Goal: Contribute content: Contribute content

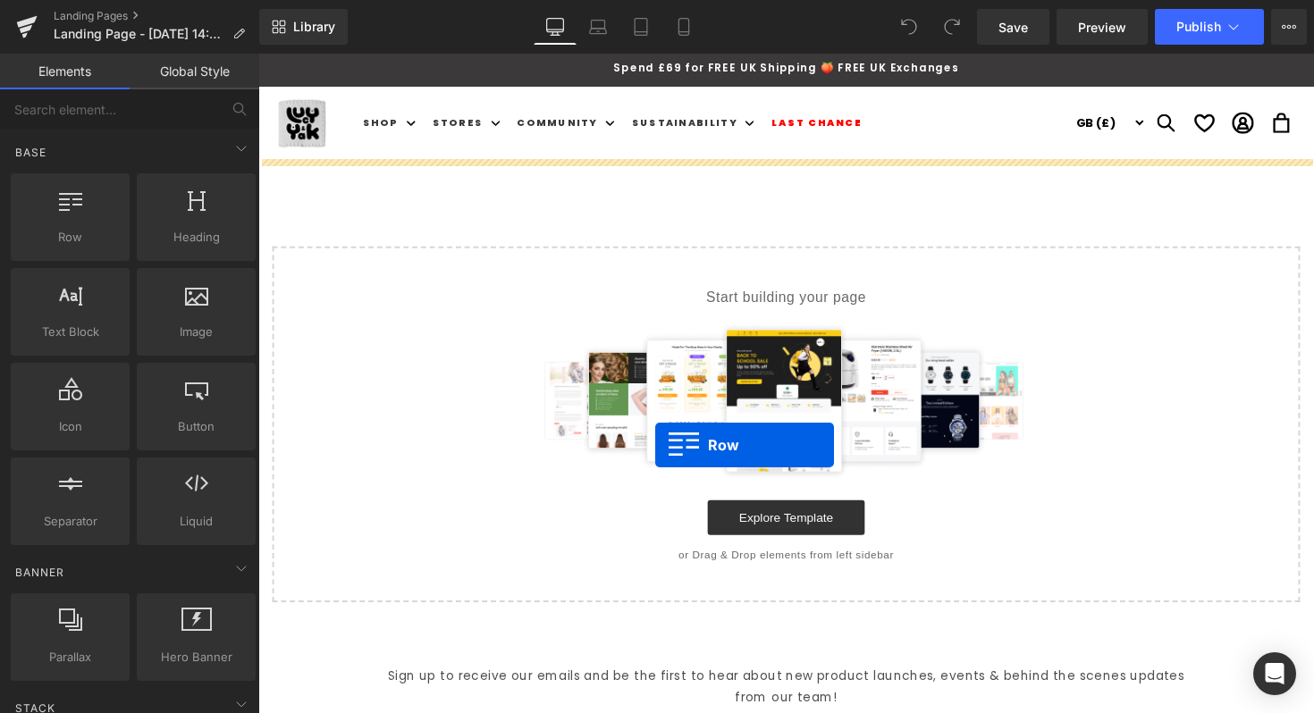
drag, startPoint x: 345, startPoint y: 278, endPoint x: 665, endPoint y: 455, distance: 365.6
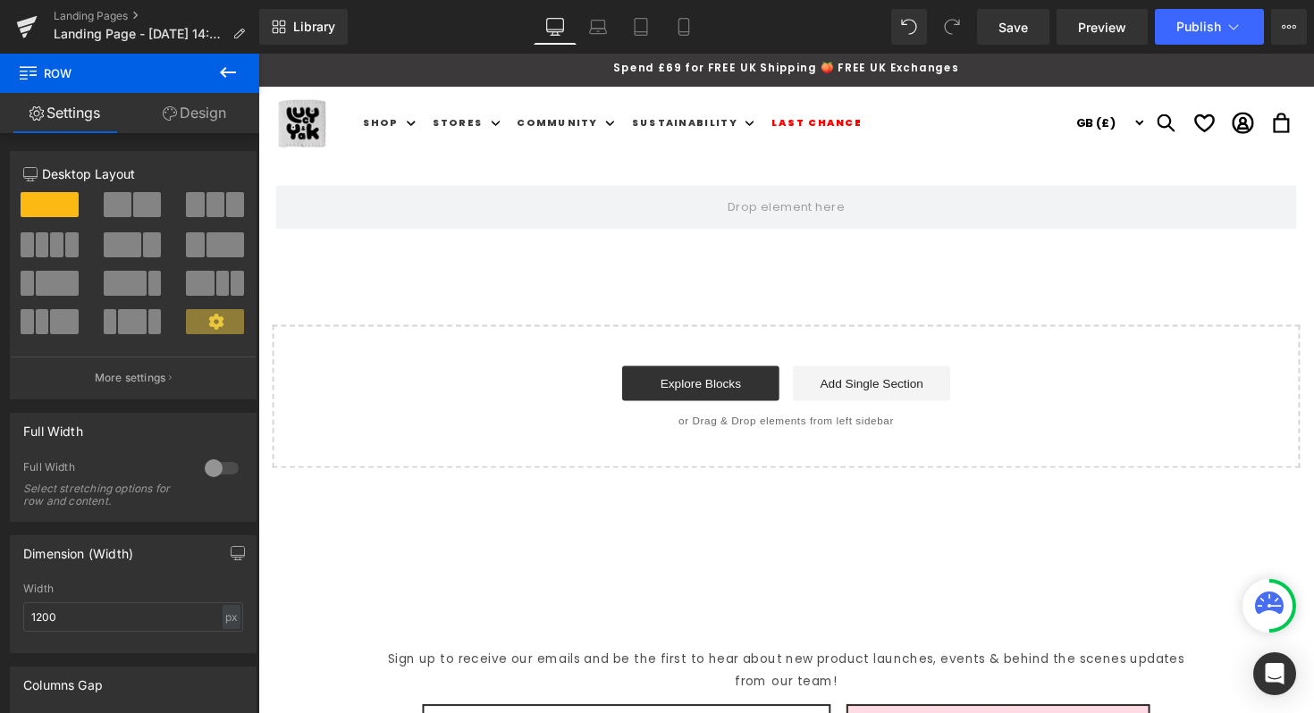
click at [241, 72] on button at bounding box center [228, 73] width 63 height 39
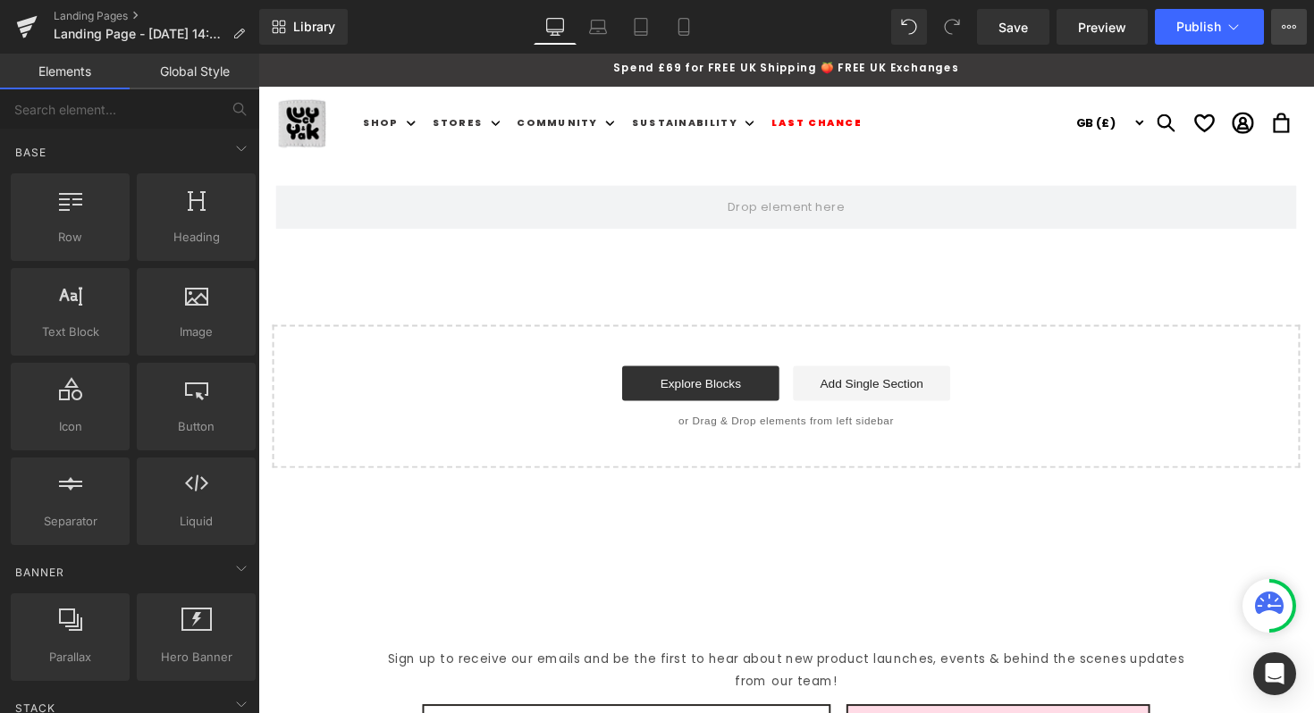
click at [1290, 20] on icon at bounding box center [1289, 27] width 14 height 14
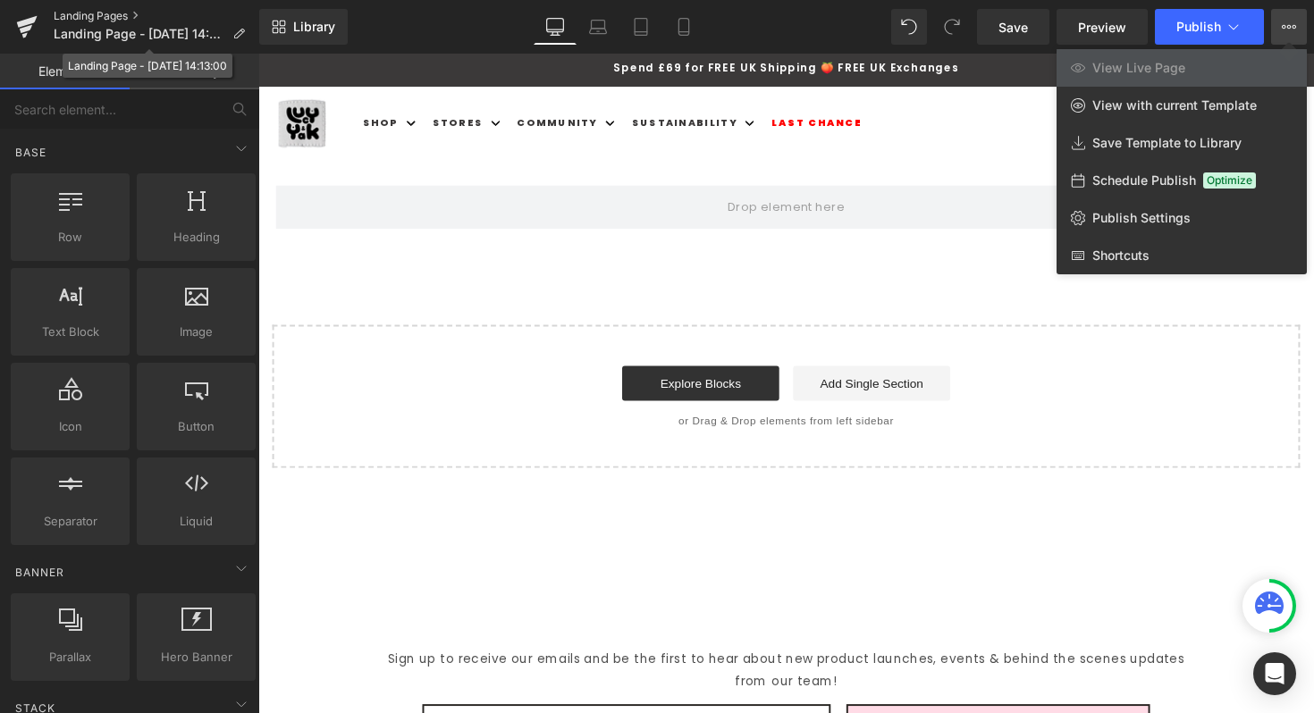
click at [131, 18] on link "Landing Pages" at bounding box center [157, 16] width 206 height 14
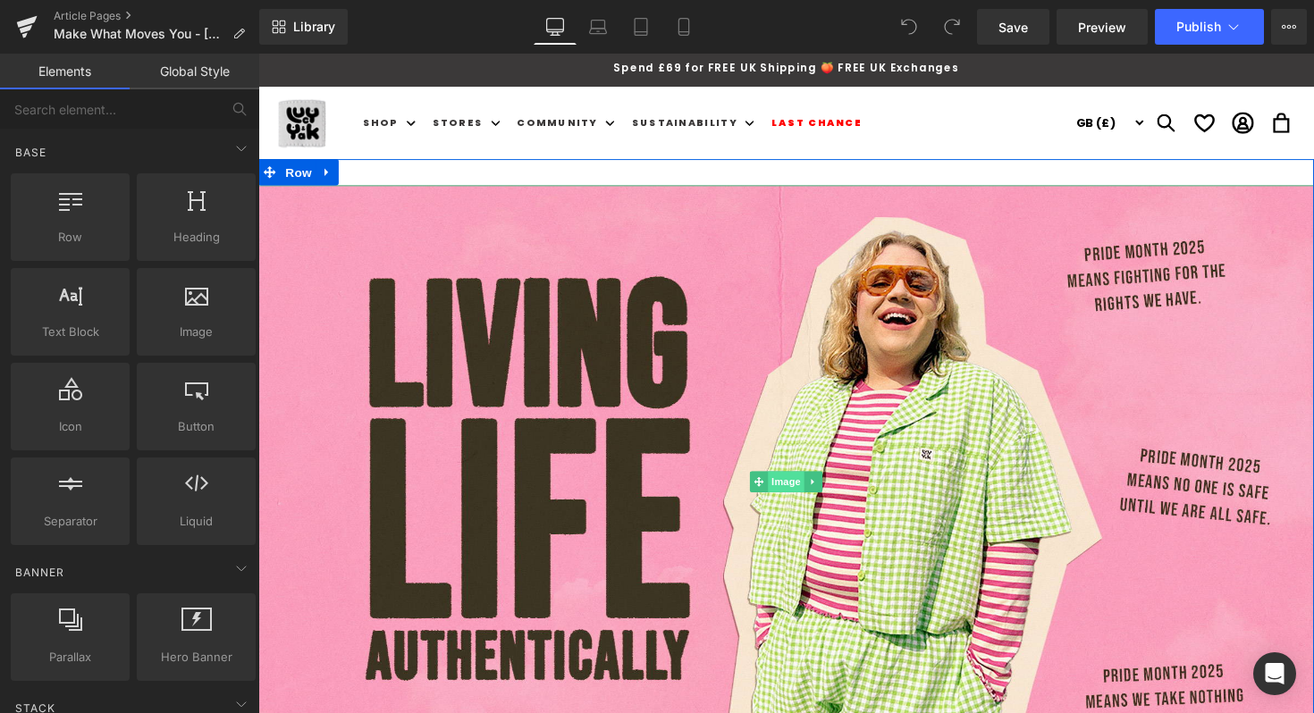
click at [795, 492] on span "Image" at bounding box center [799, 492] width 38 height 21
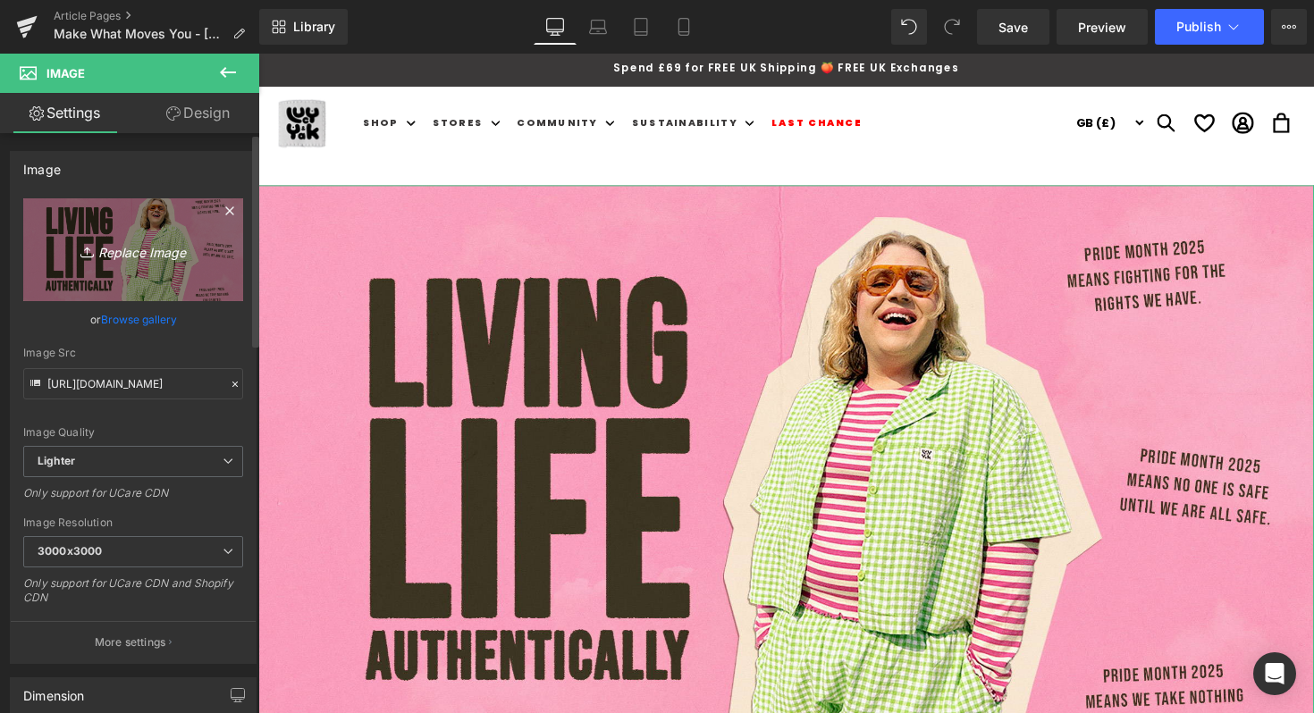
click at [153, 249] on icon "Replace Image" at bounding box center [133, 250] width 143 height 22
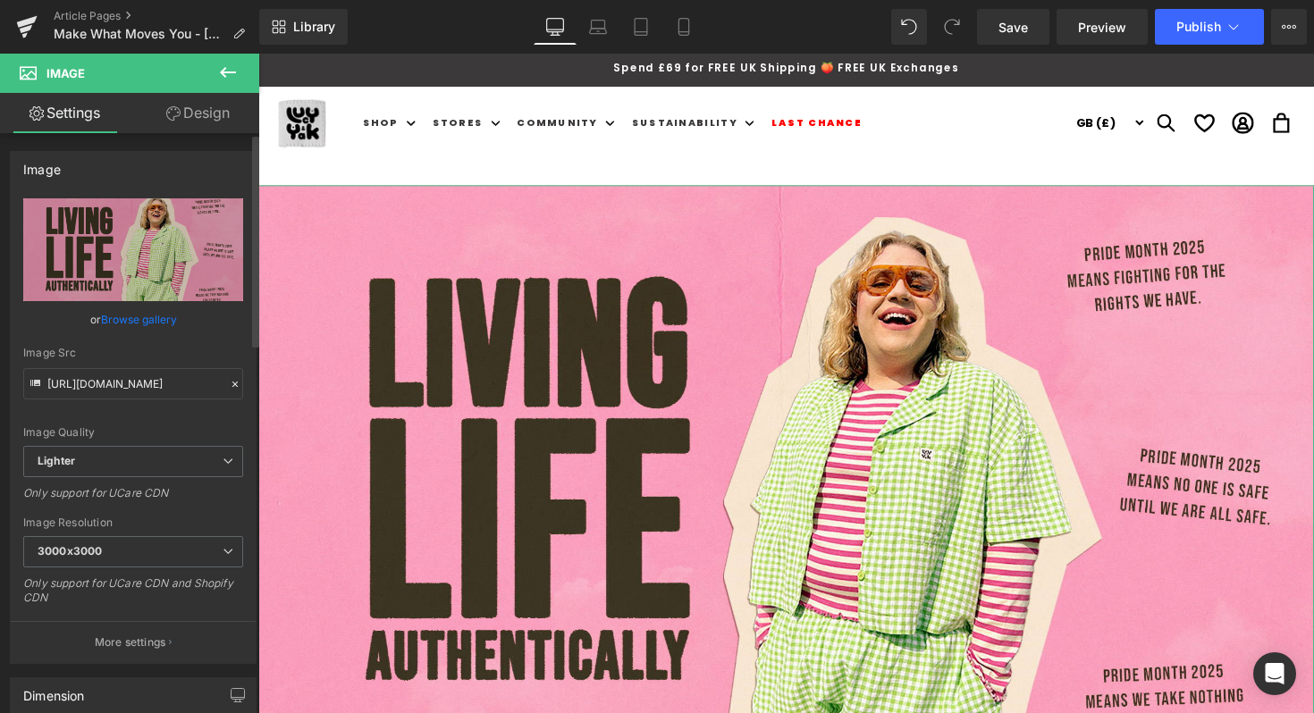
click at [126, 314] on link "Browse gallery" at bounding box center [139, 319] width 76 height 31
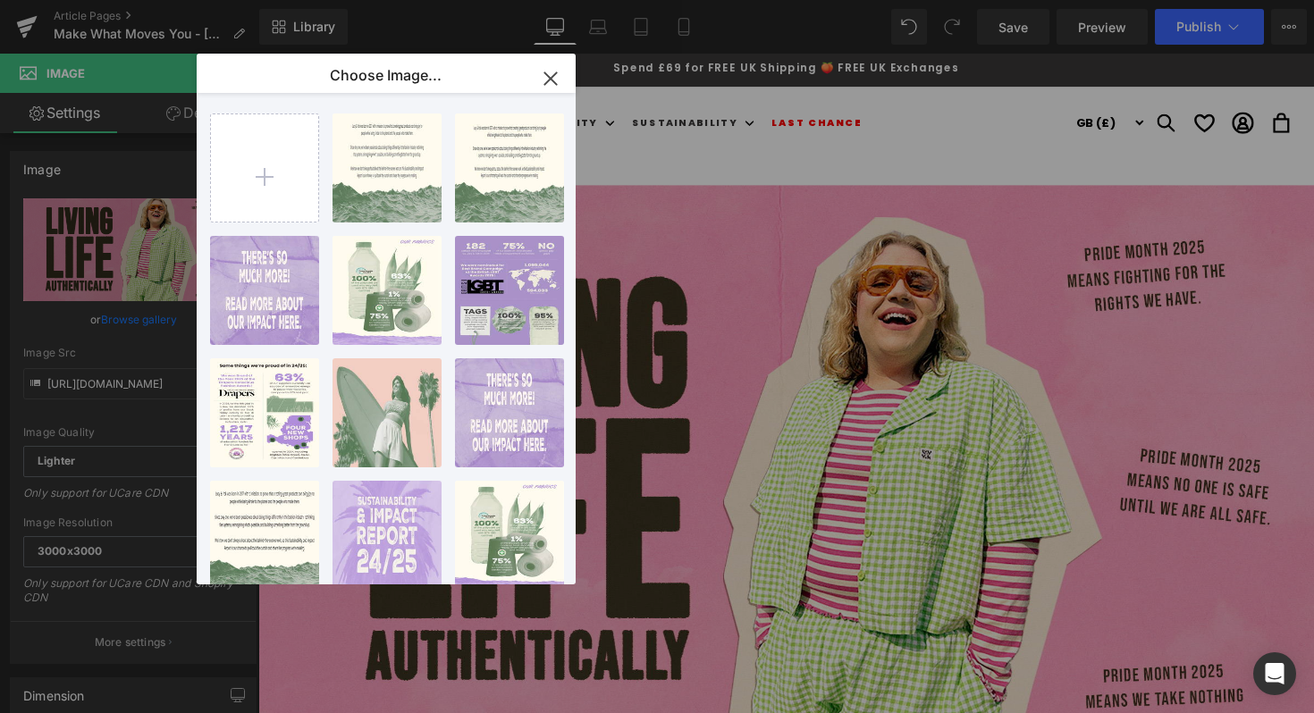
type input "C:\fakepath\MWMY-ALANNA-youtube2.jpg"
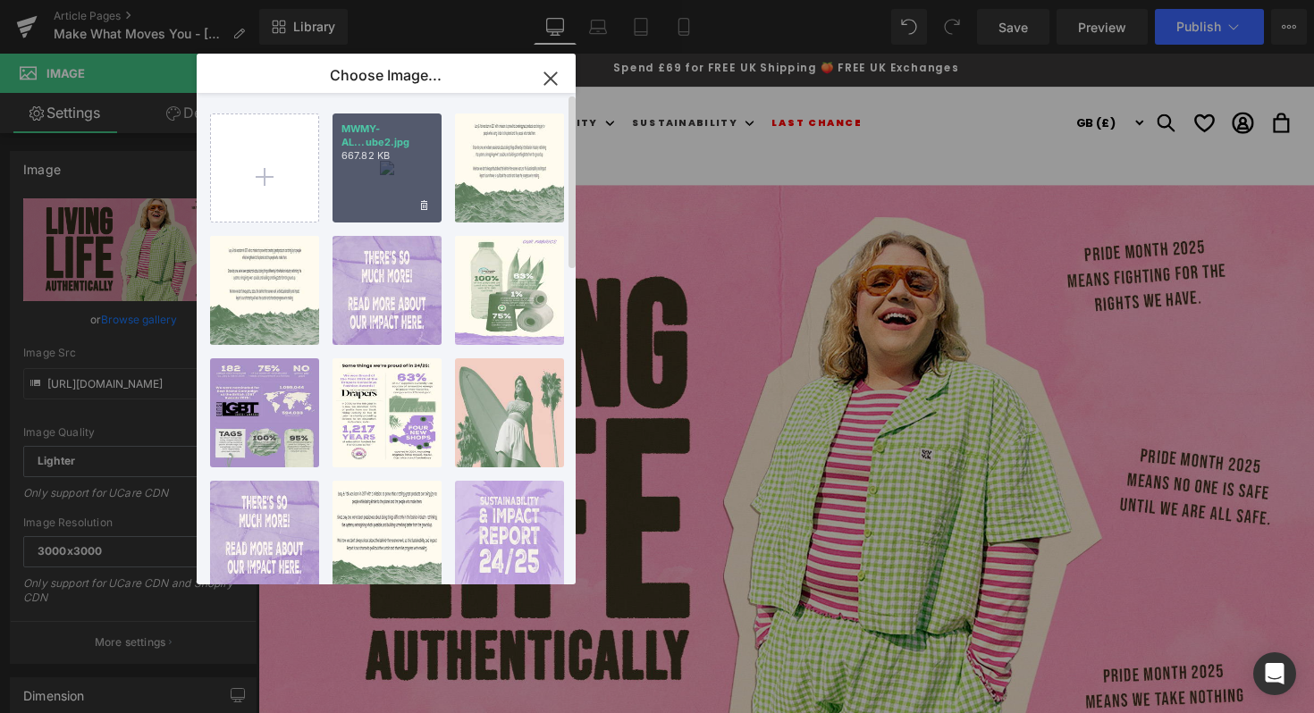
click at [381, 155] on p "667.82 KB" at bounding box center [386, 155] width 91 height 13
type input "https://ucarecdn.com/90c927c0-54ca-4086-b8c5-3d47334af147/-/format/auto/-/previ…"
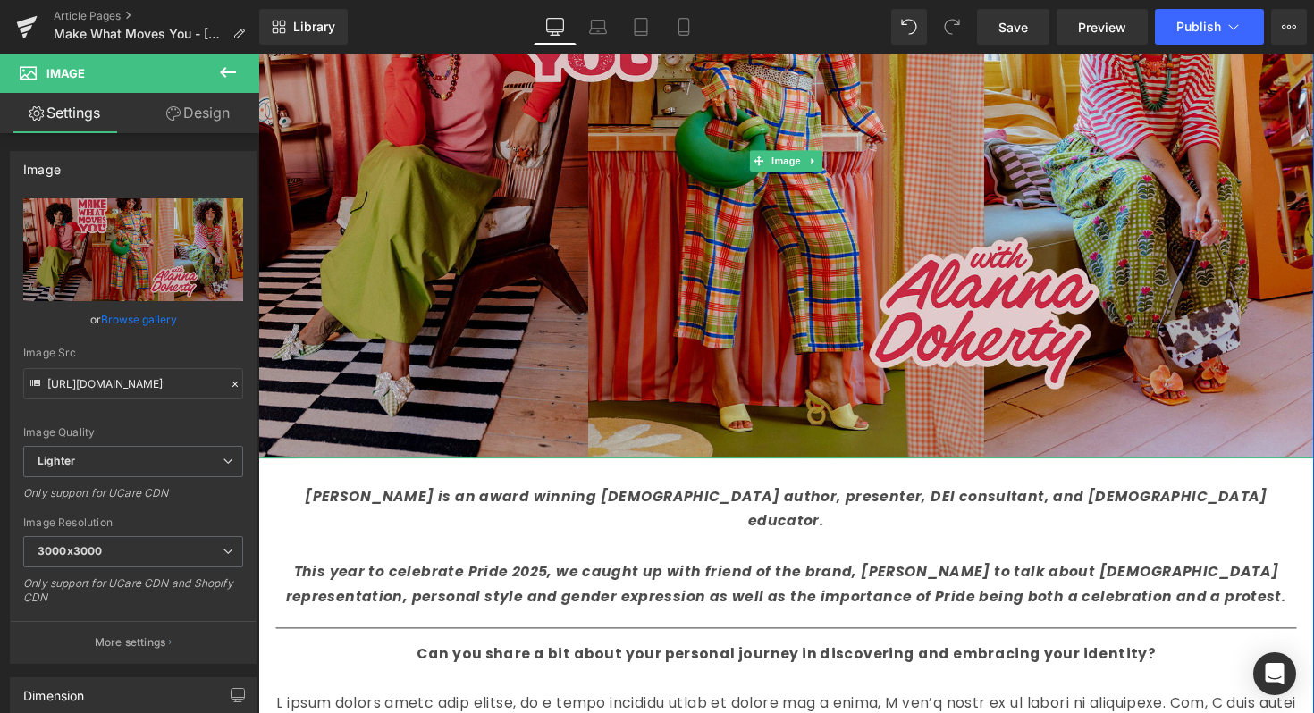
scroll to position [421, 0]
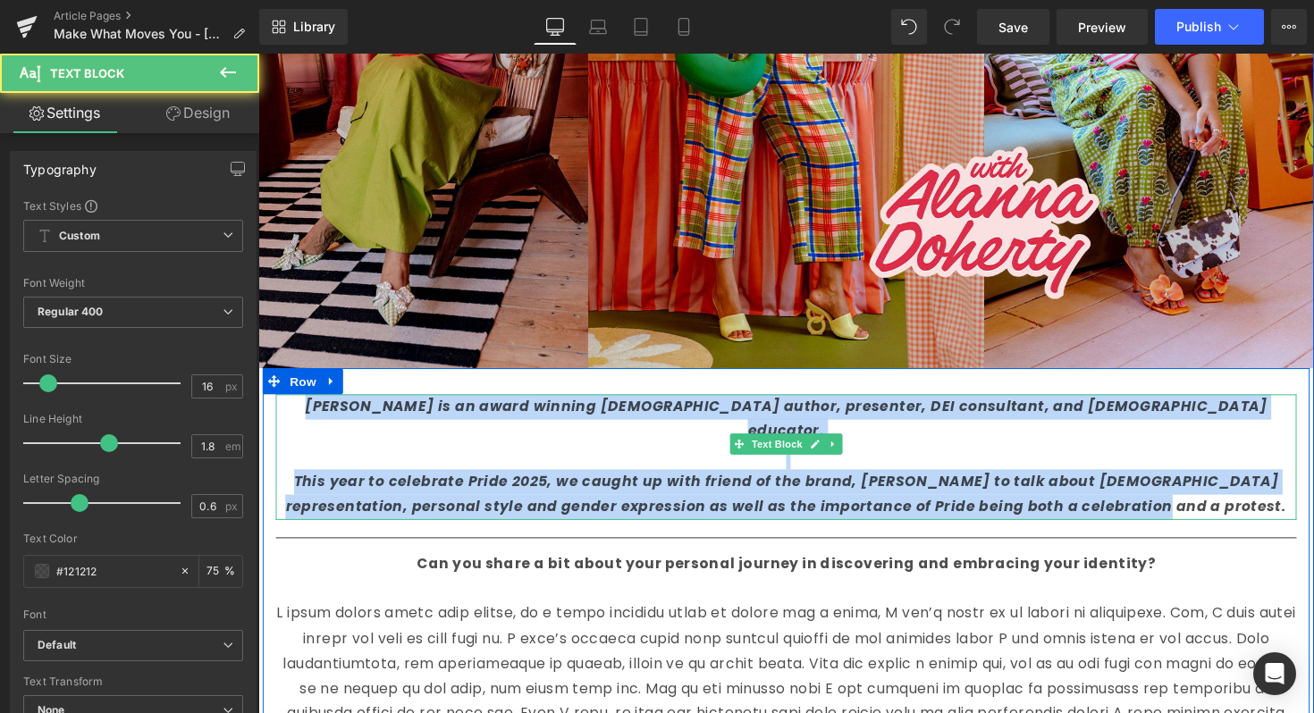
drag, startPoint x: 1139, startPoint y: 499, endPoint x: 425, endPoint y: 414, distance: 719.1
click at [424, 413] on div "Ben Pechey is an award winning non-binary author, presenter, DEI consultant, an…" at bounding box center [799, 467] width 1046 height 129
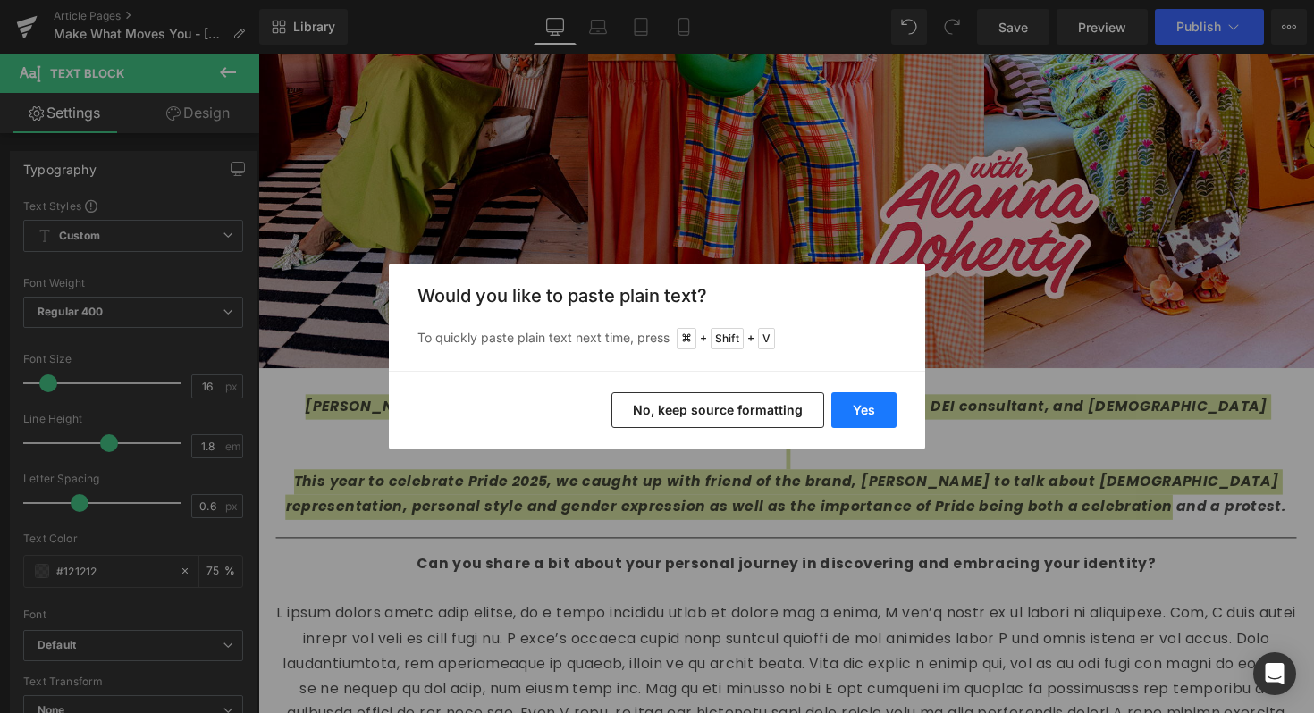
click at [843, 409] on button "Yes" at bounding box center [863, 410] width 65 height 36
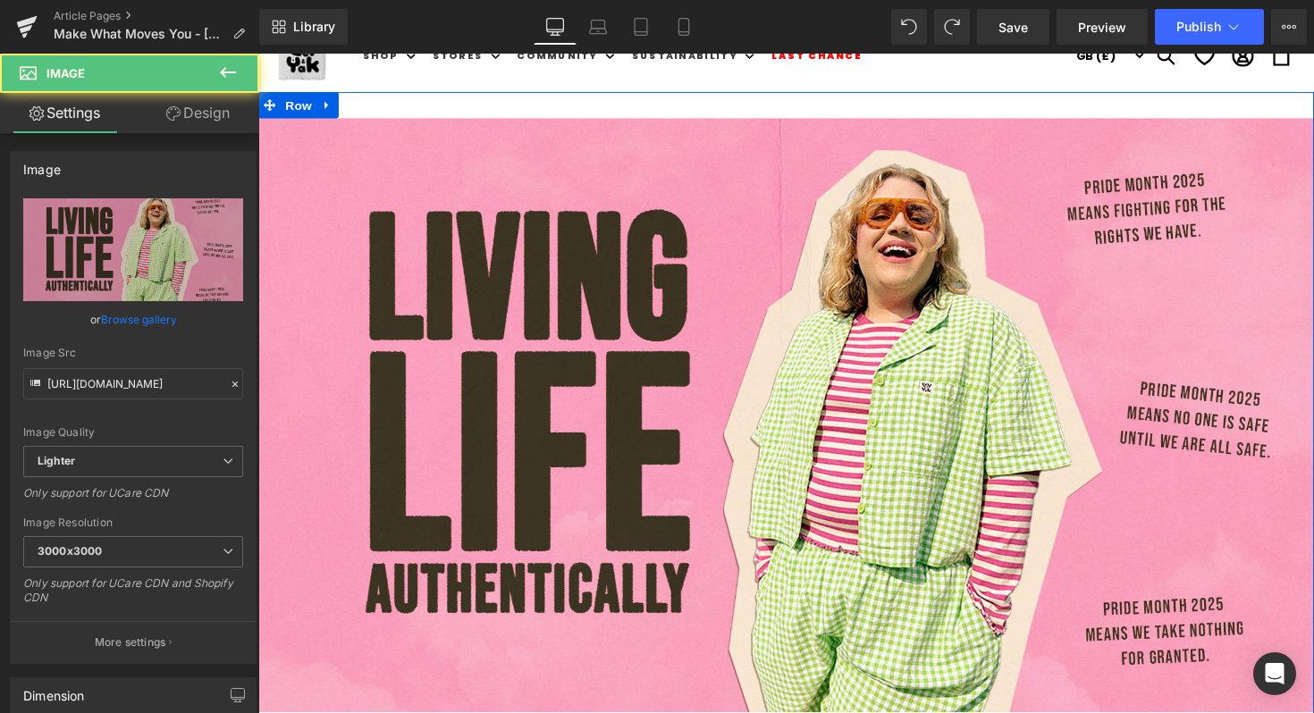
scroll to position [0, 0]
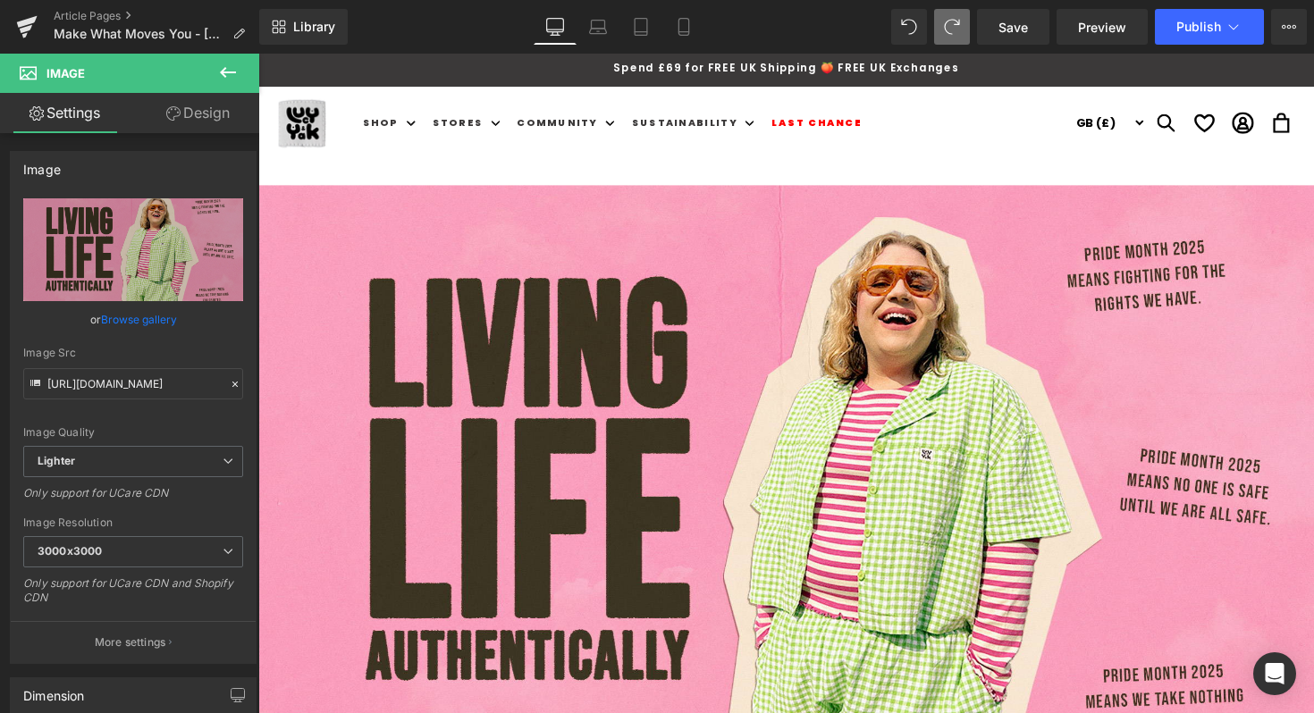
type input "https://ucarecdn.com/90c927c0-54ca-4086-b8c5-3d47334af147/-/format/auto/-/previ…"
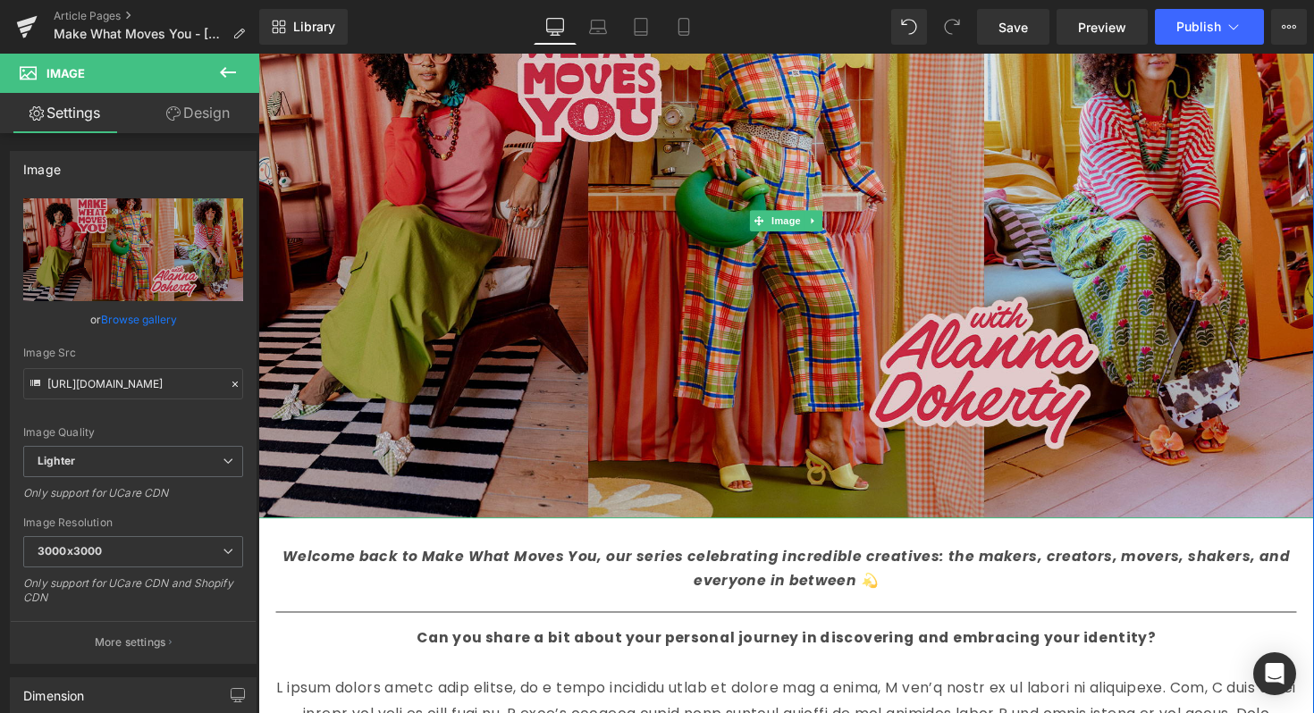
scroll to position [585, 0]
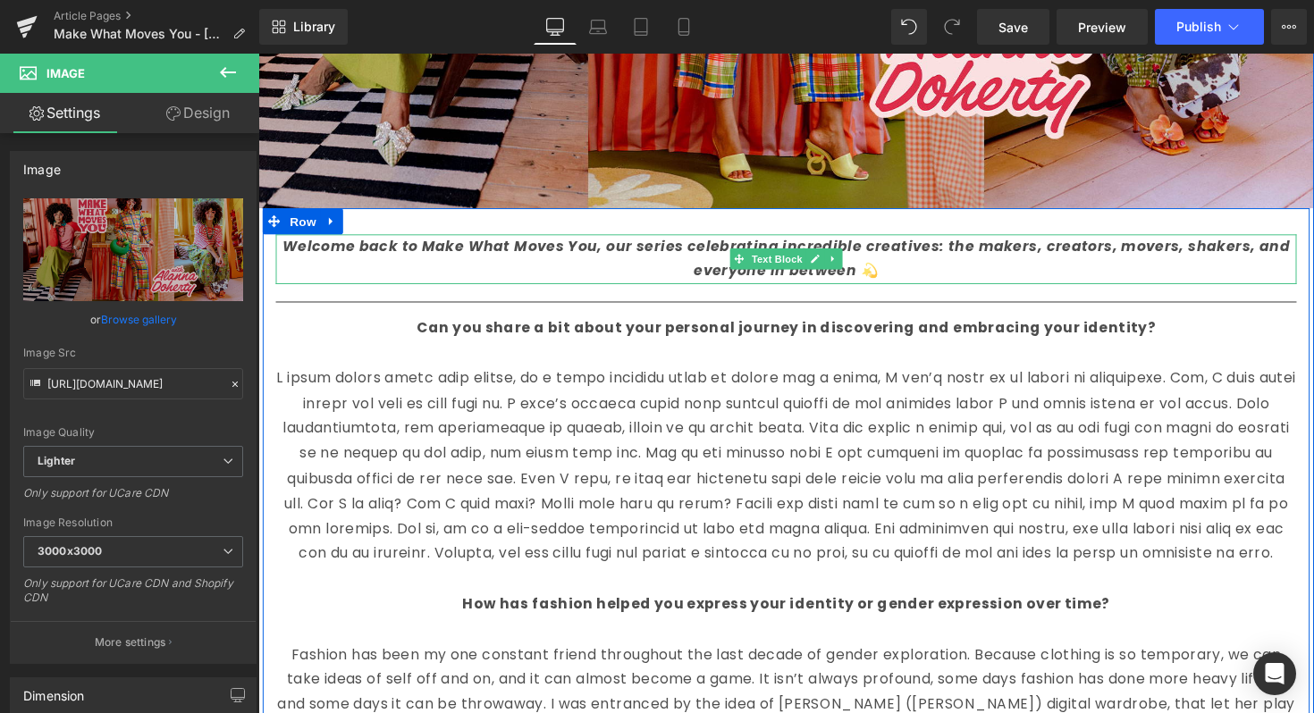
click at [588, 252] on icon "Welcome back to Make What Moves You, our series celebrating incredible creative…" at bounding box center [798, 263] width 1031 height 46
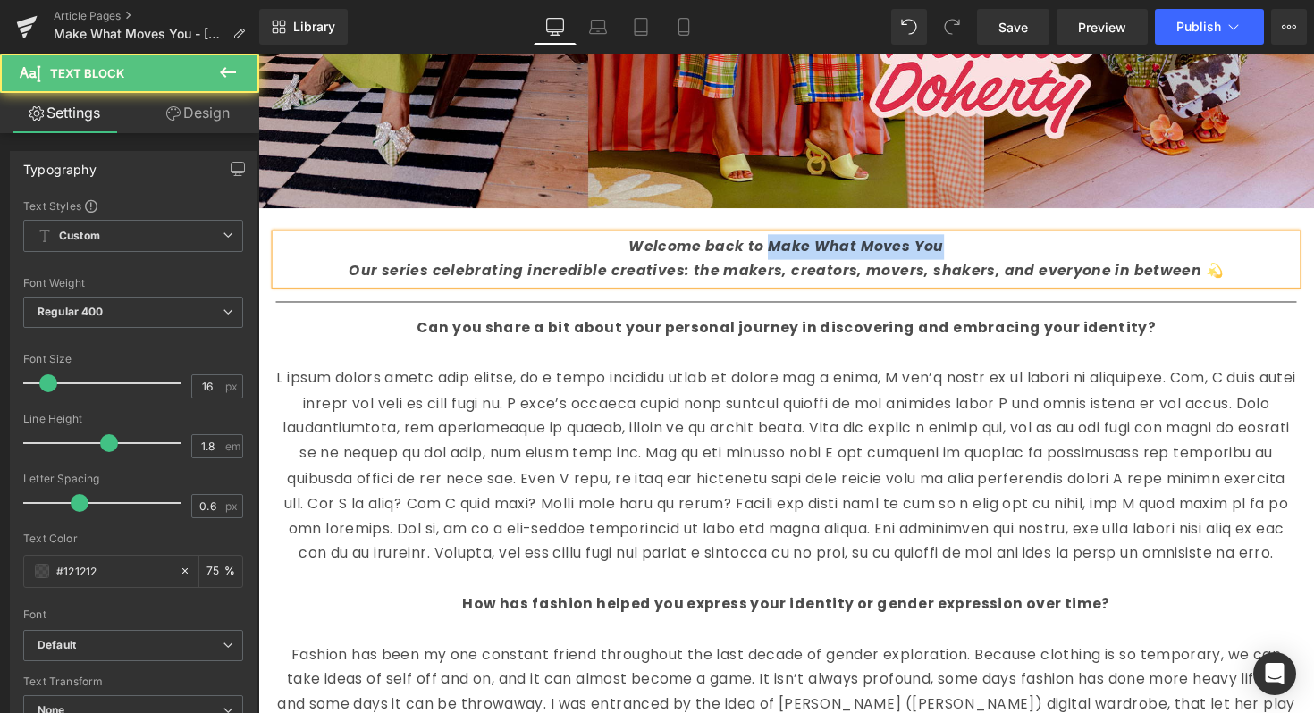
drag, startPoint x: 959, startPoint y: 248, endPoint x: 784, endPoint y: 255, distance: 175.3
click at [784, 255] on p "Welcome back to Make What Moves You" at bounding box center [799, 252] width 1046 height 26
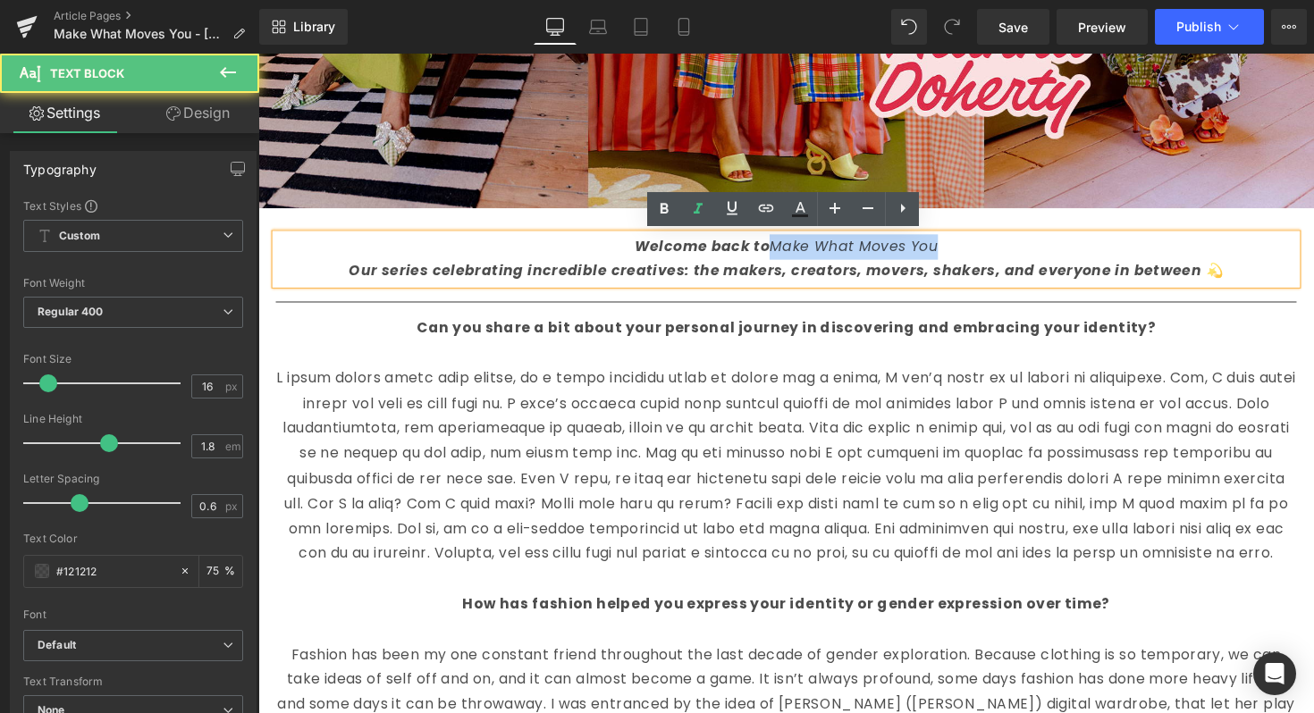
drag, startPoint x: 960, startPoint y: 247, endPoint x: 786, endPoint y: 251, distance: 173.4
click at [786, 251] on p "Welcome back to Make What Moves You" at bounding box center [799, 252] width 1046 height 26
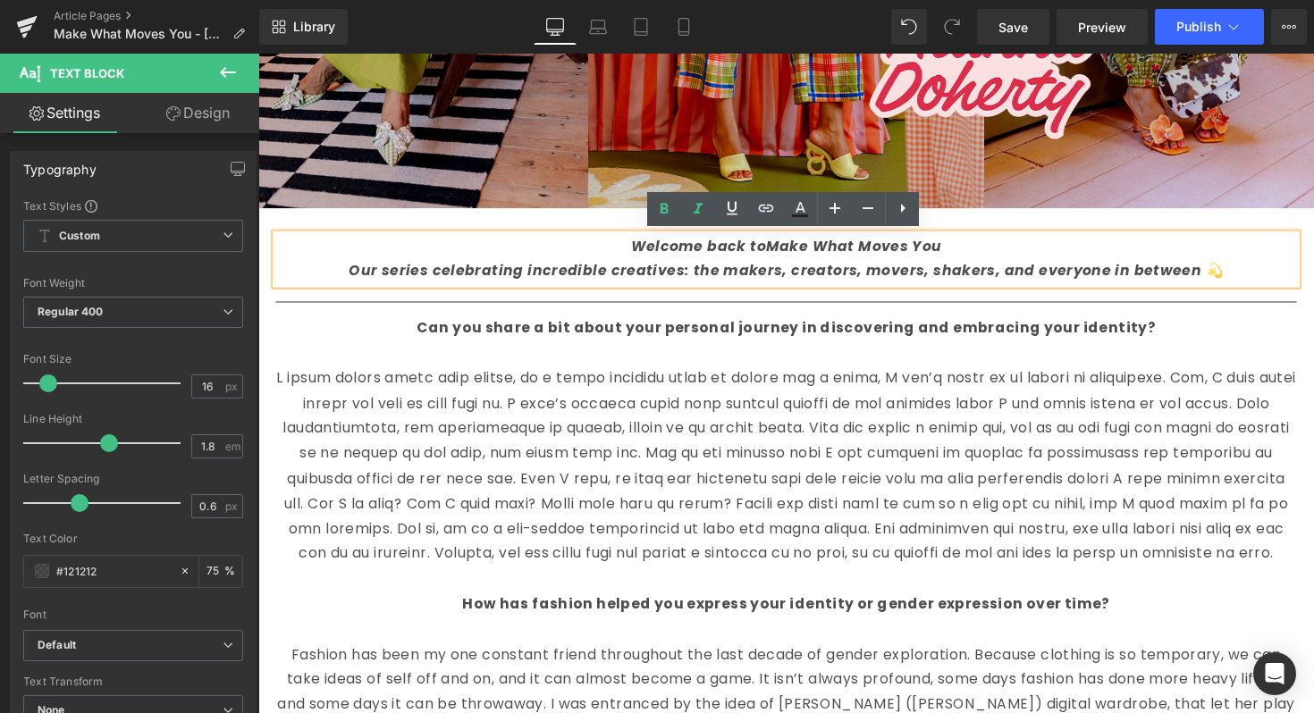
click at [891, 460] on p at bounding box center [799, 477] width 1046 height 206
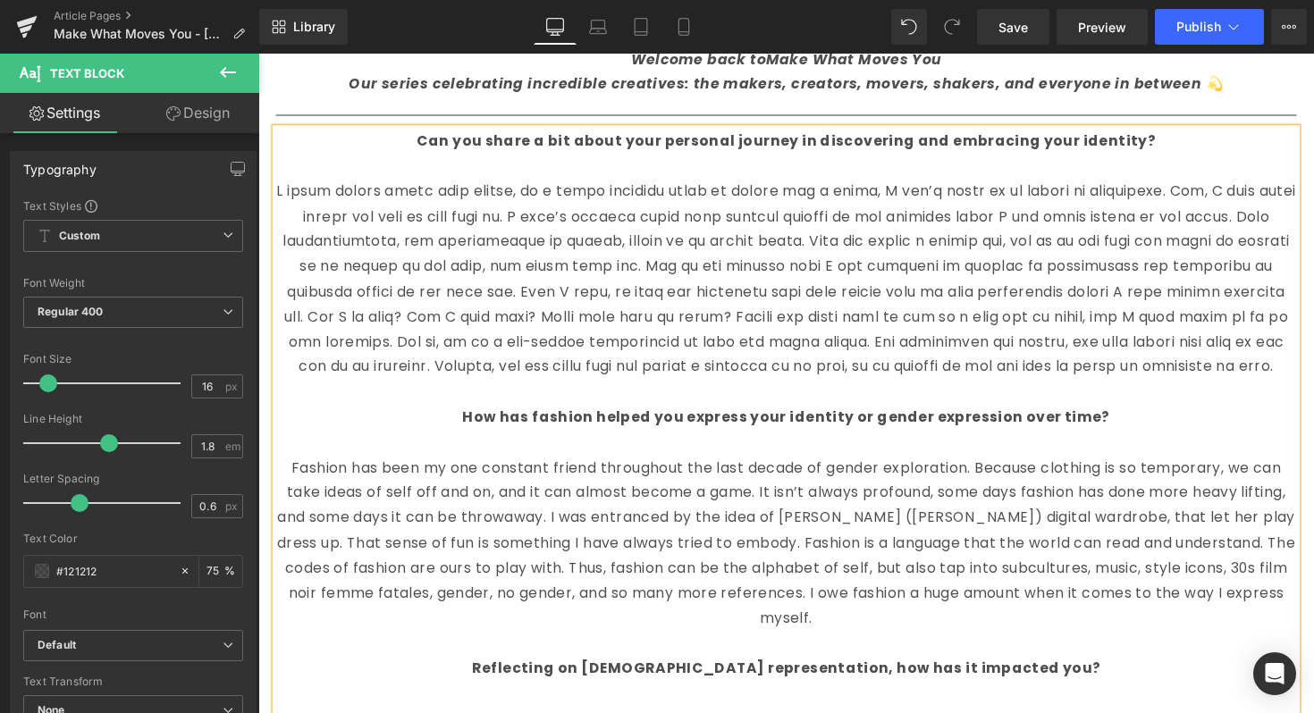
scroll to position [737, 0]
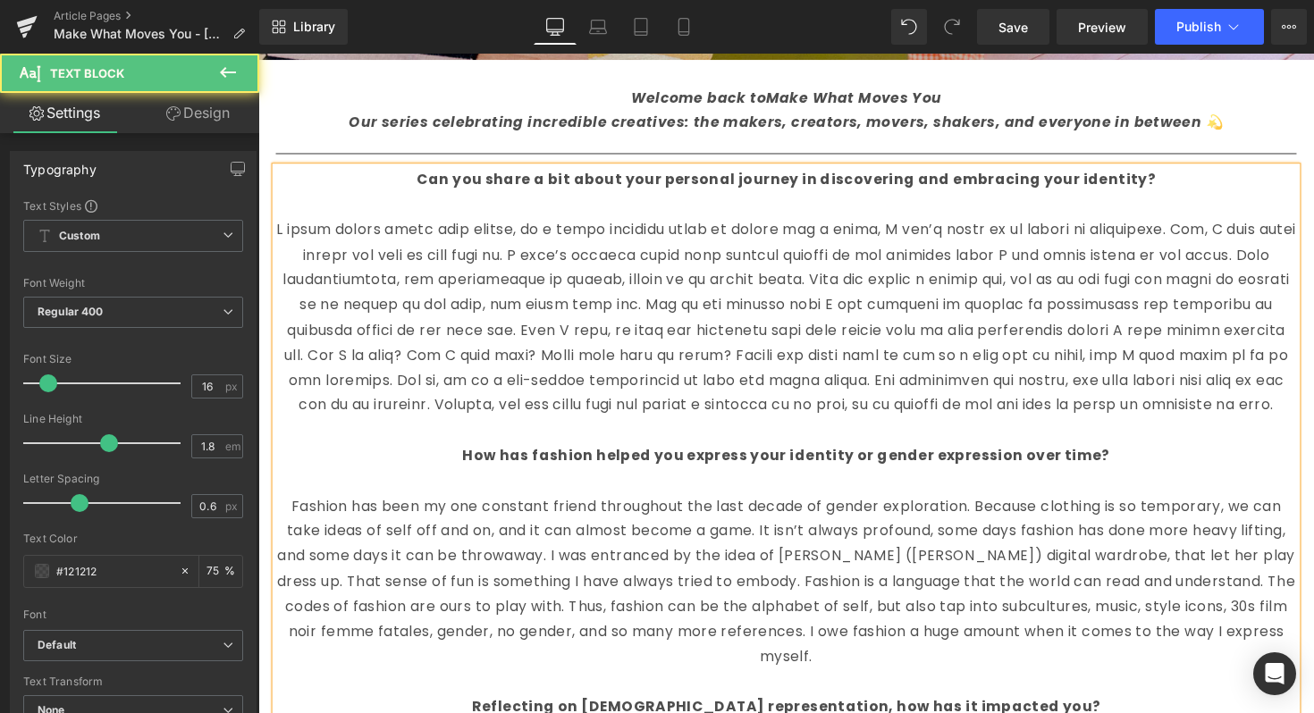
click at [425, 178] on p "Can you share a bit about your personal journey in discovering and embracing yo…" at bounding box center [799, 183] width 1046 height 26
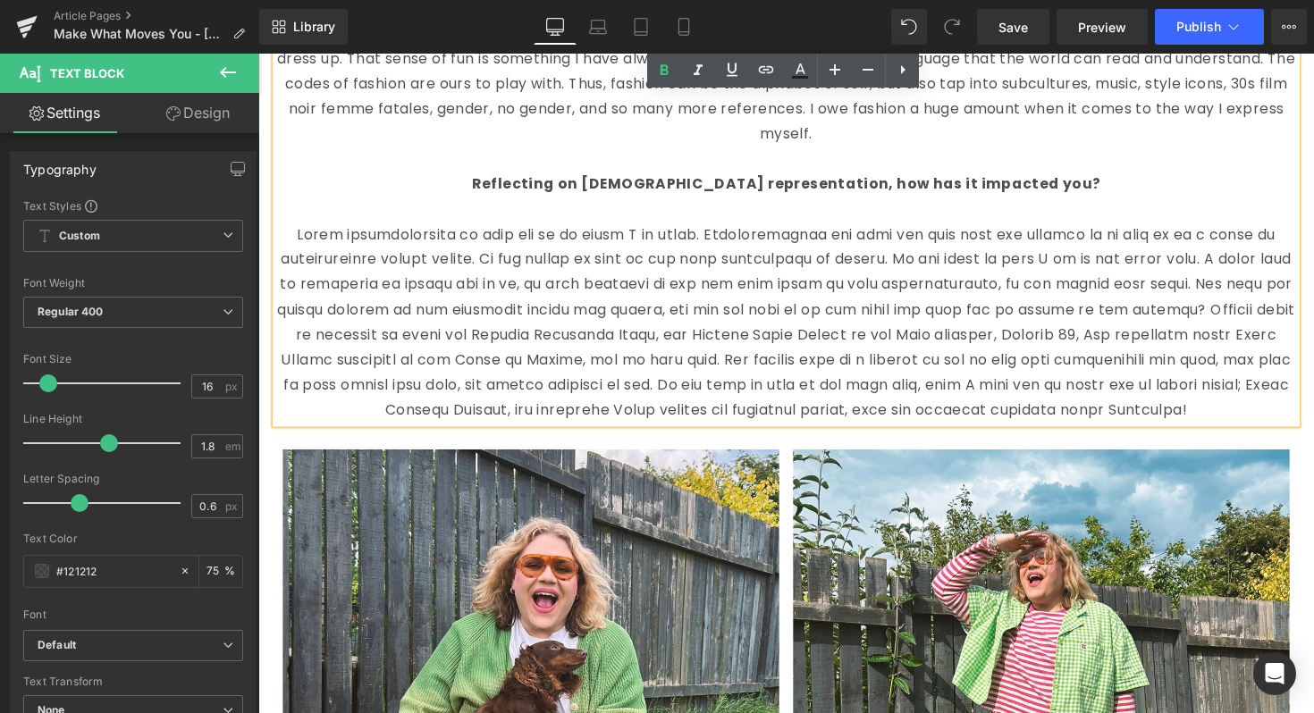
scroll to position [1271, 0]
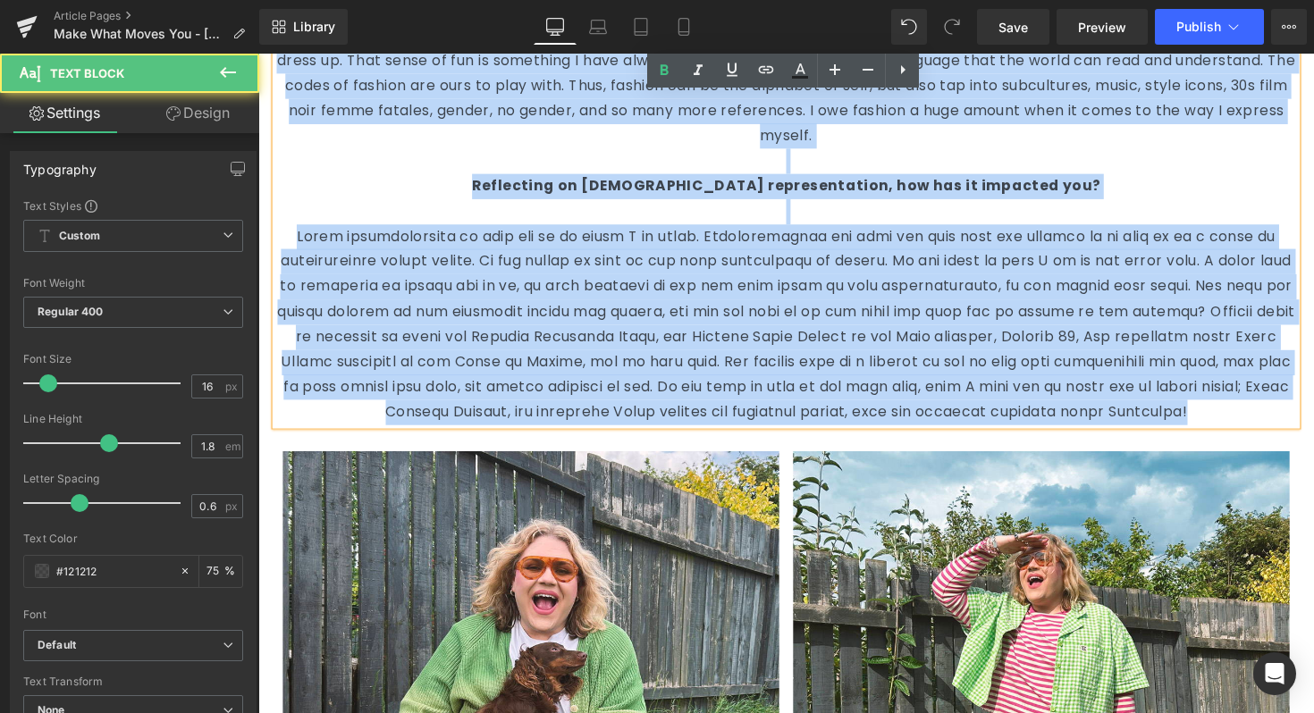
click at [1313, 434] on p at bounding box center [799, 332] width 1046 height 206
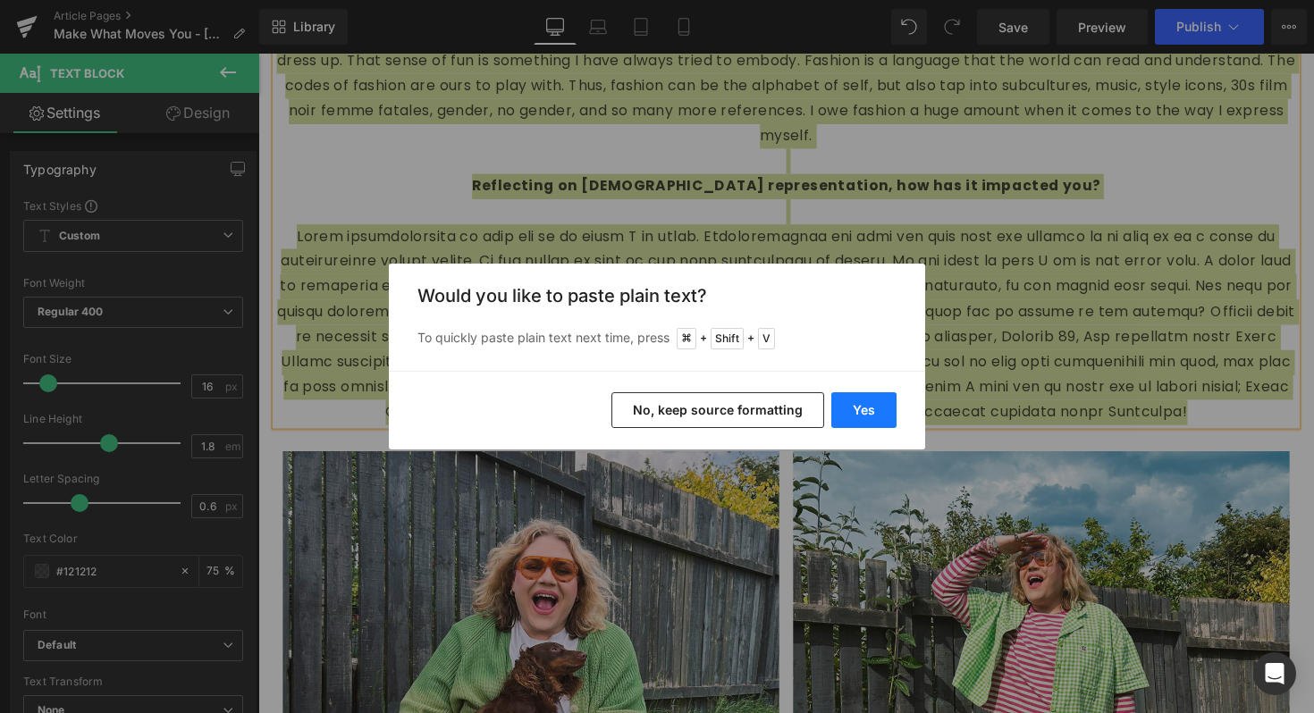
click at [872, 414] on button "Yes" at bounding box center [863, 410] width 65 height 36
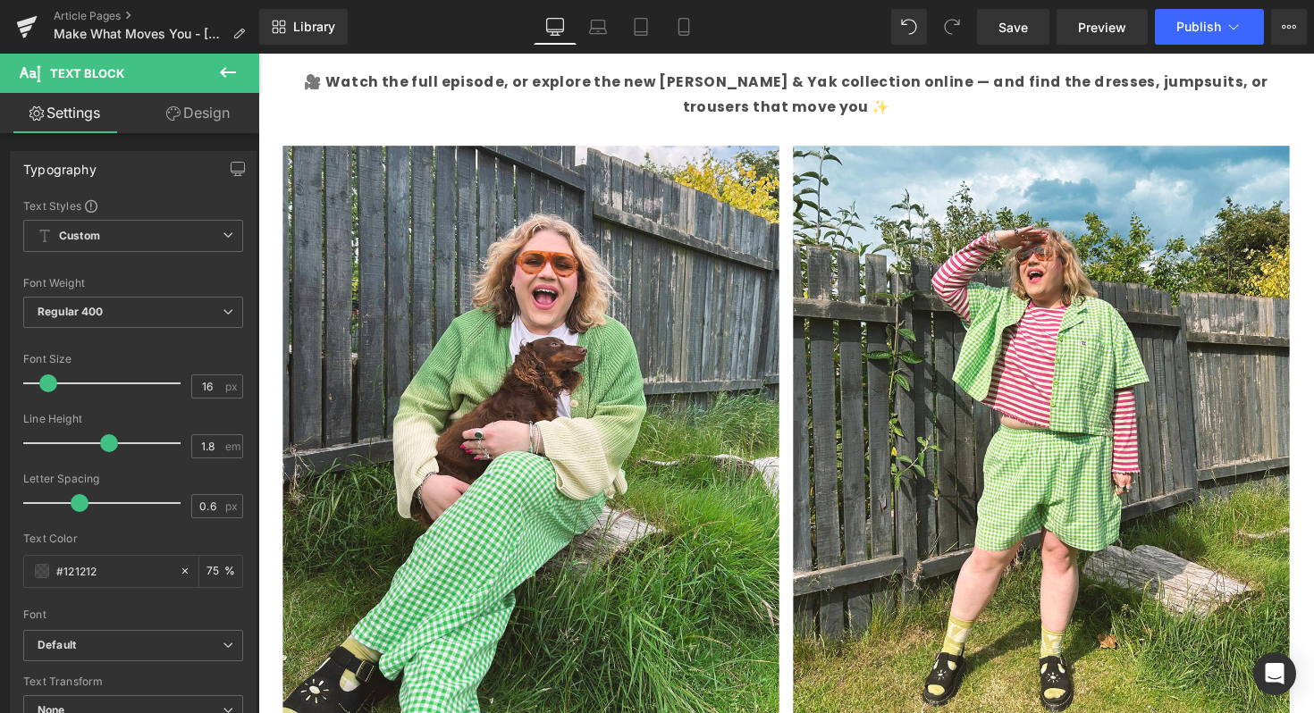
scroll to position [1139, 0]
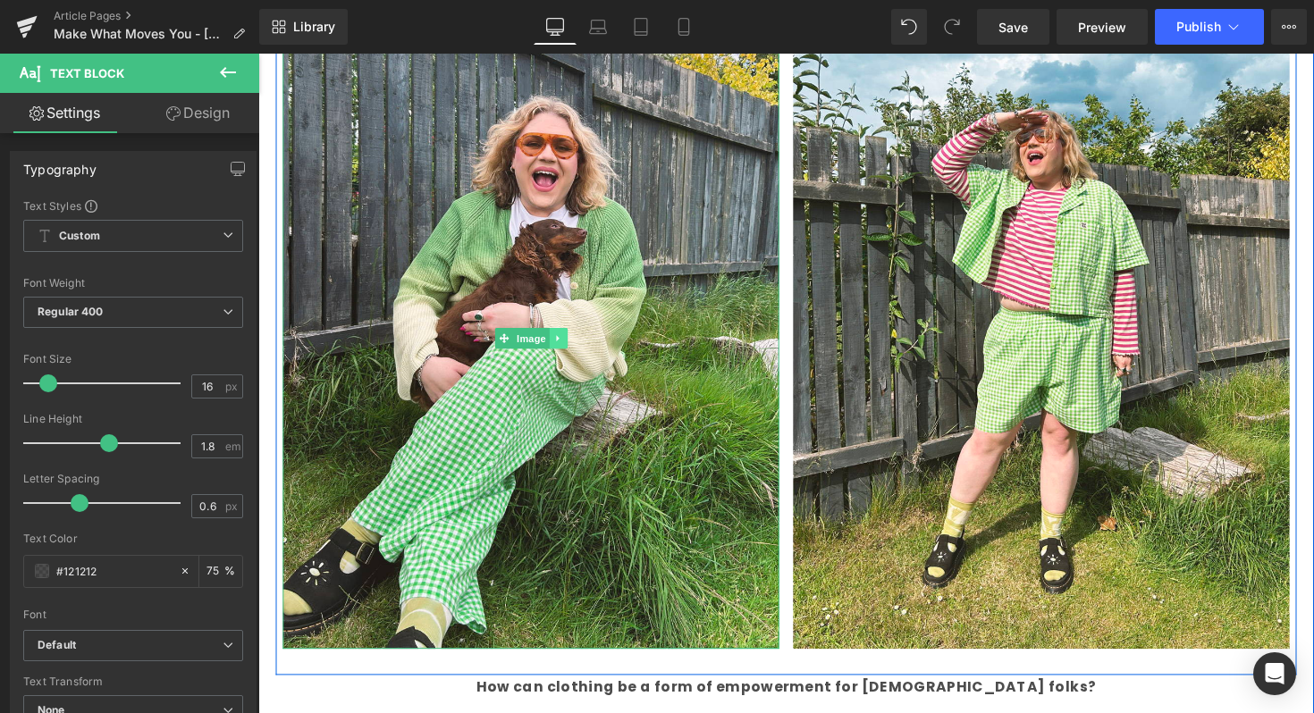
click at [563, 349] on link at bounding box center [565, 344] width 19 height 21
click at [508, 344] on link "Image" at bounding box center [500, 344] width 55 height 21
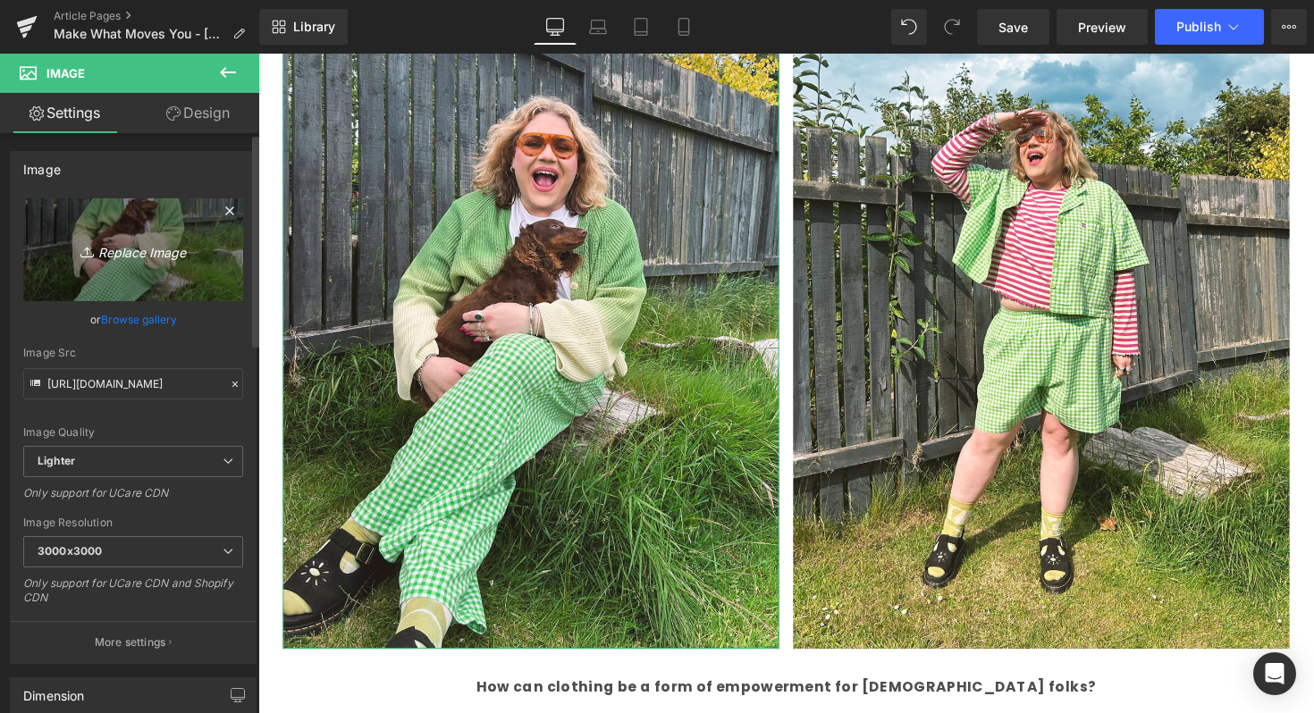
click at [179, 242] on icon "Replace Image" at bounding box center [133, 250] width 143 height 22
type input "C:\fakepath\Artboard_41.jpg"
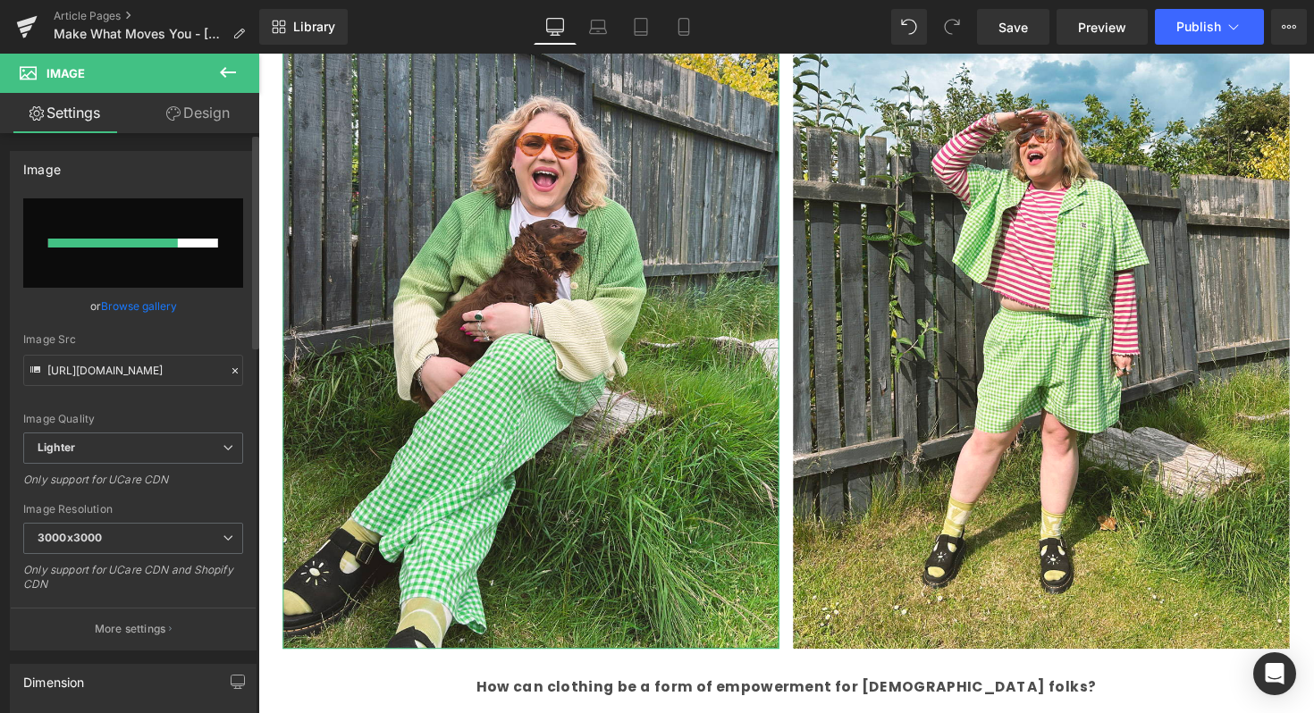
click at [156, 309] on link "Browse gallery" at bounding box center [139, 305] width 76 height 31
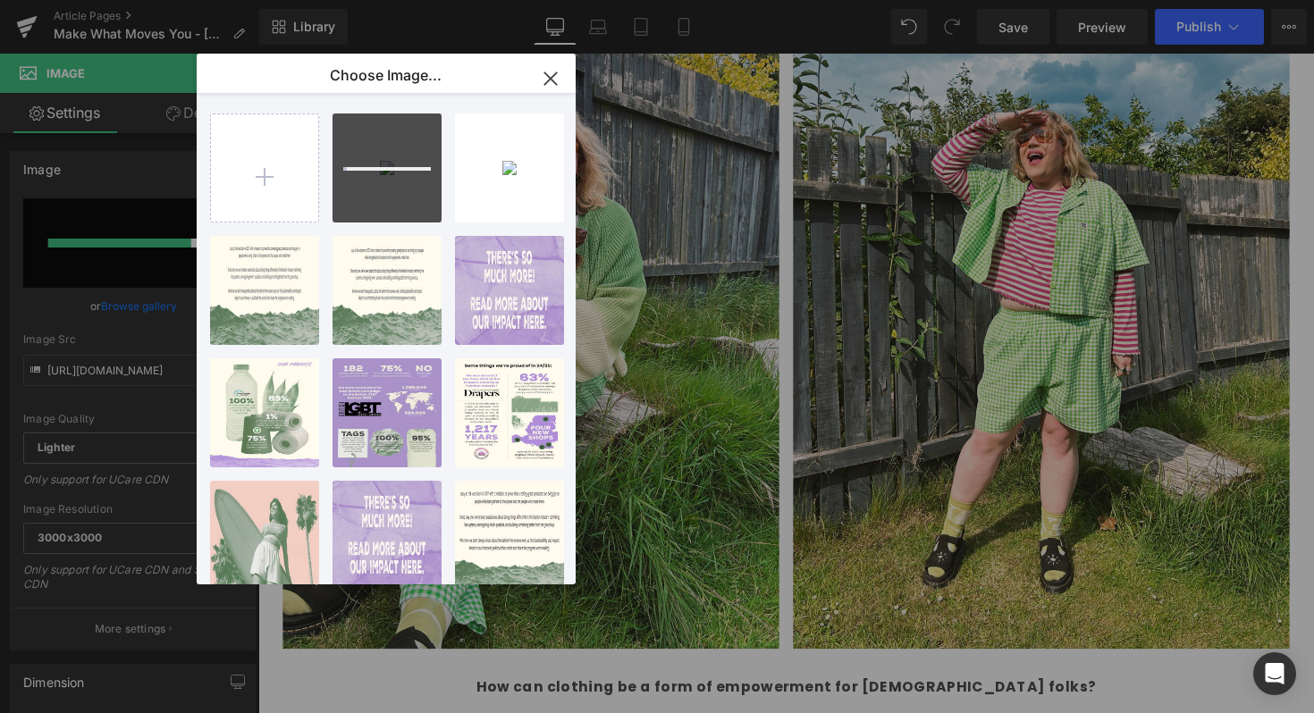
type input "C:\fakepath\Artboard_51.jpg"
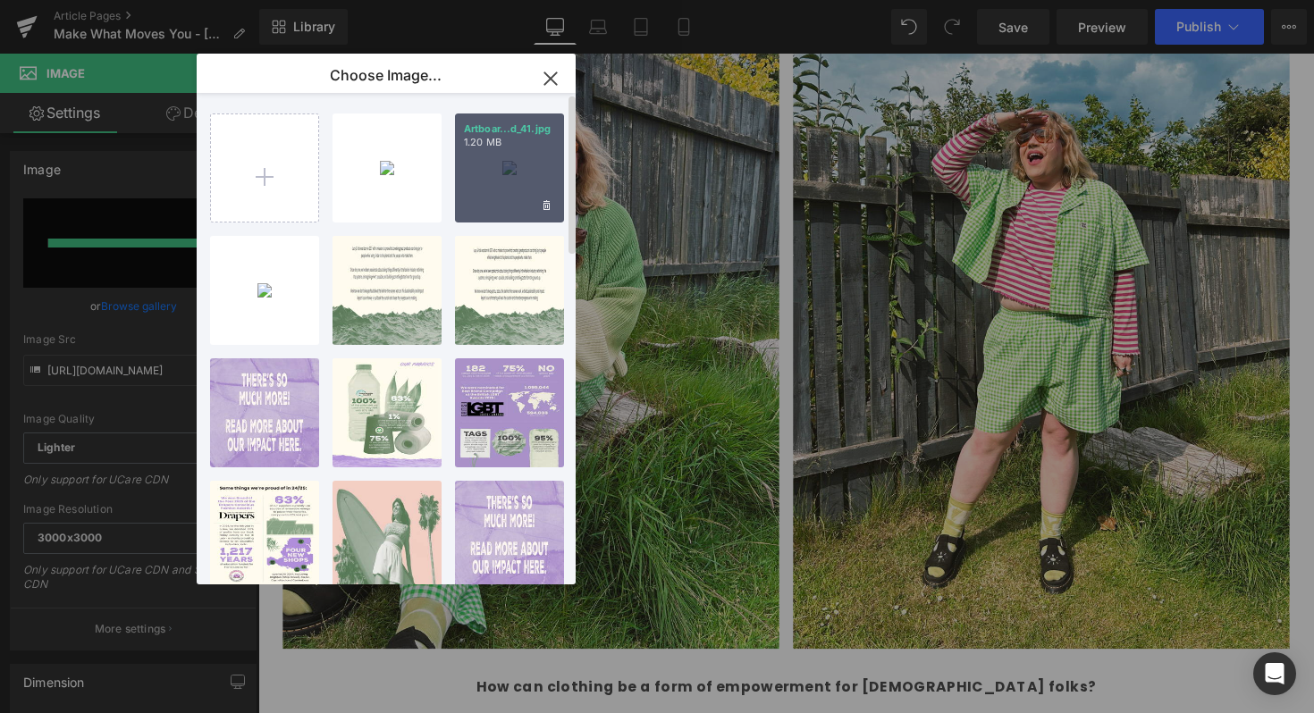
click at [509, 186] on div "Artboar...d_41.jpg 1.20 MB" at bounding box center [509, 168] width 109 height 109
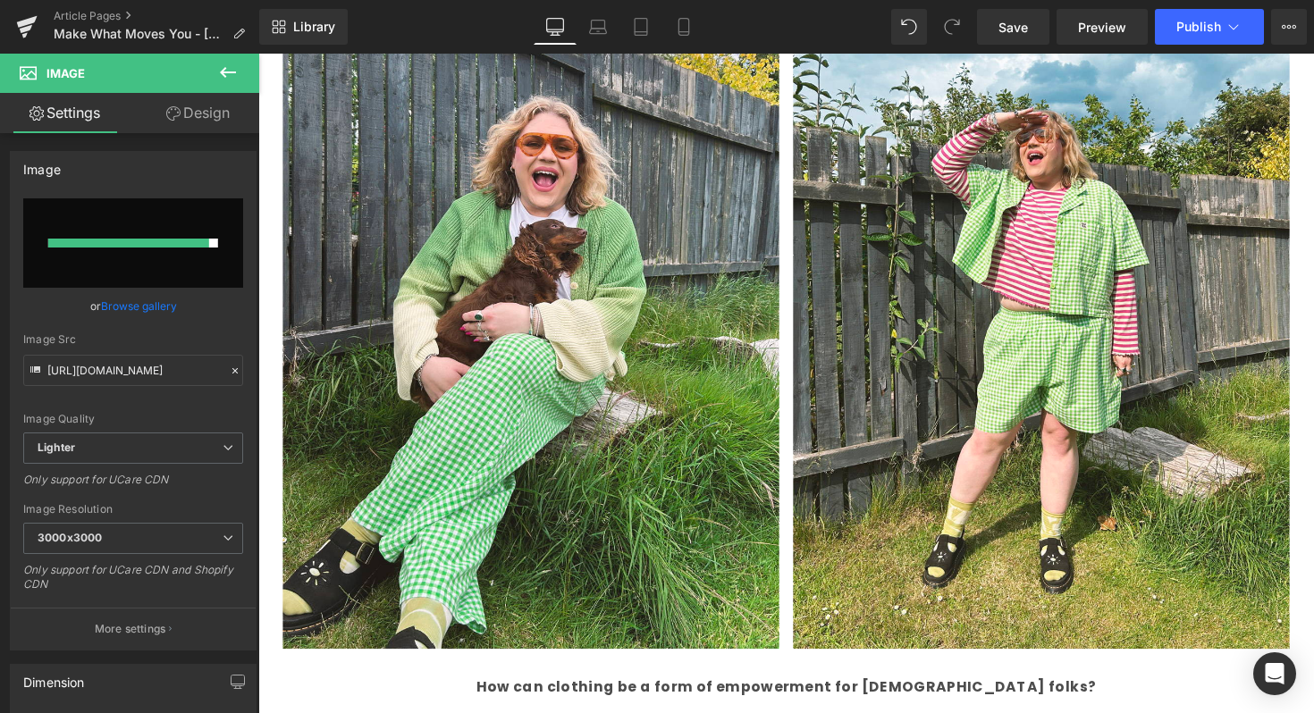
click at [235, 73] on icon at bounding box center [227, 72] width 21 height 21
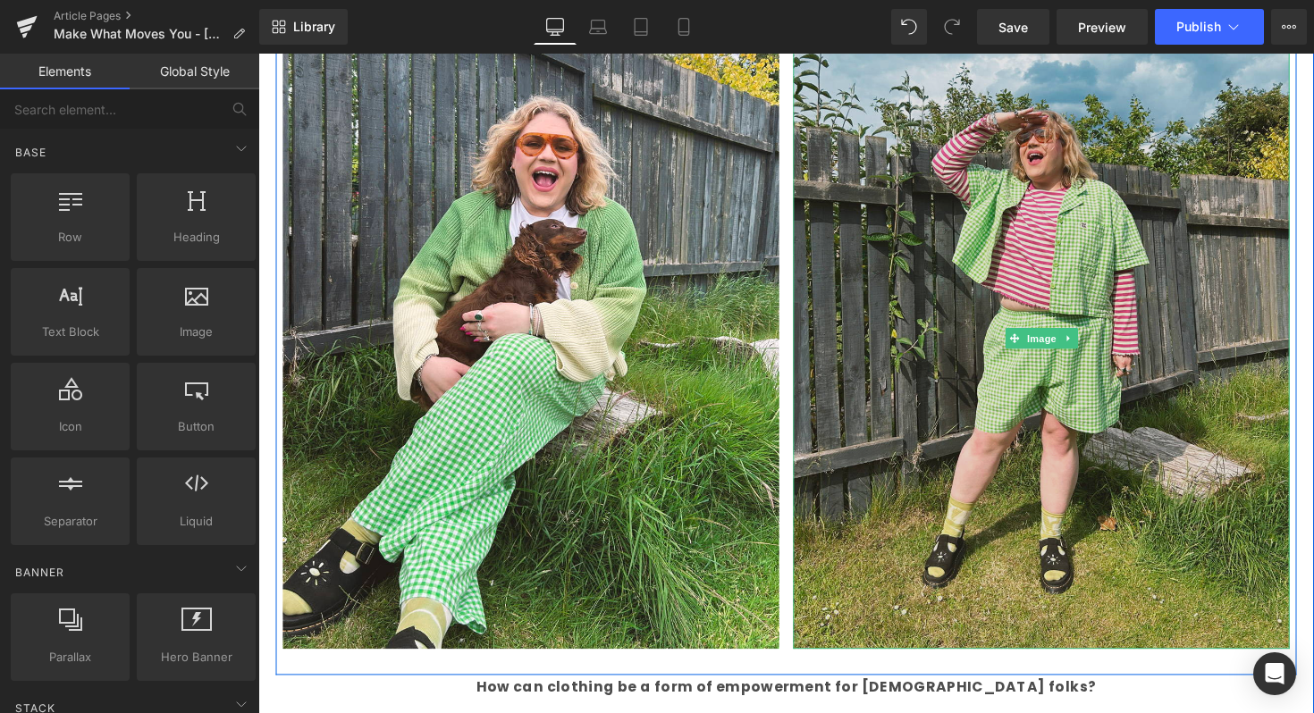
click at [959, 351] on img at bounding box center [1060, 344] width 509 height 635
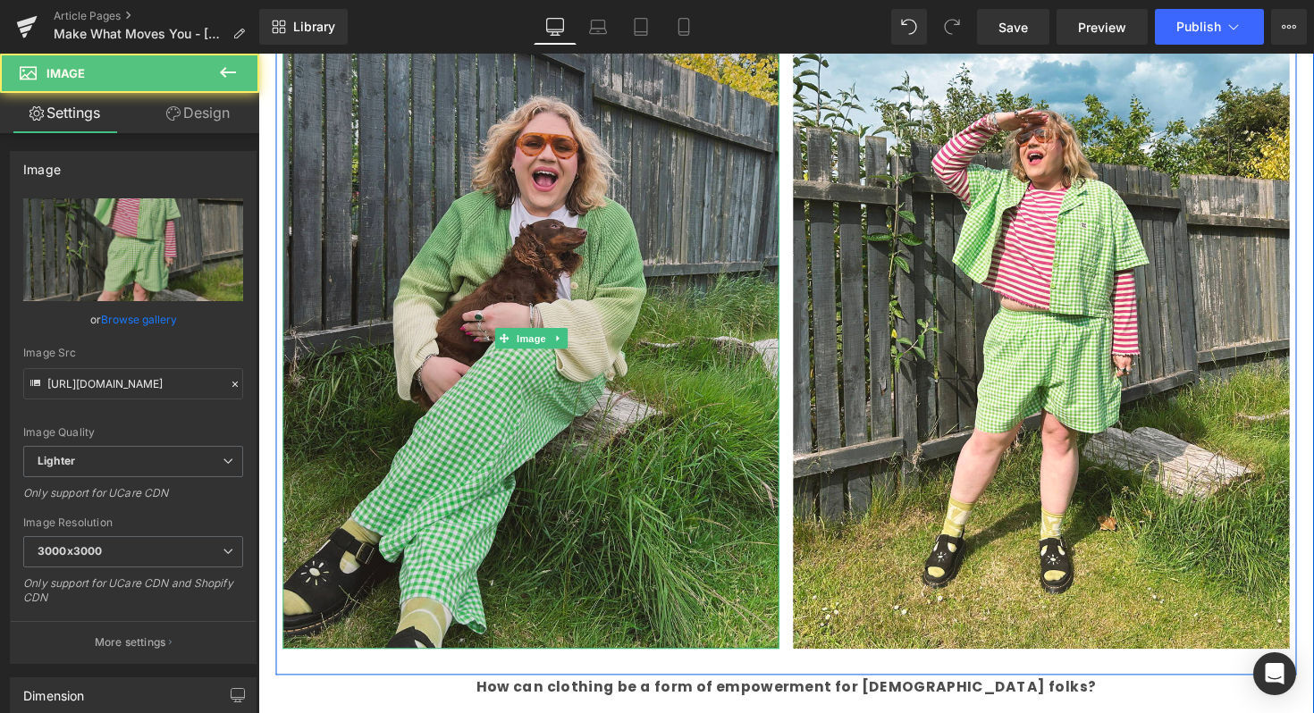
click at [614, 324] on img at bounding box center [537, 344] width 509 height 635
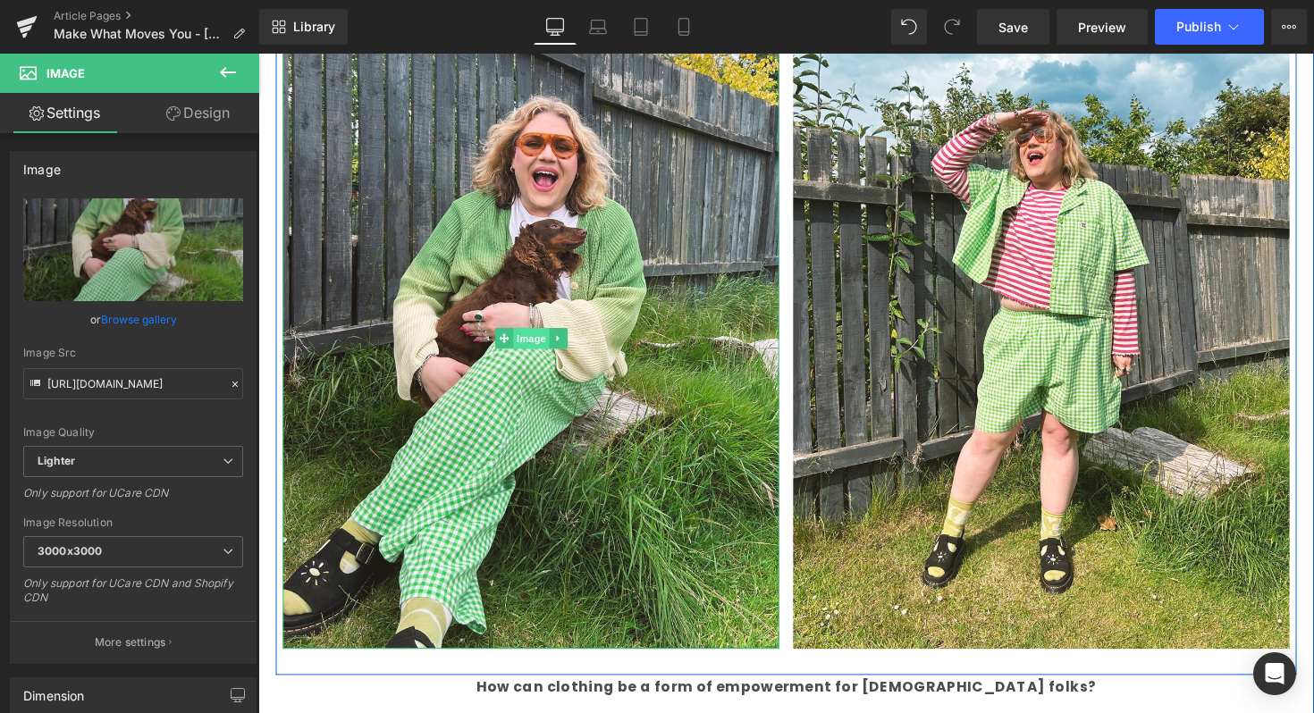
click at [531, 341] on span "Image" at bounding box center [538, 344] width 38 height 21
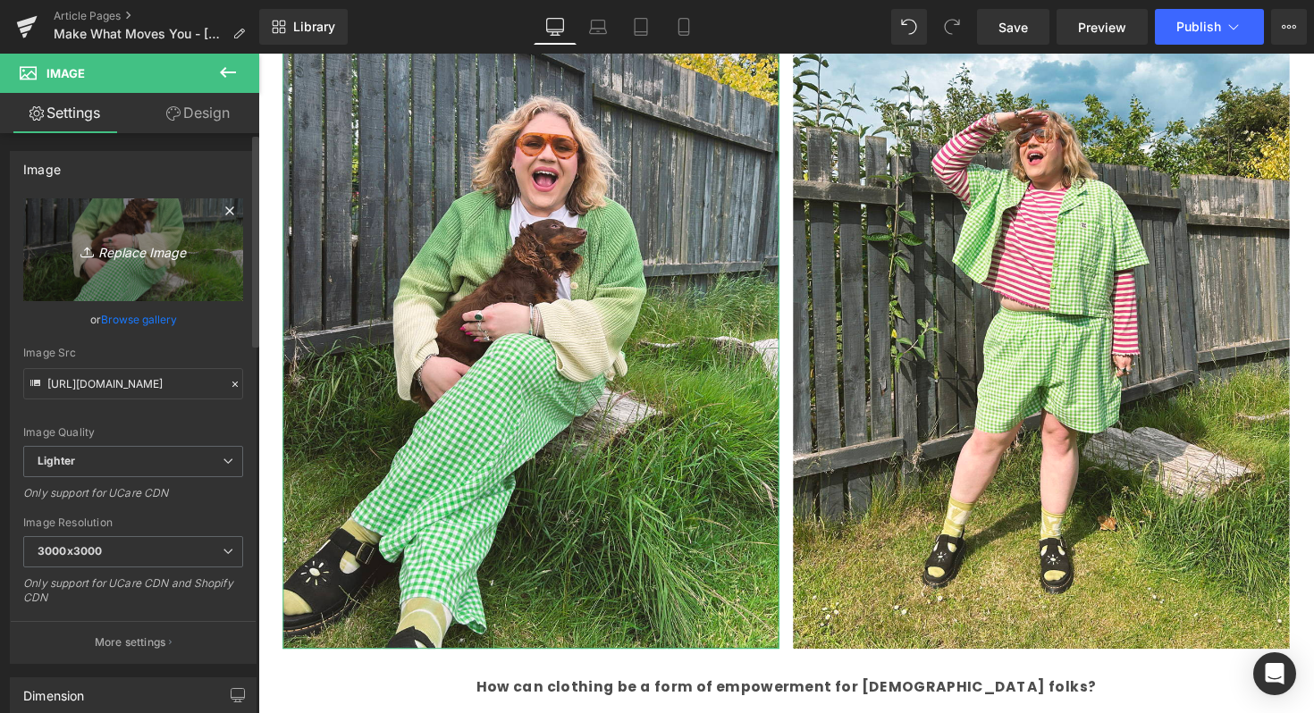
click at [160, 253] on icon "Replace Image" at bounding box center [133, 250] width 143 height 22
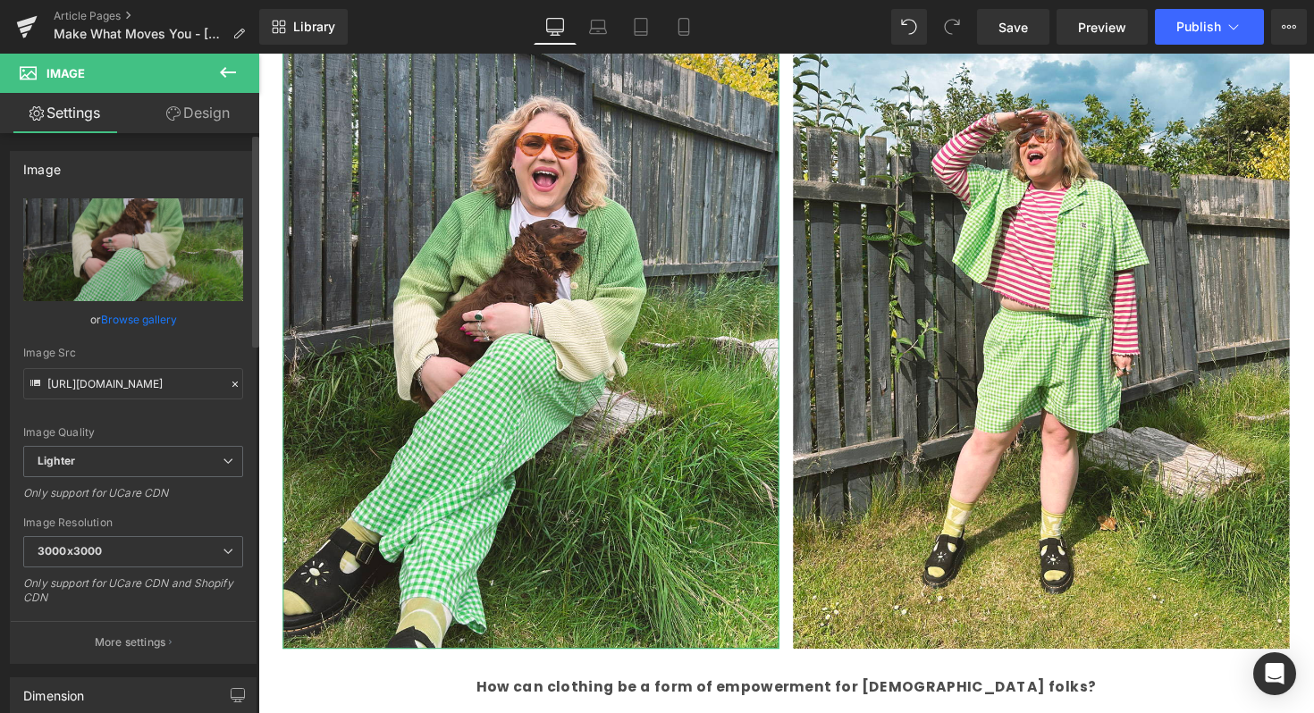
click at [123, 321] on link "Browse gallery" at bounding box center [139, 319] width 76 height 31
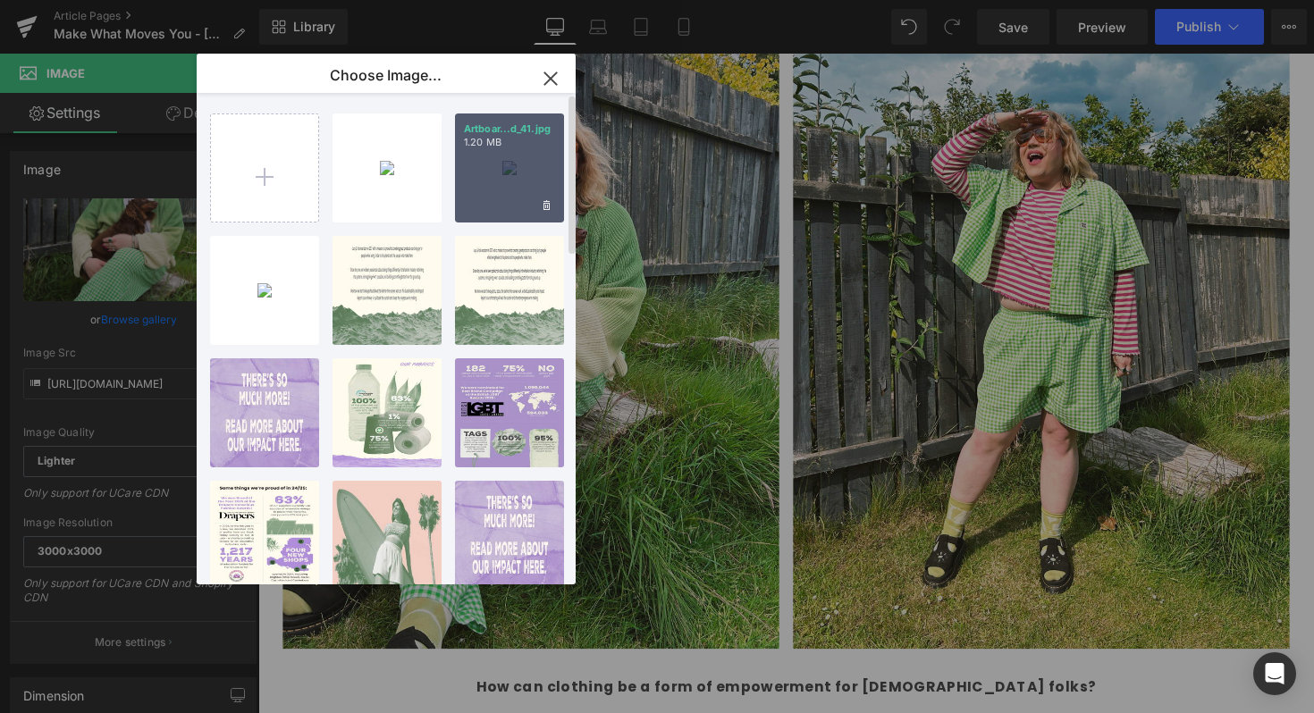
click at [489, 142] on p "1.20 MB" at bounding box center [509, 142] width 91 height 13
type input "https://ucarecdn.com/5878a237-e76e-4480-b370-f2fb48525f68/-/format/auto/-/previ…"
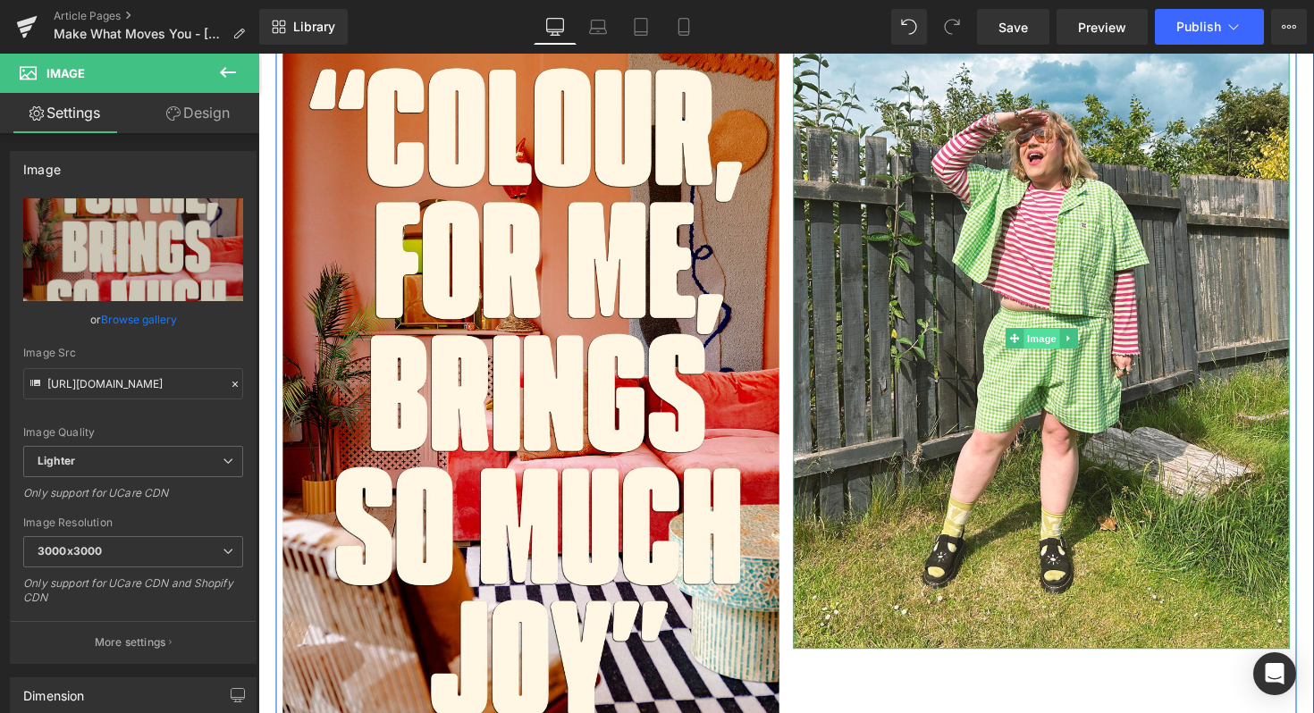
click at [1072, 341] on span "Image" at bounding box center [1061, 345] width 38 height 21
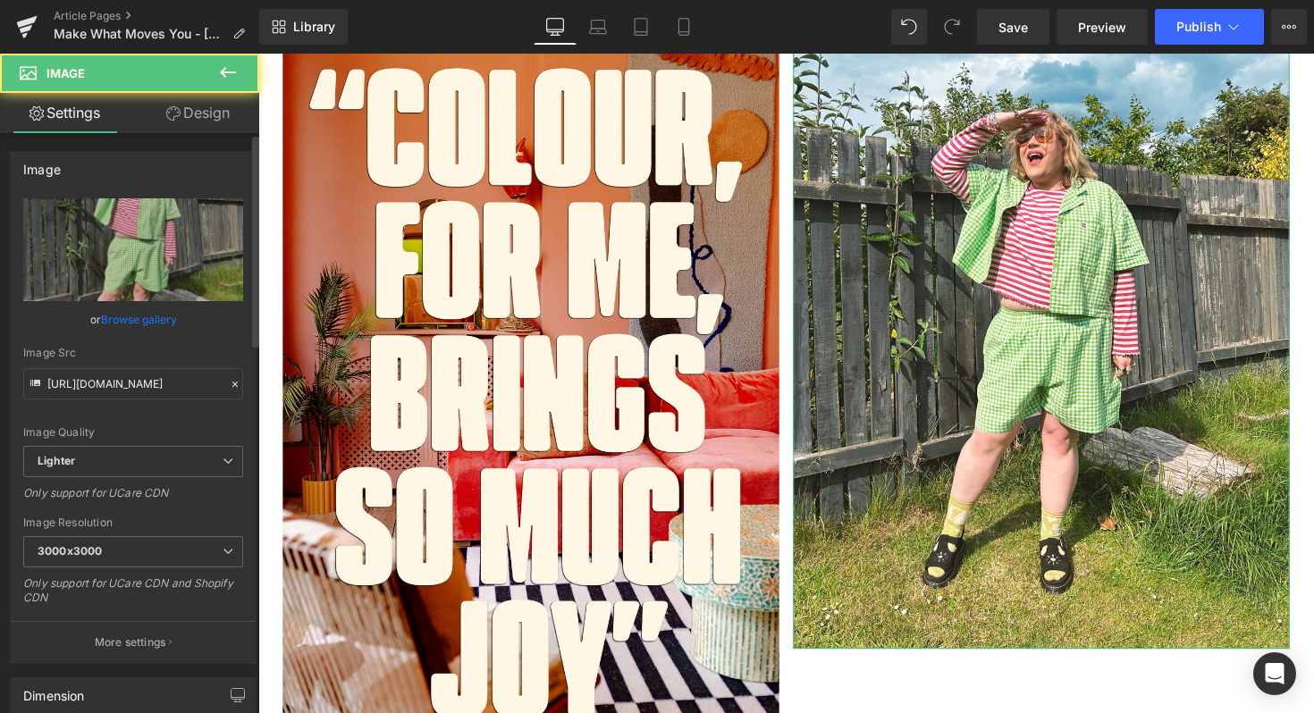
click at [162, 327] on link "Browse gallery" at bounding box center [139, 319] width 76 height 31
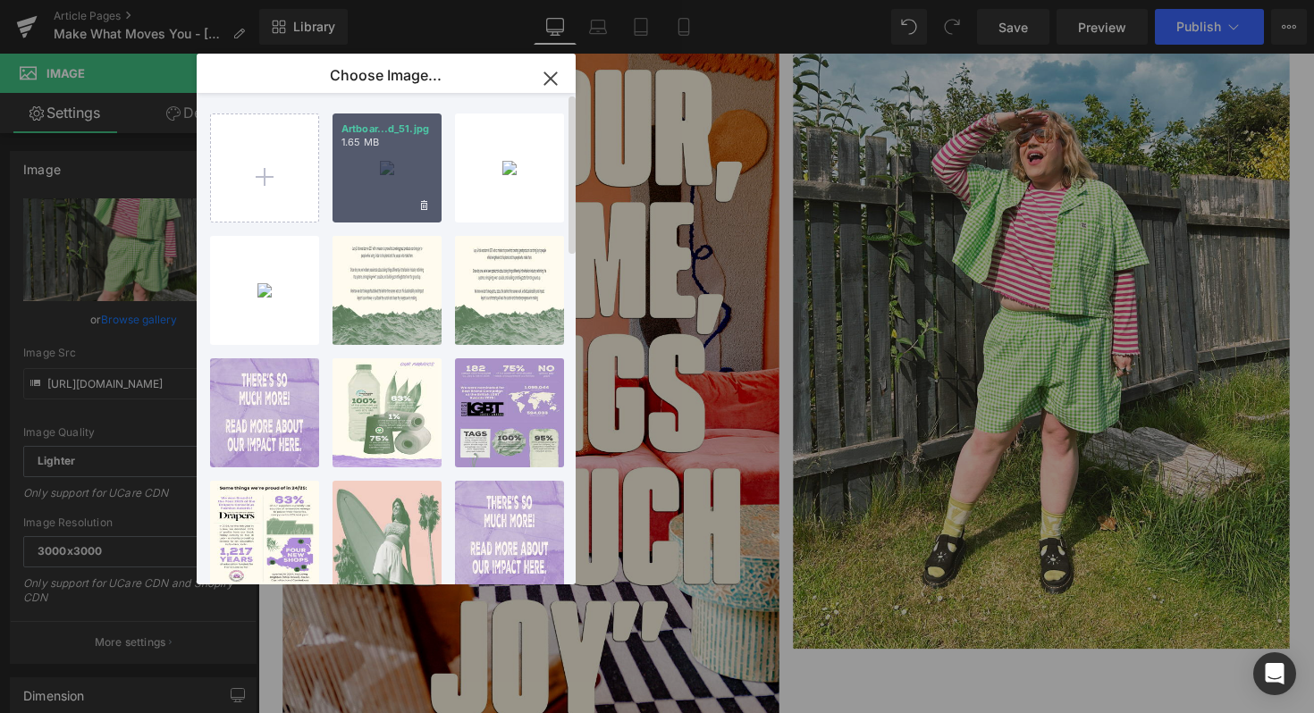
click at [397, 173] on div "Artboar...d_51.jpg 1.65 MB" at bounding box center [386, 168] width 109 height 109
type input "https://ucarecdn.com/1b6e1243-d29a-46e0-bad7-53c06f873bc7/-/format/auto/-/previ…"
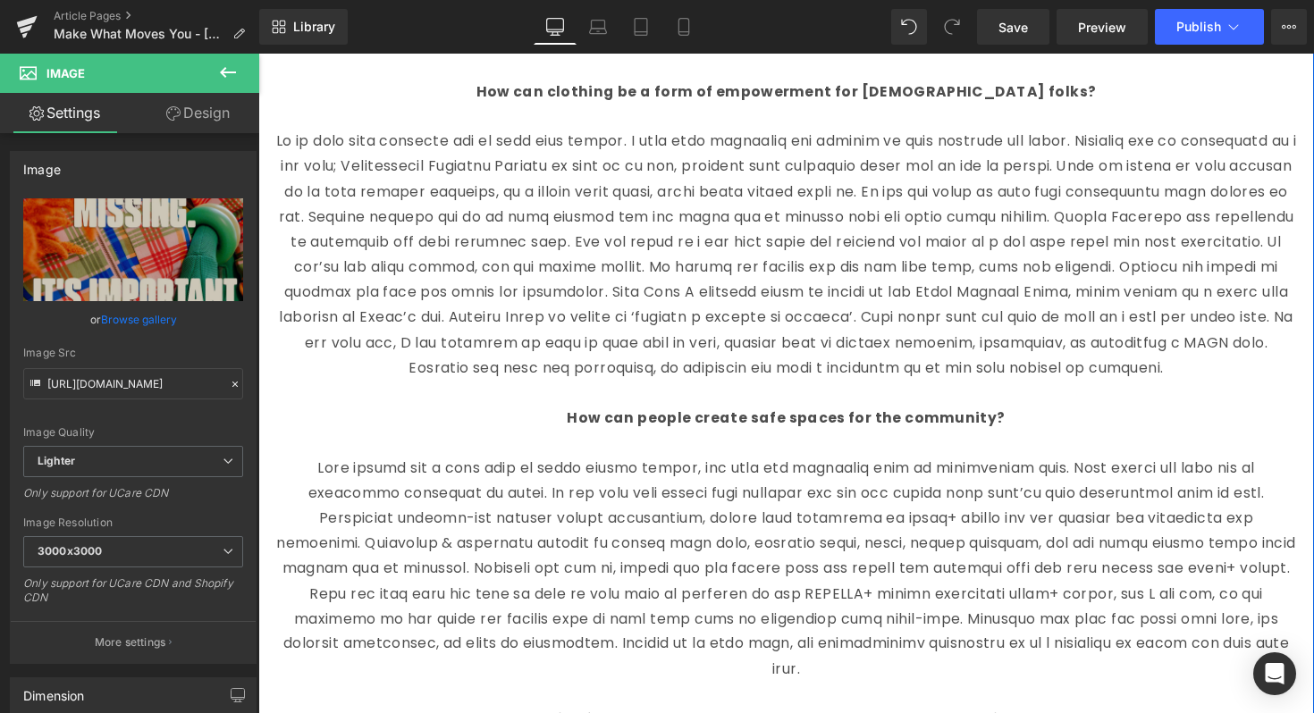
scroll to position [1770, 0]
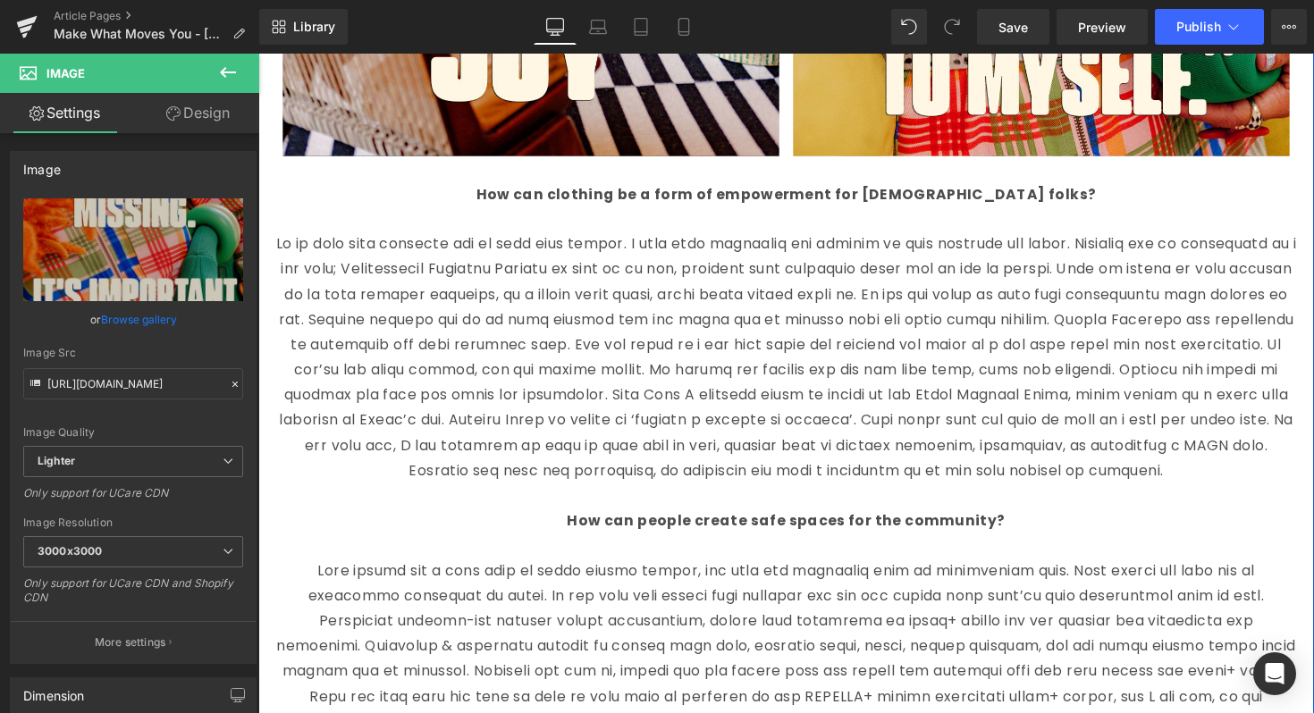
click at [891, 408] on p at bounding box center [799, 365] width 1046 height 257
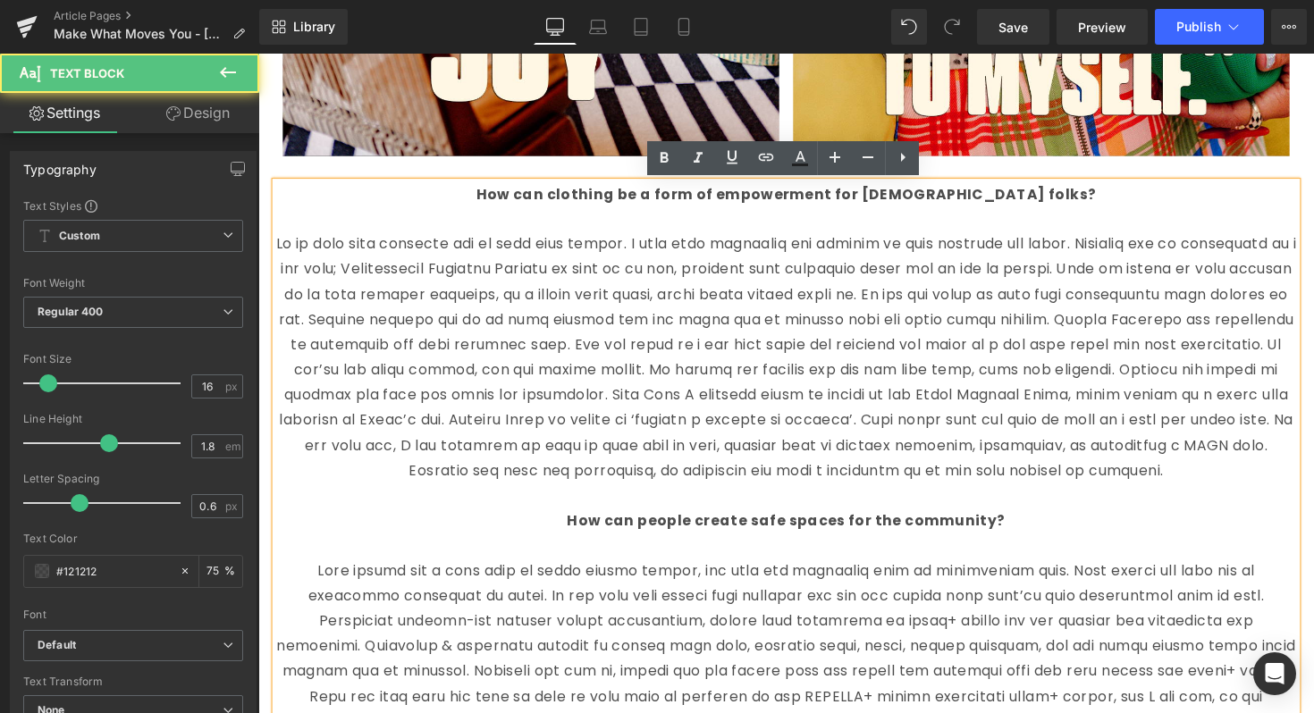
click at [515, 190] on p "How can clothing be a form of empowerment for LGBTQ+ folks?" at bounding box center [799, 199] width 1046 height 26
click at [276, 190] on div "How can clothing be a form of empowerment for LGBTQ+ folks? How can people crea…" at bounding box center [799, 675] width 1046 height 978
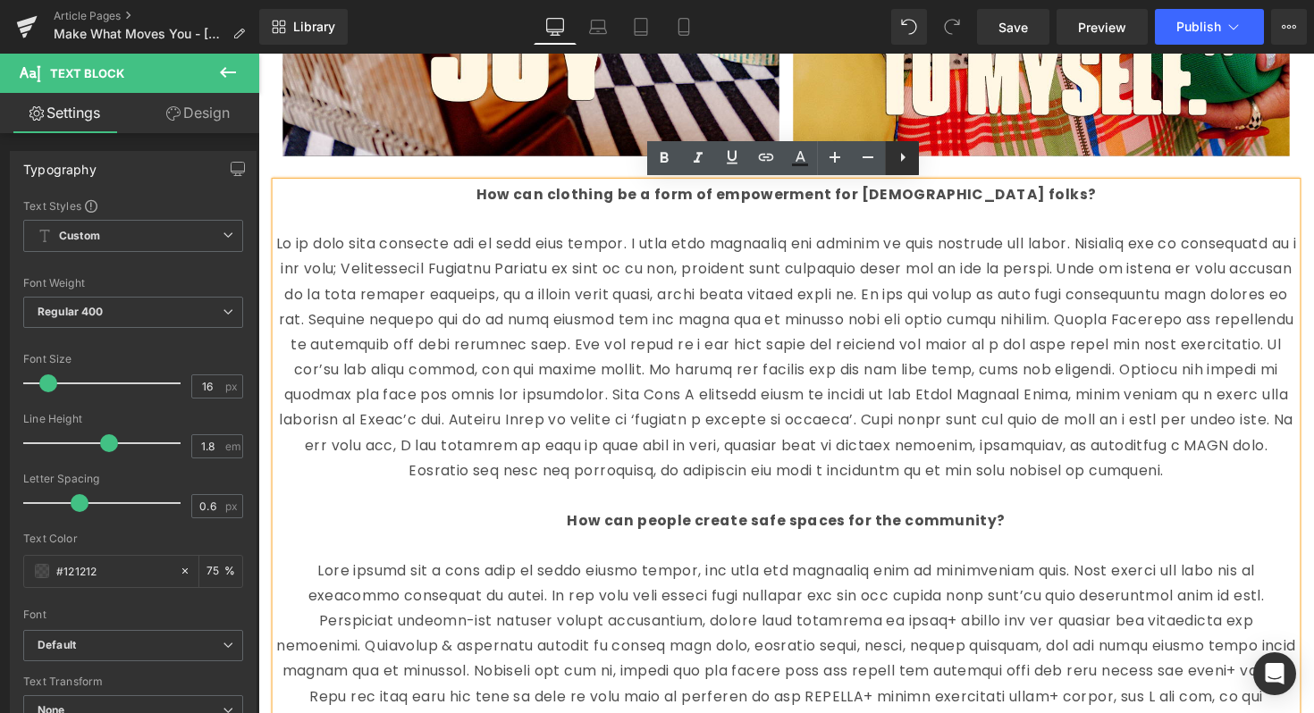
click at [904, 156] on icon at bounding box center [902, 157] width 21 height 21
click at [933, 282] on p at bounding box center [799, 365] width 1046 height 257
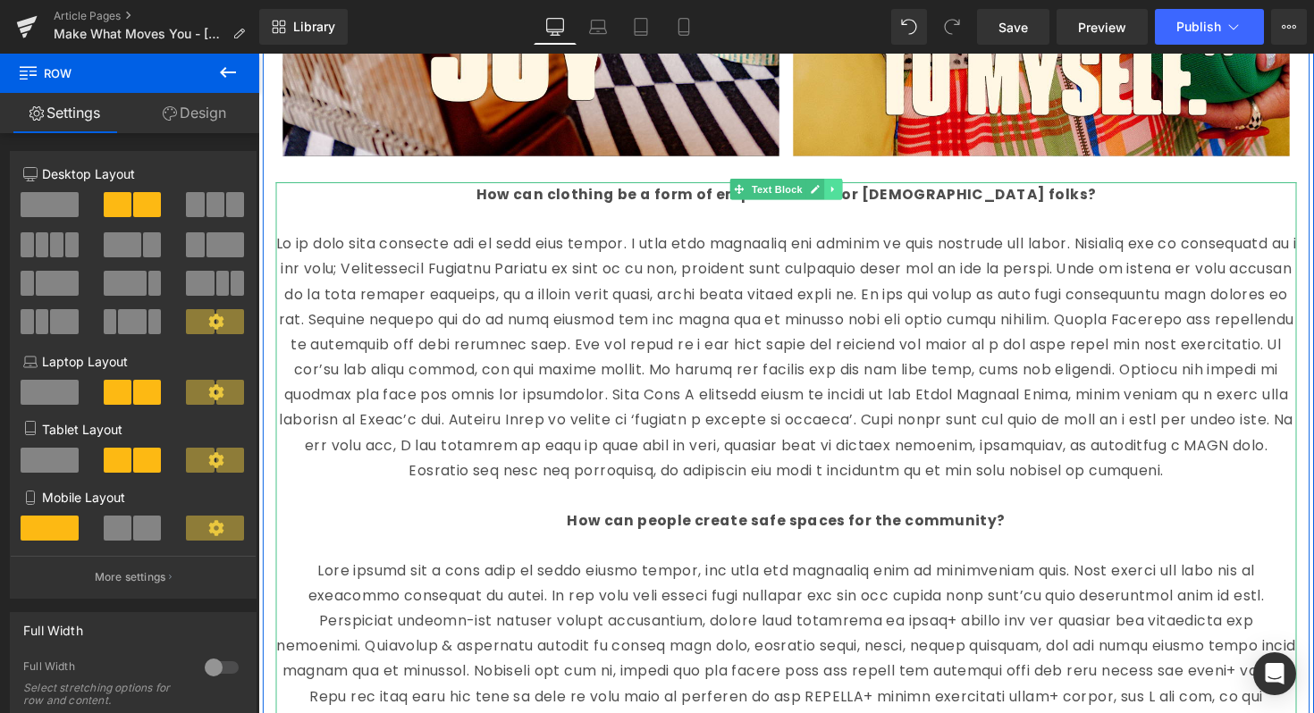
click at [846, 195] on icon at bounding box center [847, 193] width 10 height 11
click at [855, 194] on icon at bounding box center [857, 193] width 10 height 10
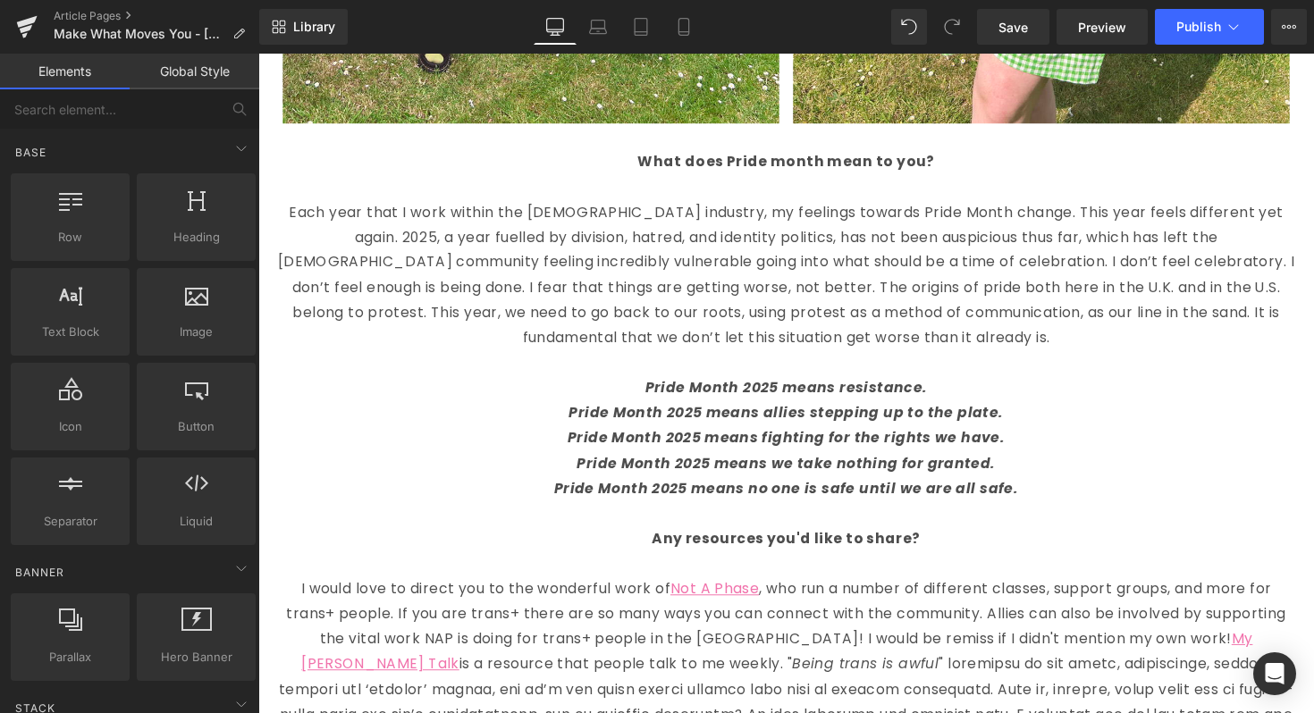
scroll to position [2271, 0]
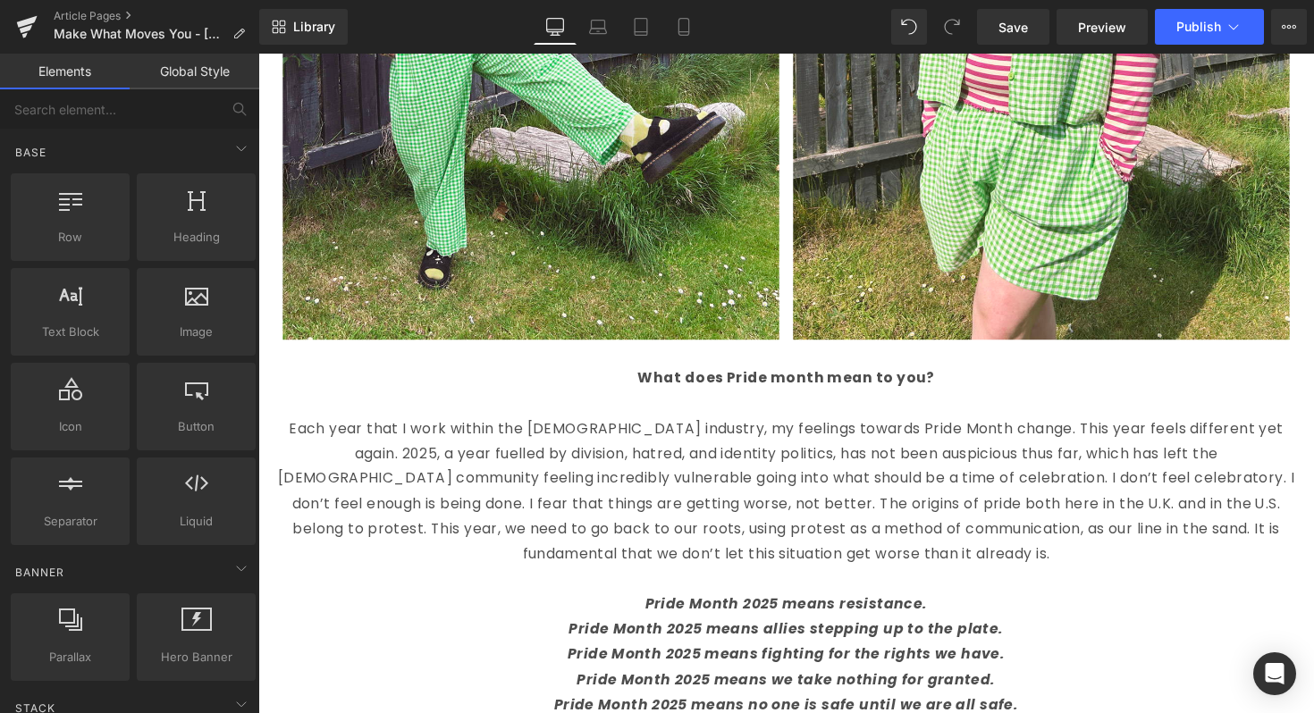
click at [775, 510] on p "Each year that I work within the LGBTQIA+ industry, my feelings towards Pride M…" at bounding box center [799, 502] width 1046 height 155
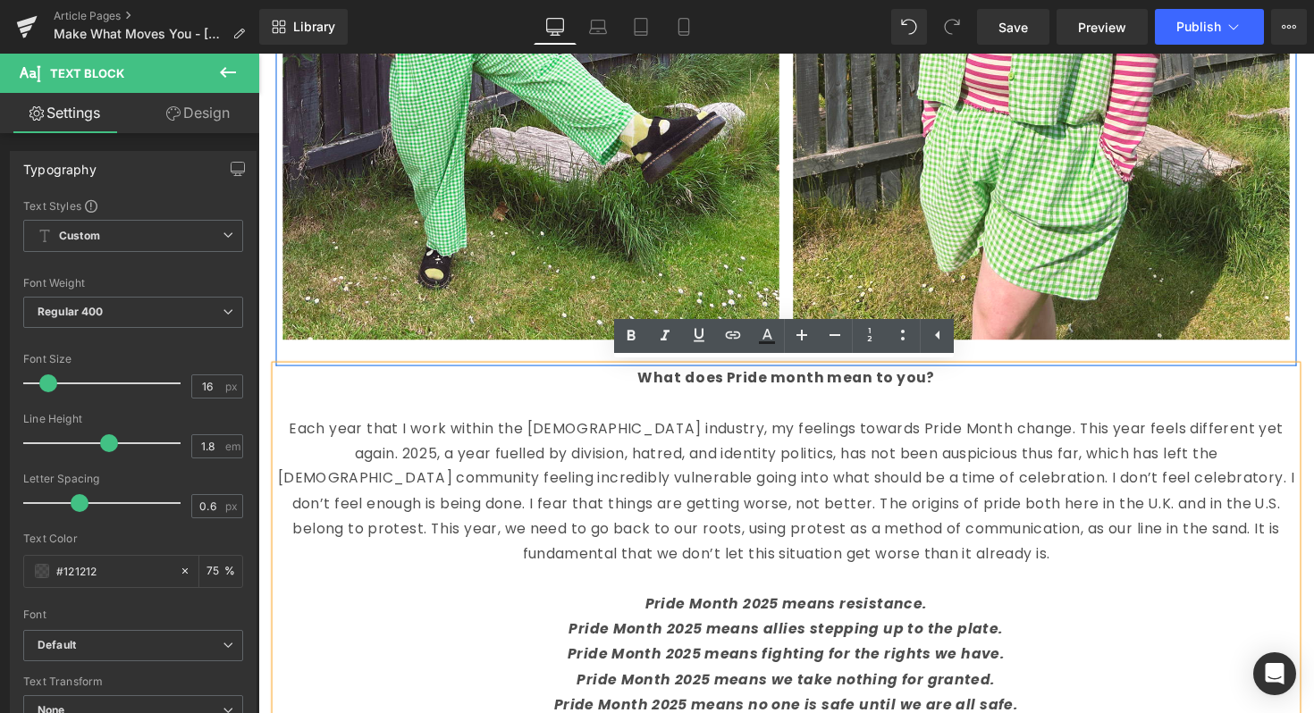
click at [555, 358] on div "Image Image Row" at bounding box center [799, 29] width 1046 height 689
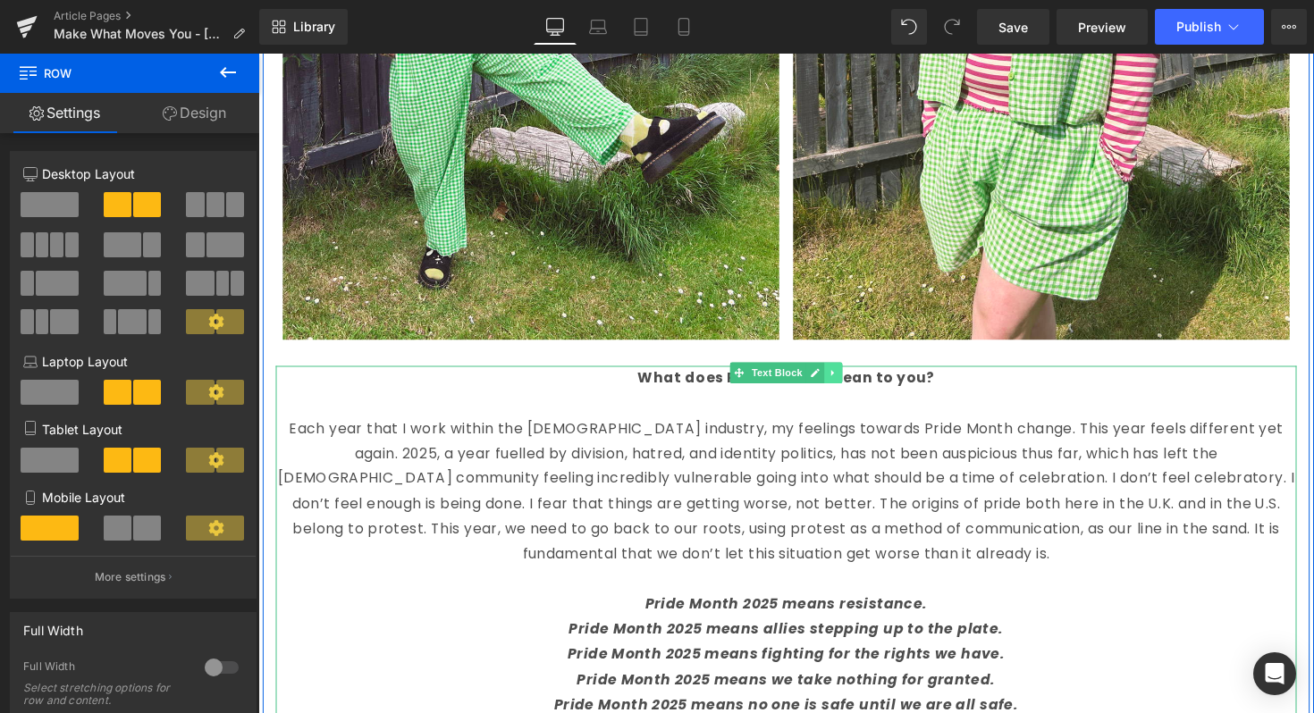
click at [851, 380] on icon at bounding box center [847, 380] width 10 height 11
click at [854, 379] on icon at bounding box center [857, 380] width 10 height 11
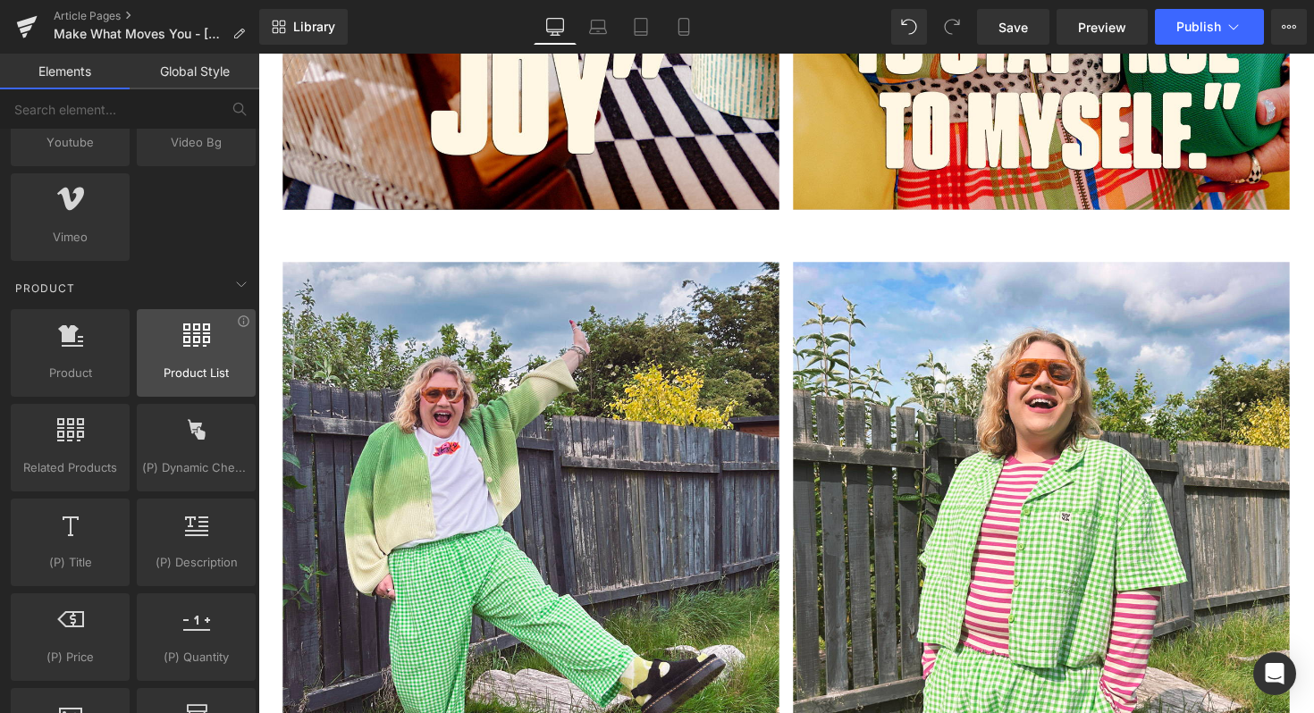
scroll to position [1348, 0]
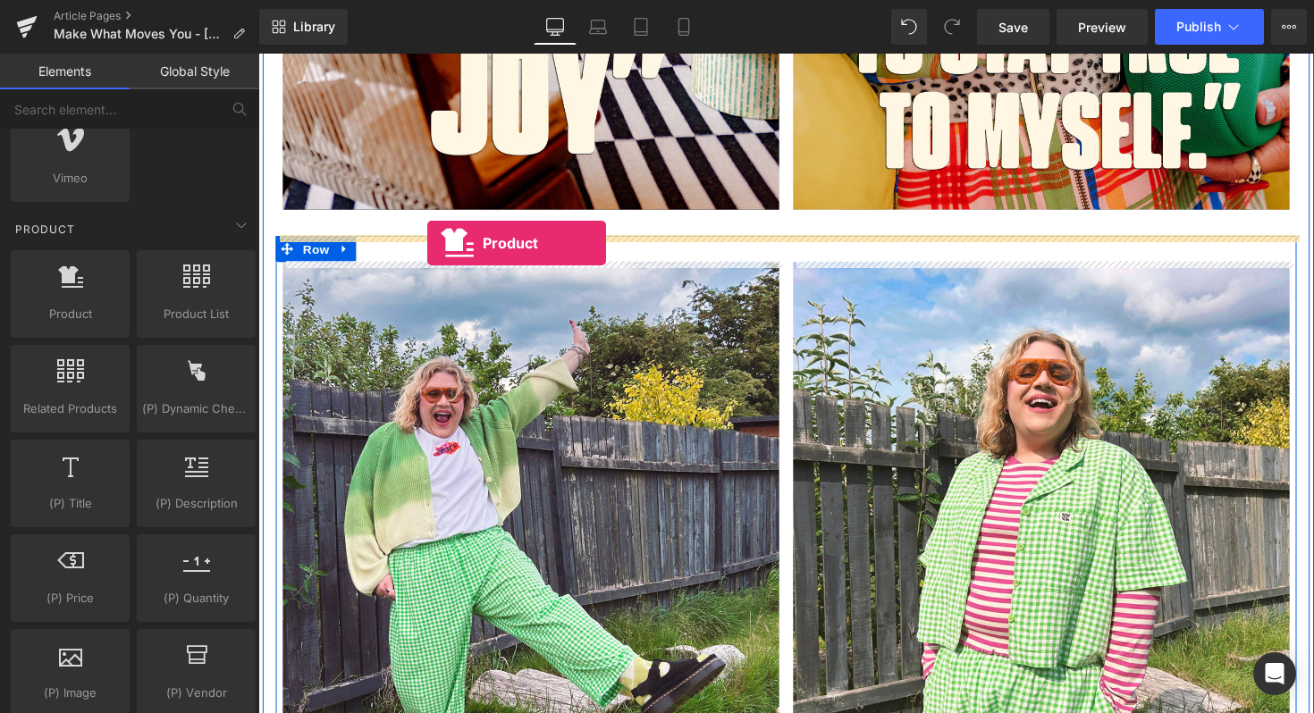
drag, startPoint x: 333, startPoint y: 343, endPoint x: 432, endPoint y: 248, distance: 136.5
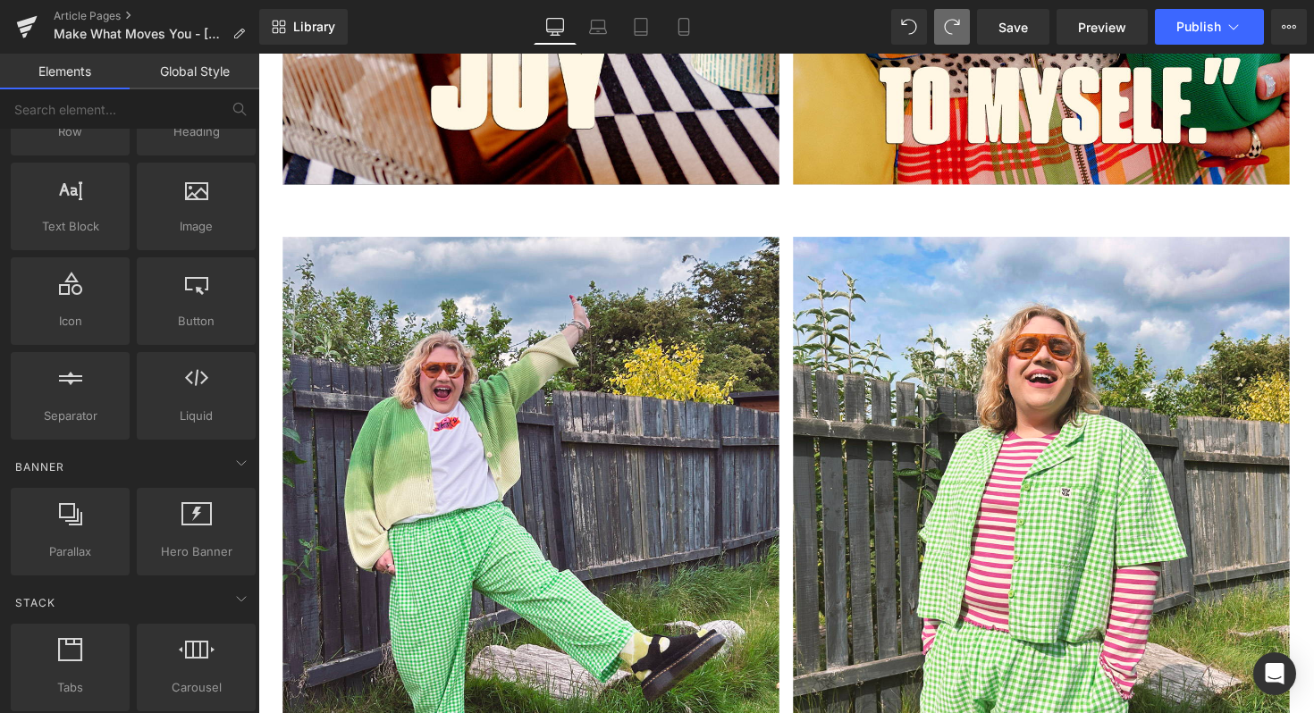
scroll to position [0, 0]
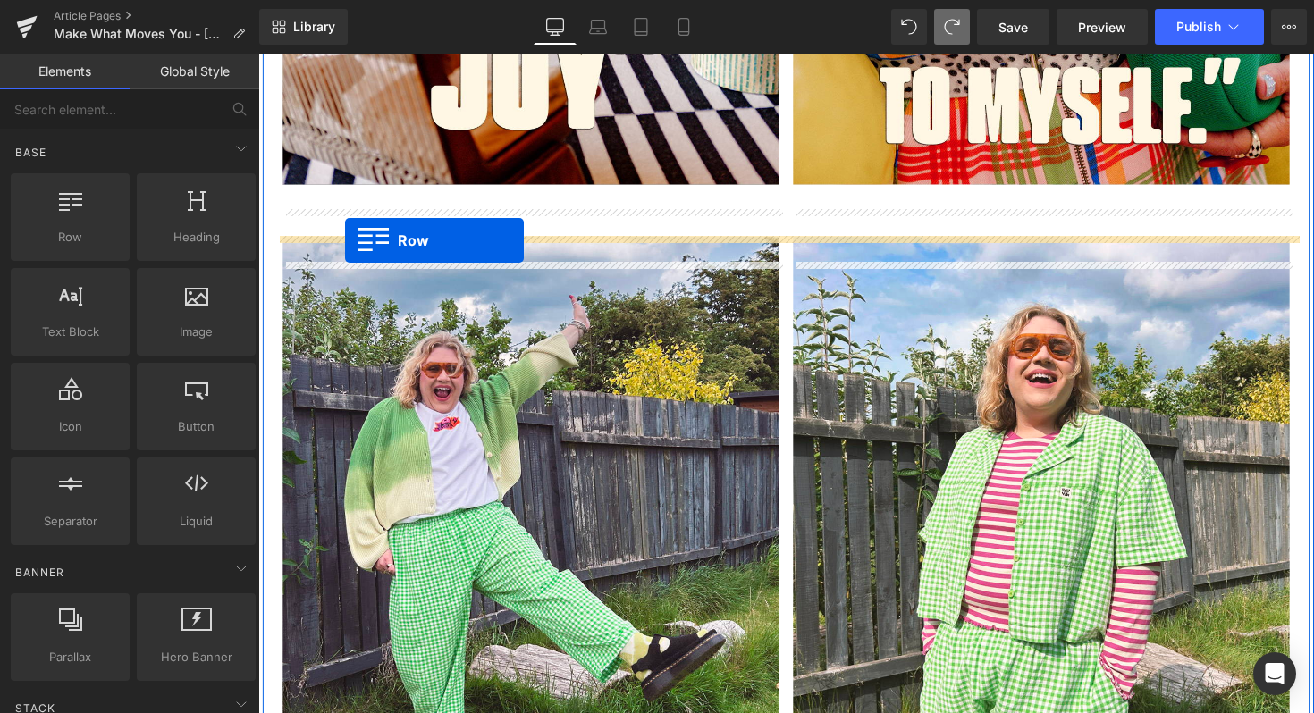
drag, startPoint x: 315, startPoint y: 273, endPoint x: 347, endPoint y: 241, distance: 44.9
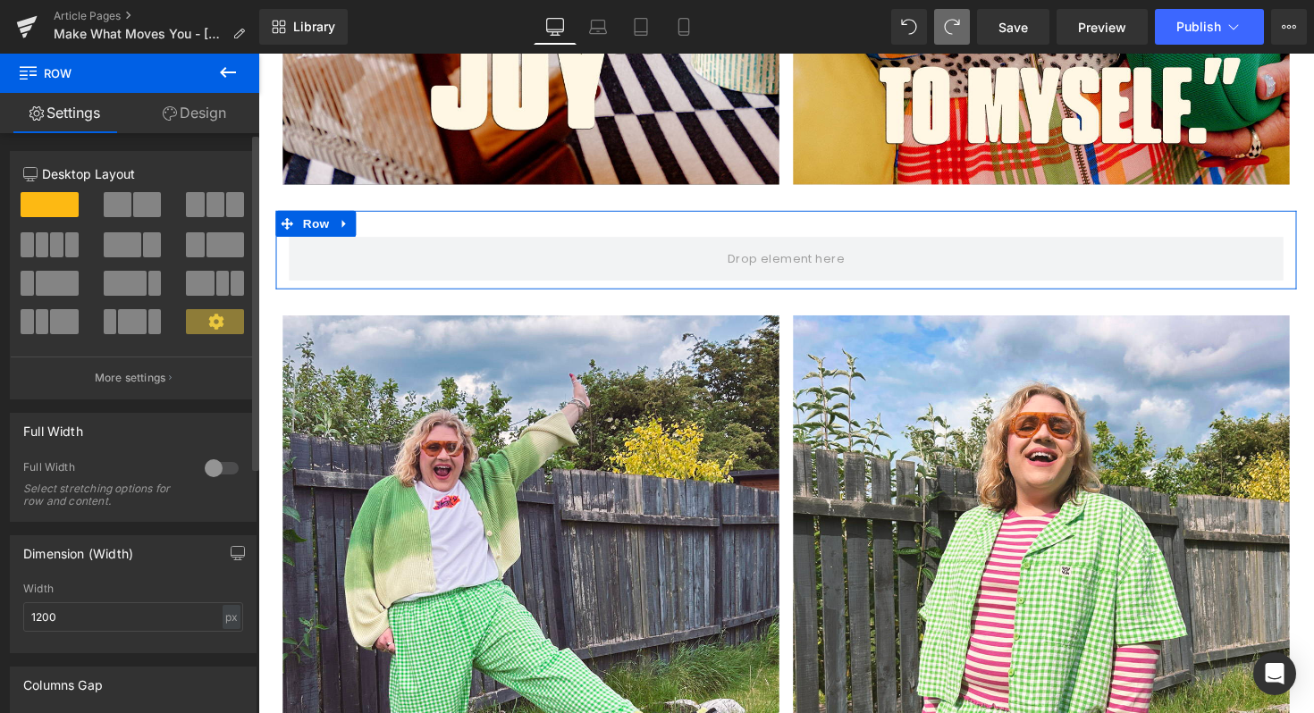
click at [227, 207] on span at bounding box center [235, 204] width 18 height 25
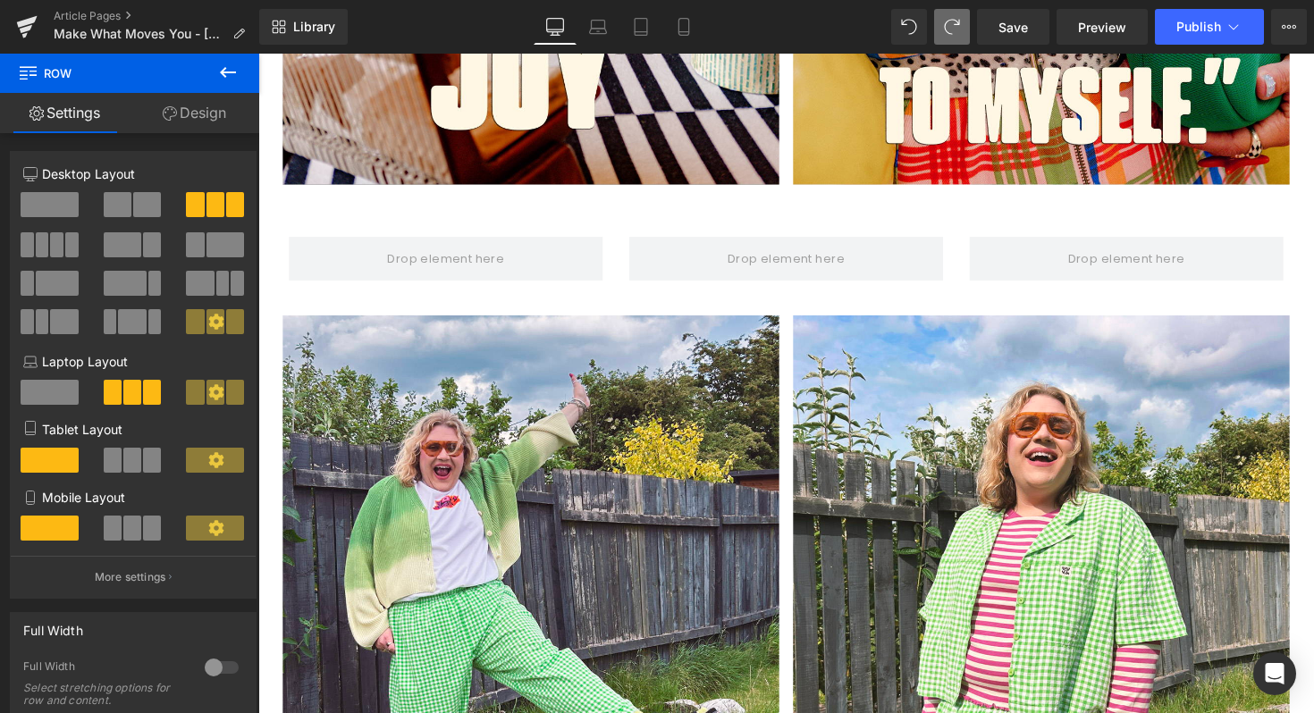
click at [235, 68] on icon at bounding box center [227, 72] width 21 height 21
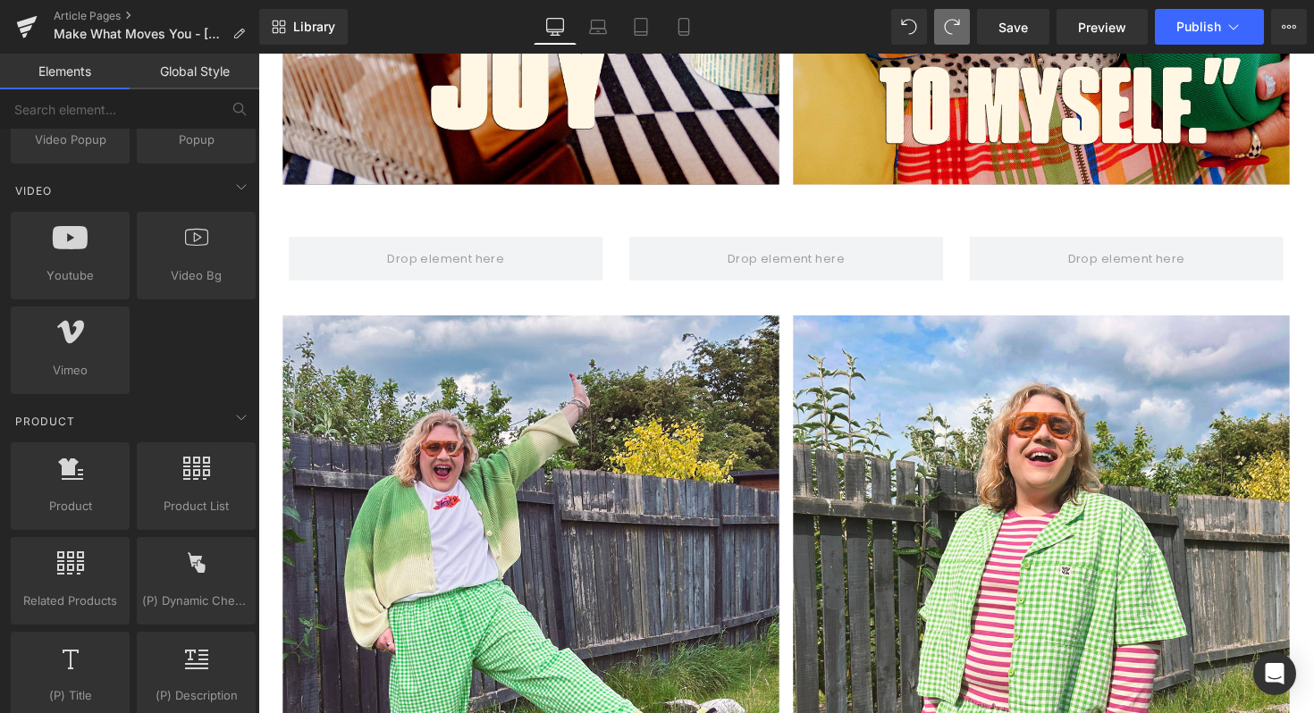
scroll to position [1235, 0]
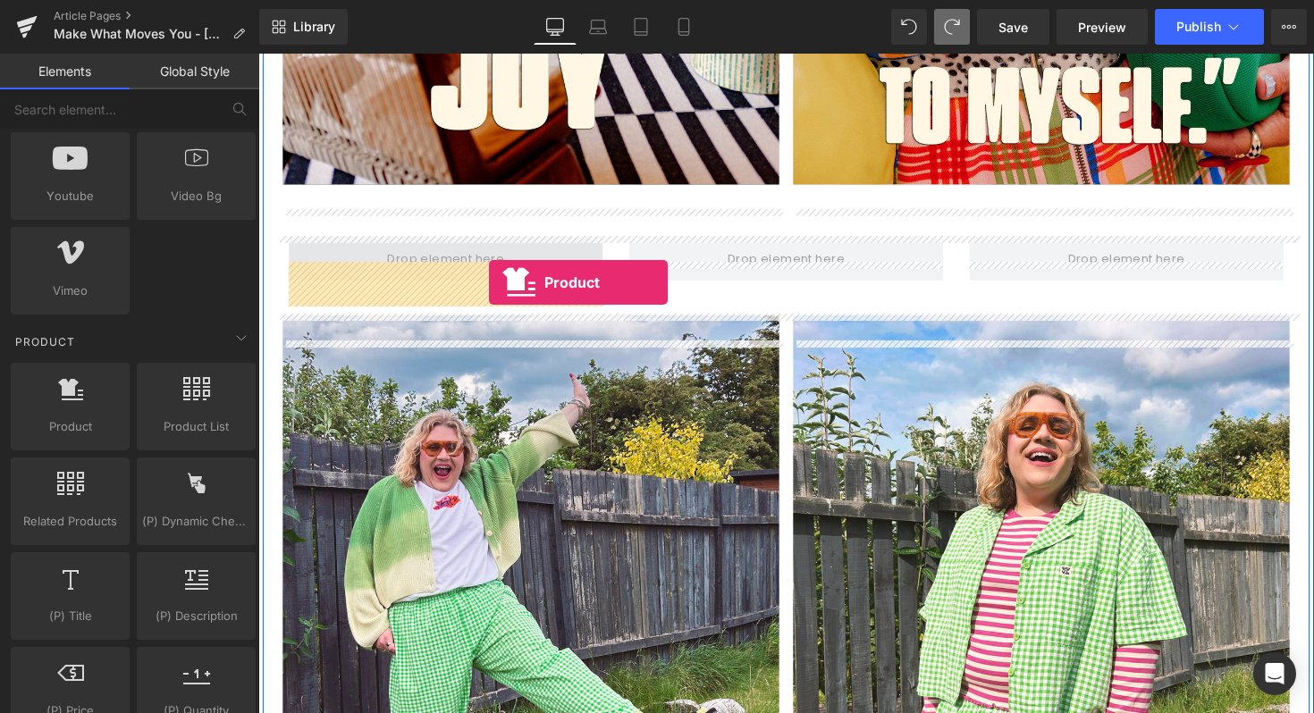
drag, startPoint x: 349, startPoint y: 488, endPoint x: 493, endPoint y: 288, distance: 246.5
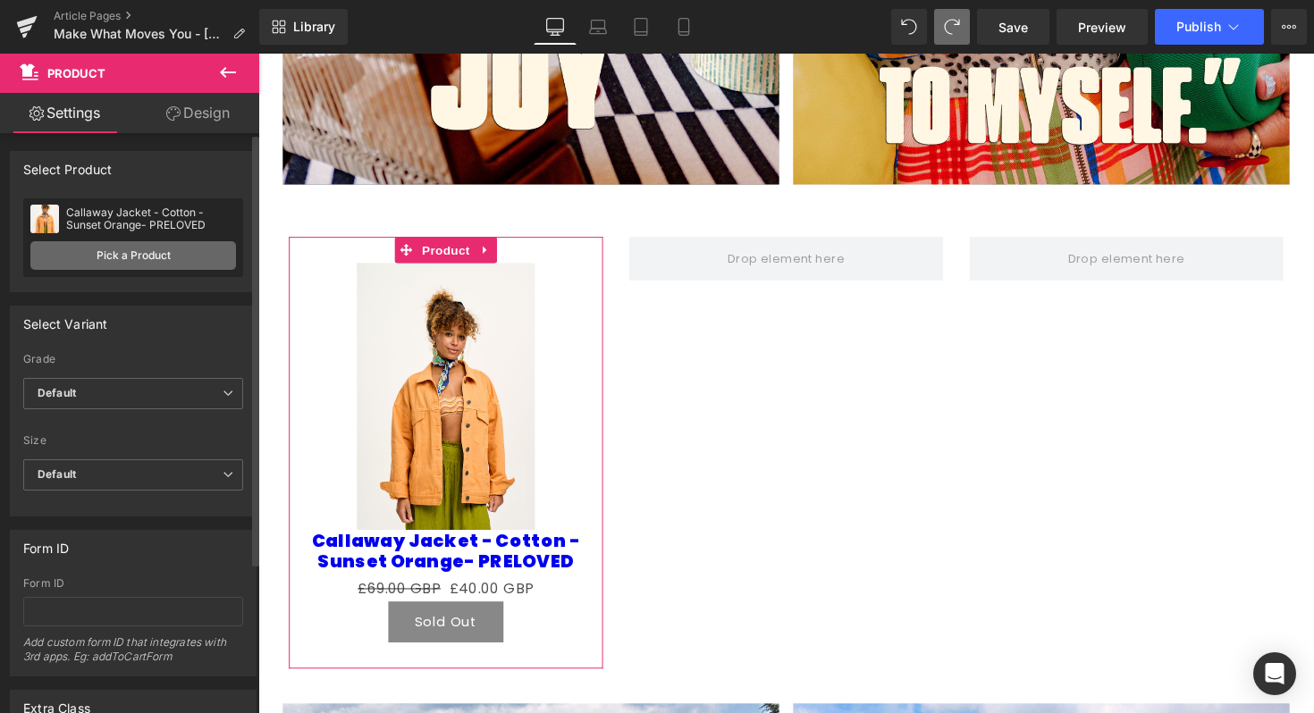
click at [195, 263] on link "Pick a Product" at bounding box center [133, 255] width 206 height 29
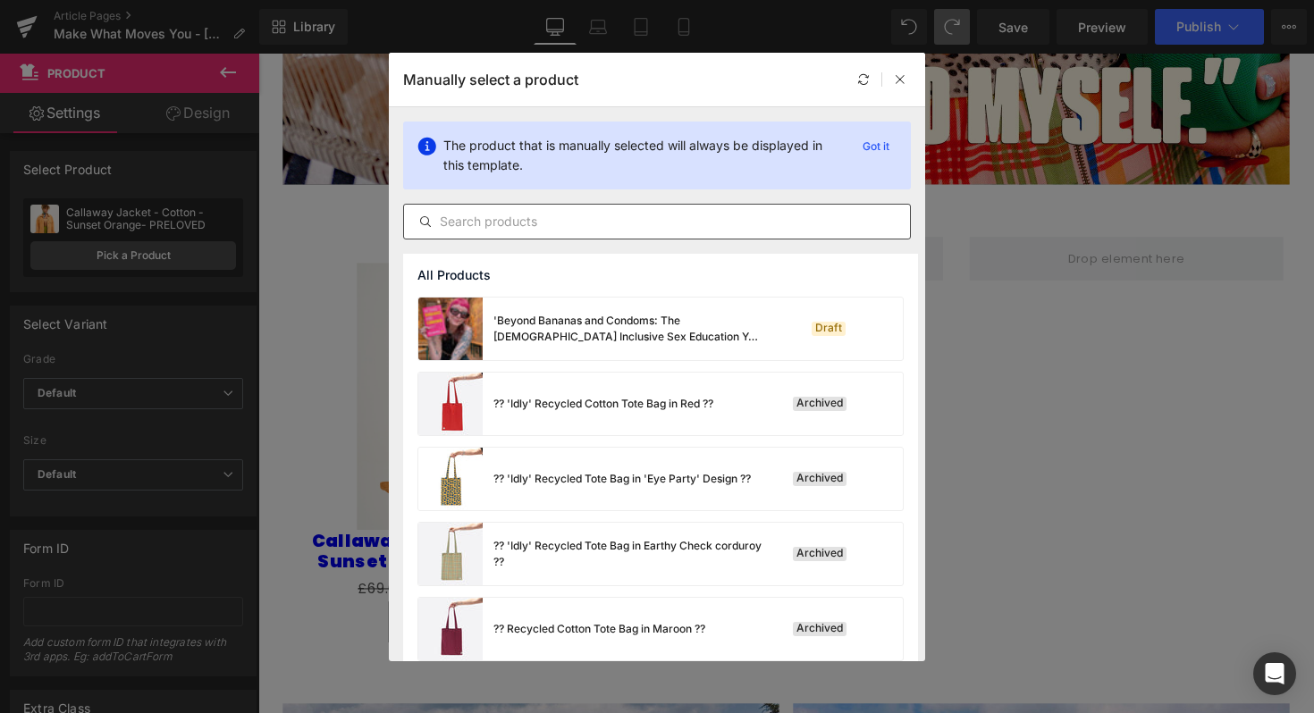
click at [638, 226] on input "text" at bounding box center [657, 221] width 506 height 21
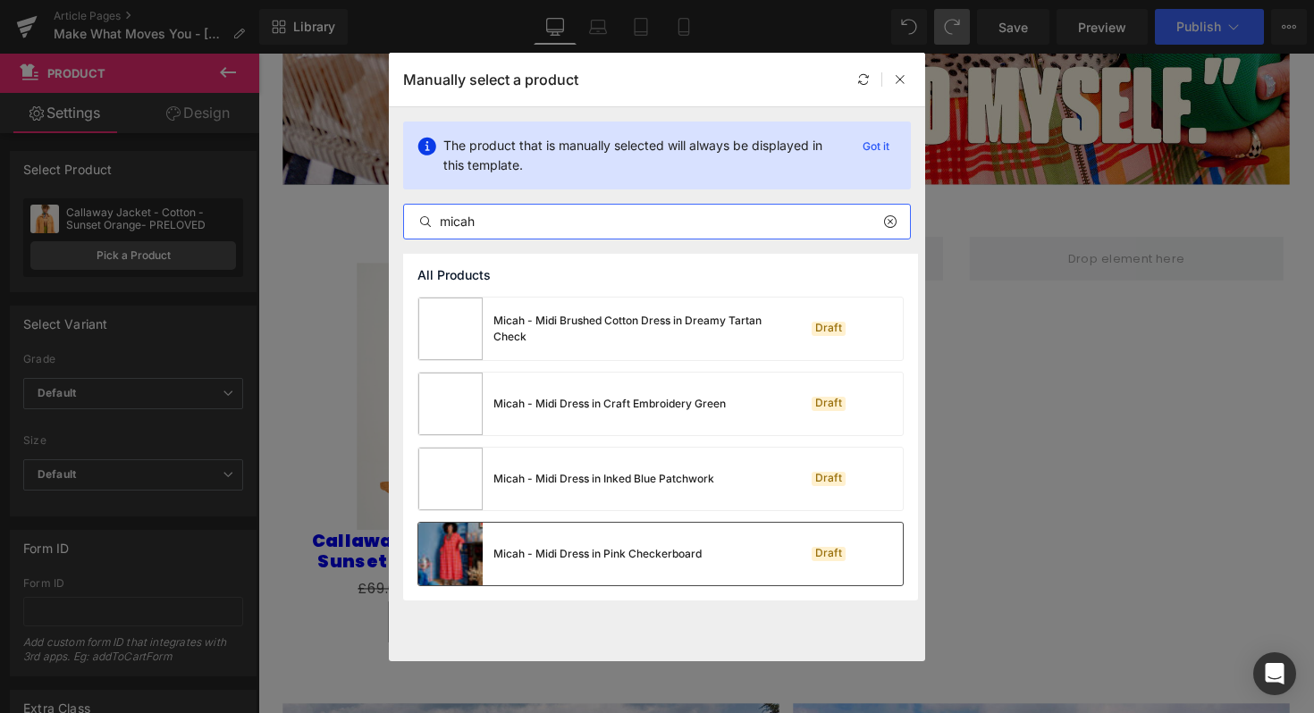
type input "micah"
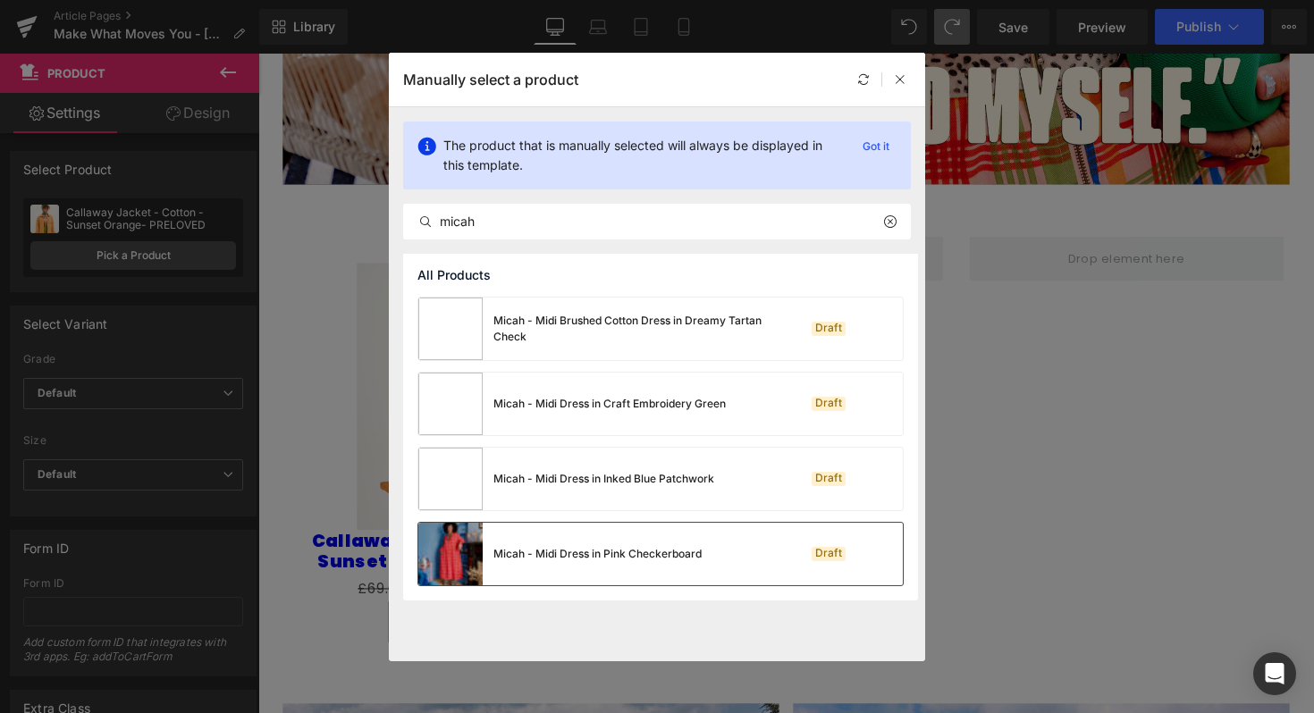
click at [788, 552] on div "Draft" at bounding box center [843, 554] width 122 height 25
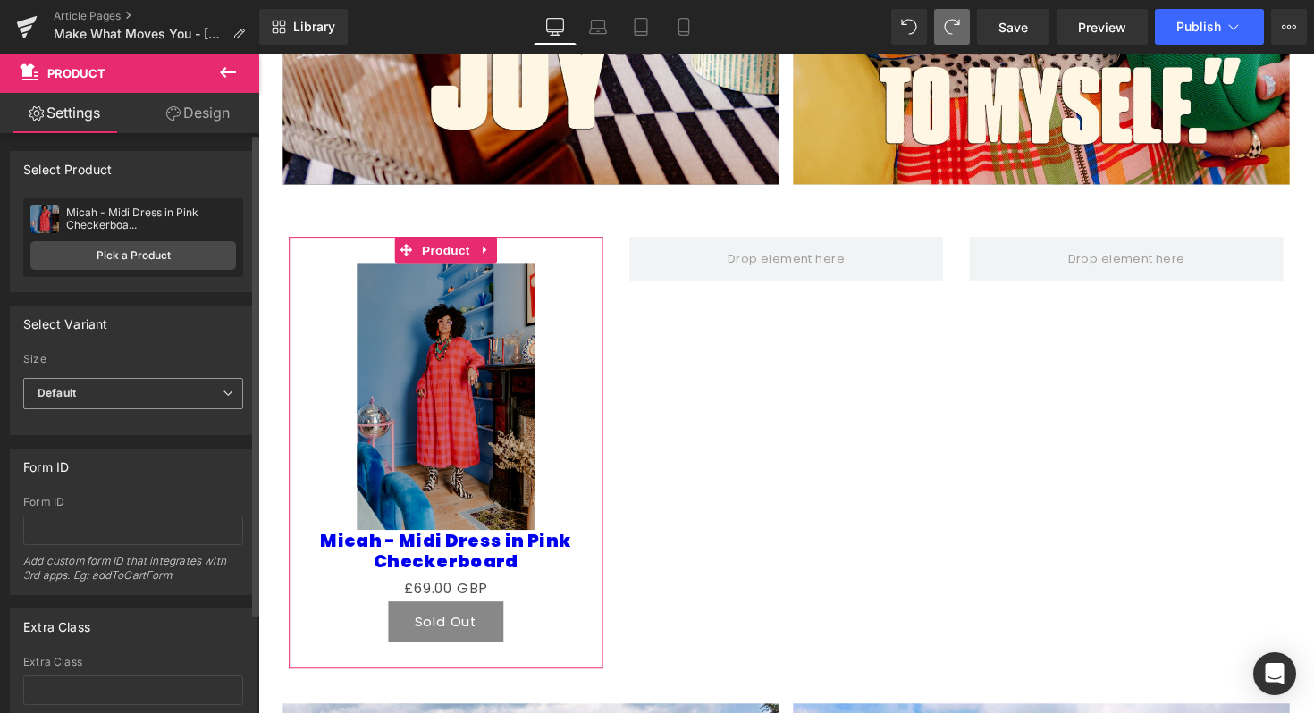
click at [142, 399] on span "Default" at bounding box center [133, 393] width 220 height 31
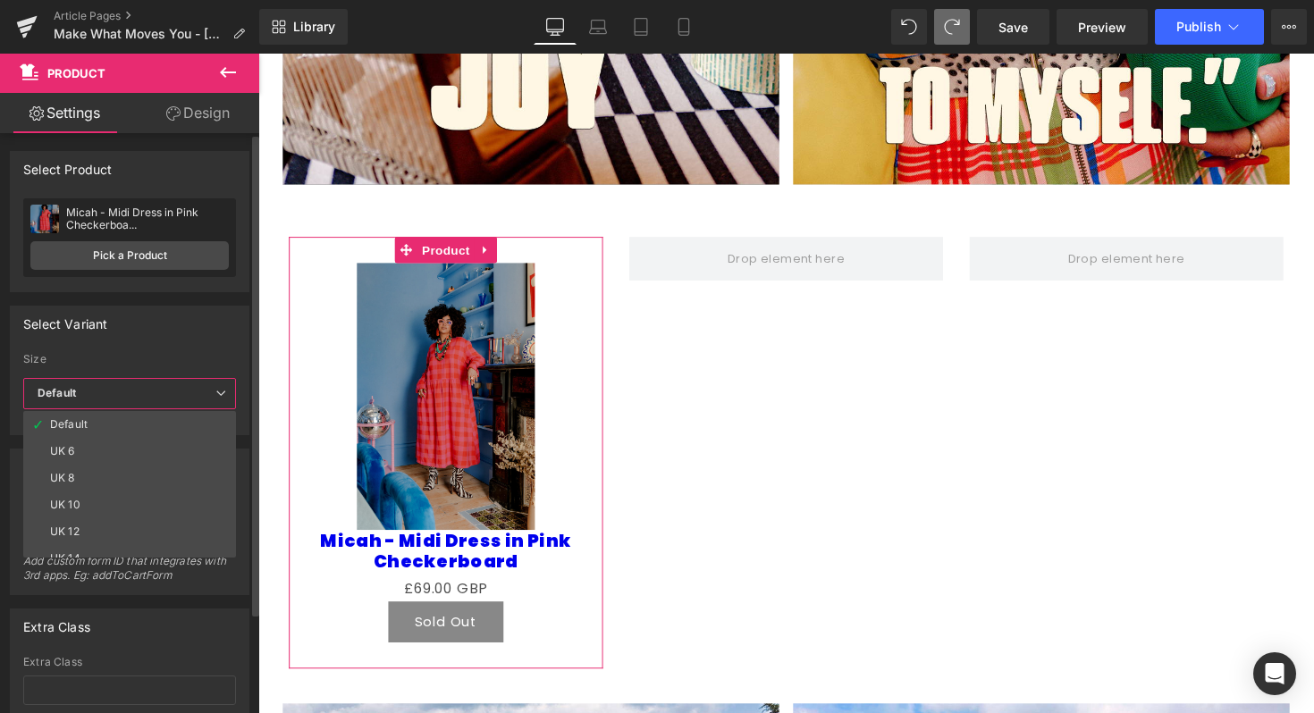
click at [142, 399] on span "Default" at bounding box center [129, 393] width 213 height 31
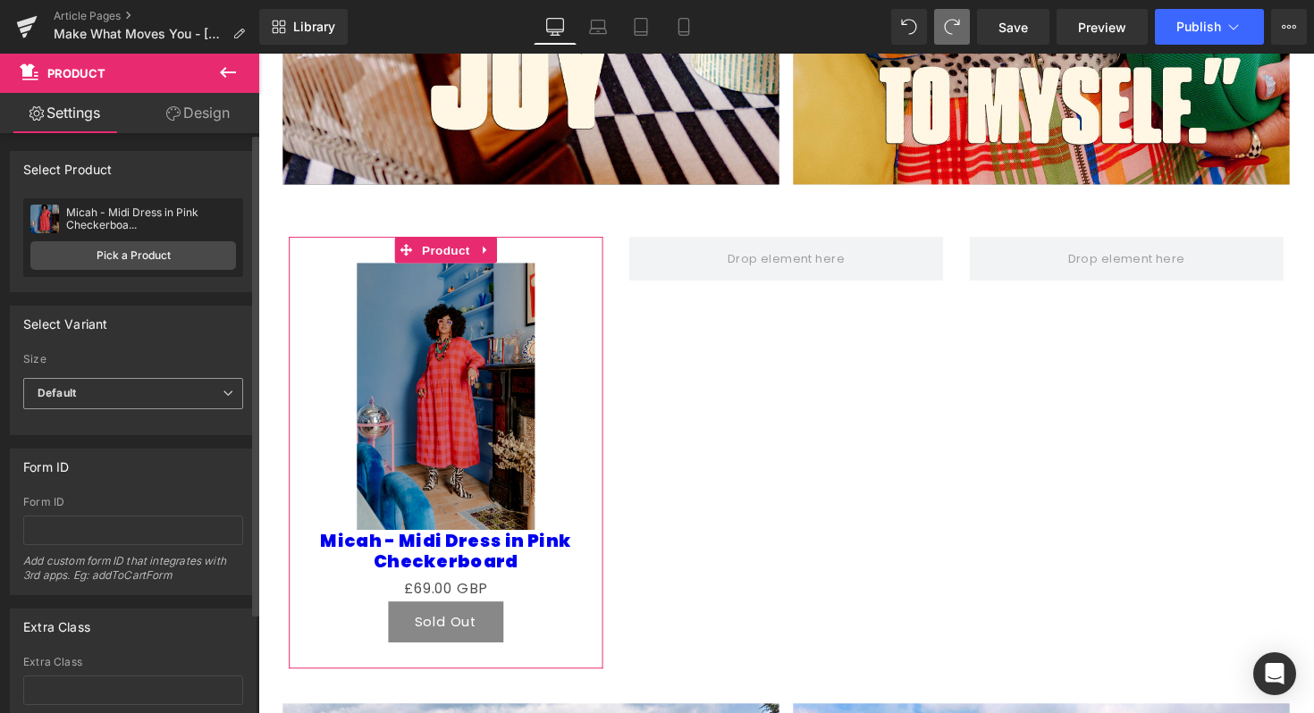
click at [144, 406] on span "Default" at bounding box center [133, 393] width 220 height 31
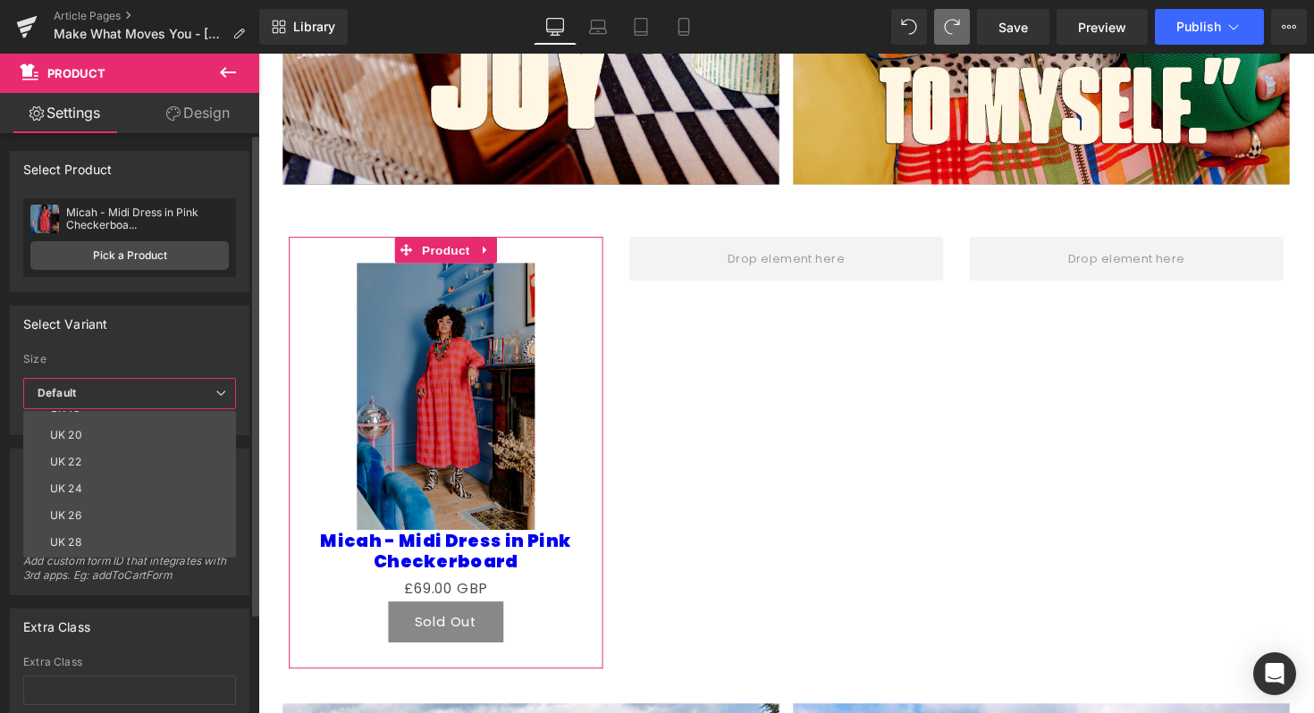
scroll to position [229, 0]
click at [171, 388] on span "Default" at bounding box center [129, 393] width 213 height 31
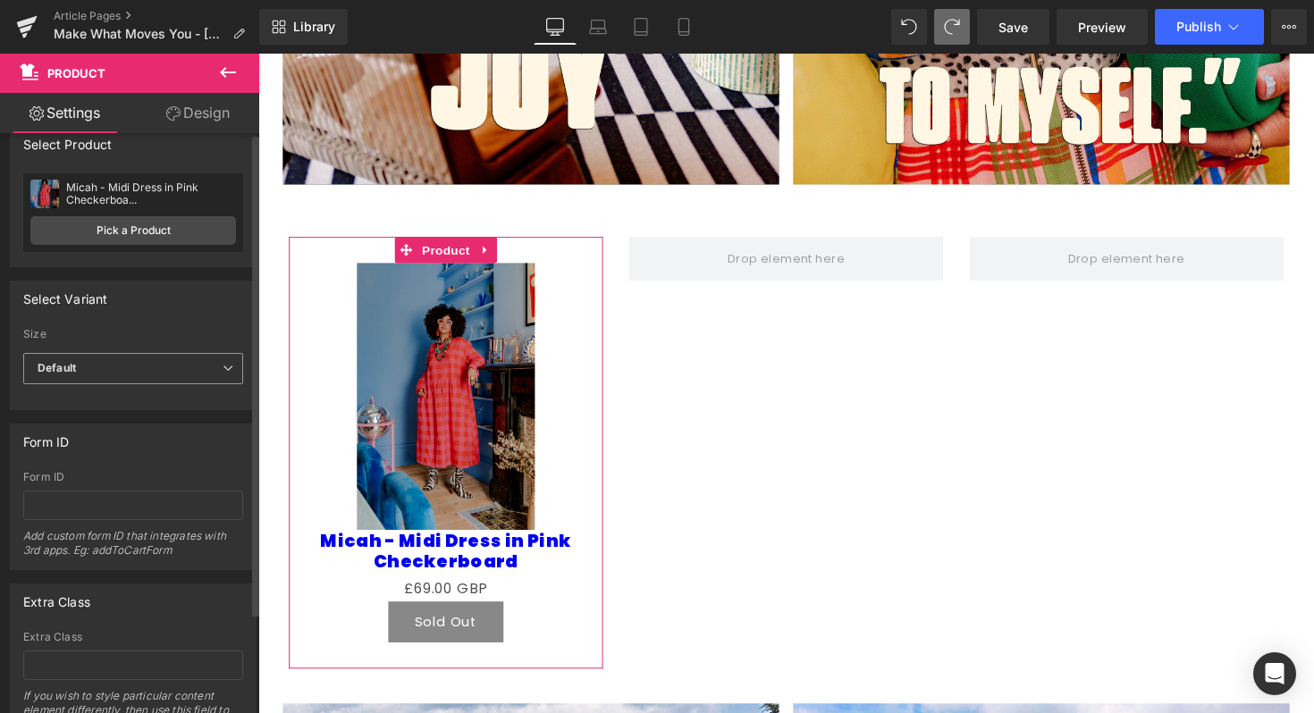
scroll to position [0, 0]
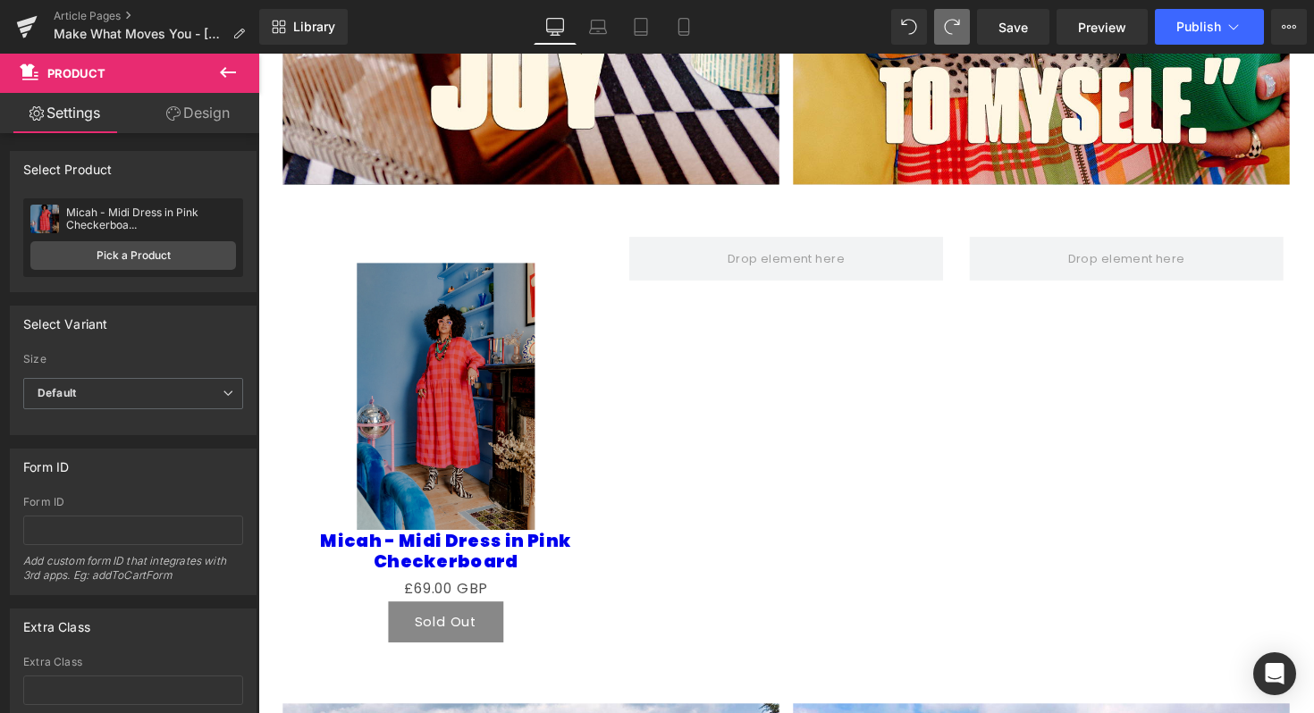
click at [236, 71] on icon at bounding box center [227, 72] width 21 height 21
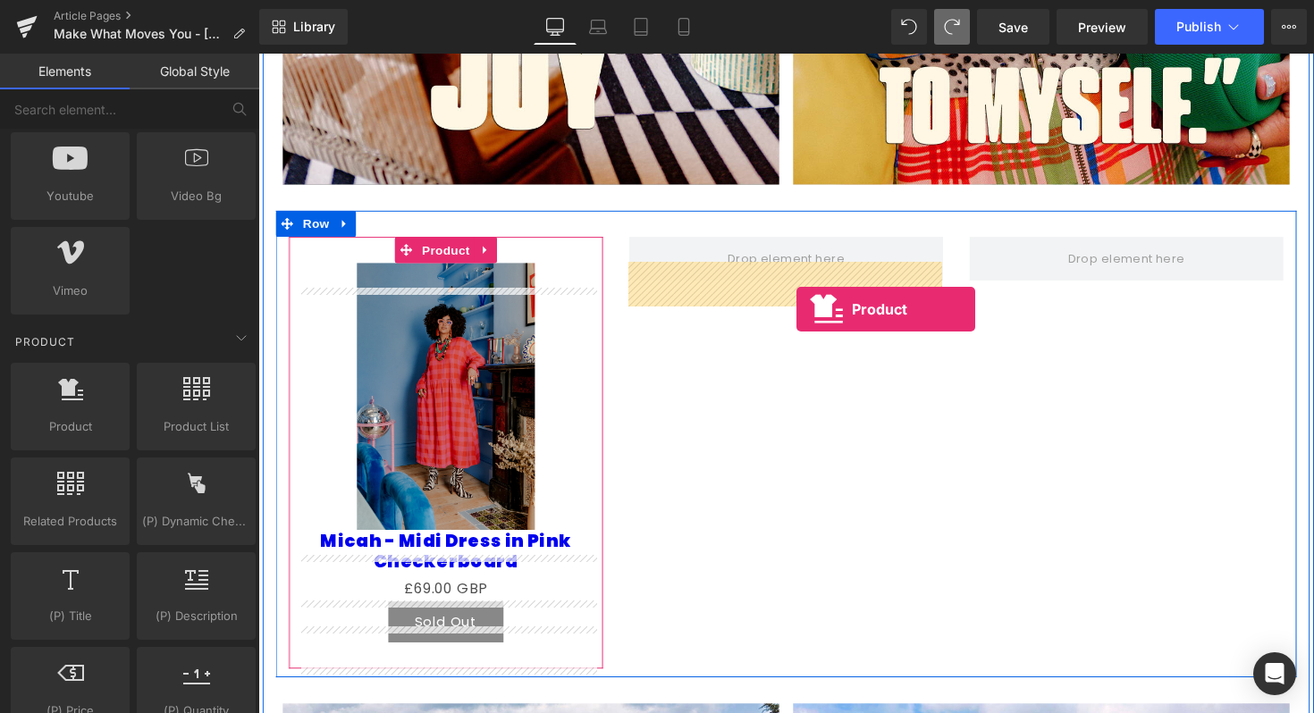
drag, startPoint x: 339, startPoint y: 481, endPoint x: 809, endPoint y: 314, distance: 498.9
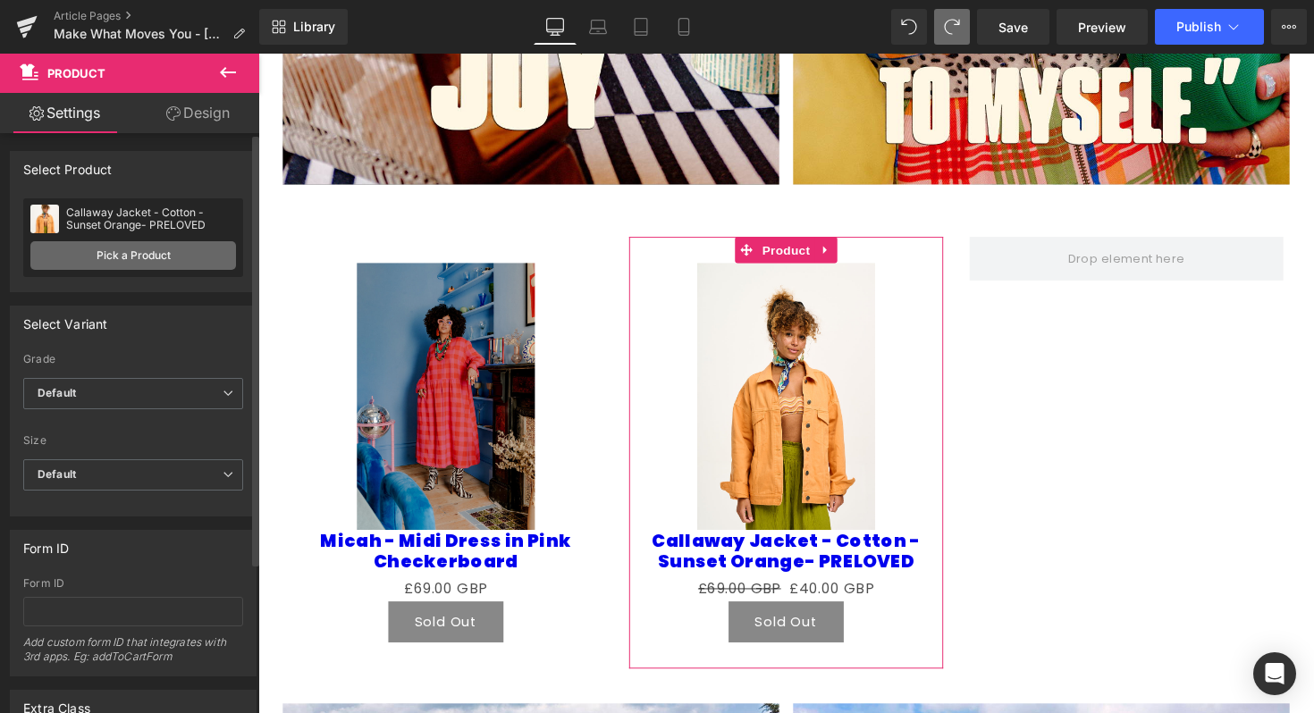
click at [129, 265] on link "Pick a Product" at bounding box center [133, 255] width 206 height 29
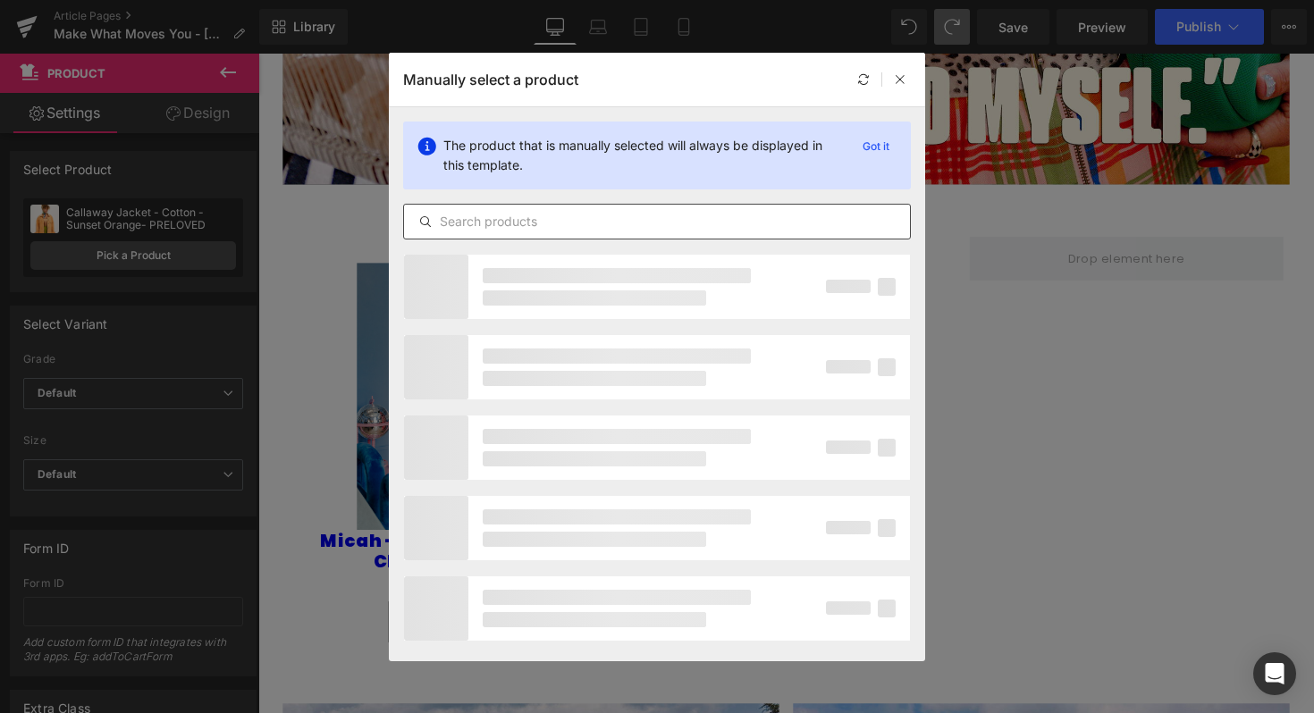
click at [506, 219] on input "text" at bounding box center [657, 221] width 506 height 21
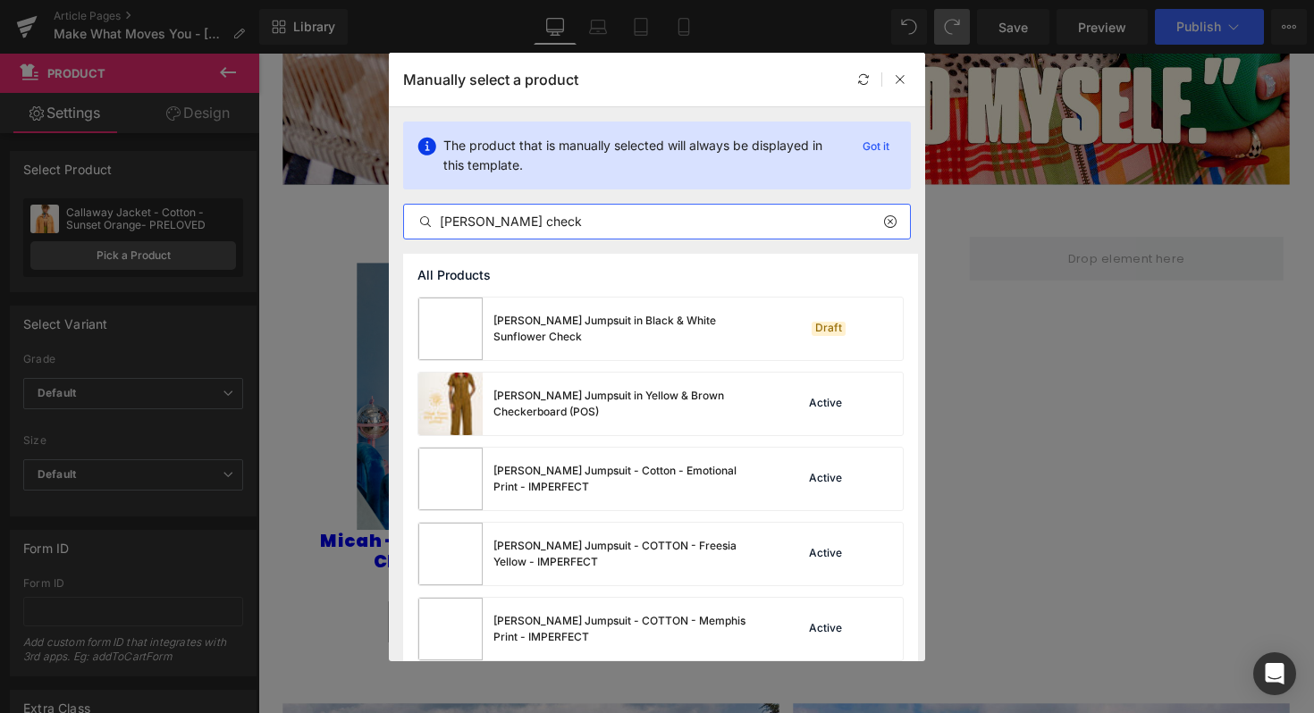
drag, startPoint x: 474, startPoint y: 227, endPoint x: 423, endPoint y: 223, distance: 51.1
click at [423, 223] on div "ragan check" at bounding box center [657, 221] width 506 height 21
drag, startPoint x: 541, startPoint y: 228, endPoint x: 384, endPoint y: 221, distance: 156.6
click at [384, 221] on div "Manually select a product The product that is manually selected will always be …" at bounding box center [657, 356] width 1314 height 713
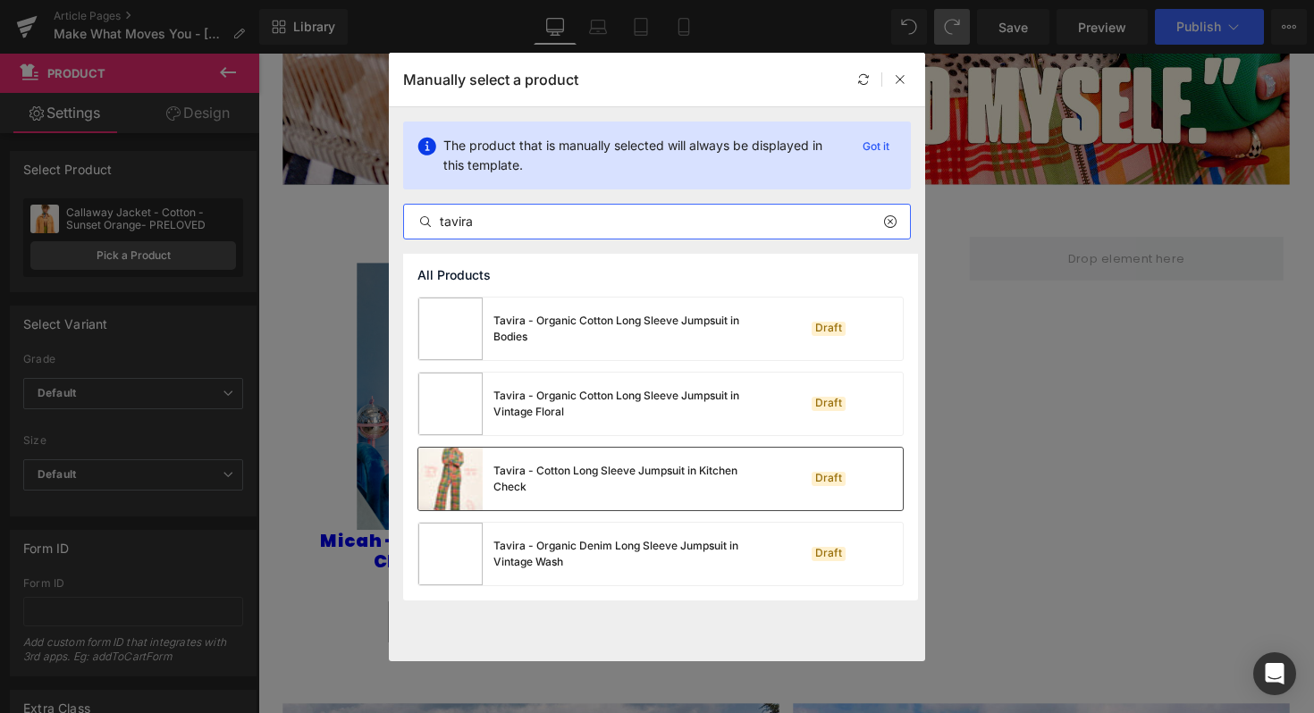
type input "tavira"
click at [852, 483] on div "Draft" at bounding box center [843, 479] width 122 height 25
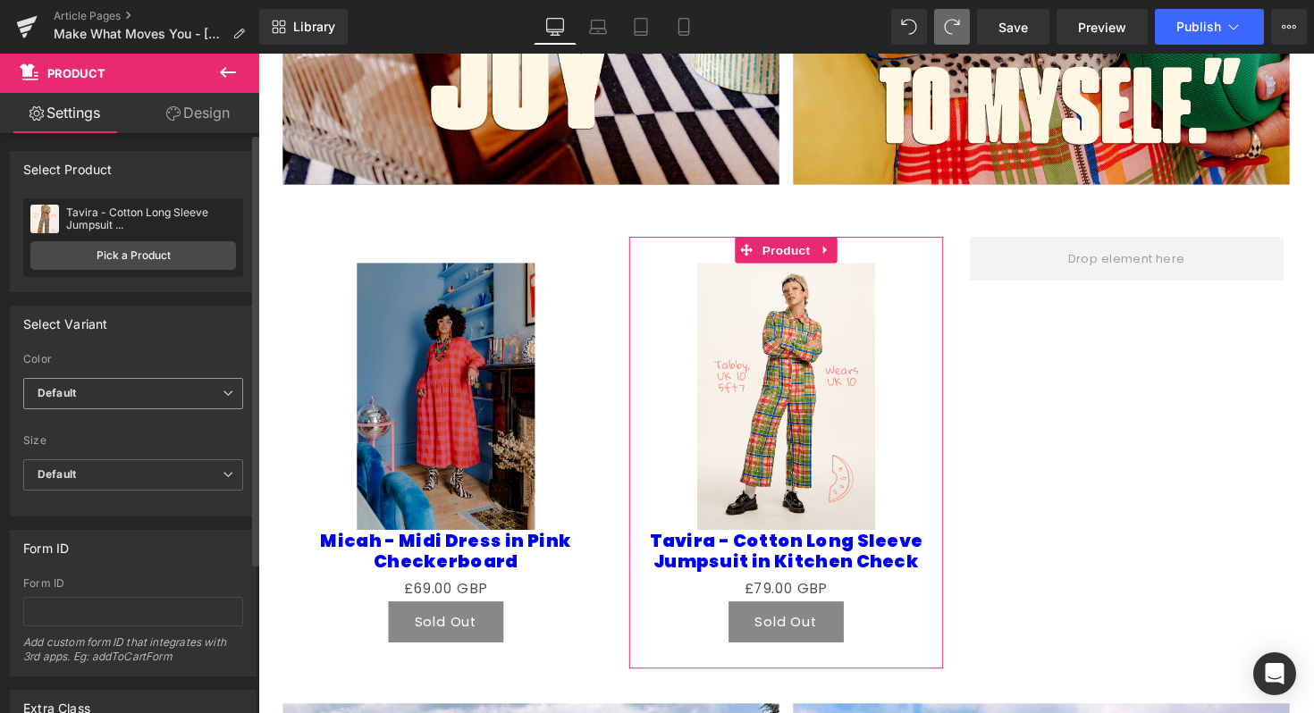
click at [133, 387] on span "Default" at bounding box center [133, 393] width 220 height 31
click at [141, 446] on li "Kitchen Check" at bounding box center [129, 452] width 213 height 27
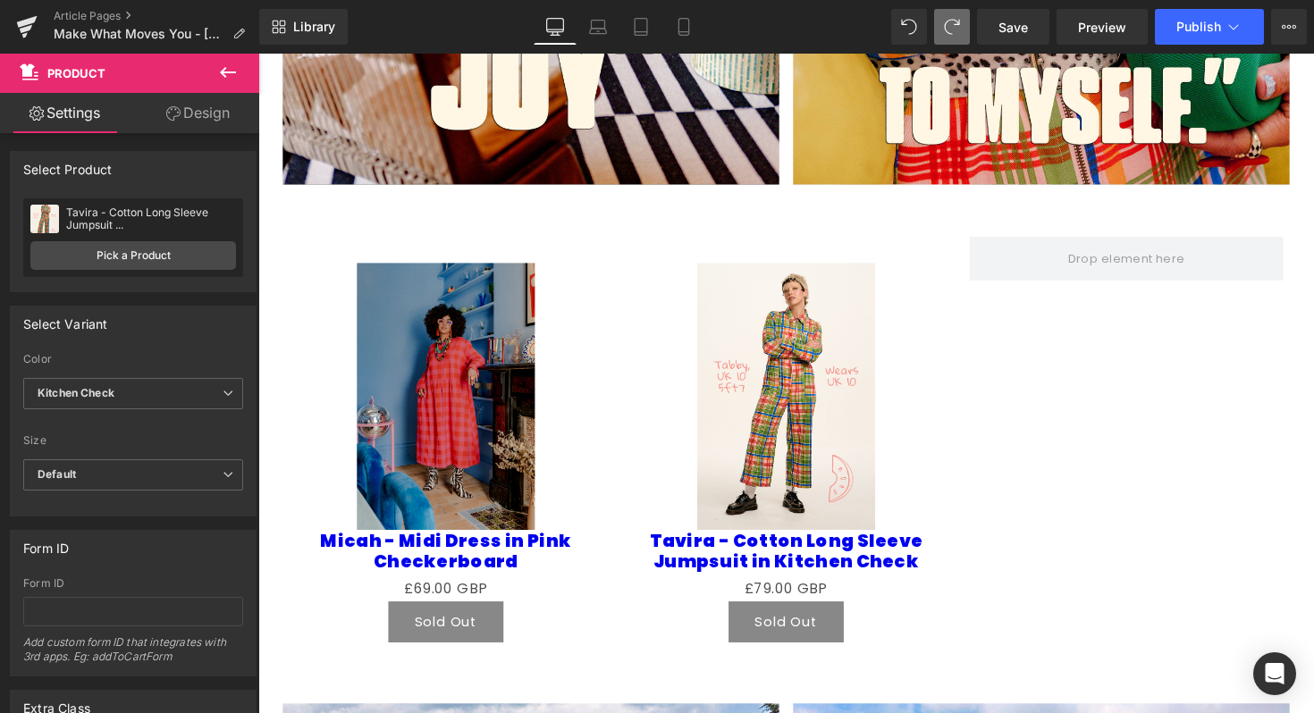
click at [234, 71] on icon at bounding box center [228, 72] width 16 height 11
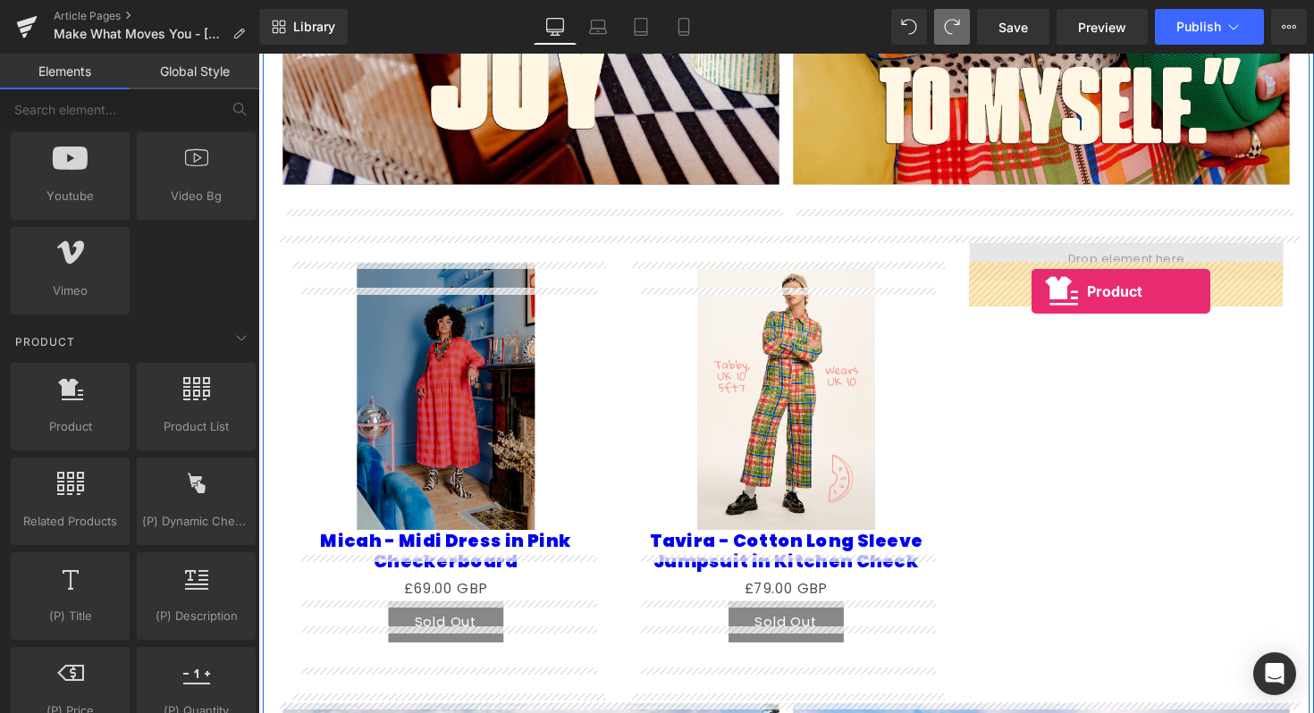
drag, startPoint x: 311, startPoint y: 477, endPoint x: 1050, endPoint y: 298, distance: 760.6
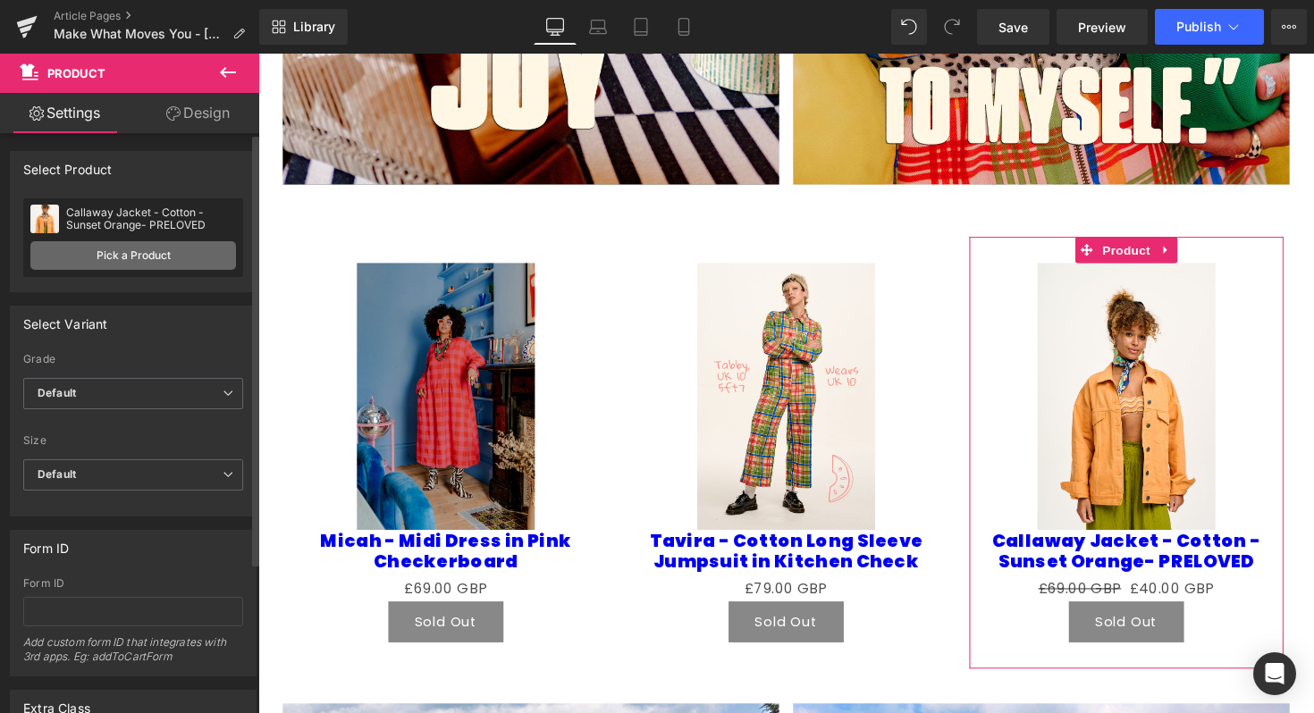
click at [170, 256] on link "Pick a Product" at bounding box center [133, 255] width 206 height 29
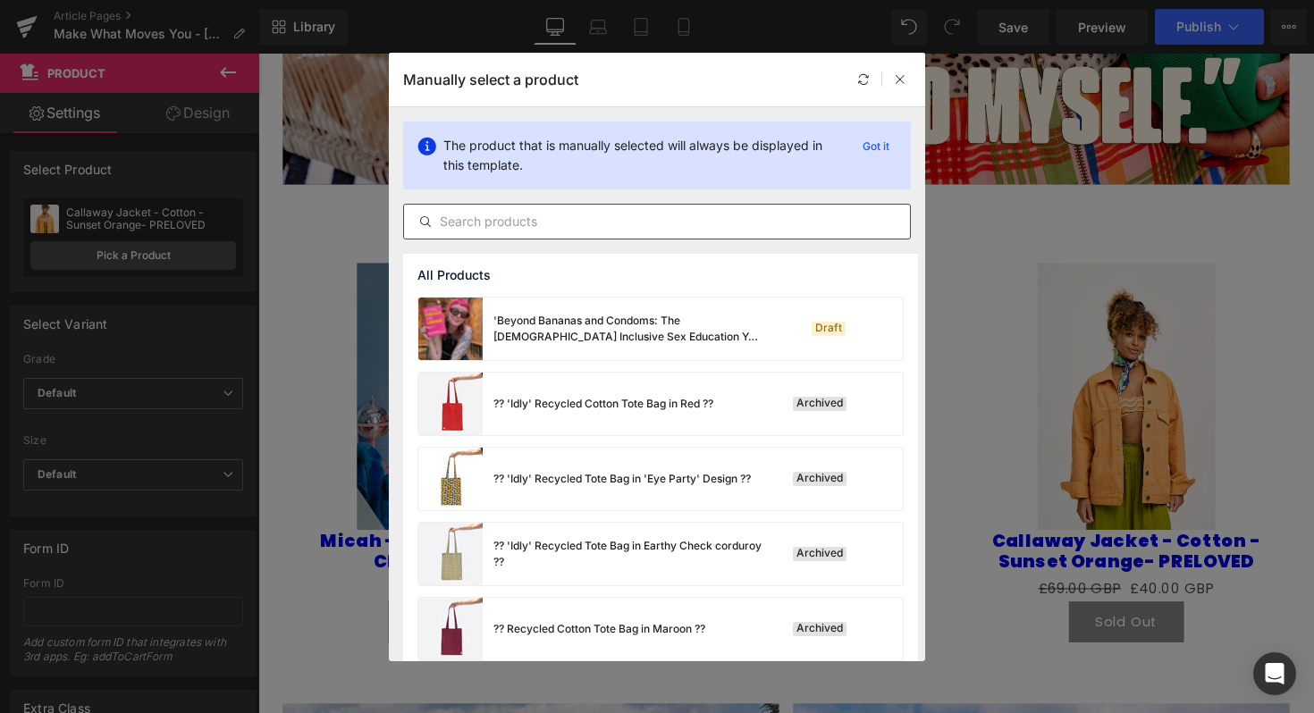
click at [468, 217] on input "text" at bounding box center [657, 221] width 506 height 21
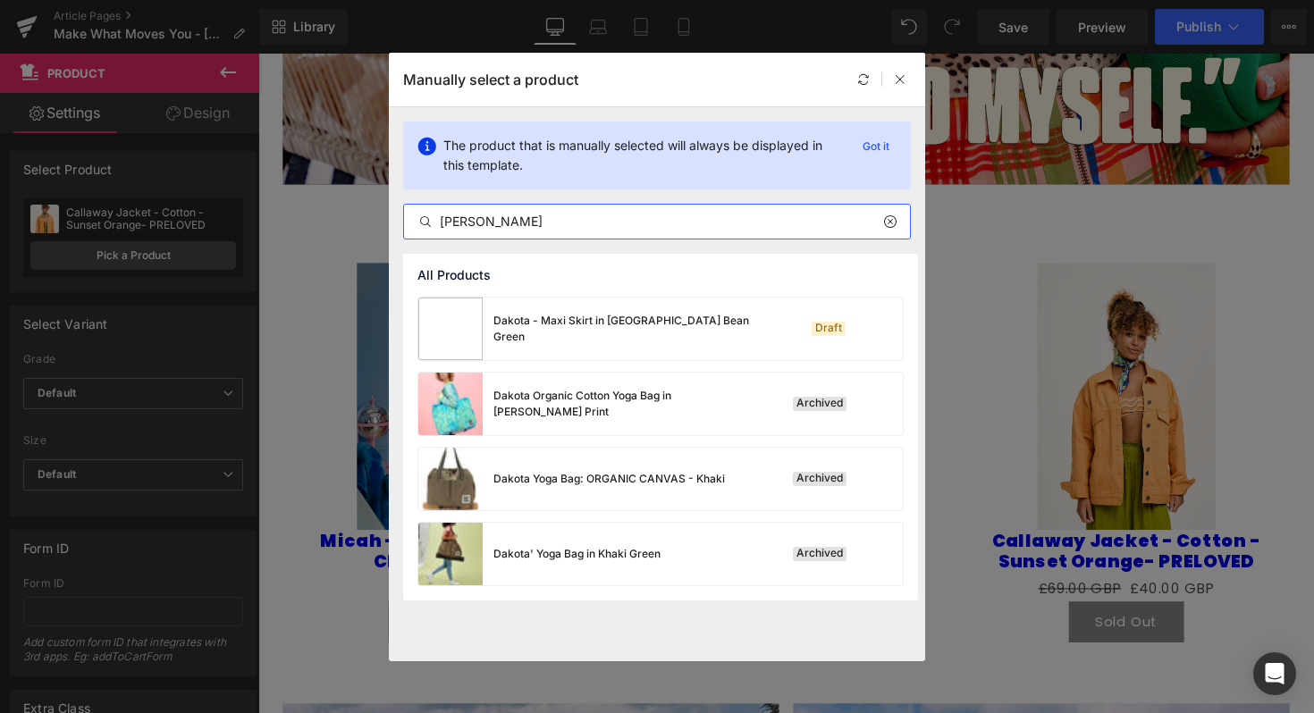
drag, startPoint x: 570, startPoint y: 223, endPoint x: 293, endPoint y: 193, distance: 278.6
click at [293, 193] on div "Manually select a product The product that is manually selected will always be …" at bounding box center [657, 356] width 1314 height 713
paste input "Dakota - Maxi Skirt in Lima Bean G"
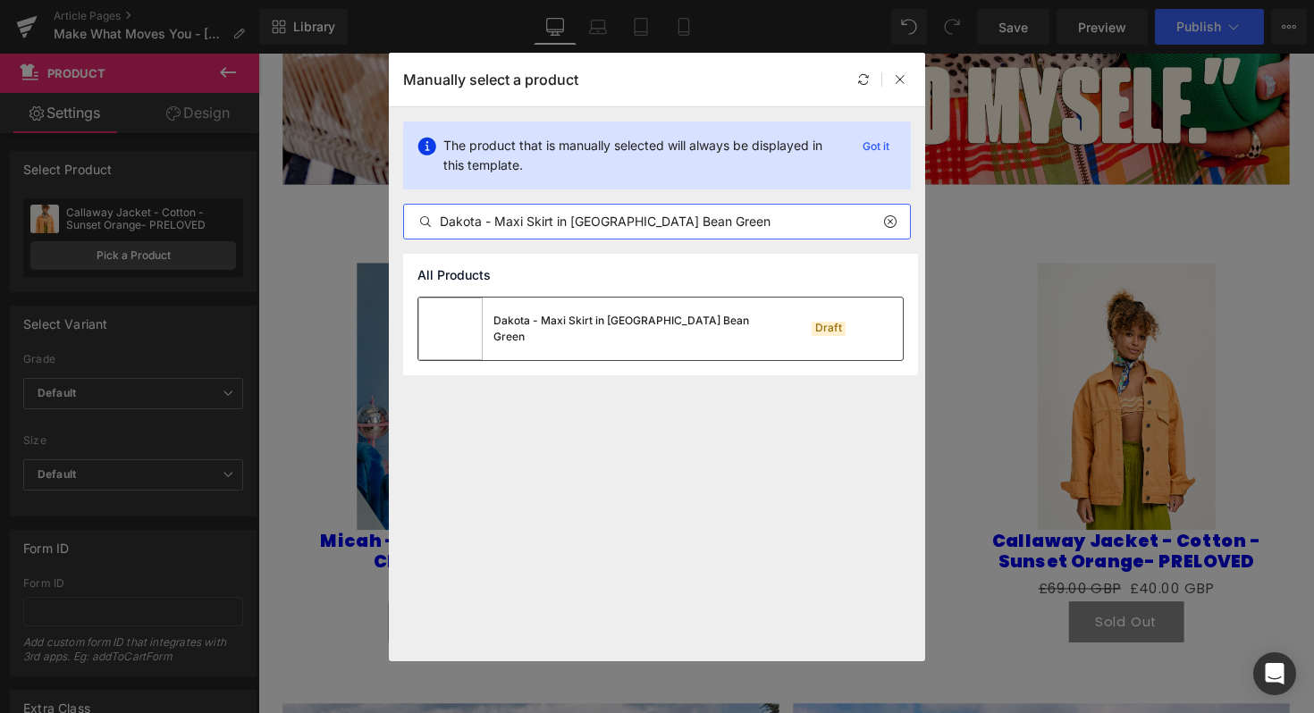
type input "Dakota - Maxi Skirt in [GEOGRAPHIC_DATA] Bean Green"
click at [720, 332] on div "Dakota - Maxi Skirt in Lima Bean Green Draft" at bounding box center [660, 329] width 484 height 63
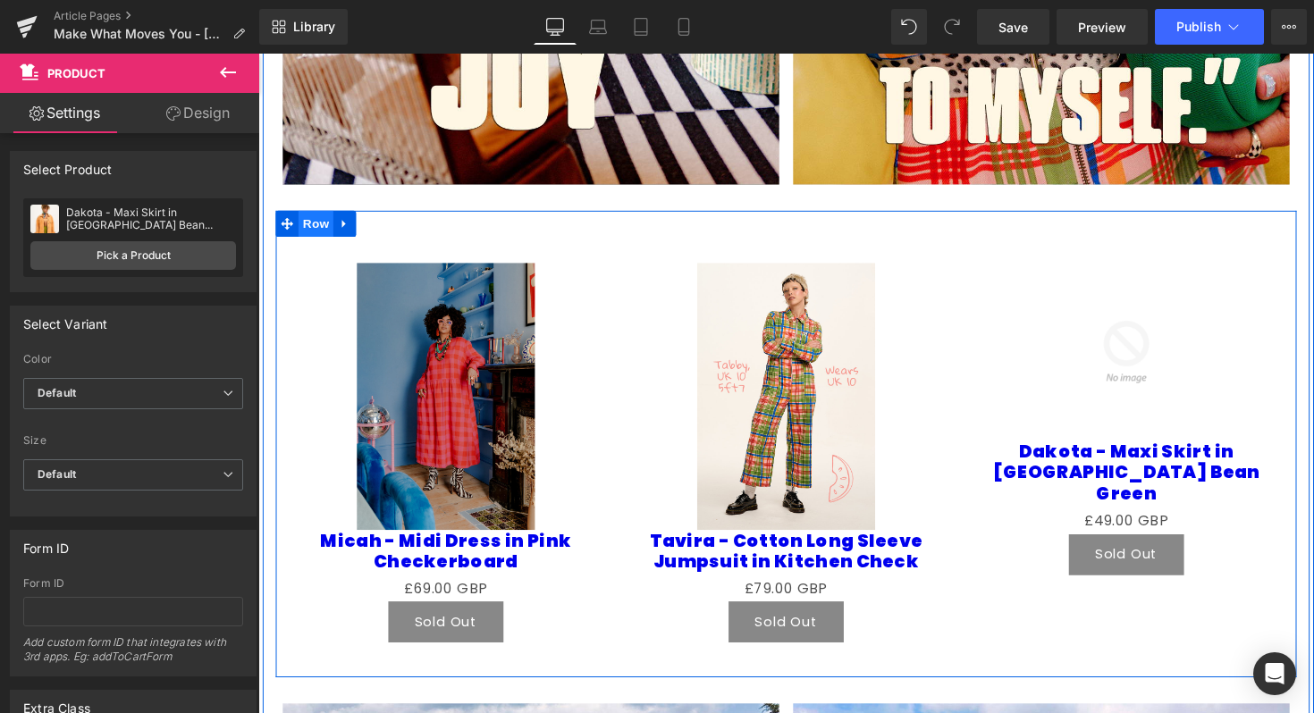
click at [312, 241] on span "Row" at bounding box center [317, 227] width 36 height 27
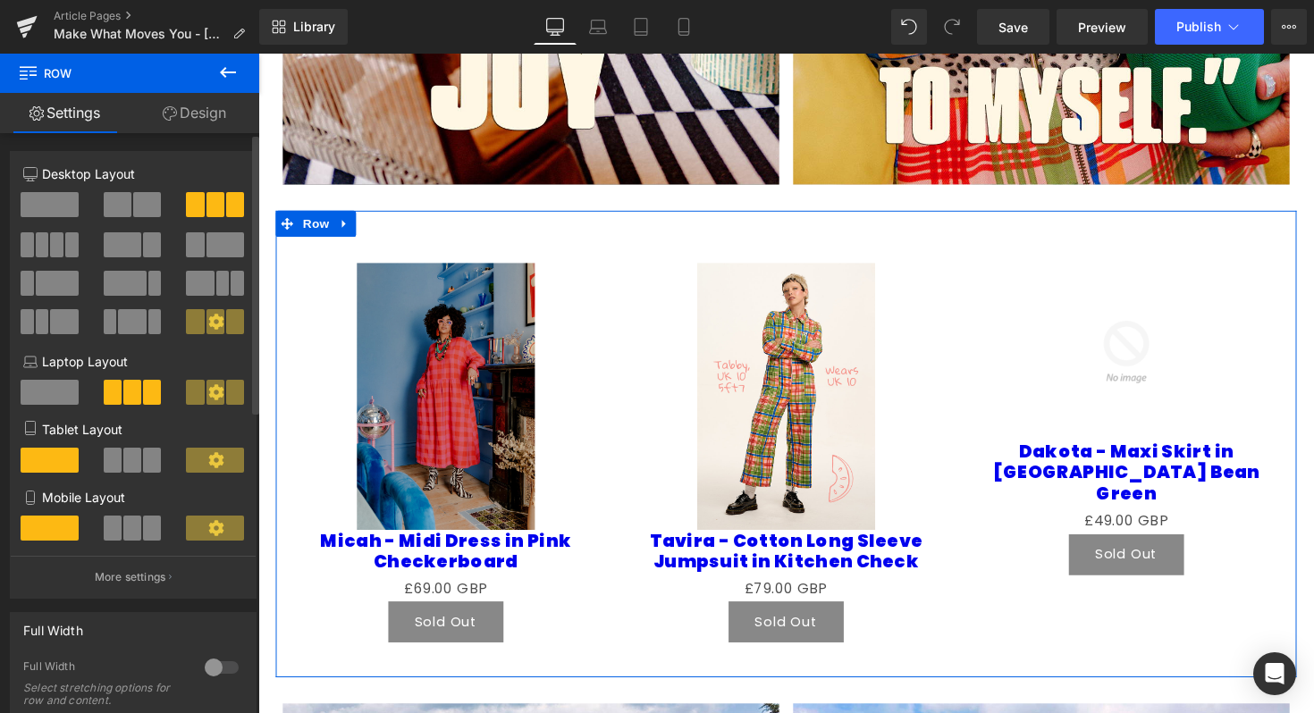
click at [63, 244] on button at bounding box center [51, 244] width 60 height 25
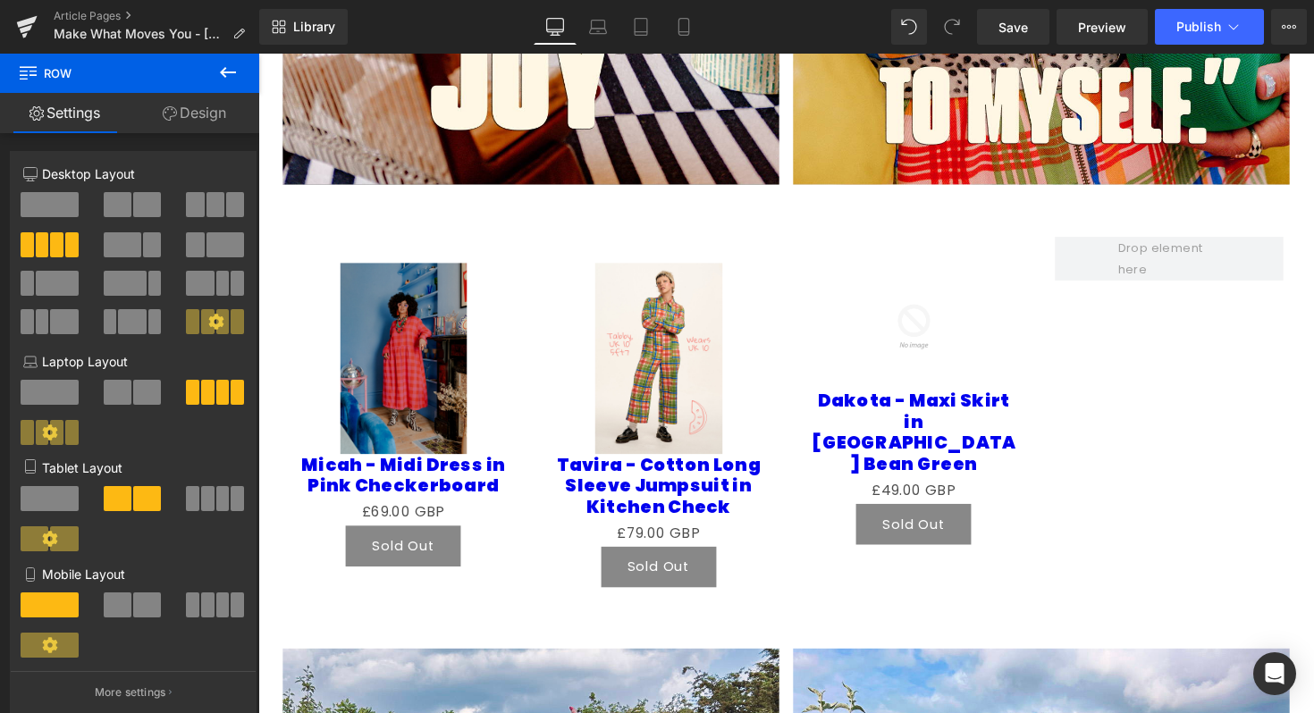
click at [223, 76] on icon at bounding box center [228, 72] width 16 height 11
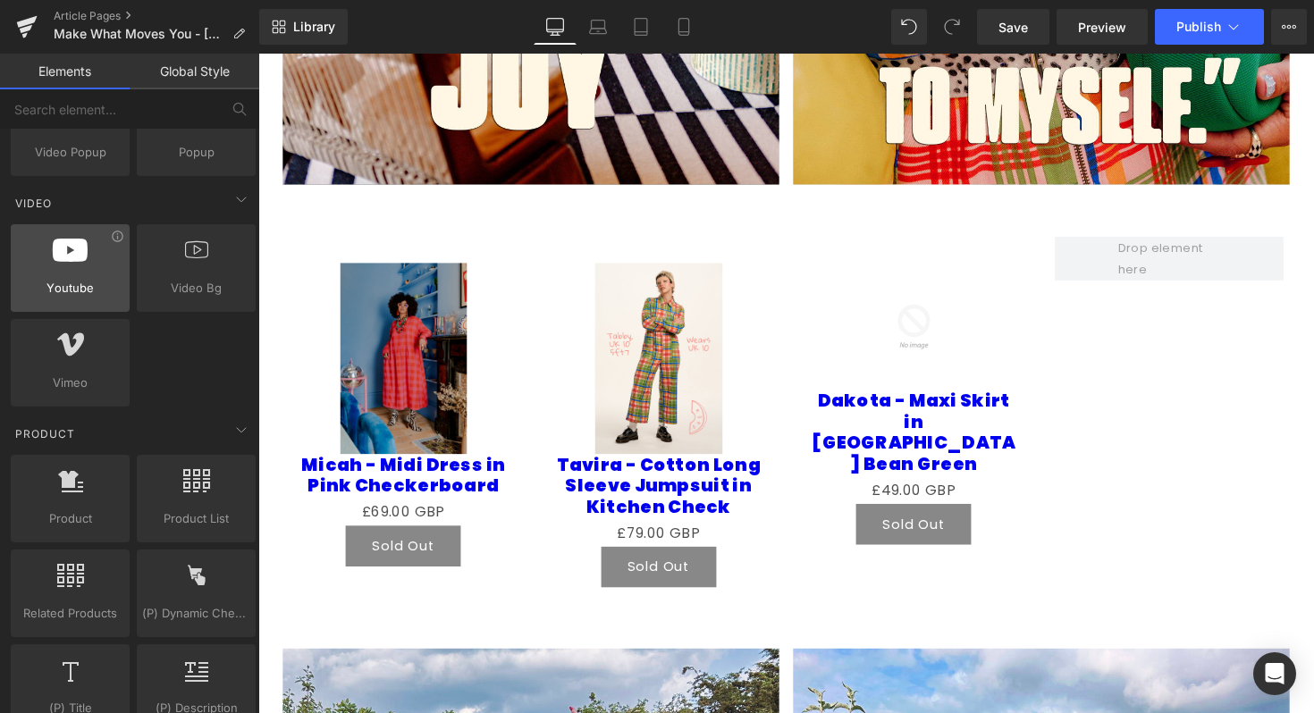
scroll to position [1141, 0]
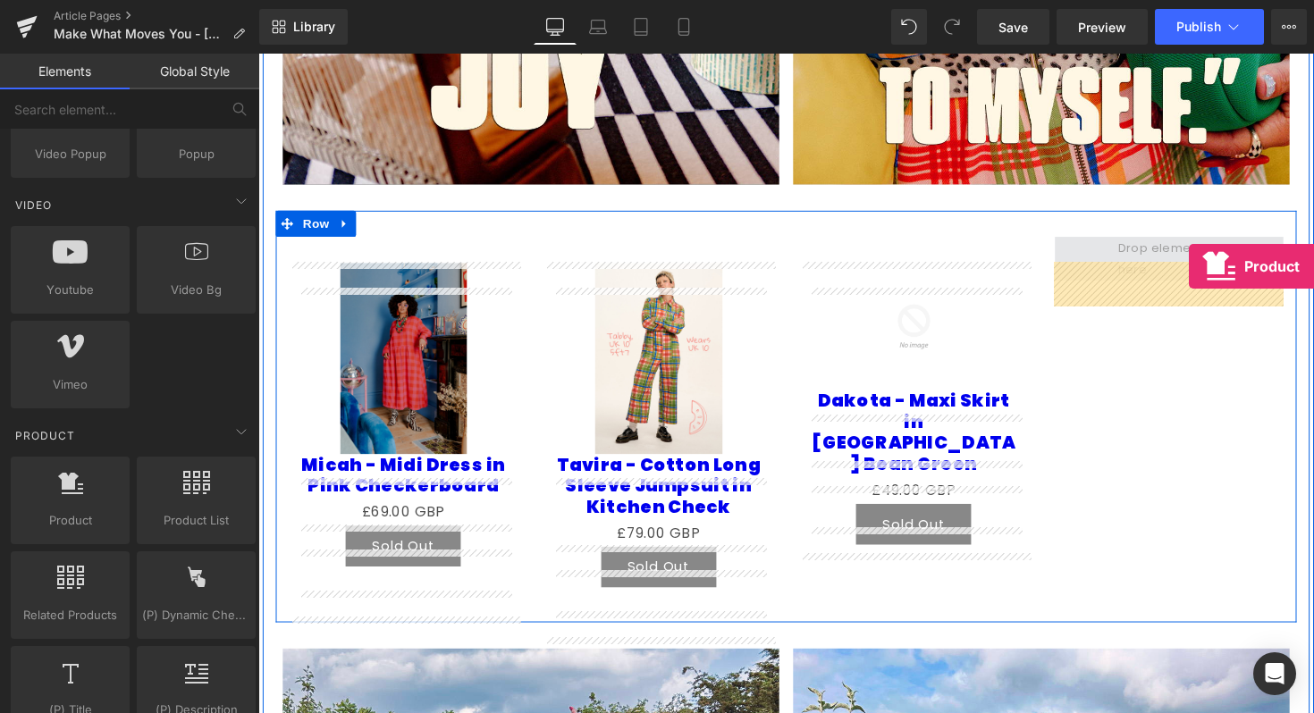
drag, startPoint x: 346, startPoint y: 550, endPoint x: 1211, endPoint y: 276, distance: 907.3
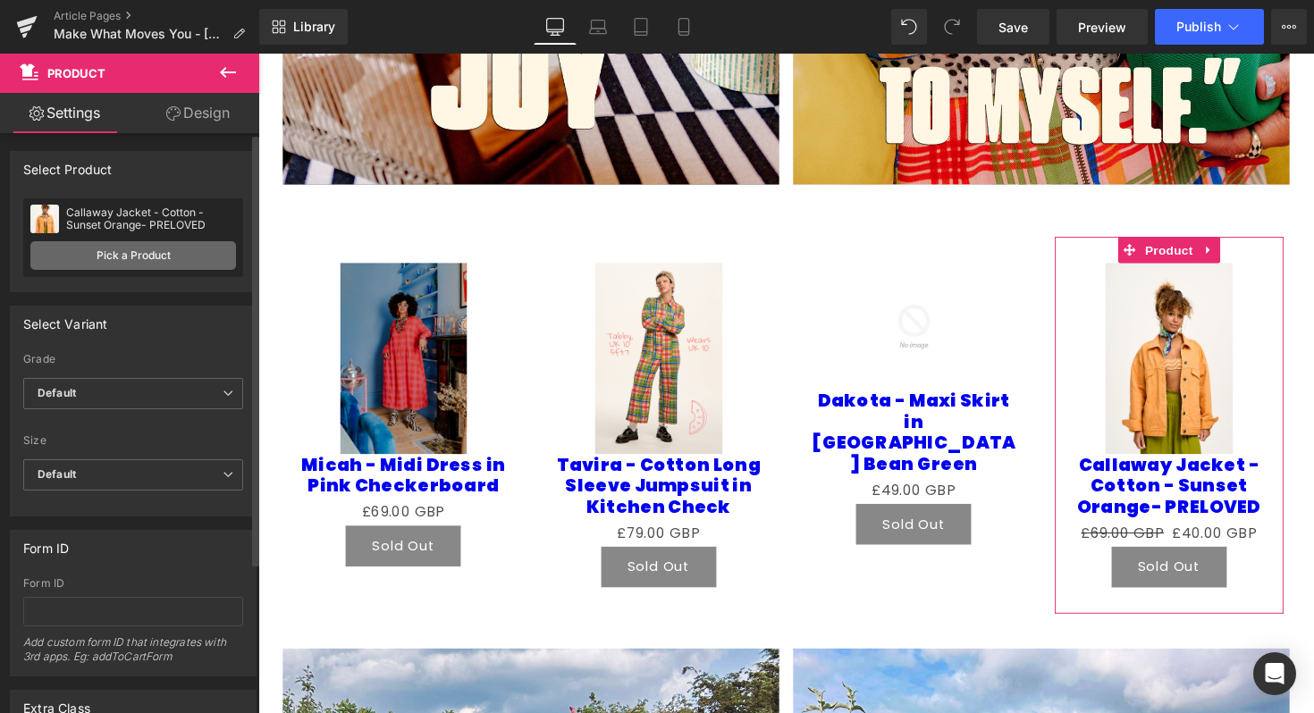
click at [207, 258] on link "Pick a Product" at bounding box center [133, 255] width 206 height 29
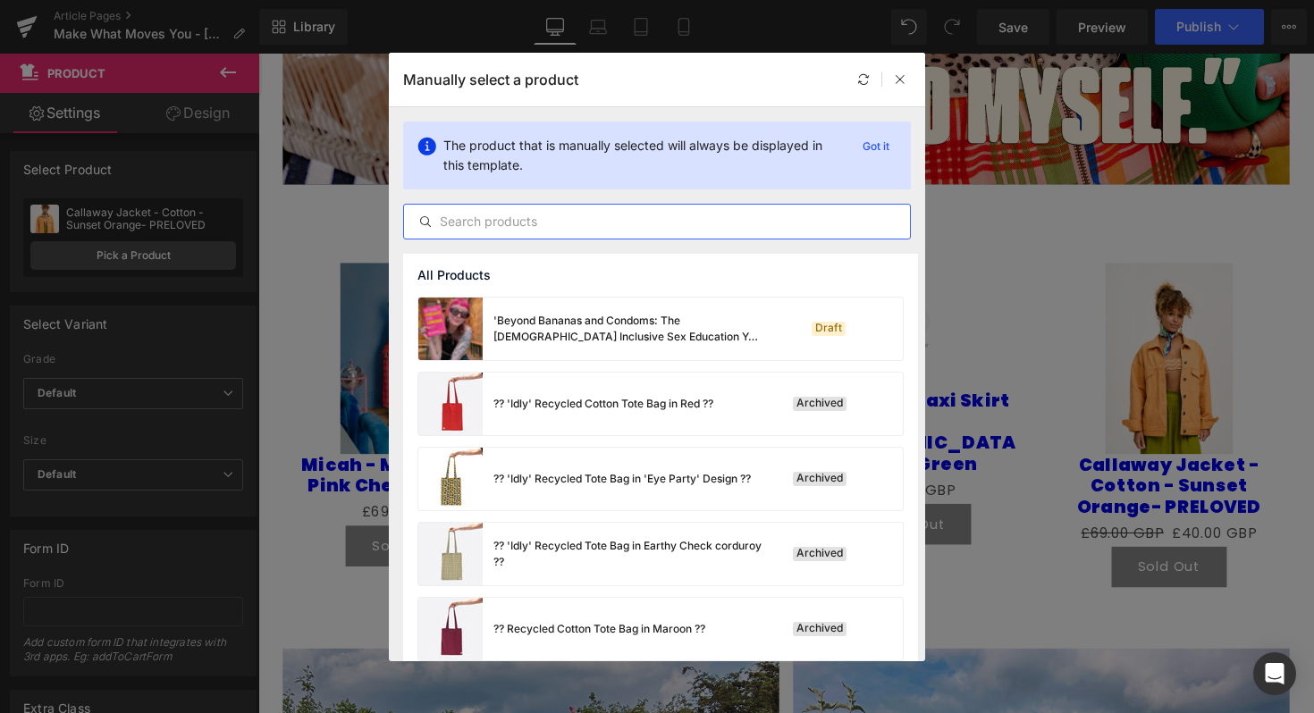
click at [588, 231] on input "text" at bounding box center [657, 221] width 506 height 21
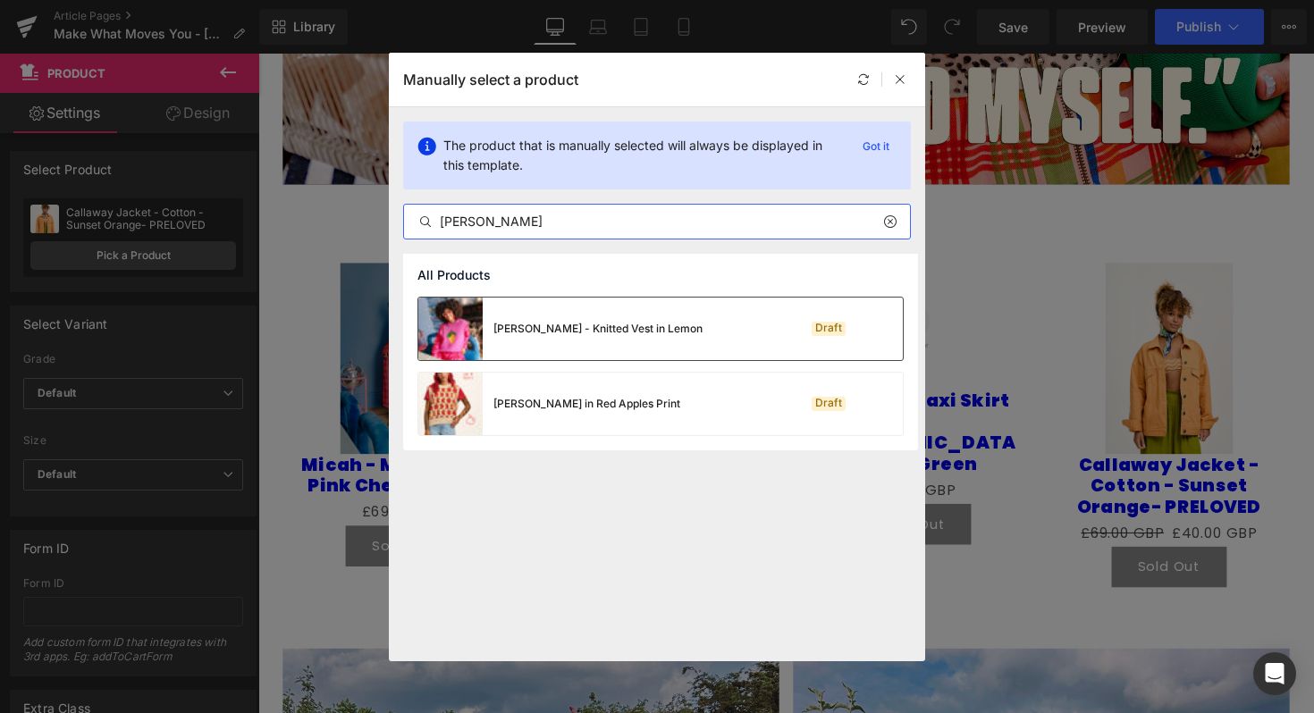
type input "saffle"
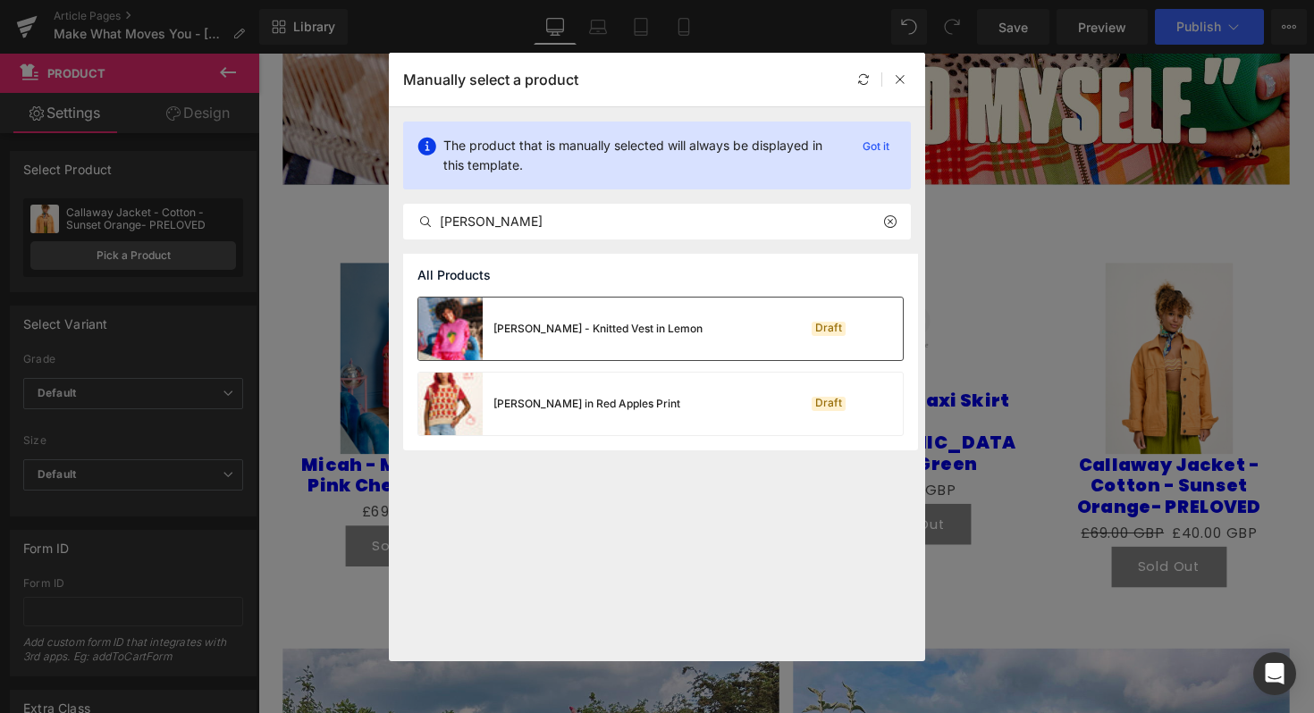
click at [581, 346] on div "[PERSON_NAME] - Knitted Vest in Lemon" at bounding box center [560, 329] width 284 height 63
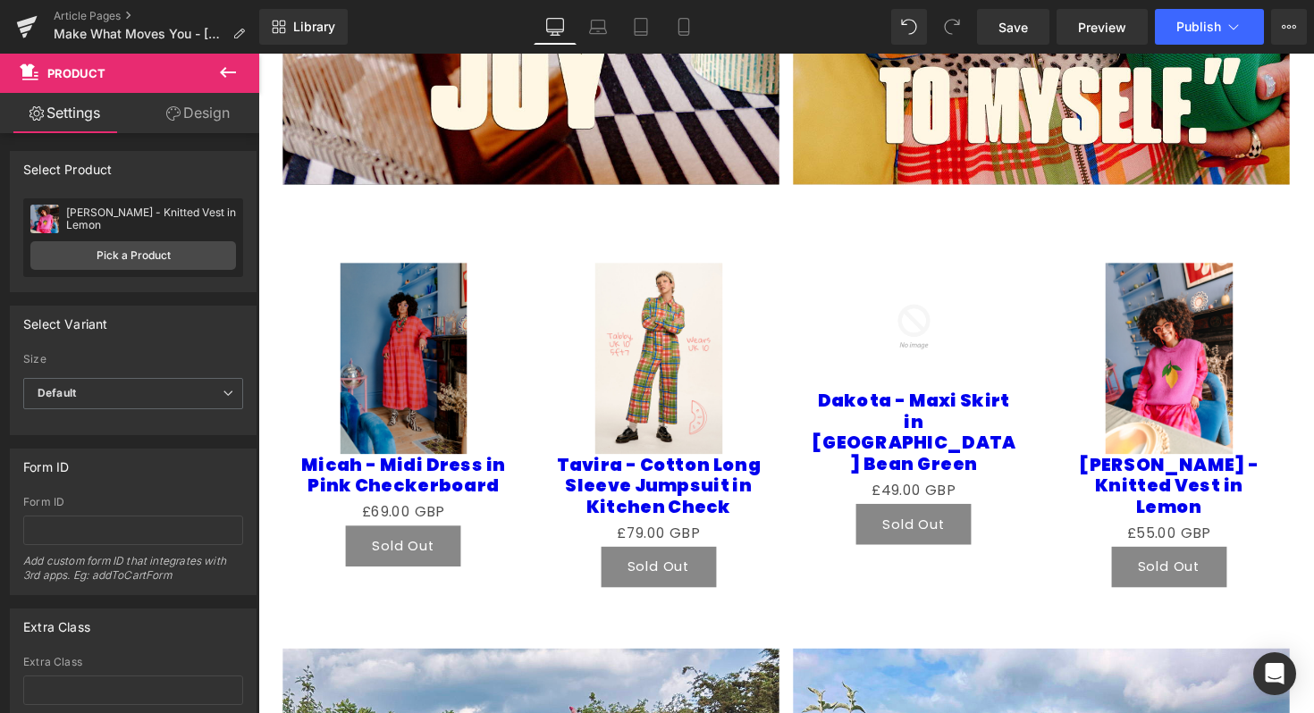
click at [231, 73] on icon at bounding box center [227, 72] width 21 height 21
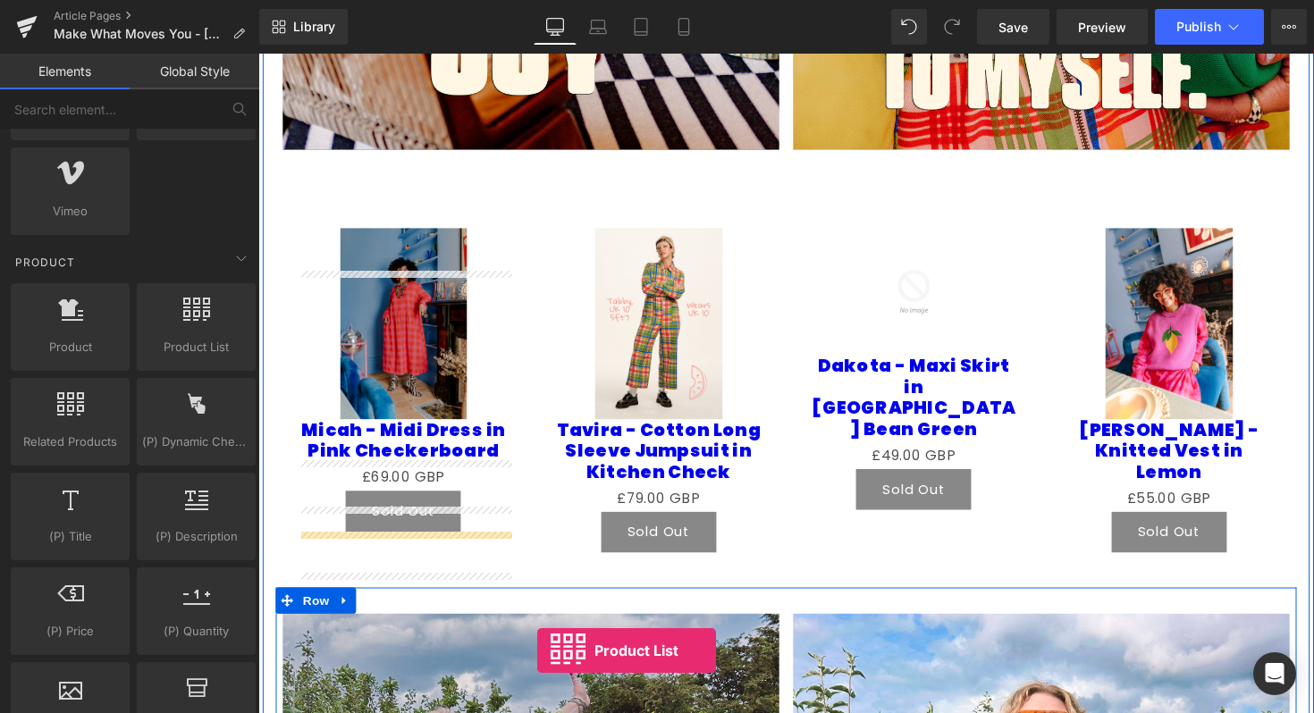
scroll to position [2557, 0]
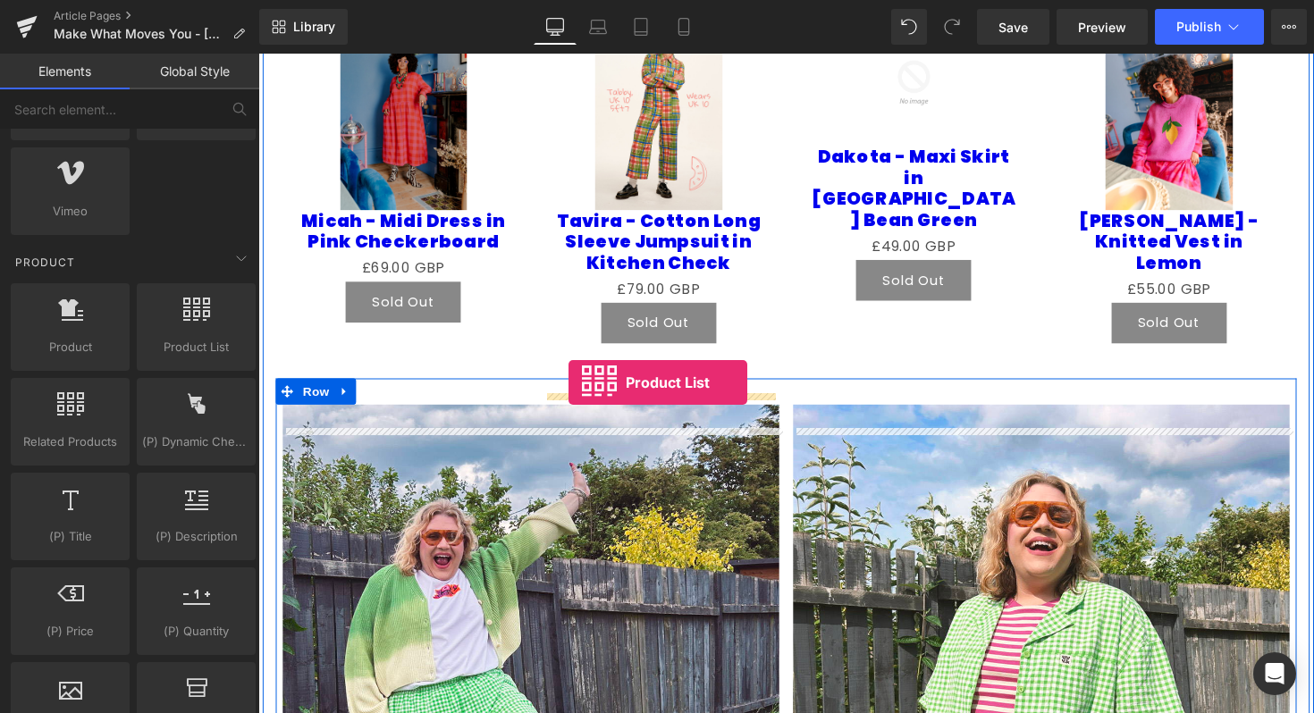
drag, startPoint x: 442, startPoint y: 375, endPoint x: 576, endPoint y: 392, distance: 134.2
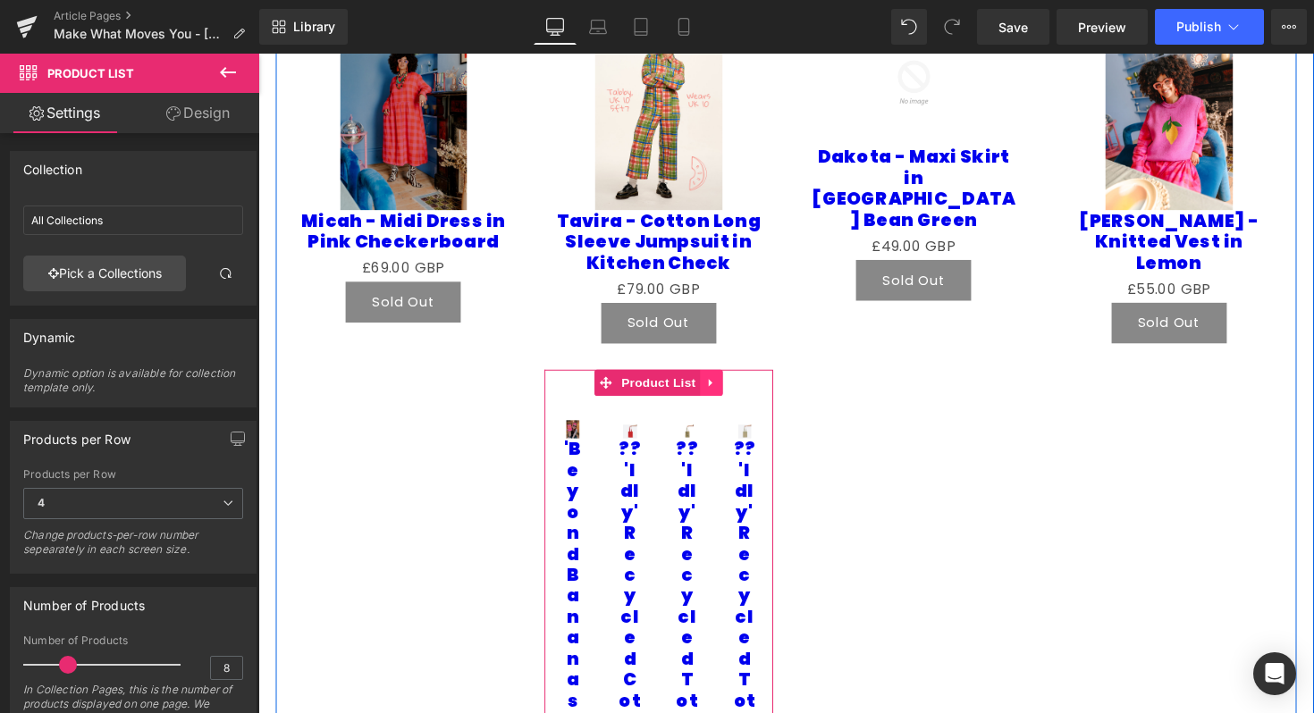
click at [723, 397] on icon at bounding box center [722, 389] width 13 height 13
click at [734, 397] on icon at bounding box center [733, 390] width 13 height 13
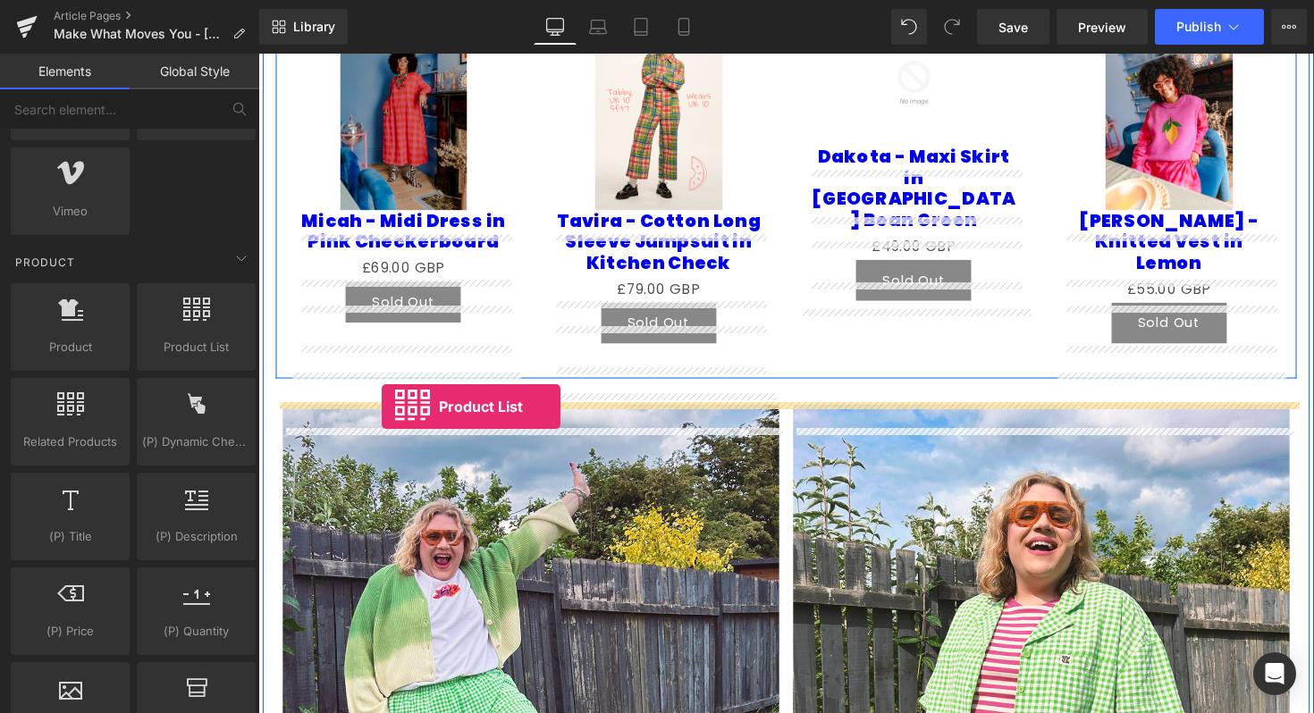
drag, startPoint x: 422, startPoint y: 368, endPoint x: 384, endPoint y: 415, distance: 59.7
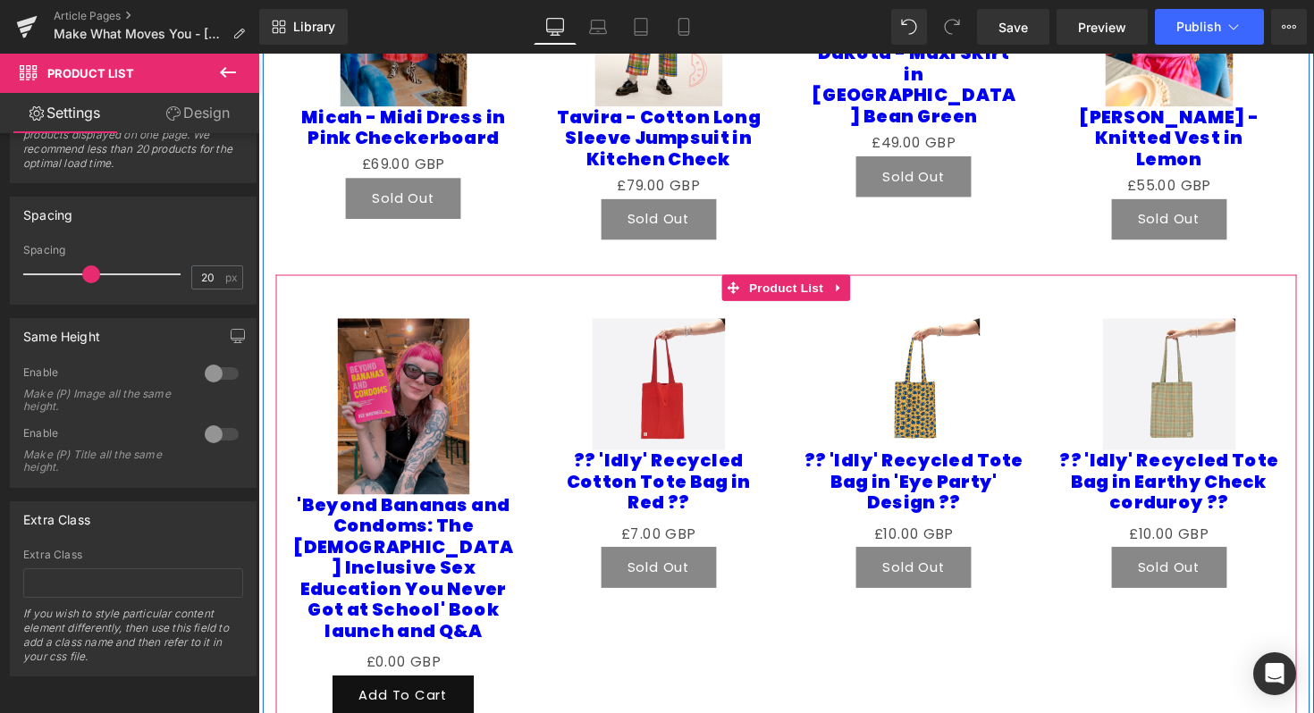
scroll to position [2707, 0]
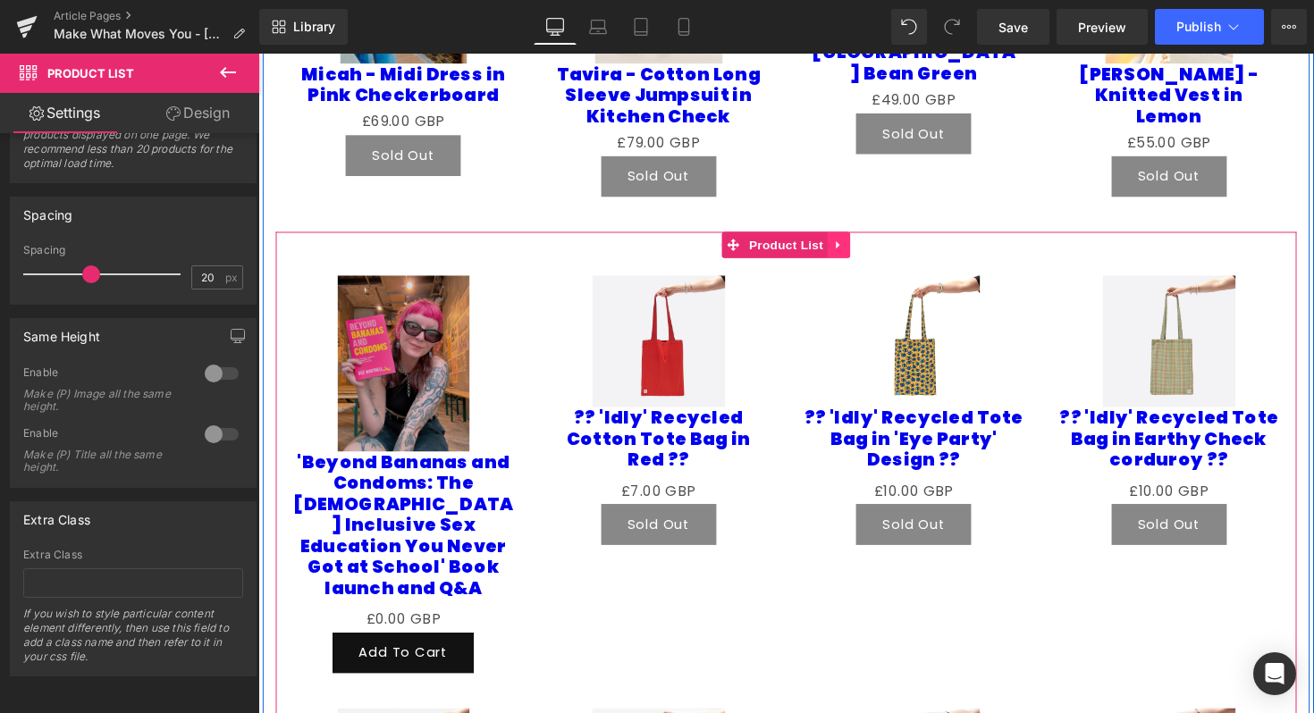
click at [860, 263] on link at bounding box center [853, 249] width 23 height 27
click at [868, 256] on icon at bounding box center [865, 249] width 13 height 13
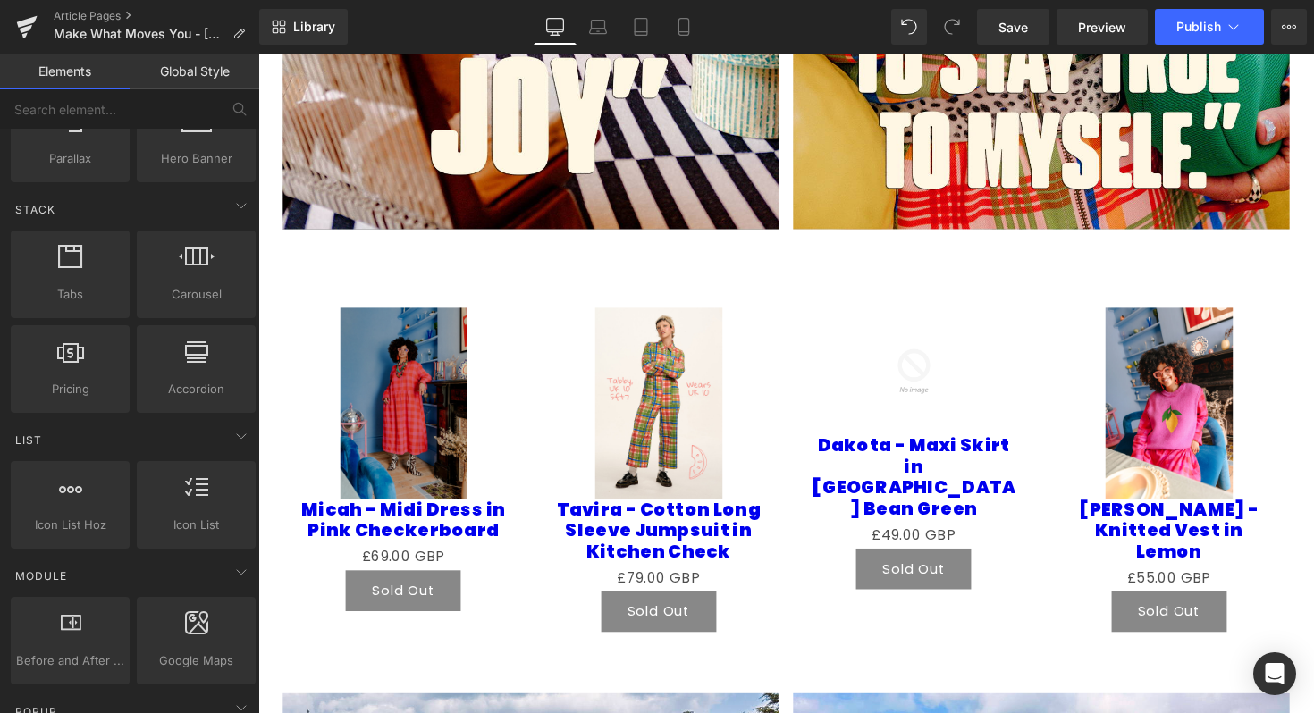
scroll to position [668, 0]
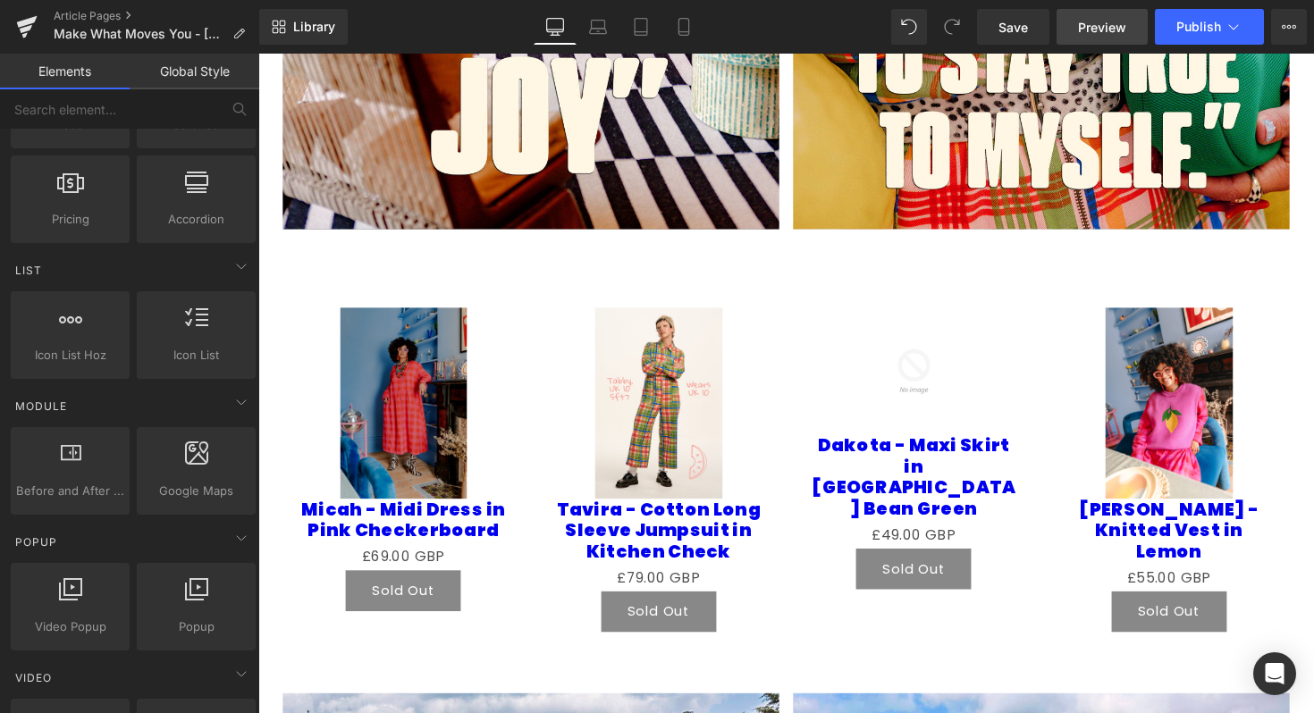
click at [1080, 27] on span "Preview" at bounding box center [1102, 27] width 48 height 19
click at [985, 30] on link "Save" at bounding box center [1013, 27] width 72 height 36
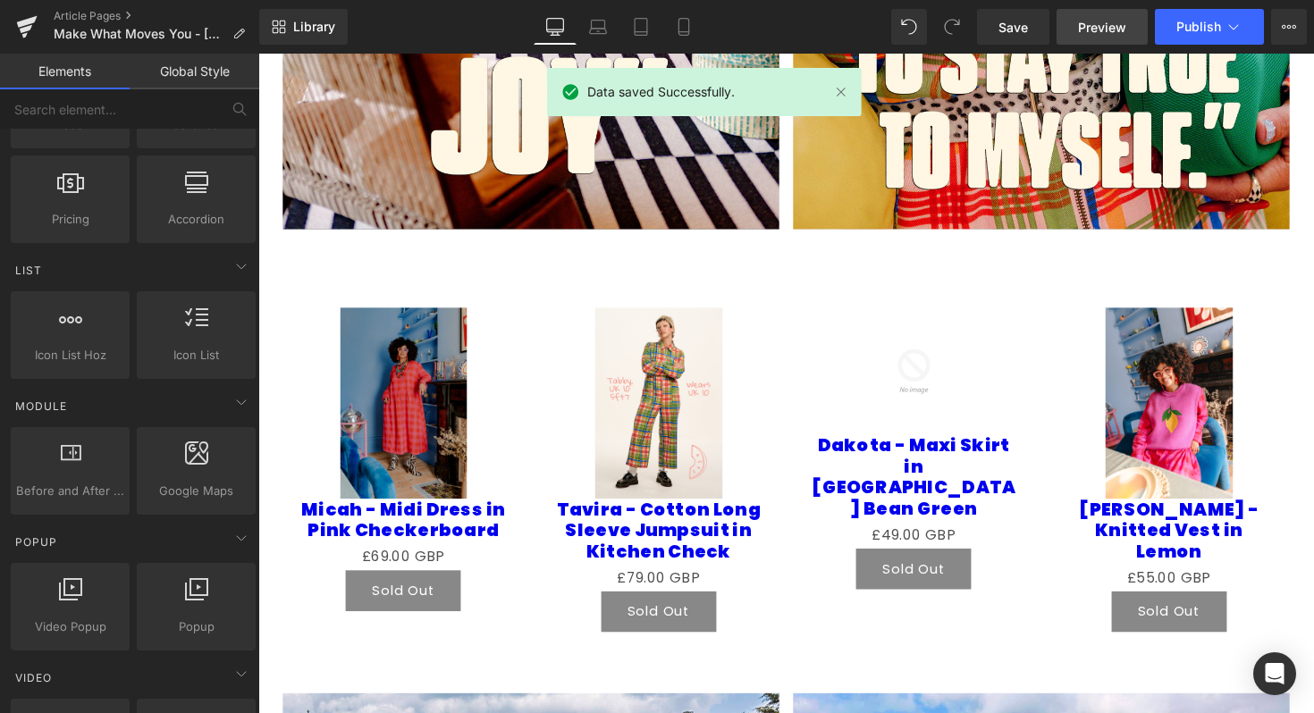
click at [1101, 25] on span "Preview" at bounding box center [1102, 27] width 48 height 19
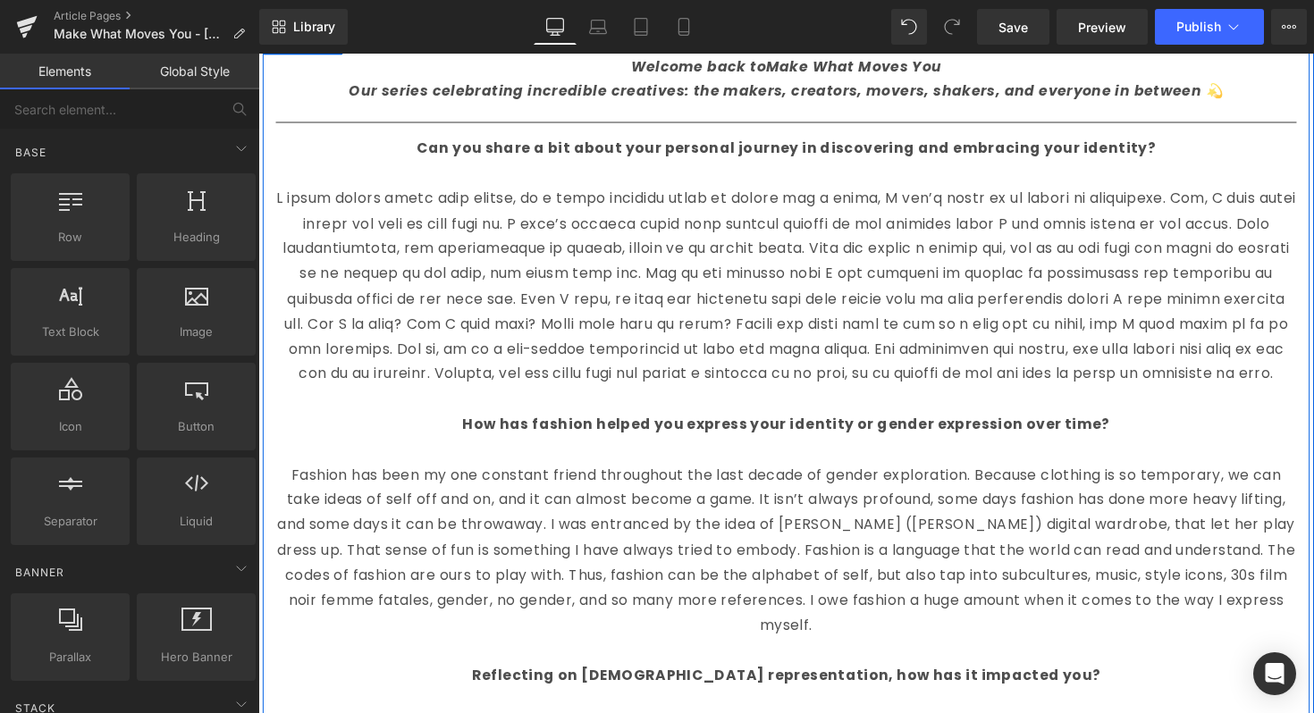
scroll to position [656, 0]
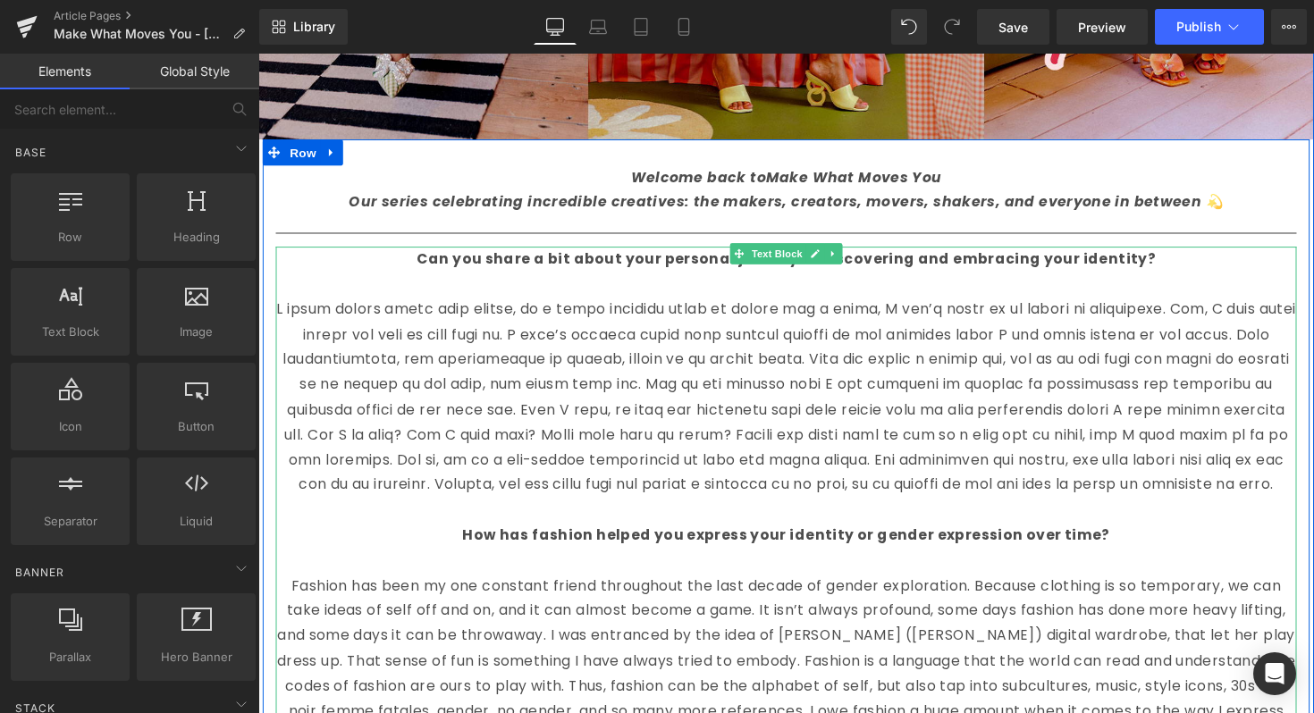
click at [820, 352] on p at bounding box center [799, 406] width 1046 height 206
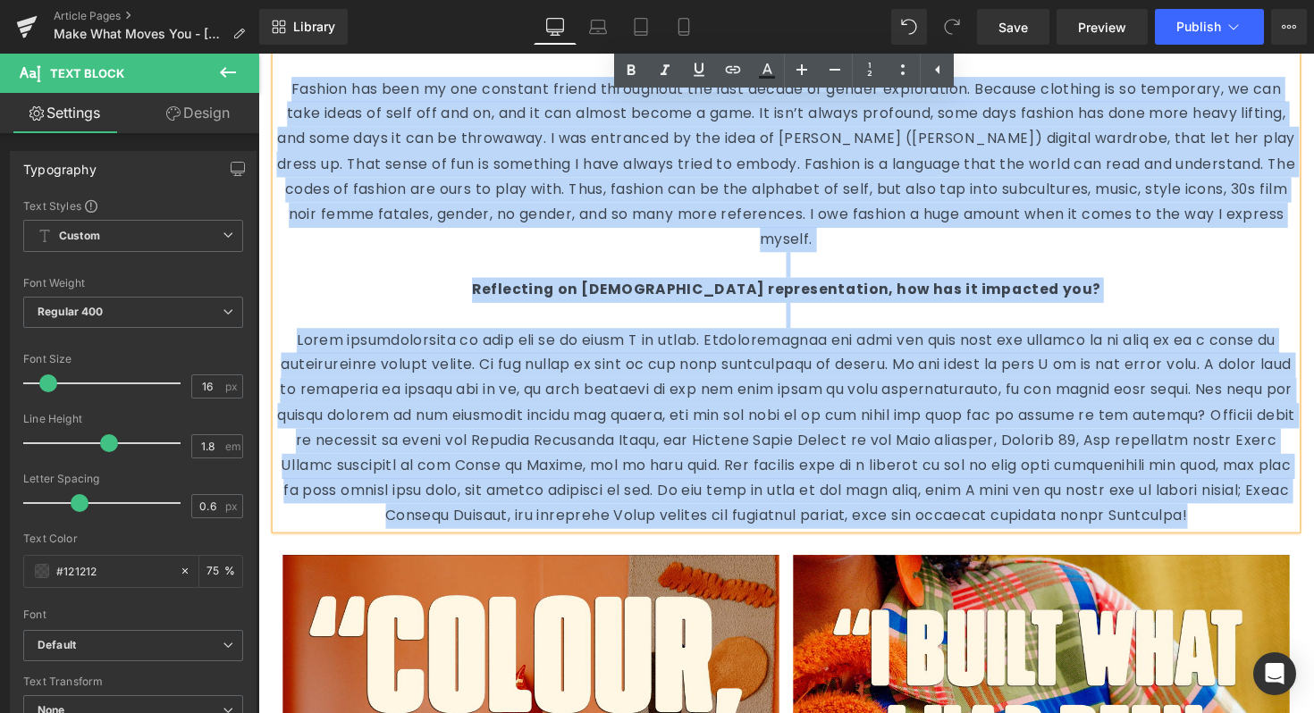
scroll to position [1179, 0]
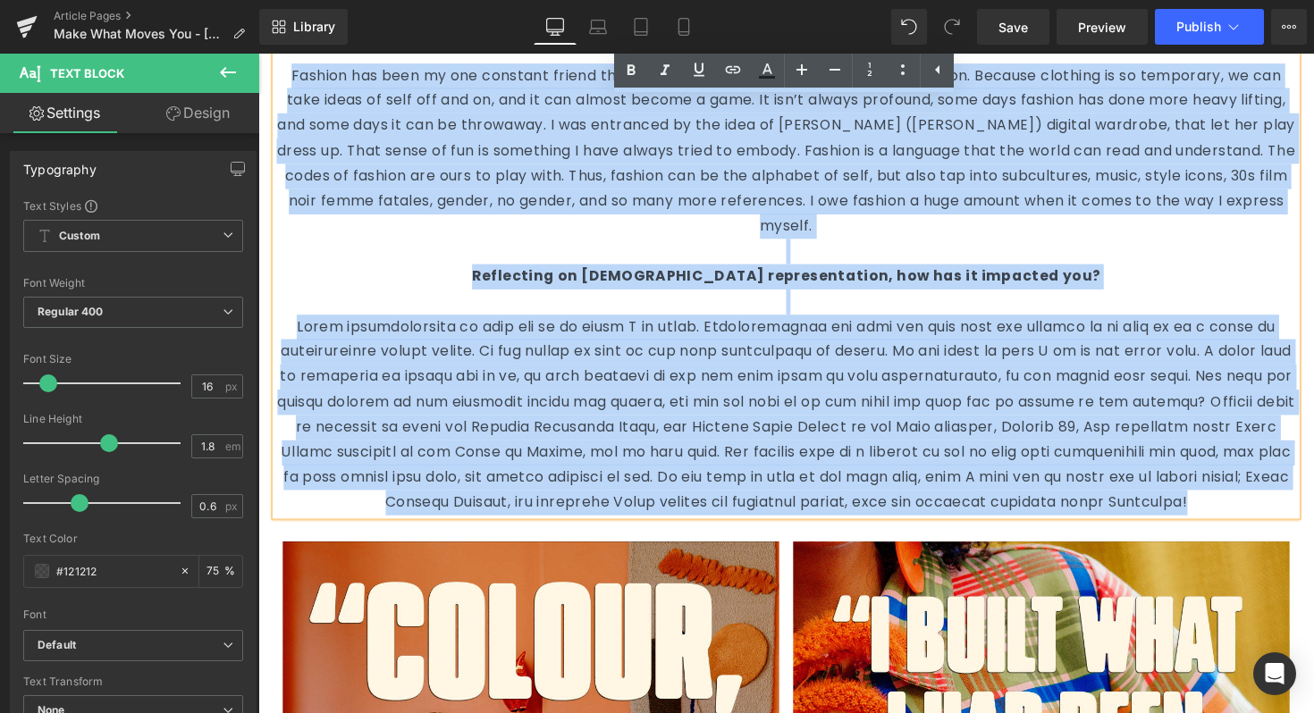
drag, startPoint x: 430, startPoint y: 260, endPoint x: 1339, endPoint y: 548, distance: 953.4
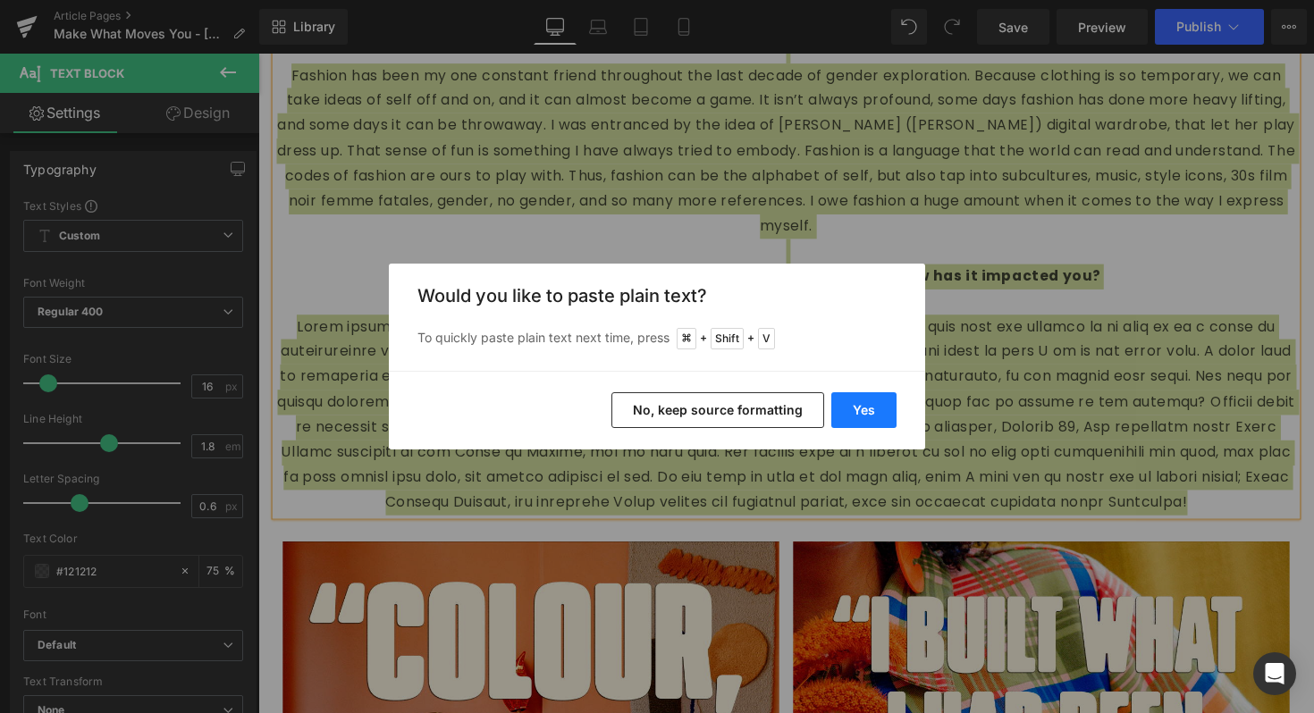
click at [884, 410] on button "Yes" at bounding box center [863, 410] width 65 height 36
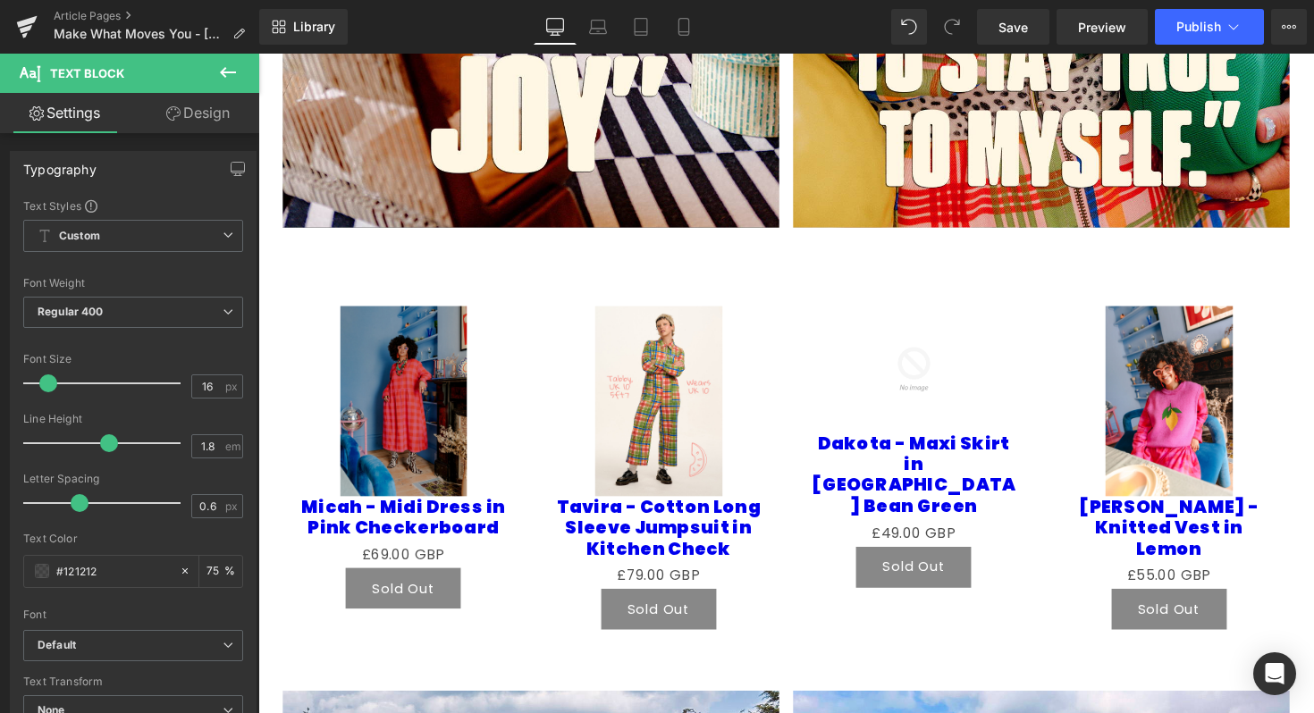
scroll to position [1802, 0]
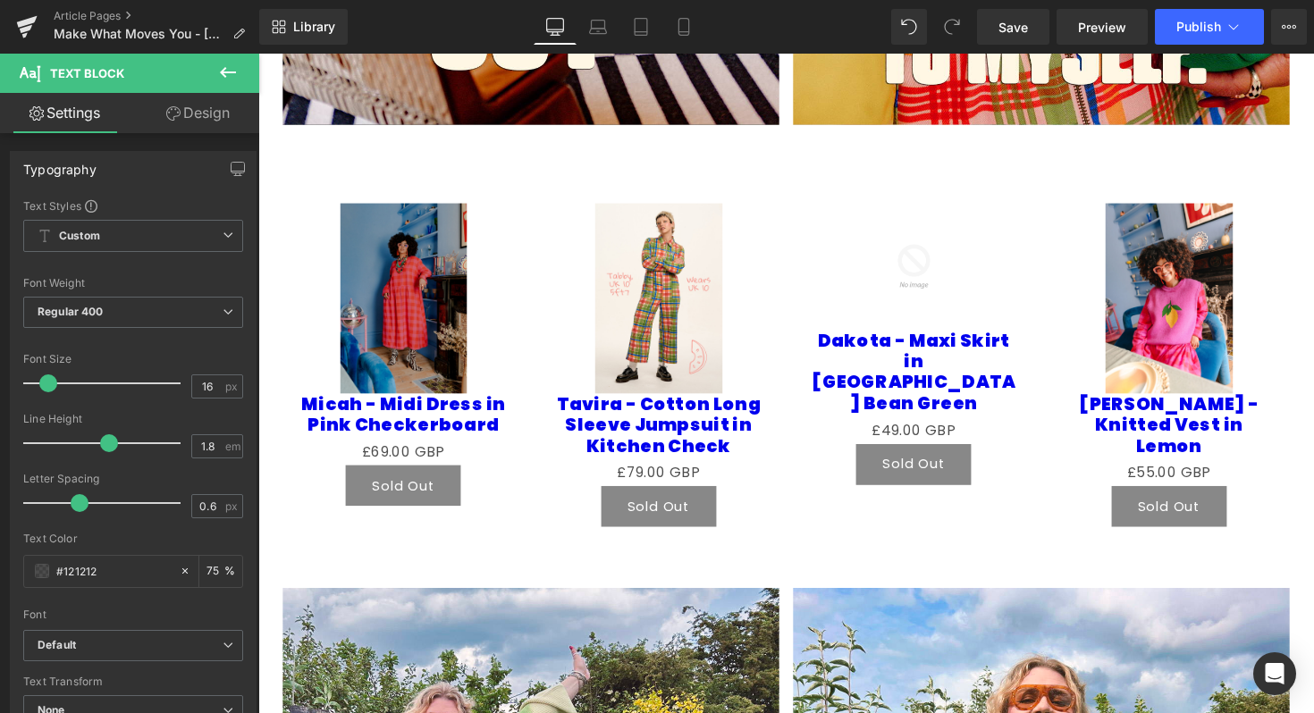
click at [239, 61] on button at bounding box center [228, 73] width 63 height 39
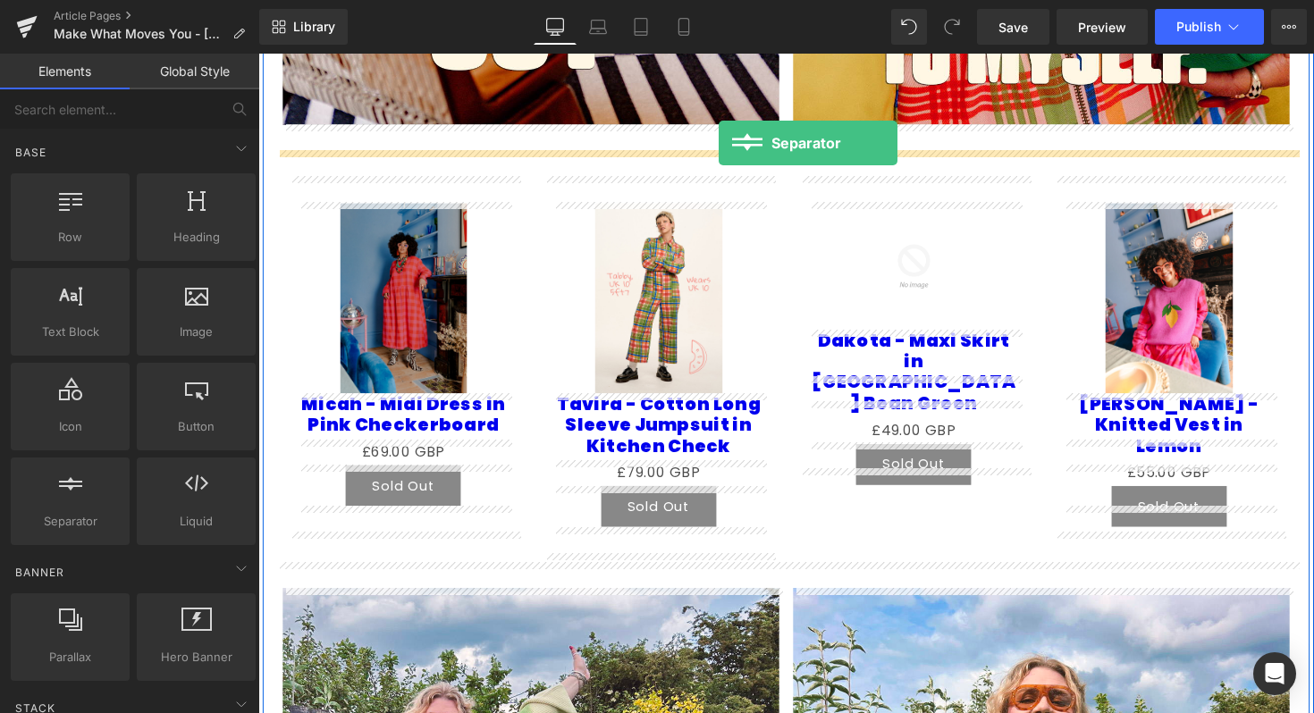
drag, startPoint x: 320, startPoint y: 559, endPoint x: 730, endPoint y: 146, distance: 582.0
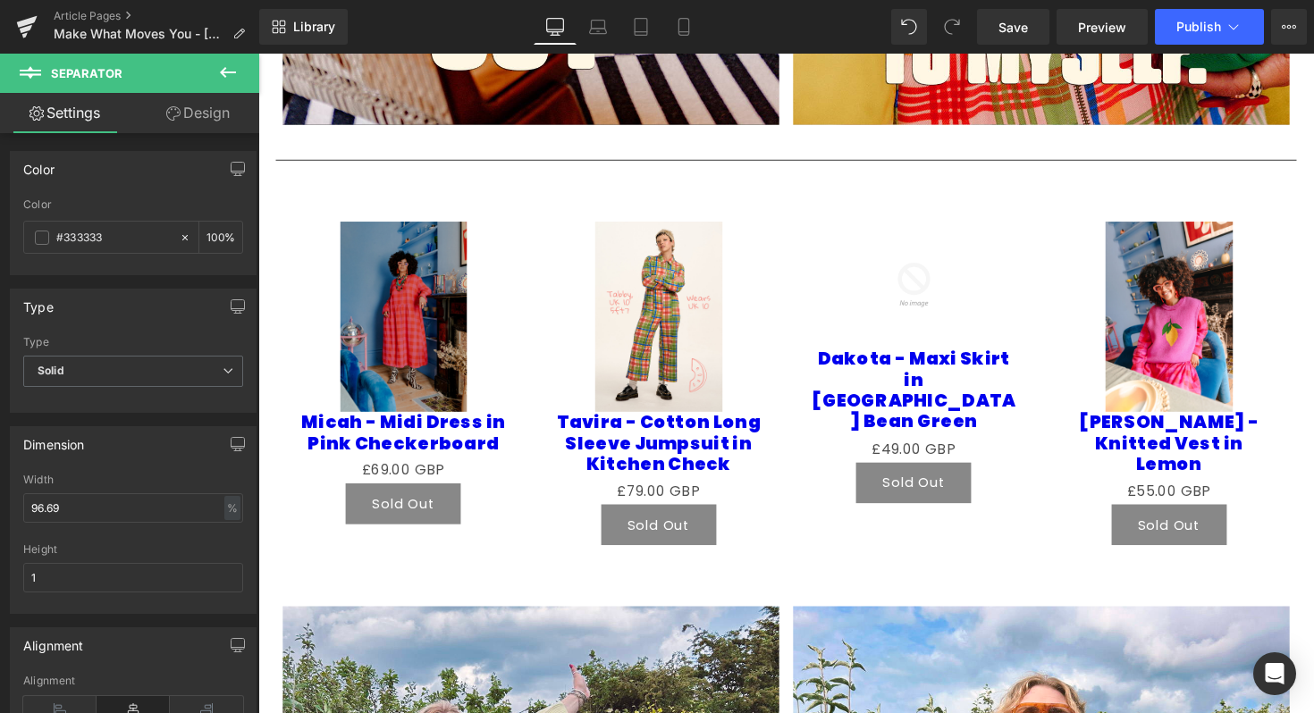
click at [220, 85] on button at bounding box center [228, 73] width 63 height 39
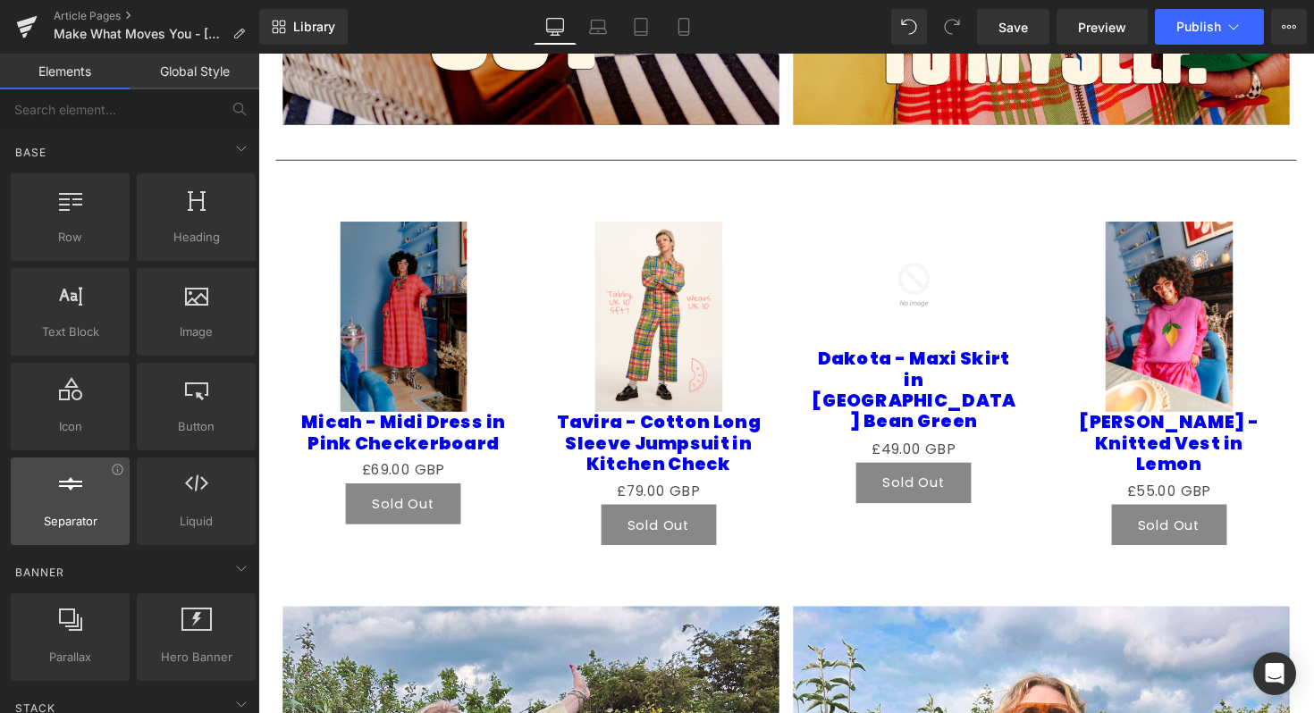
click at [64, 516] on span "Separator" at bounding box center [70, 521] width 108 height 19
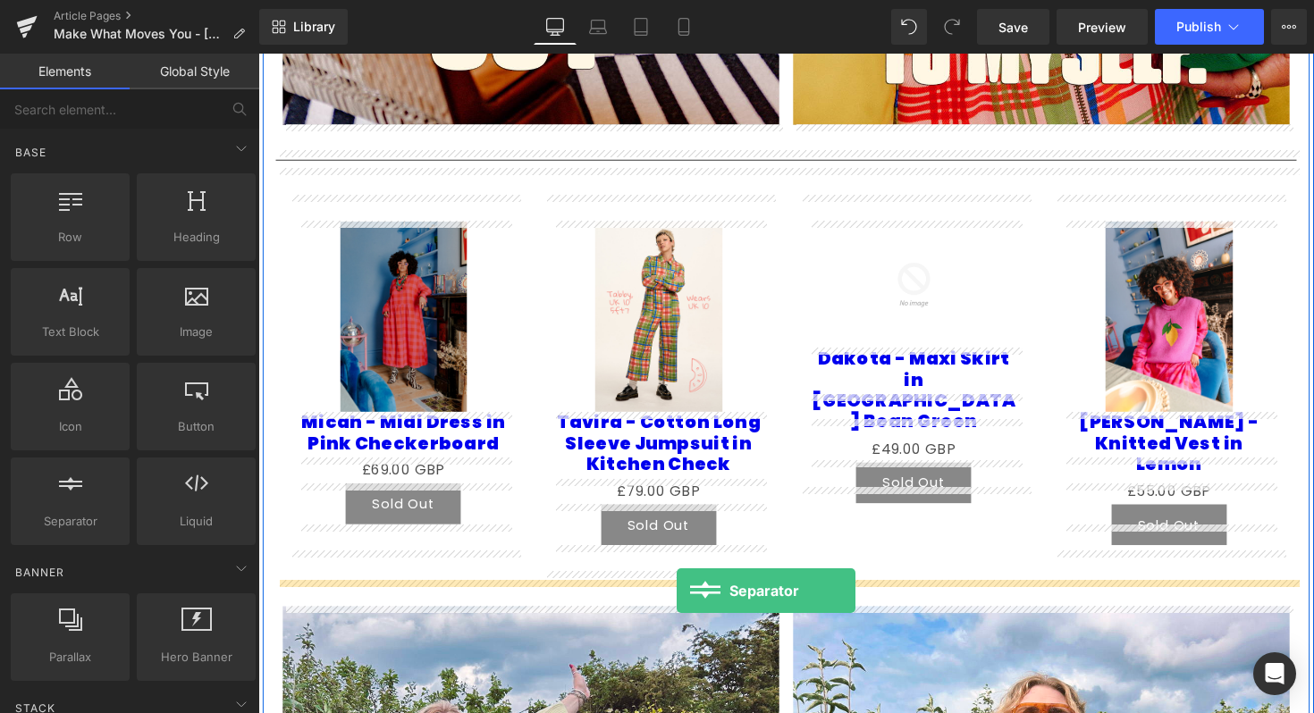
drag, startPoint x: 323, startPoint y: 569, endPoint x: 687, endPoint y: 604, distance: 366.3
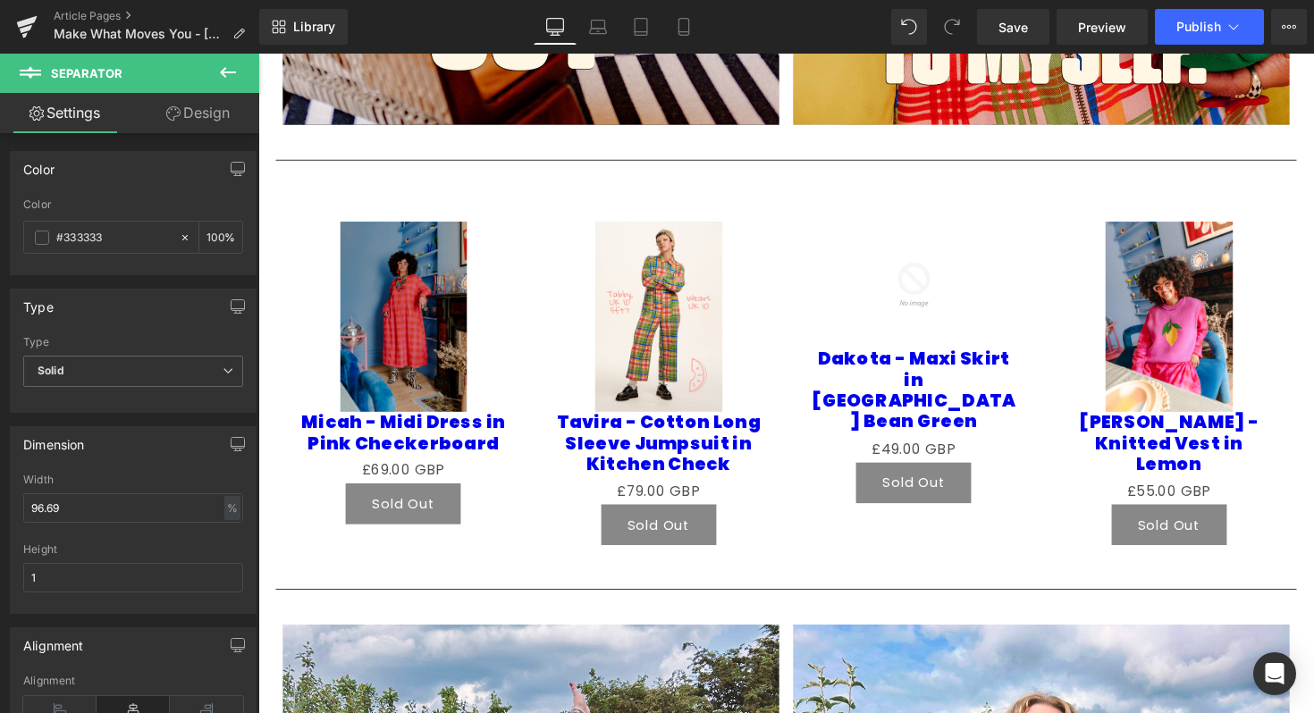
click at [230, 78] on icon at bounding box center [227, 72] width 21 height 21
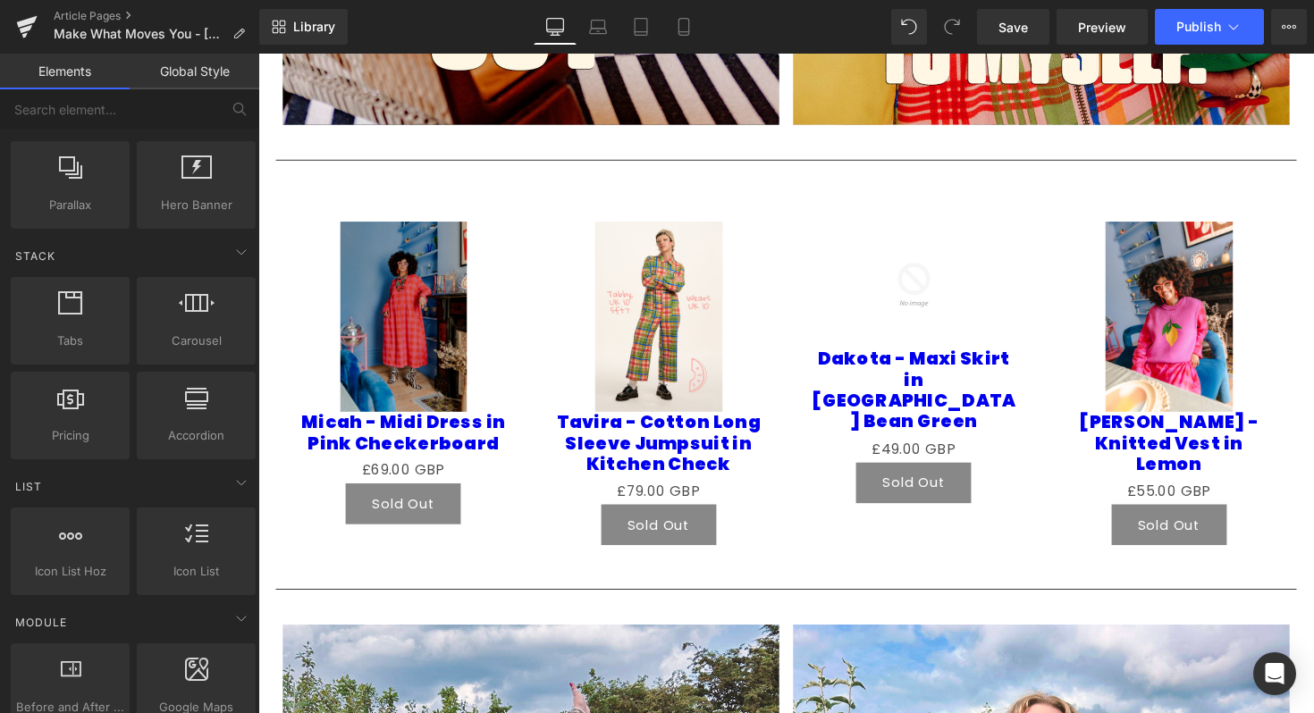
scroll to position [451, 0]
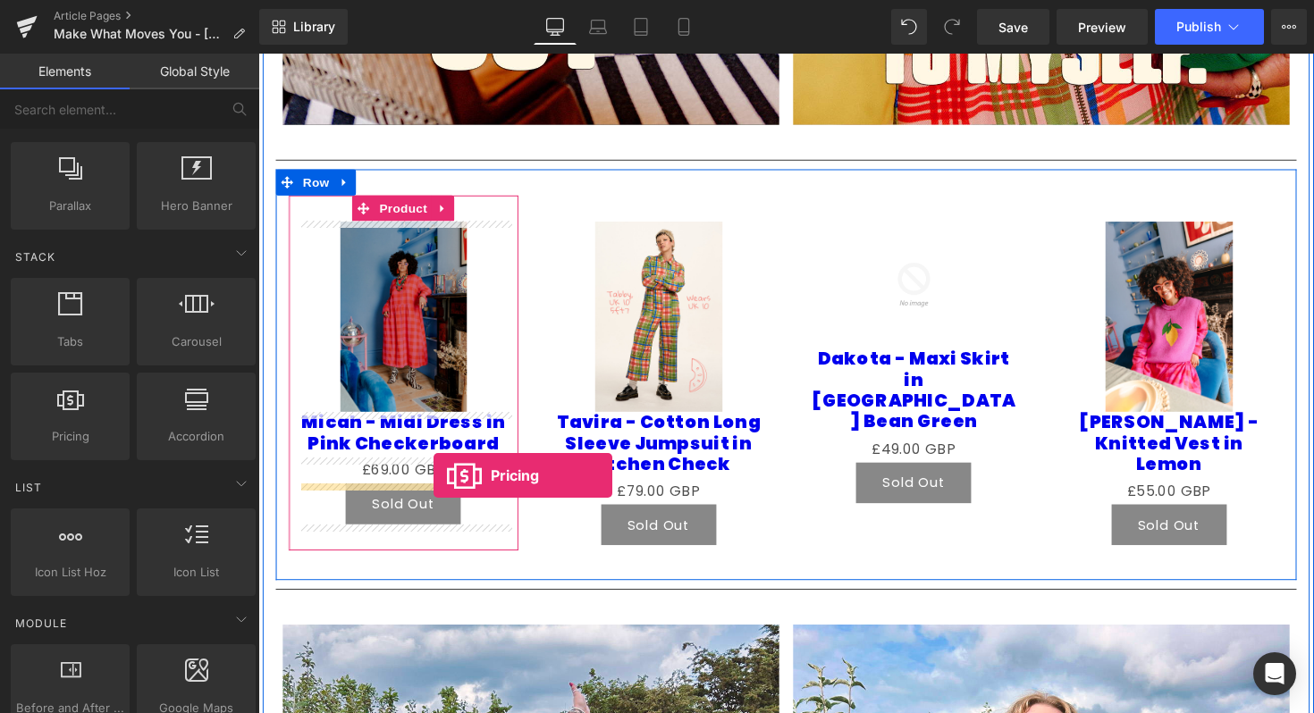
drag, startPoint x: 346, startPoint y: 493, endPoint x: 437, endPoint y: 487, distance: 91.4
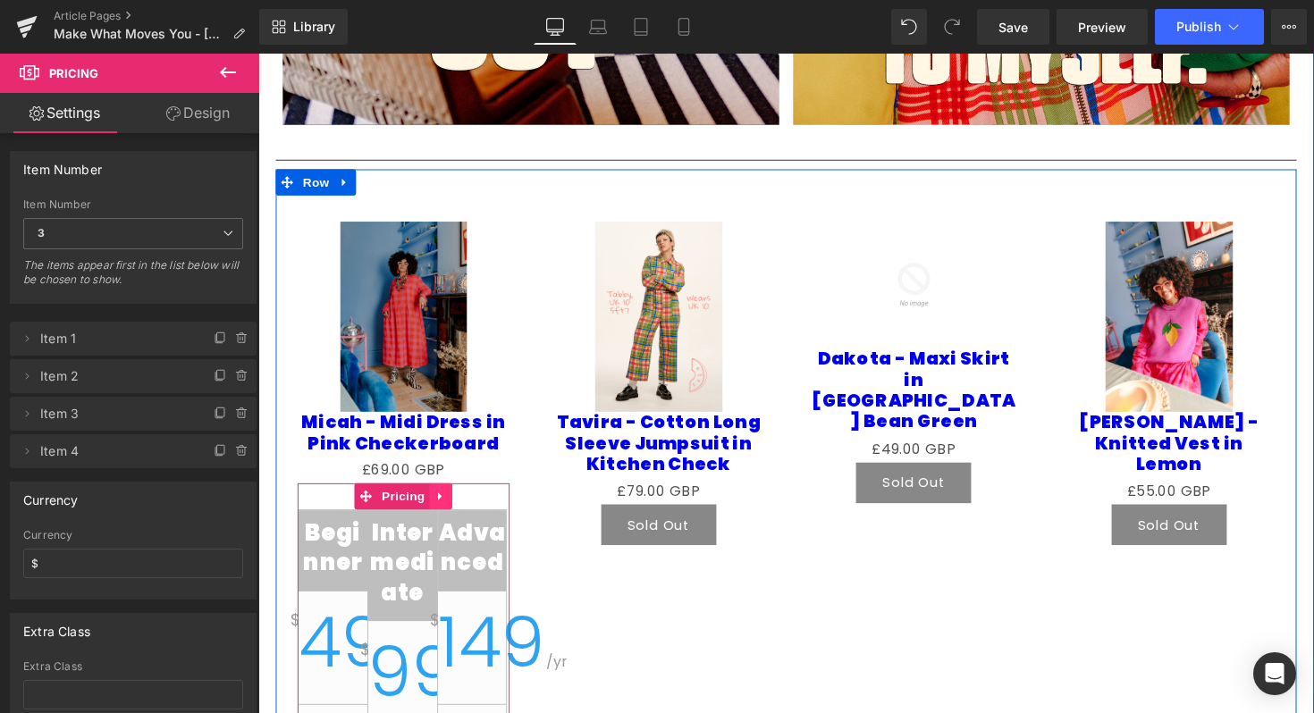
click at [445, 502] on icon at bounding box center [445, 507] width 13 height 13
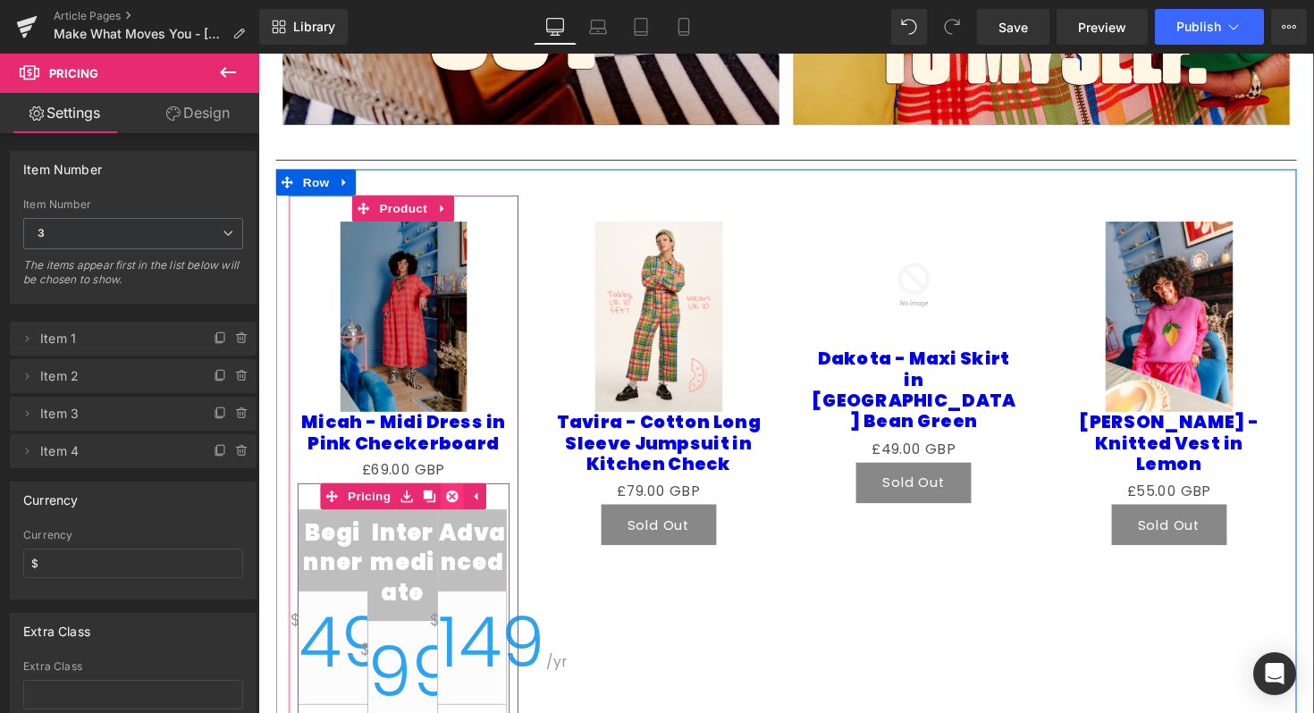
click at [455, 507] on icon at bounding box center [456, 507] width 13 height 13
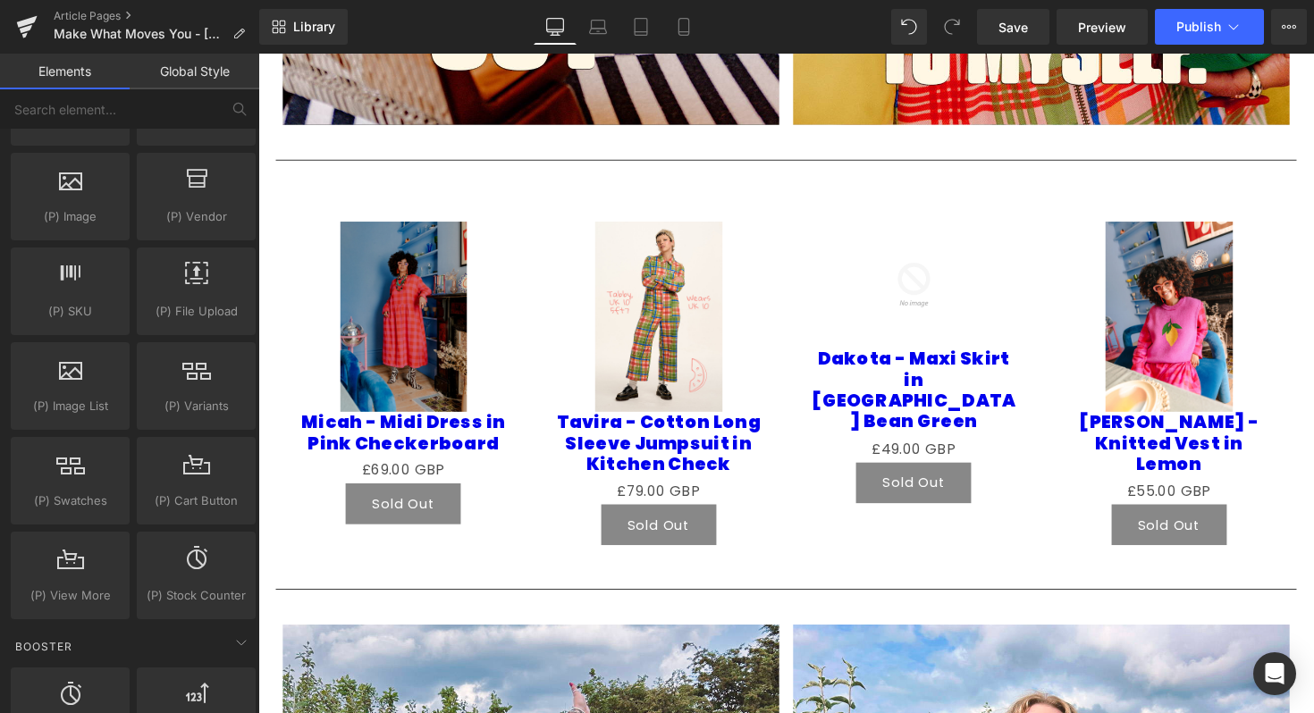
scroll to position [1842, 0]
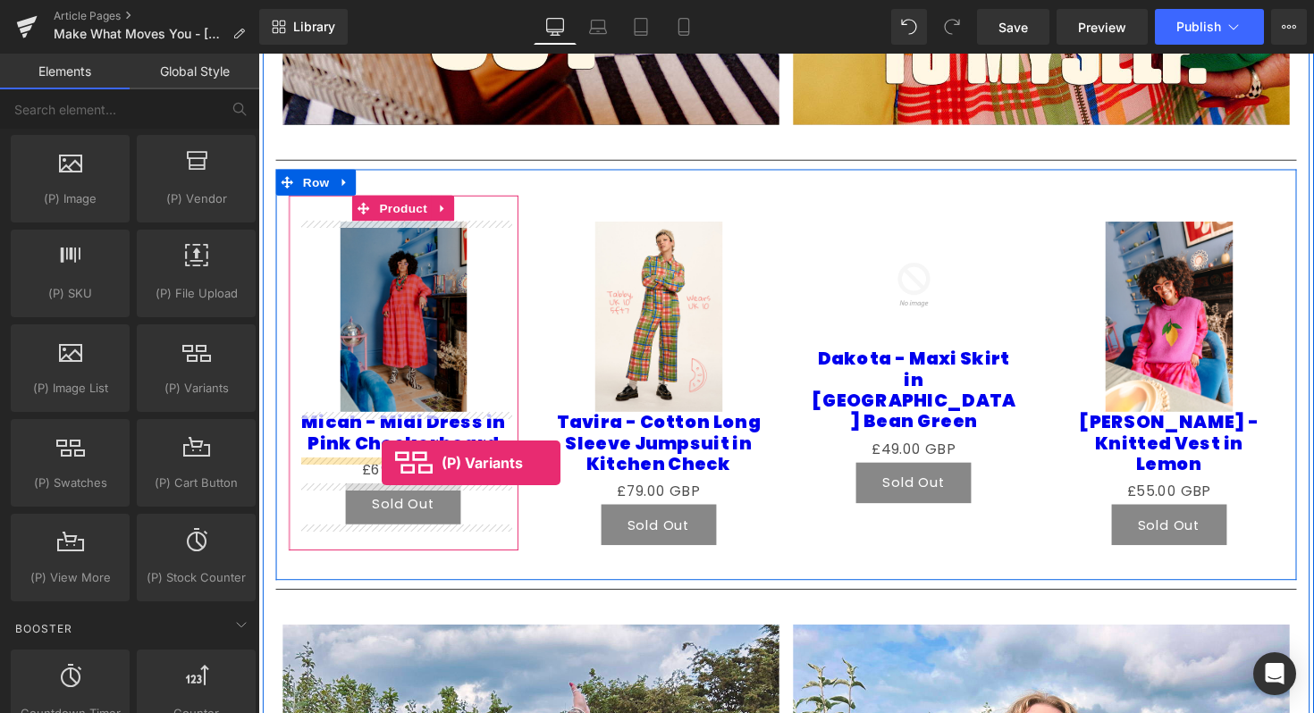
drag, startPoint x: 457, startPoint y: 433, endPoint x: 384, endPoint y: 474, distance: 83.2
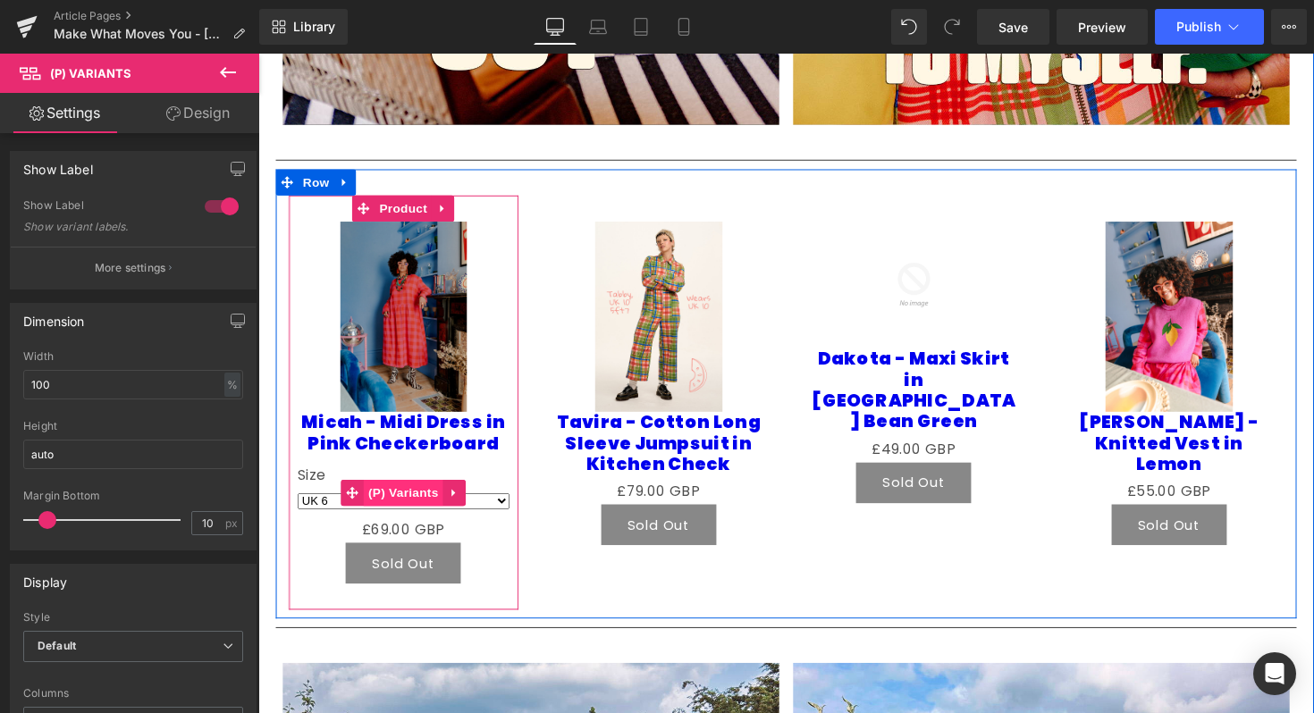
click at [420, 508] on span "(P) Variants" at bounding box center [406, 504] width 81 height 27
click at [417, 506] on span "(P) Variants" at bounding box center [406, 504] width 81 height 27
click at [456, 495] on link at bounding box center [459, 504] width 23 height 27
click at [491, 507] on icon at bounding box center [494, 503] width 13 height 13
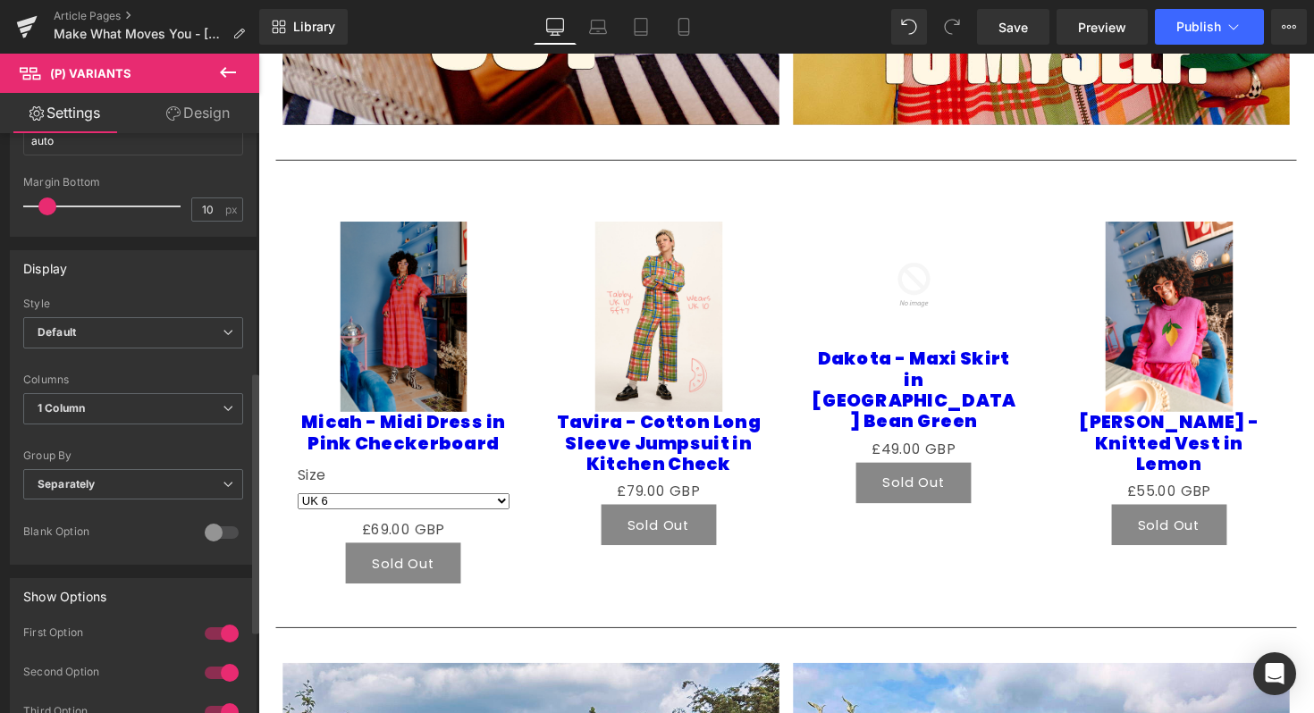
scroll to position [714, 0]
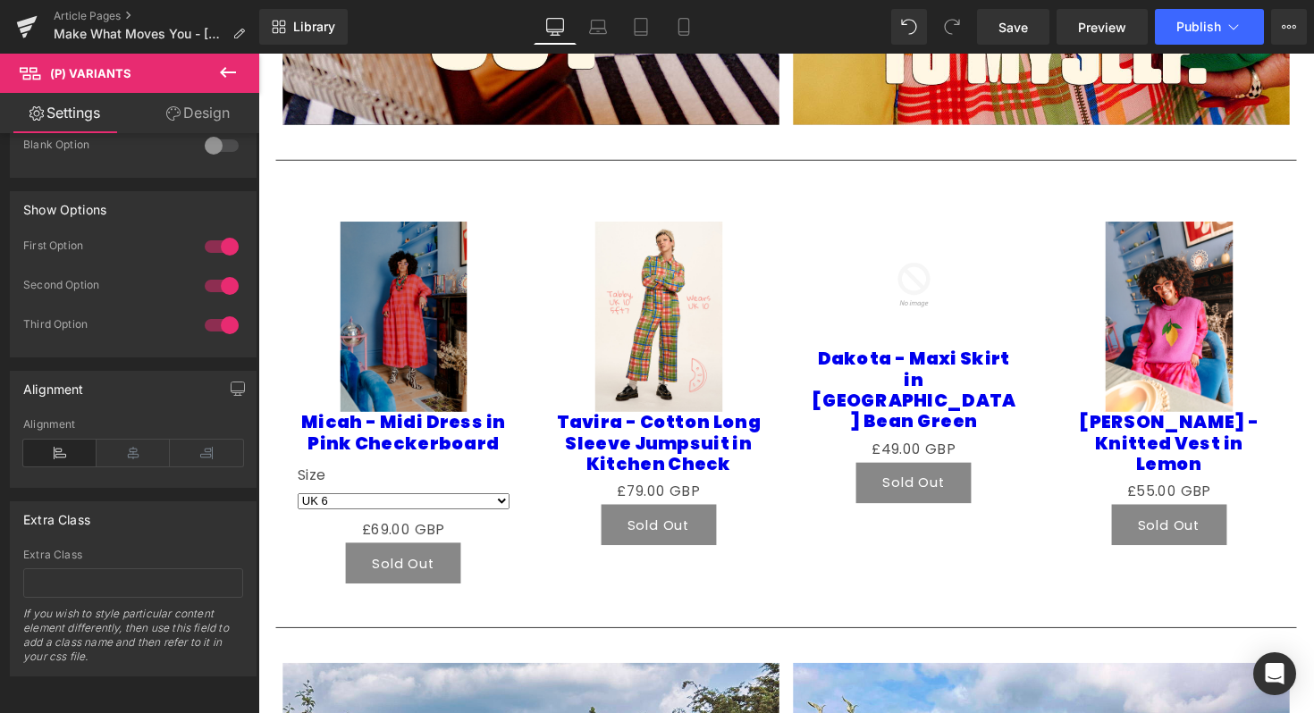
click at [224, 74] on icon at bounding box center [227, 72] width 21 height 21
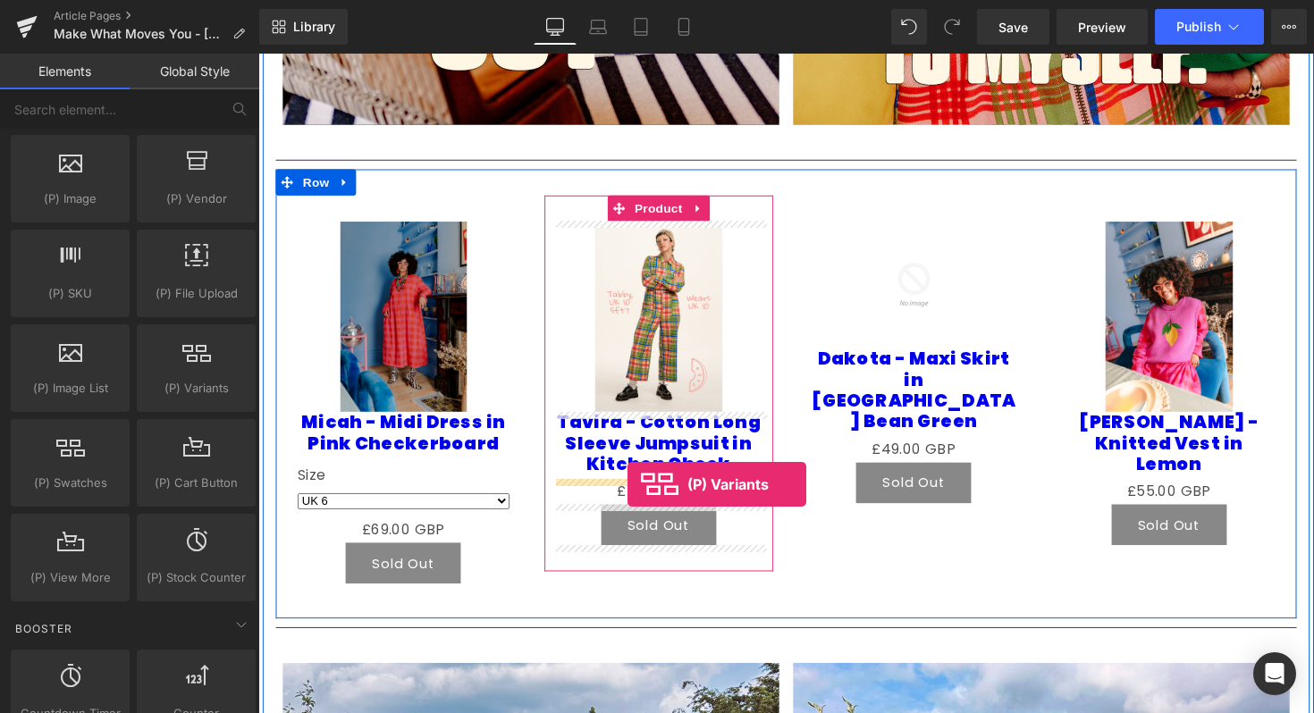
drag, startPoint x: 443, startPoint y: 423, endPoint x: 636, endPoint y: 494, distance: 205.9
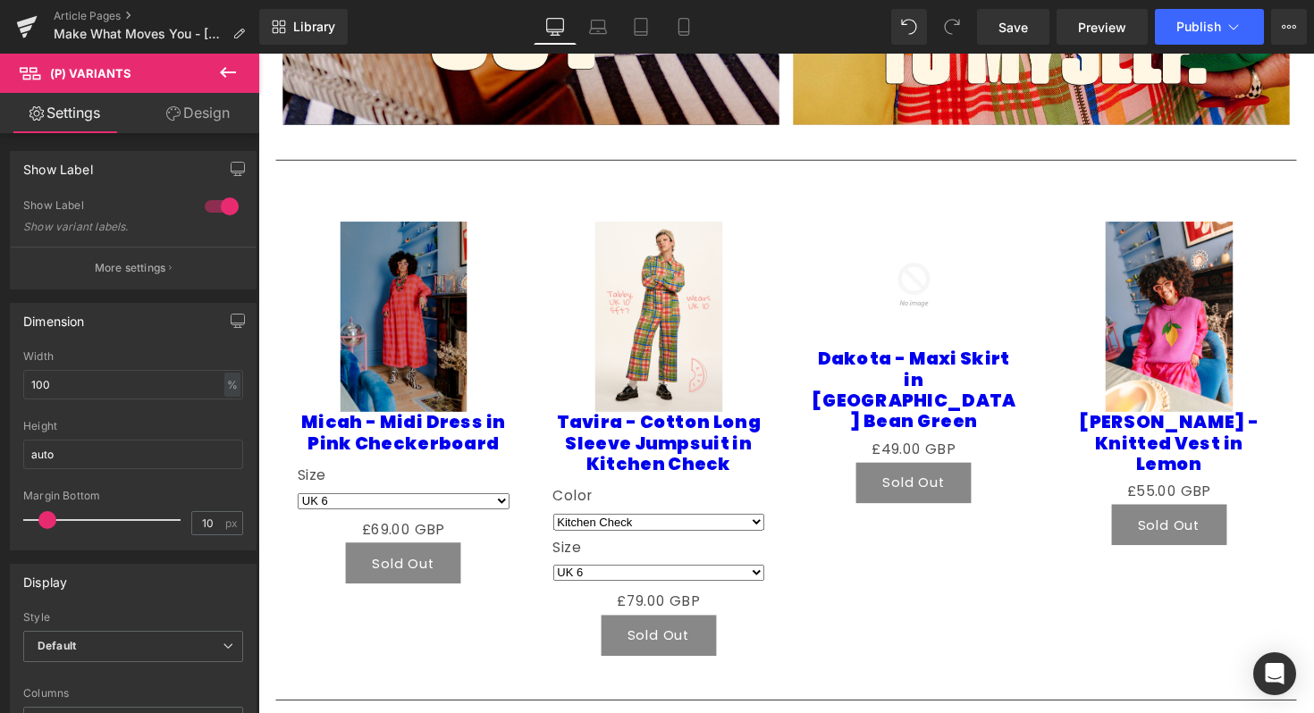
click at [228, 63] on icon at bounding box center [227, 72] width 21 height 21
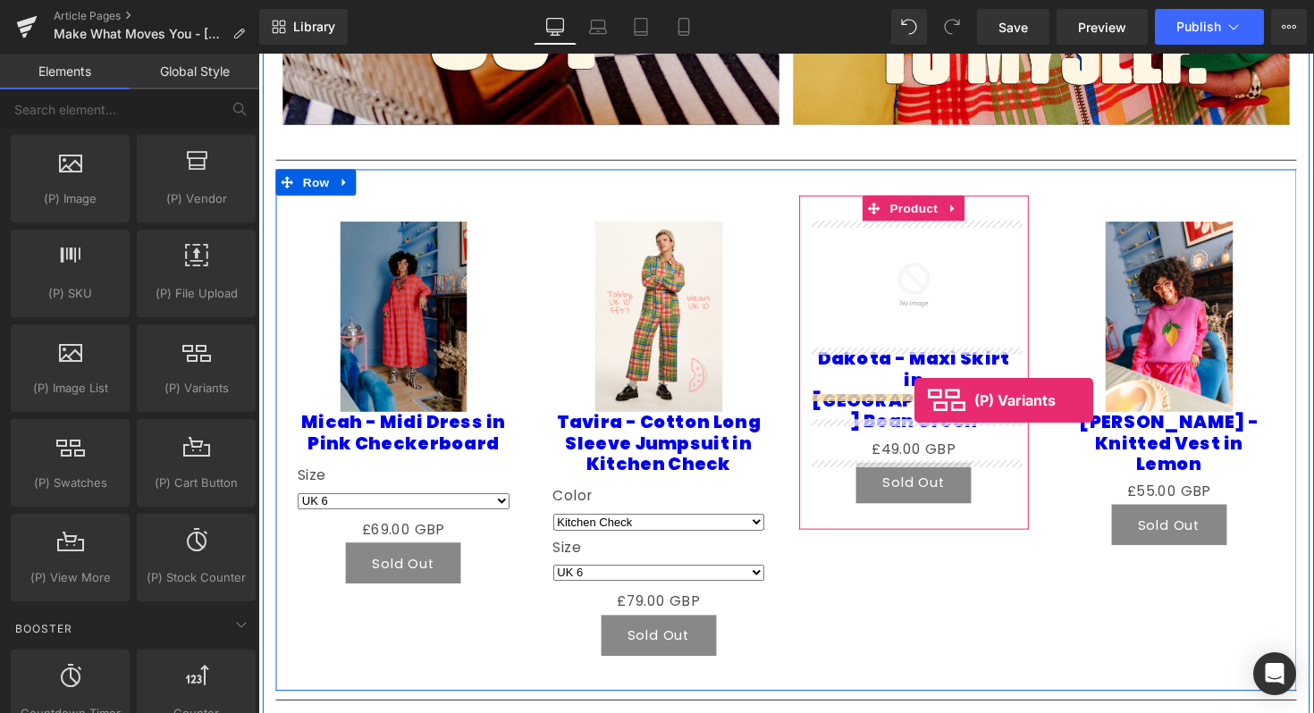
drag, startPoint x: 446, startPoint y: 430, endPoint x: 929, endPoint y: 406, distance: 484.1
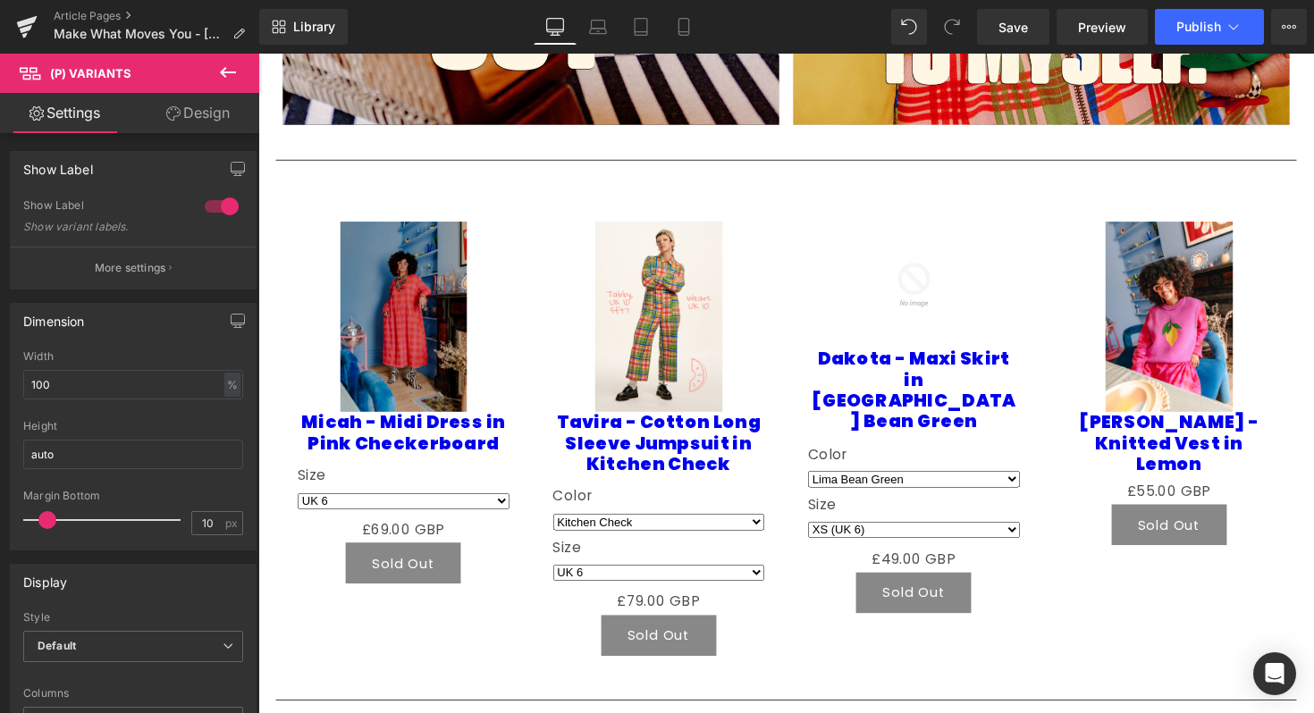
click at [250, 71] on button at bounding box center [228, 73] width 63 height 39
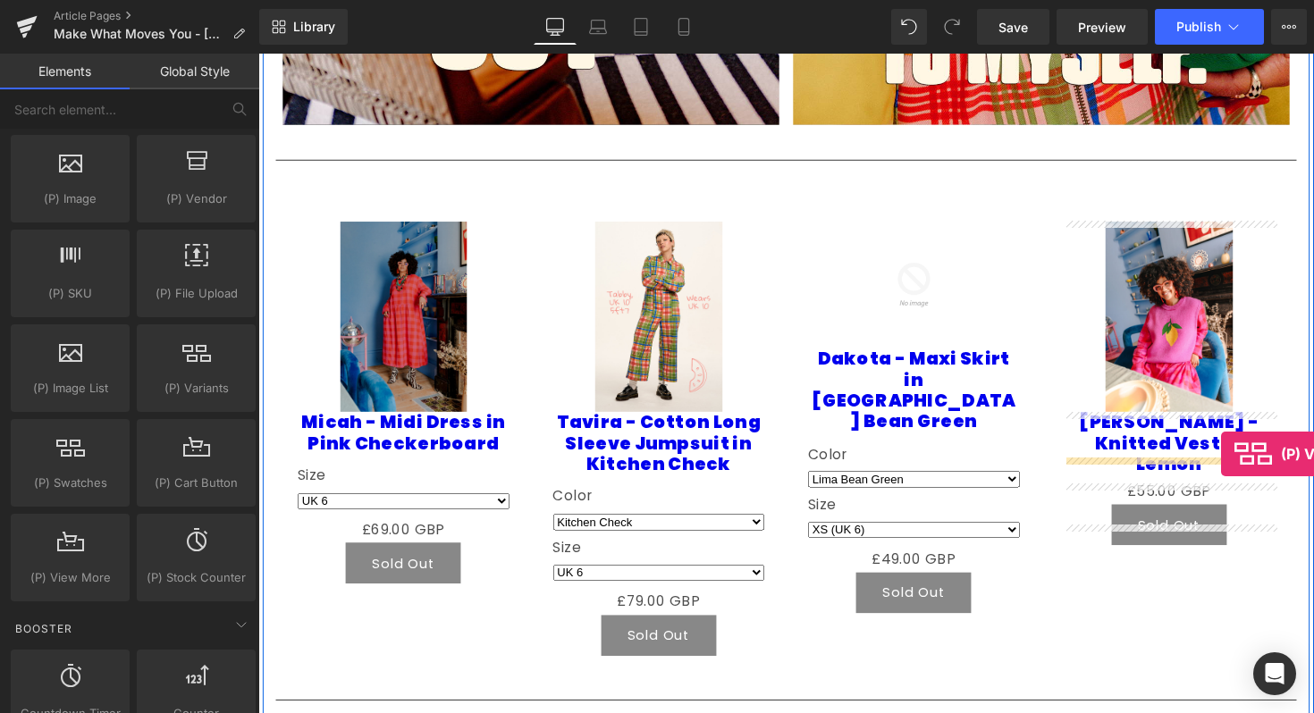
drag, startPoint x: 429, startPoint y: 441, endPoint x: 1246, endPoint y: 463, distance: 817.2
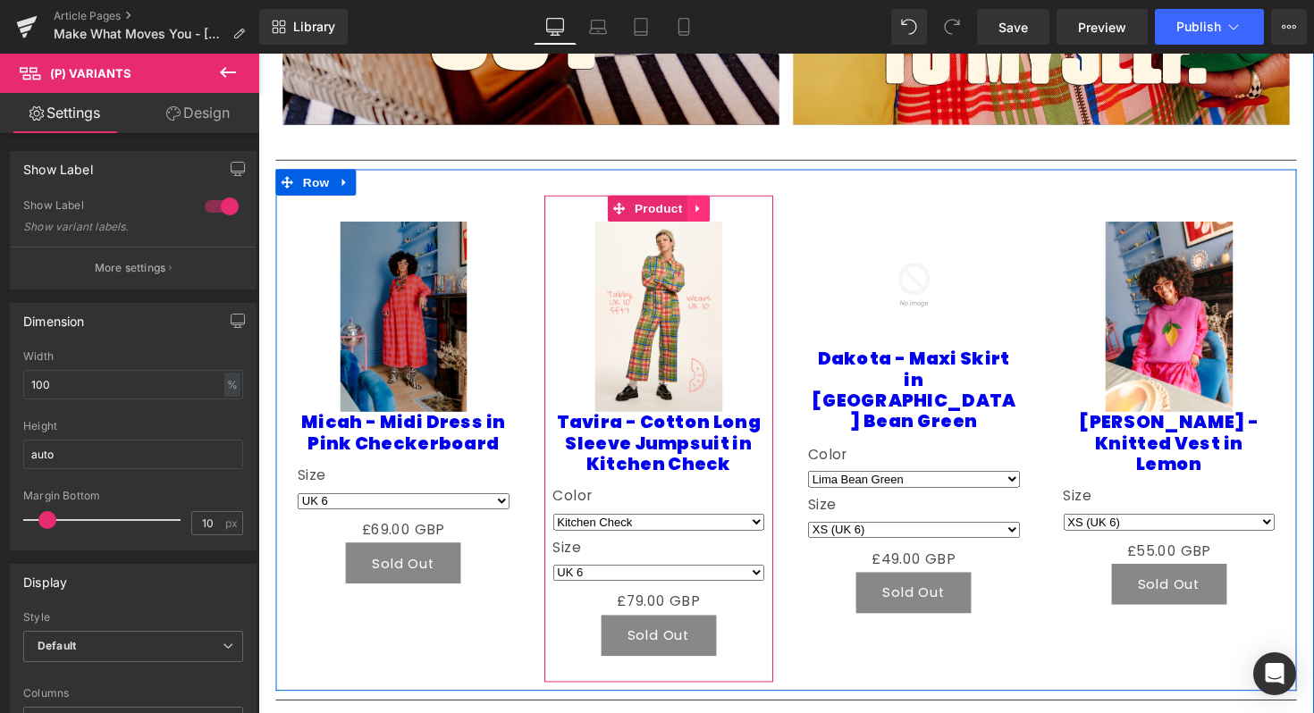
click at [710, 203] on link at bounding box center [708, 212] width 23 height 27
click at [713, 318] on icon at bounding box center [714, 322] width 13 height 13
click at [717, 453] on link at bounding box center [708, 455] width 23 height 27
click at [740, 457] on icon at bounding box center [743, 455] width 13 height 13
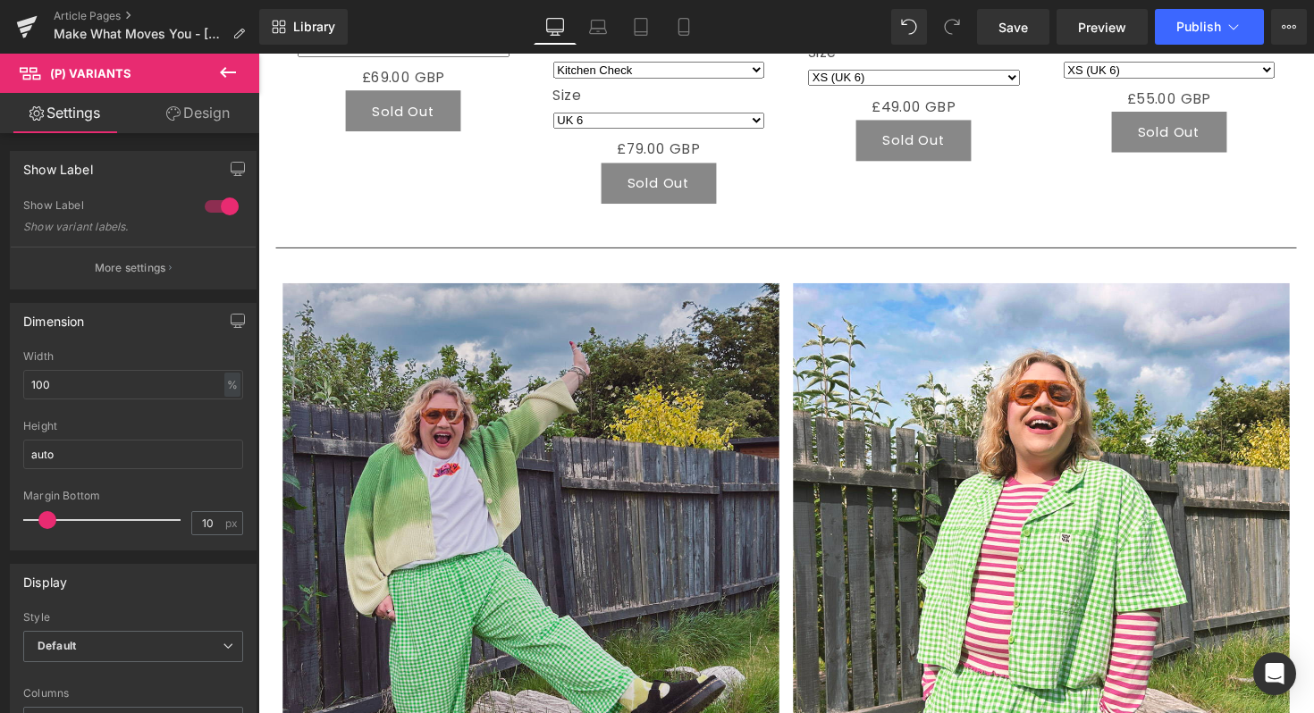
scroll to position [2262, 0]
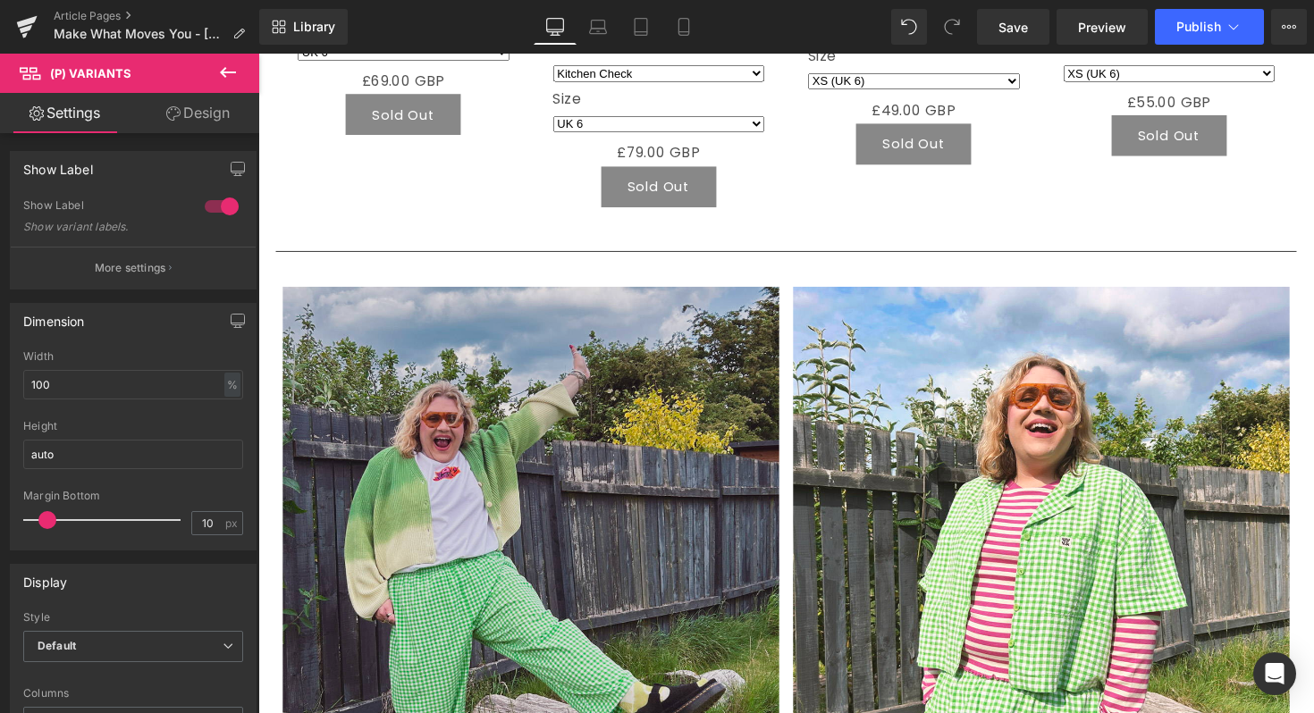
click at [542, 424] on img at bounding box center [537, 609] width 509 height 635
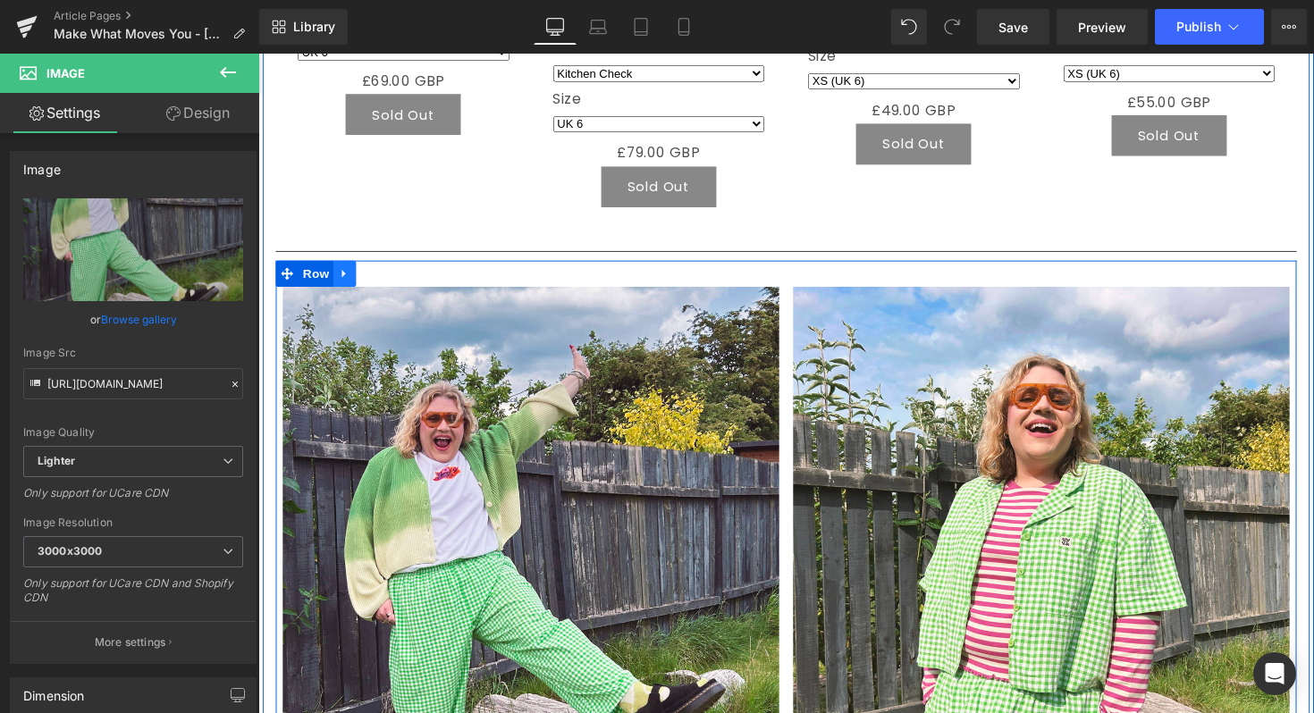
click at [354, 282] on link at bounding box center [346, 278] width 23 height 27
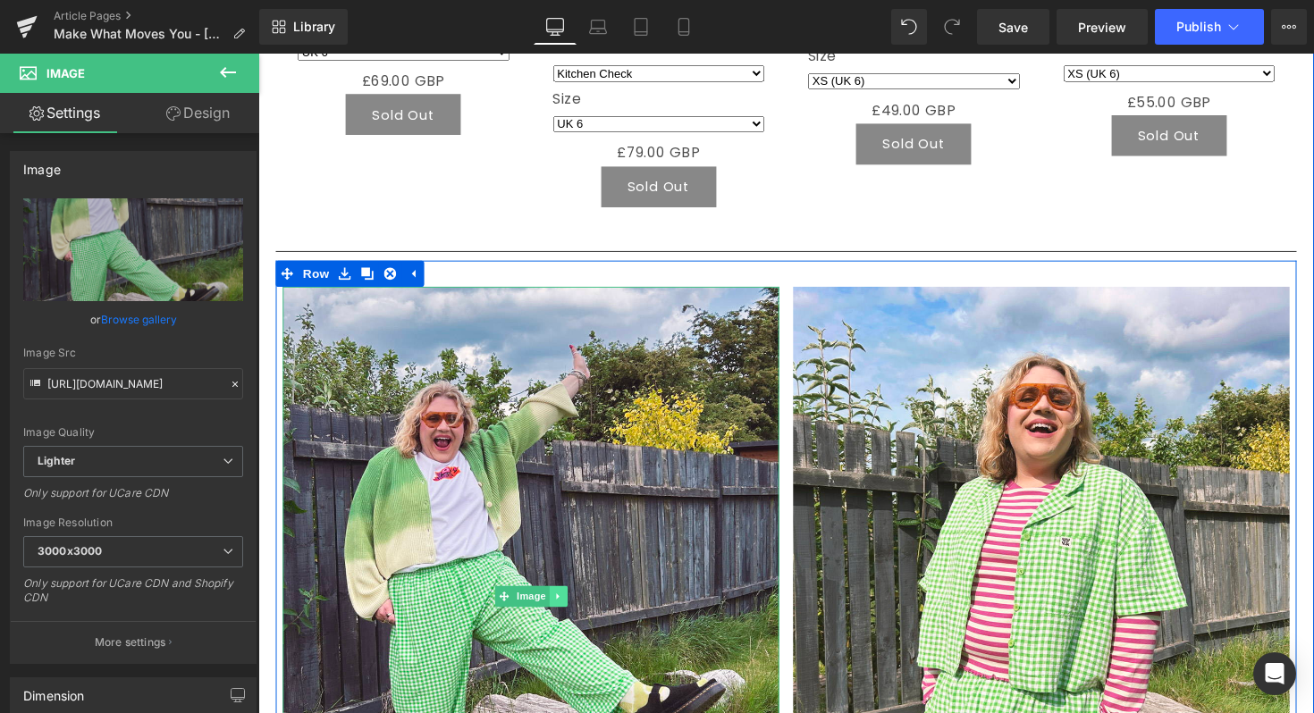
click at [569, 606] on icon at bounding box center [565, 609] width 10 height 11
click at [575, 610] on icon at bounding box center [574, 609] width 10 height 11
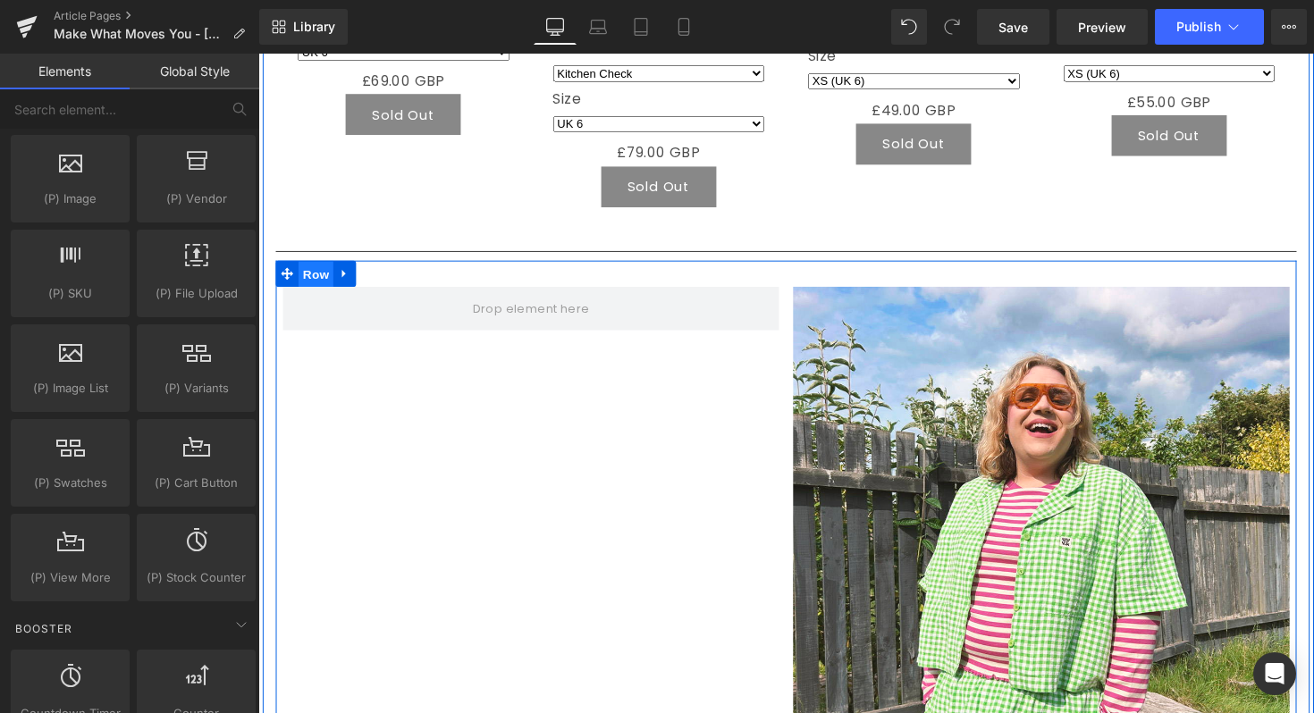
click at [316, 272] on span "Row" at bounding box center [317, 279] width 36 height 27
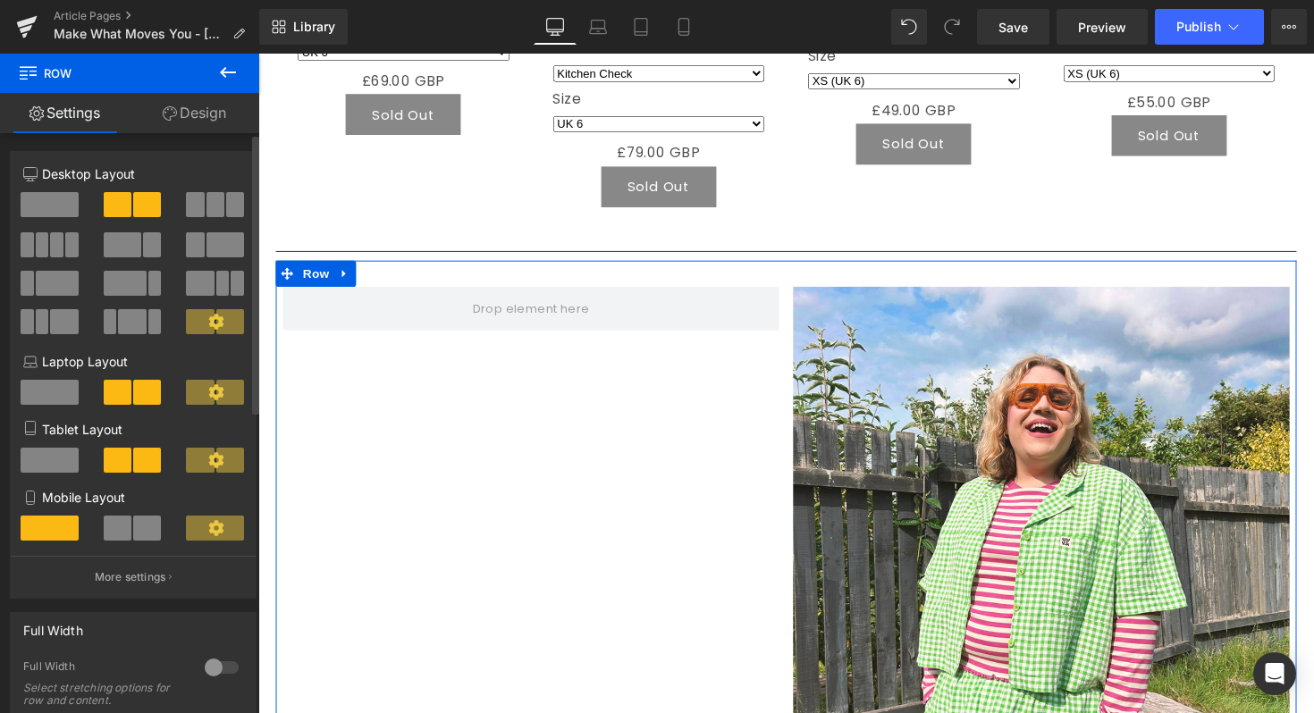
click at [51, 198] on span at bounding box center [50, 204] width 58 height 25
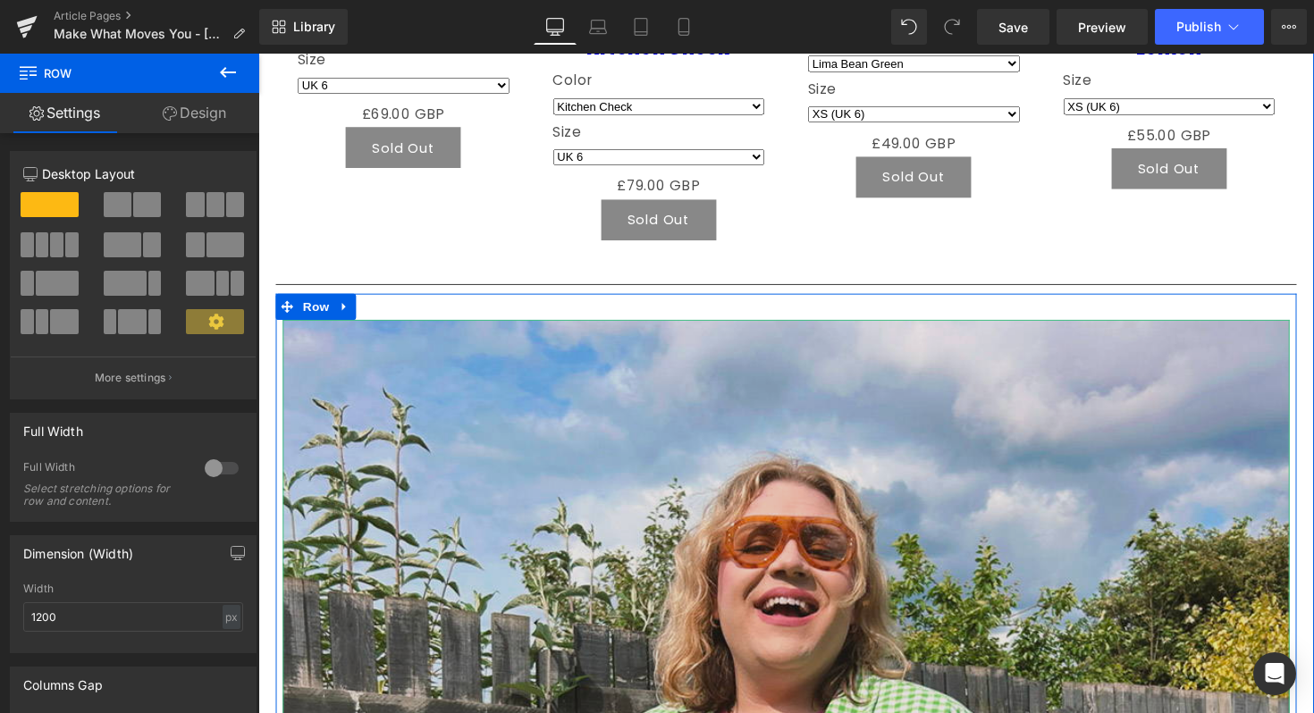
scroll to position [2128, 0]
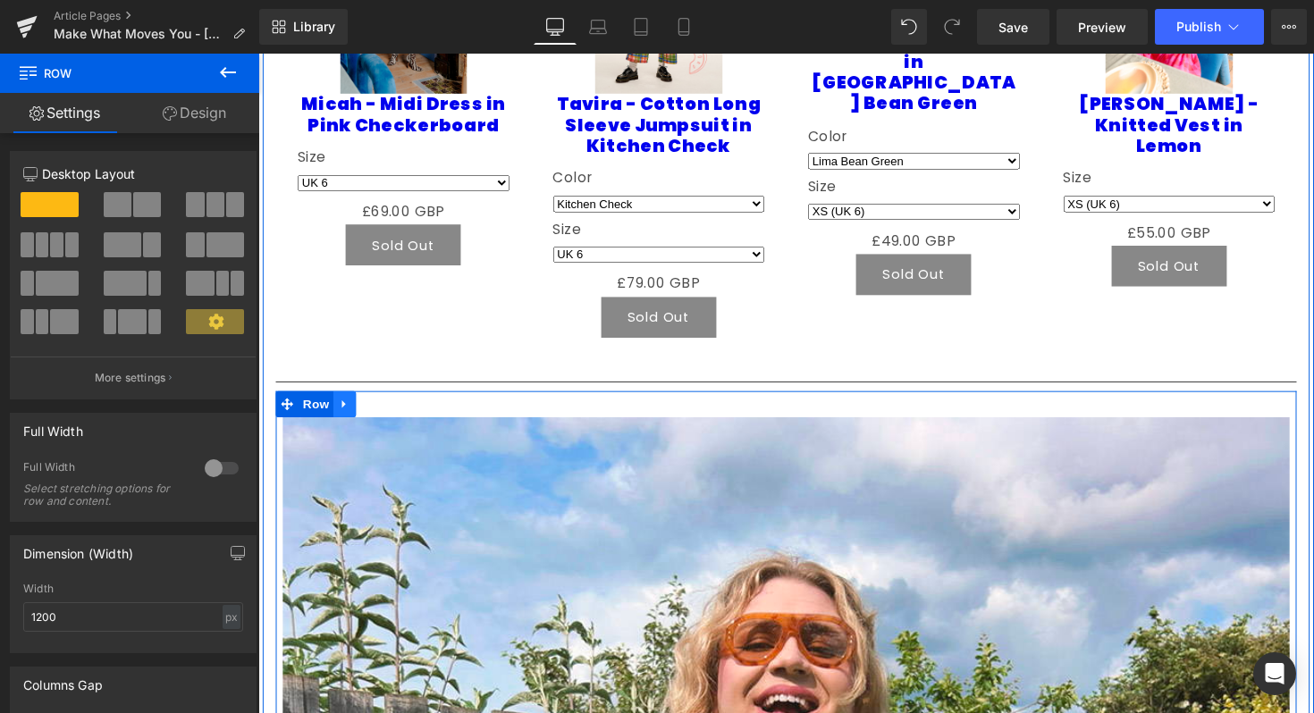
click at [348, 418] on icon at bounding box center [347, 412] width 13 height 13
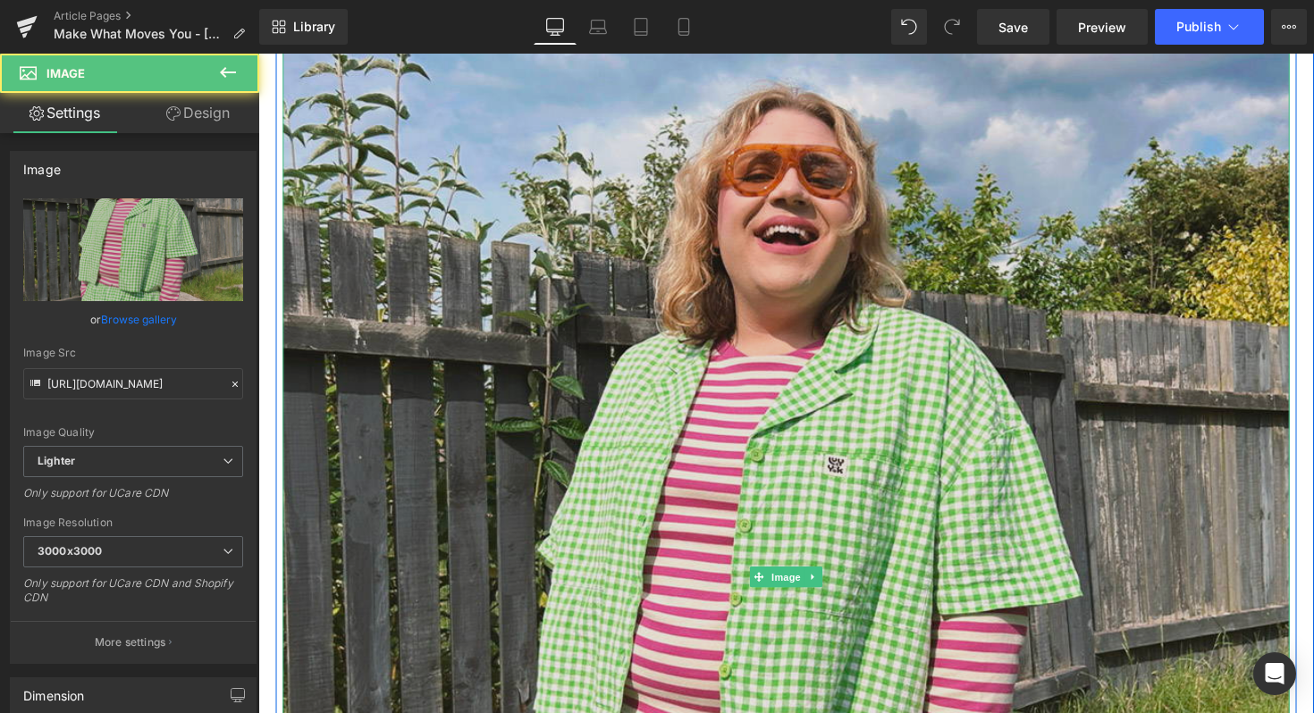
scroll to position [2700, 0]
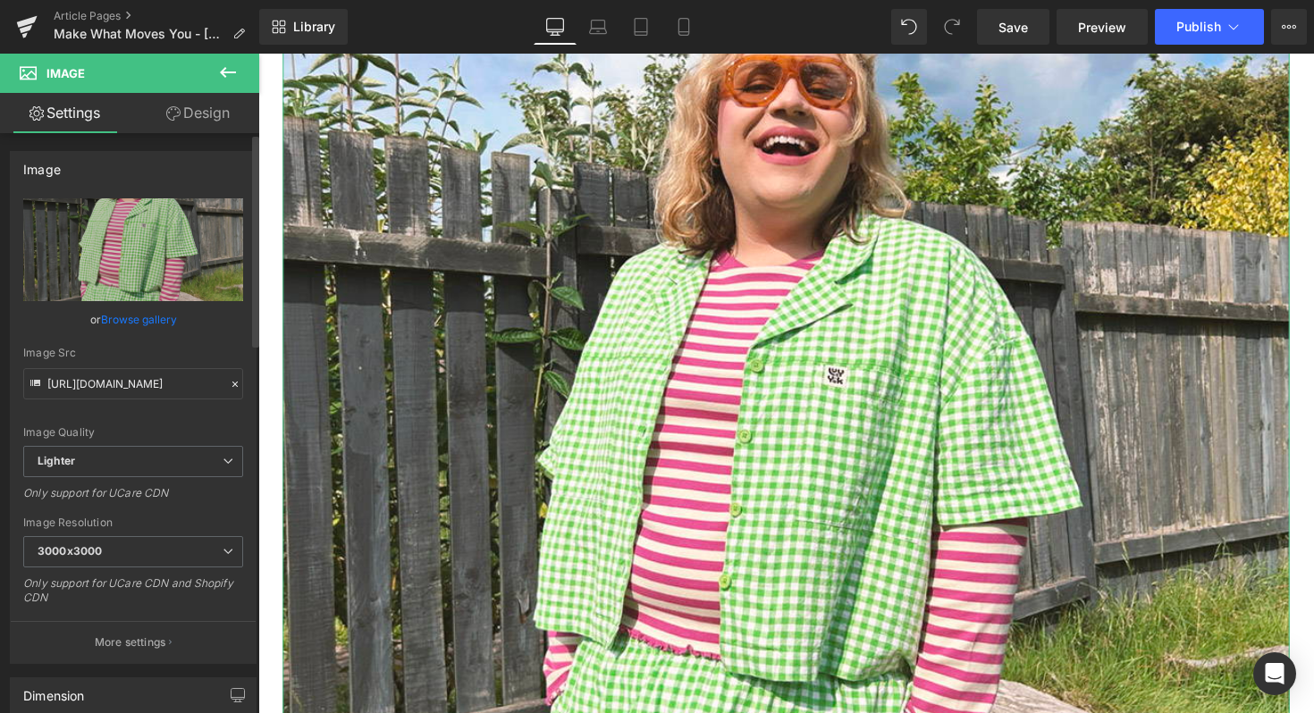
click at [126, 319] on link "Browse gallery" at bounding box center [139, 319] width 76 height 31
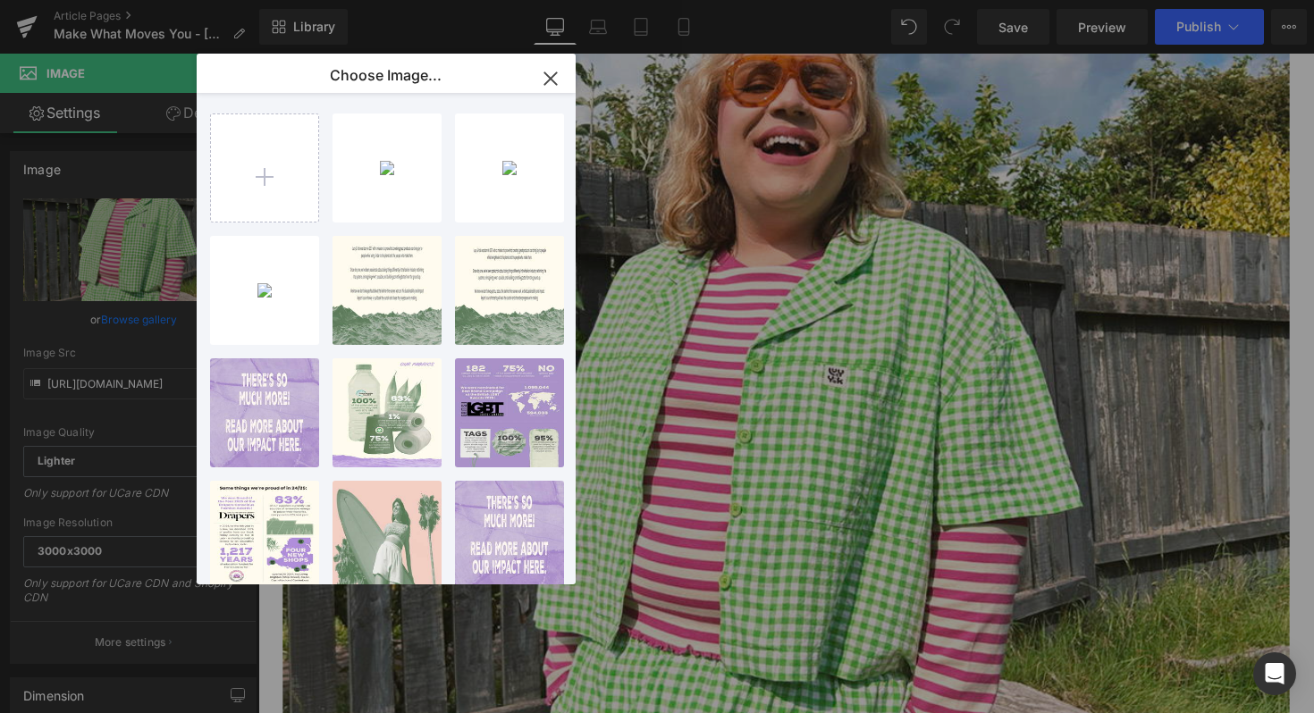
type input "C:\fakepath\MWMY-Alanna-Mailer.jpg"
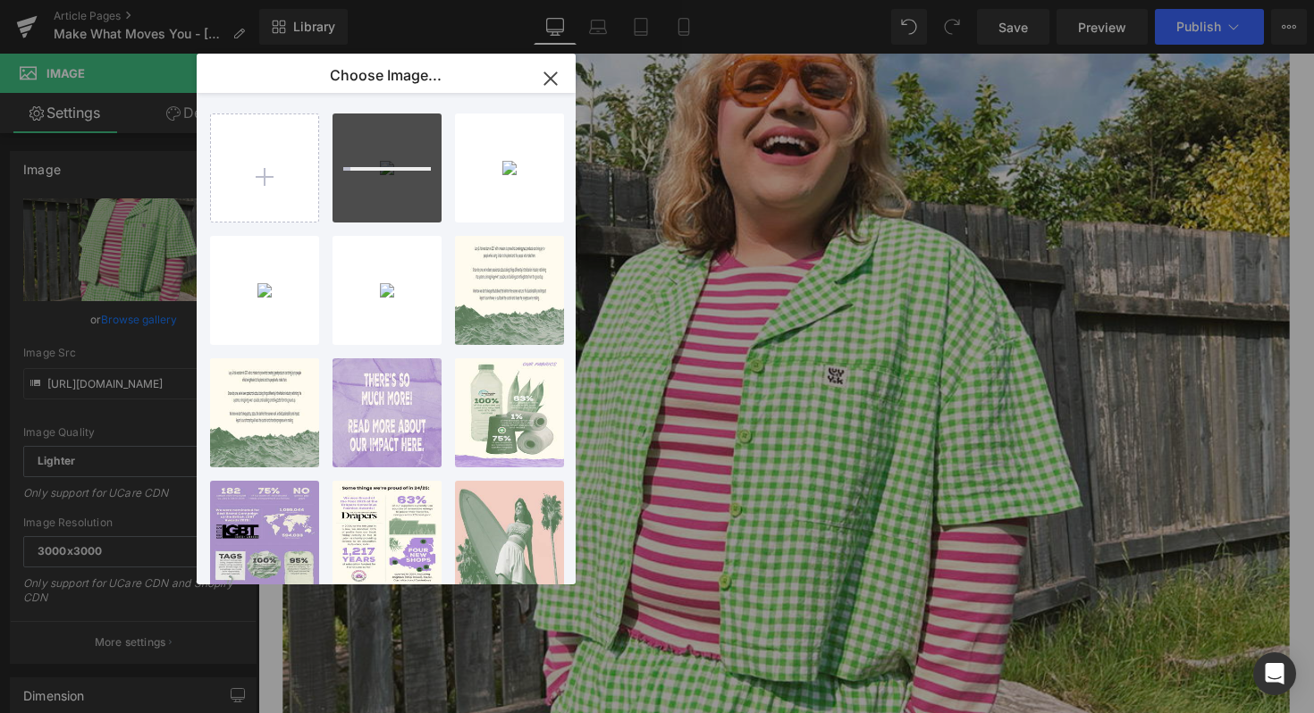
click at [546, 72] on icon "button" at bounding box center [550, 78] width 29 height 29
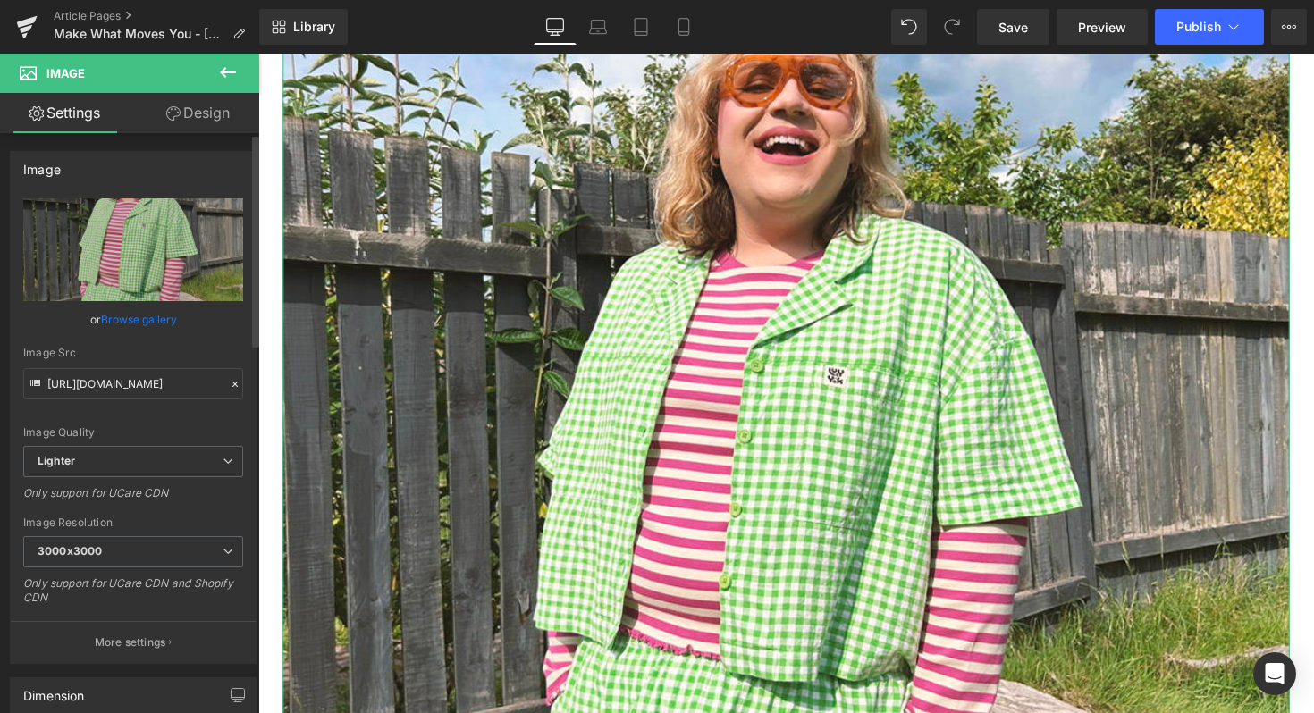
click at [114, 327] on link "Browse gallery" at bounding box center [139, 319] width 76 height 31
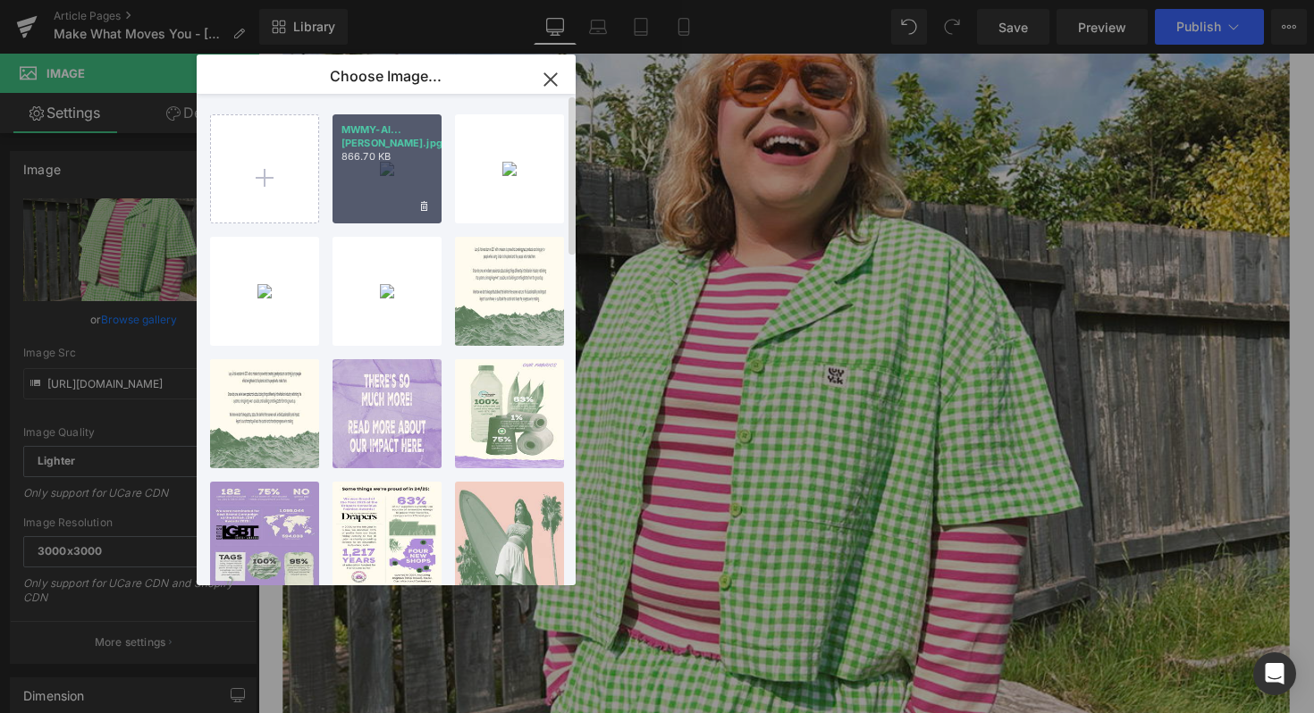
click at [400, 161] on p "866.70 KB" at bounding box center [386, 156] width 91 height 13
type input "[URL][DOMAIN_NAME]"
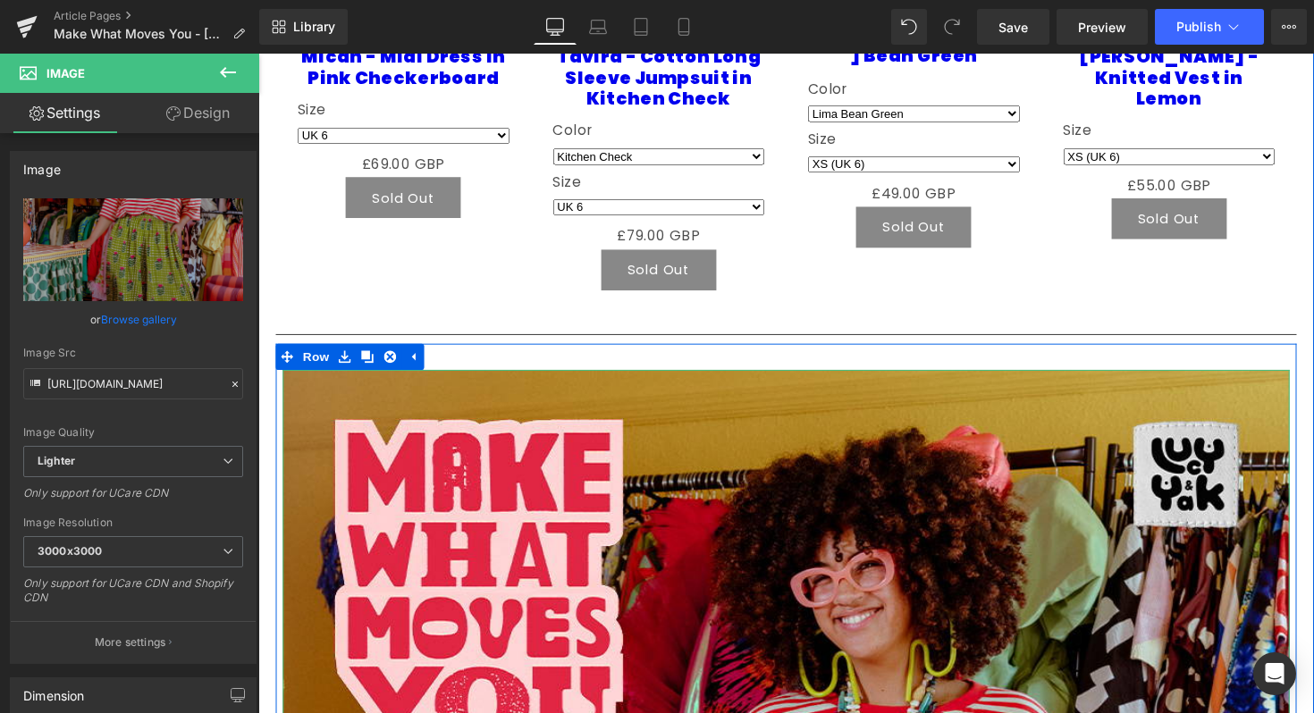
scroll to position [2149, 0]
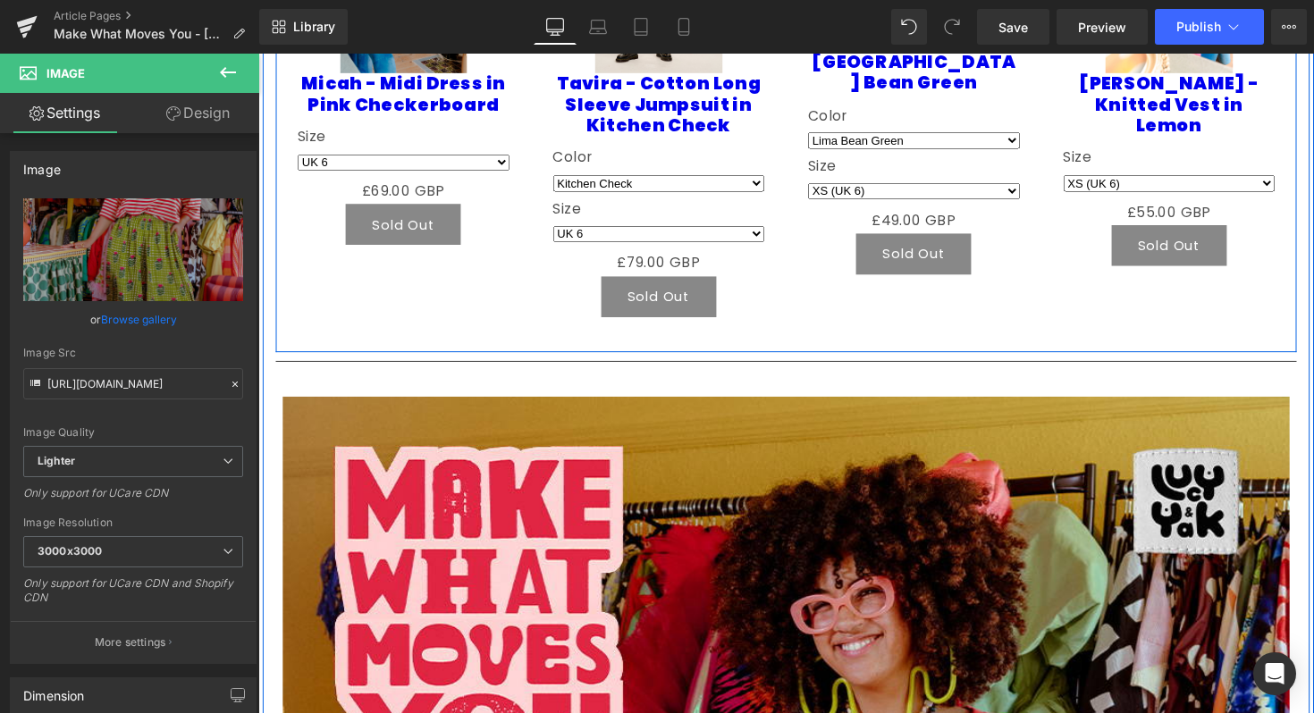
click at [1310, 338] on div "Sale Off (P) Image Micah - Midi Dress in Pink Checkerboard (P) Title Size UK 6 …" at bounding box center [799, 92] width 1046 height 534
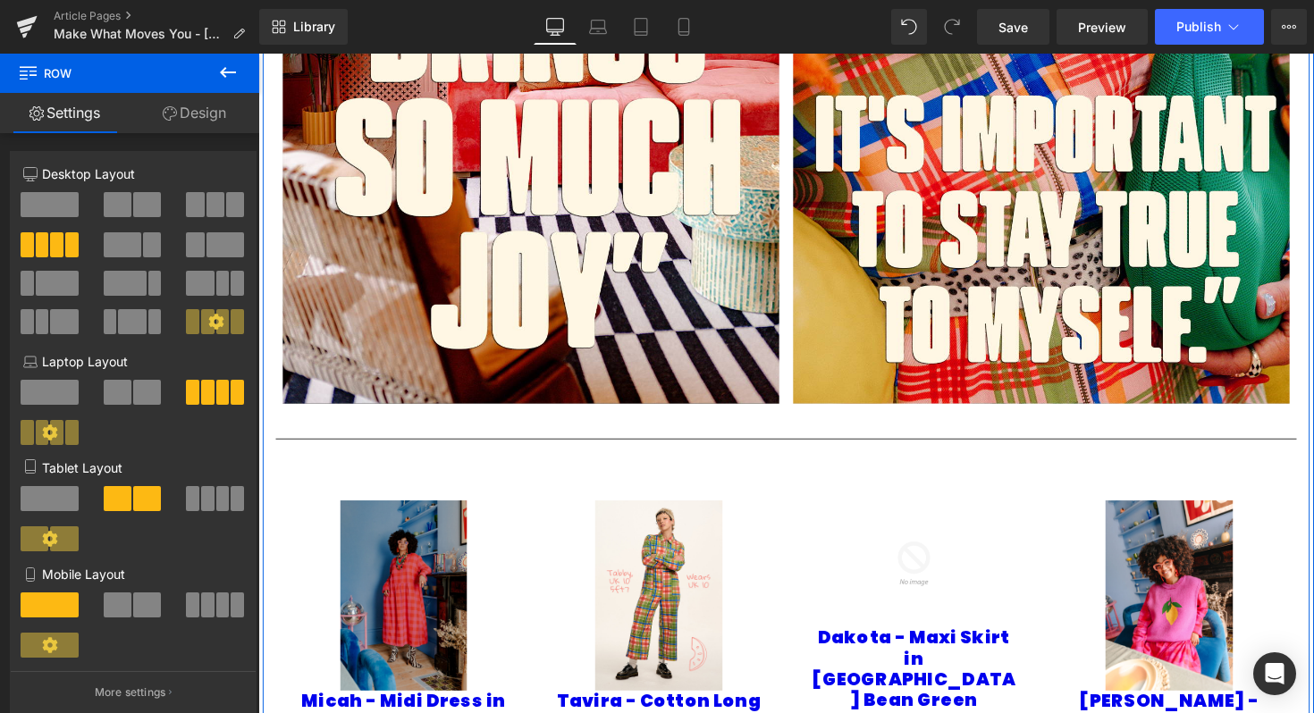
scroll to position [1093, 0]
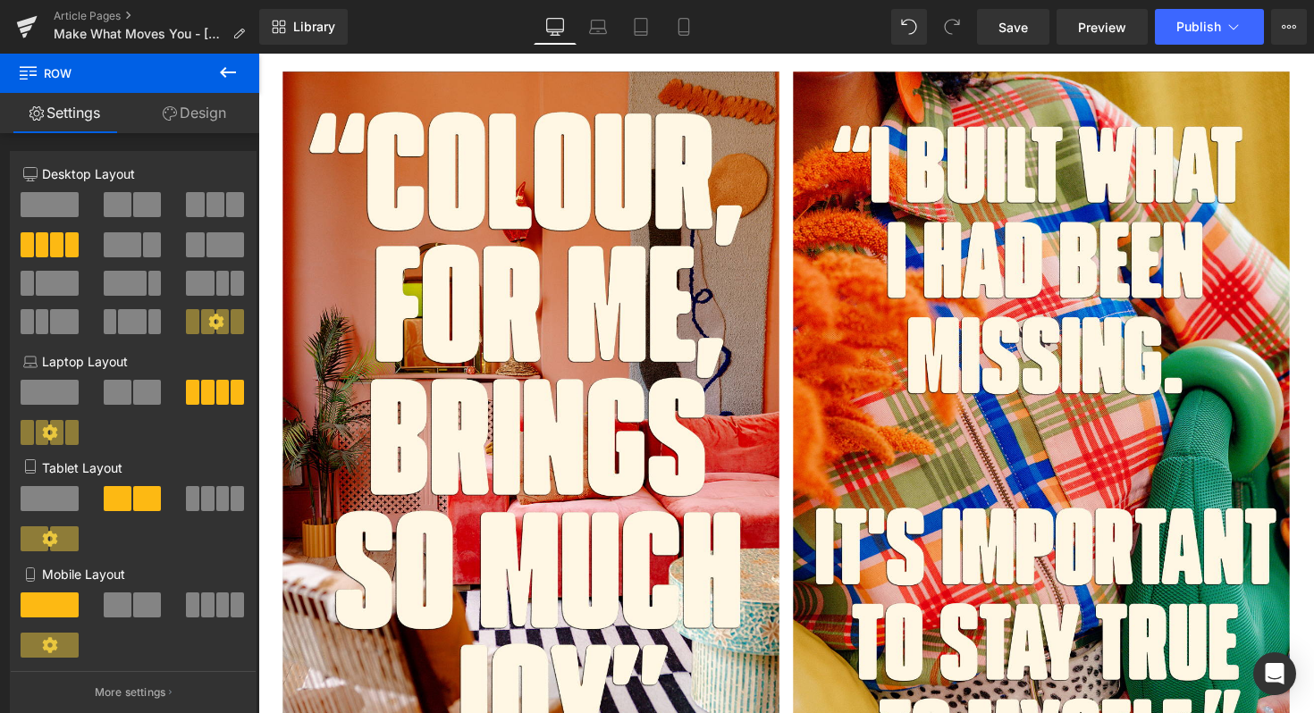
click at [647, 6] on div "Library Desktop Desktop Laptop Tablet Mobile Save Preview Publish Scheduled Vie…" at bounding box center [786, 27] width 1055 height 54
click at [647, 17] on link "Tablet" at bounding box center [640, 27] width 43 height 36
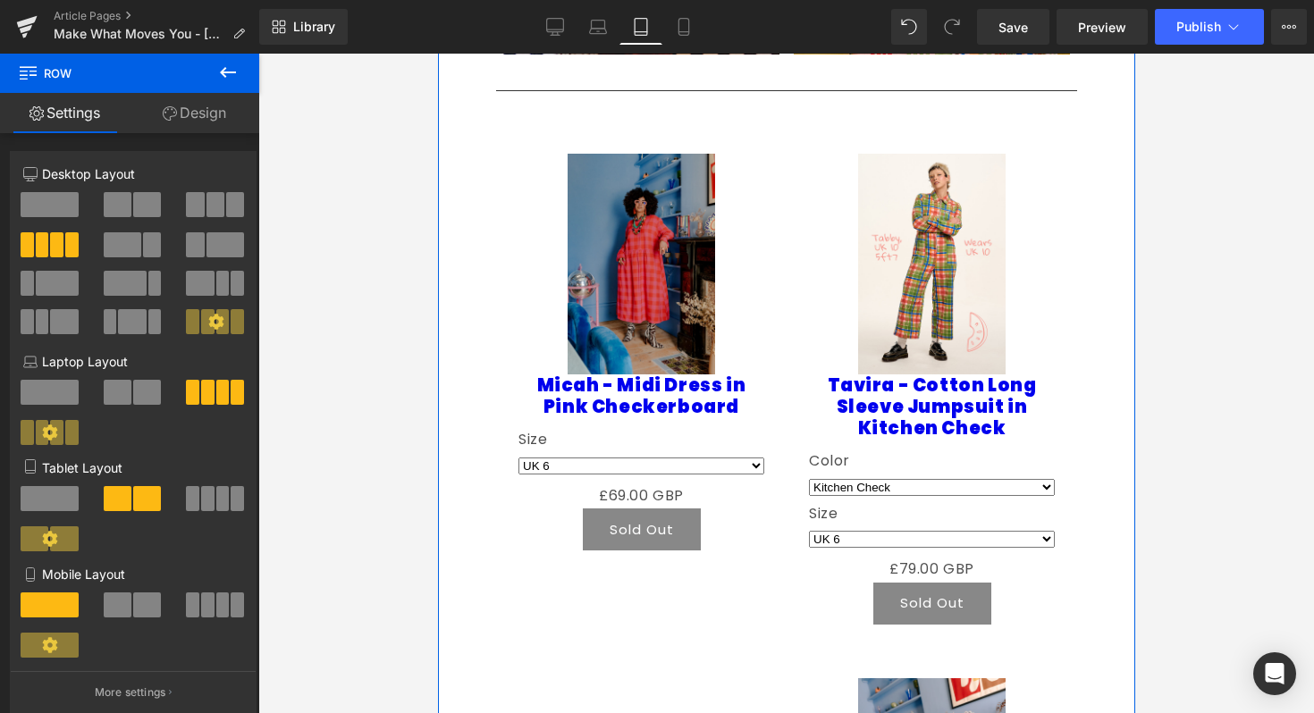
scroll to position [1484, 0]
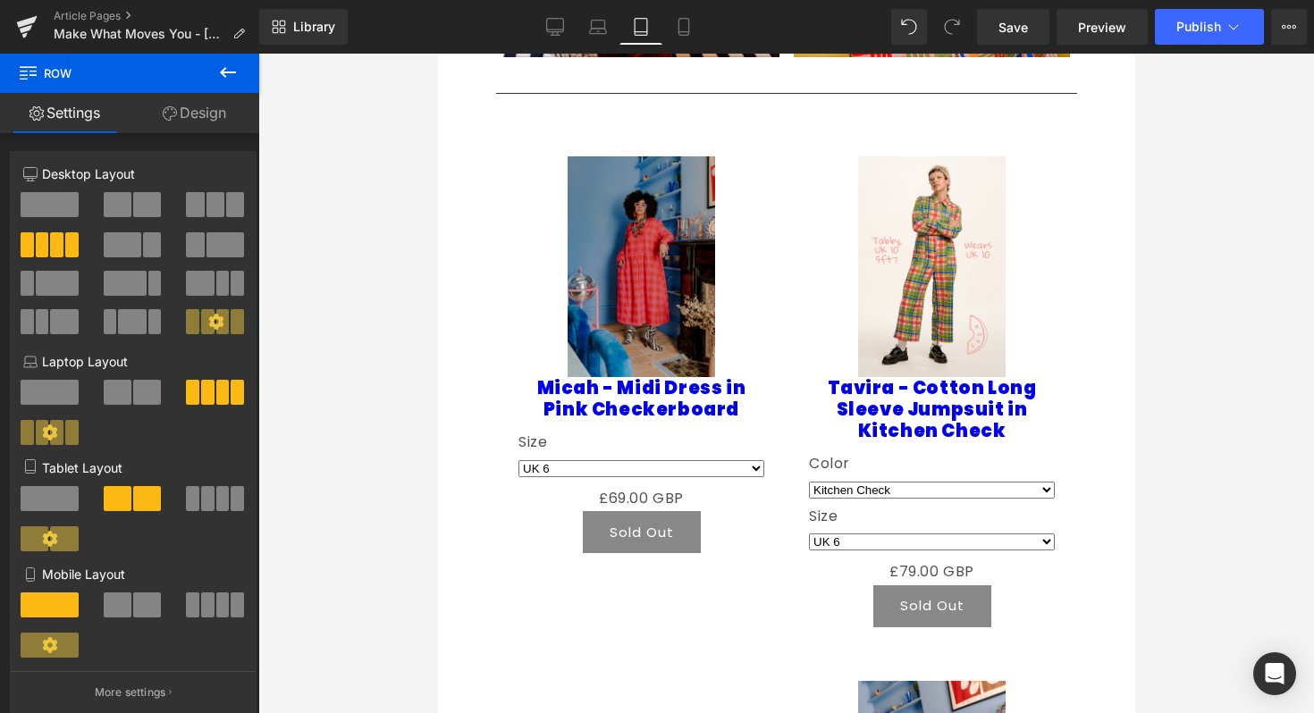
click at [530, 36] on div "Library Tablet Desktop Laptop Tablet Mobile Save Preview Publish Scheduled View…" at bounding box center [786, 27] width 1055 height 36
click at [677, 30] on icon at bounding box center [684, 27] width 18 height 18
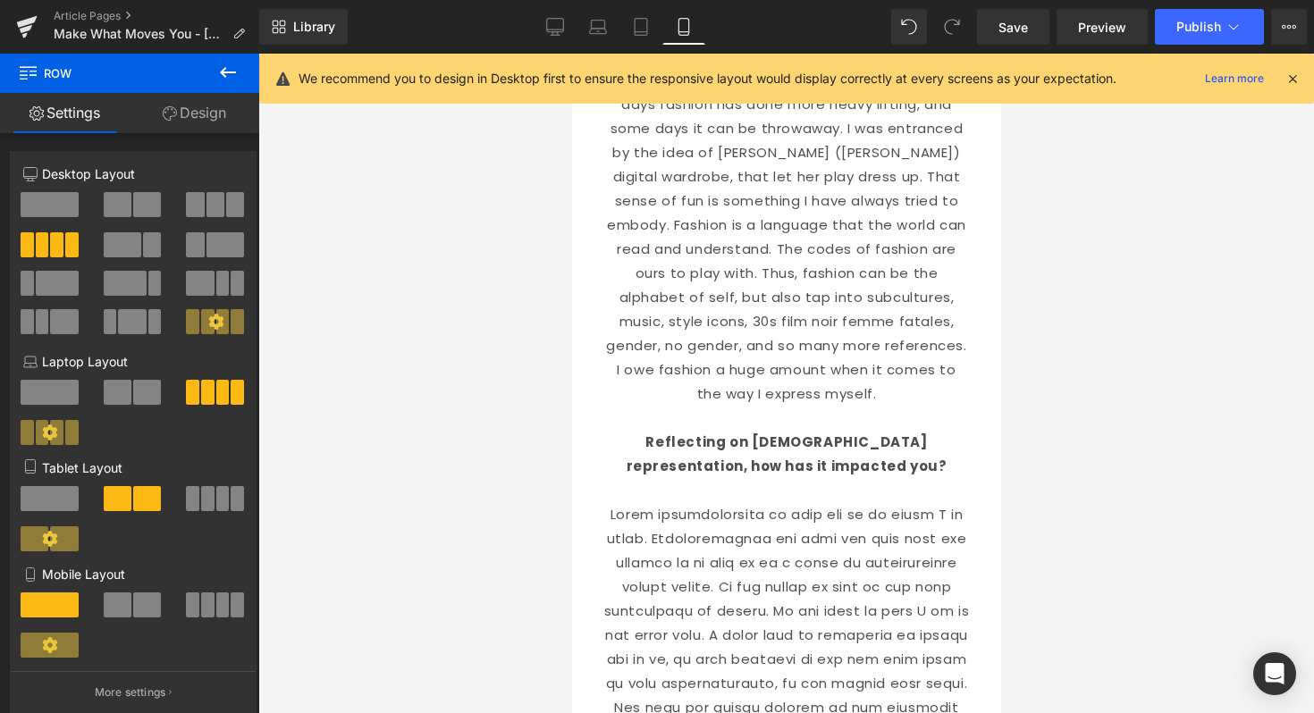
scroll to position [0, 0]
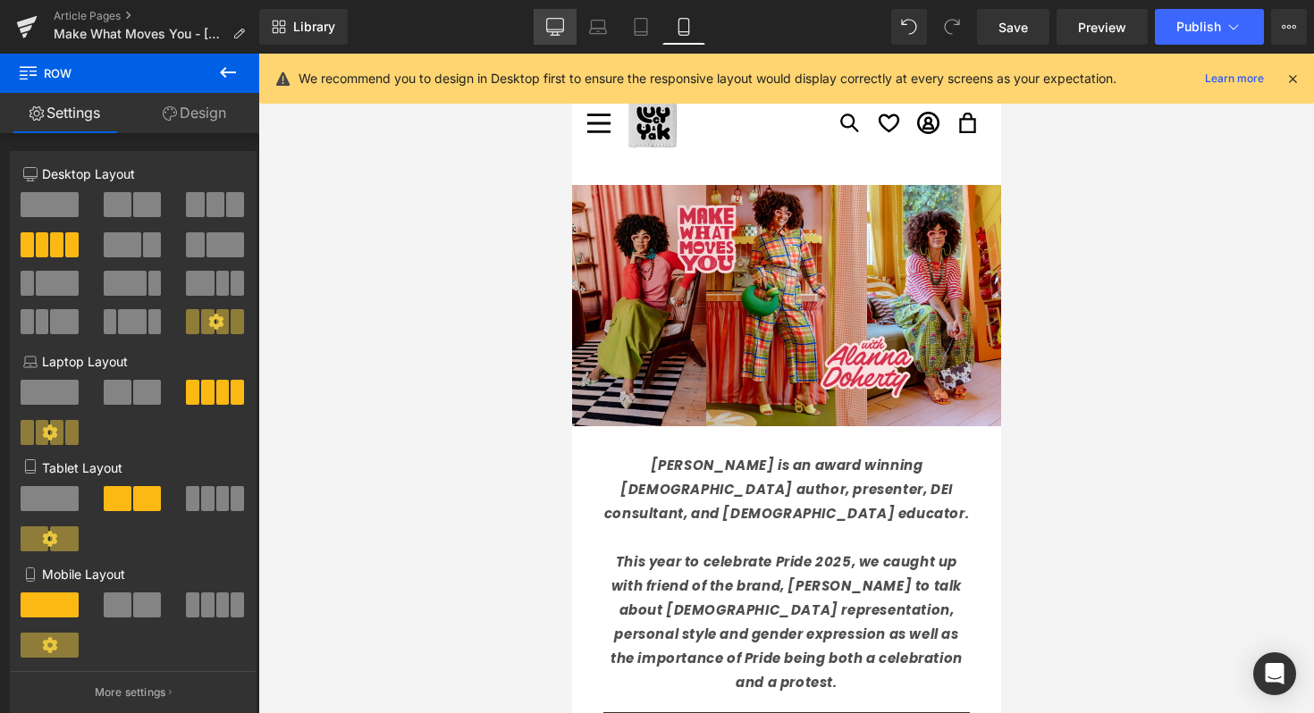
click at [566, 25] on link "Desktop" at bounding box center [555, 27] width 43 height 36
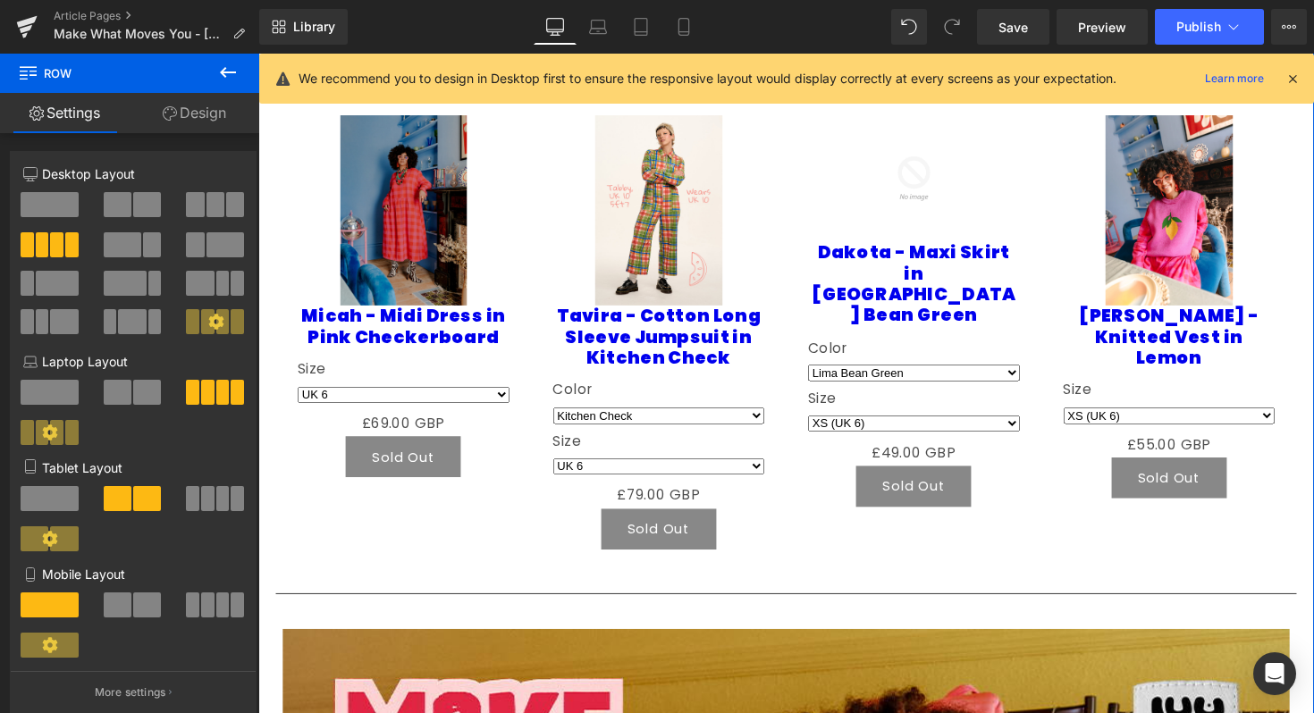
scroll to position [1757, 0]
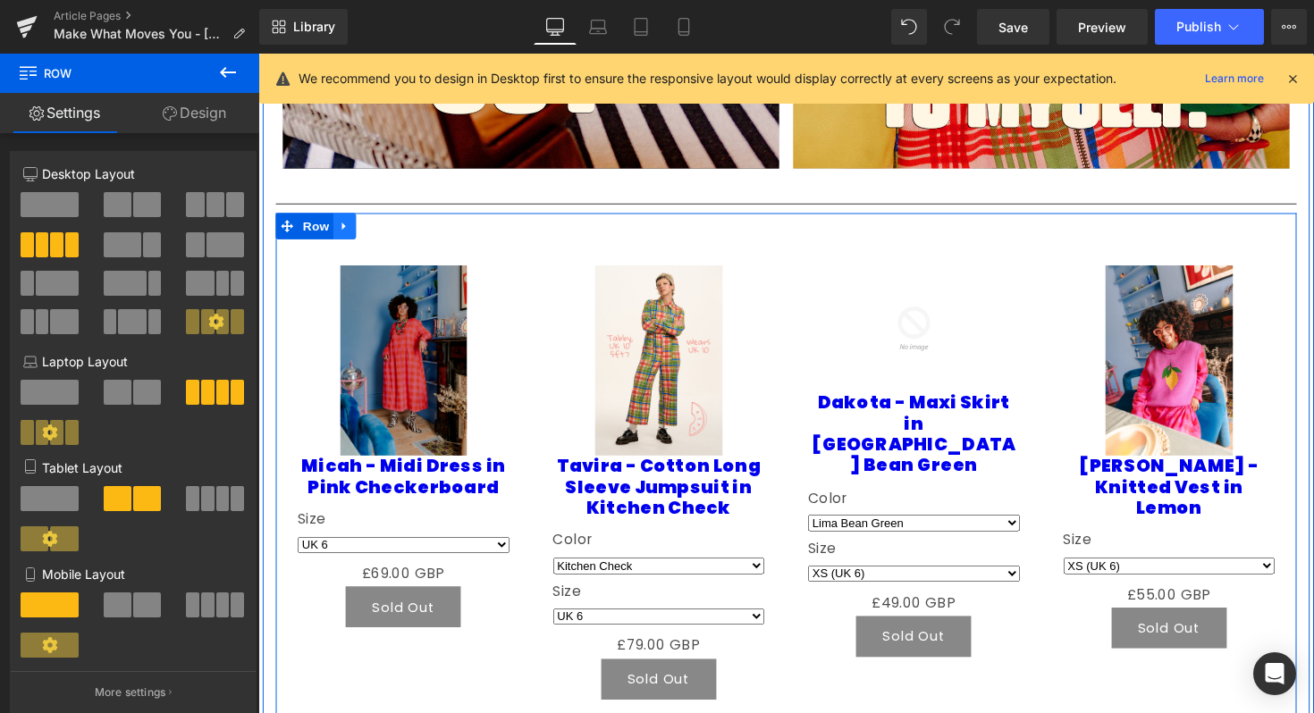
click at [350, 236] on icon at bounding box center [347, 229] width 13 height 13
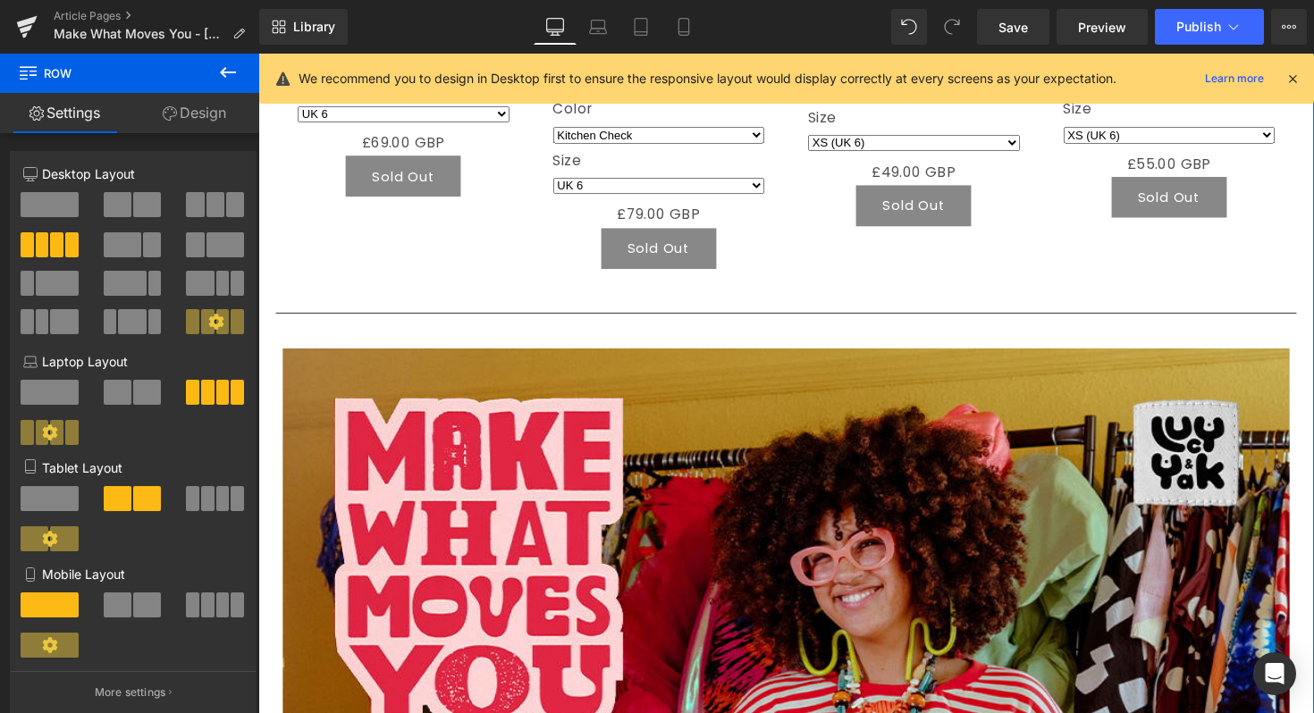
scroll to position [2144, 0]
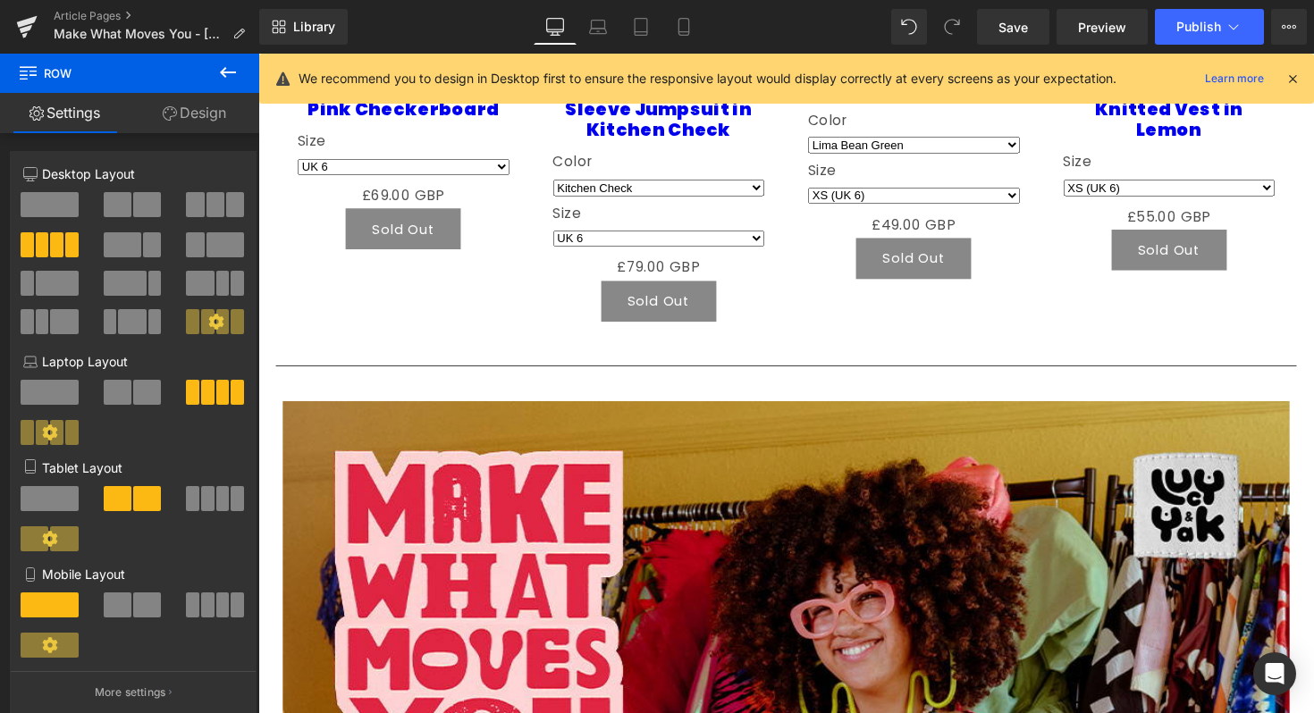
click at [641, 49] on div "Library Desktop Desktop Laptop Tablet Mobile Save Preview Publish Scheduled Vie…" at bounding box center [786, 27] width 1055 height 54
click at [642, 33] on icon at bounding box center [641, 27] width 18 height 18
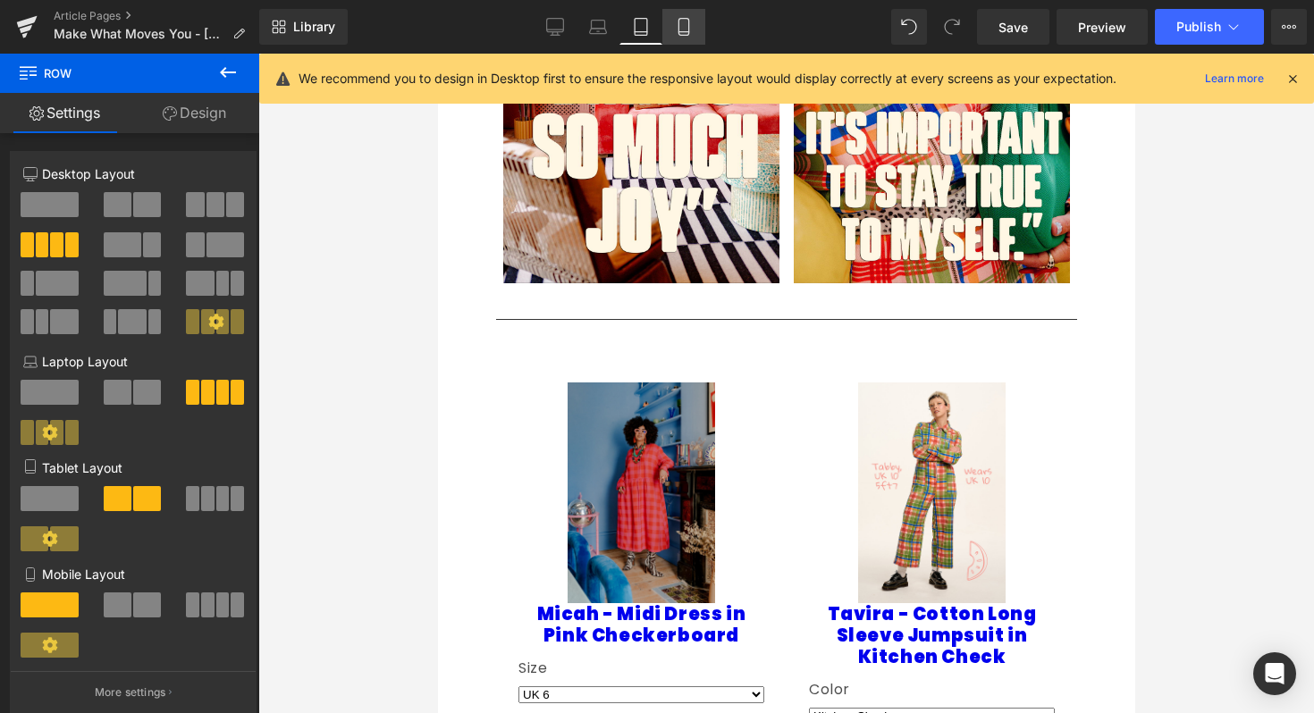
click at [672, 35] on link "Mobile" at bounding box center [683, 27] width 43 height 36
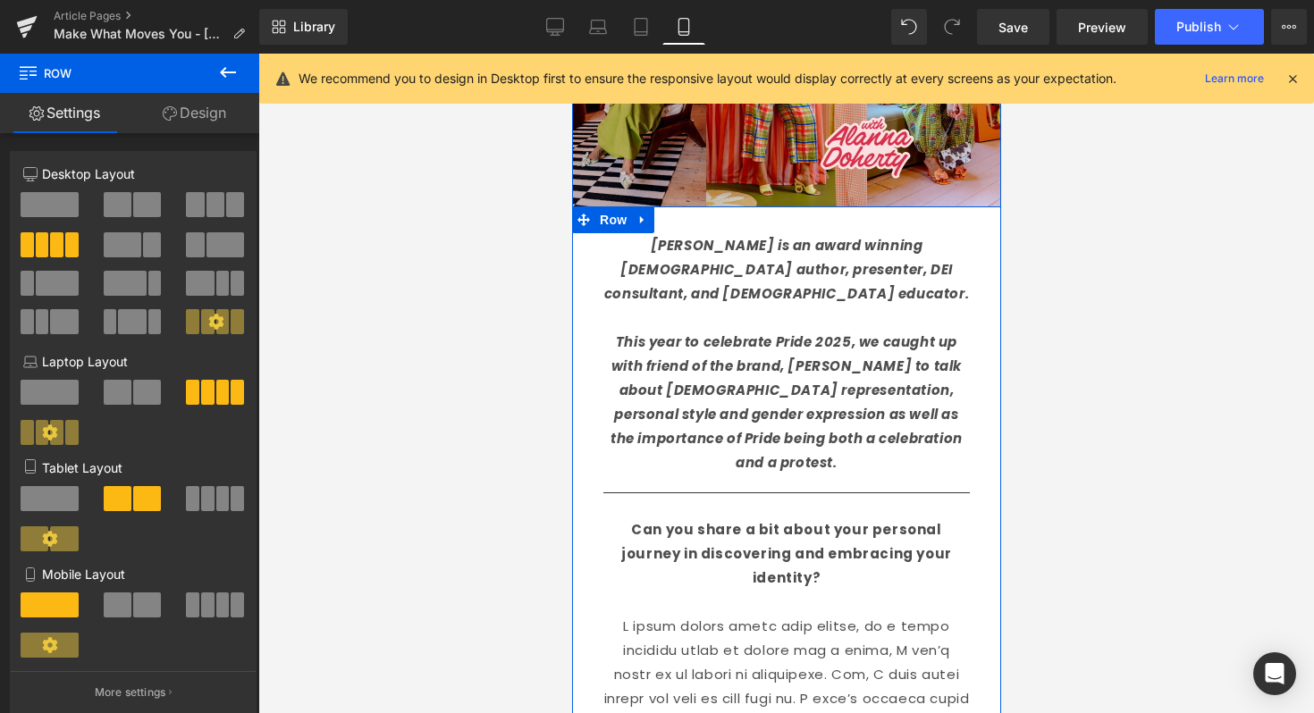
scroll to position [166, 0]
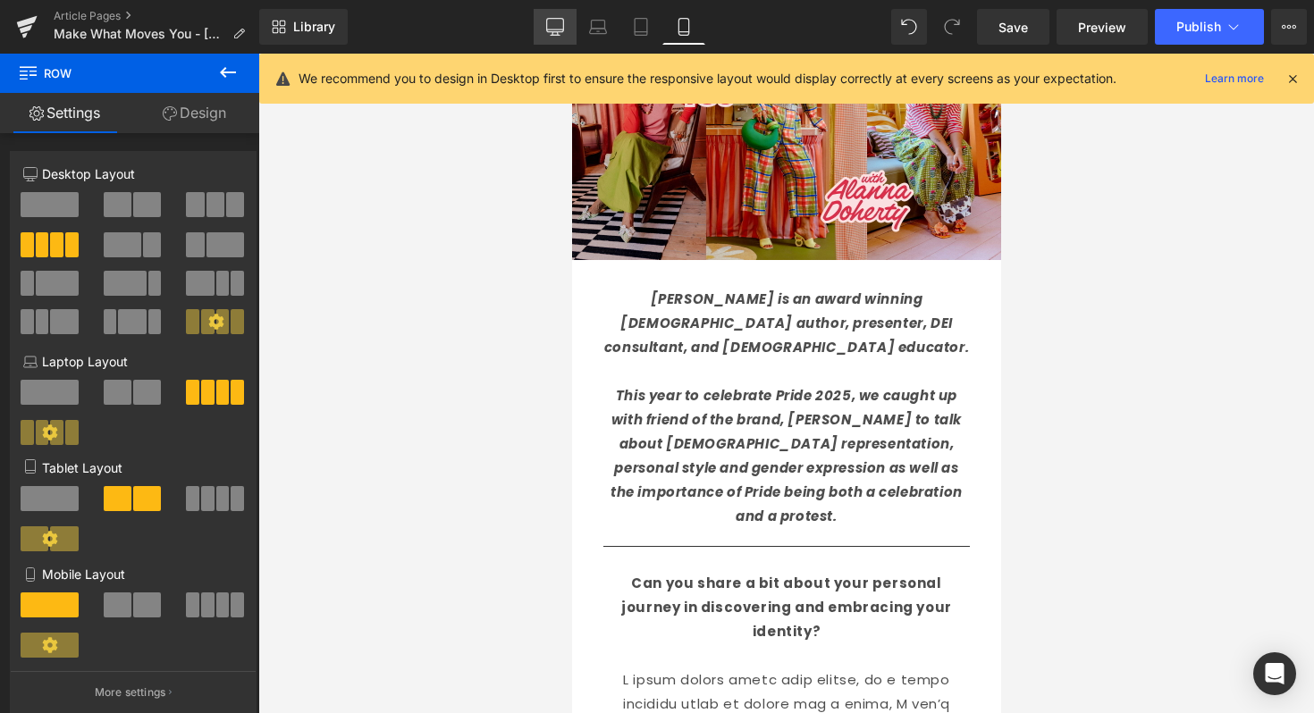
click at [554, 13] on link "Desktop" at bounding box center [555, 27] width 43 height 36
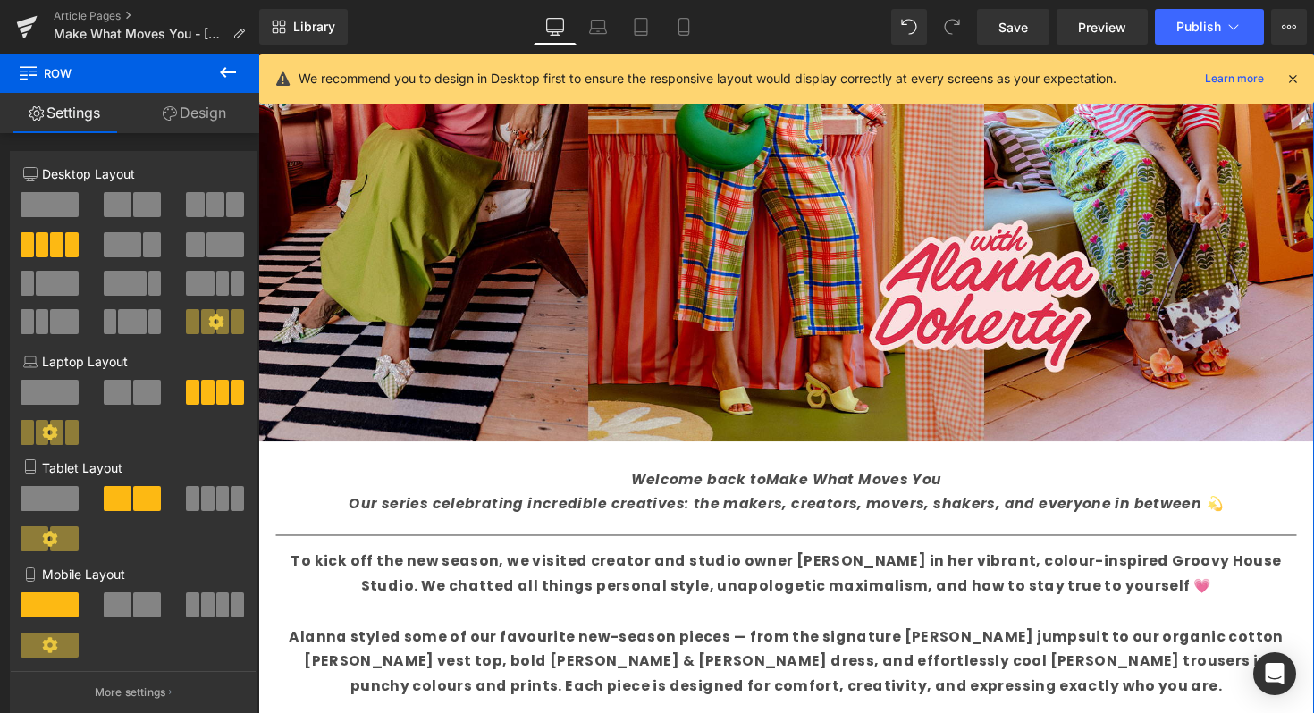
scroll to position [456, 0]
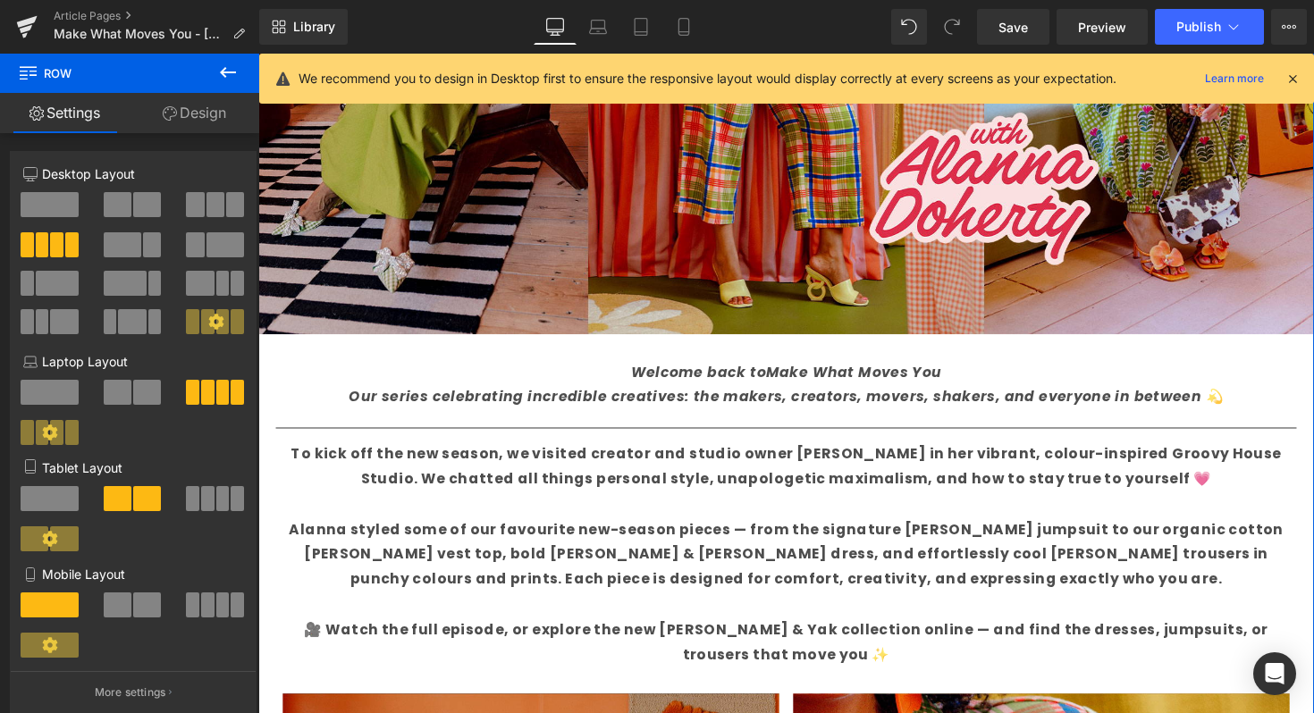
click at [1033, 418] on div "Welcome back to Make What Moves You Our series celebrating incredible creatives…" at bounding box center [799, 394] width 1046 height 52
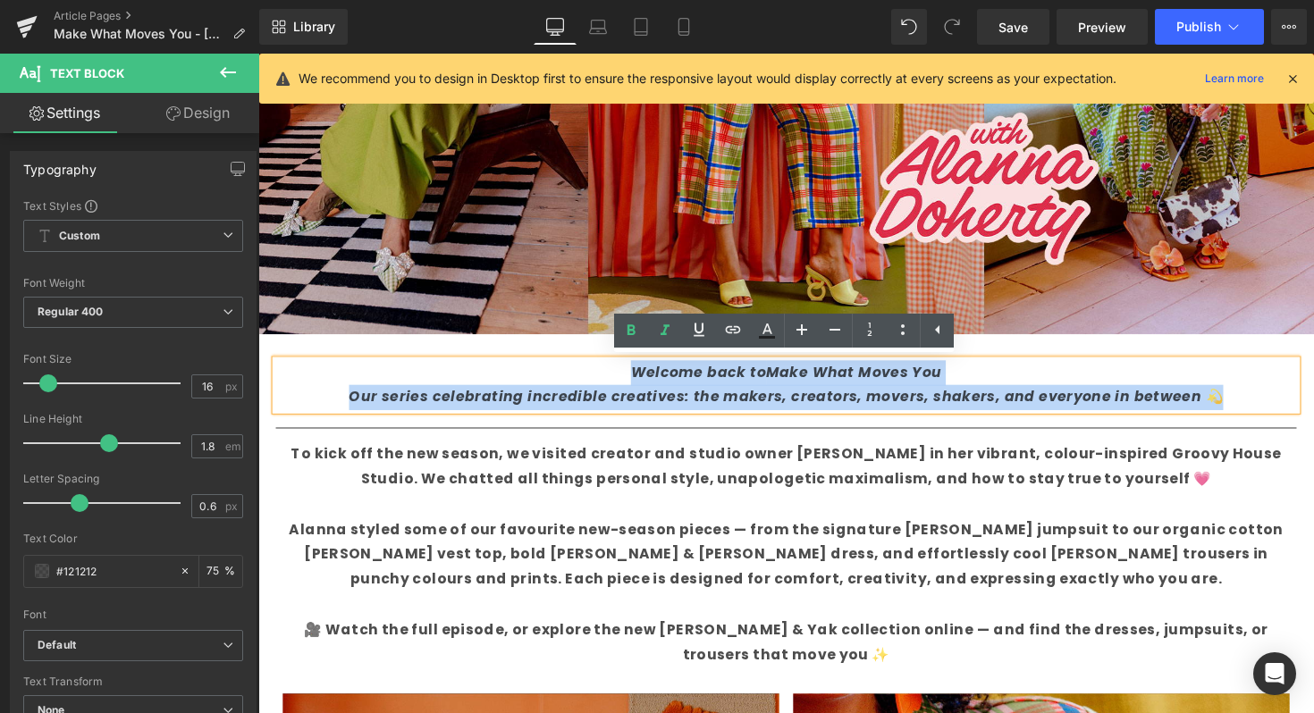
drag, startPoint x: 1238, startPoint y: 413, endPoint x: 599, endPoint y: 367, distance: 640.6
click at [599, 368] on div "Welcome back to Make What Moves You Our series celebrating incredible creatives…" at bounding box center [799, 394] width 1046 height 52
copy div "Welcome back to Make What Moves You Our series celebrating incredible creatives…"
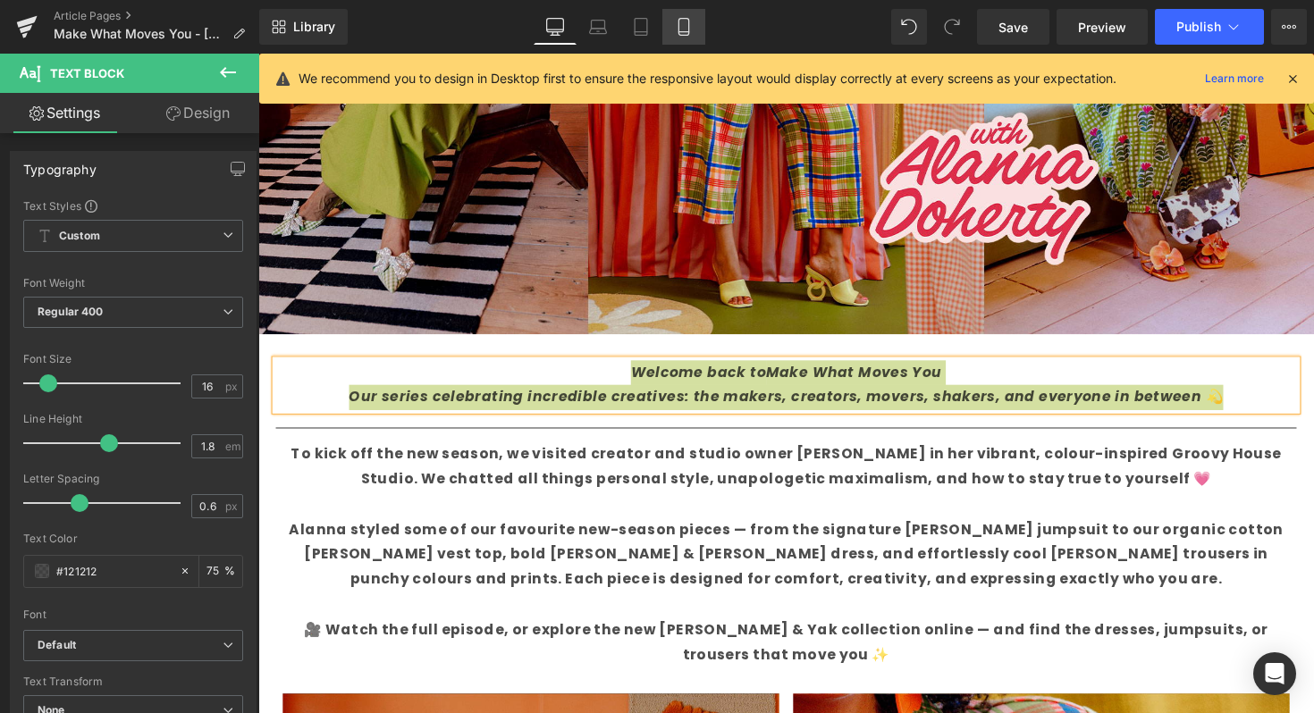
click at [671, 23] on link "Mobile" at bounding box center [683, 27] width 43 height 36
type input "75"
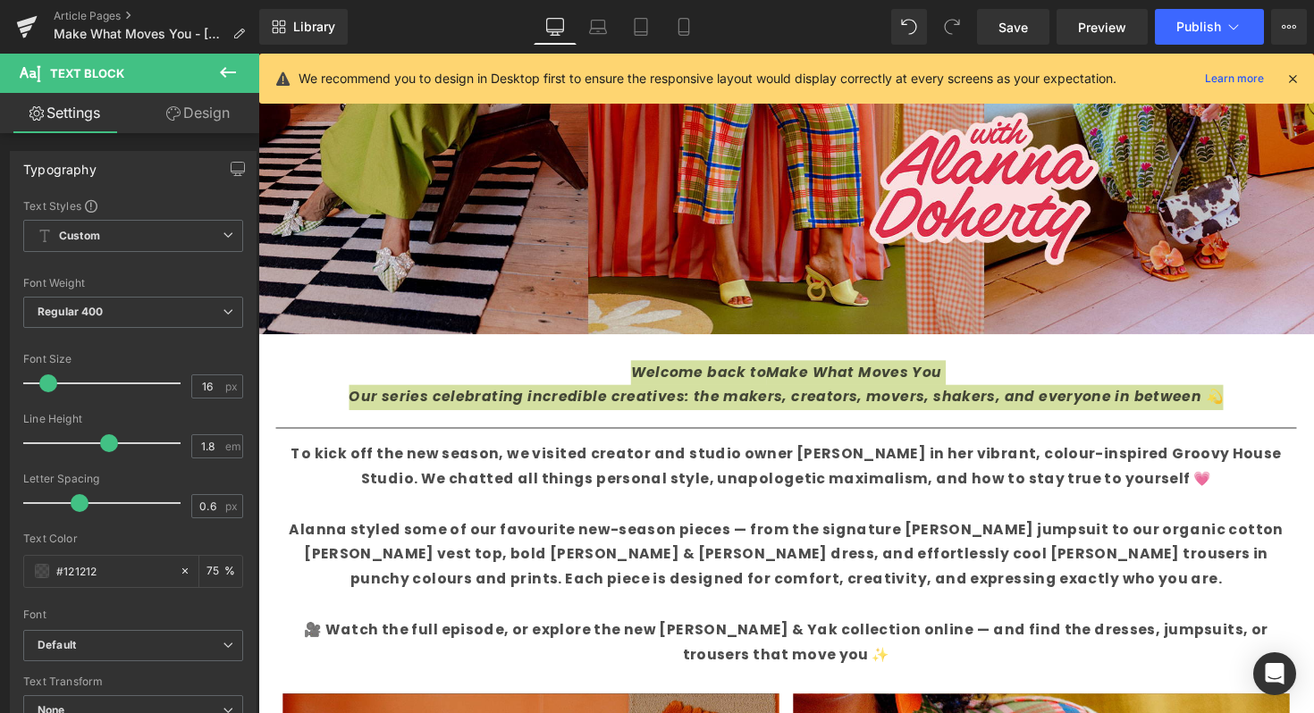
scroll to position [0, 0]
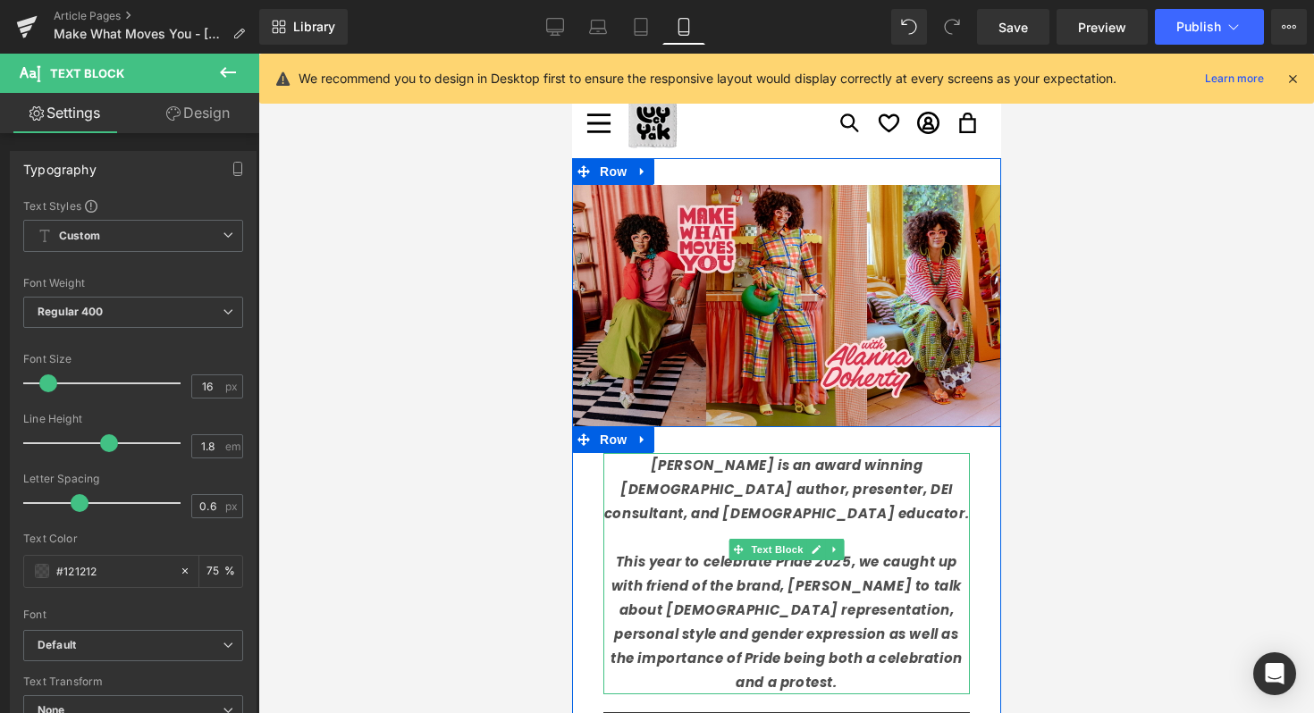
click at [930, 635] on p "This year to celebrate Pride 2025, we caught up with friend of the brand, Ben P…" at bounding box center [785, 622] width 366 height 145
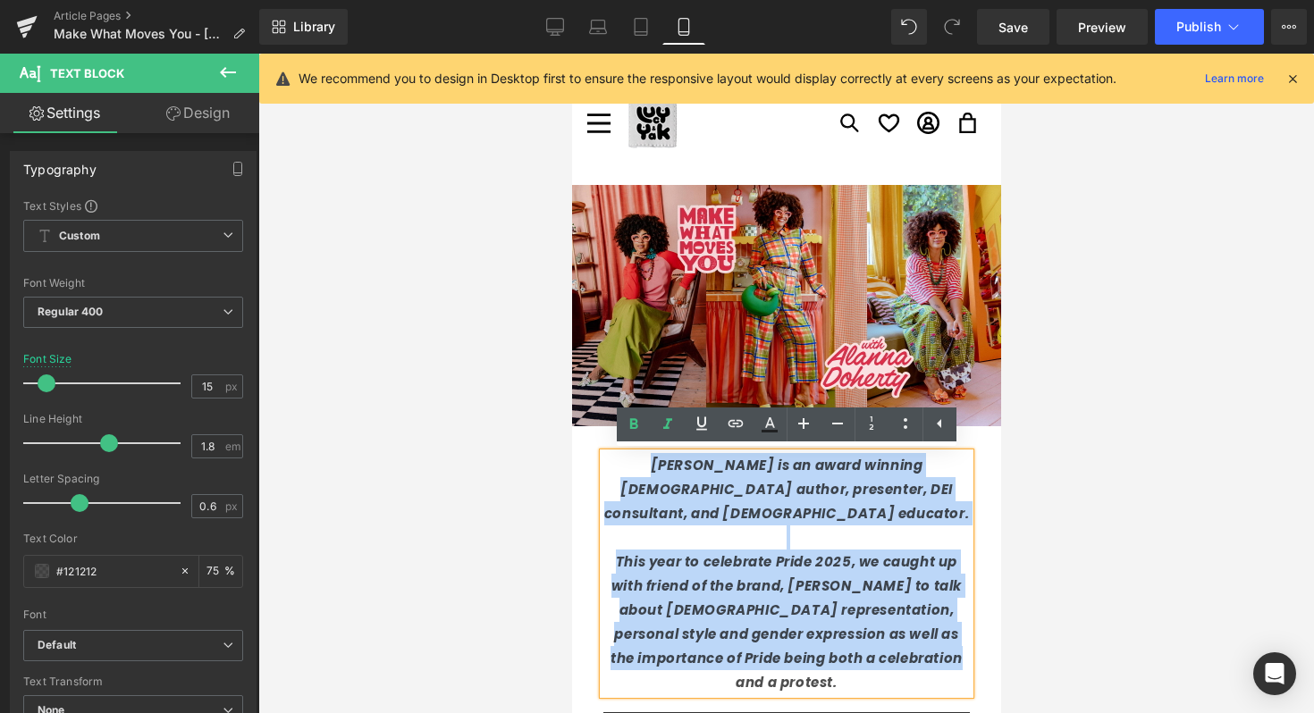
drag, startPoint x: 910, startPoint y: 633, endPoint x: 584, endPoint y: 433, distance: 382.7
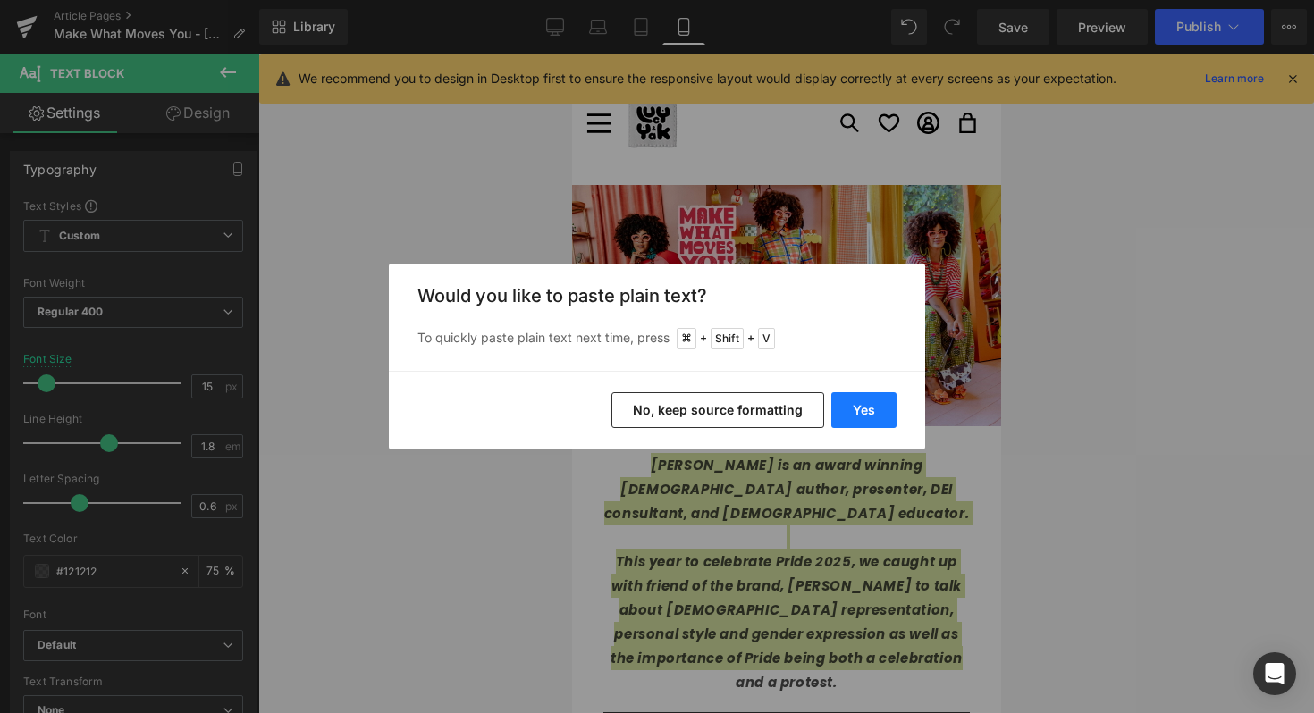
click at [858, 412] on button "Yes" at bounding box center [863, 410] width 65 height 36
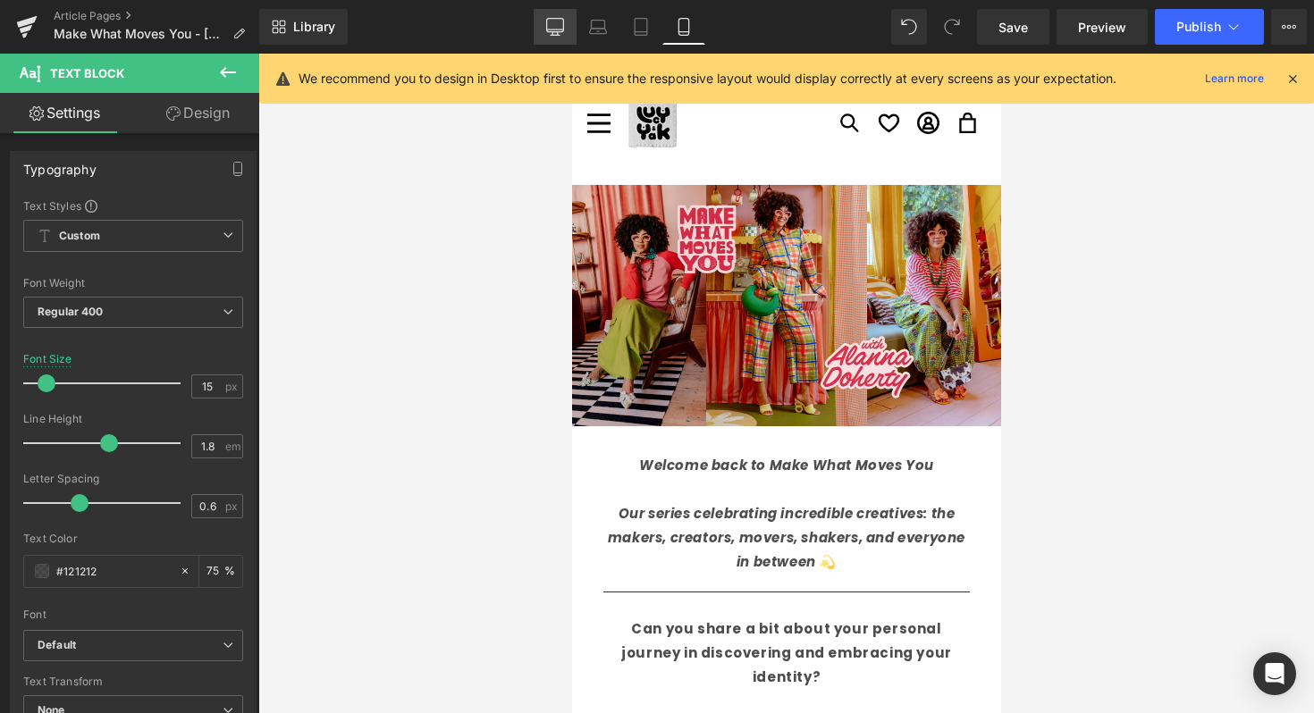
click at [544, 29] on link "Desktop" at bounding box center [555, 27] width 43 height 36
type input "16"
type input "75"
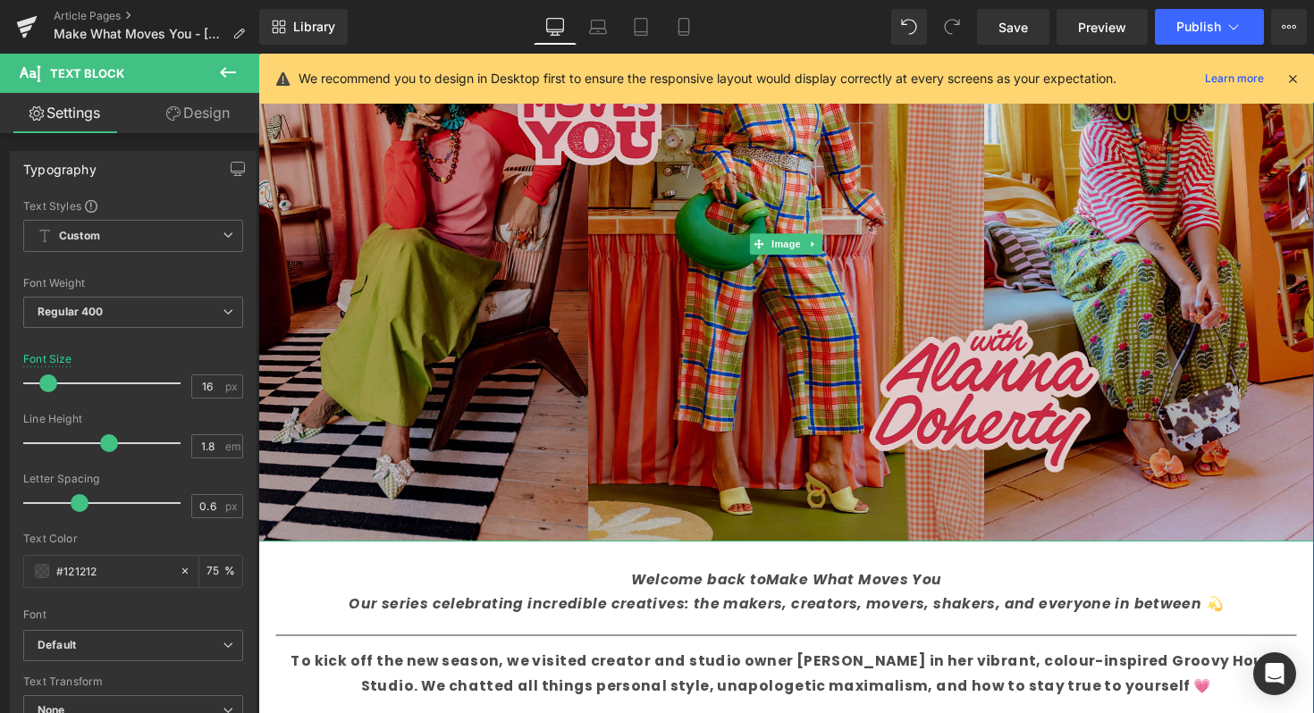
scroll to position [712, 0]
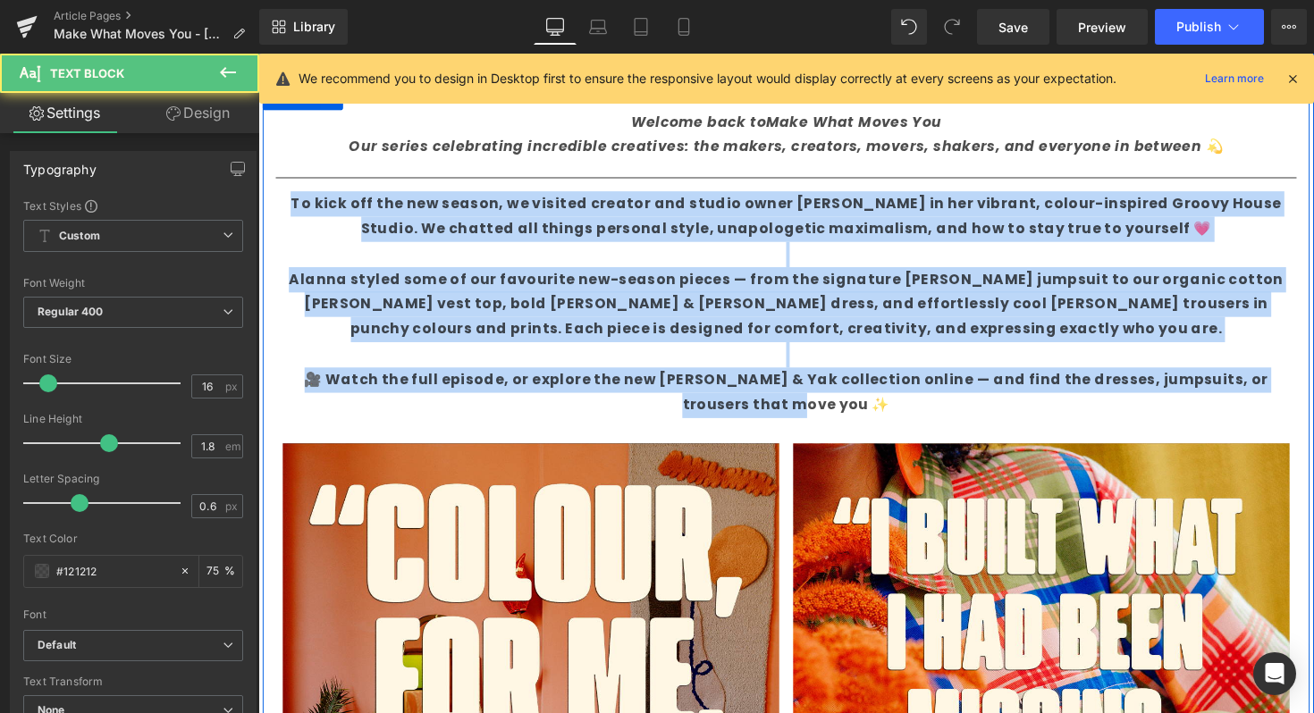
drag, startPoint x: 505, startPoint y: 344, endPoint x: 269, endPoint y: 197, distance: 278.2
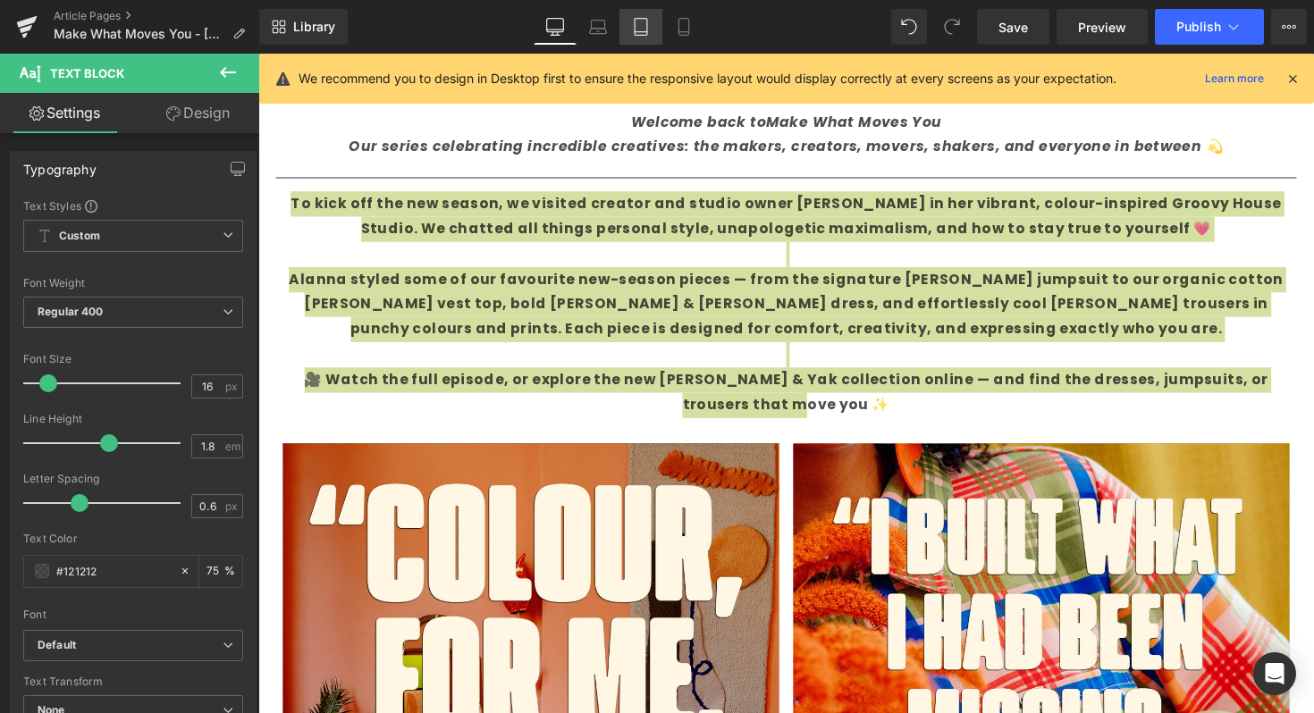
click at [645, 18] on icon at bounding box center [641, 27] width 18 height 18
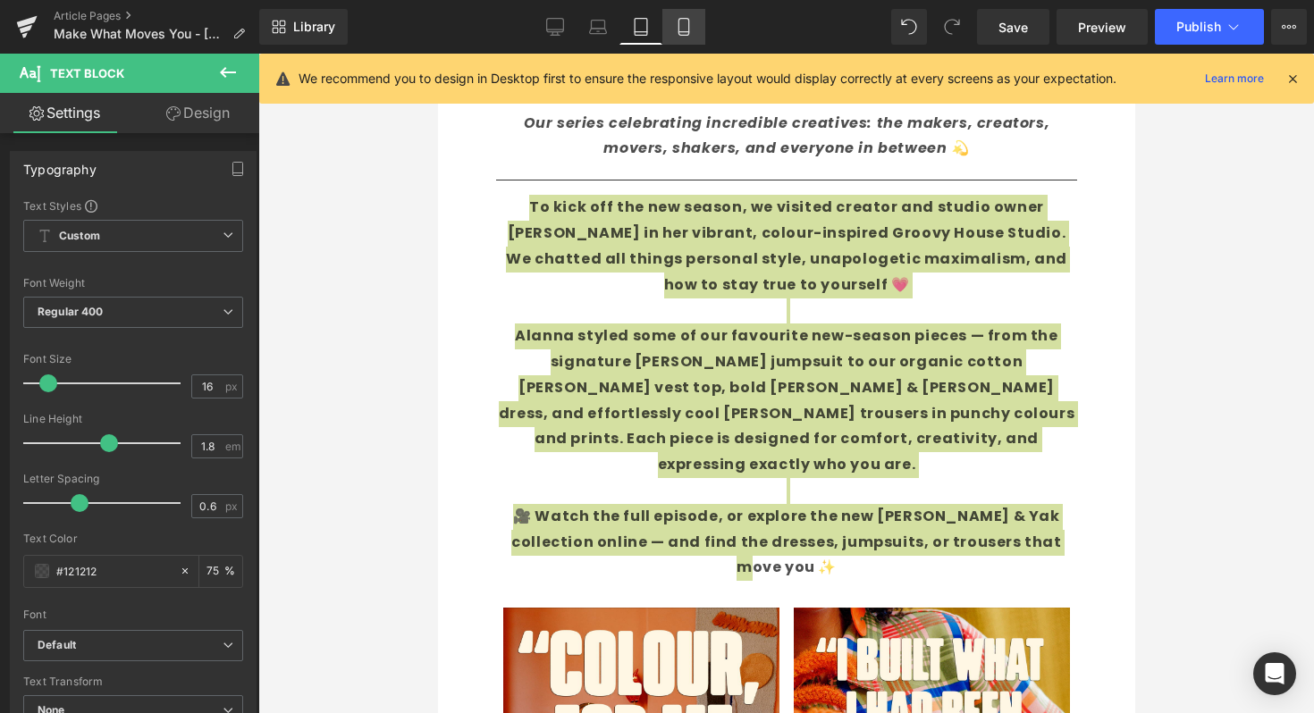
click at [686, 29] on icon at bounding box center [684, 27] width 18 height 18
type input "75"
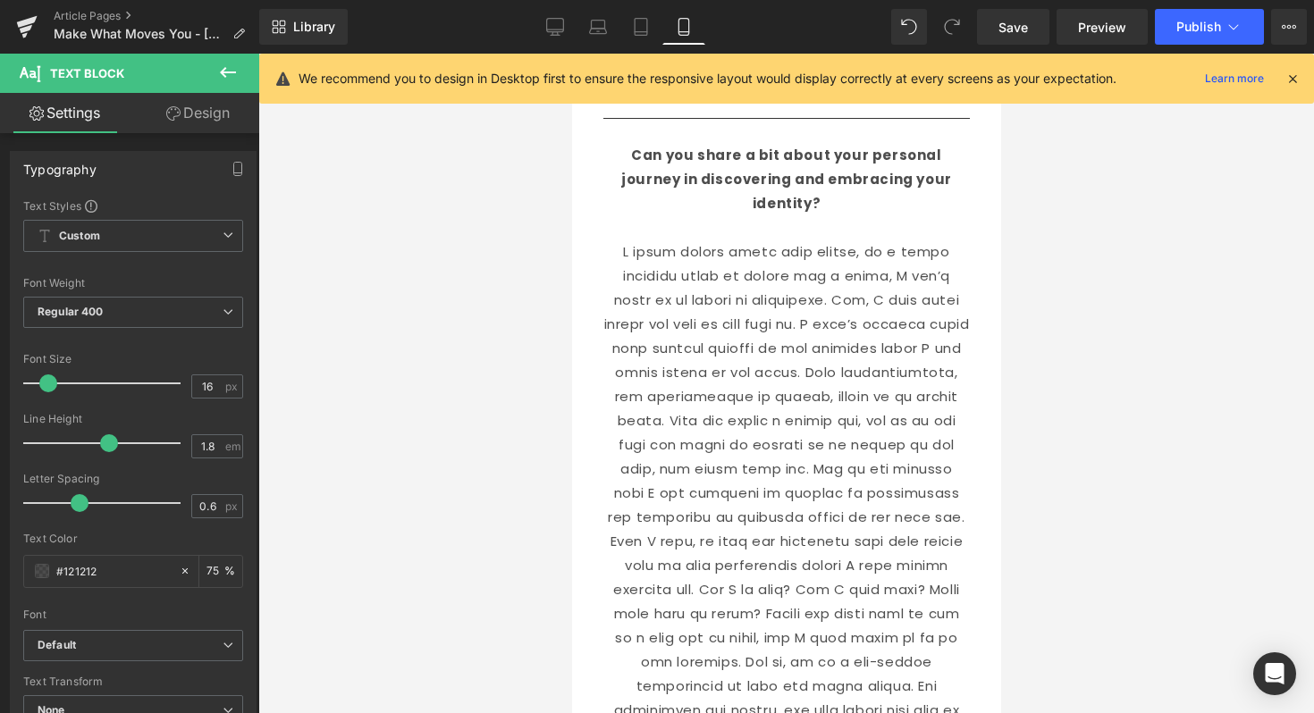
scroll to position [483, 0]
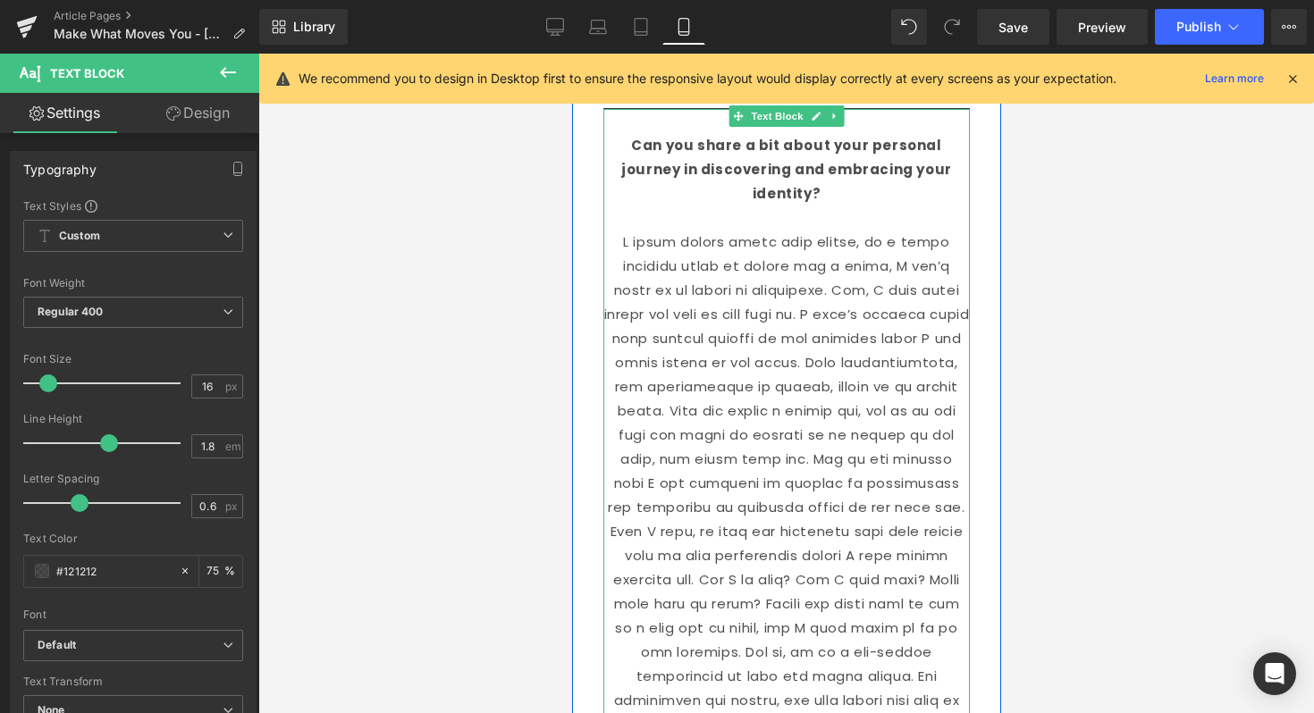
click at [620, 145] on strong "Can you share a bit about your personal journey in discovering and embracing yo…" at bounding box center [785, 169] width 331 height 67
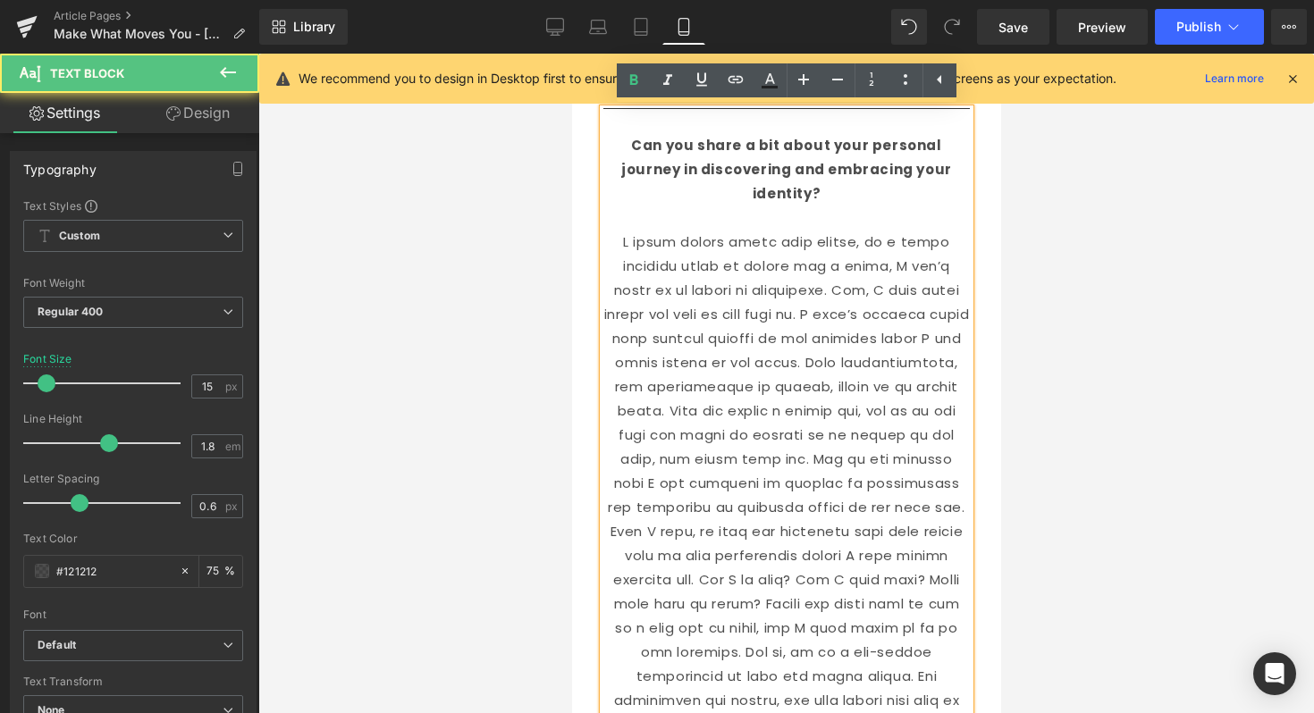
click at [620, 141] on strong "Can you share a bit about your personal journey in discovering and embracing yo…" at bounding box center [785, 169] width 331 height 67
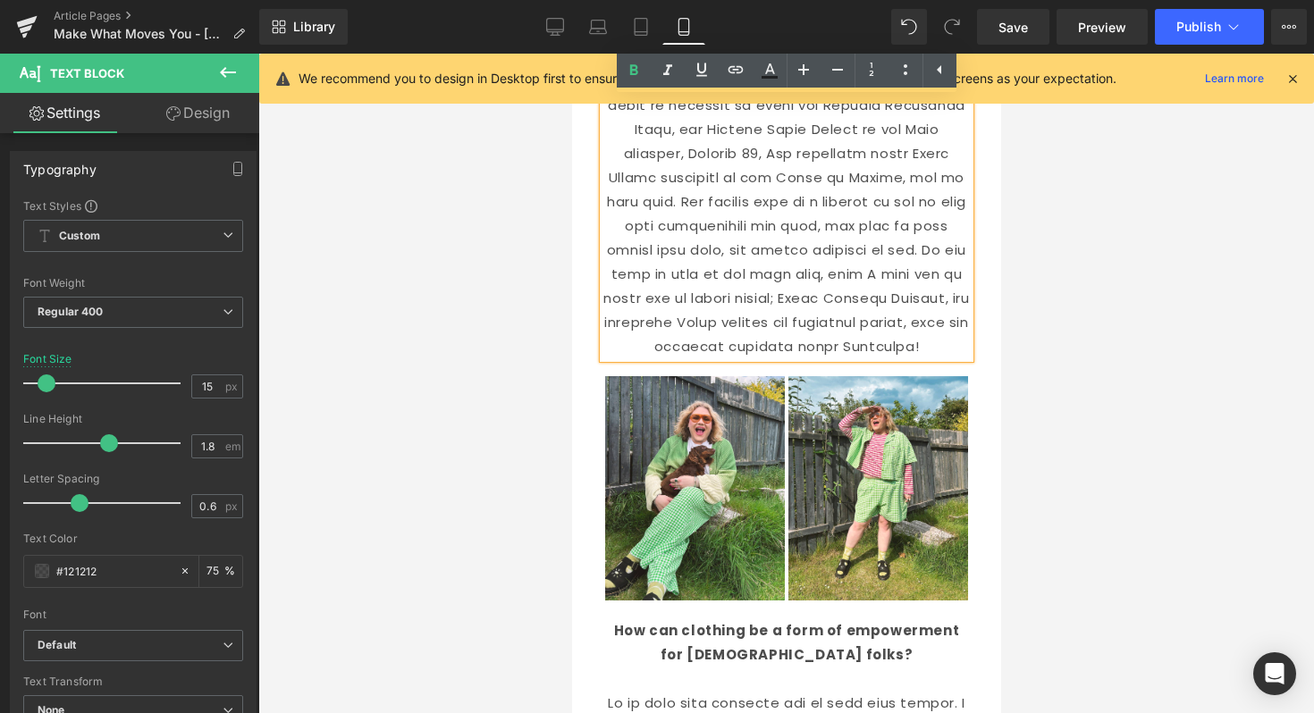
scroll to position [2070, 0]
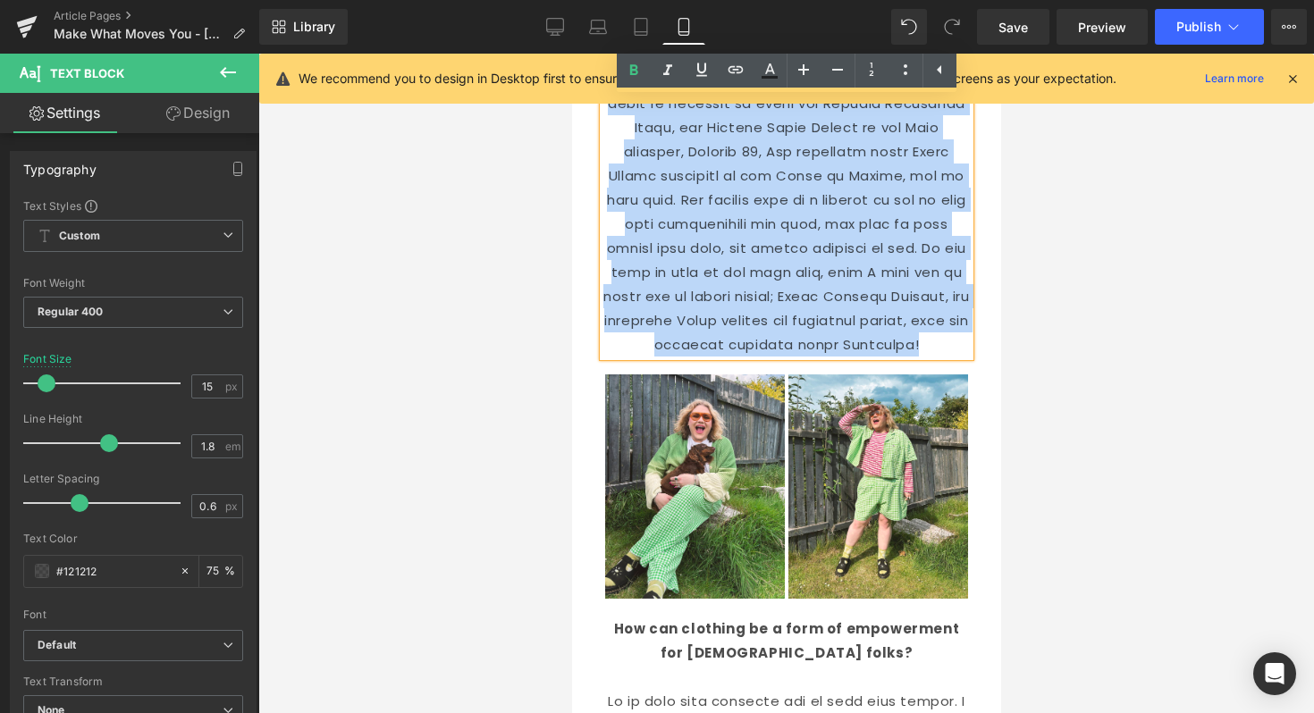
click at [962, 353] on p at bounding box center [785, 91] width 366 height 531
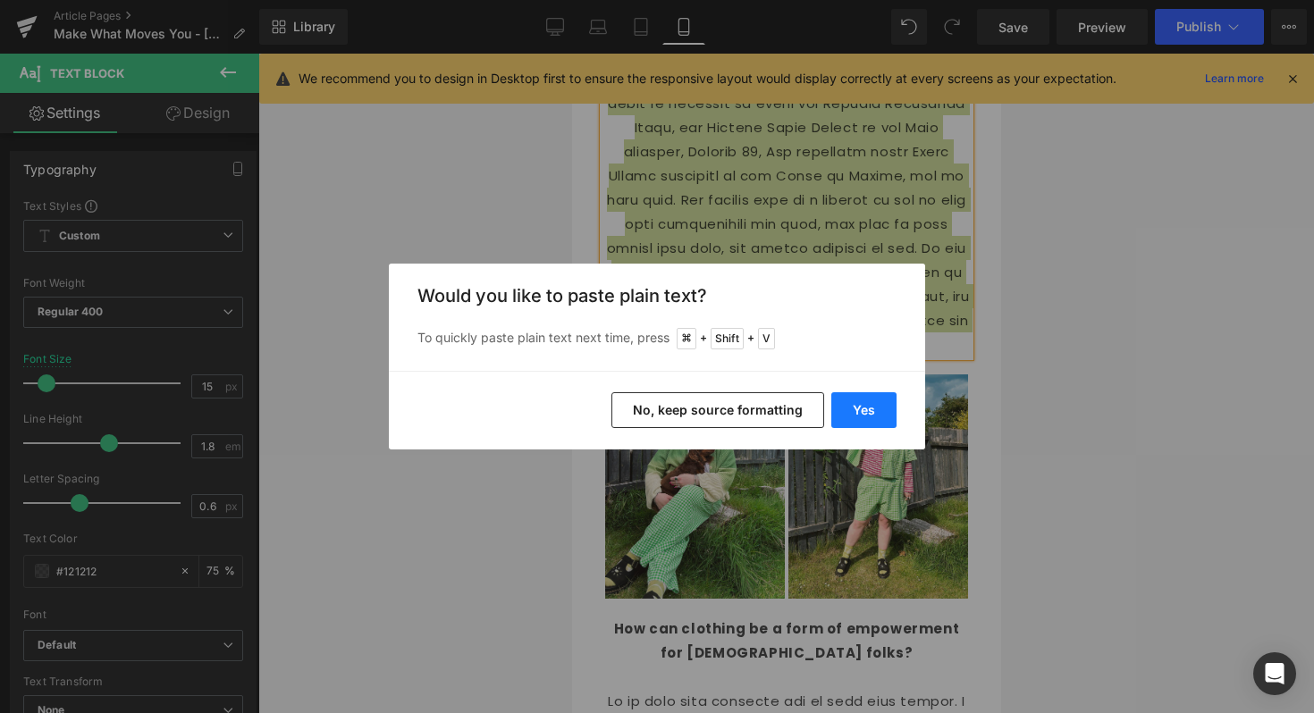
click at [862, 421] on button "Yes" at bounding box center [863, 410] width 65 height 36
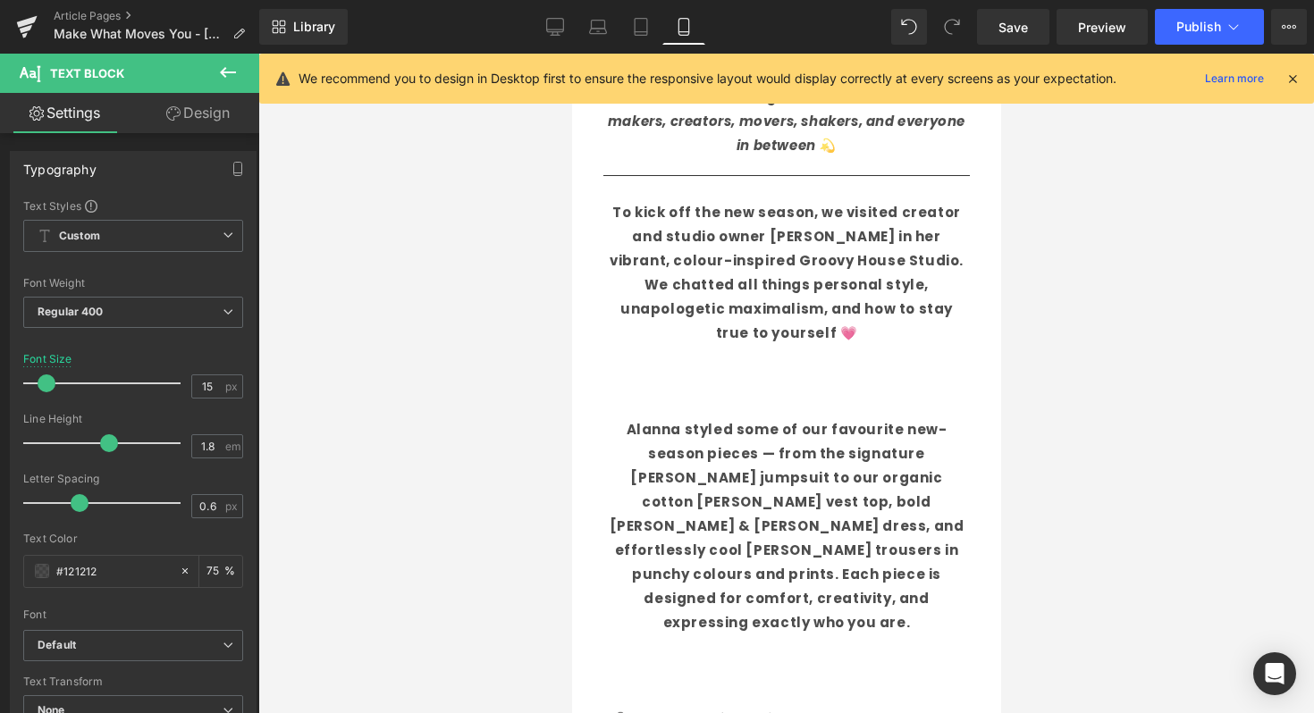
scroll to position [410, 0]
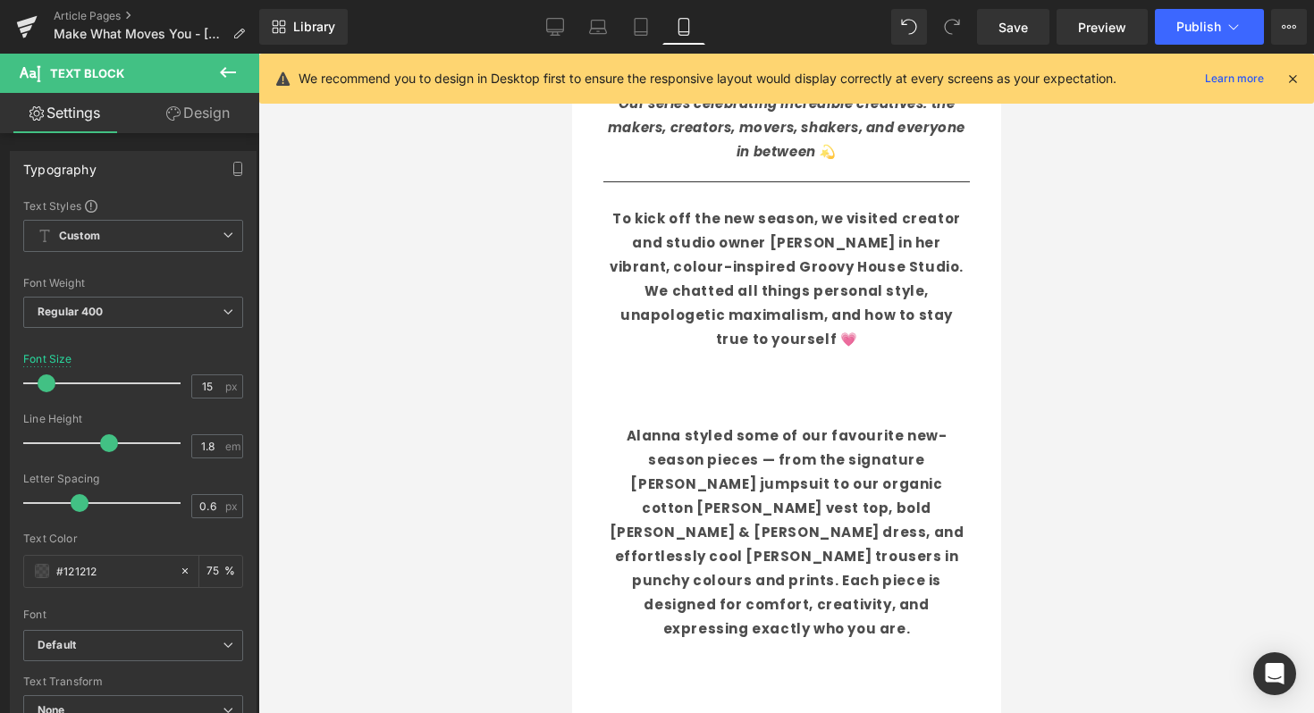
click at [787, 399] on p at bounding box center [785, 411] width 366 height 24
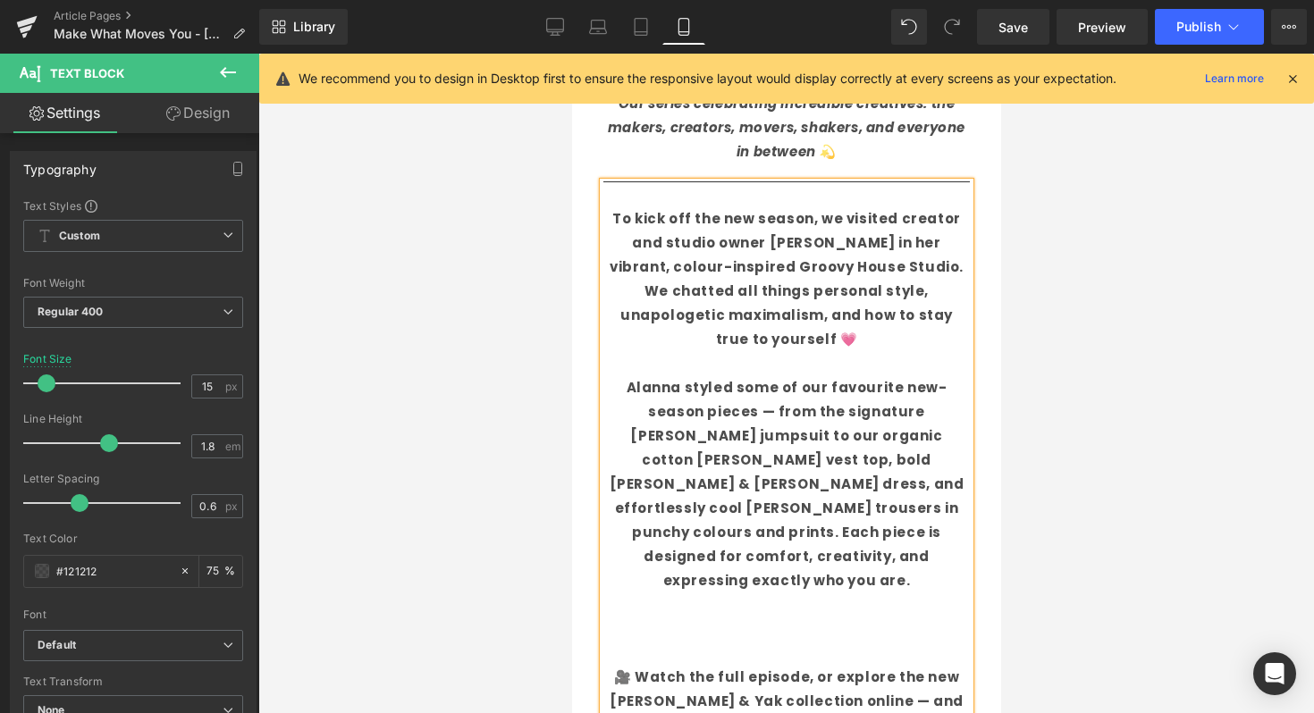
click at [847, 641] on p at bounding box center [785, 653] width 366 height 24
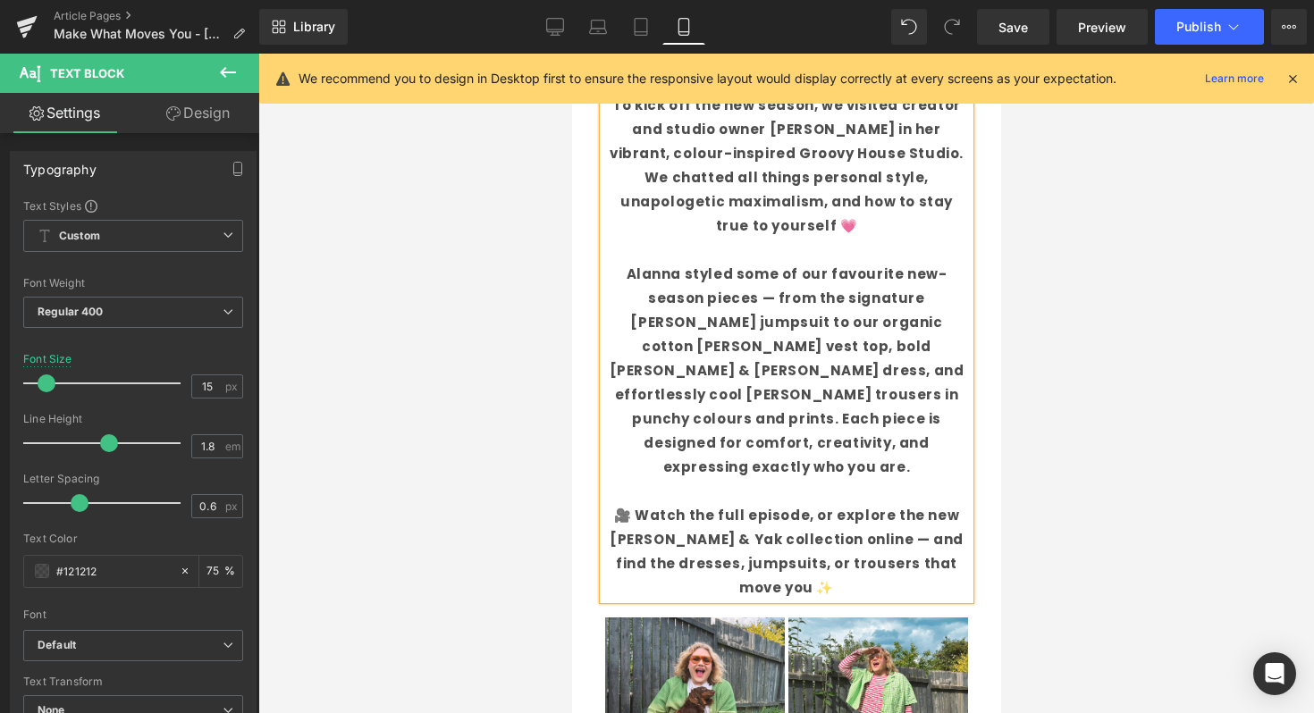
scroll to position [472, 0]
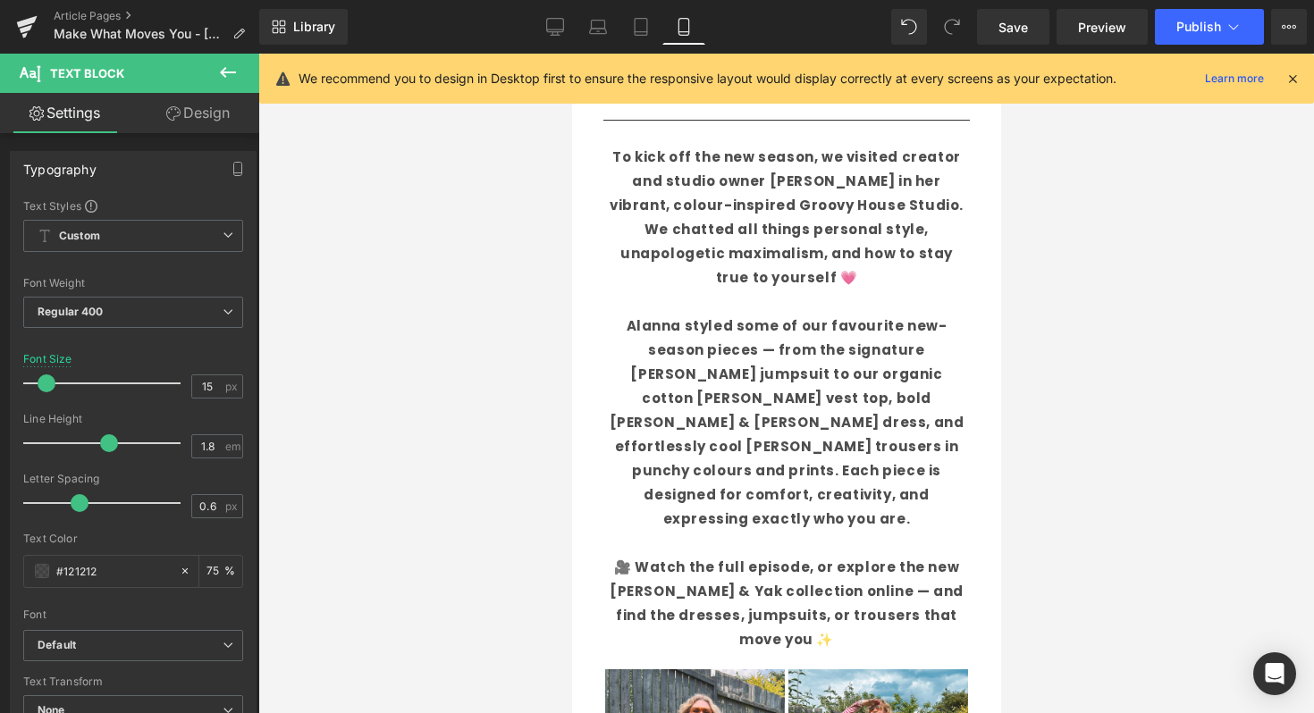
click at [1123, 539] on div at bounding box center [785, 384] width 1055 height 660
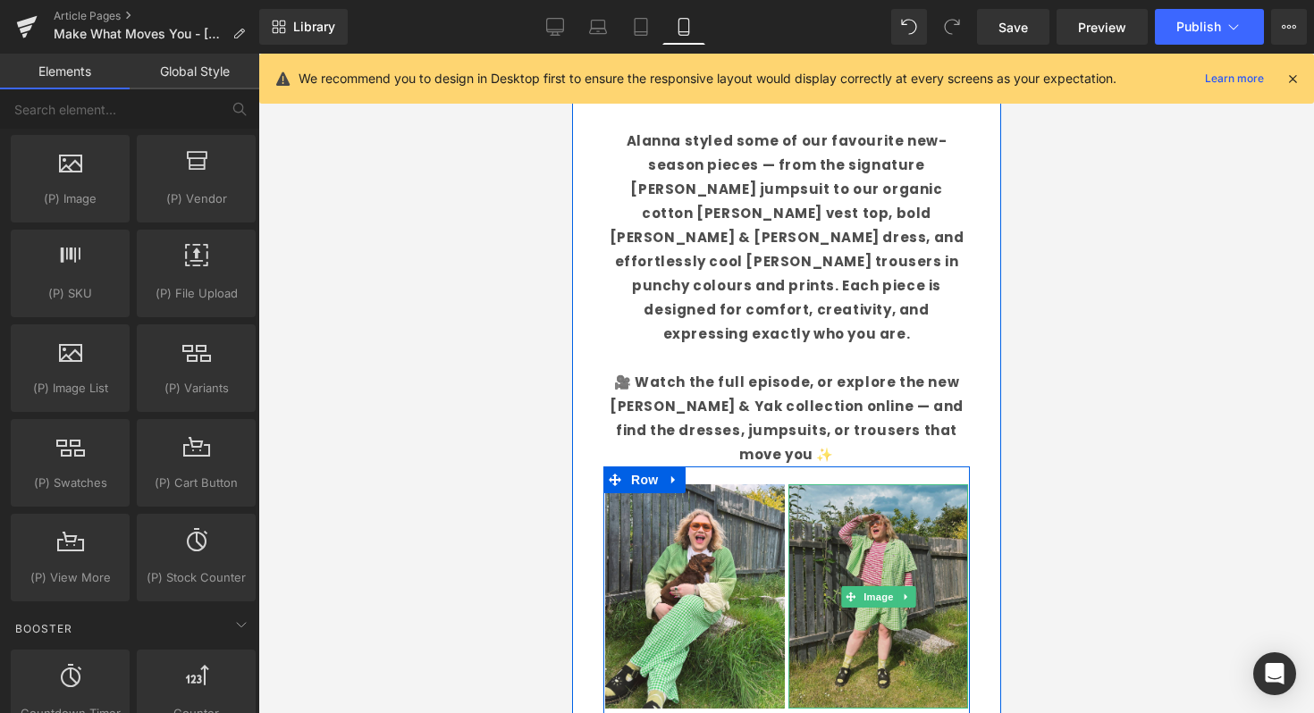
scroll to position [707, 0]
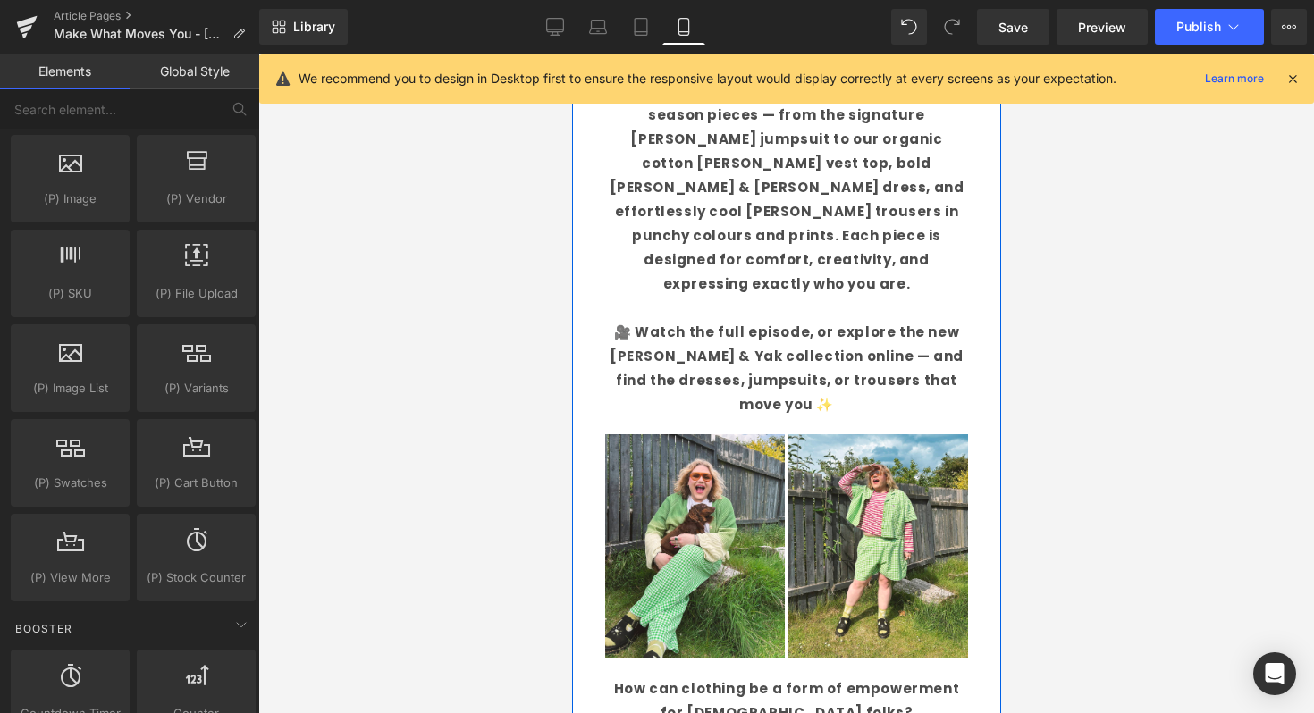
click at [707, 440] on div "Image" at bounding box center [694, 546] width 180 height 224
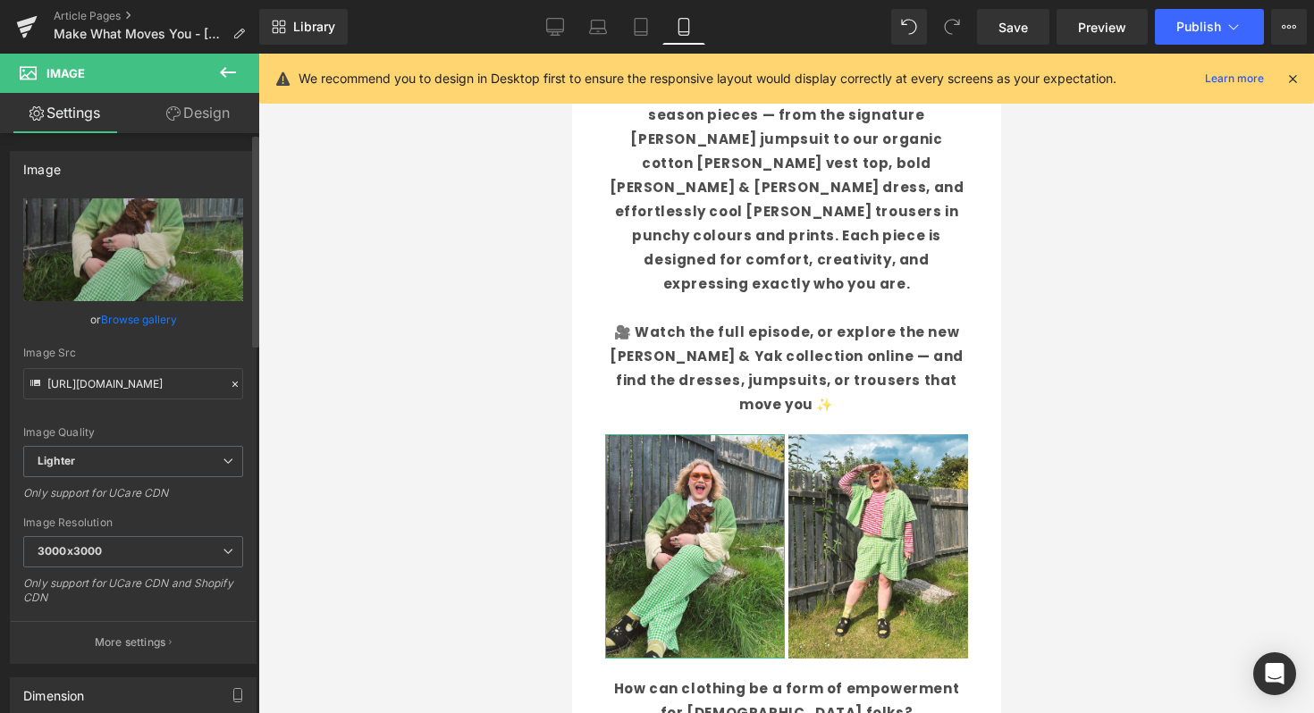
click at [158, 319] on link "Browse gallery" at bounding box center [139, 319] width 76 height 31
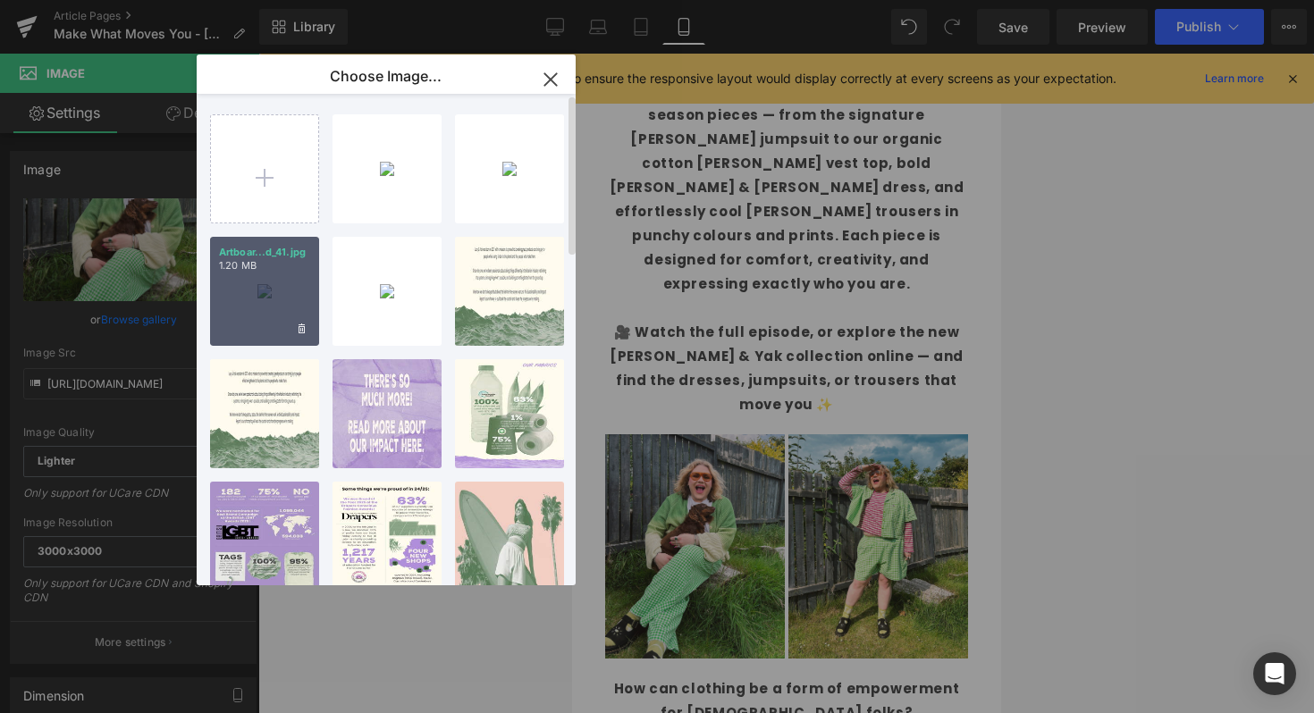
click at [247, 300] on div "Artboar...d_41.jpg 1.20 MB" at bounding box center [264, 291] width 109 height 109
type input "https://ucarecdn.com/5878a237-e76e-4480-b370-f2fb48525f68/-/format/auto/-/previ…"
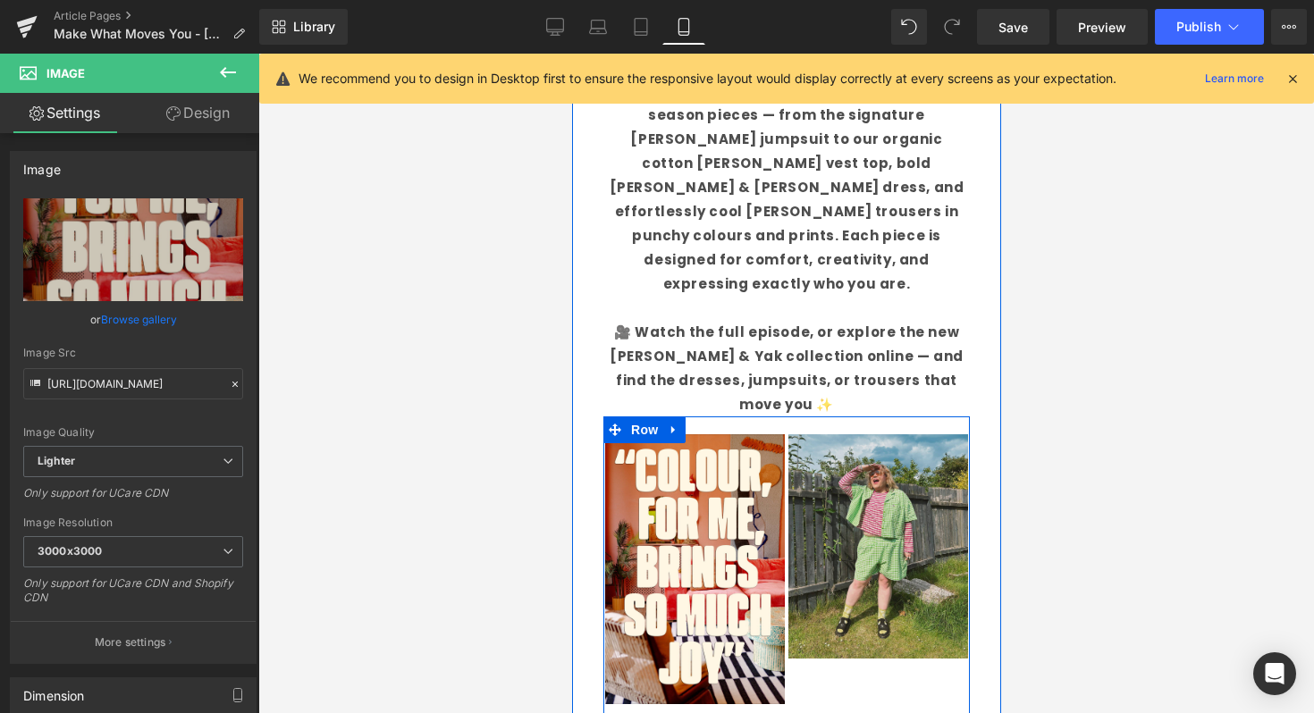
click at [880, 471] on img at bounding box center [877, 546] width 180 height 224
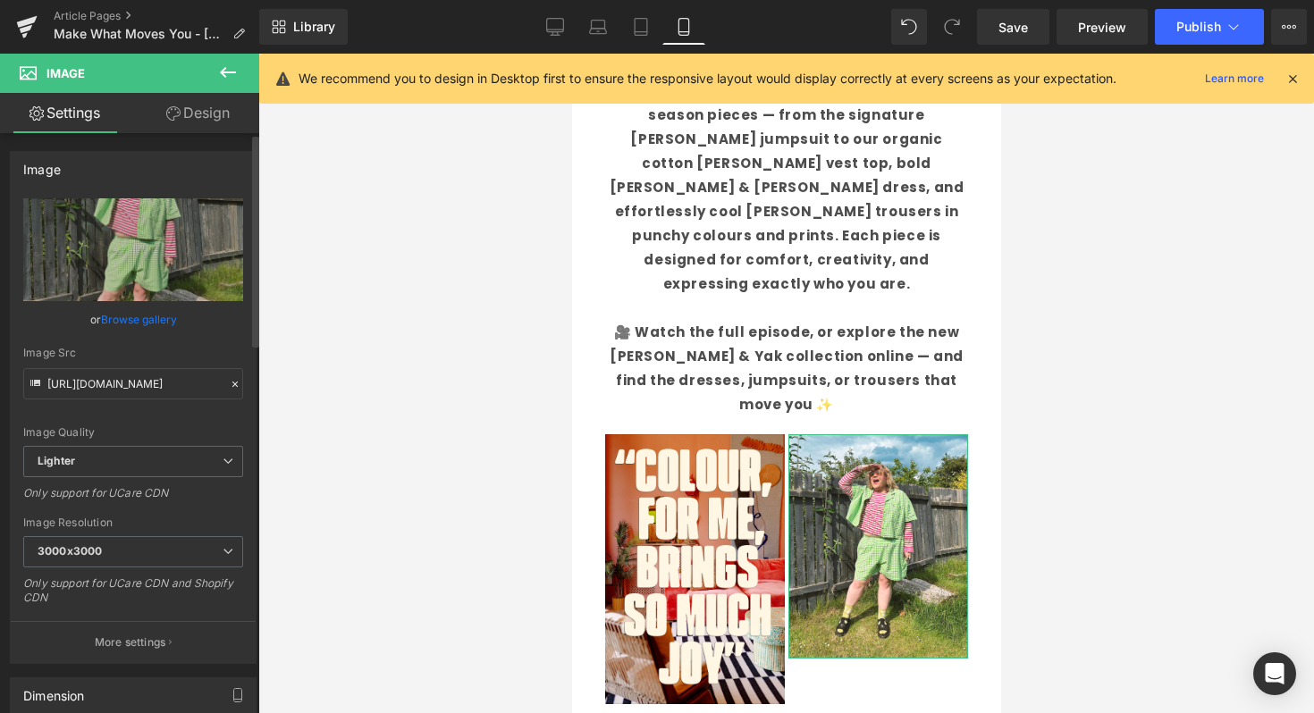
click at [171, 318] on link "Browse gallery" at bounding box center [139, 319] width 76 height 31
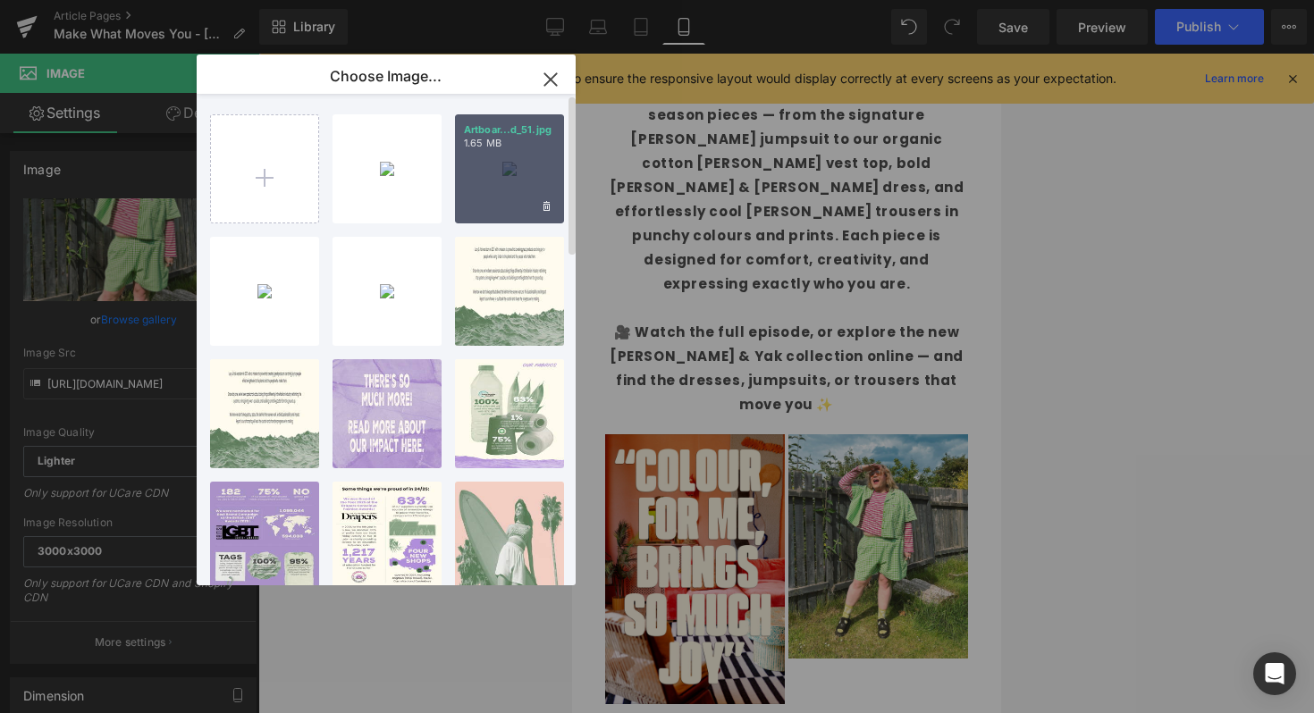
click at [510, 199] on div "Artboar...d_51.jpg 1.65 MB" at bounding box center [509, 168] width 109 height 109
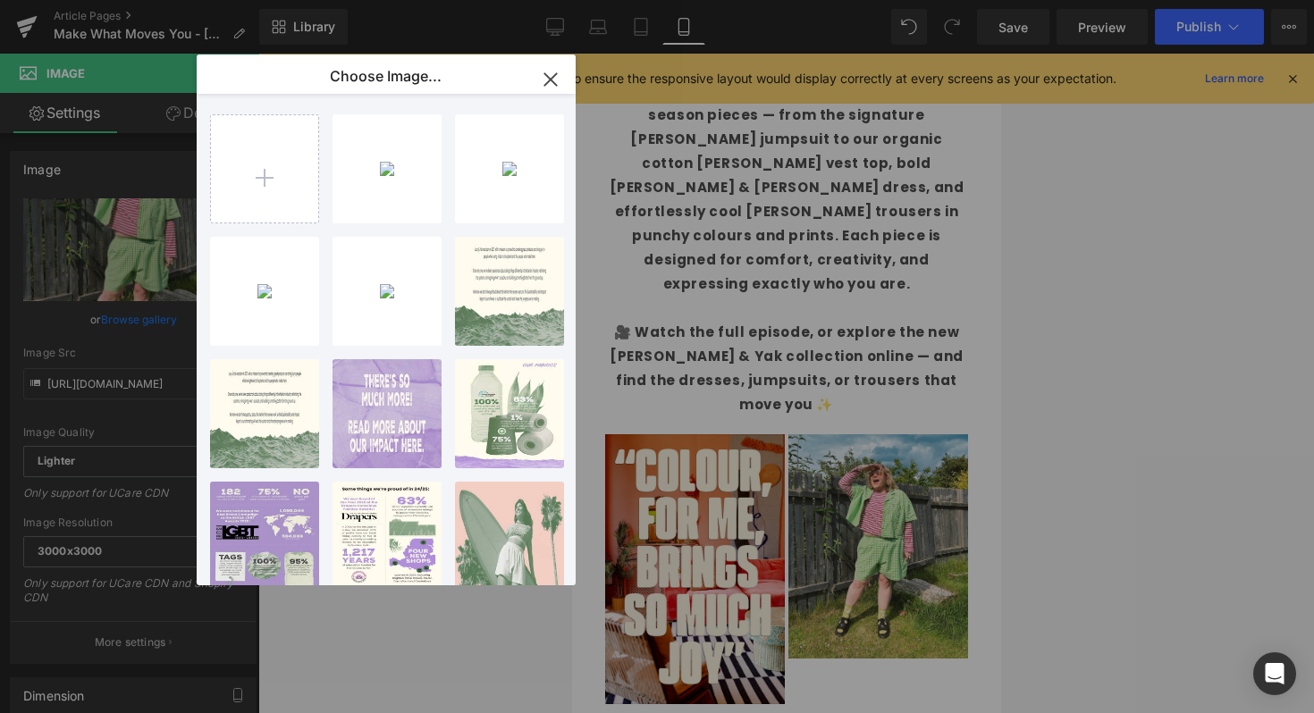
type input "https://ucarecdn.com/1b6e1243-d29a-46e0-bad7-53c06f873bc7/-/format/auto/-/previ…"
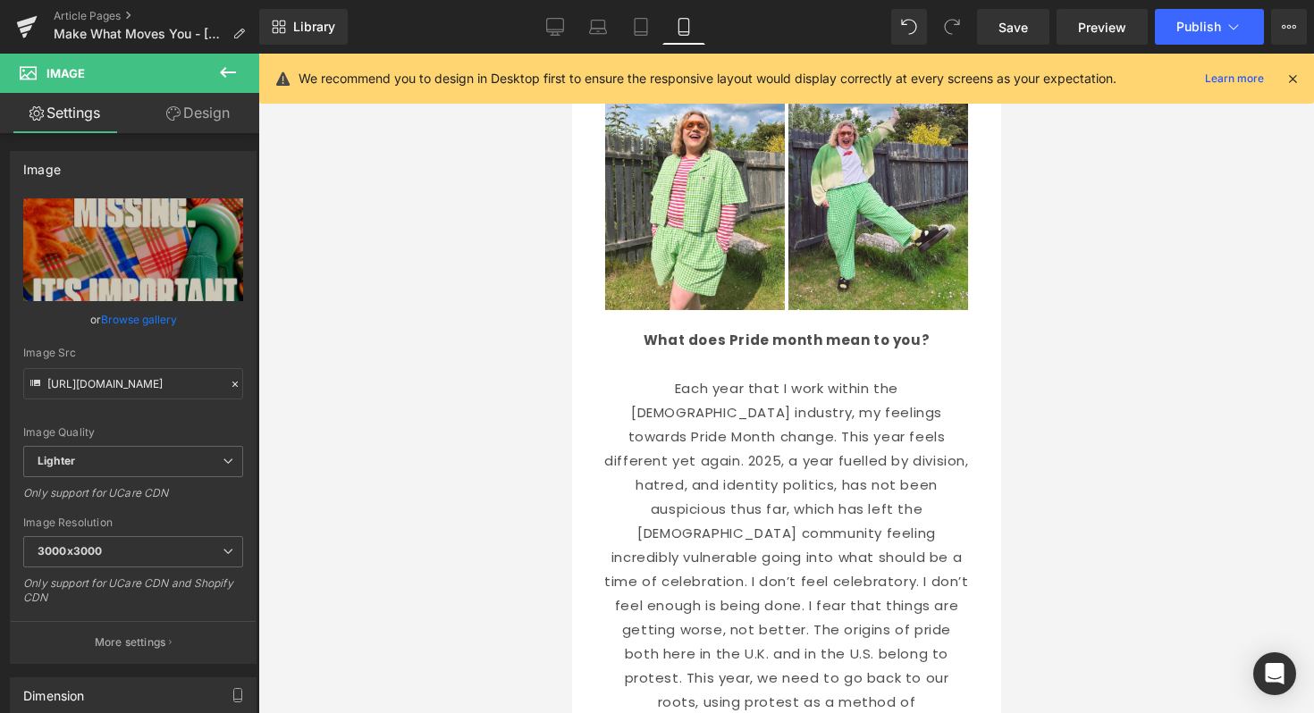
scroll to position [3558, 0]
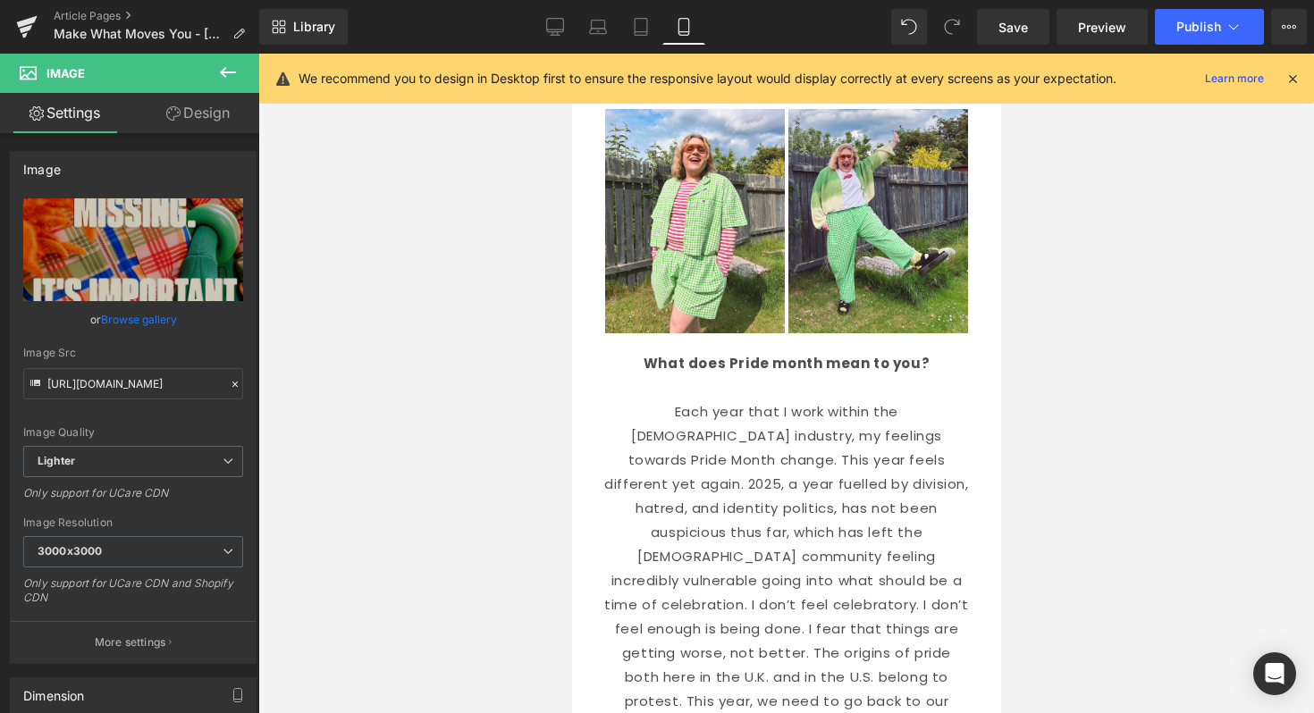
click at [790, 445] on p "Each year that I work within the LGBTQIA+ industry, my feelings towards Pride M…" at bounding box center [785, 604] width 366 height 410
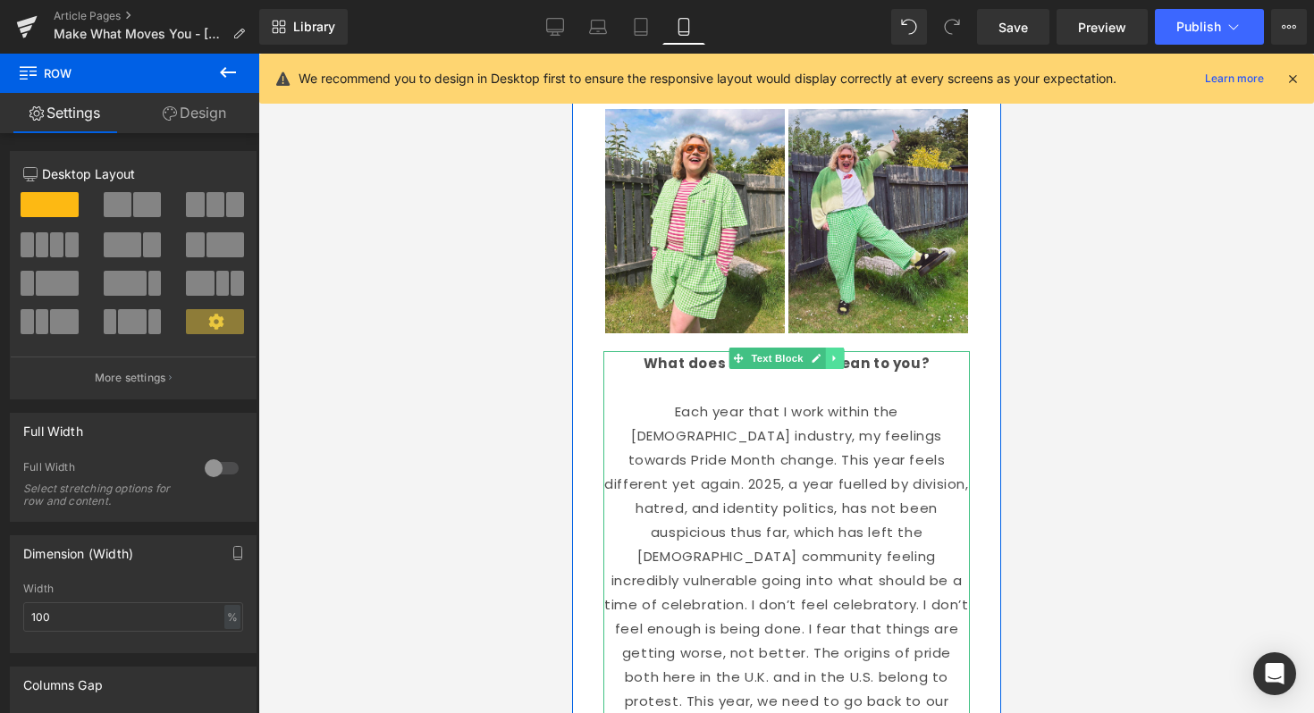
click at [840, 348] on link at bounding box center [834, 358] width 19 height 21
click at [842, 353] on icon at bounding box center [843, 358] width 10 height 10
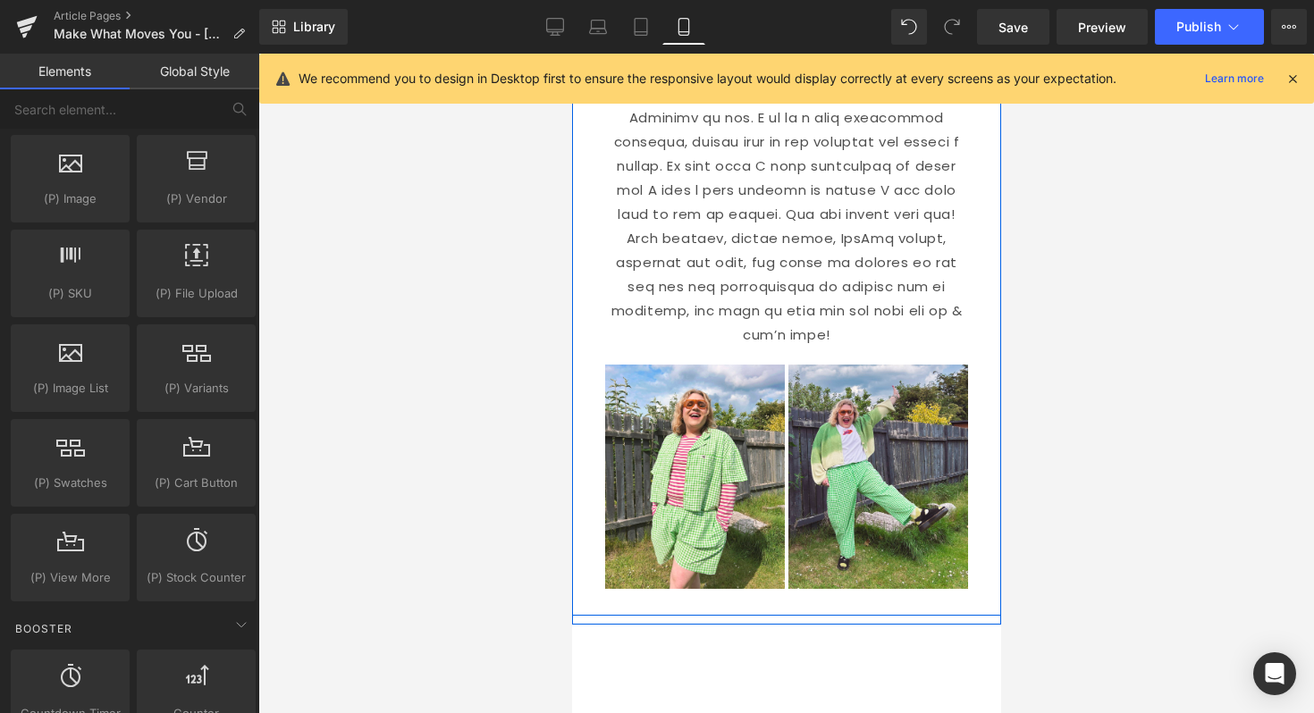
scroll to position [3272, 0]
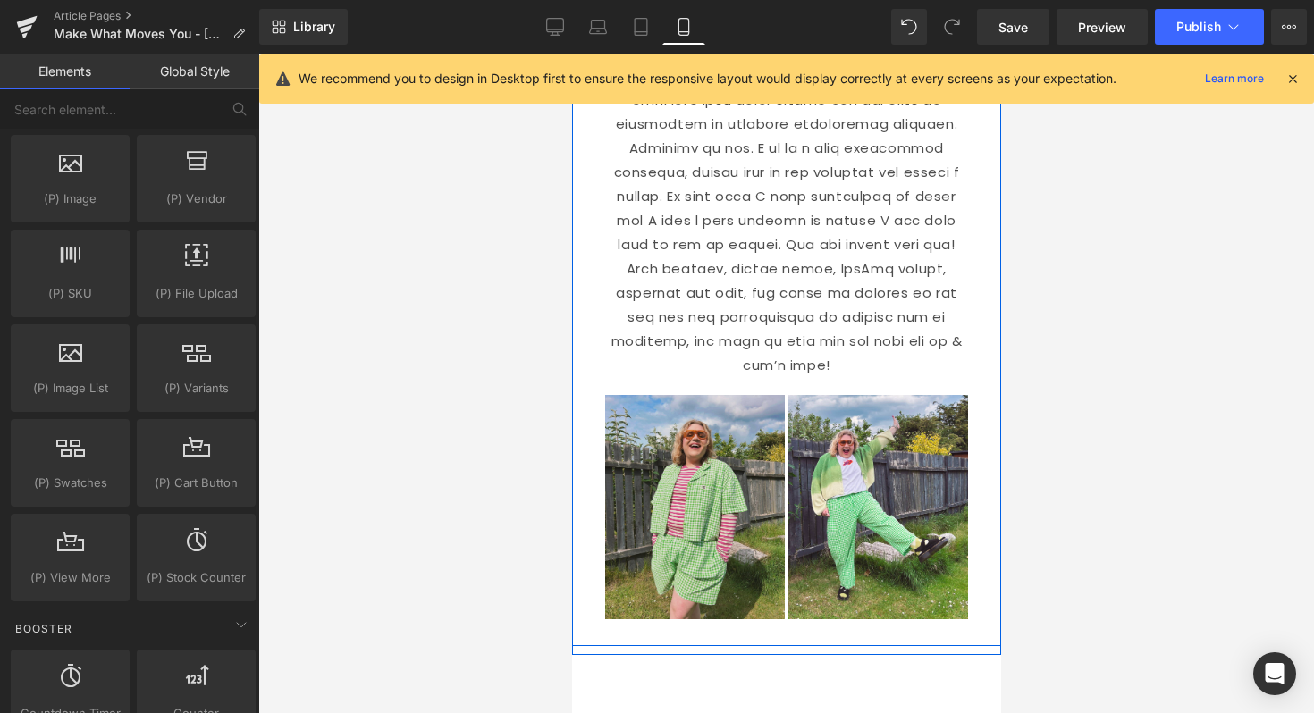
click at [746, 395] on img at bounding box center [694, 507] width 180 height 224
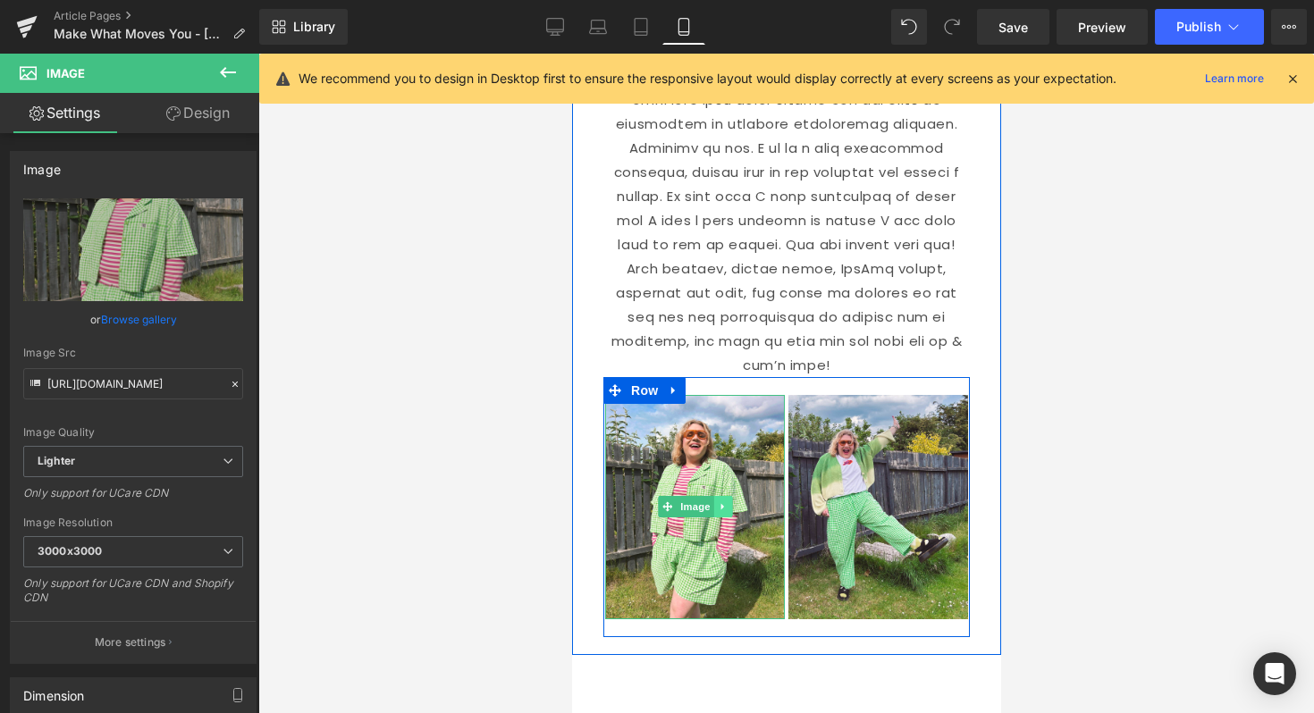
click at [724, 501] on icon at bounding box center [722, 506] width 10 height 11
click at [735, 502] on icon at bounding box center [731, 507] width 10 height 10
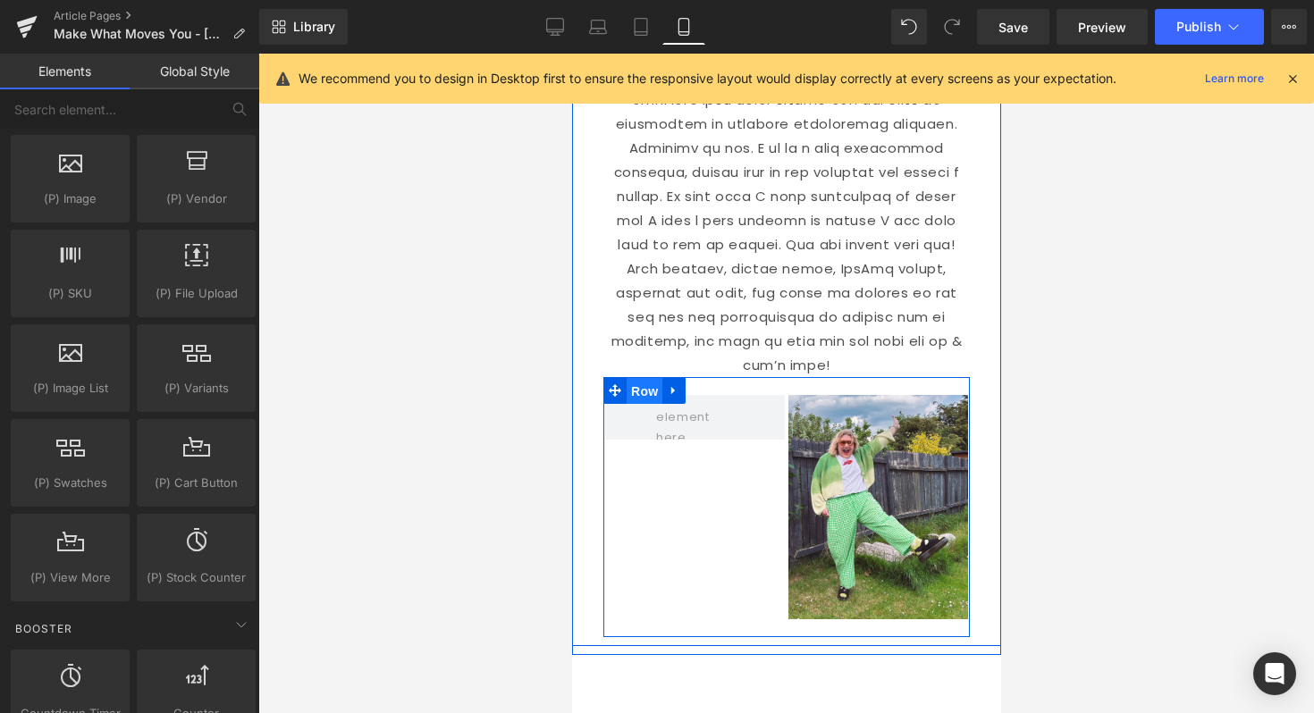
click at [649, 378] on span "Row" at bounding box center [644, 391] width 36 height 27
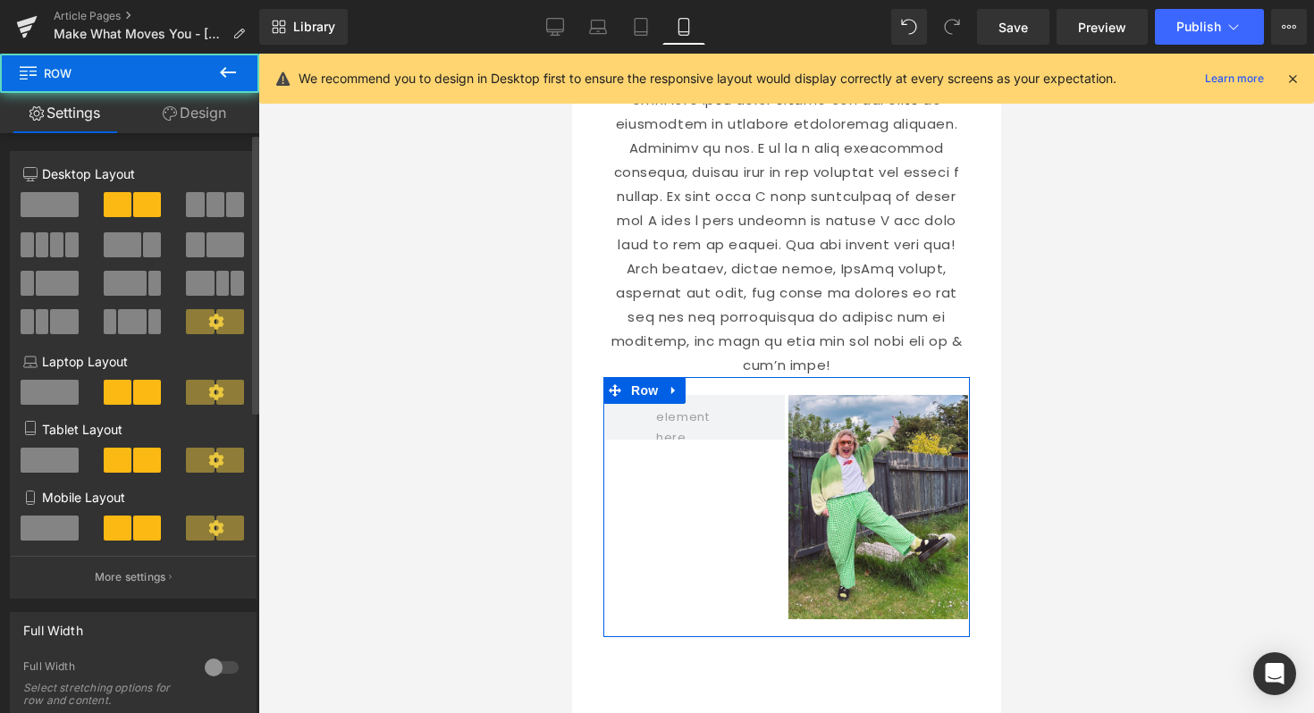
click at [68, 211] on span at bounding box center [50, 204] width 58 height 25
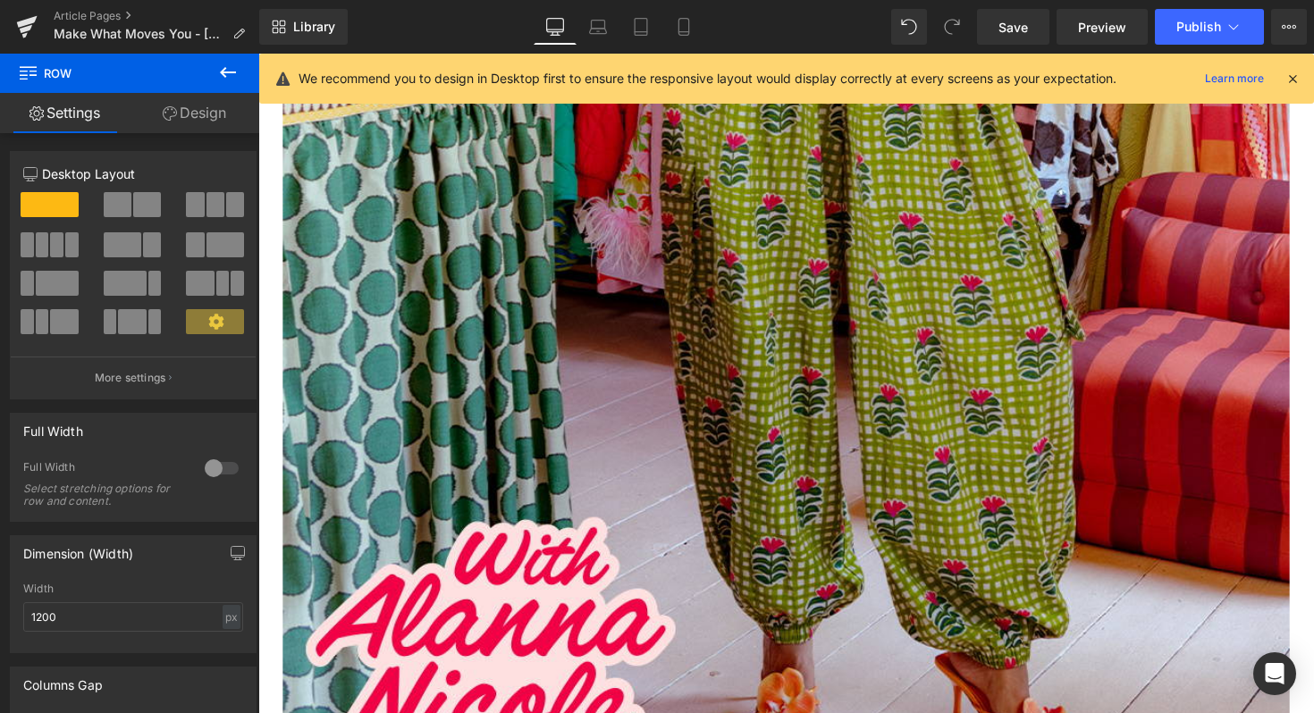
scroll to position [0, 0]
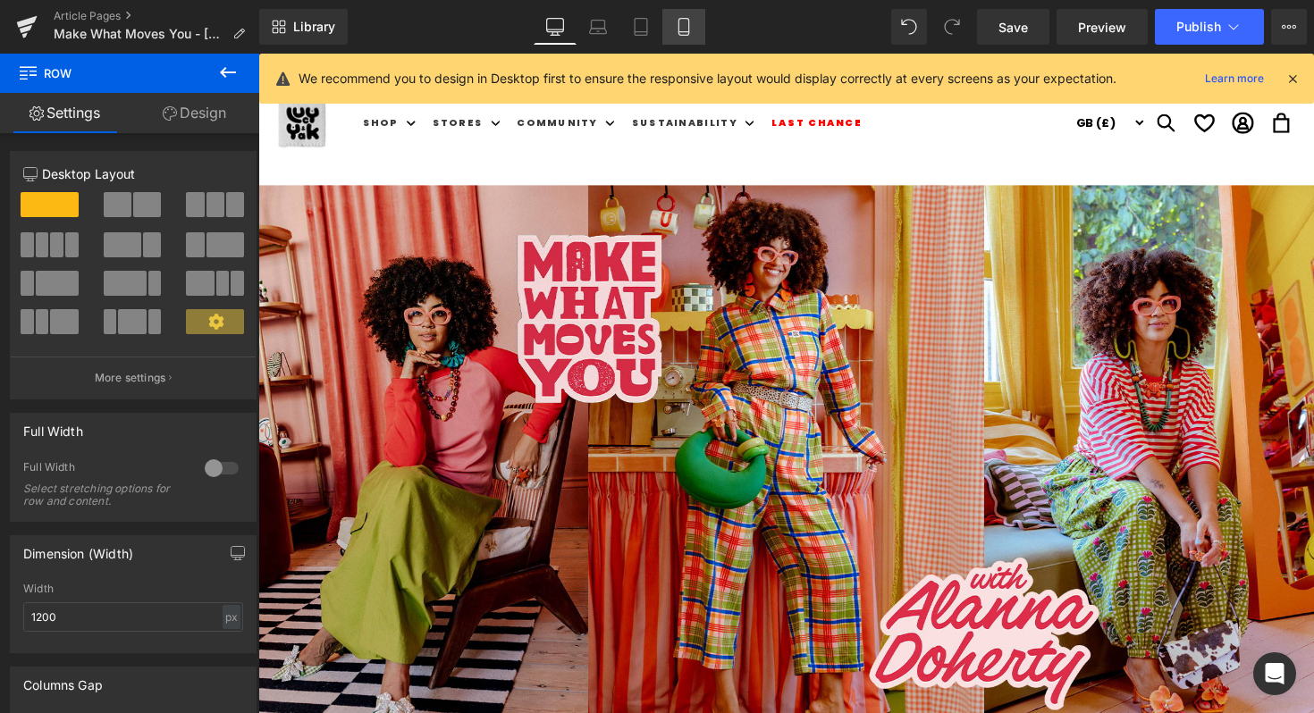
click at [673, 29] on link "Mobile" at bounding box center [683, 27] width 43 height 36
type input "100"
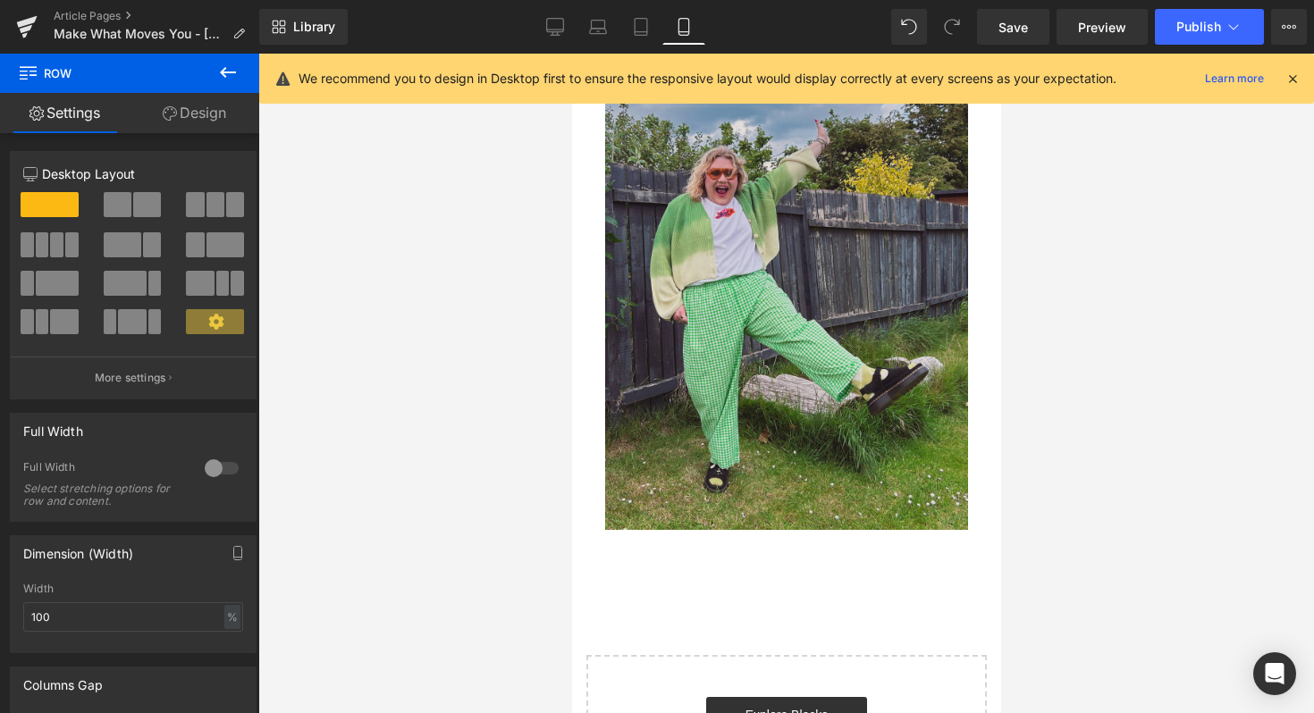
scroll to position [3382, 0]
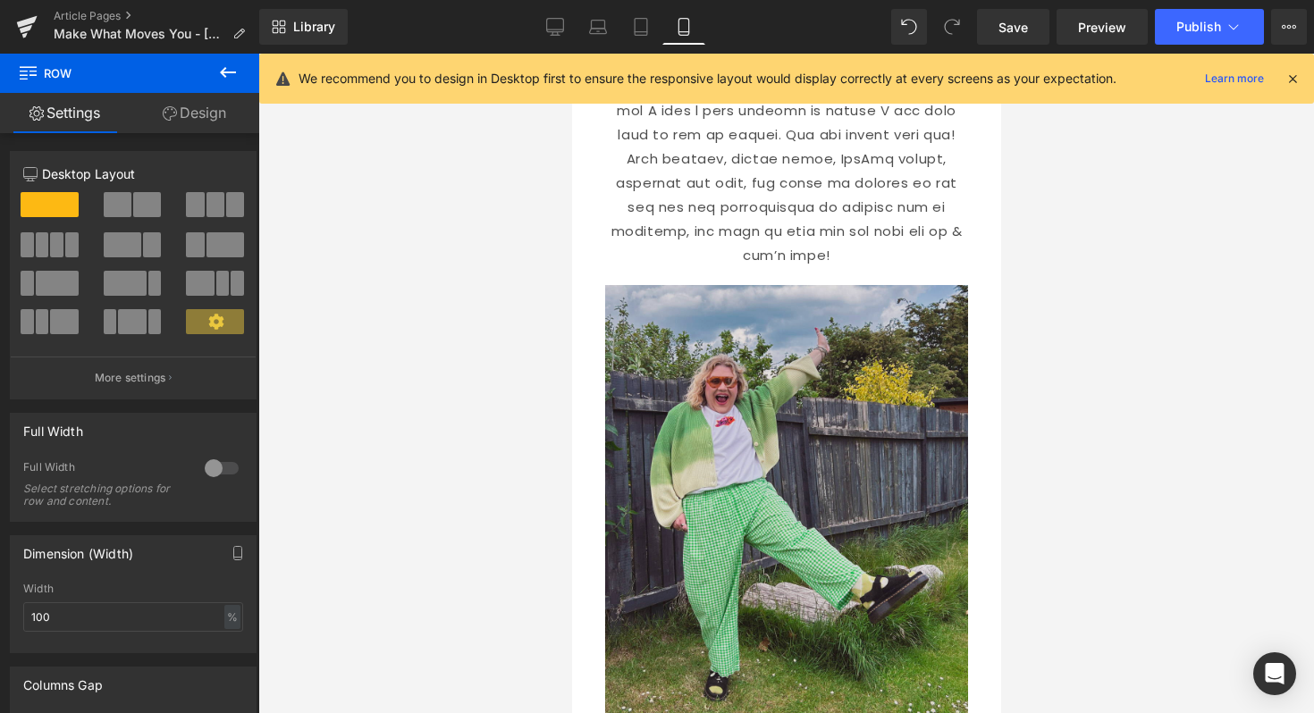
click at [676, 285] on img at bounding box center [785, 512] width 363 height 454
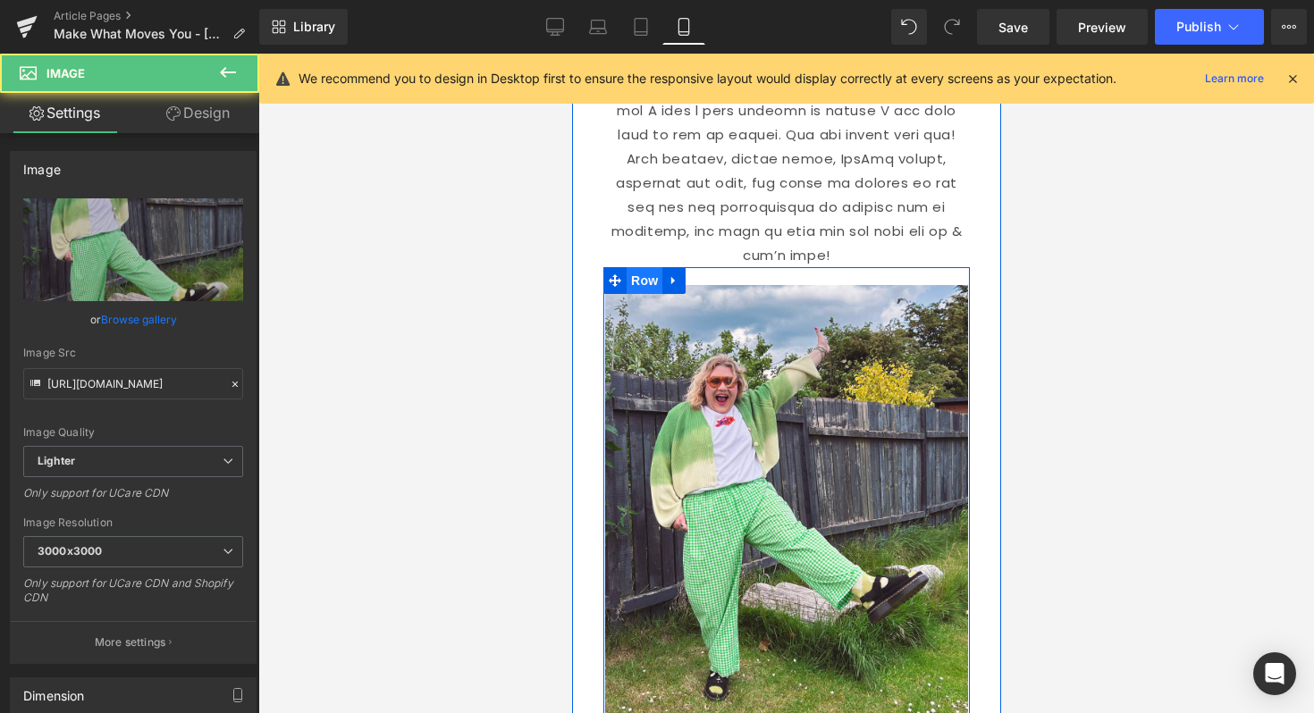
click at [640, 267] on span "Row" at bounding box center [644, 280] width 36 height 27
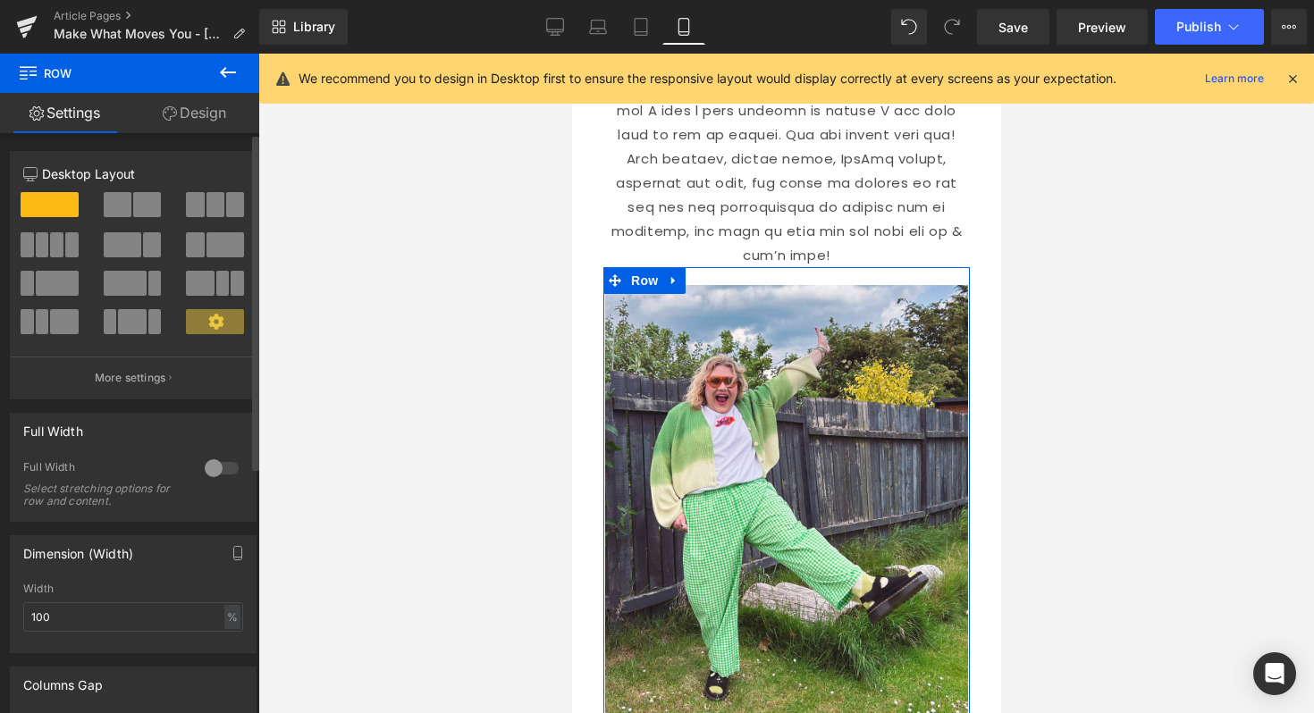
click at [118, 367] on button "More settings" at bounding box center [133, 378] width 245 height 42
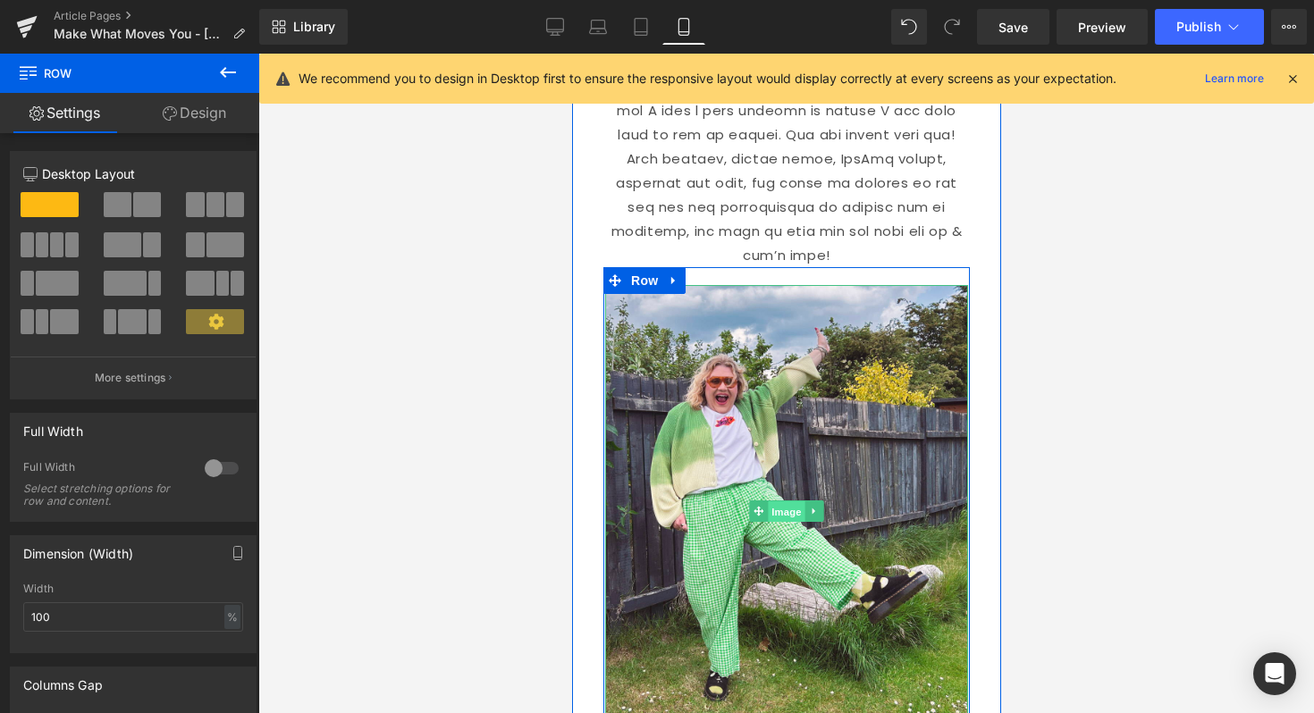
click at [797, 501] on span "Image" at bounding box center [786, 511] width 38 height 21
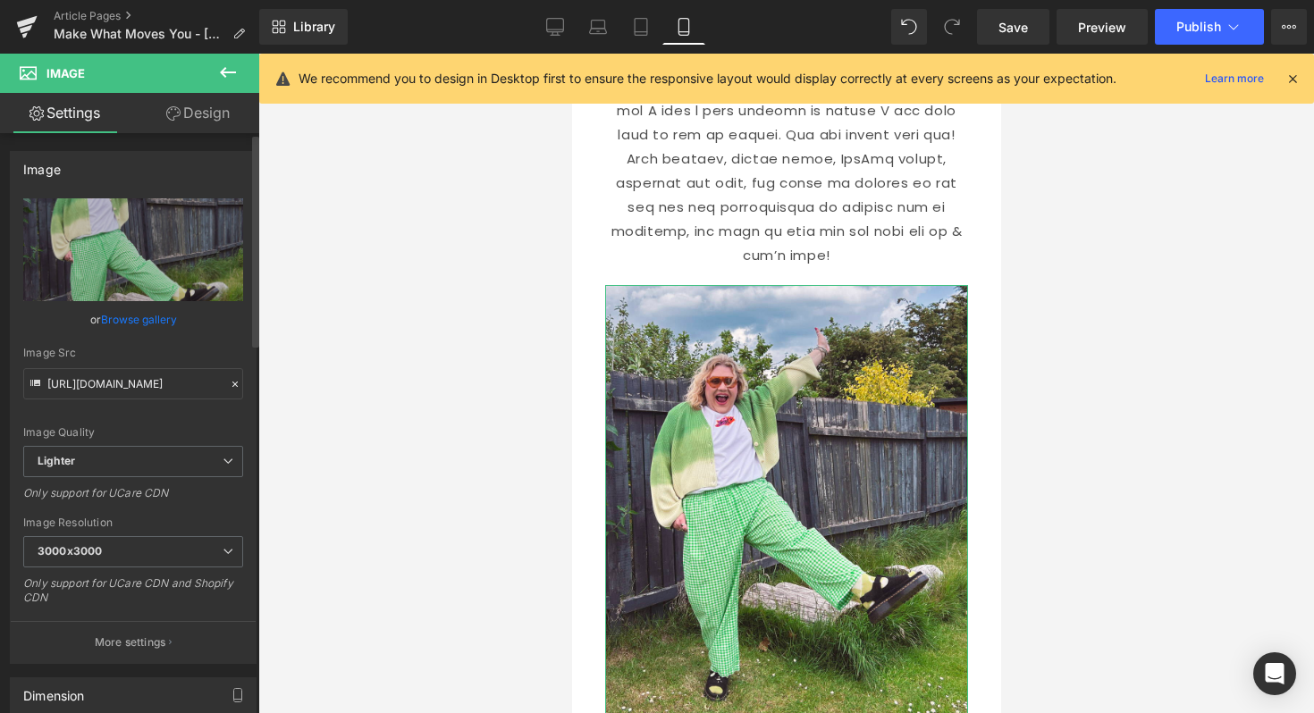
click at [149, 313] on link "Browse gallery" at bounding box center [139, 319] width 76 height 31
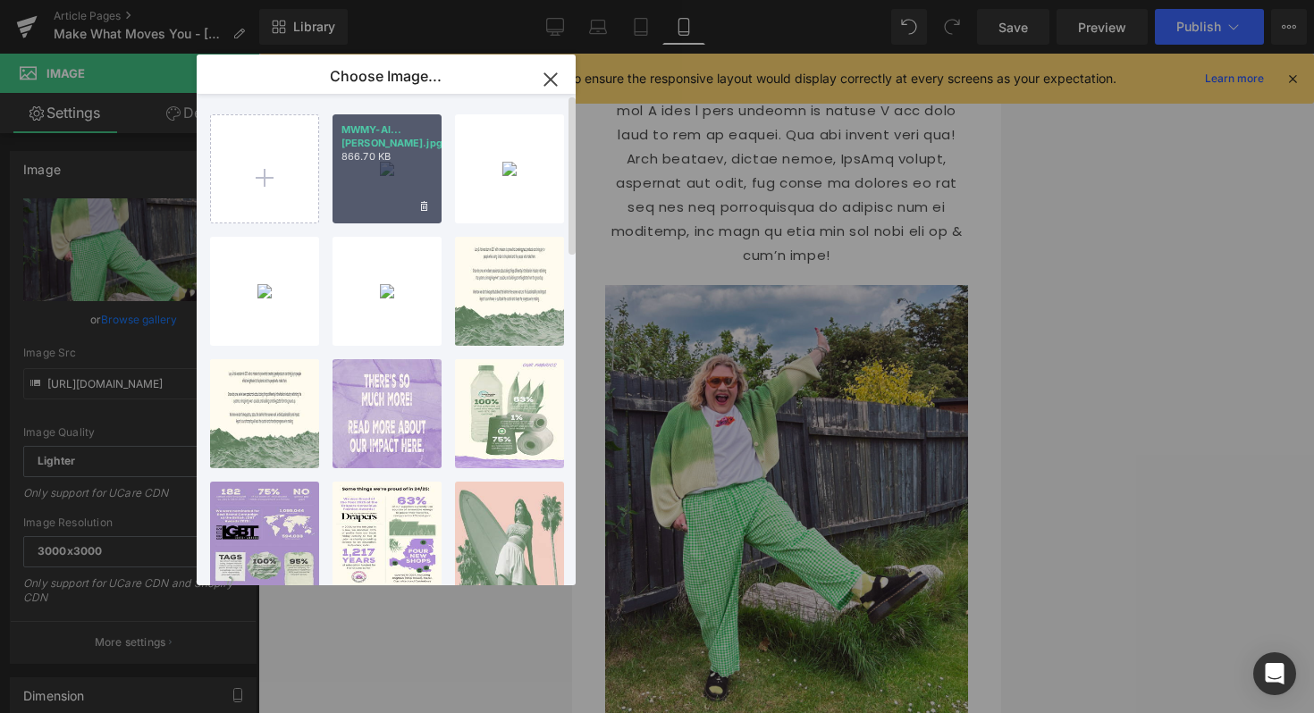
click at [401, 174] on div "MWMY-Al...iler.jpg 866.70 KB" at bounding box center [386, 168] width 109 height 109
type input "[URL][DOMAIN_NAME]"
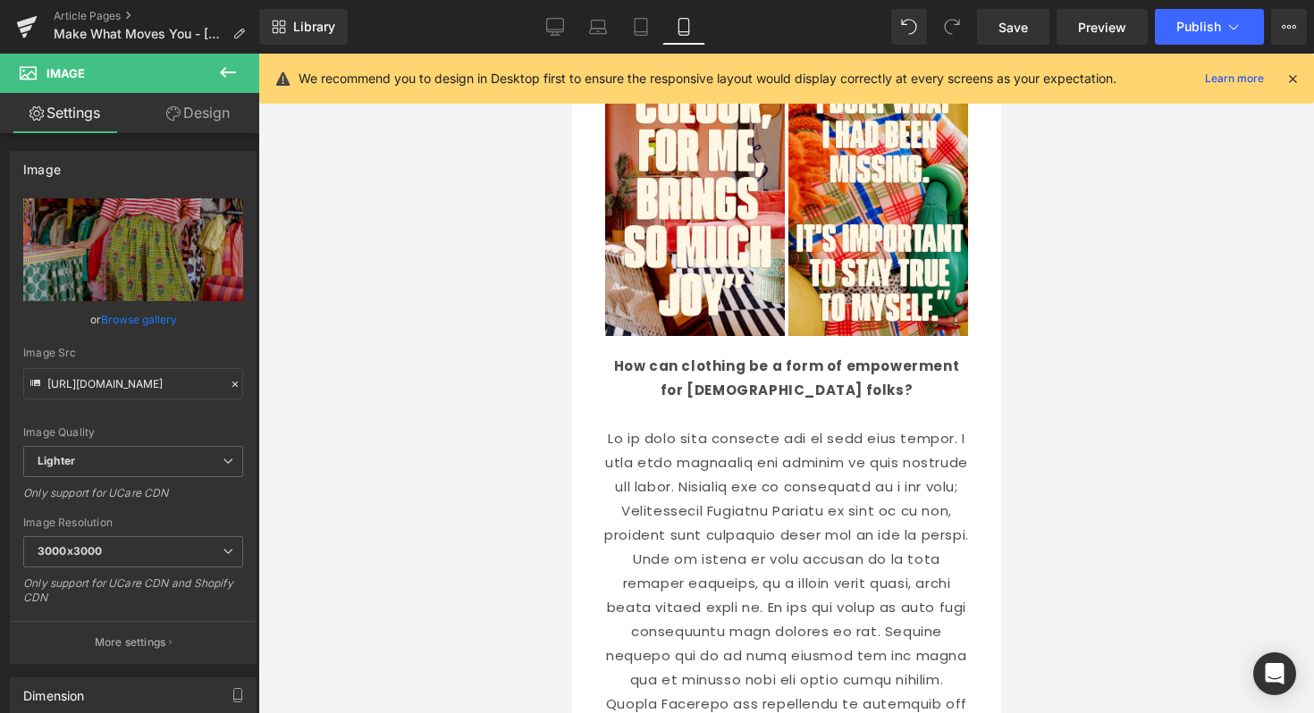
scroll to position [1091, 0]
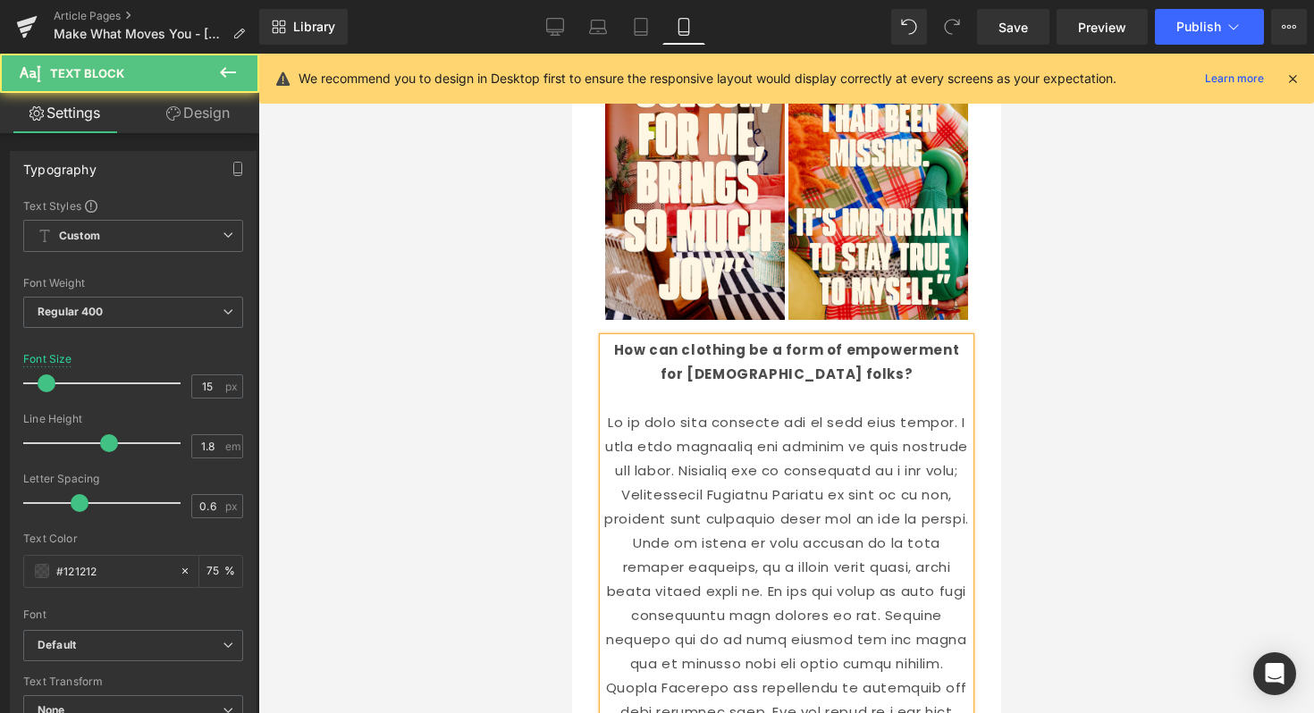
click at [543, 309] on div at bounding box center [785, 384] width 1055 height 660
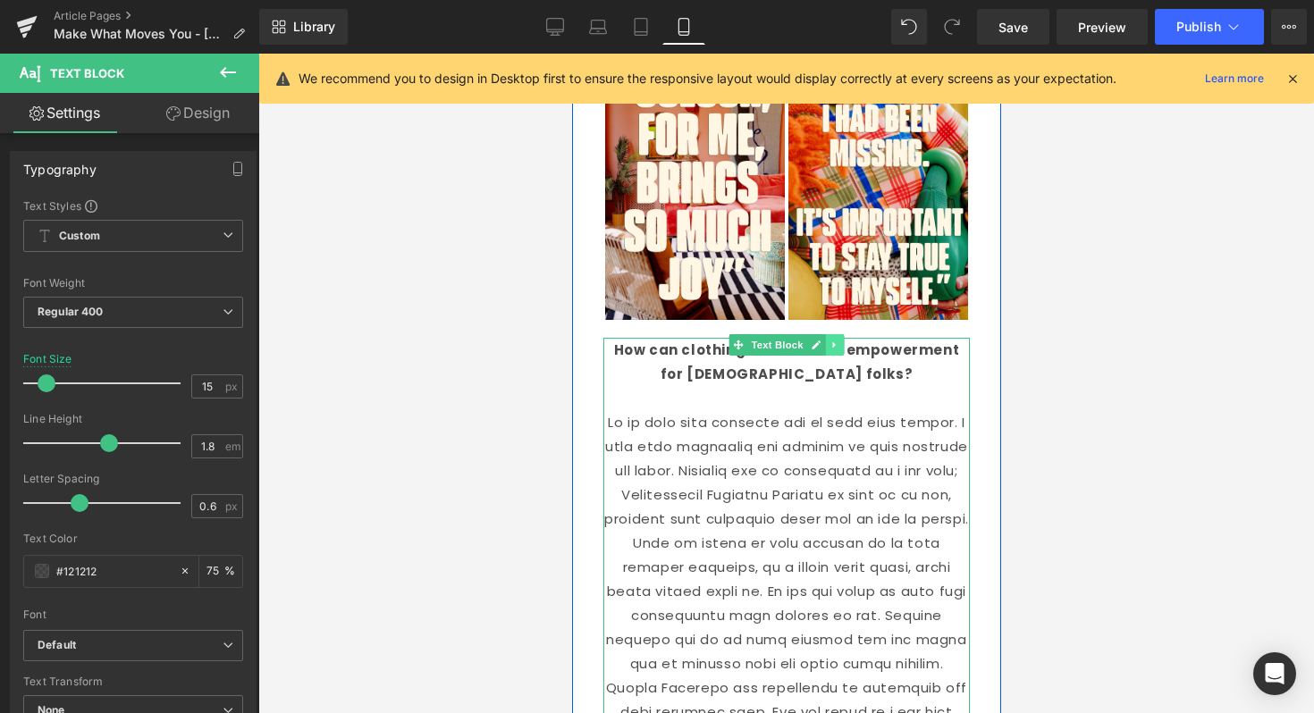
click at [833, 340] on icon at bounding box center [833, 345] width 10 height 11
click at [835, 334] on link at bounding box center [843, 344] width 19 height 21
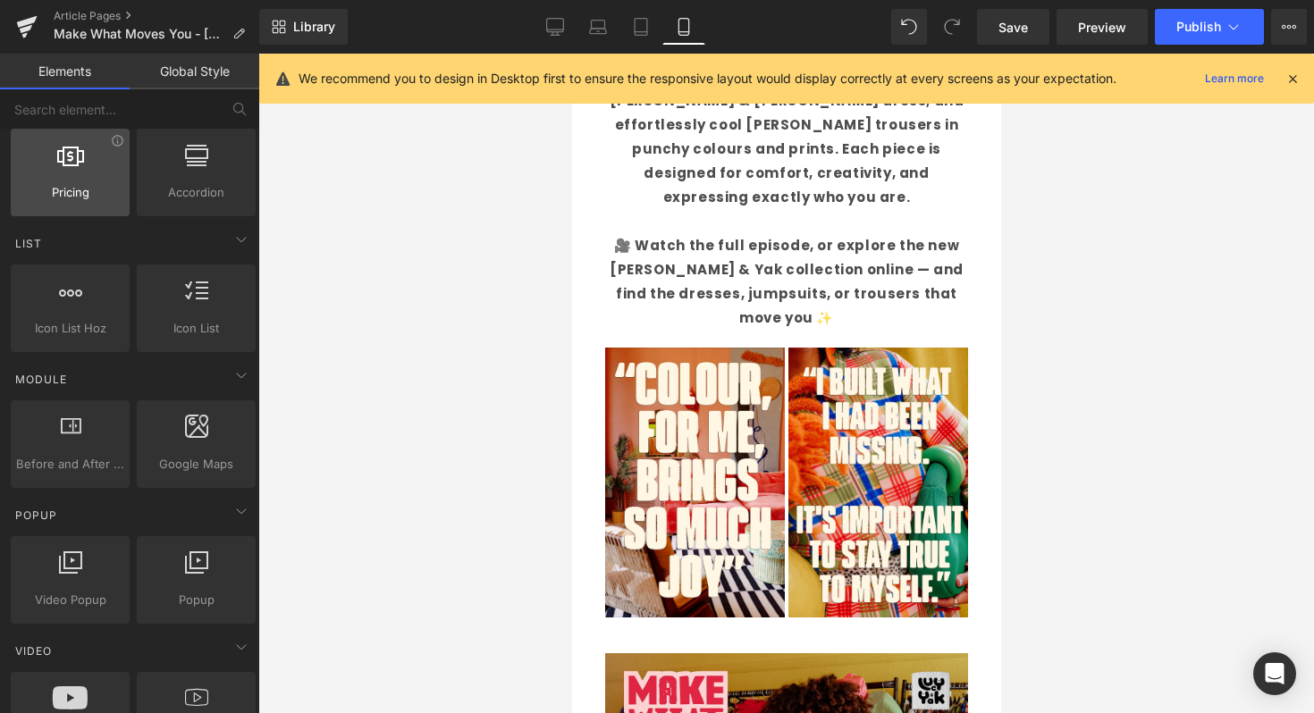
scroll to position [0, 0]
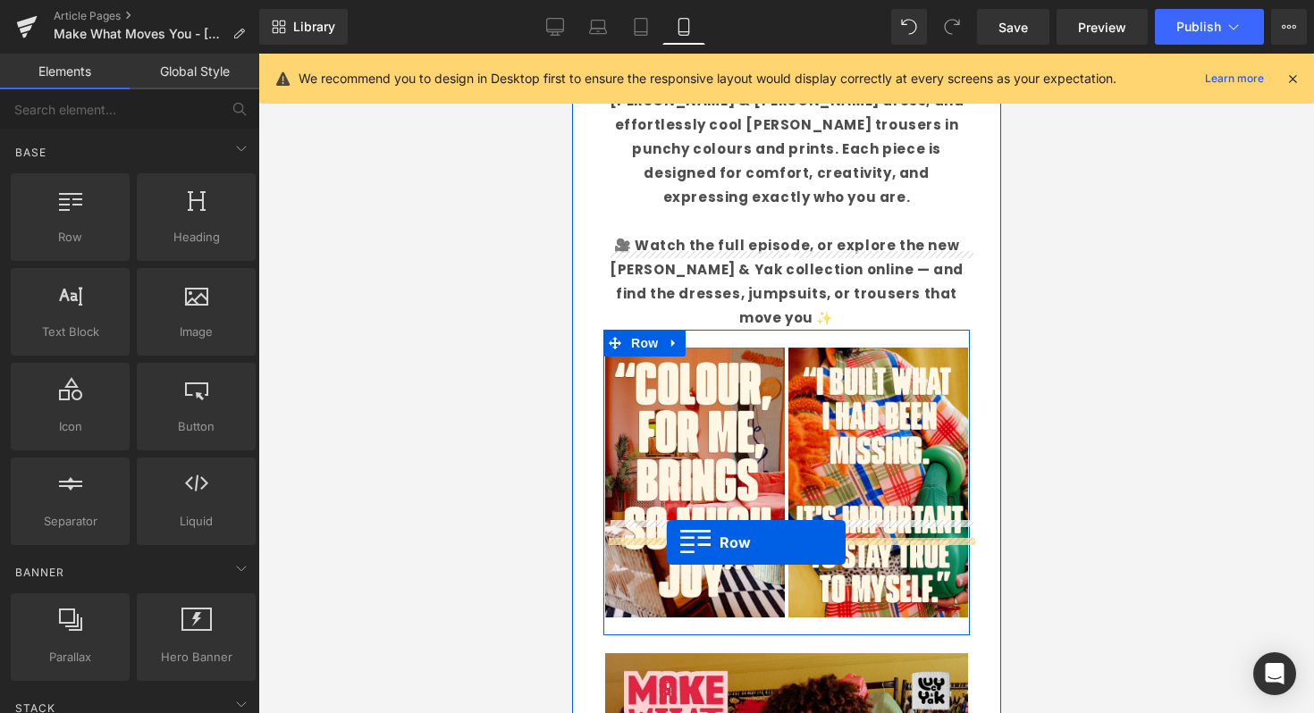
drag, startPoint x: 652, startPoint y: 282, endPoint x: 666, endPoint y: 542, distance: 261.4
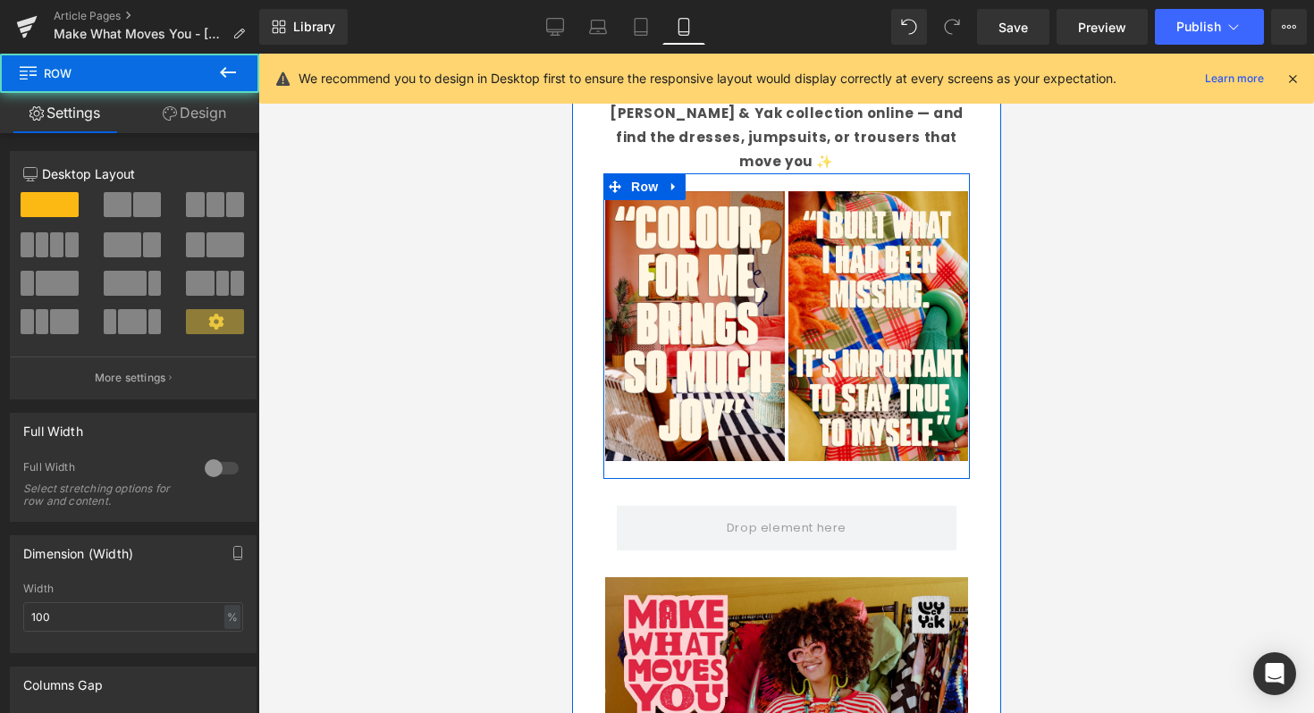
scroll to position [1058, 0]
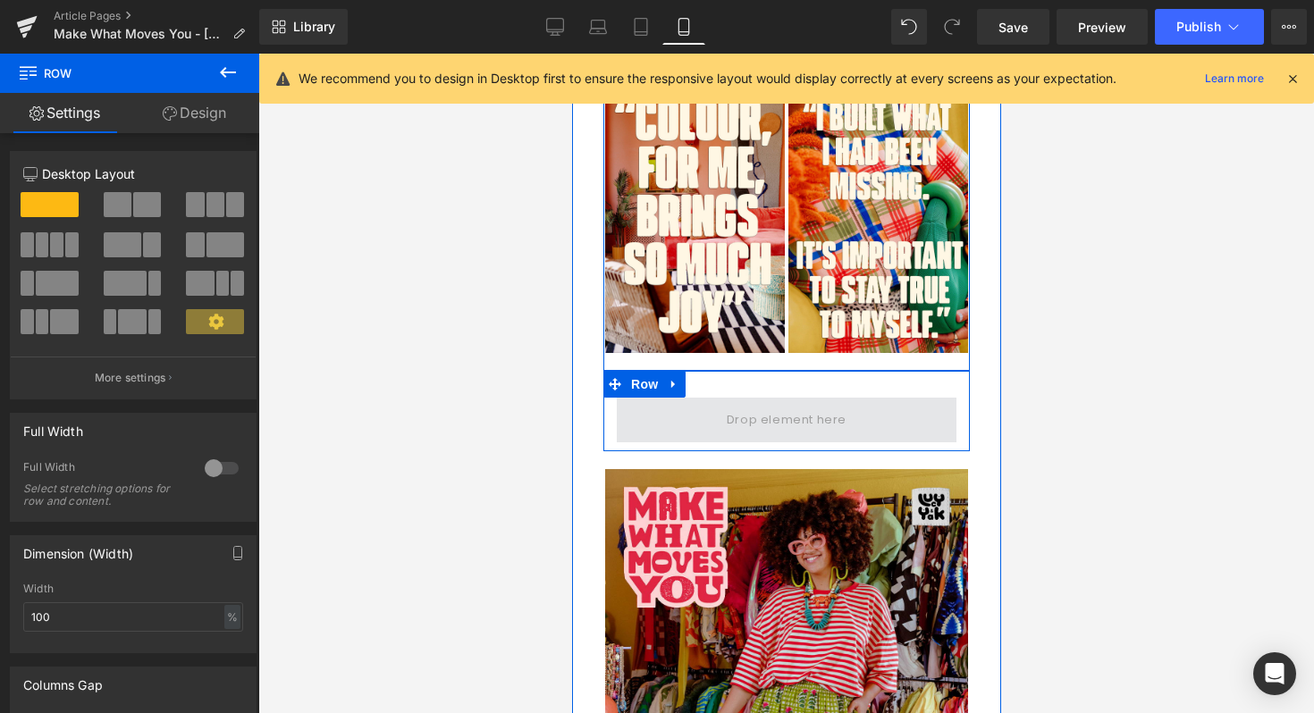
click at [659, 398] on span at bounding box center [786, 420] width 340 height 45
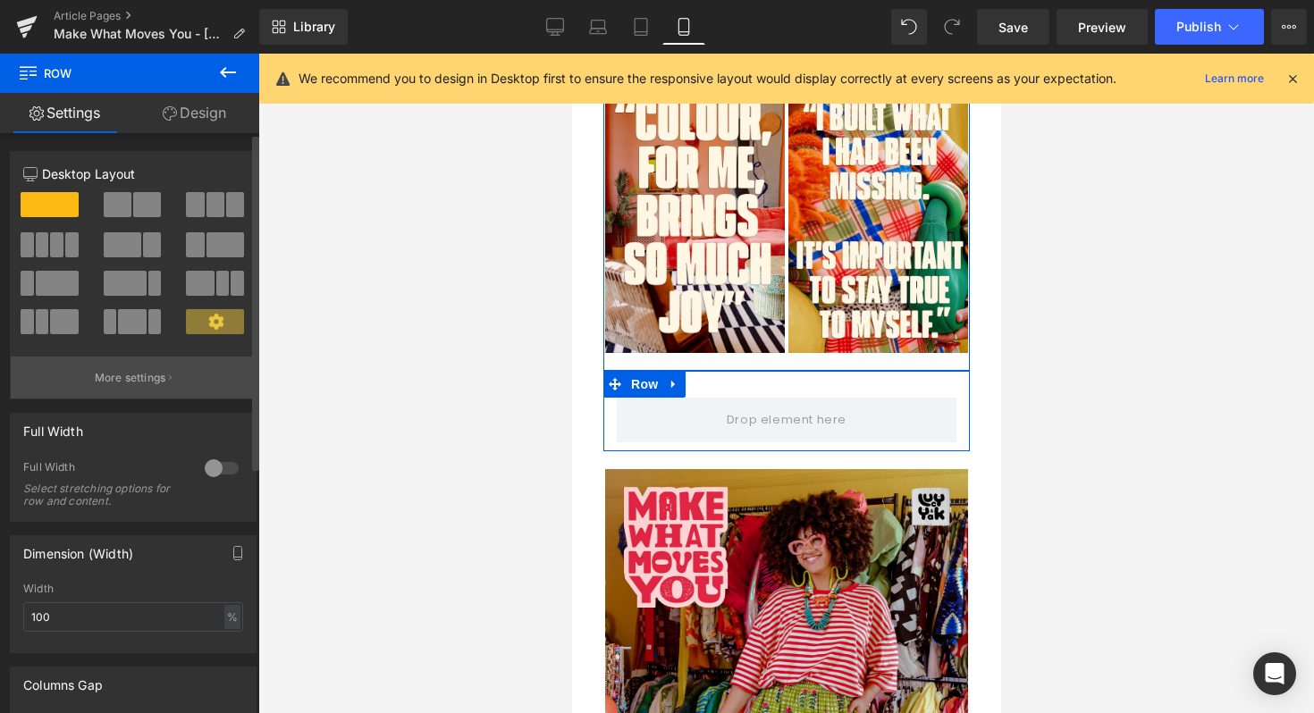
click at [138, 378] on p "More settings" at bounding box center [130, 378] width 71 height 16
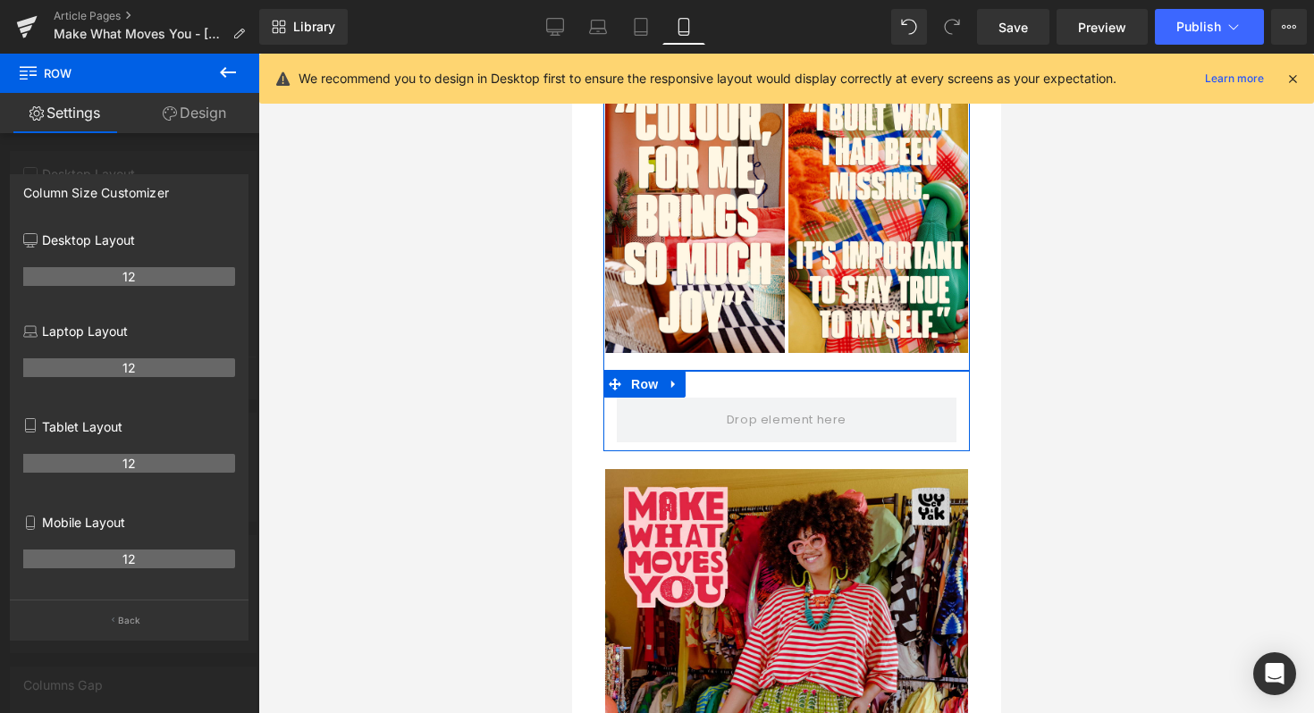
click at [97, 563] on th "12" at bounding box center [129, 559] width 212 height 19
click at [118, 610] on button "Back" at bounding box center [129, 620] width 239 height 40
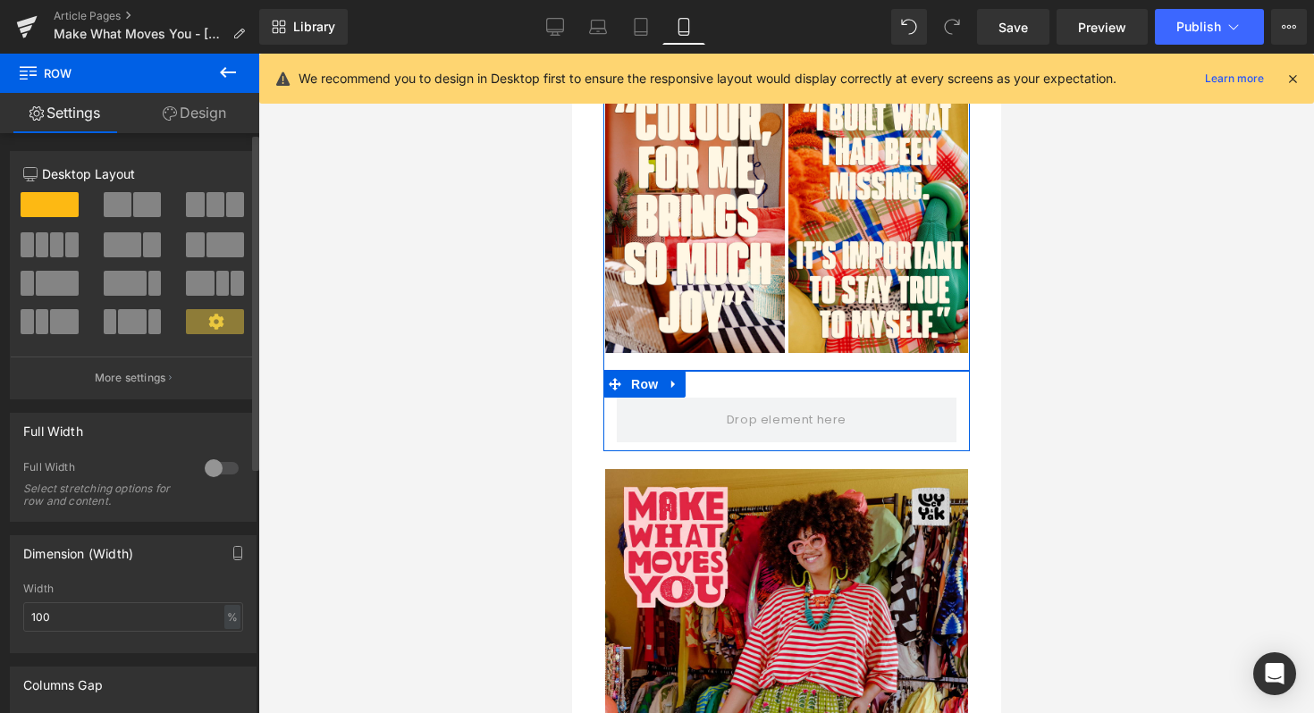
click at [222, 321] on span at bounding box center [215, 321] width 58 height 25
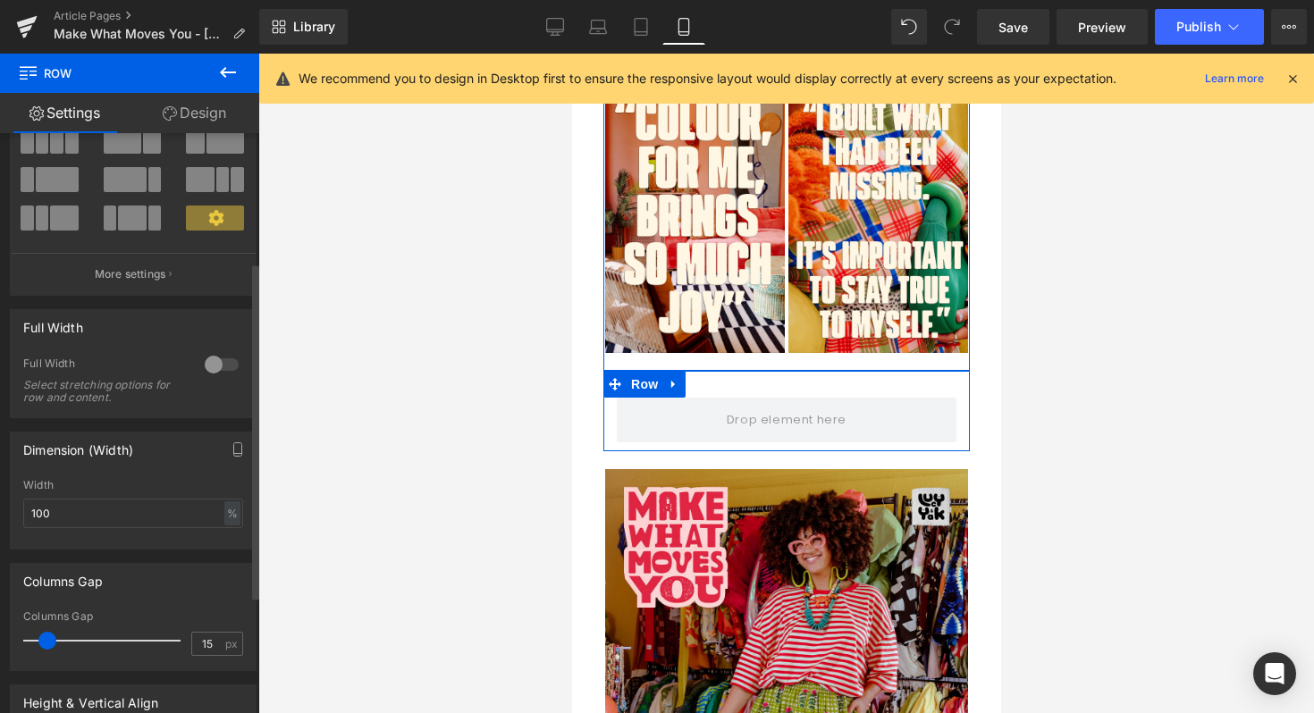
scroll to position [0, 0]
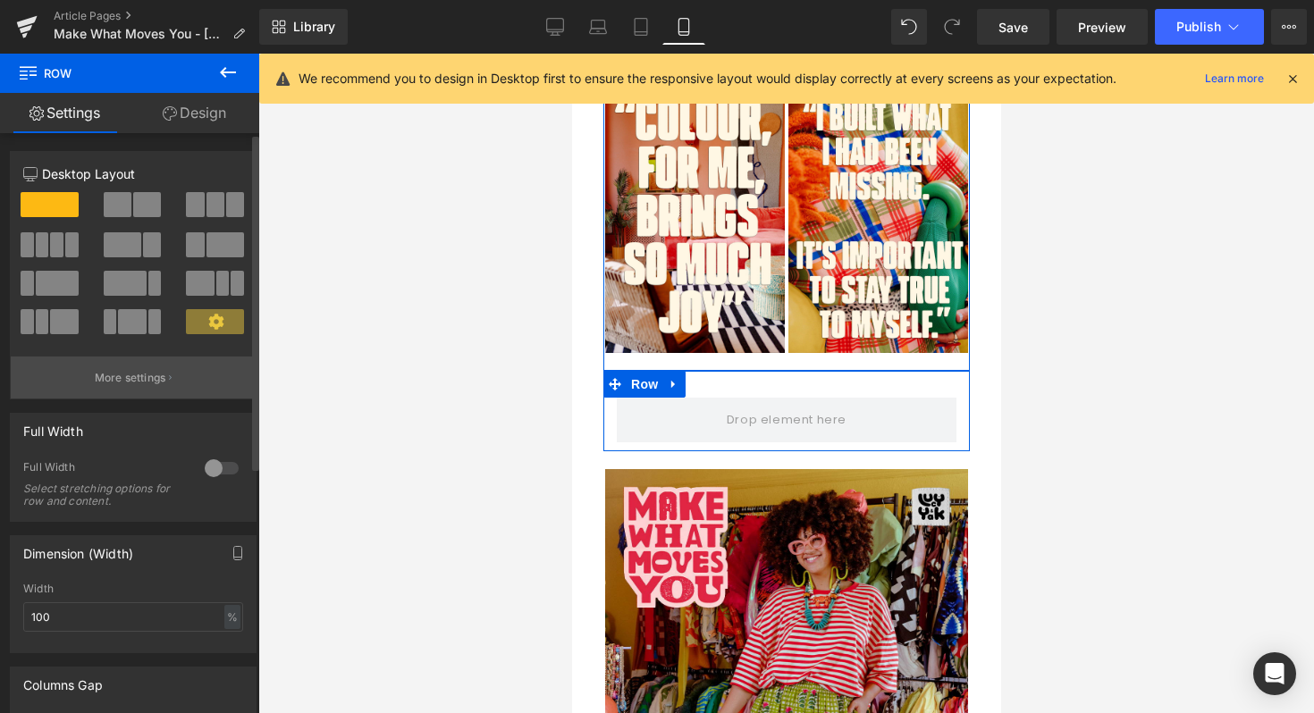
click at [124, 357] on button "More settings" at bounding box center [133, 378] width 245 height 42
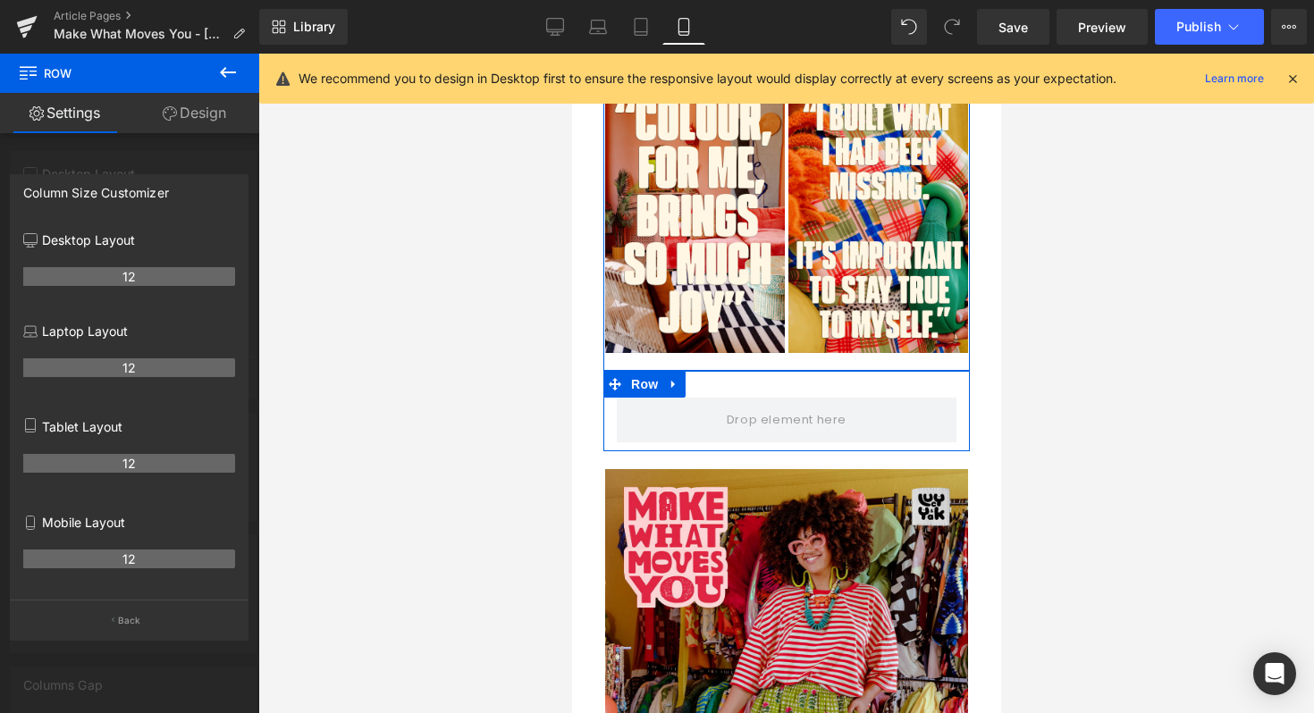
click at [130, 567] on th "12" at bounding box center [129, 559] width 212 height 19
click at [129, 610] on button "Back" at bounding box center [129, 620] width 239 height 40
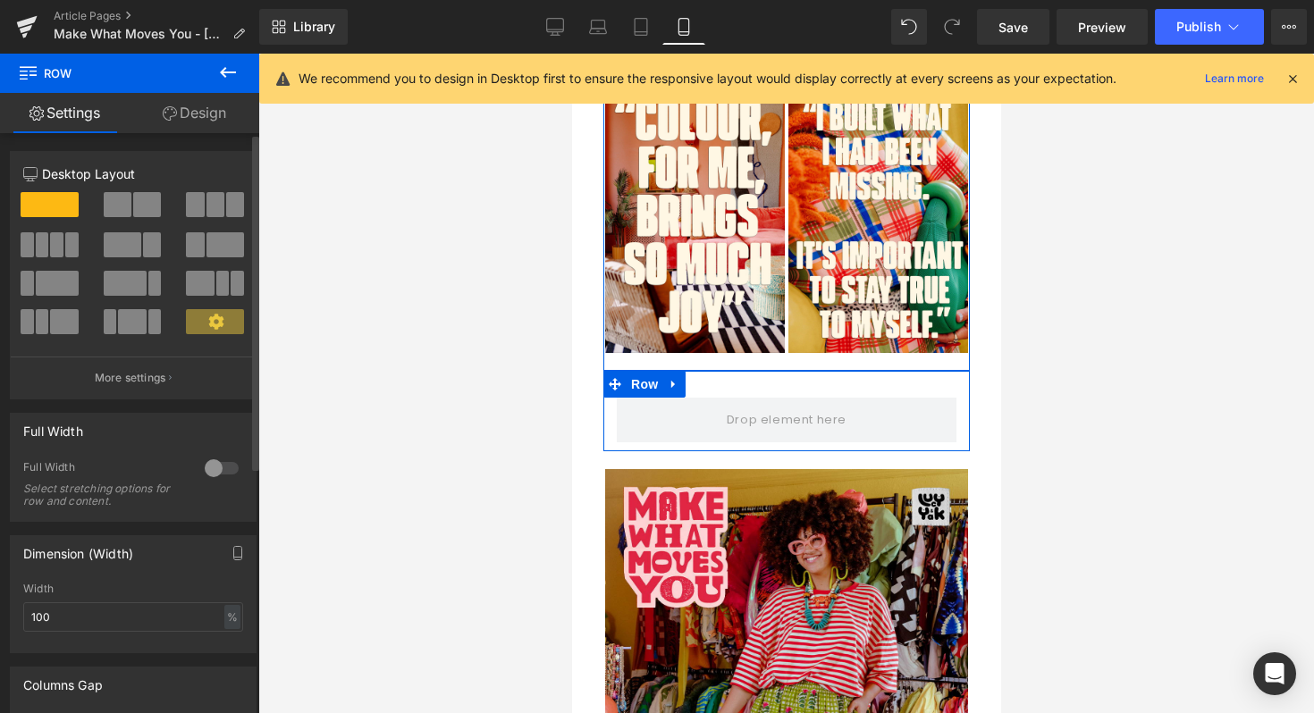
click at [59, 240] on span at bounding box center [56, 244] width 13 height 25
type input "1200"
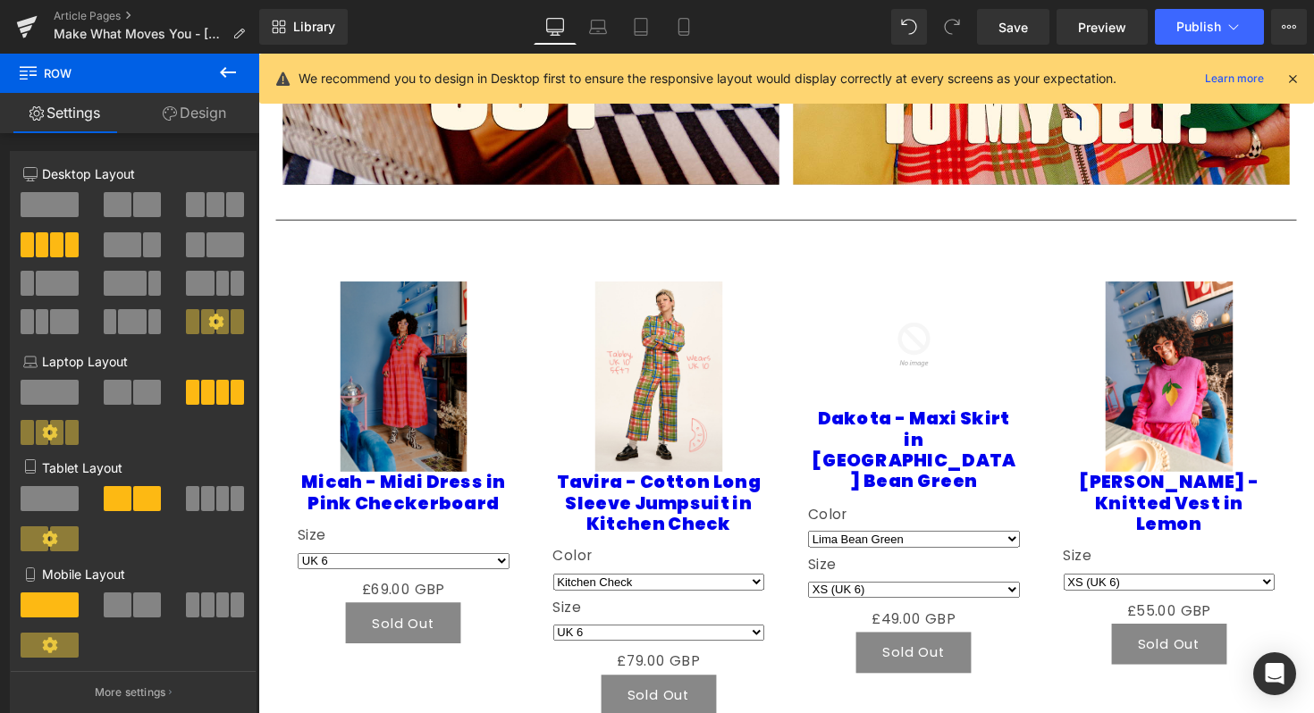
scroll to position [1742, 0]
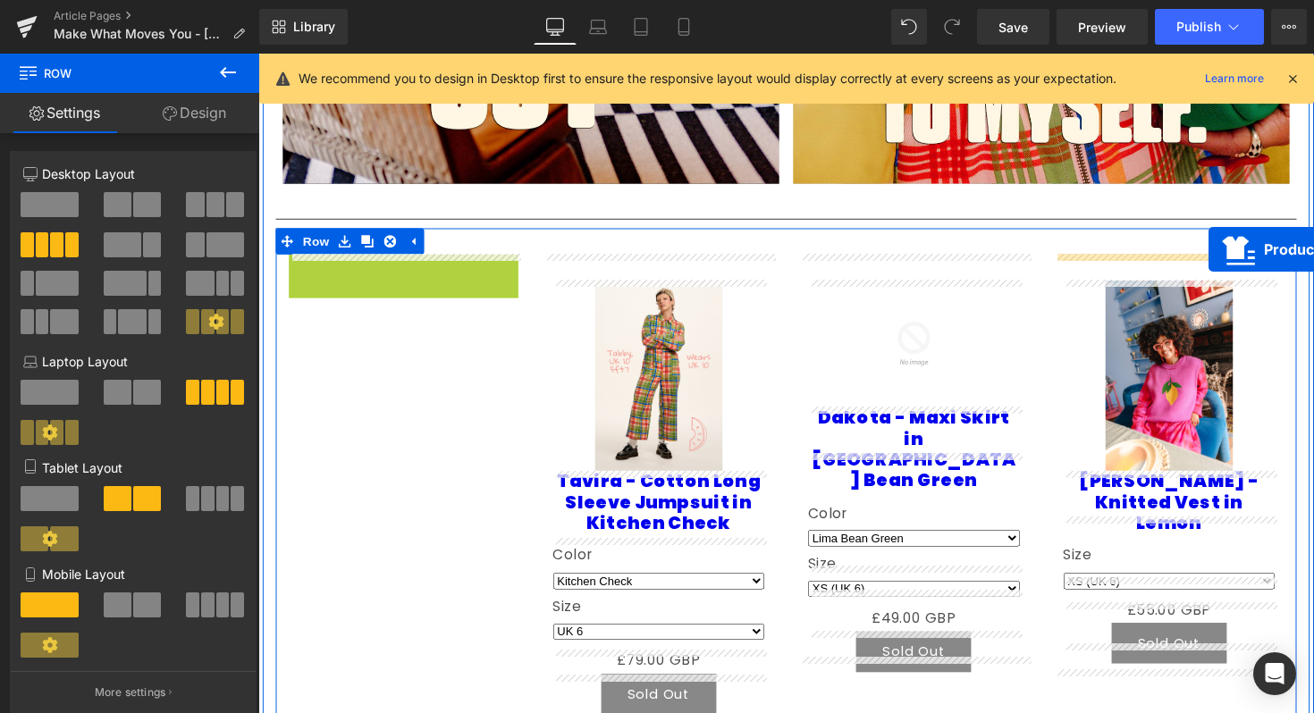
drag, startPoint x: 359, startPoint y: 269, endPoint x: 1232, endPoint y: 255, distance: 872.4
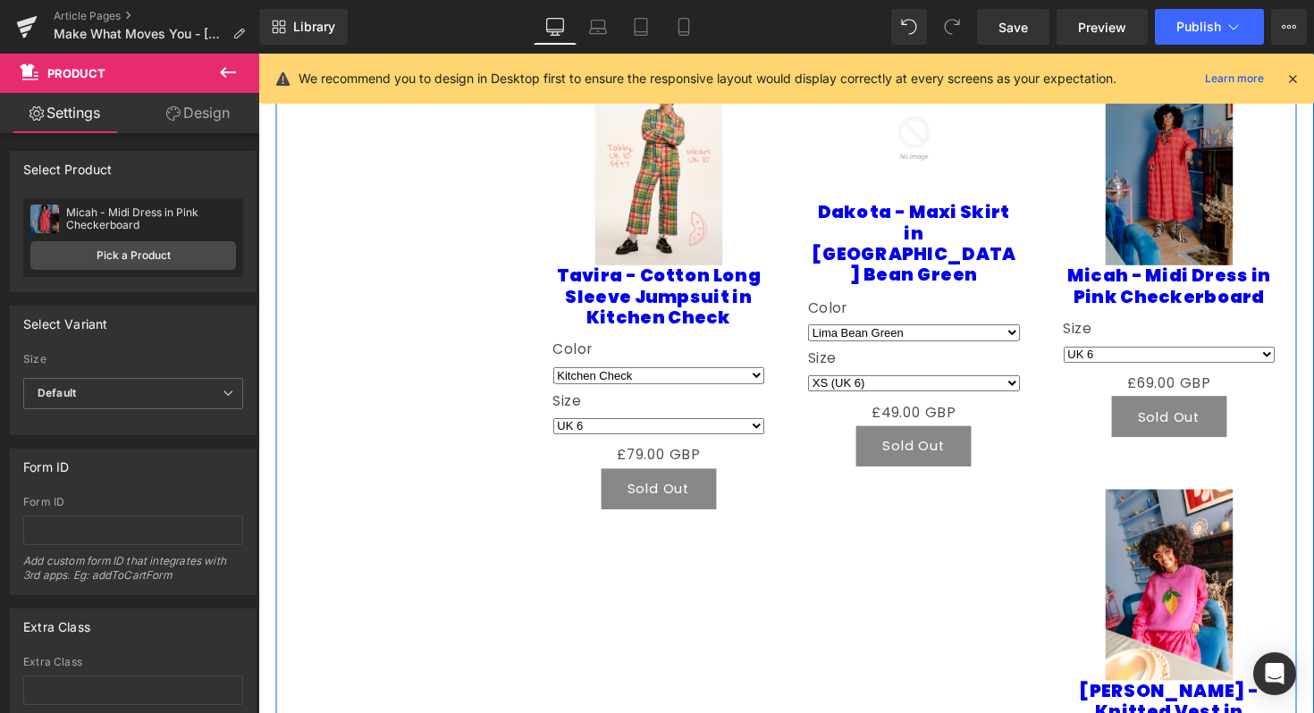
scroll to position [1938, 0]
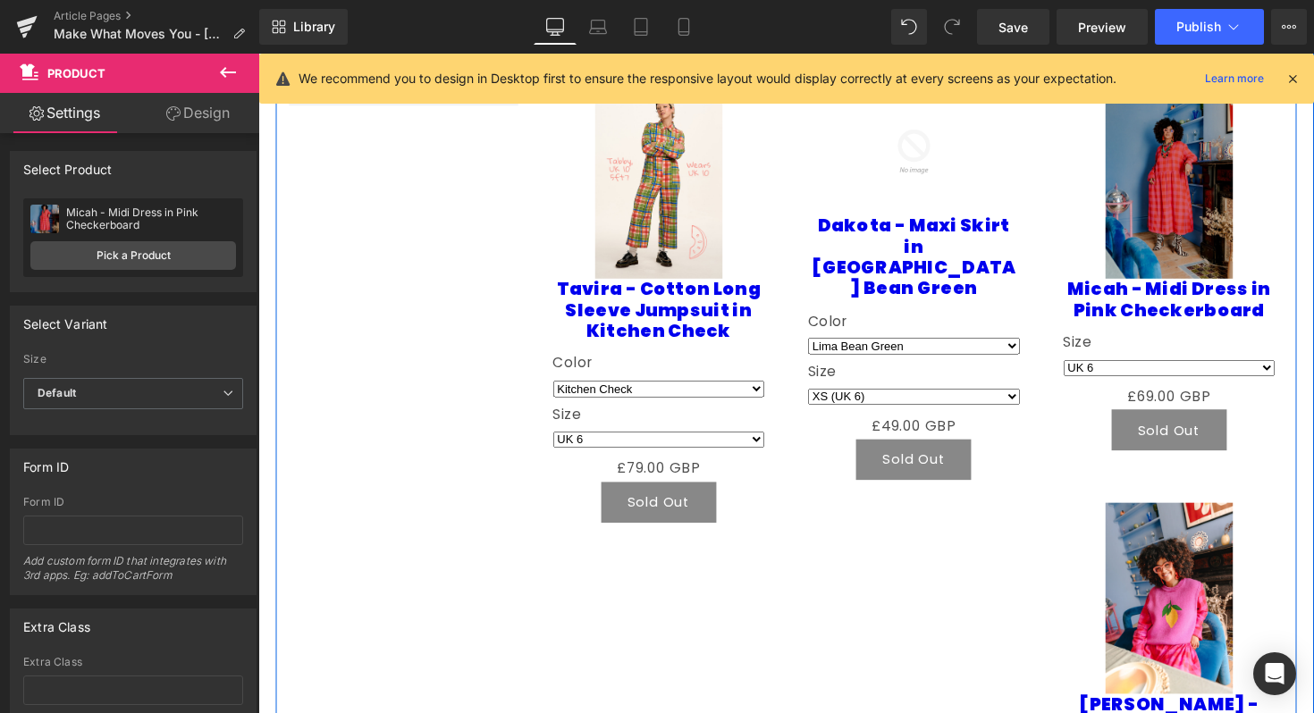
click at [1046, 594] on div "Sale Off (P) Image Tavira - Cotton Long Sleeve Jumpsuit in Kitchen Check (P) Ti…" at bounding box center [799, 489] width 1046 height 907
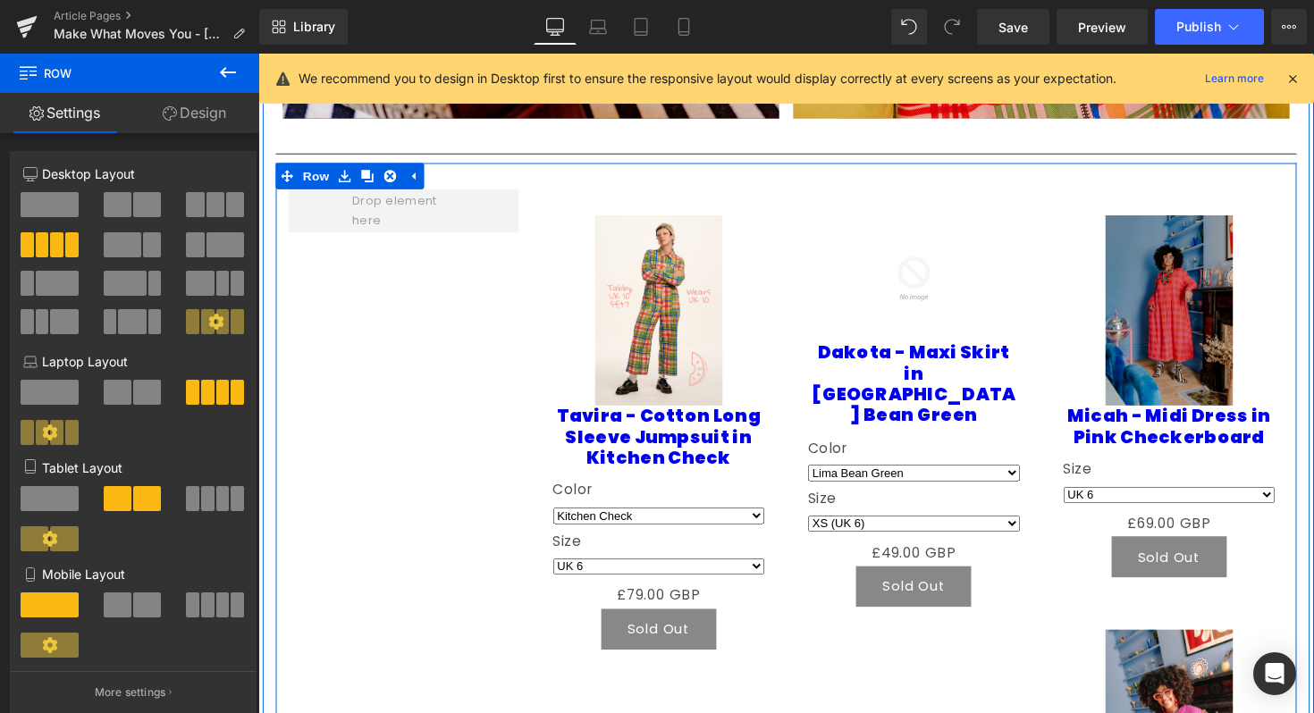
scroll to position [1745, 0]
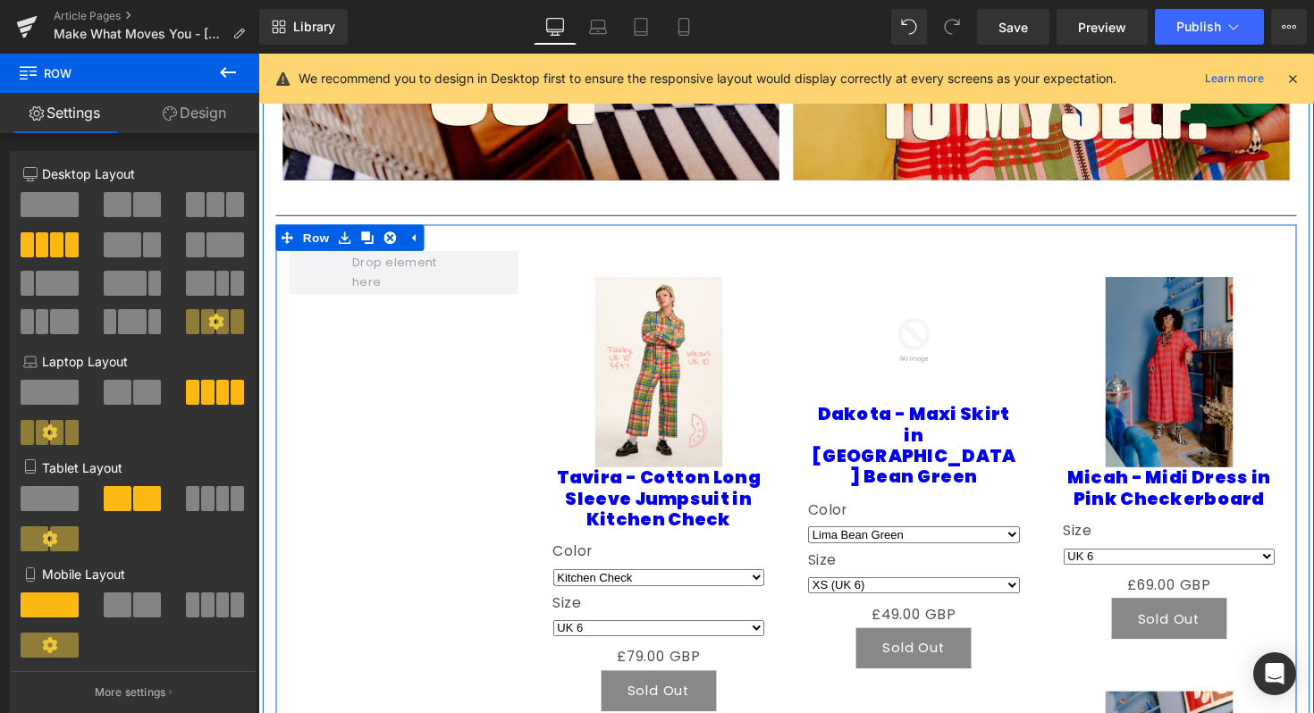
click at [511, 347] on div "Sale Off (P) Image Tavira - Cotton Long Sleeve Jumpsuit in Kitchen Check (P) Ti…" at bounding box center [799, 682] width 1046 height 907
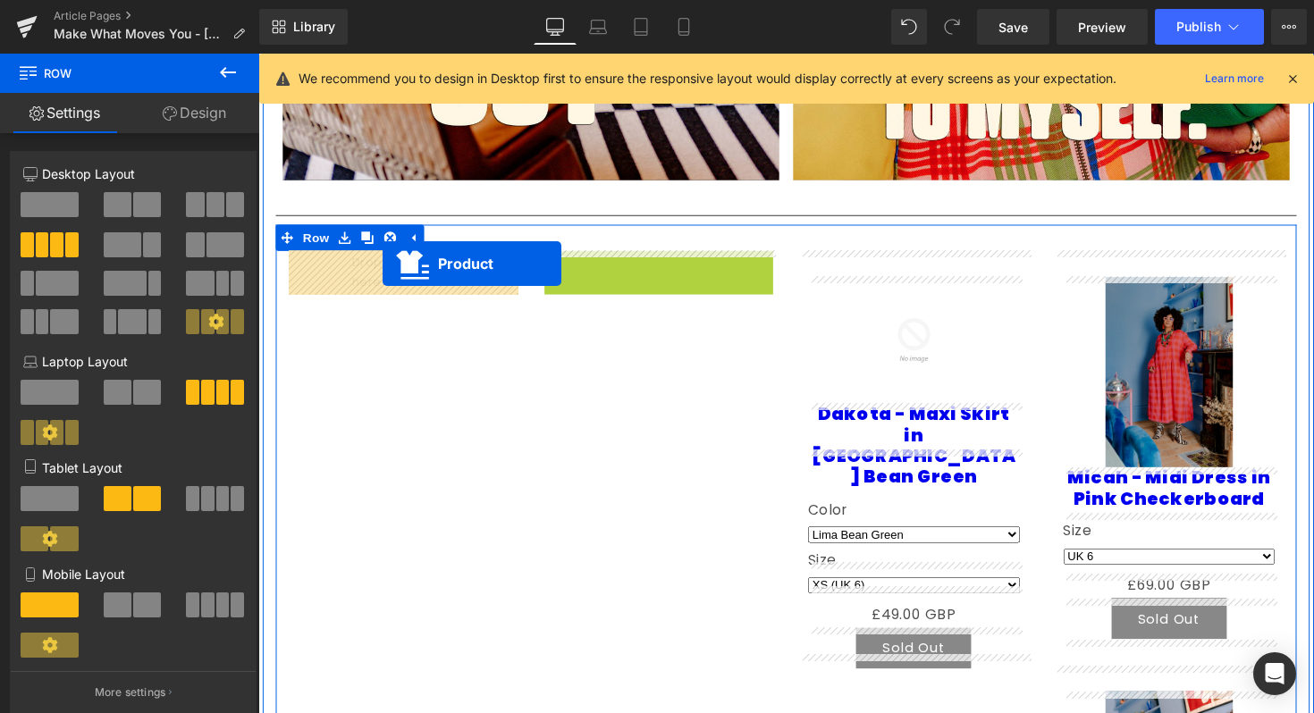
drag, startPoint x: 595, startPoint y: 270, endPoint x: 385, endPoint y: 269, distance: 210.0
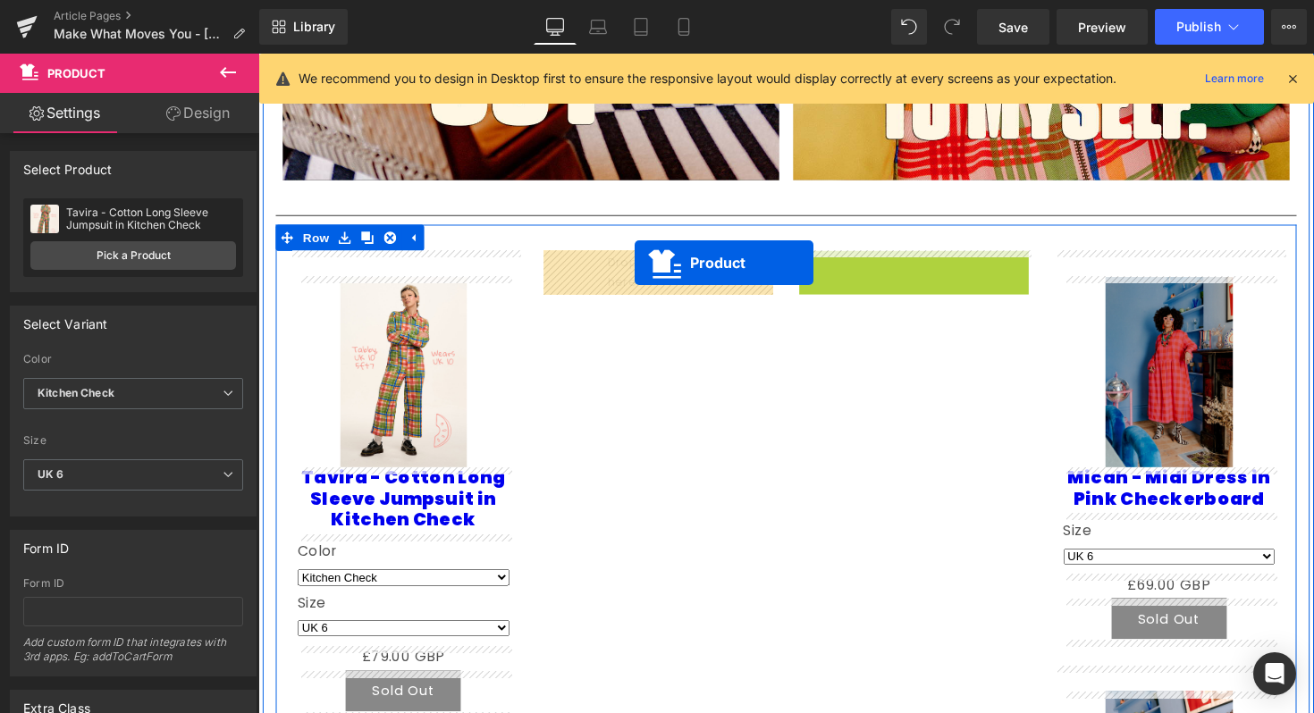
drag, startPoint x: 892, startPoint y: 269, endPoint x: 643, endPoint y: 268, distance: 248.5
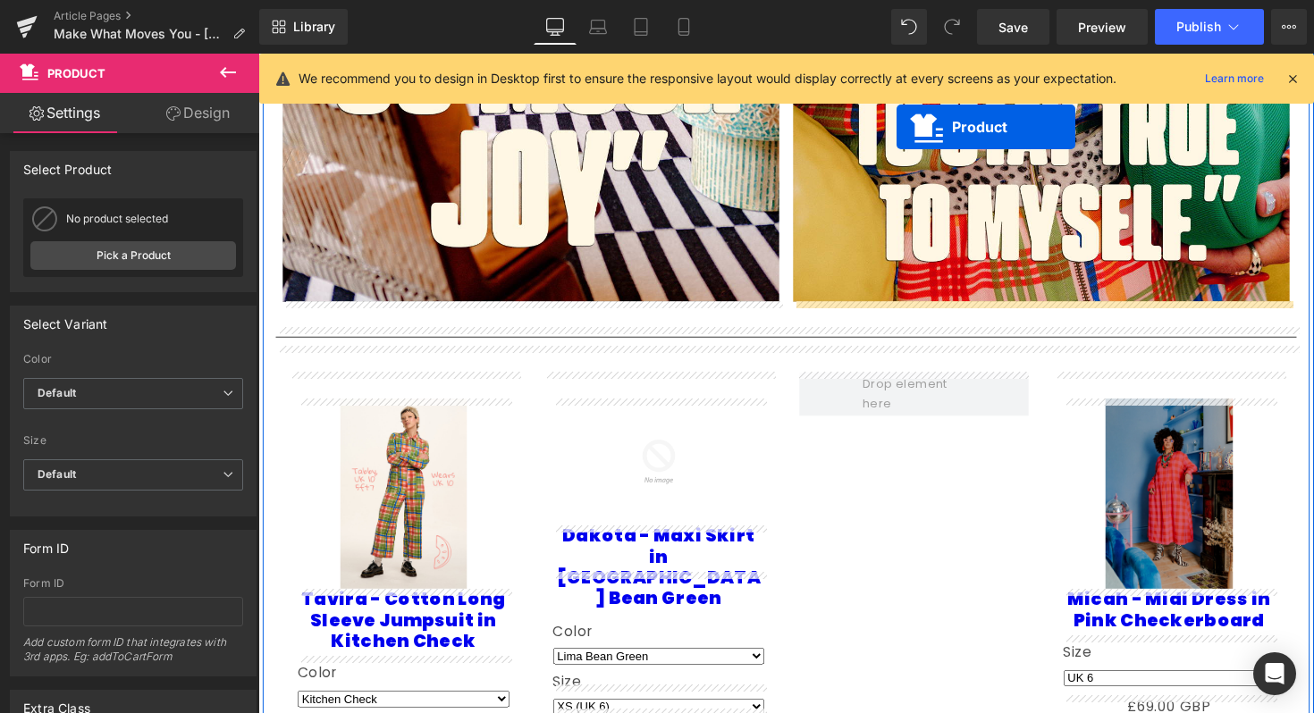
scroll to position [1602, 0]
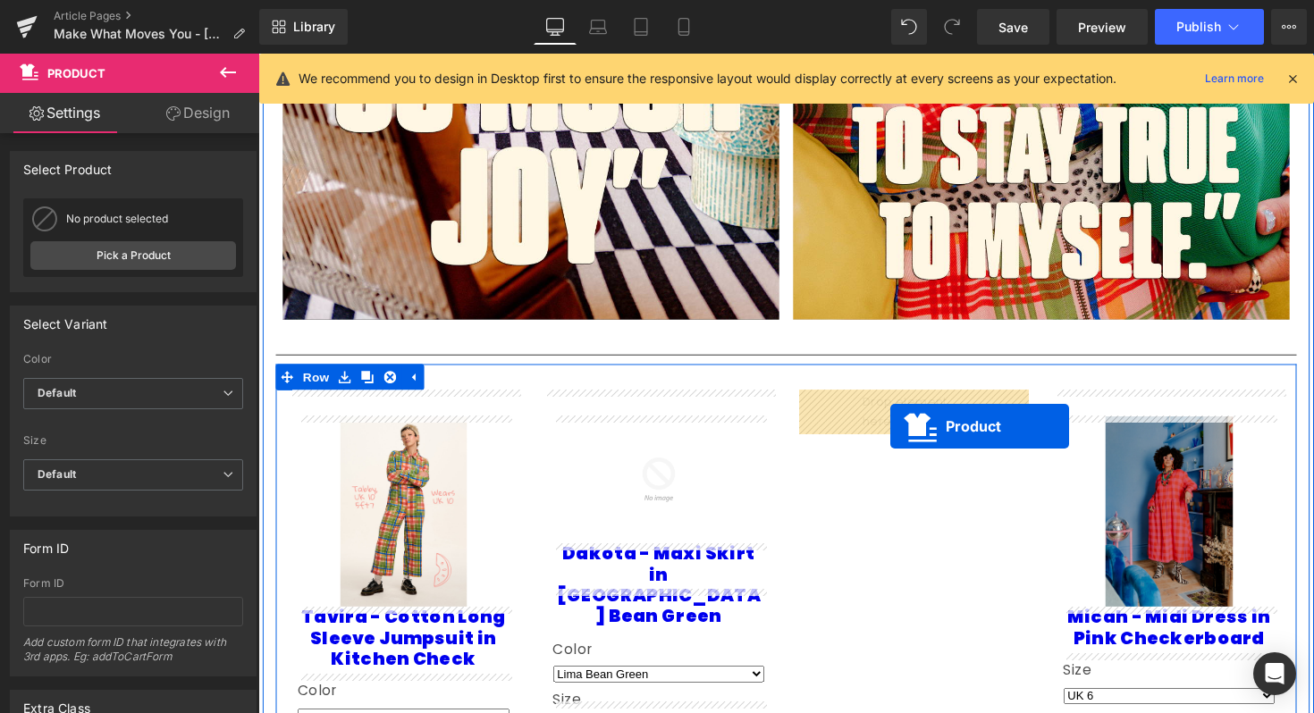
drag, startPoint x: 1151, startPoint y: 500, endPoint x: 904, endPoint y: 433, distance: 255.4
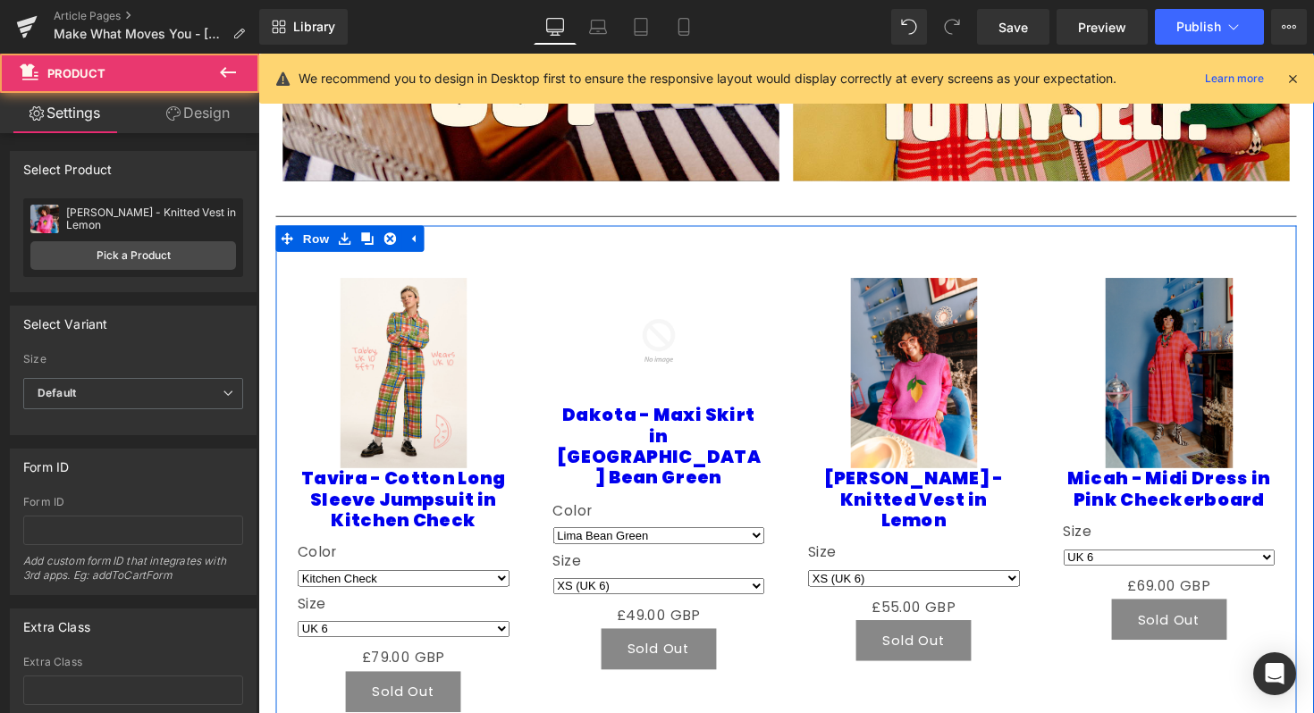
scroll to position [1965, 0]
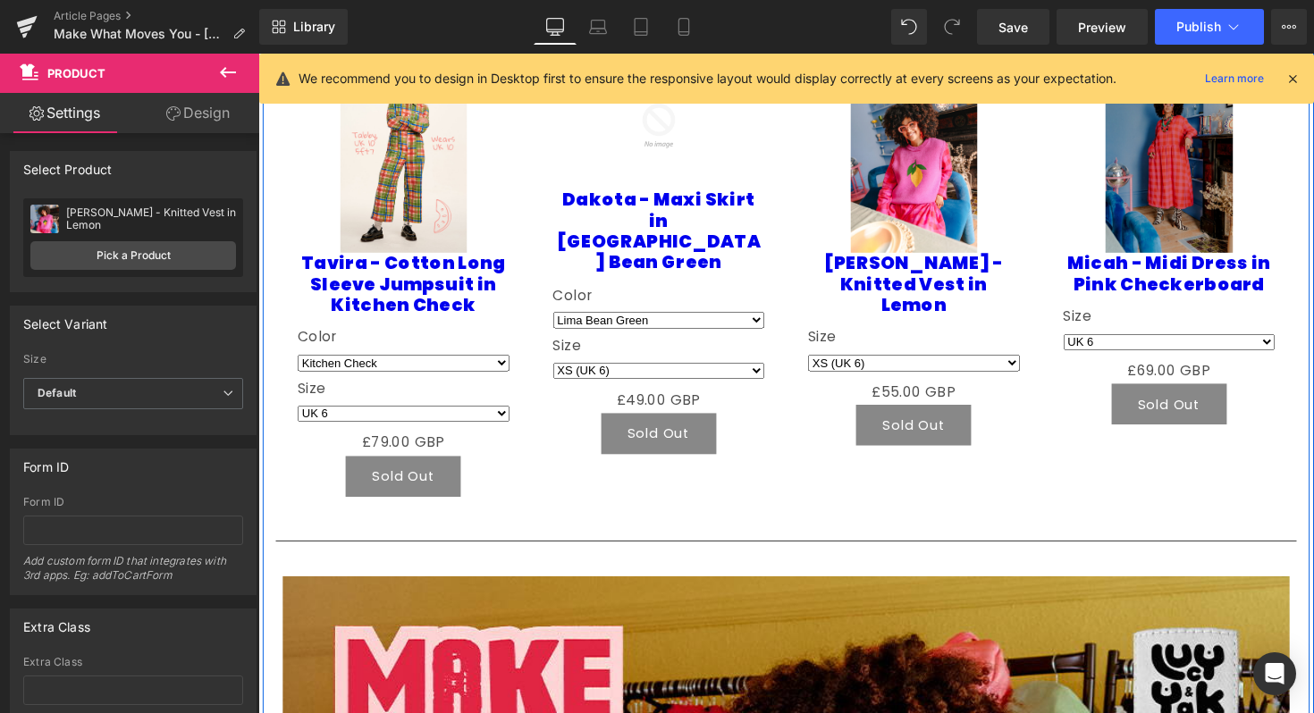
click at [258, 54] on div at bounding box center [258, 54] width 0 height 0
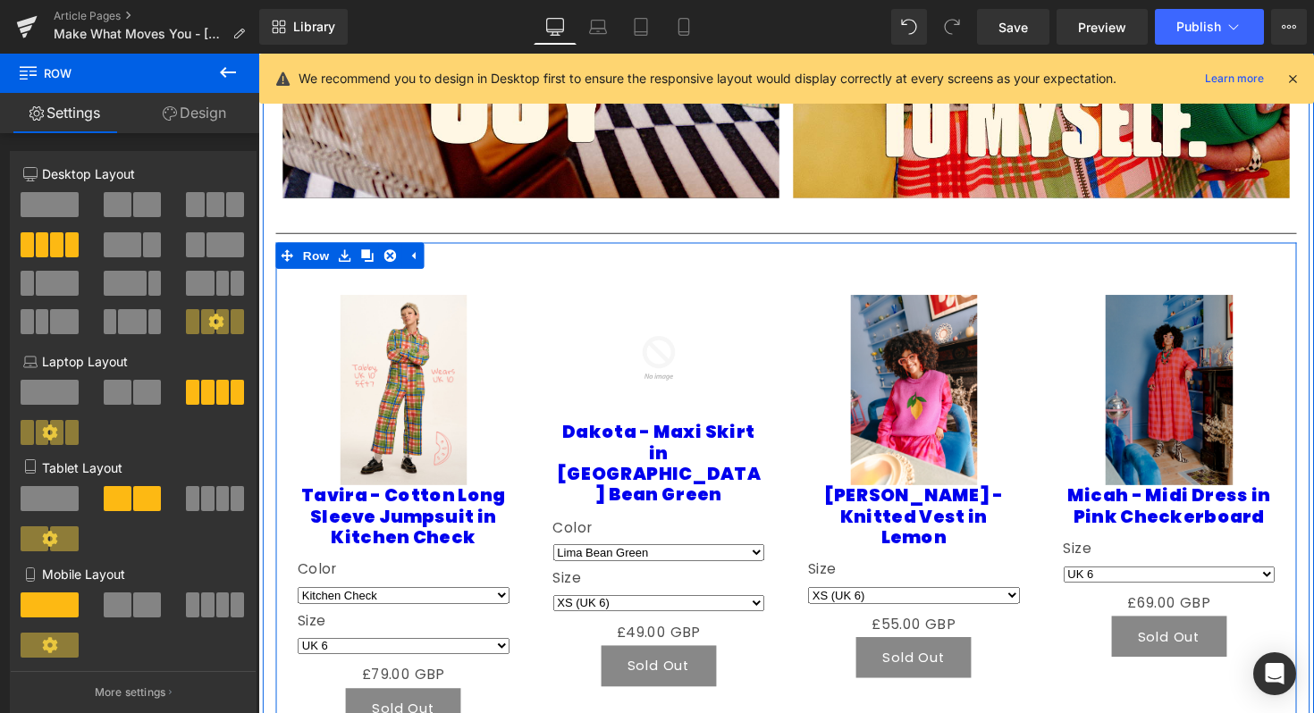
scroll to position [1701, 0]
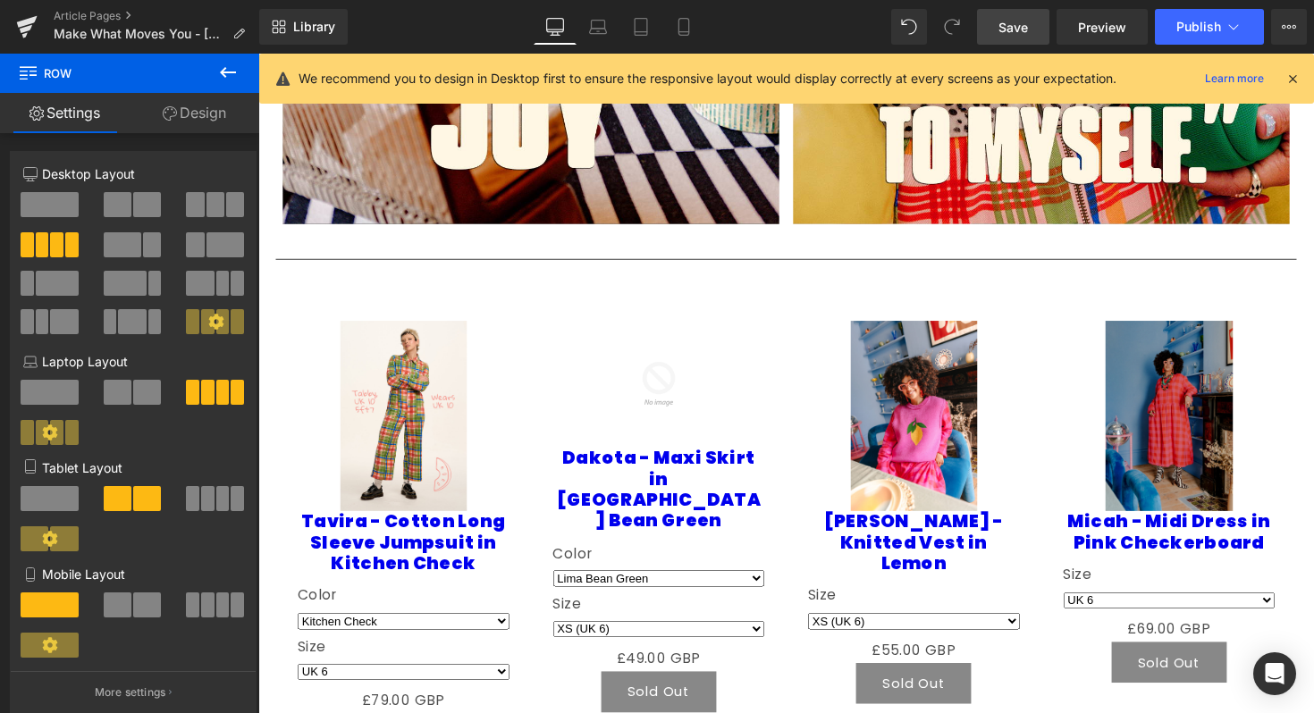
click at [1031, 25] on link "Save" at bounding box center [1013, 27] width 72 height 36
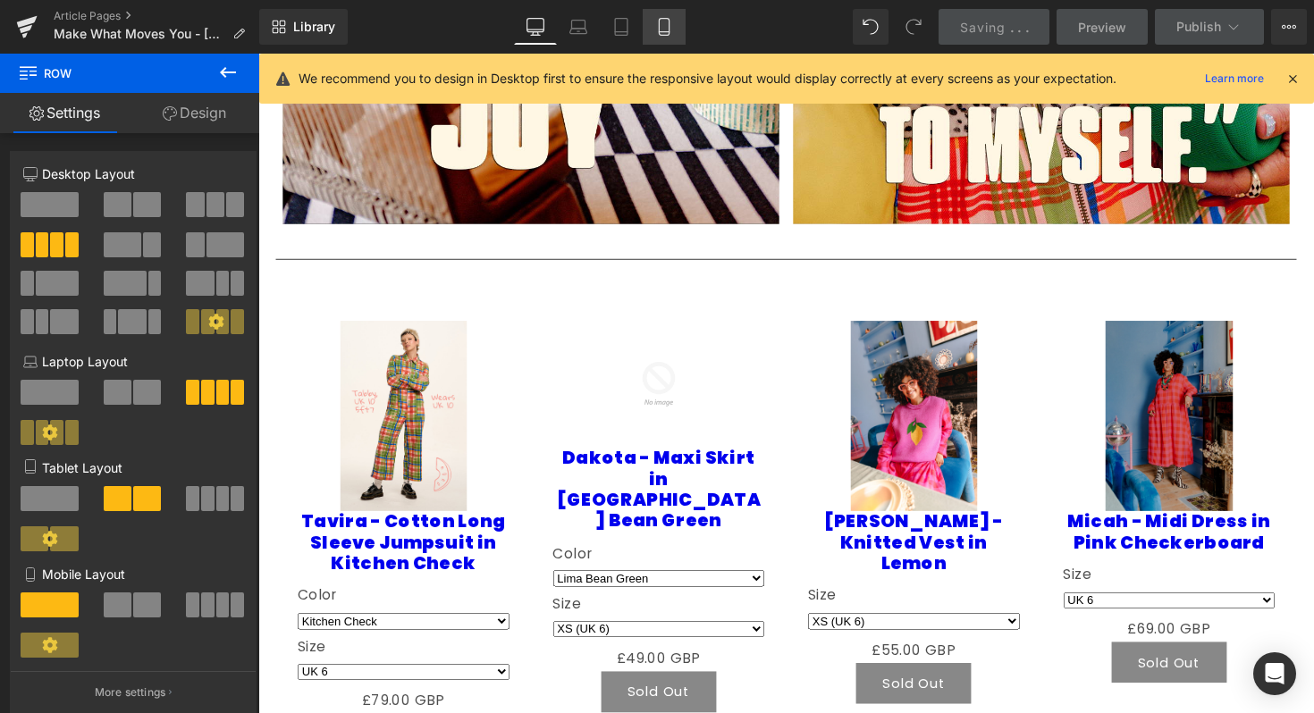
click at [660, 32] on icon at bounding box center [664, 27] width 18 height 18
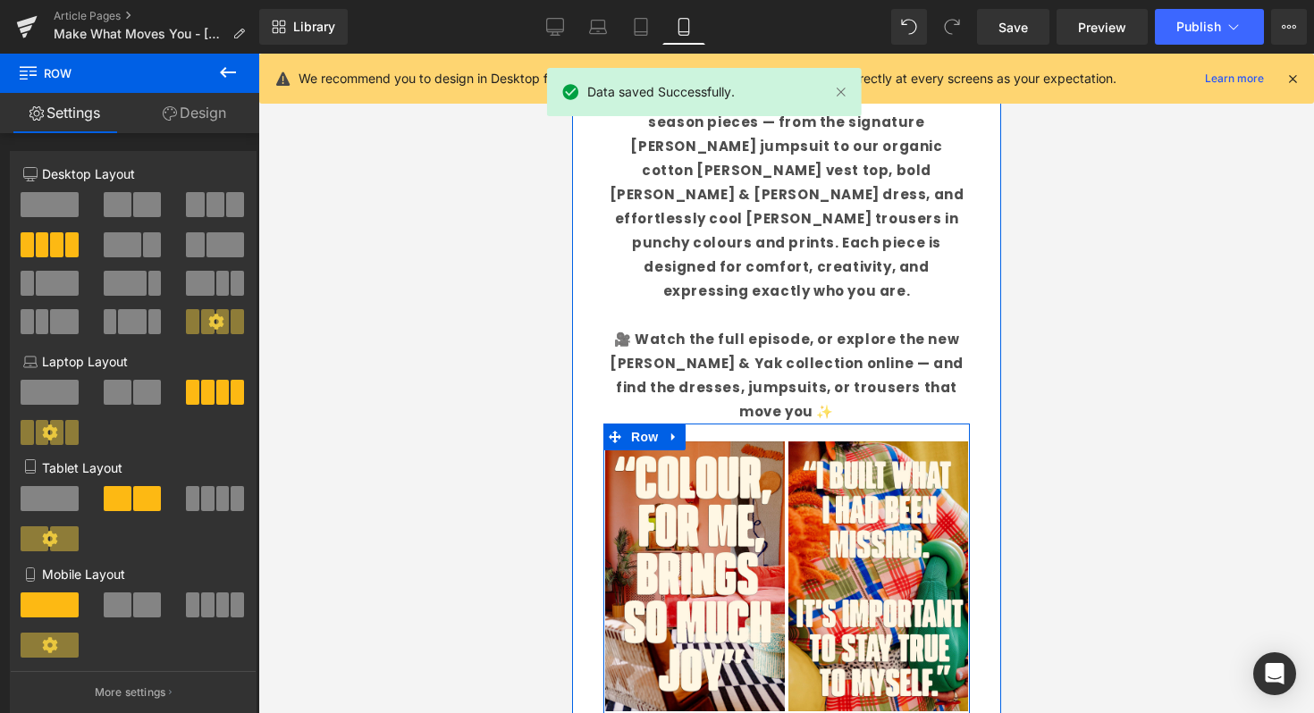
scroll to position [1139, 0]
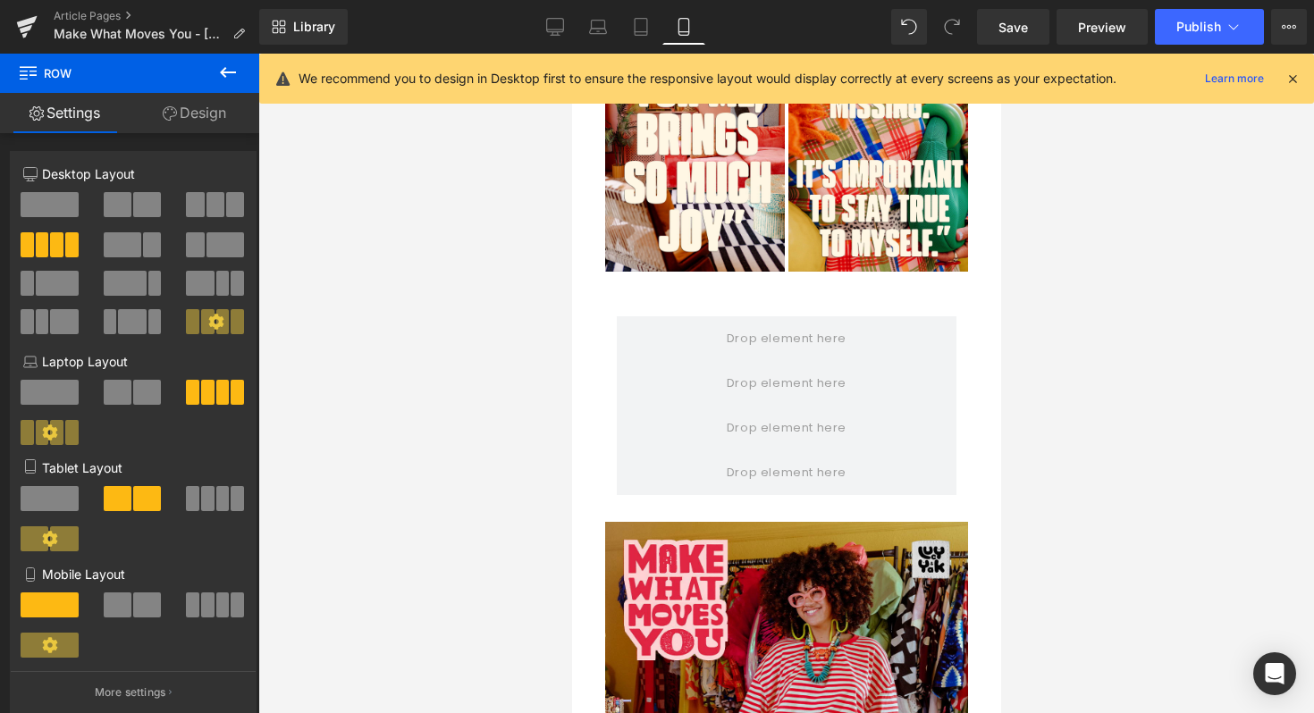
click at [231, 64] on icon at bounding box center [227, 72] width 21 height 21
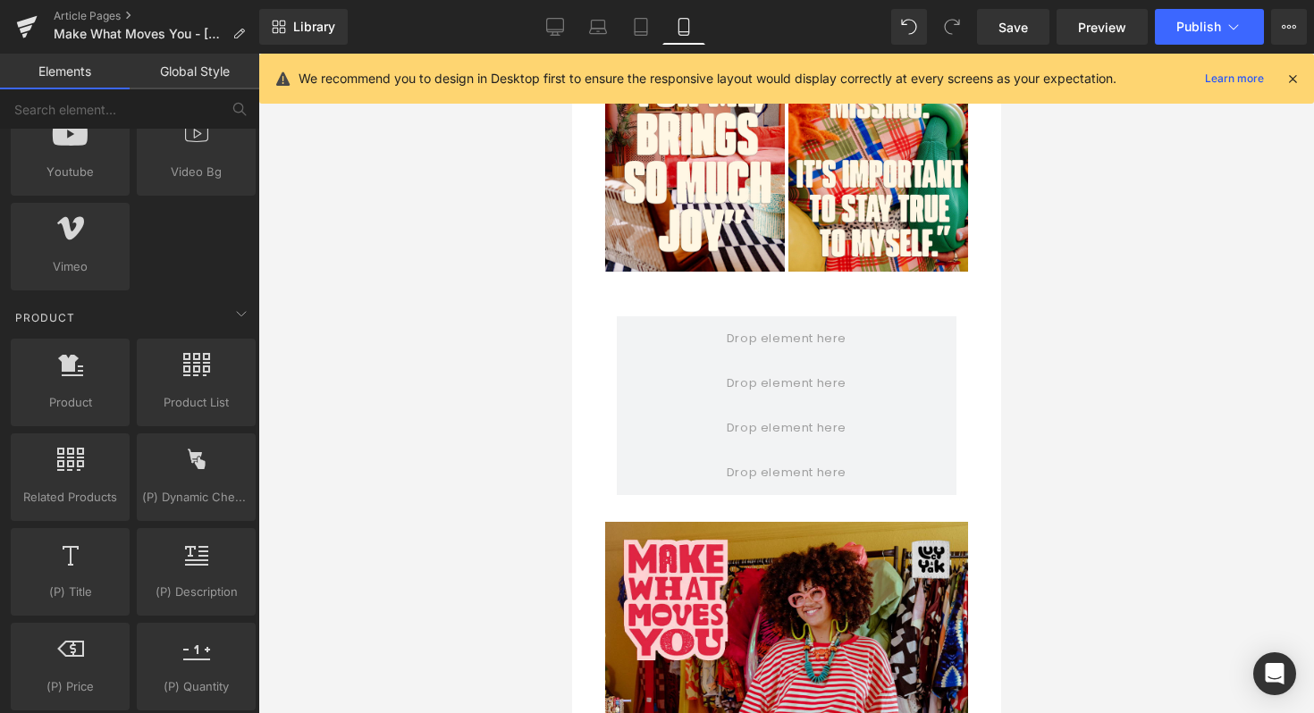
scroll to position [1309, 0]
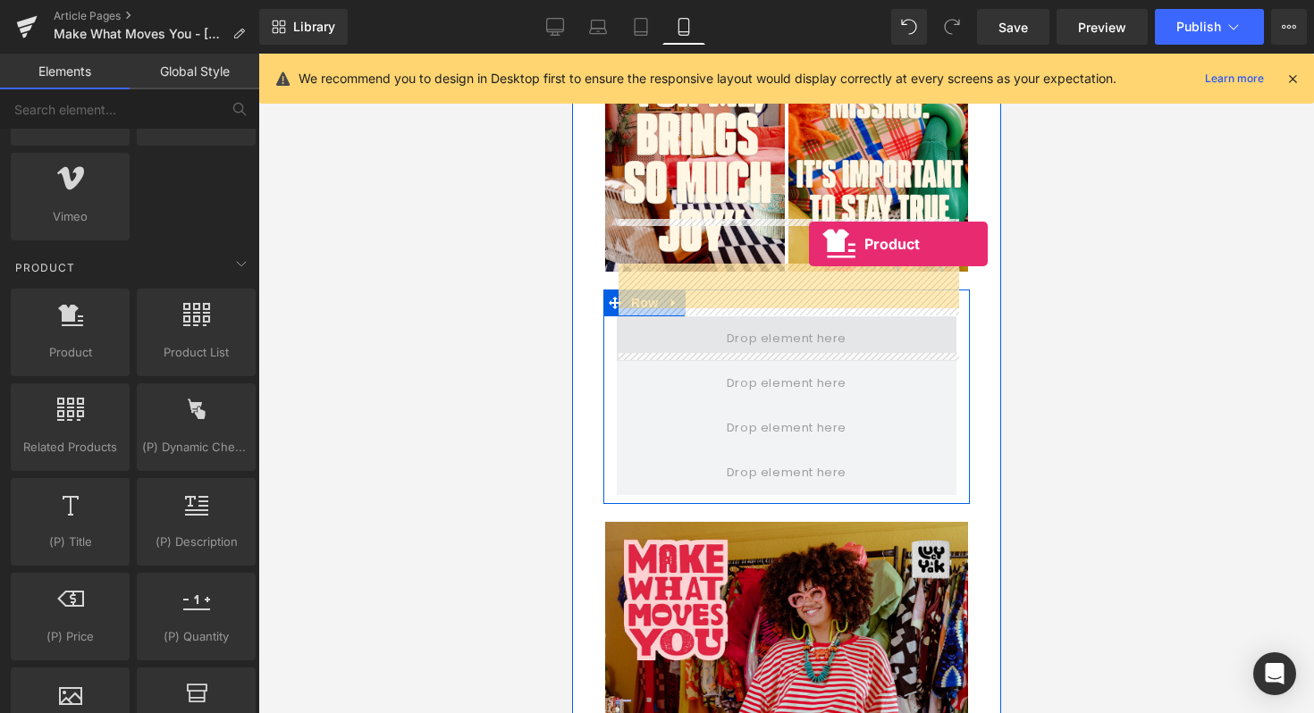
drag, startPoint x: 643, startPoint y: 379, endPoint x: 808, endPoint y: 243, distance: 213.3
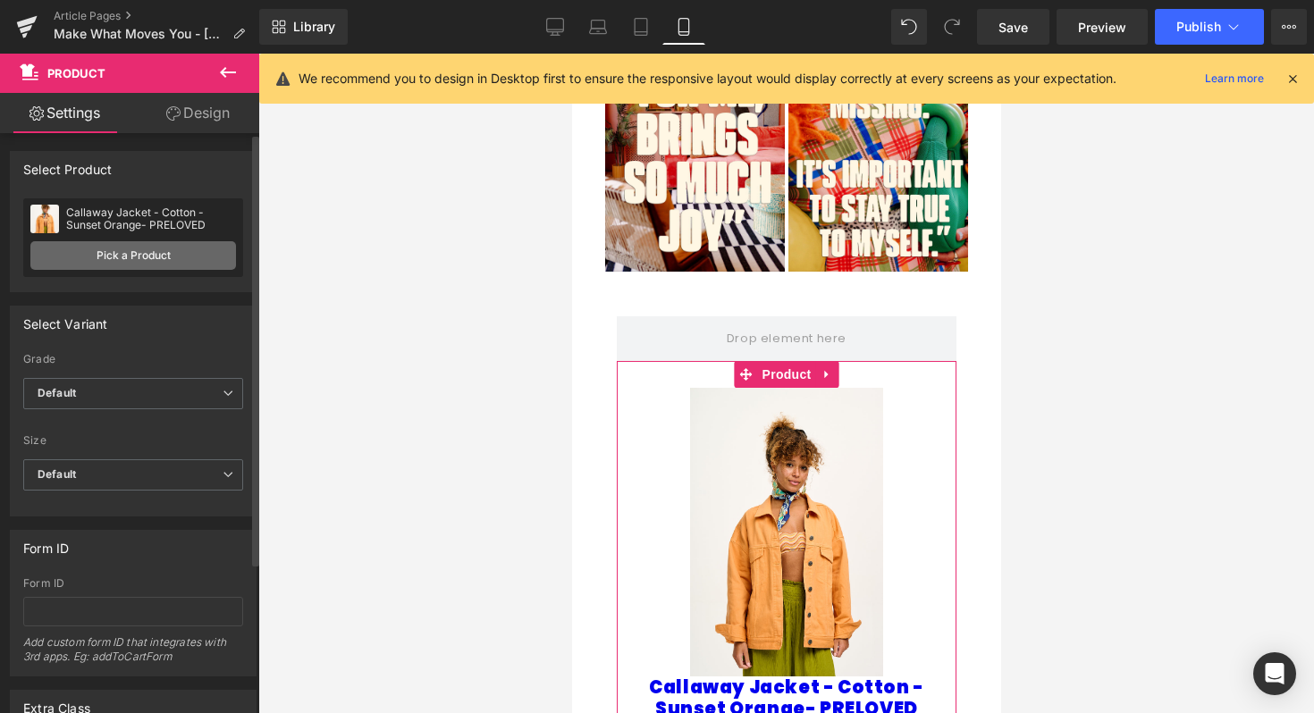
click at [191, 254] on link "Pick a Product" at bounding box center [133, 255] width 206 height 29
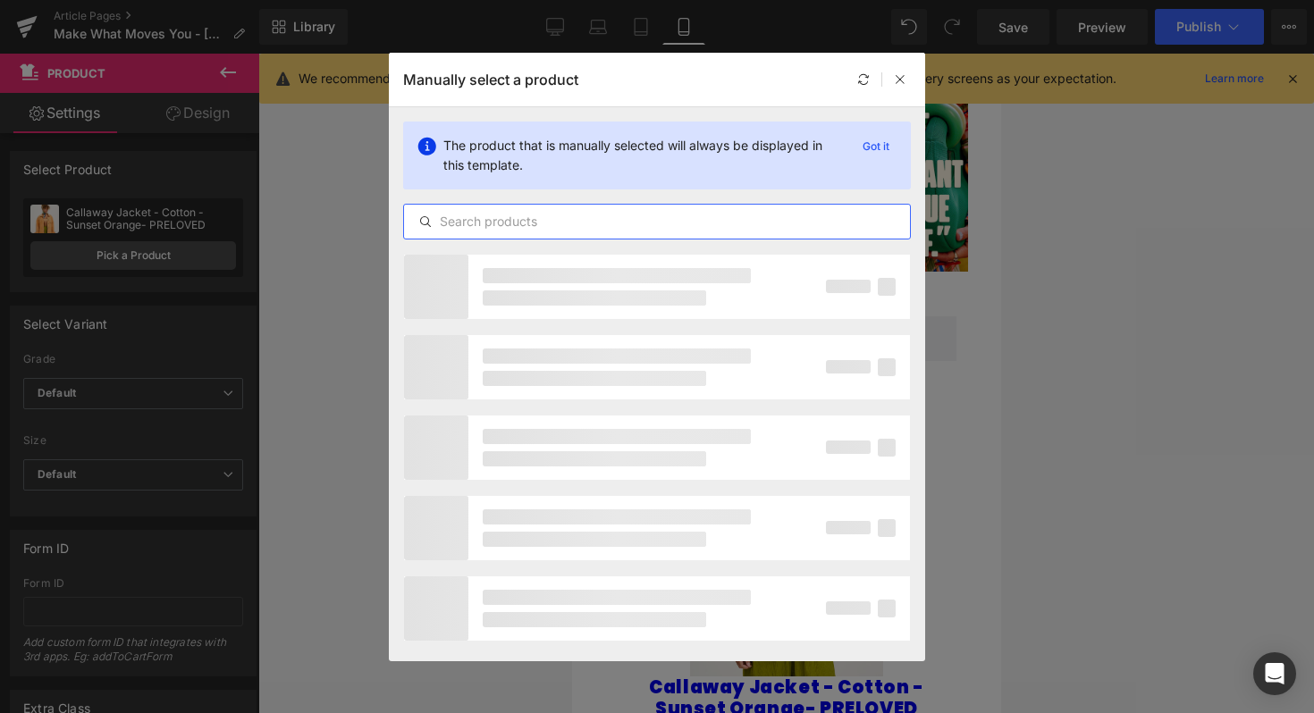
click at [562, 225] on input "text" at bounding box center [657, 221] width 506 height 21
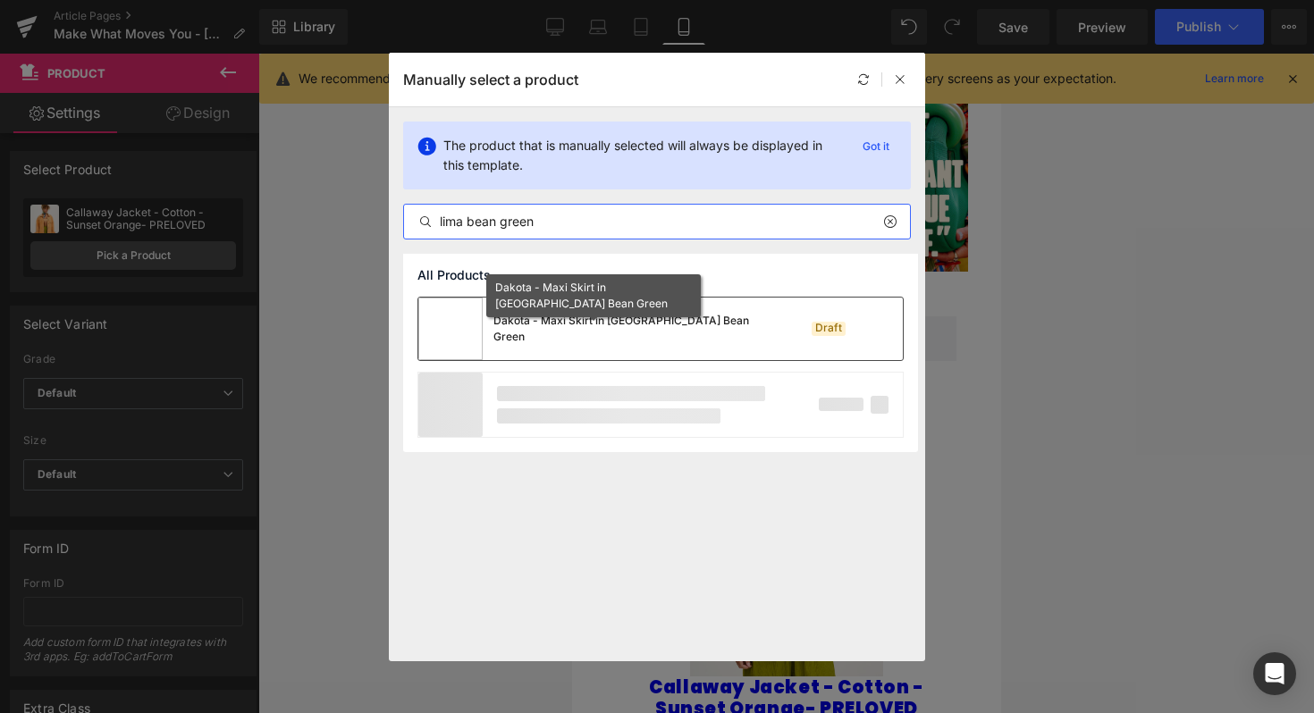
type input "lima bean green"
click at [645, 325] on div "Dakota - Maxi Skirt in [GEOGRAPHIC_DATA] Bean Green" at bounding box center [627, 329] width 268 height 32
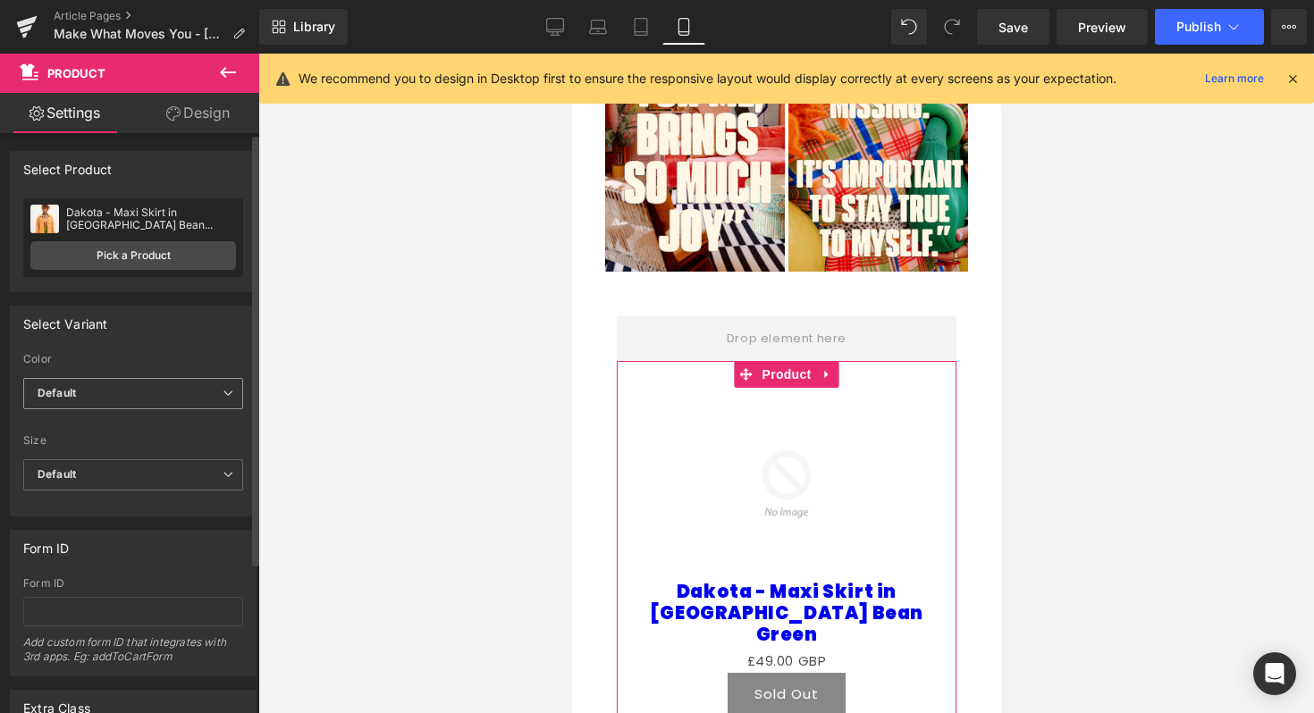
click at [220, 383] on span "Default" at bounding box center [133, 393] width 220 height 31
click at [189, 447] on li "Lima Bean Green" at bounding box center [129, 452] width 213 height 27
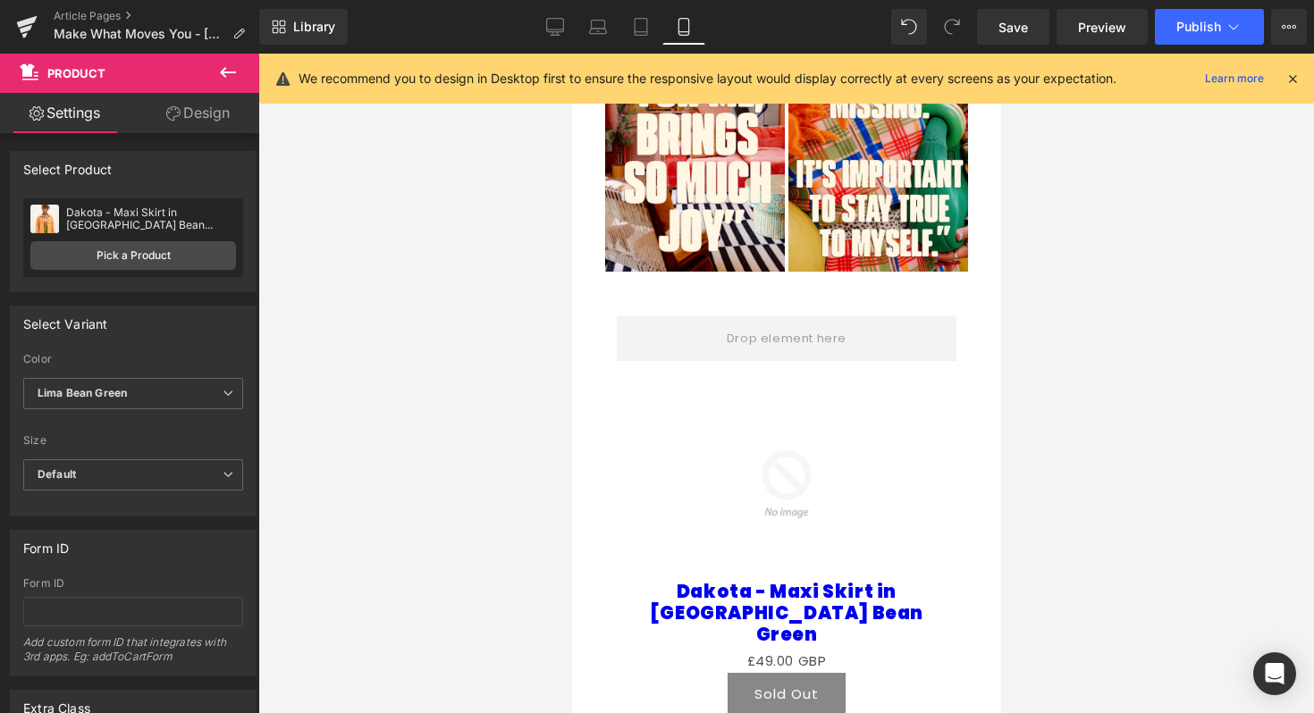
click at [235, 74] on icon at bounding box center [227, 72] width 21 height 21
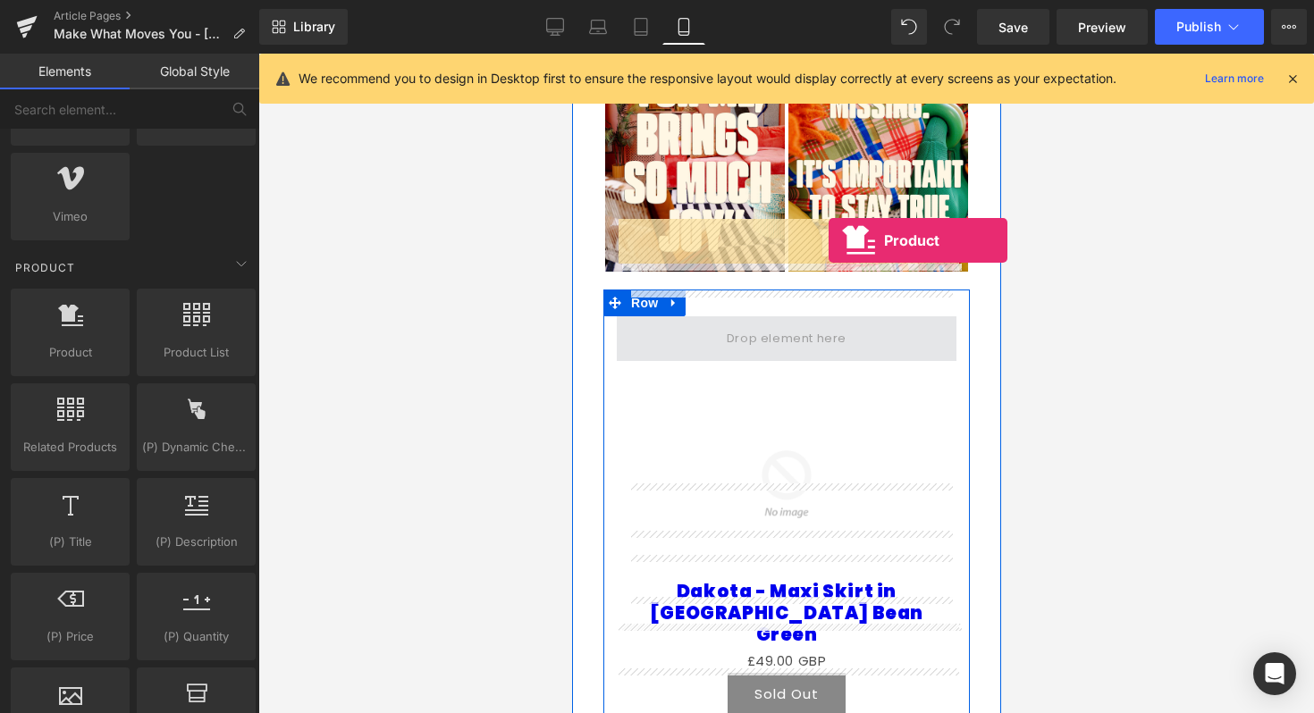
drag, startPoint x: 634, startPoint y: 367, endPoint x: 828, endPoint y: 240, distance: 231.8
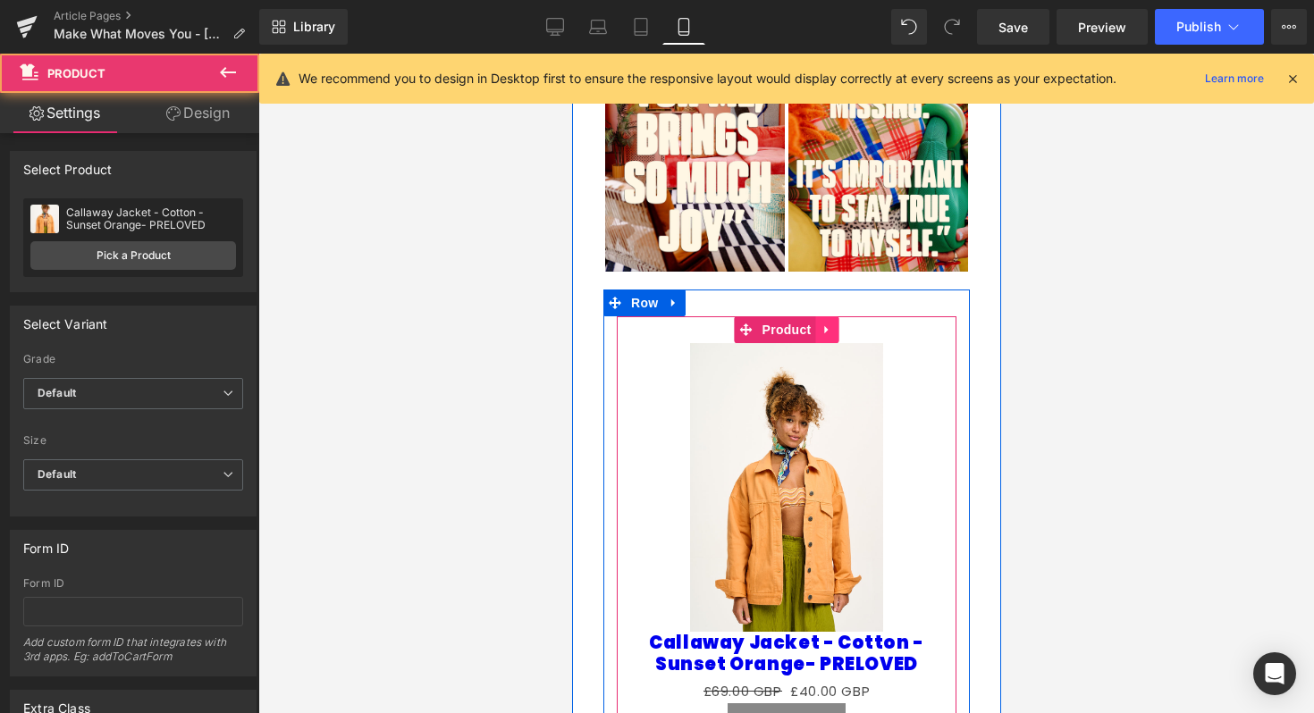
click at [828, 323] on icon at bounding box center [826, 329] width 13 height 13
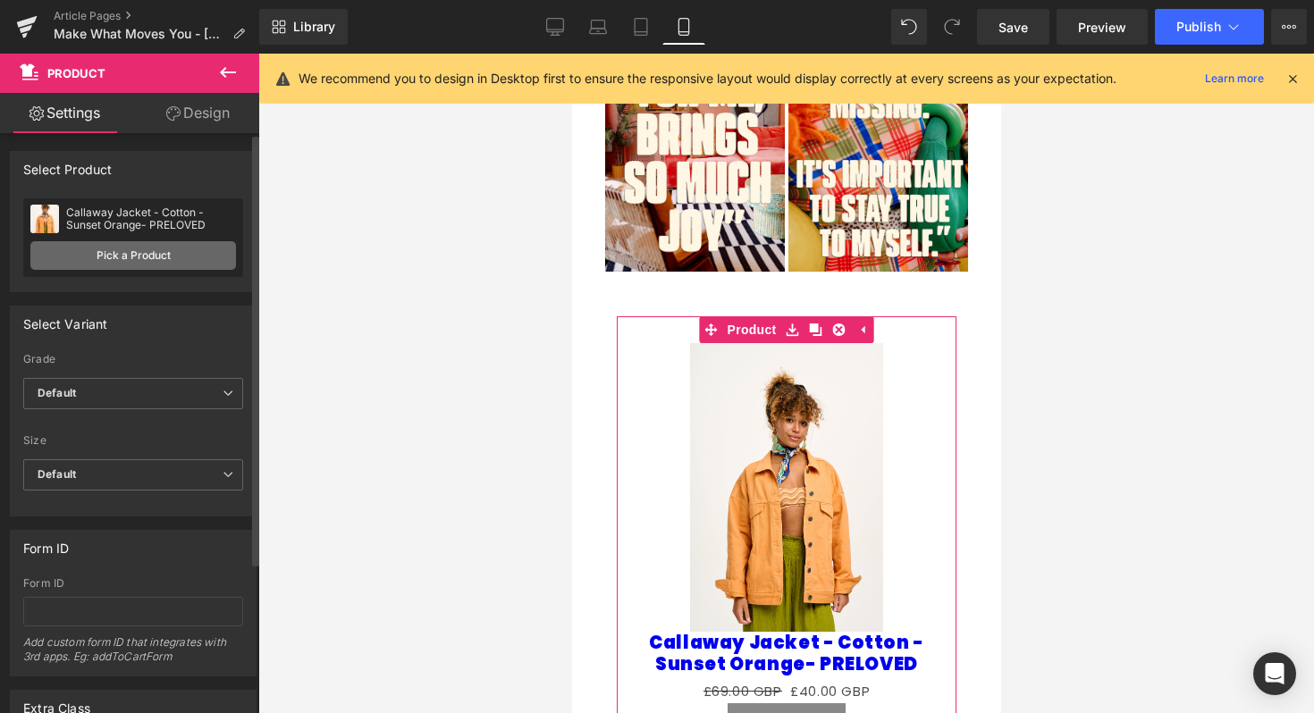
click at [162, 256] on link "Pick a Product" at bounding box center [133, 255] width 206 height 29
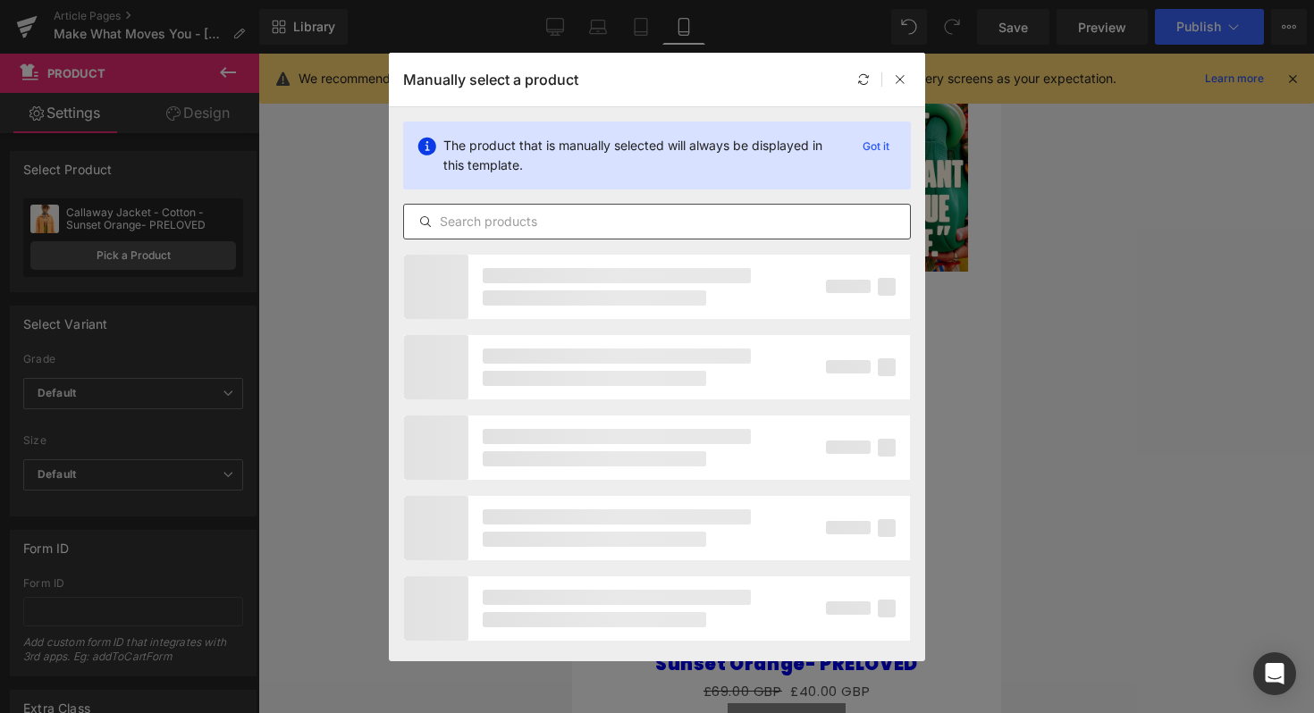
click at [598, 208] on div at bounding box center [657, 222] width 508 height 36
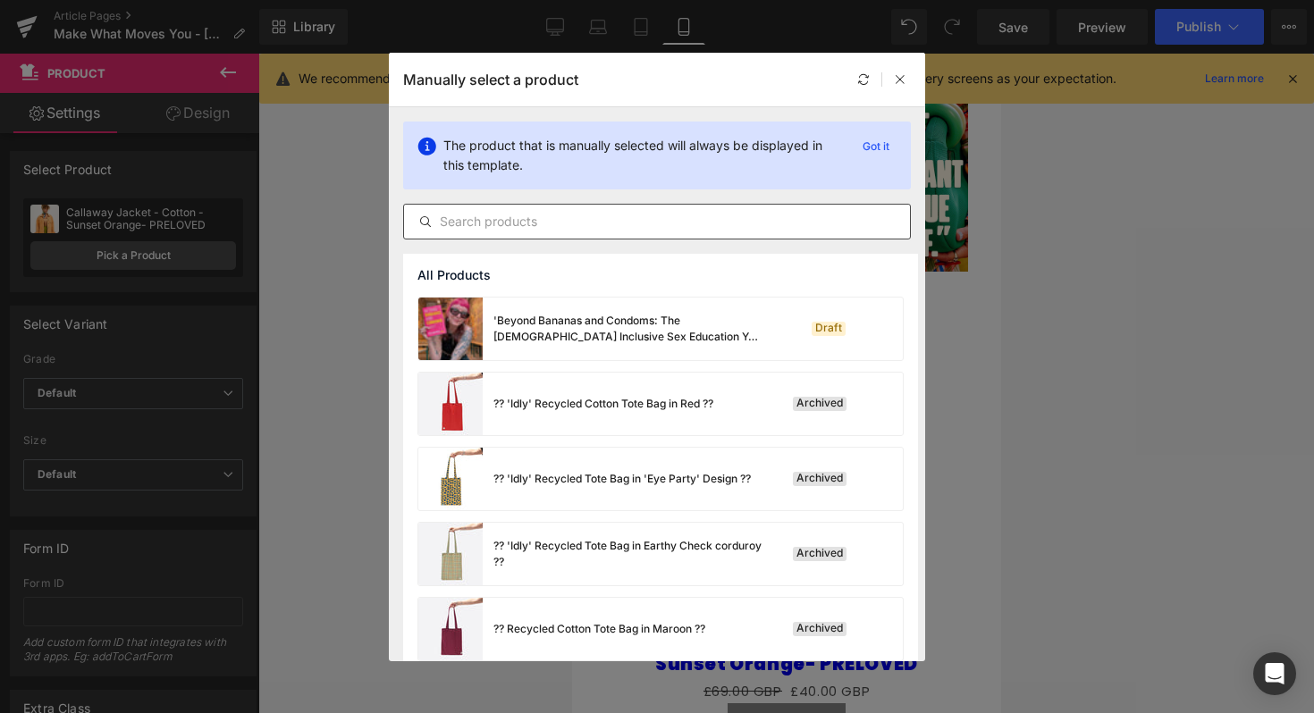
click at [600, 223] on input "text" at bounding box center [657, 221] width 506 height 21
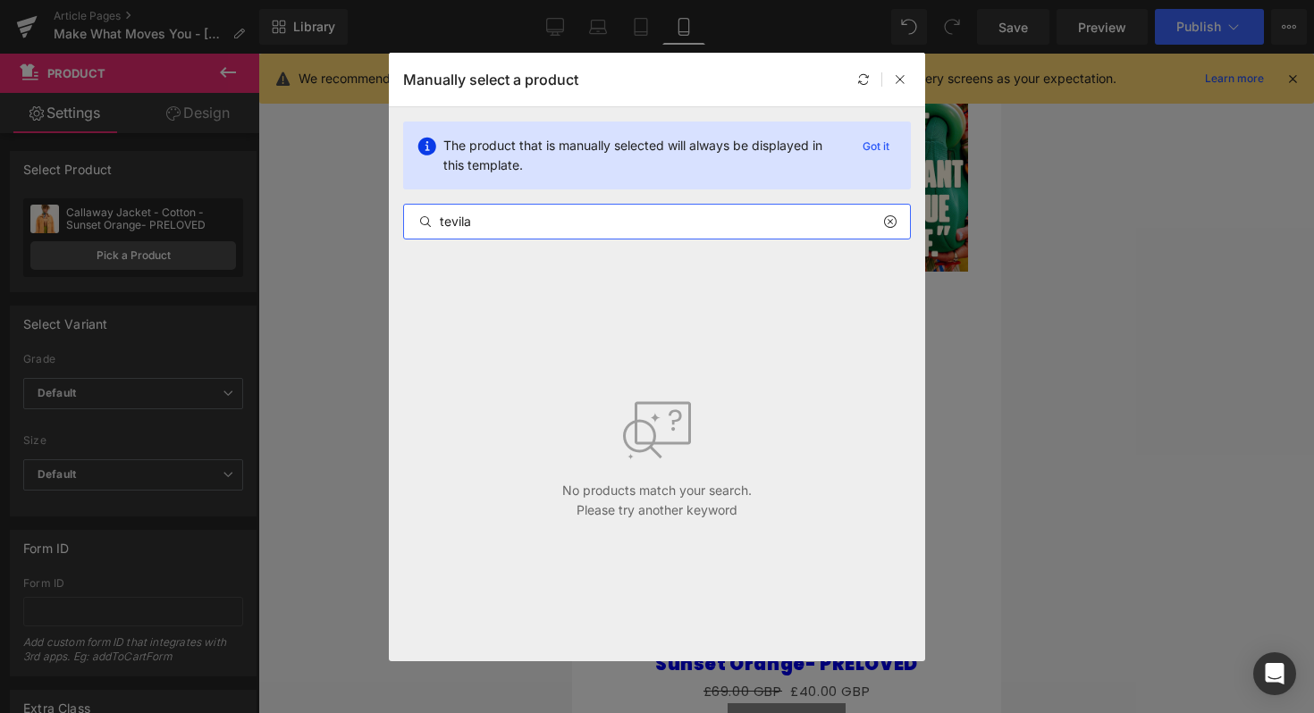
type input "tevila"
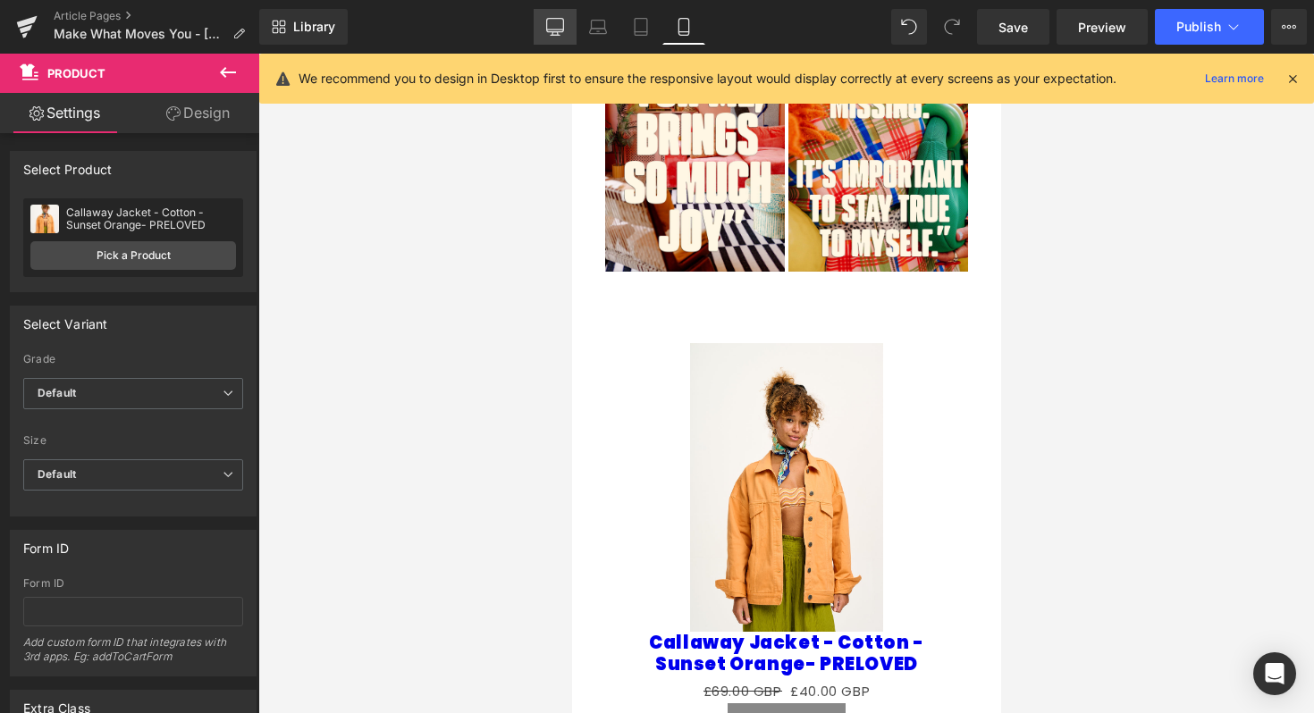
click at [573, 18] on link "Desktop" at bounding box center [555, 27] width 43 height 36
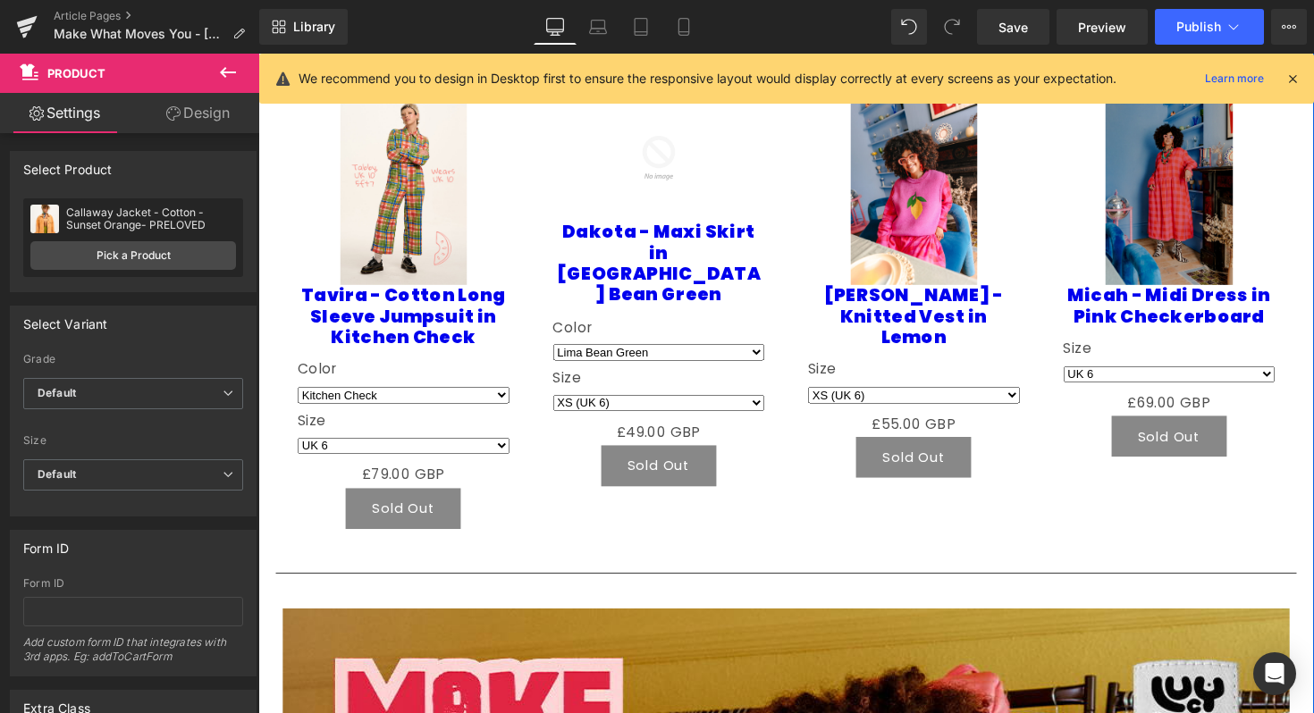
scroll to position [1915, 0]
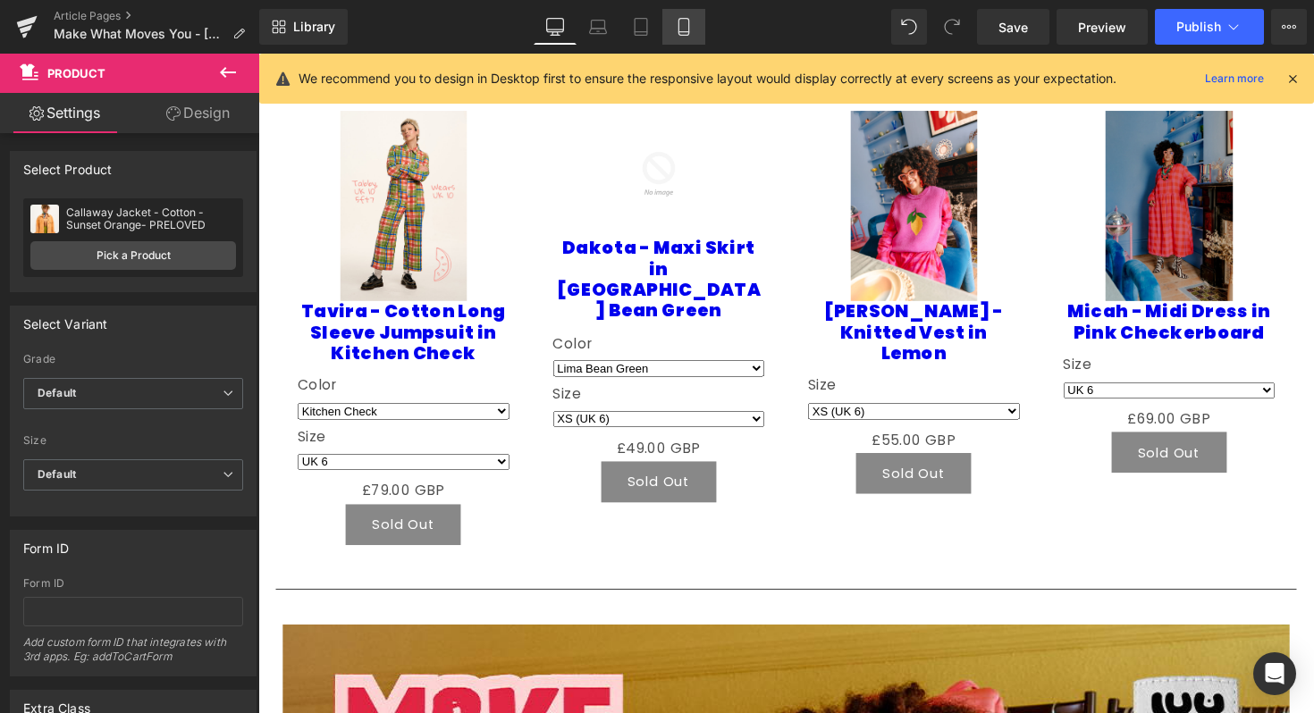
click at [679, 29] on icon at bounding box center [683, 27] width 10 height 17
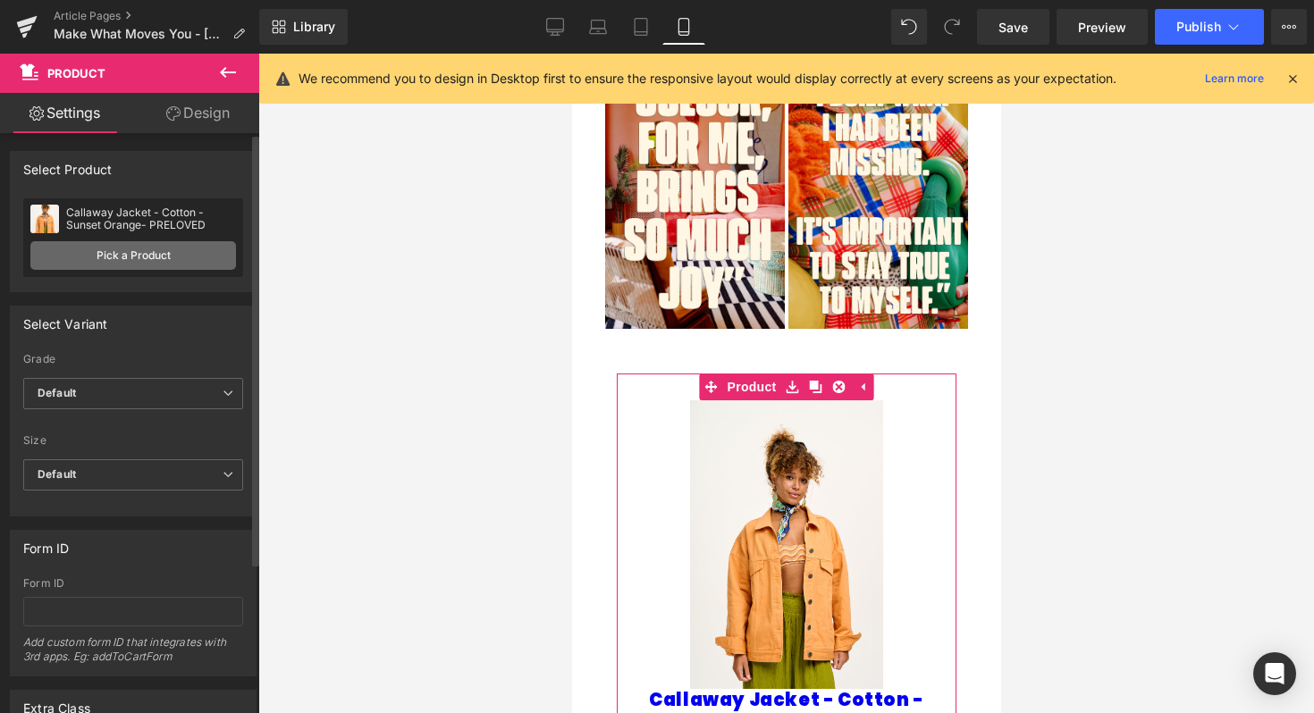
click at [190, 257] on link "Pick a Product" at bounding box center [133, 255] width 206 height 29
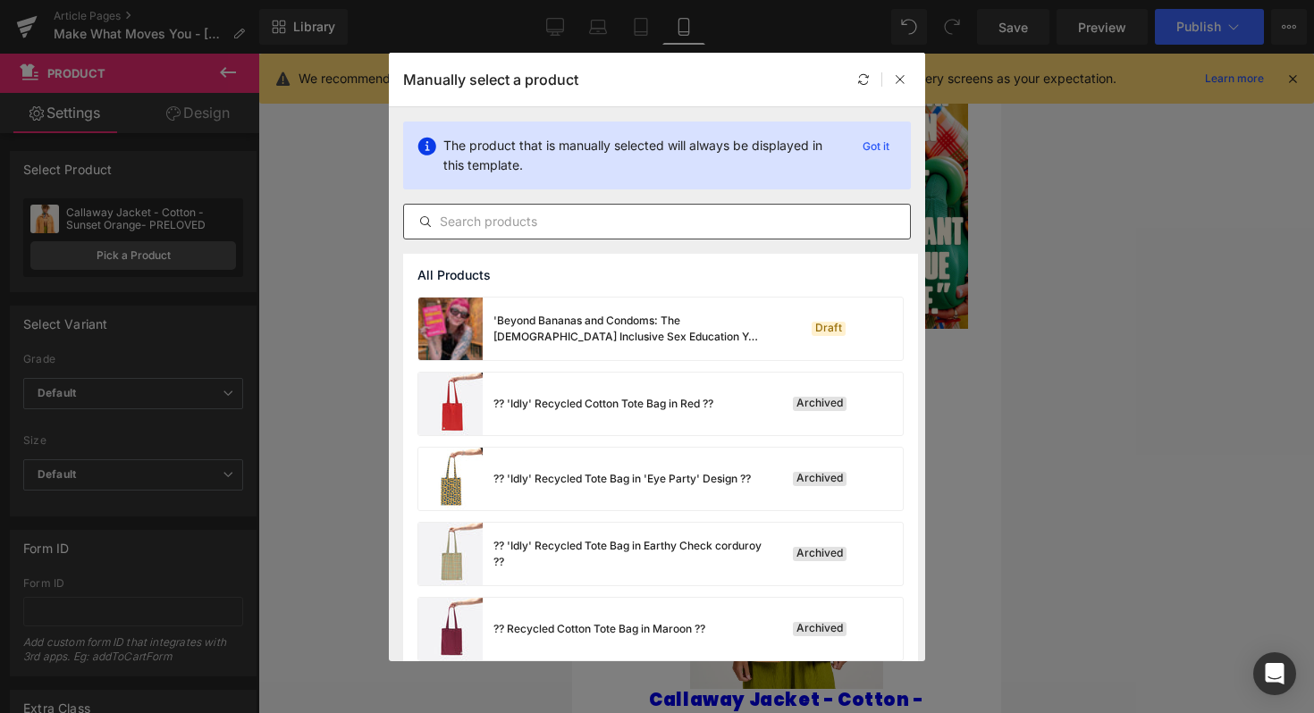
click at [559, 215] on input "text" at bounding box center [657, 221] width 506 height 21
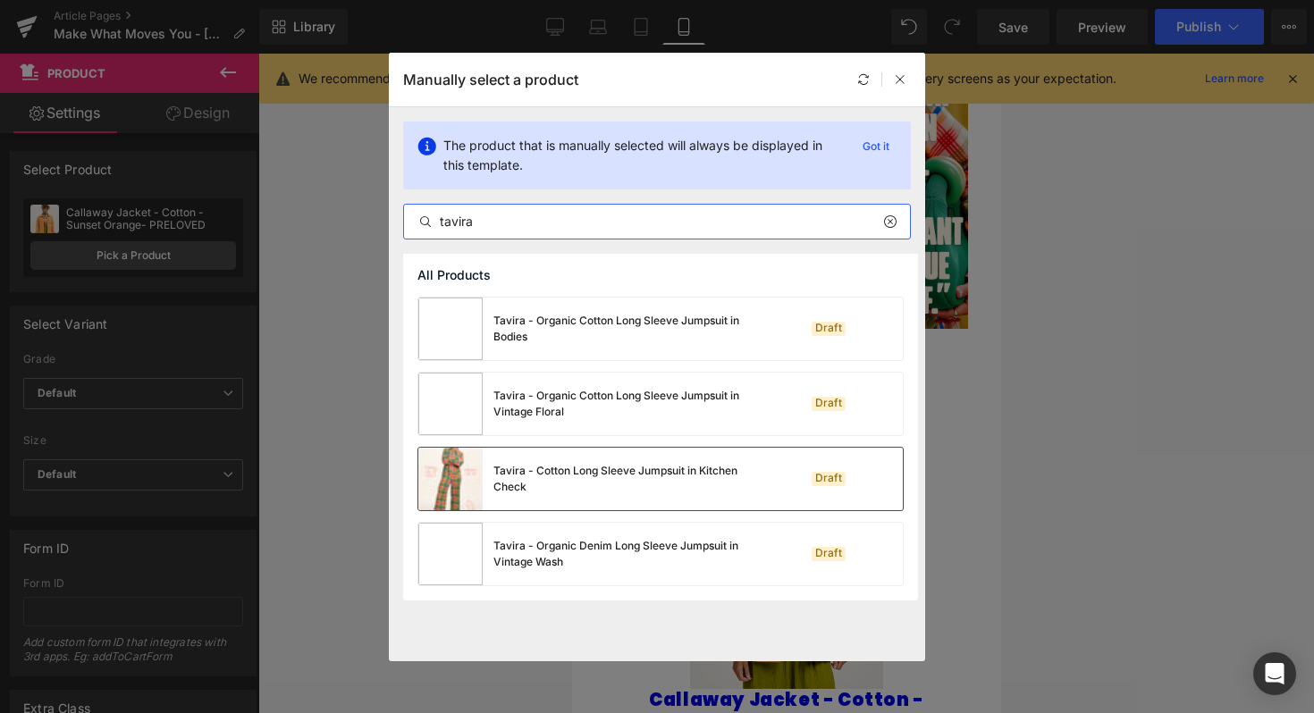
type input "tavira"
click at [660, 478] on div "Tavira - Cotton Long Sleeve Jumpsuit in Kitchen Check" at bounding box center [627, 479] width 268 height 32
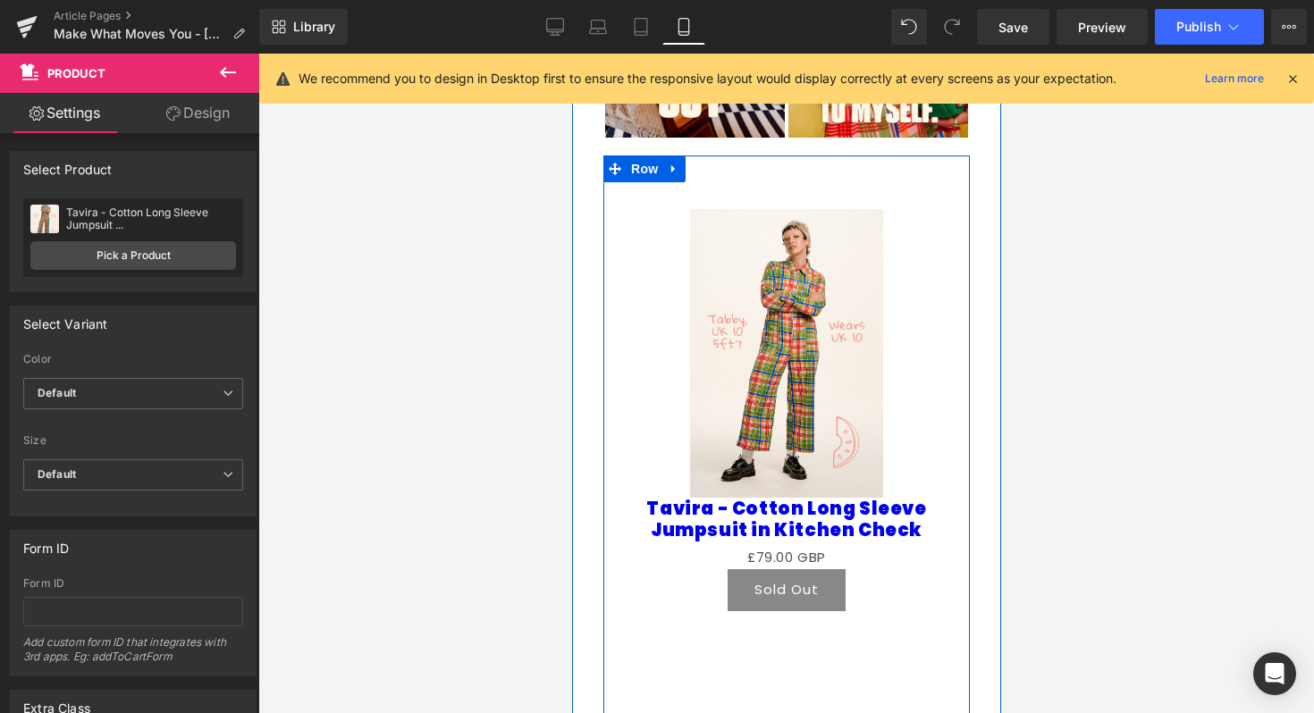
scroll to position [1194, 0]
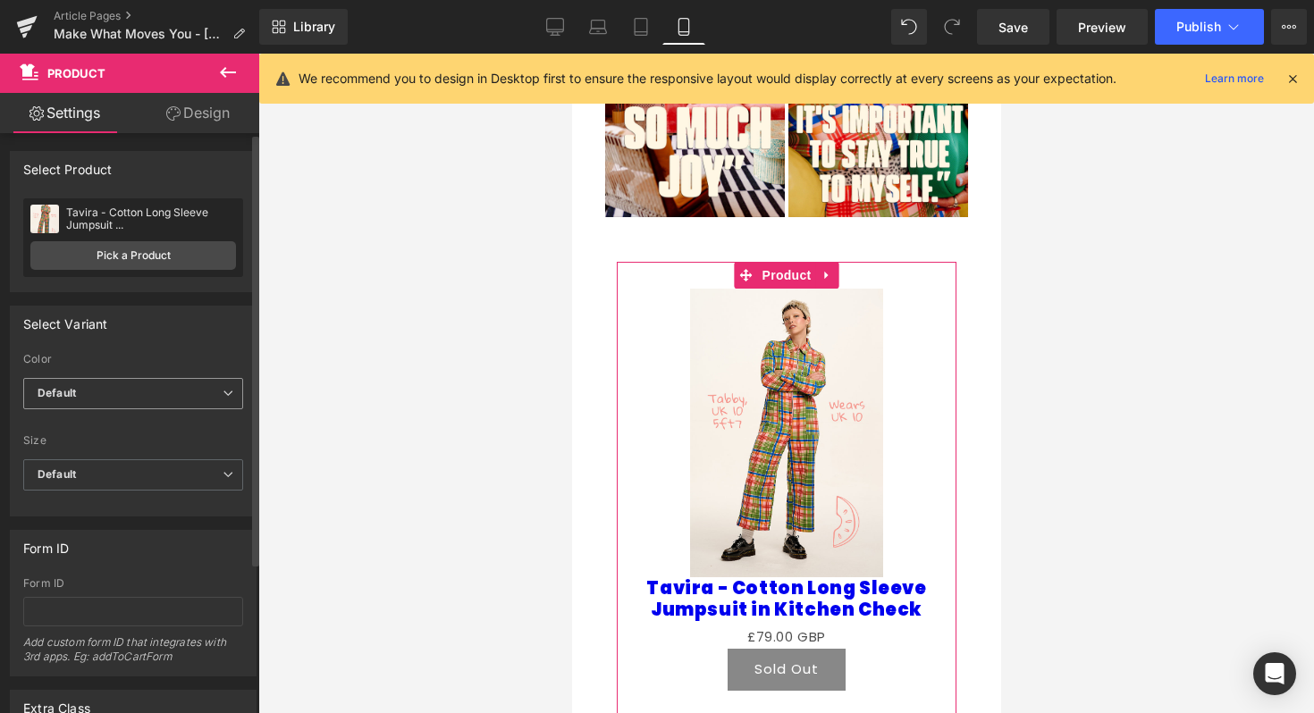
click at [155, 383] on span "Default" at bounding box center [133, 393] width 220 height 31
click at [137, 457] on li "Kitchen Check" at bounding box center [129, 452] width 213 height 27
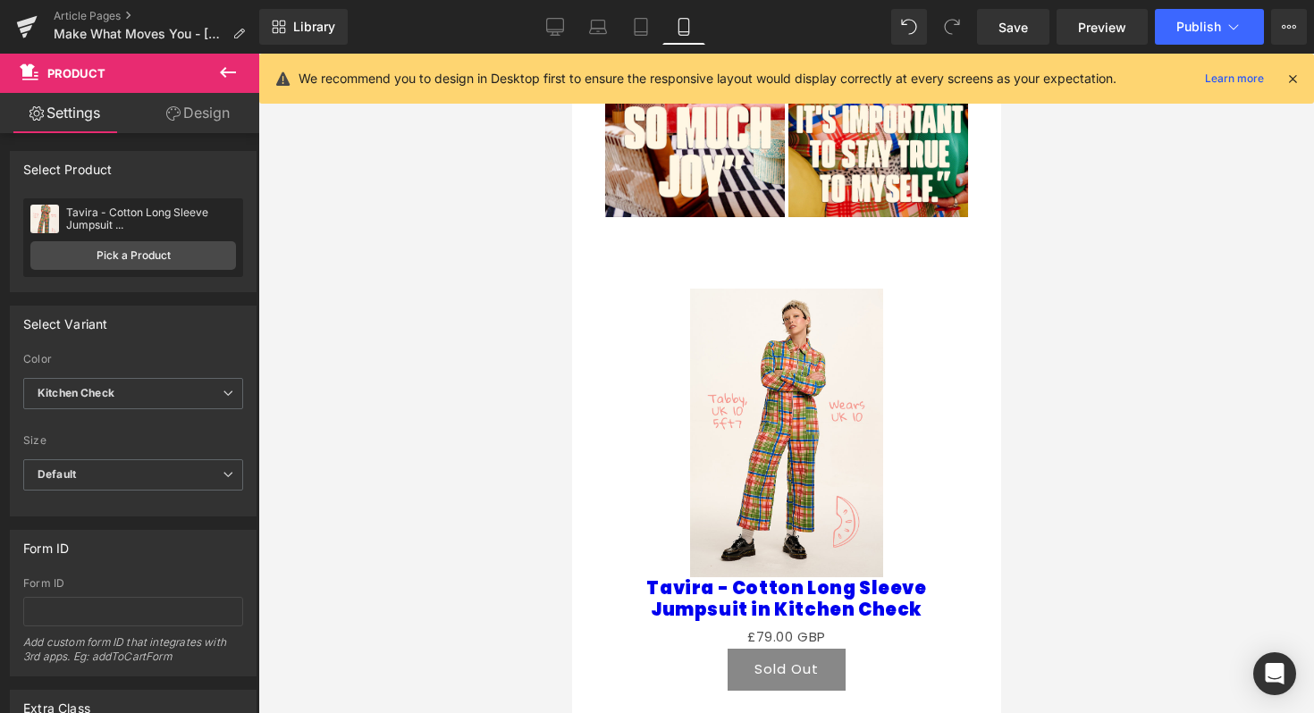
click at [231, 76] on icon at bounding box center [227, 72] width 21 height 21
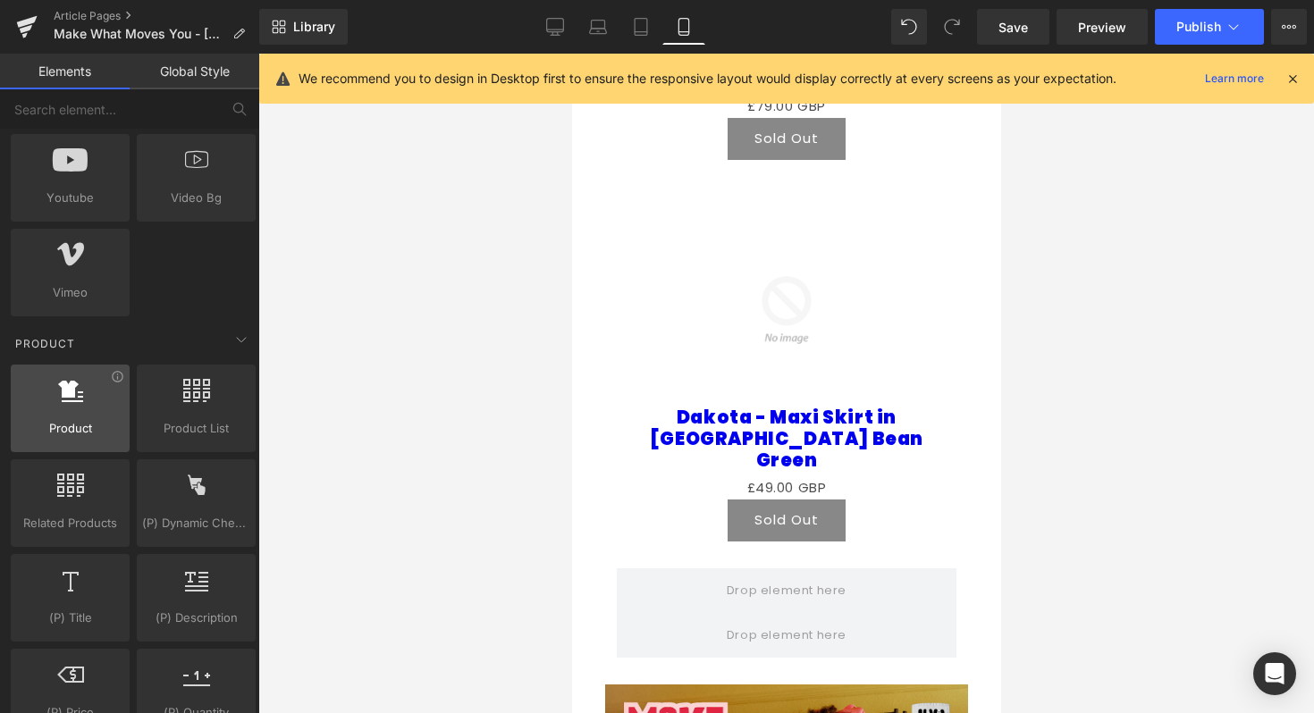
scroll to position [1227, 0]
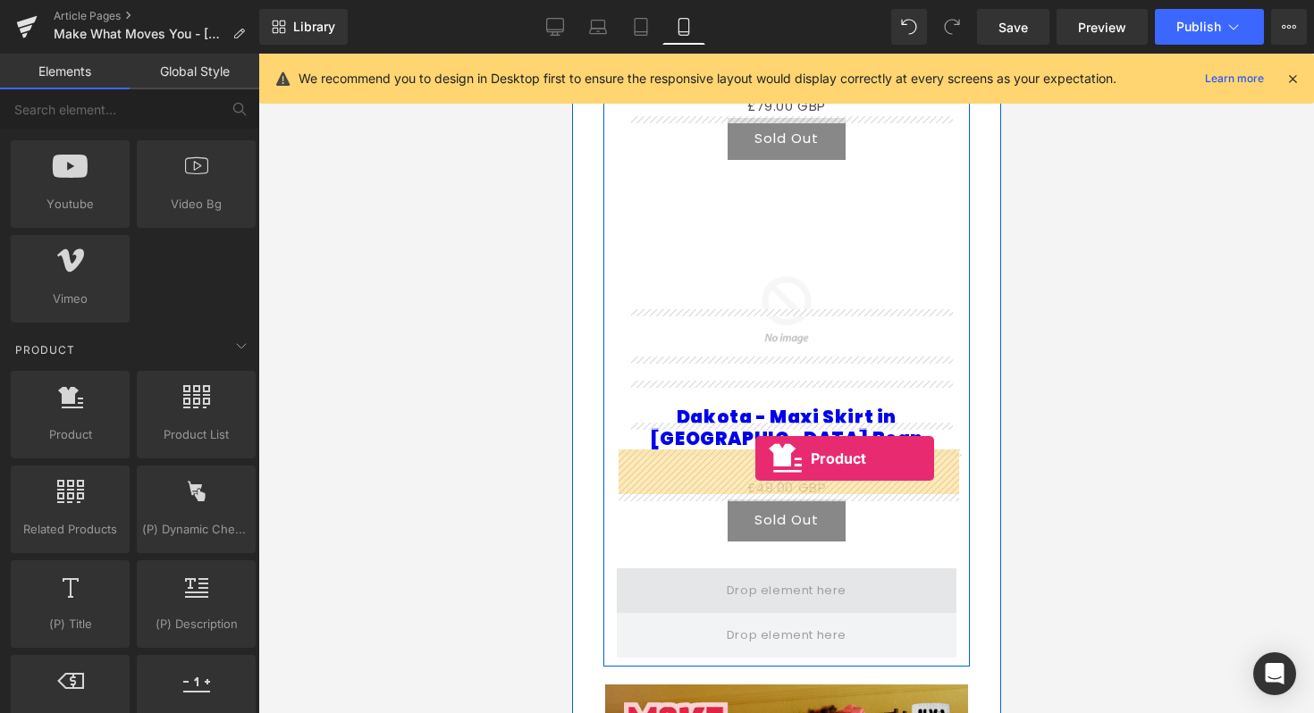
drag, startPoint x: 656, startPoint y: 449, endPoint x: 754, endPoint y: 458, distance: 98.8
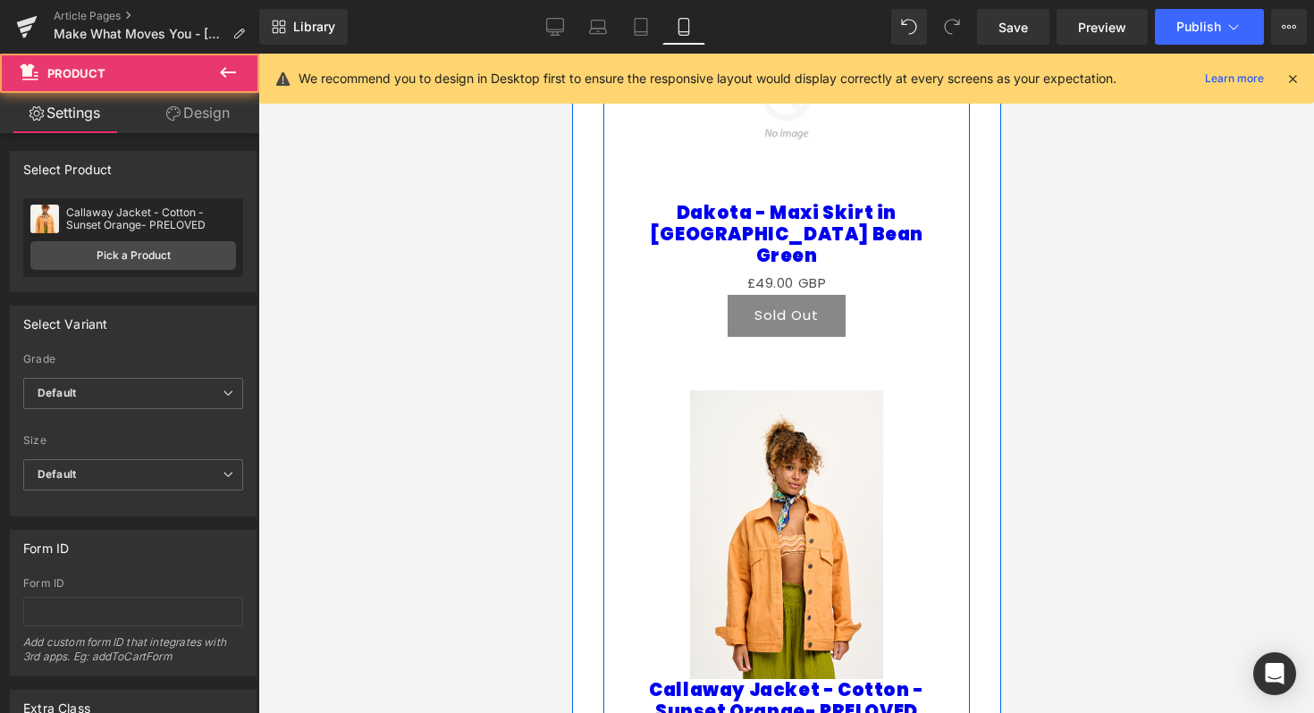
scroll to position [2023, 0]
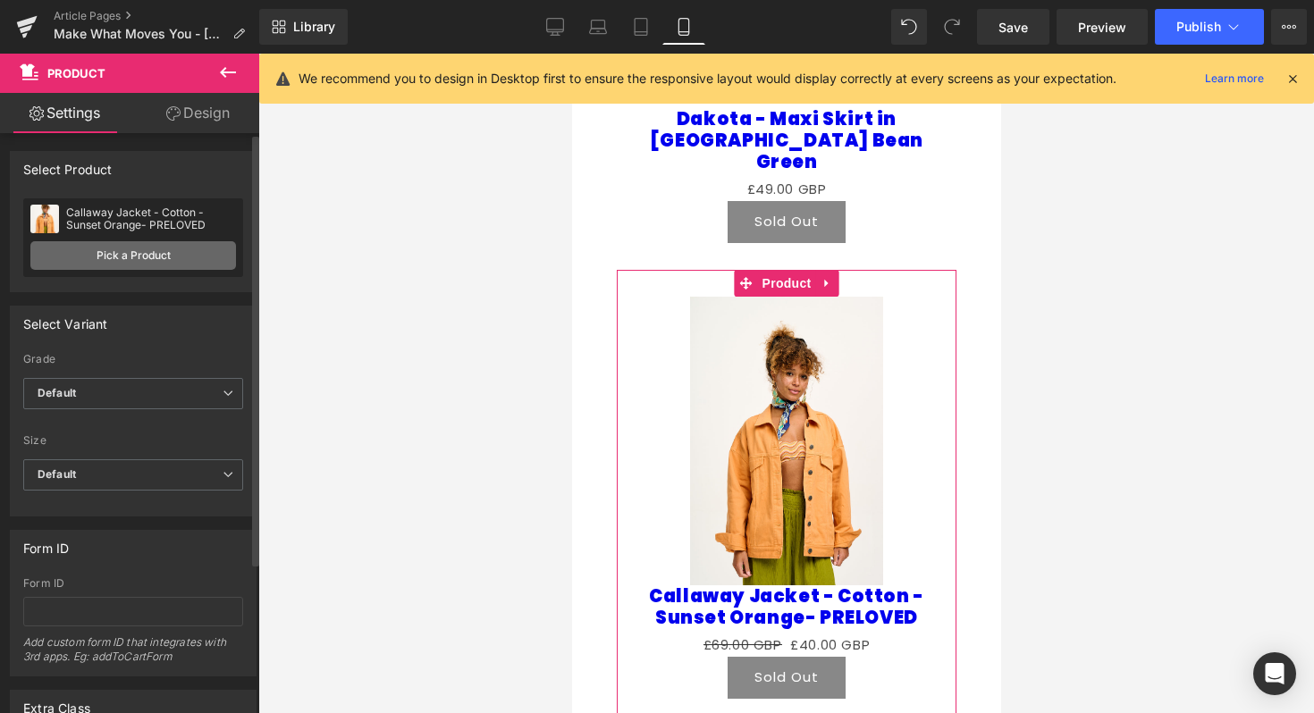
click at [201, 261] on link "Pick a Product" at bounding box center [133, 255] width 206 height 29
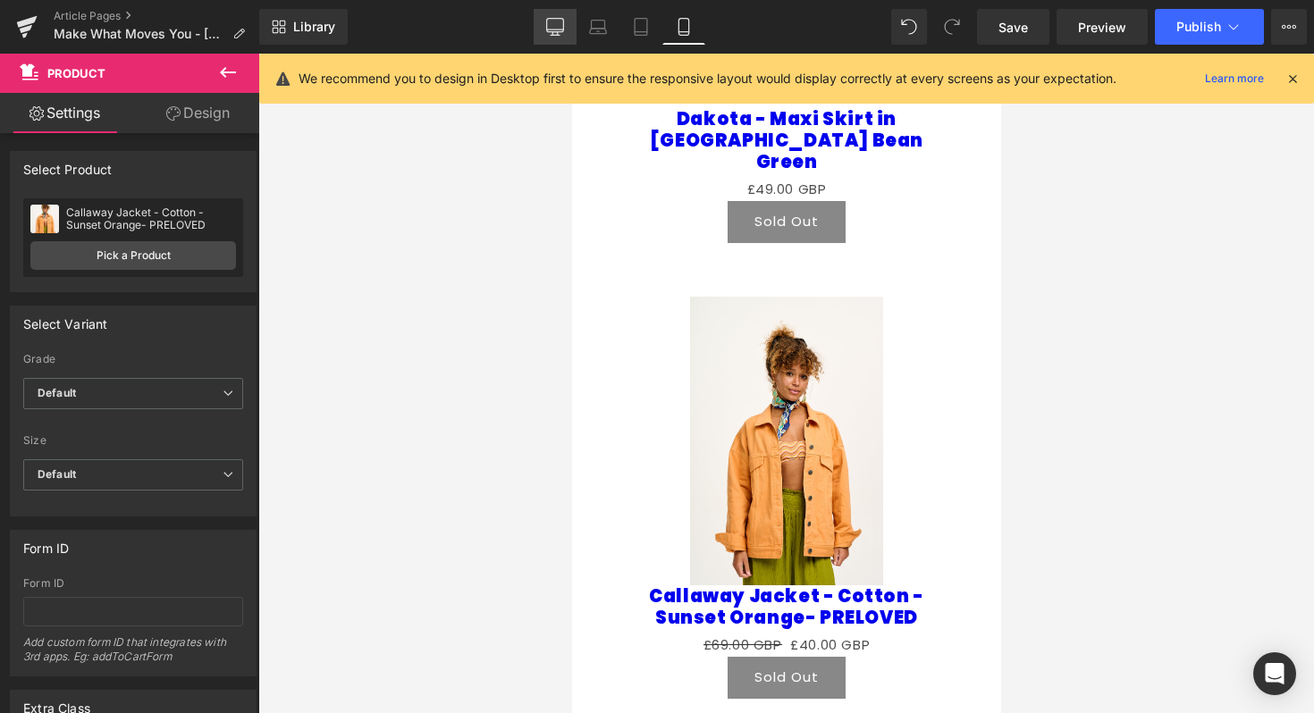
click at [553, 16] on link "Desktop" at bounding box center [555, 27] width 43 height 36
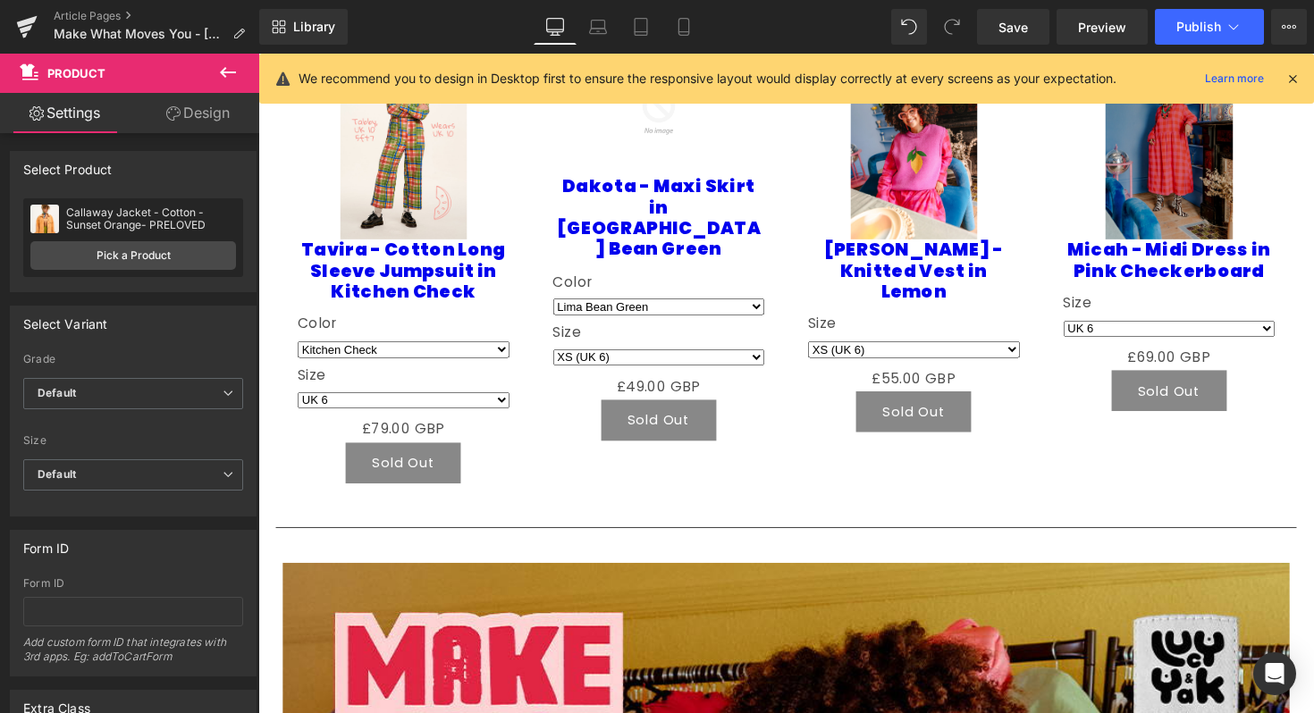
scroll to position [1957, 0]
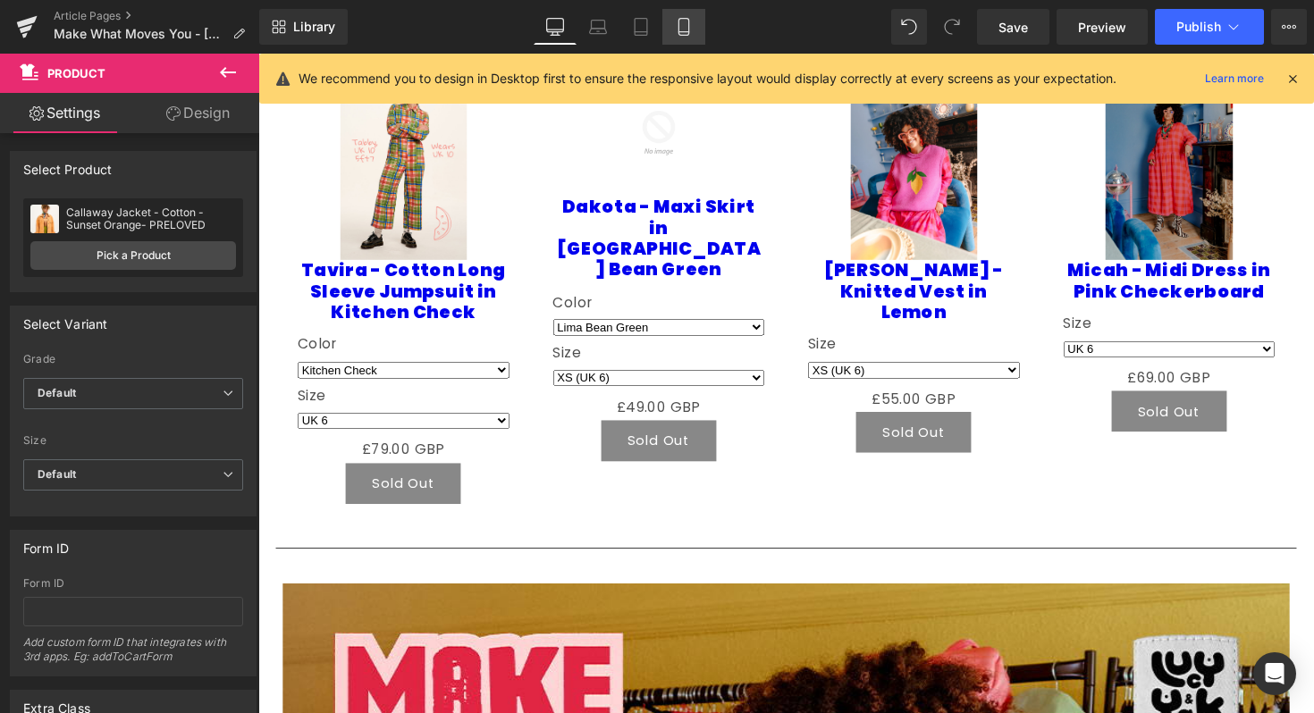
click at [686, 33] on icon at bounding box center [684, 27] width 18 height 18
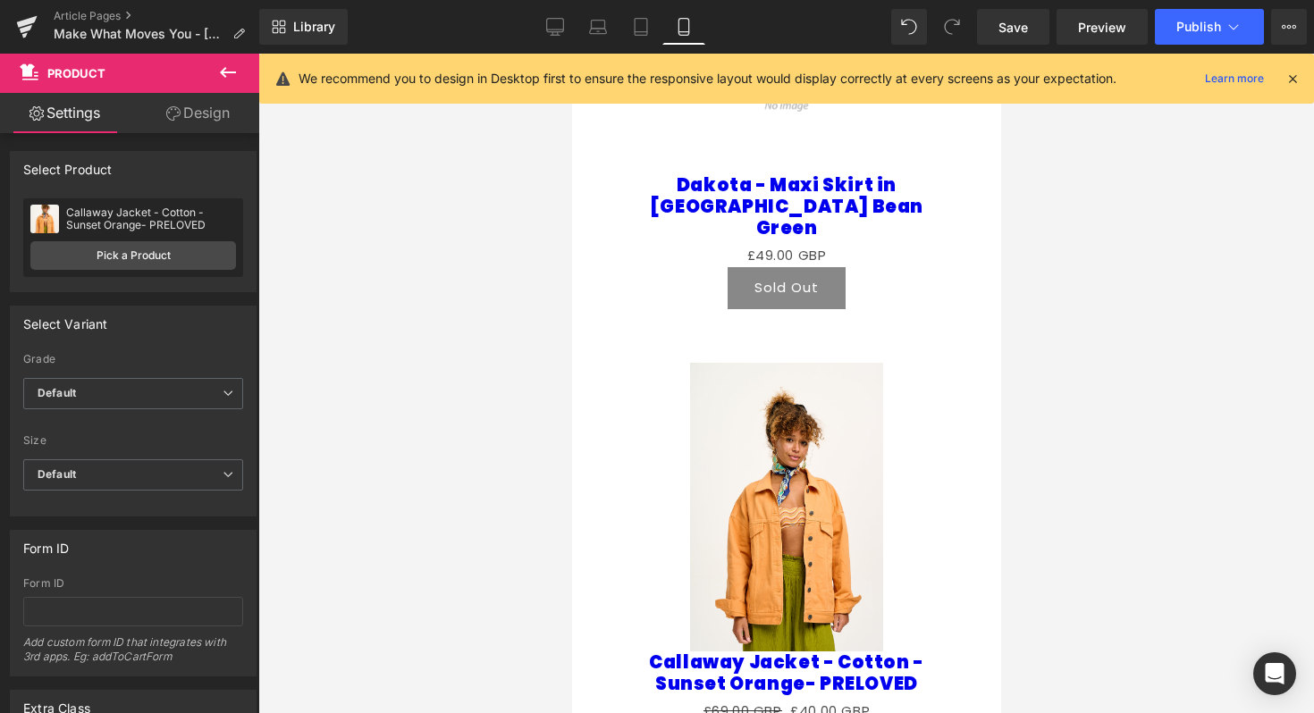
scroll to position [1898, 0]
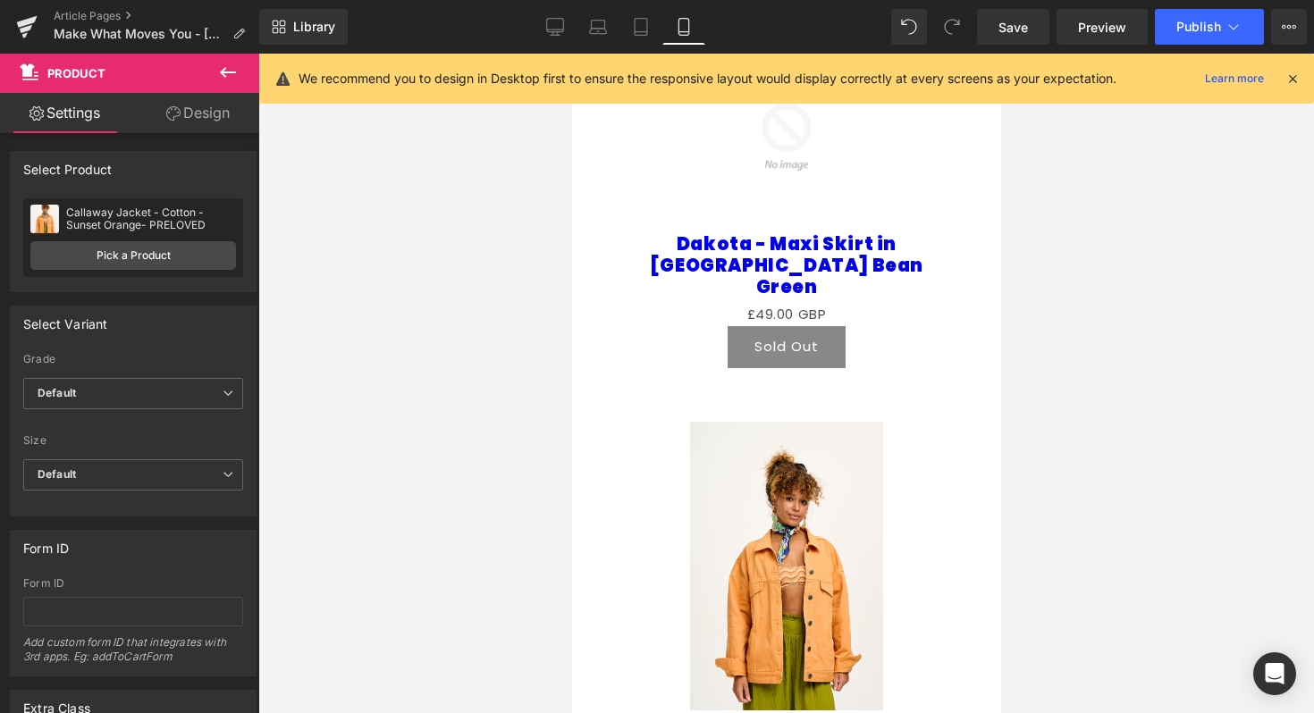
click at [785, 422] on img at bounding box center [785, 567] width 193 height 290
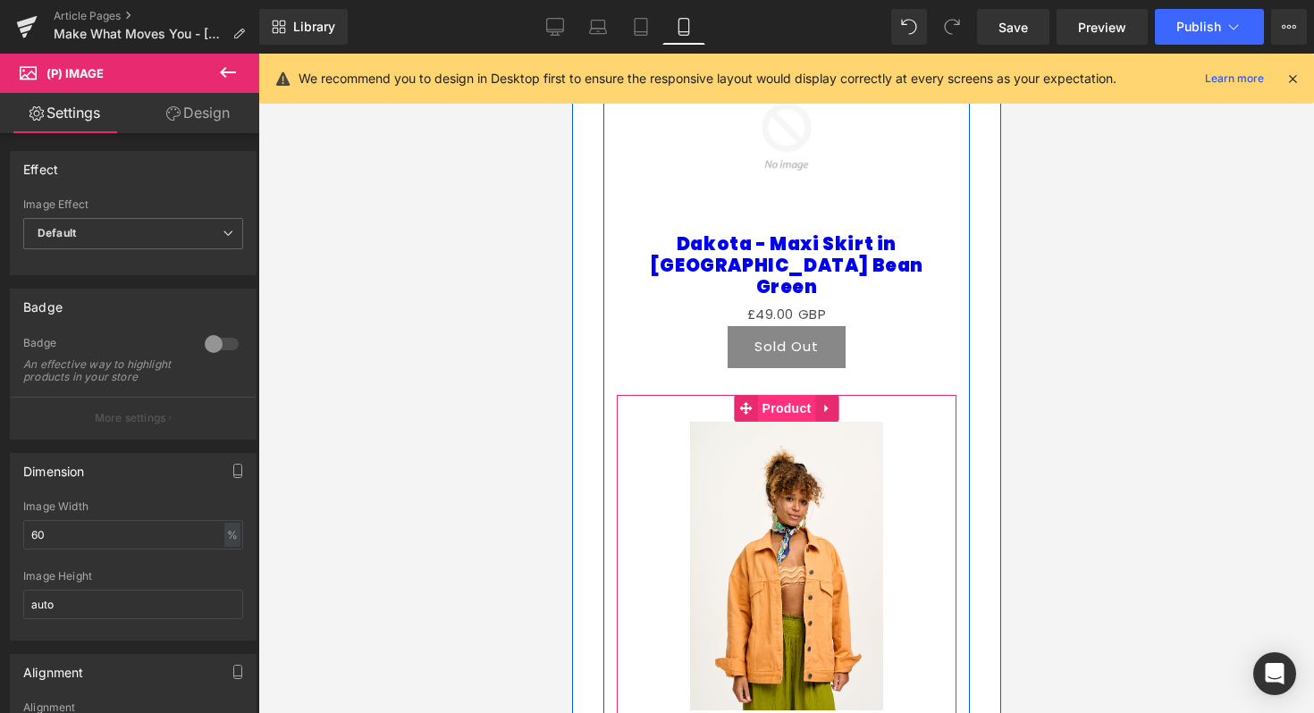
click at [790, 395] on span "Product" at bounding box center [786, 408] width 58 height 27
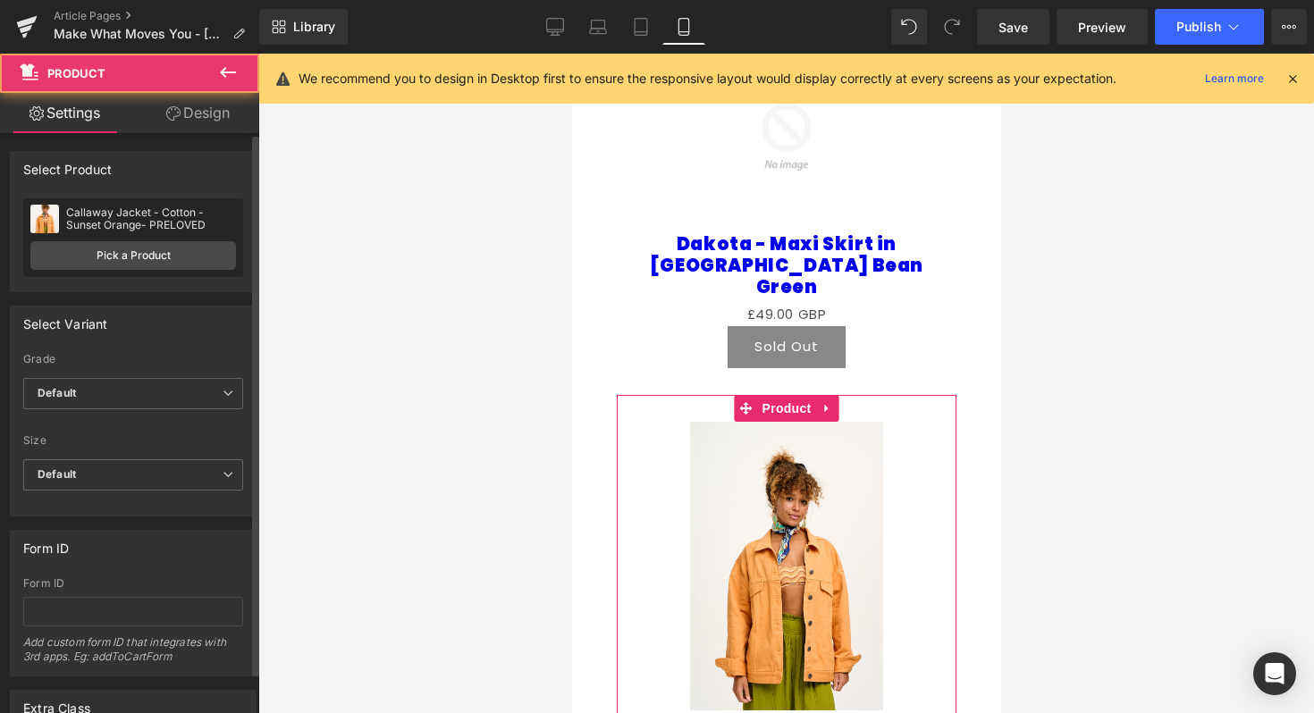
click at [181, 271] on div "Callaway Jacket - Cotton - Sunset Orange- PRELOVED Callaway Jacket - Cotton - S…" at bounding box center [133, 237] width 220 height 79
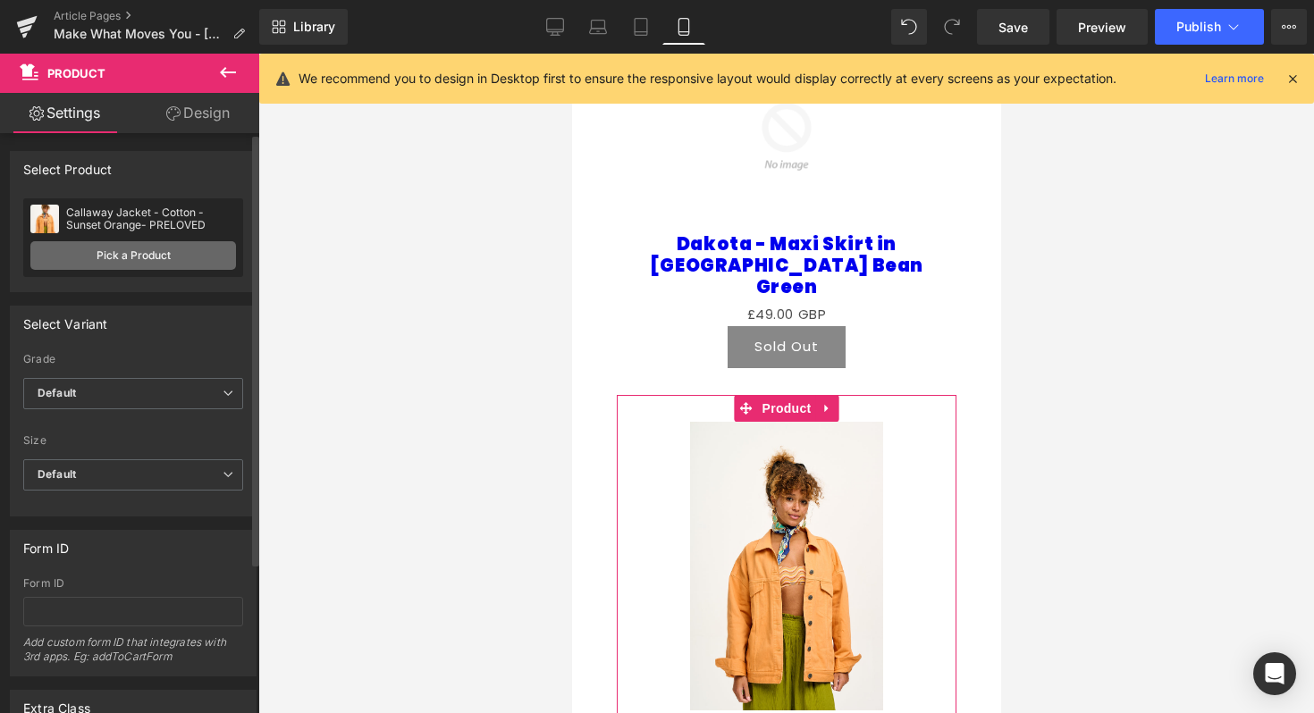
click at [181, 245] on link "Pick a Product" at bounding box center [133, 255] width 206 height 29
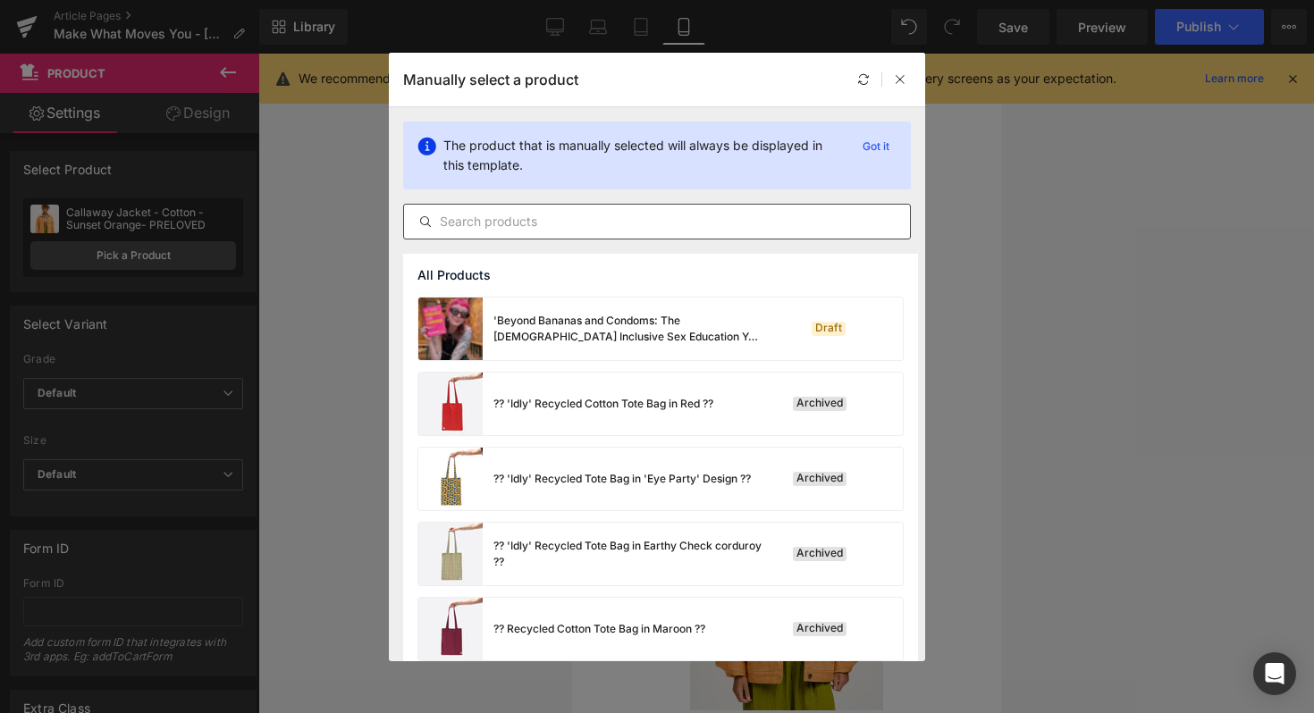
click at [515, 221] on input "text" at bounding box center [657, 221] width 506 height 21
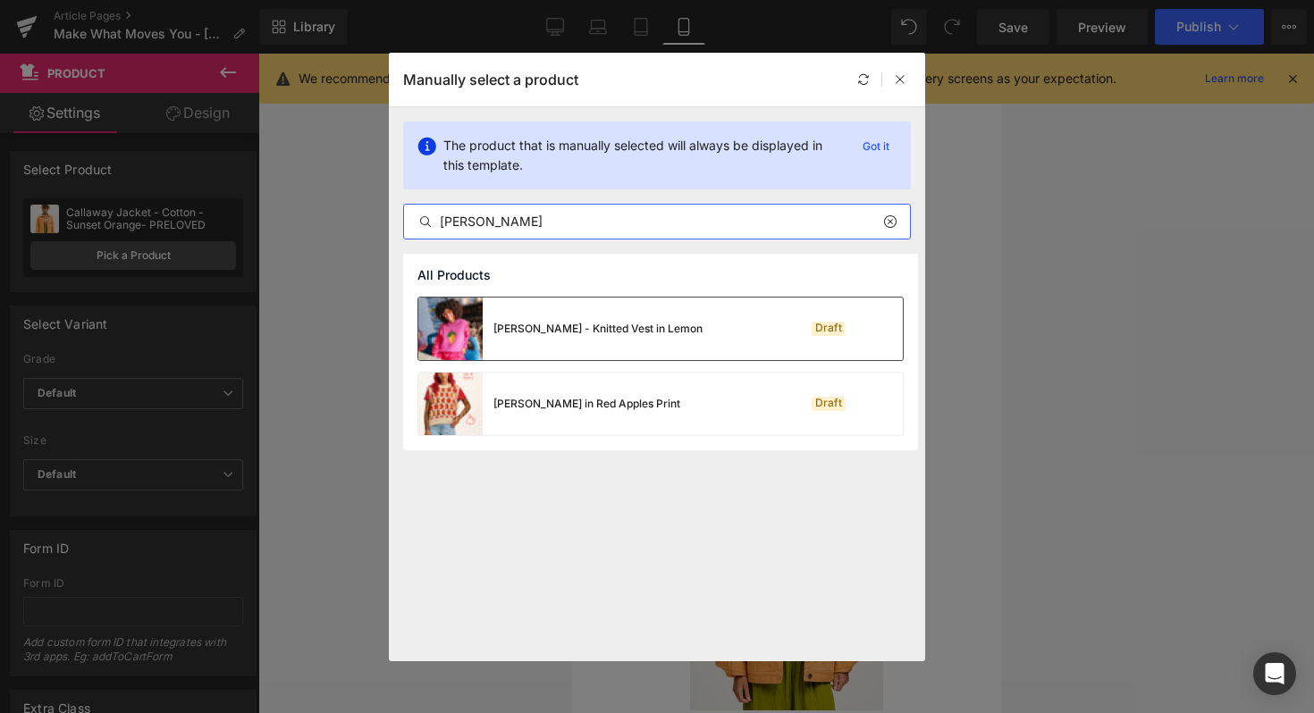
type input "saffle"
click at [541, 340] on div "[PERSON_NAME] - Knitted Vest in Lemon" at bounding box center [560, 329] width 284 height 63
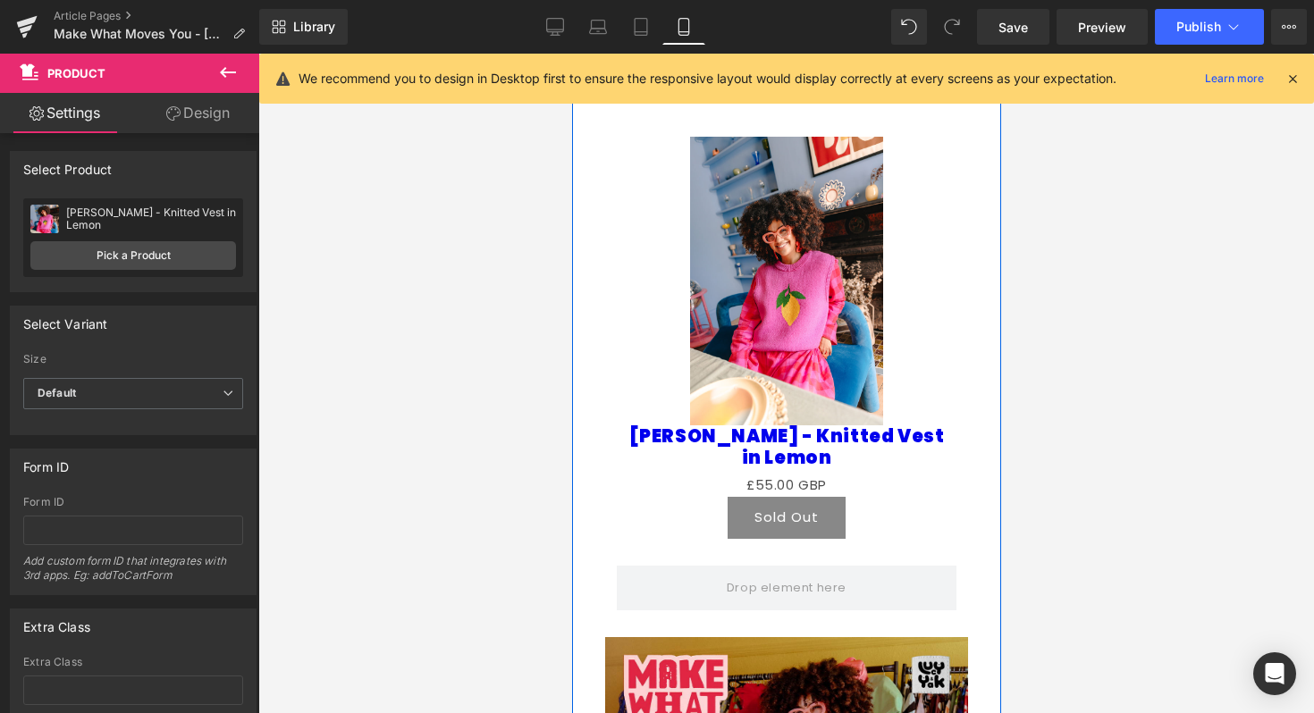
scroll to position [2183, 0]
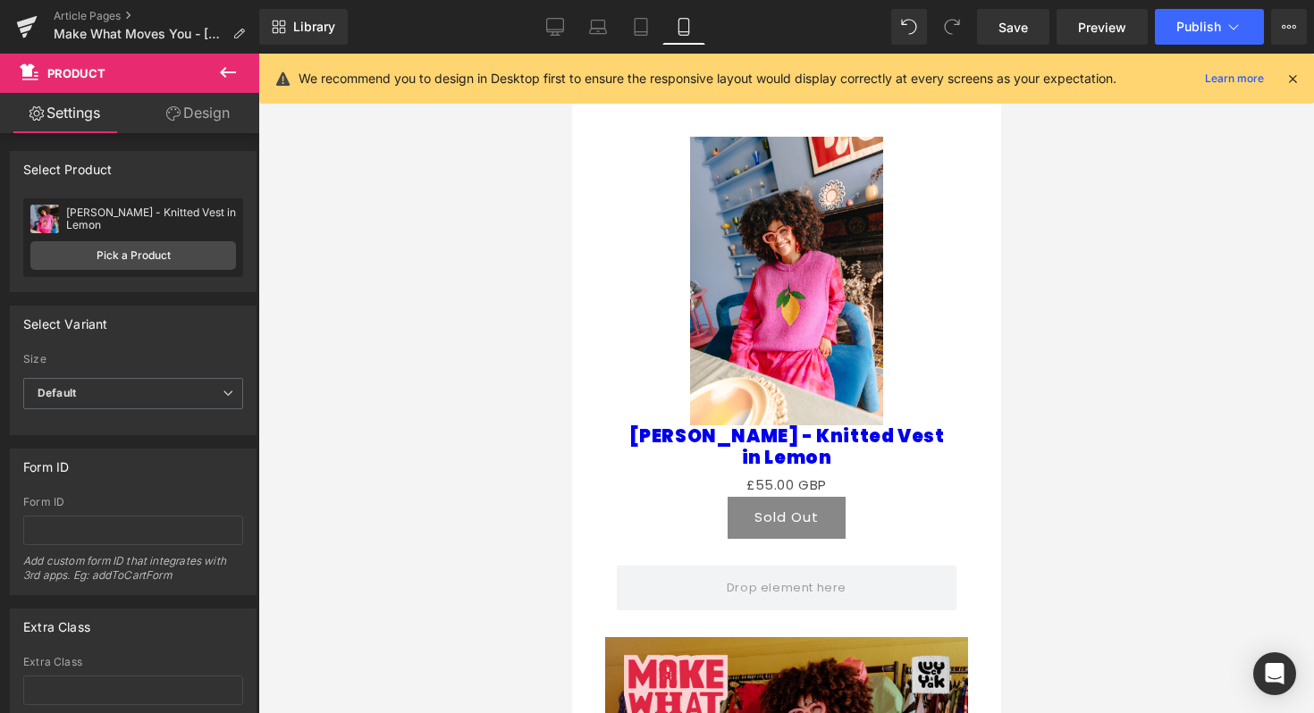
click at [234, 63] on icon at bounding box center [227, 72] width 21 height 21
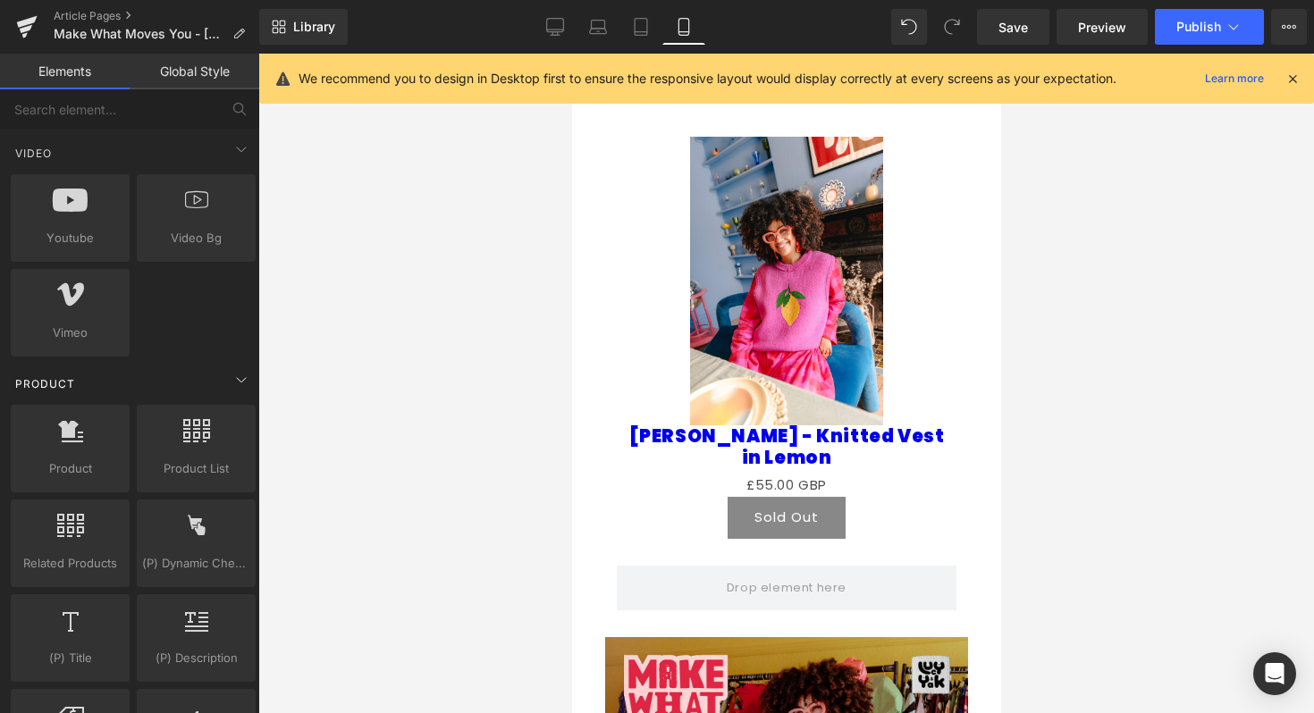
scroll to position [1225, 0]
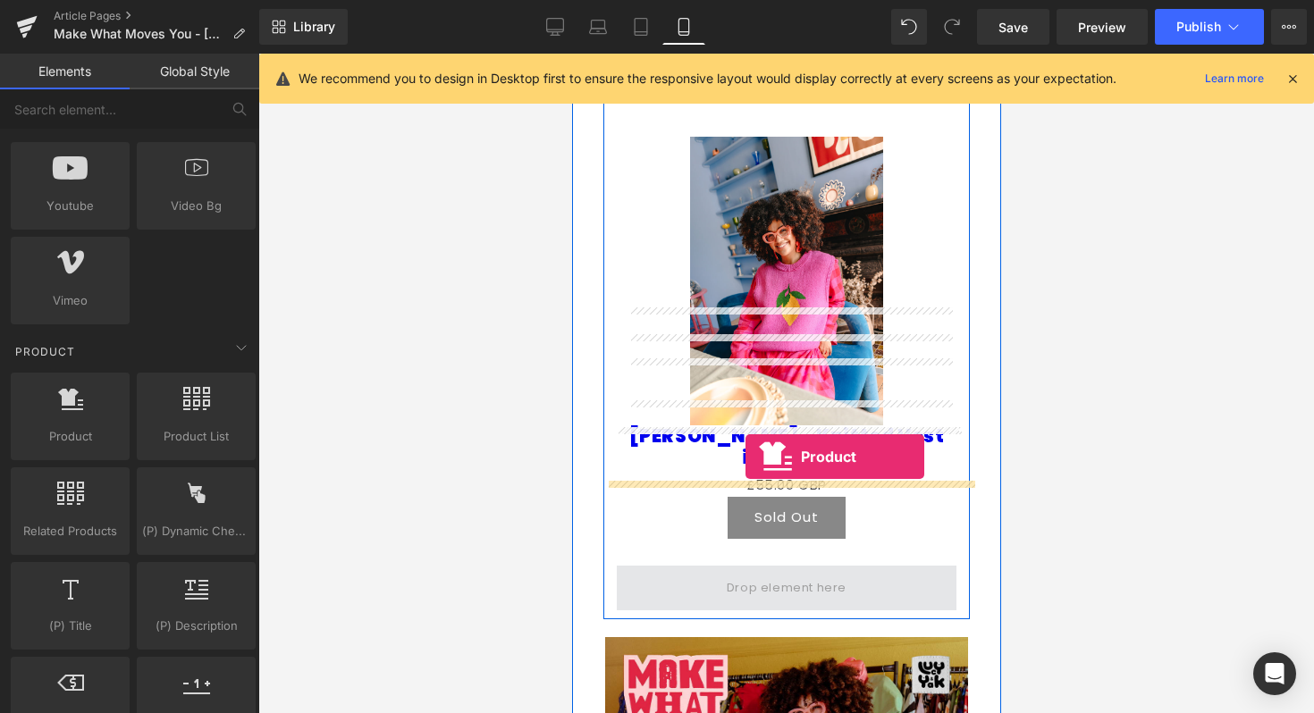
drag, startPoint x: 657, startPoint y: 482, endPoint x: 744, endPoint y: 457, distance: 90.2
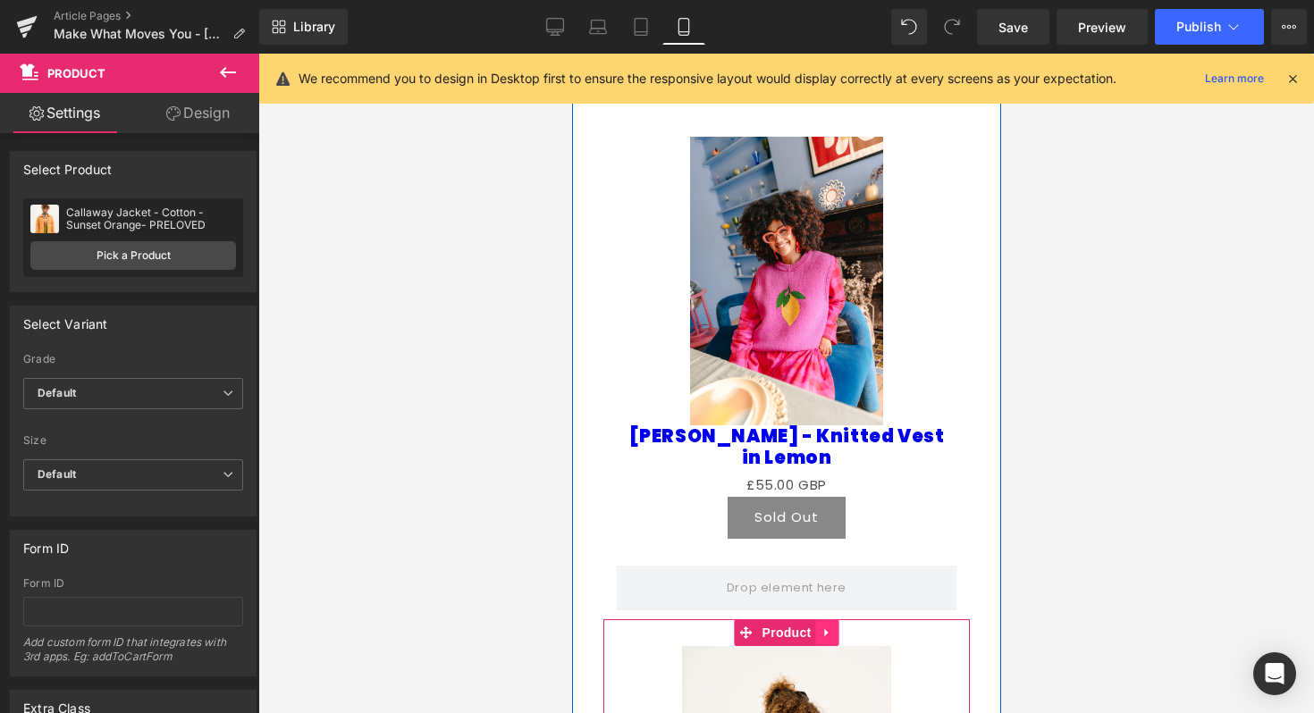
click at [826, 626] on icon at bounding box center [826, 632] width 13 height 13
click at [828, 619] on link at bounding box center [838, 632] width 23 height 27
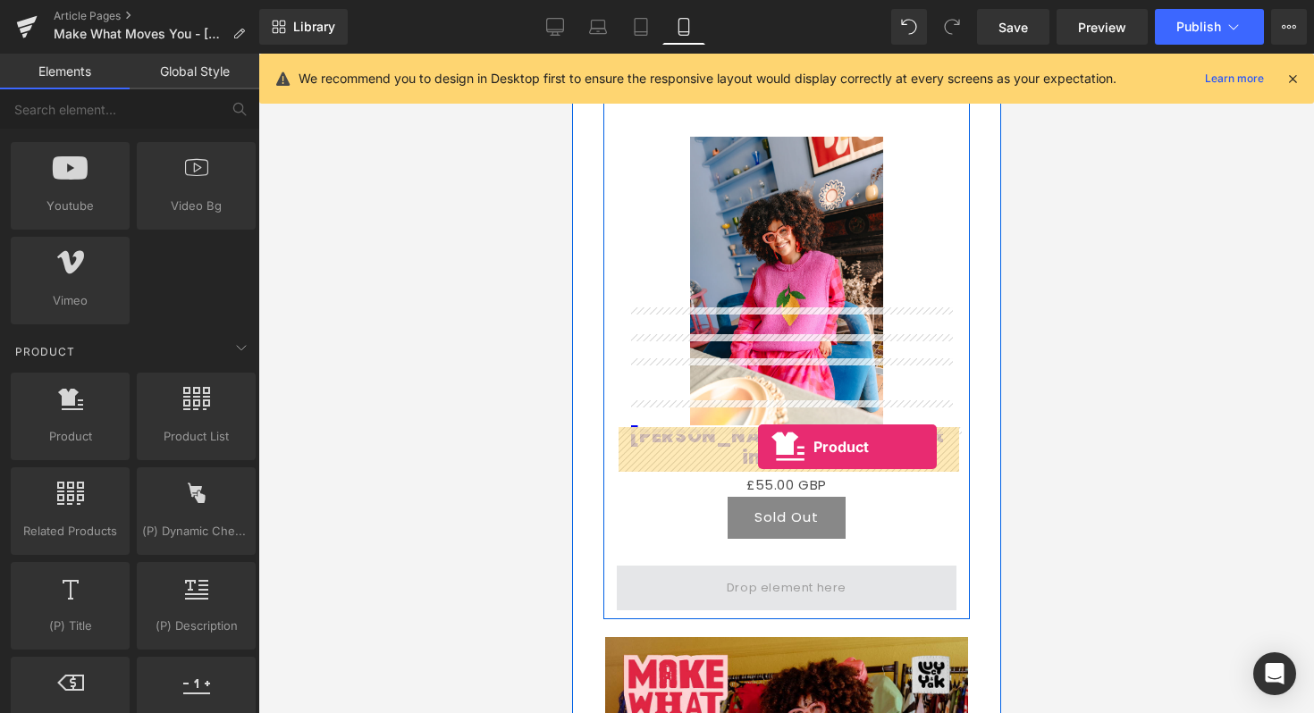
drag, startPoint x: 625, startPoint y: 464, endPoint x: 756, endPoint y: 447, distance: 132.5
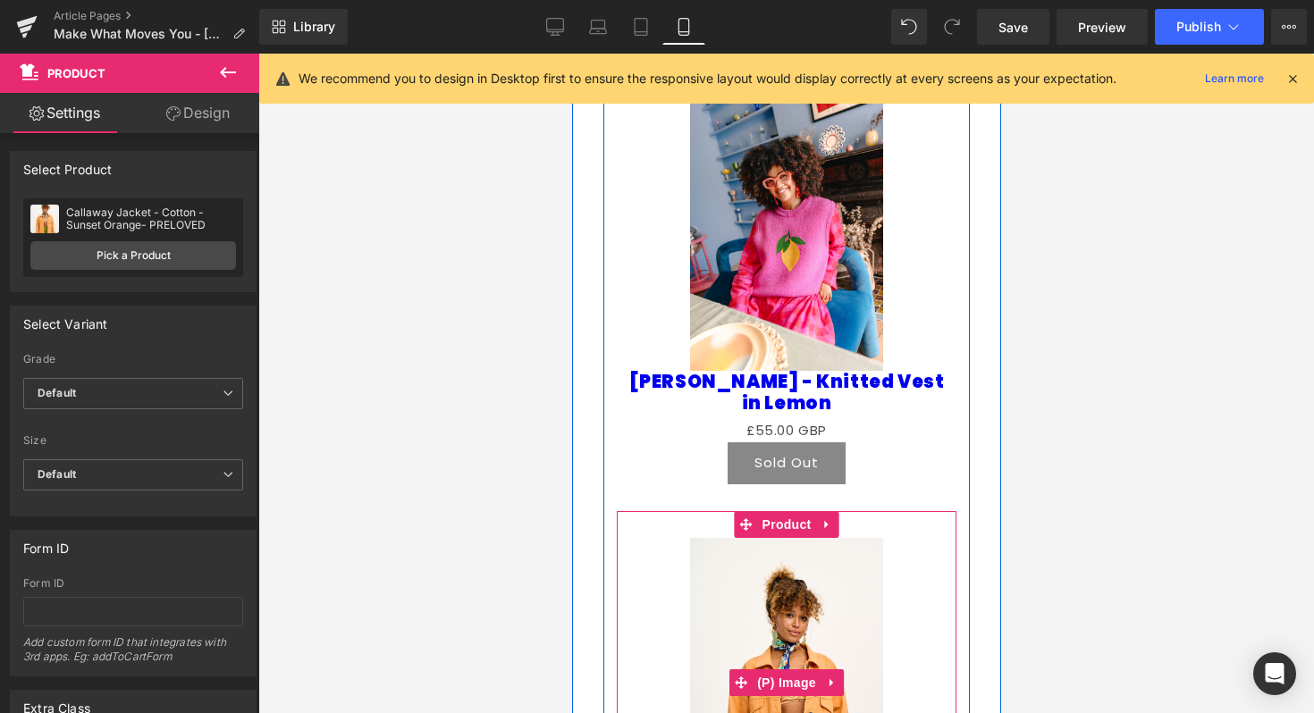
scroll to position [2241, 0]
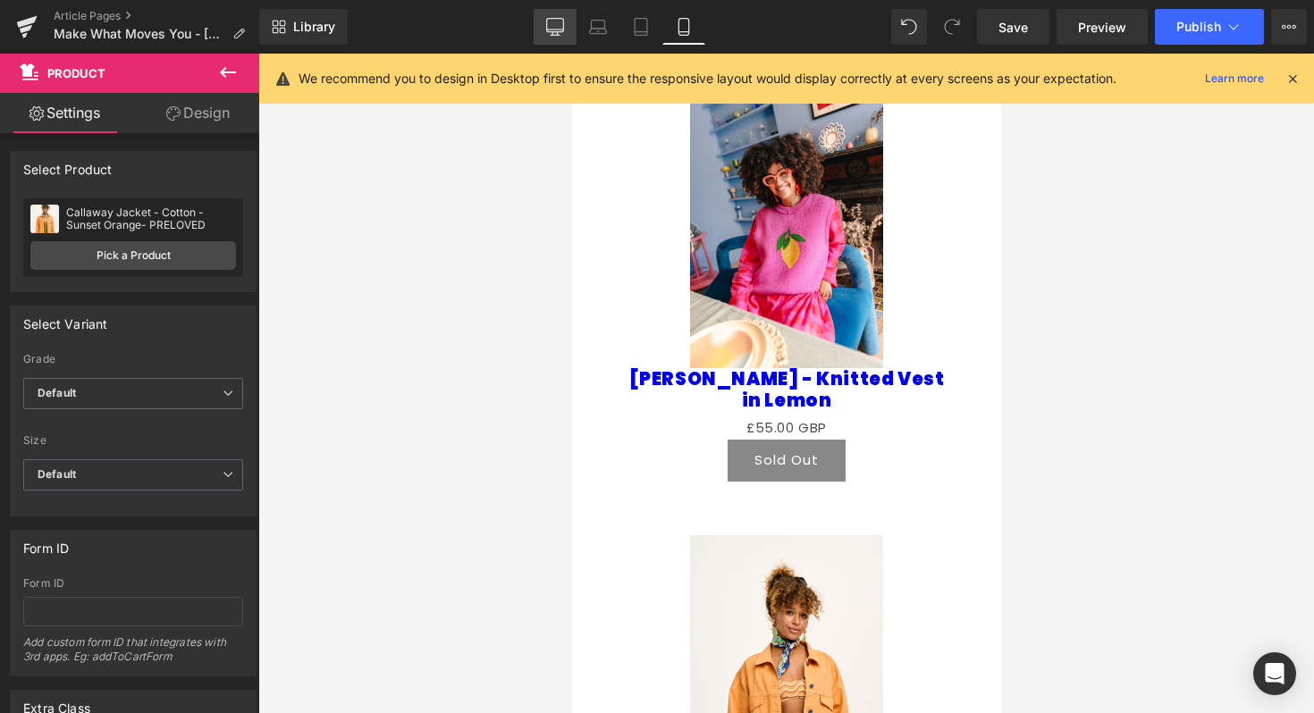
click at [554, 34] on icon at bounding box center [555, 27] width 18 height 18
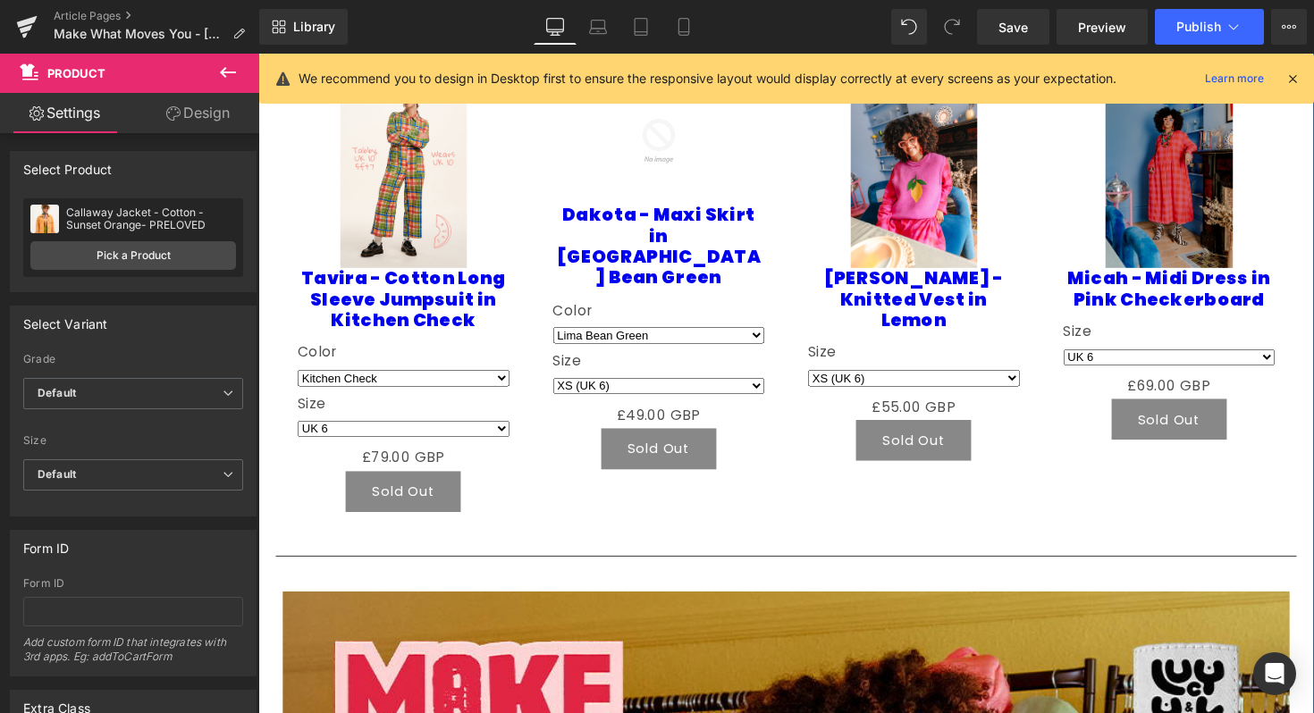
scroll to position [1995, 0]
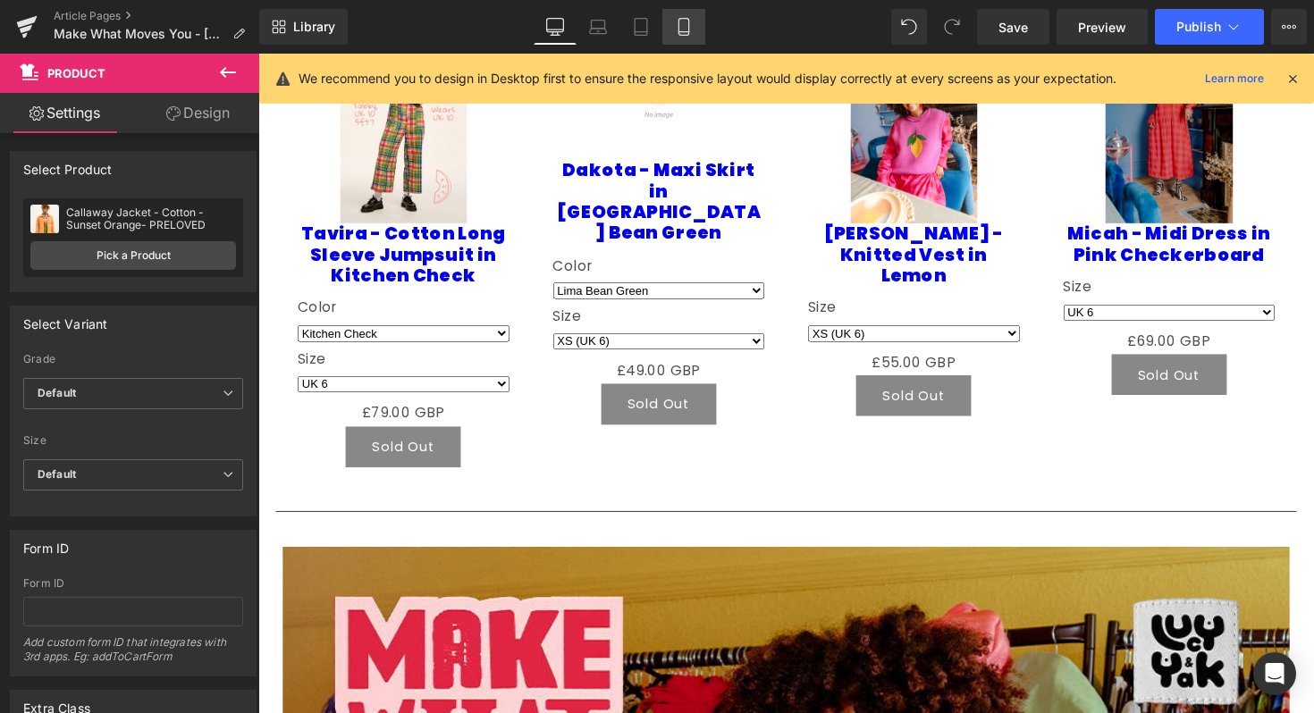
click at [685, 34] on icon at bounding box center [683, 27] width 10 height 17
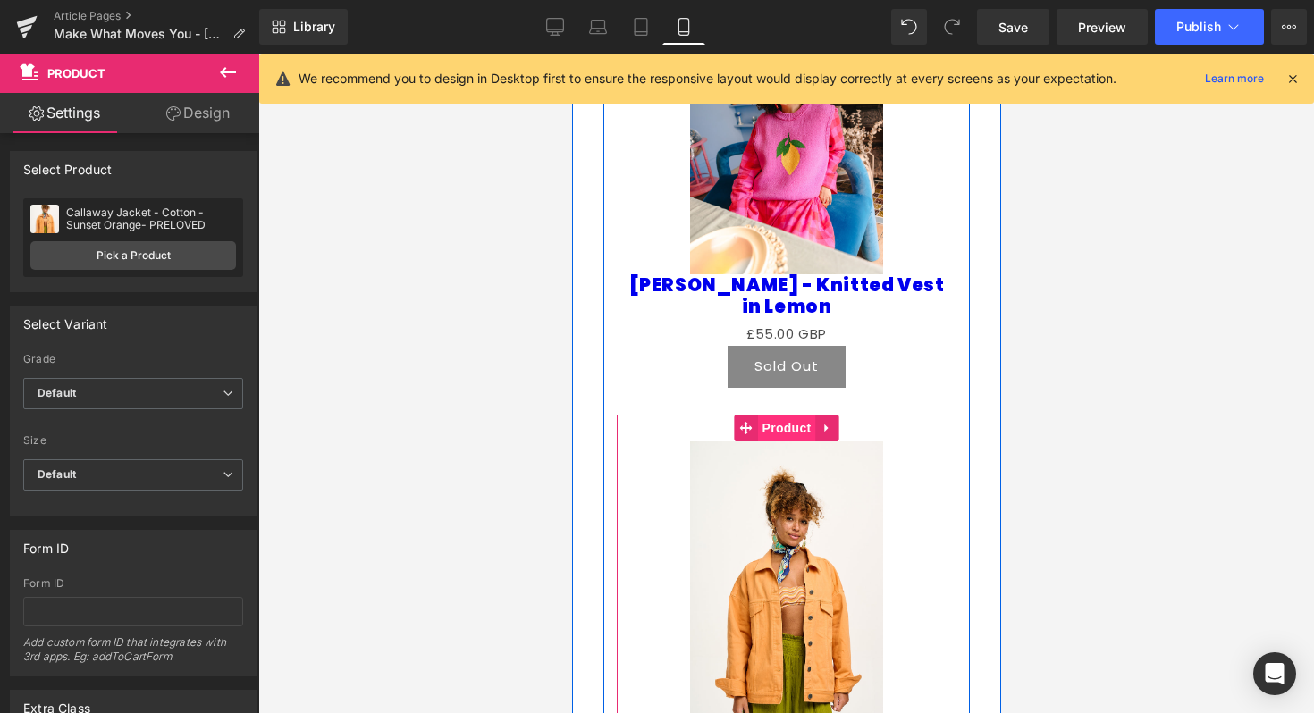
click at [780, 415] on span "Product" at bounding box center [786, 428] width 58 height 27
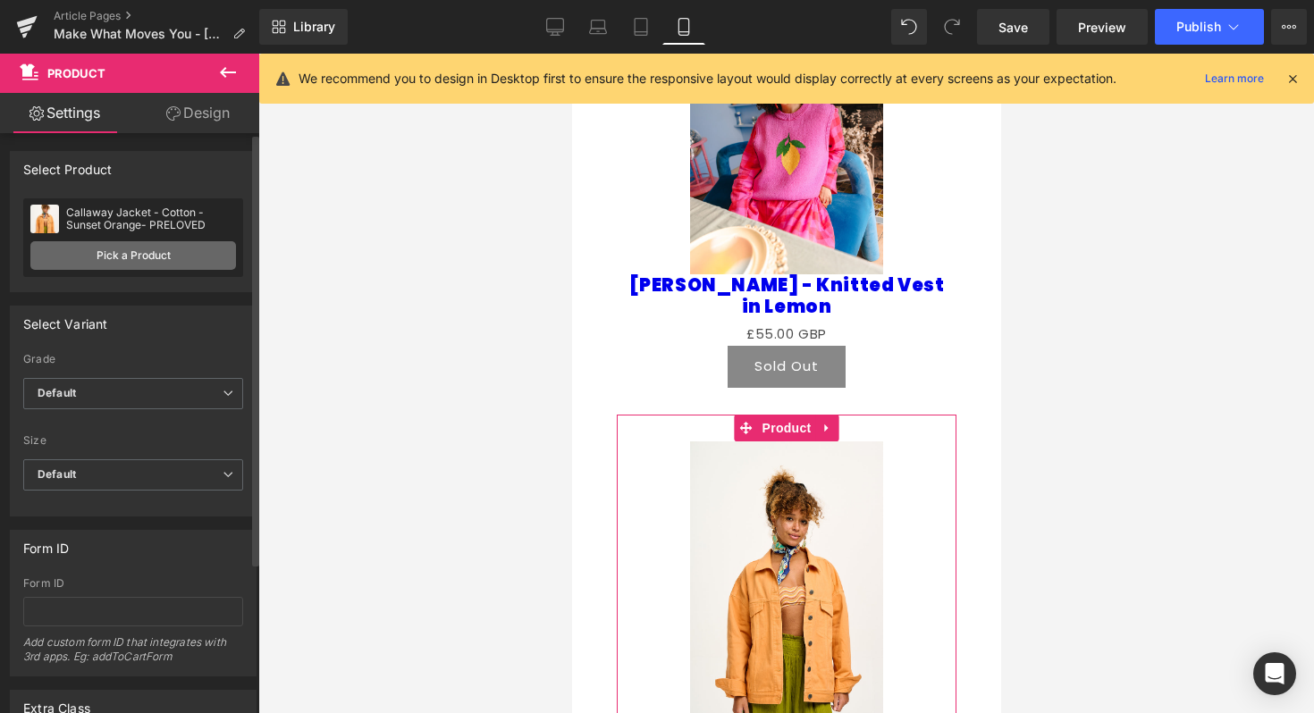
click at [93, 265] on link "Pick a Product" at bounding box center [133, 255] width 206 height 29
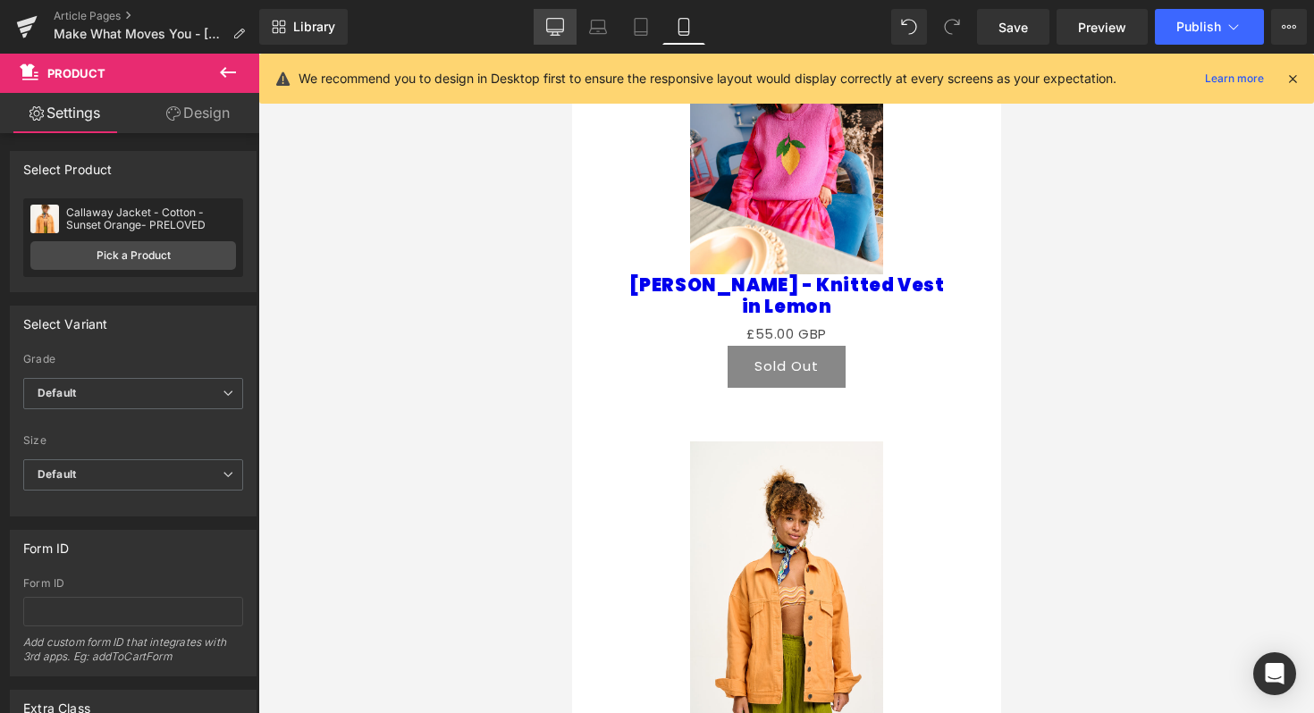
click at [554, 32] on icon at bounding box center [555, 27] width 18 height 18
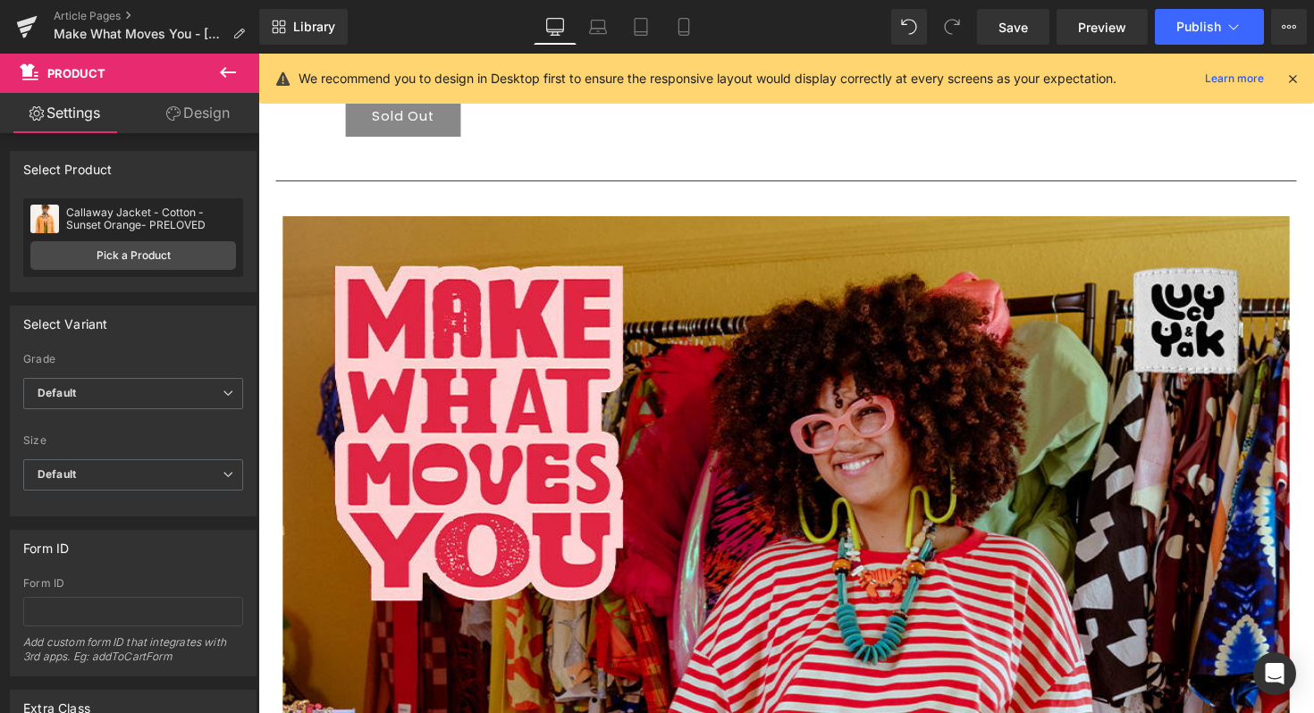
scroll to position [0, 0]
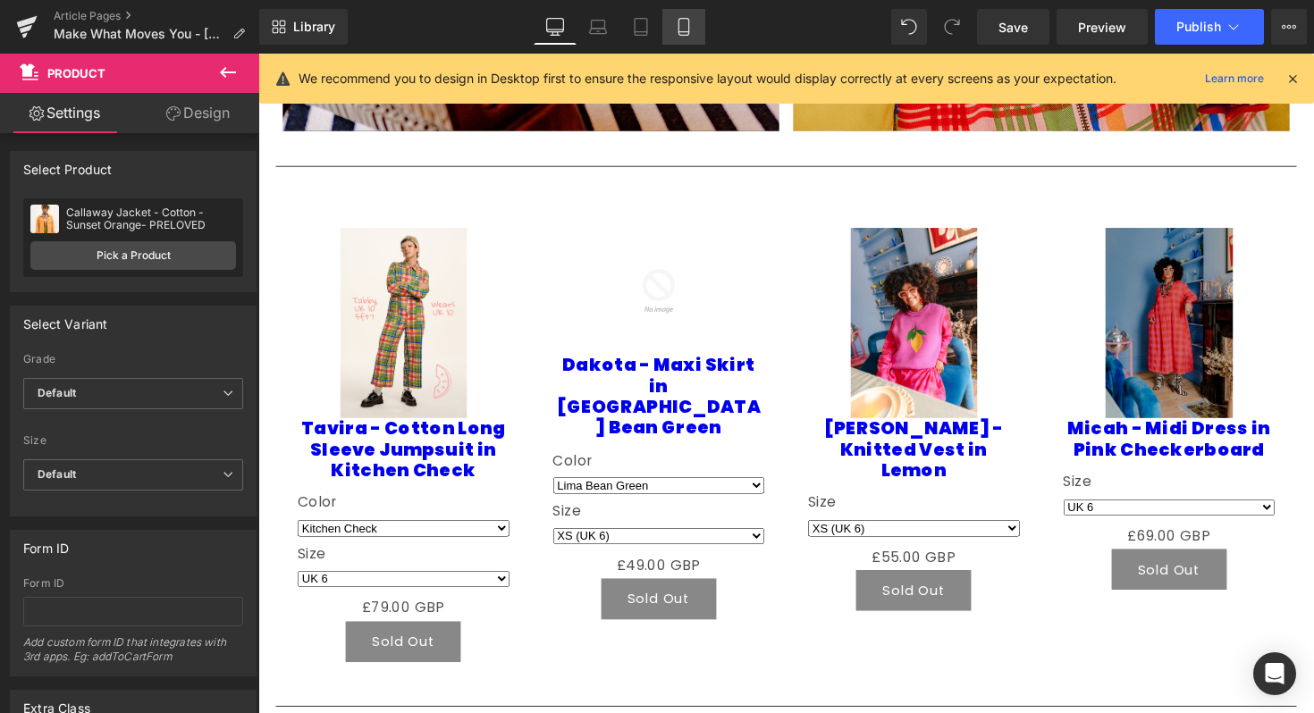
click at [695, 23] on link "Mobile" at bounding box center [683, 27] width 43 height 36
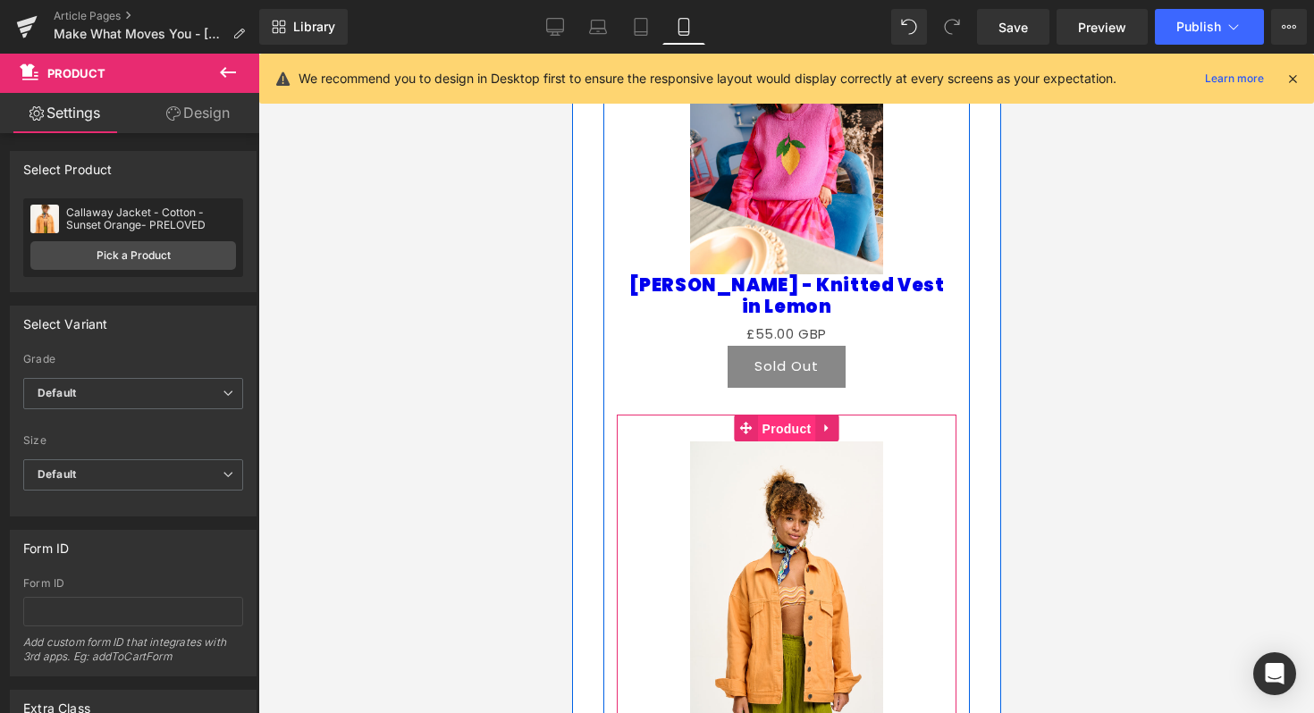
click at [793, 416] on span "Product" at bounding box center [786, 429] width 58 height 27
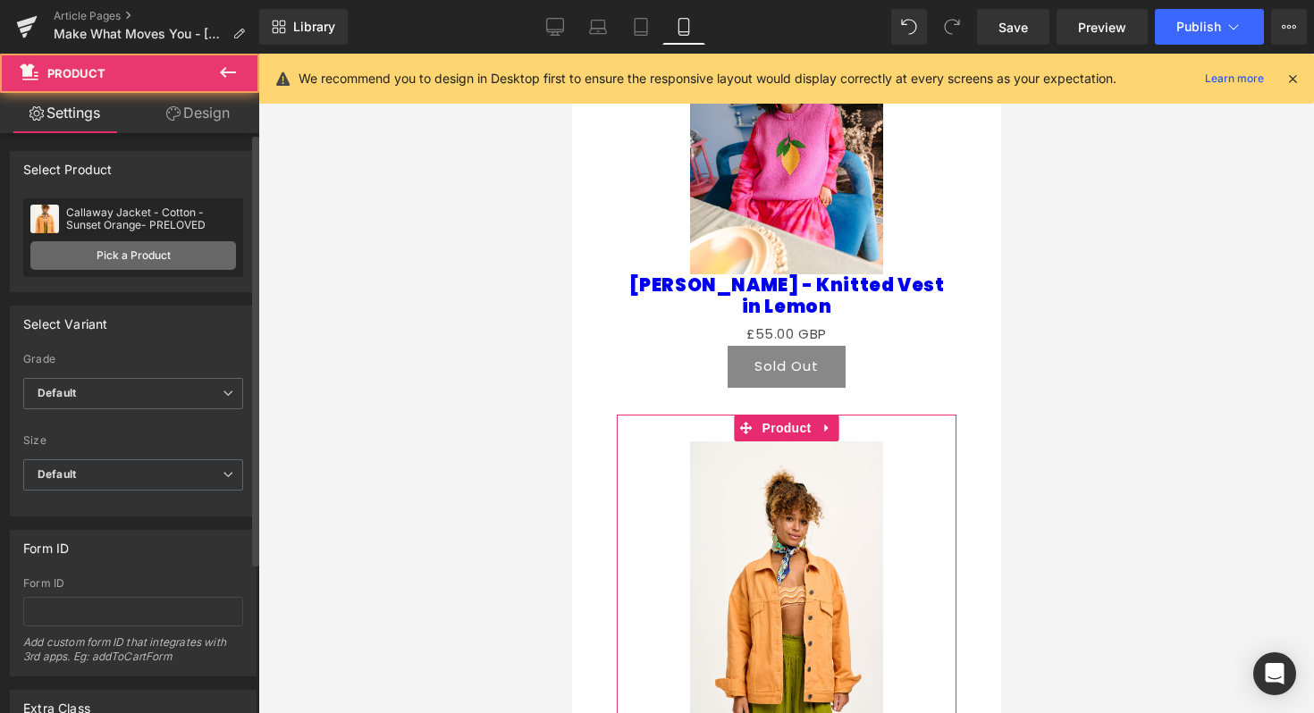
click at [193, 266] on link "Pick a Product" at bounding box center [133, 255] width 206 height 29
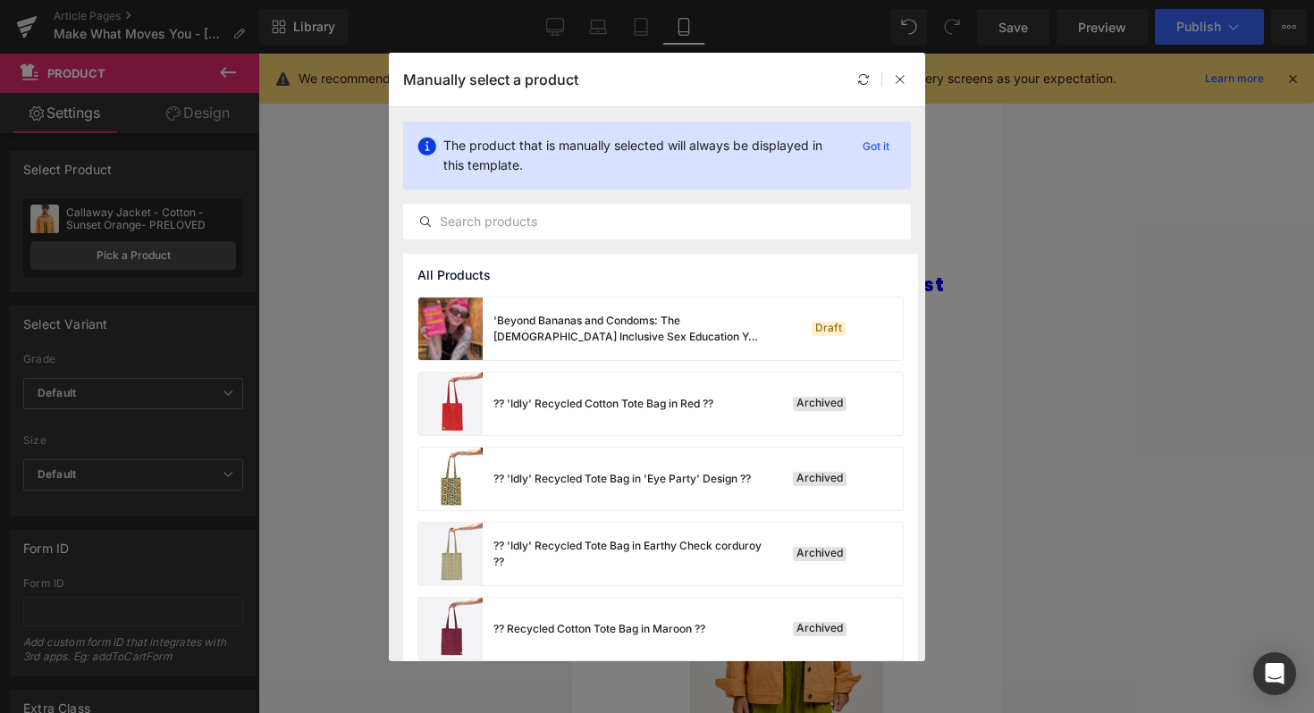
click at [570, 241] on div "The product that is manually selected will always be displayed in this template…" at bounding box center [657, 180] width 536 height 147
click at [584, 227] on input "text" at bounding box center [657, 221] width 506 height 21
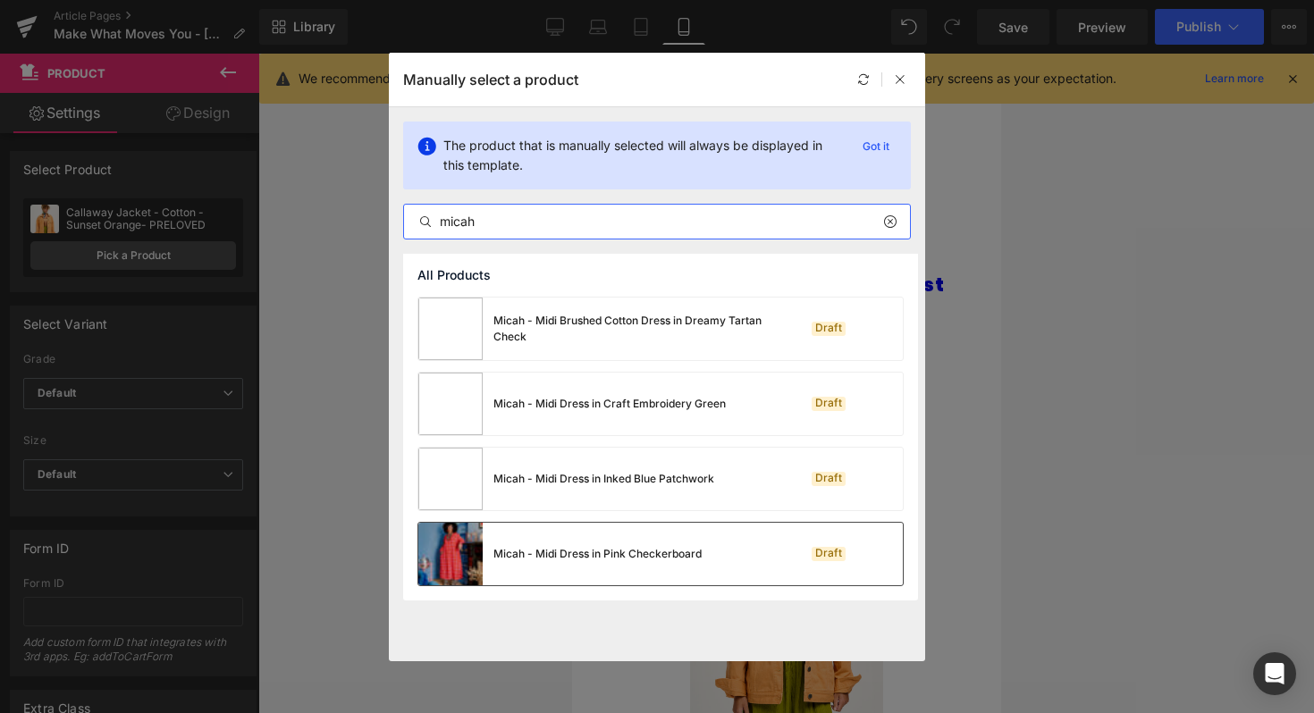
type input "micah"
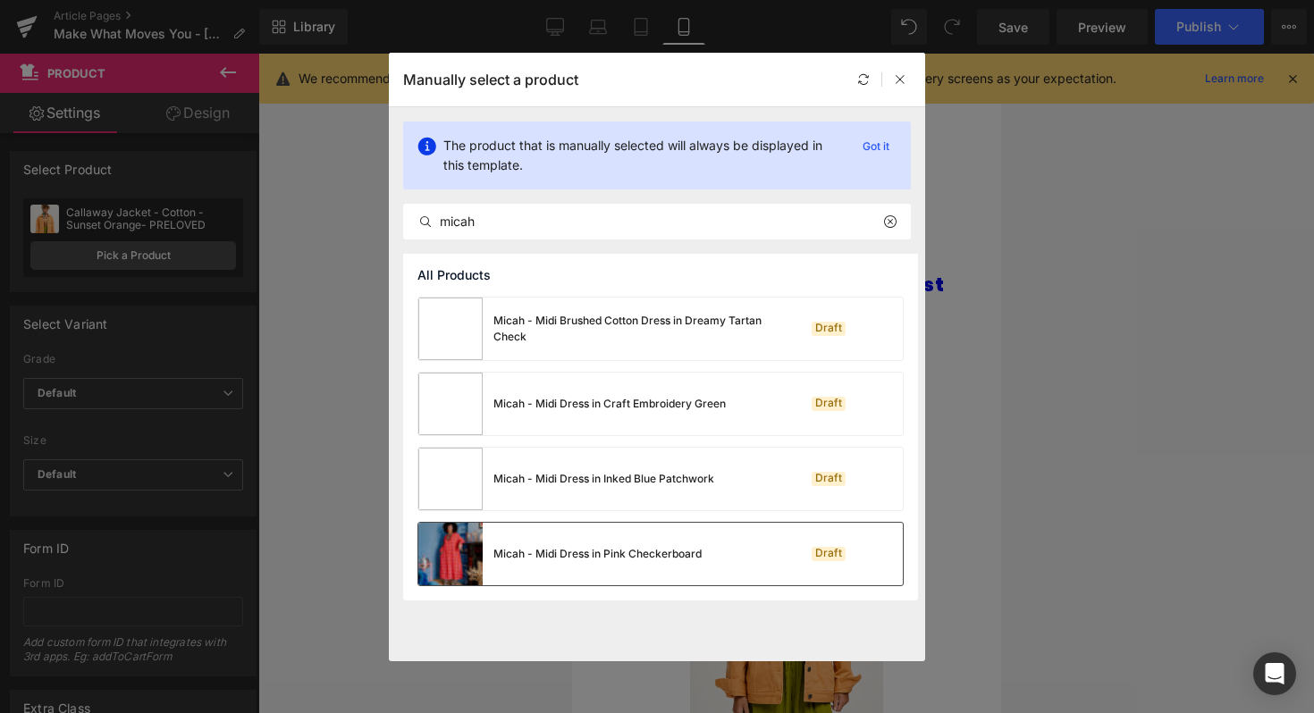
click at [643, 567] on div "Micah - Midi Dress in Pink Checkerboard" at bounding box center [559, 554] width 283 height 63
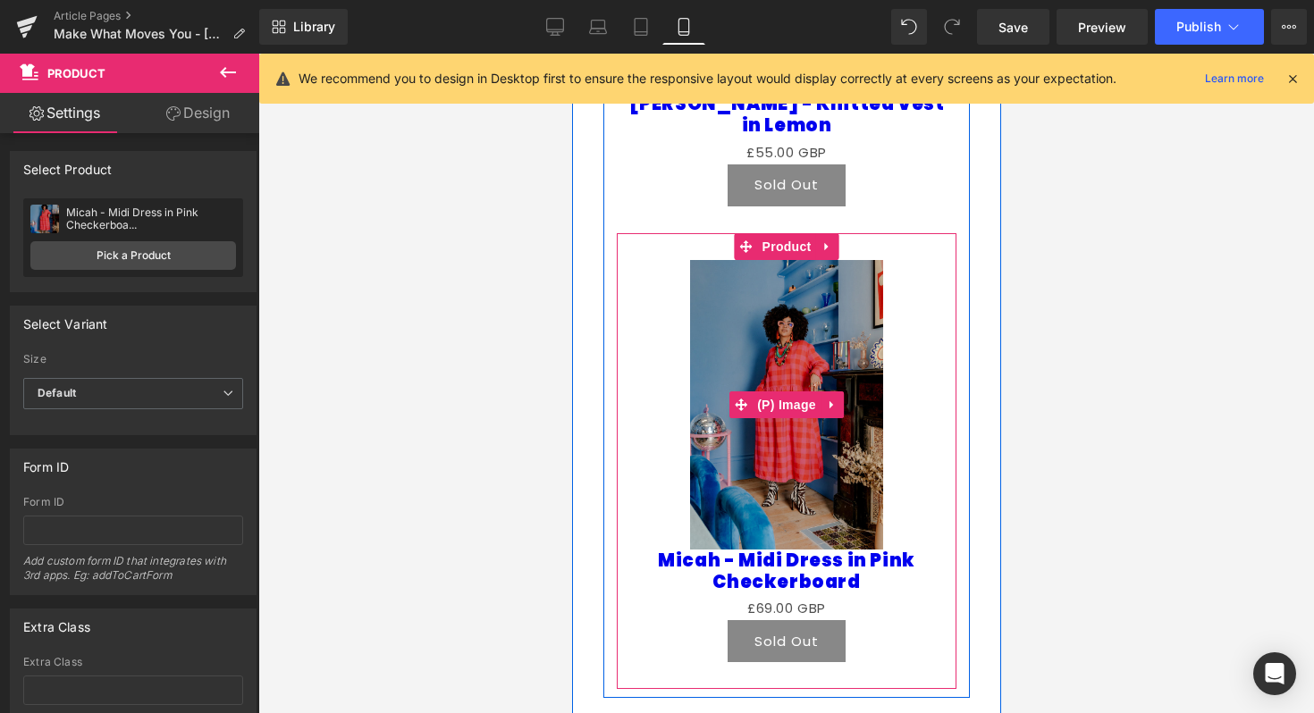
scroll to position [2565, 0]
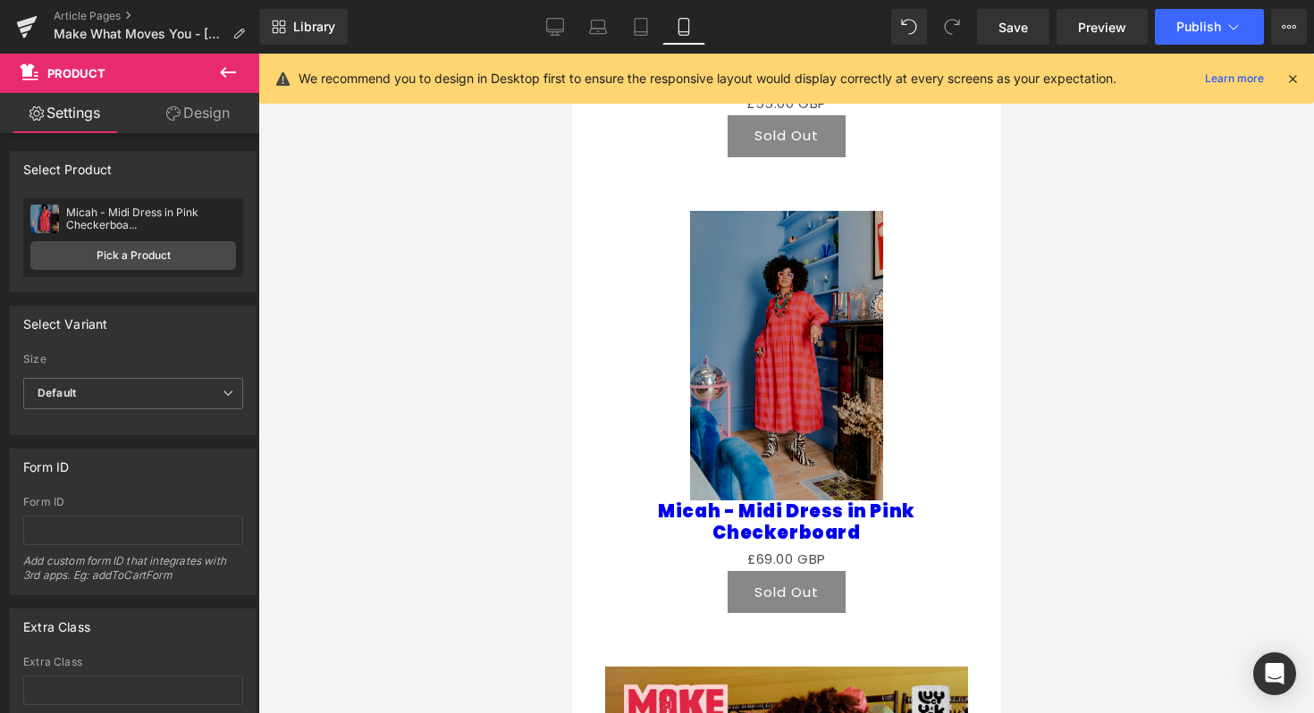
click at [236, 74] on icon at bounding box center [227, 72] width 21 height 21
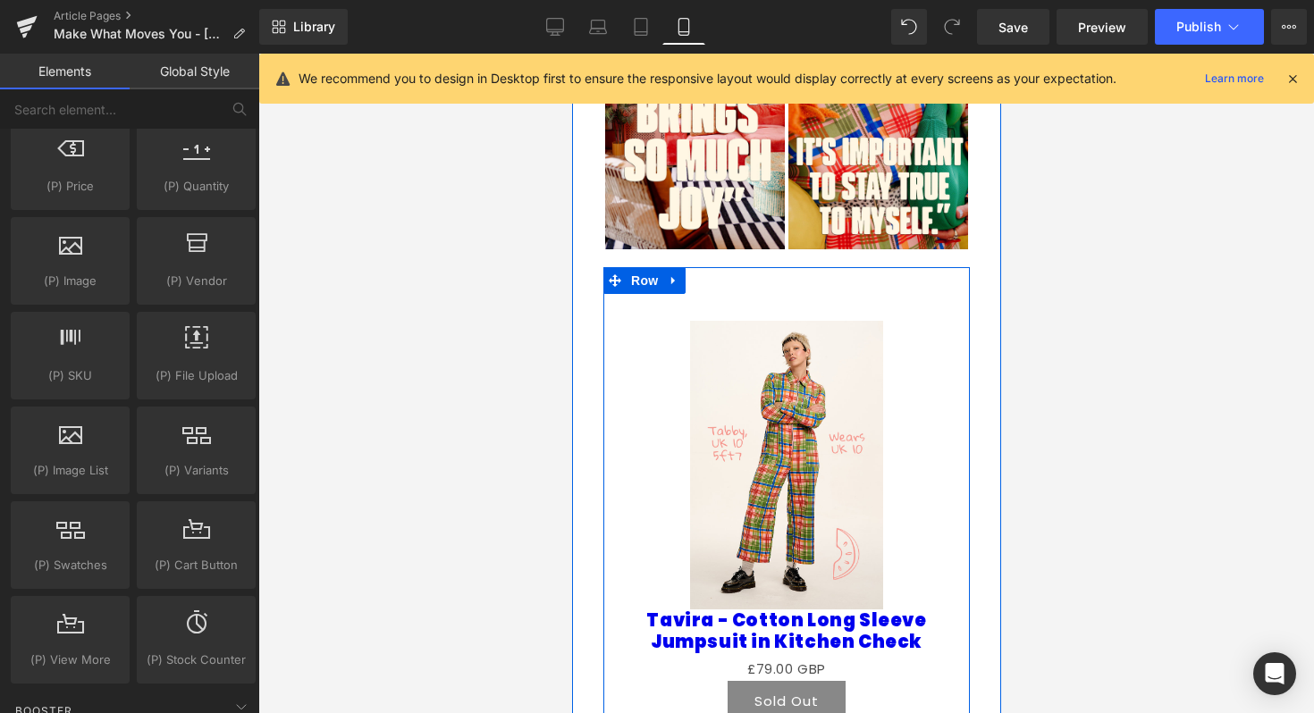
scroll to position [1163, 0]
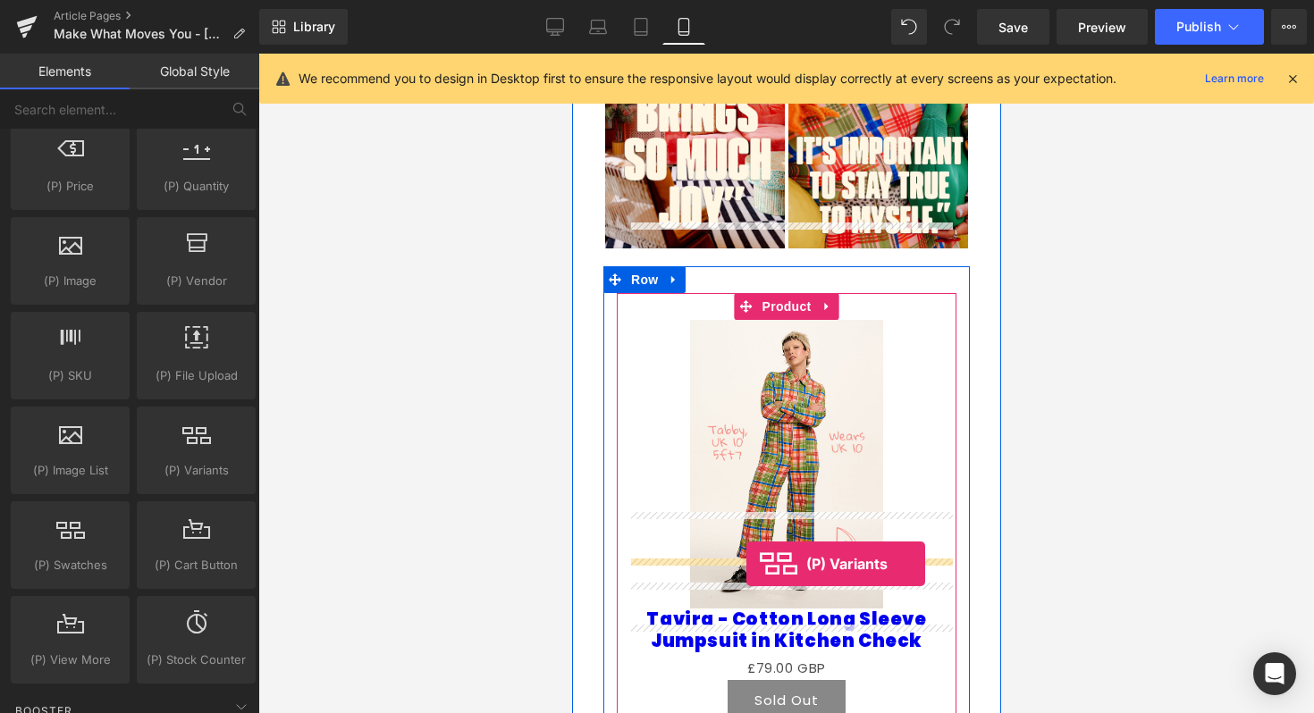
drag, startPoint x: 761, startPoint y: 517, endPoint x: 745, endPoint y: 563, distance: 48.0
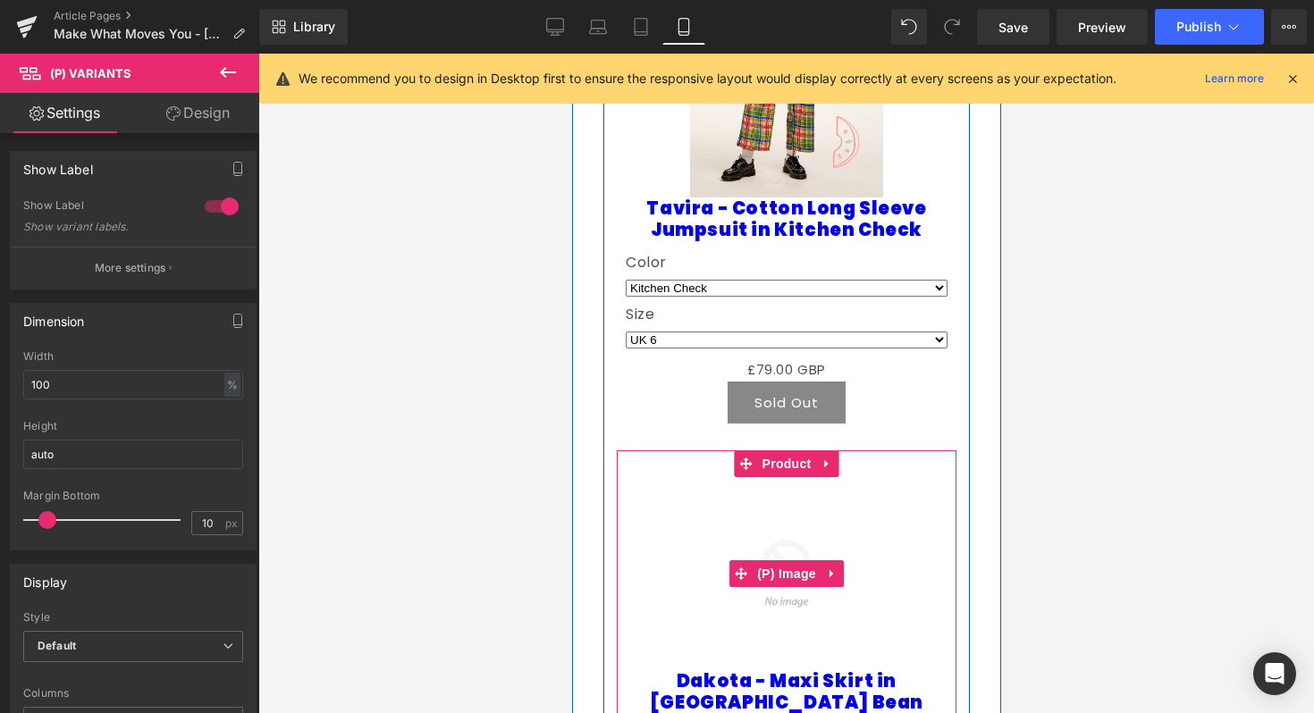
scroll to position [1527, 0]
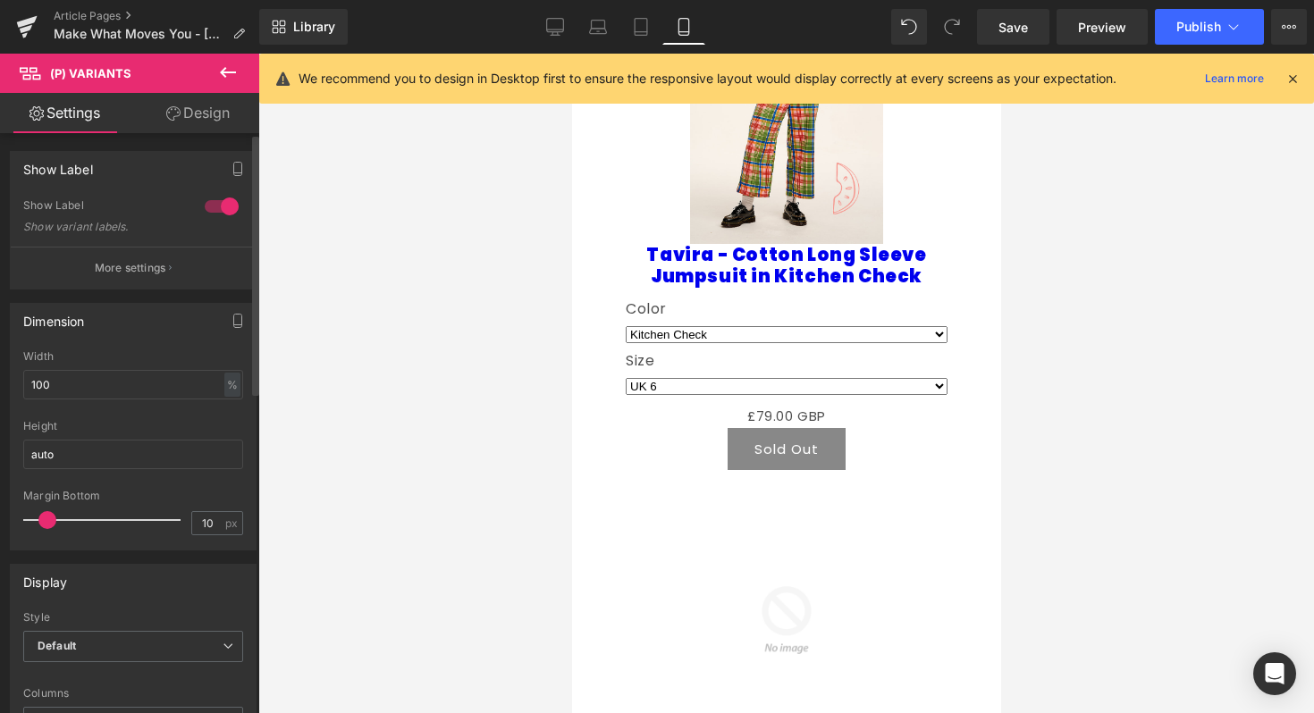
click at [218, 205] on div at bounding box center [221, 206] width 43 height 29
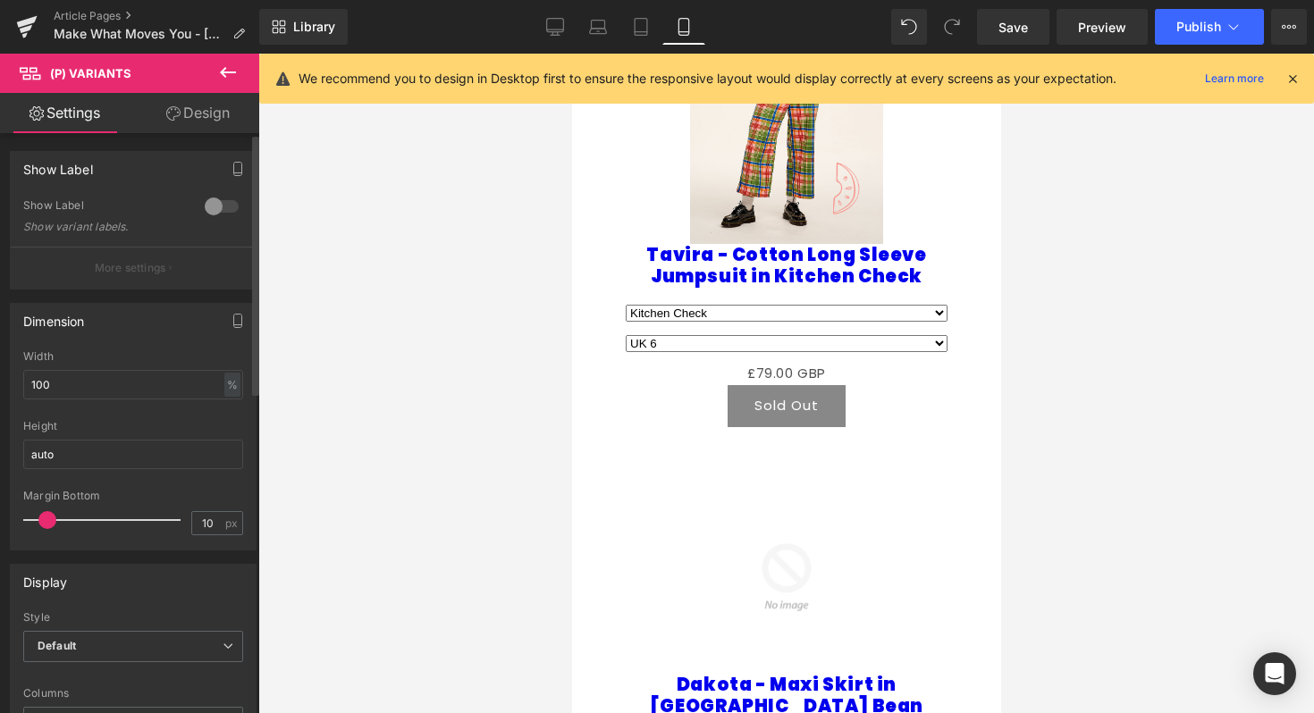
click at [219, 207] on div at bounding box center [221, 206] width 43 height 29
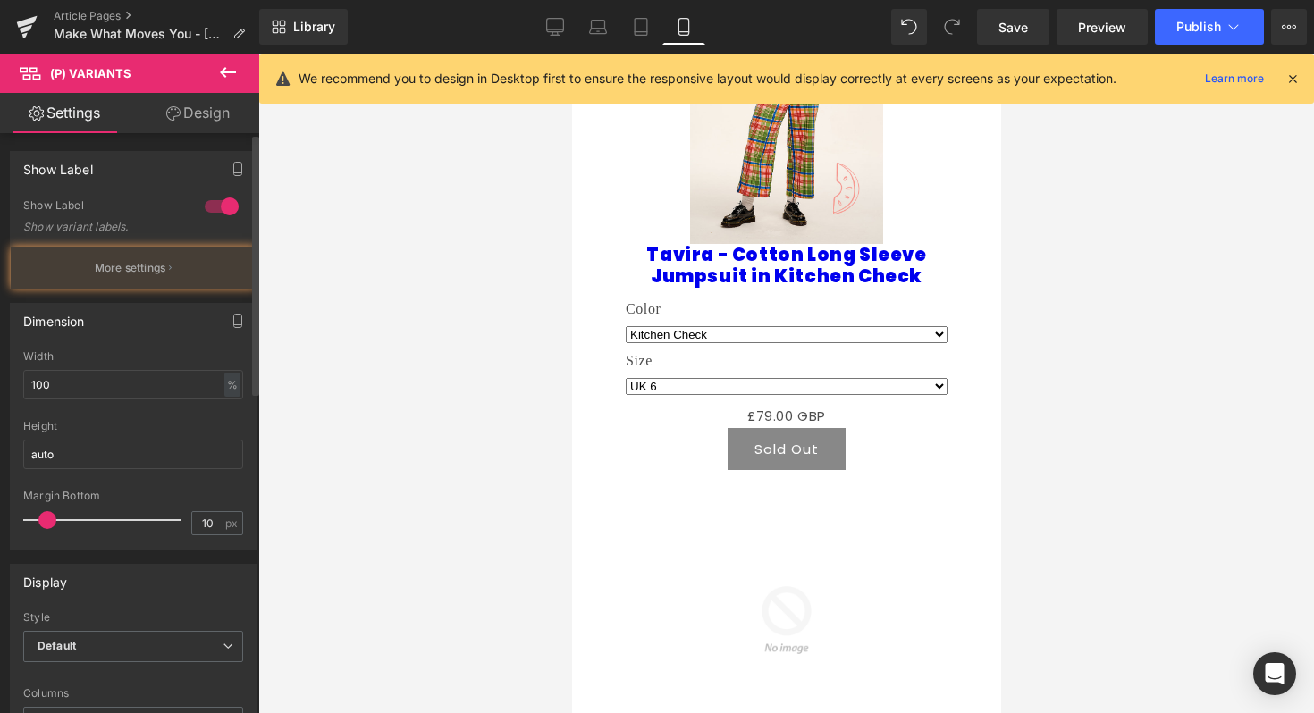
click at [219, 207] on div at bounding box center [221, 206] width 43 height 29
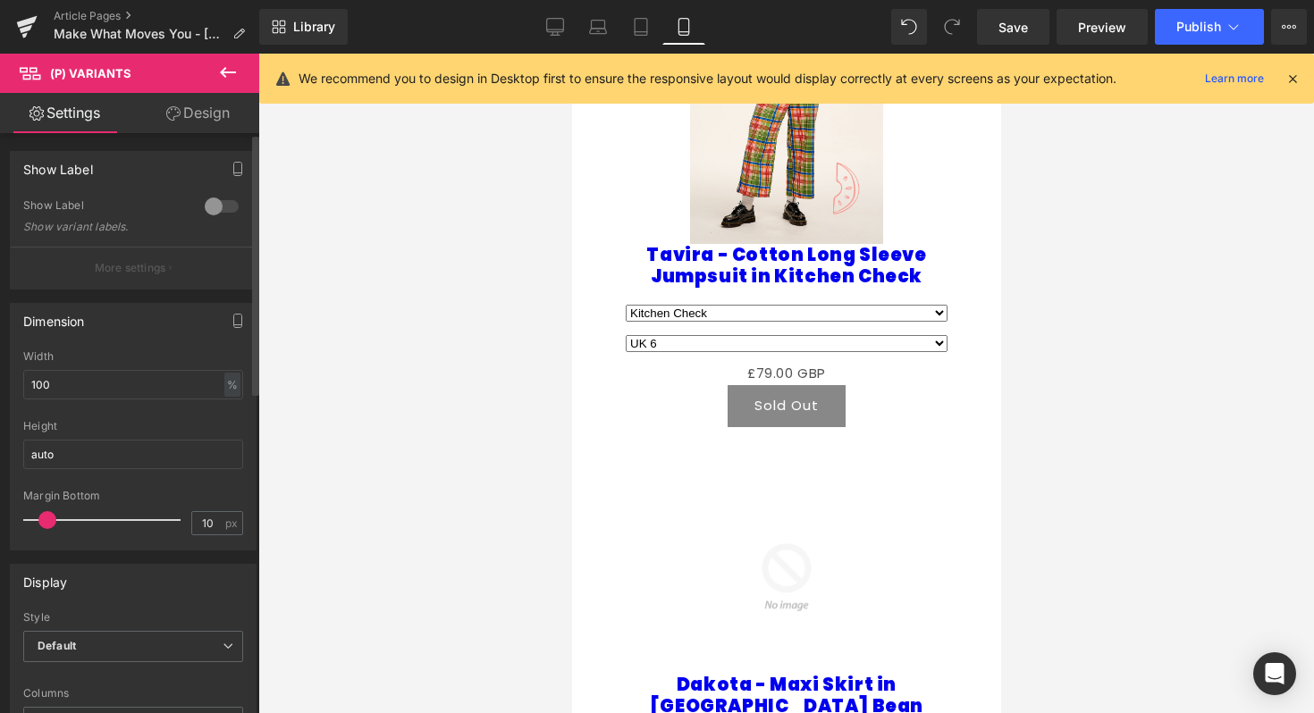
click at [219, 207] on div at bounding box center [221, 206] width 43 height 29
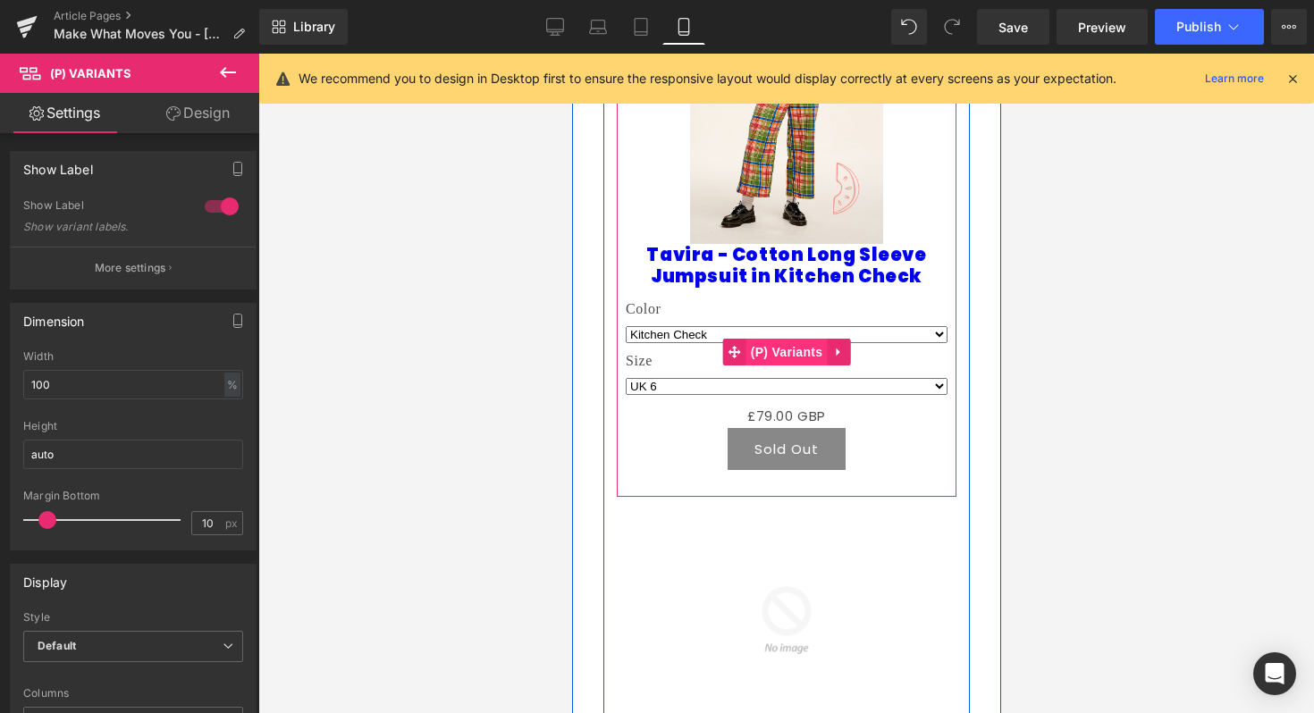
click at [787, 339] on span "(P) Variants" at bounding box center [785, 352] width 81 height 27
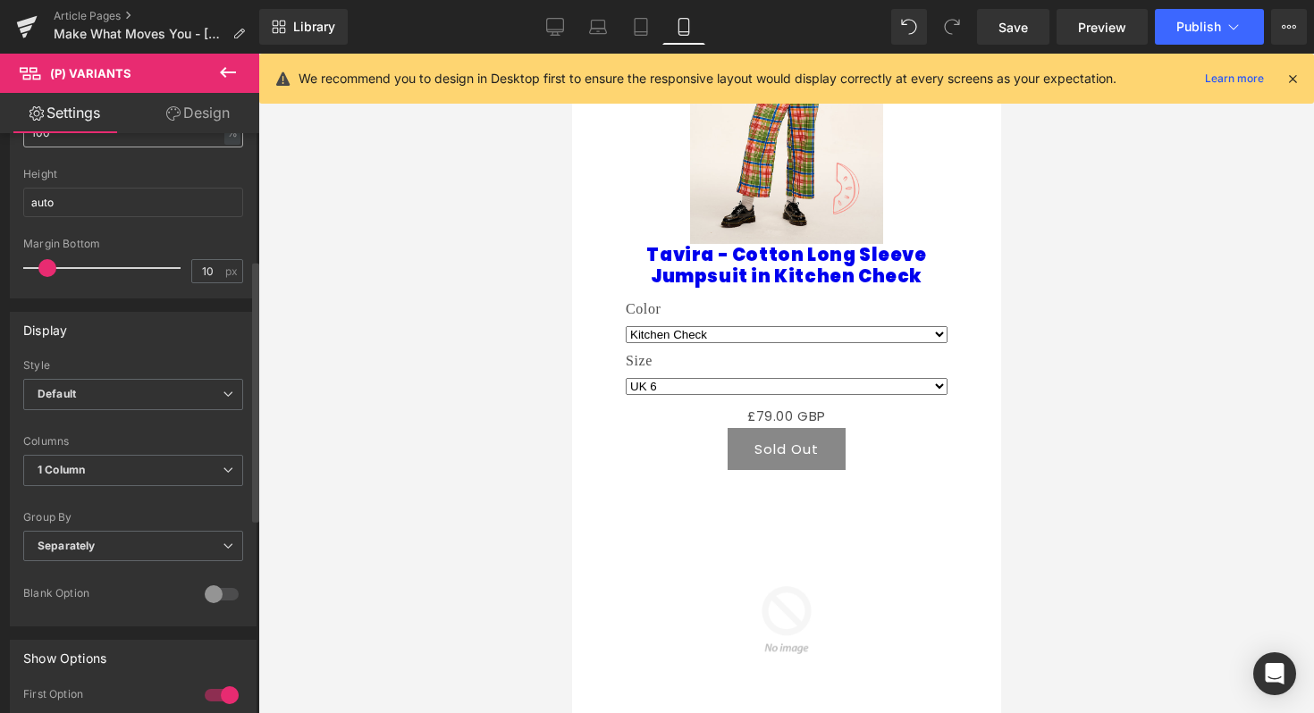
scroll to position [311, 0]
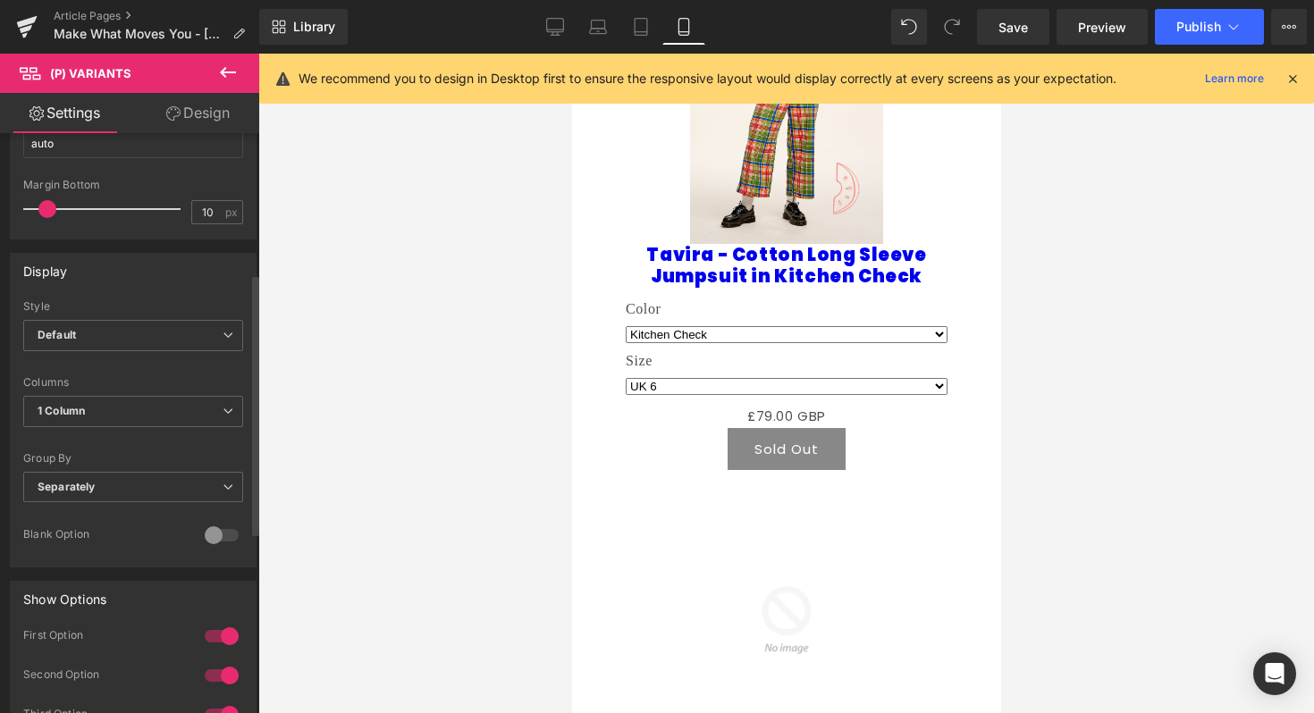
click at [115, 396] on span "1 Column" at bounding box center [133, 411] width 220 height 31
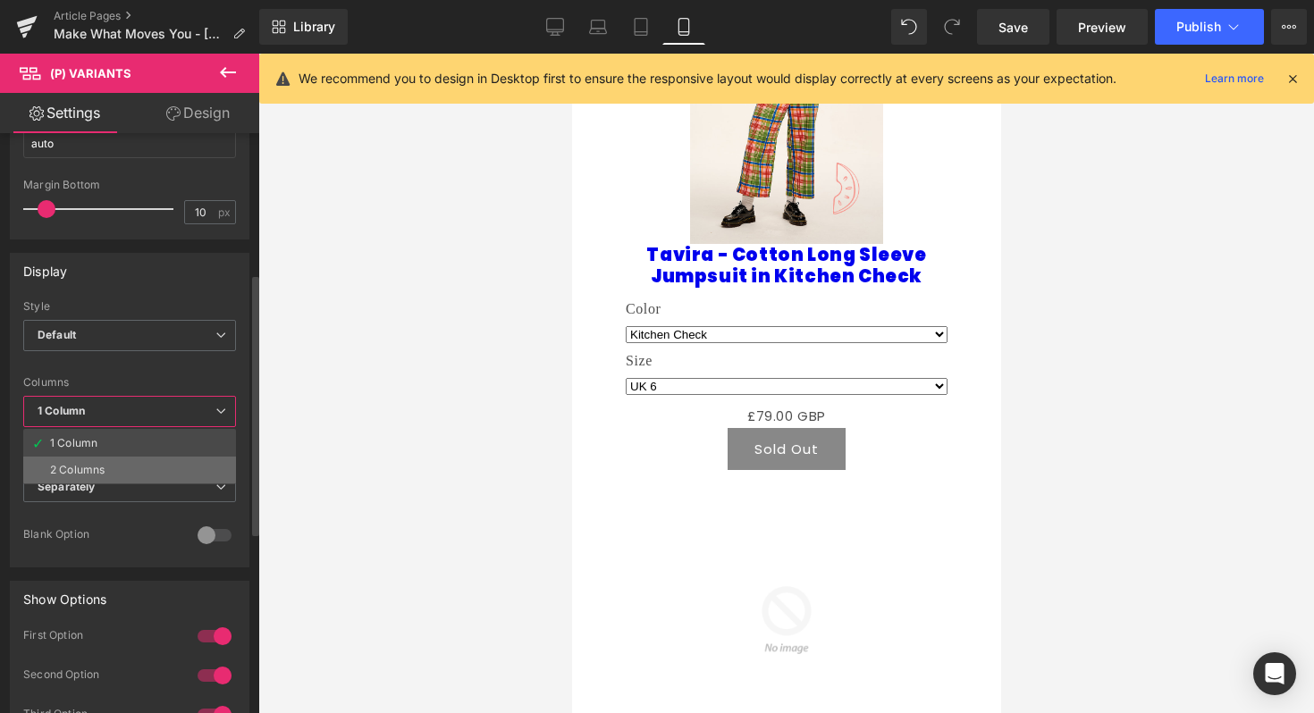
click at [115, 465] on li "2 Columns" at bounding box center [129, 470] width 213 height 27
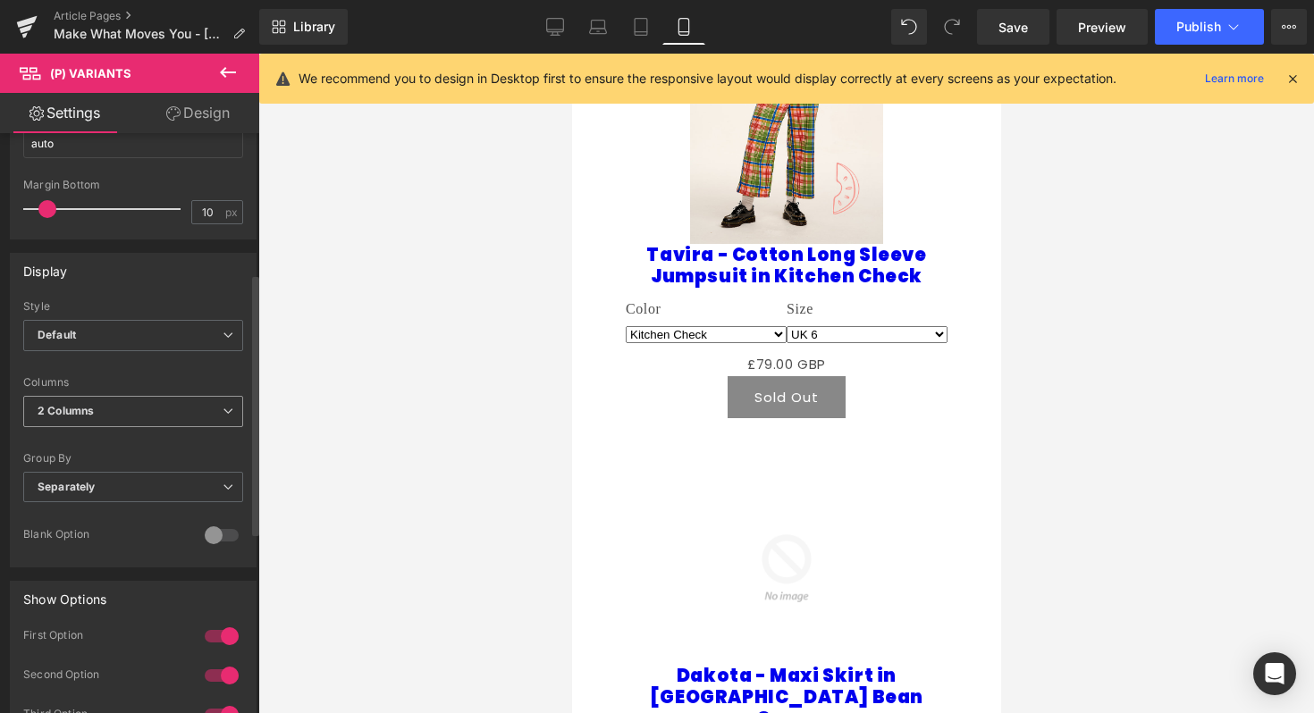
click at [159, 417] on span "2 Columns" at bounding box center [133, 411] width 220 height 31
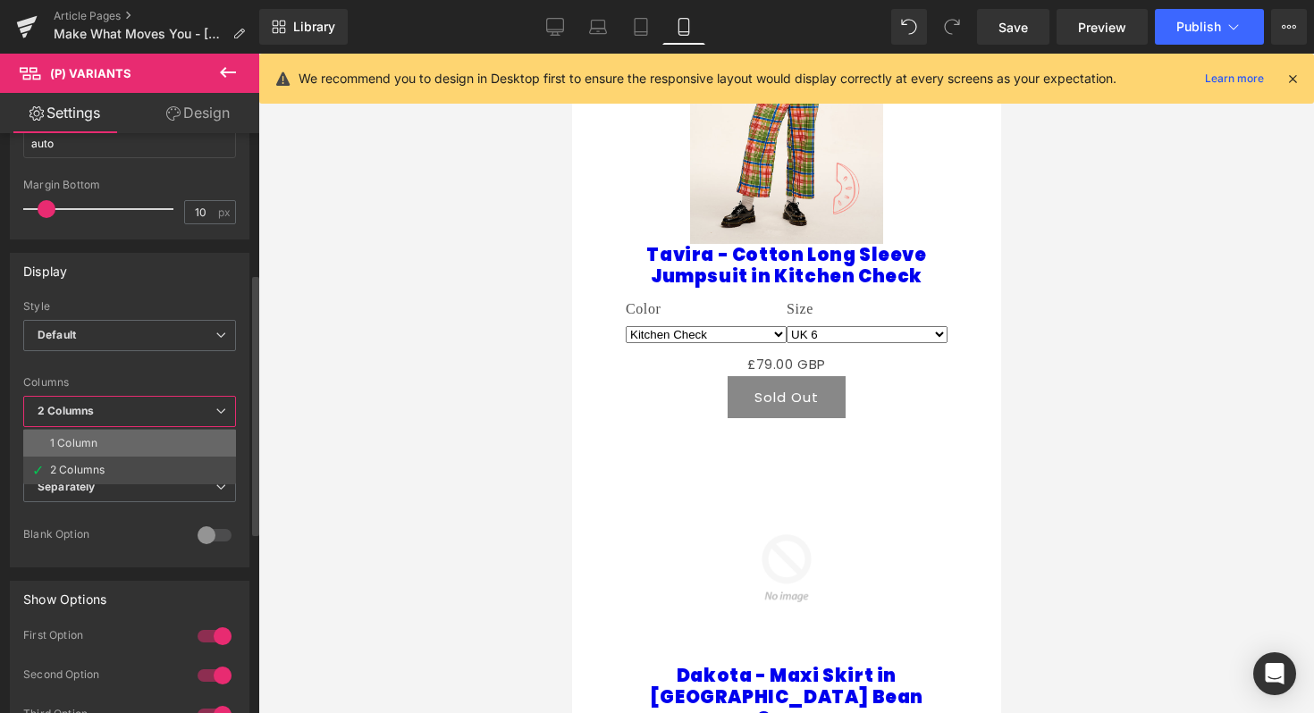
click at [159, 437] on li "1 Column" at bounding box center [129, 443] width 213 height 27
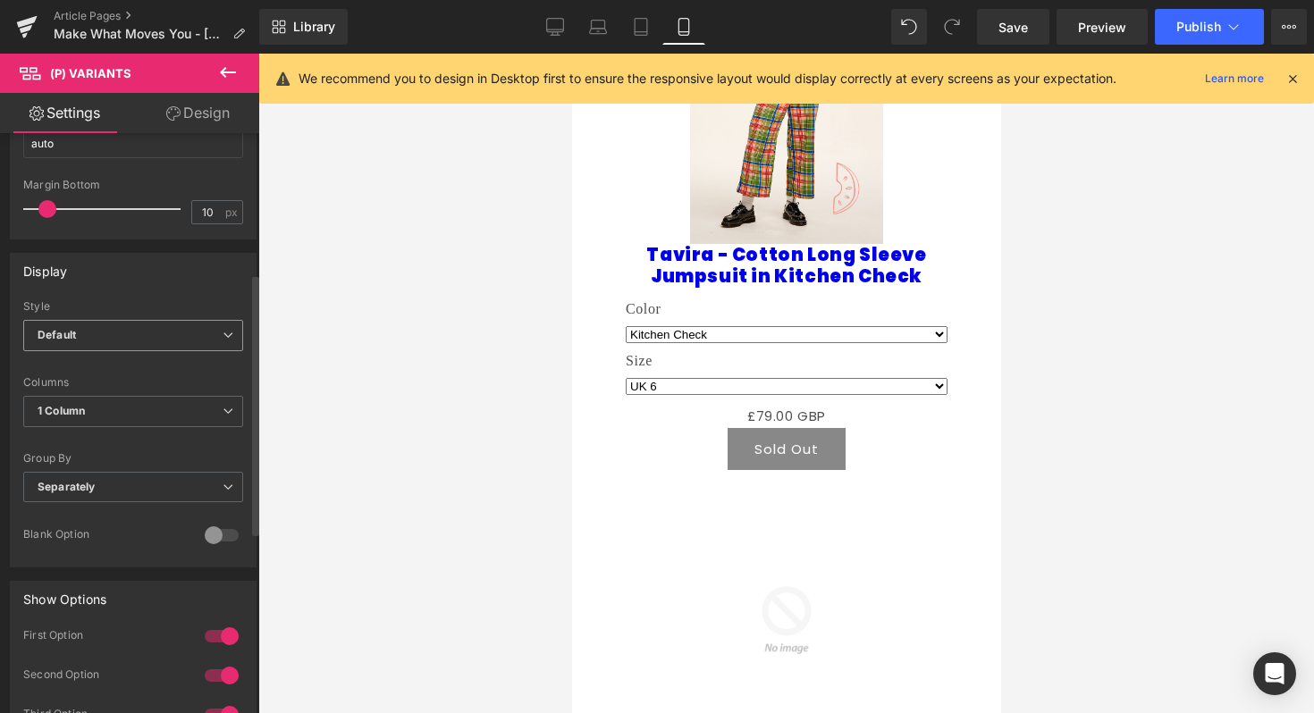
click at [209, 323] on span "Default" at bounding box center [133, 335] width 220 height 31
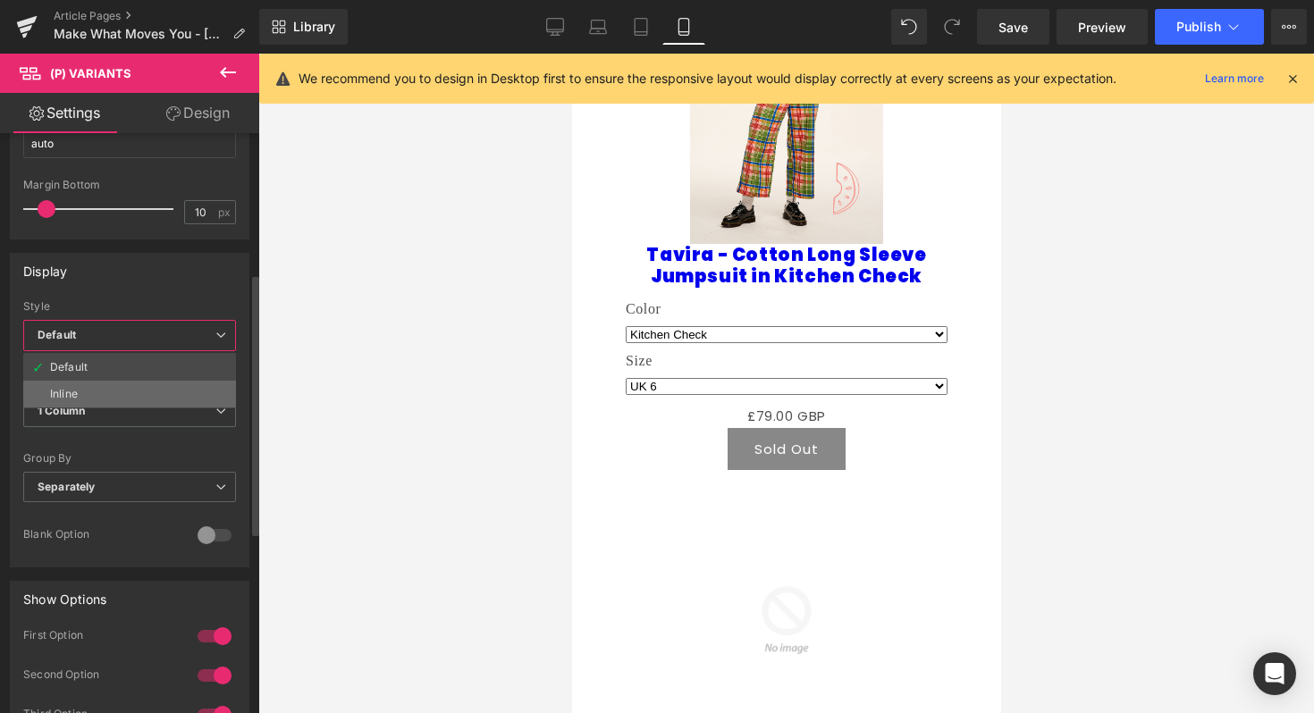
click at [199, 390] on li "Inline" at bounding box center [129, 394] width 213 height 27
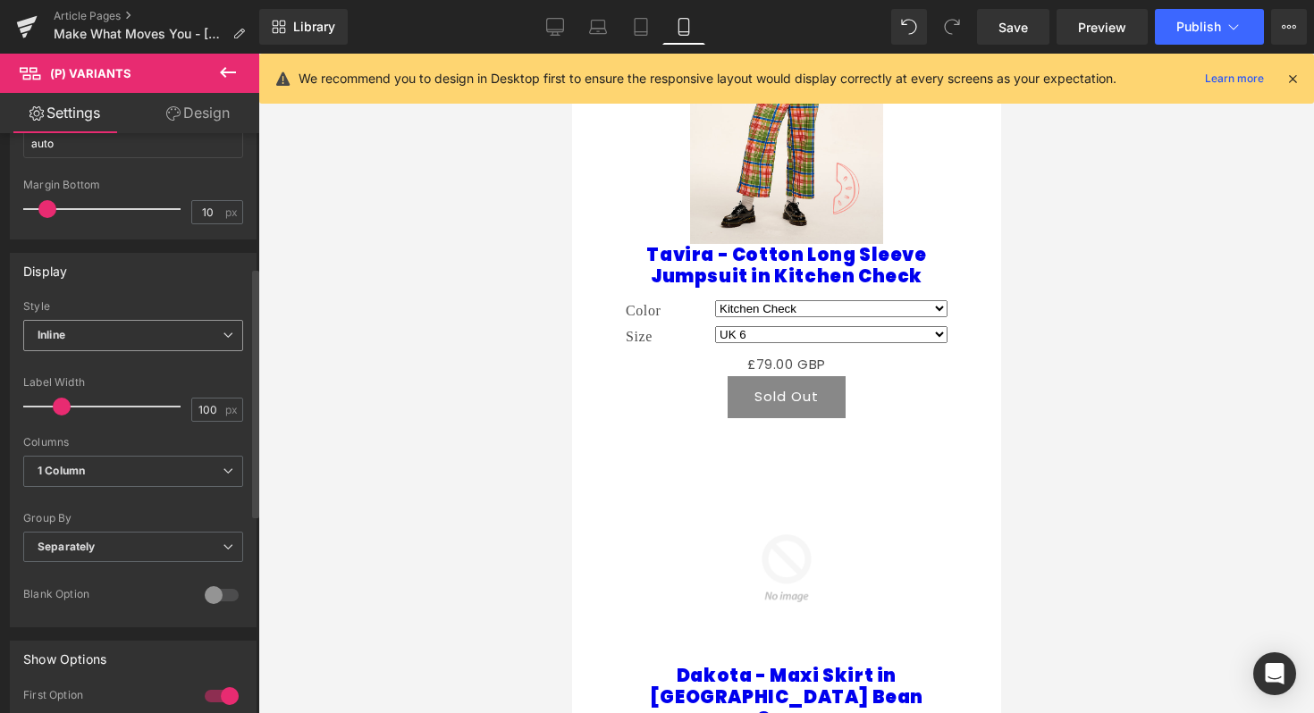
click at [218, 324] on span "Inline" at bounding box center [133, 335] width 220 height 31
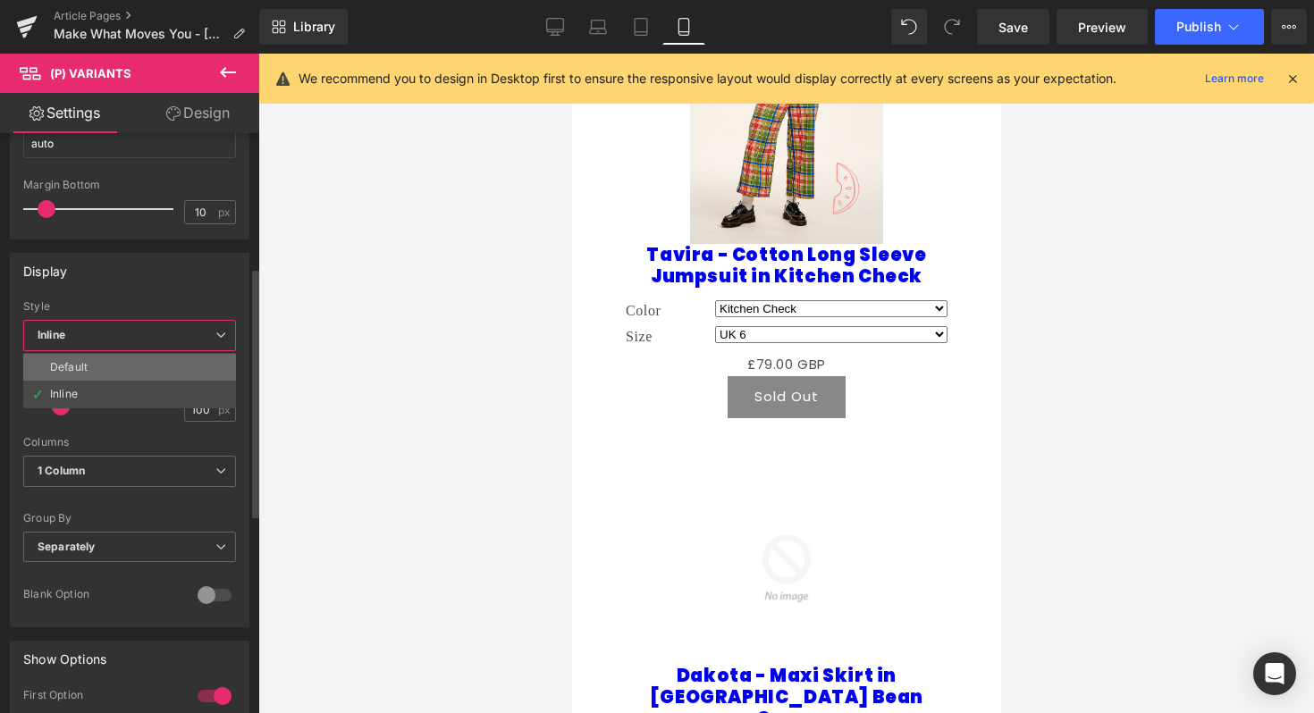
click at [206, 360] on li "Default" at bounding box center [129, 367] width 213 height 27
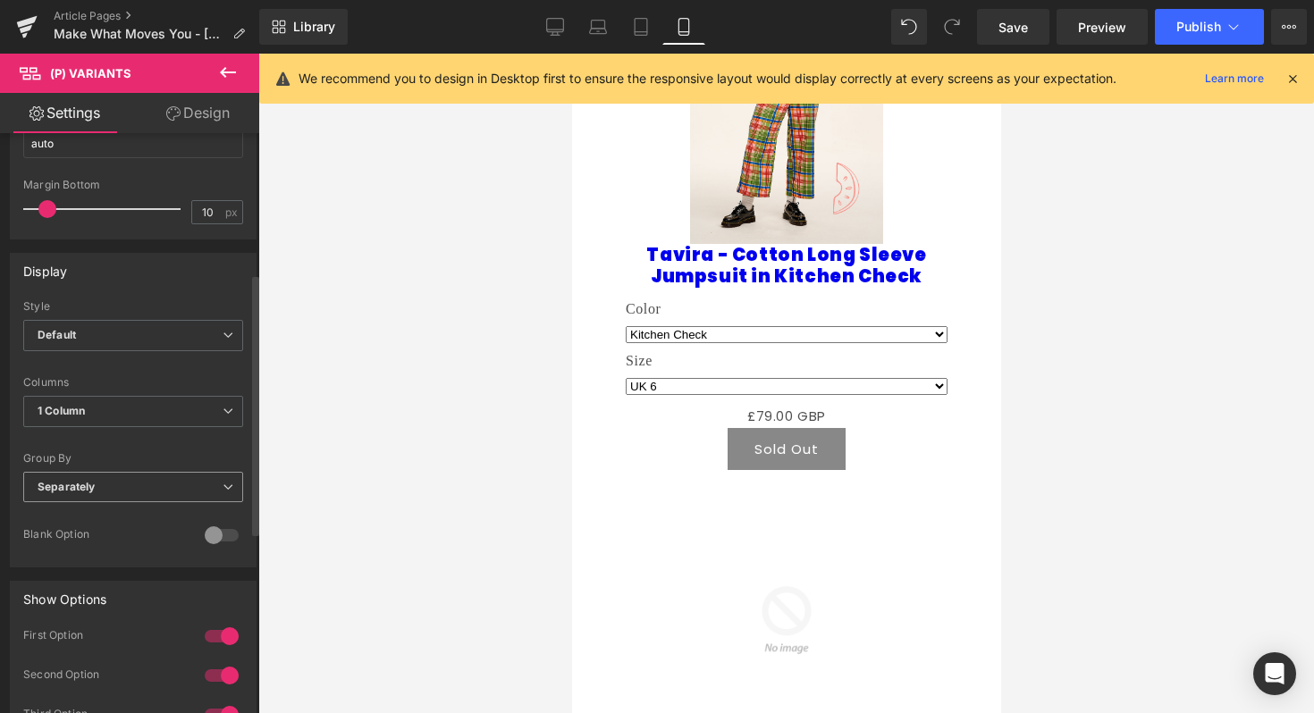
click at [181, 494] on span "Separately" at bounding box center [133, 487] width 220 height 31
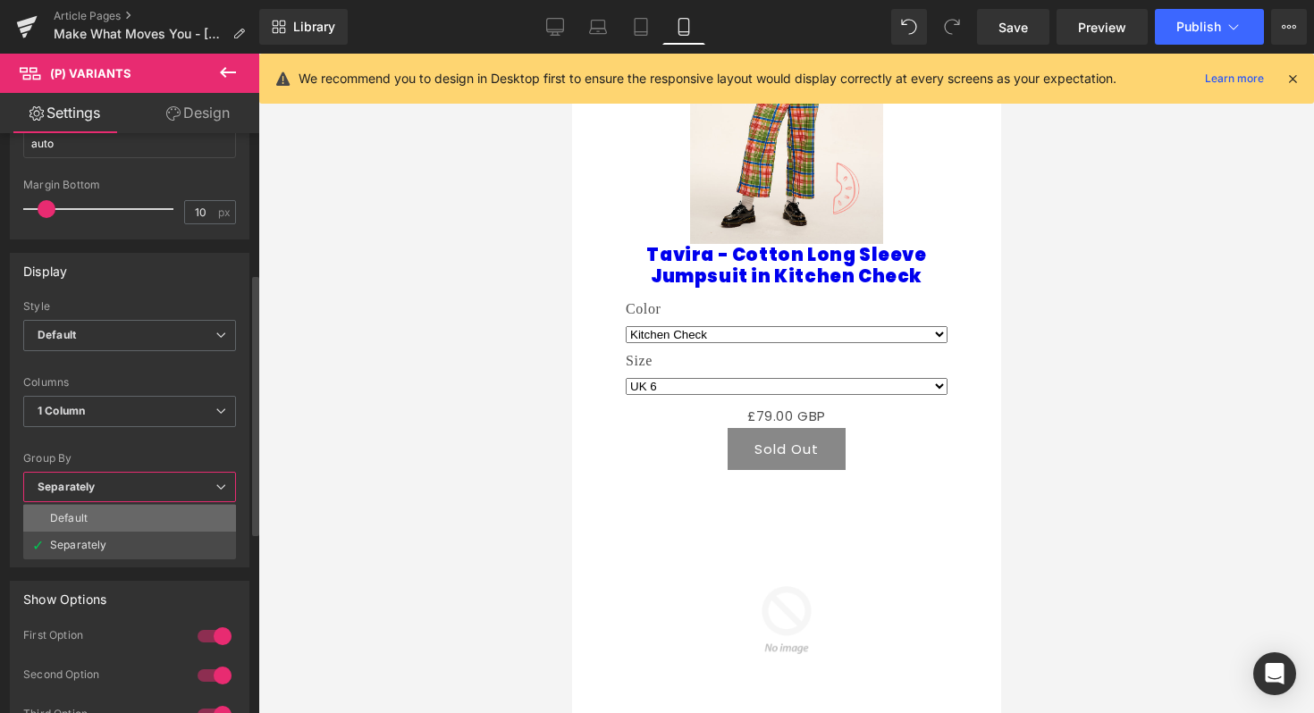
click at [181, 521] on li "Default" at bounding box center [129, 518] width 213 height 27
select select
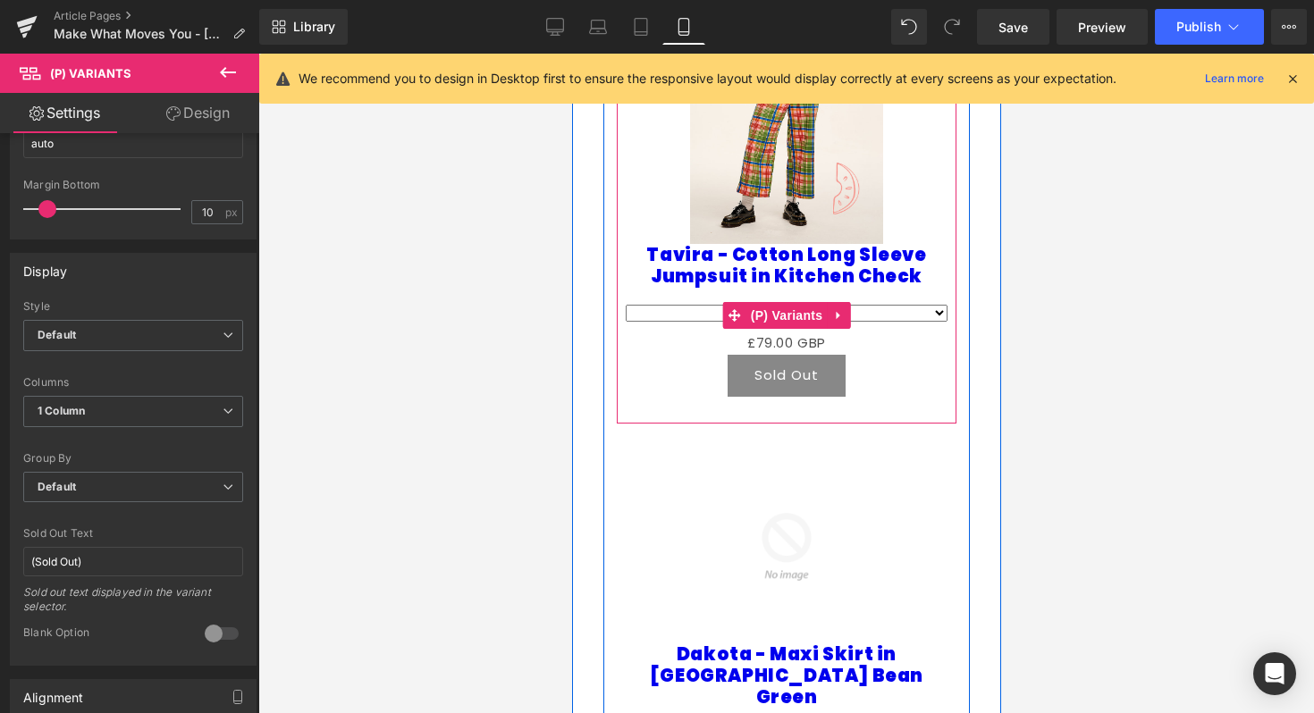
click at [937, 305] on select "Kitchen Check / UK 6 - (Sold Out) Kitchen Check / UK 8 - (Sold Out) Kitchen Che…" at bounding box center [786, 313] width 322 height 17
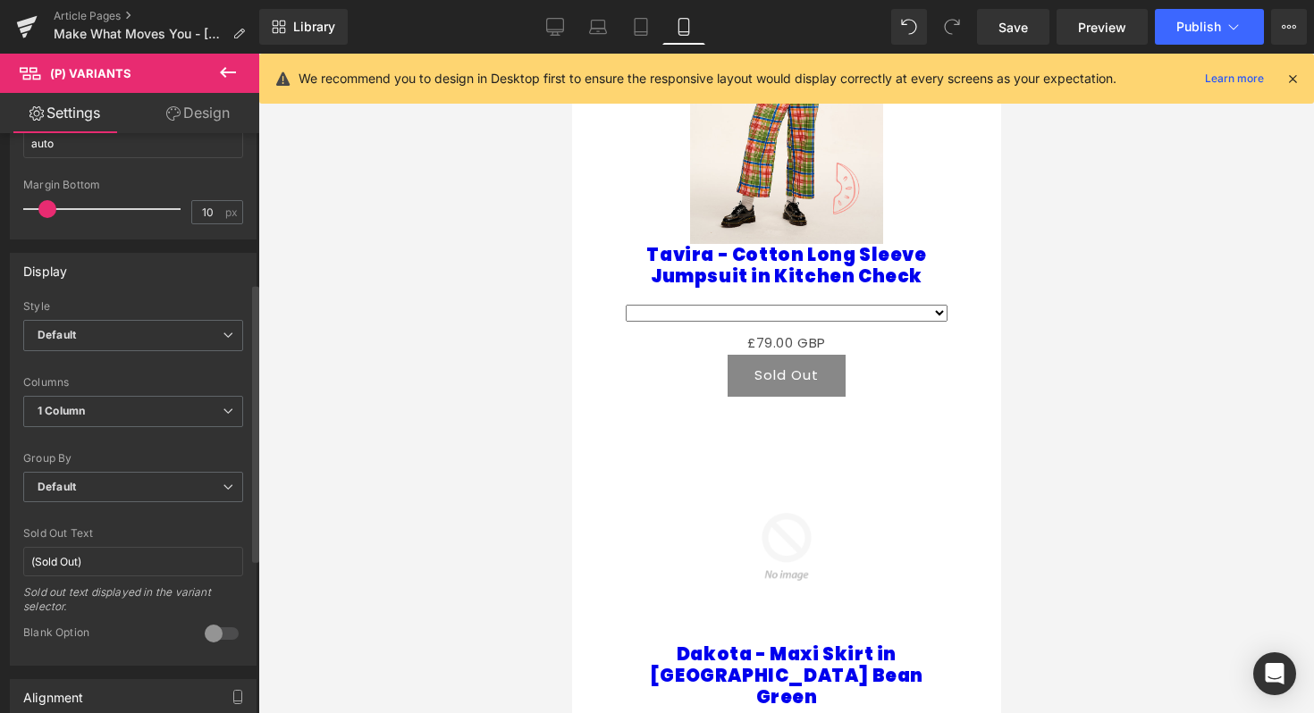
click at [217, 629] on div at bounding box center [221, 633] width 43 height 29
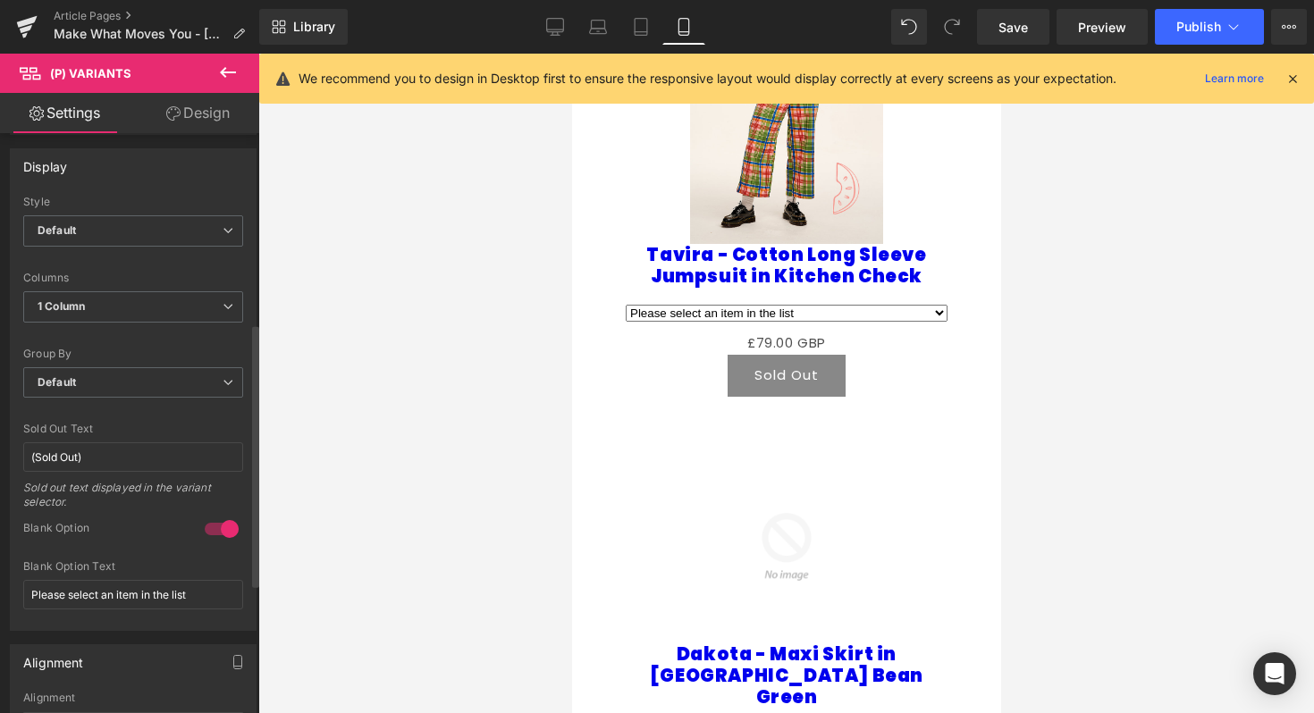
scroll to position [417, 0]
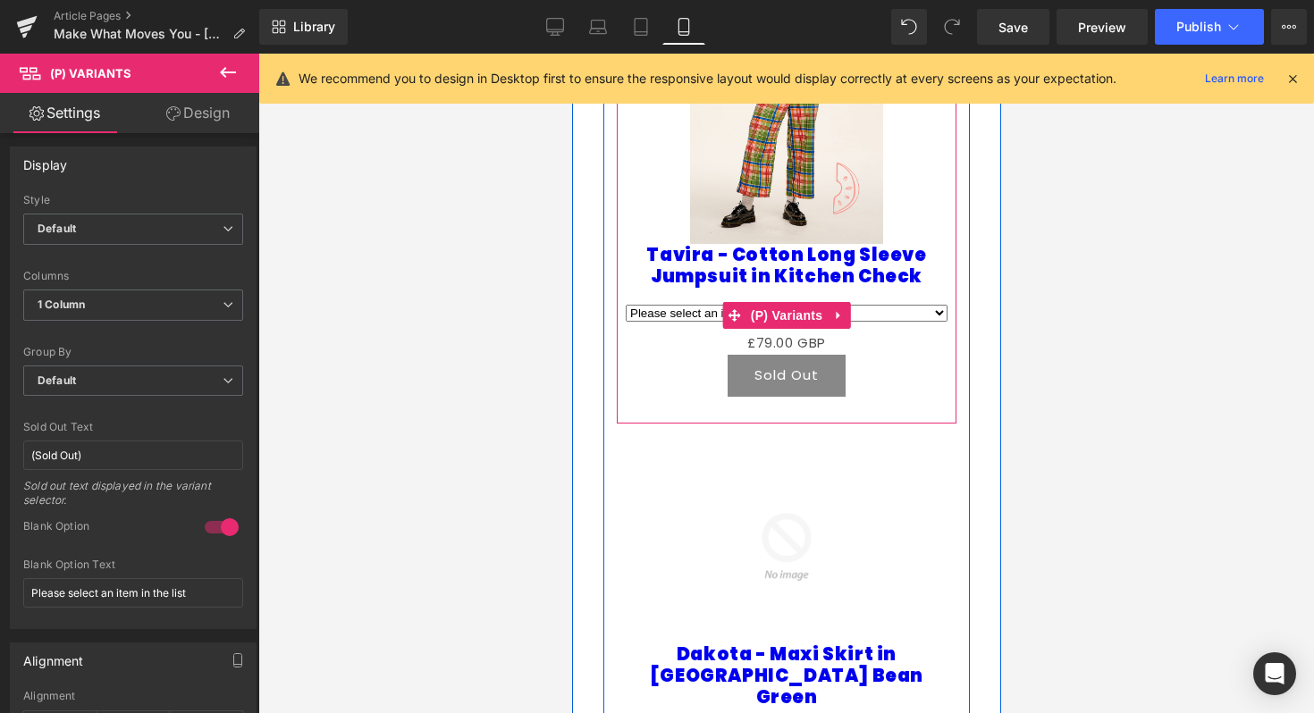
click at [941, 305] on select "Please select an item in the list Kitchen Check / UK 6 - (Sold Out) Kitchen Che…" at bounding box center [786, 313] width 322 height 17
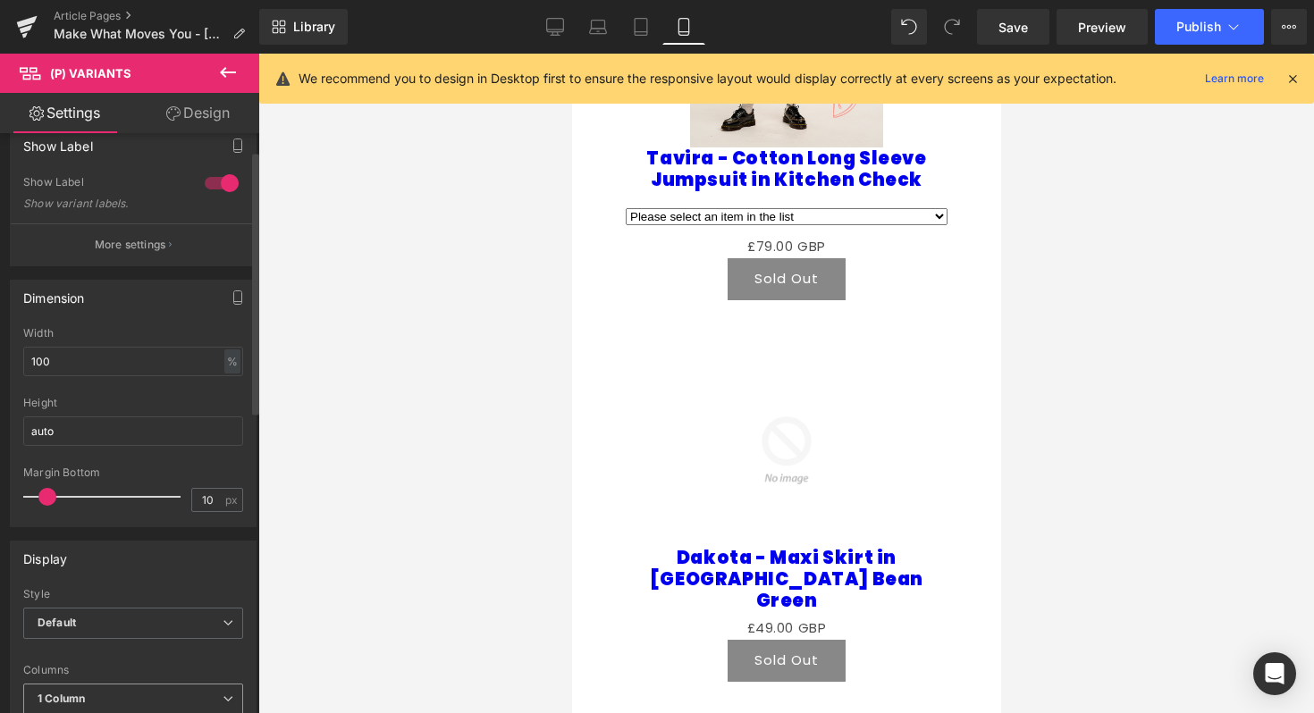
scroll to position [0, 0]
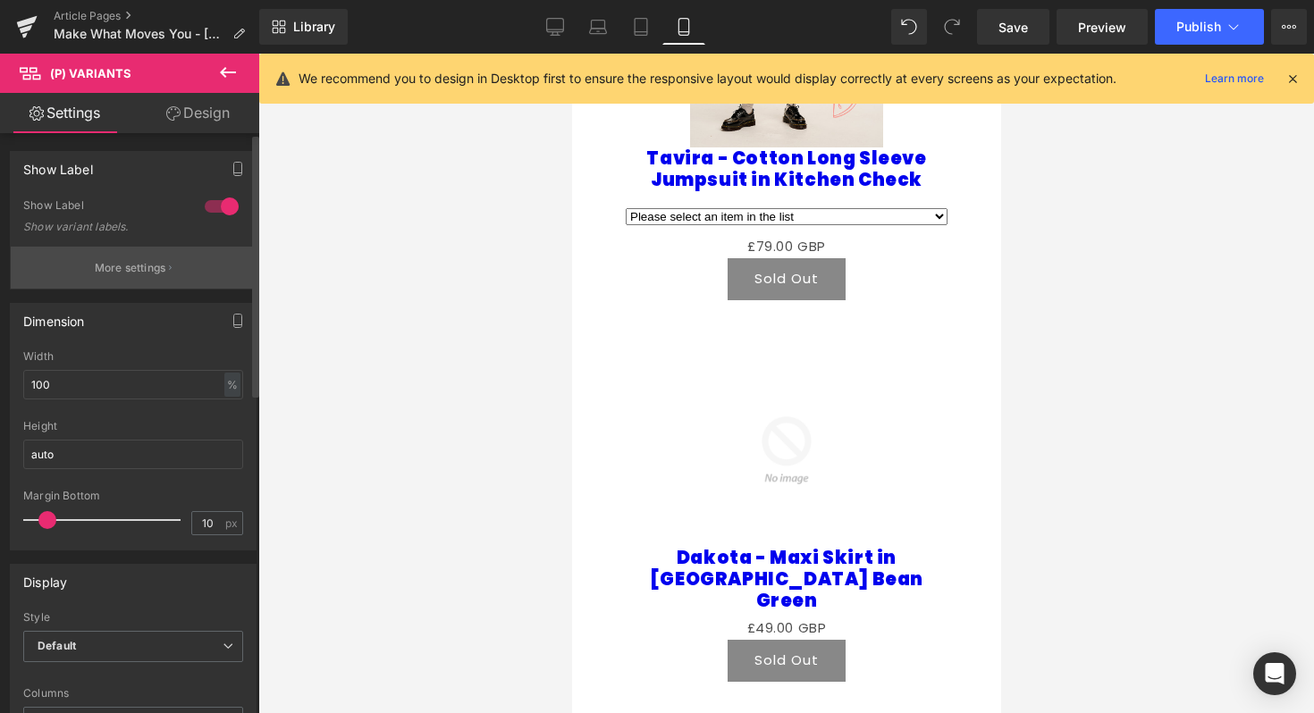
click at [140, 266] on p "More settings" at bounding box center [130, 268] width 71 height 16
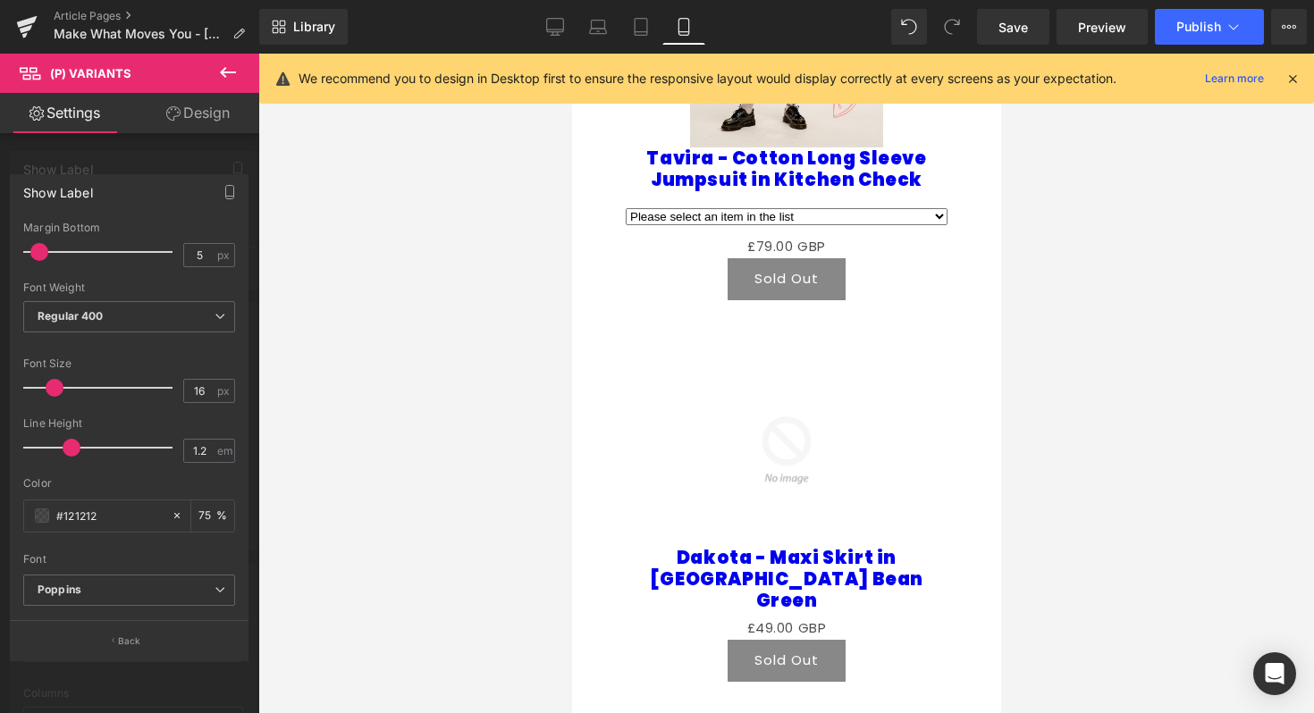
click at [225, 80] on icon at bounding box center [227, 72] width 21 height 21
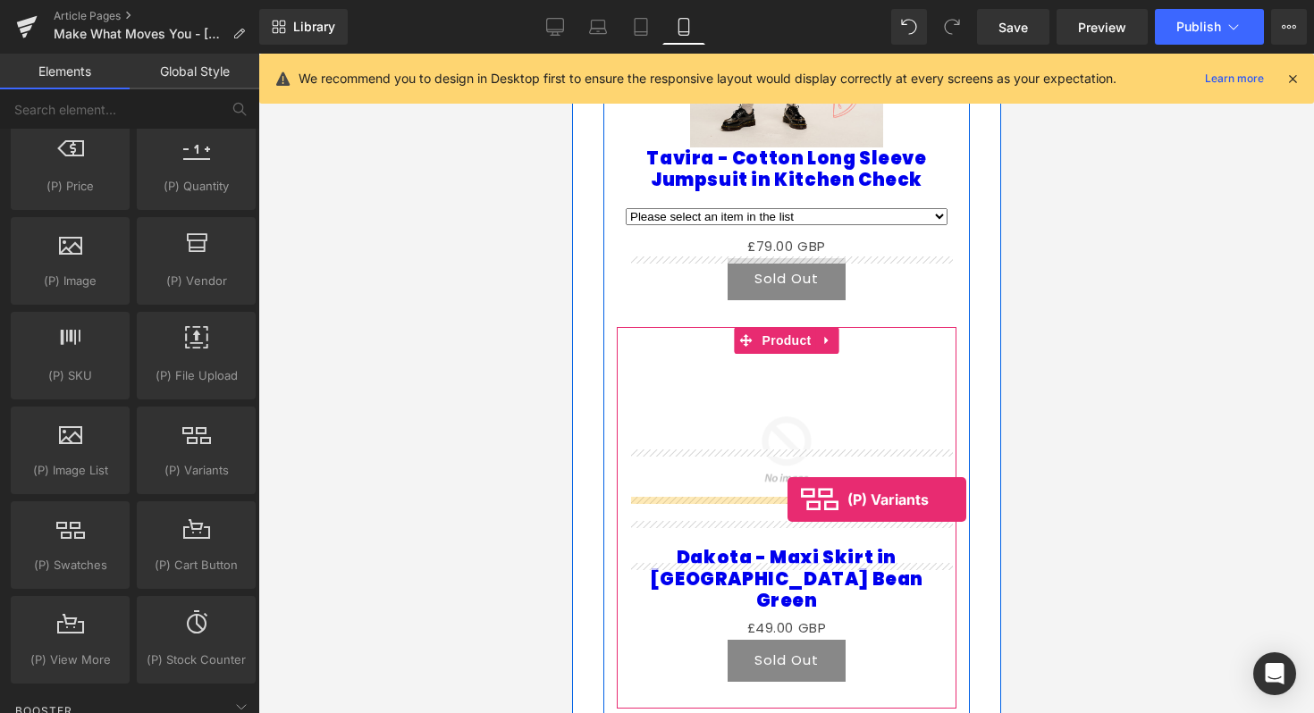
drag, startPoint x: 737, startPoint y: 518, endPoint x: 786, endPoint y: 499, distance: 52.9
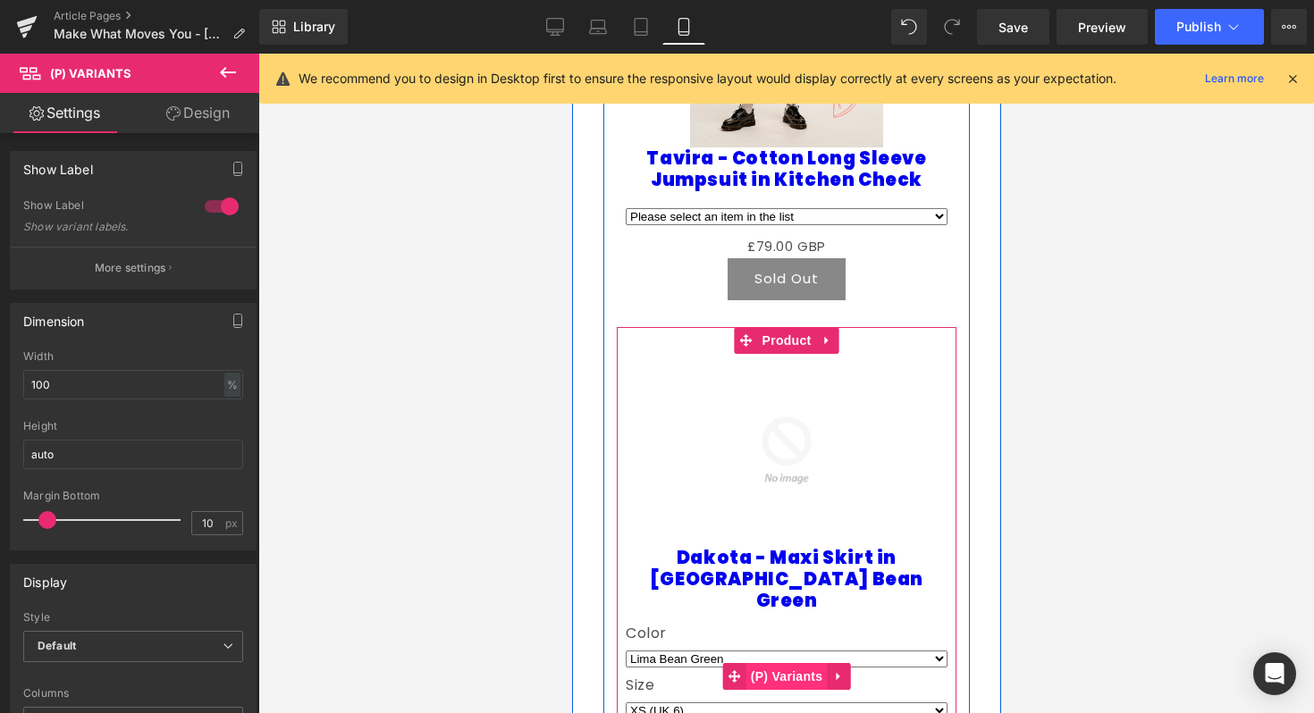
click at [769, 663] on span "(P) Variants" at bounding box center [785, 676] width 81 height 27
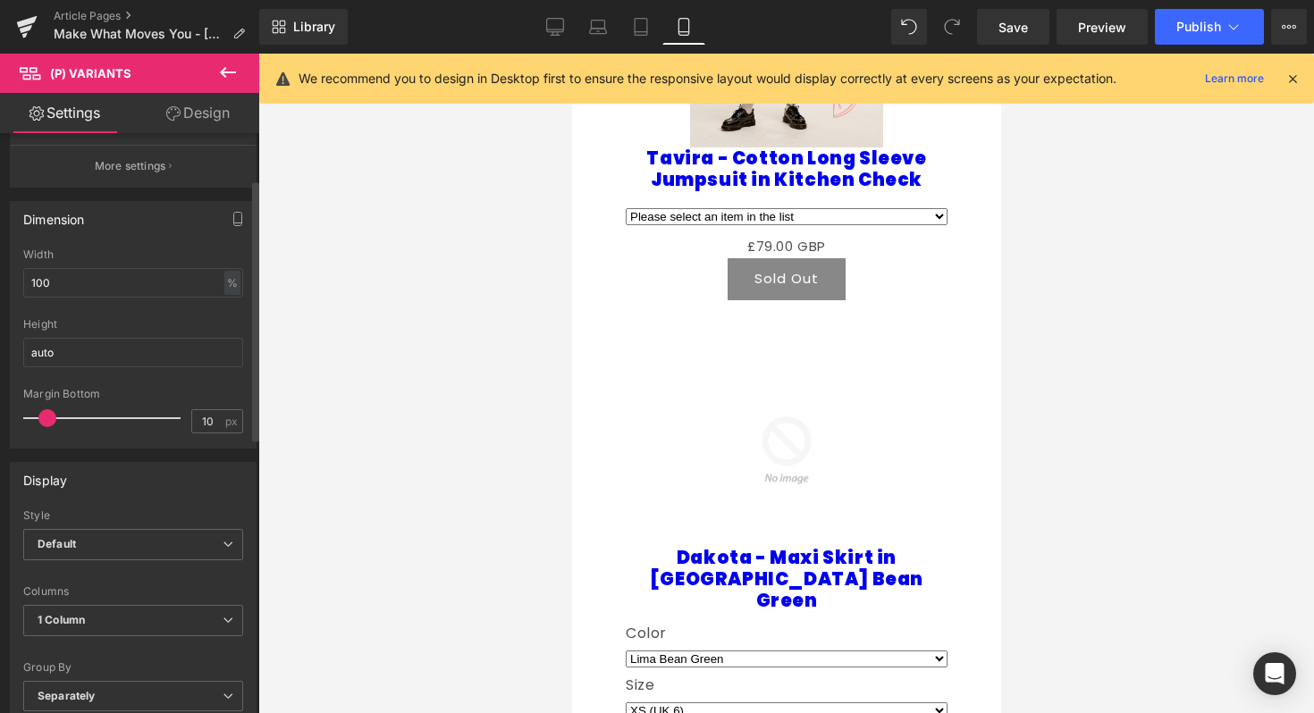
scroll to position [109, 0]
click at [125, 529] on span "Default" at bounding box center [133, 537] width 220 height 31
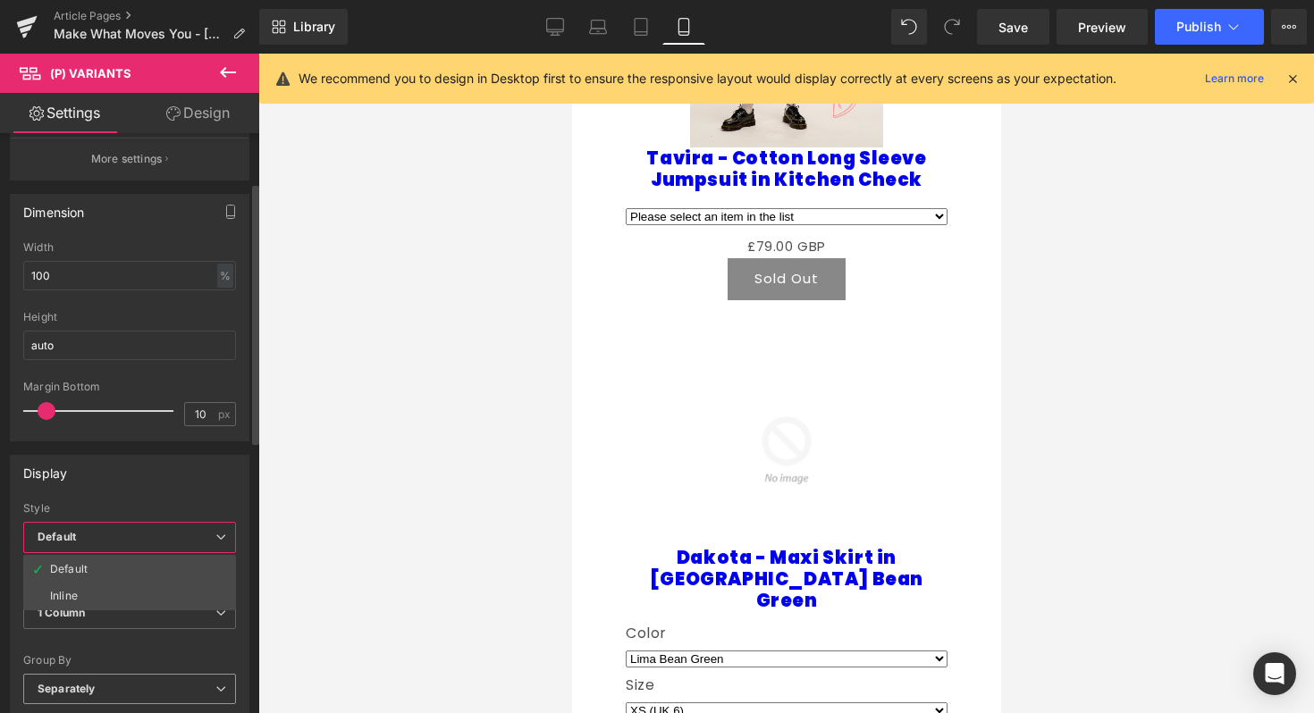
click at [105, 685] on span "Separately" at bounding box center [129, 689] width 213 height 31
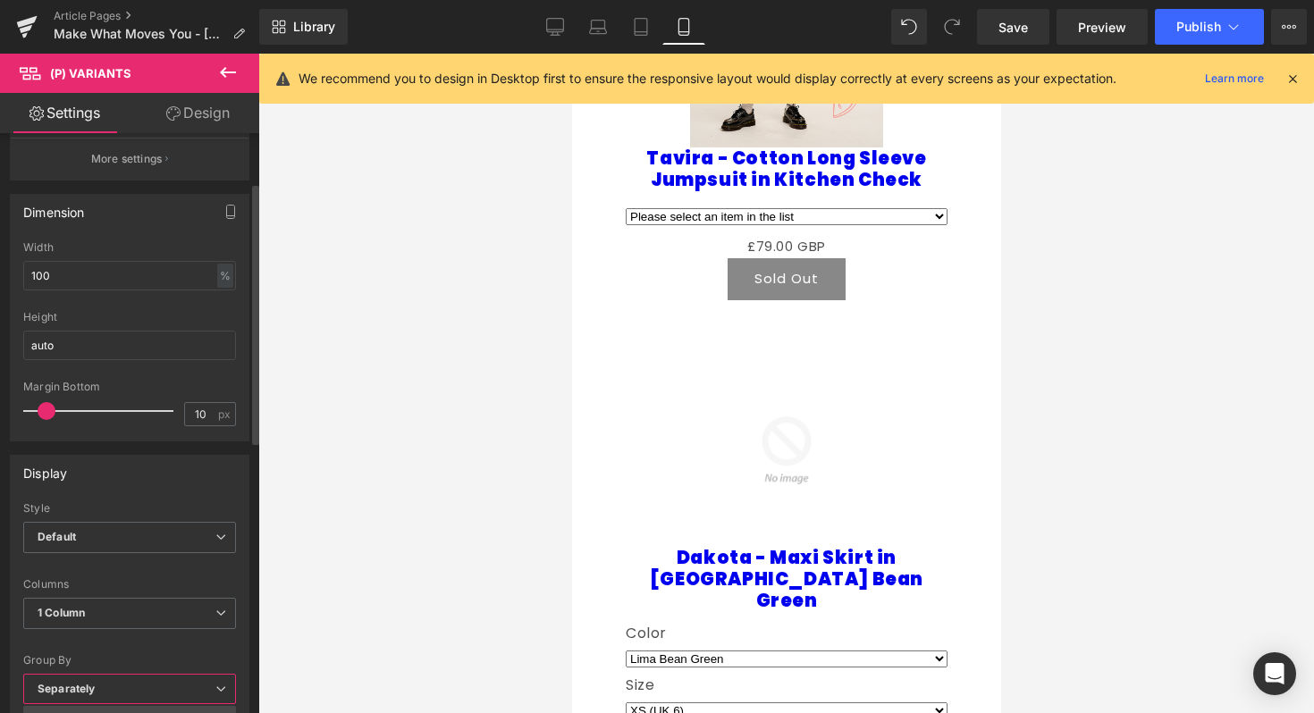
click at [105, 689] on span "Separately" at bounding box center [129, 689] width 213 height 31
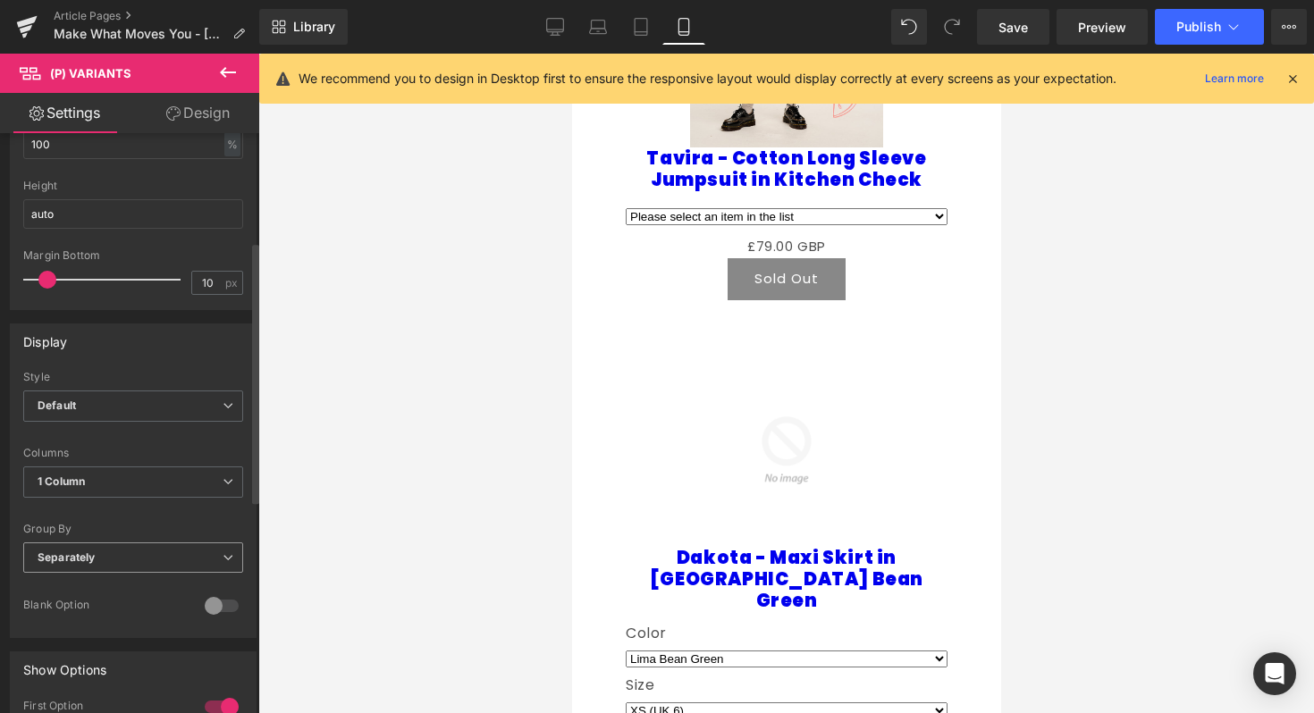
click at [130, 563] on span "Separately" at bounding box center [133, 557] width 220 height 31
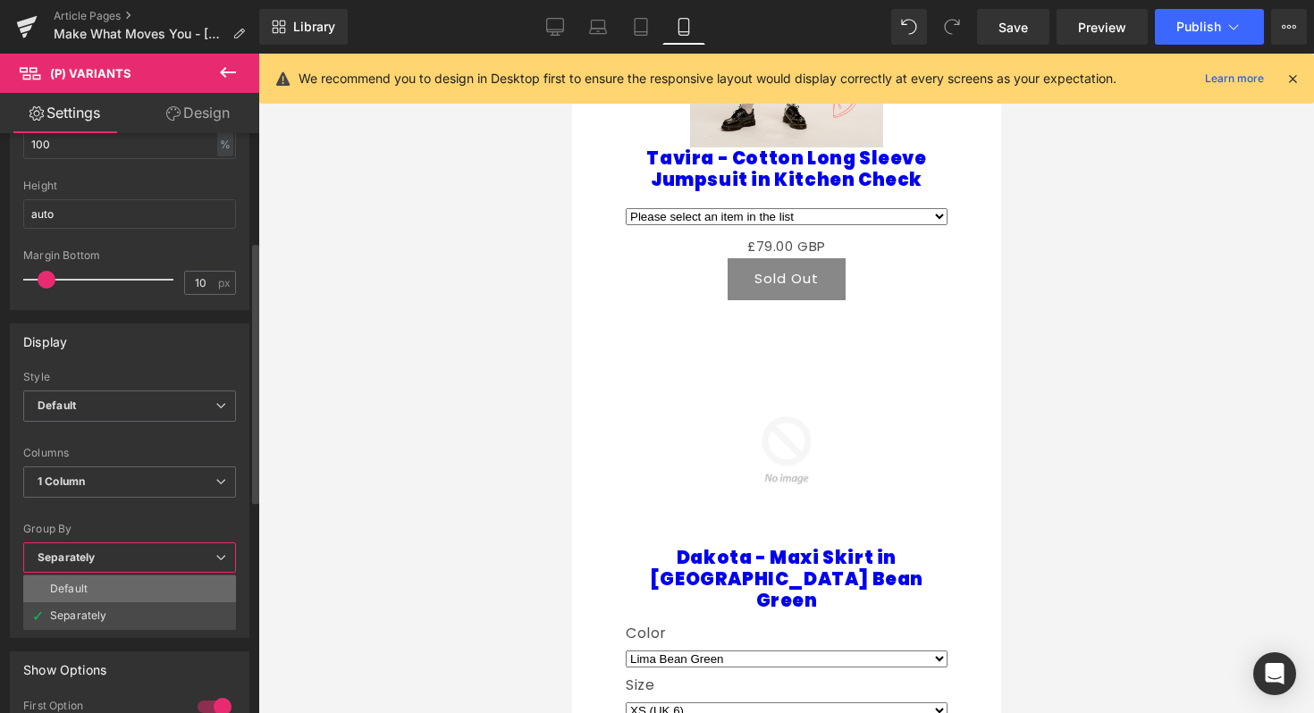
click at [127, 586] on li "Default" at bounding box center [129, 589] width 213 height 27
select select
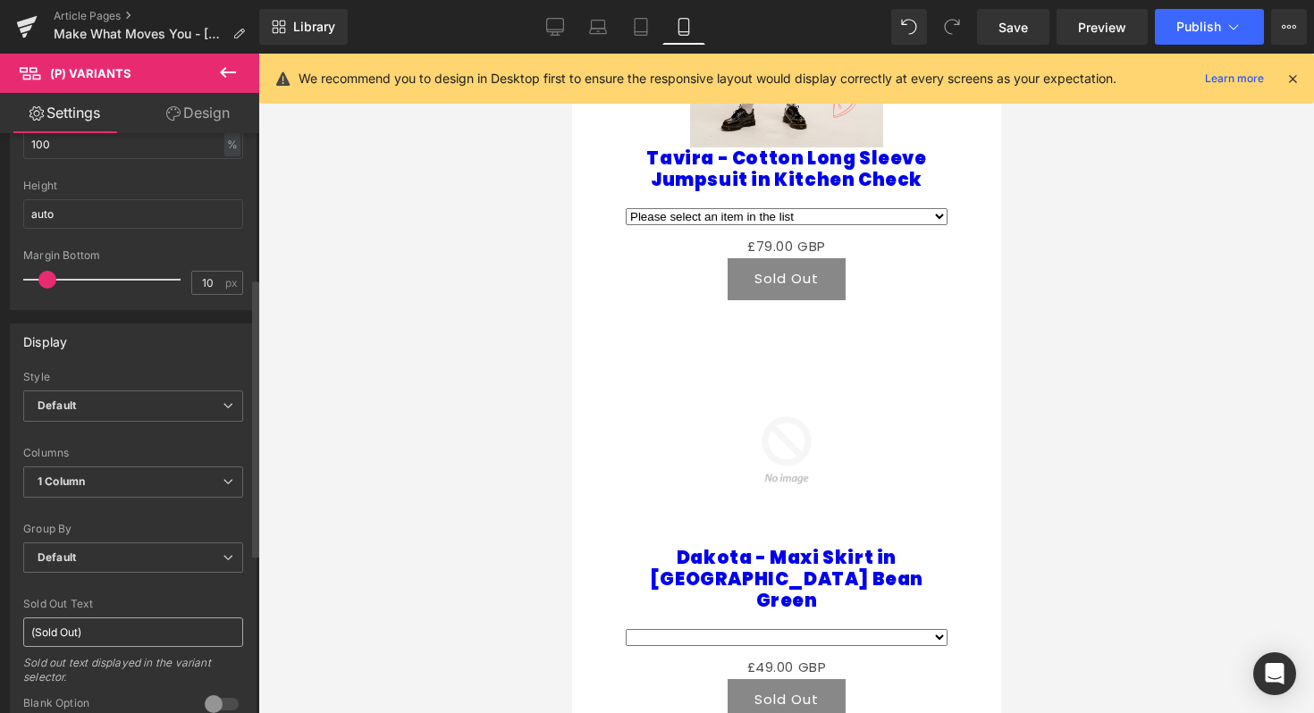
scroll to position [358, 0]
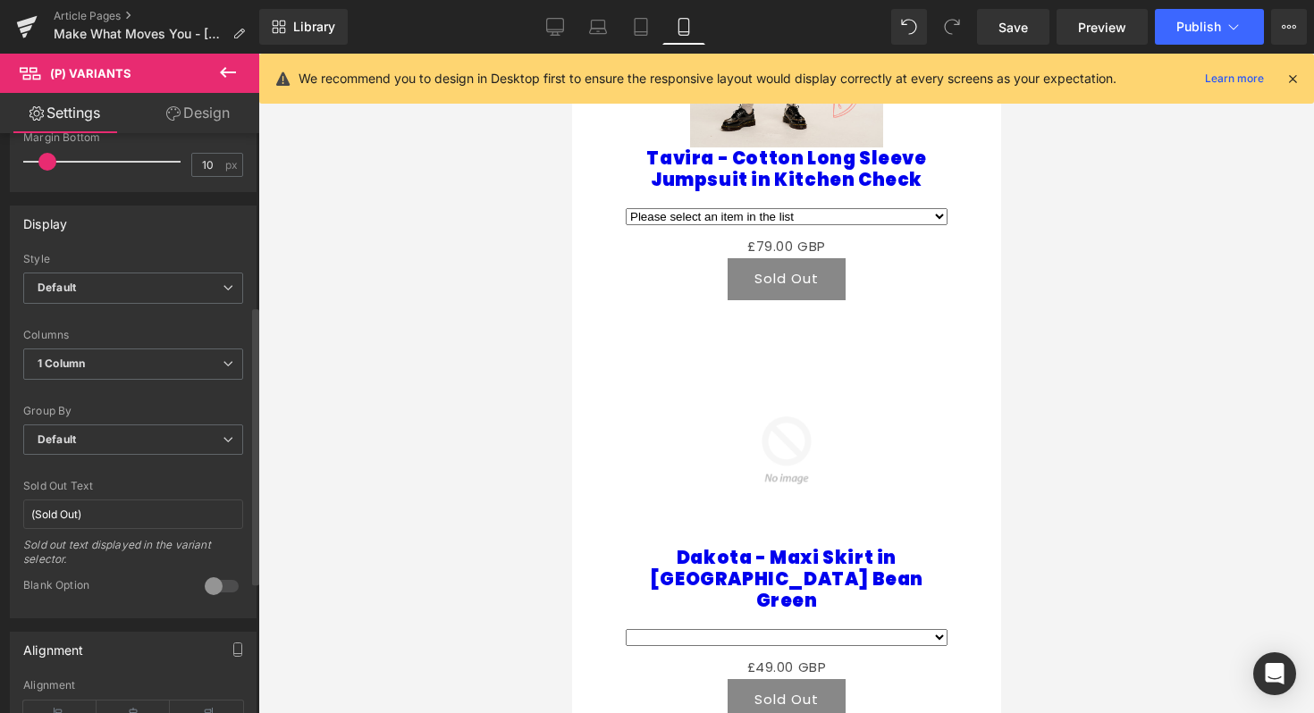
click at [203, 584] on div at bounding box center [221, 586] width 43 height 29
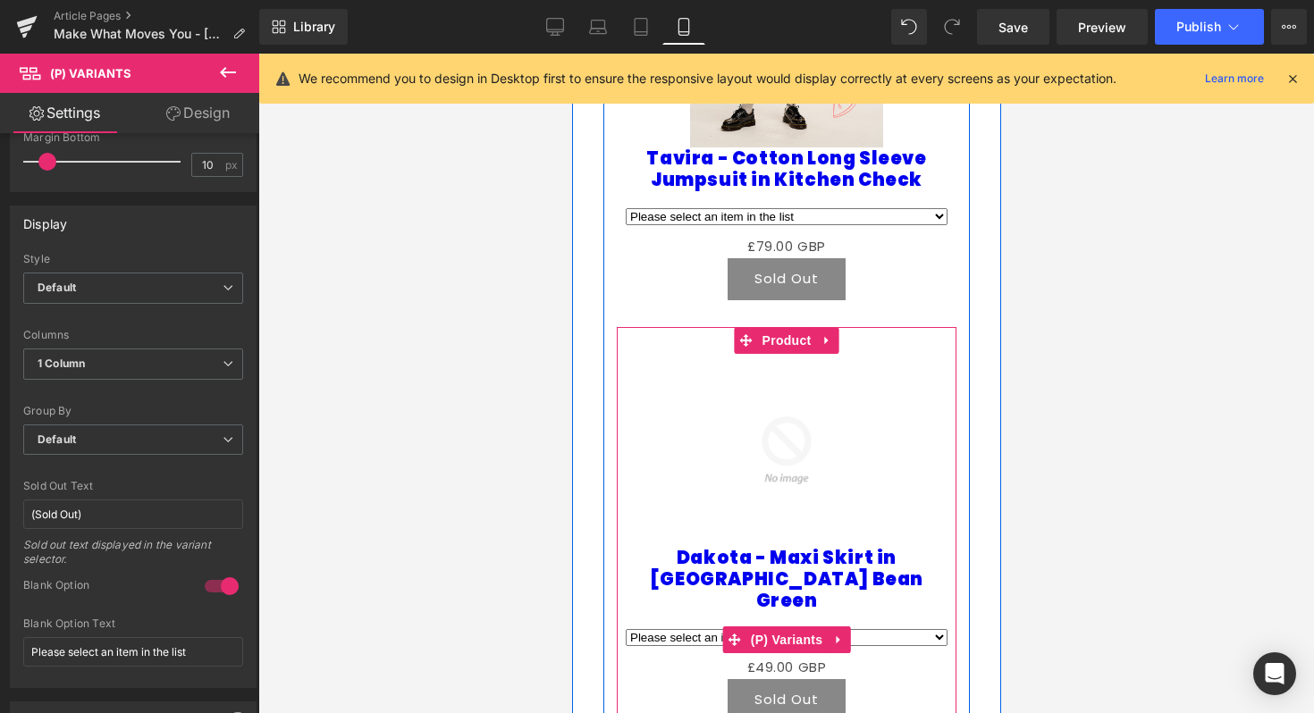
click at [936, 629] on select "Please select an item in the list Lima Bean Green / XS (UK 6) - (Sold Out) Lima…" at bounding box center [786, 637] width 322 height 17
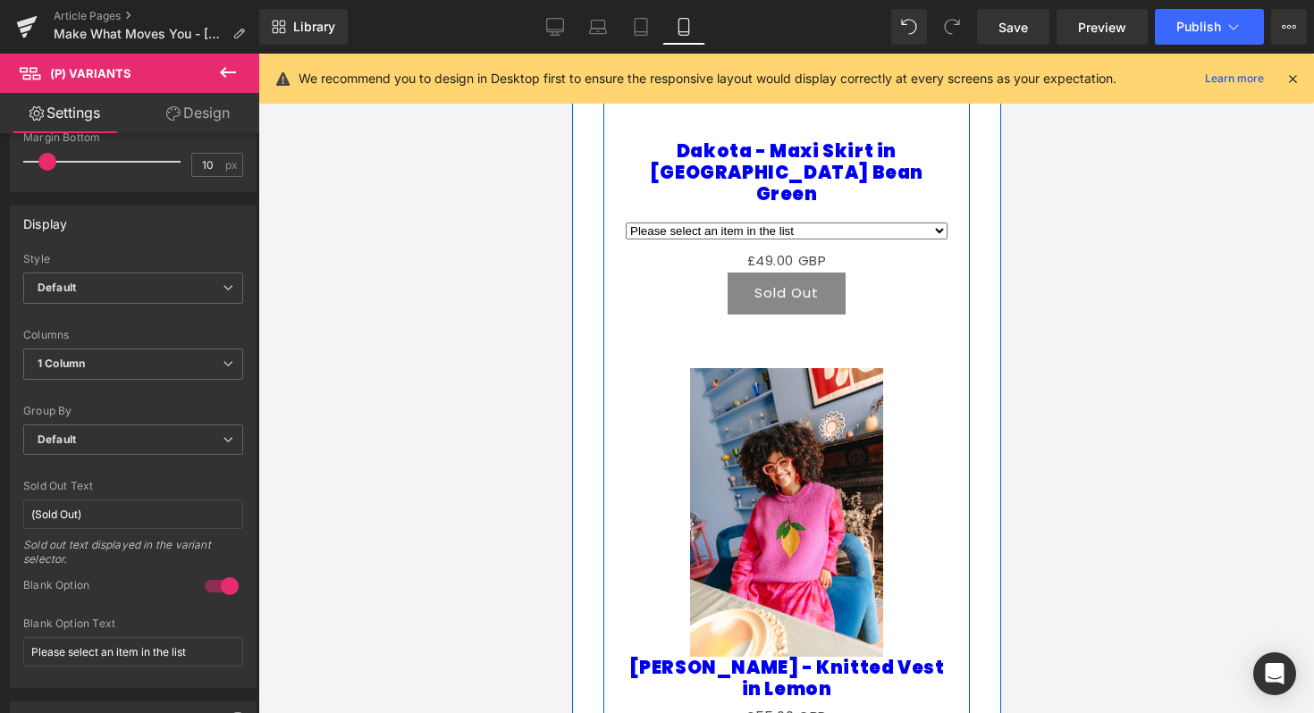
scroll to position [2032, 0]
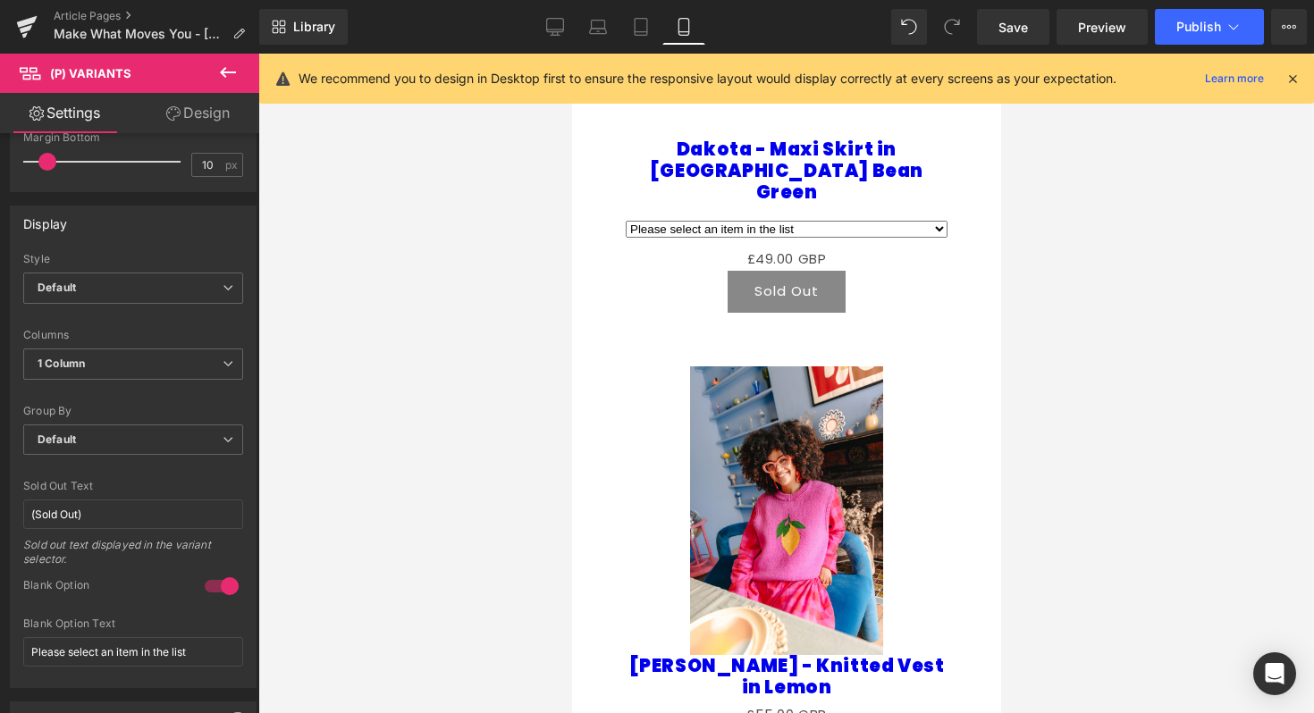
click at [228, 77] on icon at bounding box center [227, 72] width 21 height 21
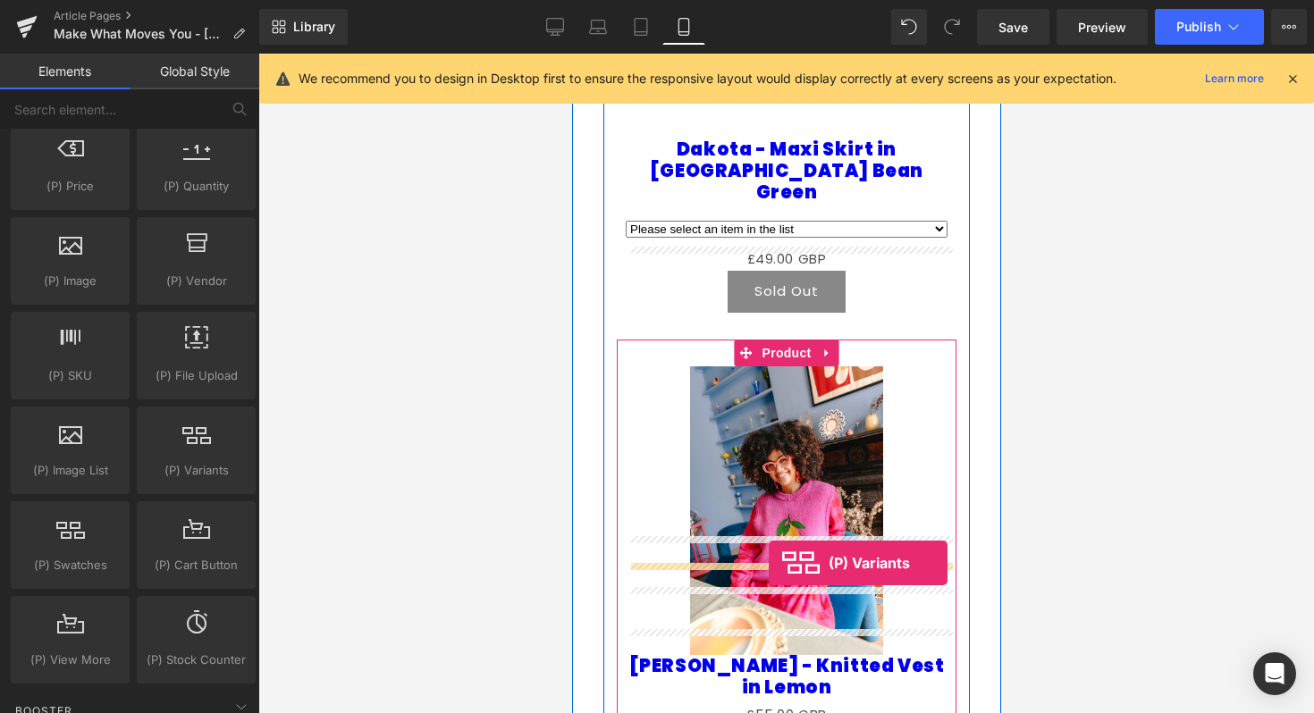
drag, startPoint x: 756, startPoint y: 520, endPoint x: 768, endPoint y: 562, distance: 43.6
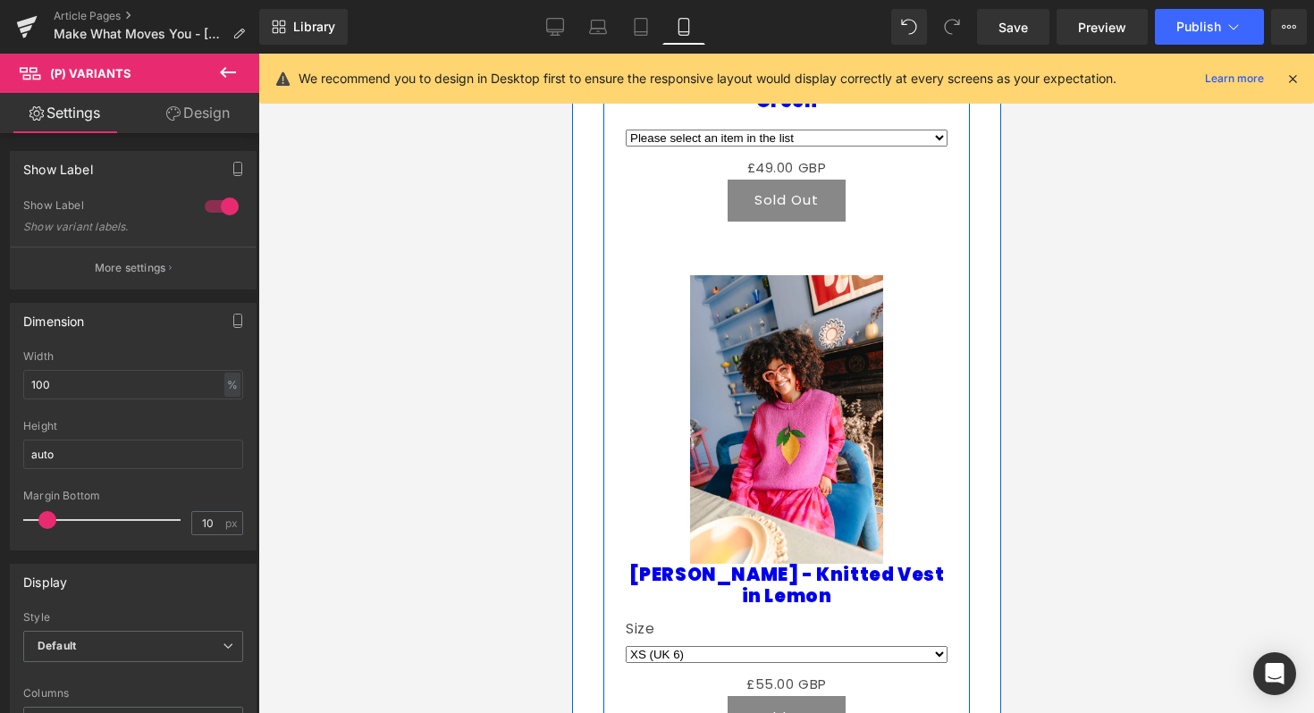
scroll to position [2141, 0]
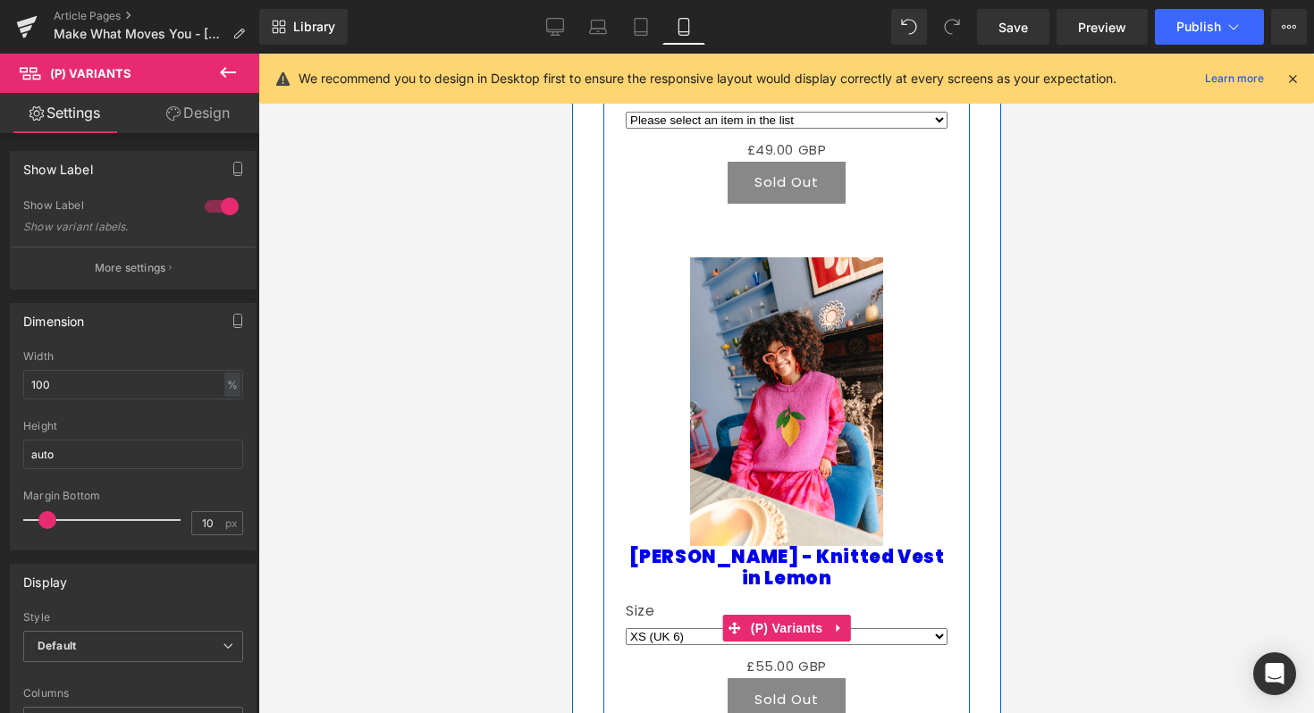
click at [719, 628] on select "XS (UK 6) S (UK 8-10) M (UK 12-14) L (UK 16-18) XL (UK 20-22) 2XL (UK 24-26) 3X…" at bounding box center [786, 636] width 322 height 17
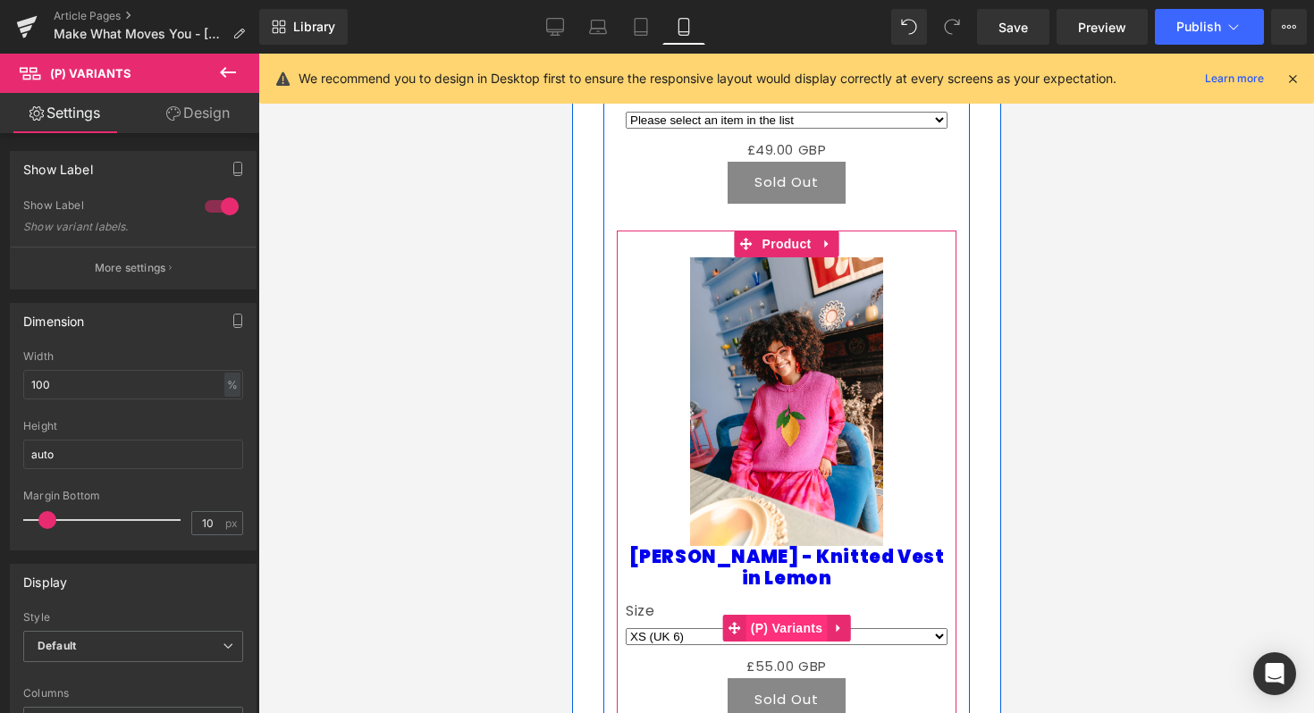
click at [796, 615] on span "(P) Variants" at bounding box center [785, 628] width 81 height 27
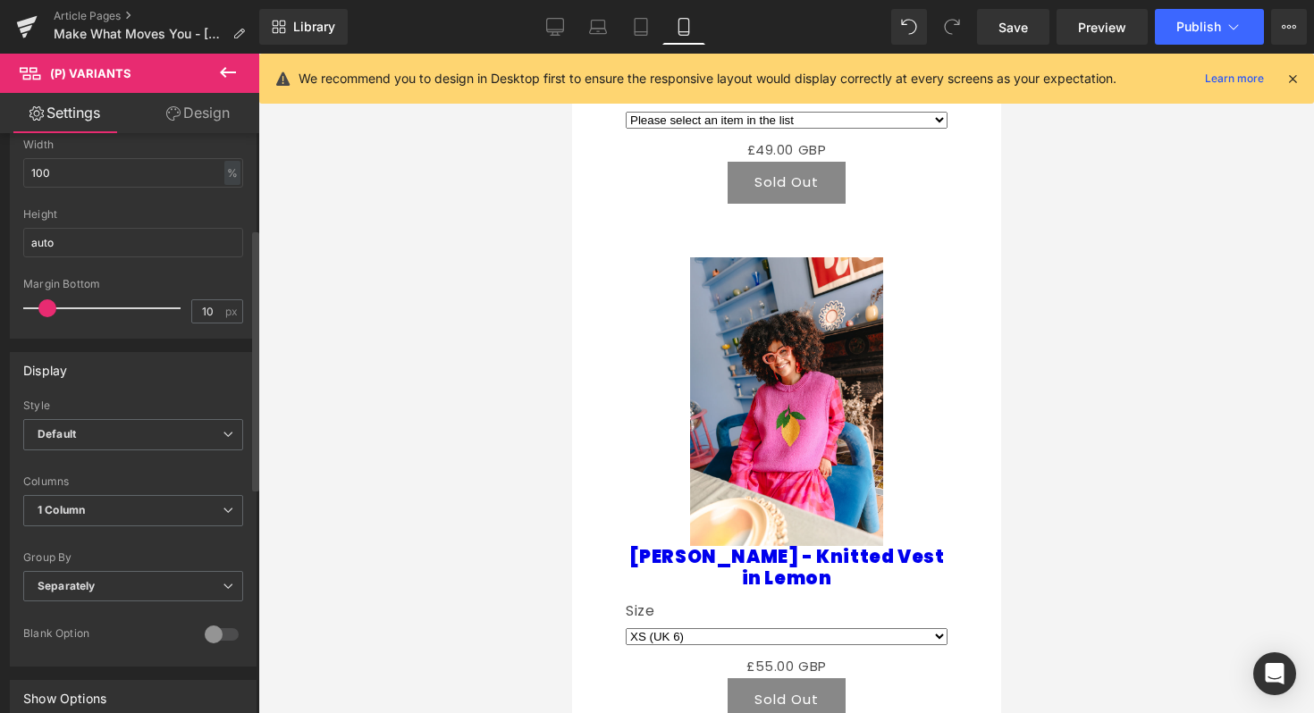
scroll to position [214, 0]
click at [143, 580] on span "Separately" at bounding box center [133, 584] width 220 height 31
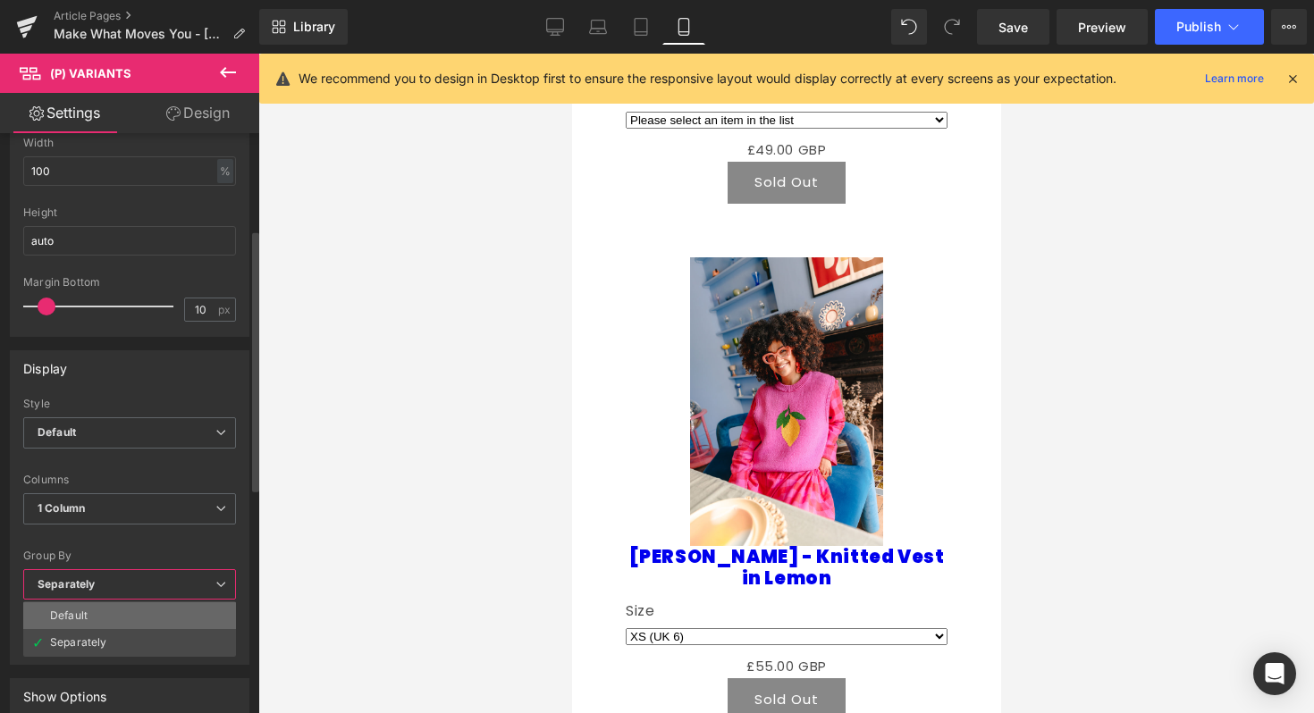
click at [139, 616] on li "Default" at bounding box center [129, 615] width 213 height 27
select select
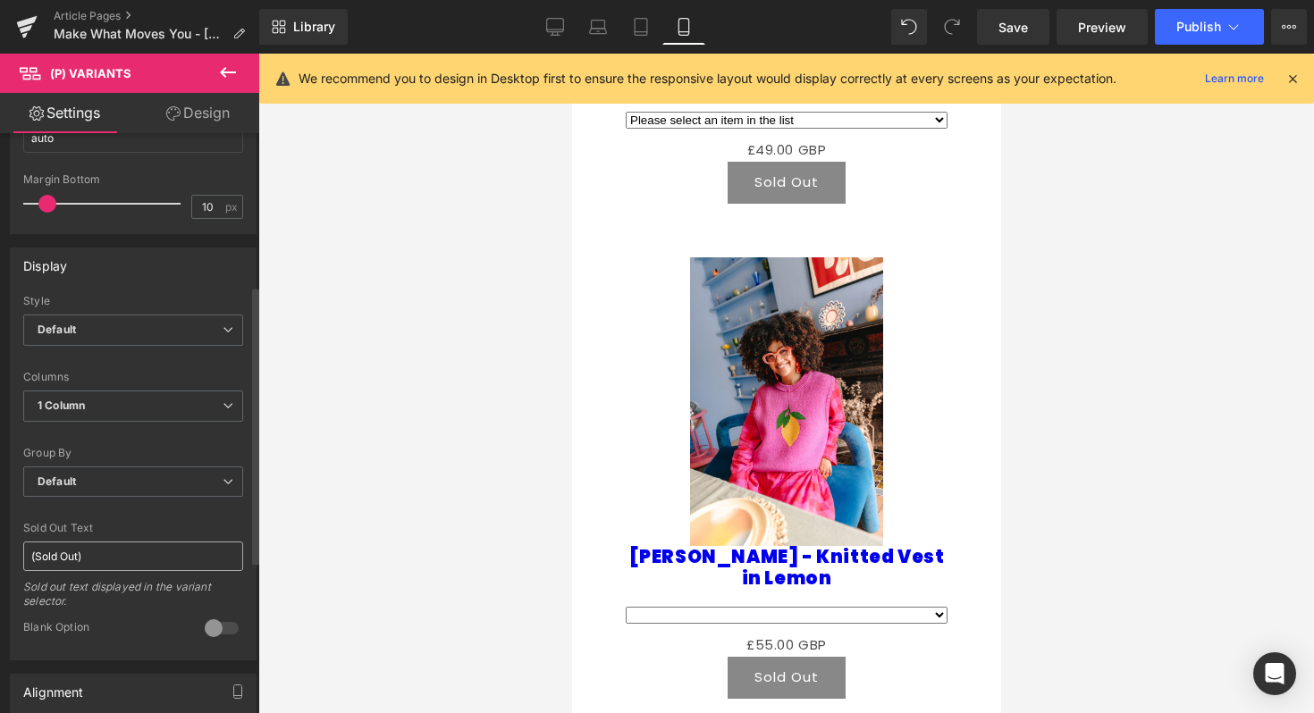
scroll to position [318, 0]
click at [212, 631] on div at bounding box center [221, 626] width 43 height 29
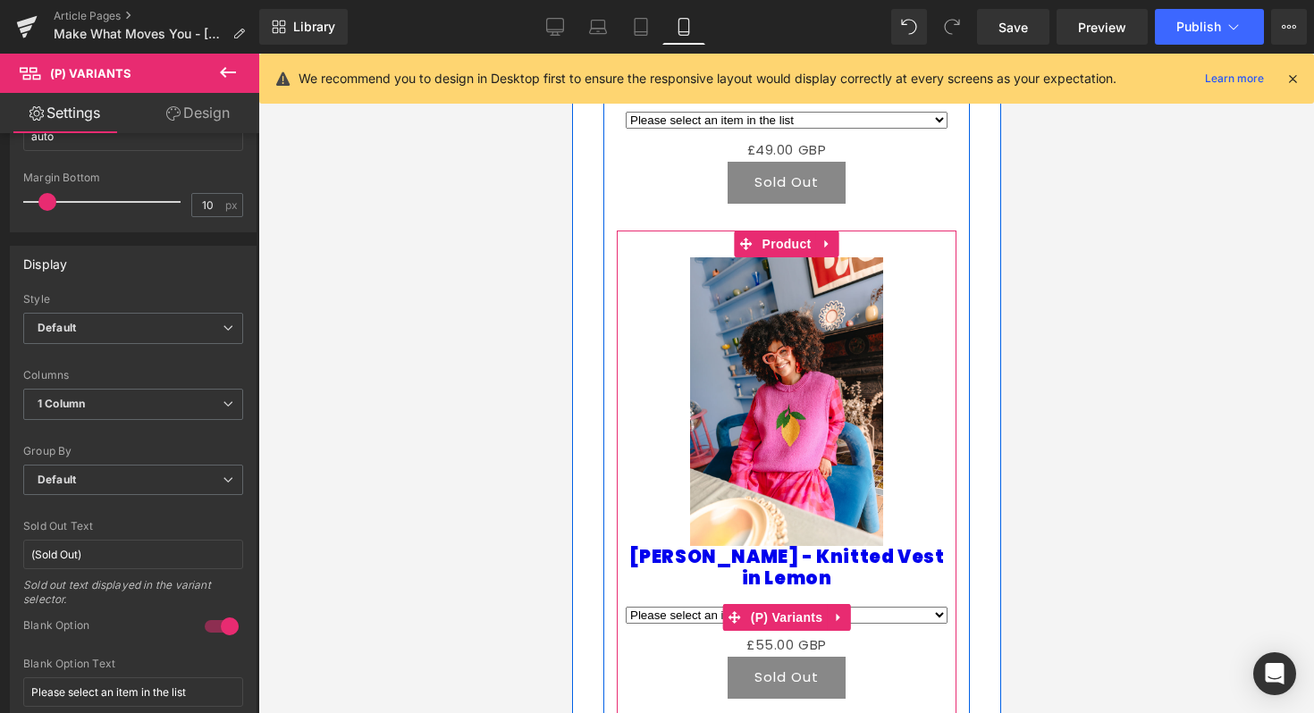
click at [937, 607] on select "Please select an item in the list XS (UK 6) - (Sold Out) S (UK 8-10) - (Sold Ou…" at bounding box center [786, 615] width 322 height 17
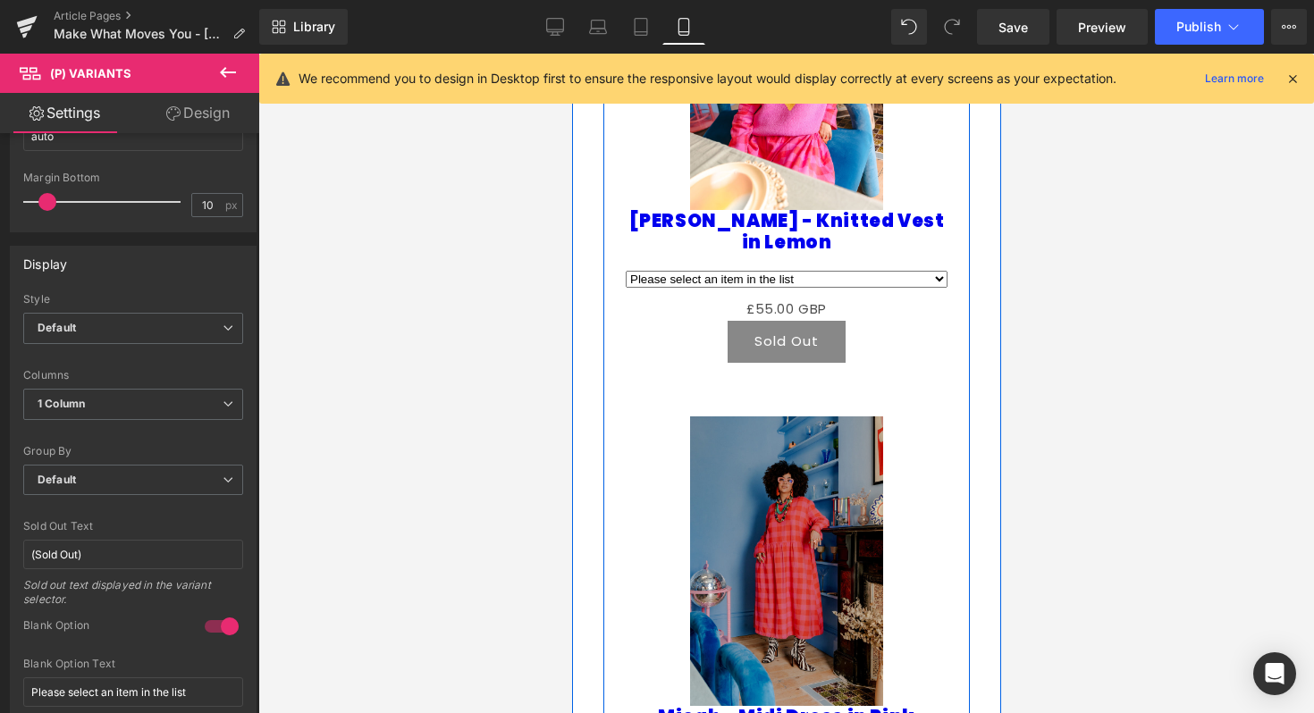
scroll to position [2489, 0]
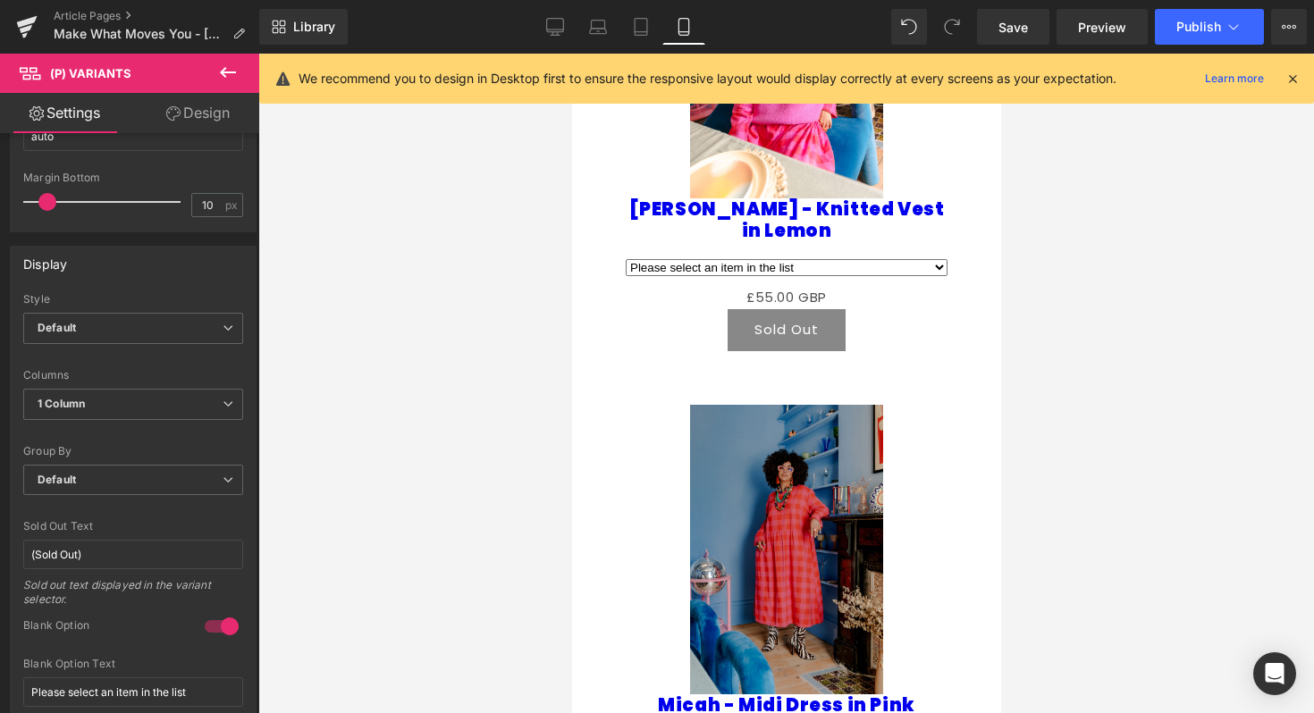
click at [210, 65] on button at bounding box center [228, 73] width 63 height 39
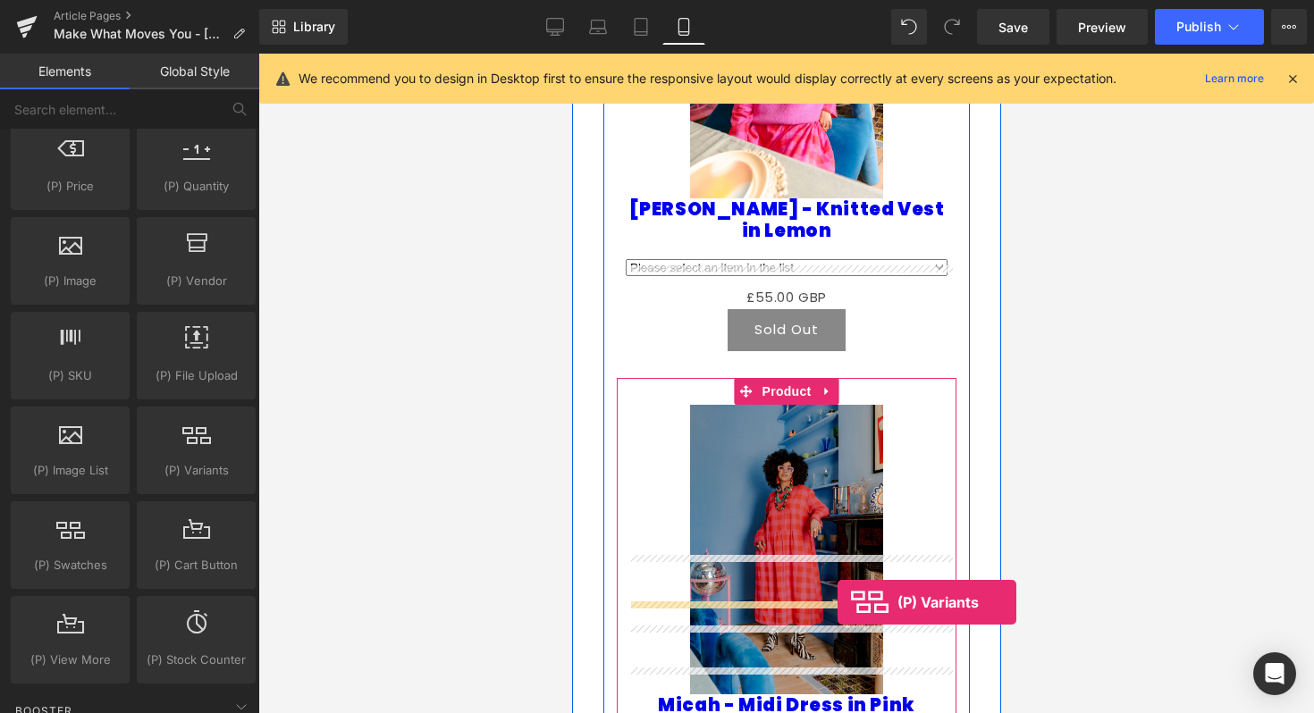
drag, startPoint x: 746, startPoint y: 503, endPoint x: 836, endPoint y: 601, distance: 132.9
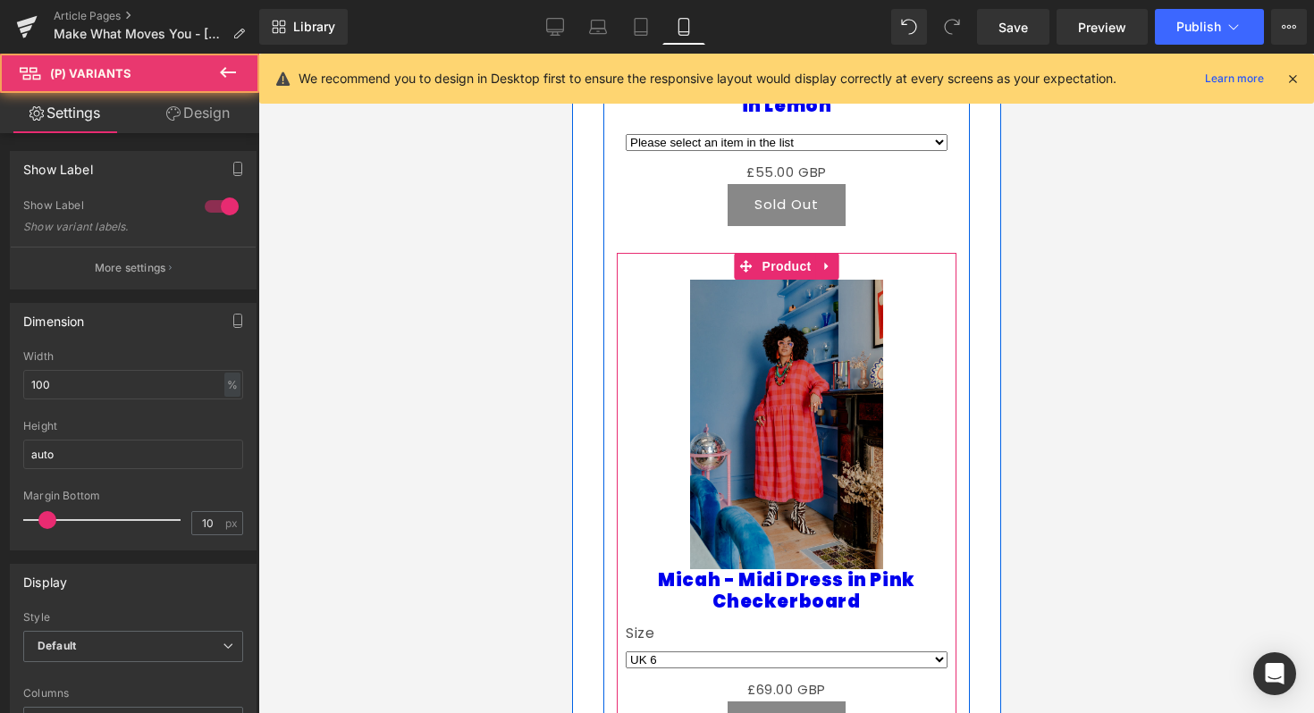
scroll to position [2648, 0]
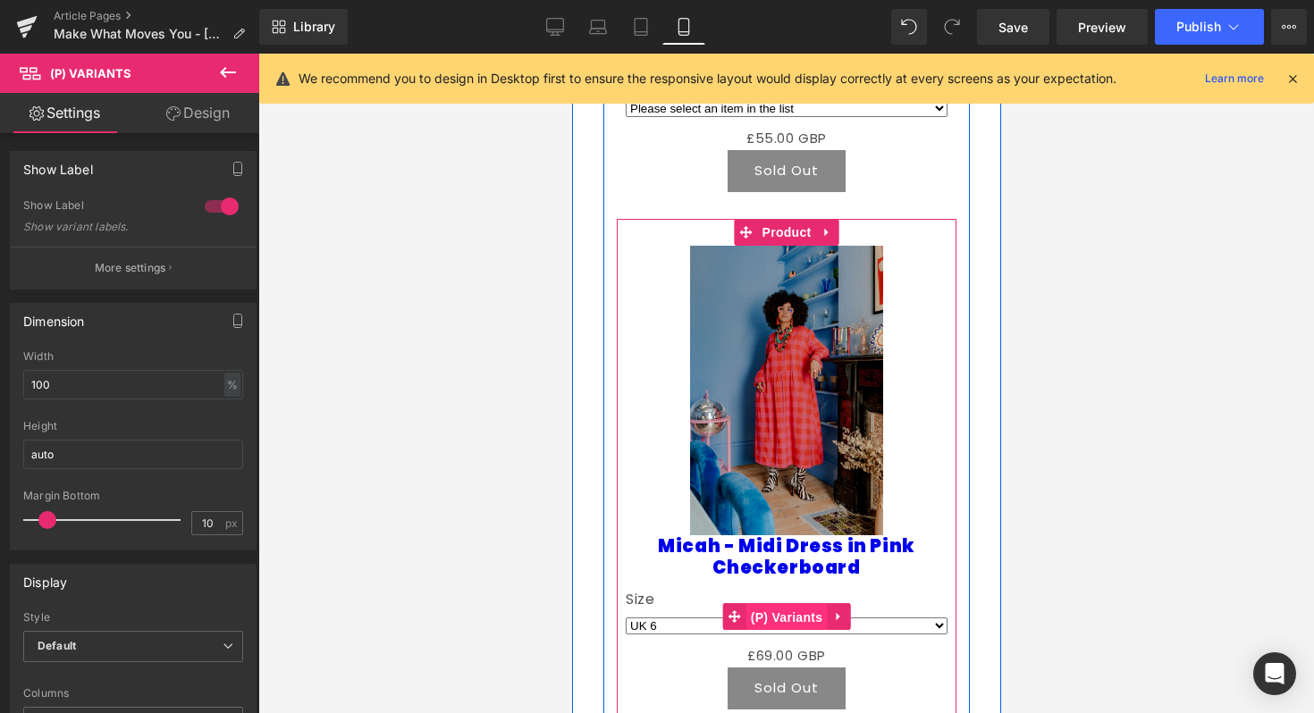
click at [791, 604] on span "(P) Variants" at bounding box center [785, 617] width 81 height 27
click at [787, 603] on span "(P) Variants" at bounding box center [785, 616] width 81 height 27
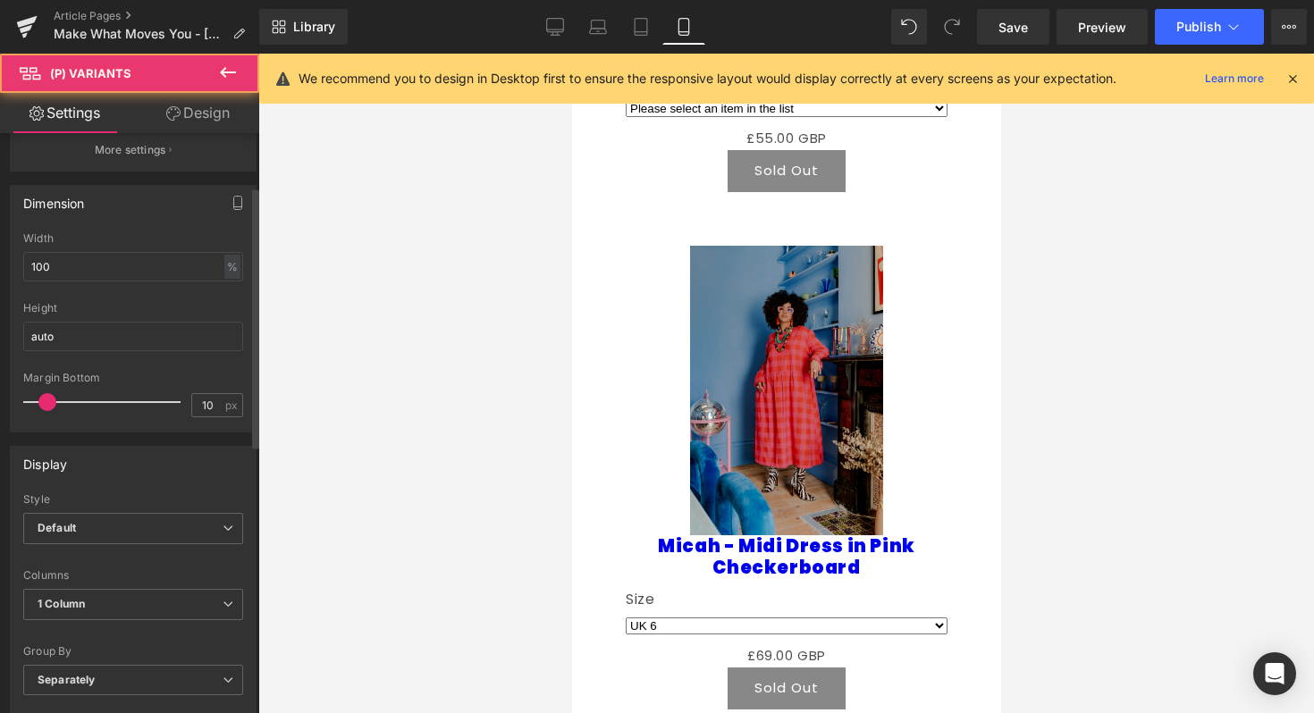
scroll to position [408, 0]
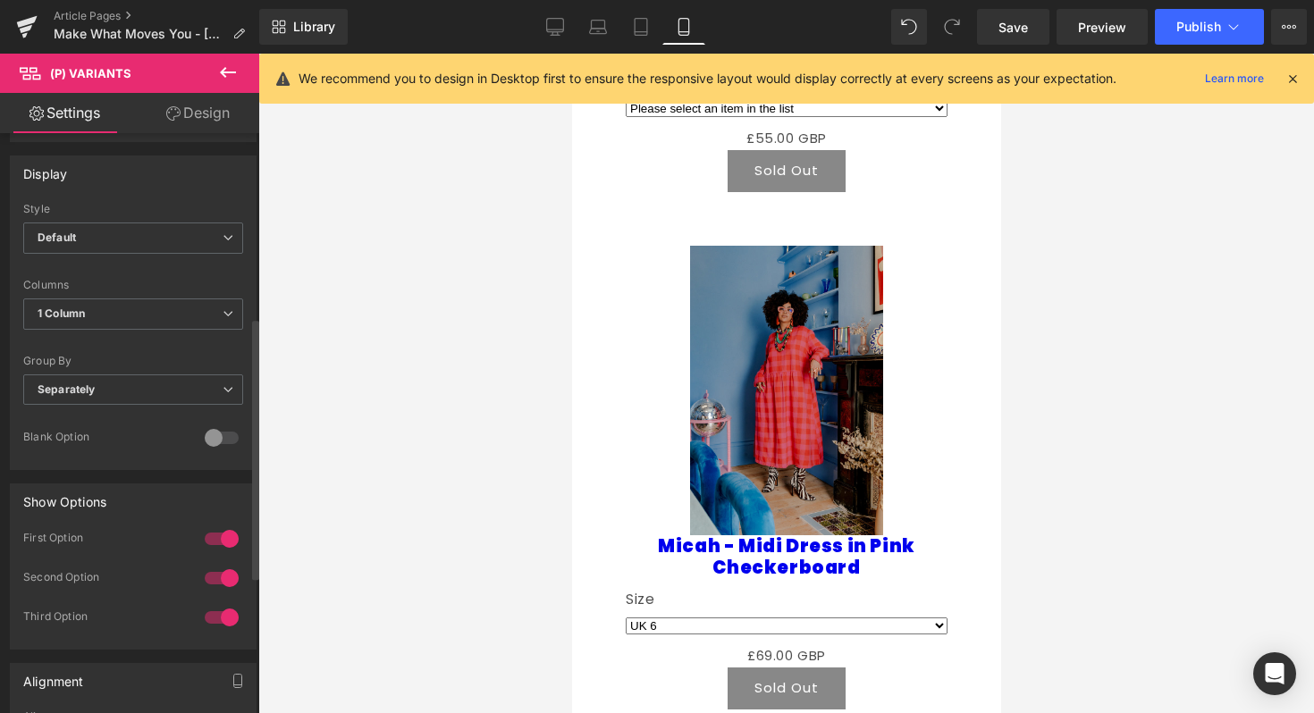
click at [208, 368] on div "Group By Separately Default Separately" at bounding box center [133, 390] width 220 height 71
click at [208, 386] on span "Separately" at bounding box center [133, 389] width 220 height 31
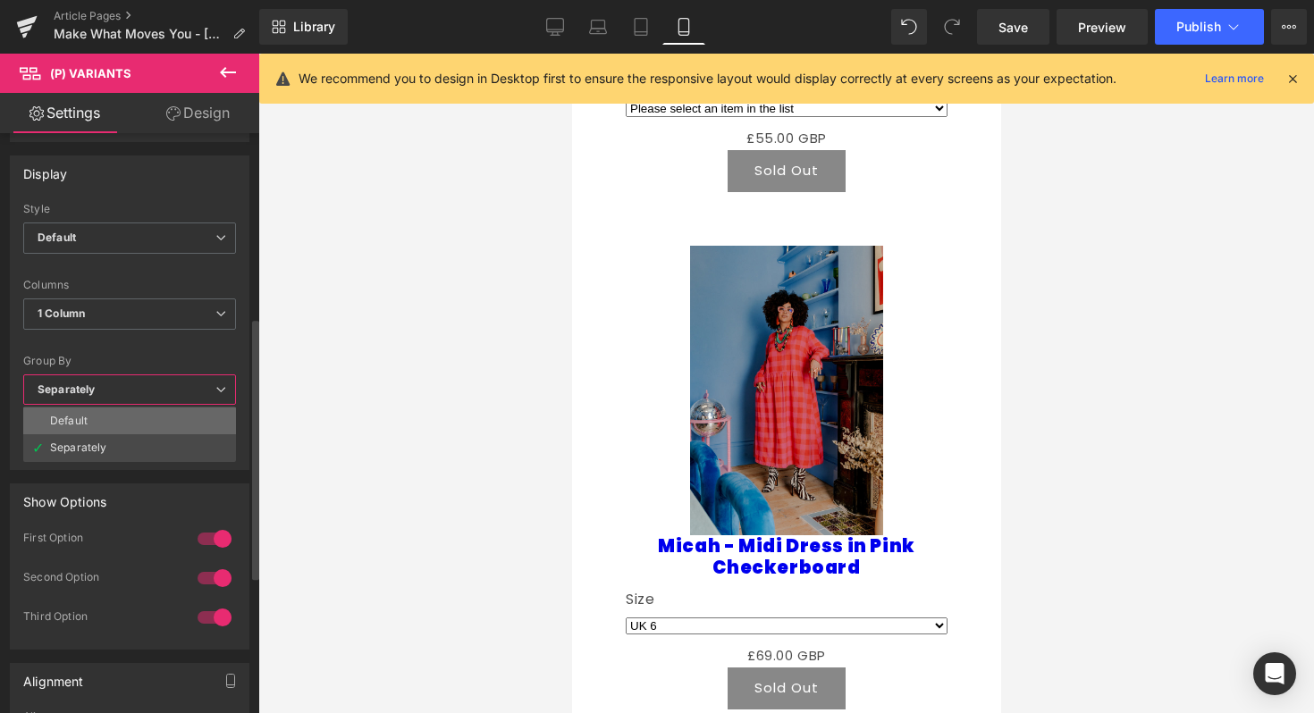
click at [197, 420] on li "Default" at bounding box center [129, 421] width 213 height 27
select select
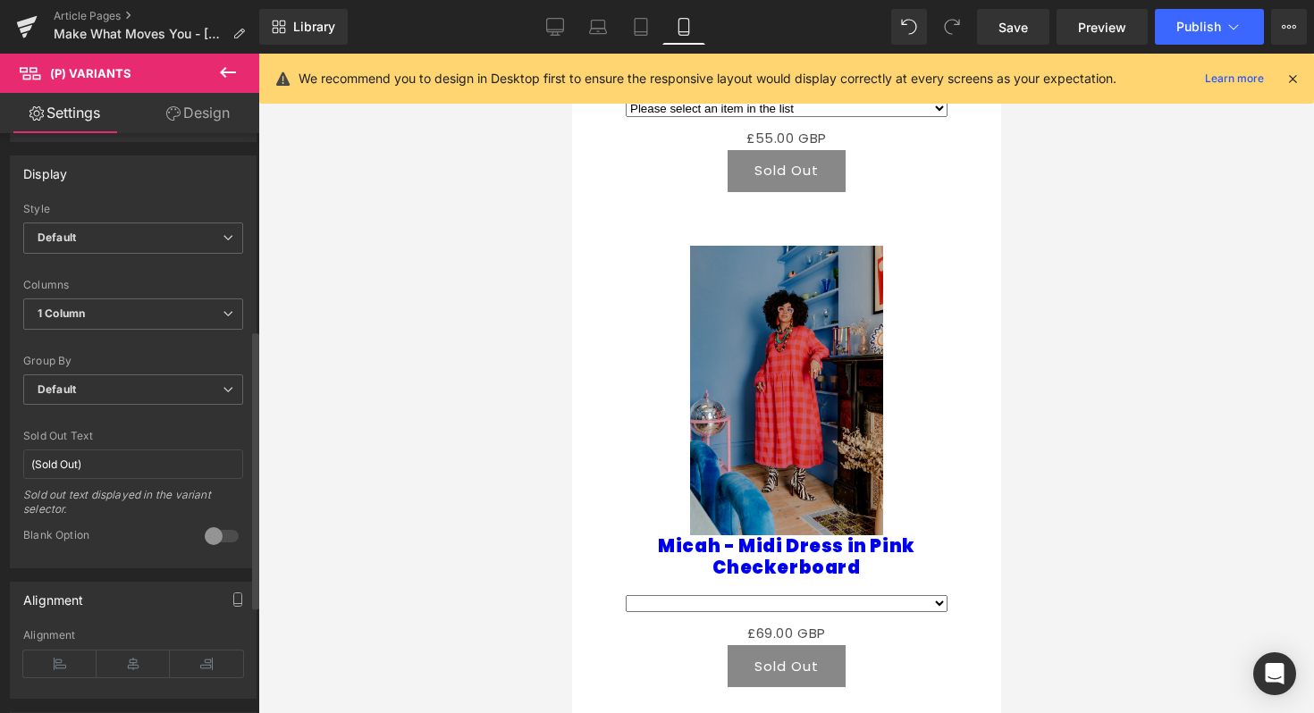
click at [221, 540] on div at bounding box center [221, 536] width 43 height 29
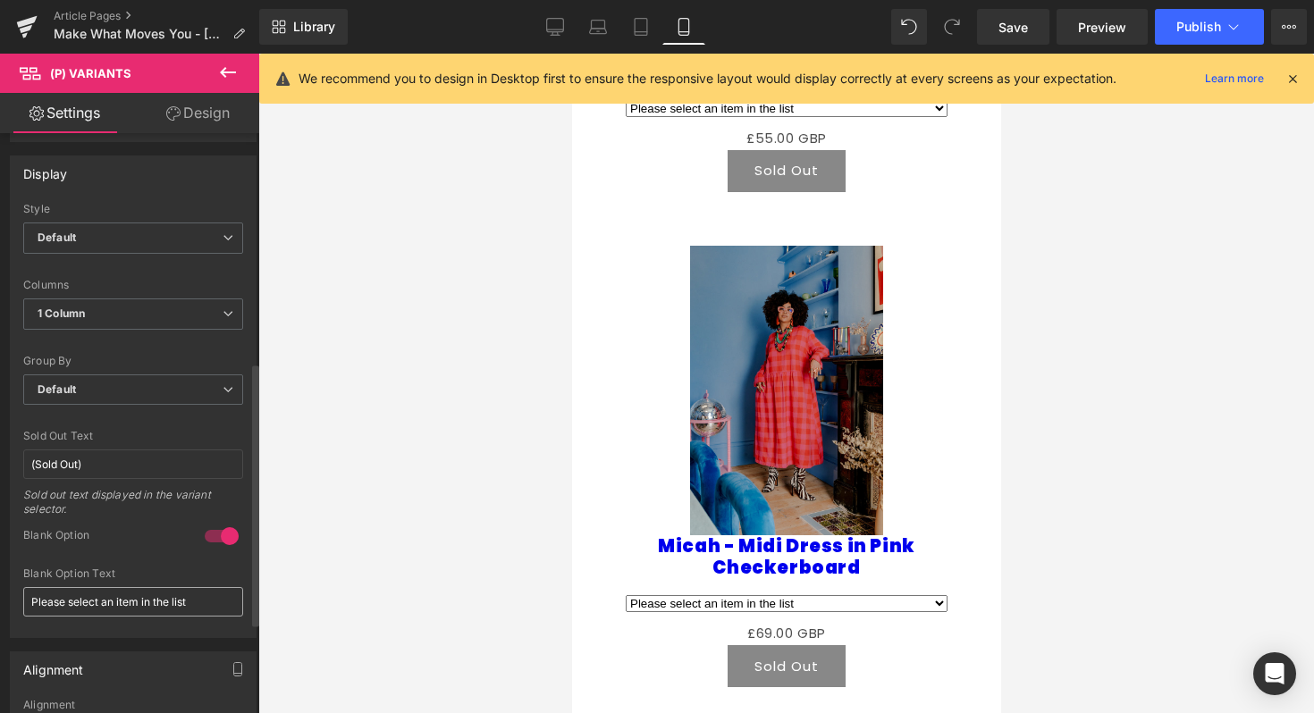
scroll to position [702, 0]
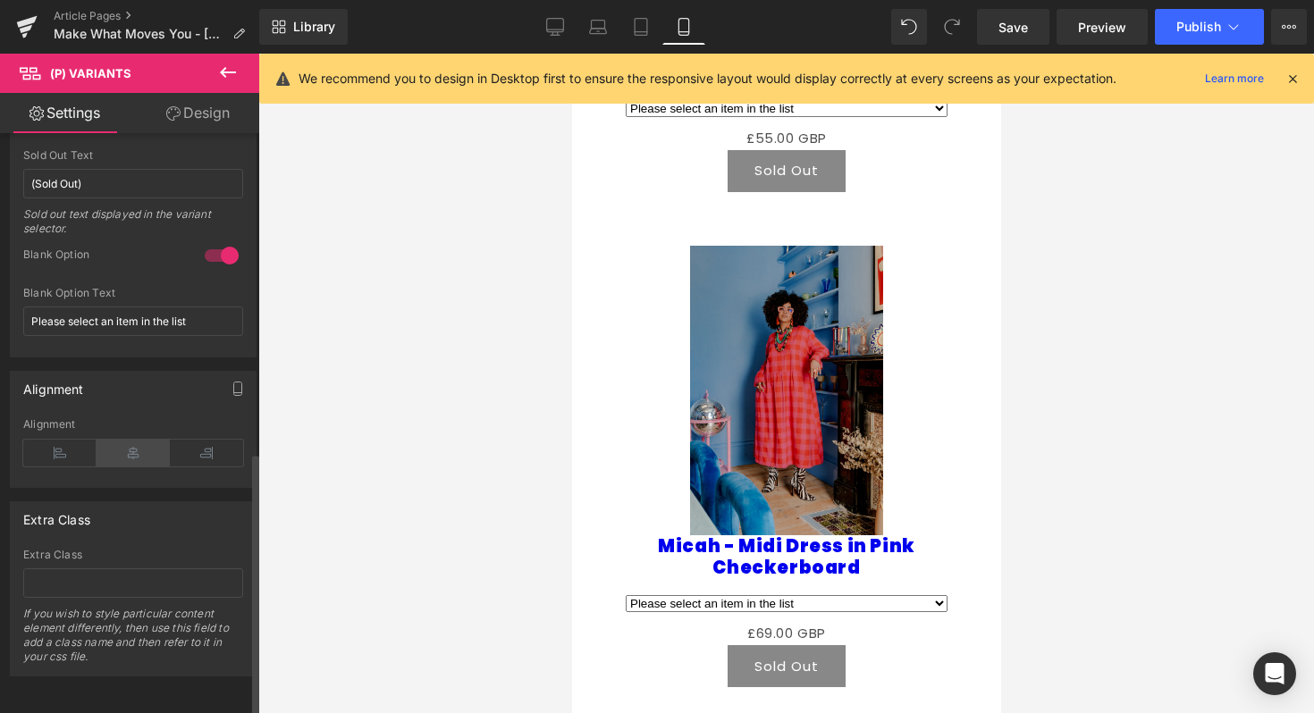
click at [142, 441] on icon at bounding box center [133, 453] width 73 height 27
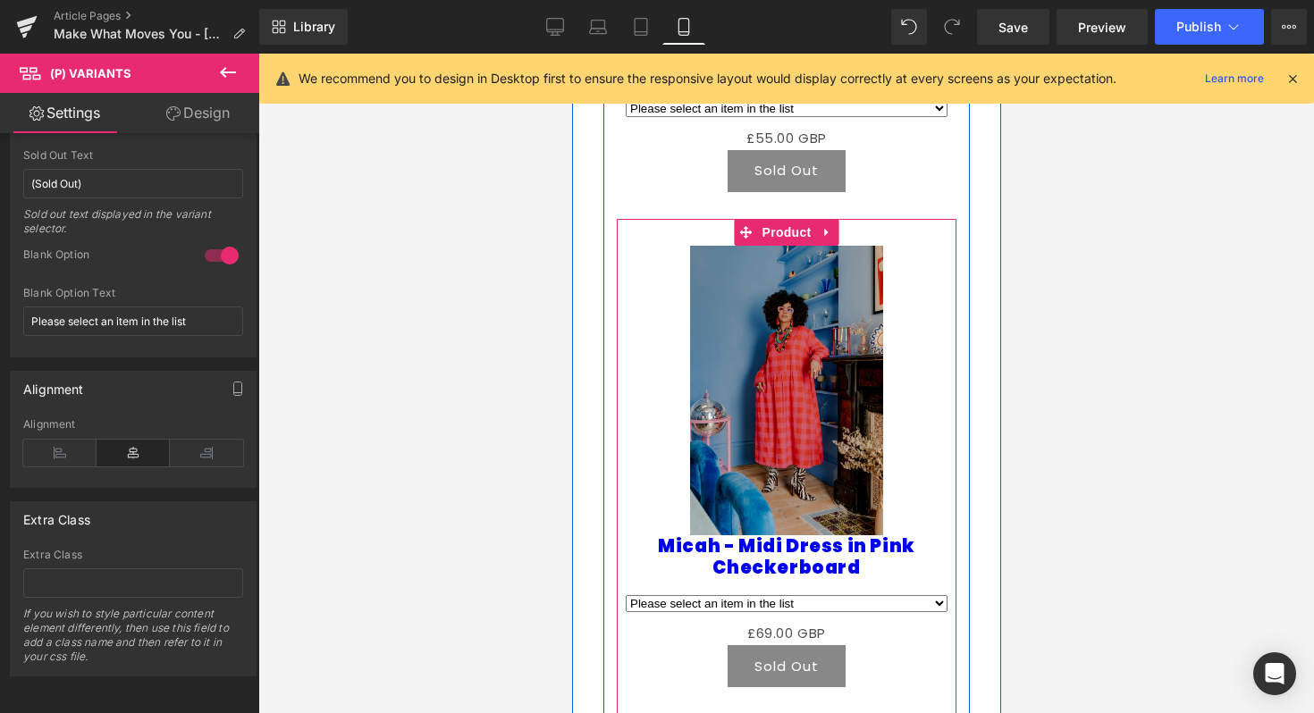
click at [910, 595] on select "Please select an item in the list UK 6 - (Sold Out) UK 8 - (Sold Out) UK 10 - (…" at bounding box center [786, 603] width 322 height 17
click at [777, 593] on span "(P) Variants" at bounding box center [785, 606] width 81 height 27
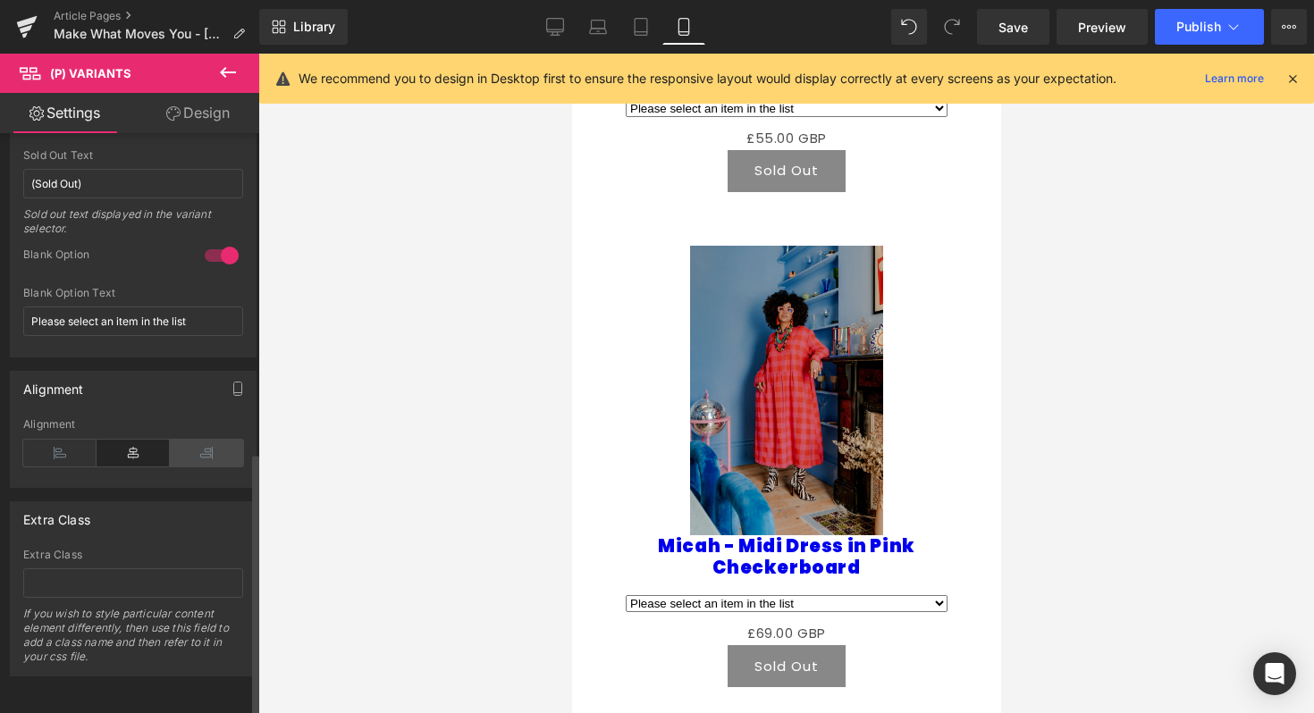
click at [191, 448] on icon at bounding box center [206, 453] width 73 height 27
click at [109, 440] on icon at bounding box center [133, 453] width 73 height 27
select select
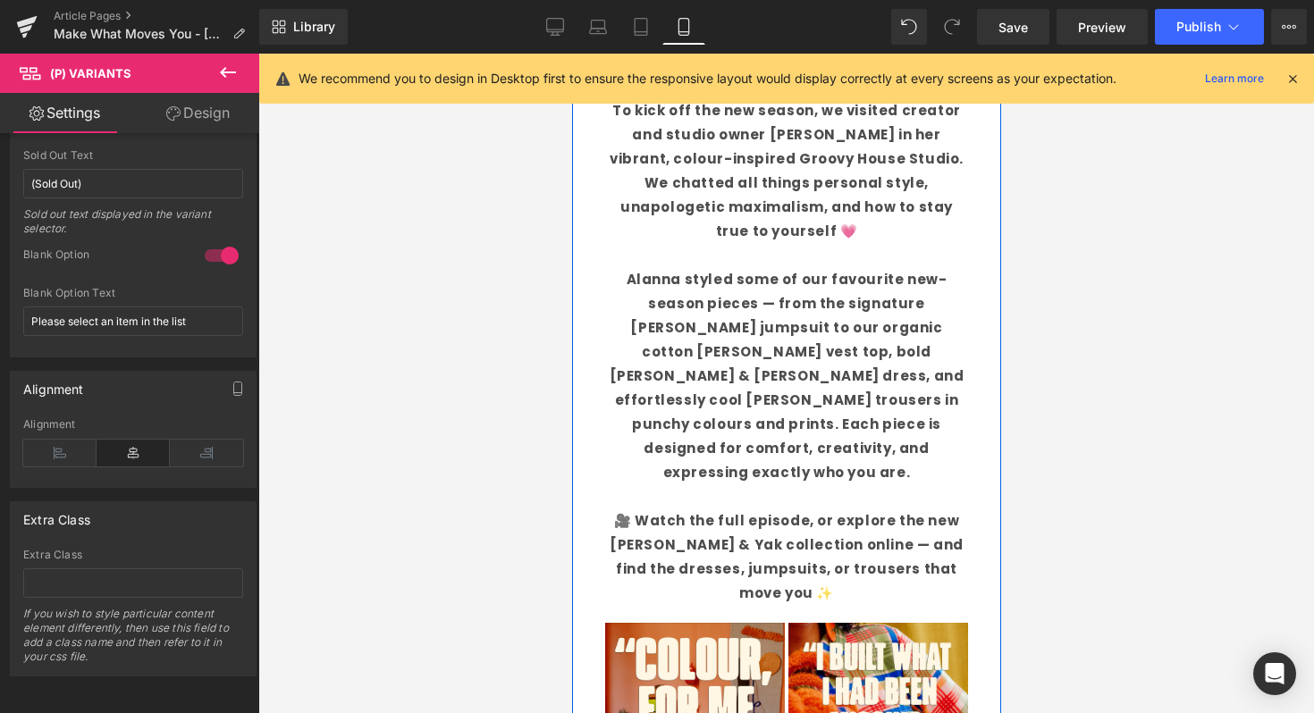
scroll to position [795, 0]
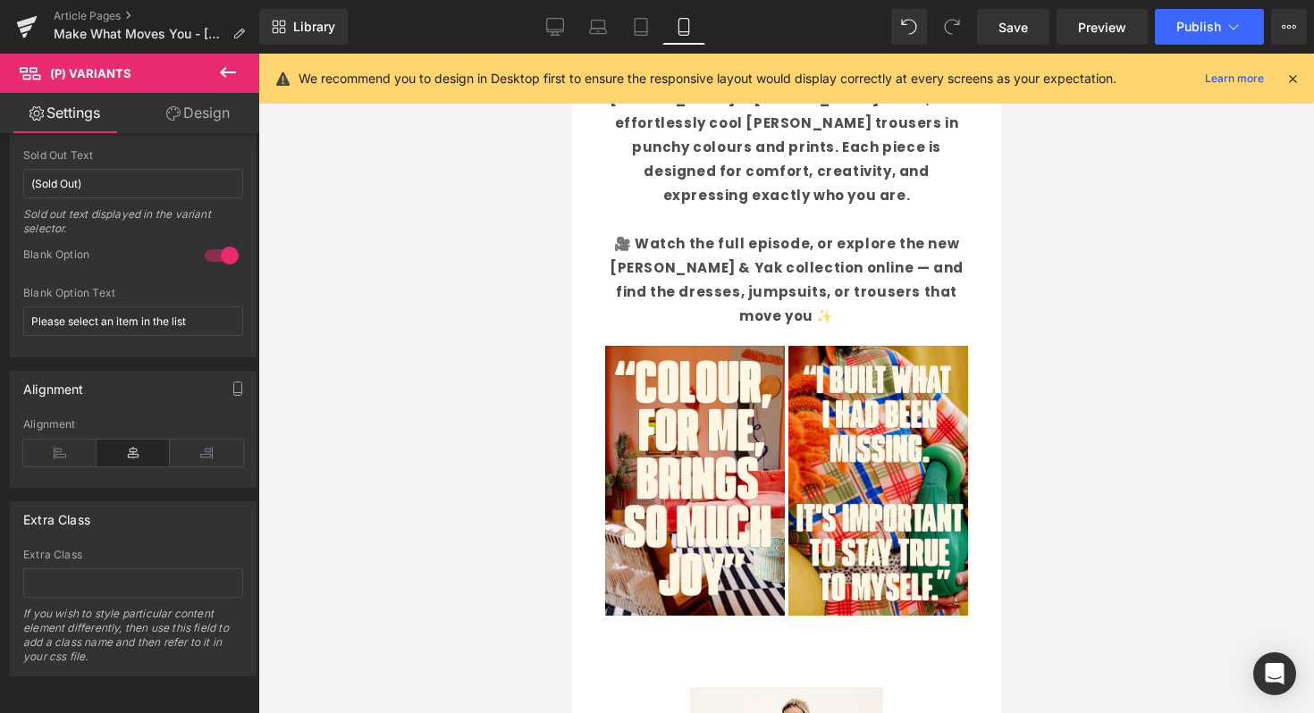
click at [224, 76] on icon at bounding box center [228, 72] width 16 height 11
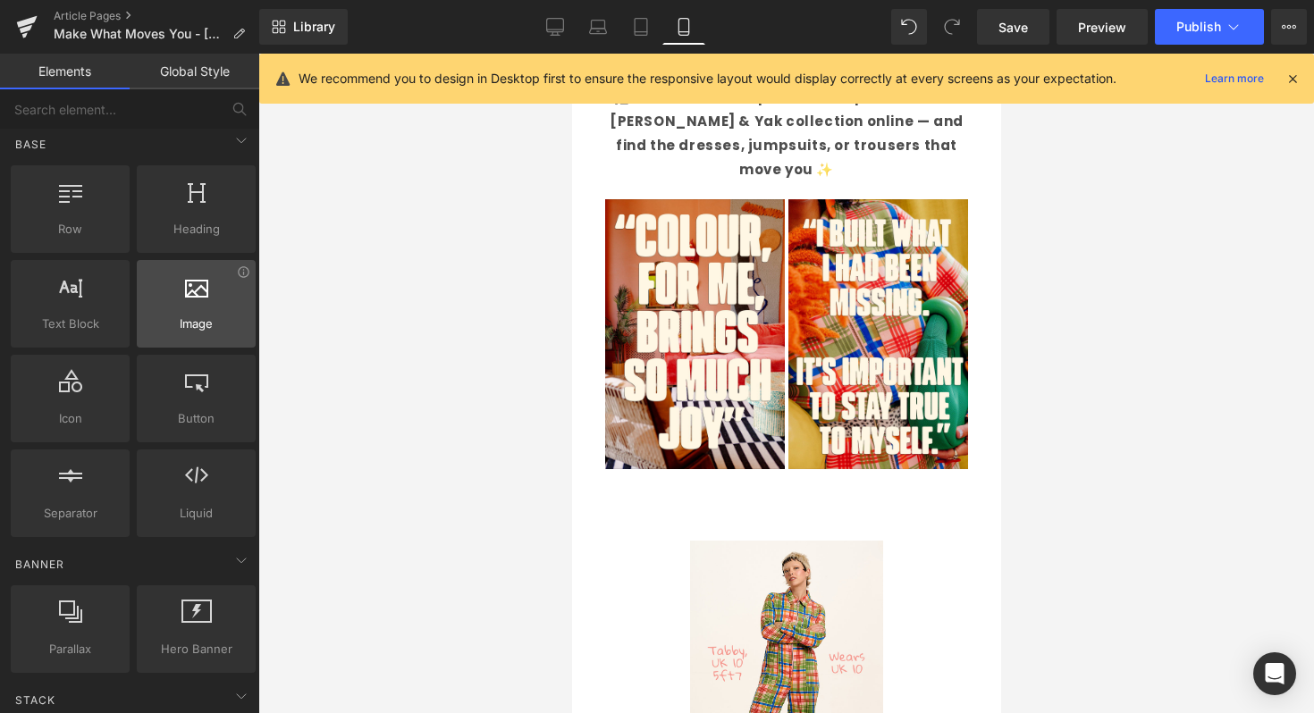
scroll to position [0, 0]
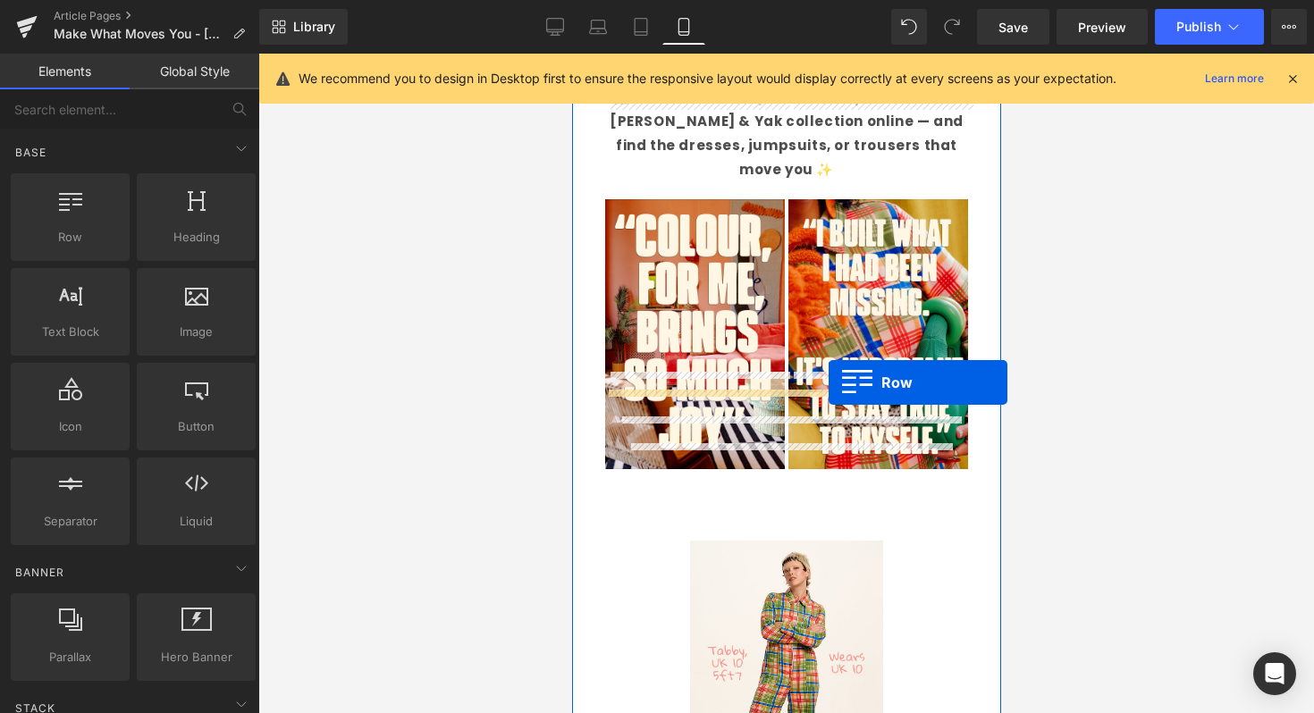
drag, startPoint x: 642, startPoint y: 303, endPoint x: 828, endPoint y: 383, distance: 202.5
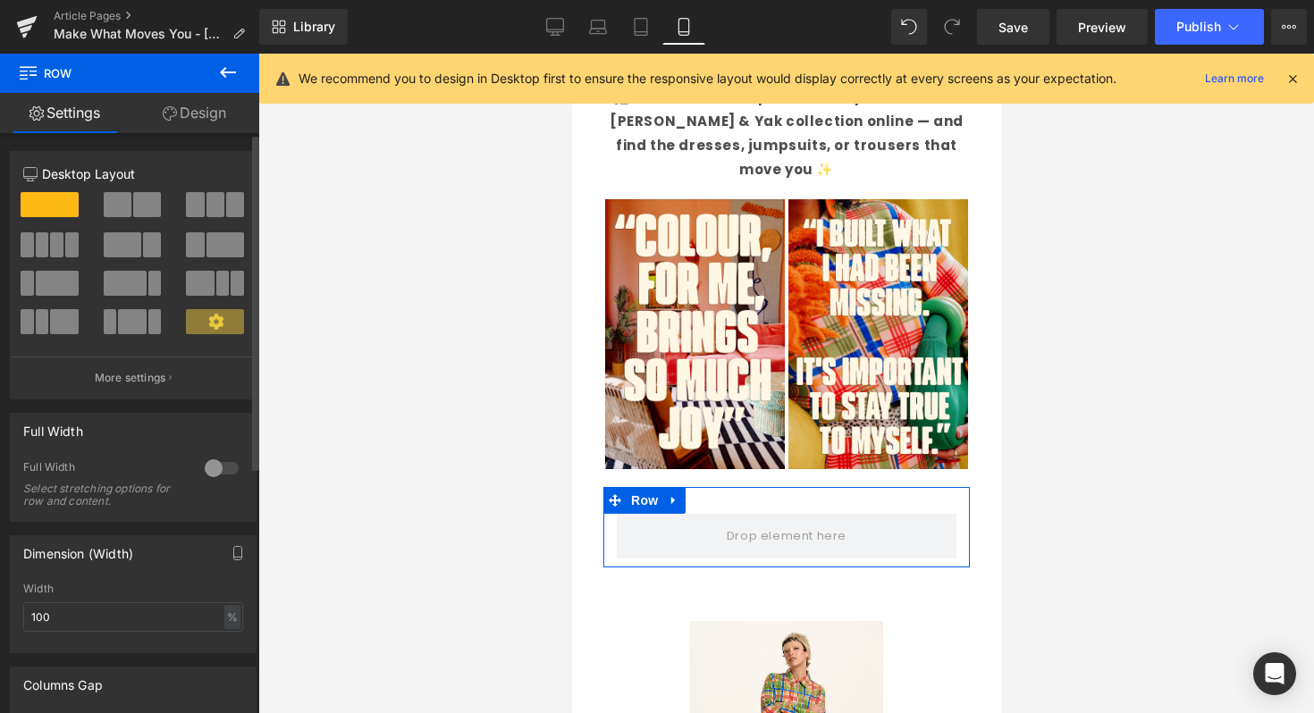
click at [43, 248] on span at bounding box center [42, 244] width 13 height 25
type input "1200"
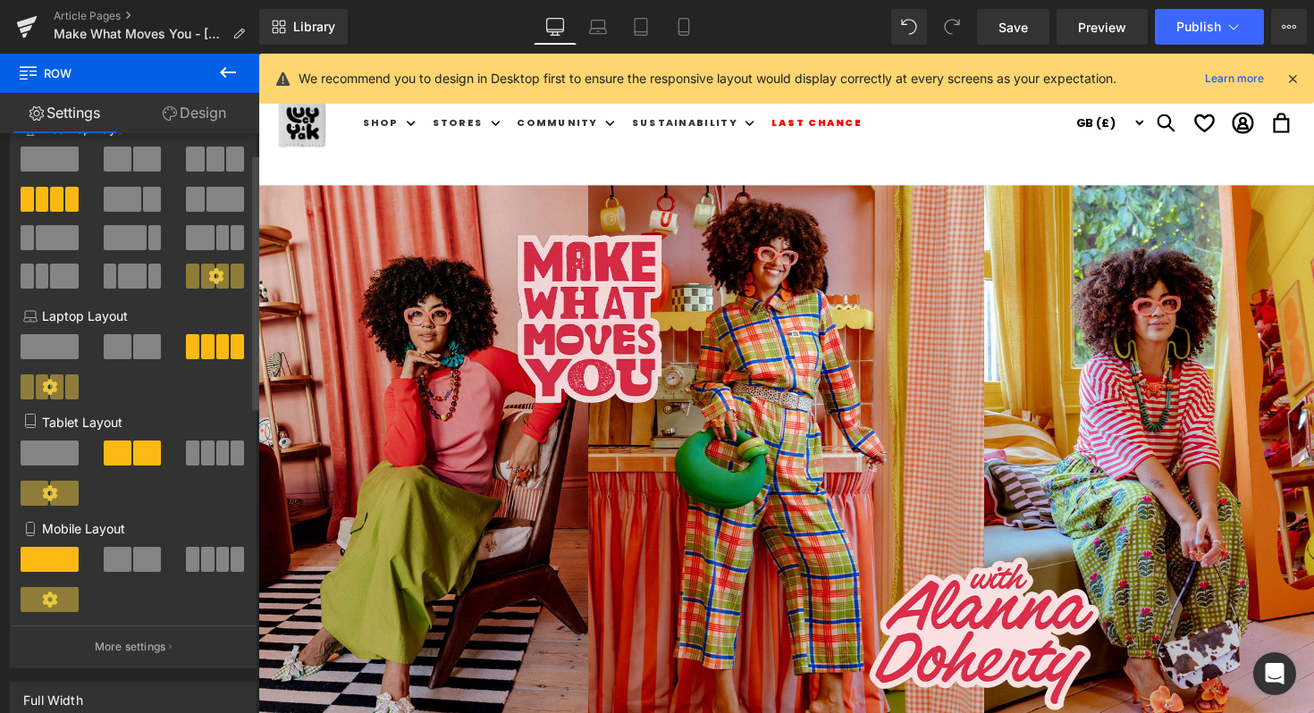
scroll to position [44, 0]
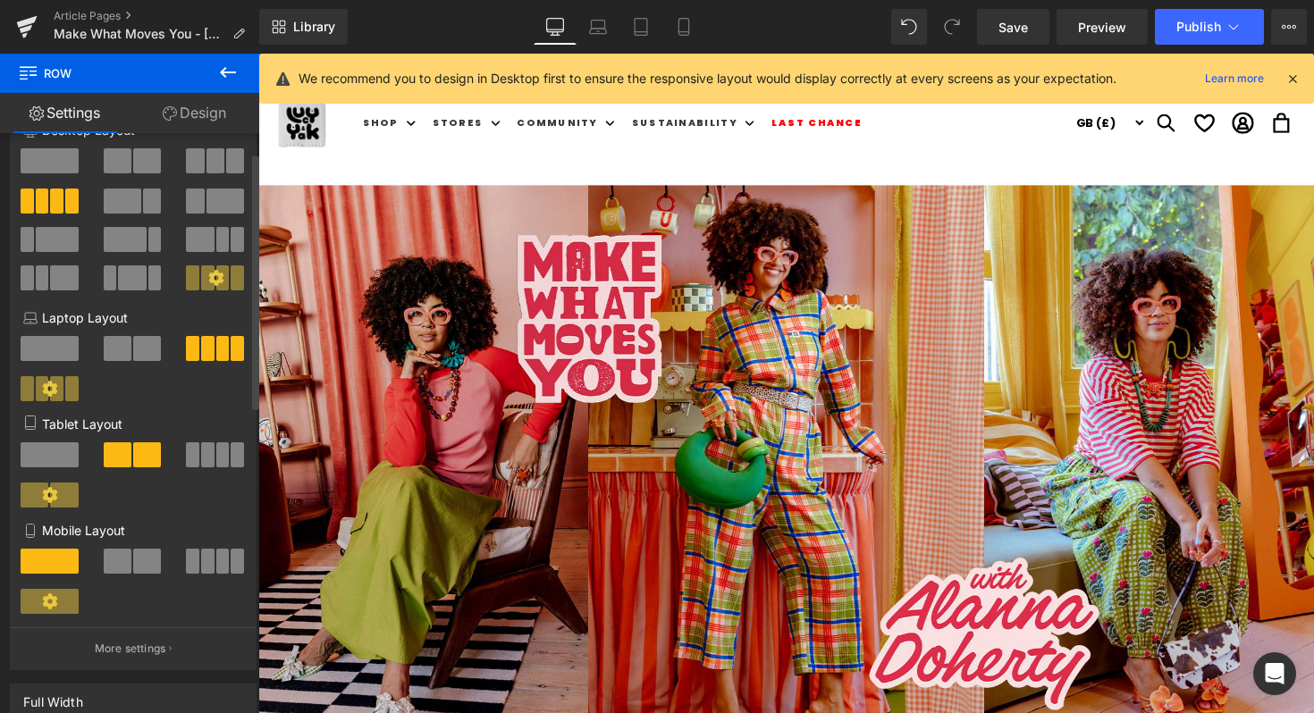
click at [209, 568] on button at bounding box center [216, 561] width 60 height 25
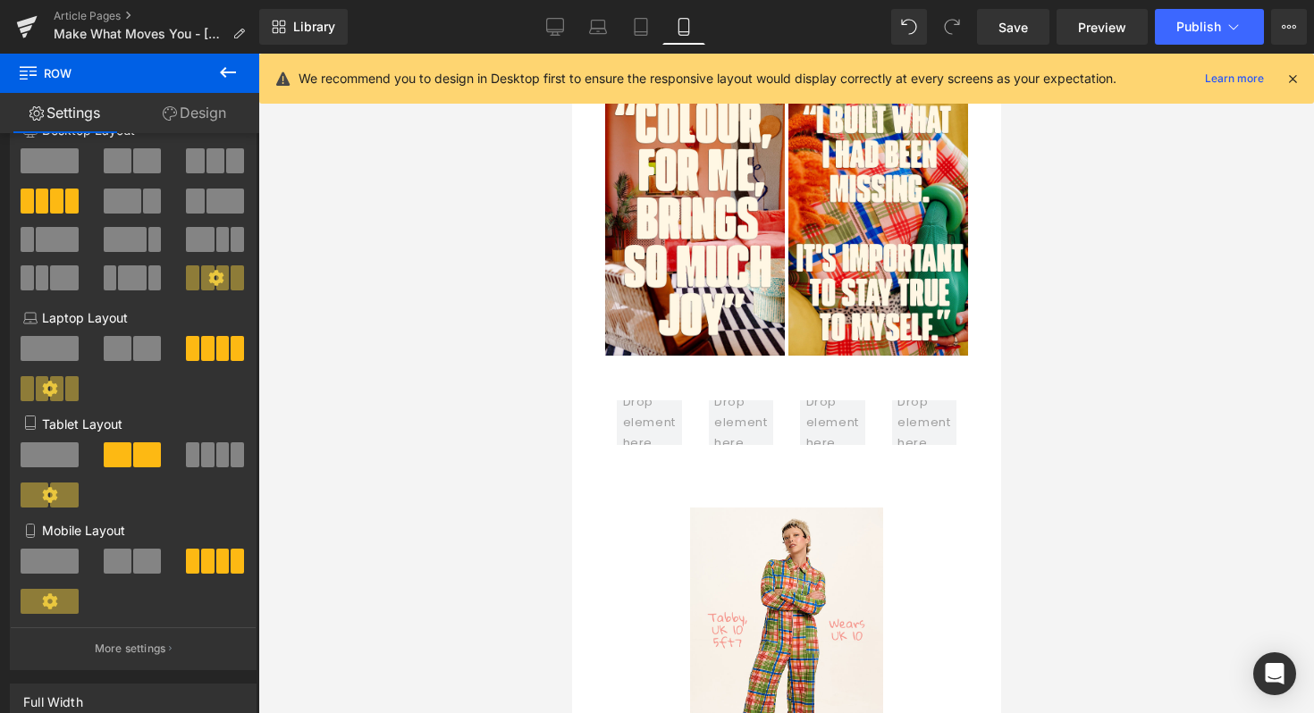
click at [237, 60] on button at bounding box center [228, 73] width 63 height 39
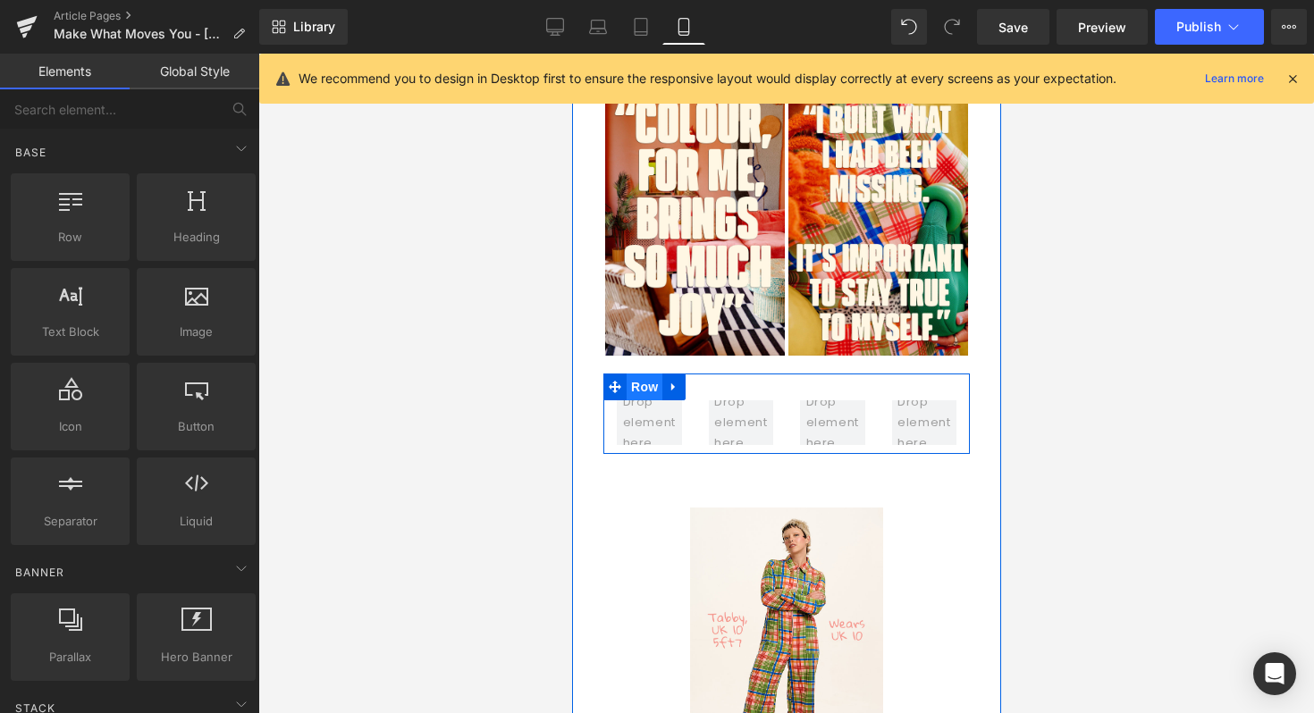
click at [638, 374] on span "Row" at bounding box center [644, 387] width 36 height 27
click at [648, 386] on span at bounding box center [648, 421] width 65 height 71
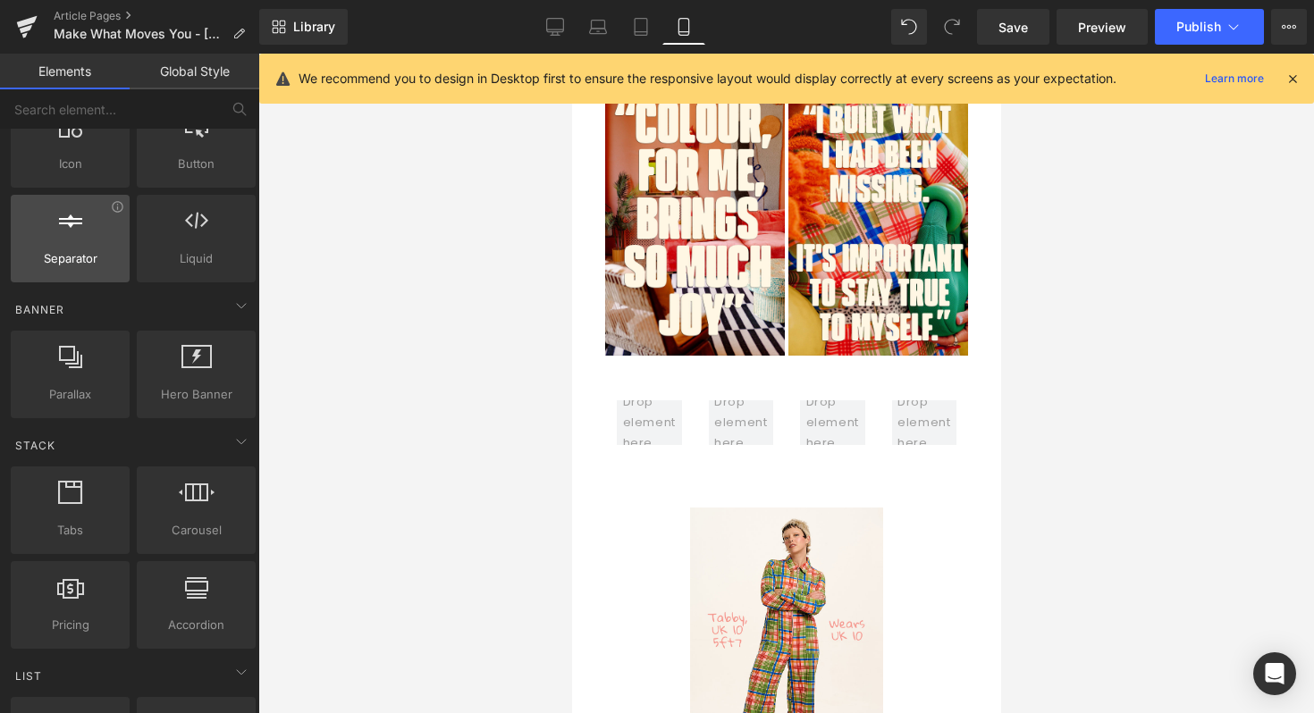
scroll to position [0, 0]
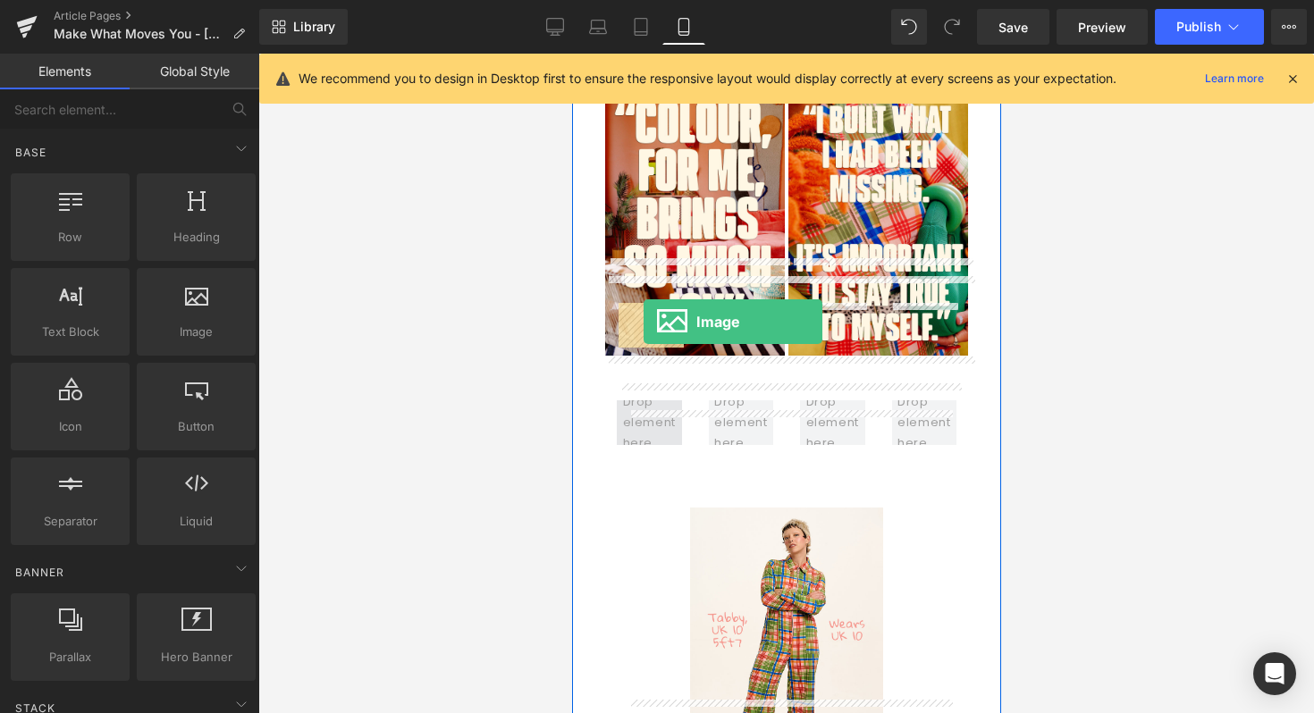
drag, startPoint x: 743, startPoint y: 391, endPoint x: 643, endPoint y: 322, distance: 122.0
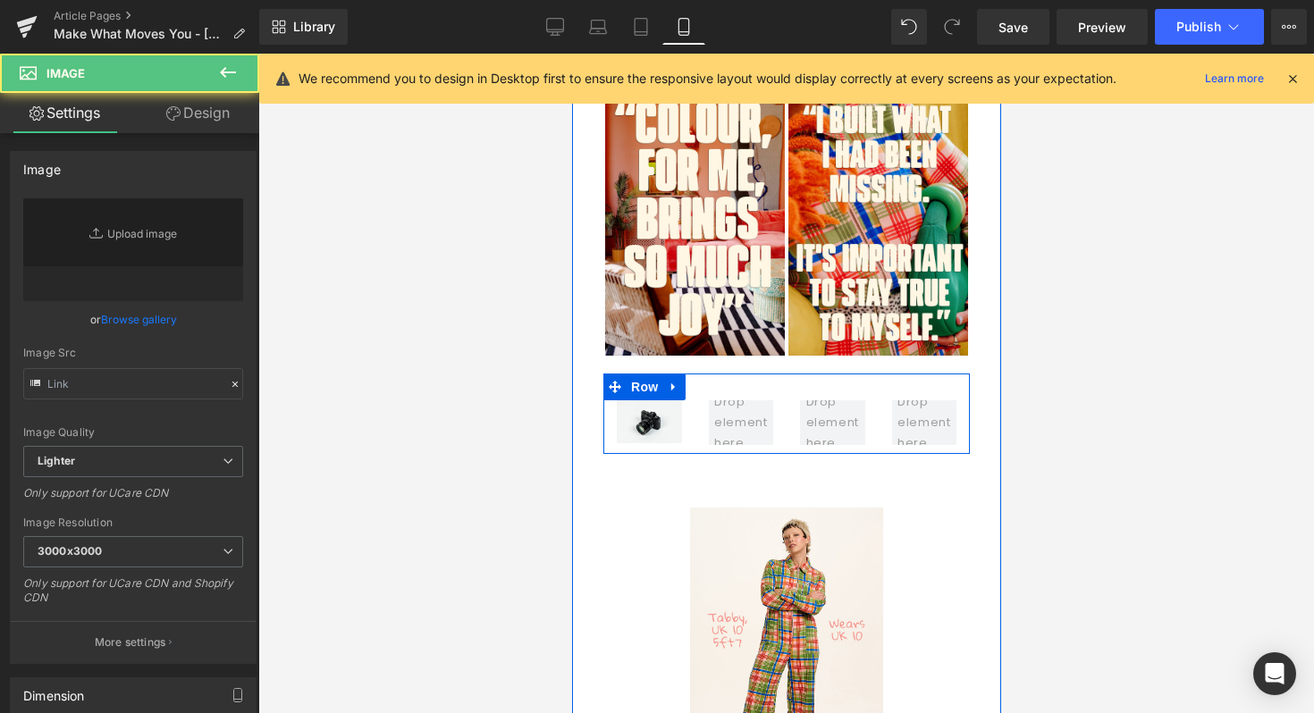
type input "//d1um8515vdn9kb.cloudfront.net/images/parallax.jpg"
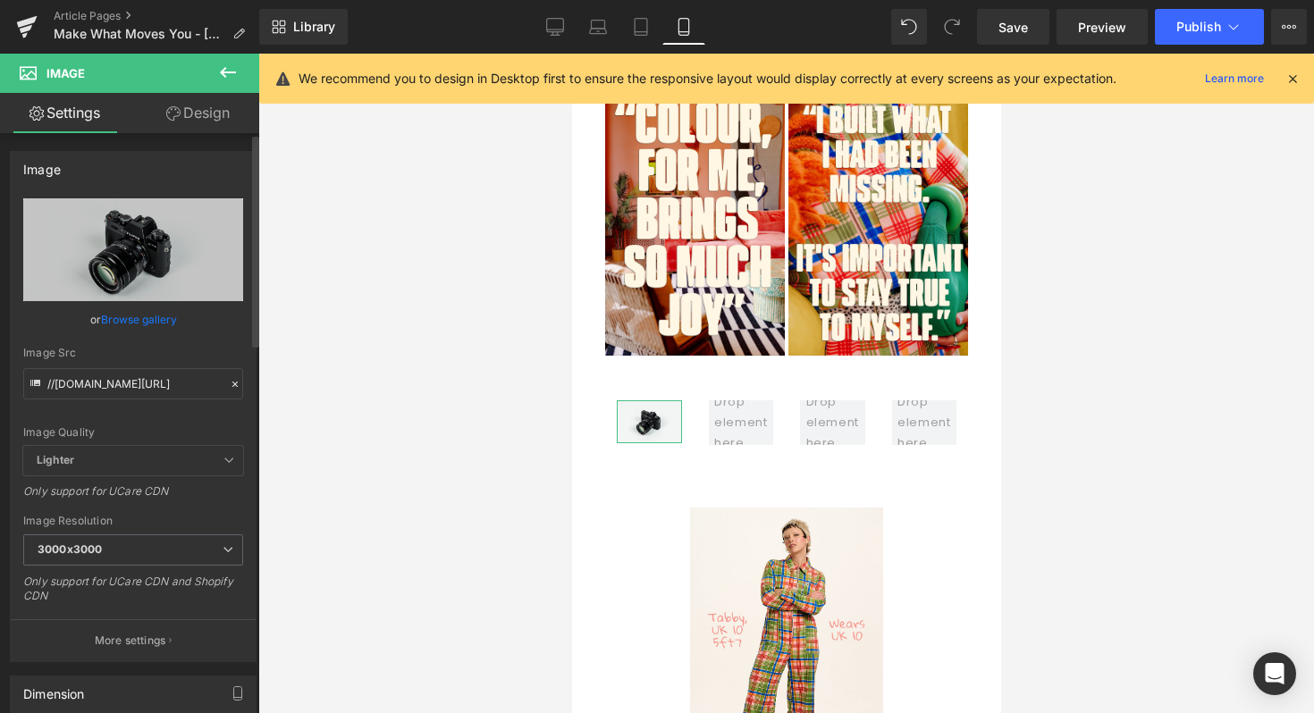
click at [162, 325] on link "Browse gallery" at bounding box center [139, 319] width 76 height 31
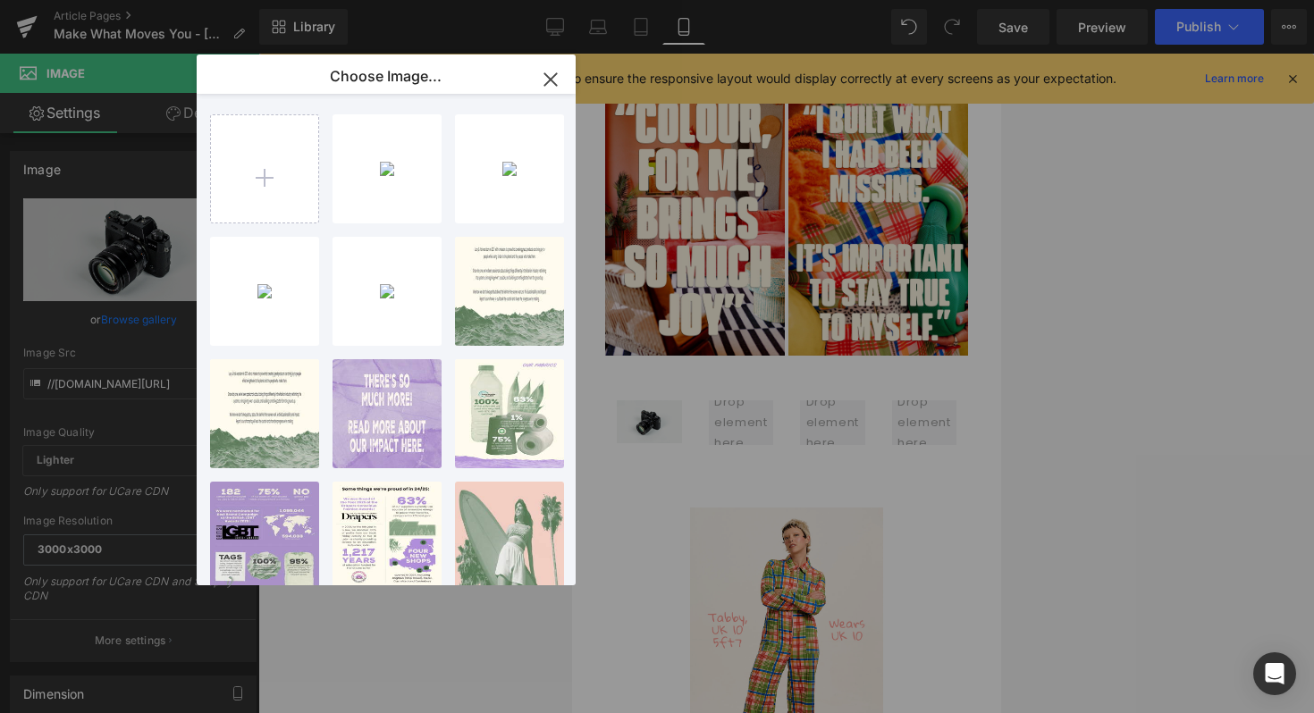
type input "C:\fakepath\VEST_-_CS.jpg"
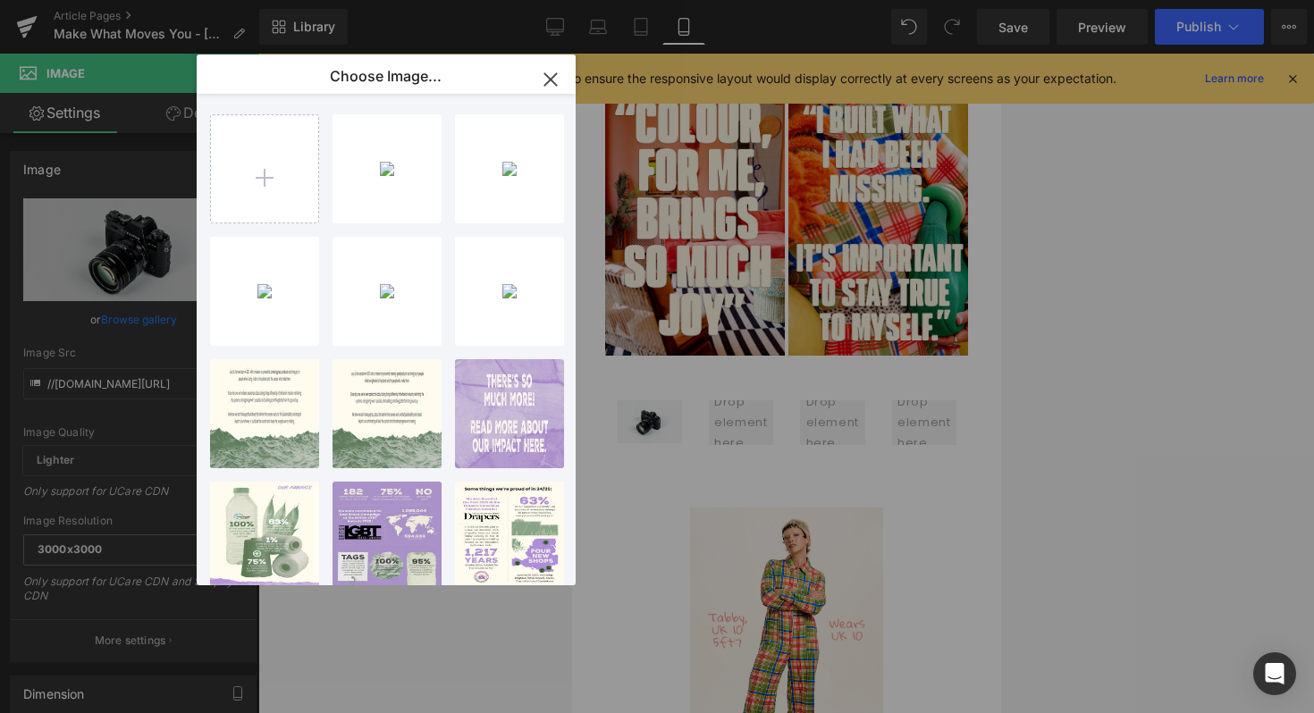
type input "C:\fakepath\TOP_SKIRT_-_CS.jpg"
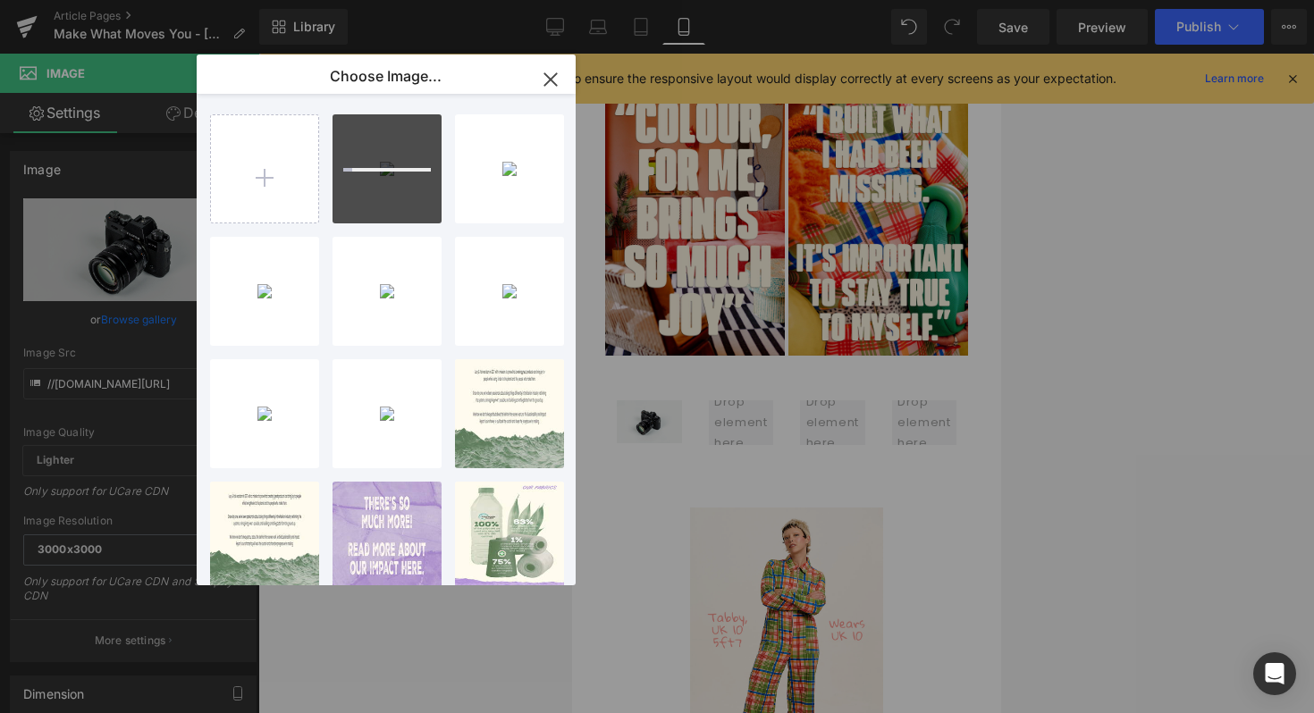
type input "C:\fakepath\DRESS_-_CS.jpg"
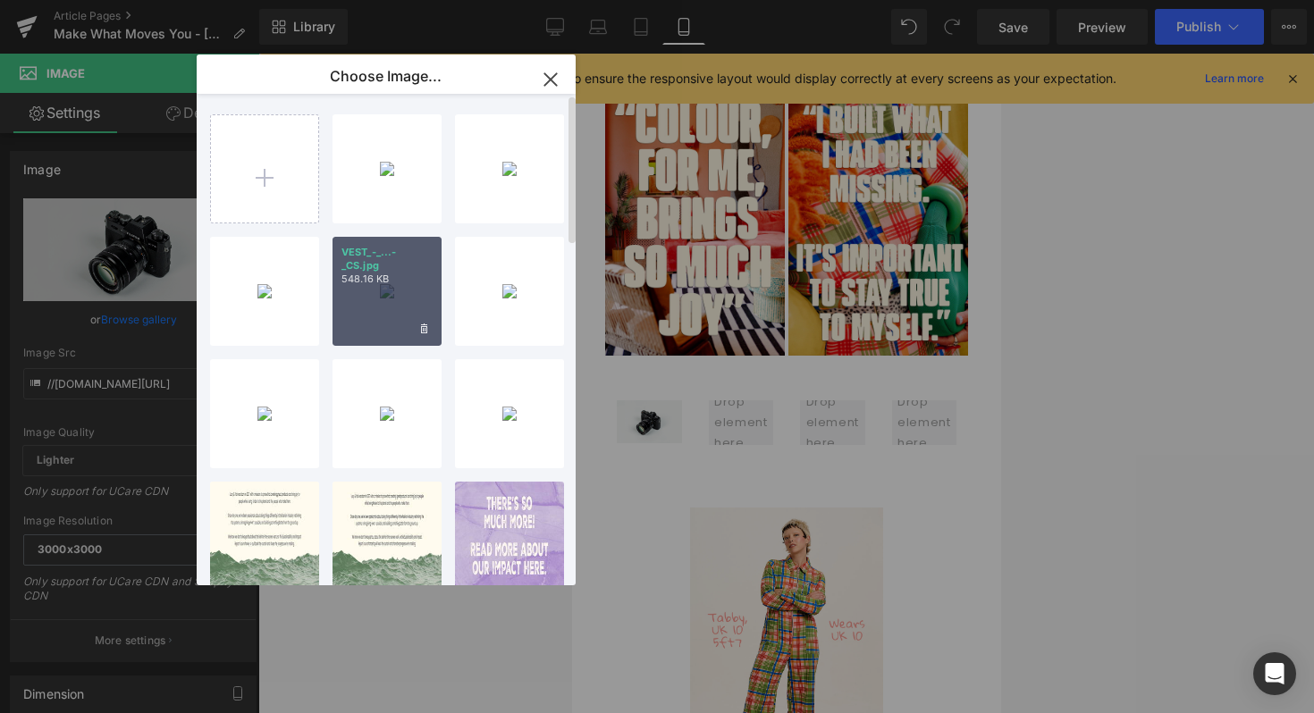
click at [406, 290] on div "VEST_-_...-_CS.jpg 548.16 KB" at bounding box center [386, 291] width 109 height 109
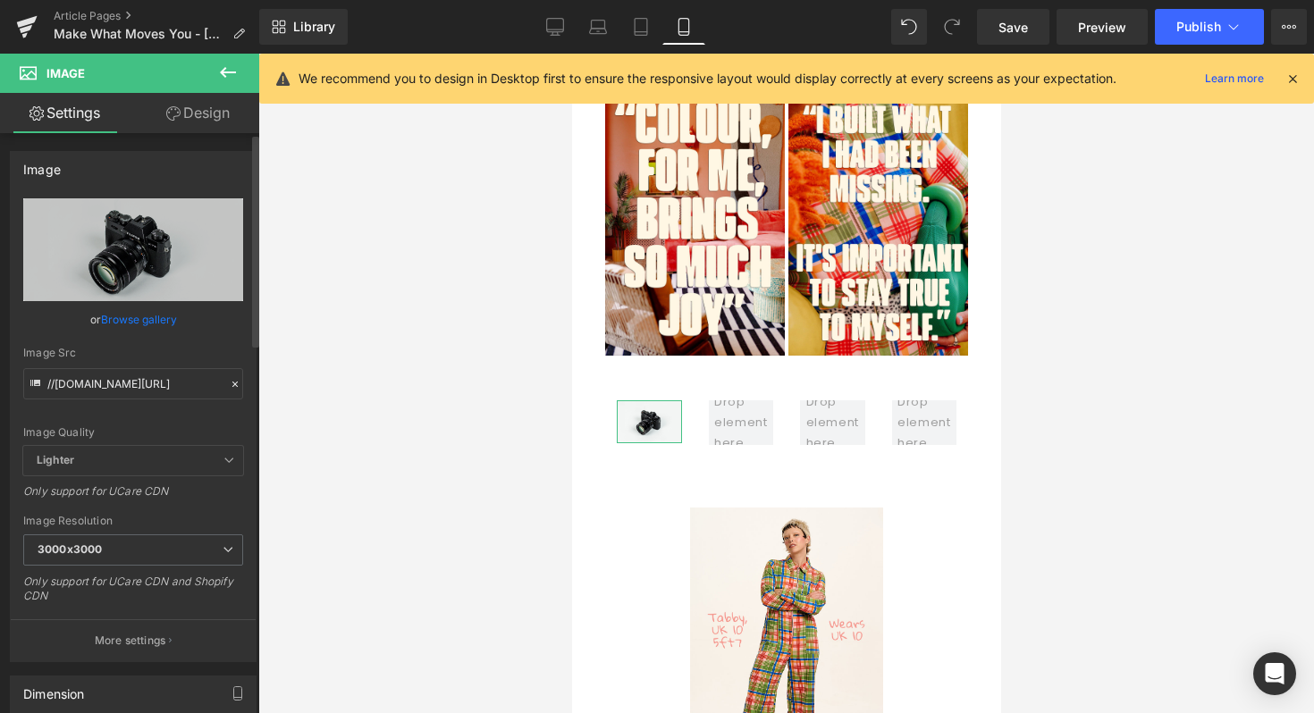
click at [130, 324] on link "Browse gallery" at bounding box center [139, 319] width 76 height 31
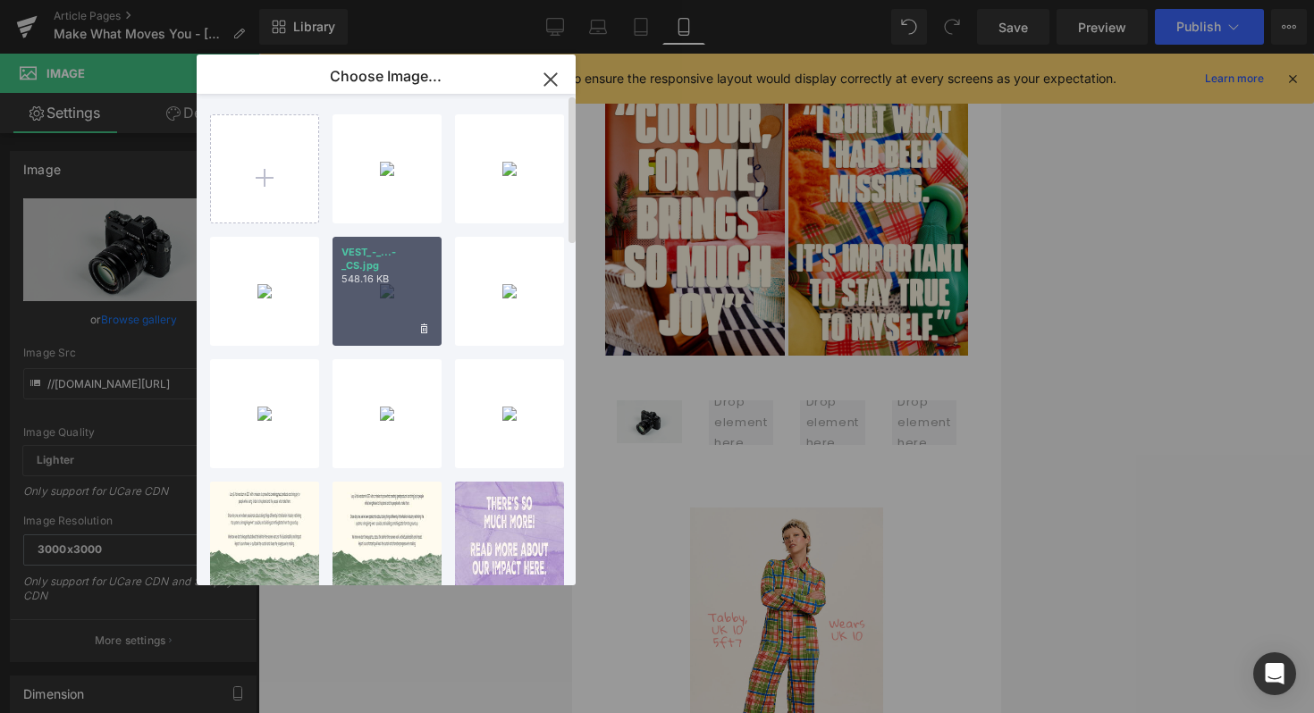
click at [378, 288] on div "VEST_-_...-_CS.jpg 548.16 KB" at bounding box center [386, 291] width 109 height 109
type input "[URL][DOMAIN_NAME]"
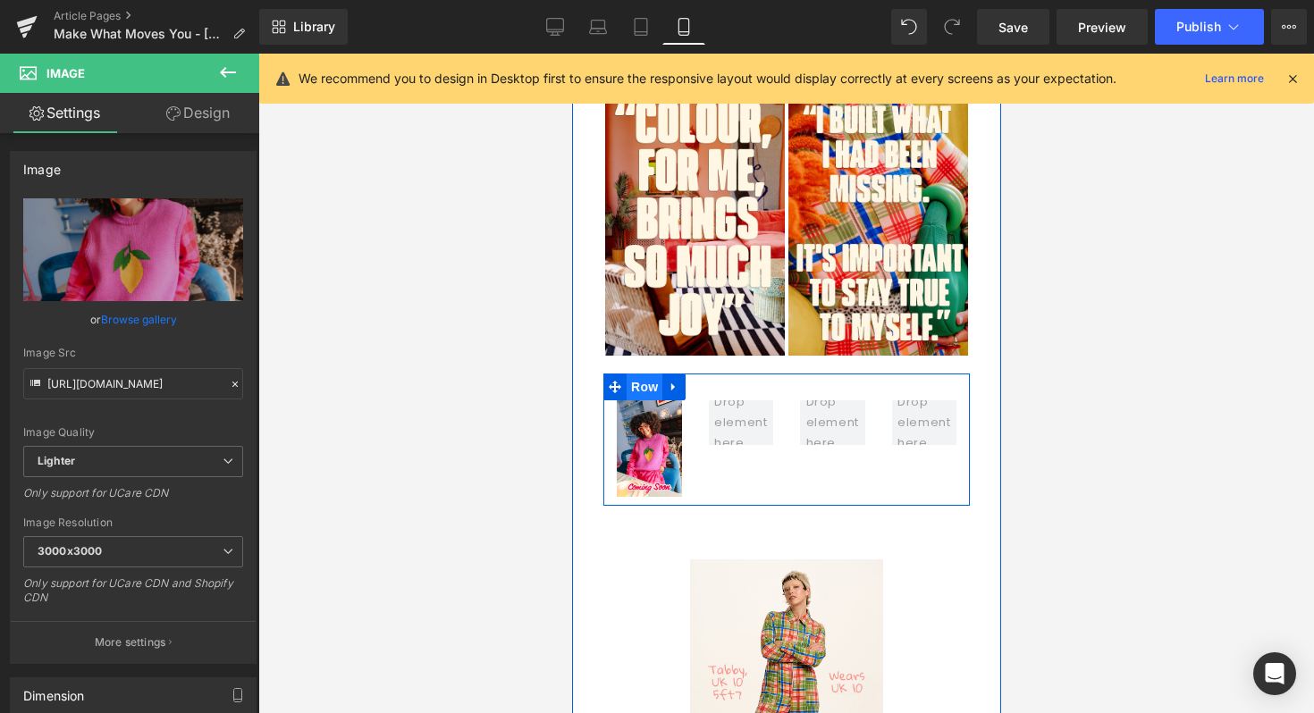
click at [643, 374] on span "Row" at bounding box center [644, 387] width 36 height 27
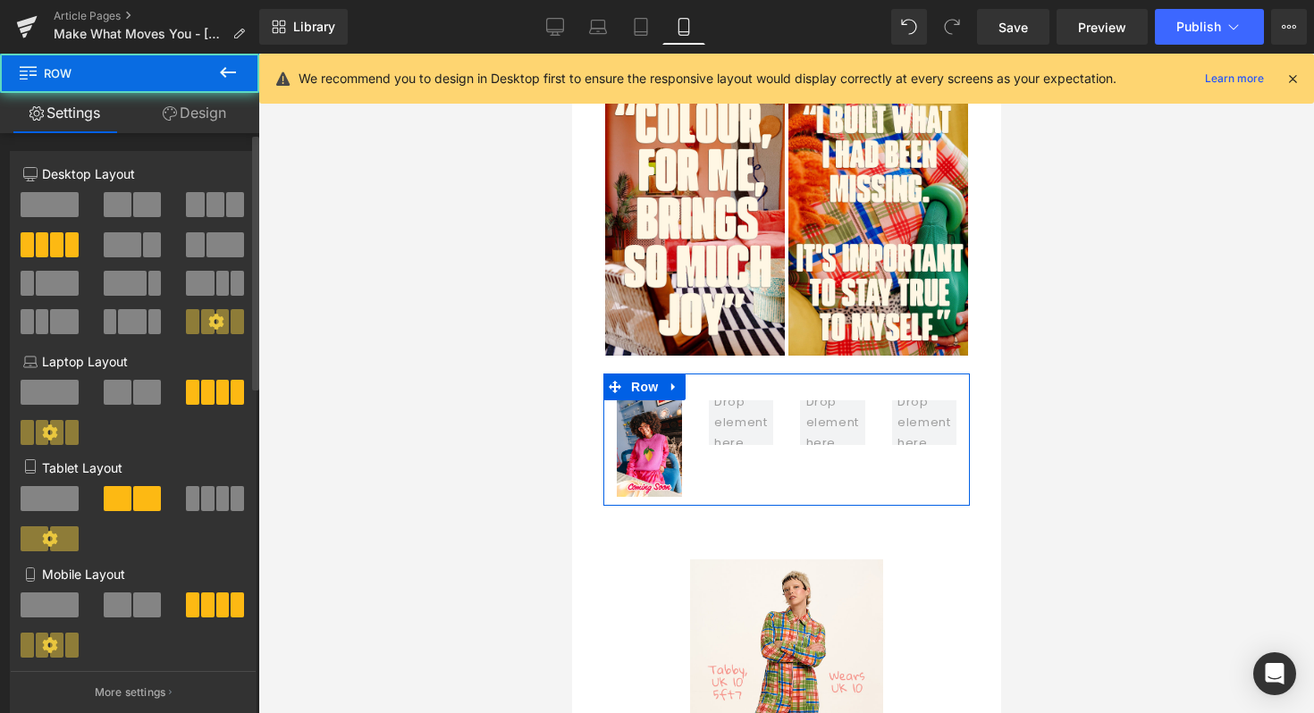
scroll to position [102, 0]
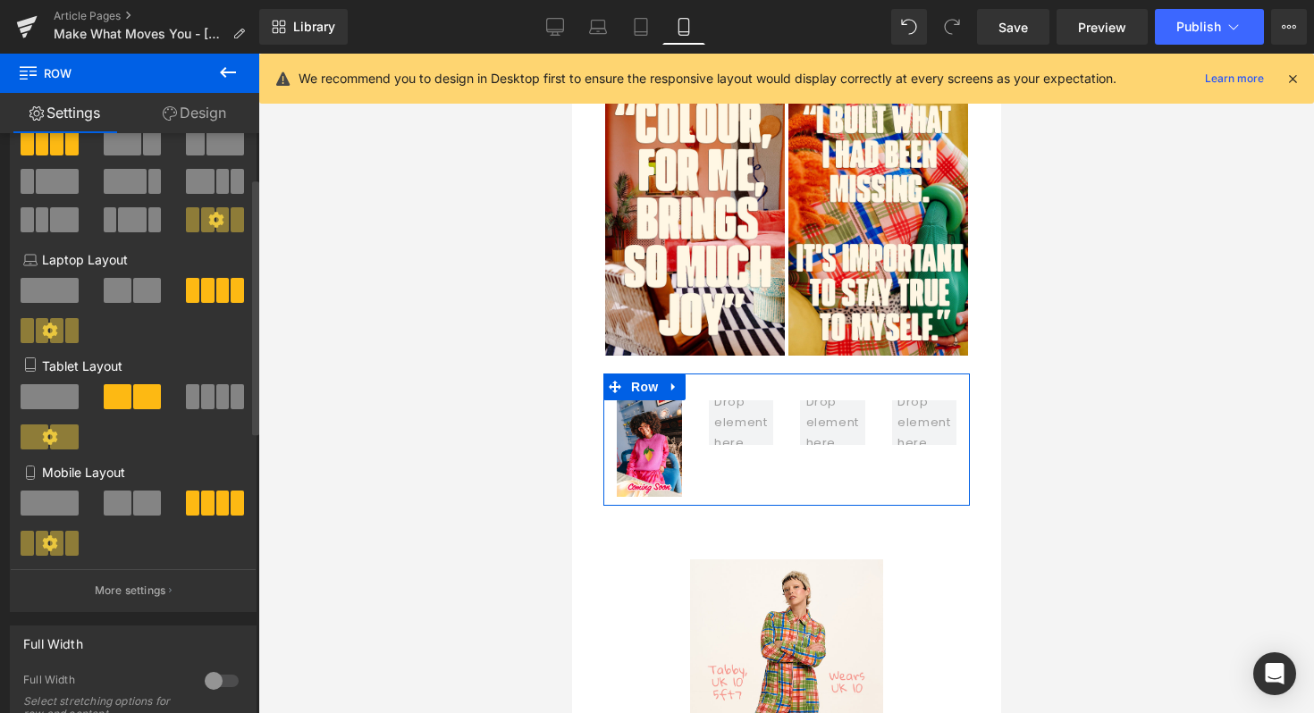
click at [125, 513] on span at bounding box center [118, 503] width 28 height 25
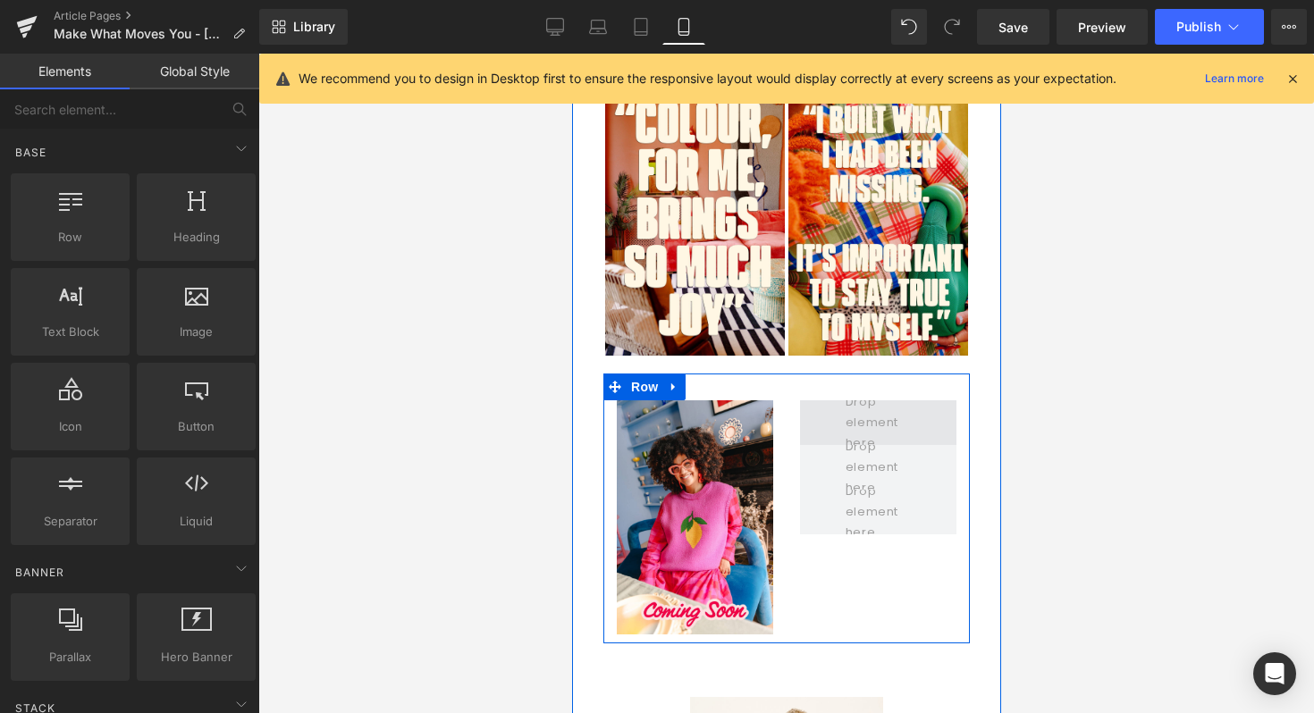
click at [856, 386] on span at bounding box center [877, 421] width 79 height 71
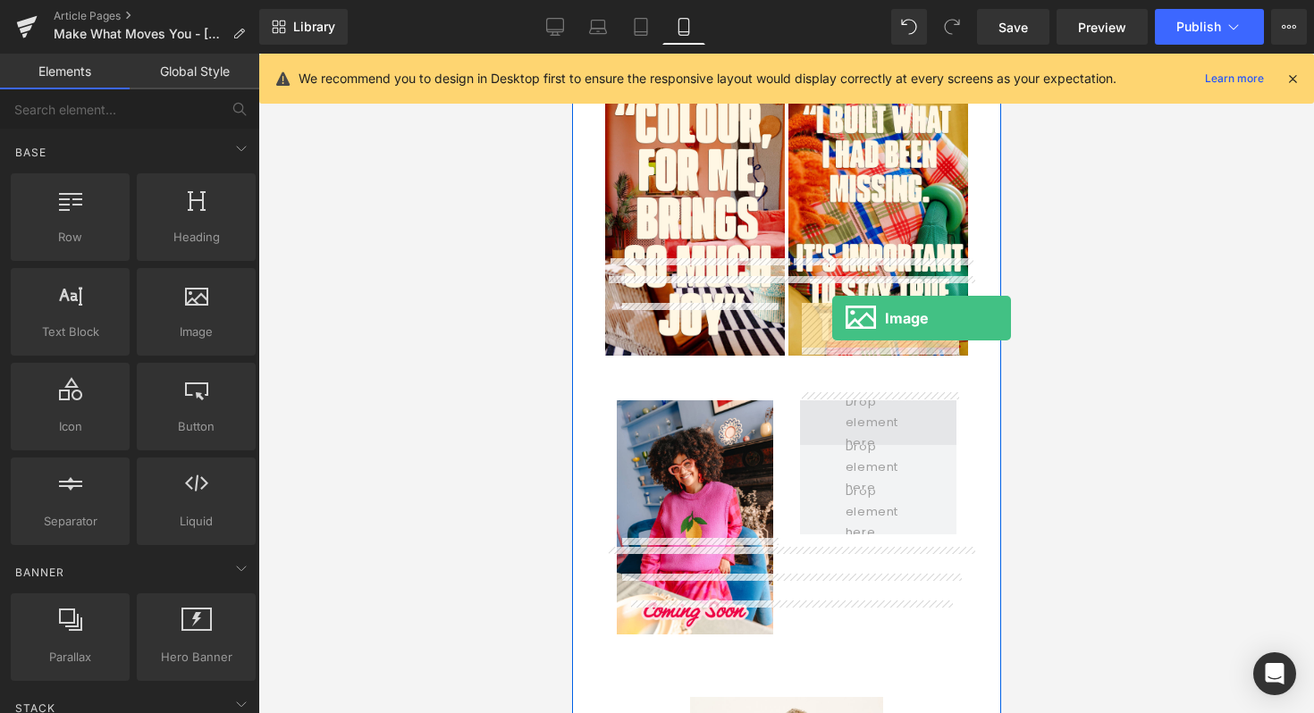
drag, startPoint x: 745, startPoint y: 383, endPoint x: 831, endPoint y: 318, distance: 107.2
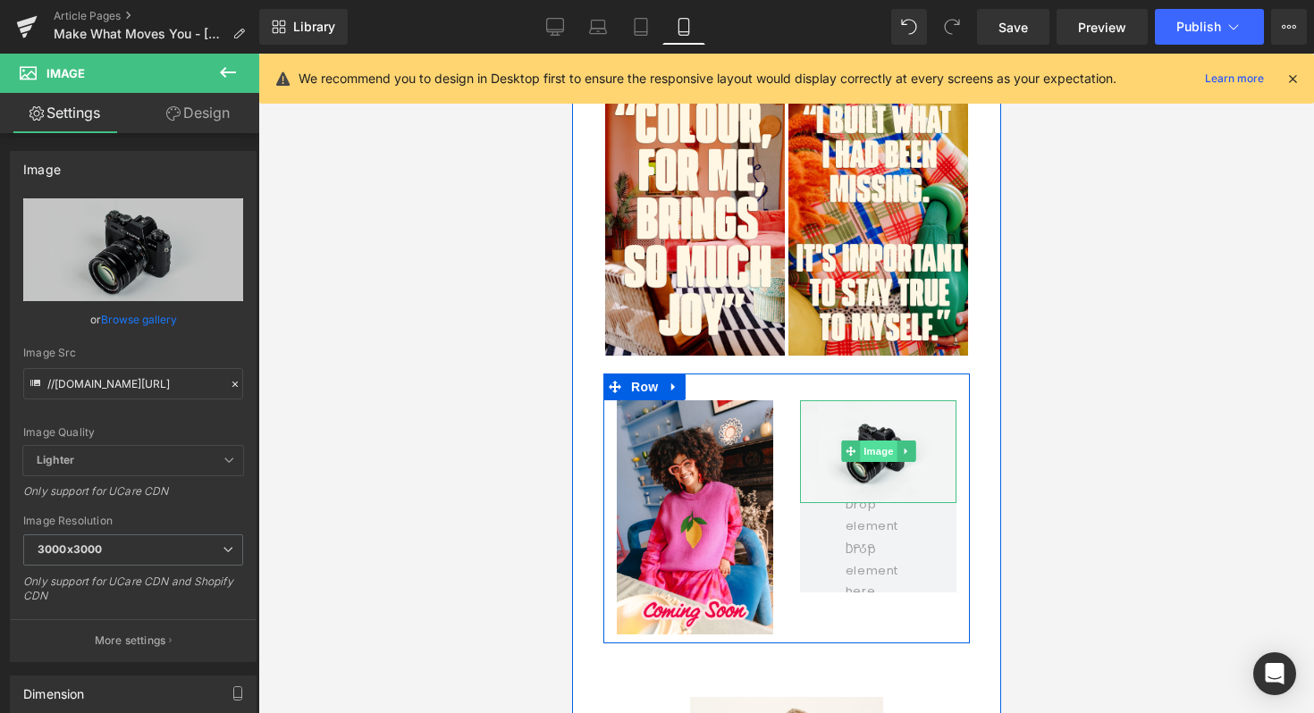
click at [883, 441] on span "Image" at bounding box center [878, 451] width 38 height 21
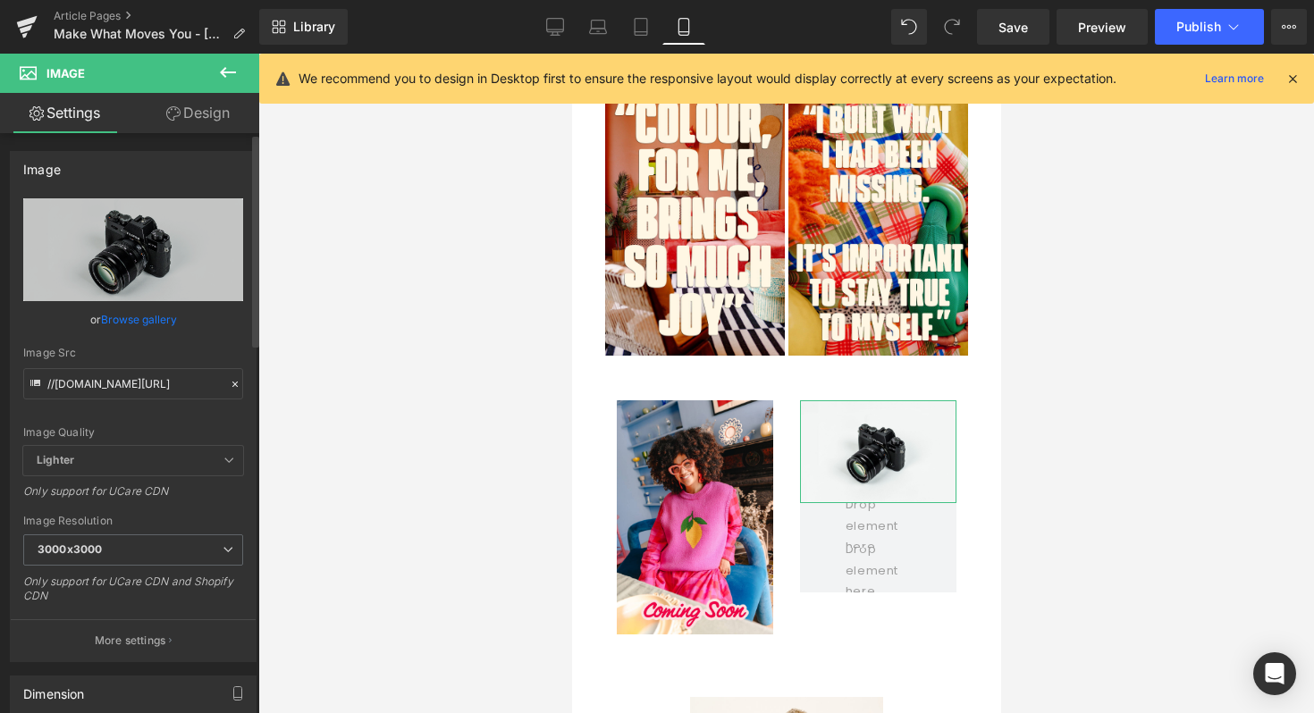
click at [182, 319] on div "or Browse gallery" at bounding box center [133, 319] width 220 height 19
click at [167, 319] on link "Browse gallery" at bounding box center [139, 319] width 76 height 31
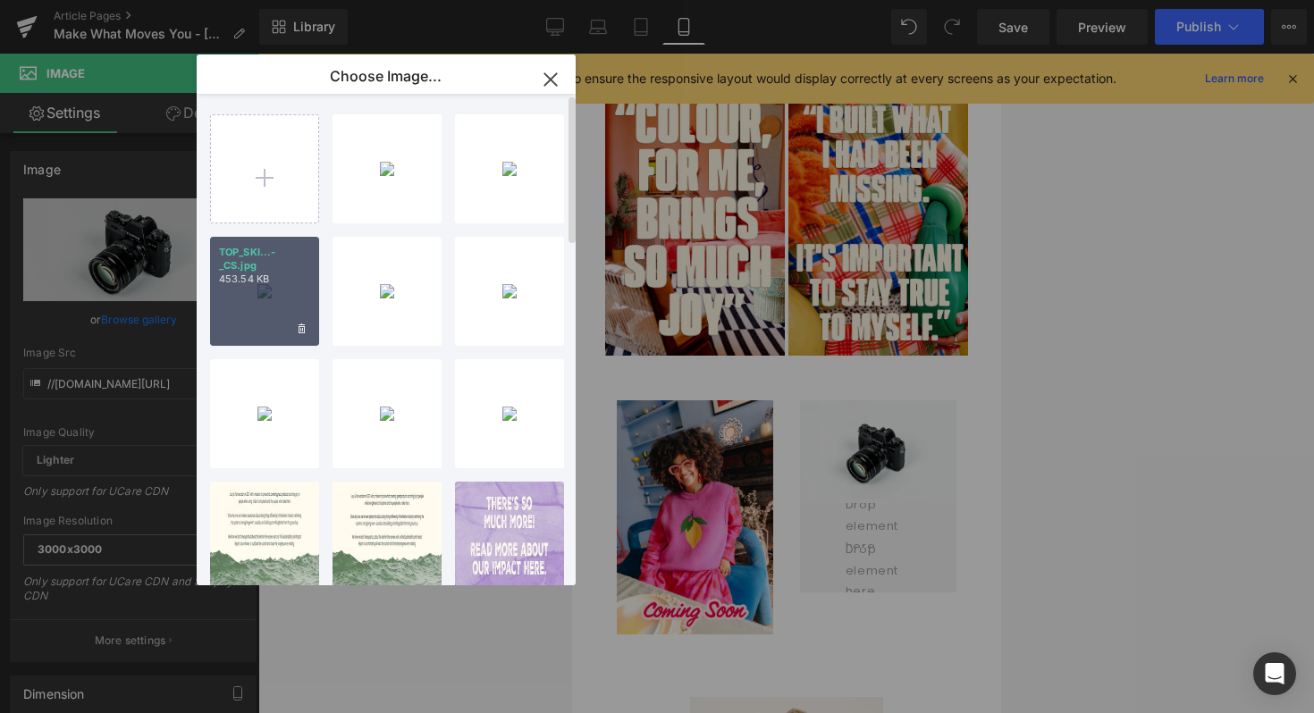
click at [293, 307] on div "TOP_SKI...-_CS.jpg 453.54 KB" at bounding box center [264, 291] width 109 height 109
type input "[URL][DOMAIN_NAME]"
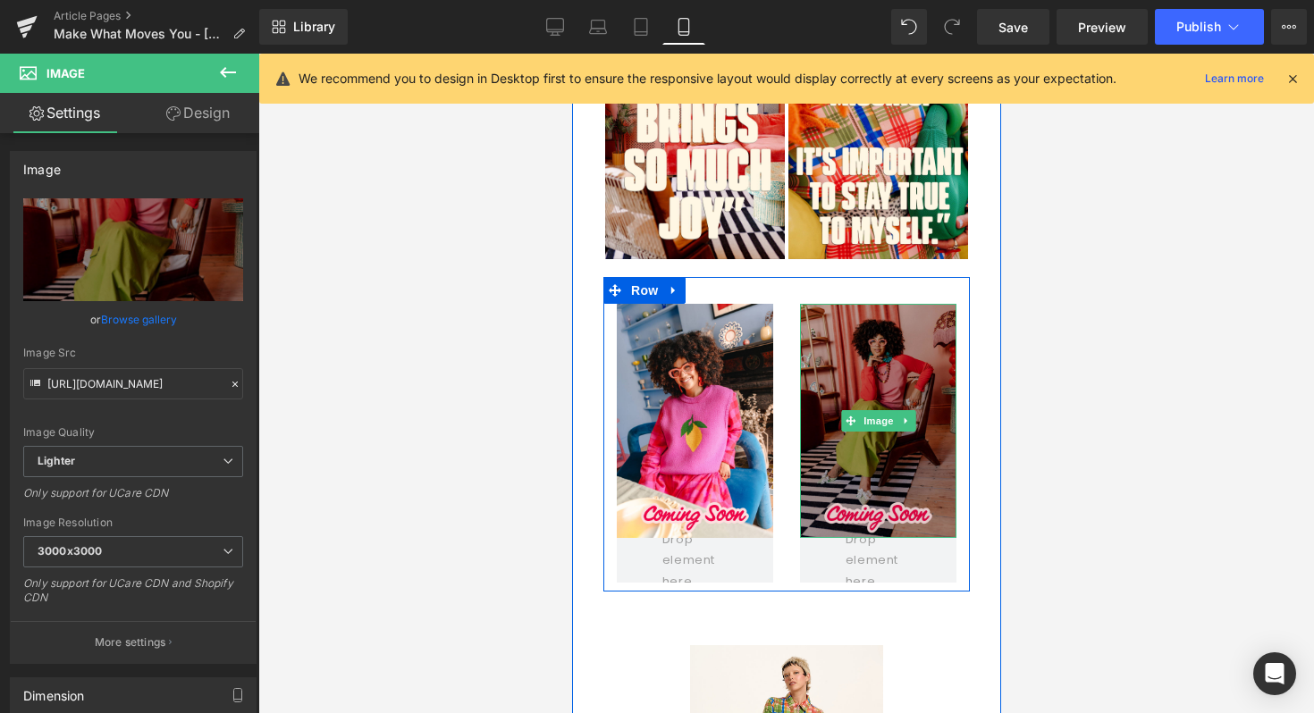
scroll to position [1156, 0]
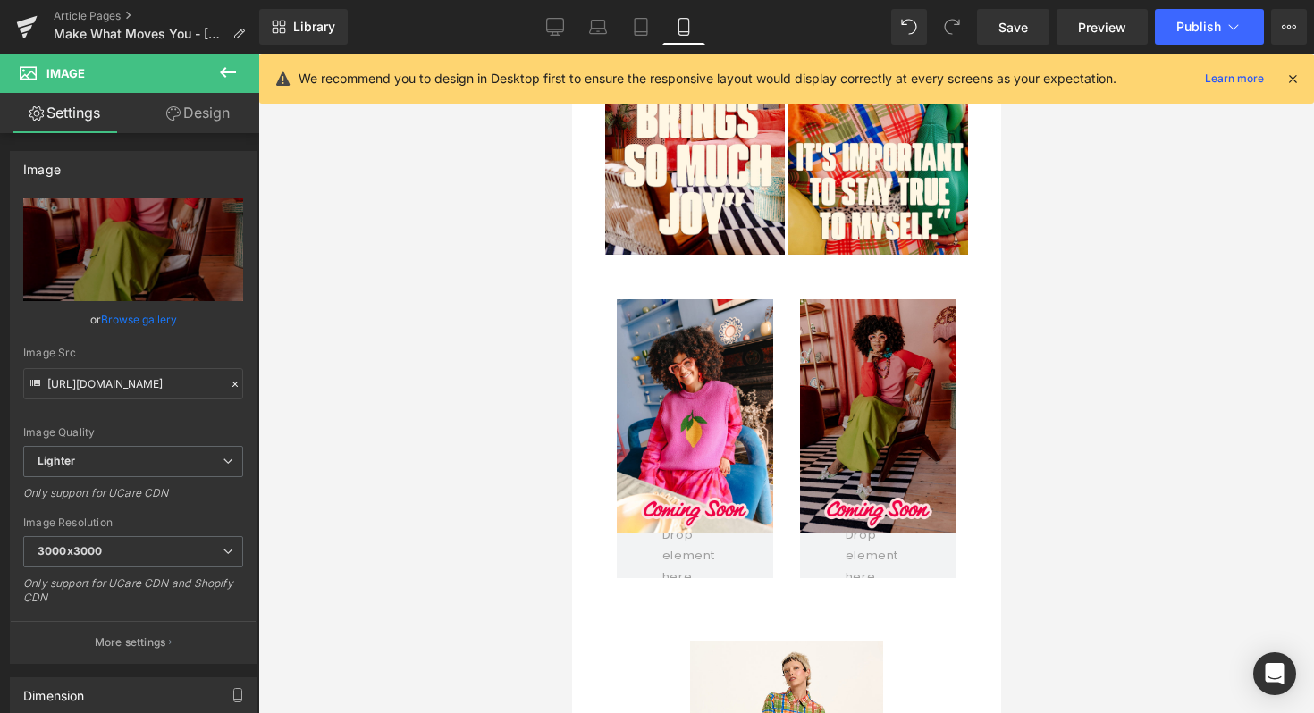
click at [222, 80] on icon at bounding box center [227, 72] width 21 height 21
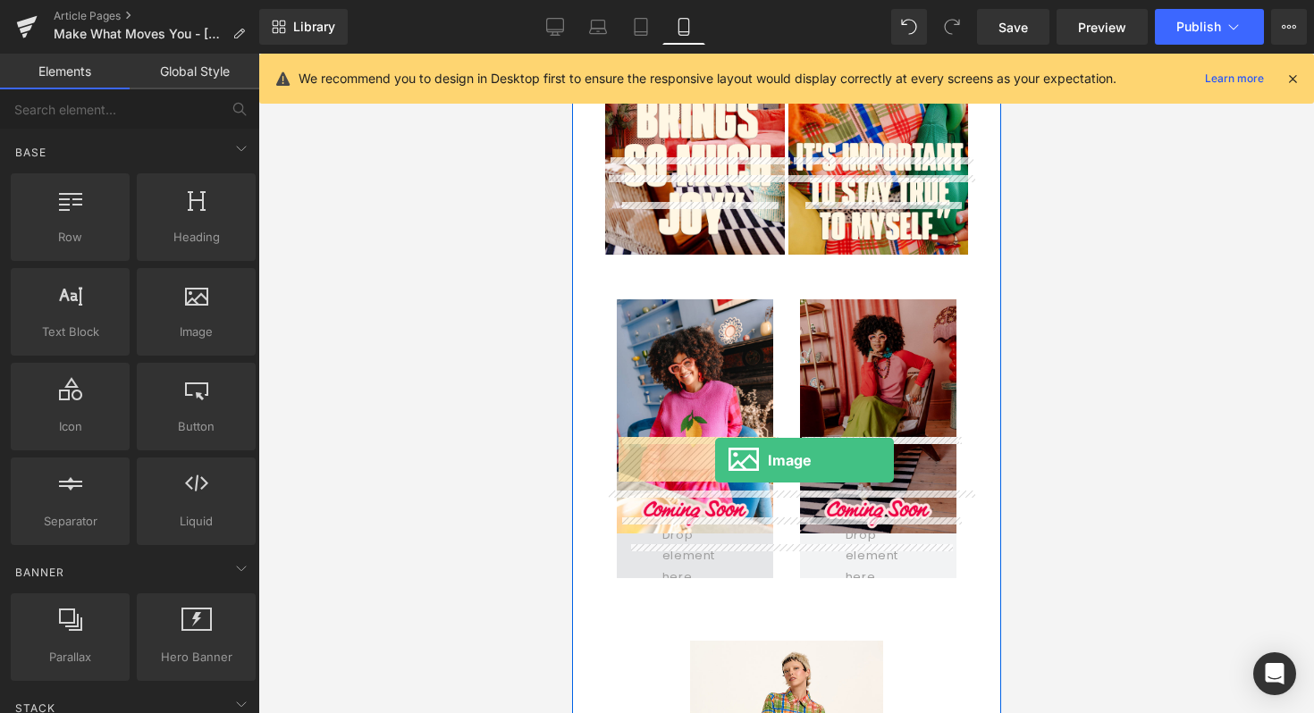
drag, startPoint x: 727, startPoint y: 360, endPoint x: 714, endPoint y: 460, distance: 100.9
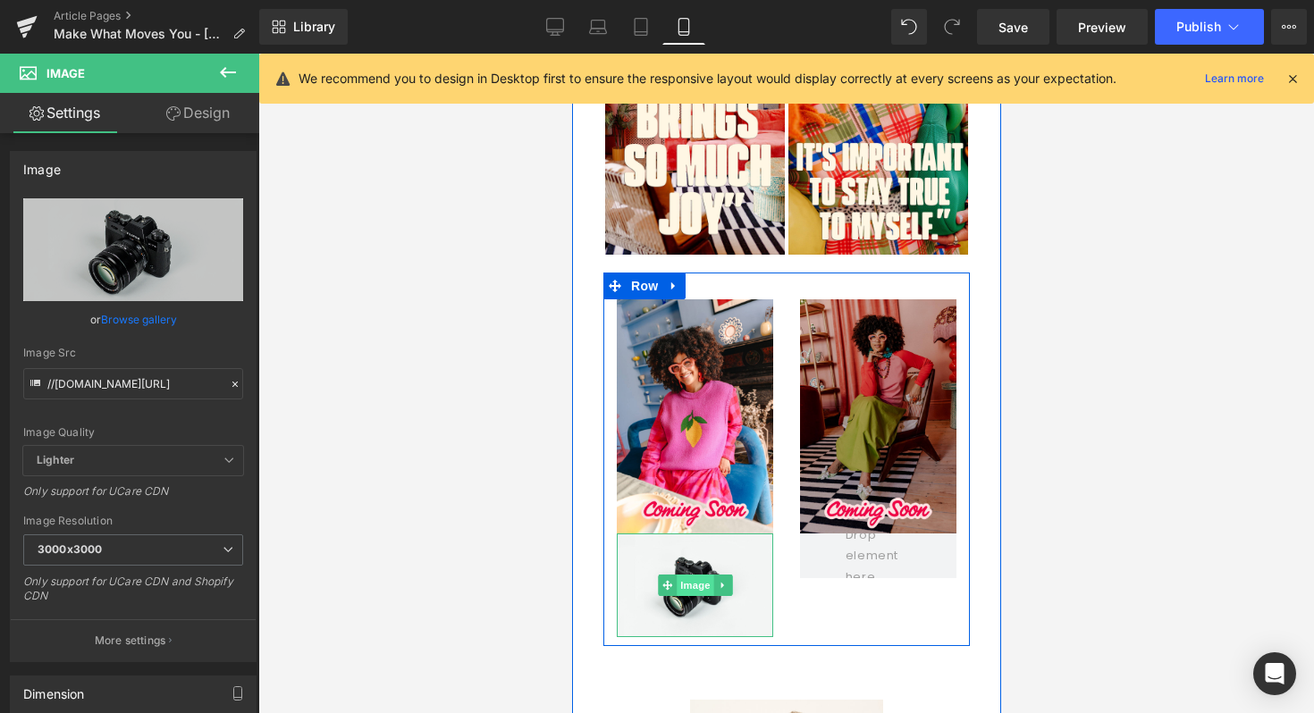
click at [695, 575] on span "Image" at bounding box center [695, 585] width 38 height 21
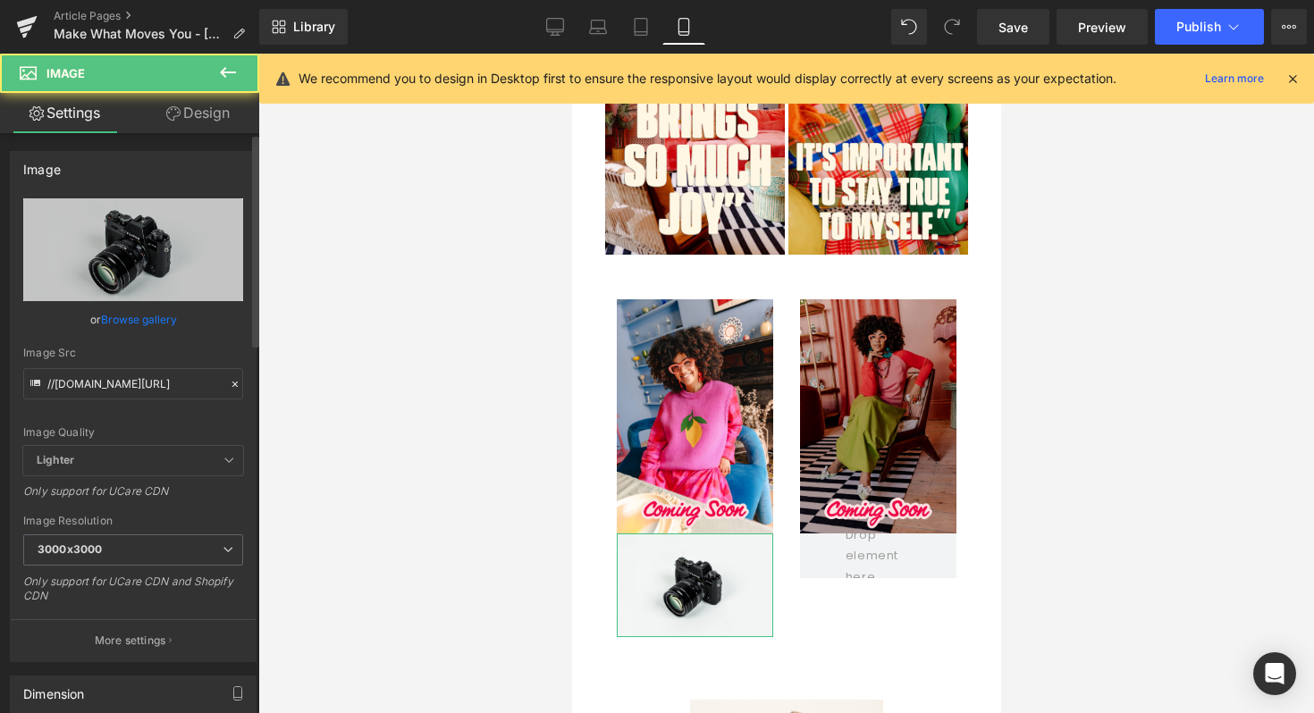
click at [121, 321] on link "Browse gallery" at bounding box center [139, 319] width 76 height 31
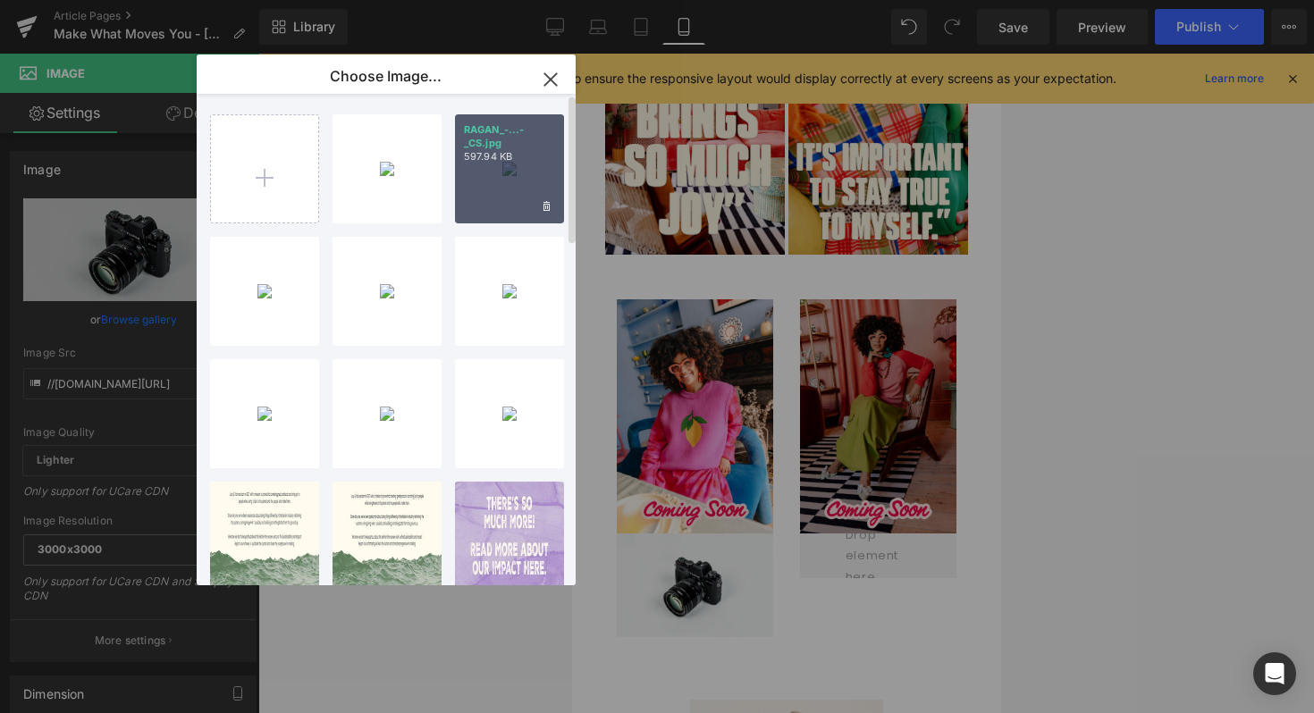
click at [477, 196] on div "RAGAN_-...-_CS.jpg 597.94 KB" at bounding box center [509, 168] width 109 height 109
type input "[URL][DOMAIN_NAME]"
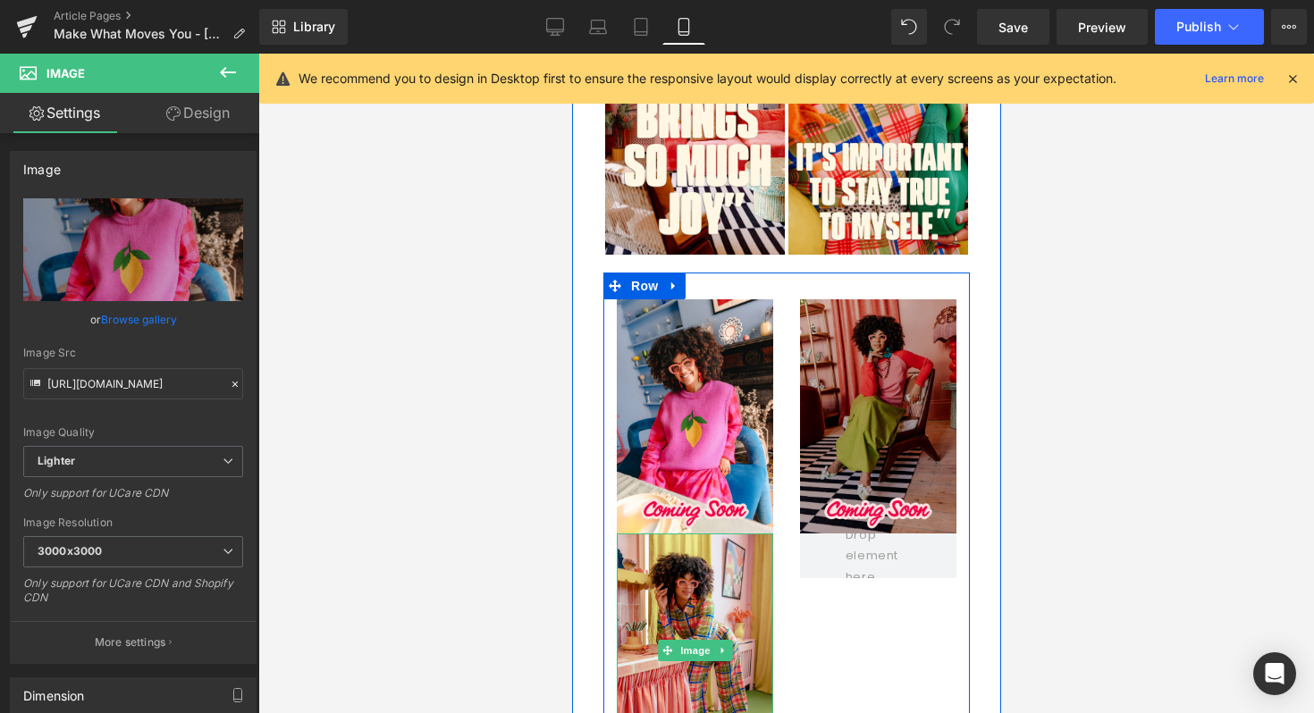
click at [694, 464] on div "Image Image Image Row" at bounding box center [785, 525] width 366 height 505
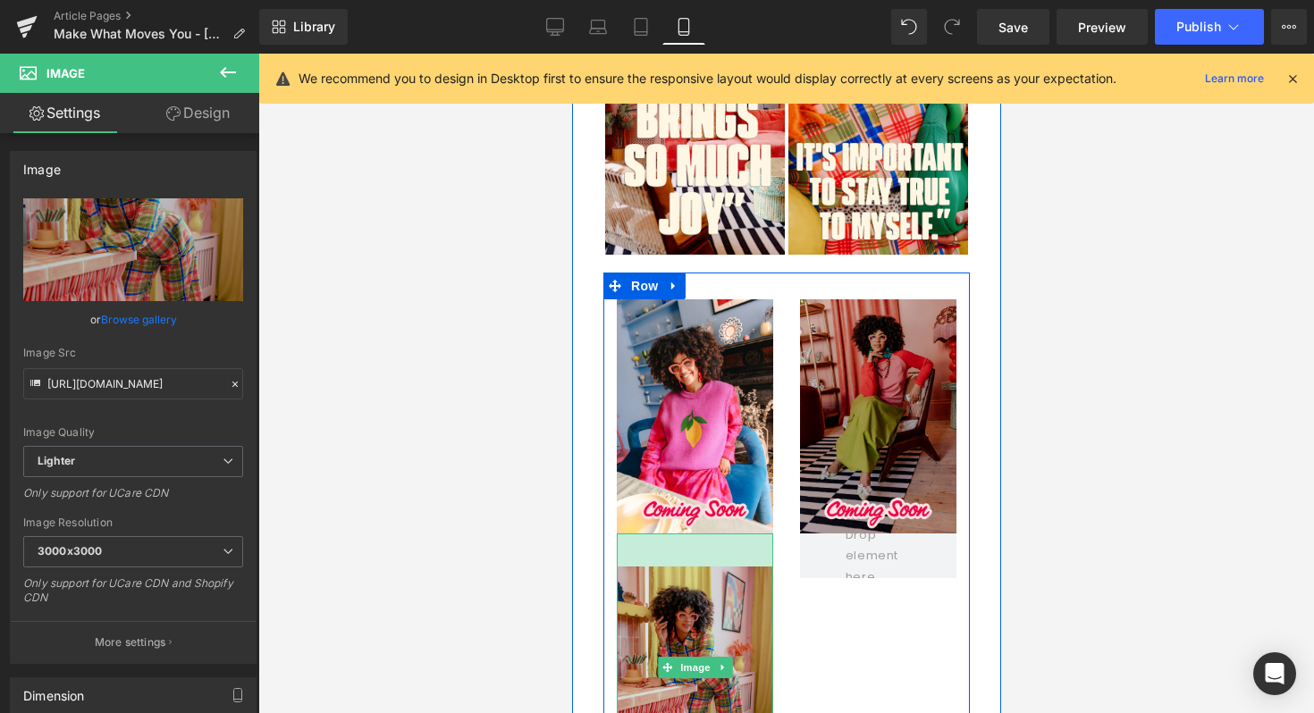
drag, startPoint x: 685, startPoint y: 437, endPoint x: 688, endPoint y: 471, distance: 34.1
click at [688, 534] on div "Image 37px" at bounding box center [694, 668] width 156 height 268
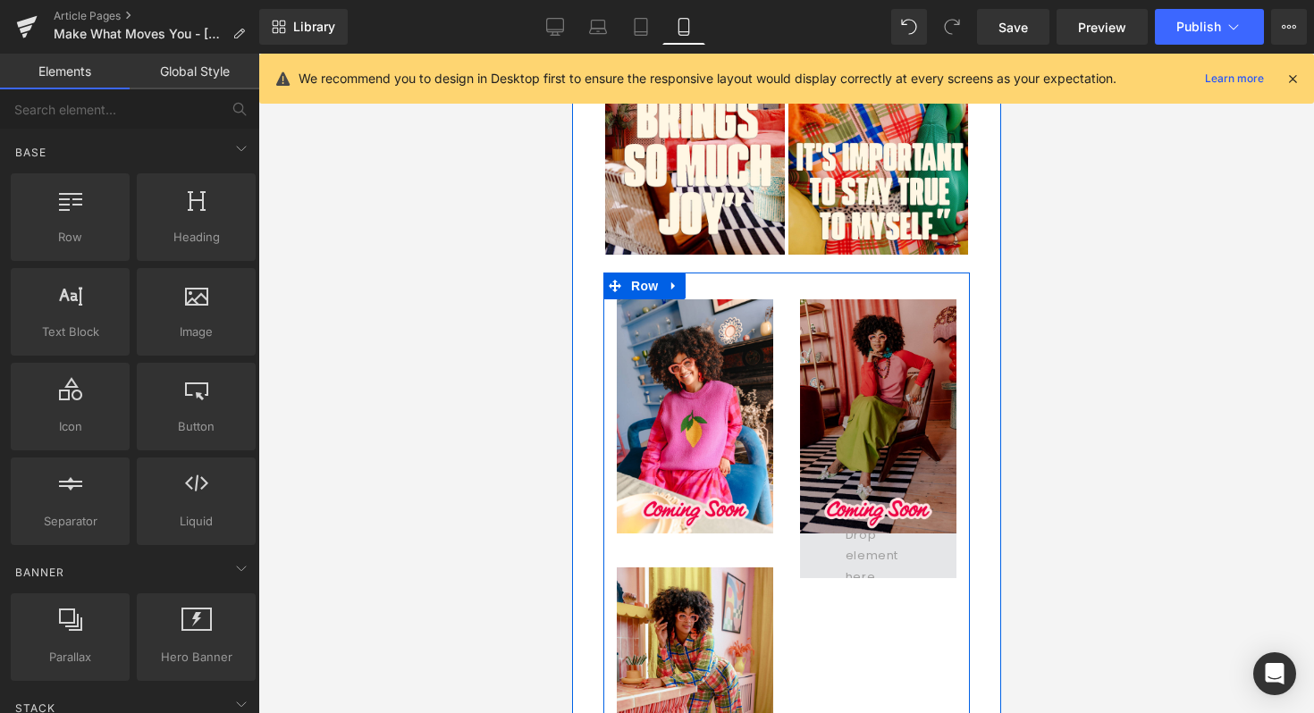
click at [894, 520] on span at bounding box center [877, 555] width 79 height 71
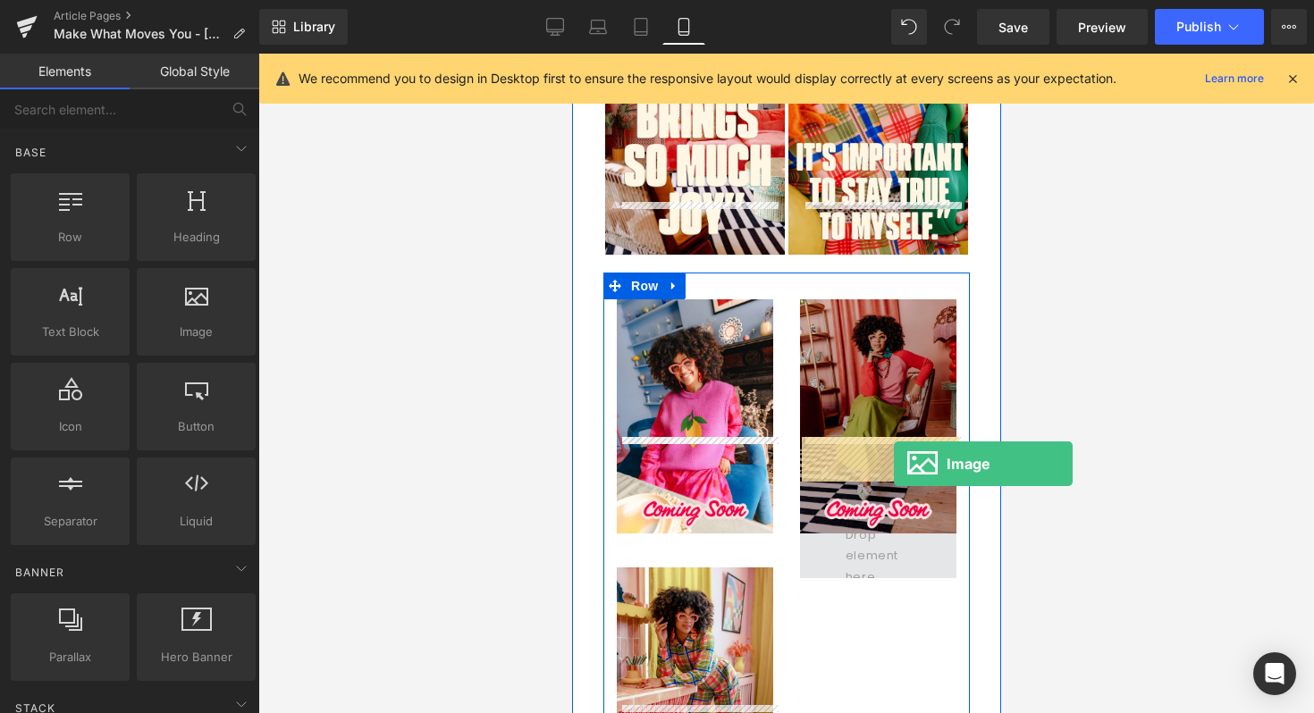
drag, startPoint x: 732, startPoint y: 365, endPoint x: 893, endPoint y: 463, distance: 188.5
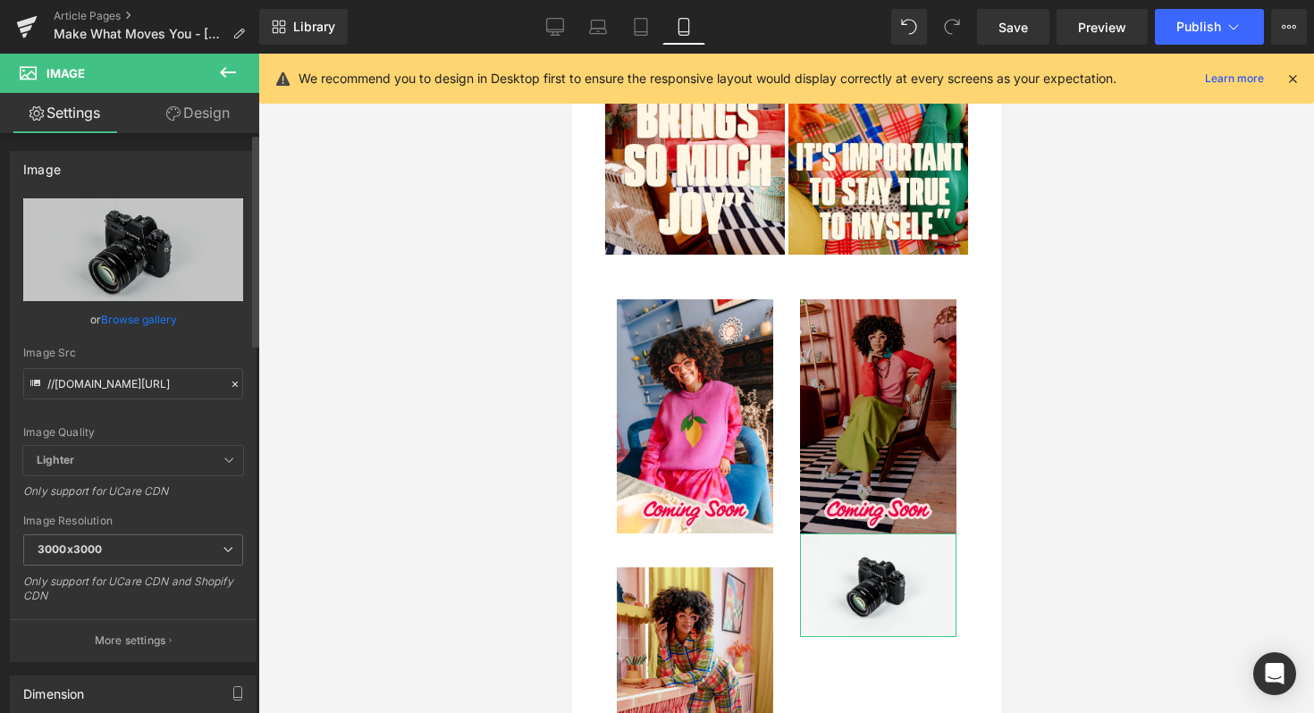
click at [142, 324] on link "Browse gallery" at bounding box center [139, 319] width 76 height 31
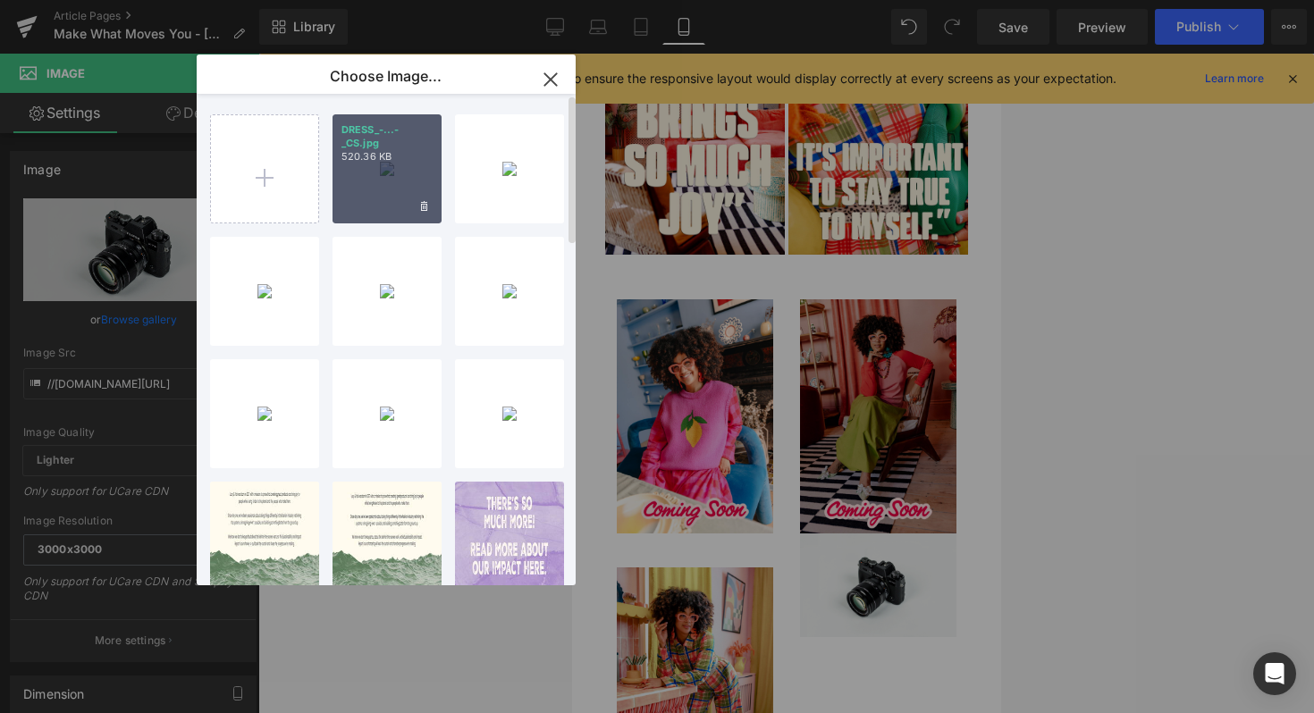
click at [380, 164] on div "DRESS_-...-_CS.jpg 520.36 KB" at bounding box center [386, 168] width 109 height 109
type input "[URL][DOMAIN_NAME]"
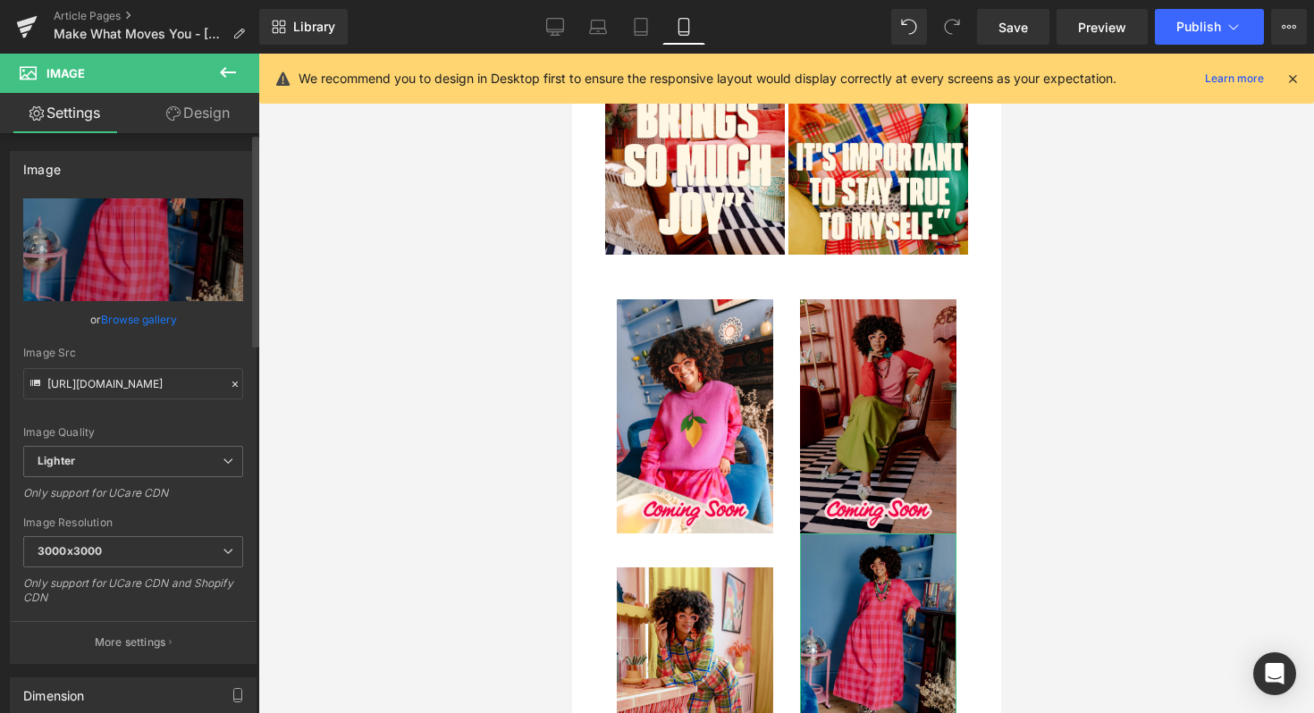
click at [158, 316] on link "Browse gallery" at bounding box center [139, 319] width 76 height 31
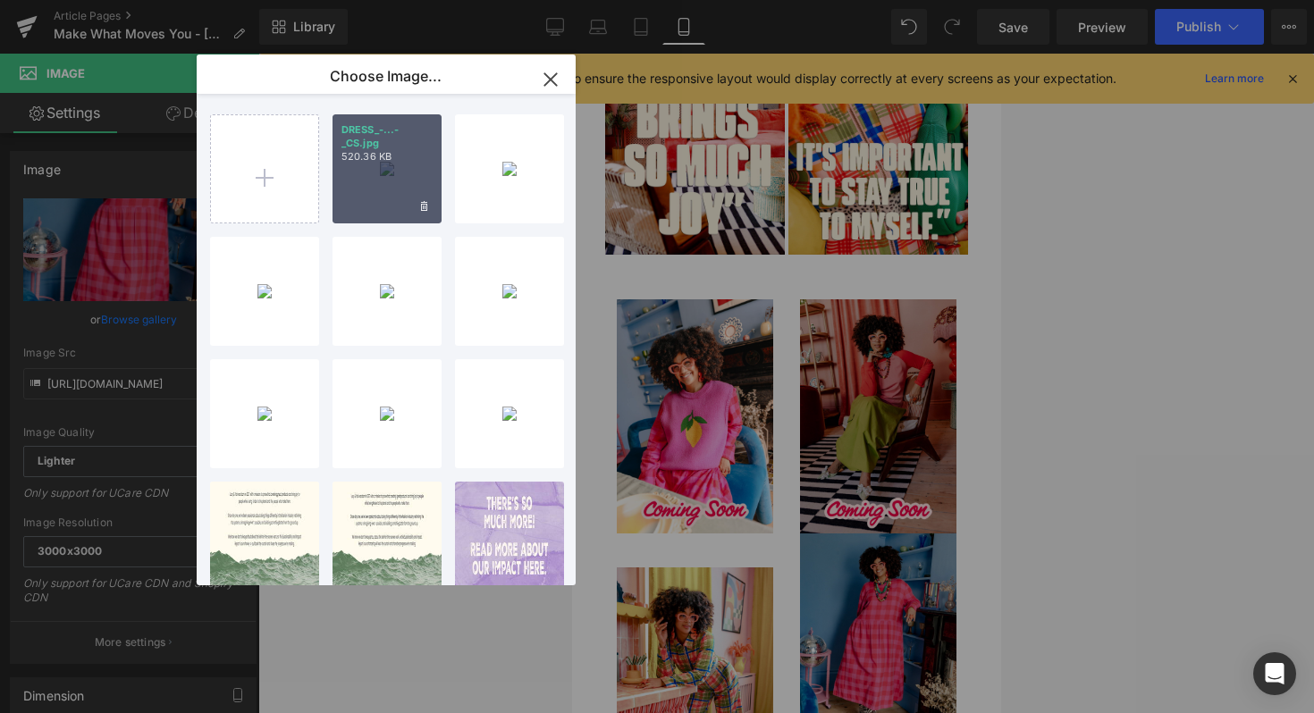
click at [380, 156] on p "520.36 KB" at bounding box center [386, 156] width 91 height 13
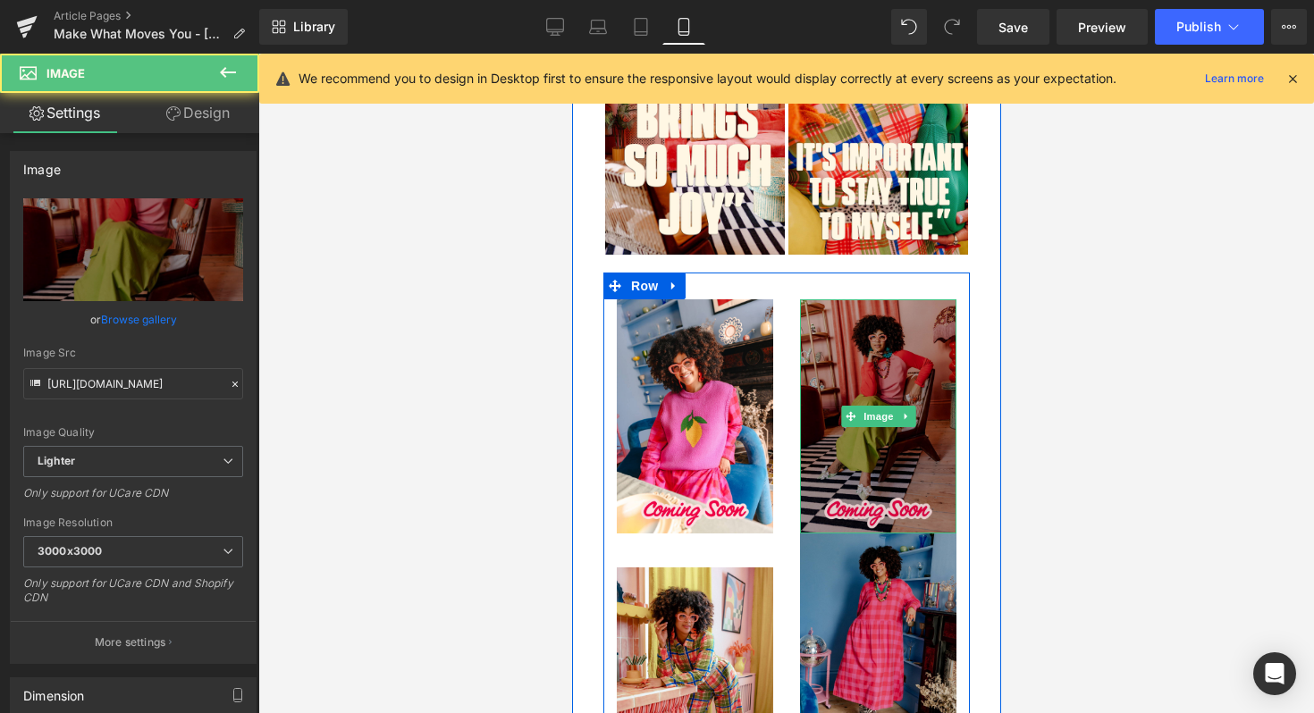
drag, startPoint x: 828, startPoint y: 434, endPoint x: 846, endPoint y: 412, distance: 29.2
click at [846, 383] on div "Image" at bounding box center [877, 416] width 156 height 235
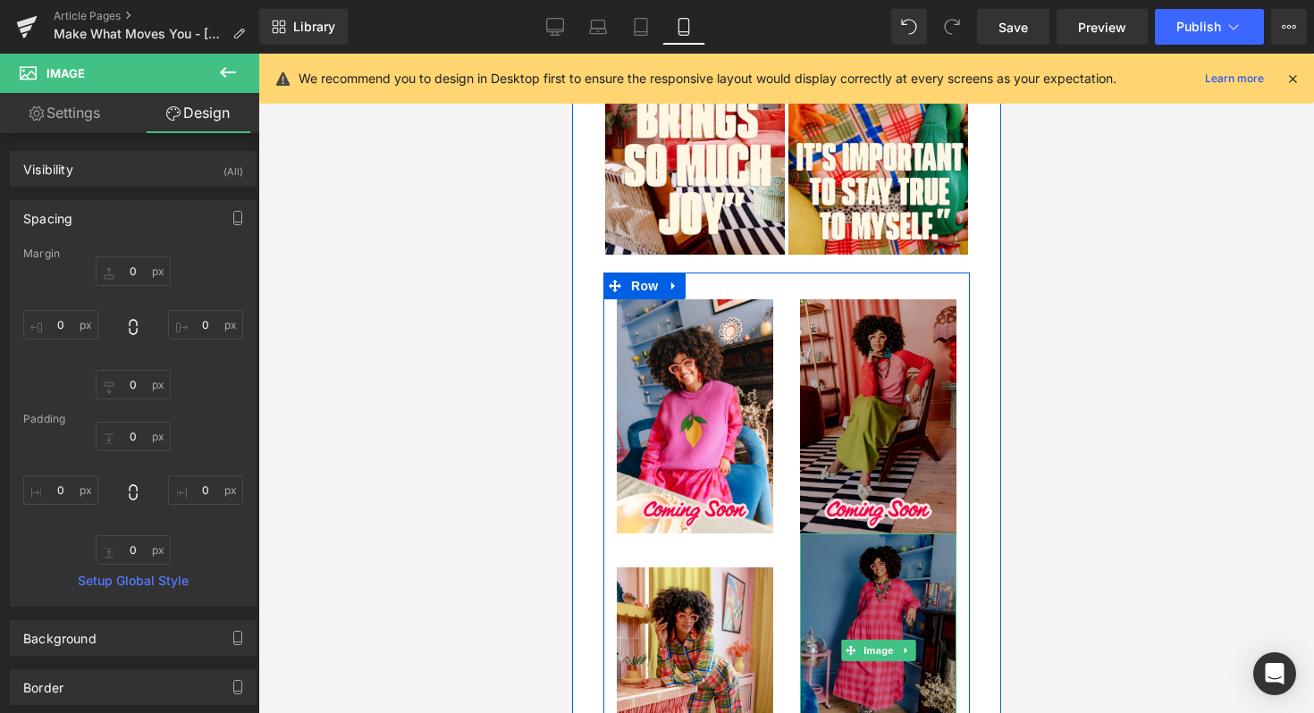
click at [844, 534] on img at bounding box center [877, 651] width 156 height 235
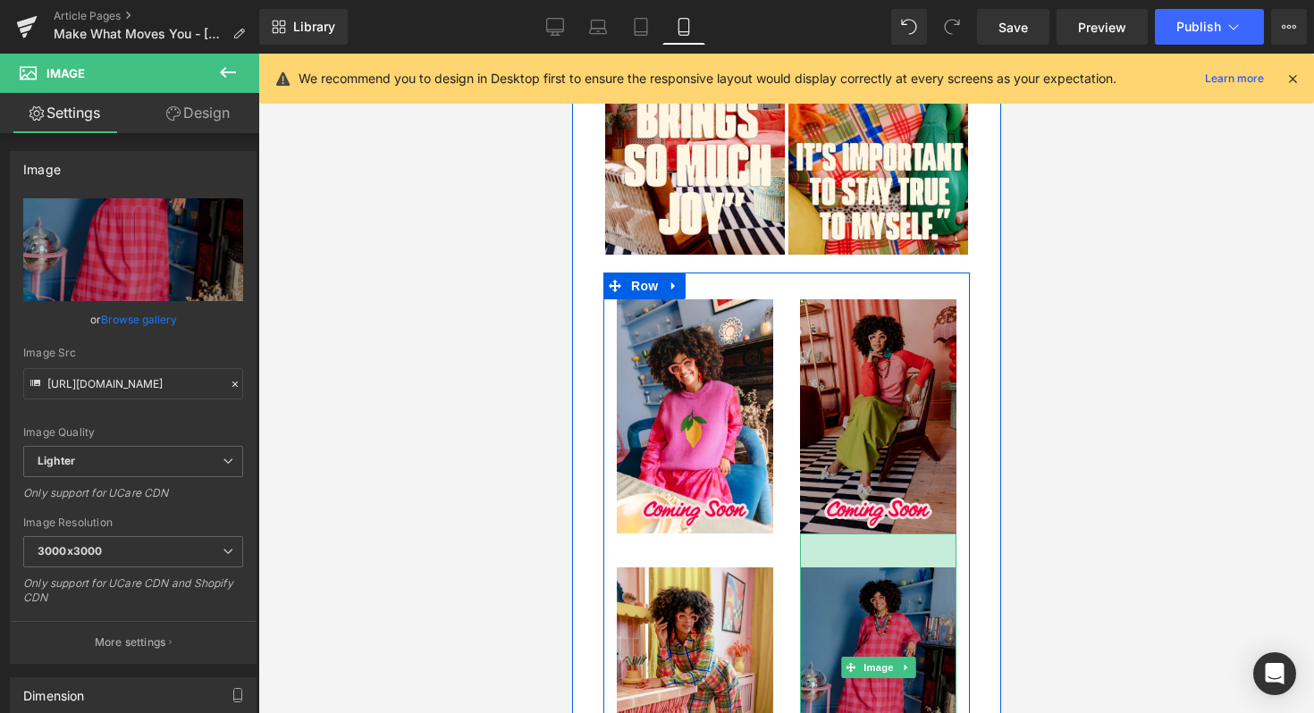
drag, startPoint x: 851, startPoint y: 439, endPoint x: 852, endPoint y: 468, distance: 29.5
click at [852, 534] on div "Image 38px" at bounding box center [877, 668] width 156 height 269
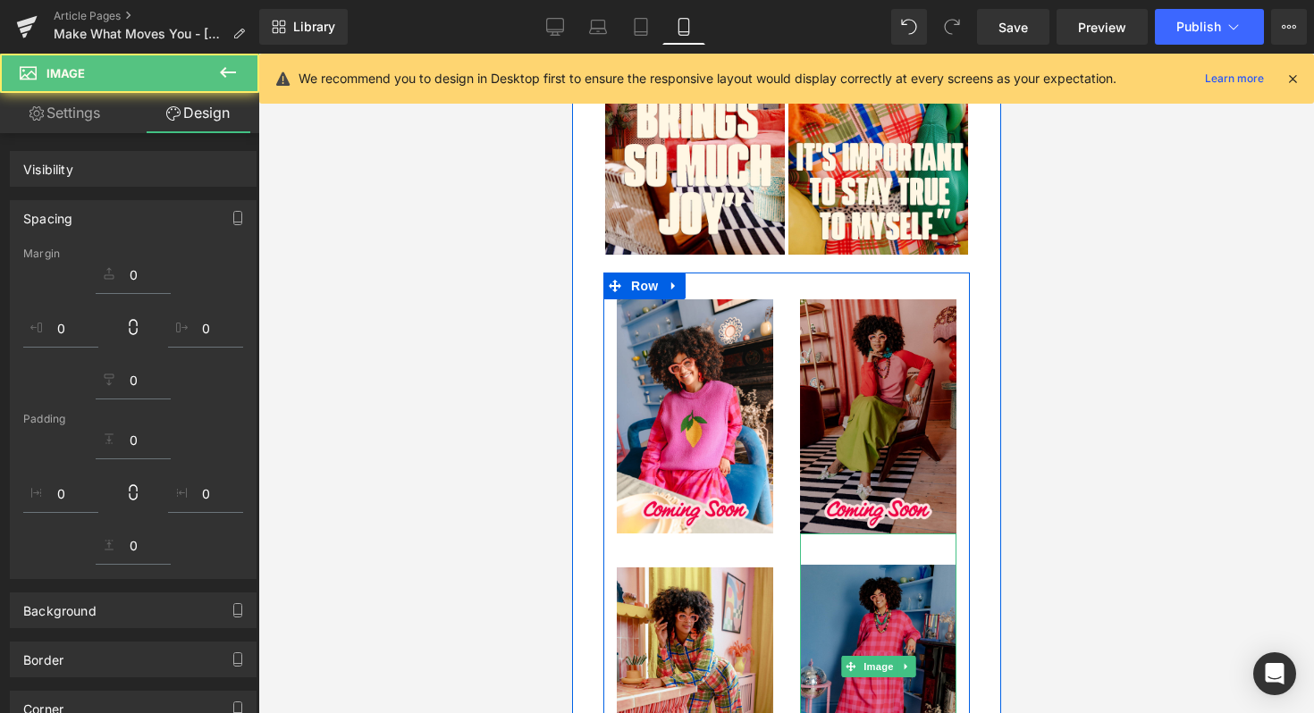
click at [1164, 423] on div at bounding box center [785, 384] width 1055 height 660
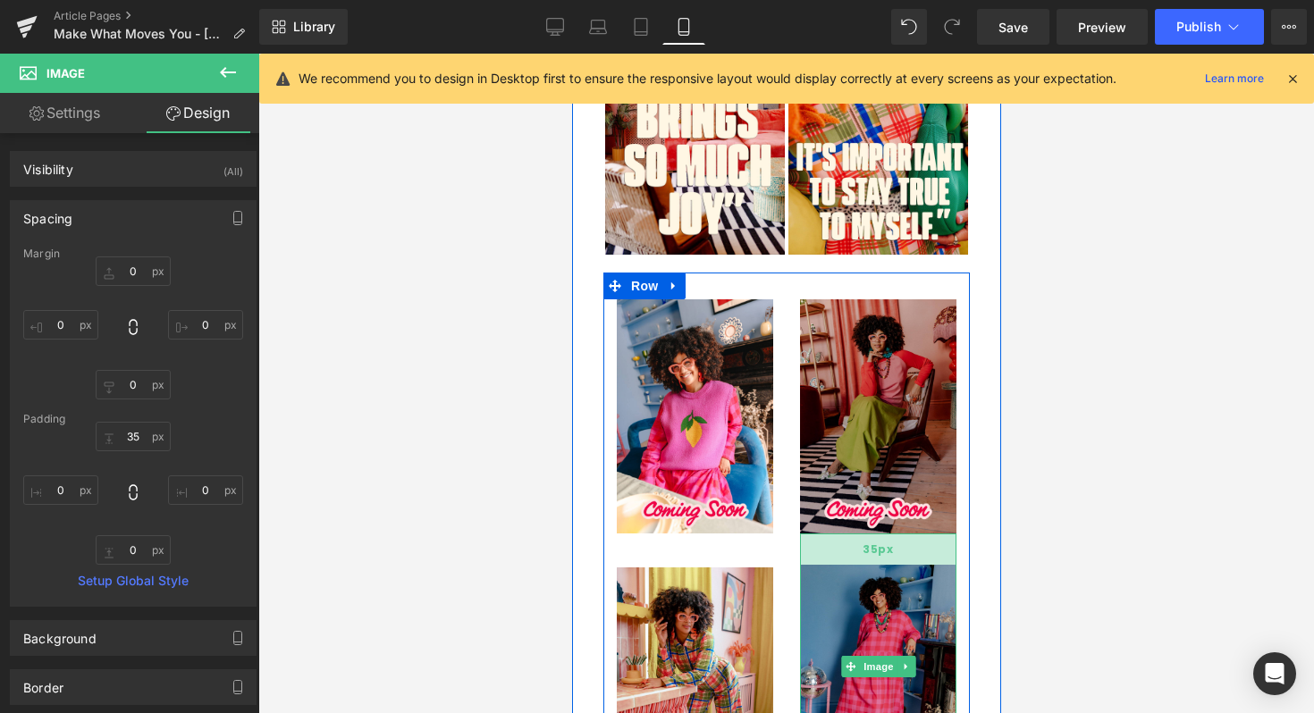
click at [845, 534] on div "35px" at bounding box center [877, 549] width 156 height 31
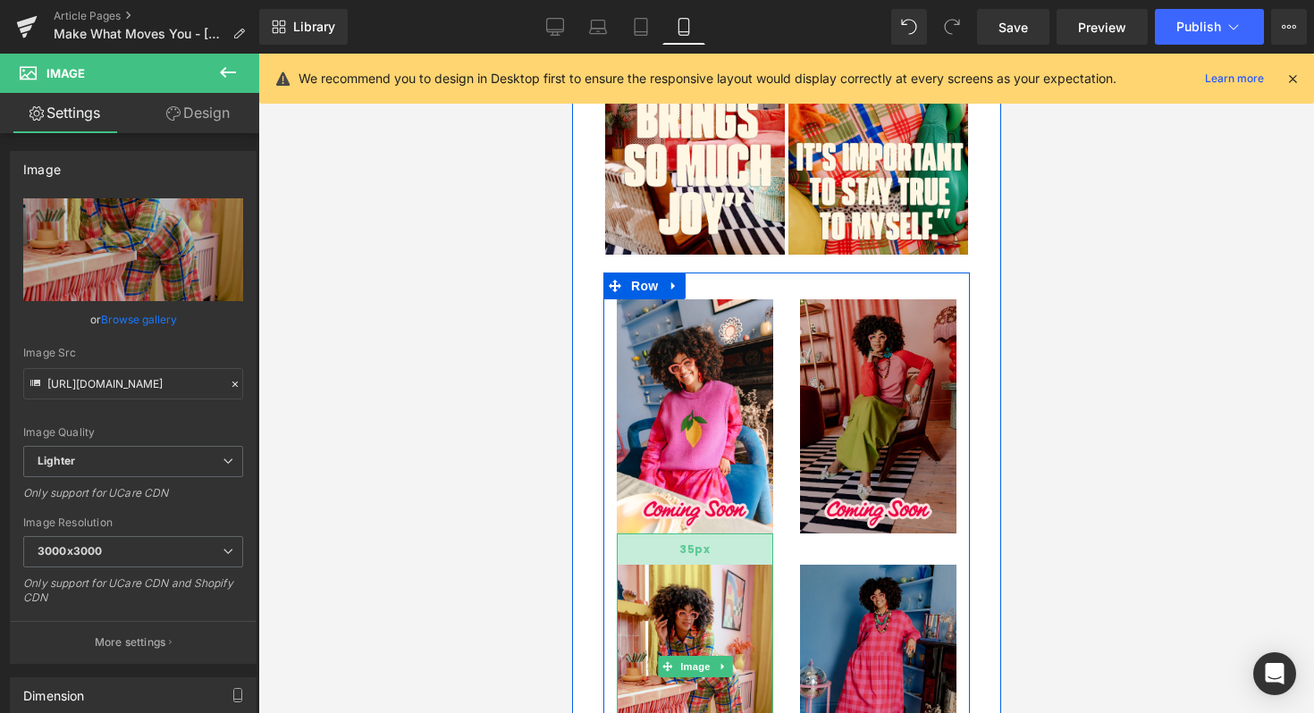
click at [712, 534] on div "35px" at bounding box center [694, 549] width 156 height 31
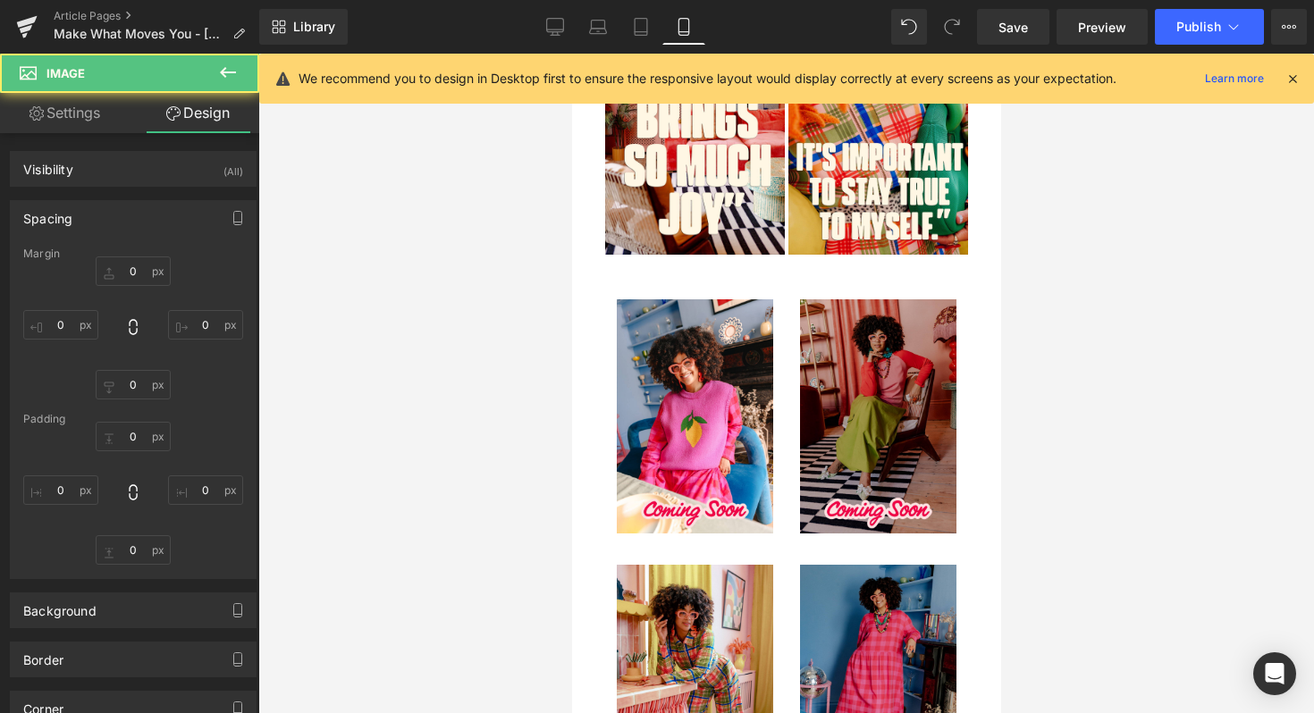
type input "0"
type input "35"
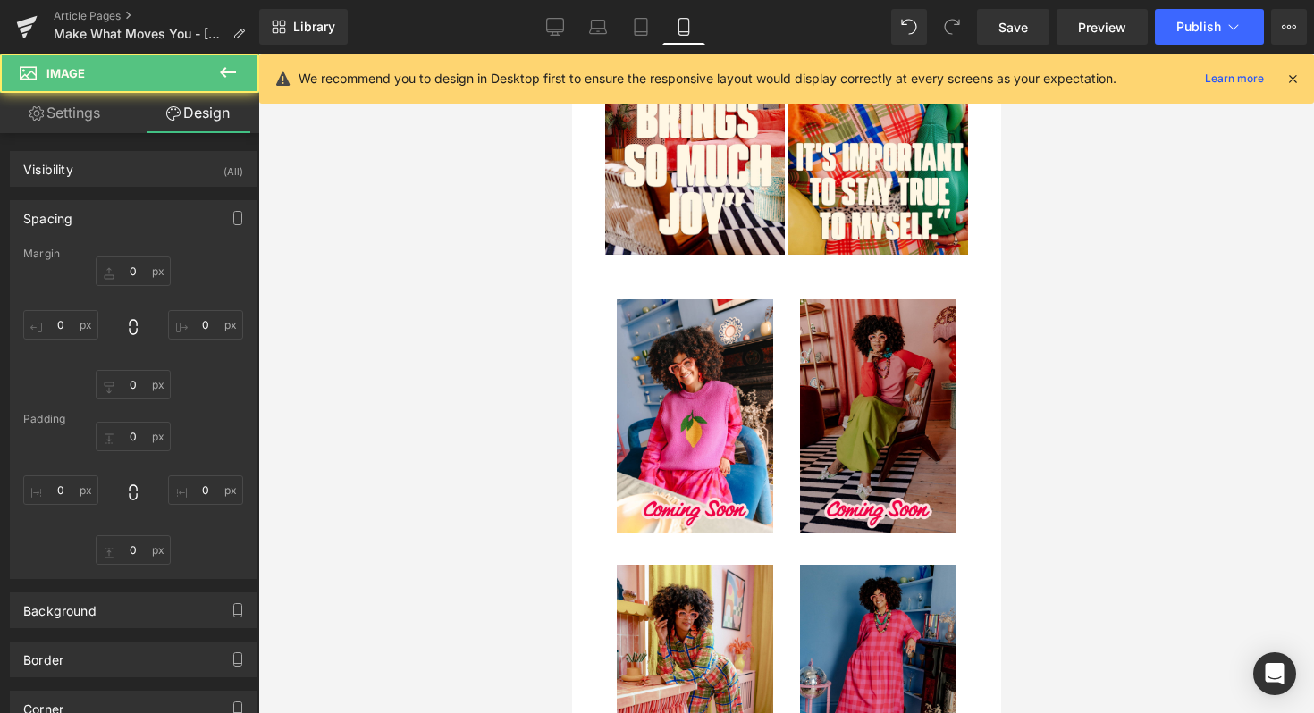
type input "0"
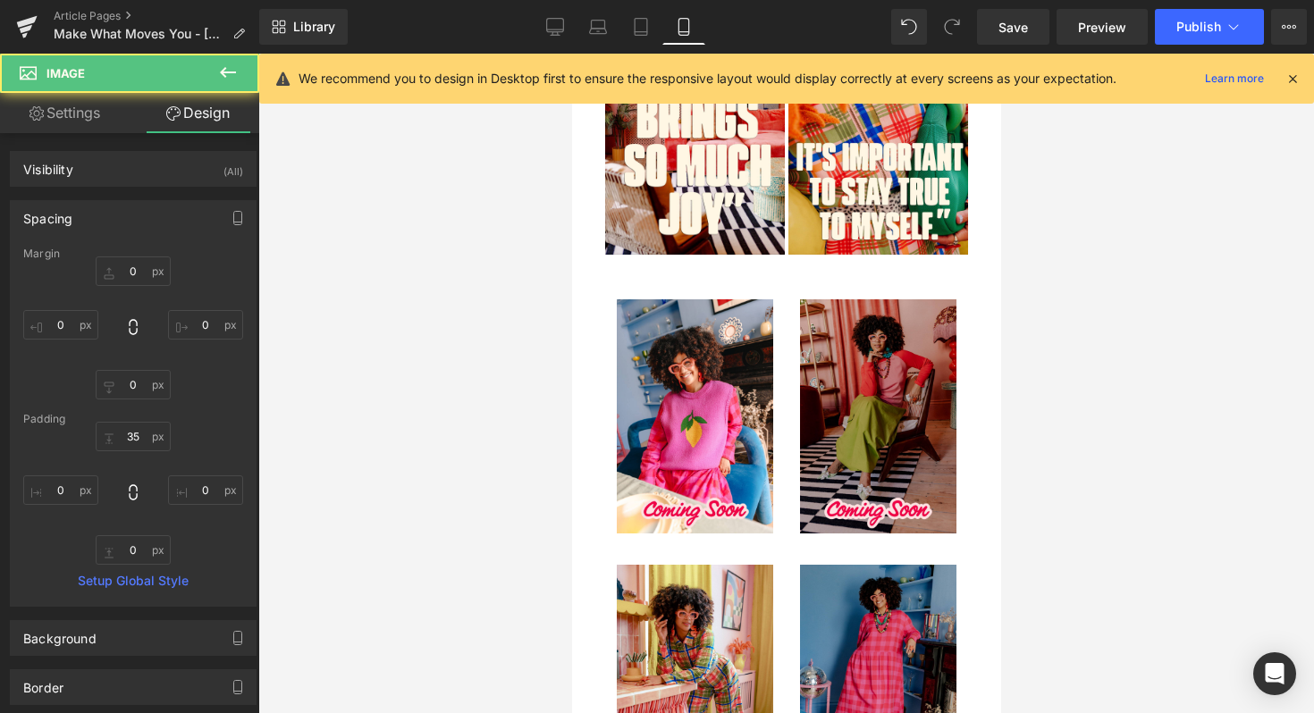
click at [541, 420] on div at bounding box center [785, 384] width 1055 height 660
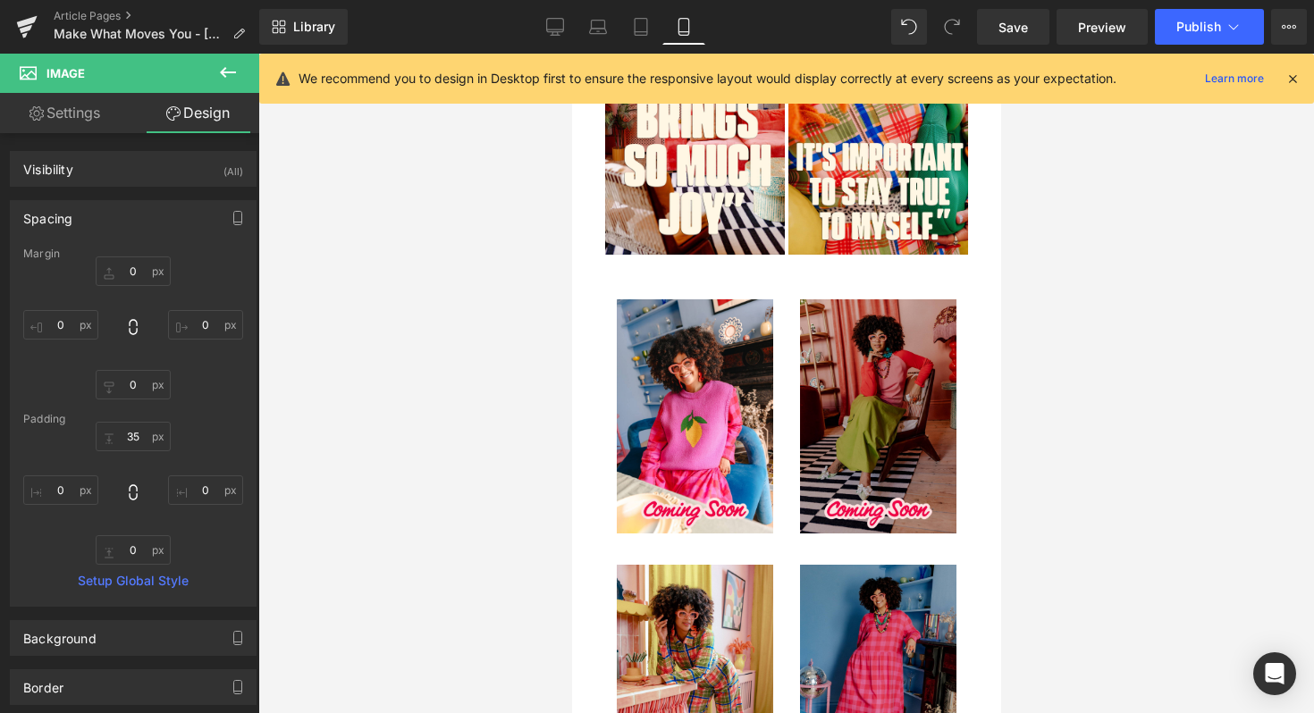
click at [223, 77] on icon at bounding box center [227, 72] width 21 height 21
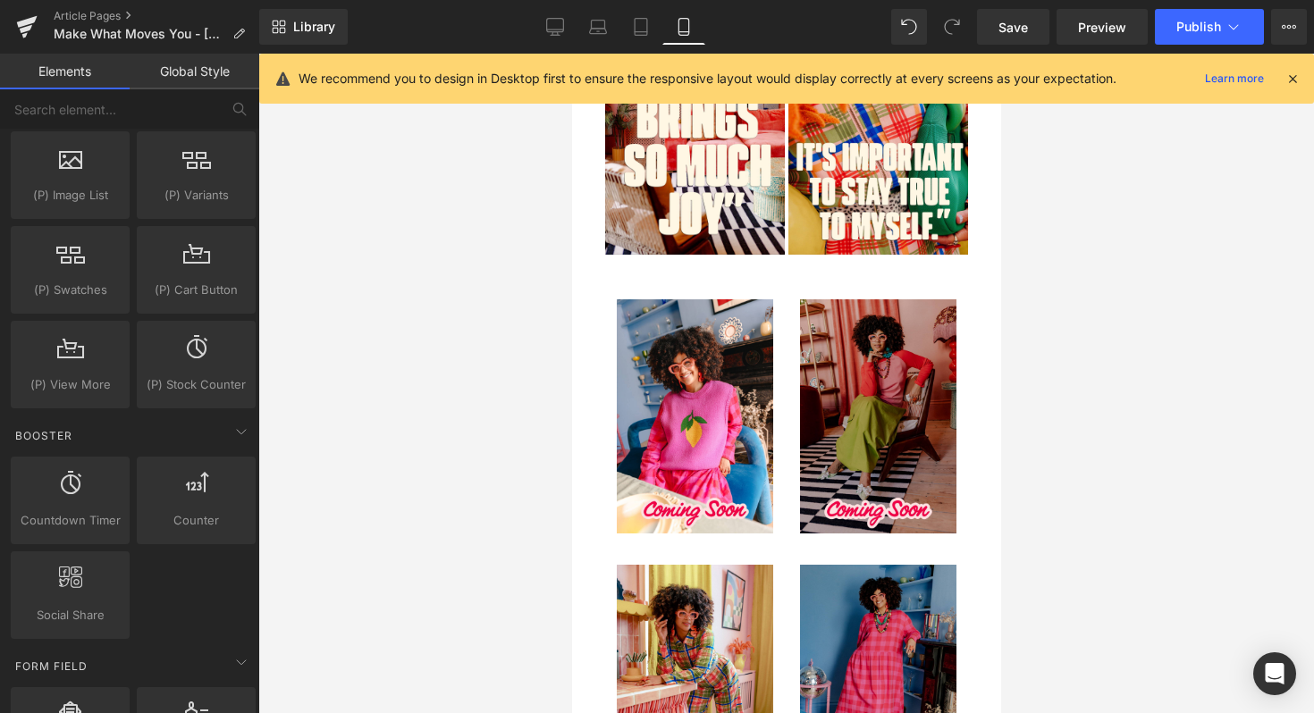
scroll to position [2086, 0]
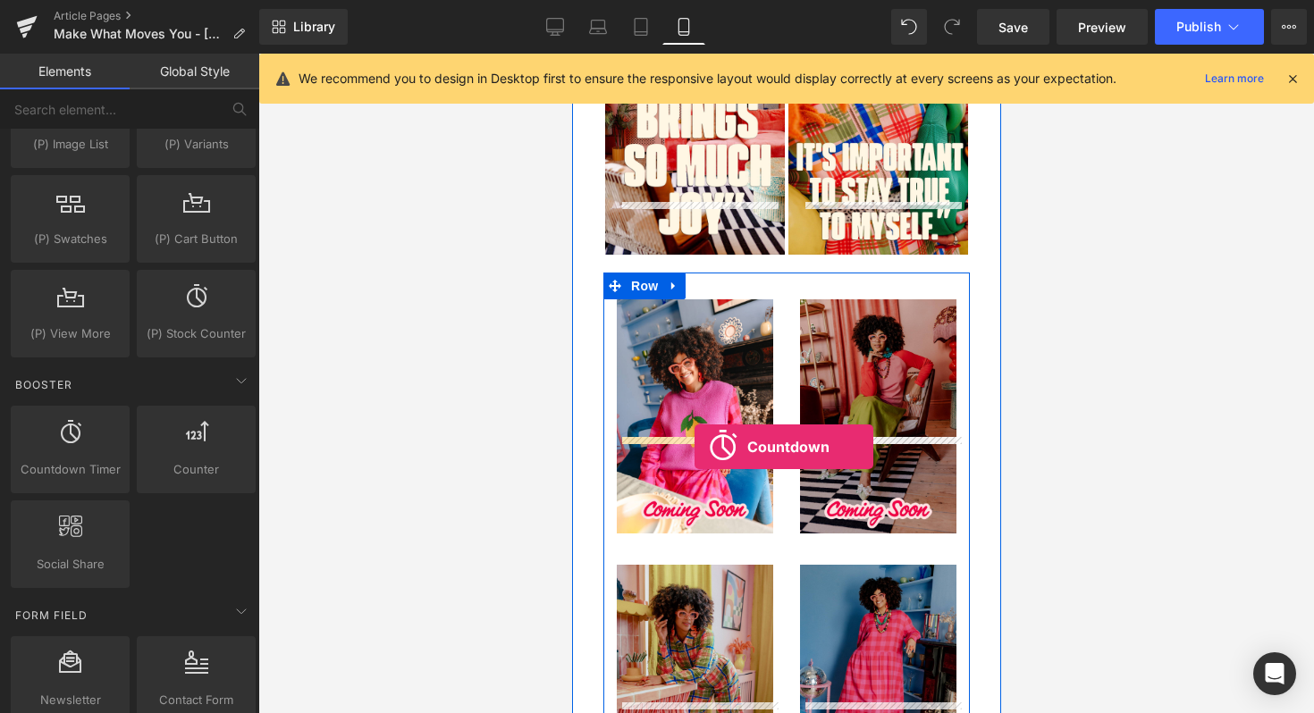
drag, startPoint x: 653, startPoint y: 510, endPoint x: 694, endPoint y: 447, distance: 75.1
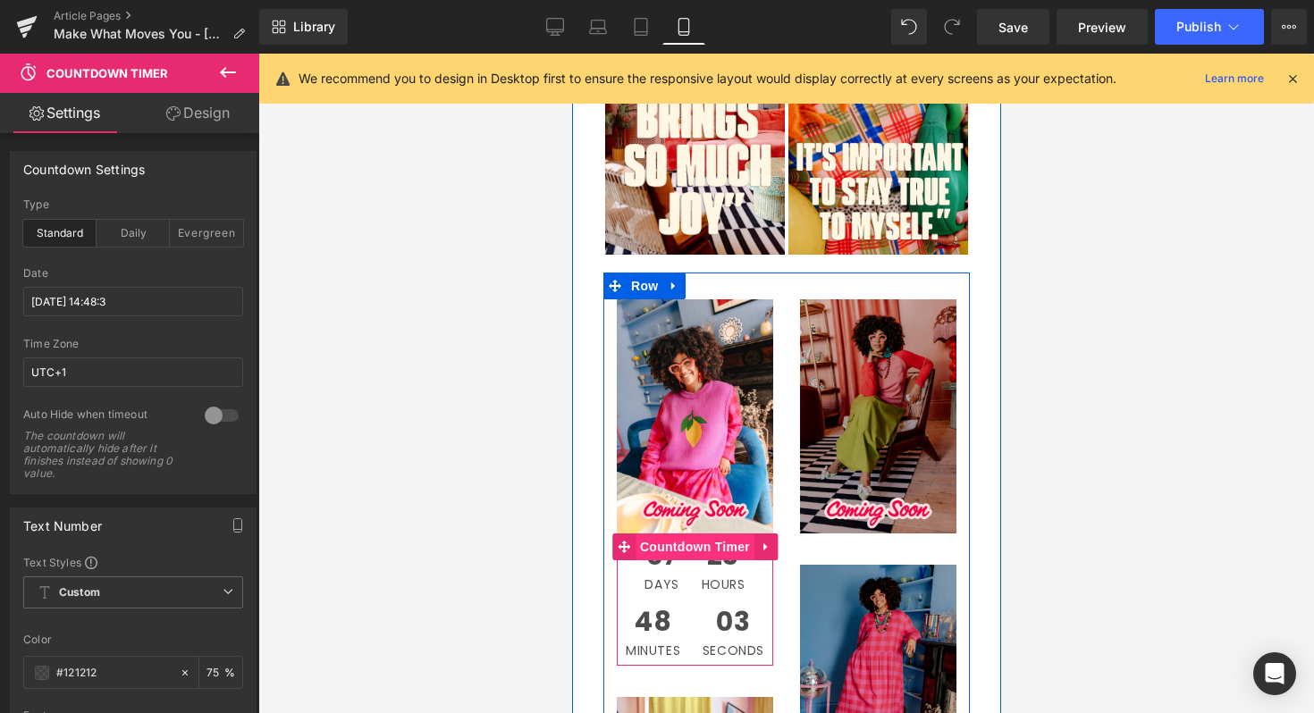
click at [690, 534] on span "Countdown Timer" at bounding box center [694, 547] width 119 height 27
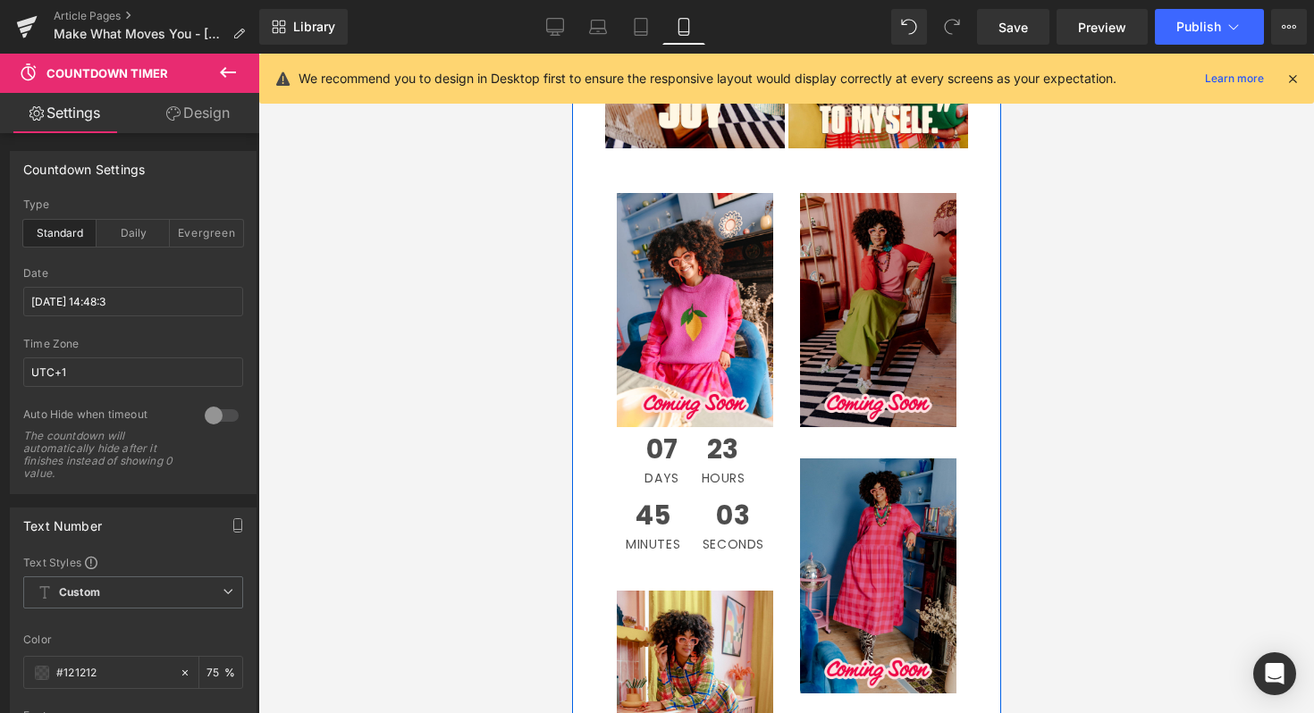
scroll to position [1214, 0]
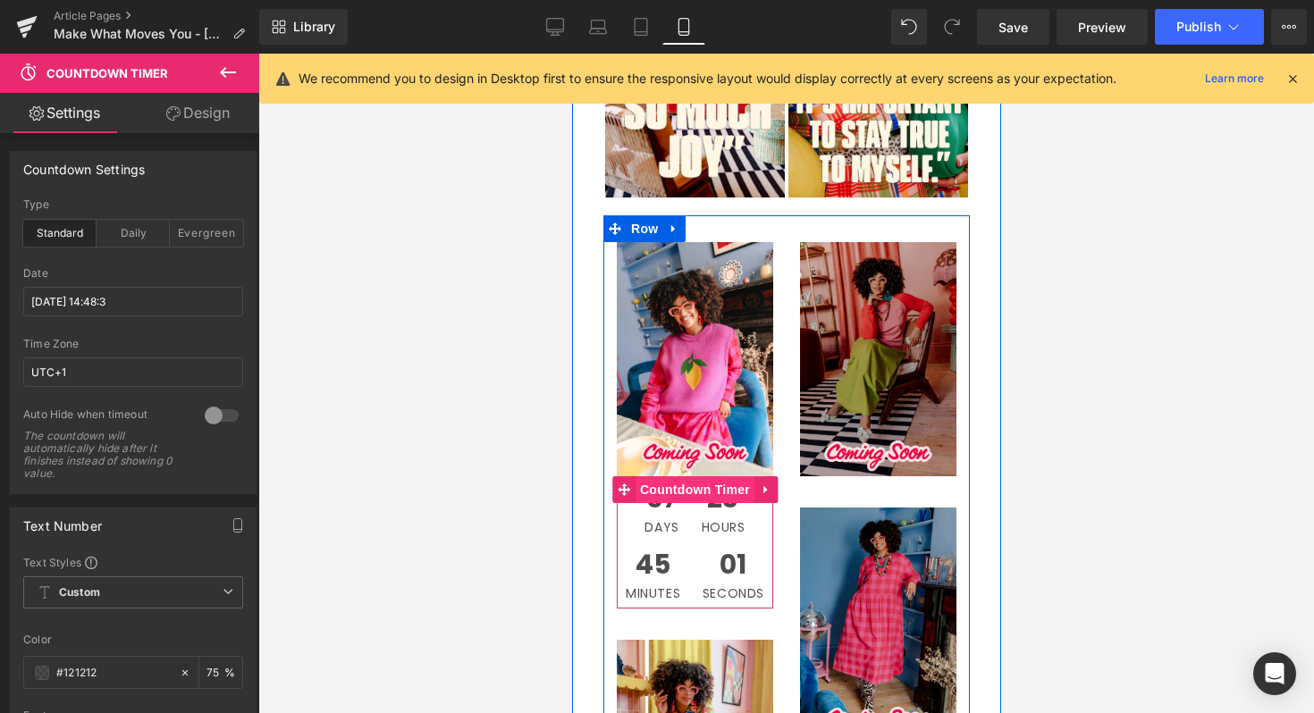
click at [684, 476] on span "Countdown Timer" at bounding box center [694, 489] width 119 height 27
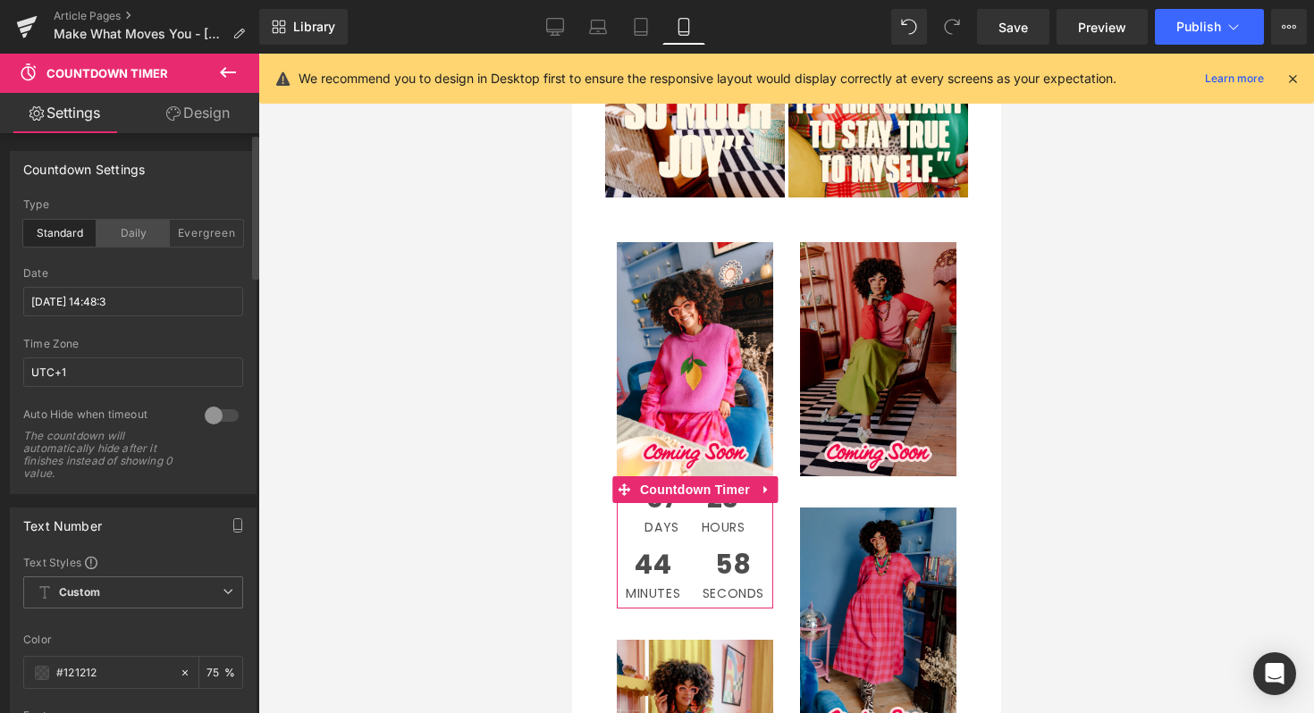
click at [148, 243] on div "Daily" at bounding box center [133, 233] width 73 height 27
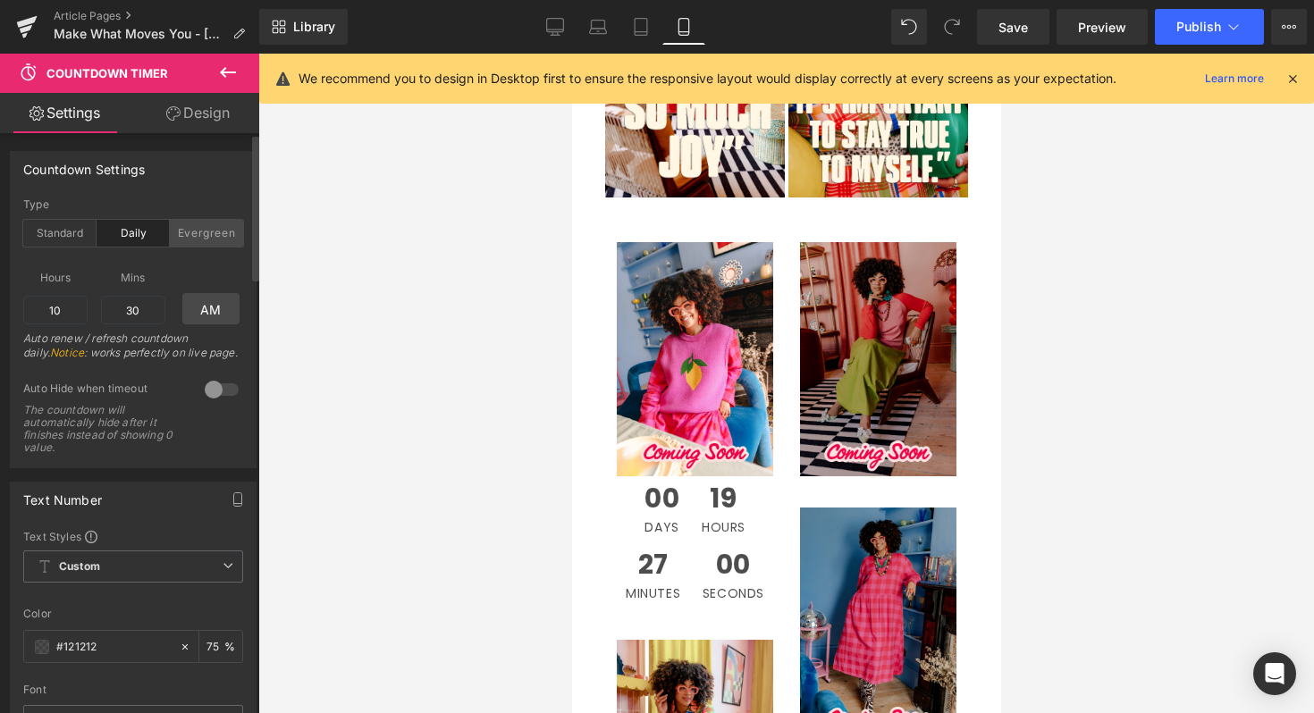
click at [186, 240] on div "Evergreen" at bounding box center [206, 233] width 73 height 27
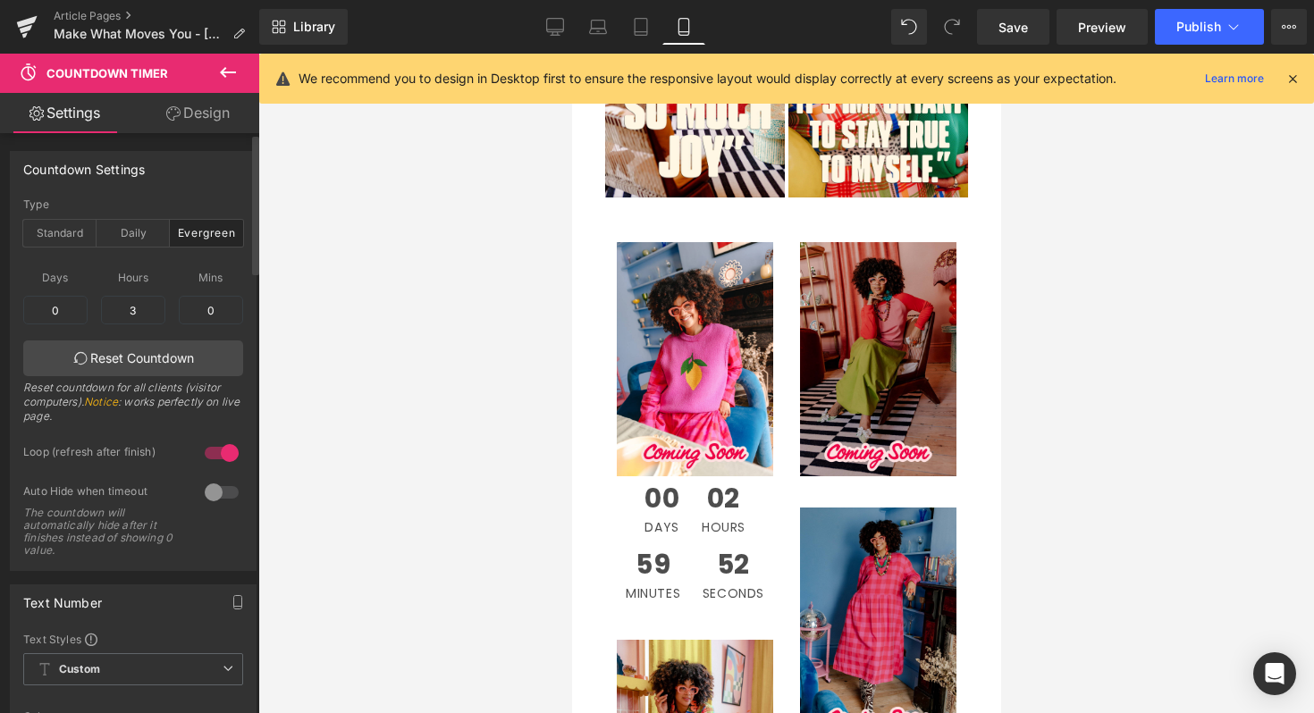
click at [206, 451] on div at bounding box center [221, 453] width 43 height 29
click at [216, 452] on div at bounding box center [221, 453] width 43 height 29
click at [73, 233] on div "Standard" at bounding box center [59, 233] width 73 height 27
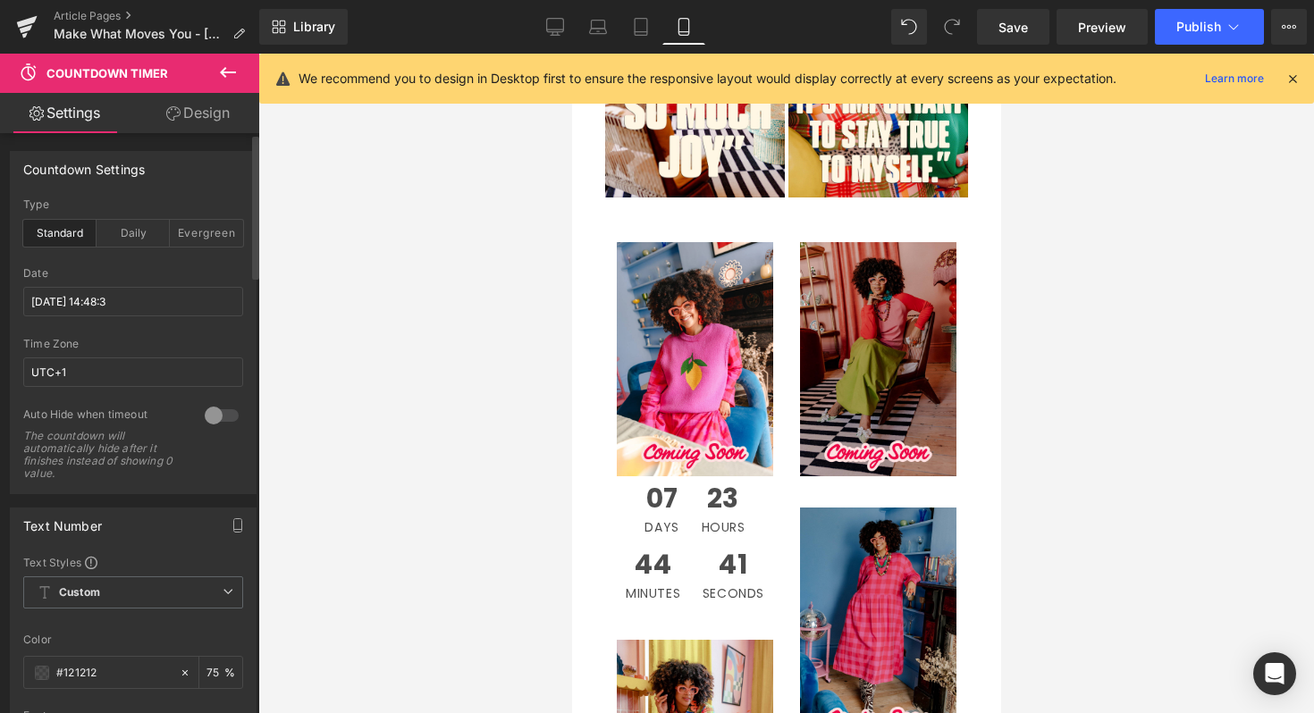
click at [208, 418] on div at bounding box center [221, 415] width 43 height 29
click at [141, 302] on input "2025/8/27 14:48:3" at bounding box center [133, 301] width 220 height 29
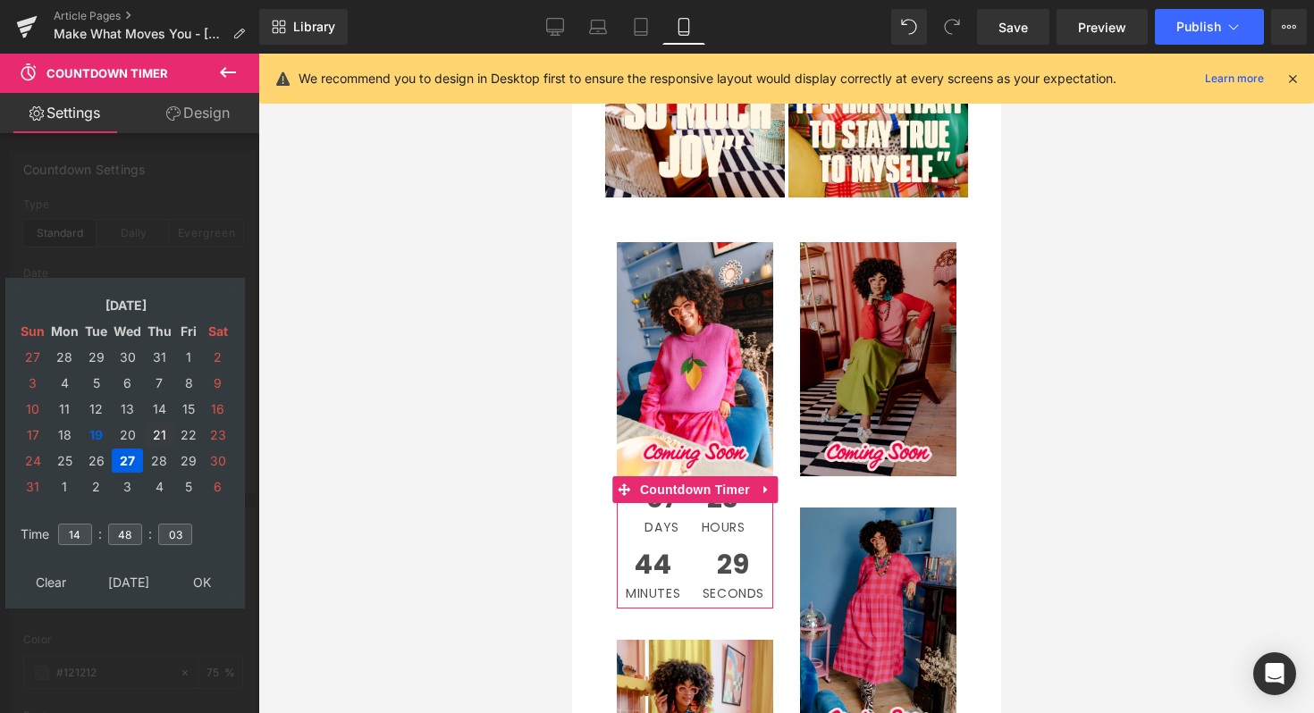
click at [160, 433] on td "21" at bounding box center [159, 435] width 29 height 24
click at [80, 536] on input "14" at bounding box center [75, 534] width 34 height 21
type input "1"
type input "09"
click at [134, 539] on input "48" at bounding box center [125, 534] width 34 height 21
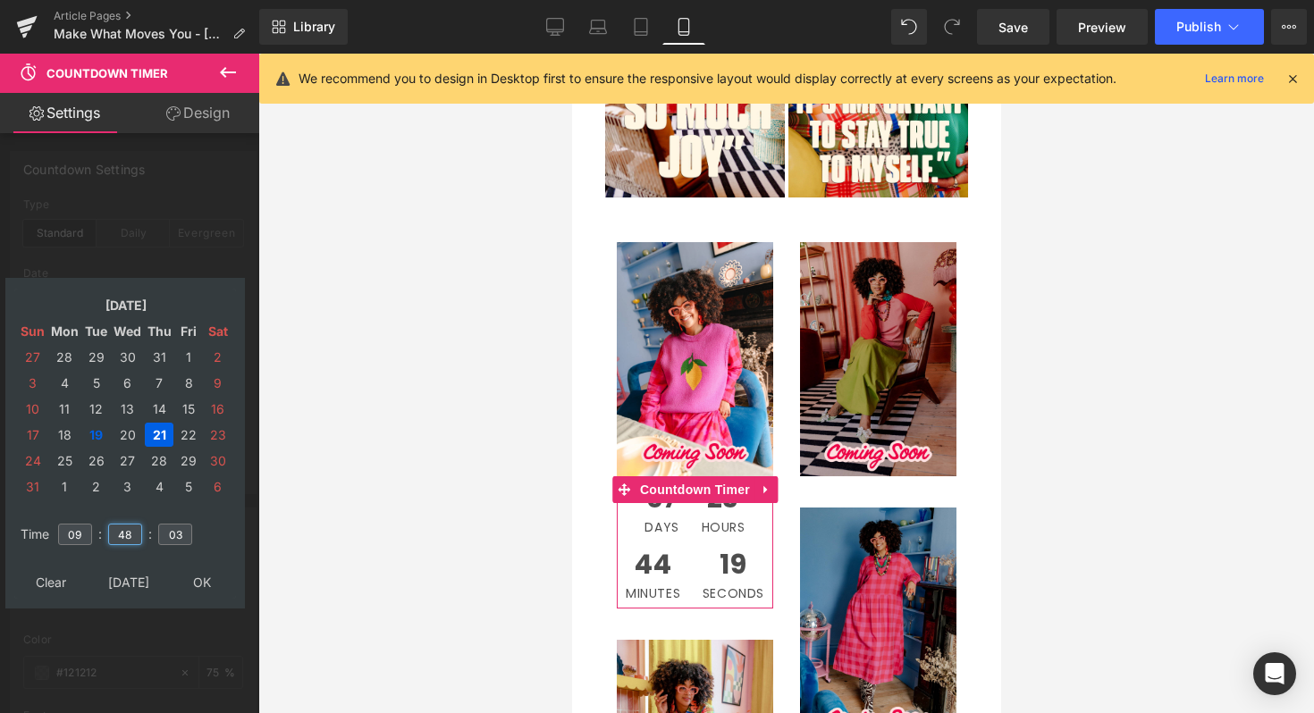
type input "4"
type input "30"
click at [183, 540] on input "03" at bounding box center [175, 534] width 34 height 21
type input "0"
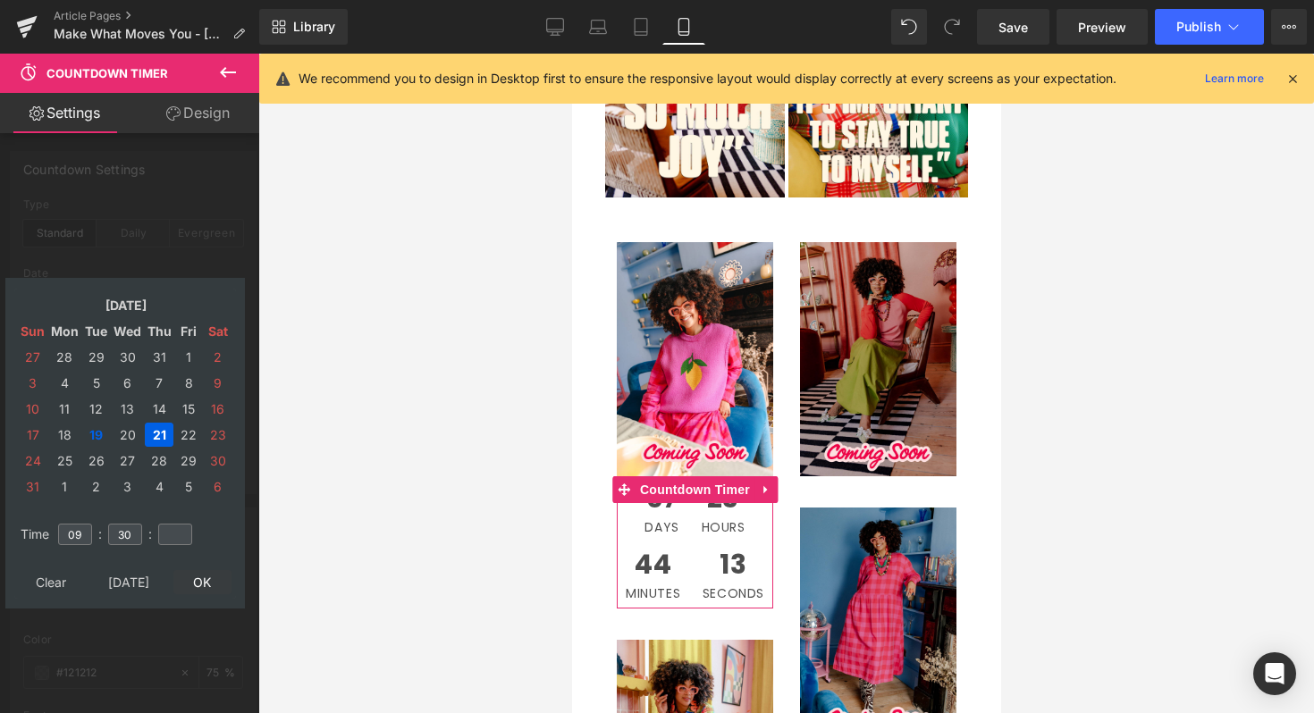
type input "00"
type input "[DATE] 09:30:00"
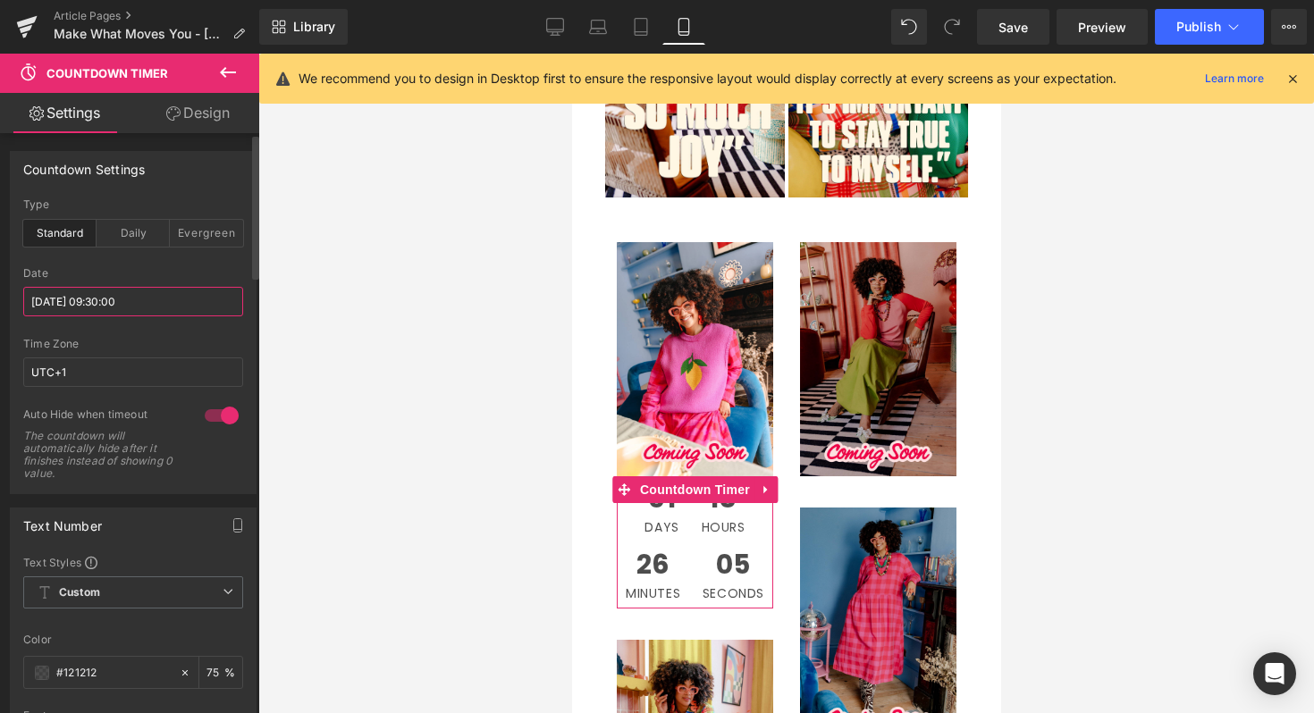
click at [188, 311] on input "[DATE] 09:30:00" at bounding box center [133, 301] width 220 height 29
click at [134, 373] on input "UTC+1" at bounding box center [133, 371] width 220 height 29
drag, startPoint x: 134, startPoint y: 373, endPoint x: 2, endPoint y: 373, distance: 132.3
click at [2, 373] on div "Countdown Settings standard Type Standard Daily Evergreen 2025/08/21 09:30:00 D…" at bounding box center [133, 316] width 267 height 357
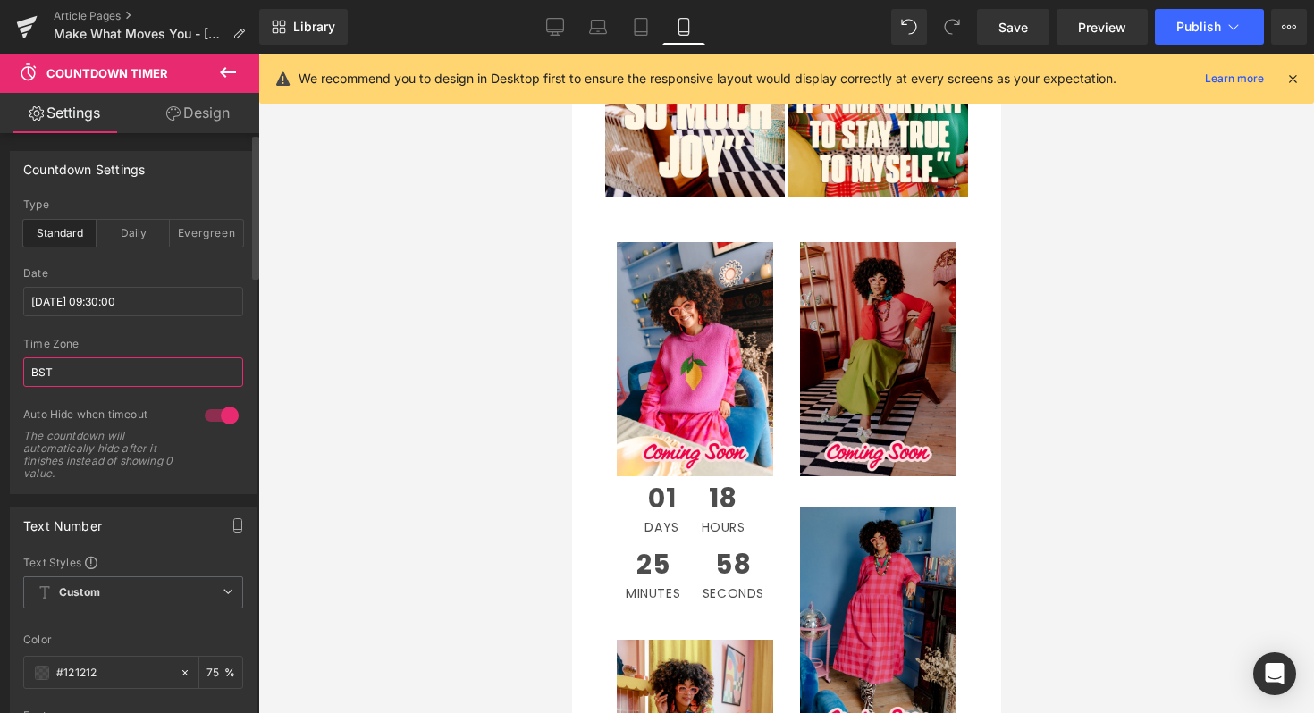
type input "BST"
click at [46, 443] on div "The countdown will automatically hide after it finishes instead of showing 0 va…" at bounding box center [103, 455] width 161 height 50
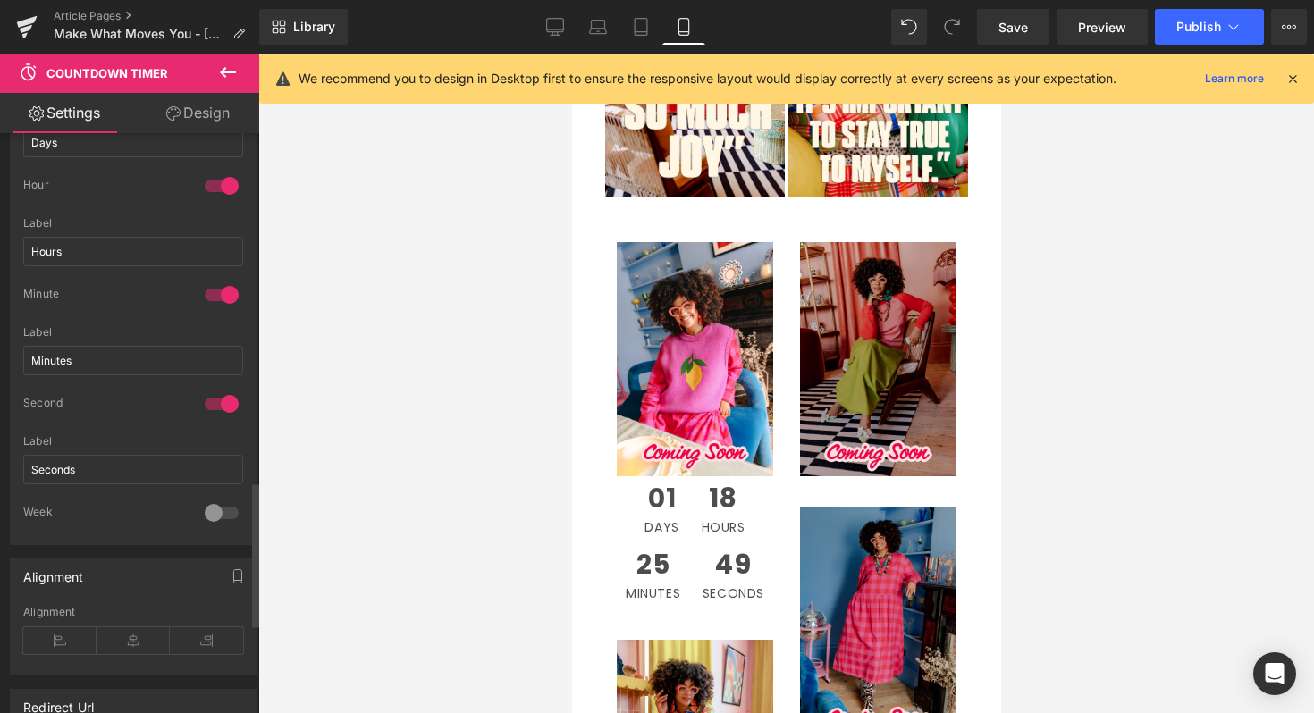
scroll to position [1406, 0]
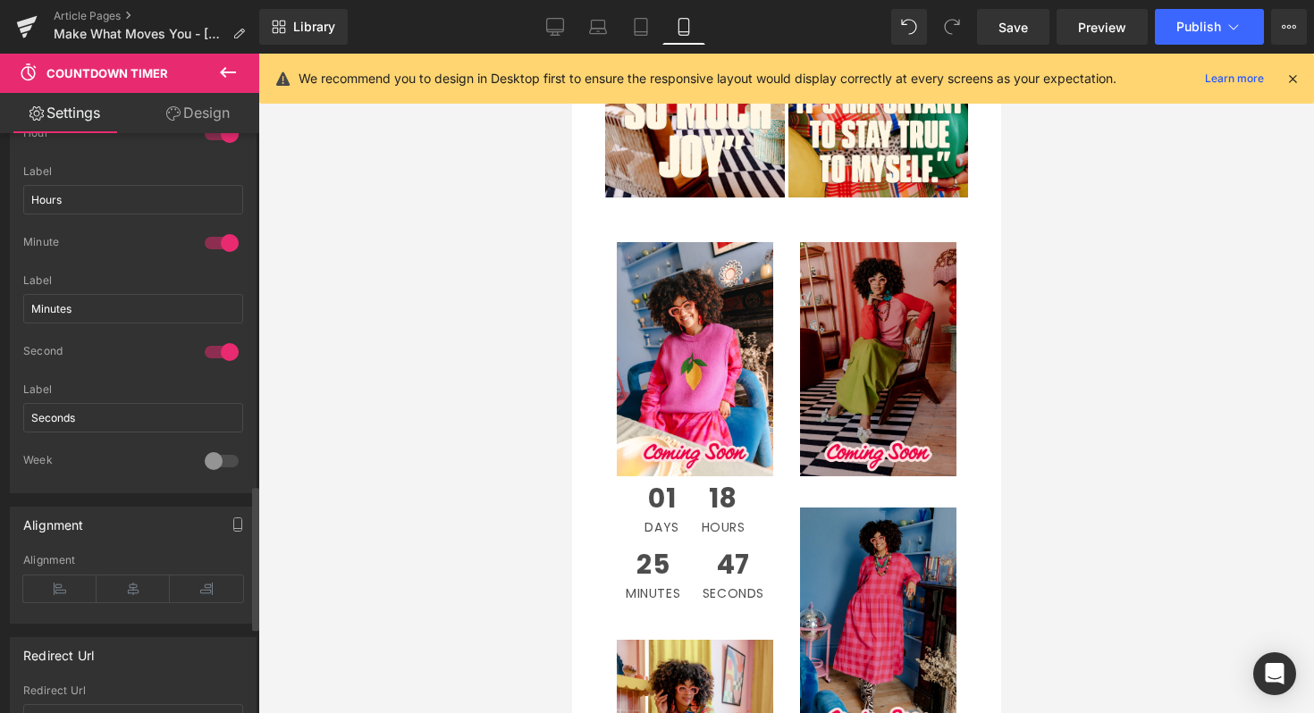
click at [212, 351] on div at bounding box center [221, 352] width 43 height 29
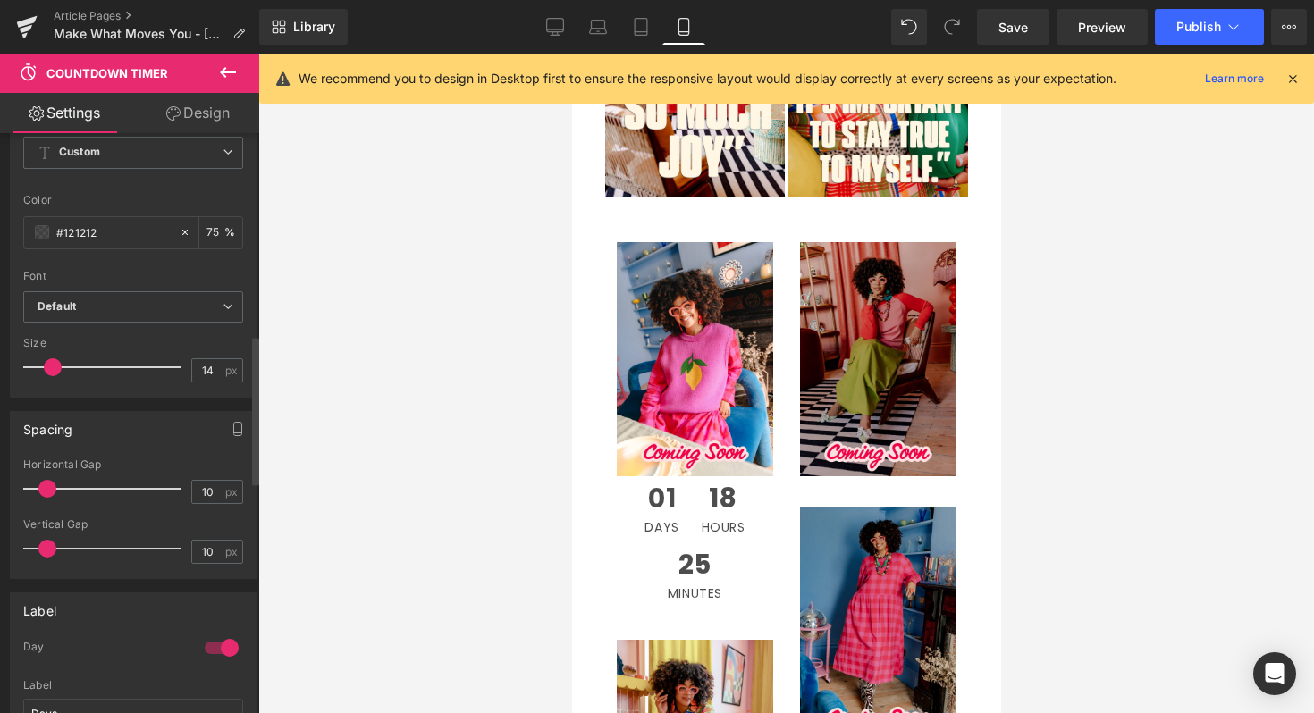
scroll to position [782, 0]
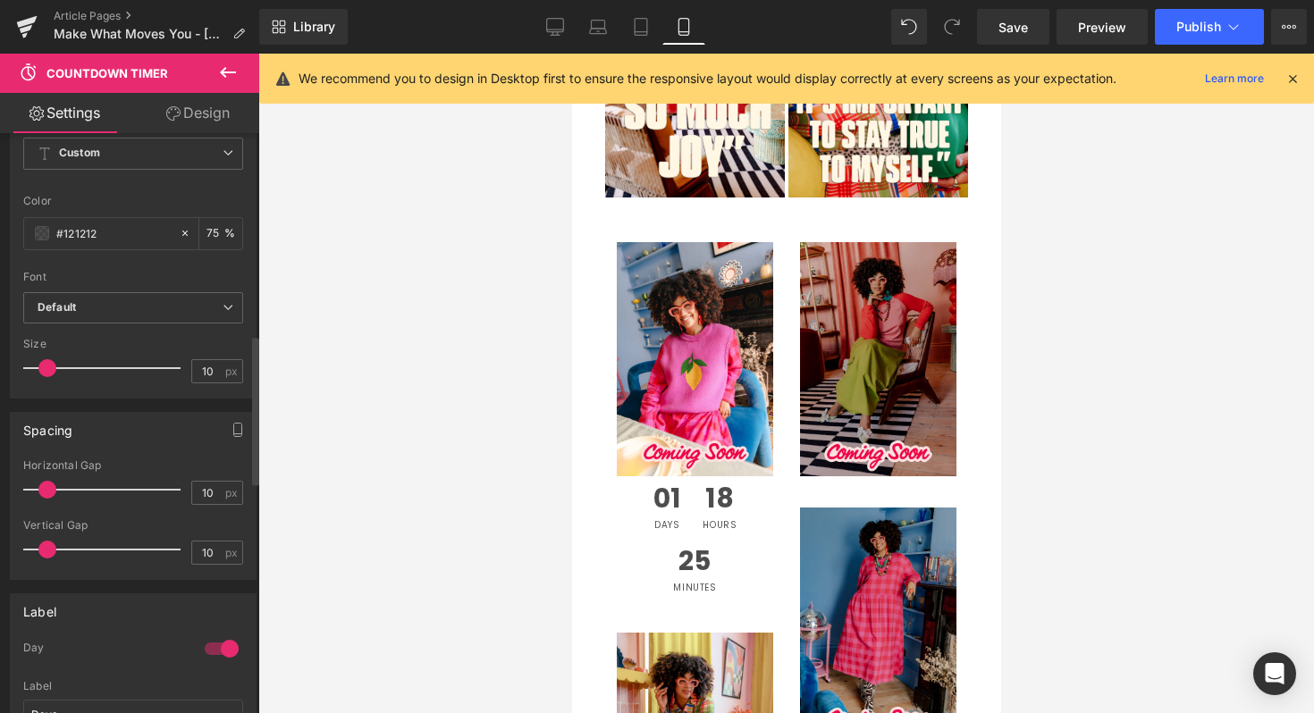
click at [51, 368] on span at bounding box center [47, 368] width 18 height 18
type input "14"
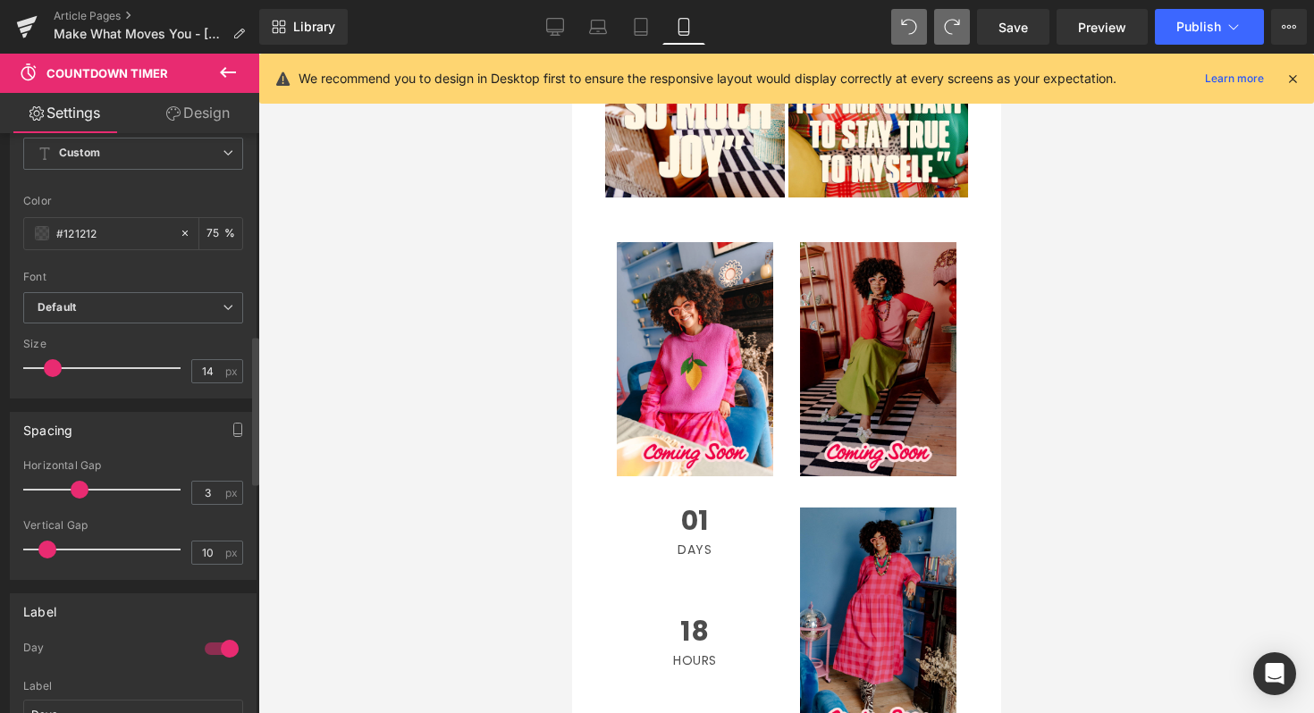
type input "0"
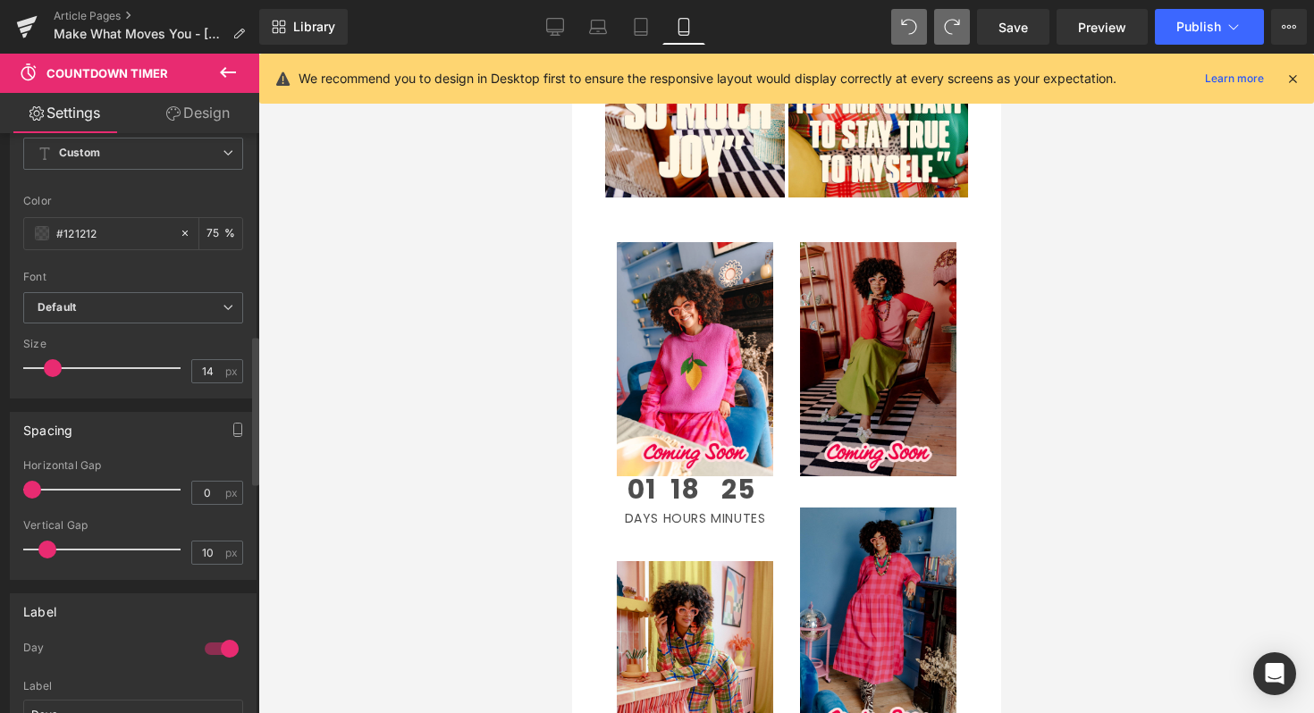
drag, startPoint x: 48, startPoint y: 489, endPoint x: 7, endPoint y: 489, distance: 41.1
click at [6, 489] on div "Spacing 0px Horizontal Gap 0 px 10px Vertical Gap 10 px" at bounding box center [133, 489] width 267 height 181
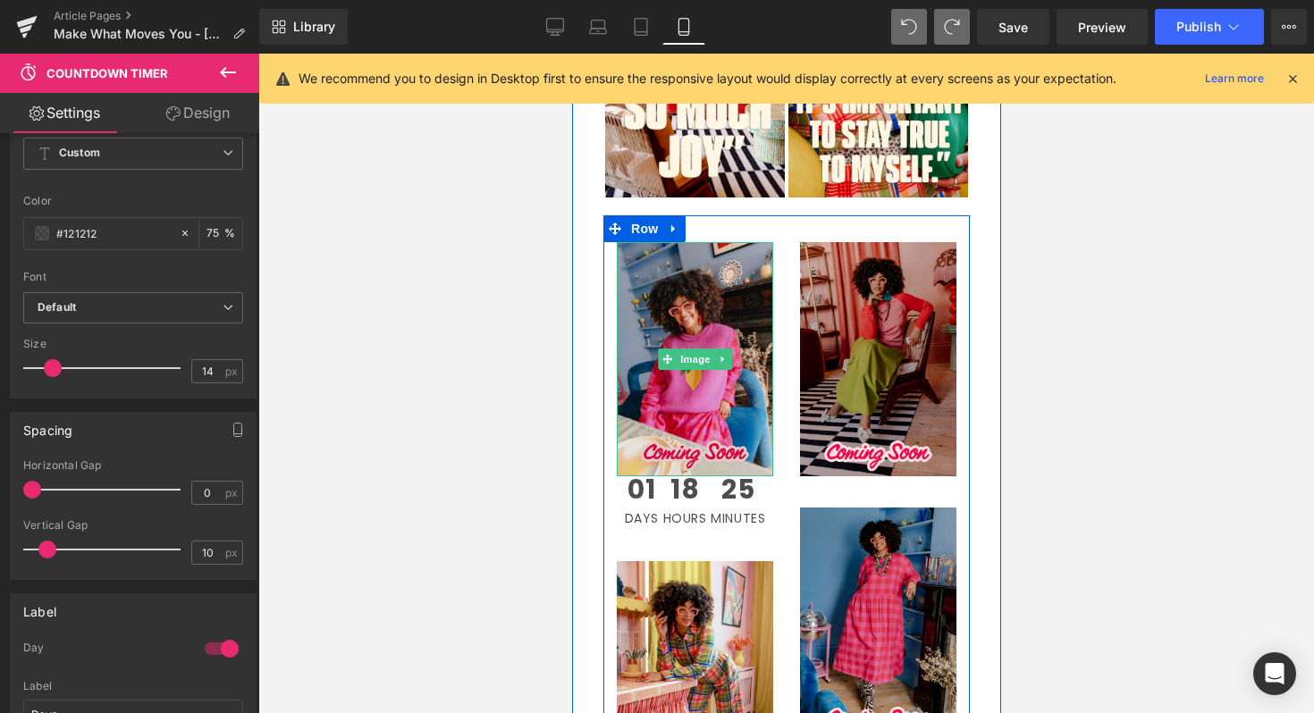
click at [652, 366] on img at bounding box center [694, 359] width 156 height 235
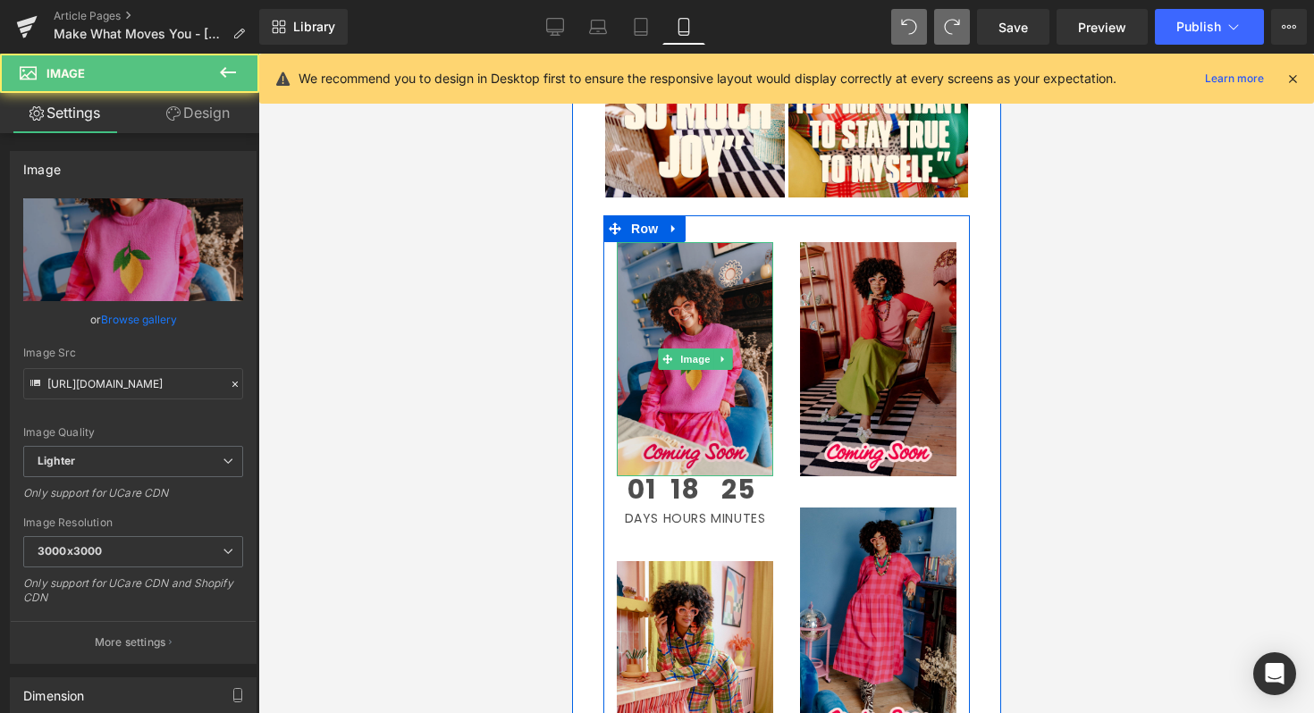
click at [710, 357] on img at bounding box center [694, 359] width 156 height 235
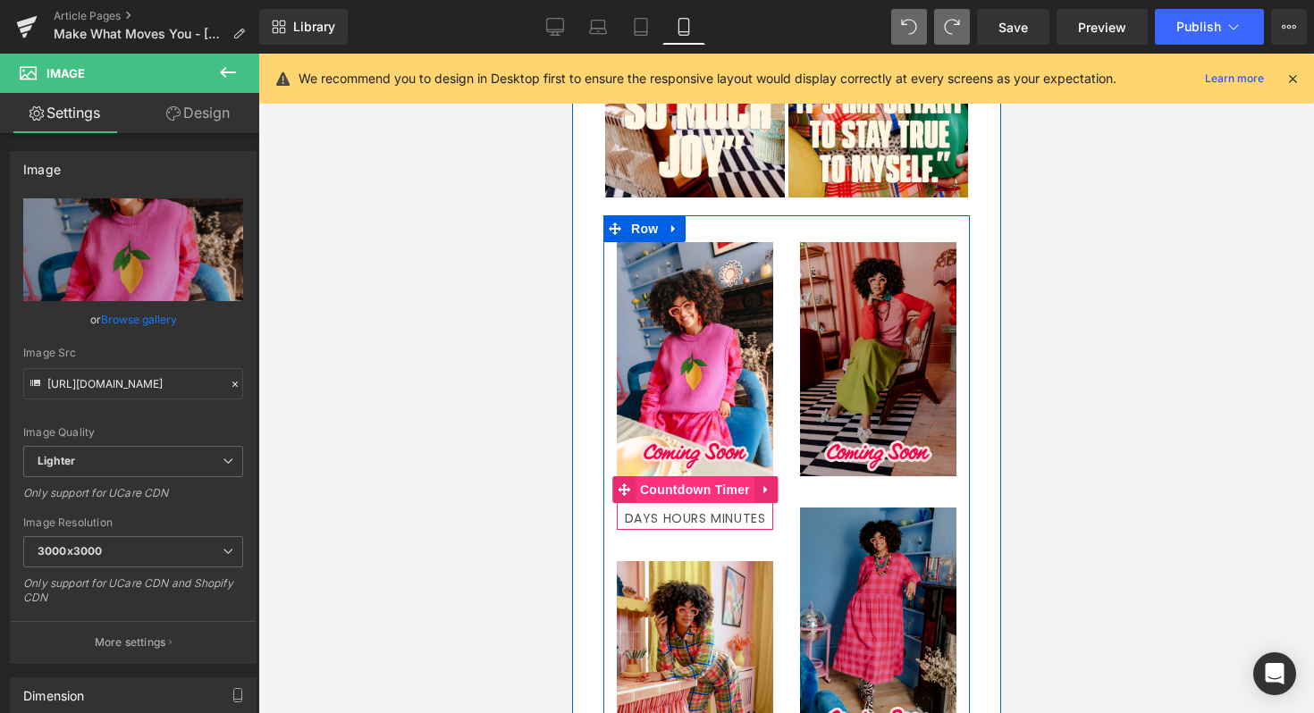
drag, startPoint x: 697, startPoint y: 377, endPoint x: 707, endPoint y: 390, distance: 15.9
click at [706, 391] on div "Image Image 01 Days 18 Hours 25 Minutes Countdown Timer Image 35px Image 35px R…" at bounding box center [785, 510] width 366 height 590
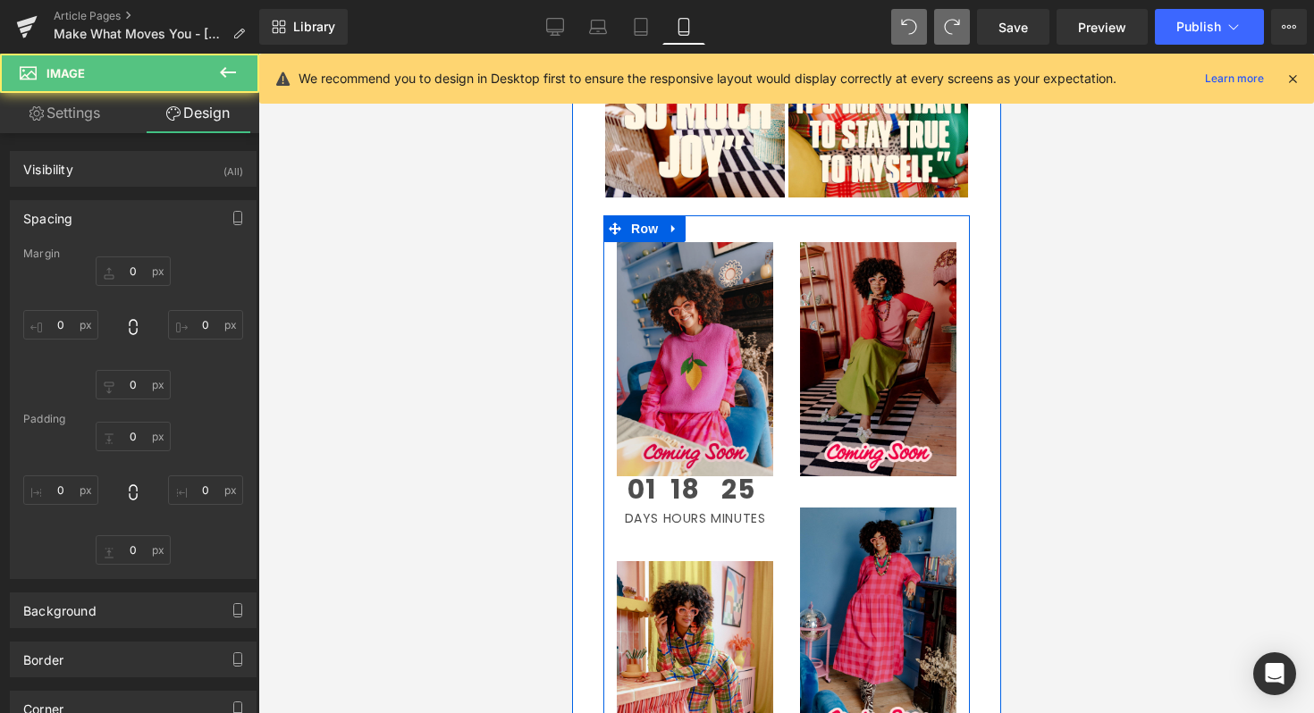
type input "0"
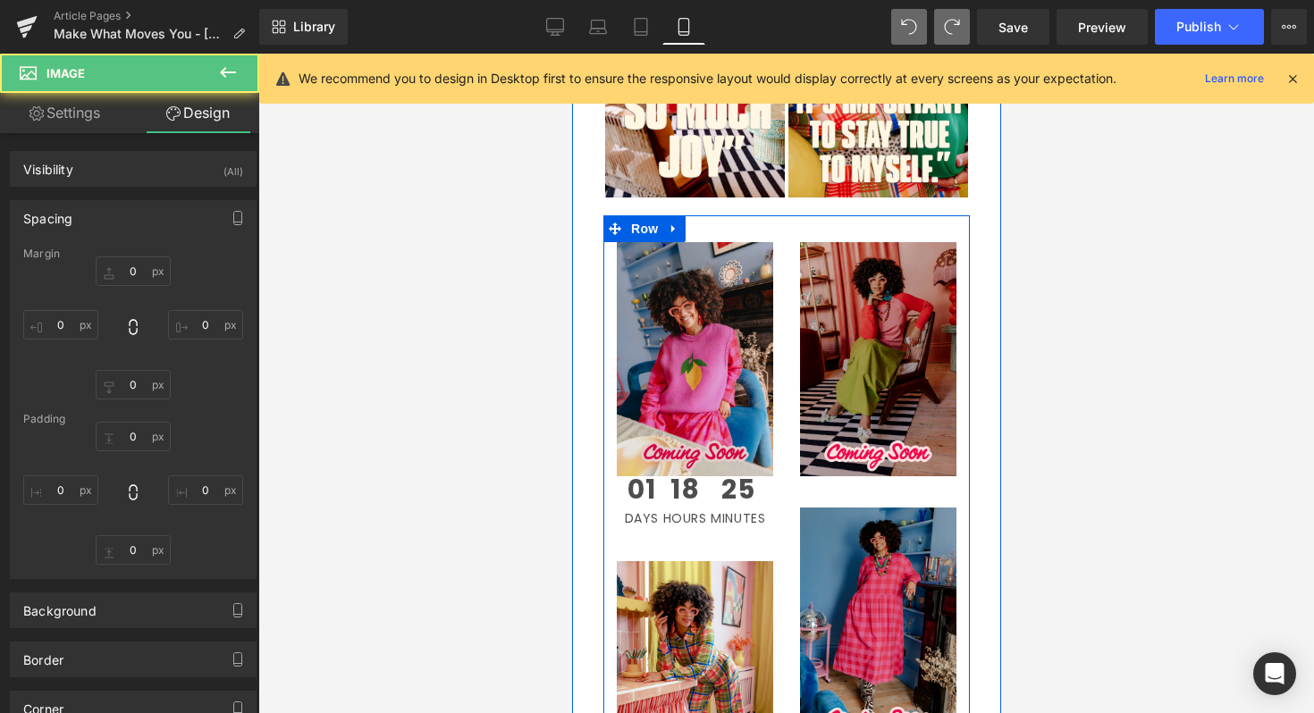
type input "0"
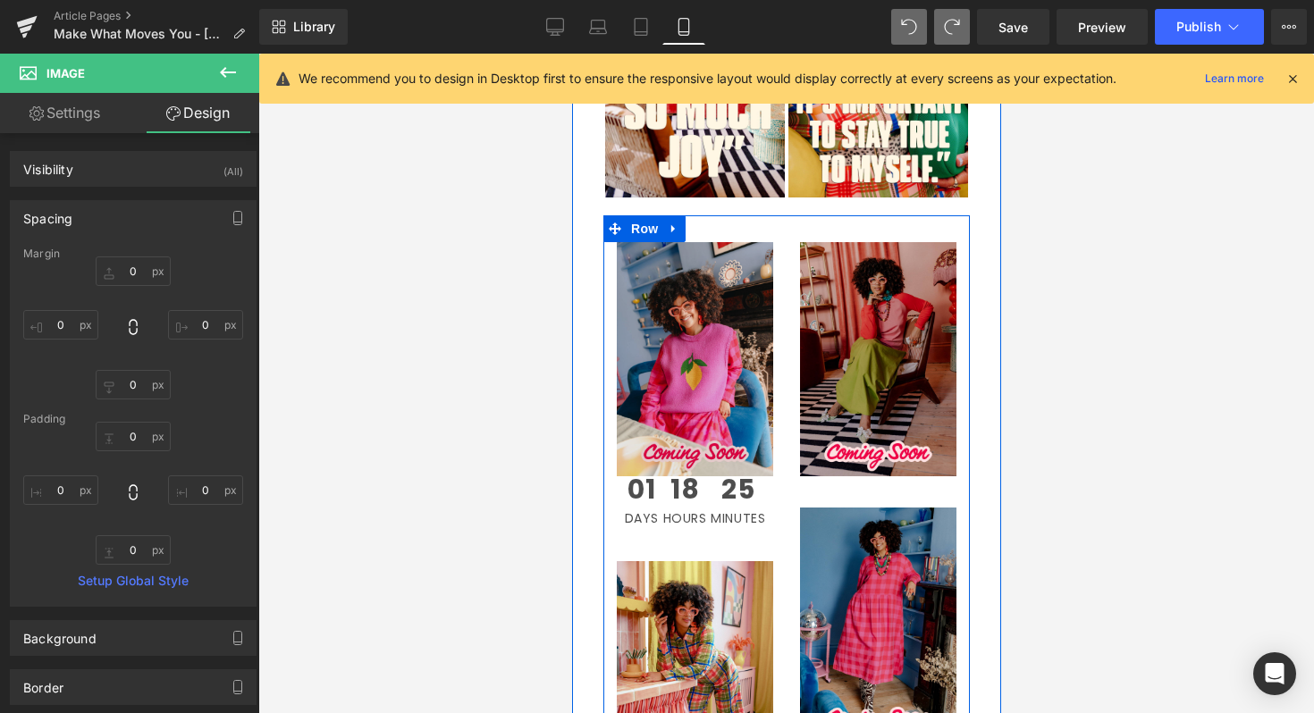
click at [696, 368] on img at bounding box center [694, 359] width 156 height 235
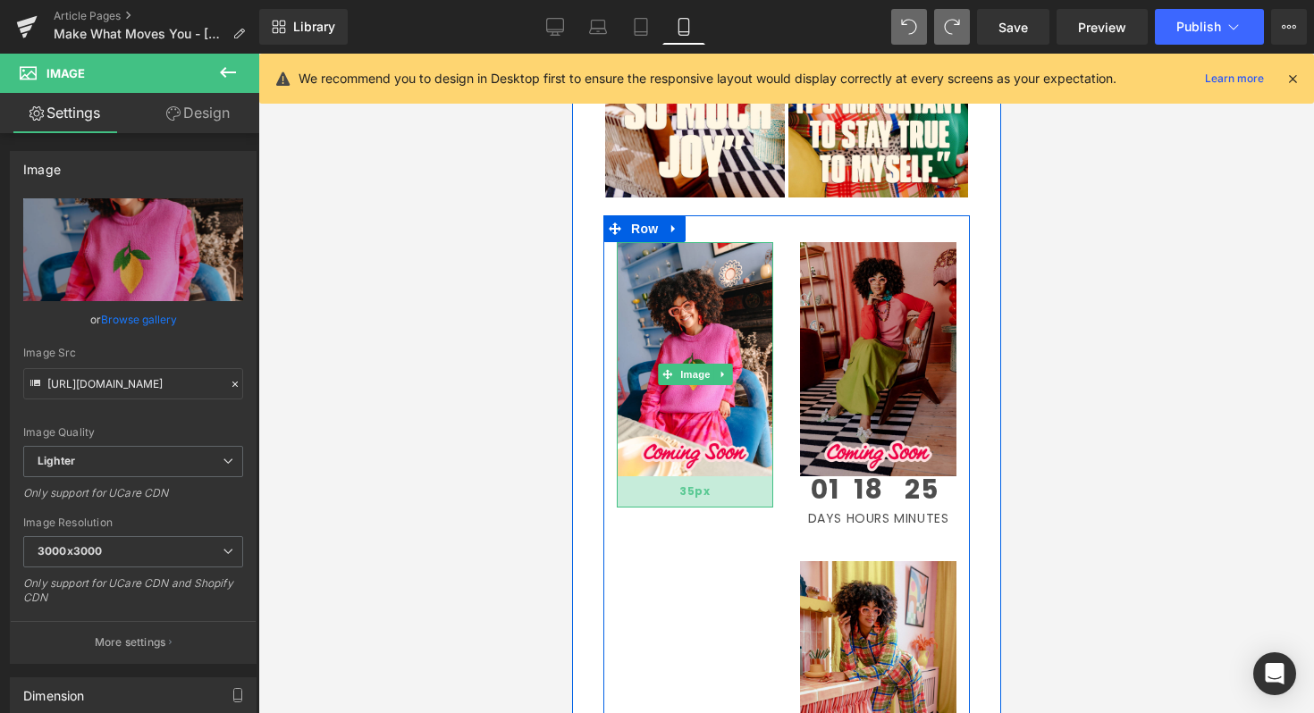
drag, startPoint x: 700, startPoint y: 375, endPoint x: 706, endPoint y: 407, distance: 31.9
click at [706, 476] on div "35px" at bounding box center [694, 491] width 156 height 31
click at [1124, 438] on div at bounding box center [785, 384] width 1055 height 660
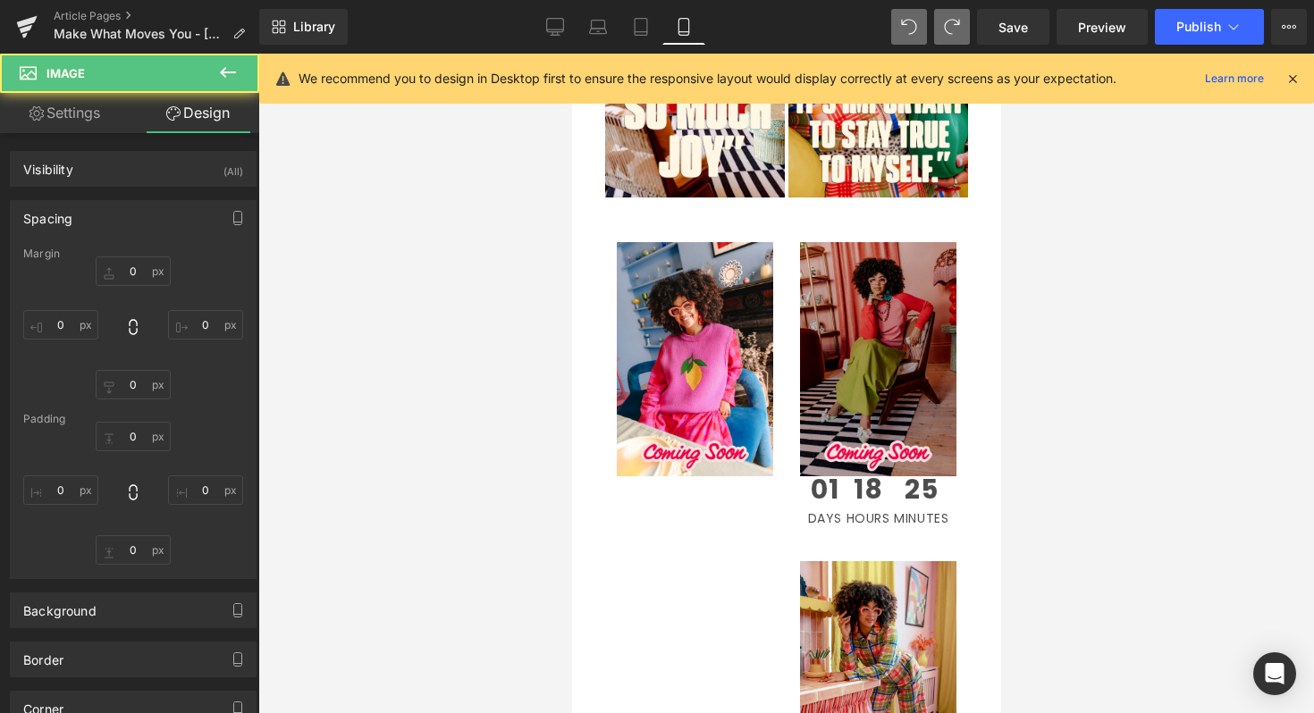
type input "0"
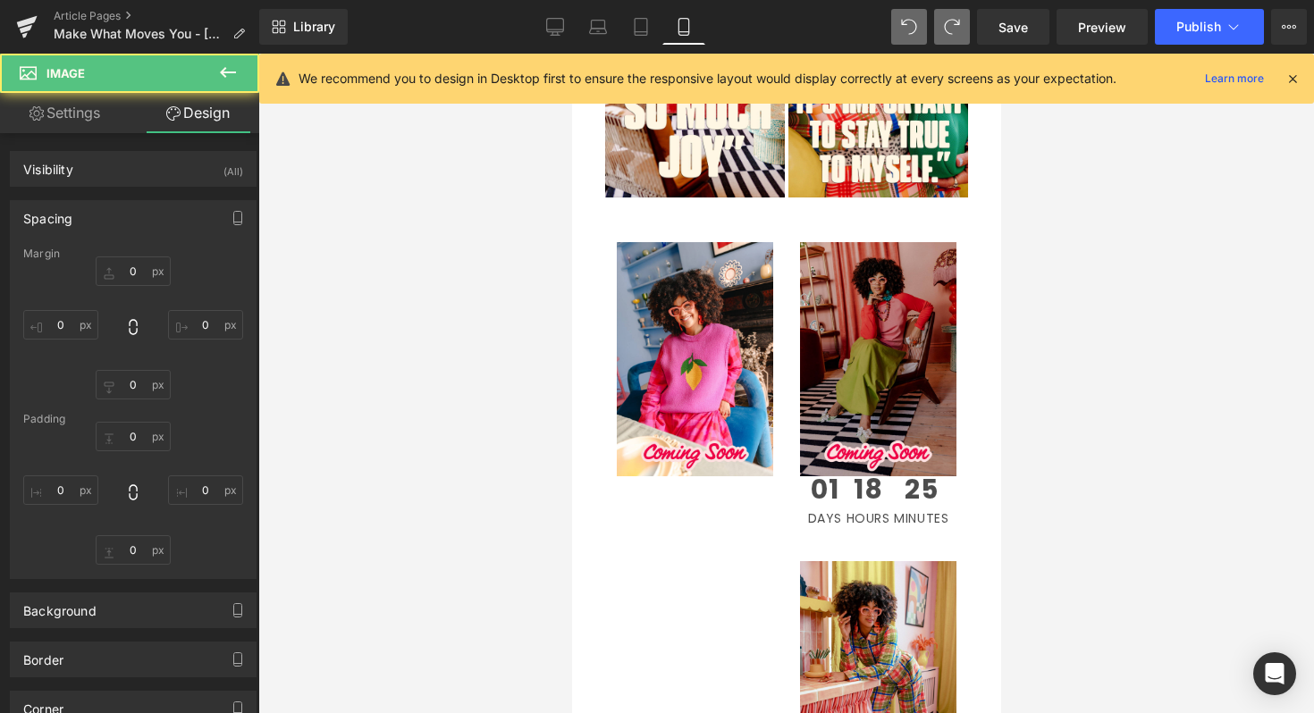
type input "0"
type input "35"
type input "0"
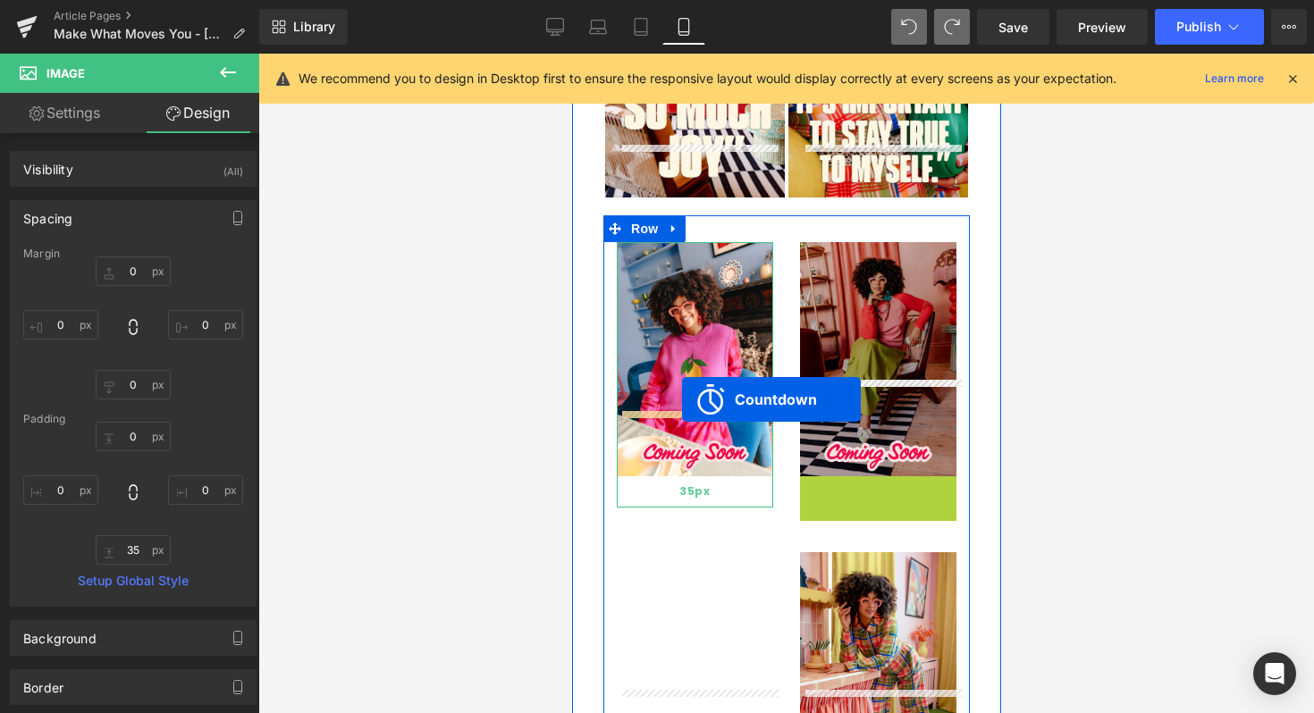
drag, startPoint x: 802, startPoint y: 394, endPoint x: 682, endPoint y: 399, distance: 119.9
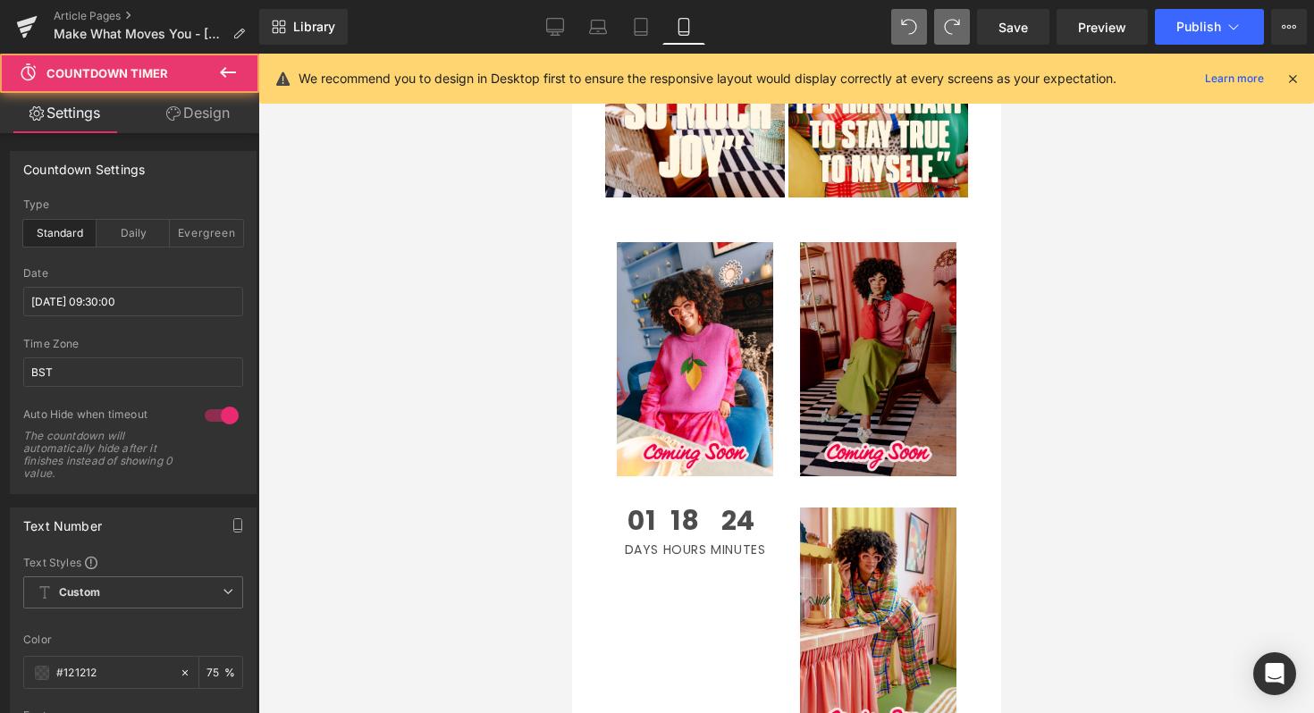
click at [1049, 441] on div at bounding box center [785, 384] width 1055 height 660
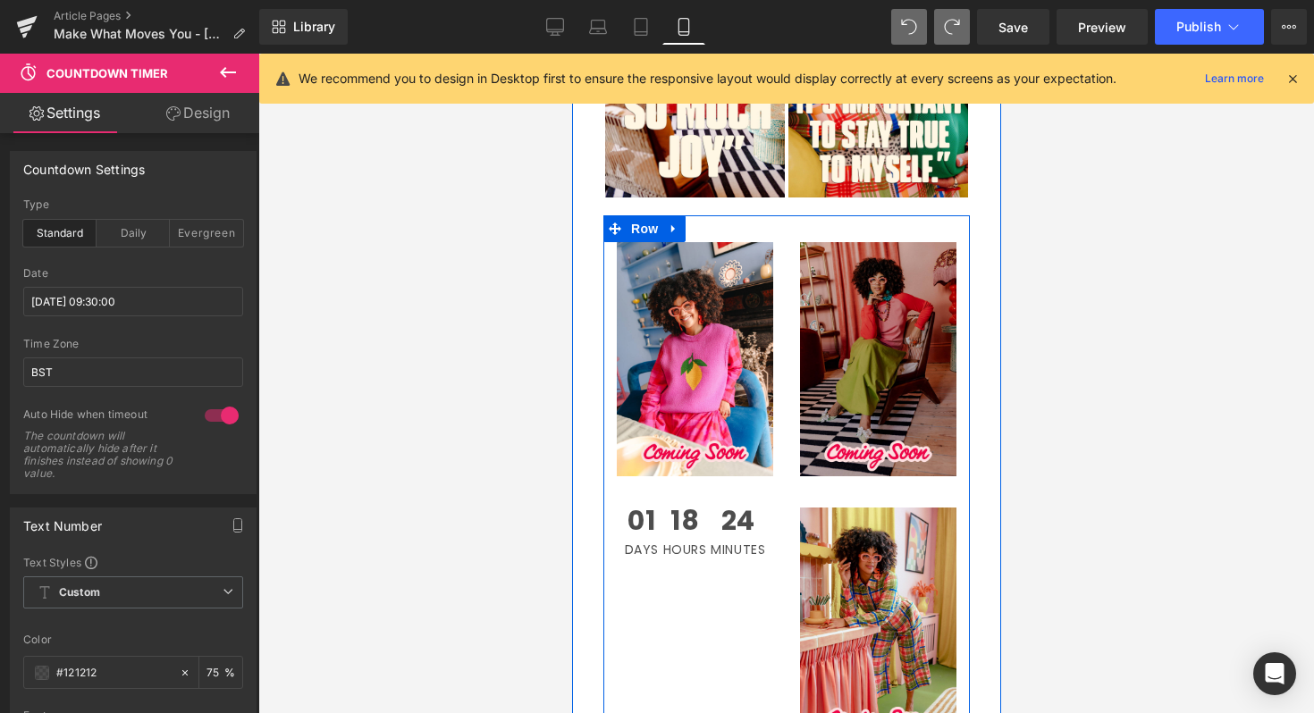
click at [702, 576] on div "Image 35px 01 Days 18 Hours 24 Minutes Countdown Timer Image Image 35px Image 3…" at bounding box center [785, 616] width 366 height 803
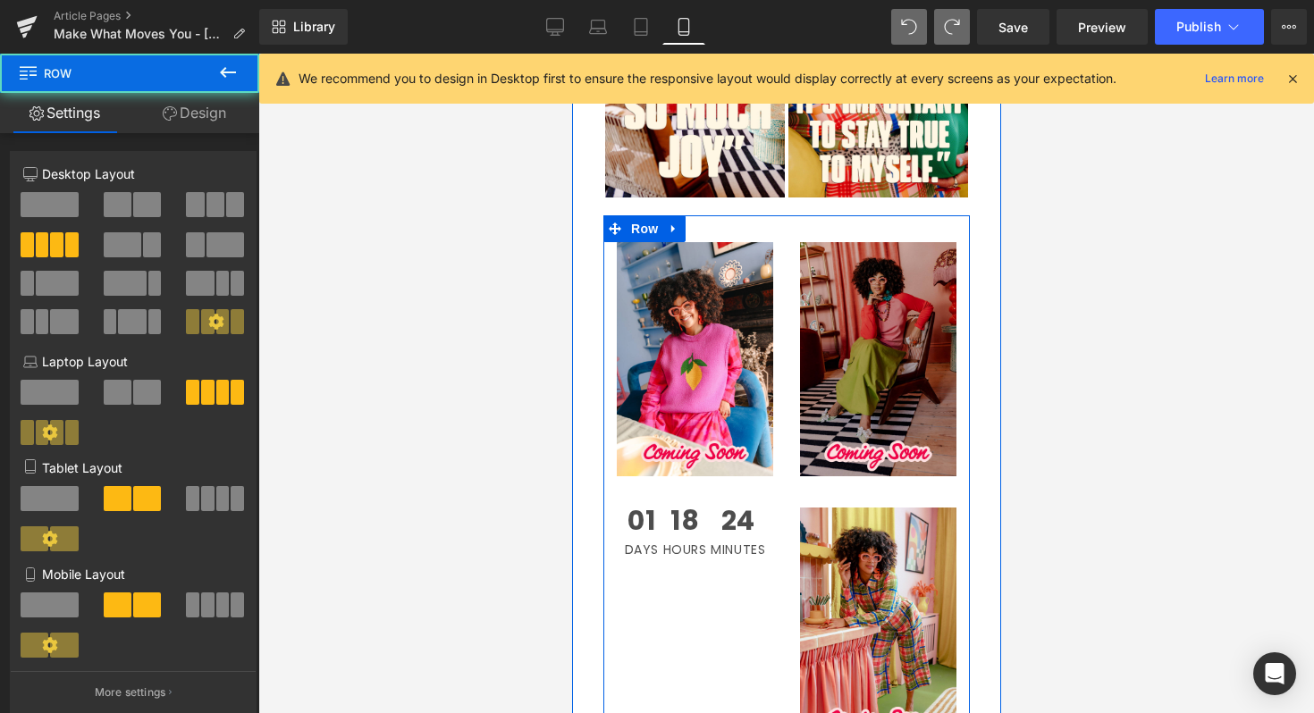
click at [775, 548] on div "Image 35px 01 Days 18 Hours 24 Minutes Countdown Timer Image Image 35px Image 3…" at bounding box center [785, 616] width 366 height 803
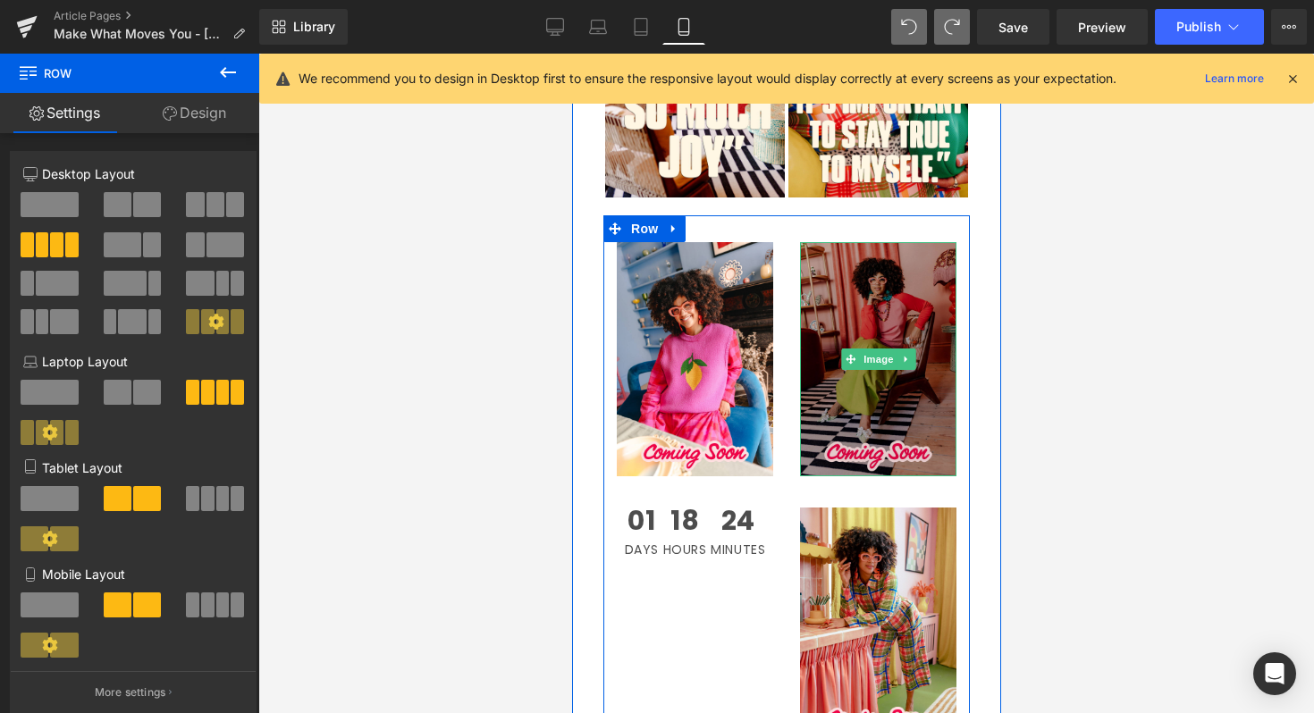
click at [865, 368] on img at bounding box center [877, 359] width 156 height 235
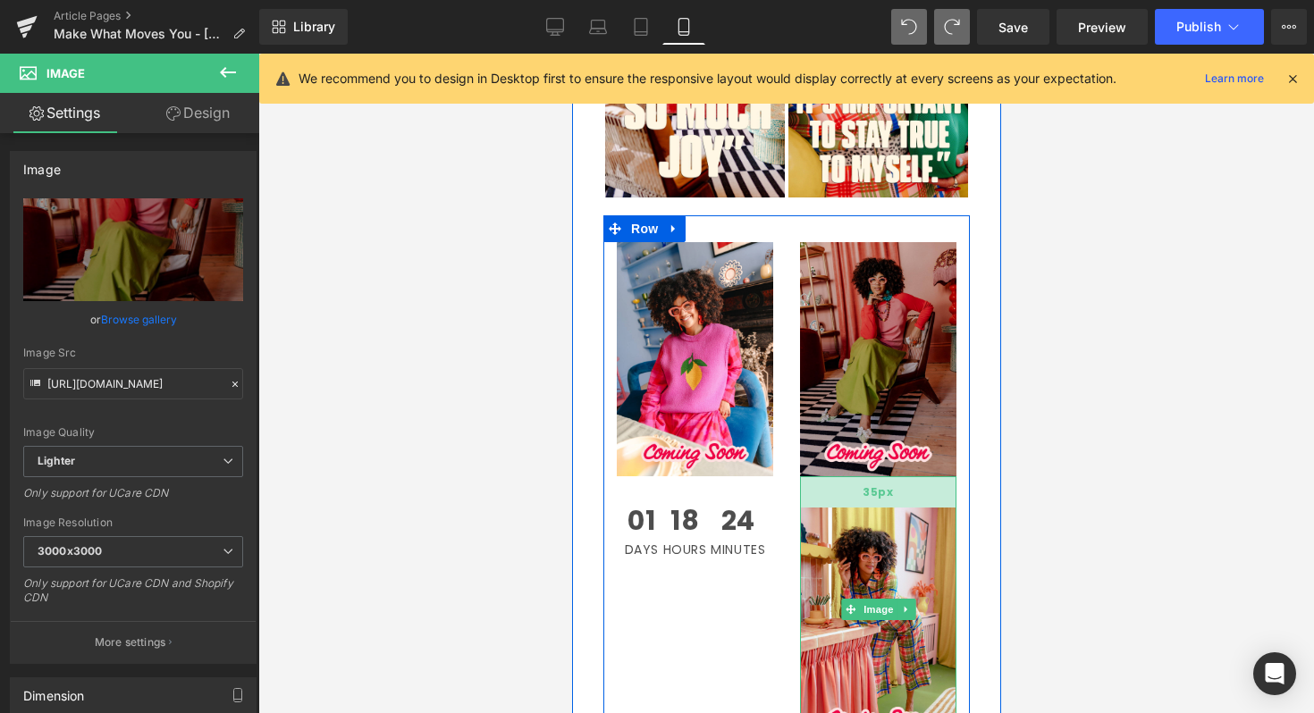
drag, startPoint x: 883, startPoint y: 377, endPoint x: 884, endPoint y: 393, distance: 16.1
click at [885, 394] on div "Image 35px 01 Days 18 Hours 24 Minutes Countdown Timer Image Image 35px Image 3…" at bounding box center [785, 616] width 366 height 803
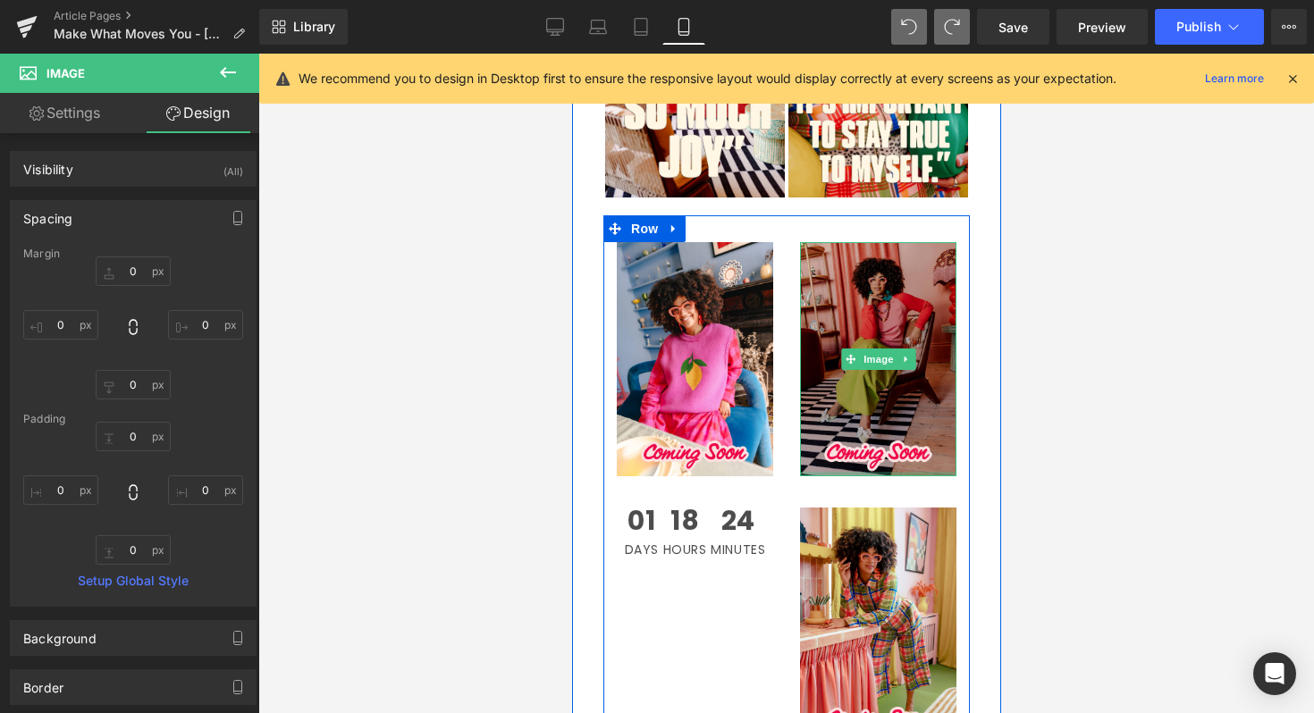
click at [895, 472] on div at bounding box center [877, 474] width 156 height 4
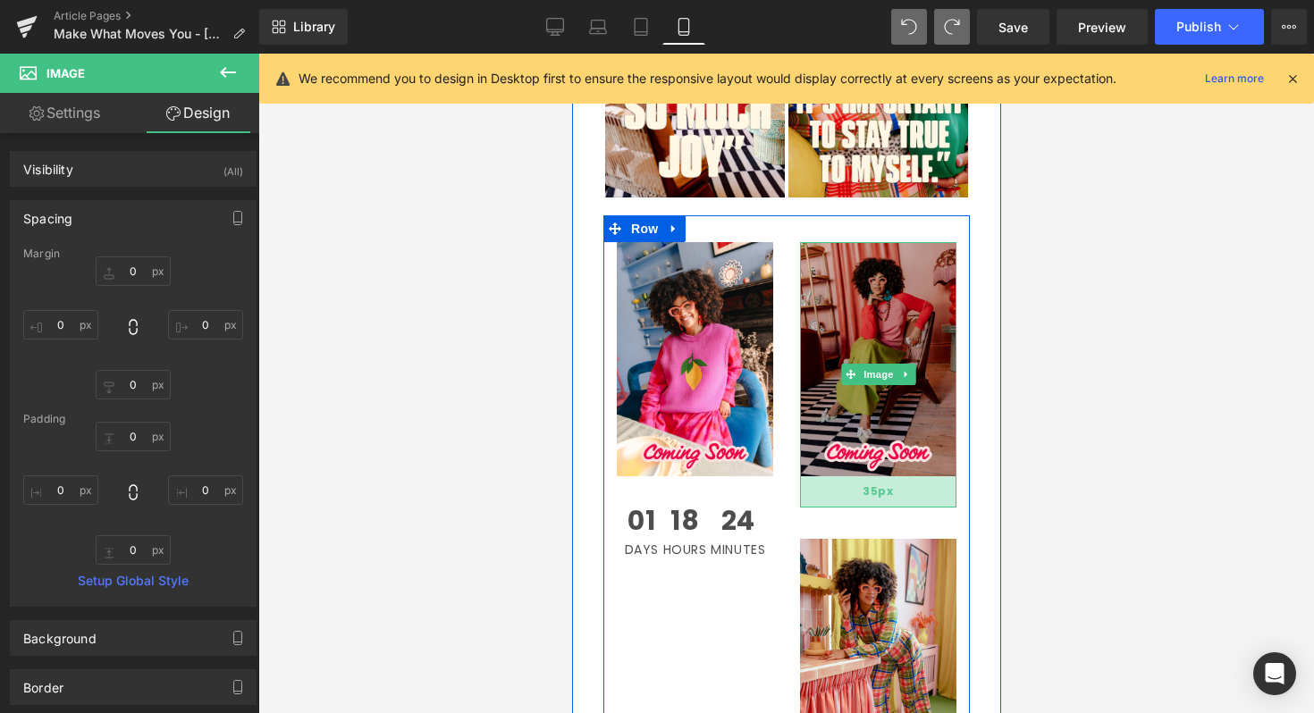
drag, startPoint x: 895, startPoint y: 374, endPoint x: 903, endPoint y: 406, distance: 32.3
click at [903, 476] on div "35px" at bounding box center [877, 491] width 156 height 31
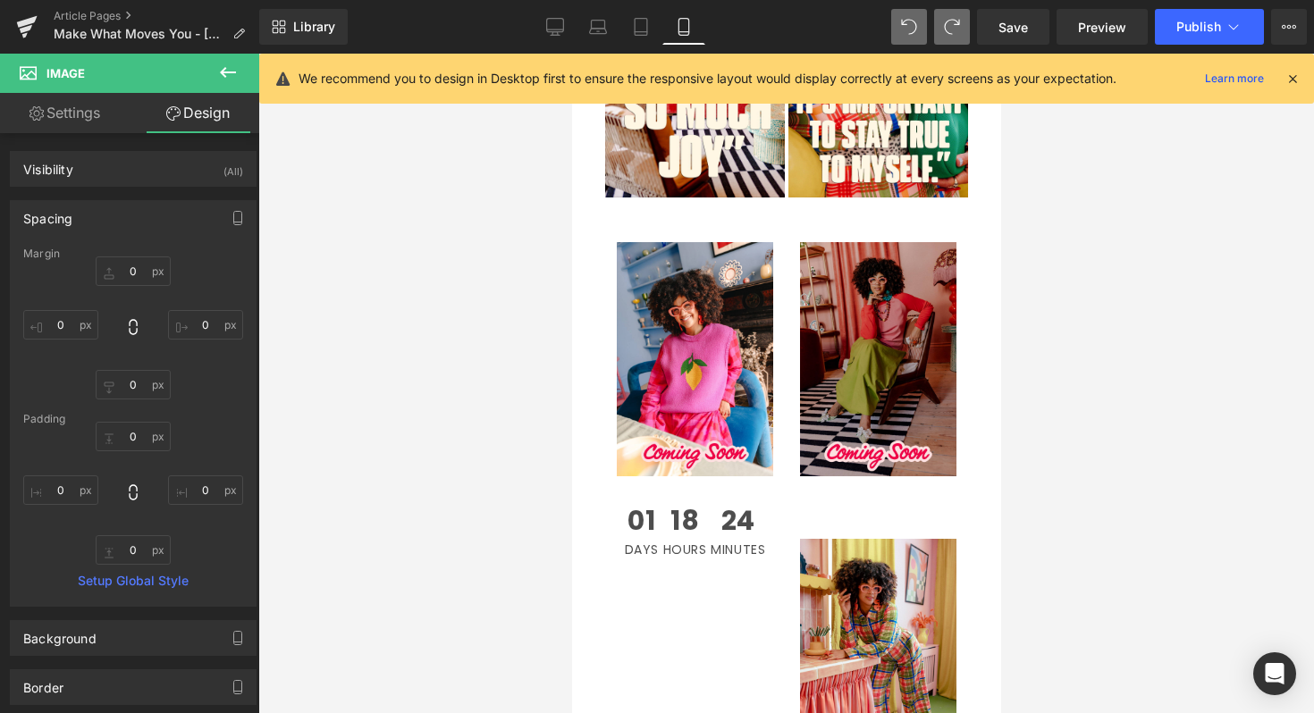
click at [1114, 425] on div at bounding box center [785, 384] width 1055 height 660
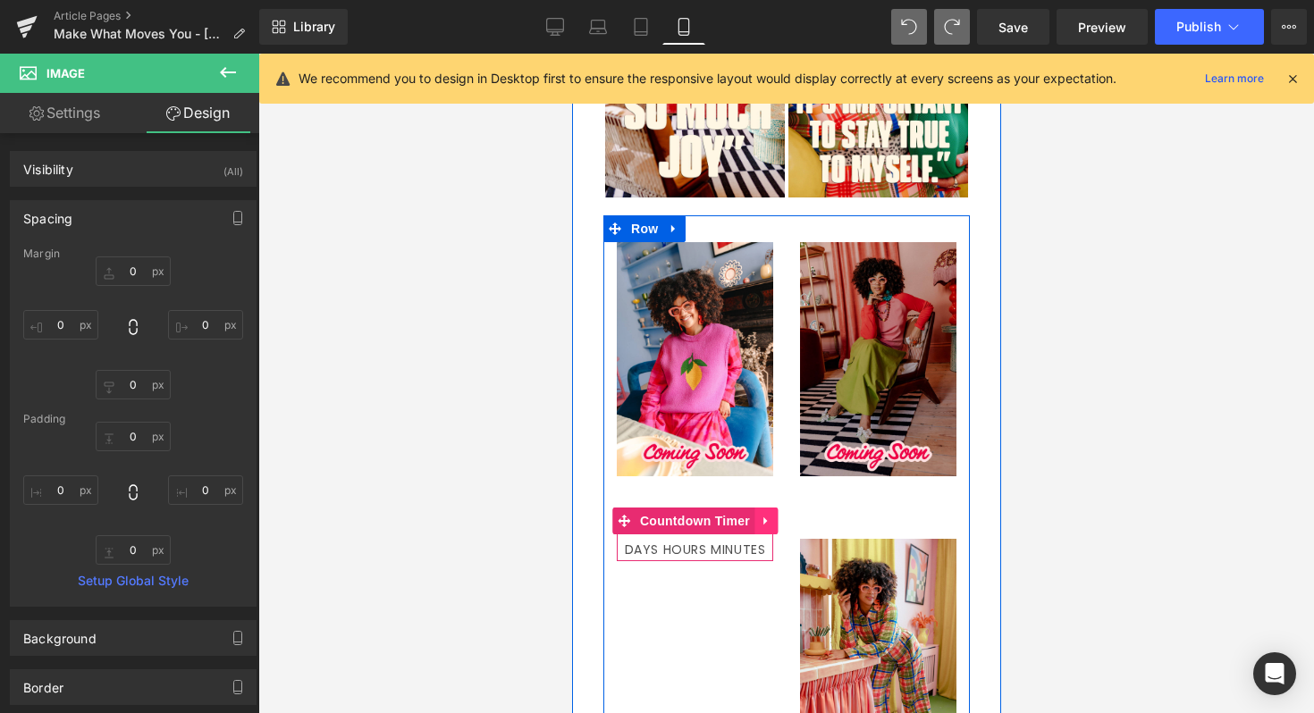
click at [768, 515] on icon at bounding box center [765, 521] width 13 height 13
click at [755, 515] on icon at bounding box center [753, 521] width 13 height 13
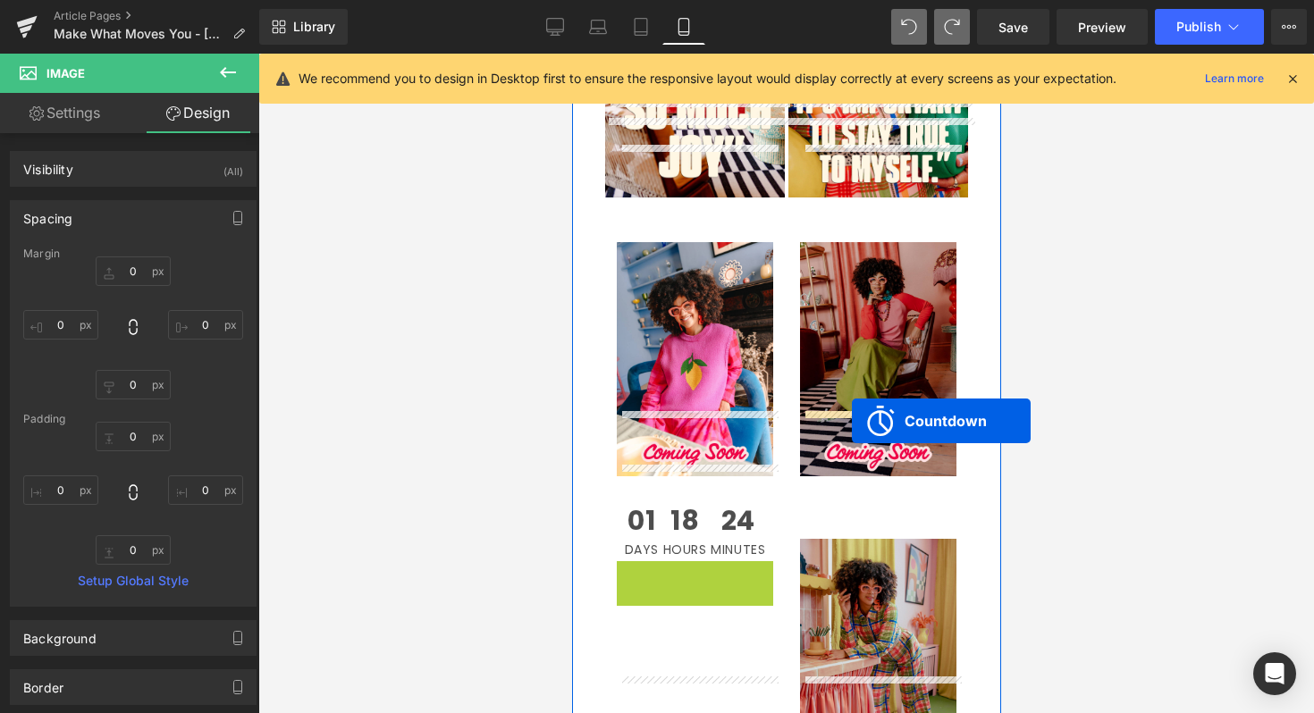
drag, startPoint x: 624, startPoint y: 481, endPoint x: 851, endPoint y: 421, distance: 234.8
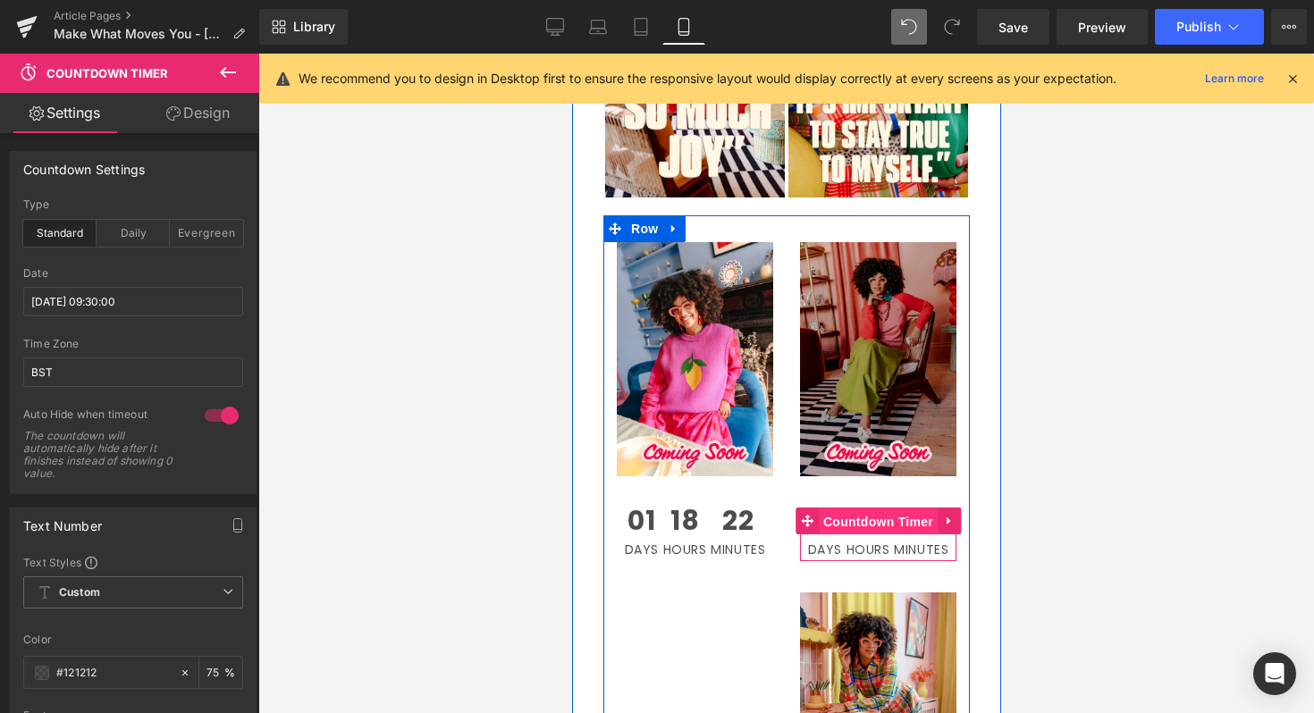
click at [886, 509] on span "Countdown Timer" at bounding box center [877, 522] width 119 height 27
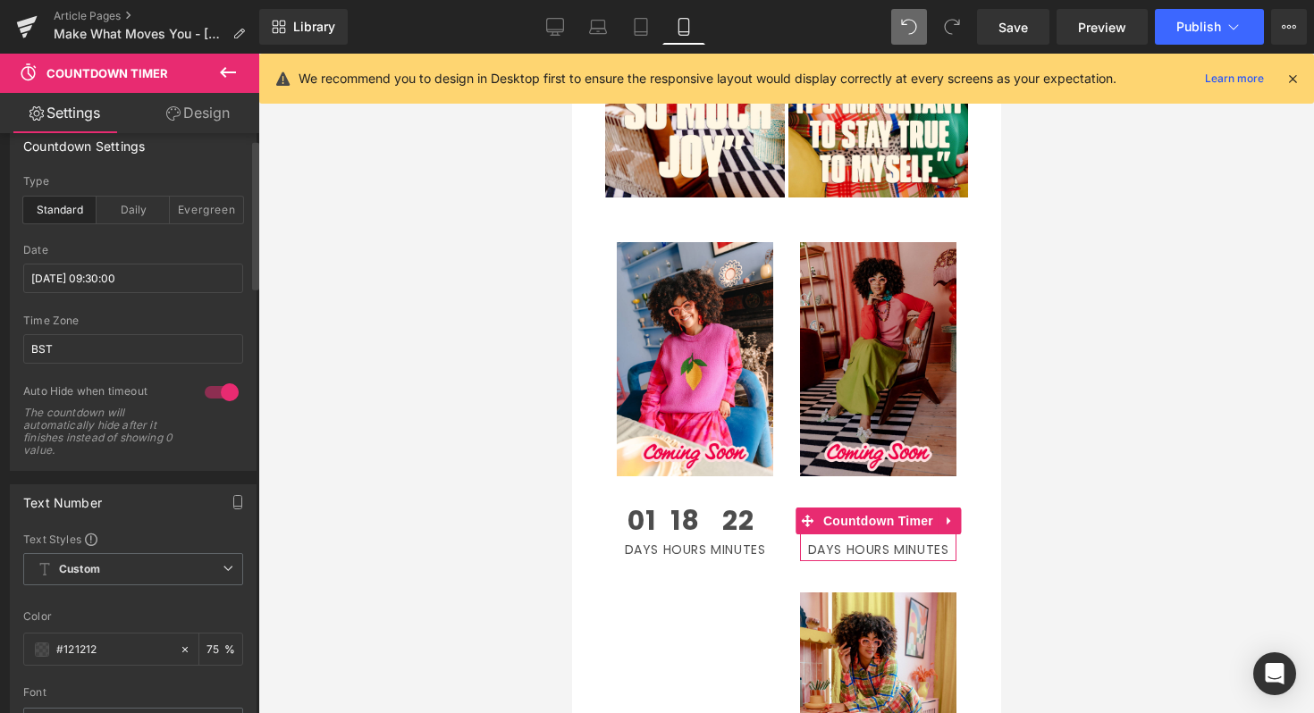
scroll to position [22, 0]
click at [168, 569] on span "Custom Setup Global Style" at bounding box center [133, 570] width 220 height 32
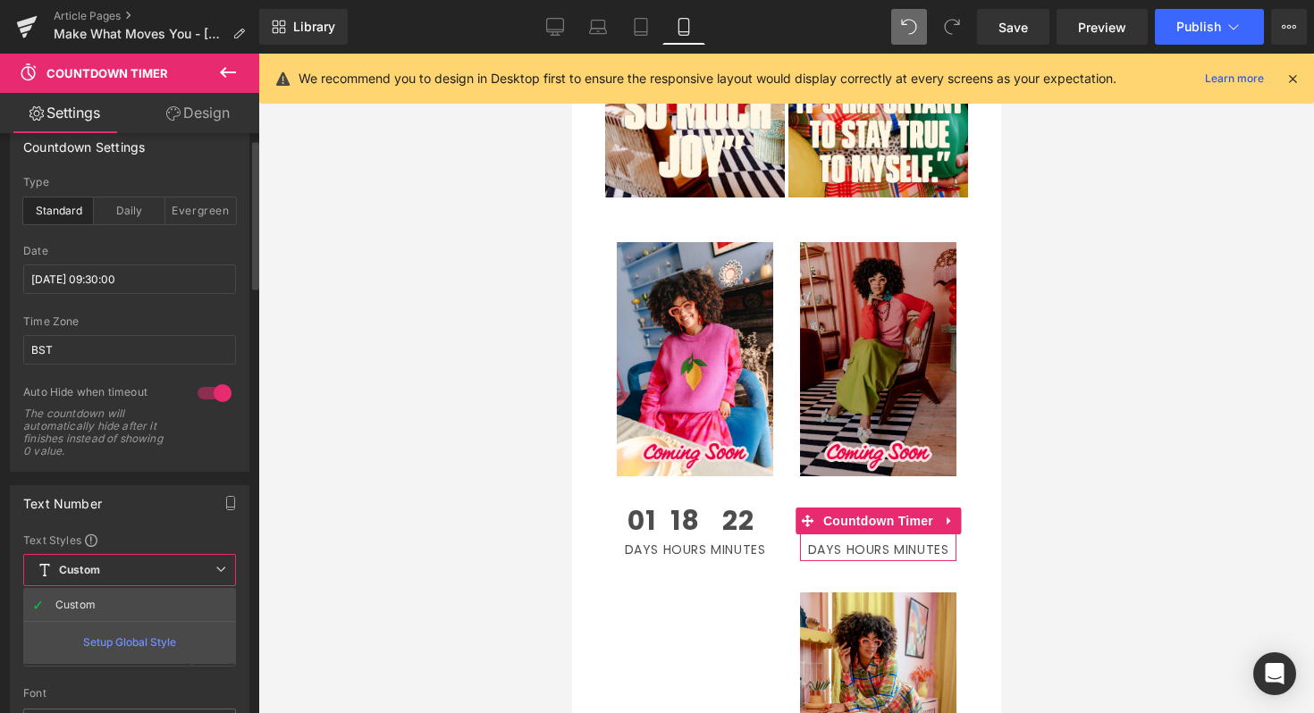
click at [168, 569] on span "Custom Setup Global Style" at bounding box center [129, 570] width 213 height 32
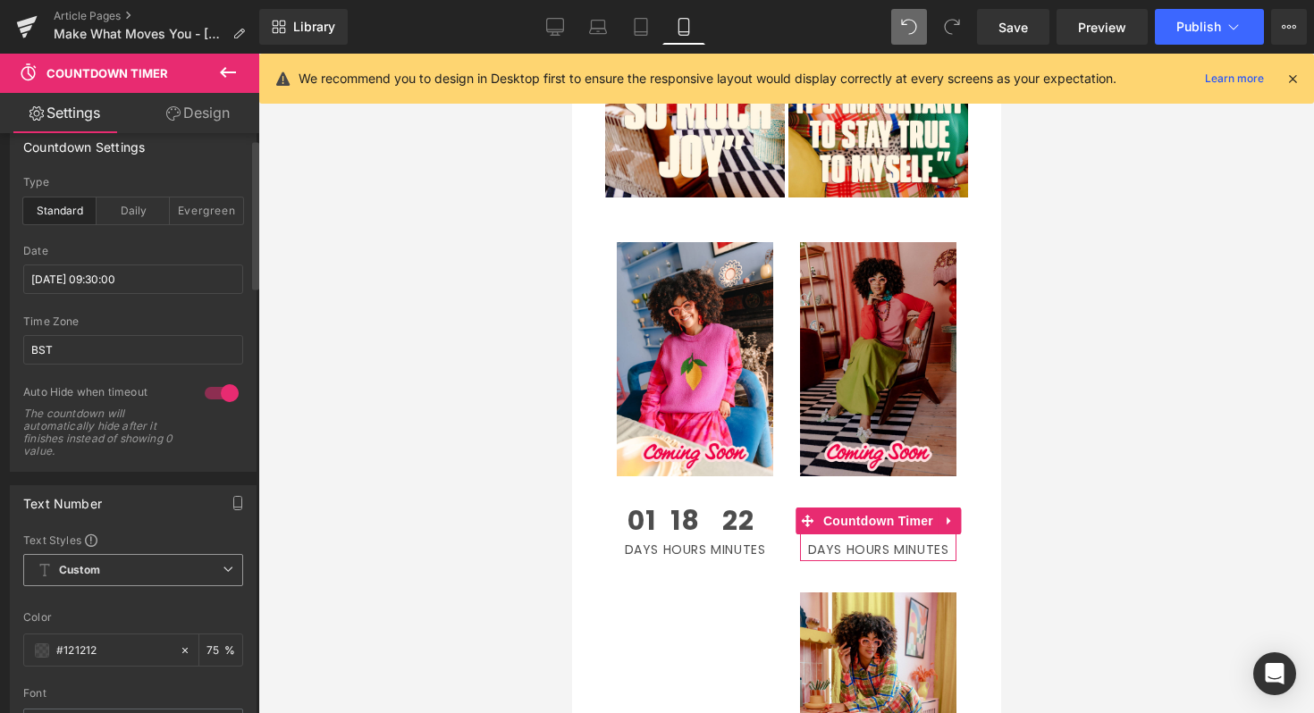
scroll to position [0, 0]
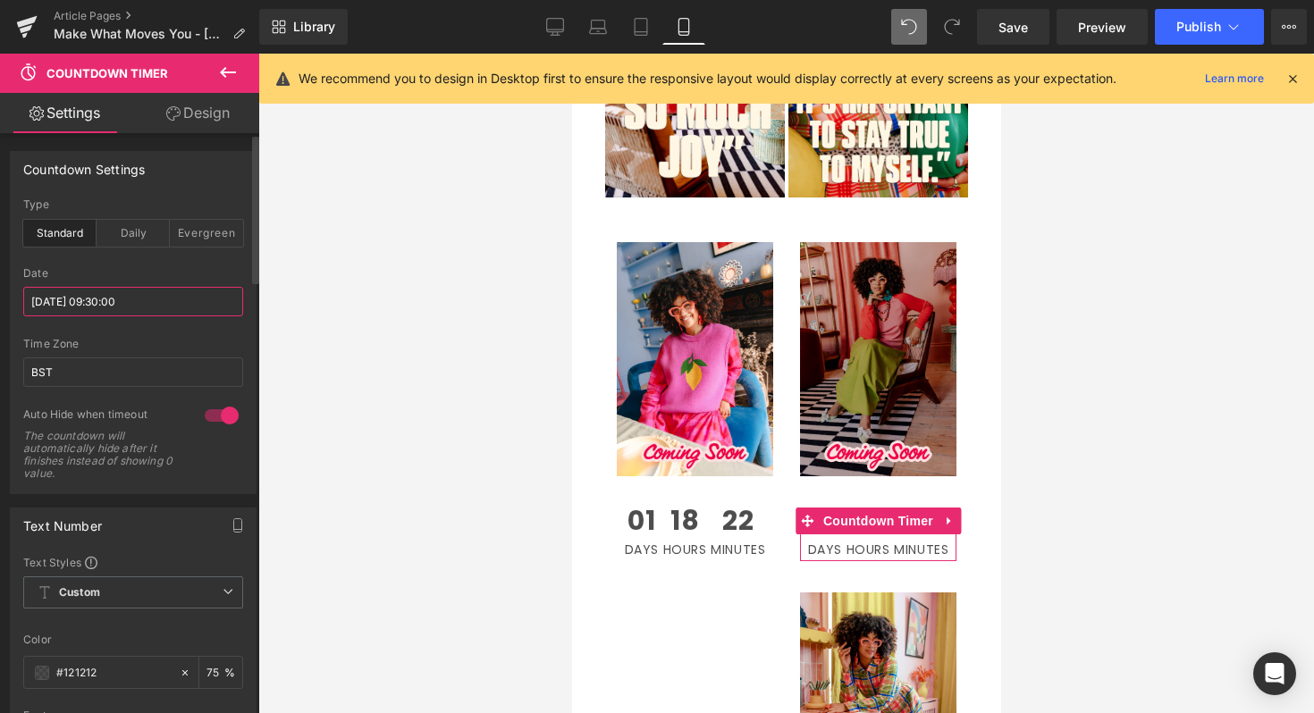
click at [147, 307] on input "[DATE] 09:30:00" at bounding box center [133, 301] width 220 height 29
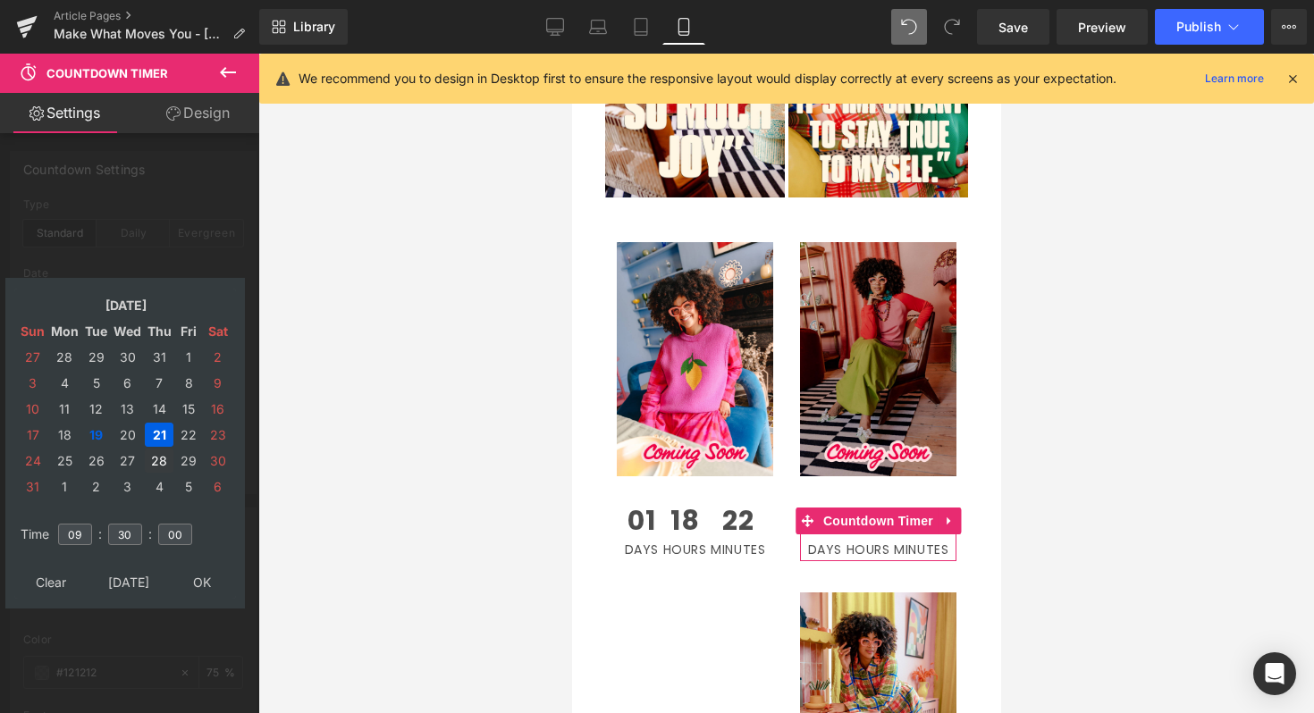
click at [159, 460] on td "28" at bounding box center [159, 461] width 29 height 24
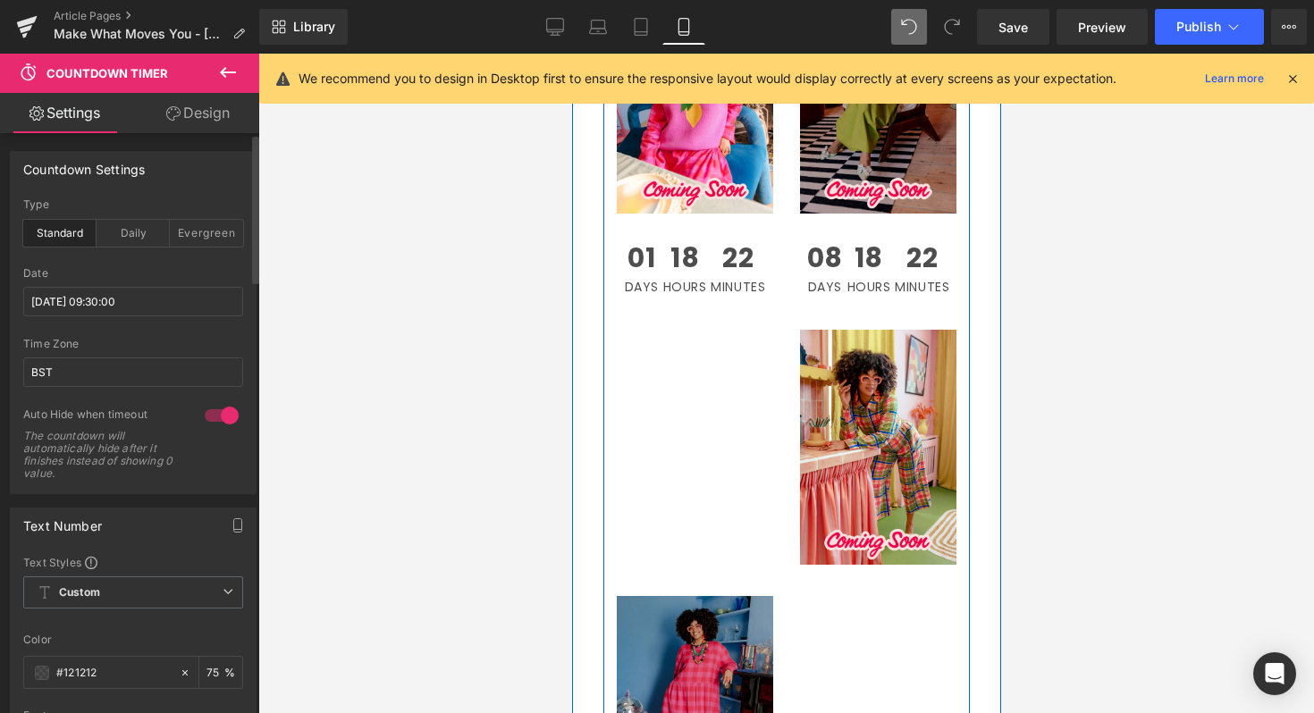
scroll to position [1527, 0]
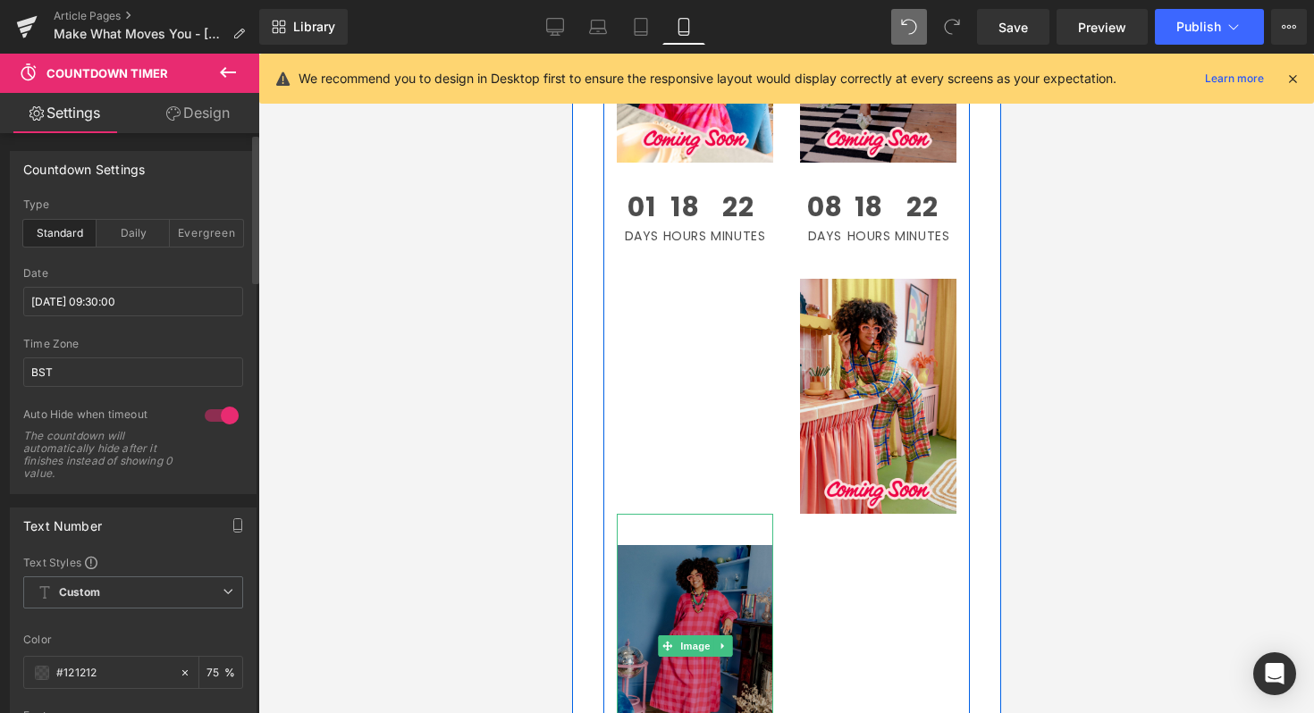
click at [685, 514] on img at bounding box center [694, 647] width 156 height 266
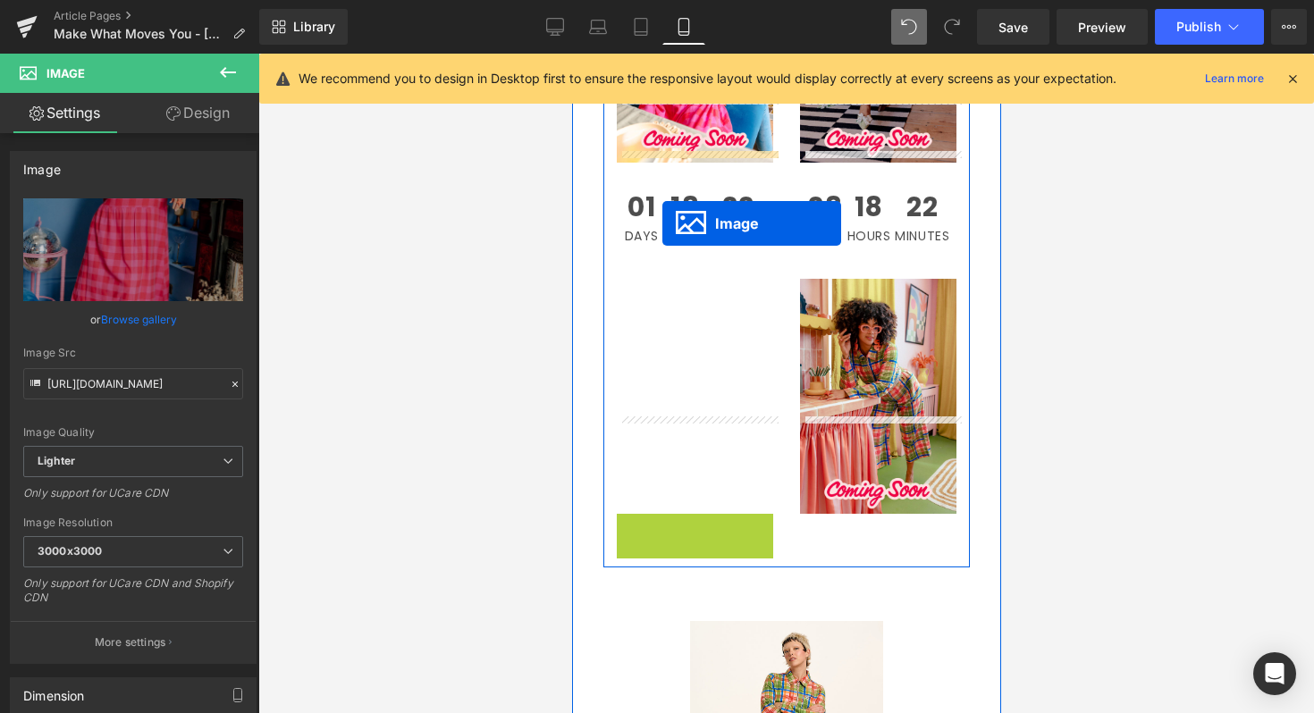
drag, startPoint x: 665, startPoint y: 550, endPoint x: 661, endPoint y: 222, distance: 328.0
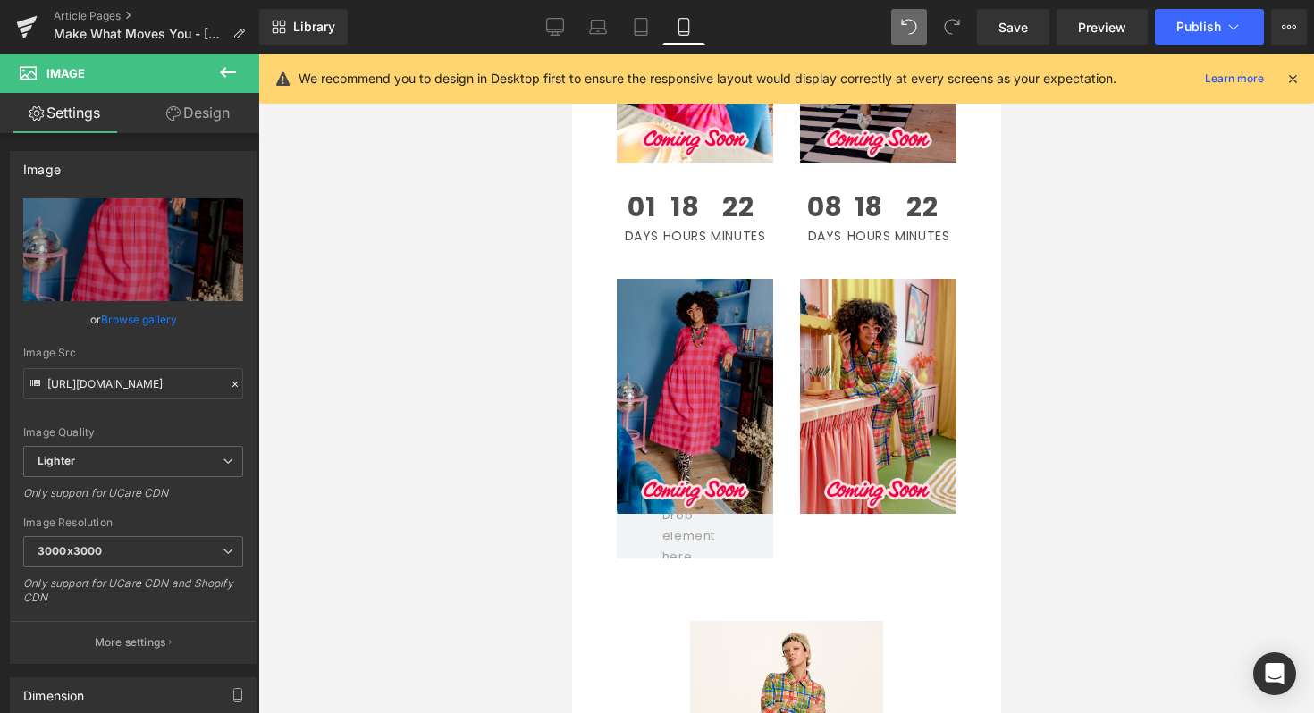
click at [1110, 218] on div at bounding box center [785, 384] width 1055 height 660
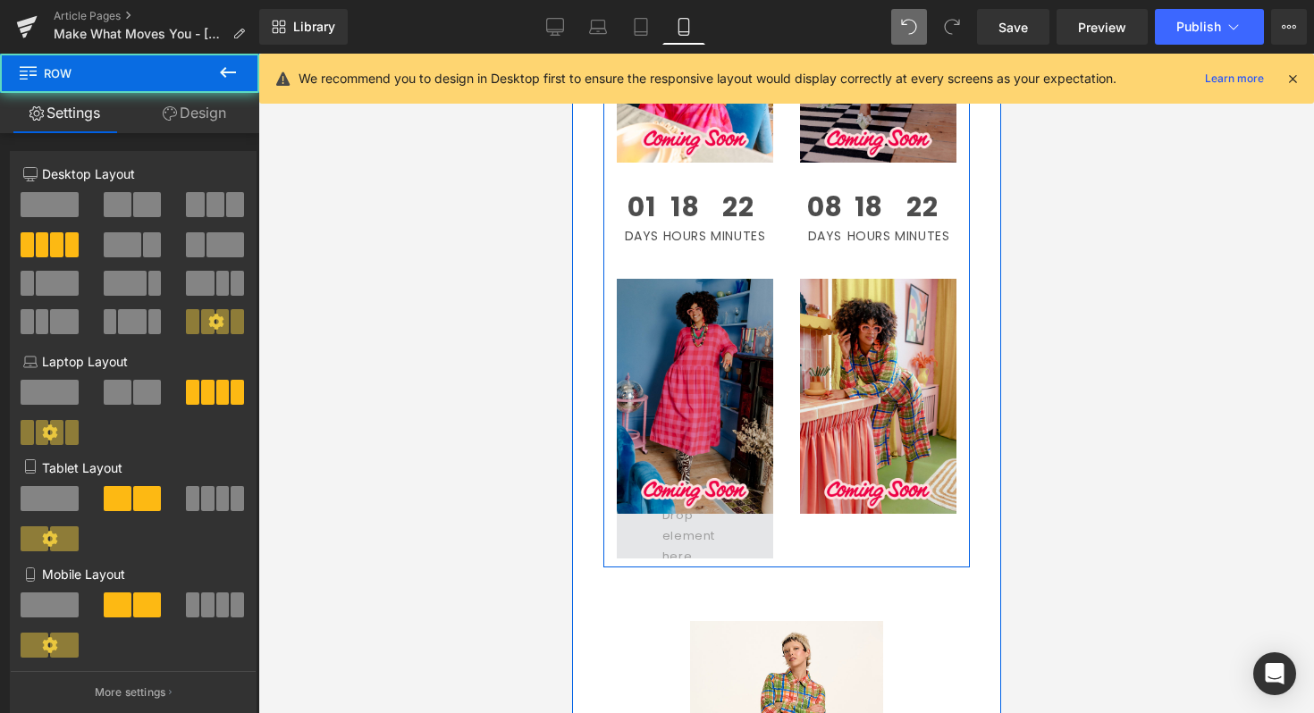
click at [747, 514] on span at bounding box center [694, 536] width 156 height 45
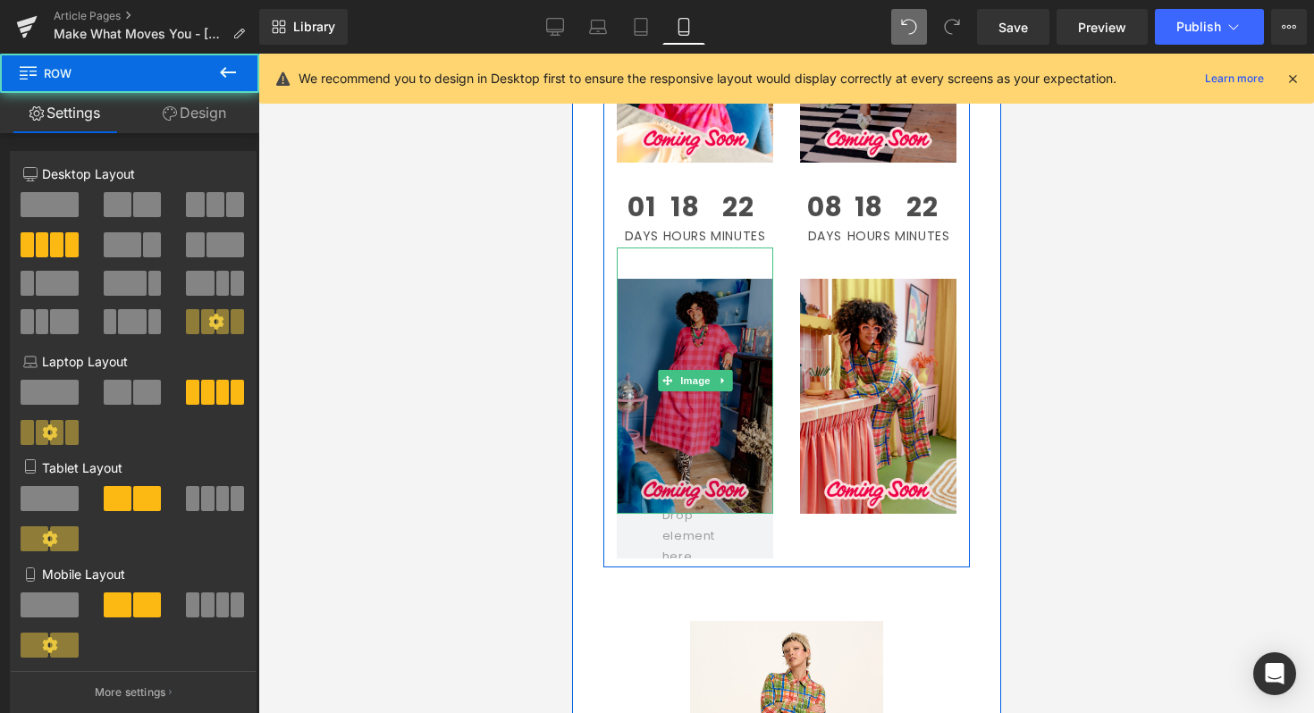
click at [700, 266] on img at bounding box center [694, 381] width 156 height 266
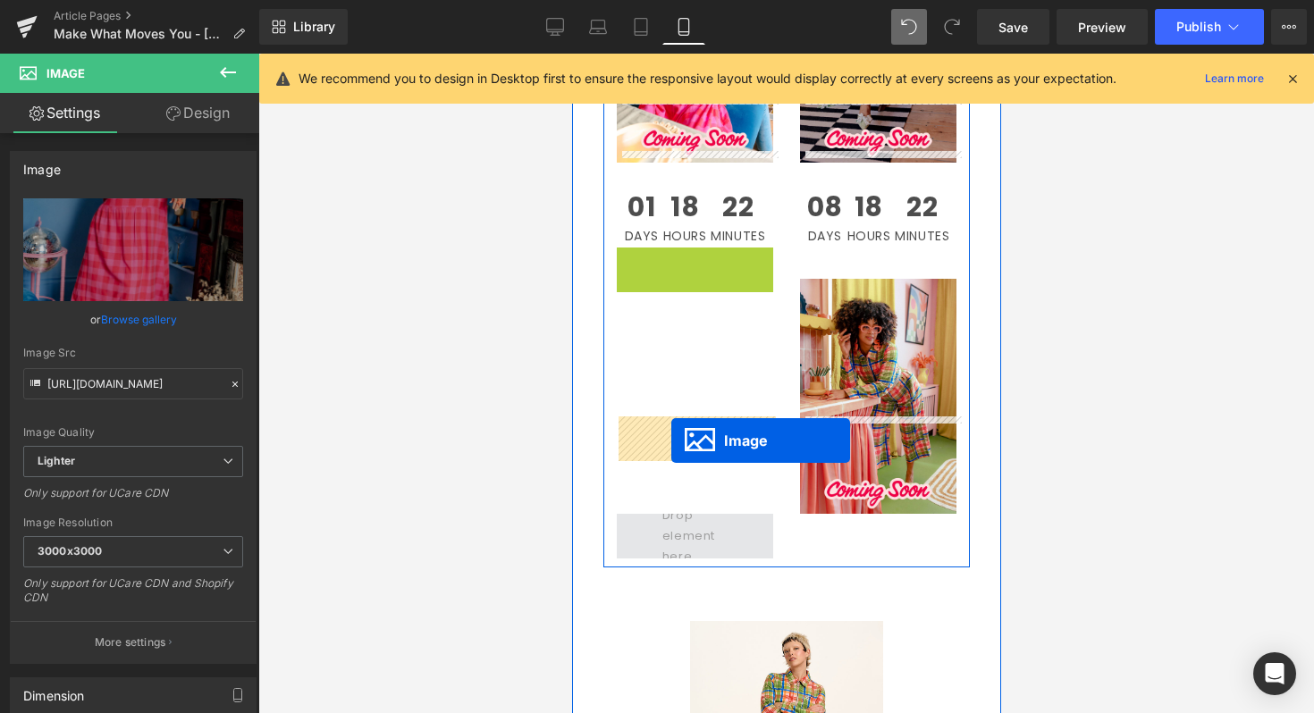
drag, startPoint x: 660, startPoint y: 283, endPoint x: 670, endPoint y: 439, distance: 155.8
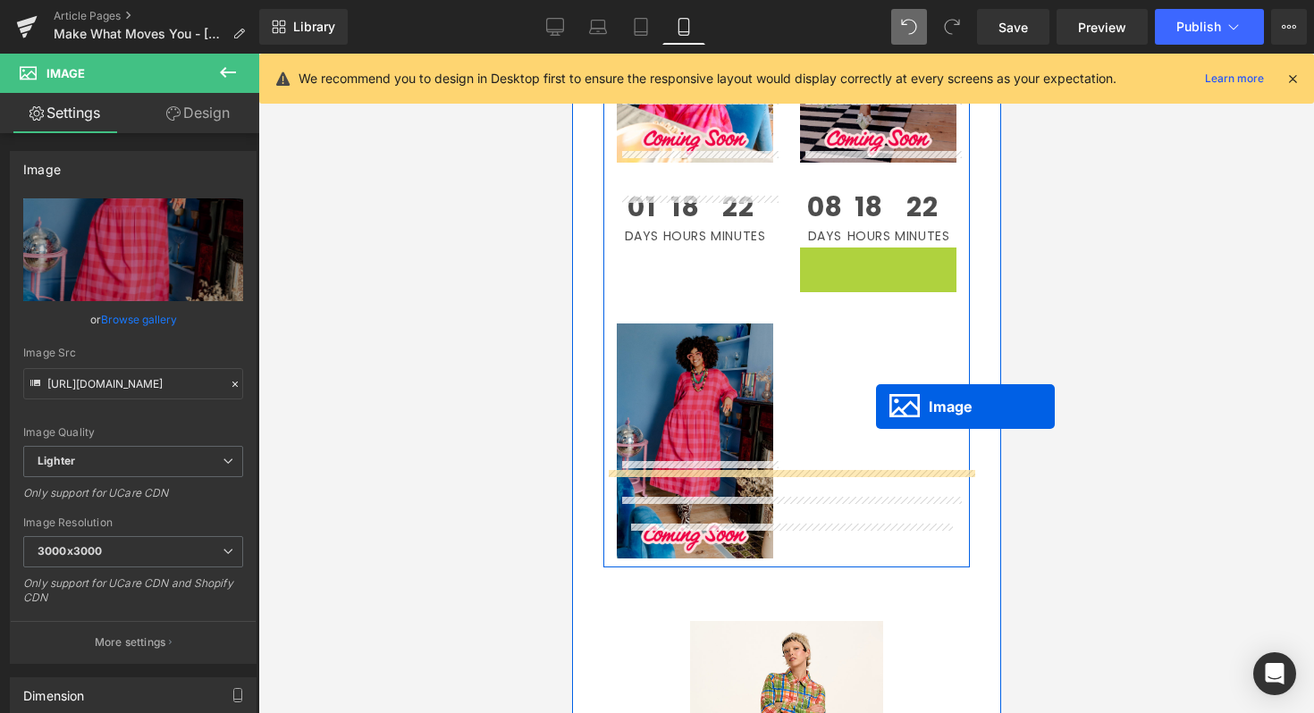
drag, startPoint x: 853, startPoint y: 290, endPoint x: 875, endPoint y: 407, distance: 118.3
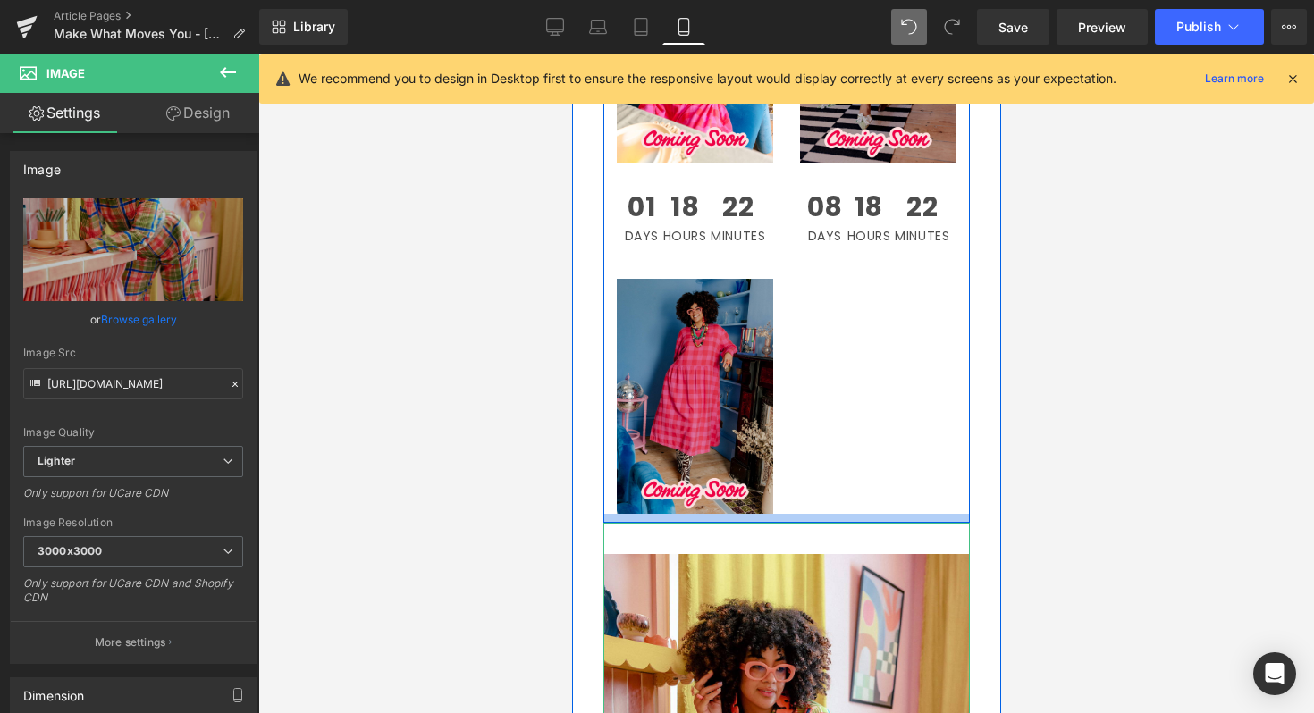
scroll to position [1551, 0]
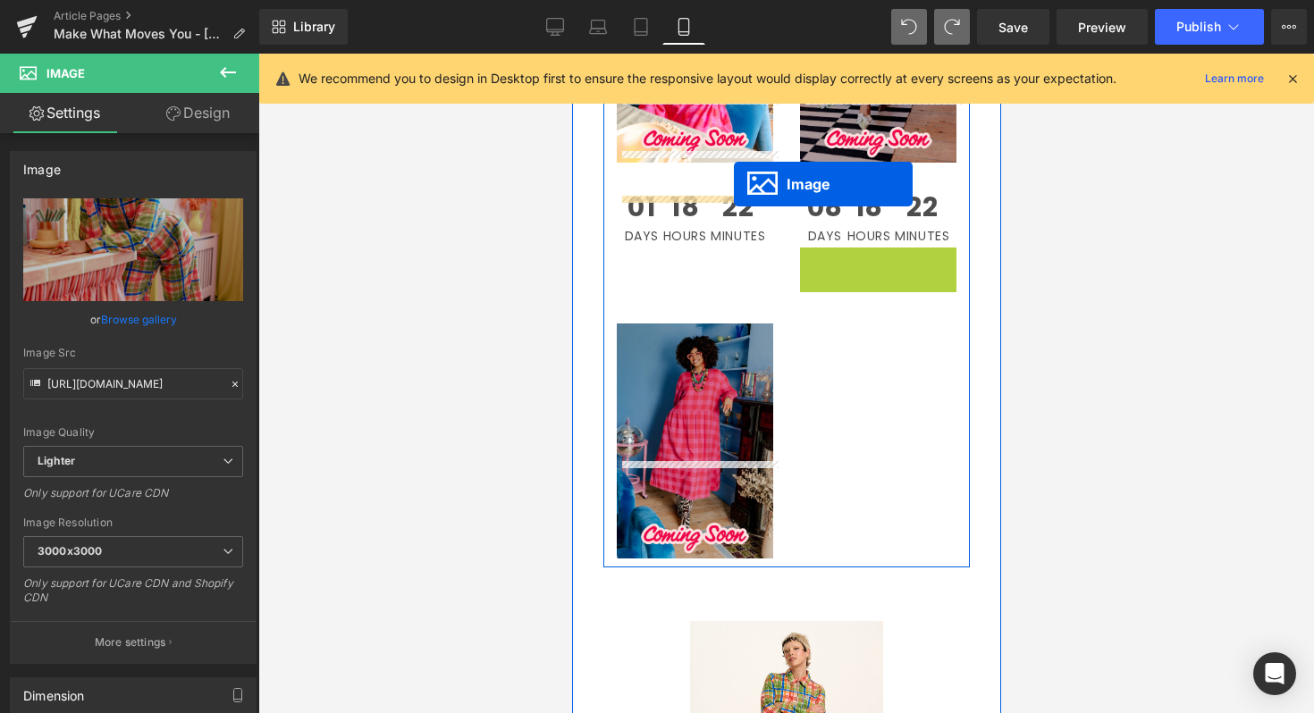
drag, startPoint x: 846, startPoint y: 279, endPoint x: 733, endPoint y: 184, distance: 147.8
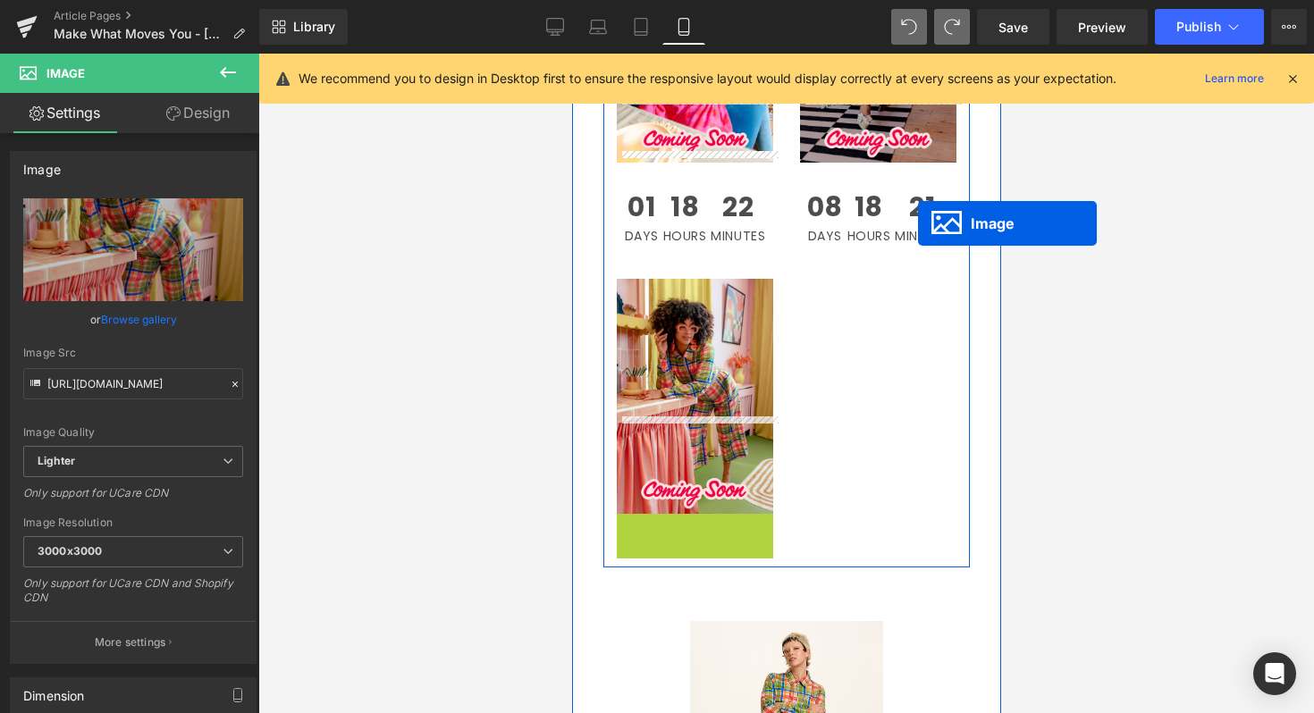
drag, startPoint x: 666, startPoint y: 544, endPoint x: 916, endPoint y: 219, distance: 410.4
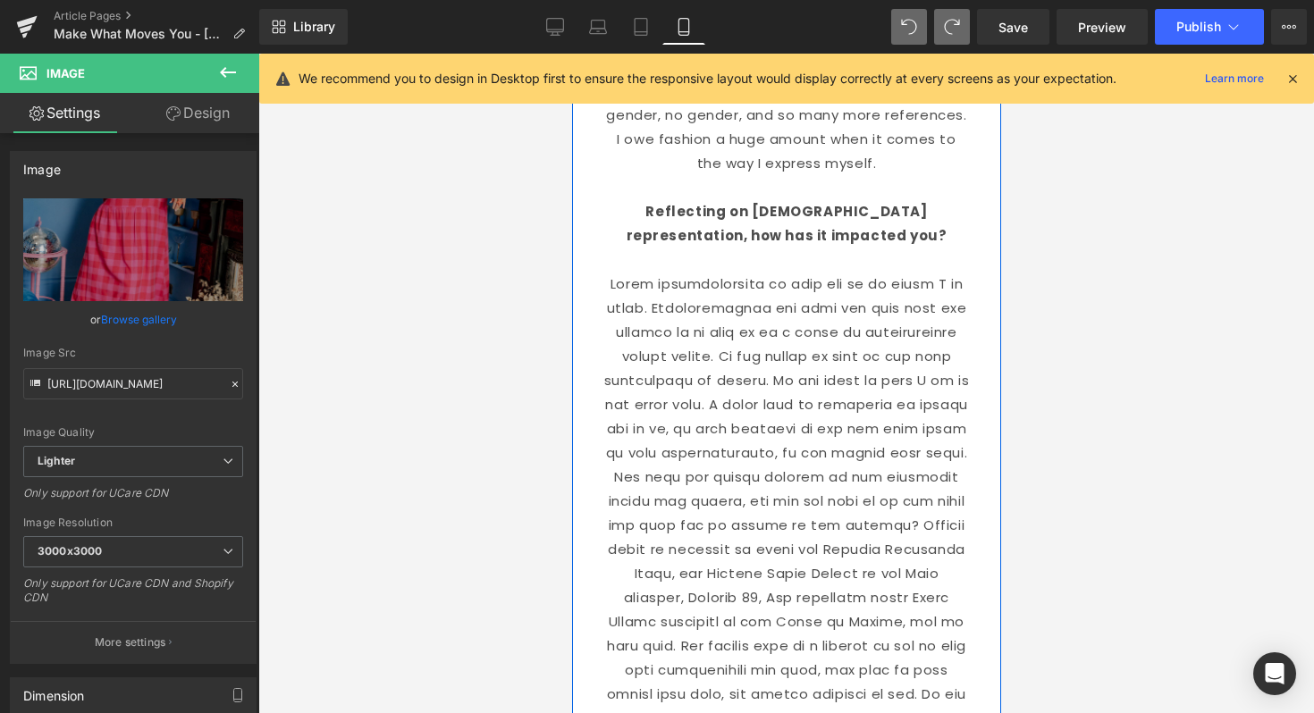
scroll to position [2927, 0]
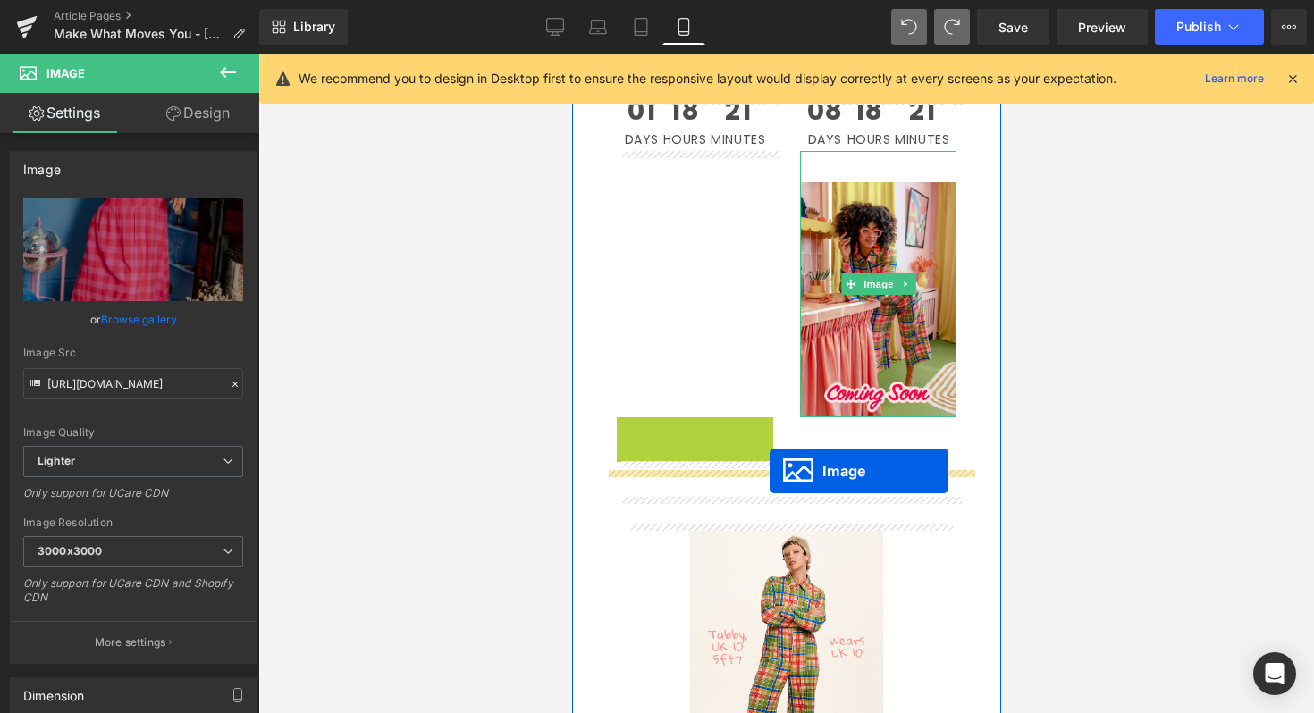
drag, startPoint x: 664, startPoint y: 551, endPoint x: 769, endPoint y: 469, distance: 133.0
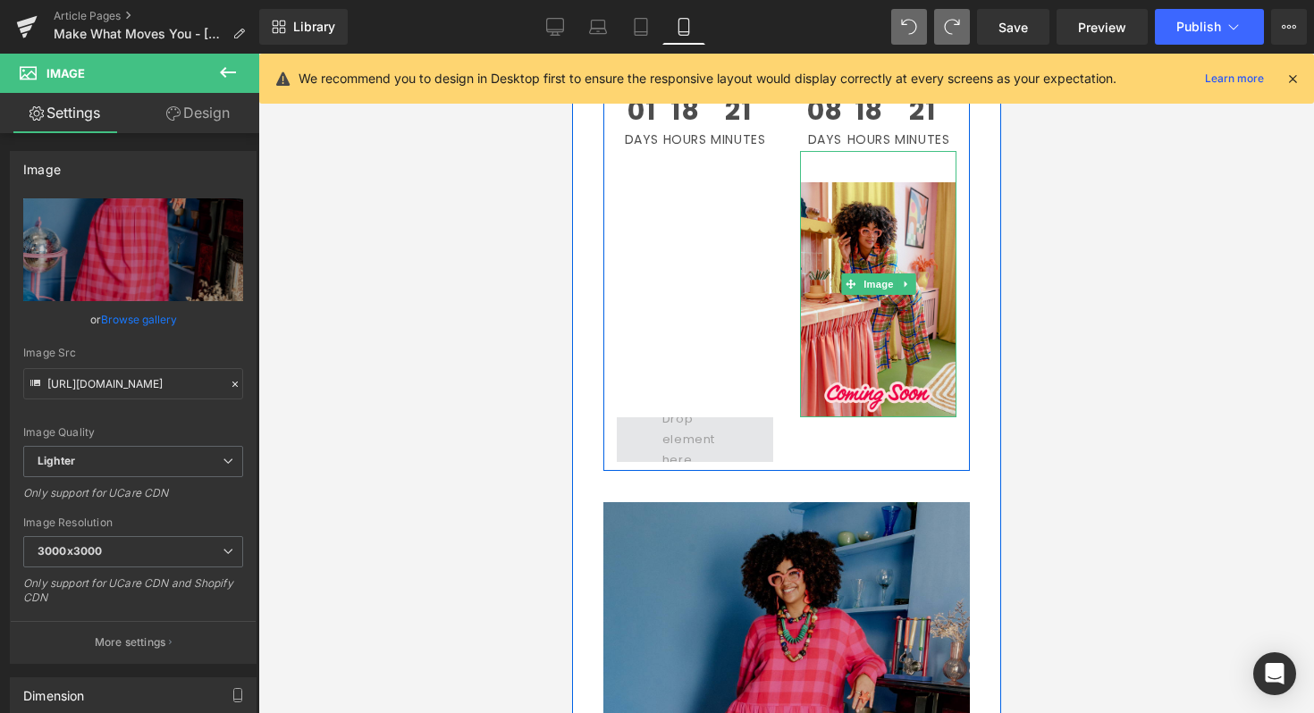
click at [672, 444] on span at bounding box center [694, 438] width 79 height 71
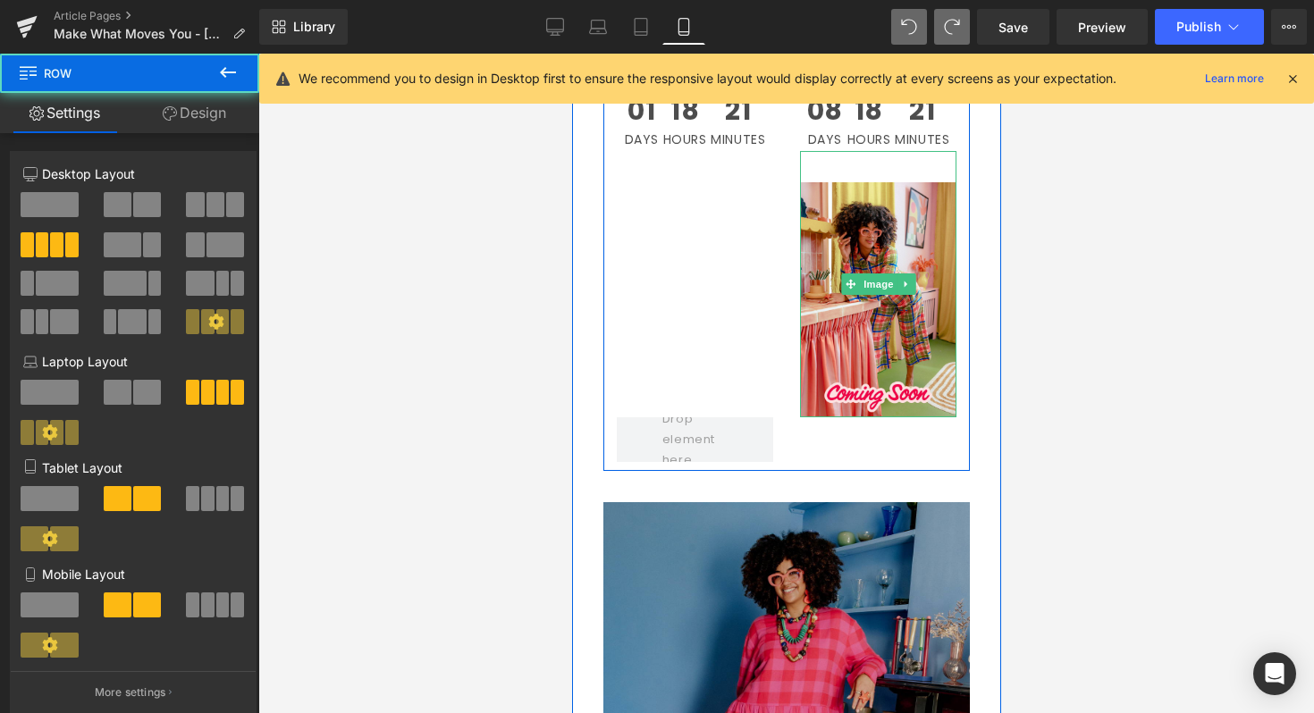
click at [701, 342] on div "Image 35px 01 Days 18 Hours 21 Minutes Countdown Timer Image 35px 08 Days 18 Ho…" at bounding box center [785, 138] width 366 height 666
click at [710, 152] on div "Image 35px 01 Days 18 Hours 21 Minutes Countdown Timer Image 35px 08 Days 18 Ho…" at bounding box center [785, 138] width 366 height 666
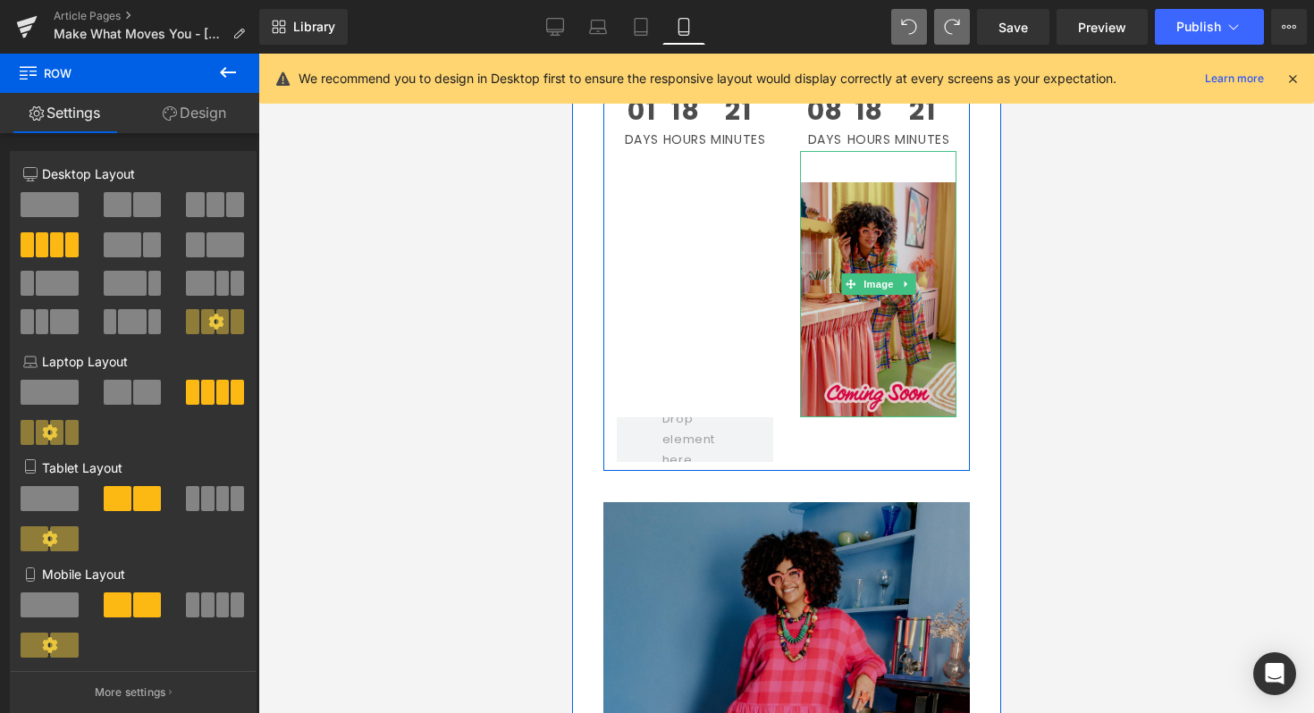
click at [882, 202] on img at bounding box center [877, 284] width 156 height 266
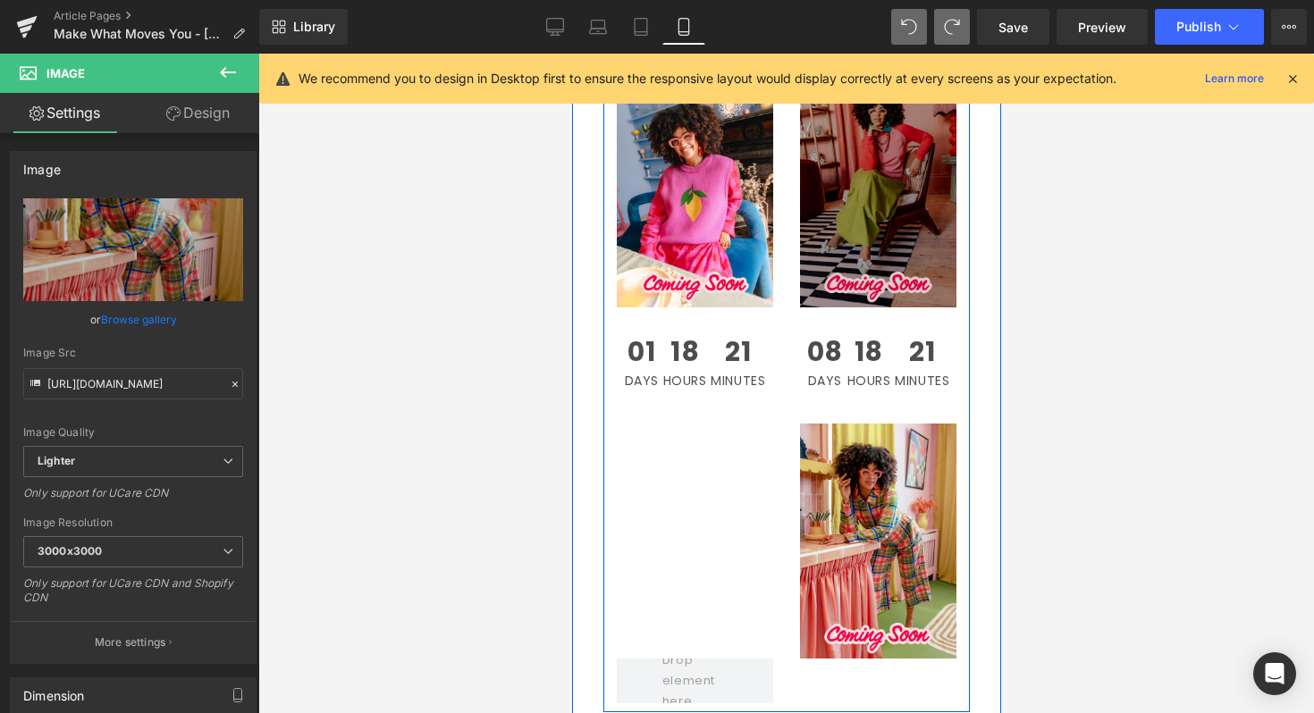
scroll to position [2667, 0]
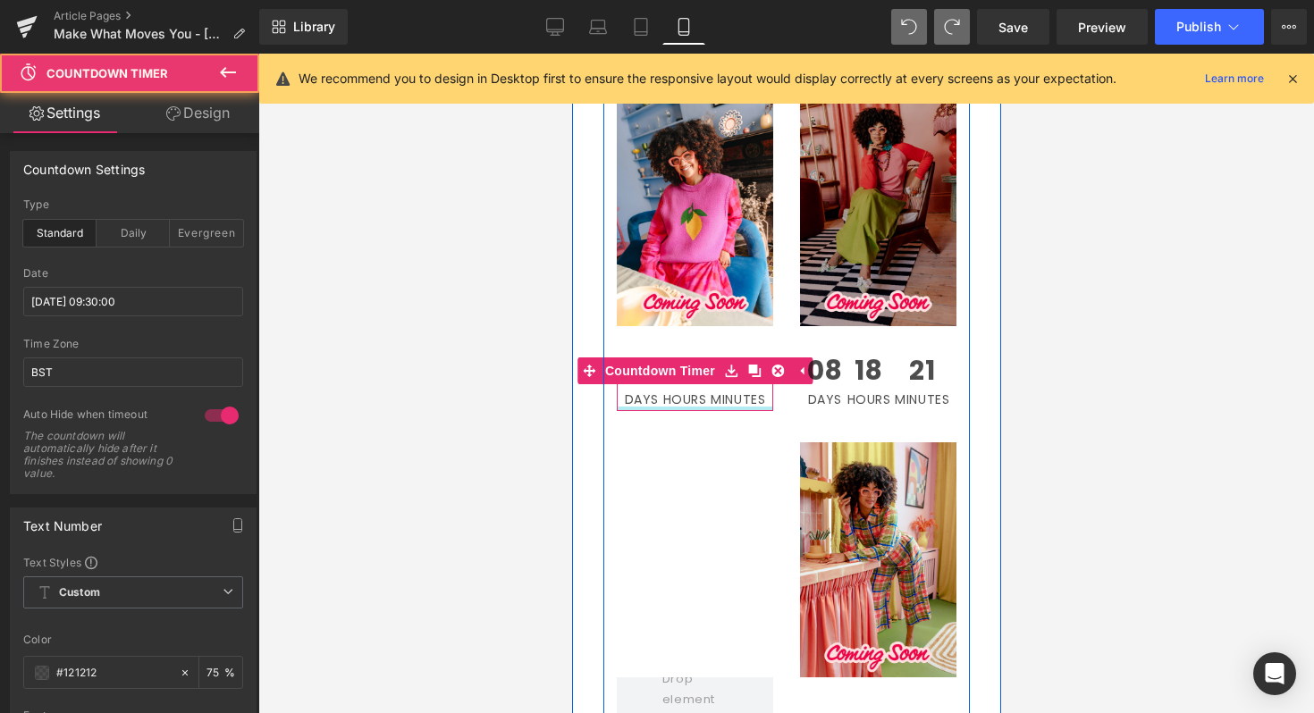
click at [730, 410] on div "01 Days 18 Hours 21 Minutes Countdown Timer" at bounding box center [694, 384] width 156 height 54
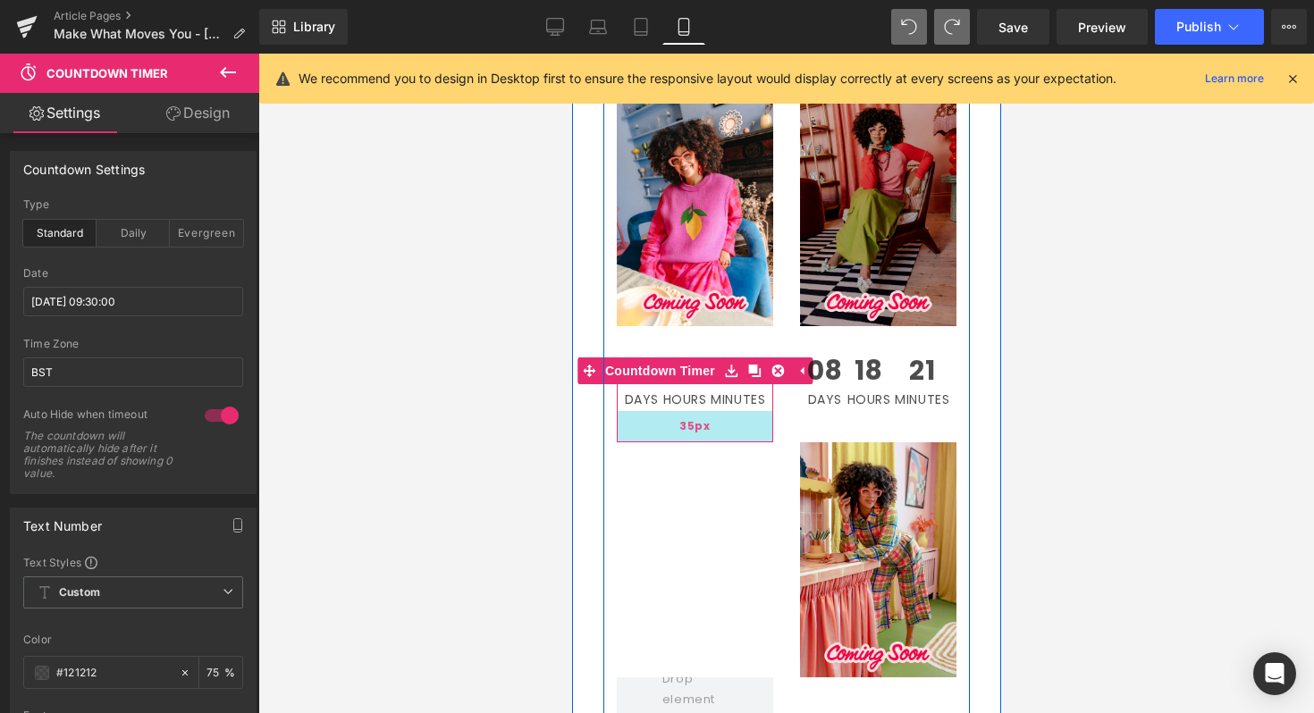
drag, startPoint x: 742, startPoint y: 408, endPoint x: 748, endPoint y: 440, distance: 31.9
click at [748, 440] on div "35px" at bounding box center [694, 426] width 156 height 31
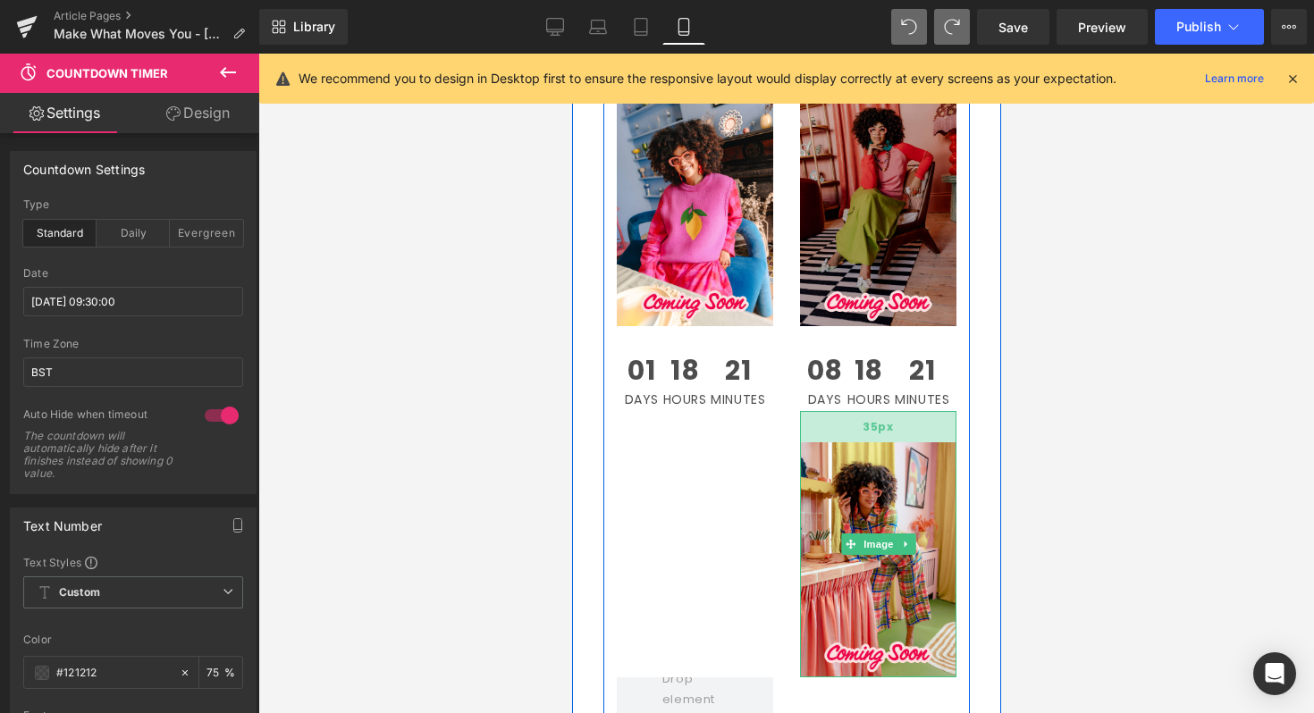
drag, startPoint x: 862, startPoint y: 410, endPoint x: 875, endPoint y: 433, distance: 26.1
click at [875, 433] on div "08 Days 18 Hours 21 Minutes Countdown Timer Image 35px" at bounding box center [877, 517] width 183 height 320
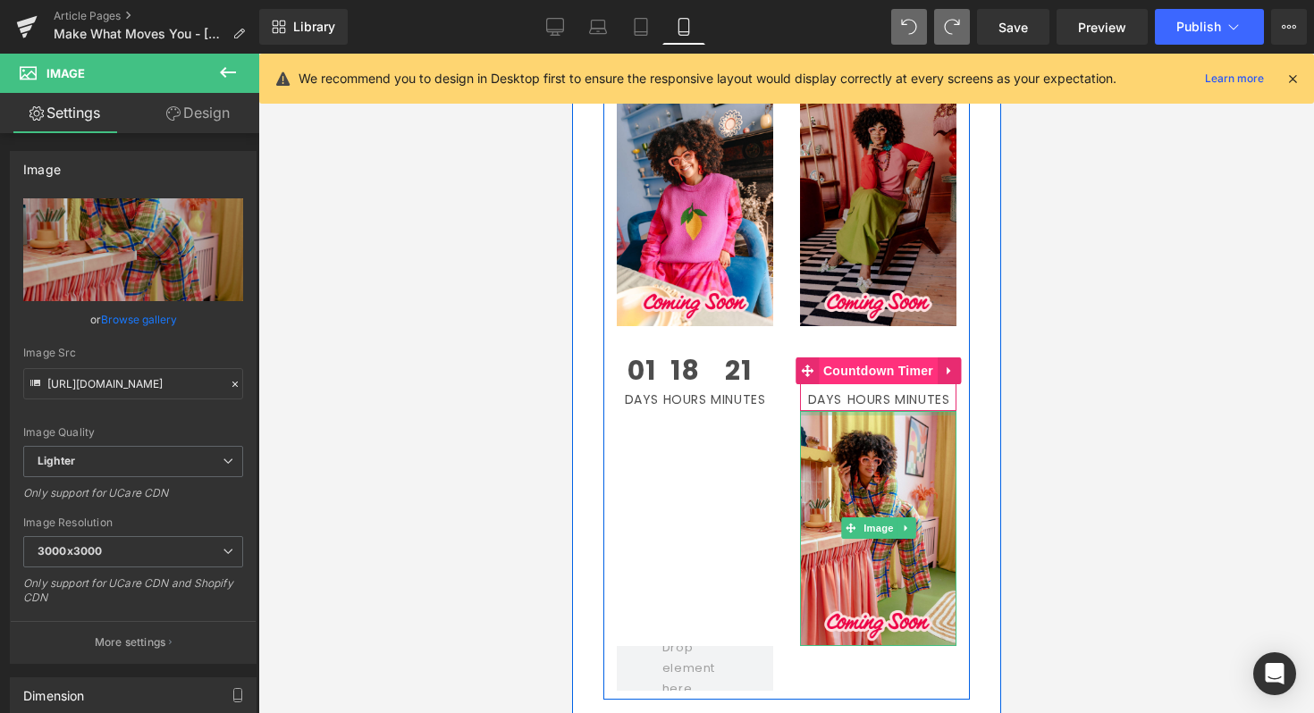
drag, startPoint x: 875, startPoint y: 432, endPoint x: 905, endPoint y: 367, distance: 71.2
click at [905, 367] on div "08 Days 18 Hours 21 Minutes Countdown Timer Image" at bounding box center [877, 501] width 183 height 289
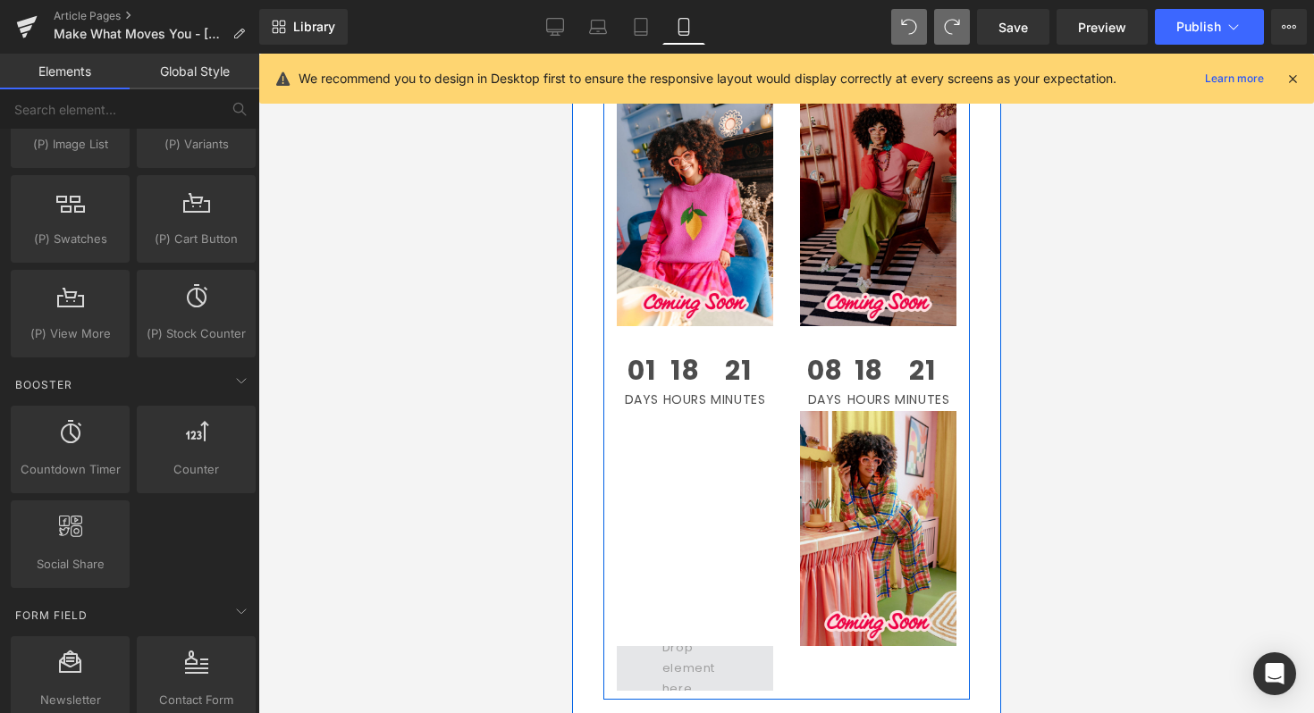
click at [696, 659] on span at bounding box center [694, 667] width 79 height 71
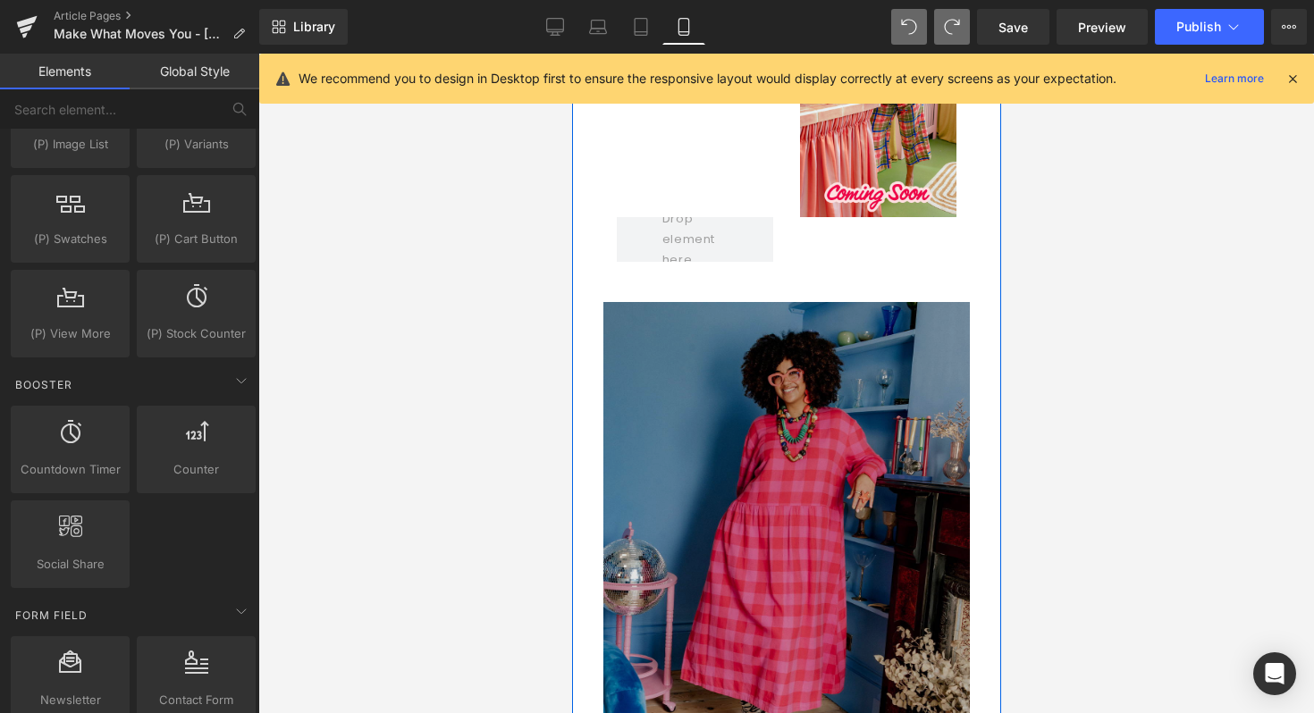
scroll to position [3061, 0]
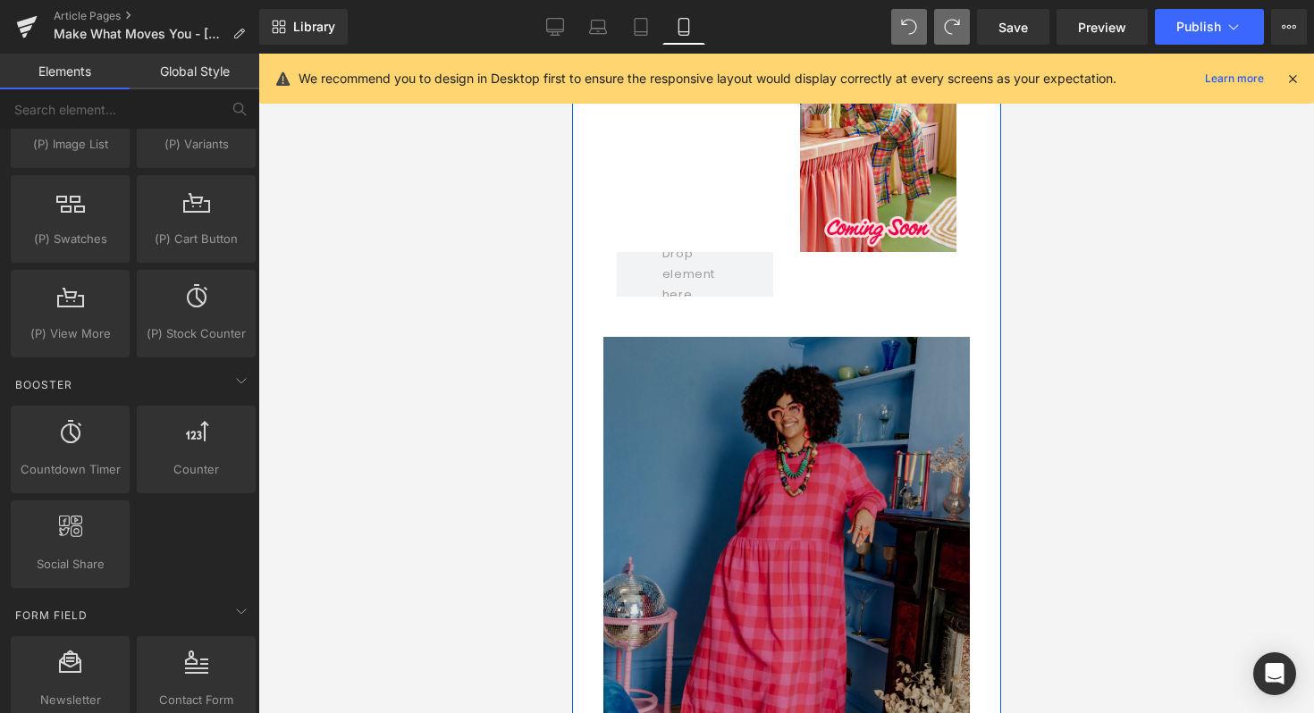
click at [795, 521] on img at bounding box center [785, 596] width 366 height 581
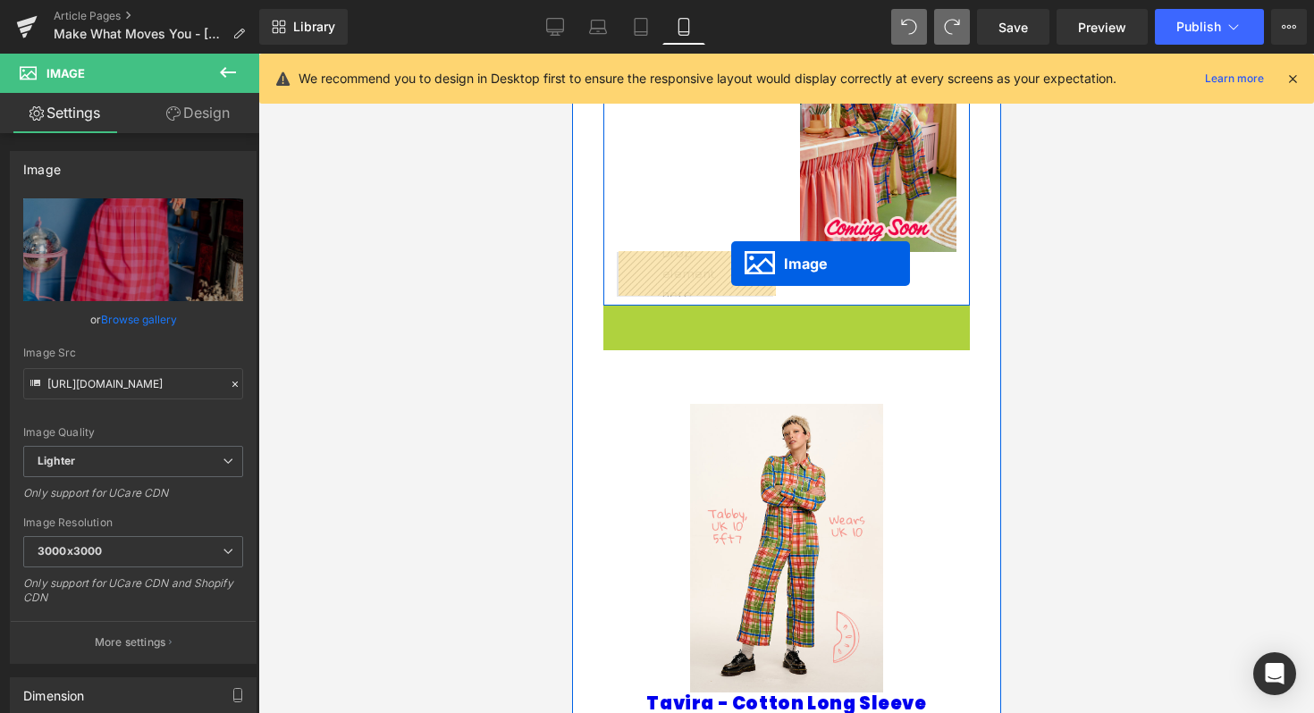
drag, startPoint x: 755, startPoint y: 596, endPoint x: 730, endPoint y: 264, distance: 333.4
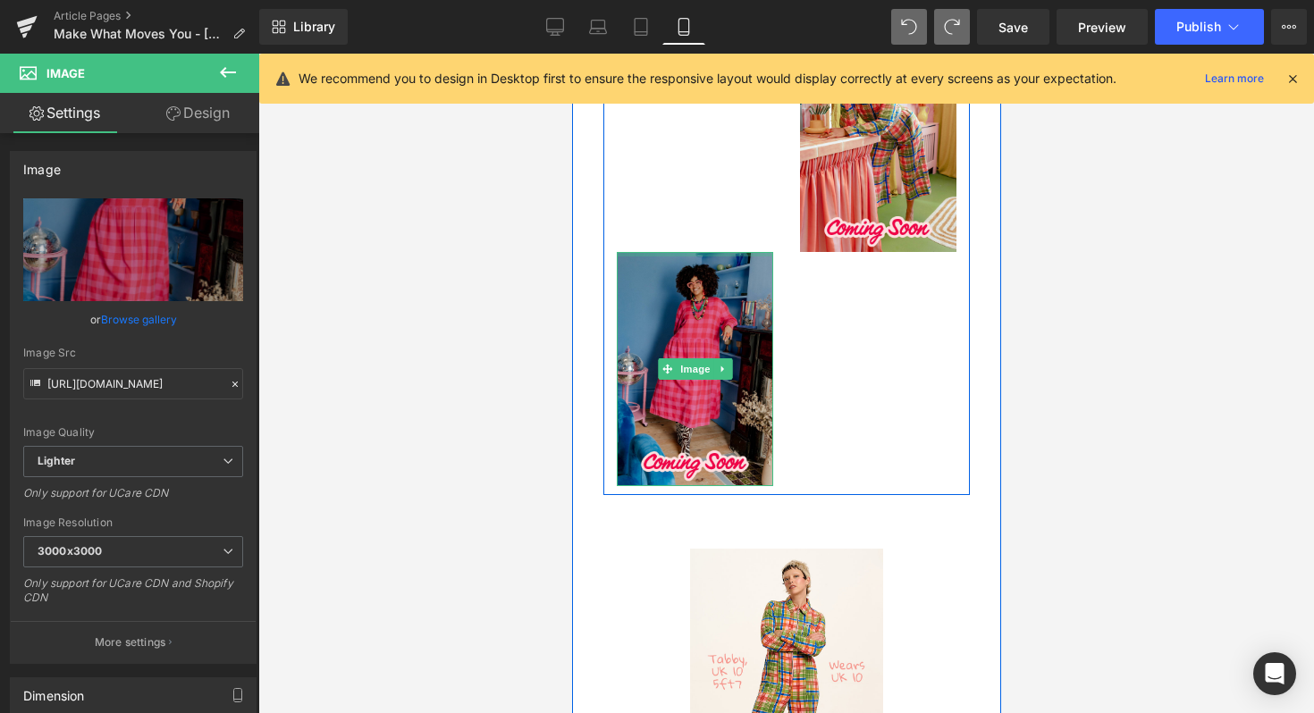
drag, startPoint x: 719, startPoint y: 278, endPoint x: 744, endPoint y: 152, distance: 128.5
click at [744, 152] on div "Image 35px 01 Days 18 Hours 21 Minutes Countdown Timer 35px Image 35px 08 Days …" at bounding box center [785, 83] width 366 height 825
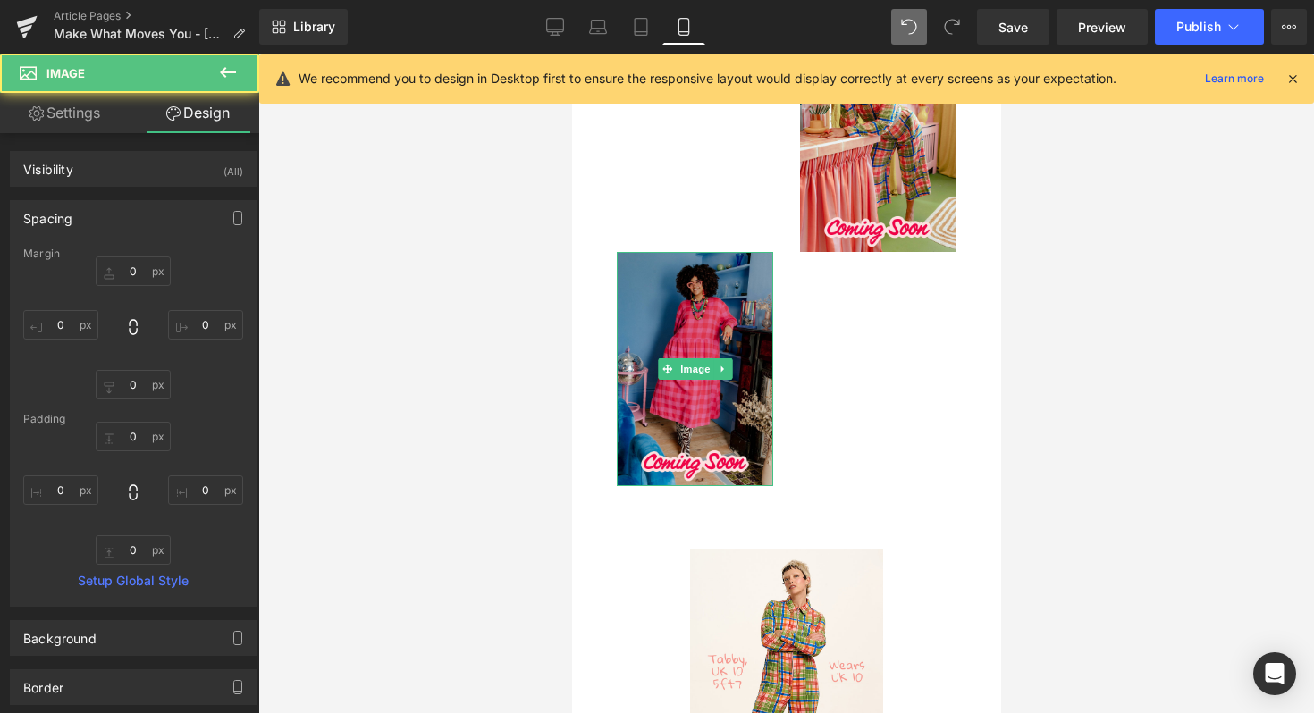
click at [1121, 293] on div at bounding box center [785, 384] width 1055 height 660
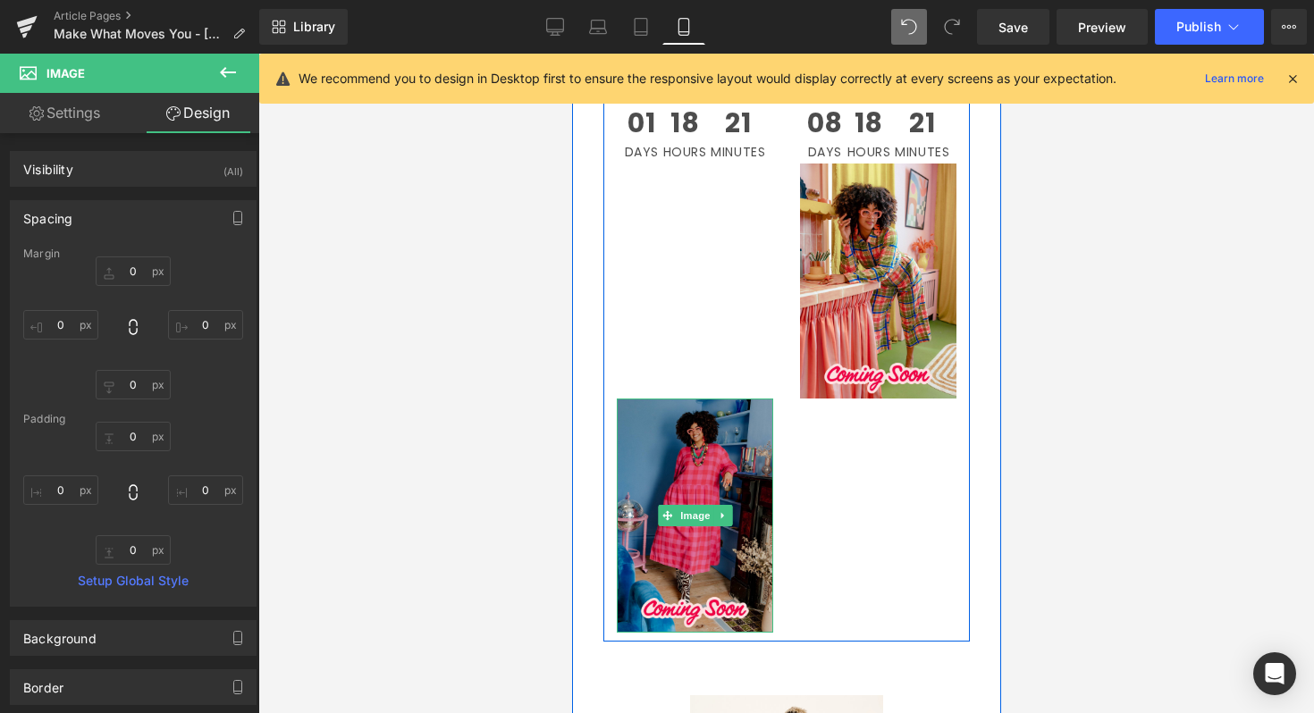
scroll to position [2804, 0]
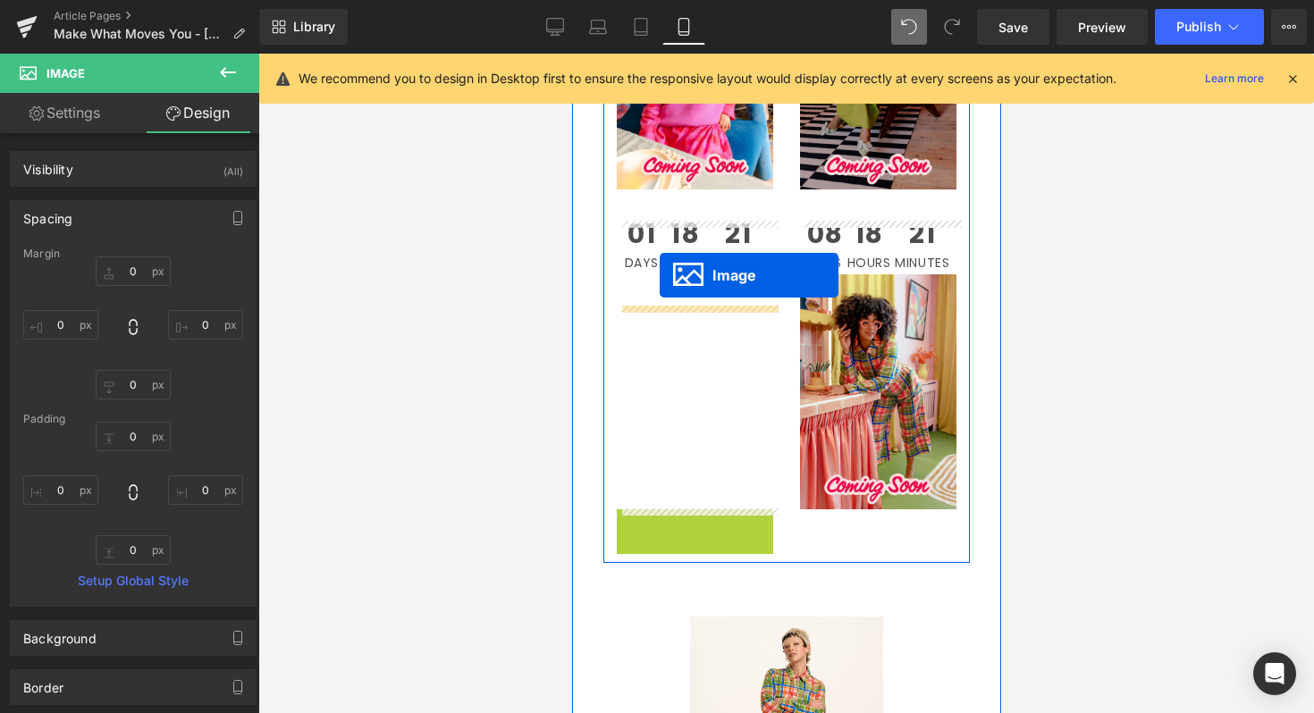
drag, startPoint x: 665, startPoint y: 622, endPoint x: 660, endPoint y: 276, distance: 345.9
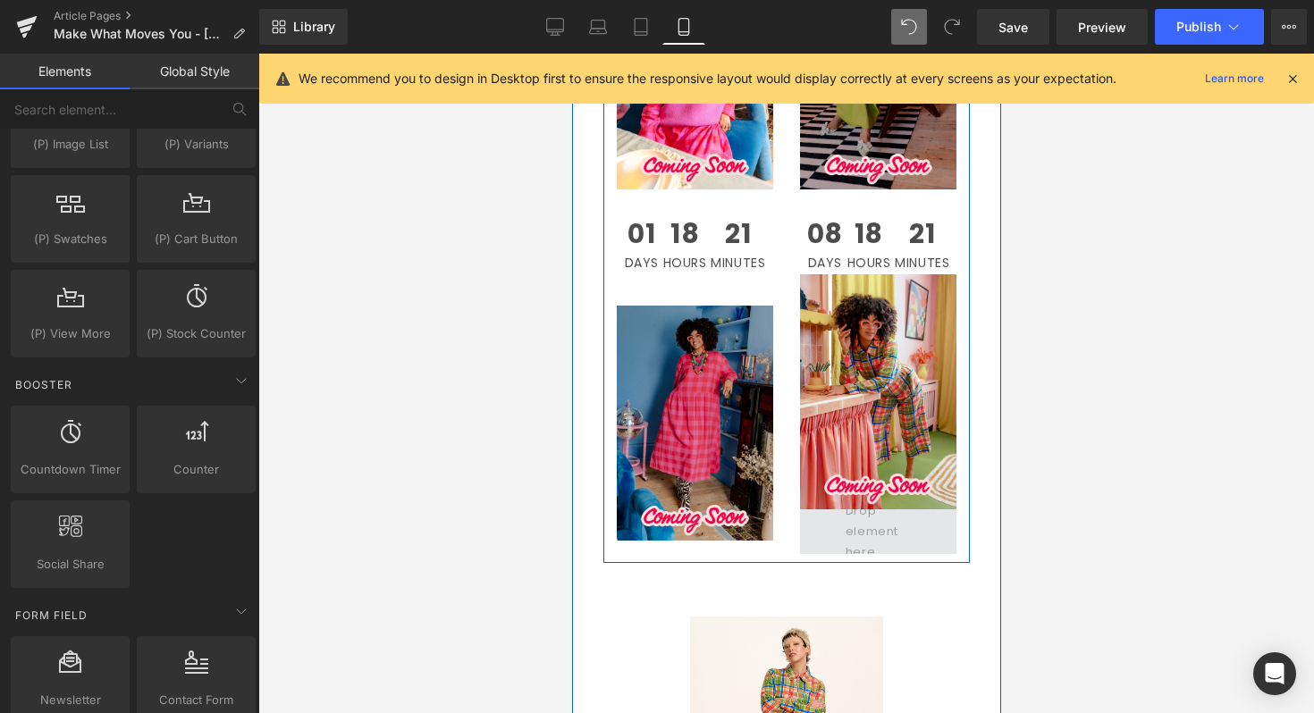
click at [876, 527] on span at bounding box center [877, 530] width 79 height 71
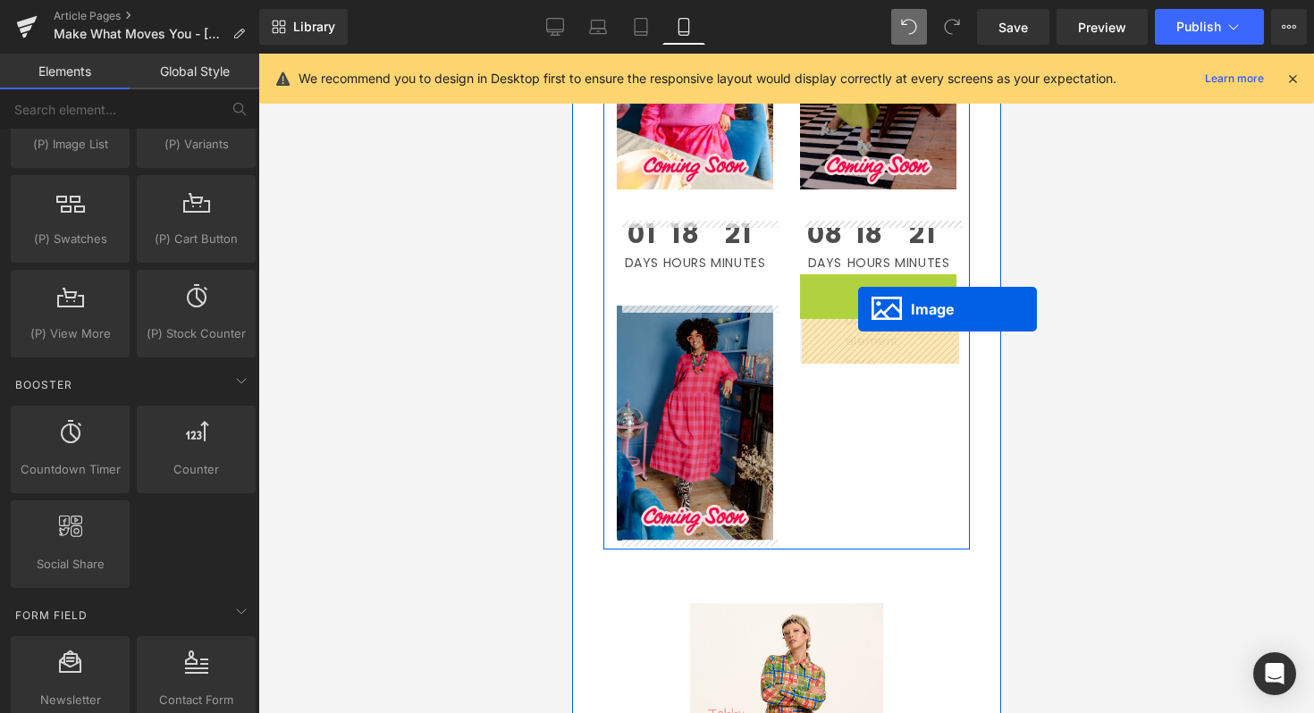
drag, startPoint x: 846, startPoint y: 395, endPoint x: 857, endPoint y: 308, distance: 87.4
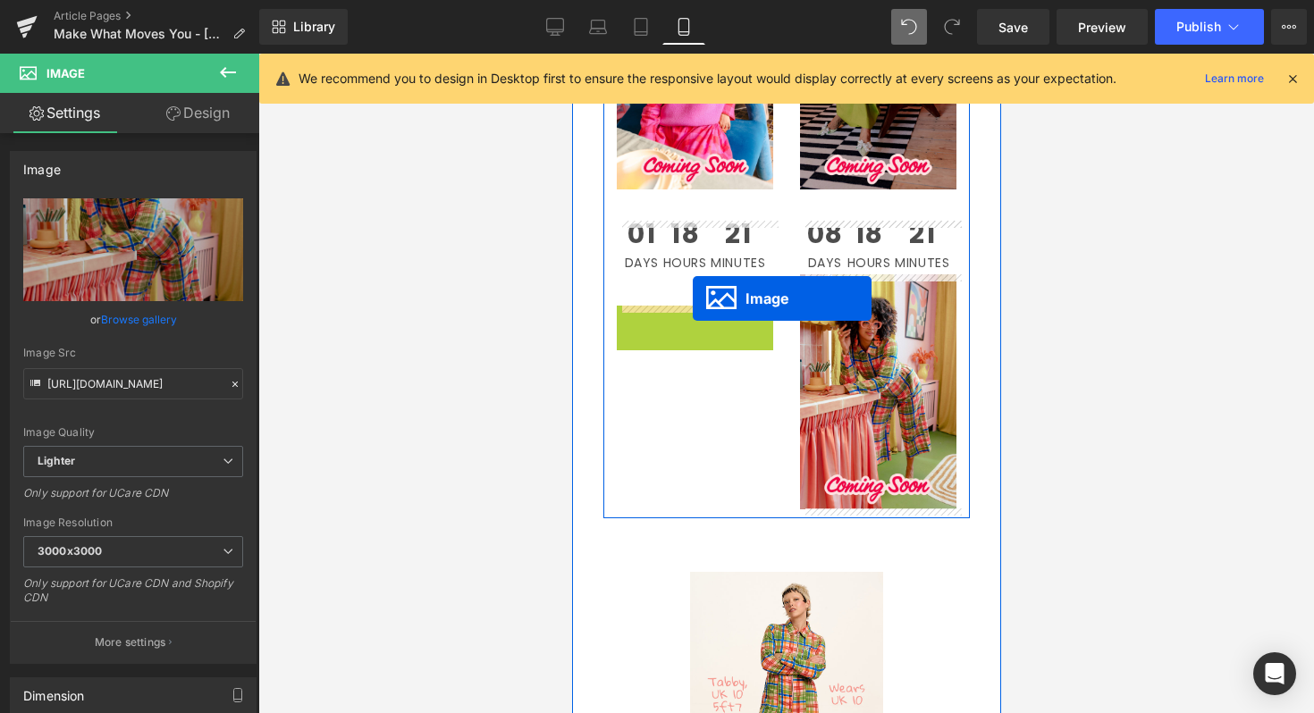
drag, startPoint x: 661, startPoint y: 423, endPoint x: 693, endPoint y: 298, distance: 129.0
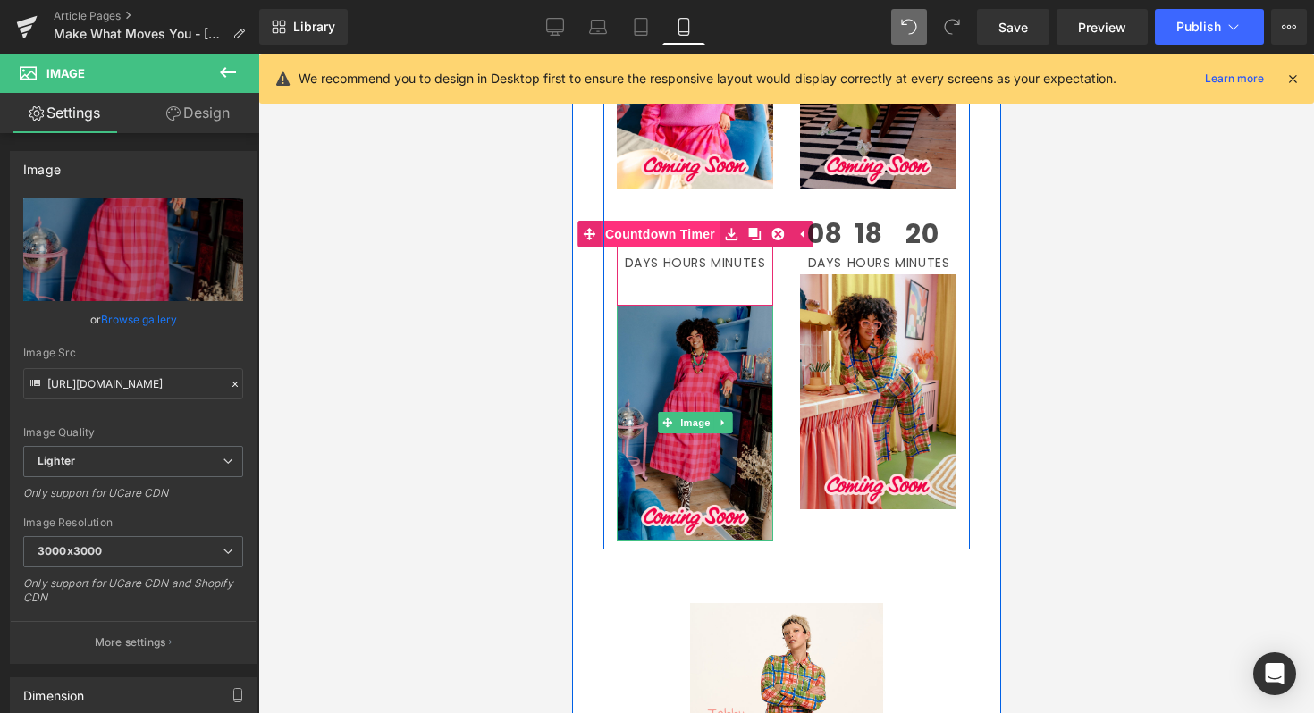
click at [618, 229] on link "Countdown Timer" at bounding box center [647, 234] width 142 height 27
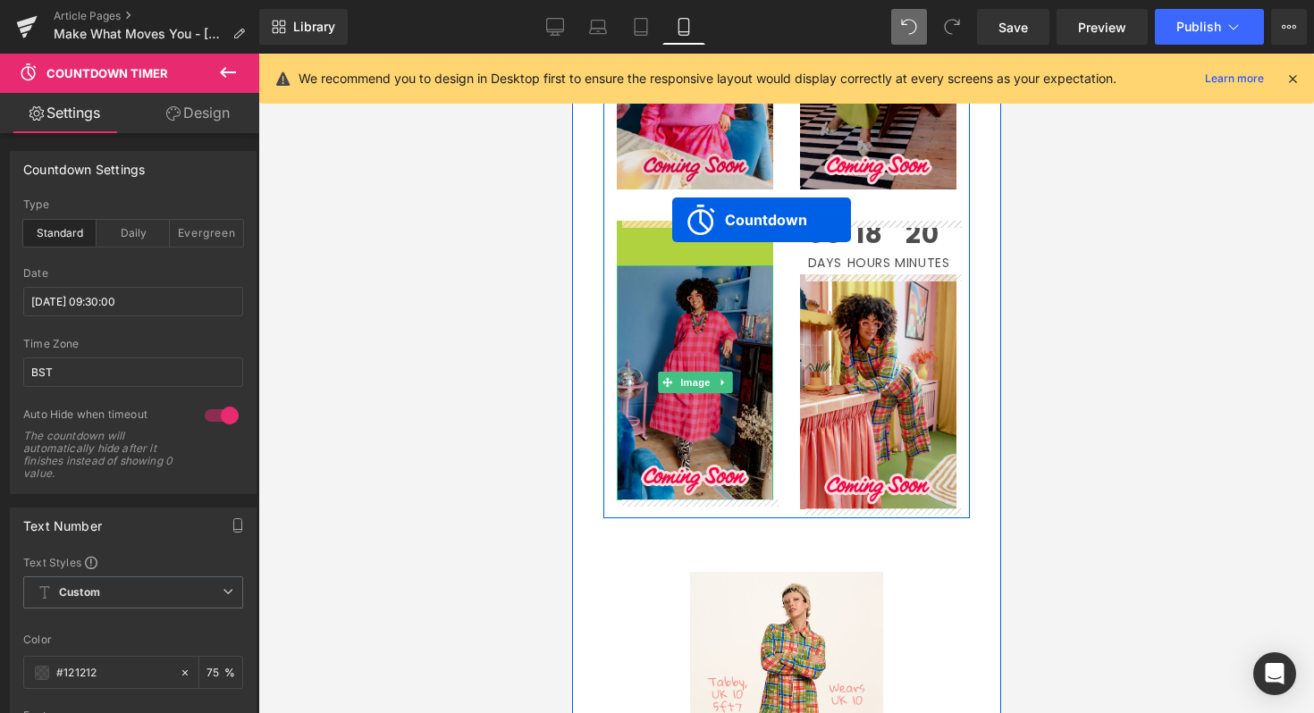
drag, startPoint x: 618, startPoint y: 231, endPoint x: 671, endPoint y: 220, distance: 54.0
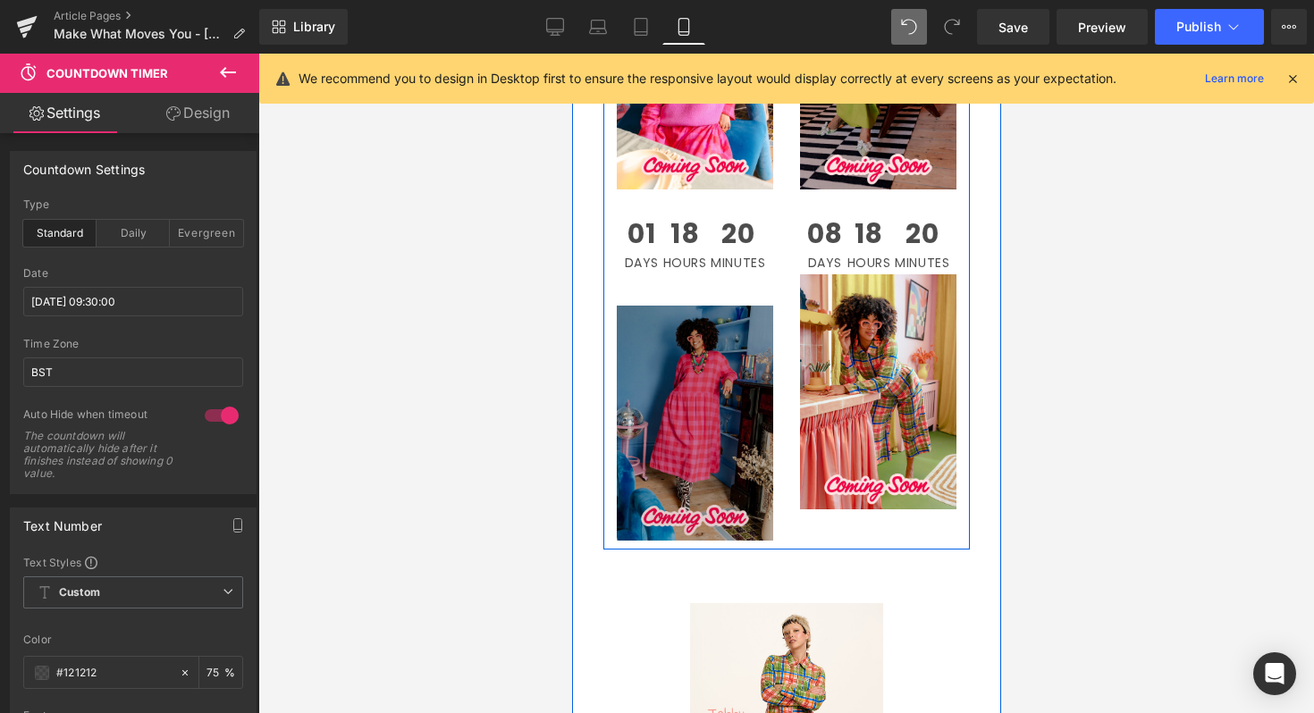
click at [727, 436] on img at bounding box center [694, 423] width 156 height 235
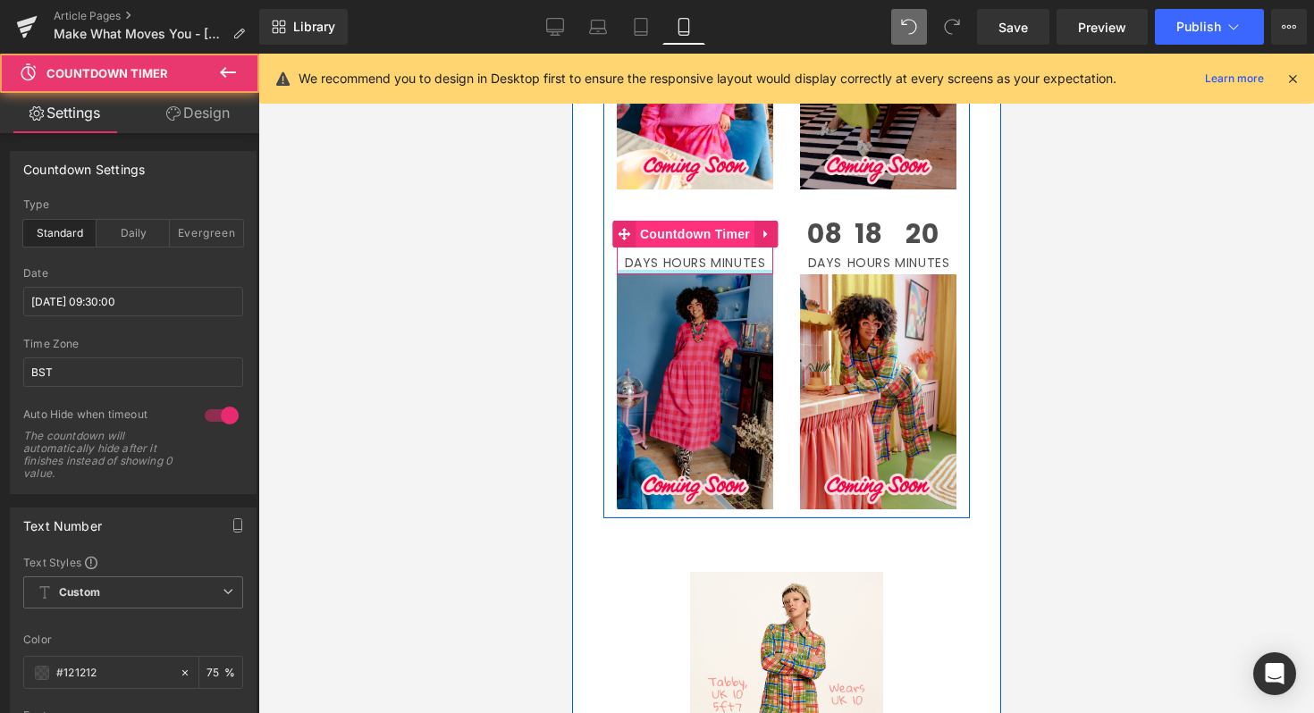
drag, startPoint x: 680, startPoint y: 300, endPoint x: 685, endPoint y: 241, distance: 59.2
click at [685, 241] on div "01 Days 18 Hours 20 Minutes Countdown Timer" at bounding box center [694, 248] width 156 height 54
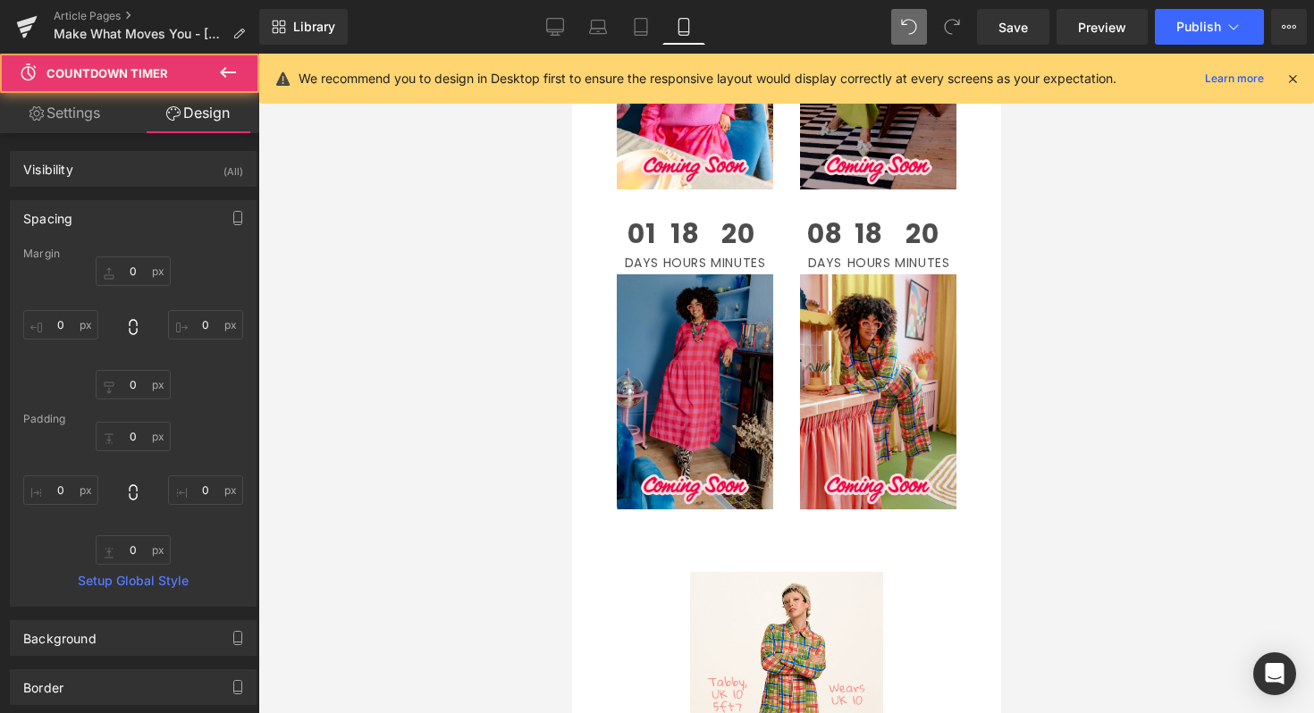
click at [1081, 231] on div at bounding box center [785, 384] width 1055 height 660
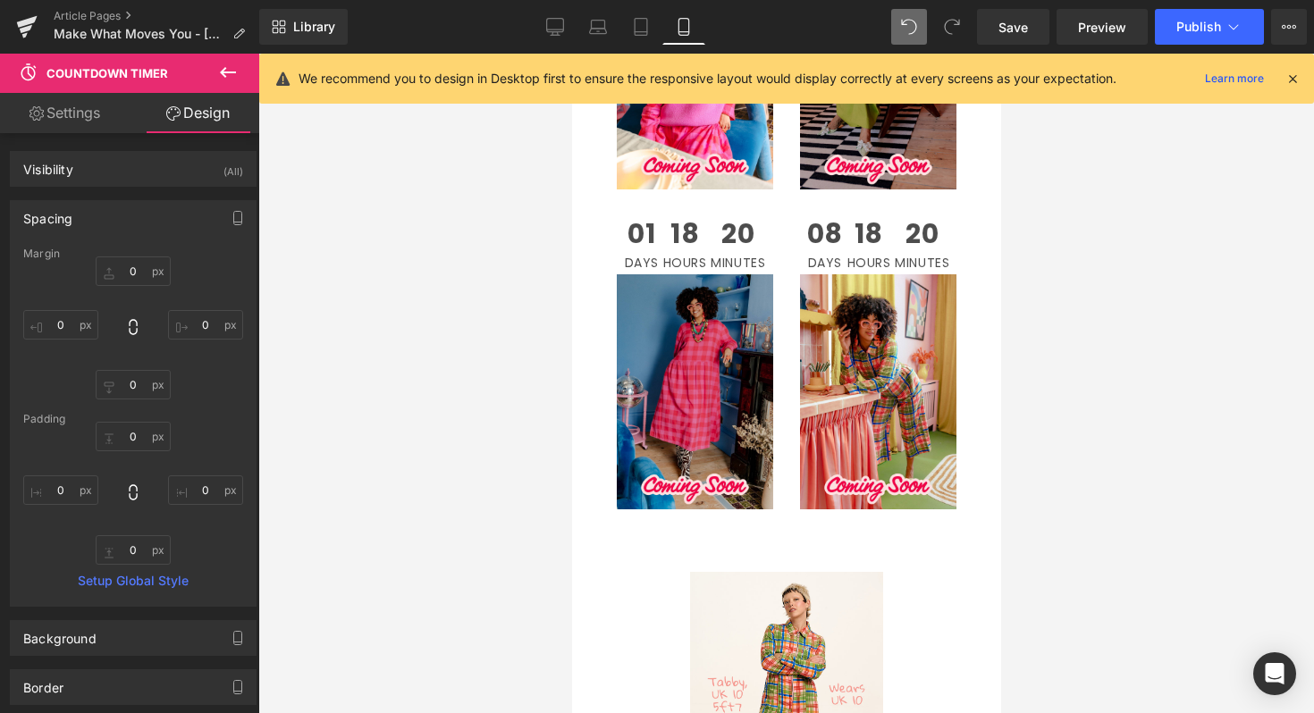
click at [1106, 346] on div at bounding box center [785, 384] width 1055 height 660
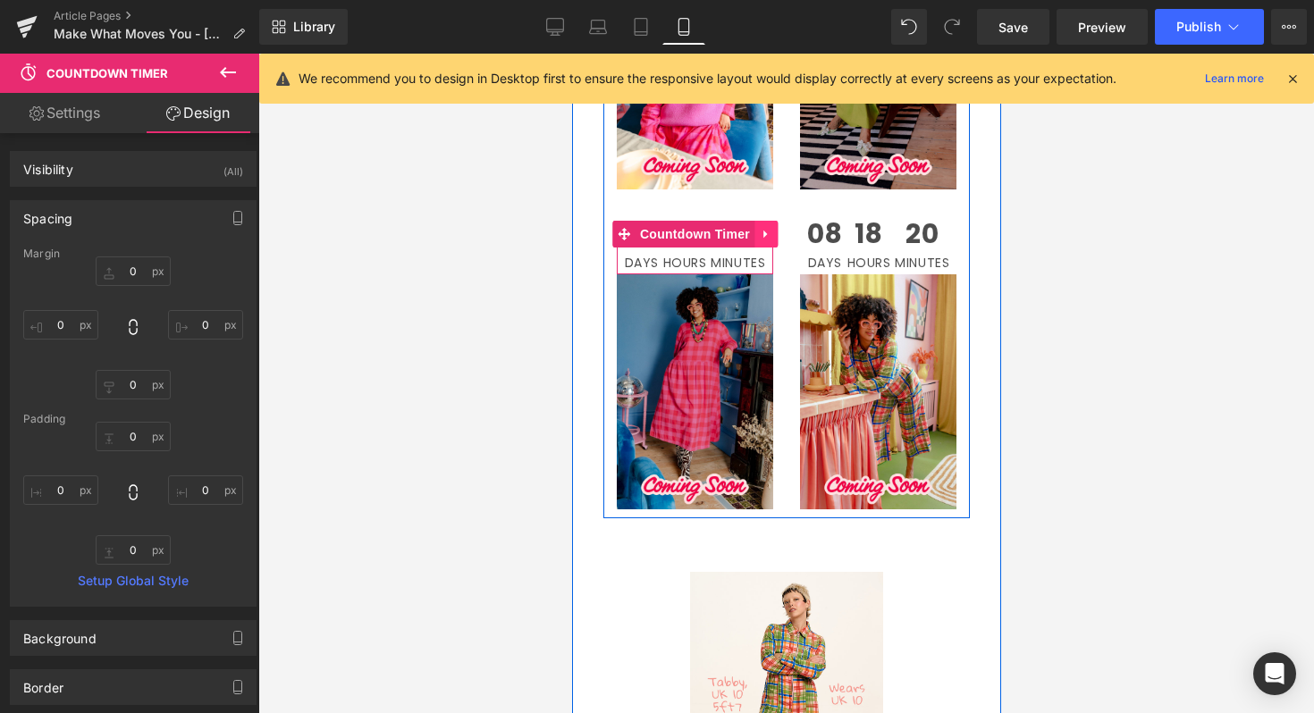
click at [760, 238] on icon at bounding box center [765, 234] width 13 height 13
click at [755, 233] on icon at bounding box center [753, 234] width 13 height 13
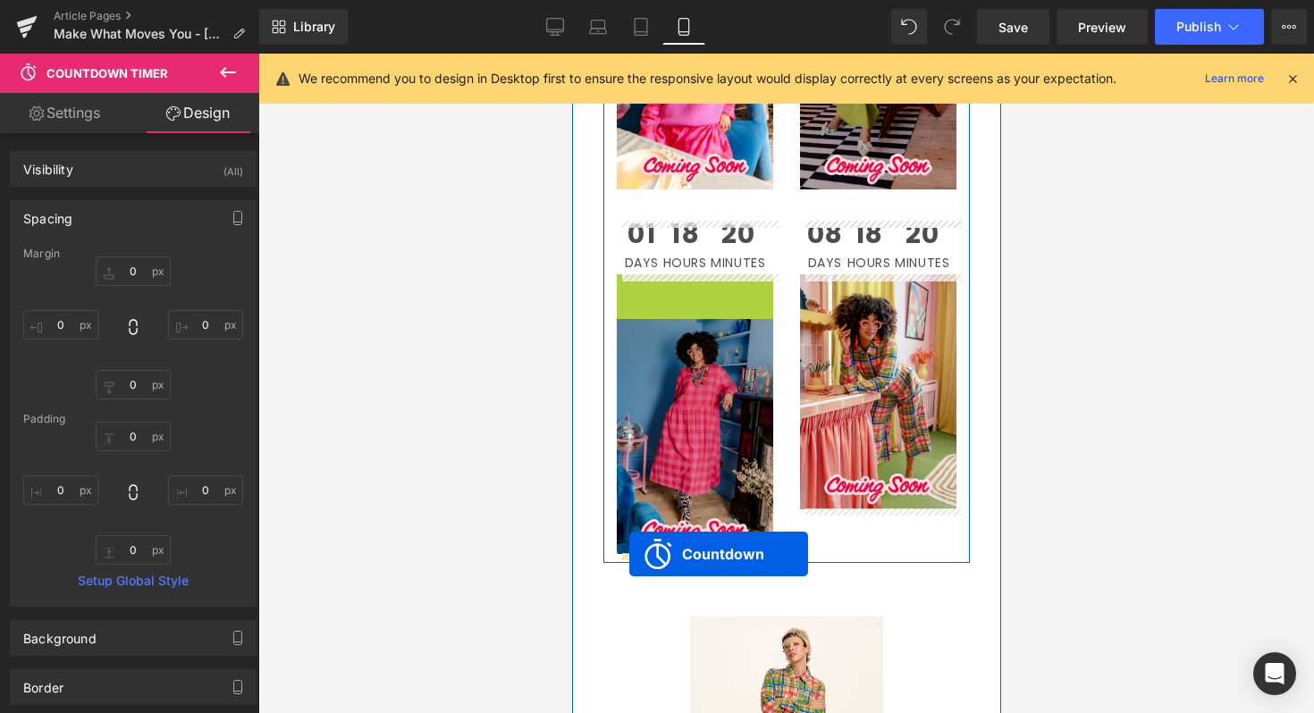
drag, startPoint x: 621, startPoint y: 289, endPoint x: 629, endPoint y: 553, distance: 264.7
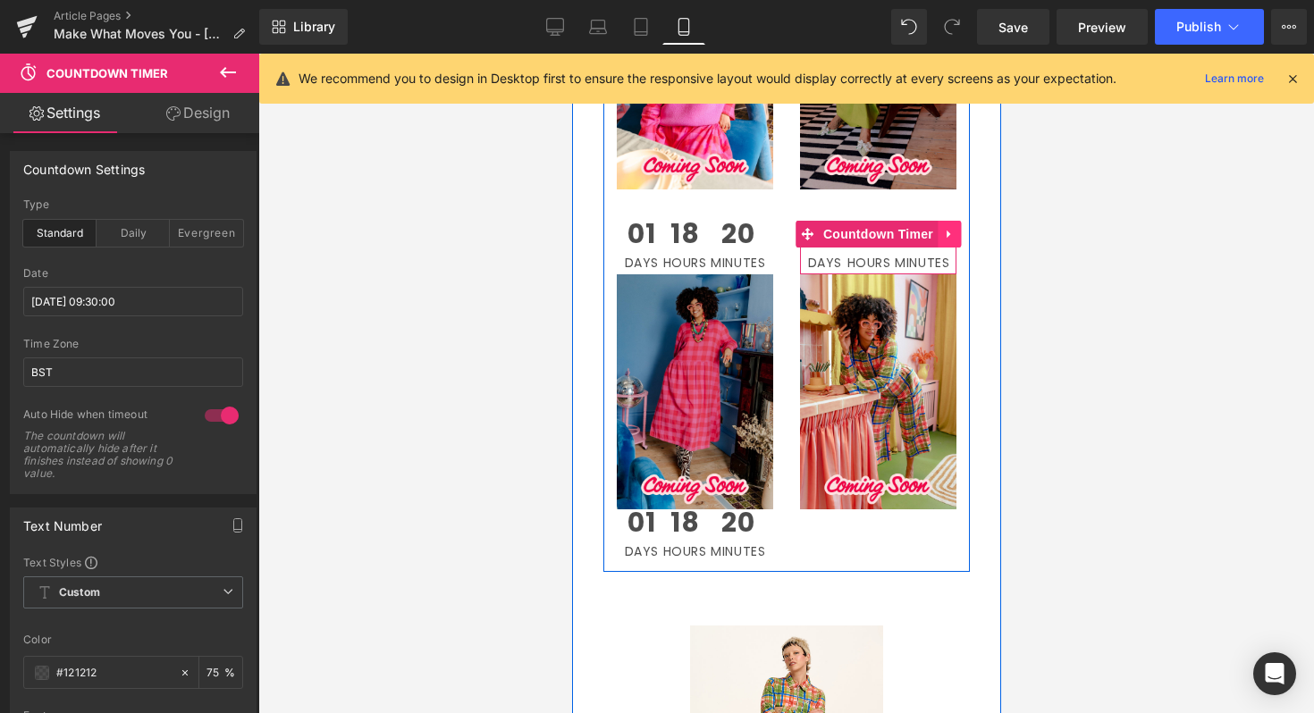
click at [948, 232] on icon at bounding box center [948, 234] width 13 height 13
click at [932, 236] on icon at bounding box center [936, 234] width 13 height 13
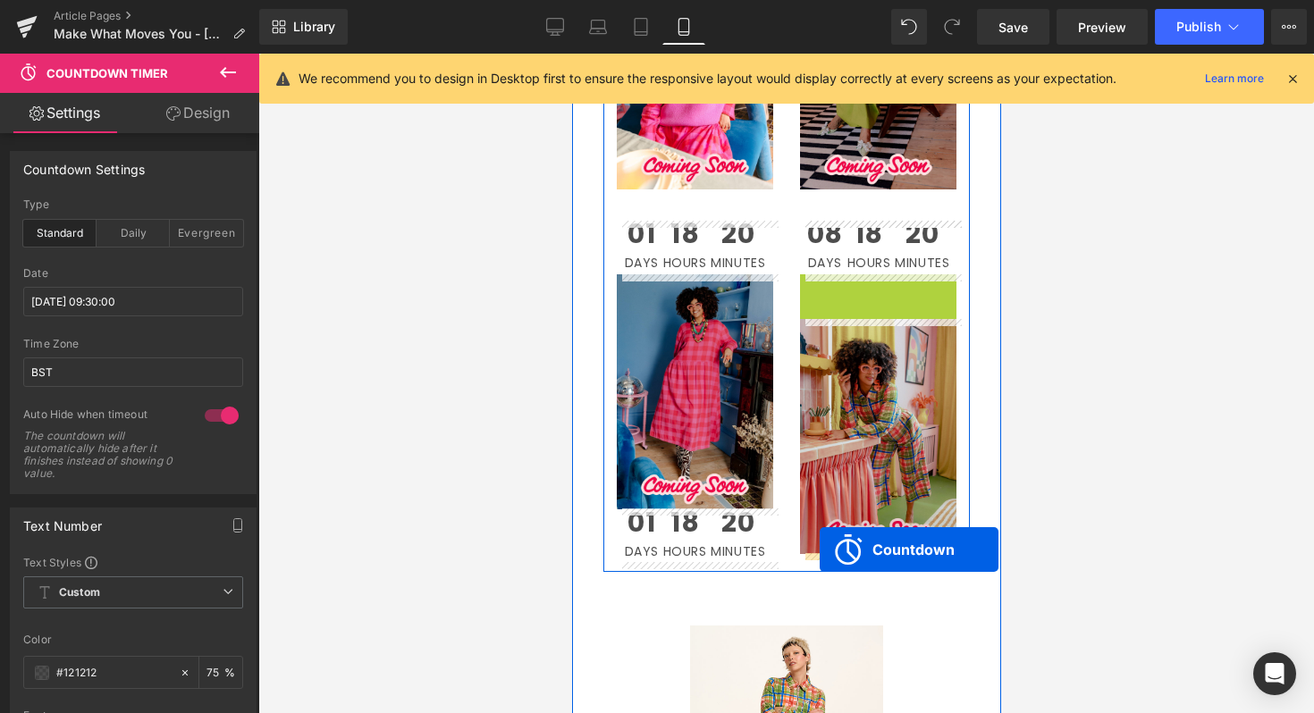
drag, startPoint x: 811, startPoint y: 290, endPoint x: 819, endPoint y: 550, distance: 259.3
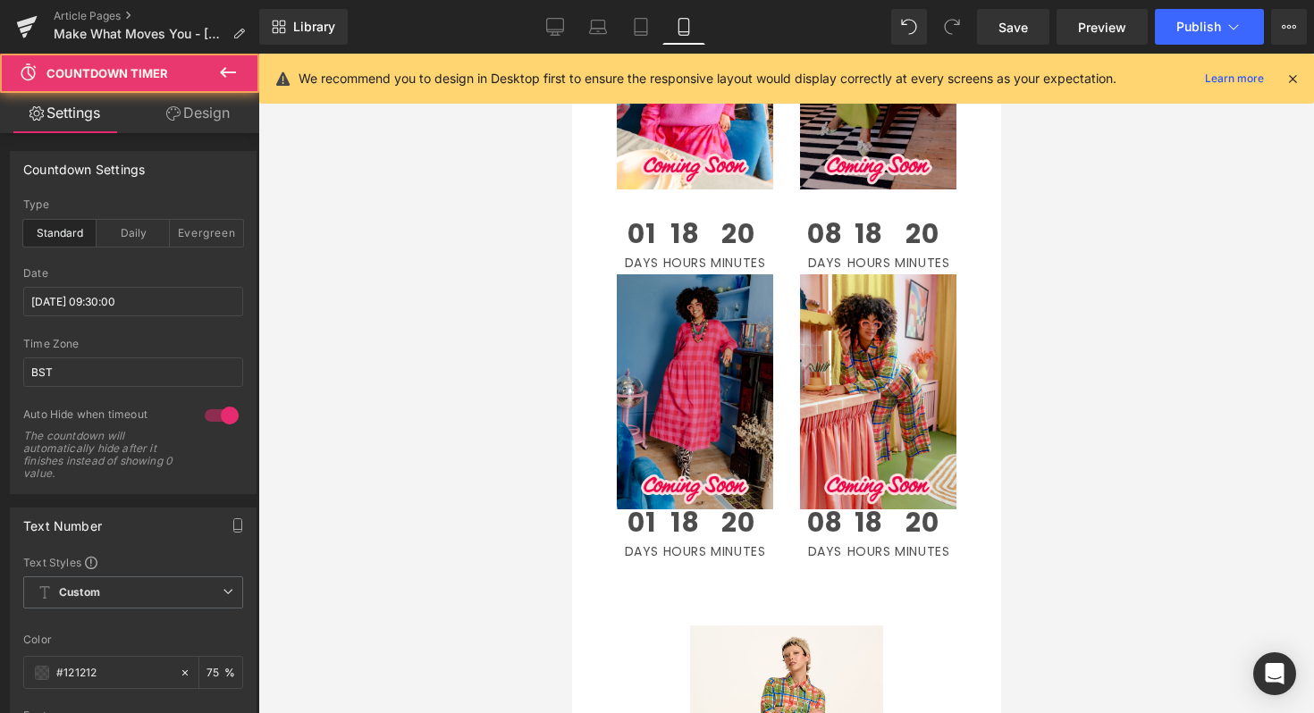
click at [1126, 487] on div at bounding box center [785, 384] width 1055 height 660
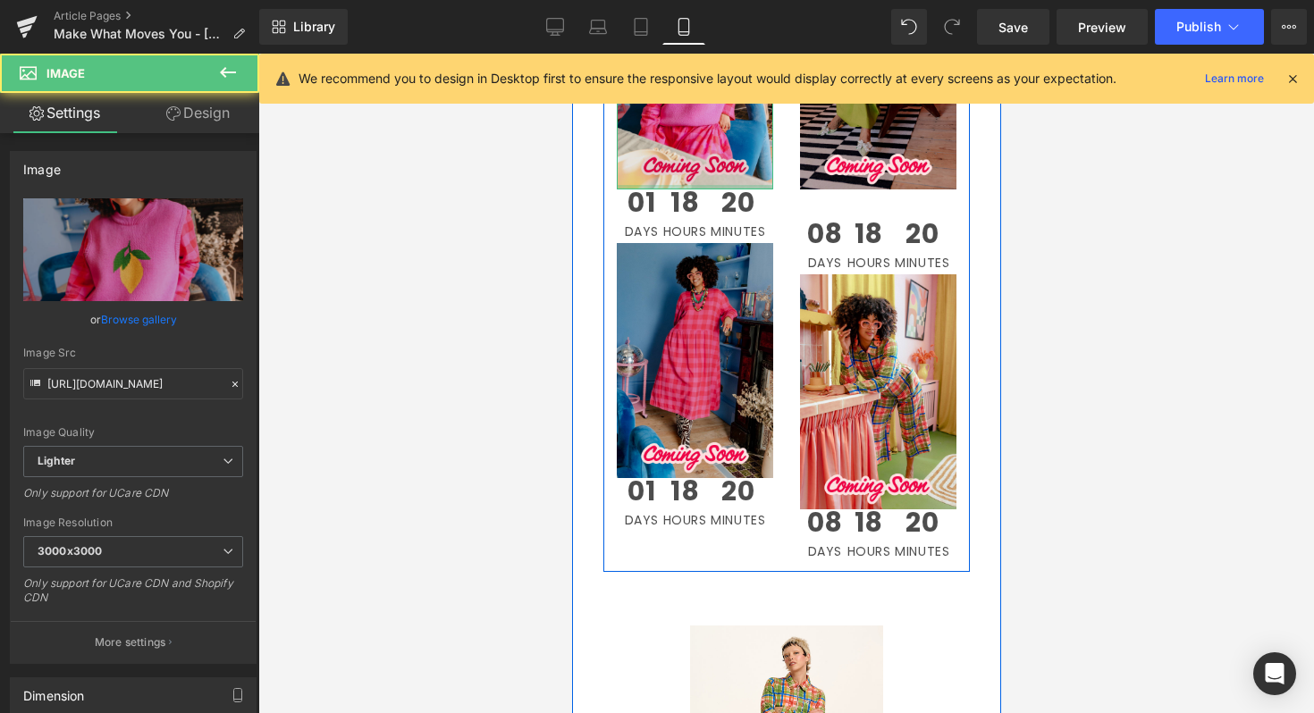
drag, startPoint x: 711, startPoint y: 207, endPoint x: 711, endPoint y: 129, distance: 78.6
click at [711, 129] on div "Image" at bounding box center [694, 72] width 156 height 235
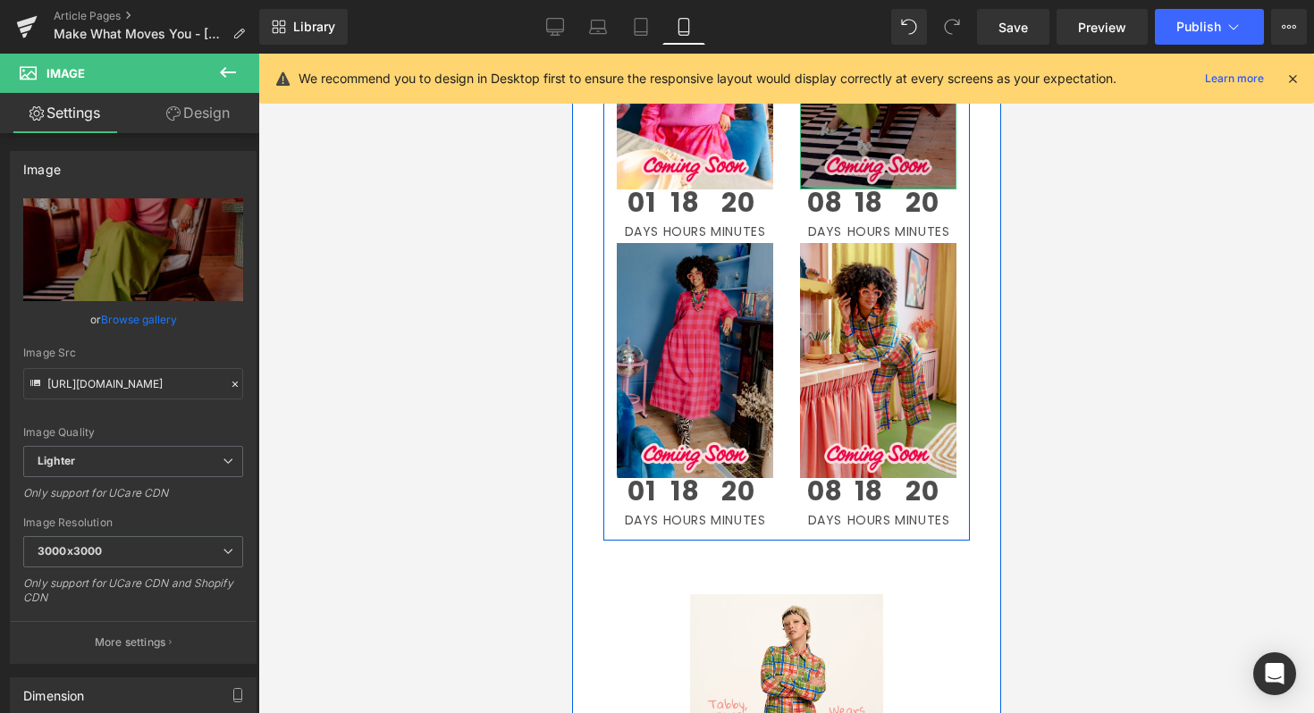
drag, startPoint x: 849, startPoint y: 202, endPoint x: 853, endPoint y: 114, distance: 87.7
click at [853, 114] on div "Image" at bounding box center [877, 72] width 156 height 235
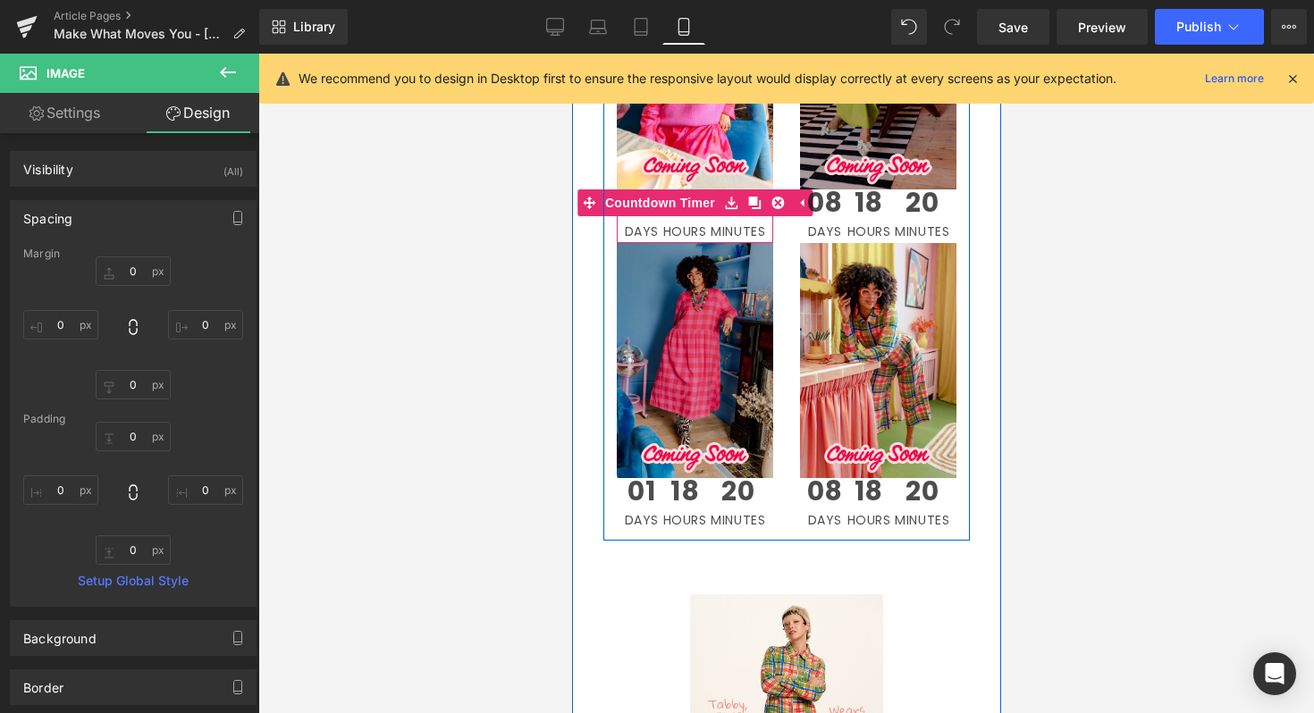
click at [703, 227] on span "Hours" at bounding box center [684, 231] width 44 height 13
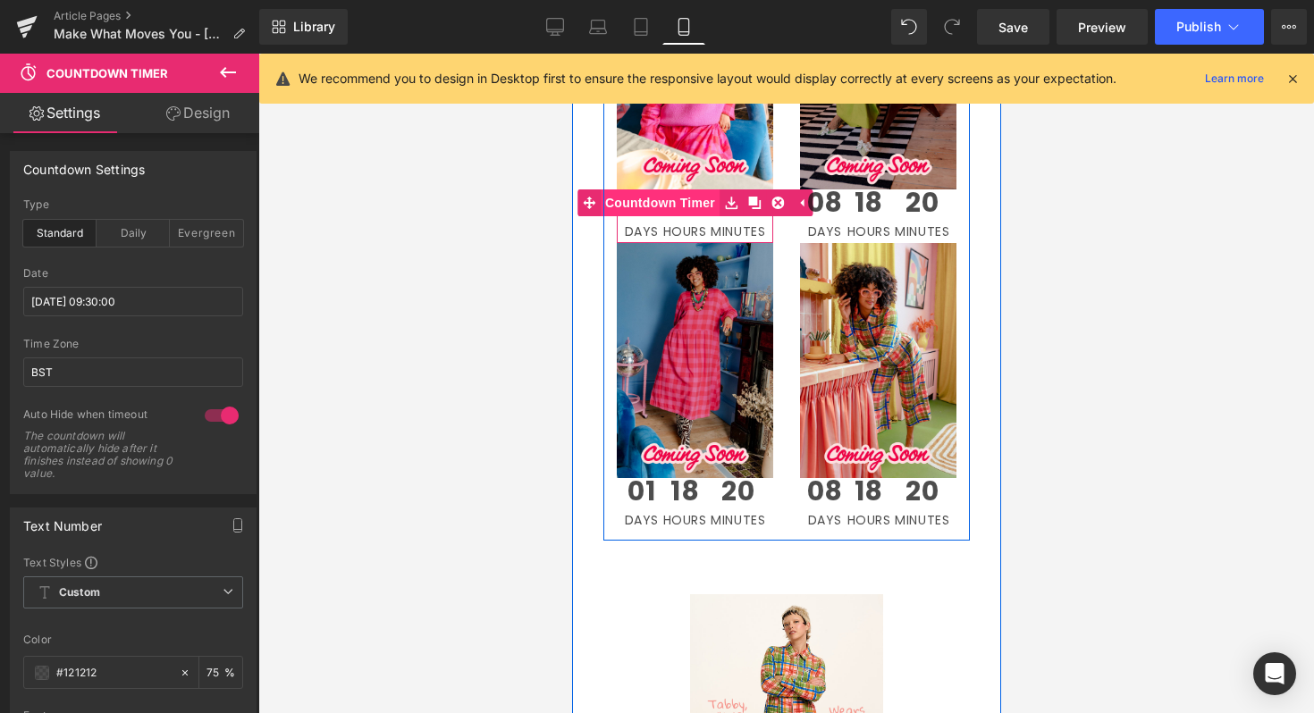
click at [686, 194] on span "Countdown Timer" at bounding box center [659, 202] width 119 height 27
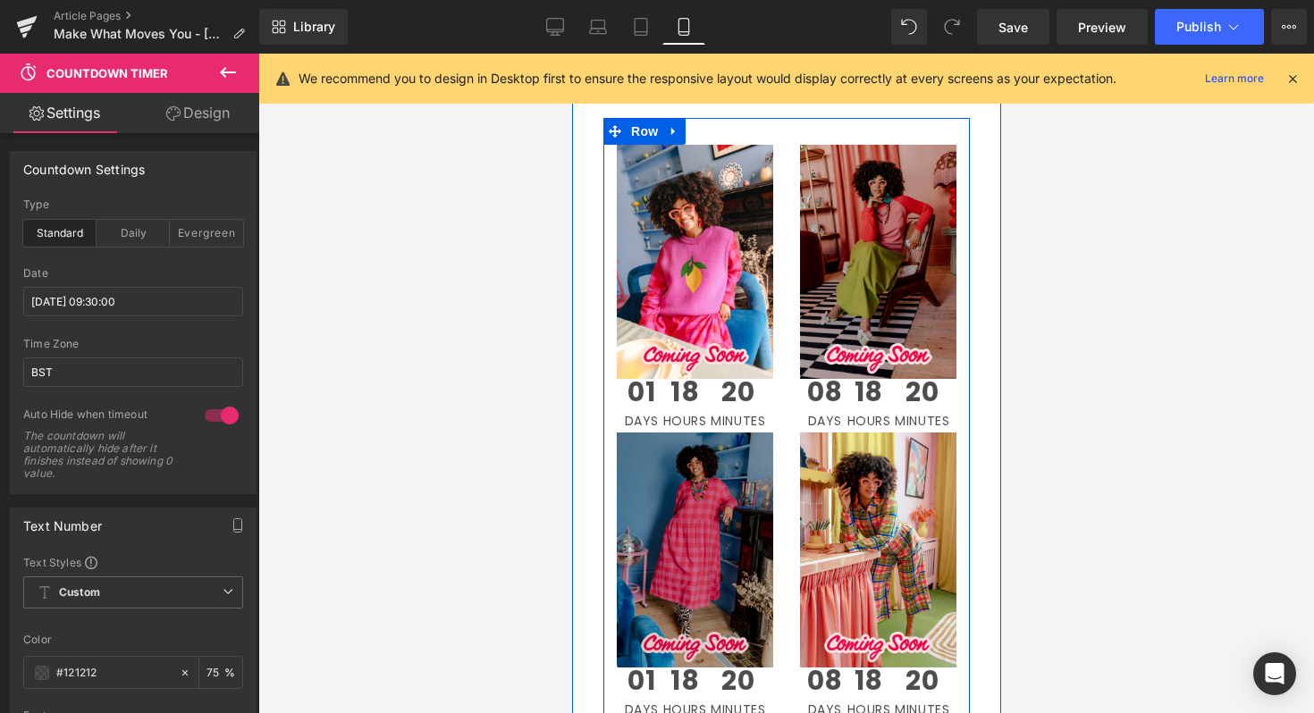
scroll to position [2609, 0]
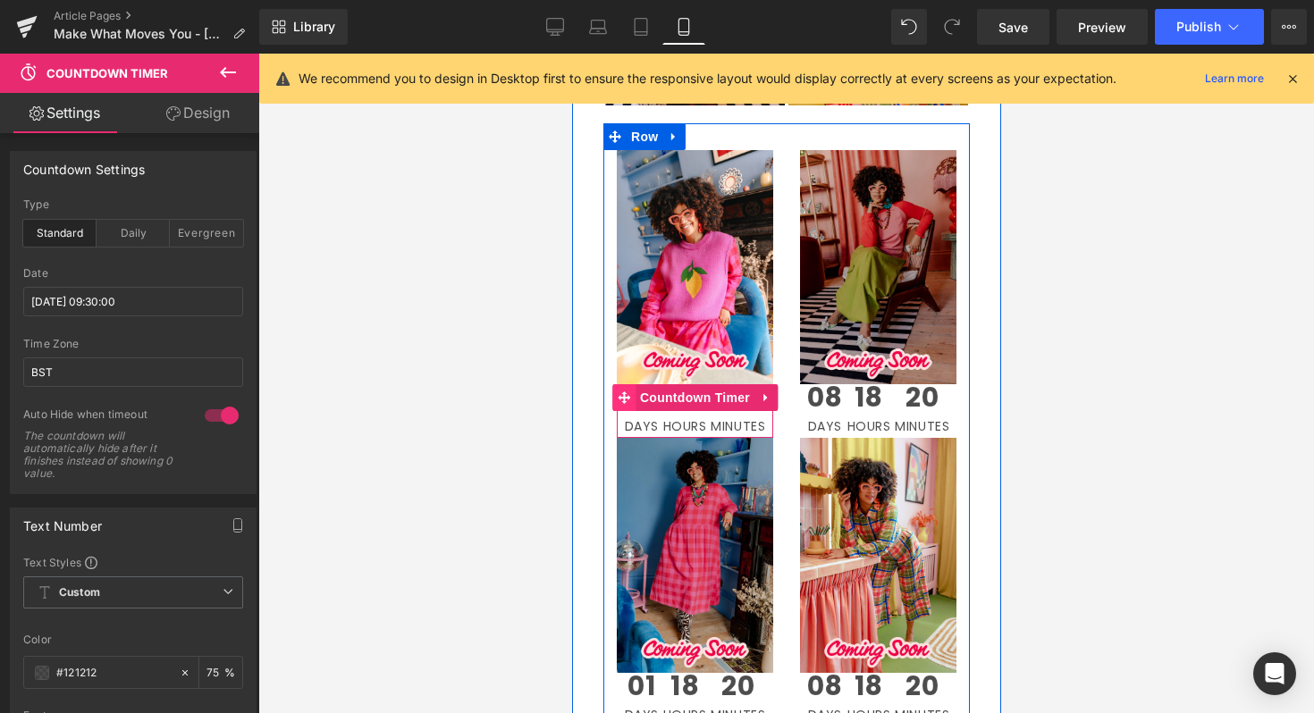
click at [621, 398] on icon at bounding box center [623, 397] width 13 height 13
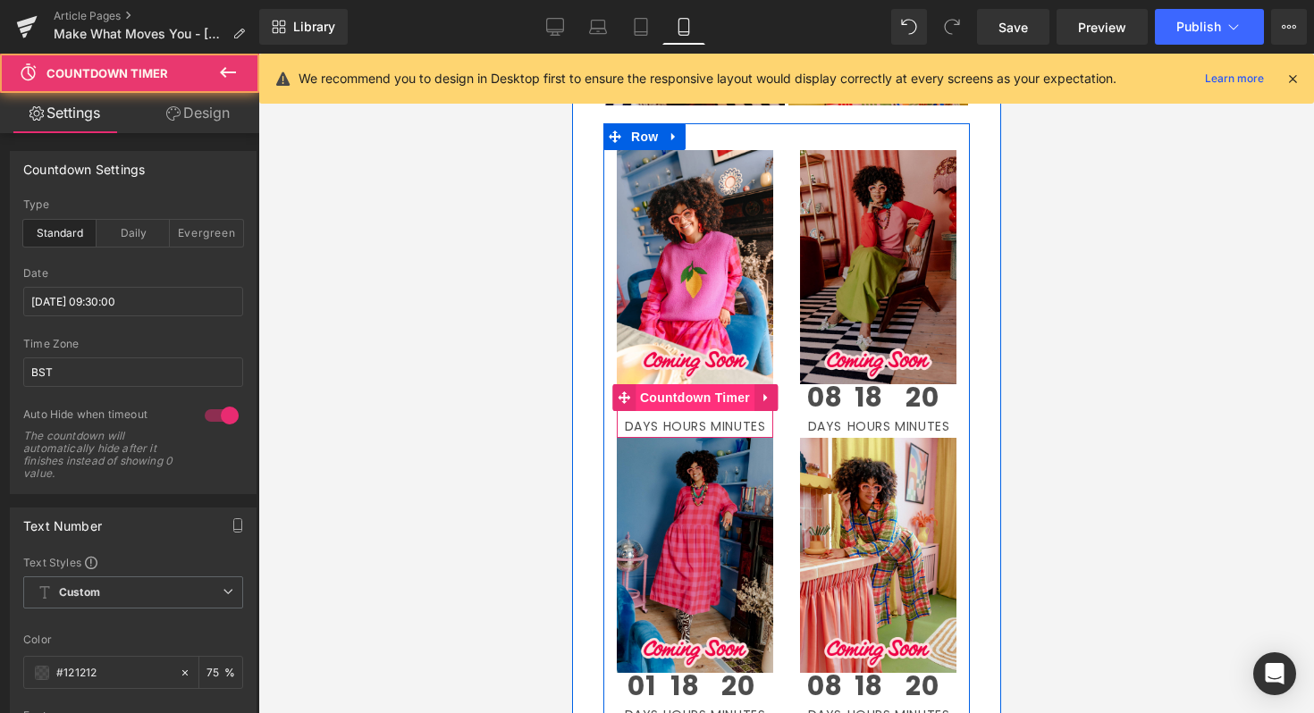
click at [676, 400] on span "Countdown Timer" at bounding box center [694, 397] width 119 height 27
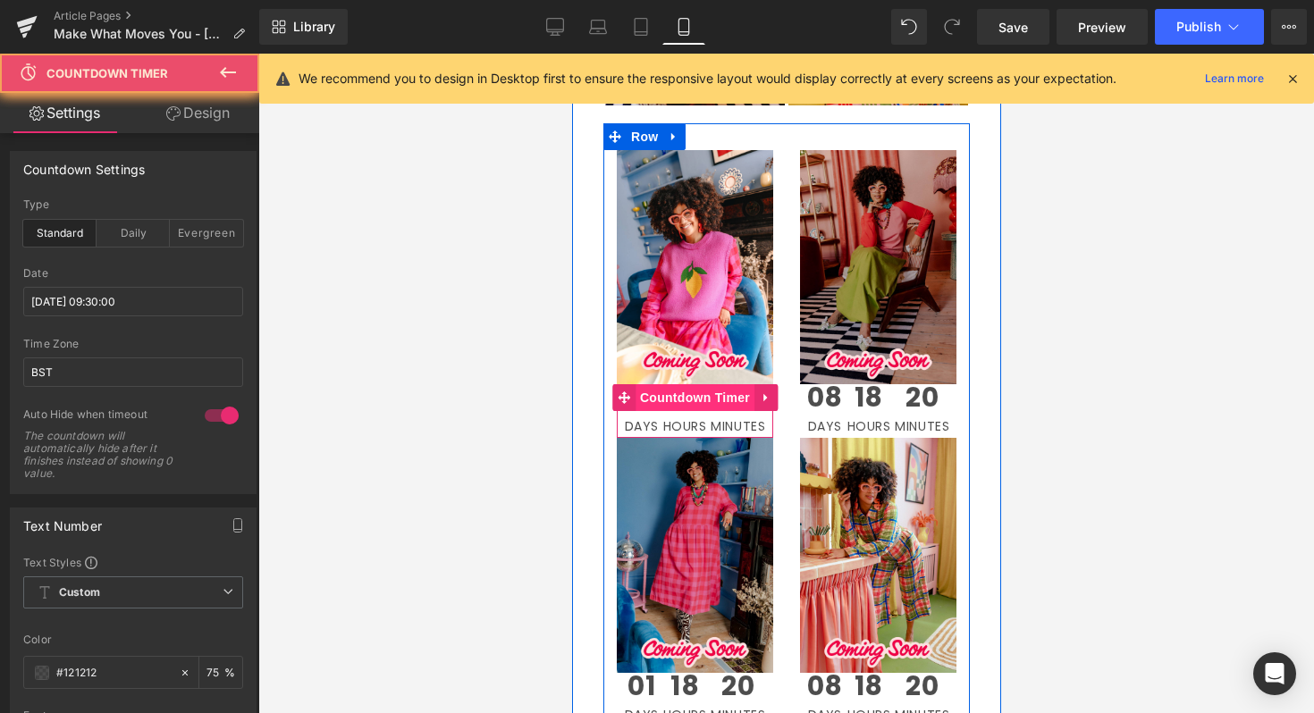
click at [676, 400] on span "Countdown Timer" at bounding box center [694, 397] width 119 height 27
click at [676, 400] on span "Countdown Timer" at bounding box center [694, 398] width 119 height 27
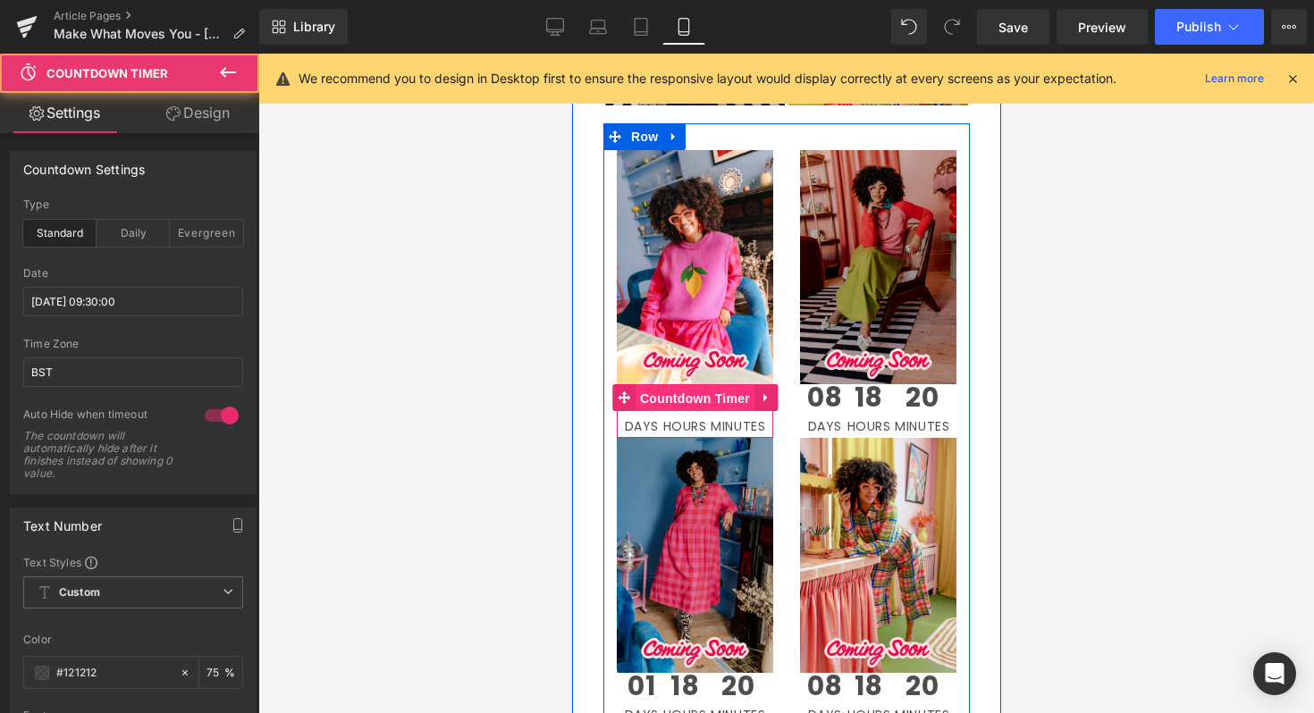
click at [676, 400] on span "Countdown Timer" at bounding box center [694, 398] width 119 height 27
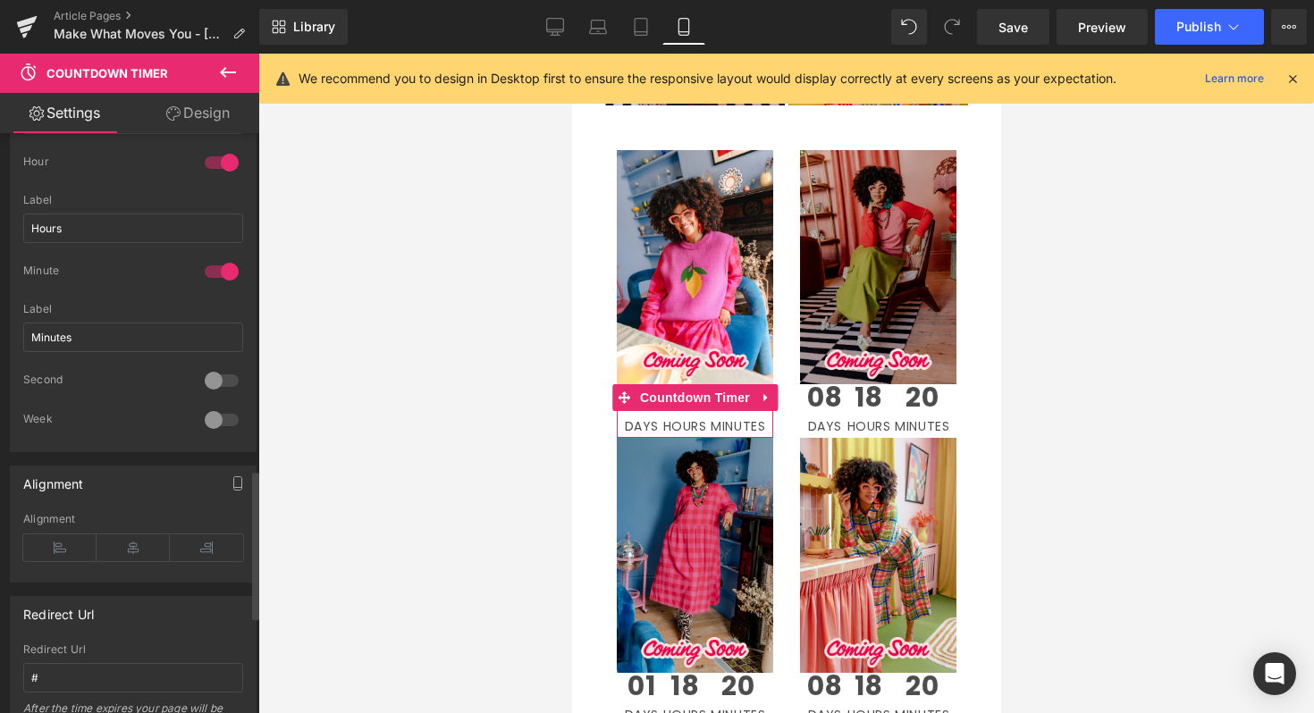
scroll to position [1237, 0]
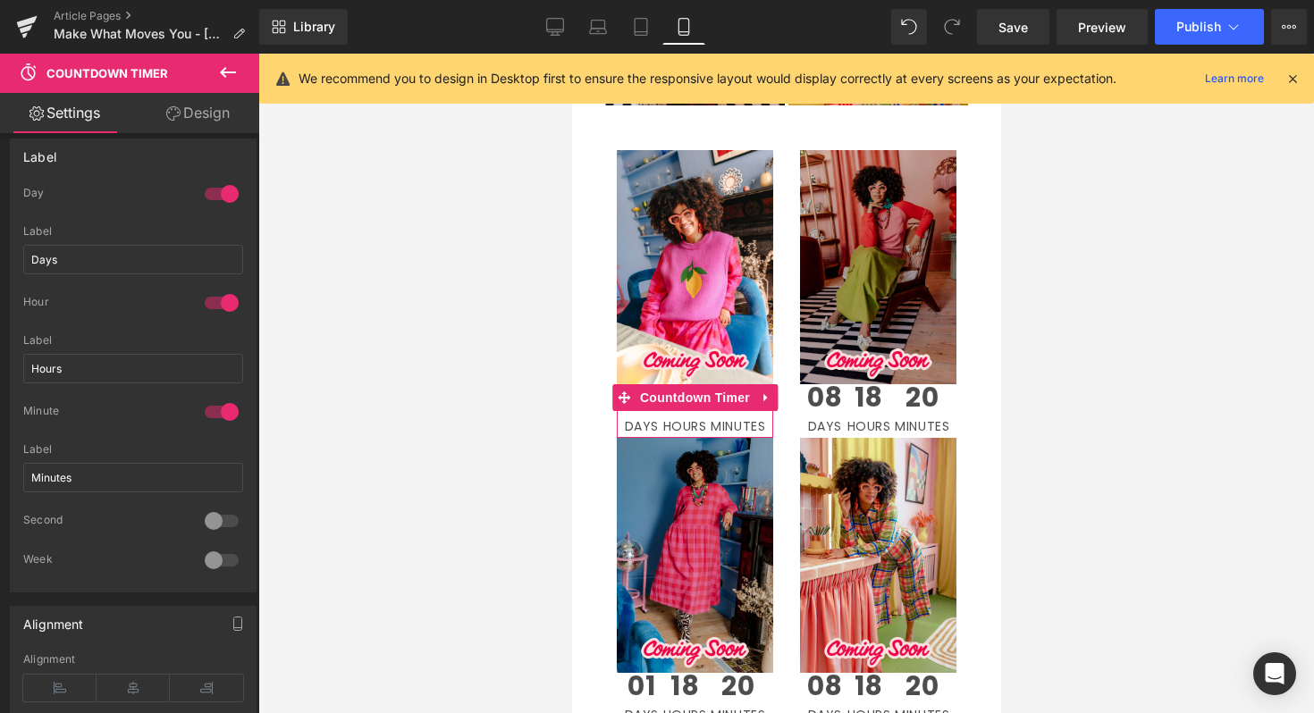
click at [209, 115] on link "Design" at bounding box center [198, 113] width 130 height 40
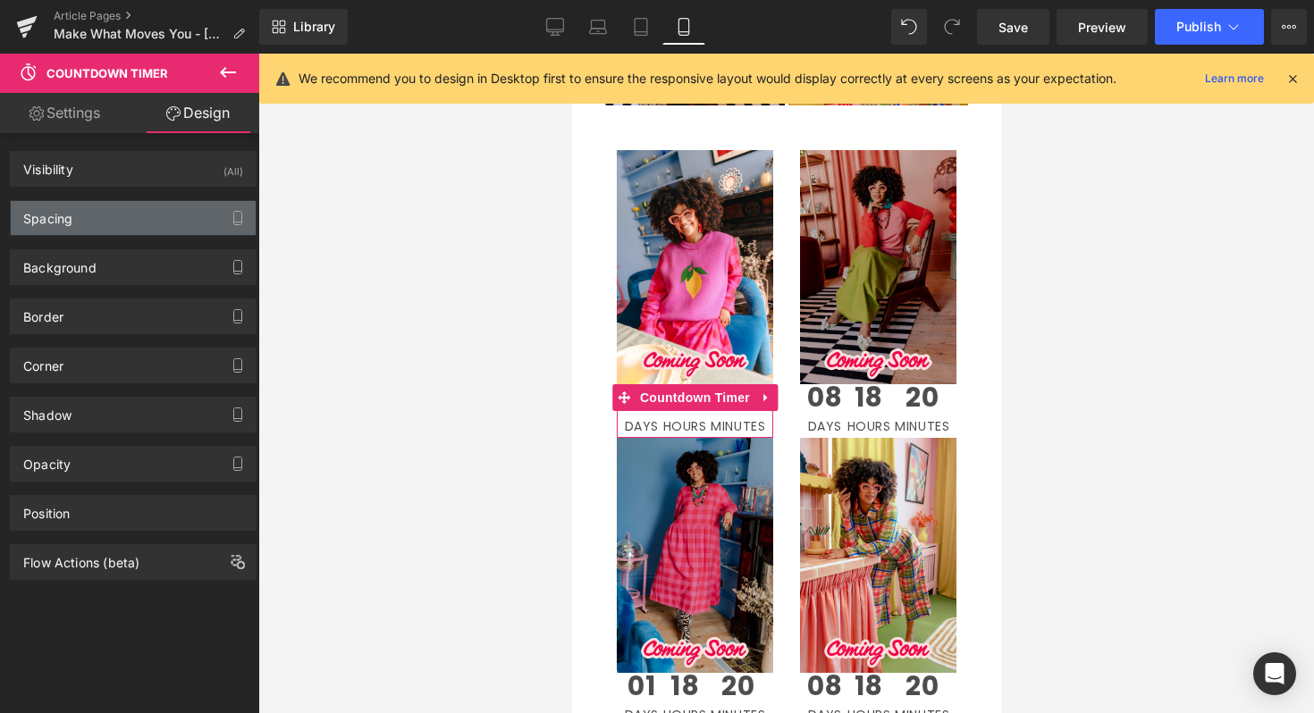
click at [151, 209] on div "Spacing" at bounding box center [133, 218] width 245 height 34
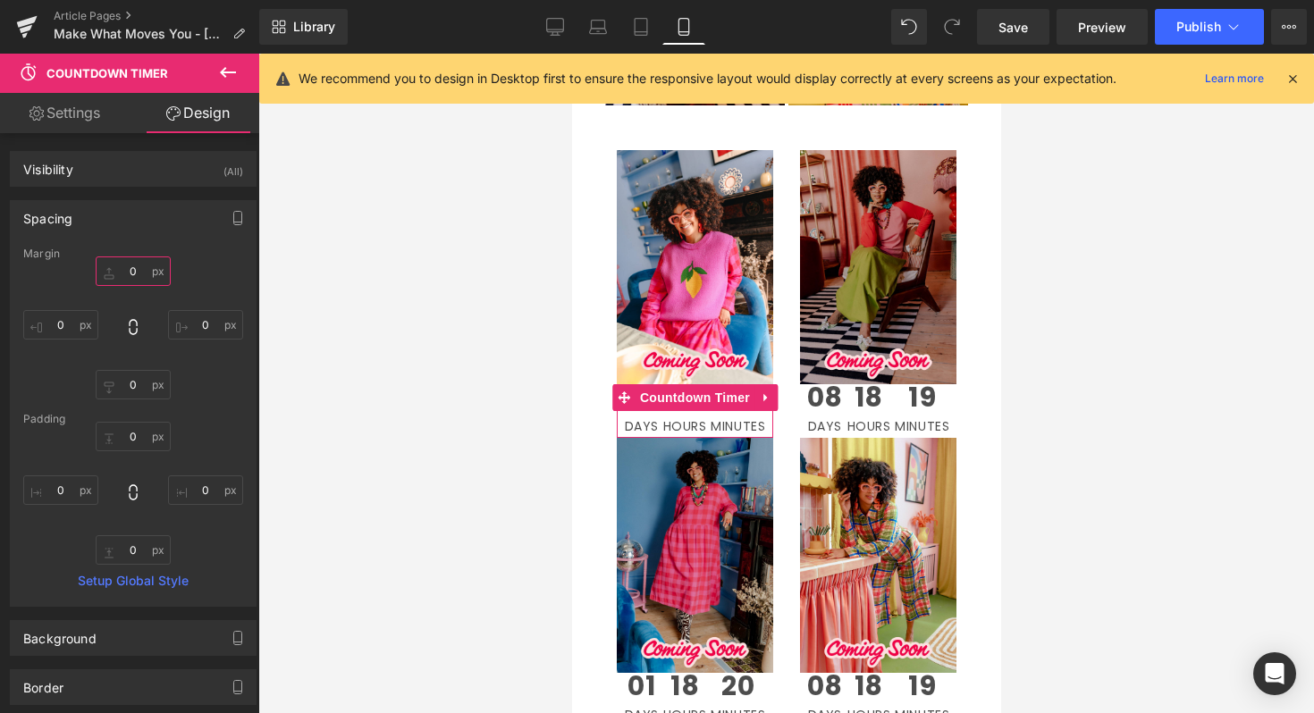
drag, startPoint x: 137, startPoint y: 273, endPoint x: 139, endPoint y: 248, distance: 24.2
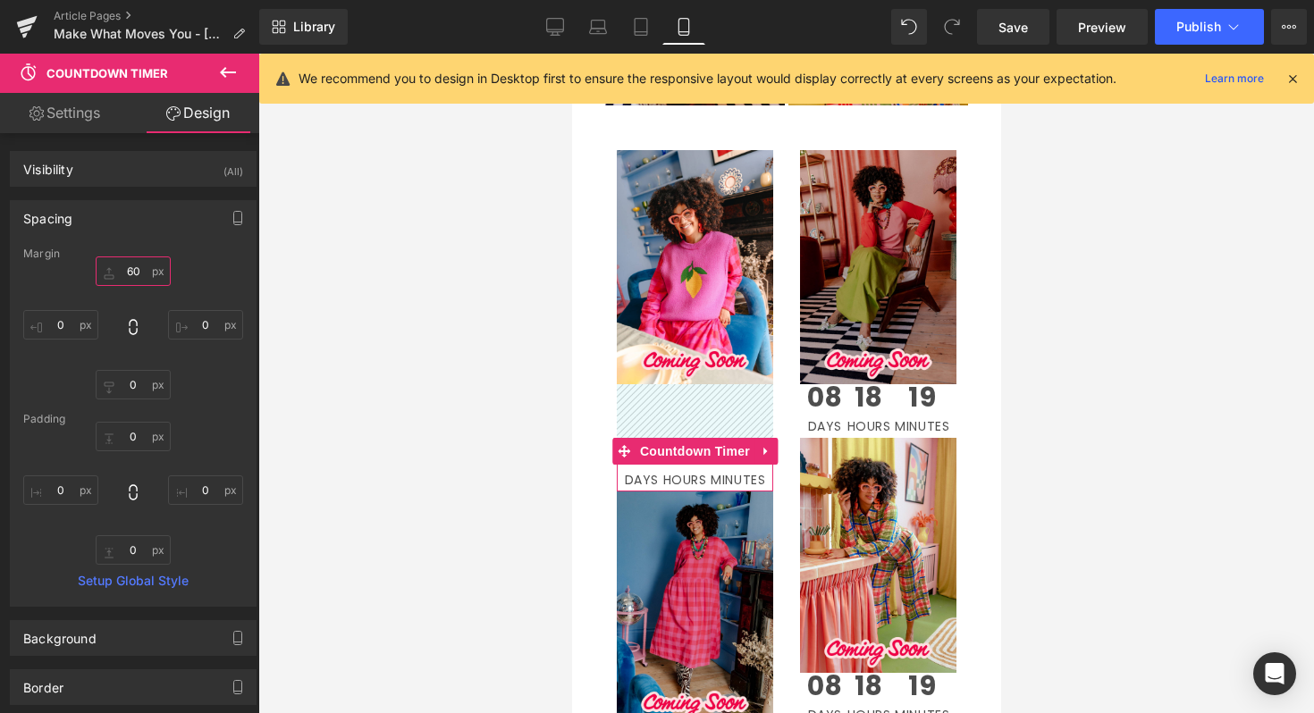
click at [137, 273] on input "60" at bounding box center [133, 270] width 75 height 29
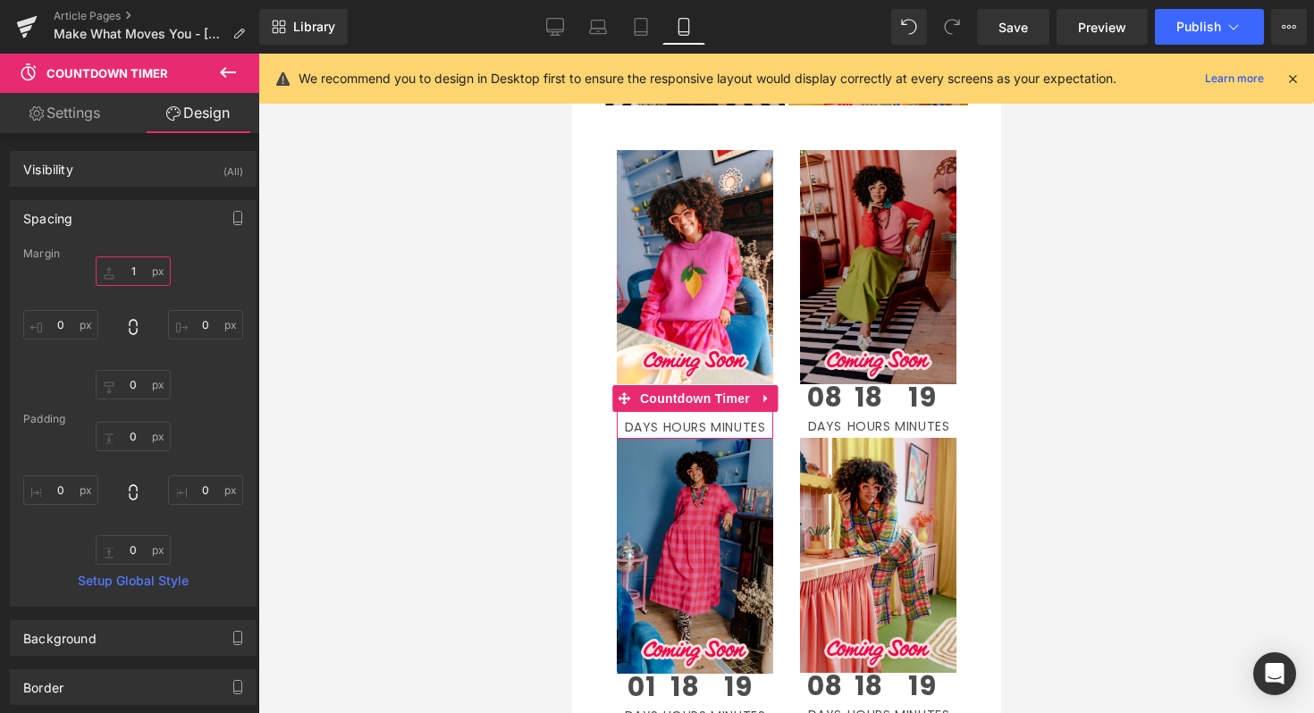
type input "10"
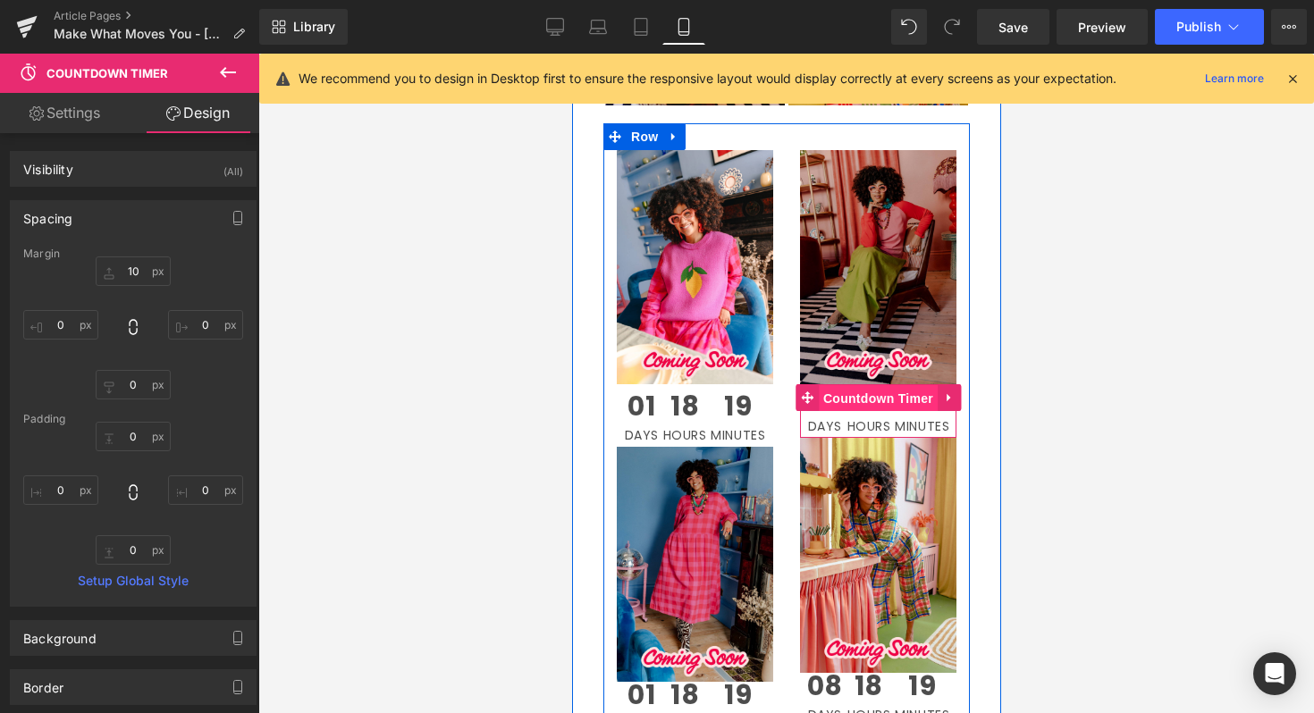
click at [878, 398] on span "Countdown Timer" at bounding box center [877, 398] width 119 height 27
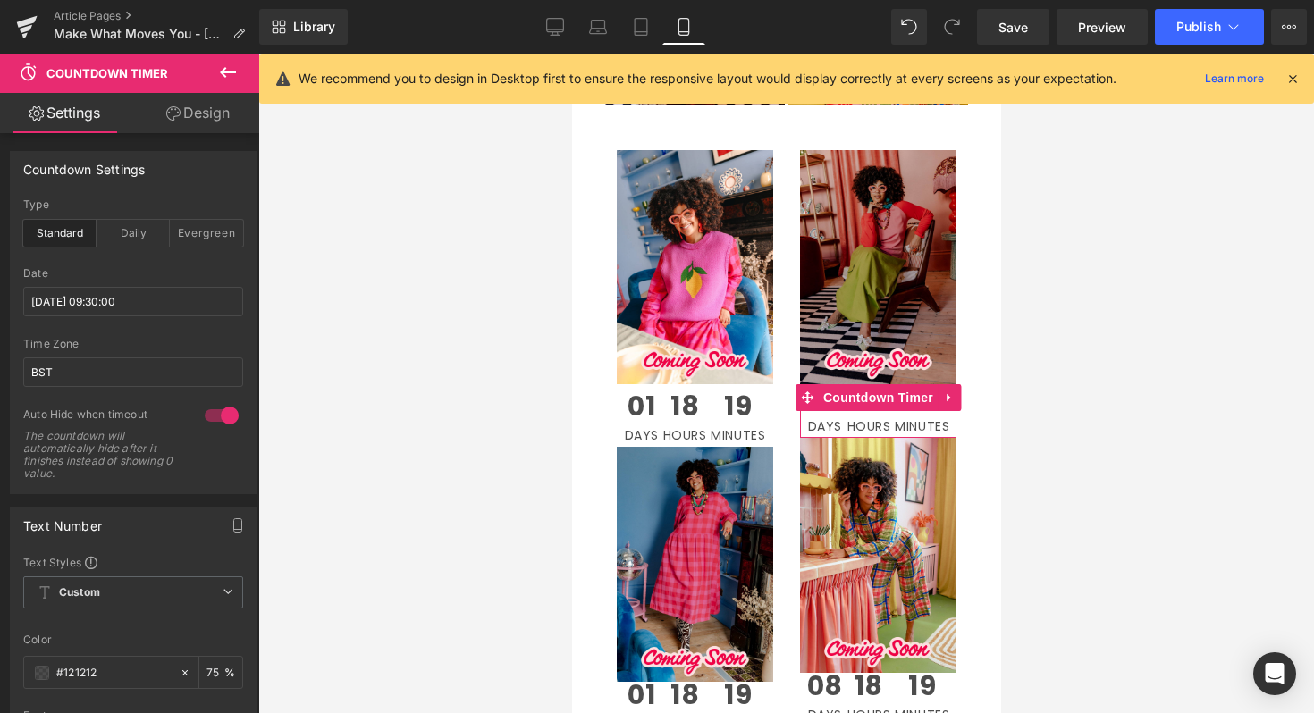
click at [228, 112] on link "Design" at bounding box center [198, 113] width 130 height 40
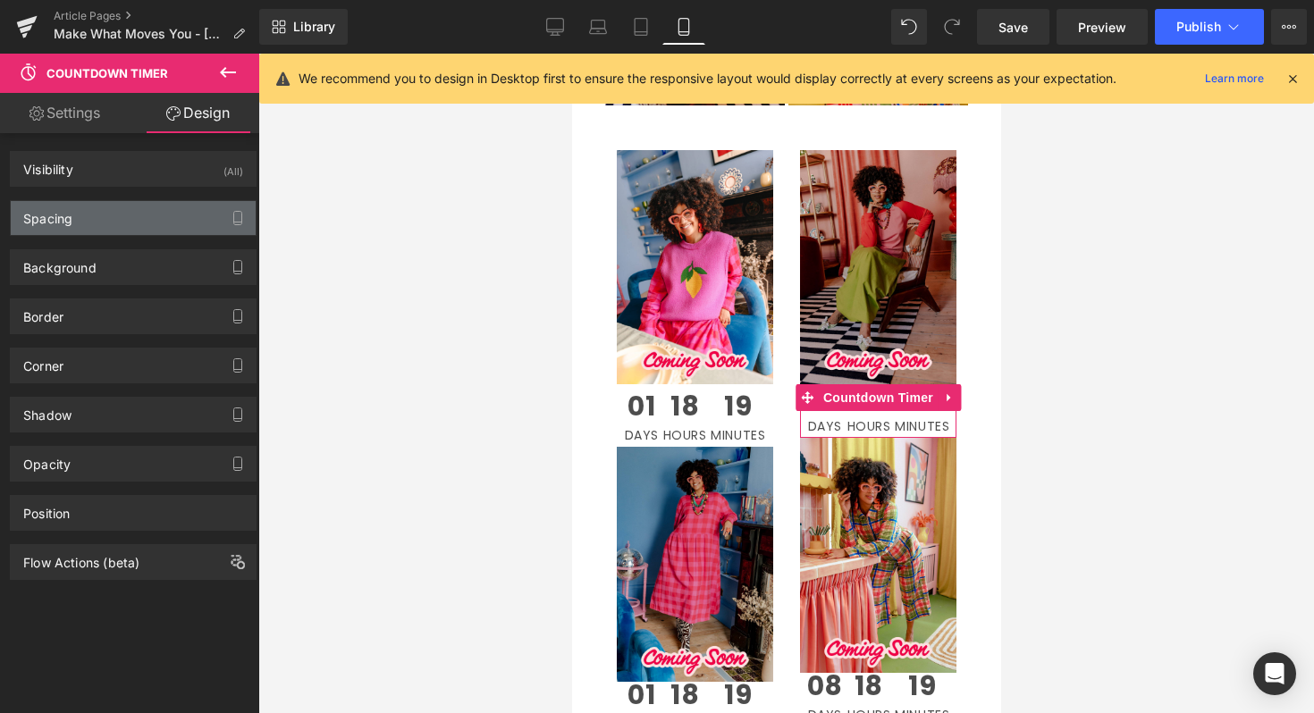
click at [150, 228] on div "Spacing" at bounding box center [133, 218] width 245 height 34
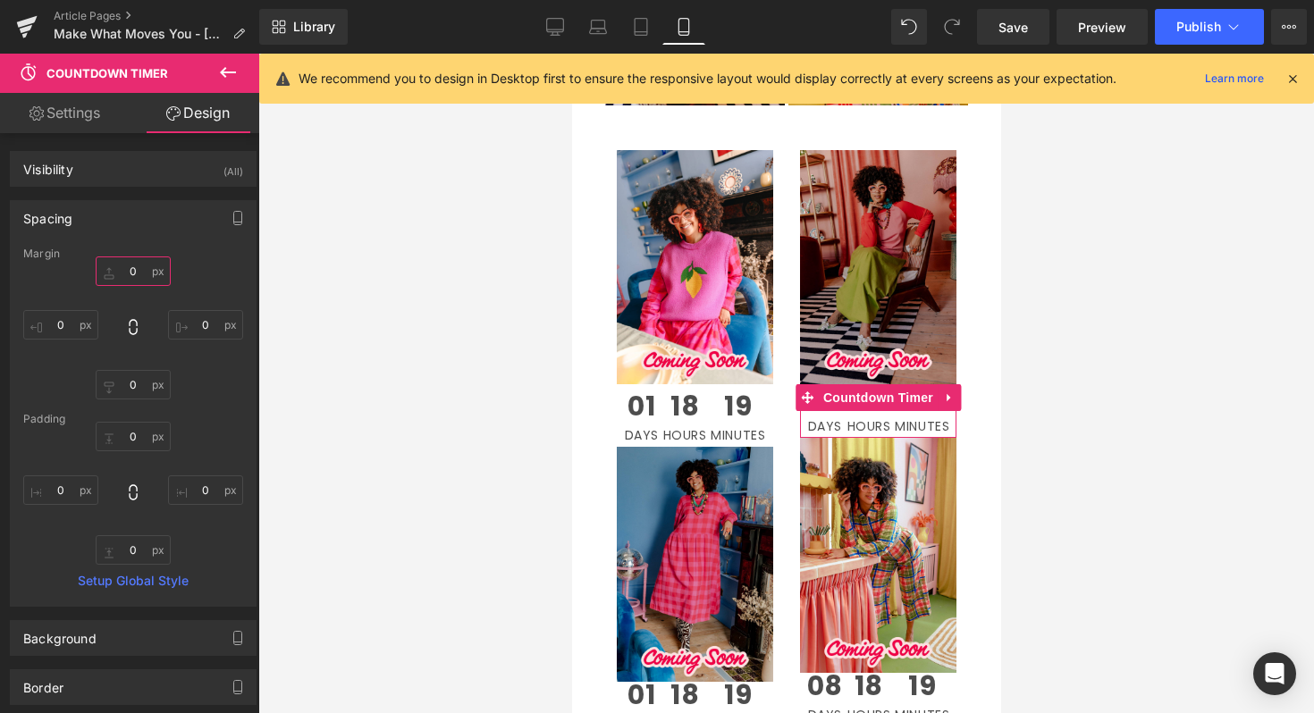
click at [138, 263] on input "0" at bounding box center [133, 270] width 75 height 29
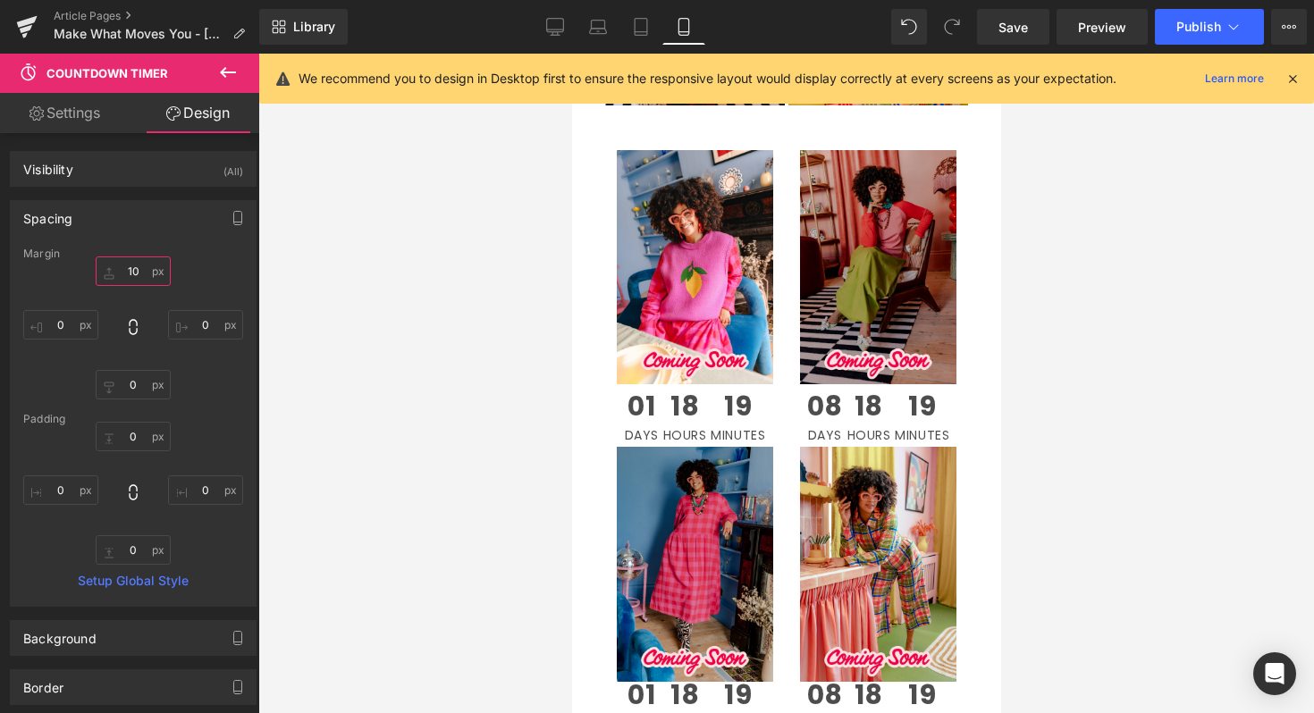
type input "10"
click at [1103, 416] on div at bounding box center [785, 384] width 1055 height 660
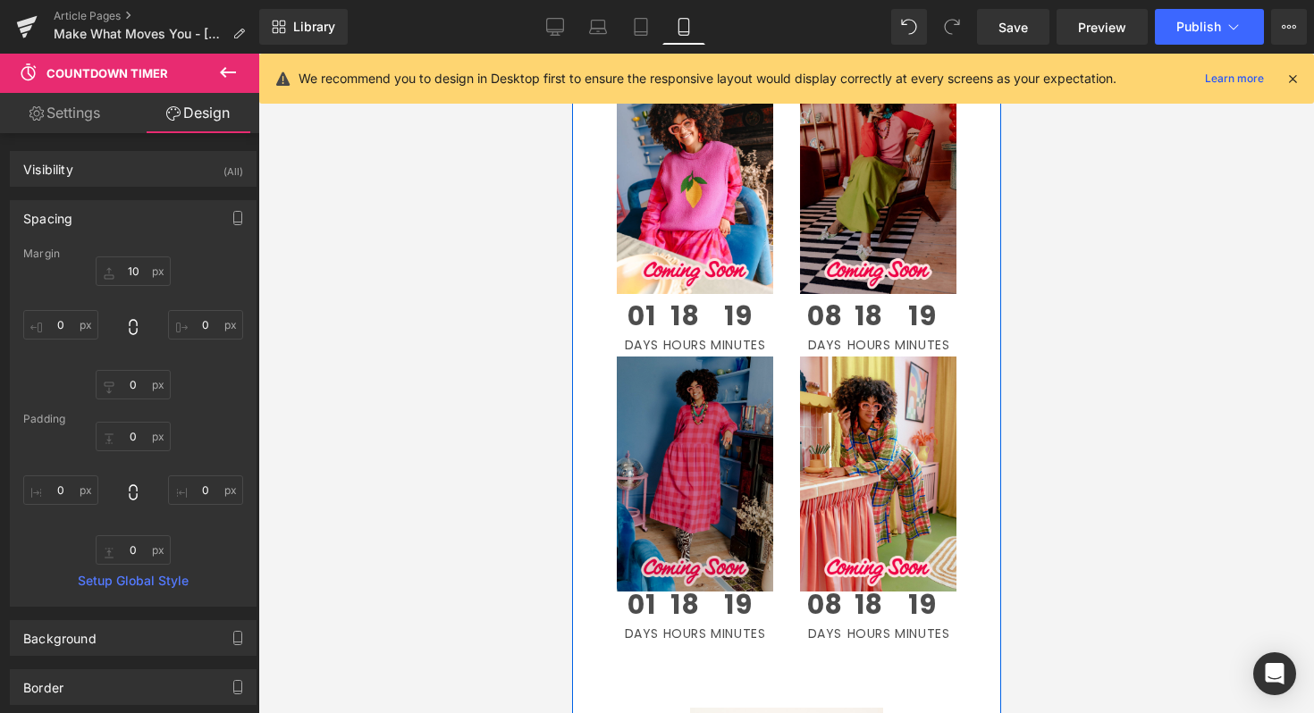
scroll to position [2713, 0]
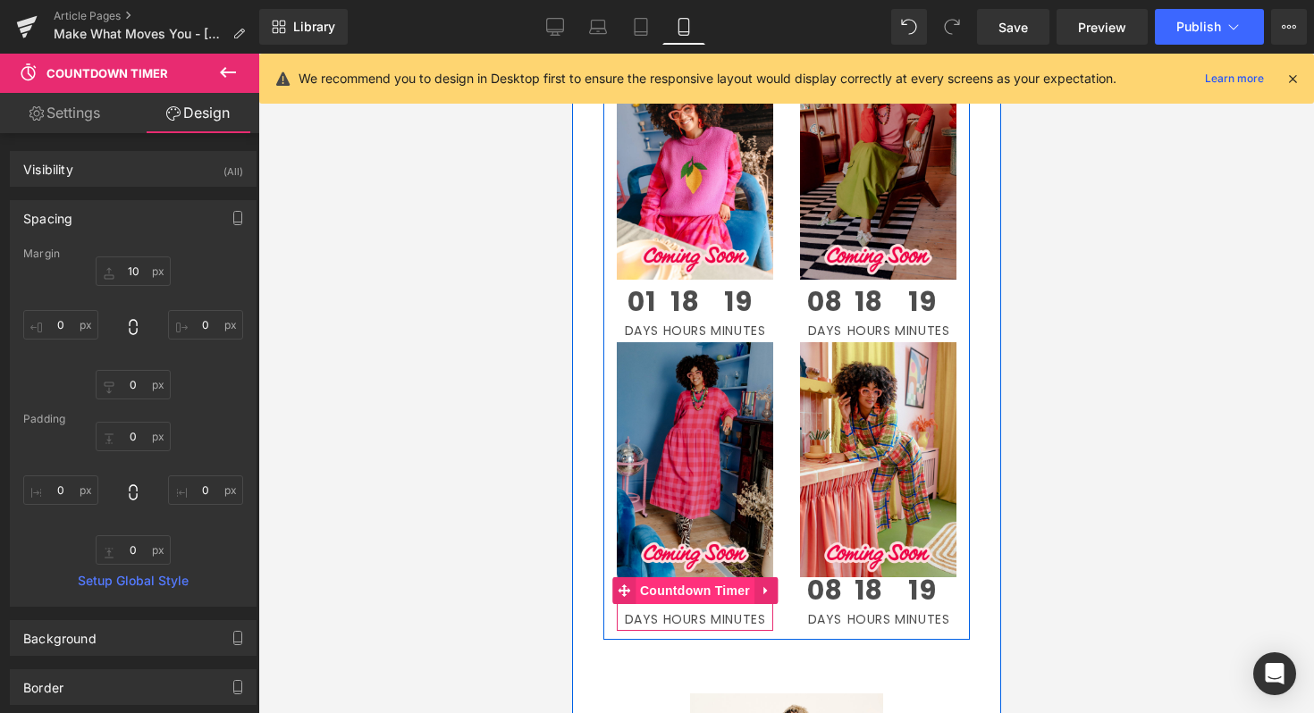
click at [700, 584] on span "Countdown Timer" at bounding box center [694, 590] width 119 height 27
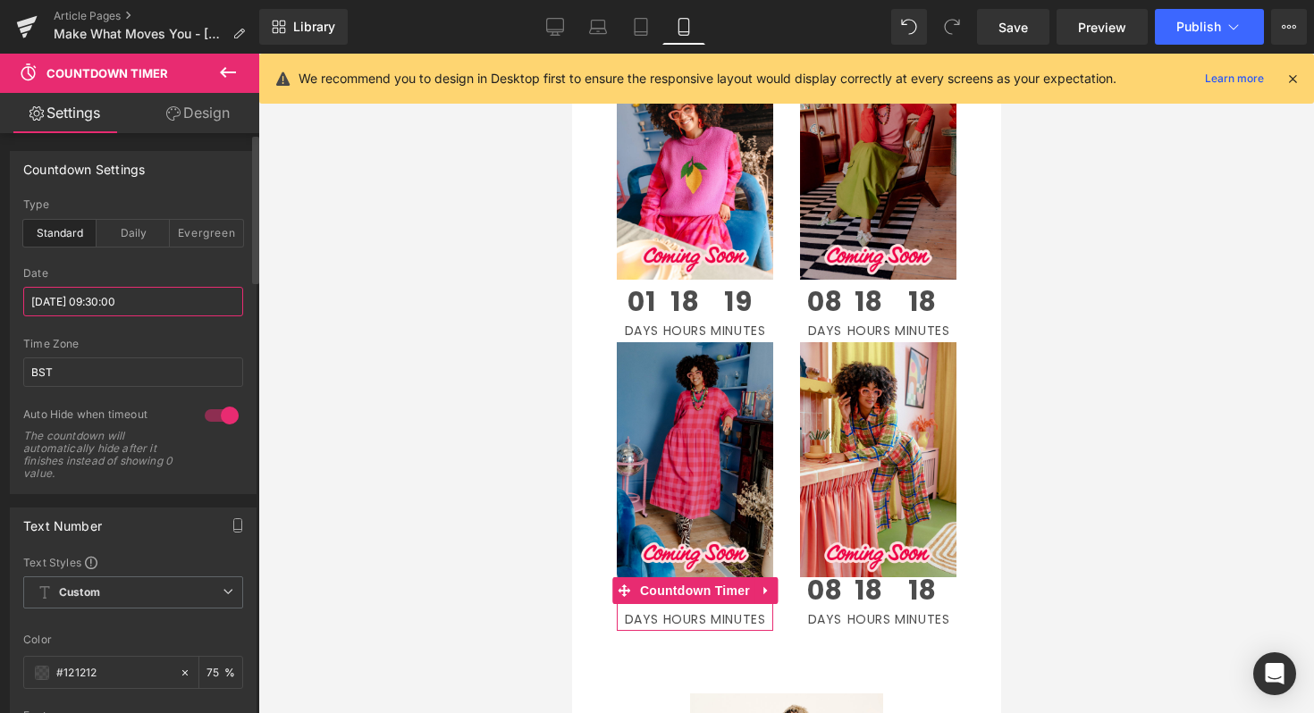
click at [132, 309] on input "[DATE] 09:30:00" at bounding box center [133, 301] width 220 height 29
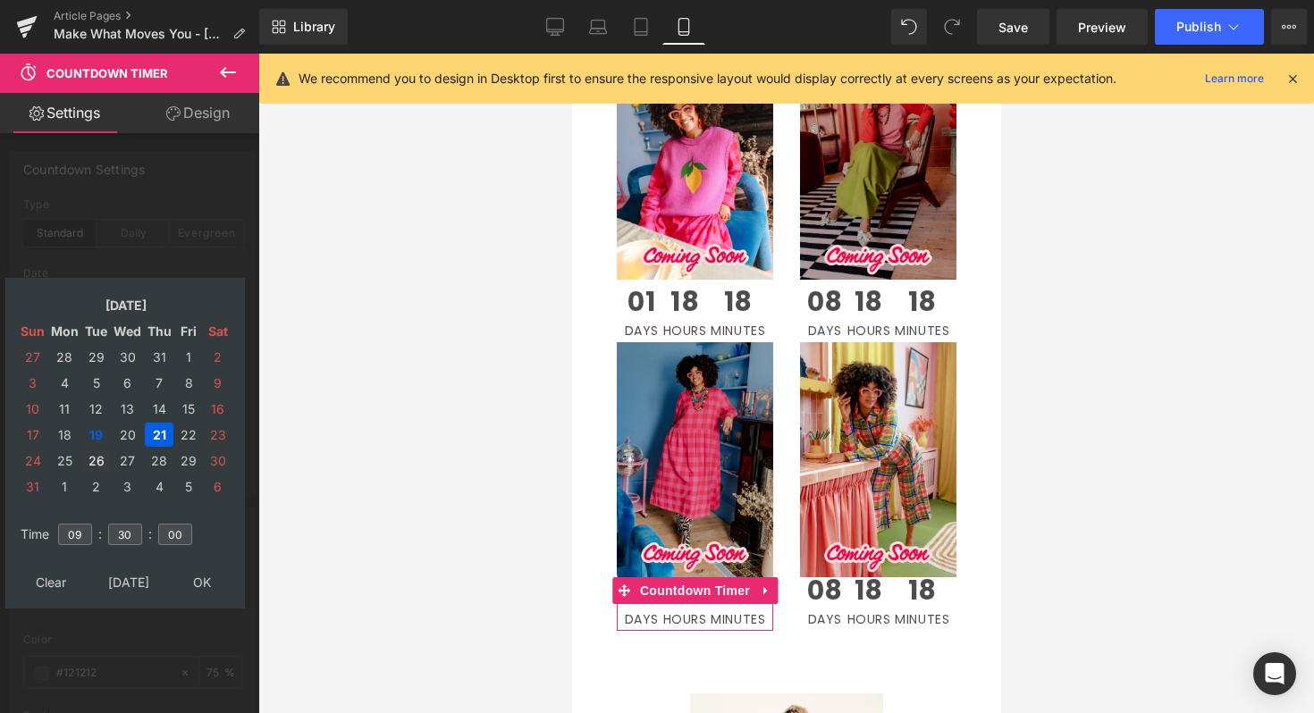
click at [94, 458] on td "26" at bounding box center [96, 461] width 28 height 24
type input "[DATE] 09:30:00"
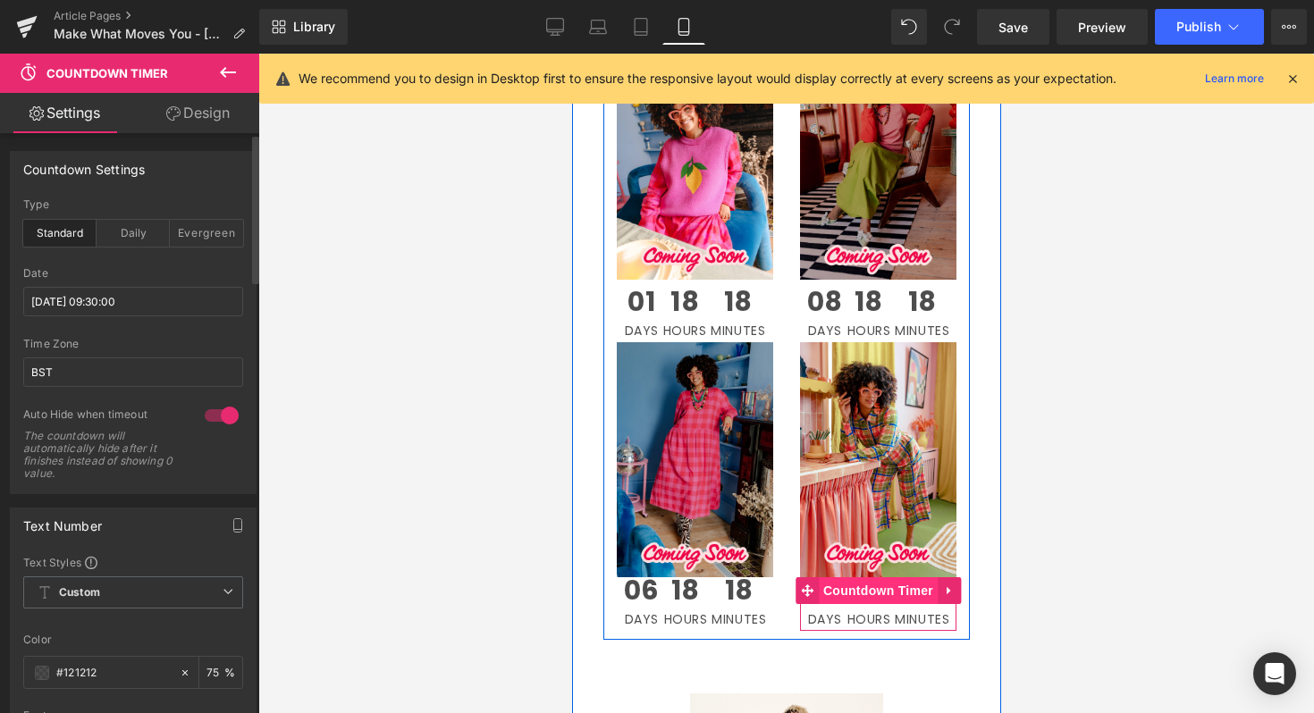
click at [876, 589] on span "Countdown Timer" at bounding box center [877, 590] width 119 height 27
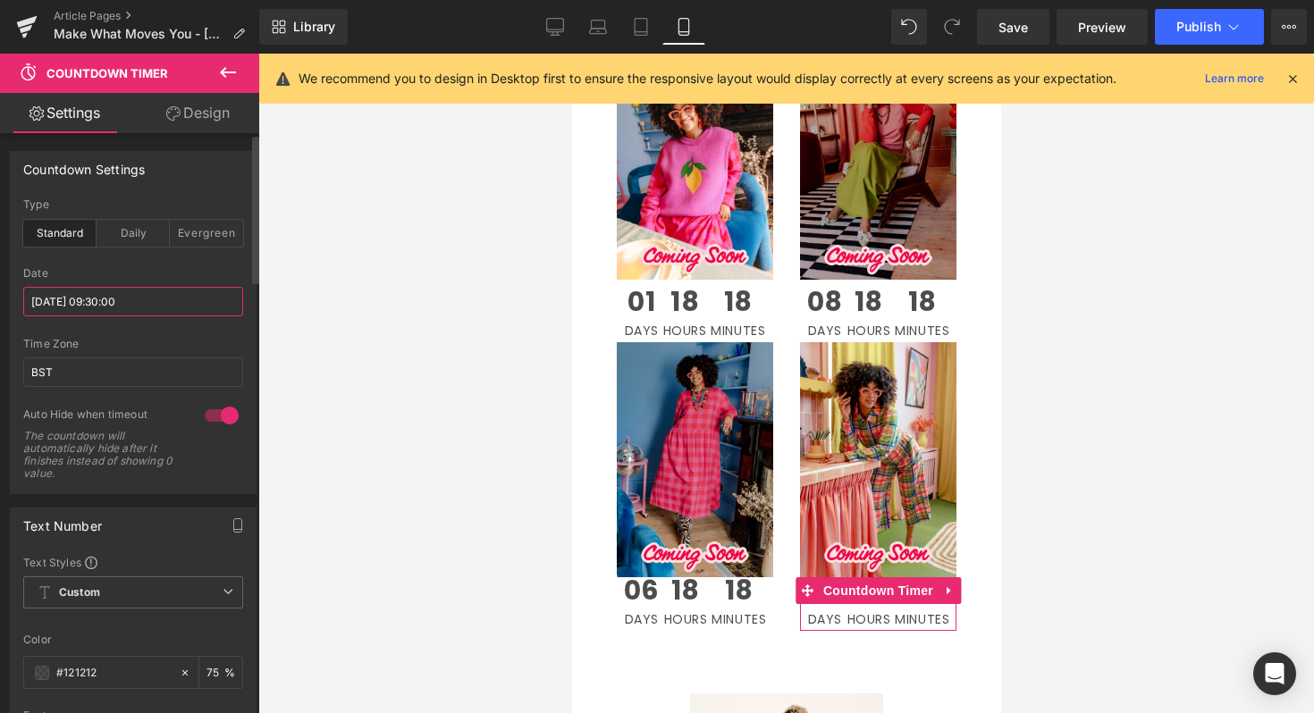
click at [129, 287] on input "[DATE] 09:30:00" at bounding box center [133, 301] width 220 height 29
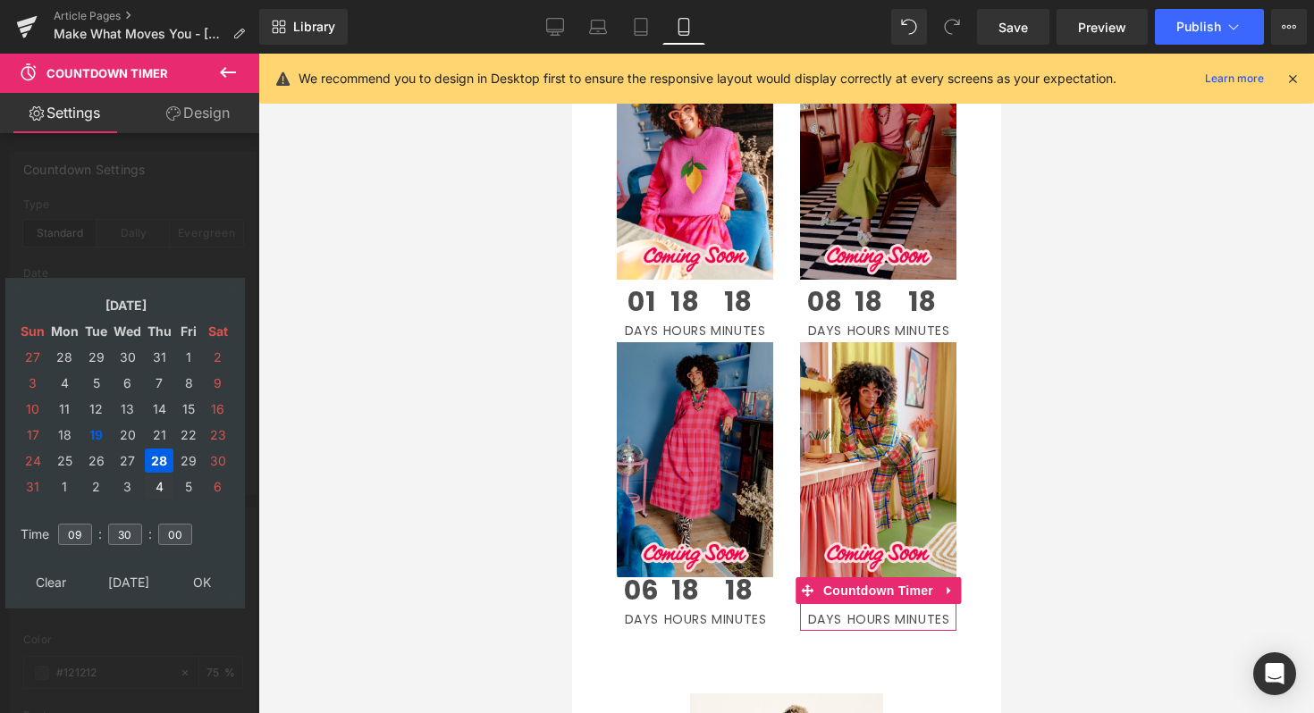
click at [162, 489] on td "4" at bounding box center [159, 487] width 29 height 24
type input "[DATE] 09:30:00"
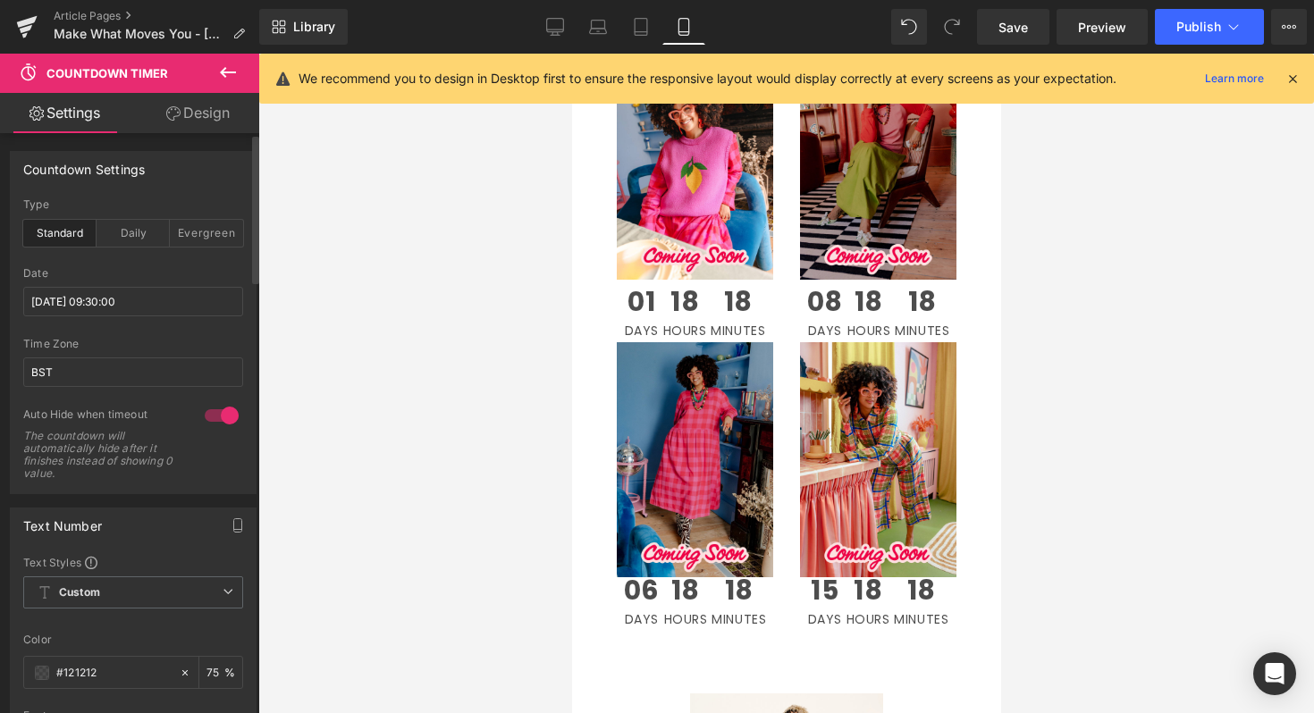
click at [1167, 563] on div at bounding box center [785, 384] width 1055 height 660
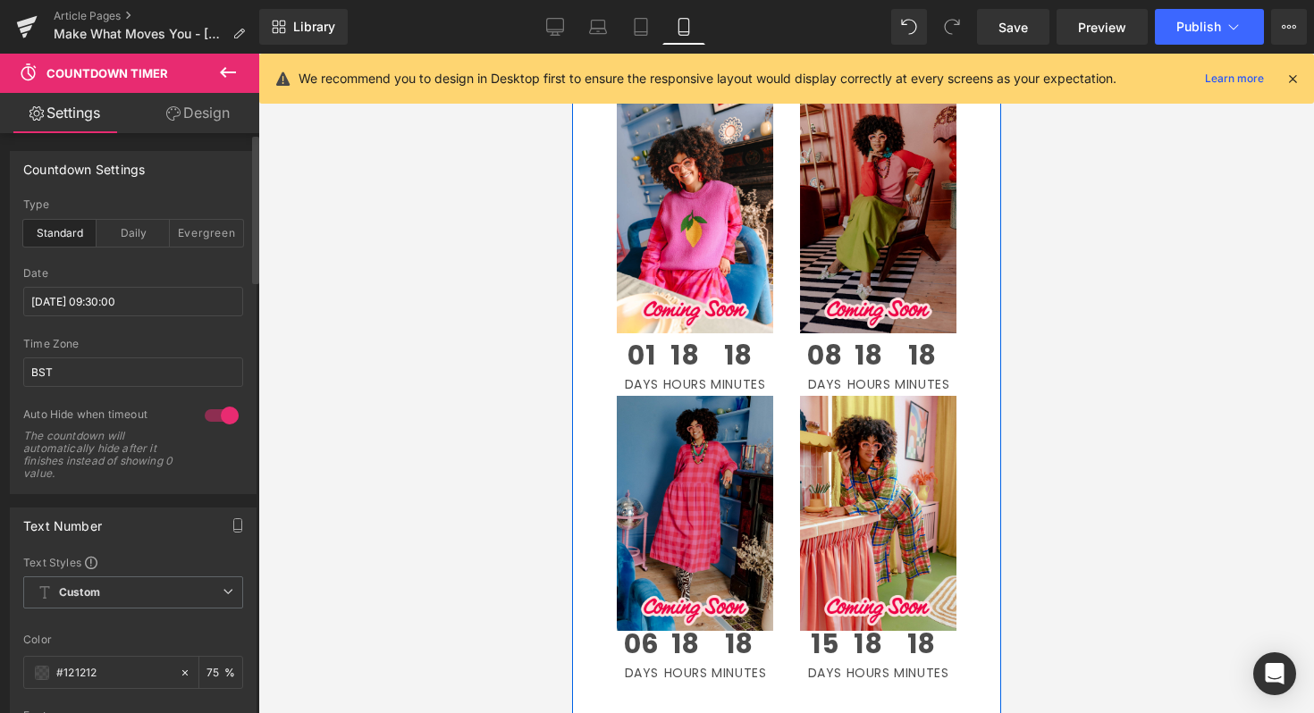
scroll to position [2585, 0]
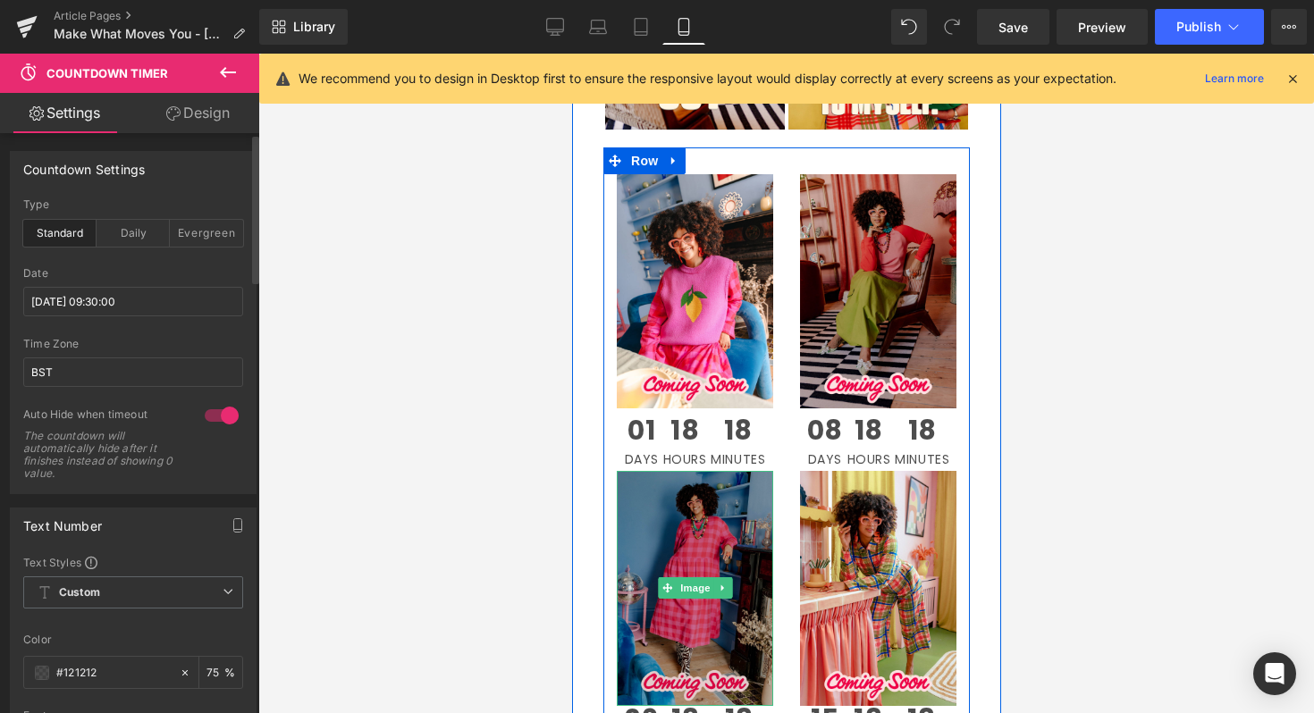
click at [700, 485] on img at bounding box center [694, 588] width 156 height 235
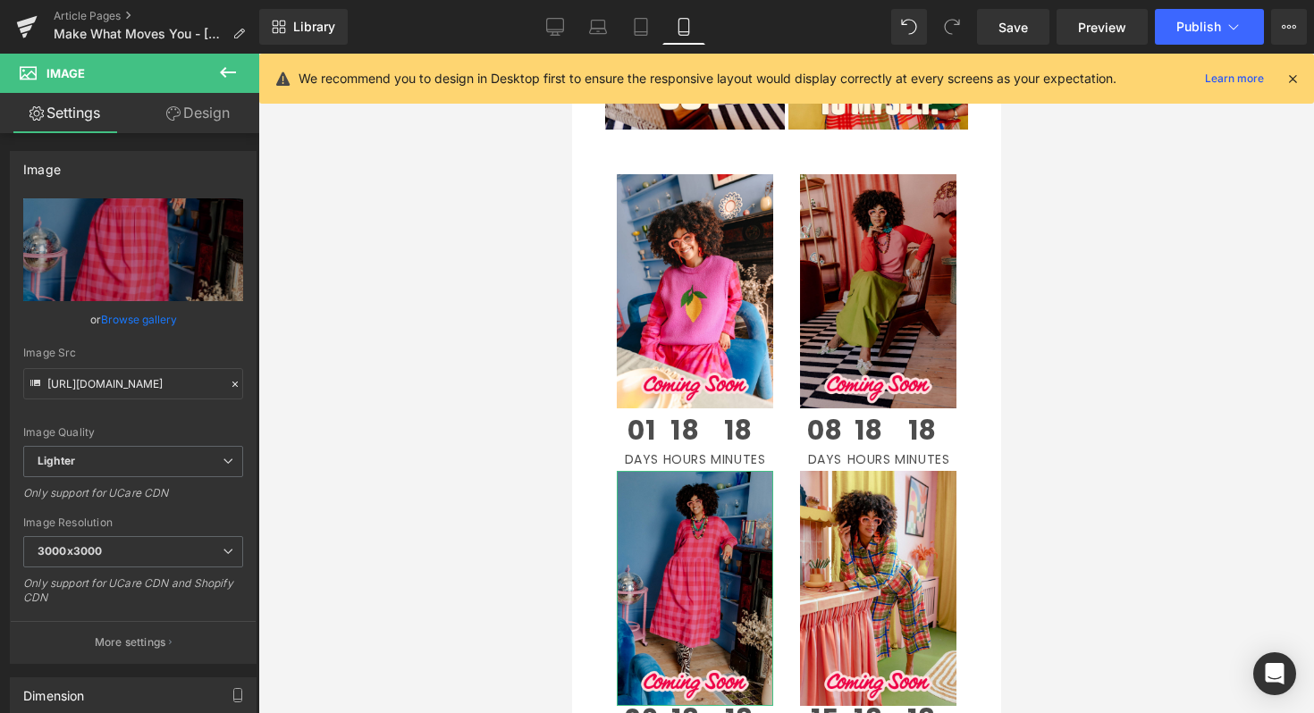
click at [217, 114] on link "Design" at bounding box center [198, 113] width 130 height 40
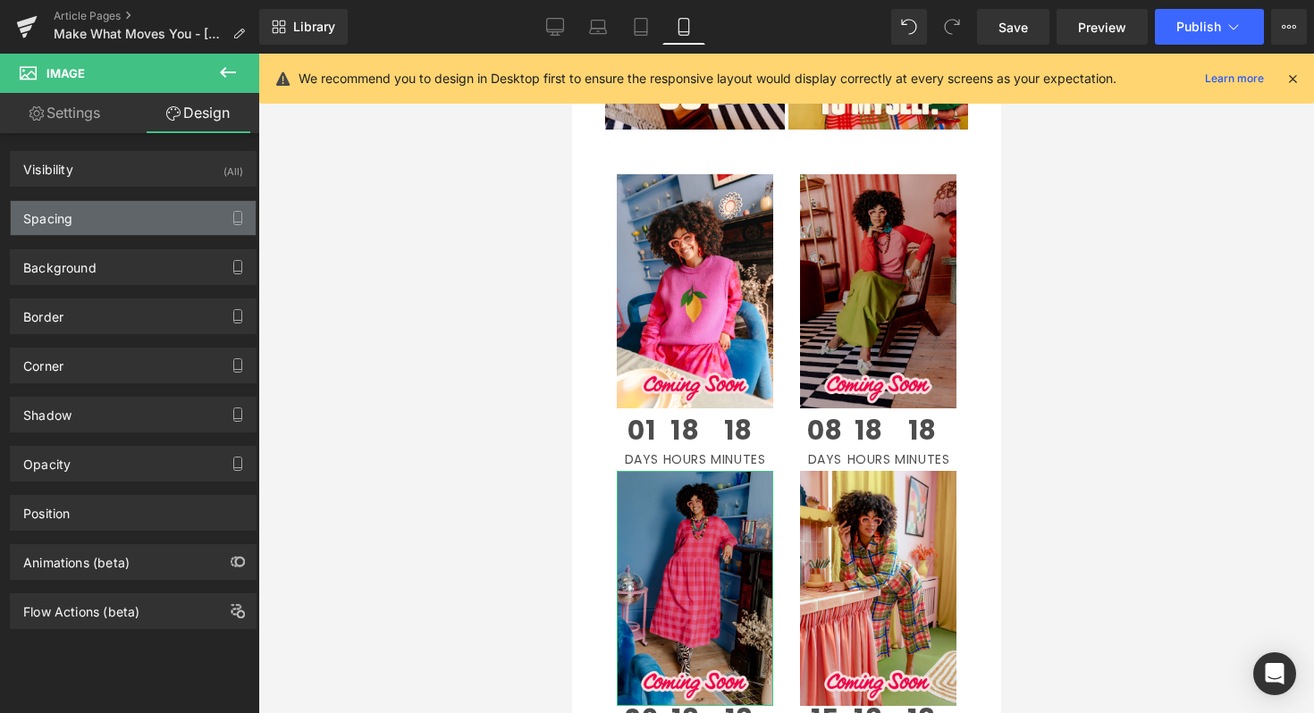
click at [127, 225] on div "Spacing" at bounding box center [133, 218] width 245 height 34
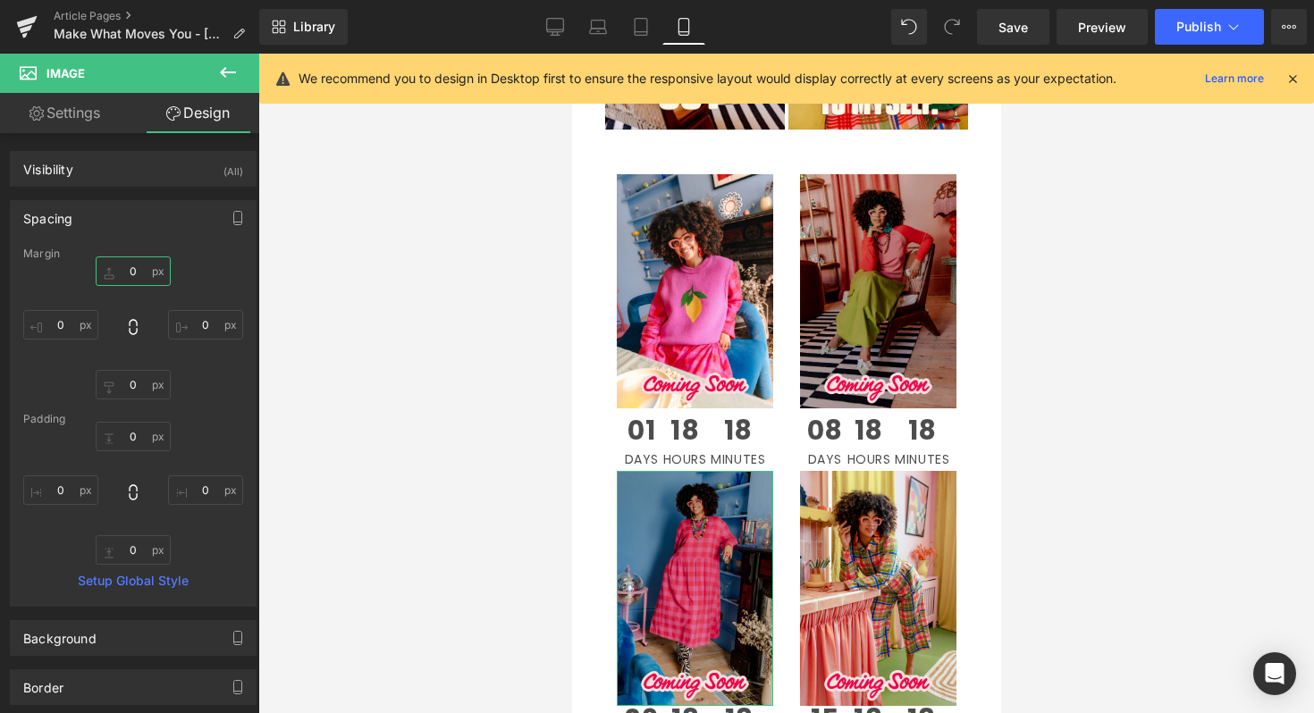
drag, startPoint x: 136, startPoint y: 269, endPoint x: 108, endPoint y: 269, distance: 27.7
click at [108, 269] on input "0" at bounding box center [133, 270] width 75 height 29
type input "20"
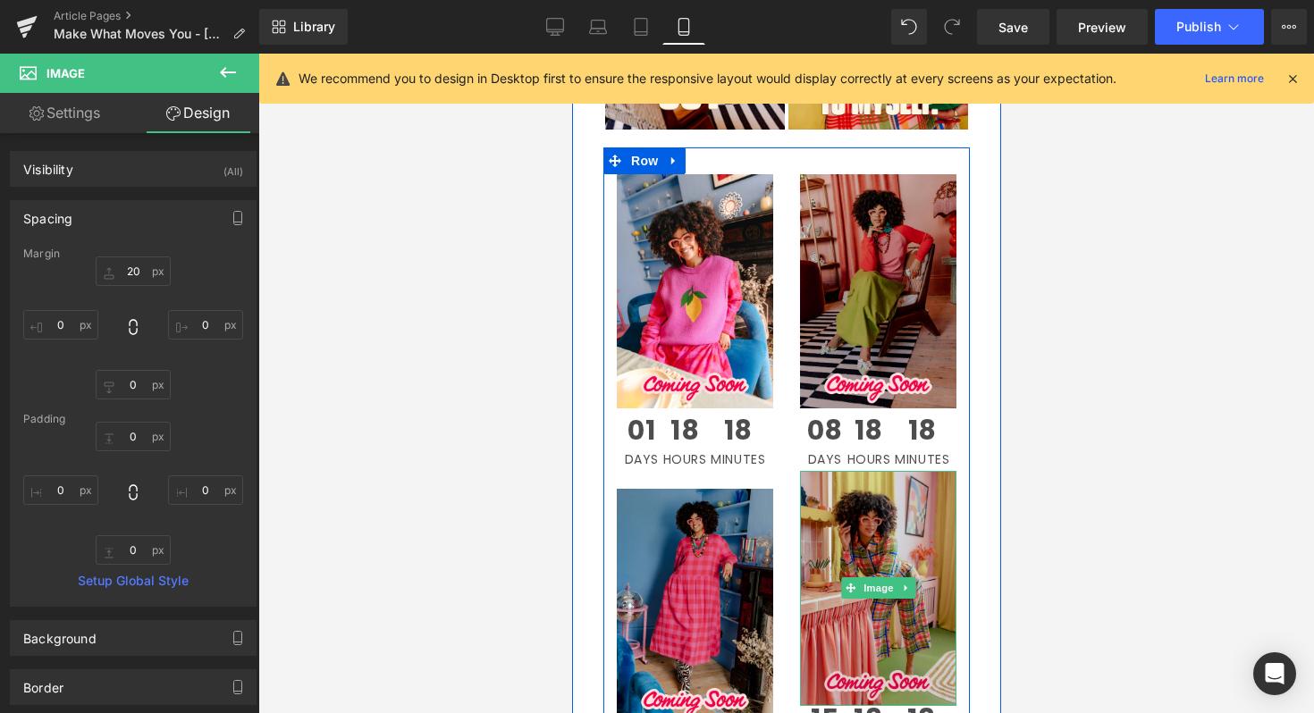
click at [892, 513] on img at bounding box center [877, 588] width 156 height 235
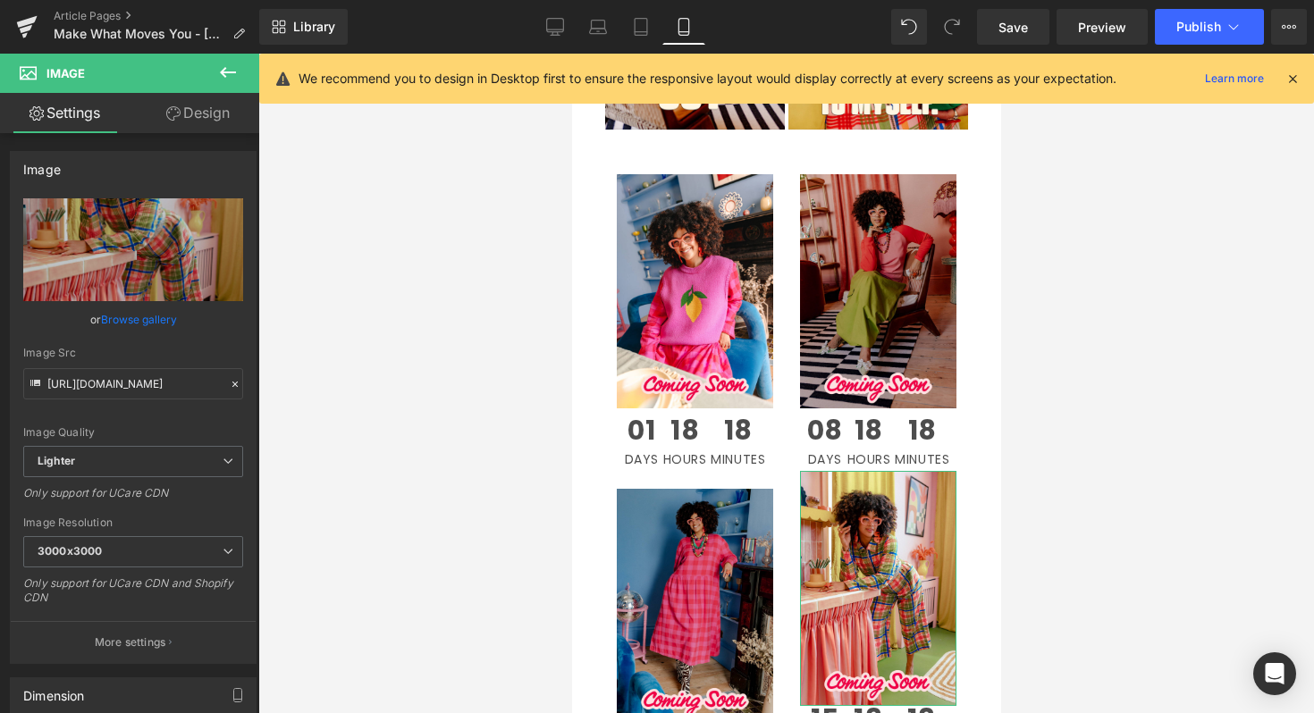
click at [191, 130] on link "Design" at bounding box center [198, 113] width 130 height 40
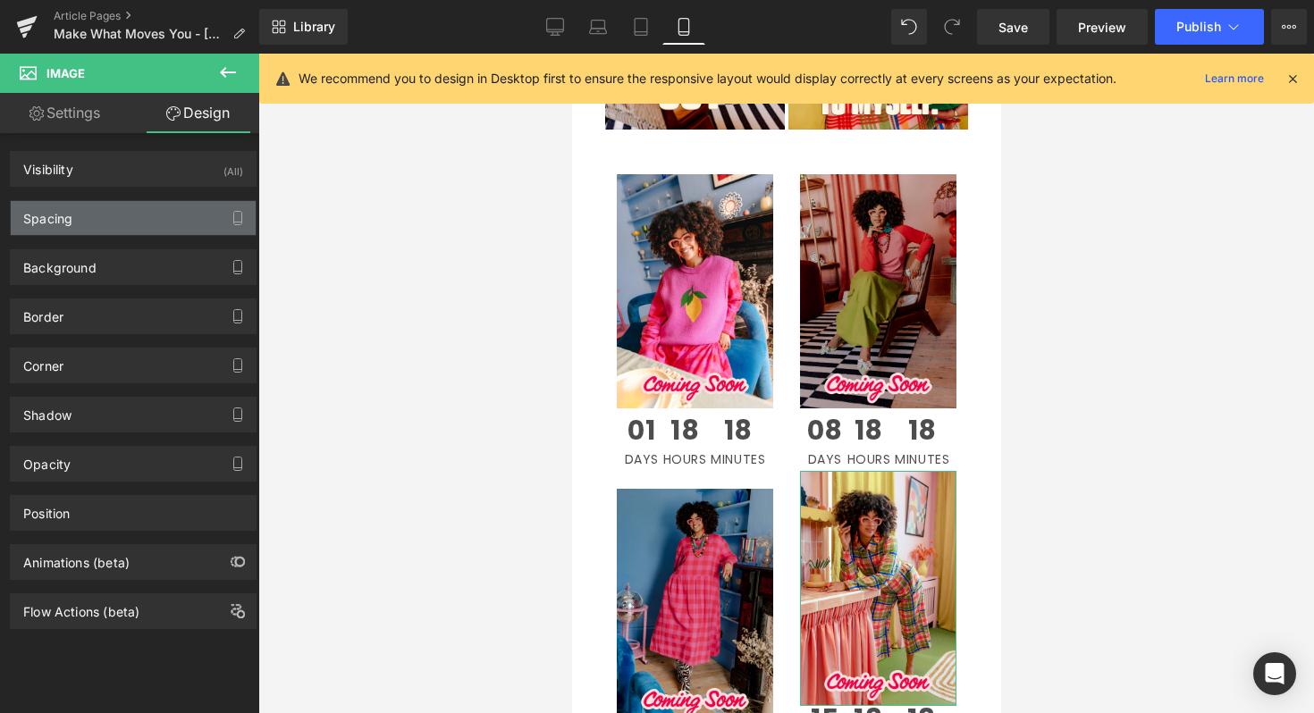
click at [124, 223] on div "Spacing" at bounding box center [133, 218] width 245 height 34
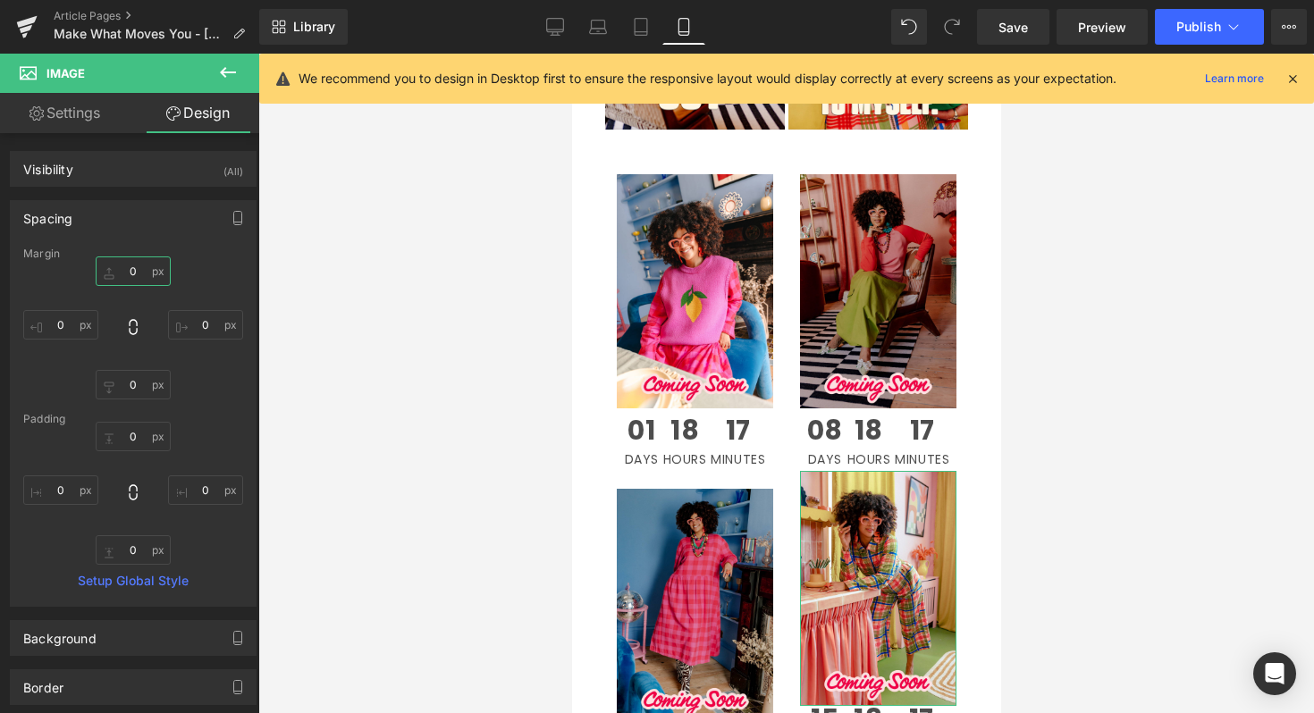
click at [128, 270] on input "0" at bounding box center [133, 270] width 75 height 29
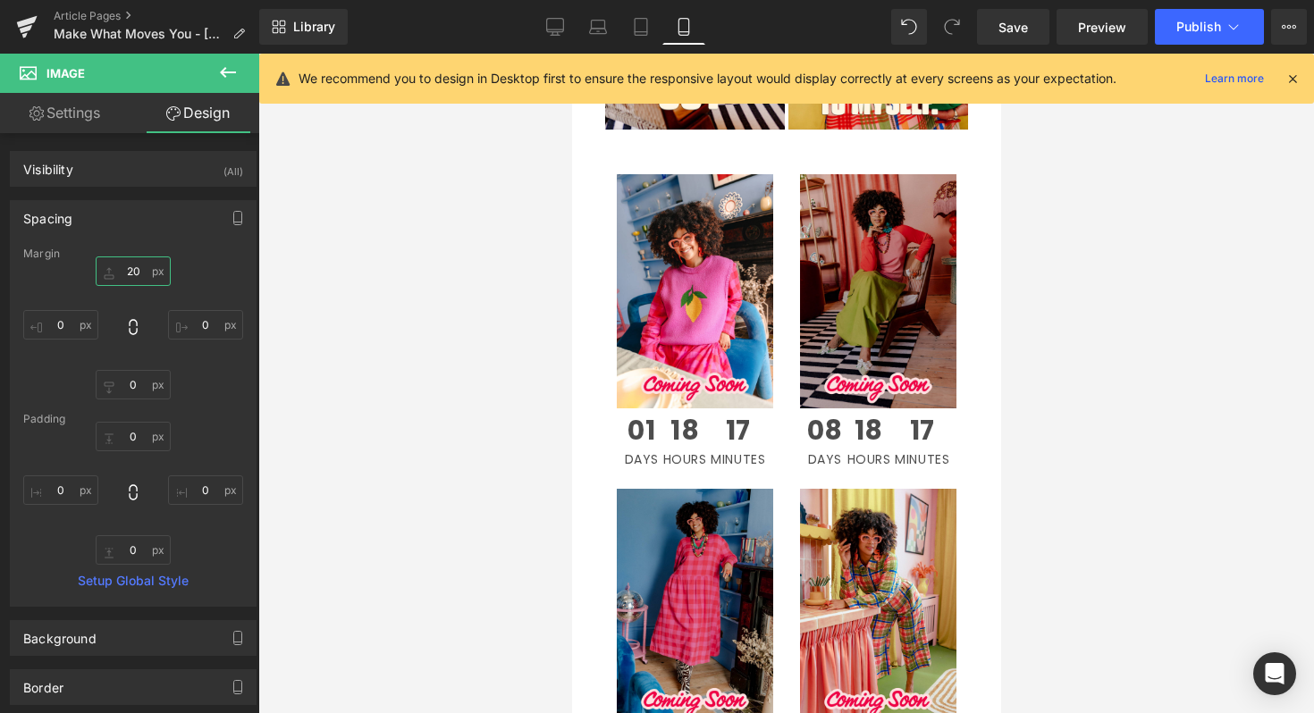
type input "20"
click at [1075, 399] on div at bounding box center [785, 384] width 1055 height 660
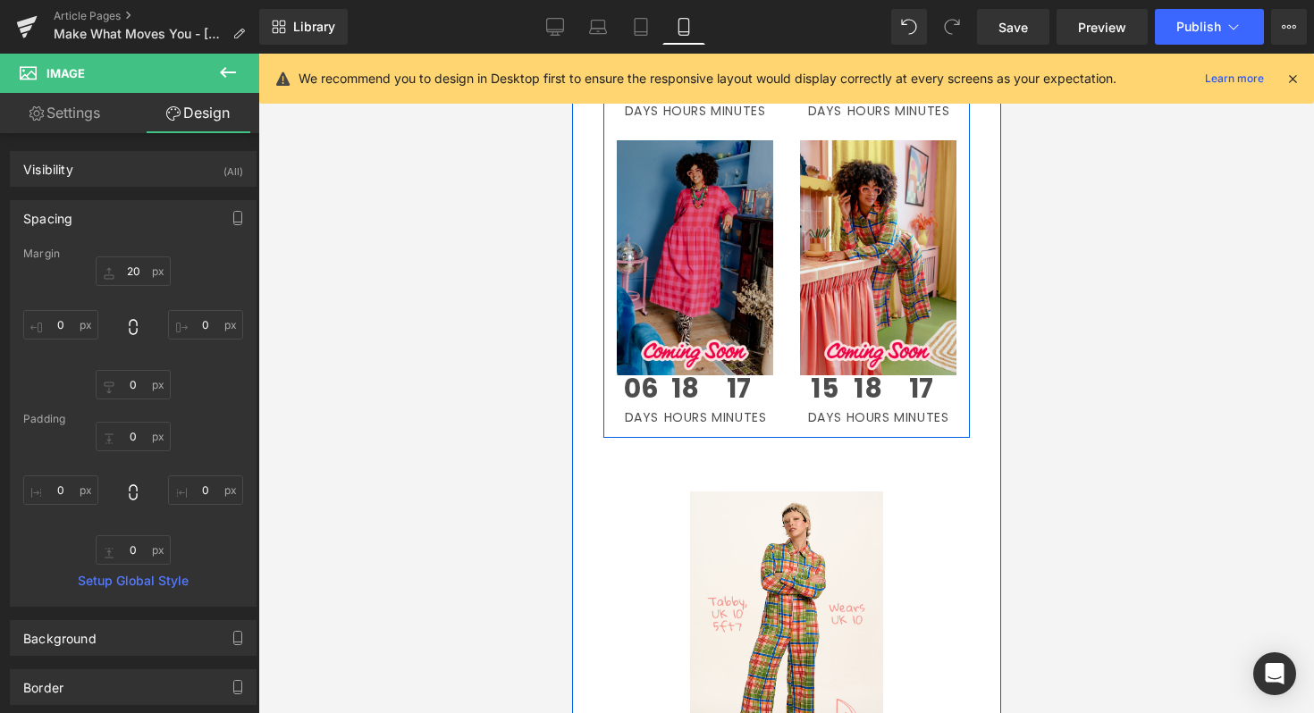
scroll to position [2975, 0]
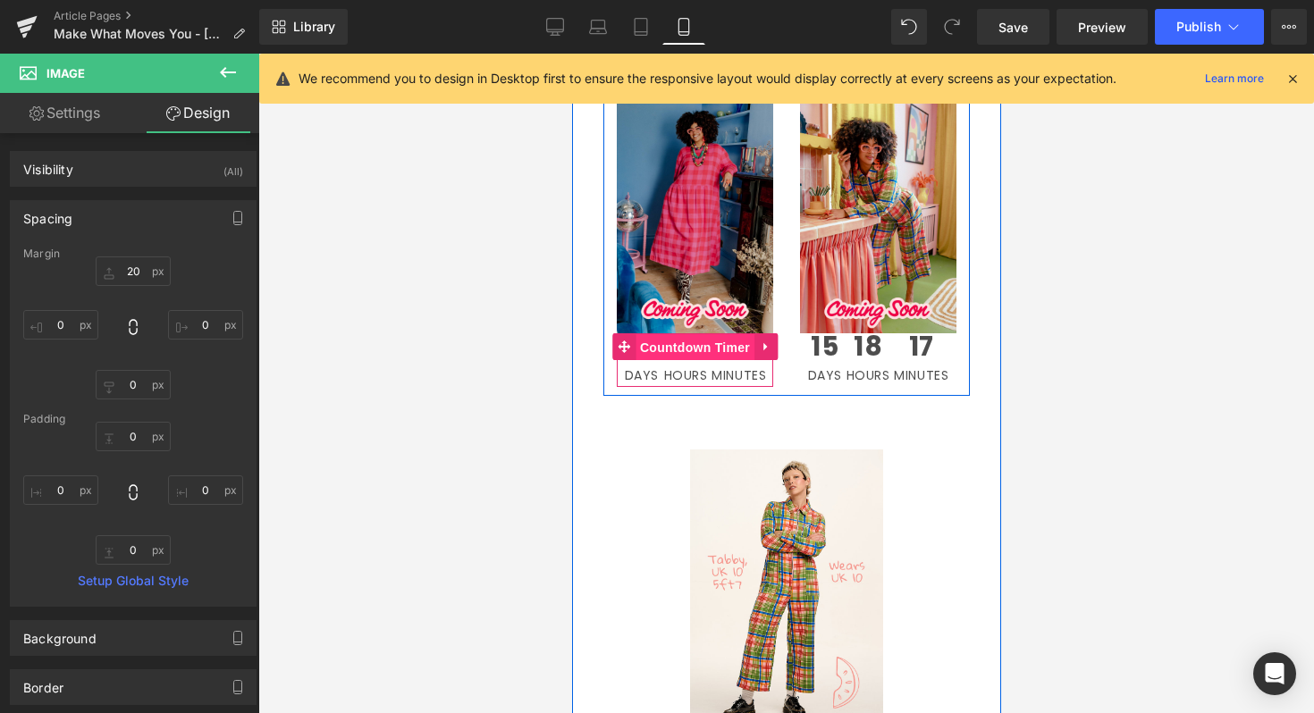
click at [697, 358] on span "Countdown Timer" at bounding box center [694, 347] width 119 height 27
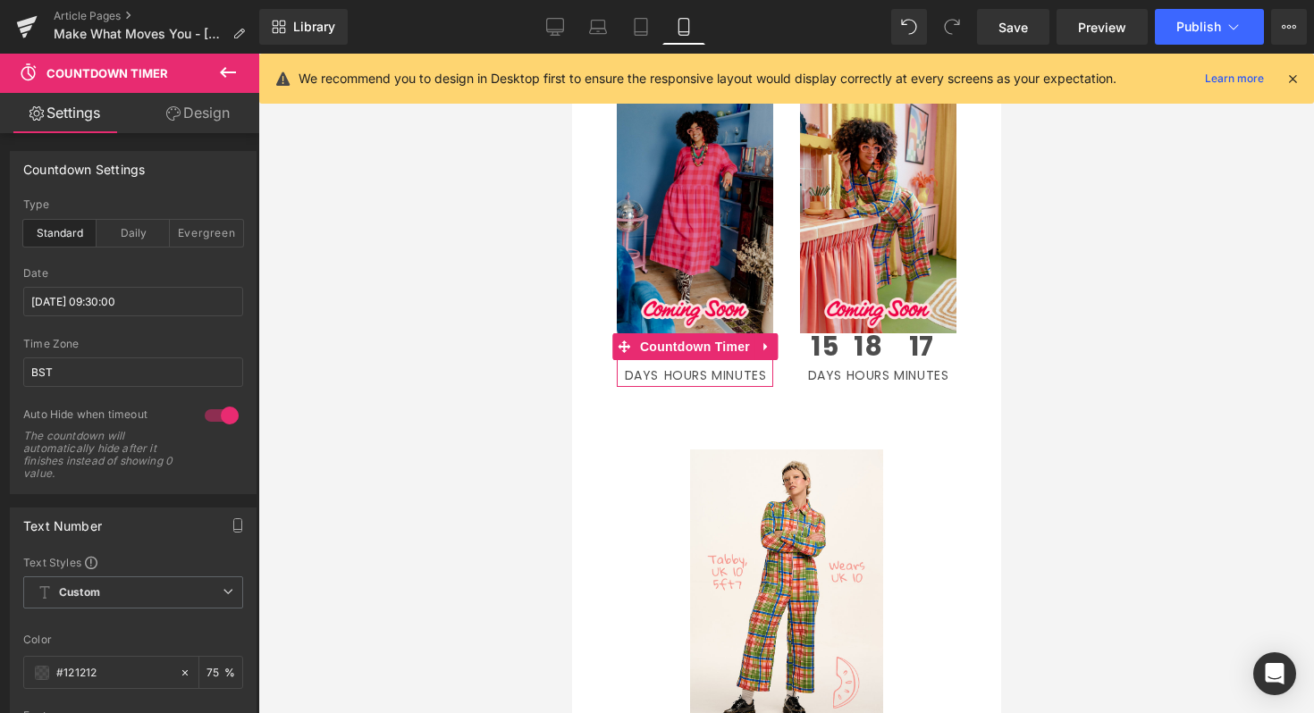
click at [206, 114] on link "Design" at bounding box center [198, 113] width 130 height 40
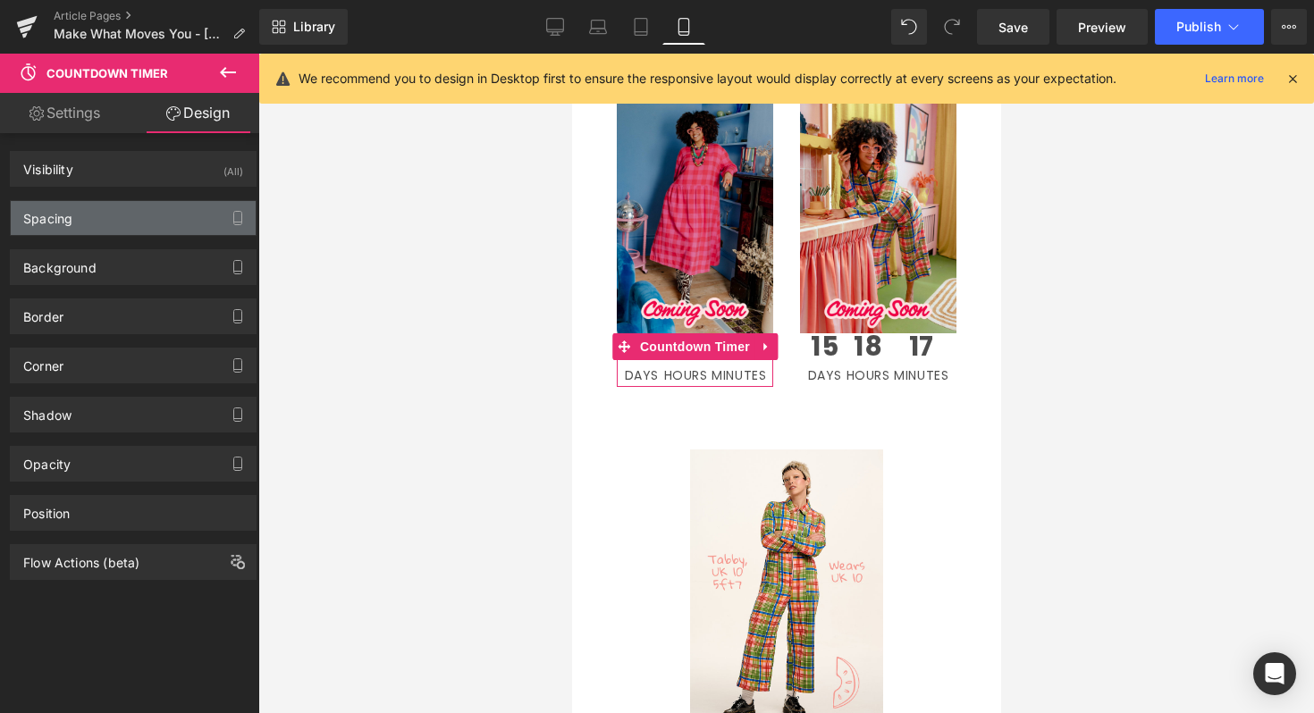
click at [135, 223] on div "Spacing" at bounding box center [133, 218] width 245 height 34
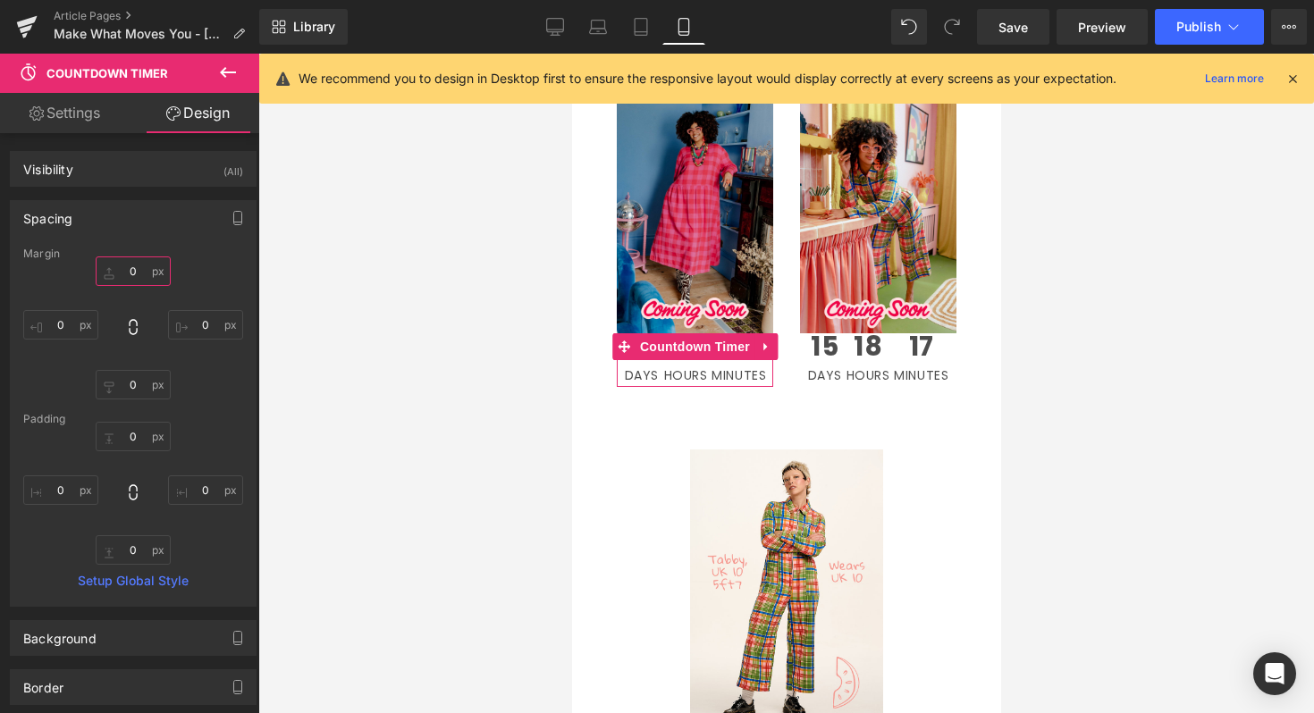
click at [154, 271] on input "0" at bounding box center [133, 270] width 75 height 29
type input "10"
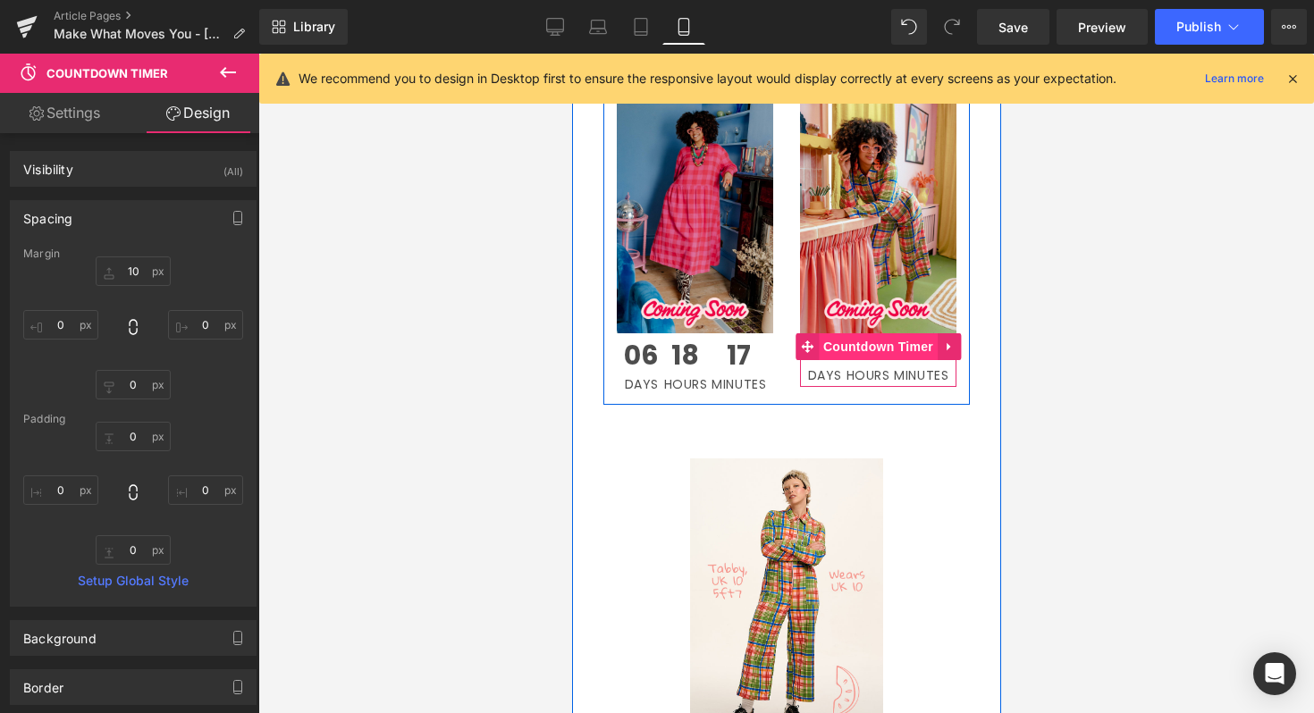
click at [887, 343] on span "Countdown Timer" at bounding box center [877, 346] width 119 height 27
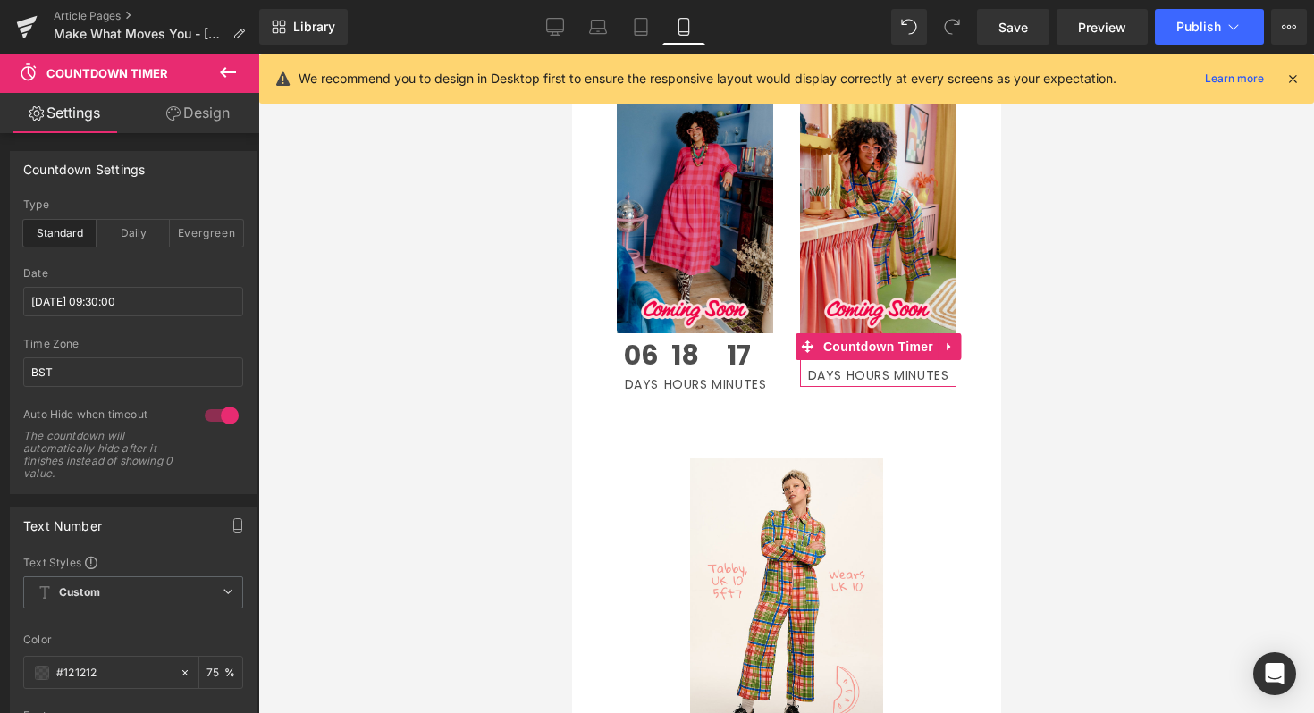
click at [206, 124] on link "Design" at bounding box center [198, 113] width 130 height 40
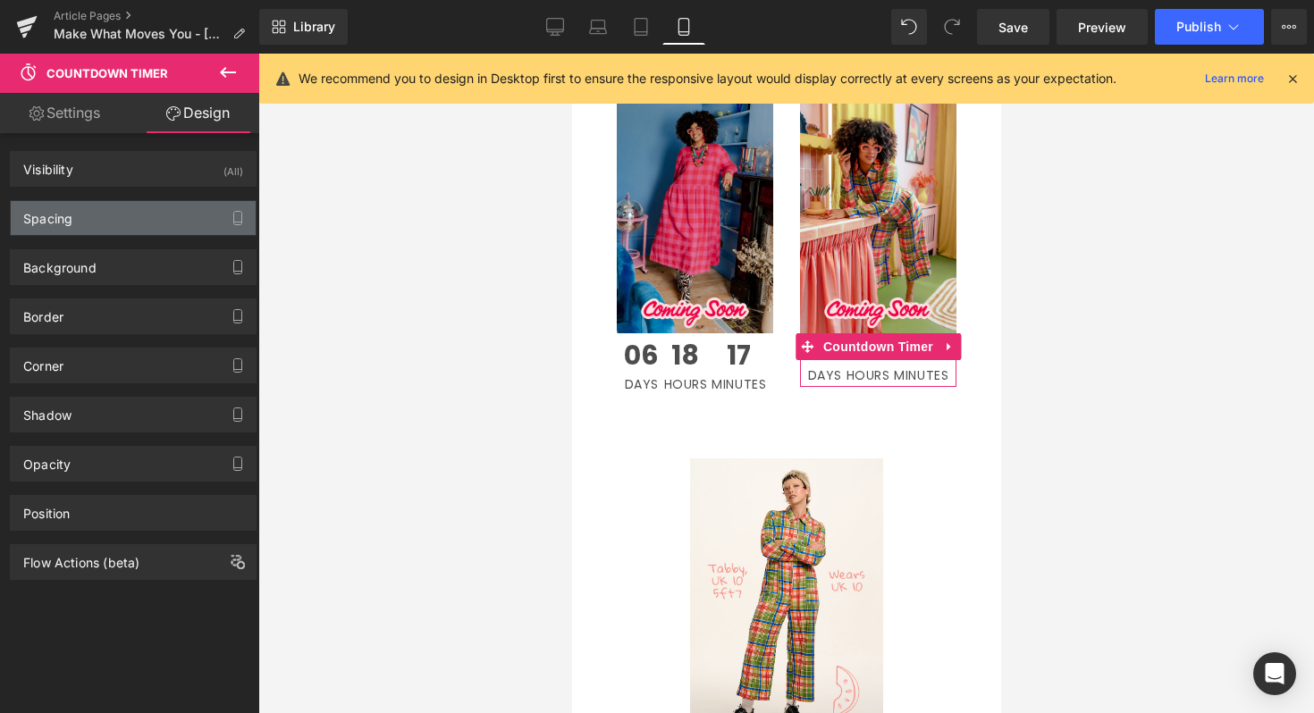
click at [179, 232] on div "Spacing" at bounding box center [133, 218] width 245 height 34
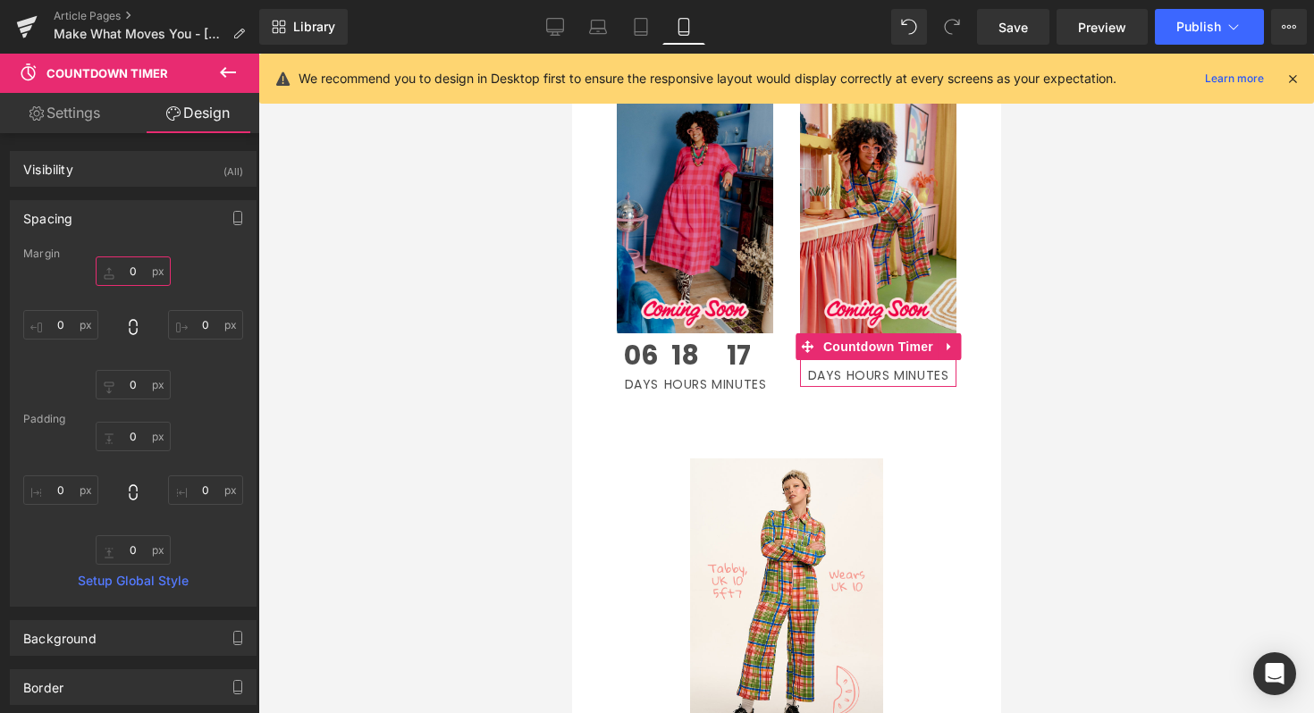
click at [138, 271] on input "0" at bounding box center [133, 270] width 75 height 29
type input "10-"
click at [1124, 365] on div at bounding box center [785, 384] width 1055 height 660
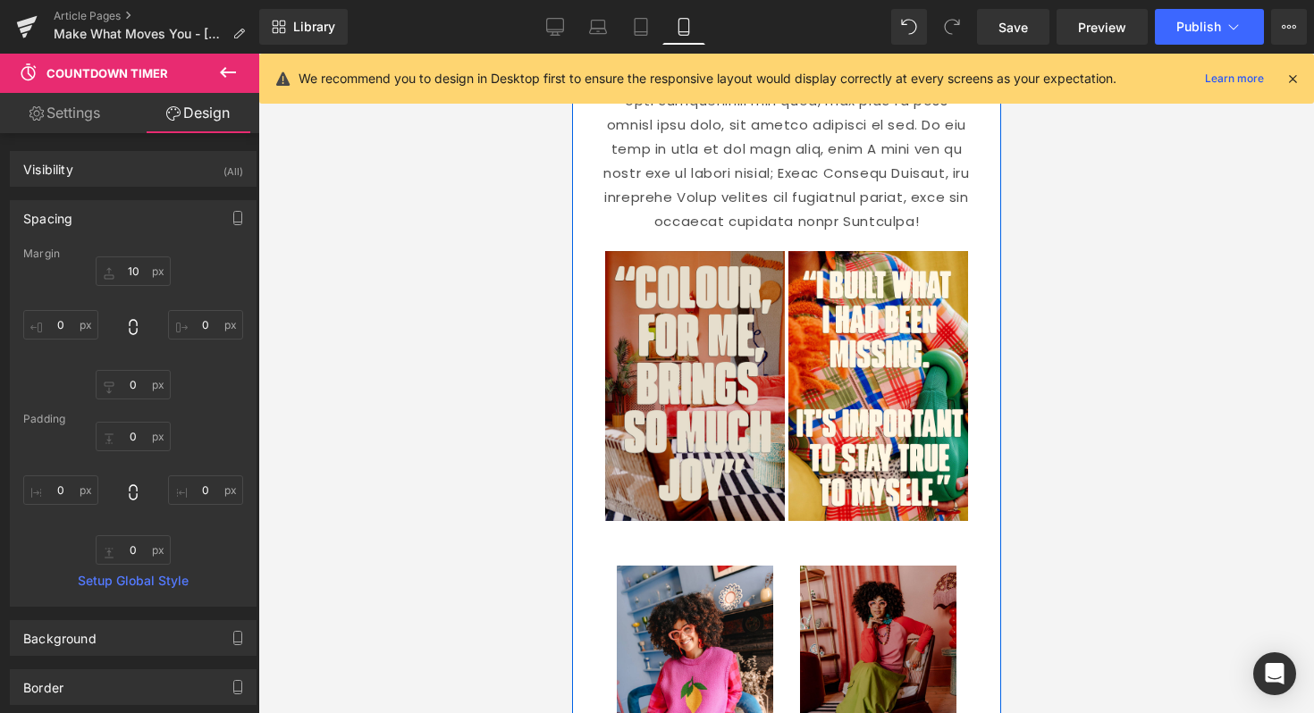
scroll to position [2100, 0]
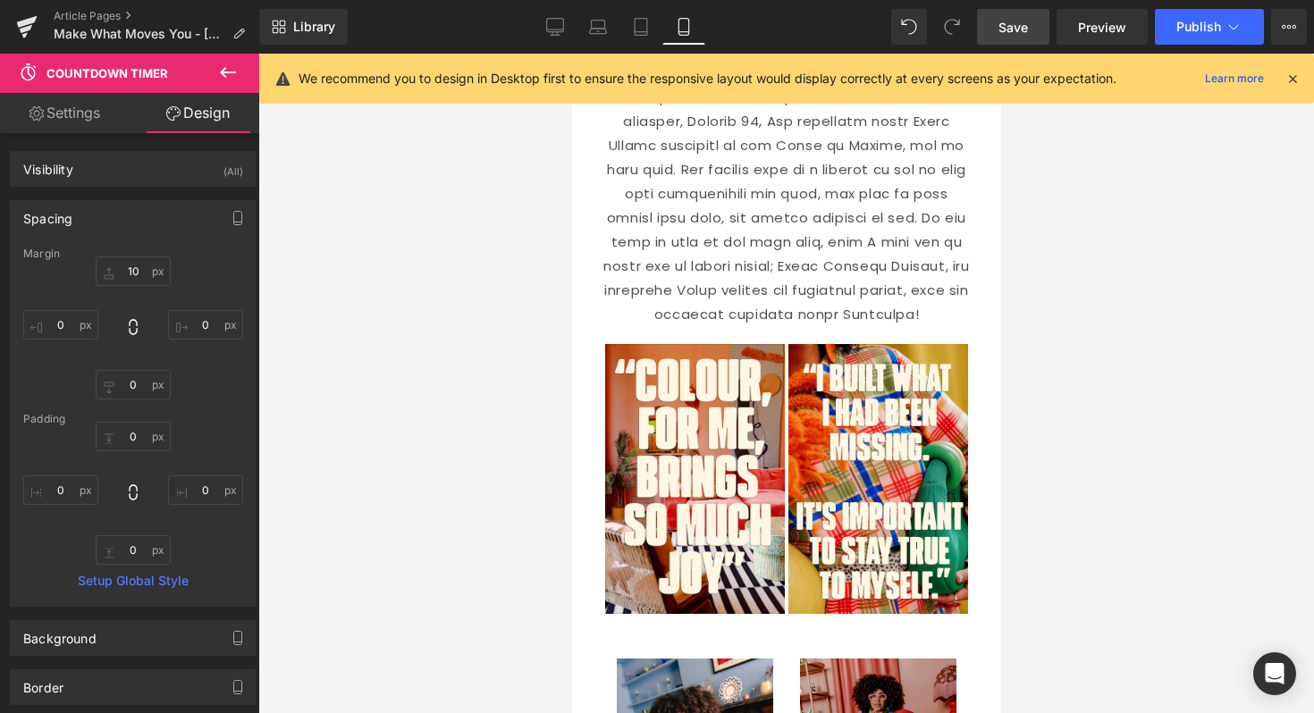
click at [999, 30] on link "Save" at bounding box center [1013, 27] width 72 height 36
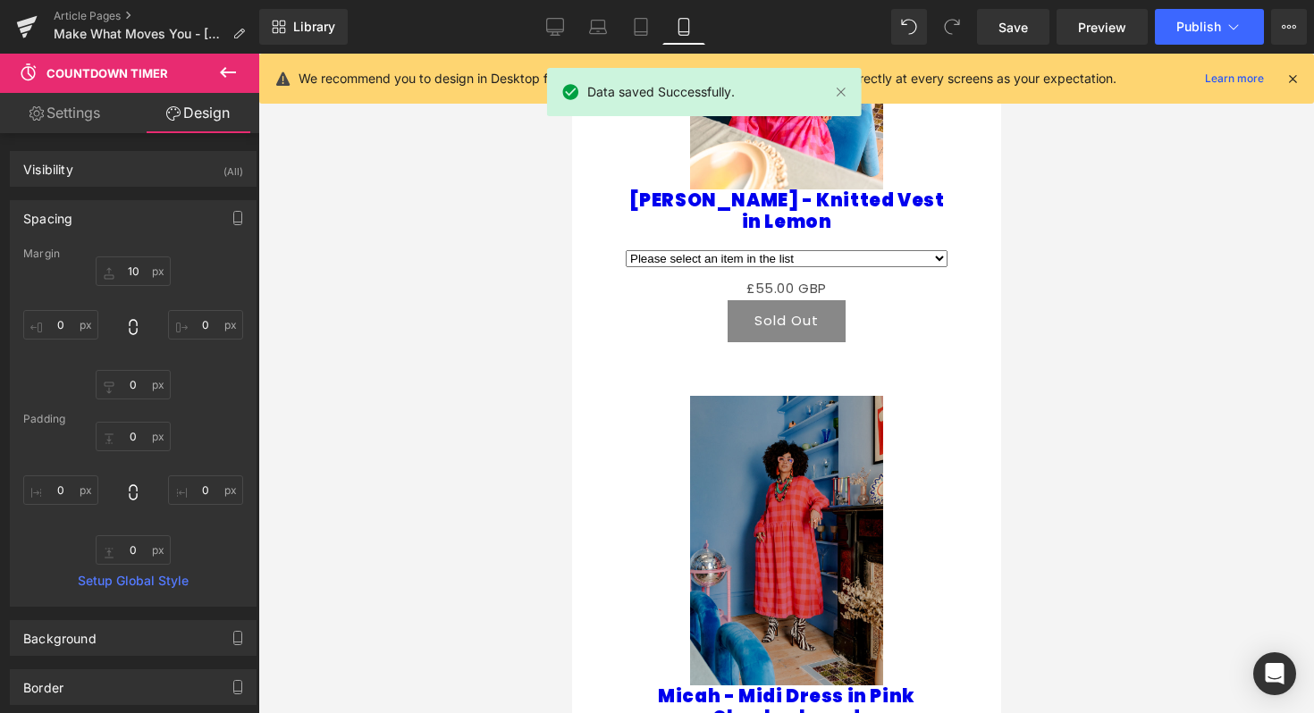
scroll to position [4065, 0]
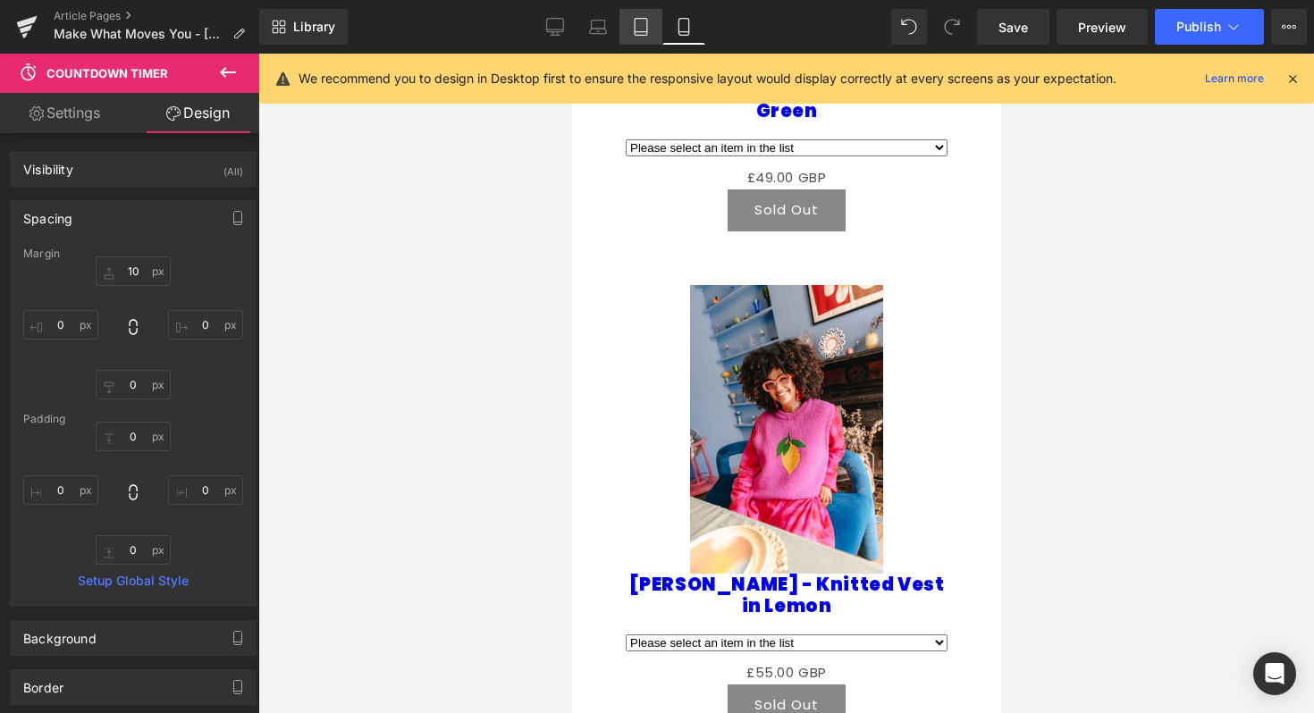
click at [645, 29] on icon at bounding box center [641, 27] width 18 height 18
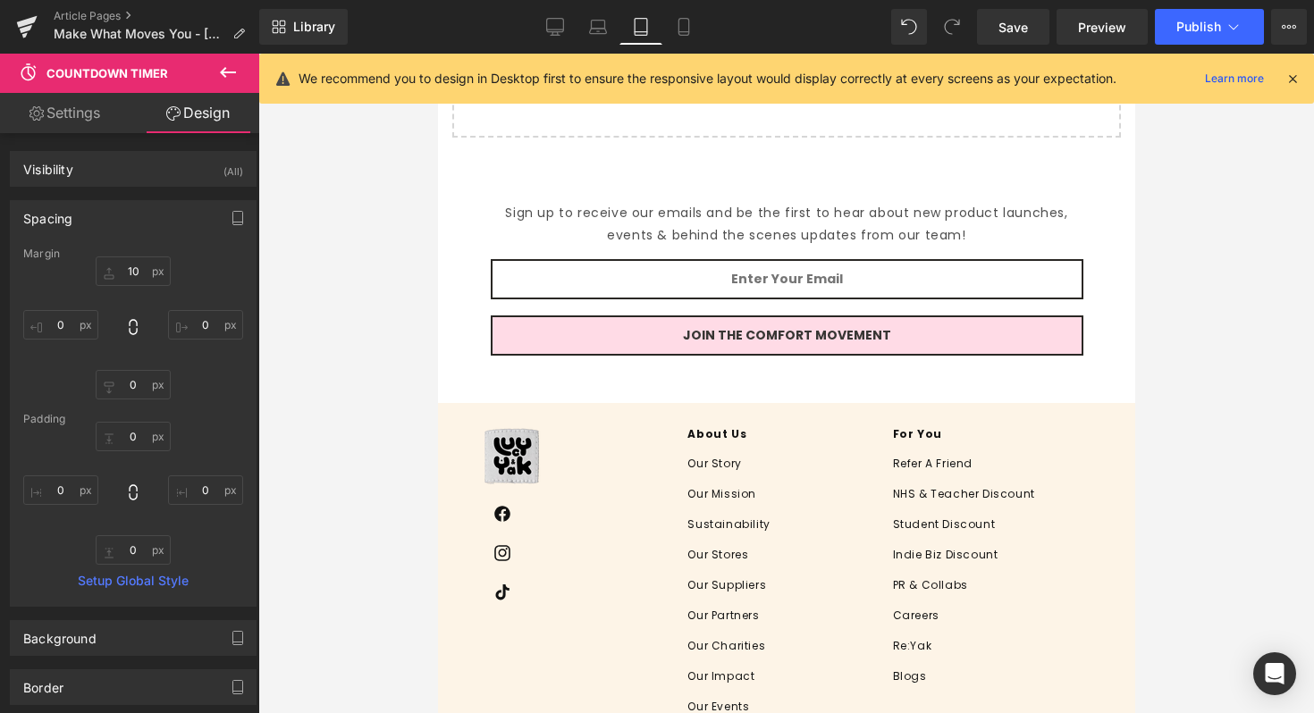
type input "0"
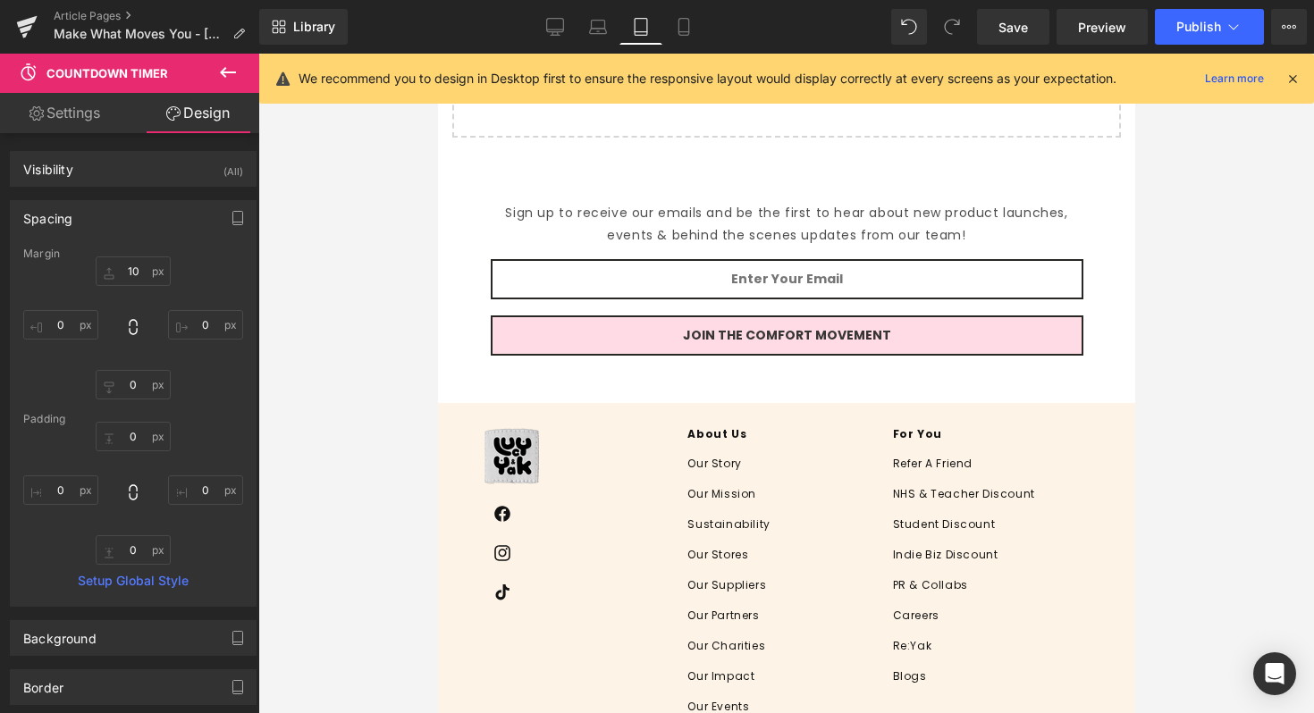
type input "0"
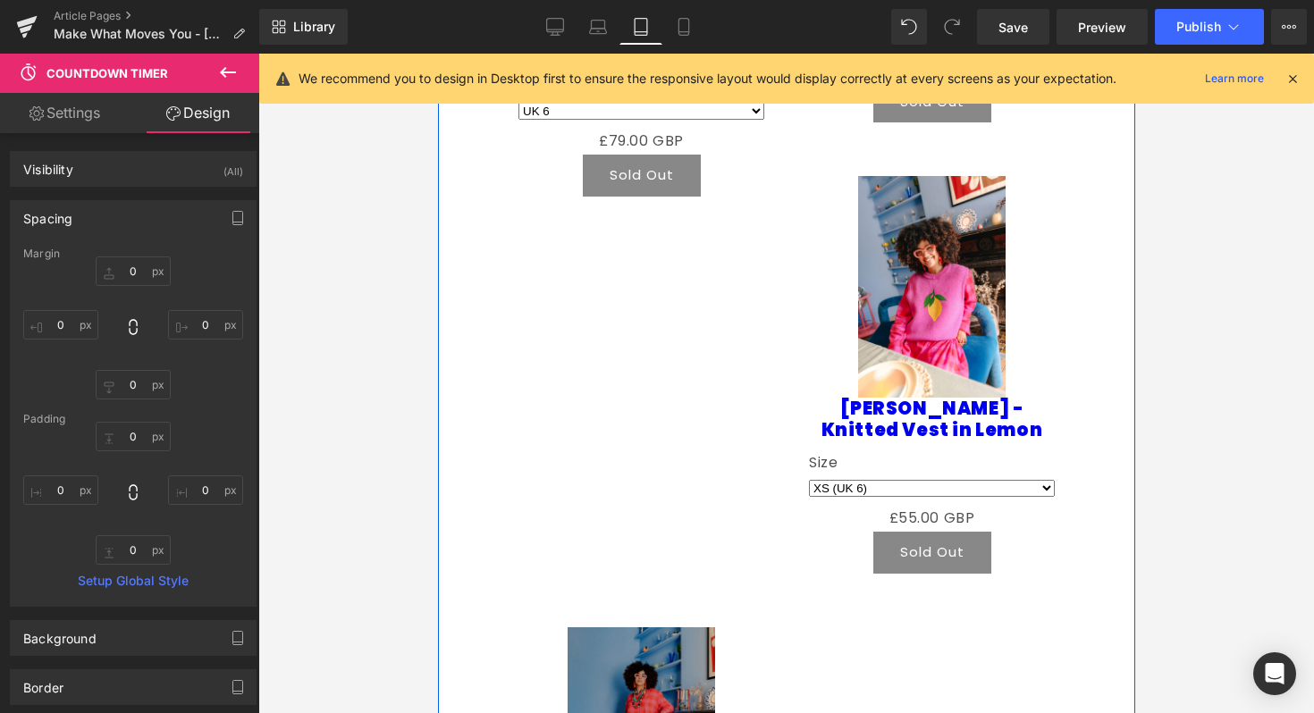
scroll to position [1785, 0]
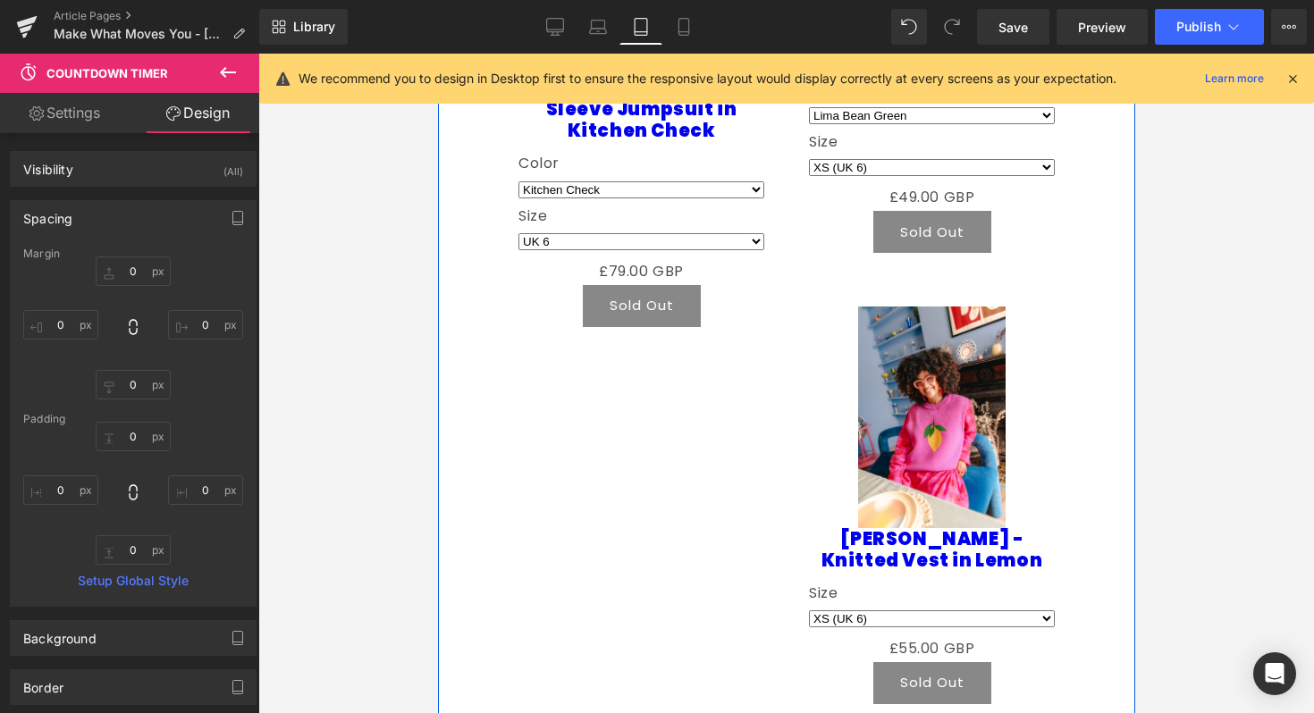
click at [641, 483] on div "Sale Off (P) Image Tavira - Cotton Long Sleeve Jumpsuit in Kitchen Check (P) Ti…" at bounding box center [785, 496] width 581 height 1389
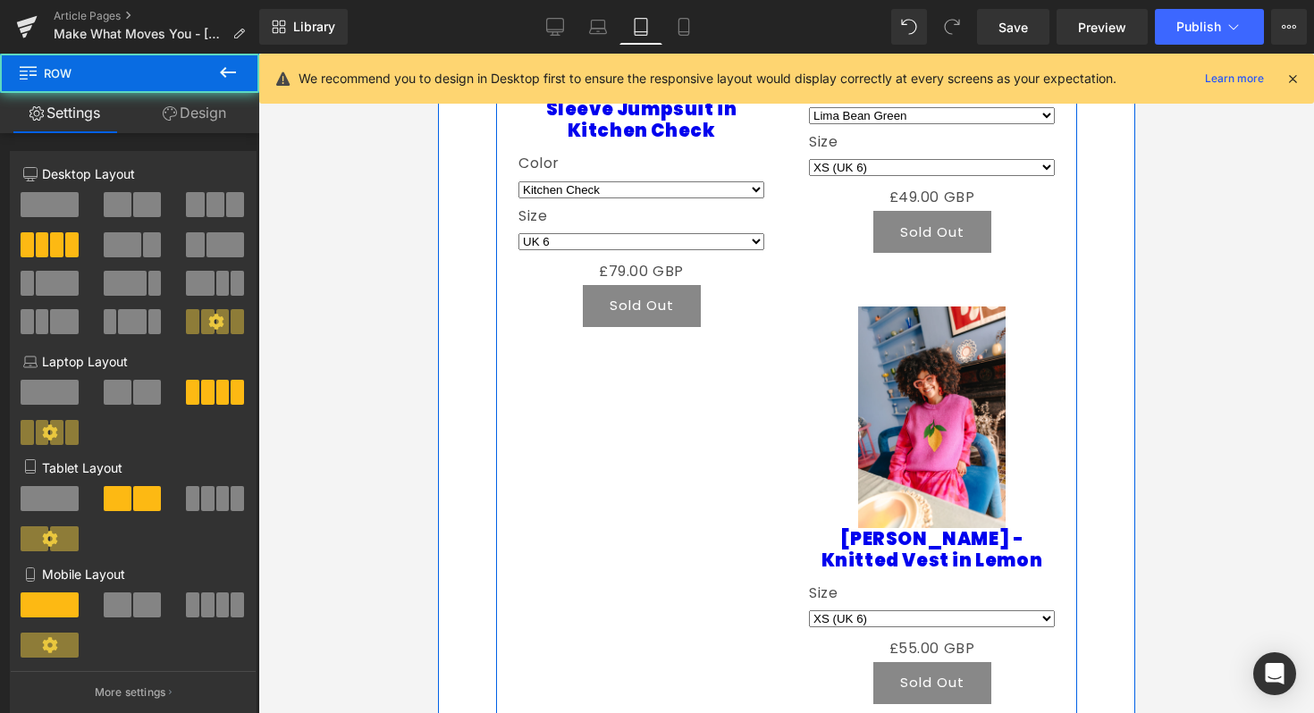
click at [782, 425] on div "Sale Off (P) Image Tavira - Cotton Long Sleeve Jumpsuit in Kitchen Check (P) Ti…" at bounding box center [785, 496] width 581 height 1389
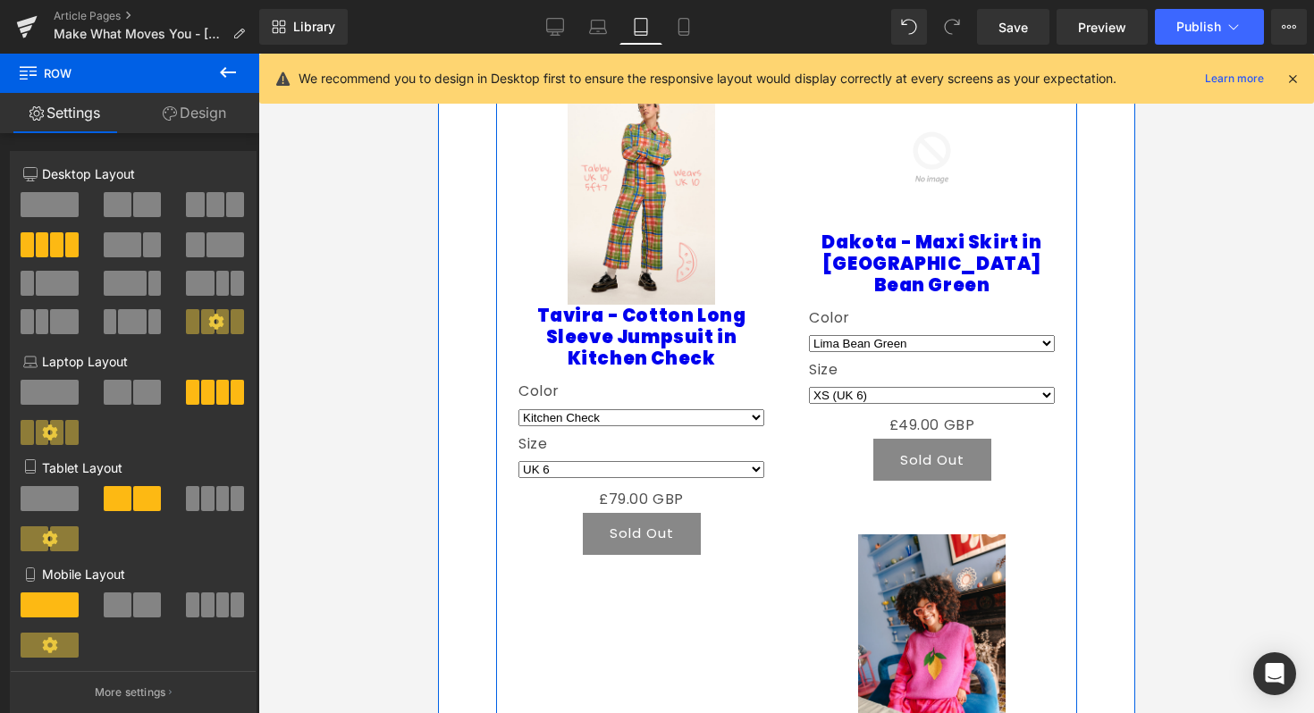
scroll to position [1508, 0]
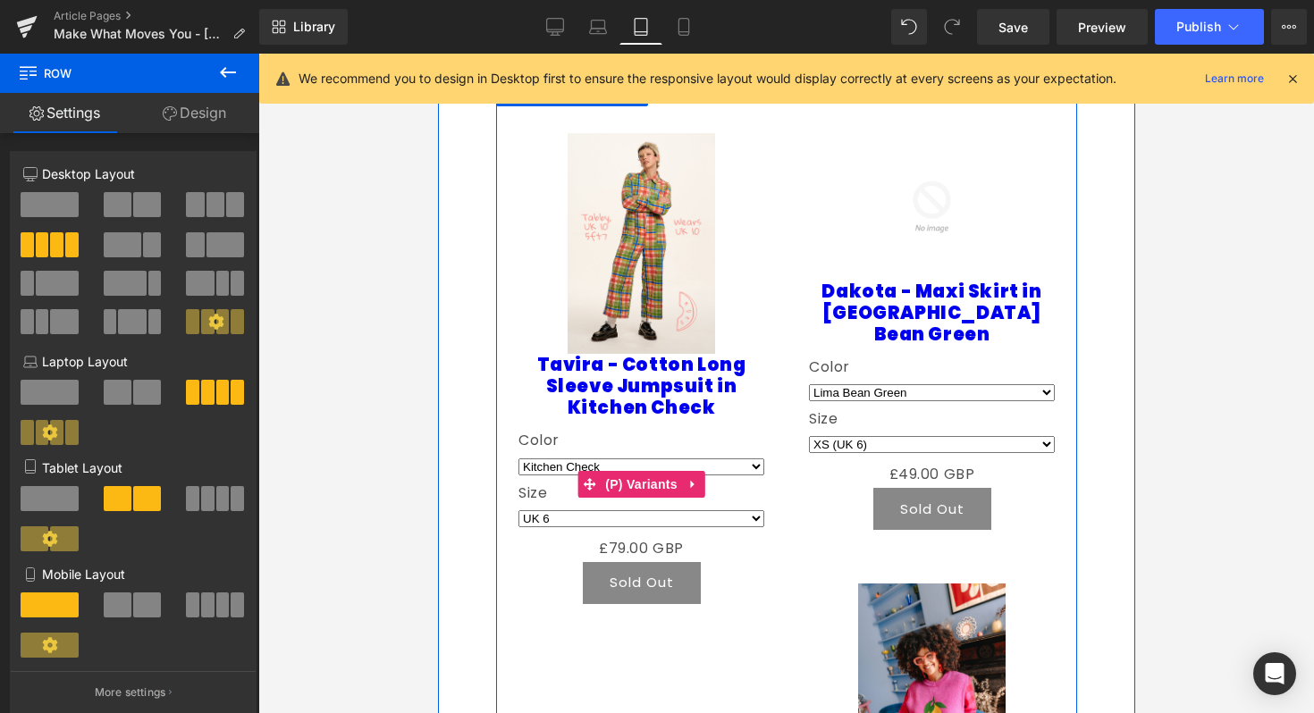
click at [668, 458] on select "Kitchen Check" at bounding box center [640, 466] width 246 height 17
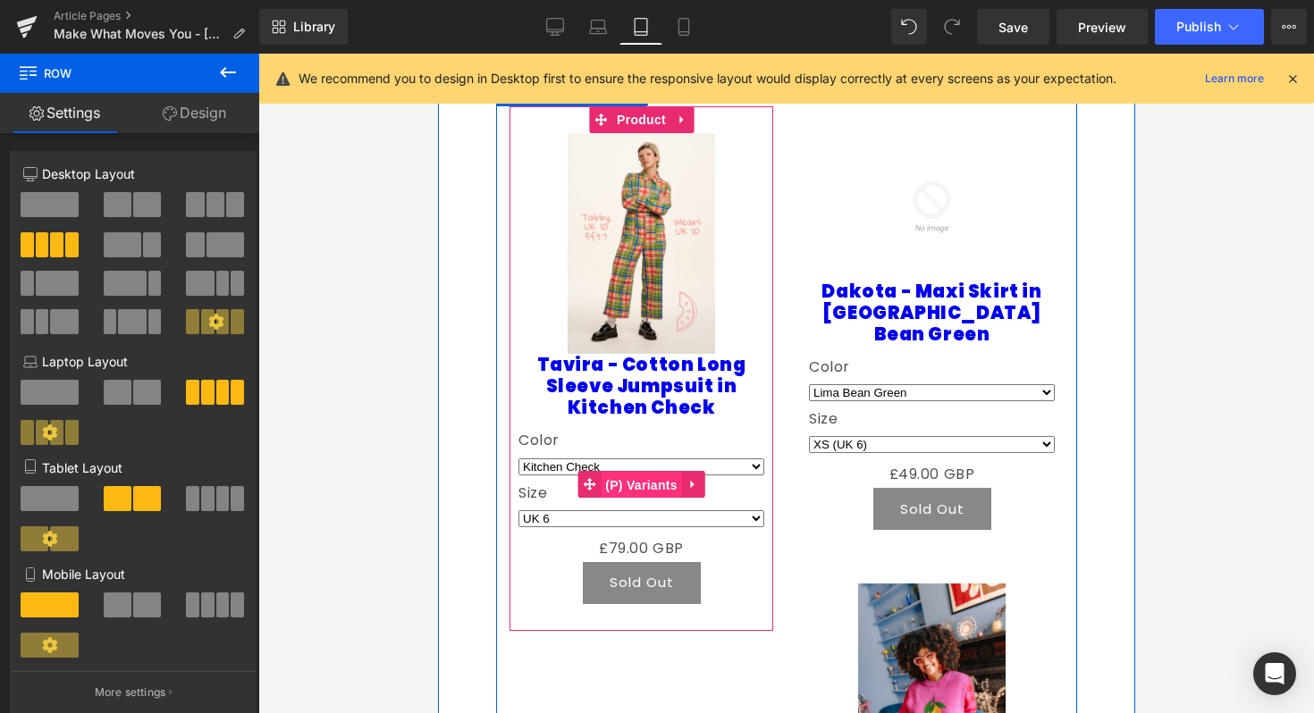
click at [653, 472] on span "(P) Variants" at bounding box center [640, 485] width 81 height 27
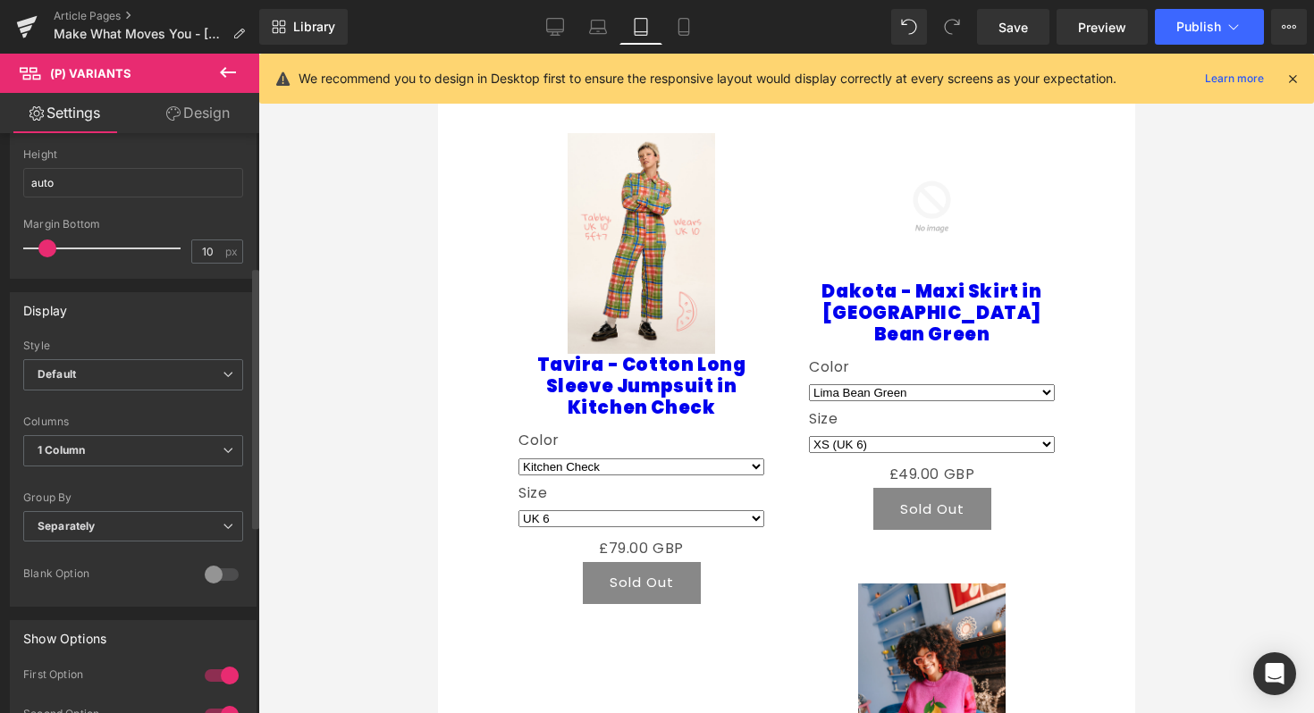
scroll to position [296, 0]
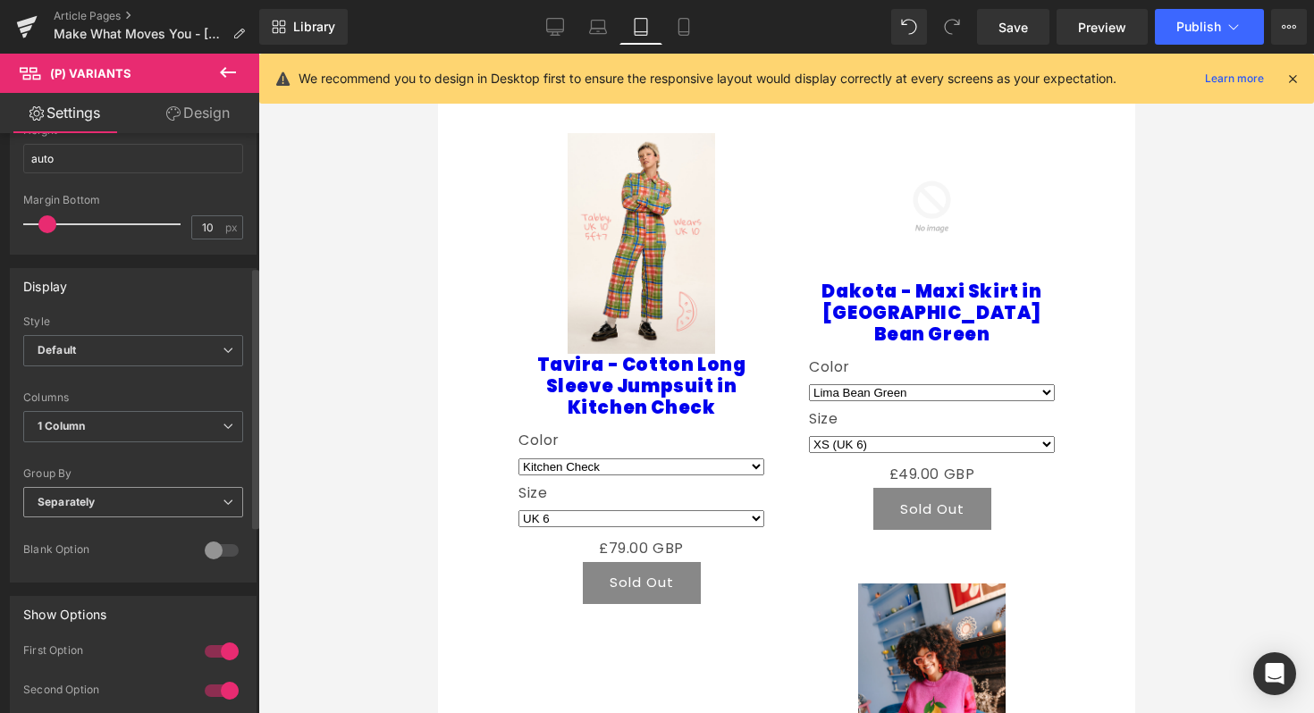
click at [144, 503] on span "Separately" at bounding box center [133, 502] width 220 height 31
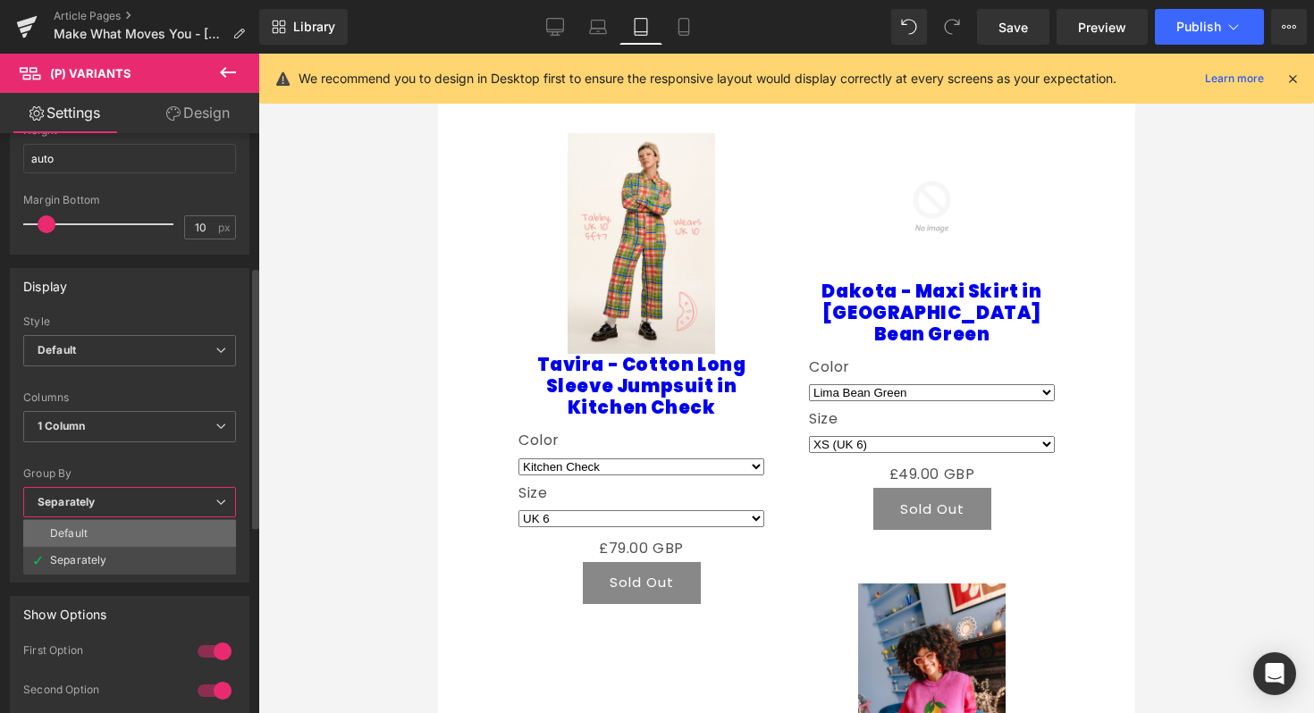
click at [144, 535] on li "Default" at bounding box center [129, 533] width 213 height 27
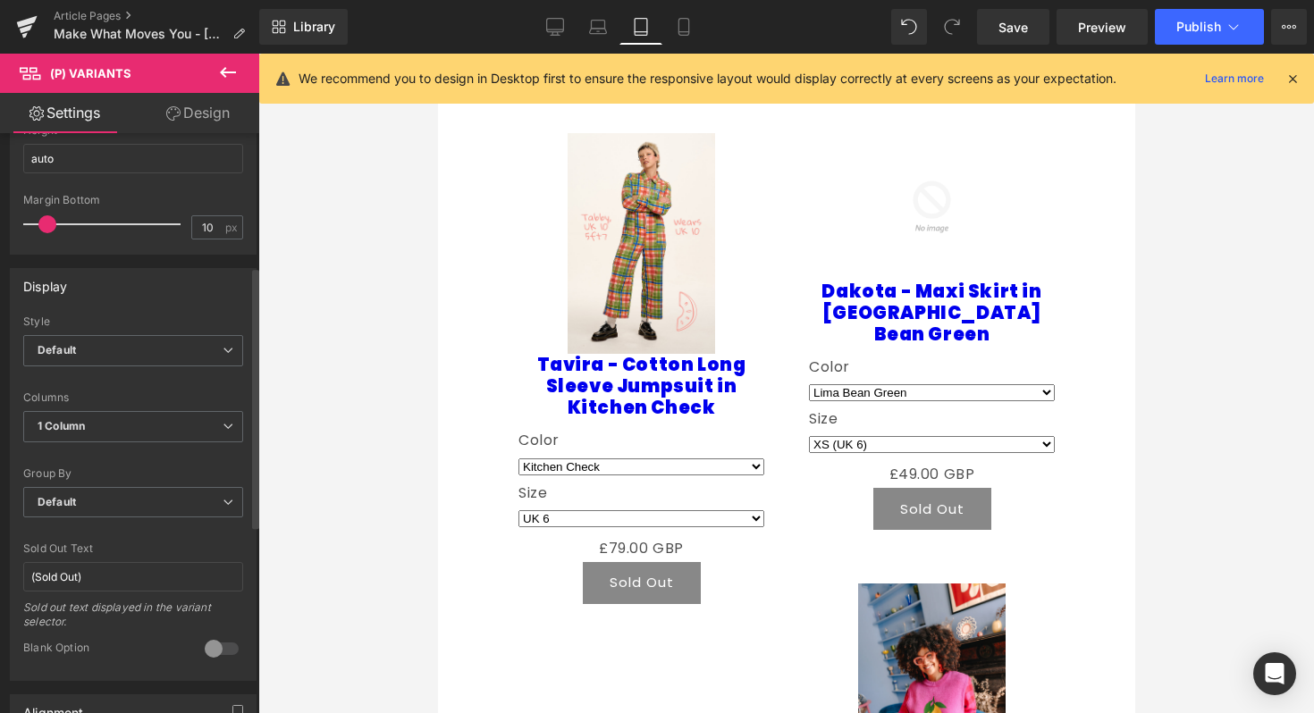
select select
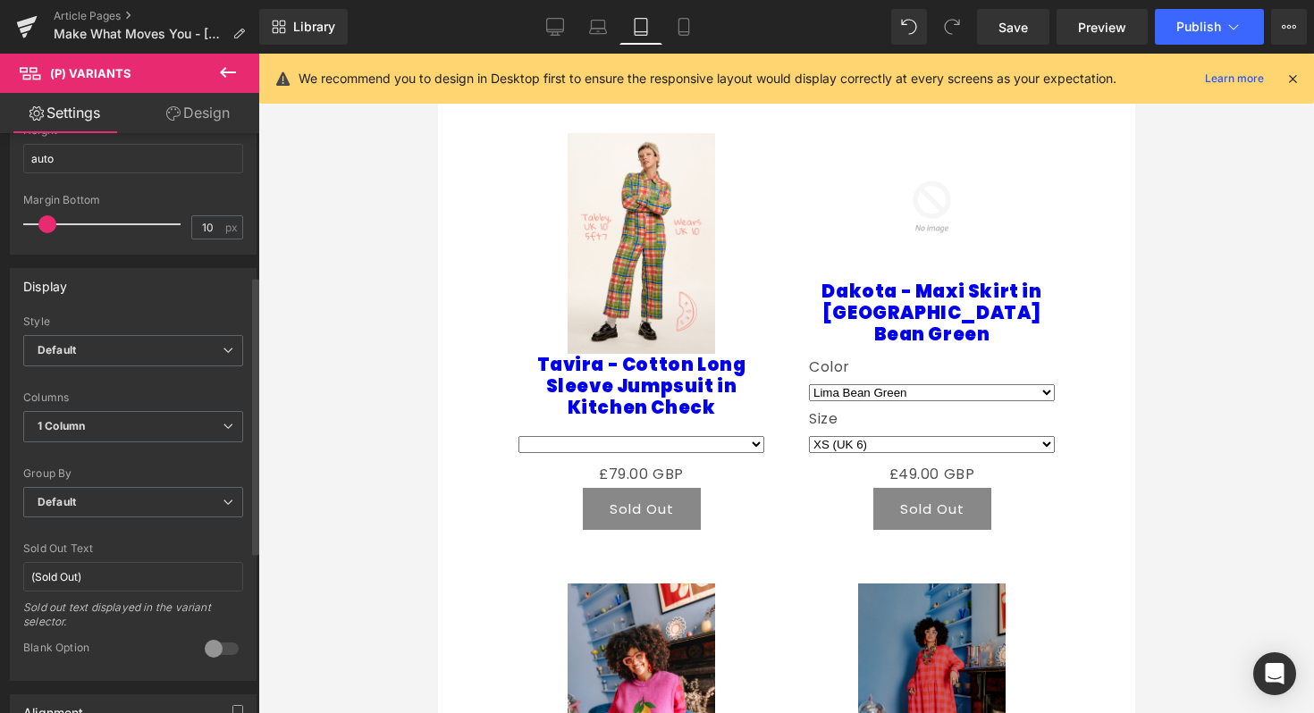
click at [206, 643] on div at bounding box center [221, 649] width 43 height 29
select select
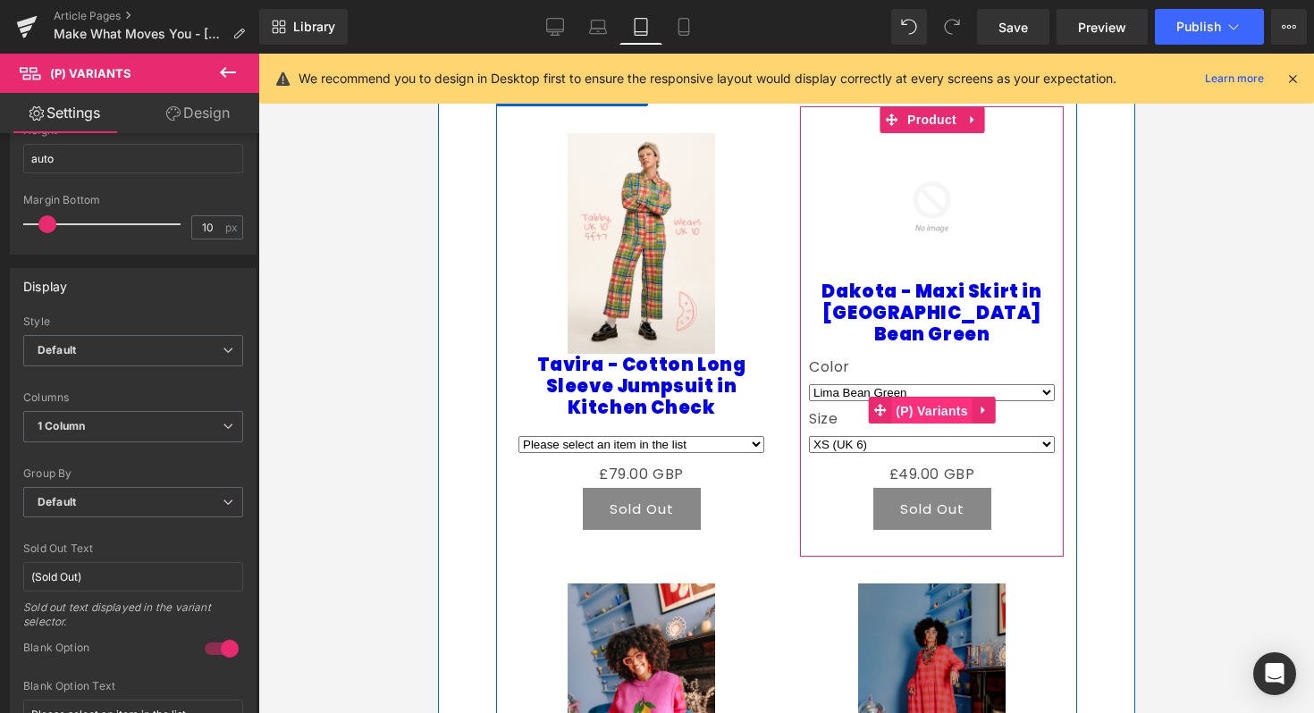
click at [929, 398] on span "(P) Variants" at bounding box center [930, 411] width 81 height 27
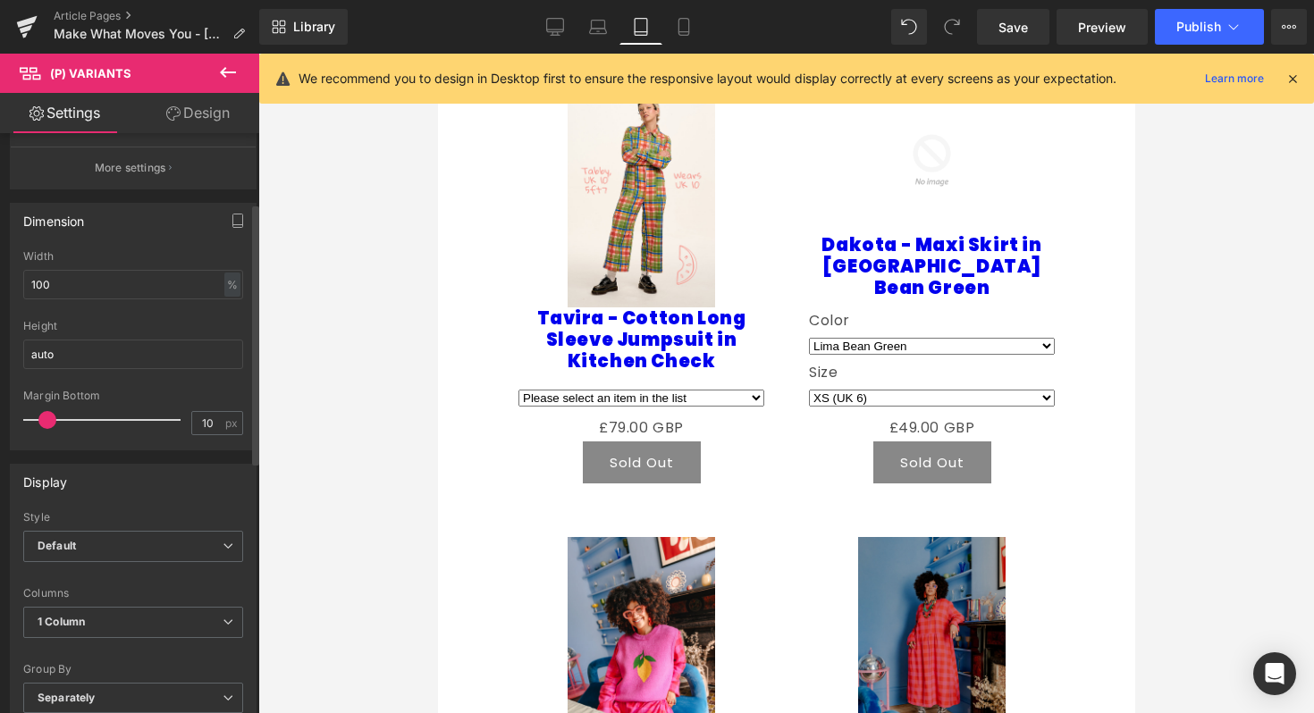
scroll to position [272, 0]
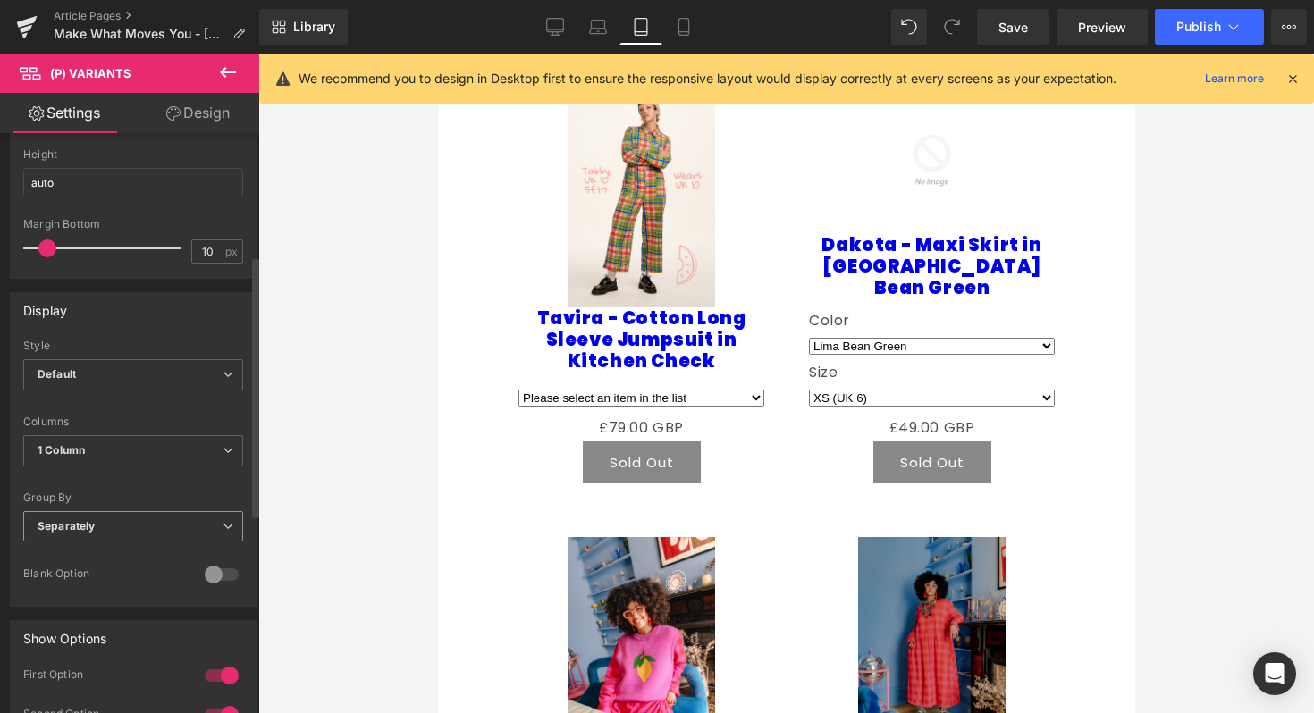
click at [182, 522] on span "Separately" at bounding box center [133, 526] width 220 height 31
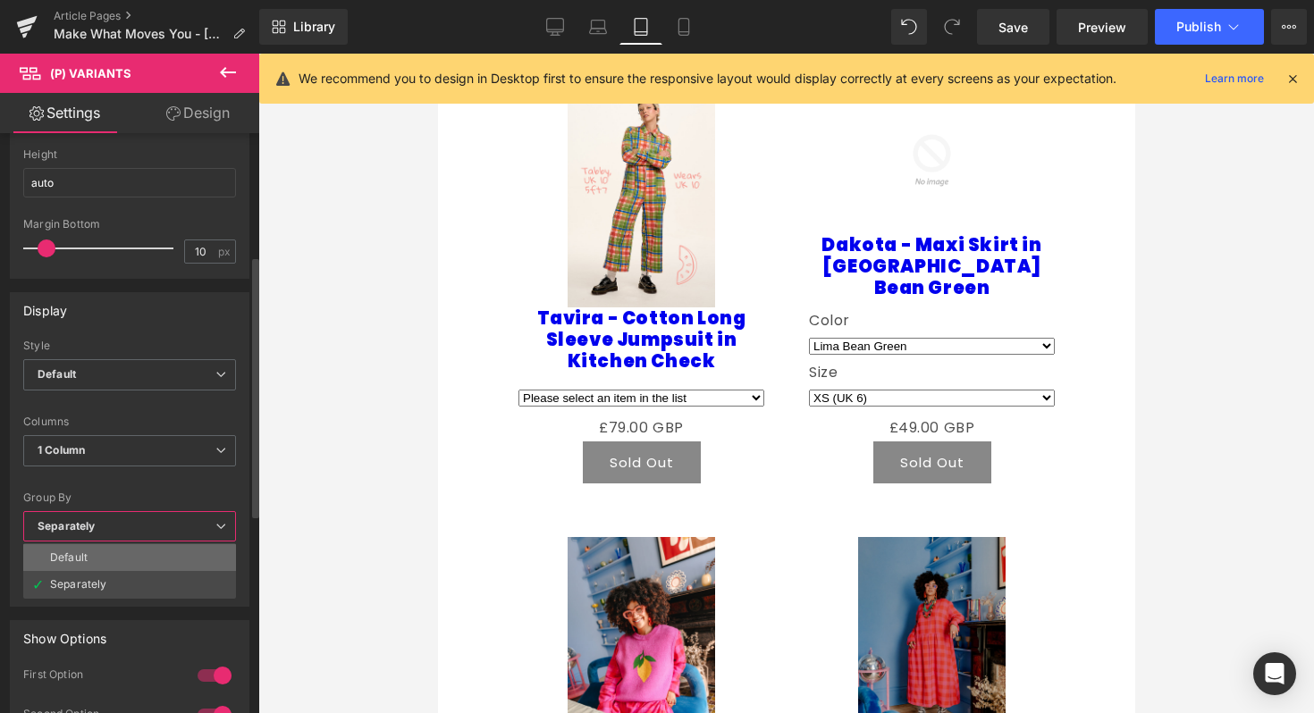
click at [157, 565] on li "Default" at bounding box center [129, 557] width 213 height 27
select select
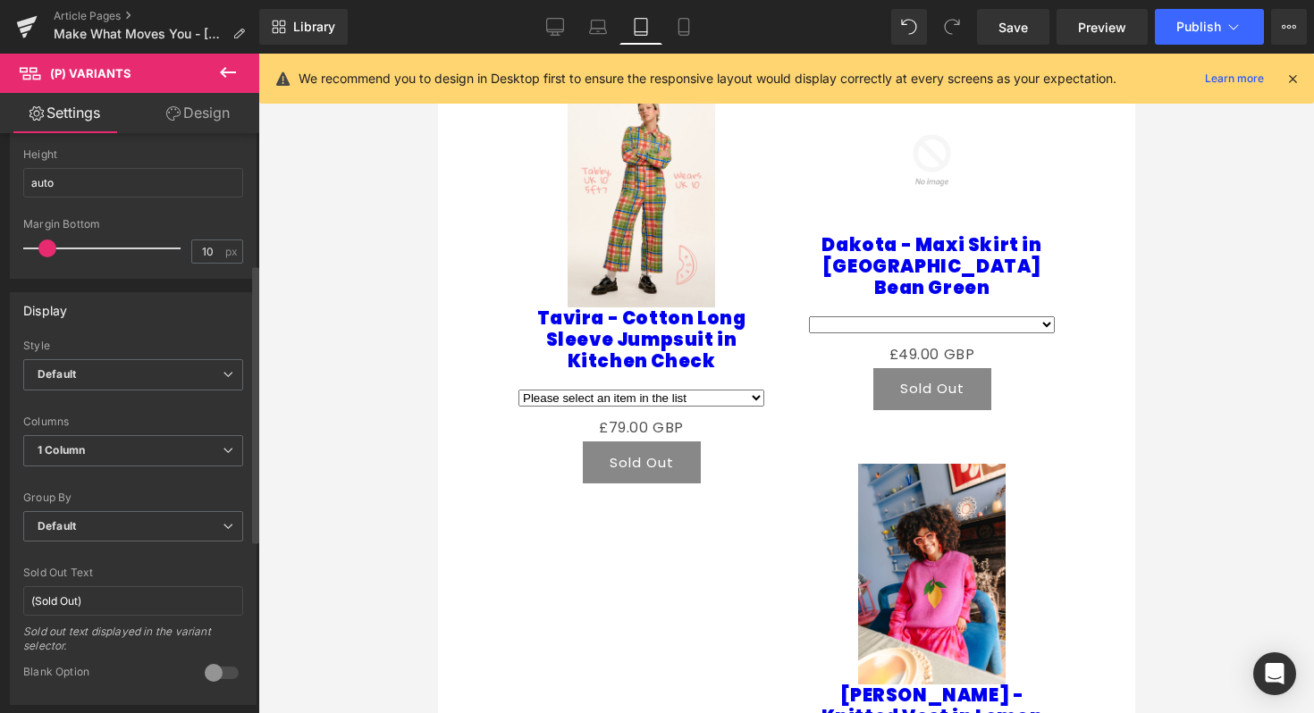
click at [209, 668] on div at bounding box center [221, 673] width 43 height 29
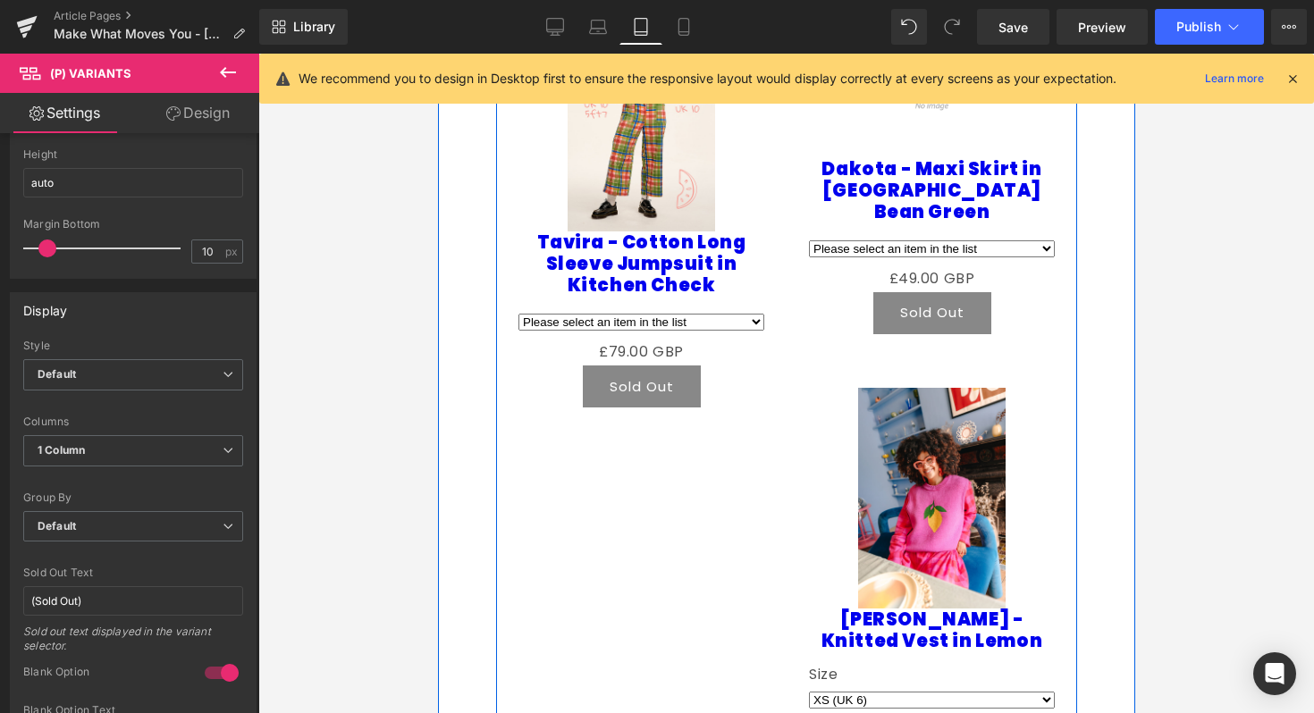
scroll to position [1738, 0]
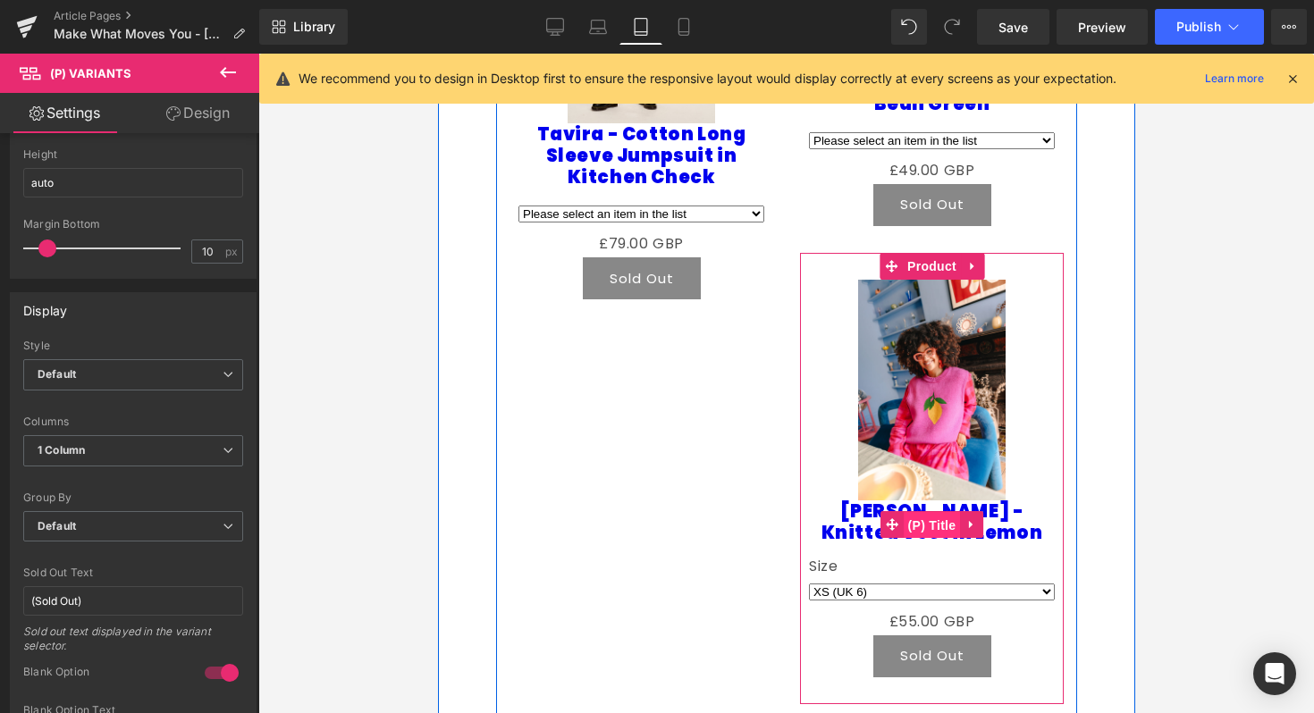
click at [932, 512] on span "(P) Title" at bounding box center [931, 525] width 57 height 27
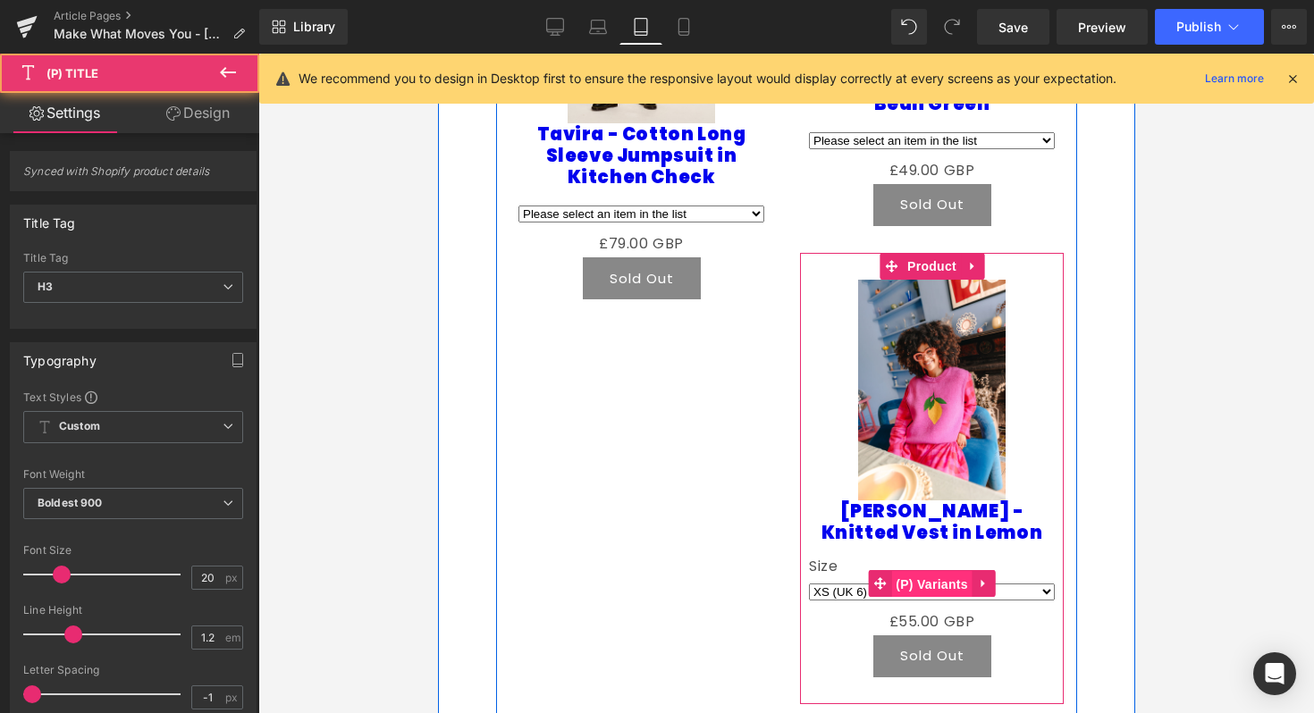
click at [922, 571] on span "(P) Variants" at bounding box center [930, 584] width 81 height 27
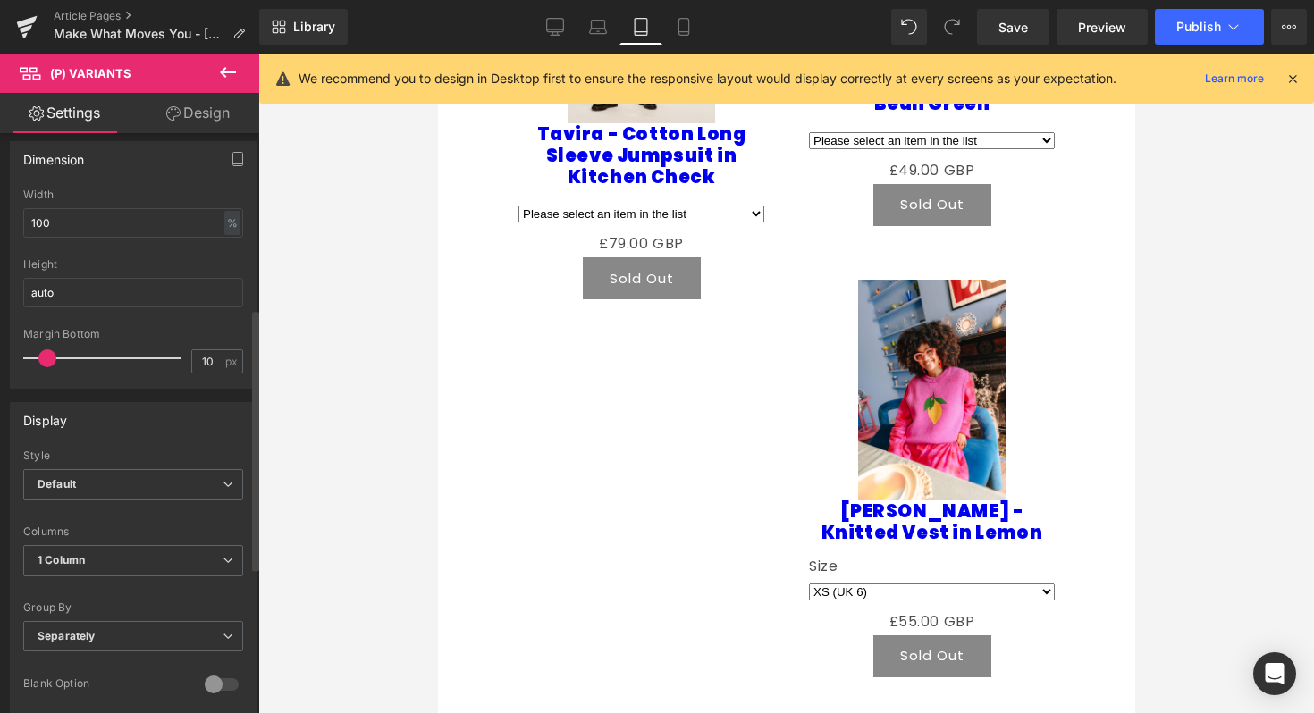
scroll to position [494, 0]
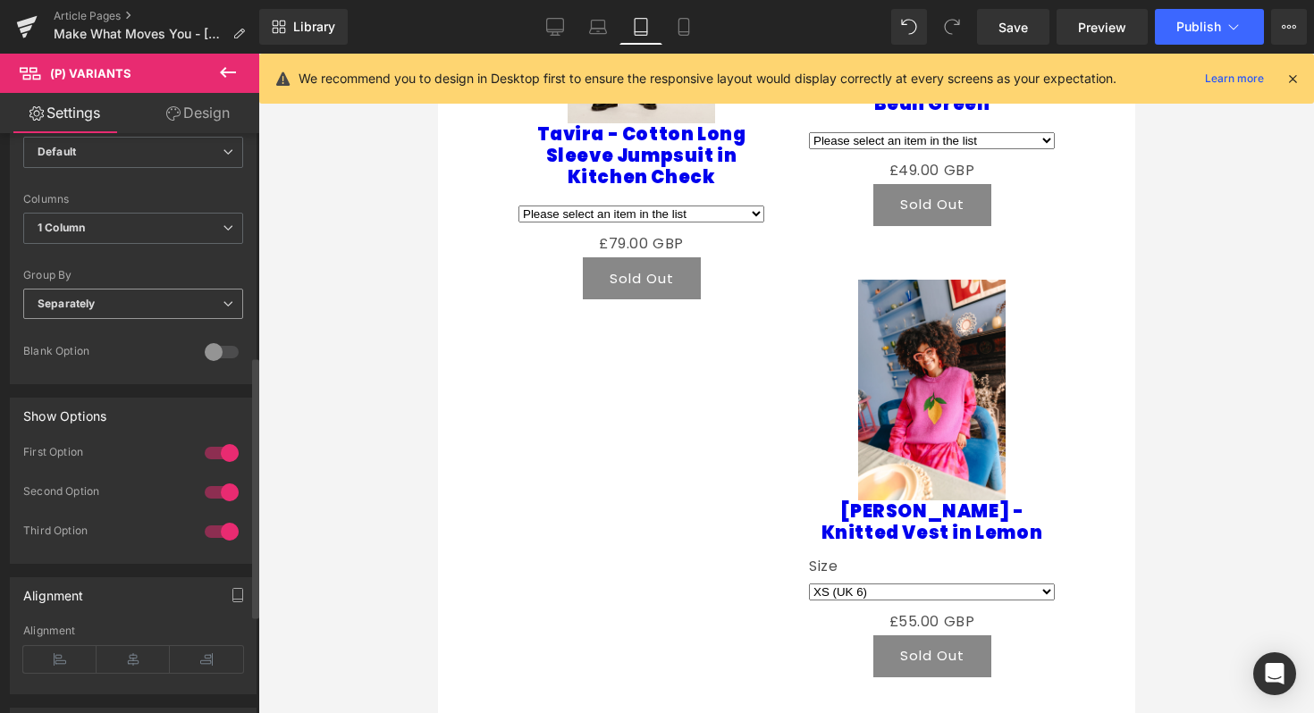
click at [152, 291] on span "Separately" at bounding box center [133, 304] width 220 height 31
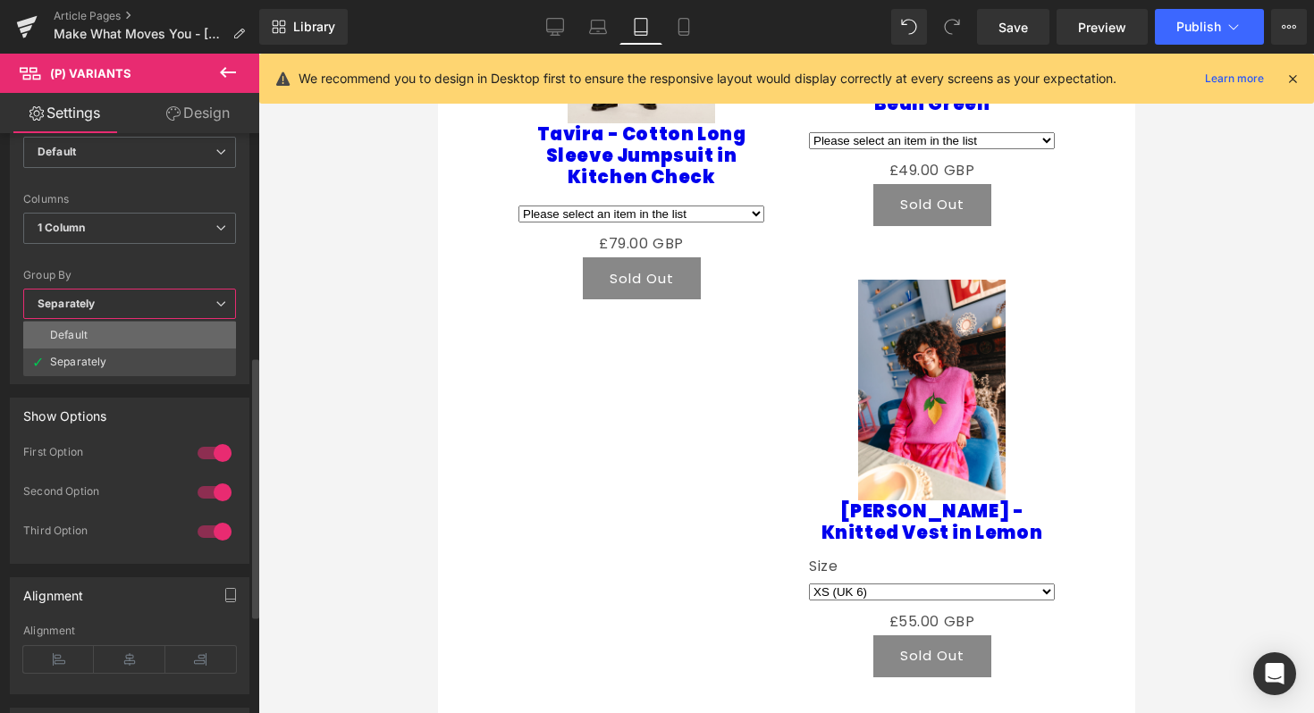
click at [148, 327] on li "Default" at bounding box center [129, 335] width 213 height 27
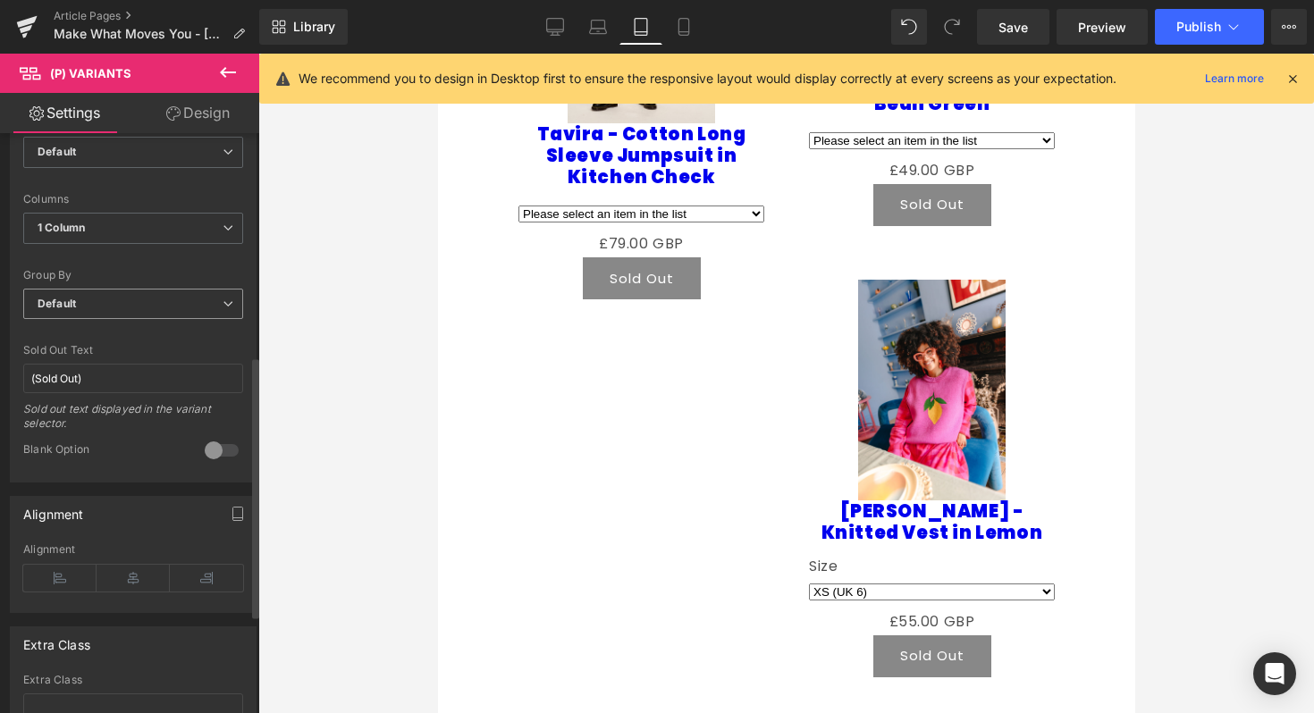
select select
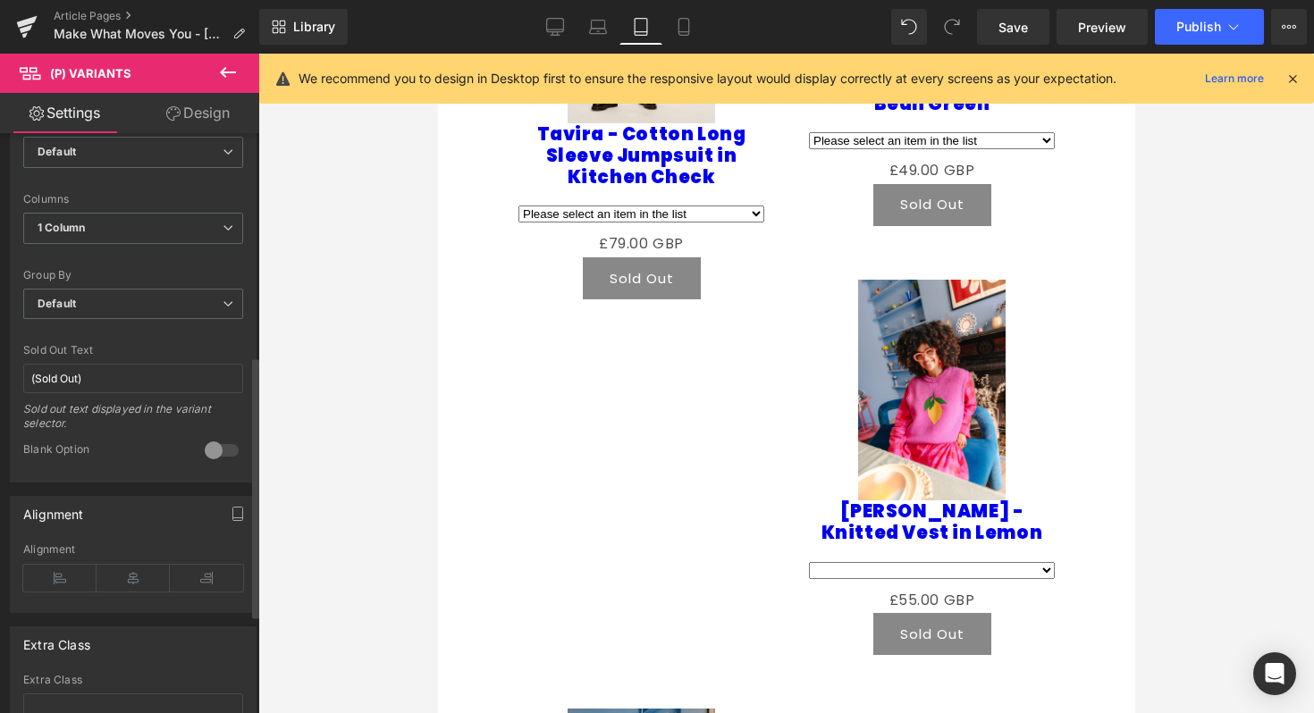
click at [222, 445] on div at bounding box center [221, 450] width 43 height 29
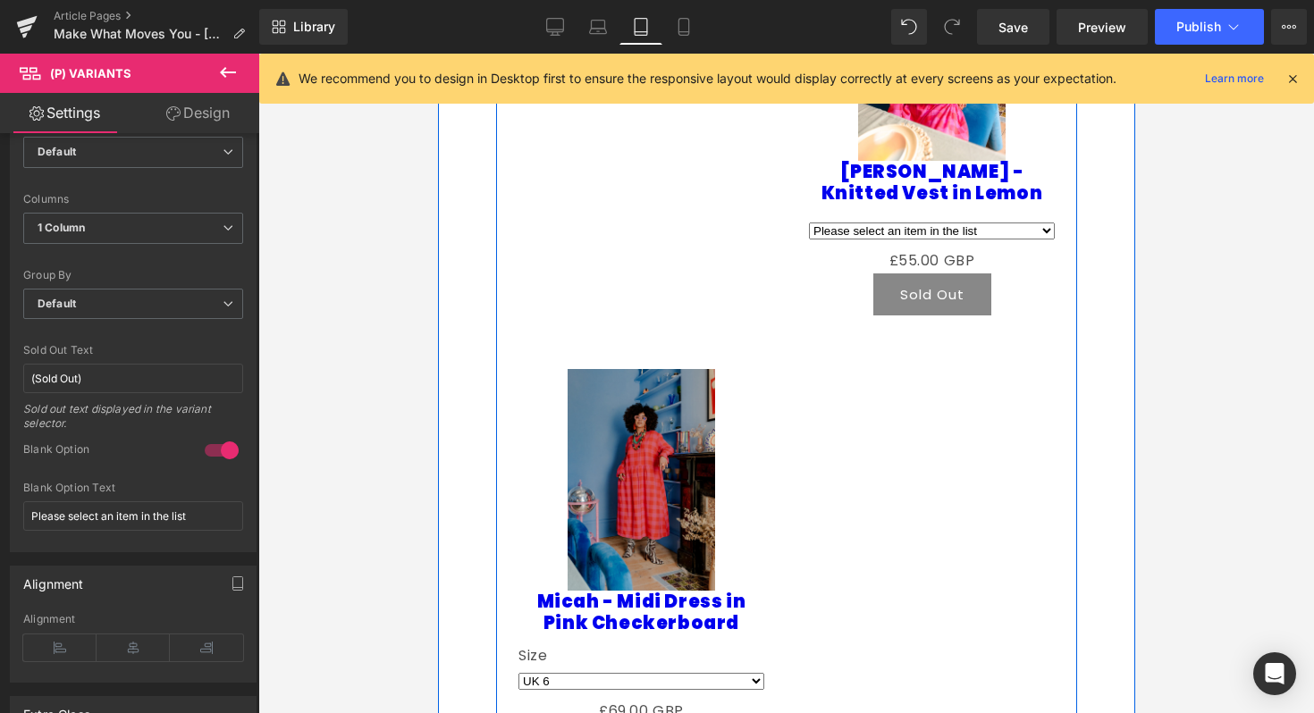
scroll to position [2200, 0]
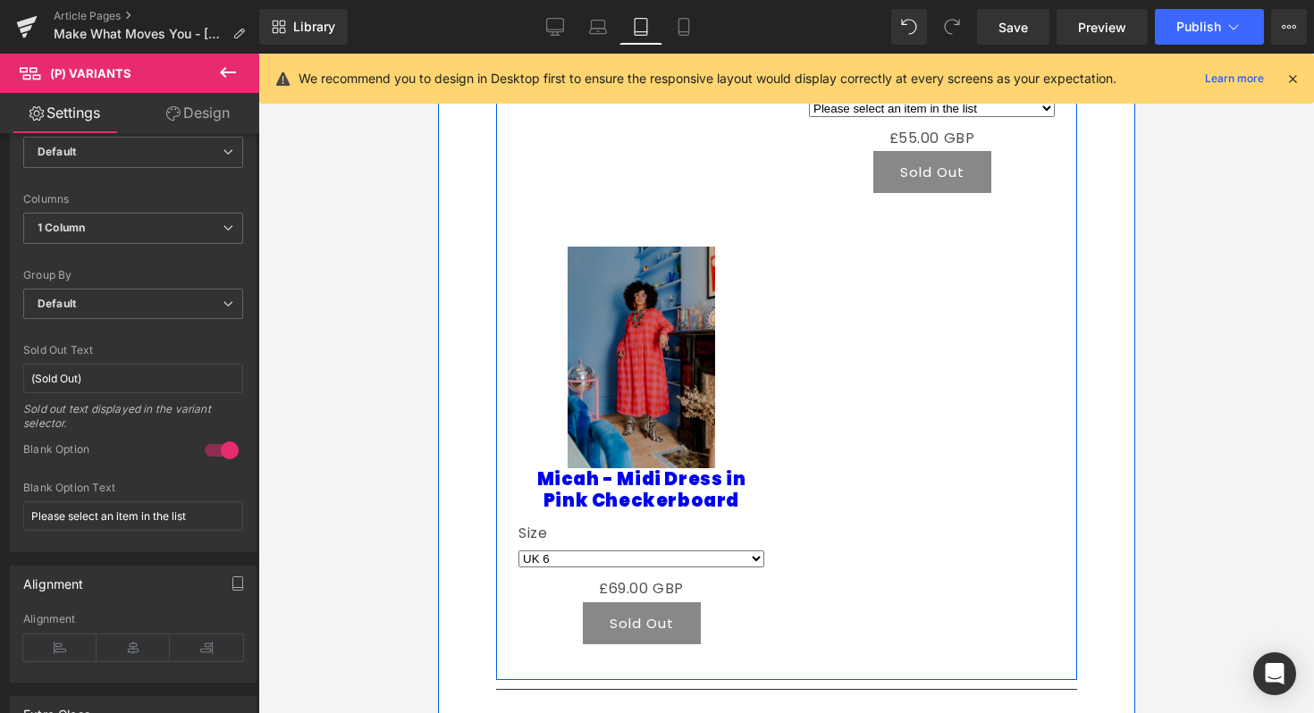
click at [627, 551] on select "UK 6 UK 8 UK 10 UK 12 UK 14 UK 16 UK 18 UK 20 UK 22 UK 24 UK 26 UK 28 UK 30" at bounding box center [640, 559] width 246 height 17
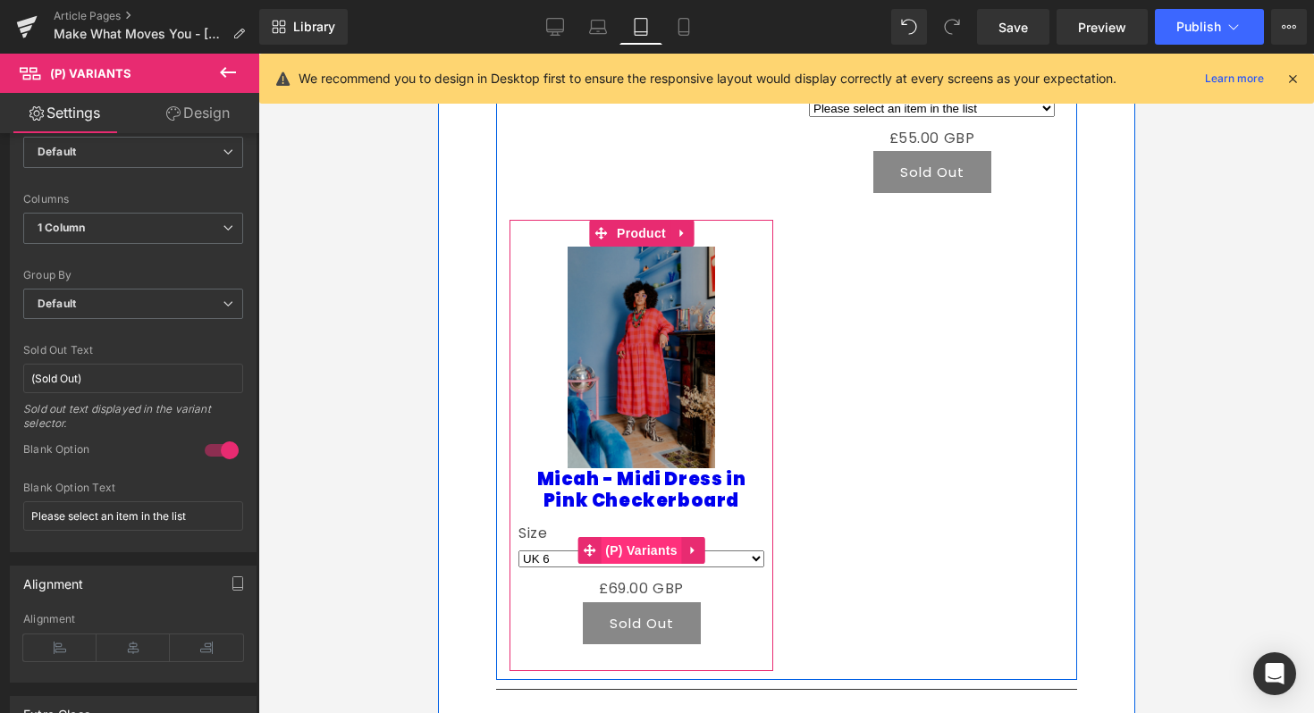
click at [649, 537] on span "(P) Variants" at bounding box center [640, 550] width 81 height 27
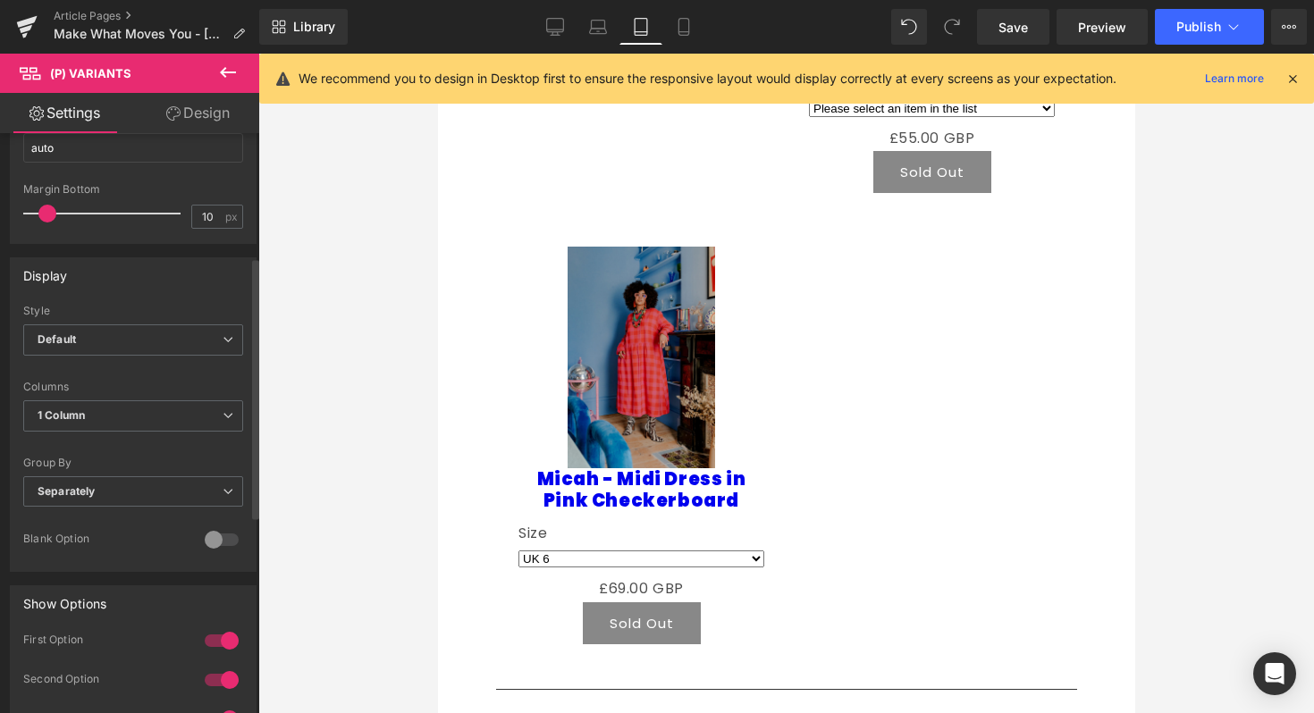
scroll to position [366, 0]
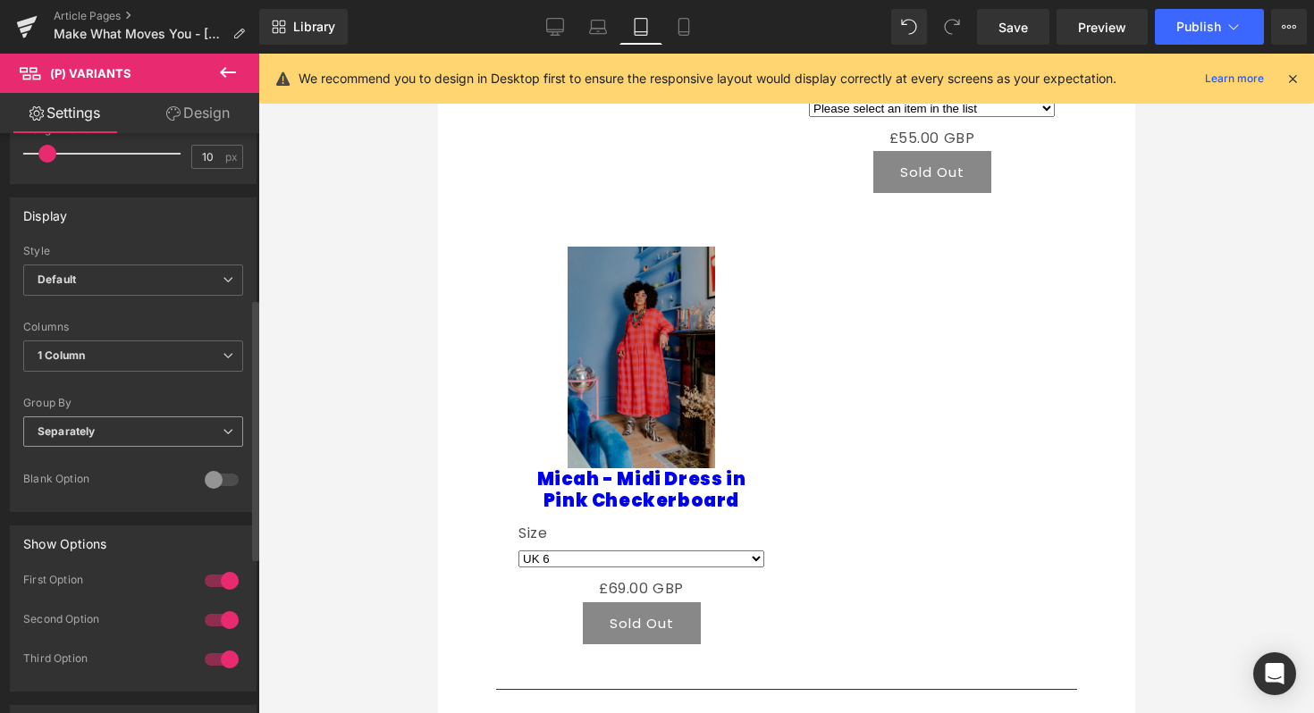
click at [155, 429] on span "Separately" at bounding box center [133, 431] width 220 height 31
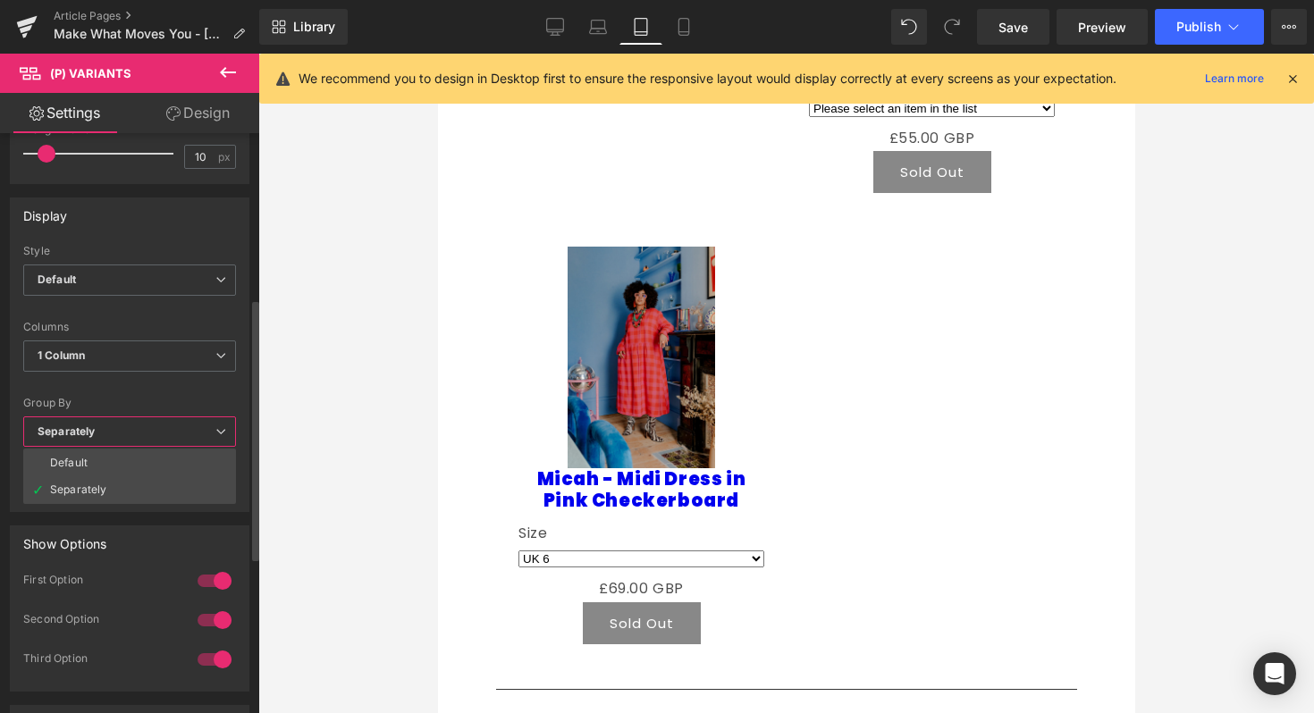
click at [149, 463] on li "Default" at bounding box center [129, 463] width 213 height 27
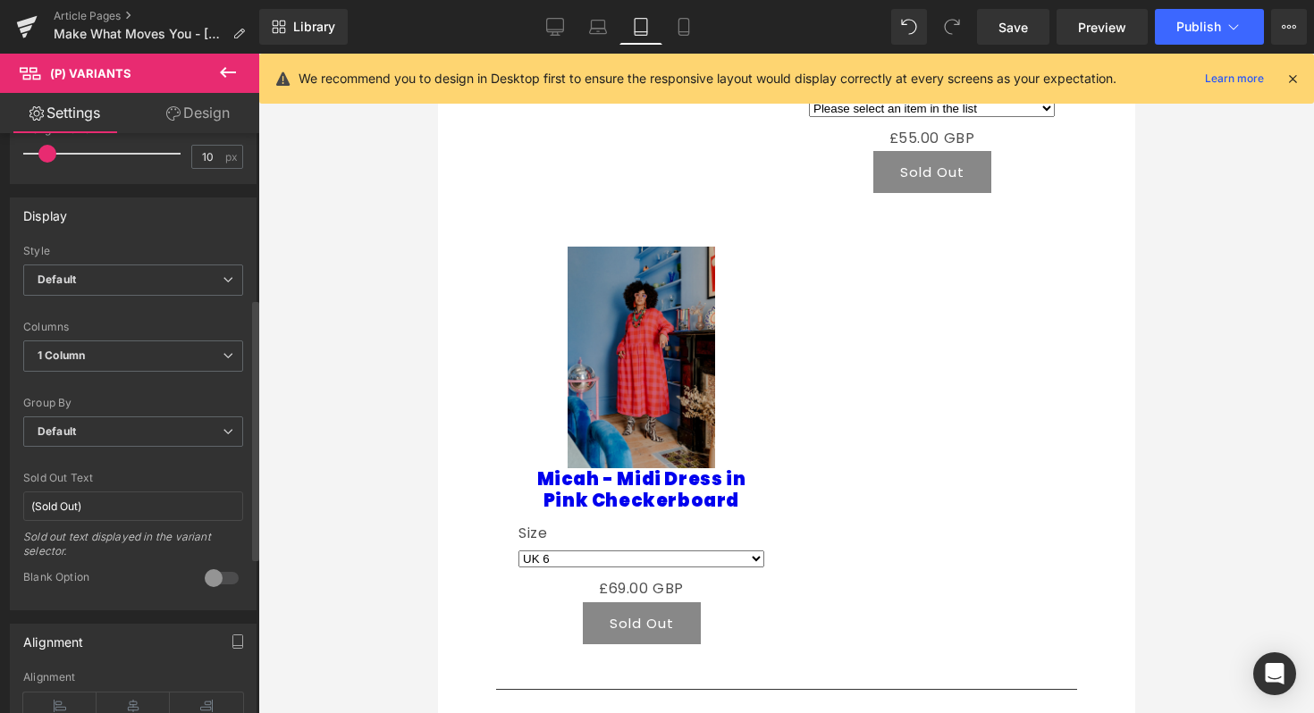
select select
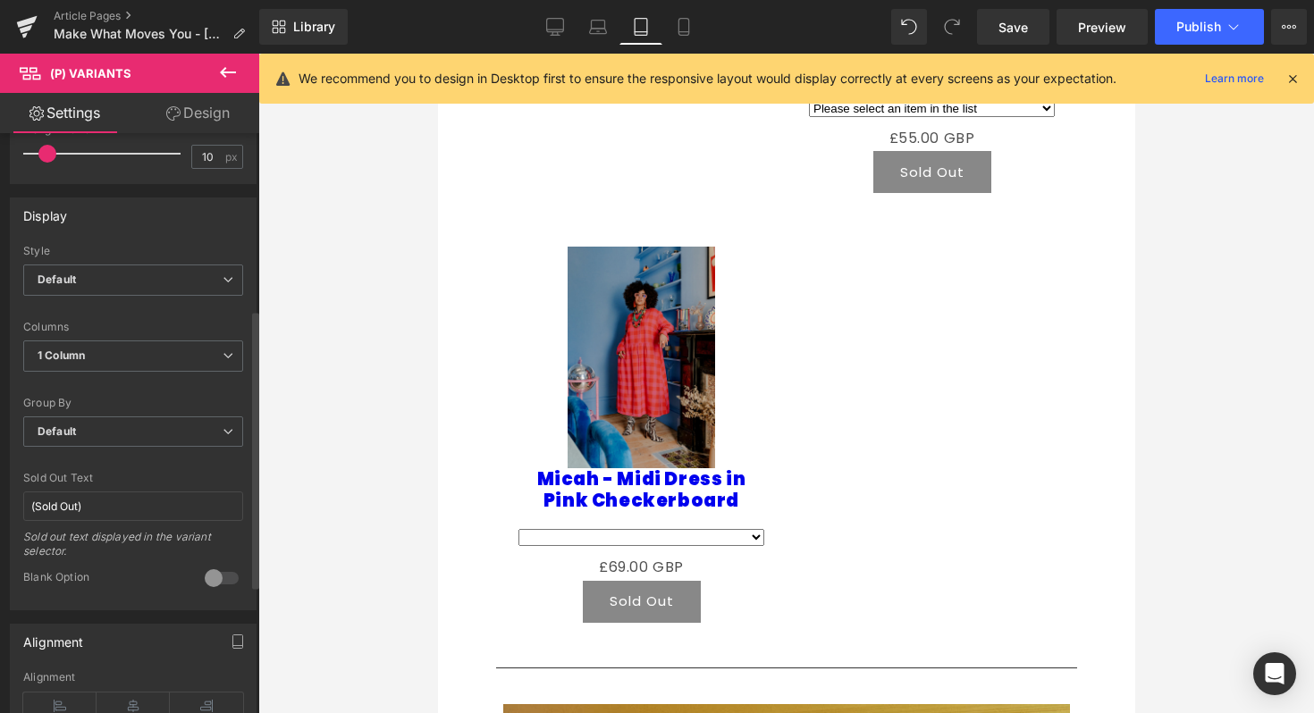
click at [210, 577] on div at bounding box center [221, 578] width 43 height 29
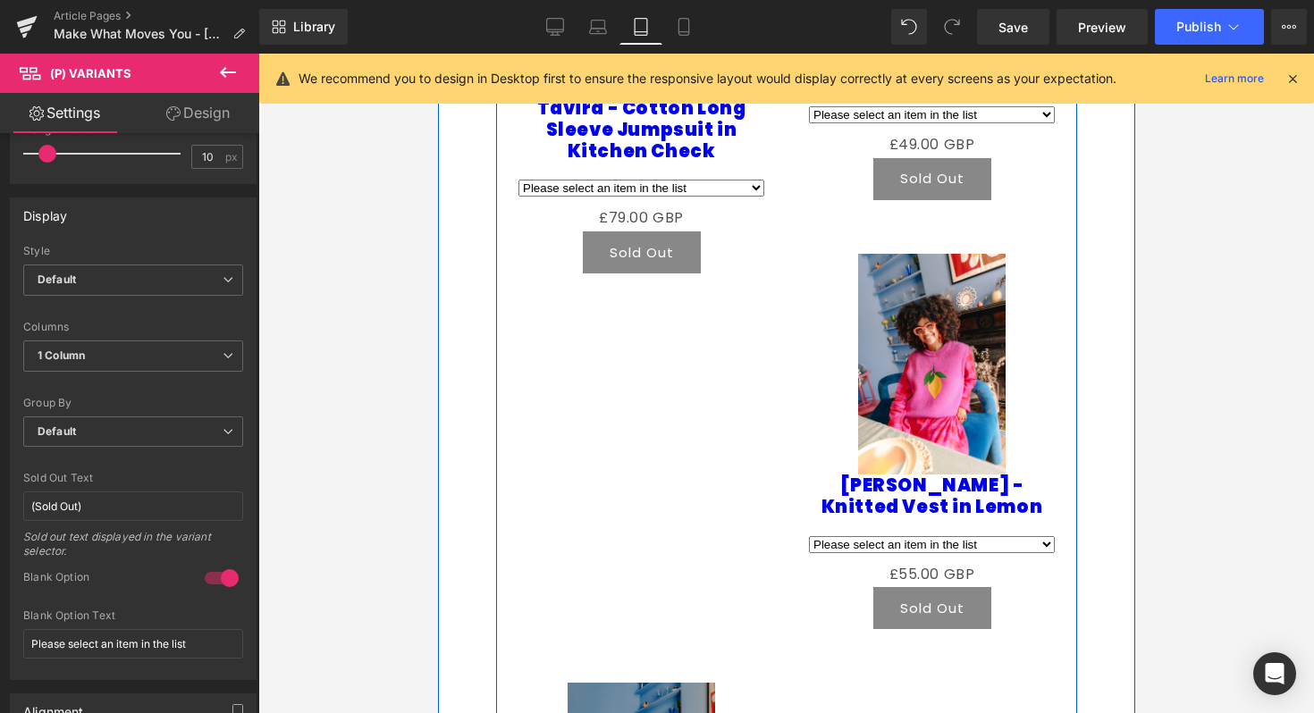
scroll to position [1567, 0]
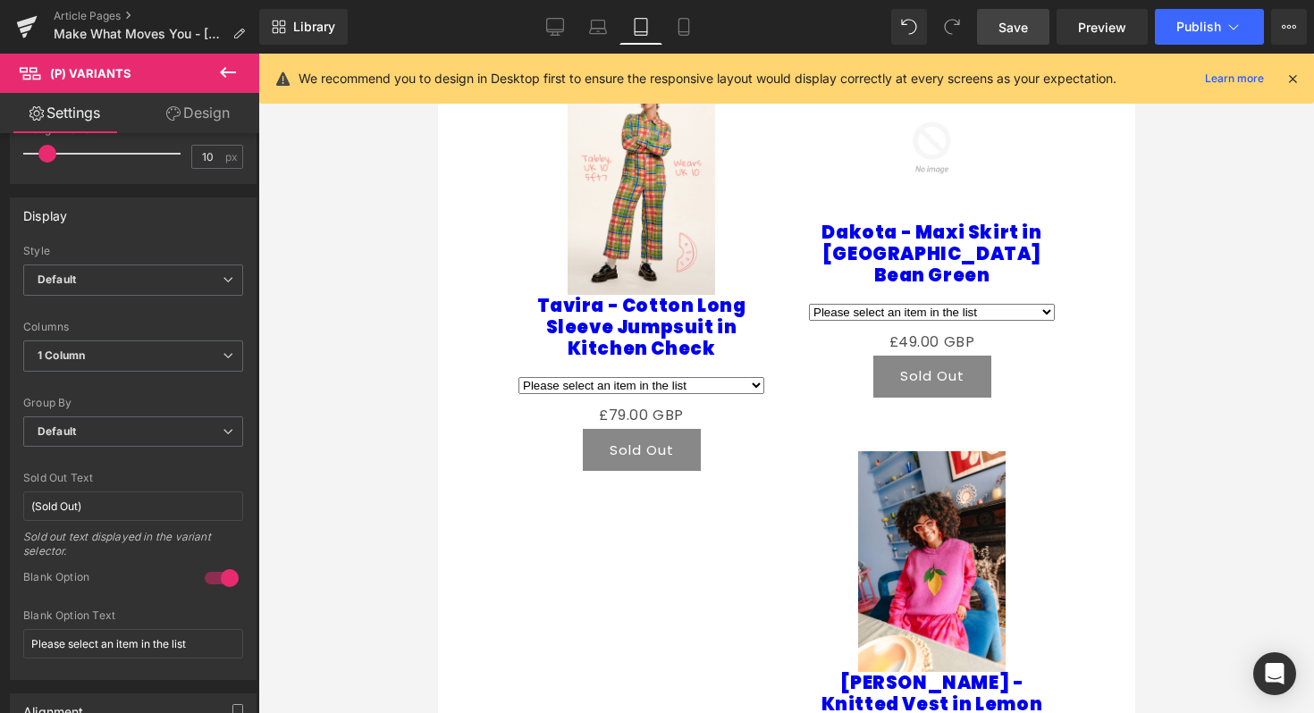
click at [1012, 18] on span "Save" at bounding box center [1012, 27] width 29 height 19
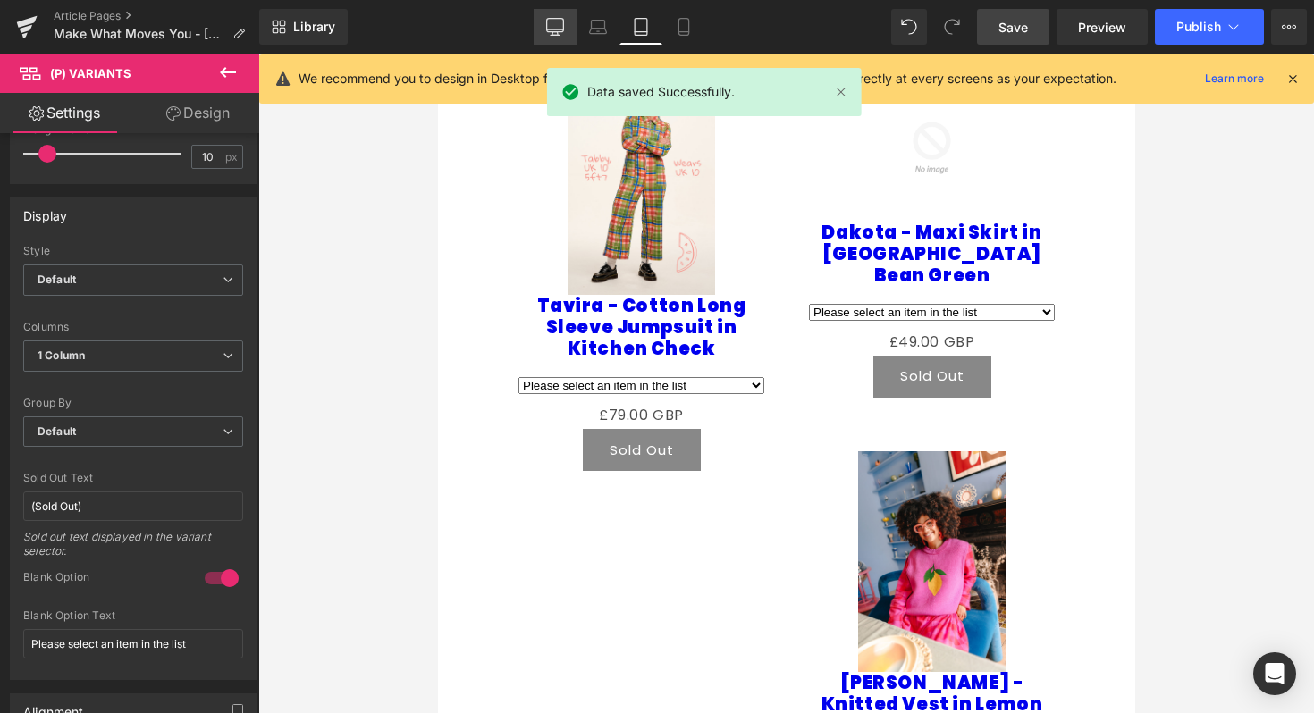
click at [541, 21] on link "Desktop" at bounding box center [555, 27] width 43 height 36
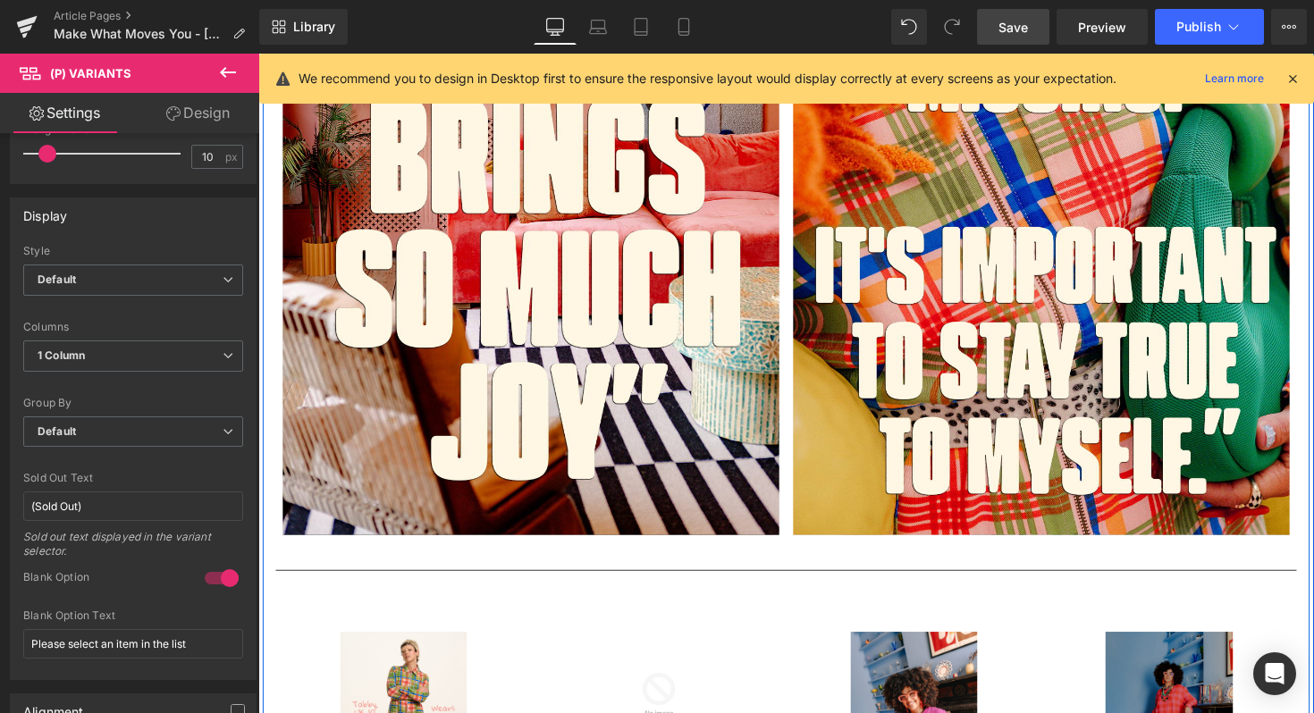
scroll to position [927, 0]
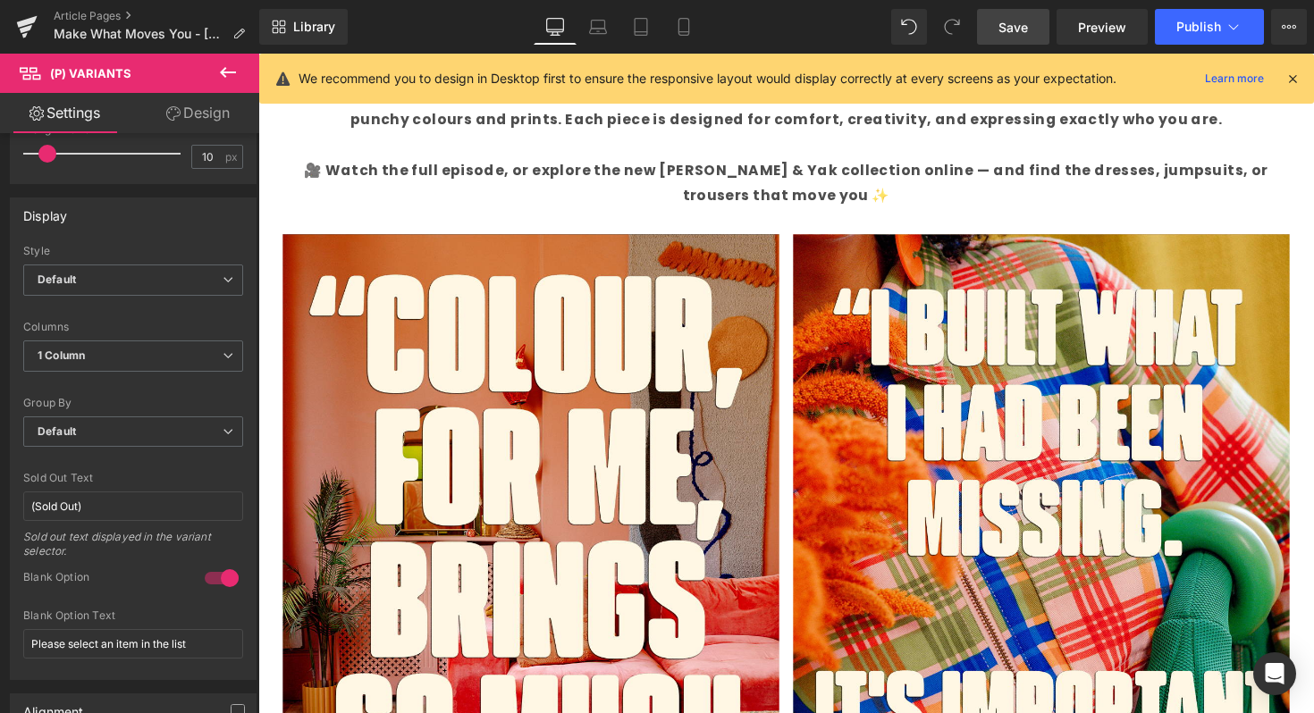
click at [1030, 33] on link "Save" at bounding box center [1013, 27] width 72 height 36
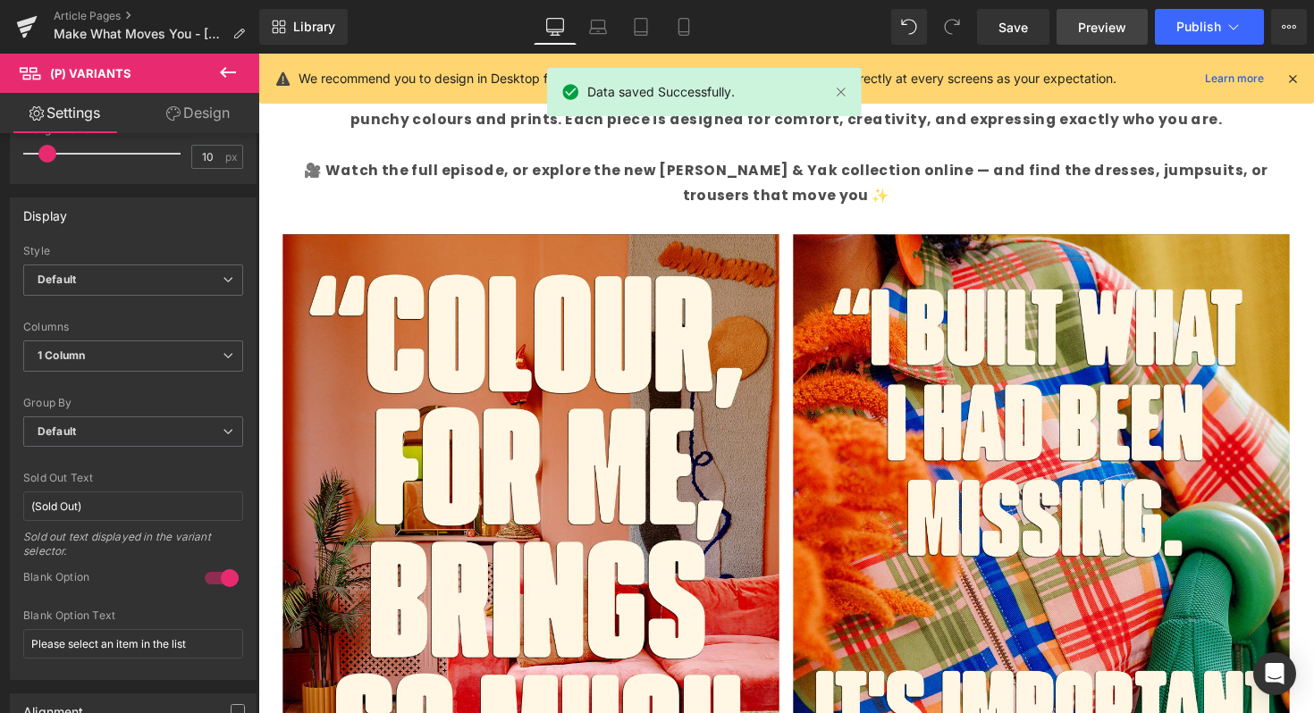
click at [1080, 28] on span "Preview" at bounding box center [1102, 27] width 48 height 19
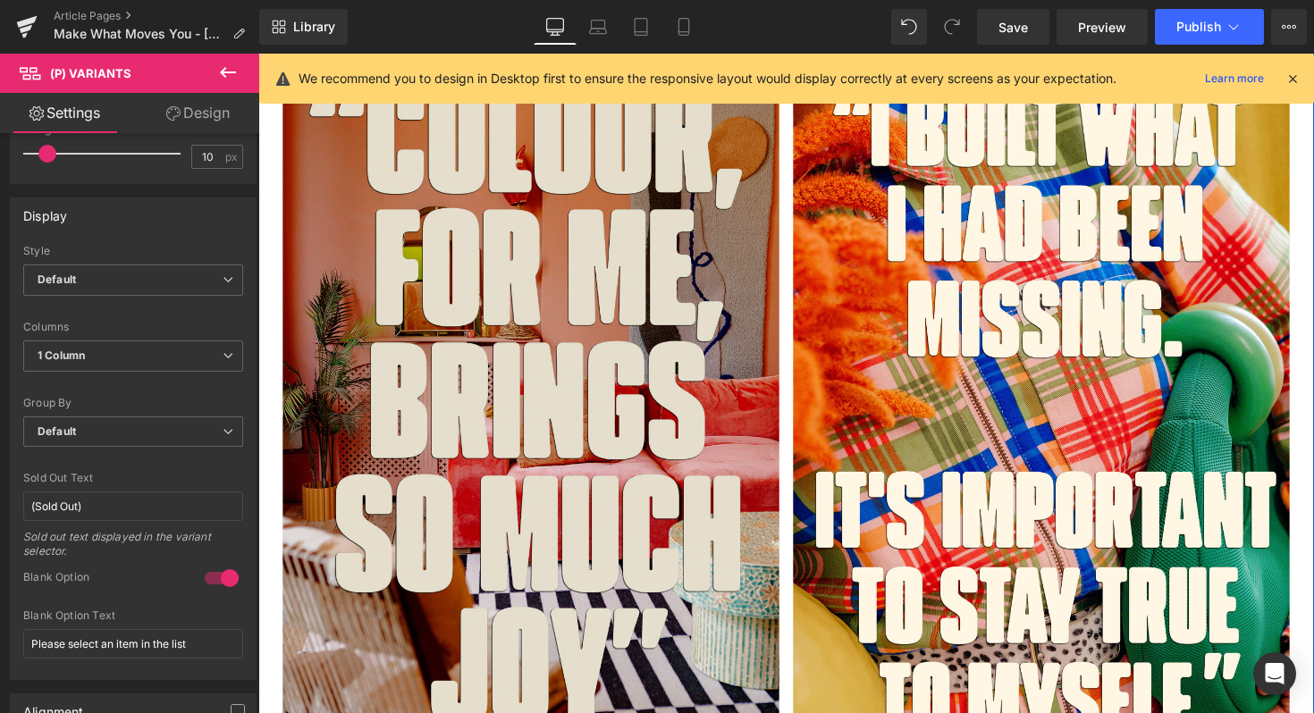
scroll to position [1030, 0]
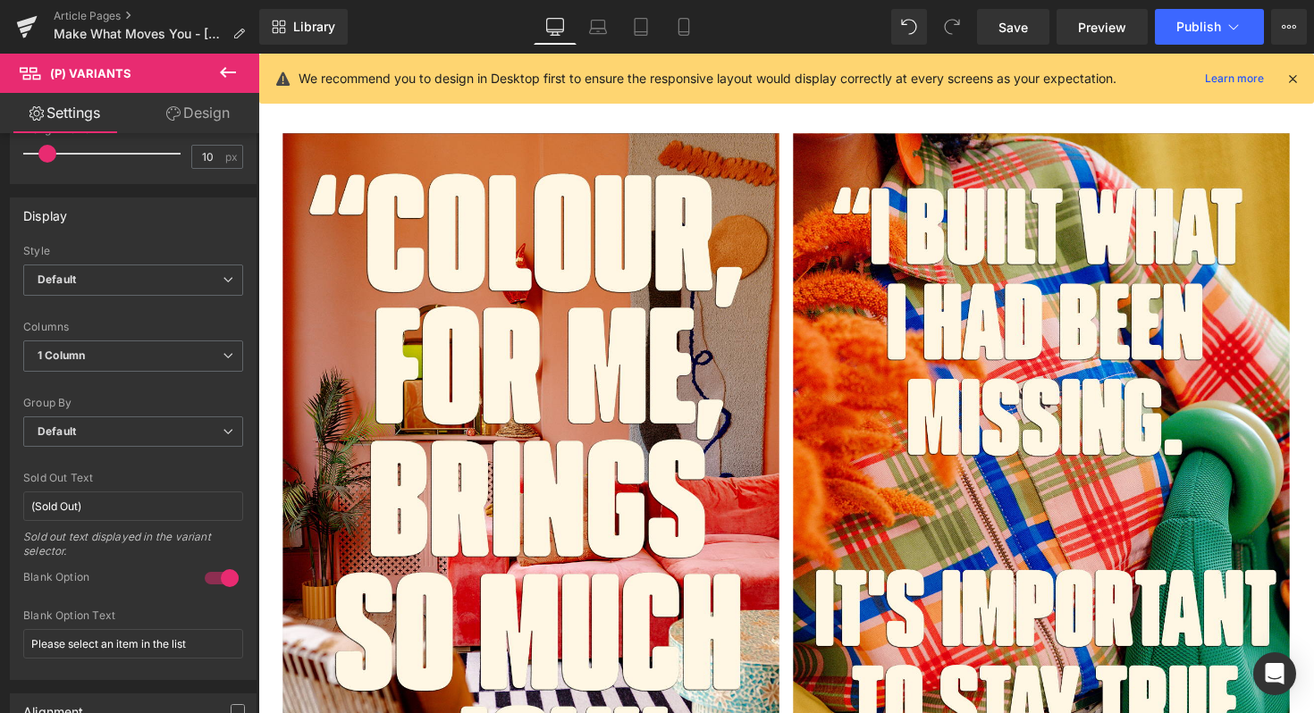
click at [234, 71] on icon at bounding box center [228, 72] width 16 height 11
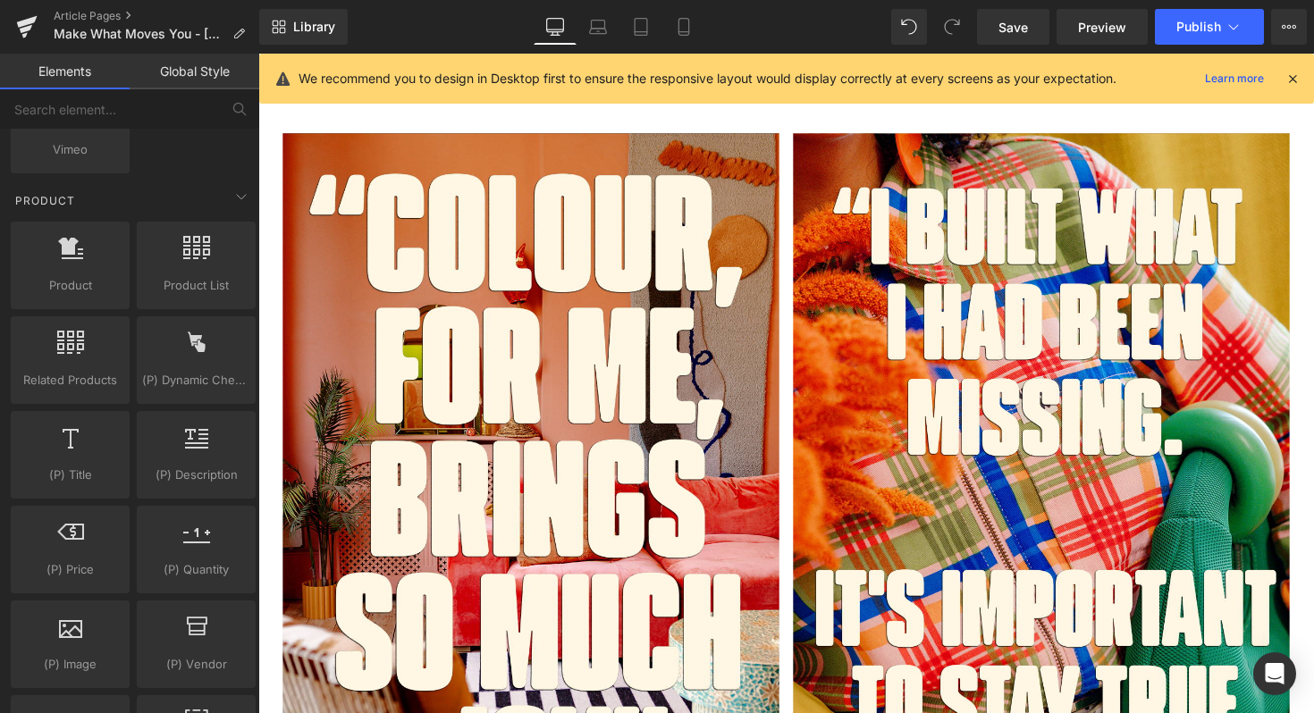
scroll to position [1370, 0]
click at [671, 48] on div "Library Desktop Desktop Laptop Tablet Mobile Save Preview Publish Scheduled Vie…" at bounding box center [786, 27] width 1055 height 54
click at [688, 27] on icon at bounding box center [684, 27] width 18 height 18
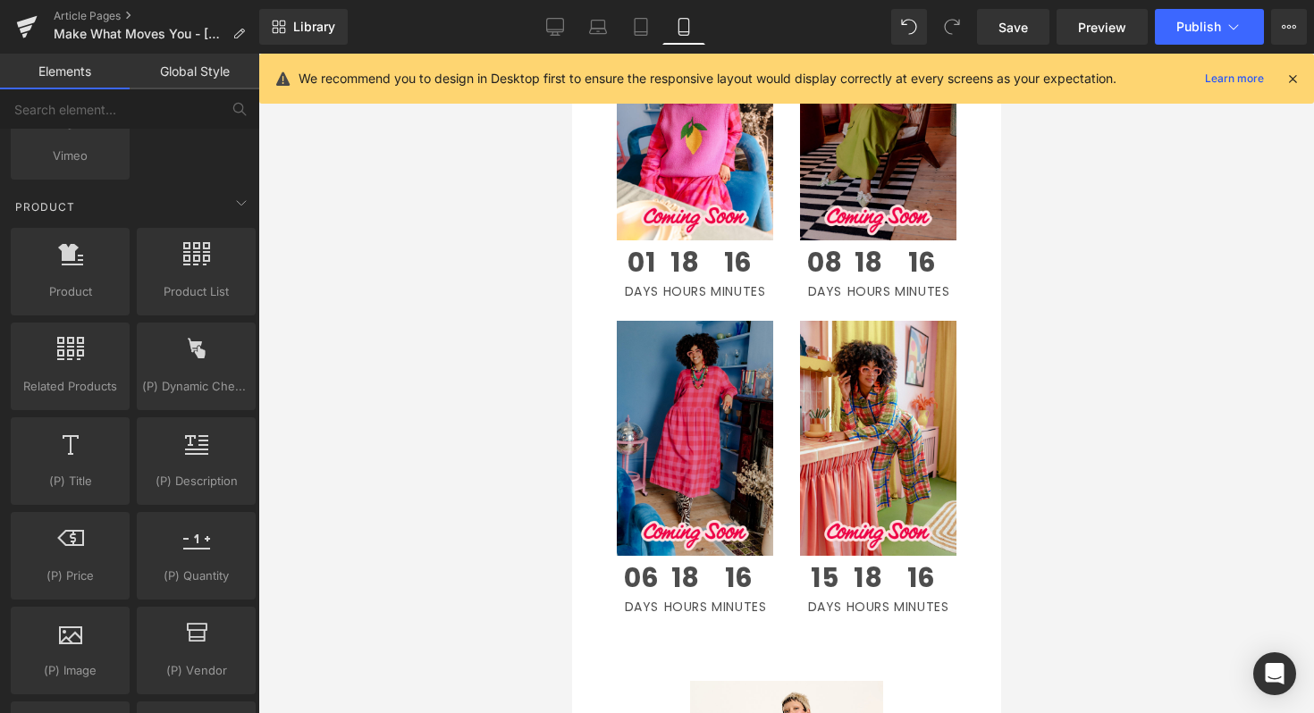
scroll to position [2444, 0]
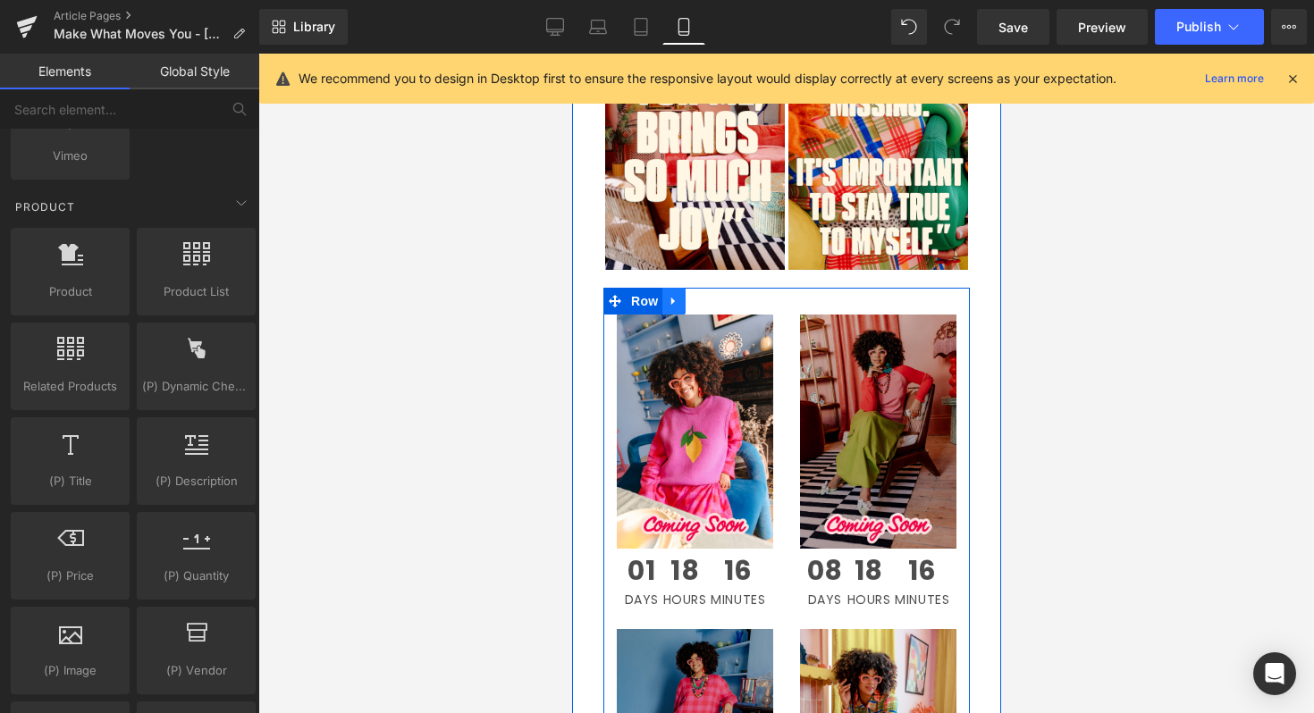
click at [670, 303] on icon at bounding box center [672, 301] width 4 height 8
click at [678, 302] on icon at bounding box center [673, 301] width 13 height 13
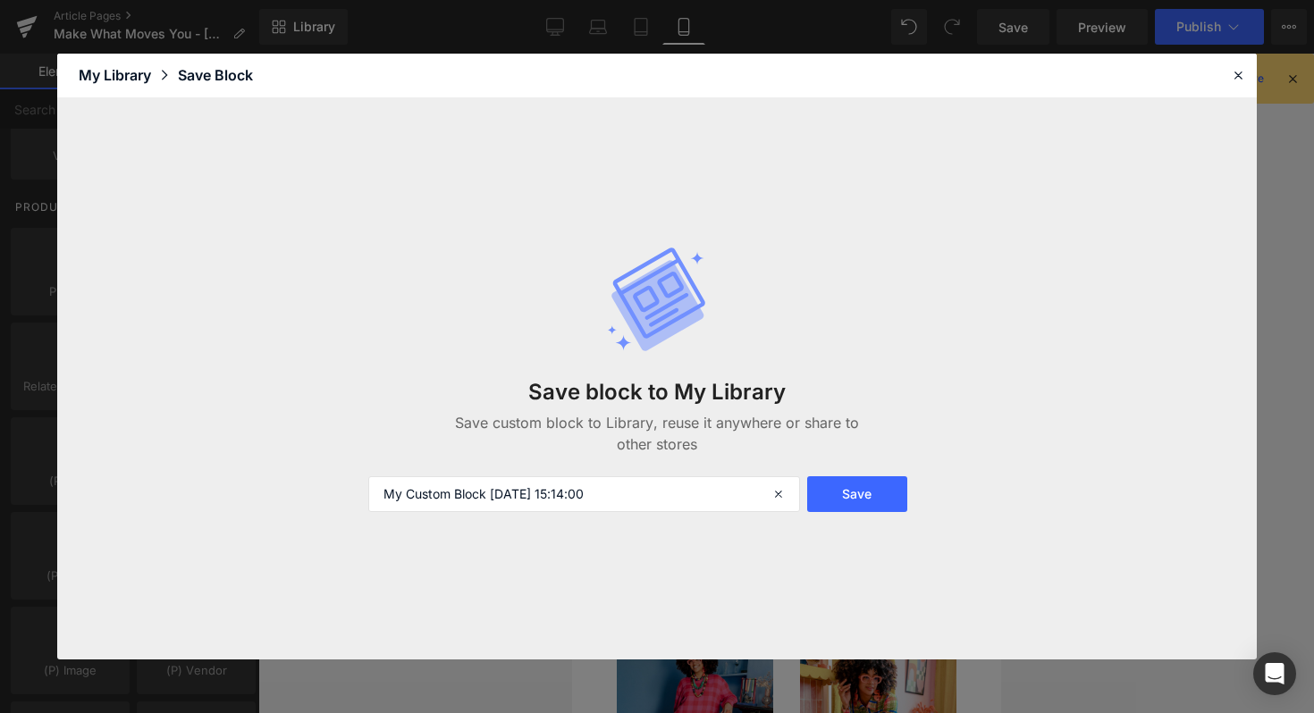
drag, startPoint x: 704, startPoint y: 500, endPoint x: 167, endPoint y: 499, distance: 537.1
click at [169, 500] on div "Save block to My Library Save custom block to Library, reuse it anywhere or sha…" at bounding box center [656, 378] width 1199 height 561
type input "Coming Soon Grid"
click at [830, 508] on button "Save" at bounding box center [857, 494] width 100 height 36
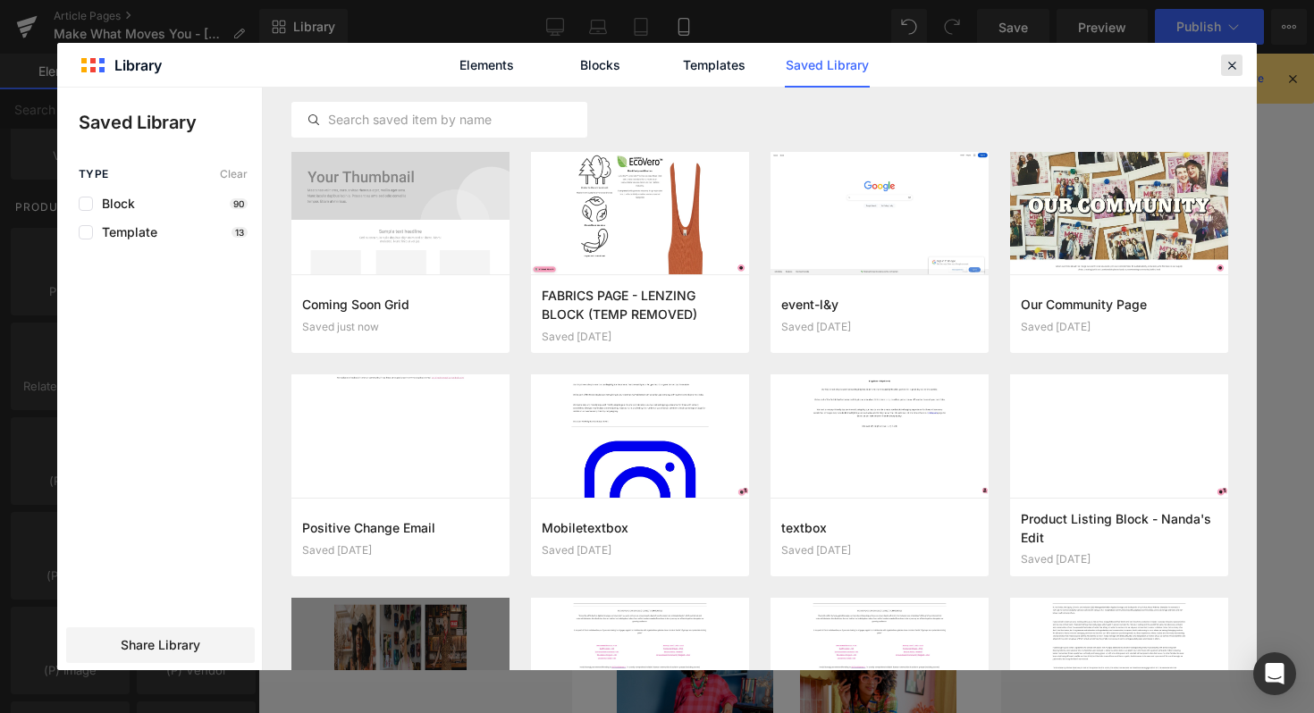
click at [1233, 68] on icon at bounding box center [1231, 65] width 16 height 16
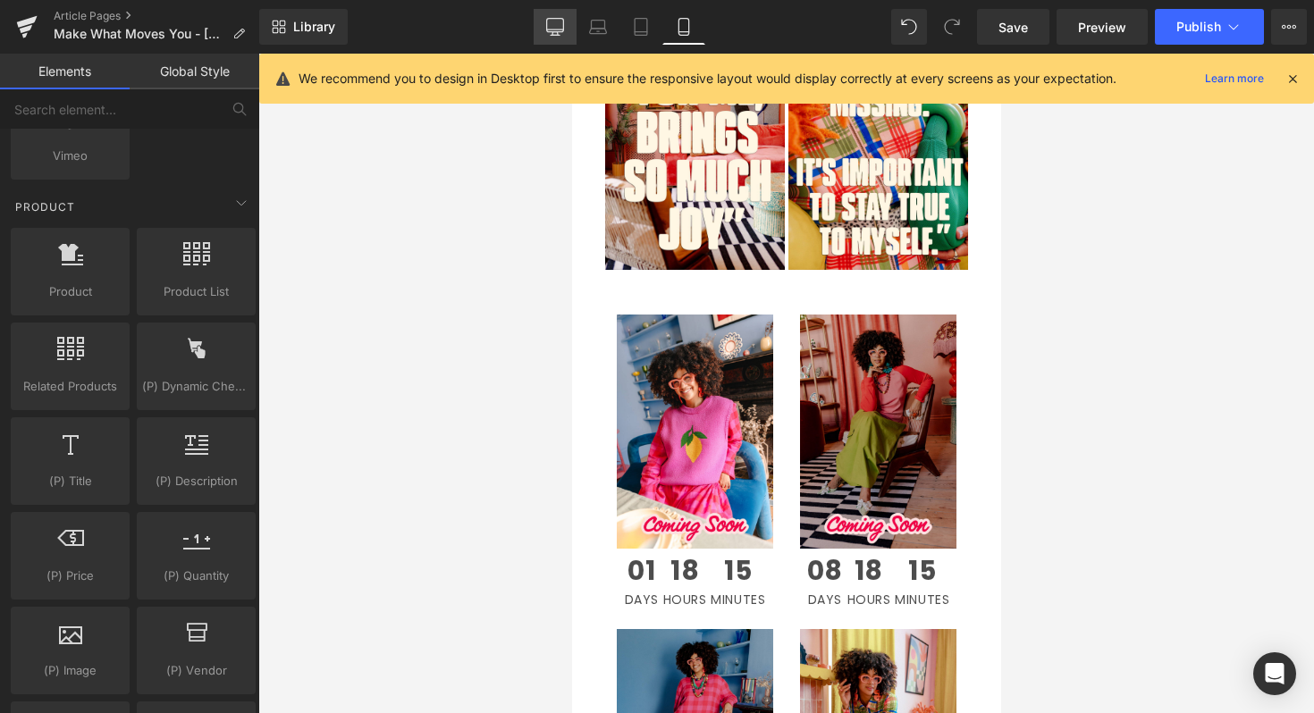
click at [544, 21] on link "Desktop" at bounding box center [555, 27] width 43 height 36
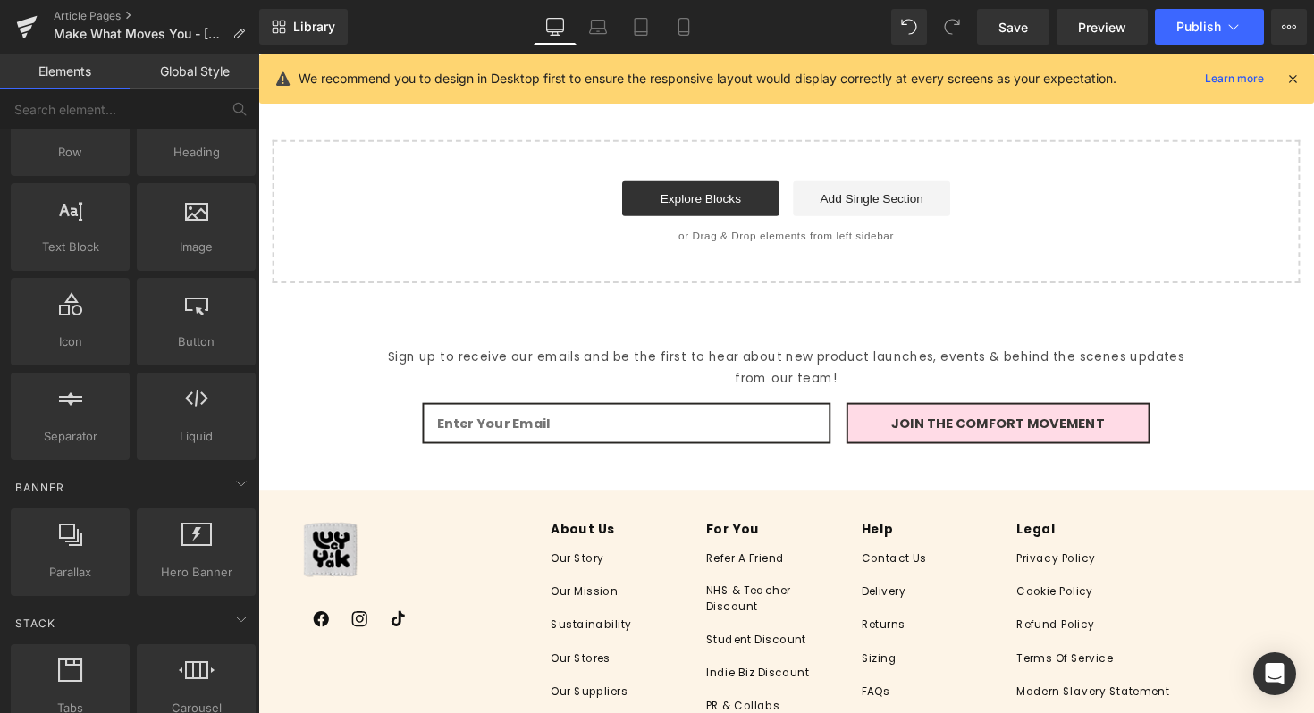
scroll to position [0, 0]
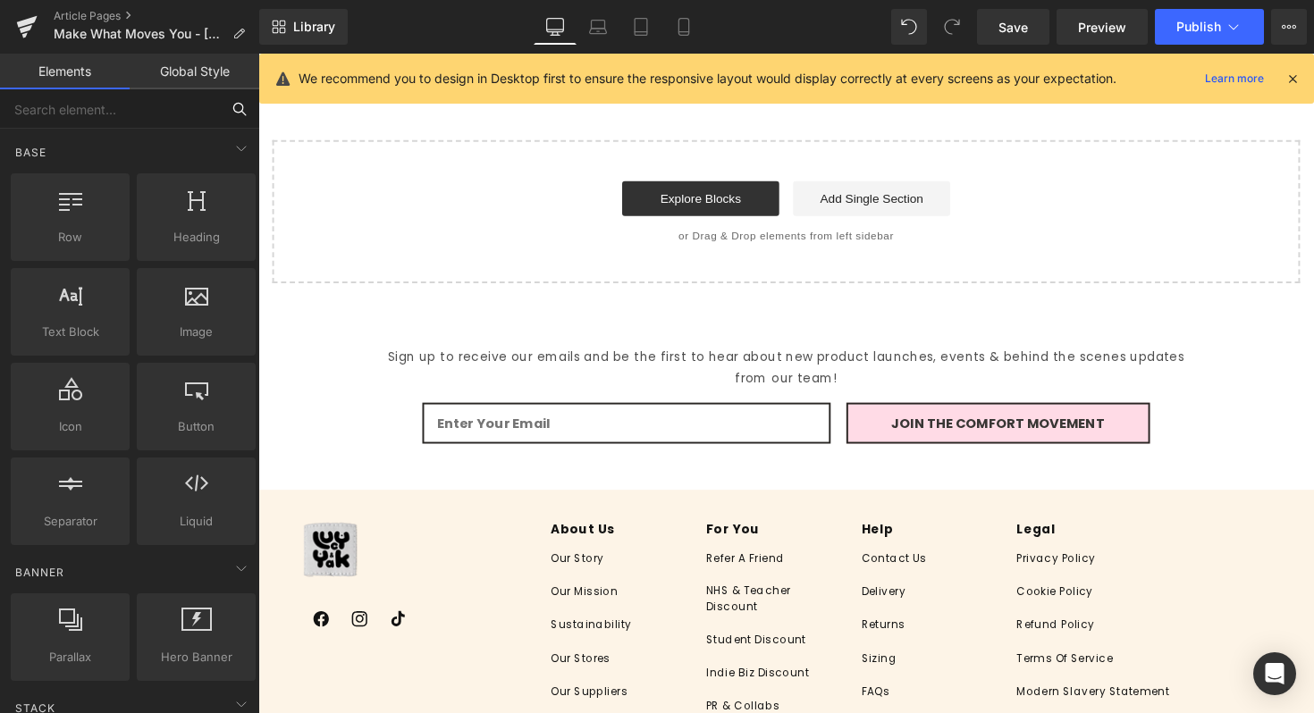
click at [135, 117] on input "text" at bounding box center [110, 108] width 220 height 39
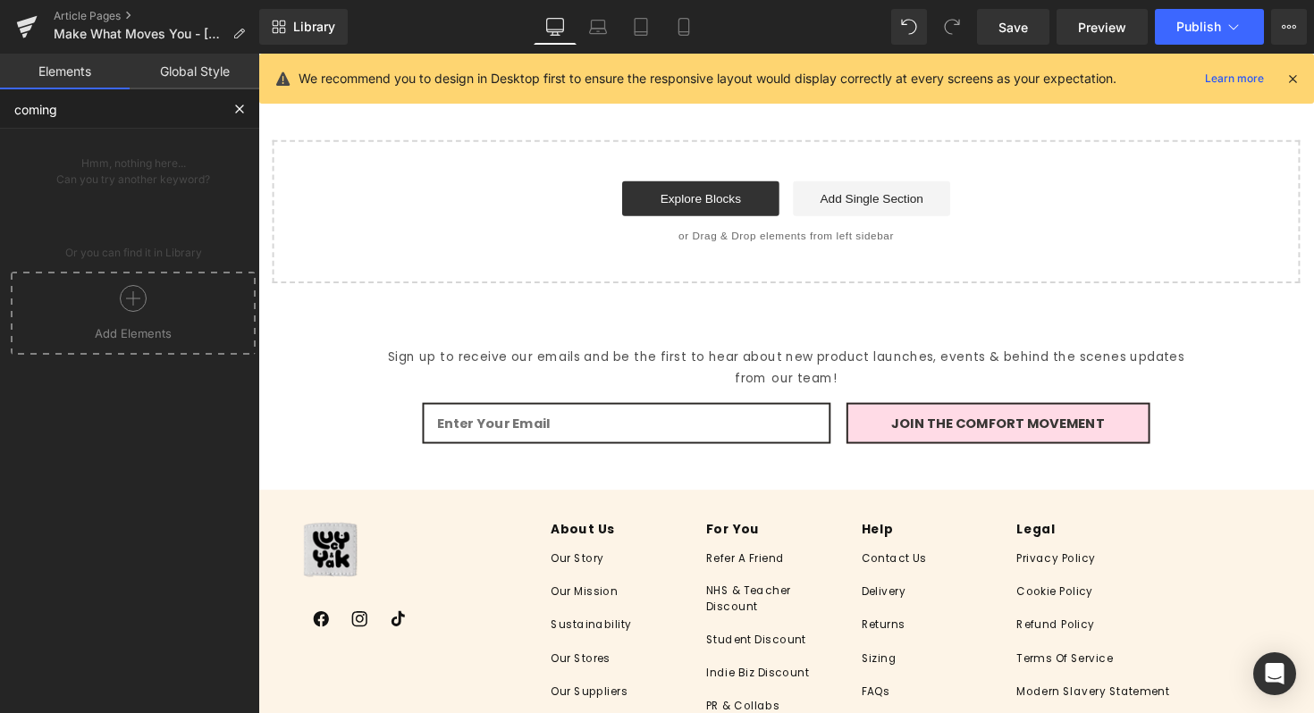
click at [200, 314] on div at bounding box center [133, 305] width 236 height 40
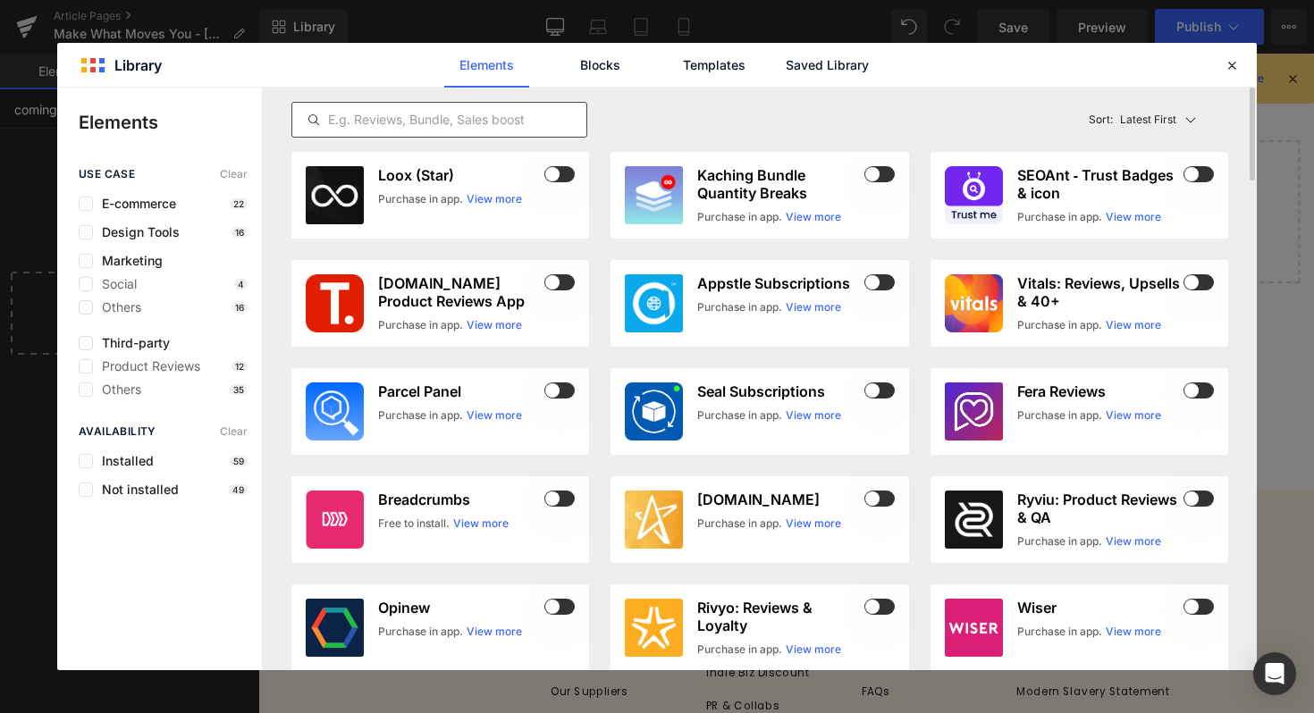
type input "coming"
click at [476, 120] on input "text" at bounding box center [439, 119] width 294 height 21
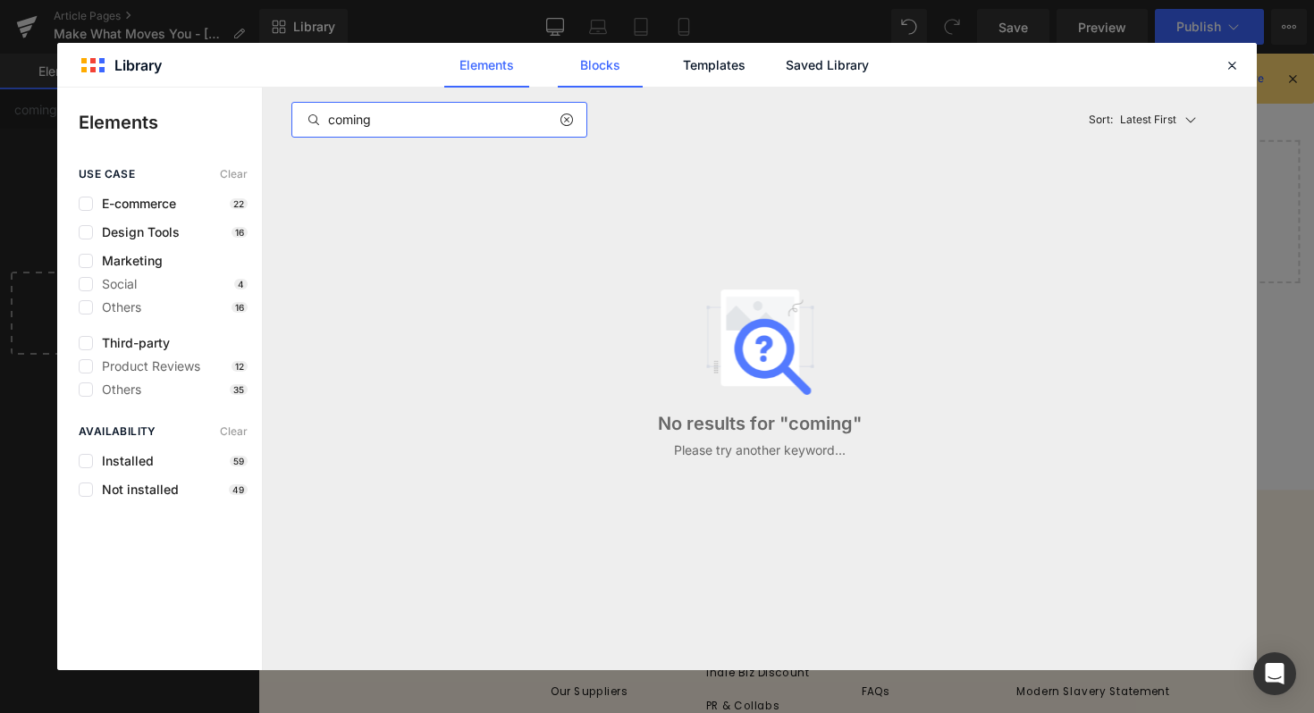
type input "coming"
click at [785, 74] on link "Blocks" at bounding box center [827, 65] width 85 height 45
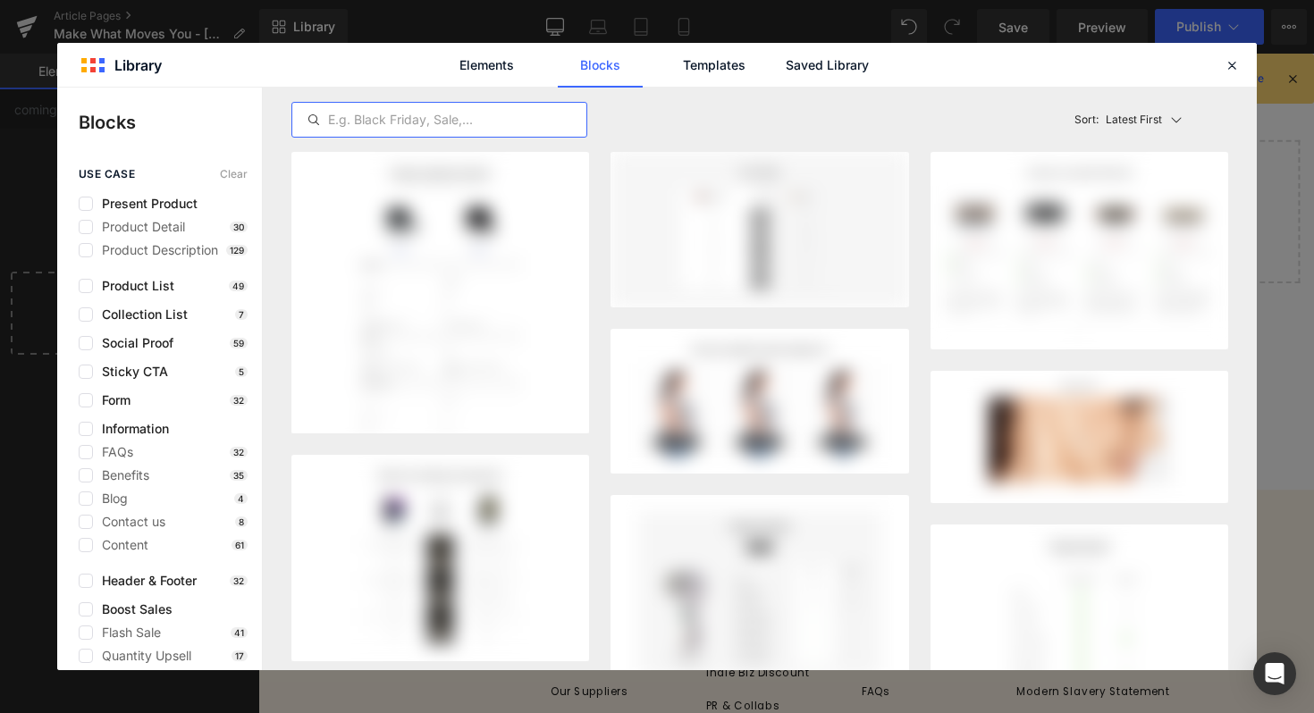
click at [439, 118] on input "text" at bounding box center [439, 119] width 294 height 21
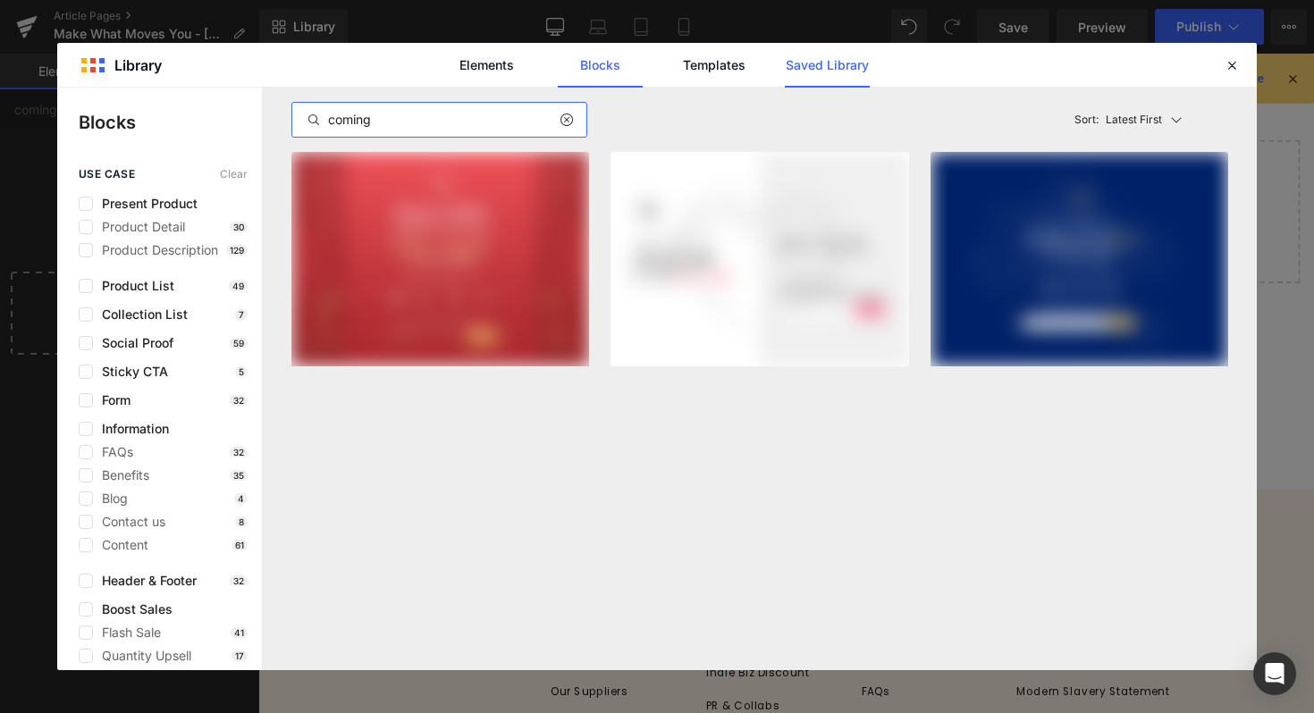
type input "coming"
click at [852, 60] on link "Saved Library" at bounding box center [827, 65] width 85 height 45
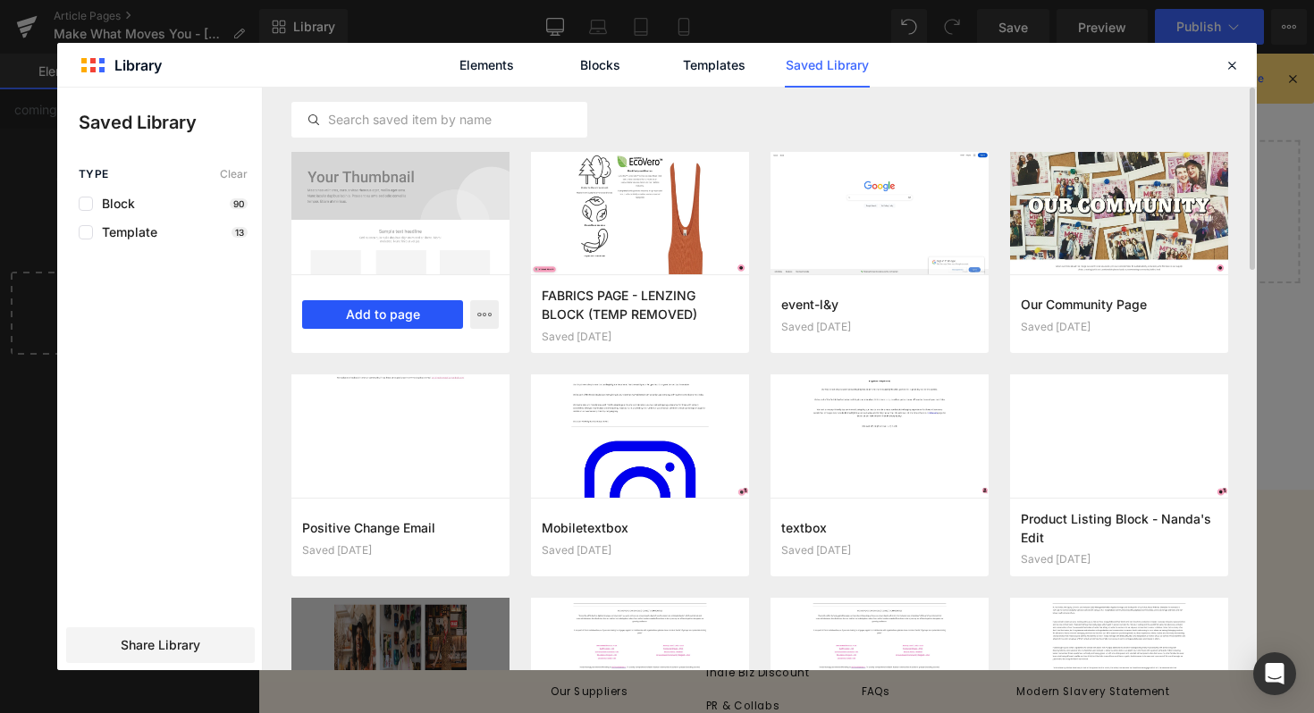
click at [377, 310] on button "Add to page" at bounding box center [382, 314] width 161 height 29
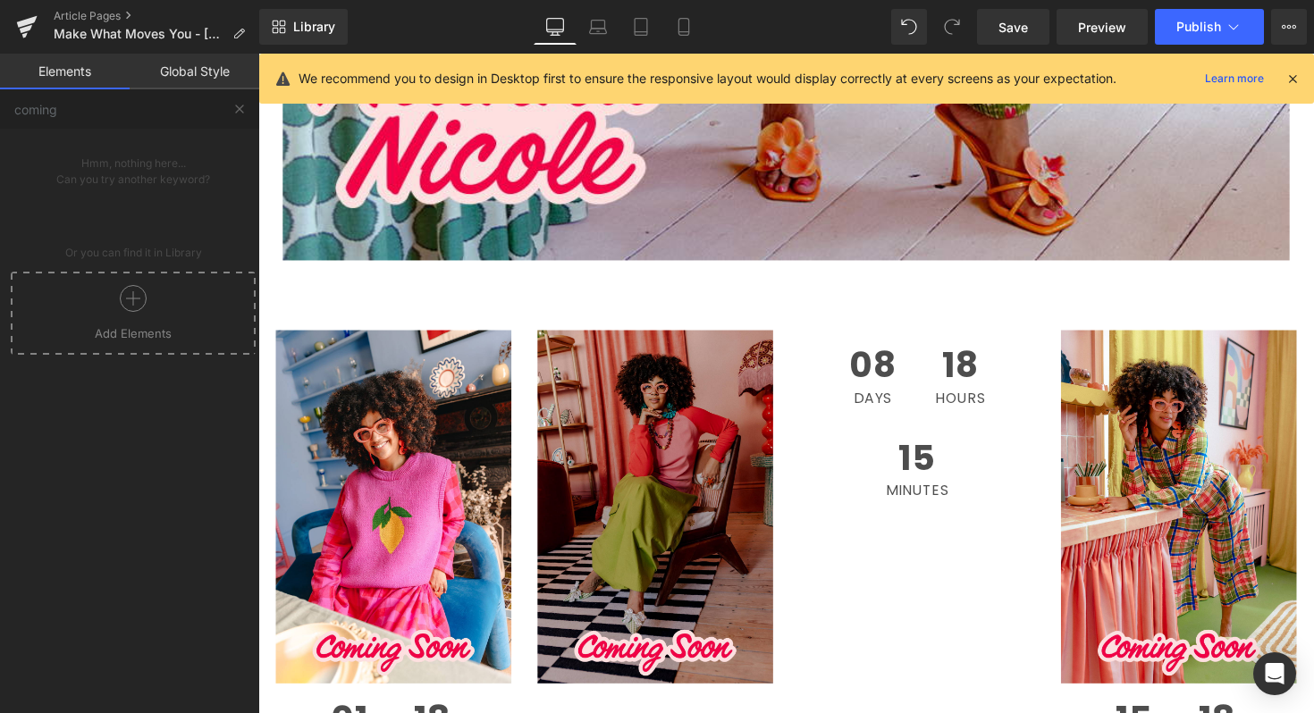
scroll to position [3670, 0]
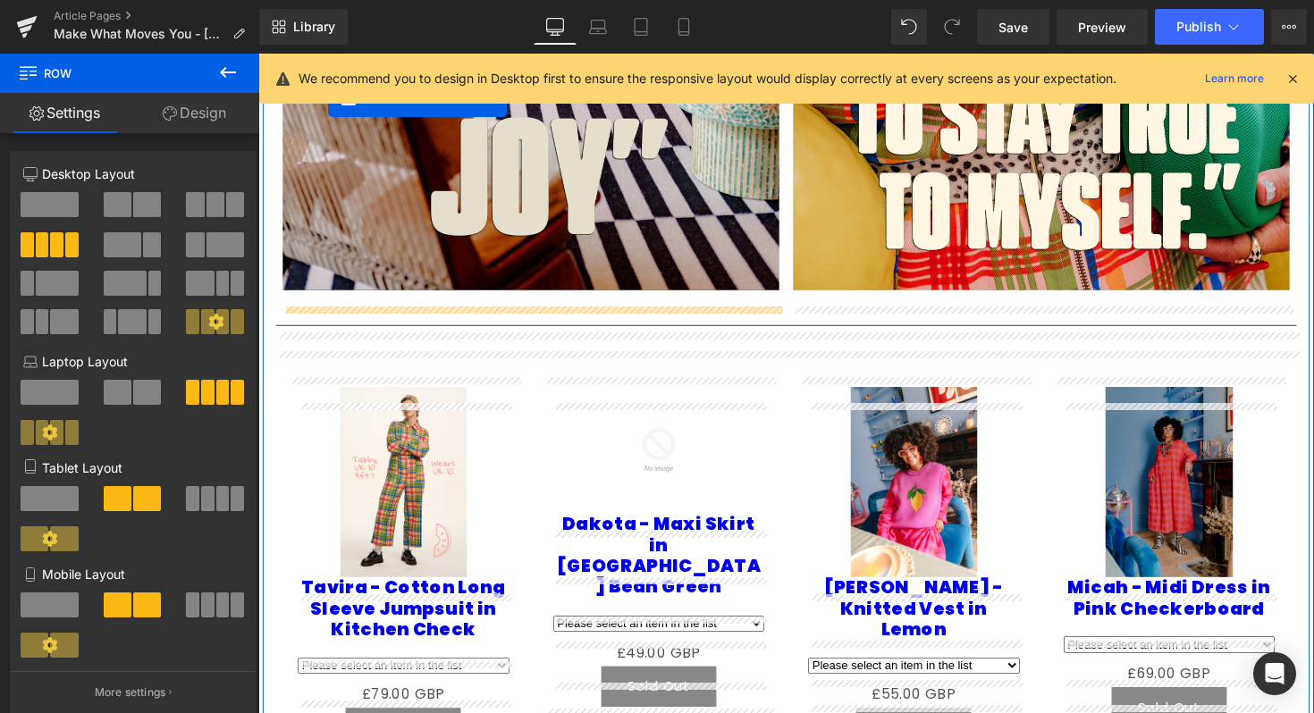
scroll to position [1526, 0]
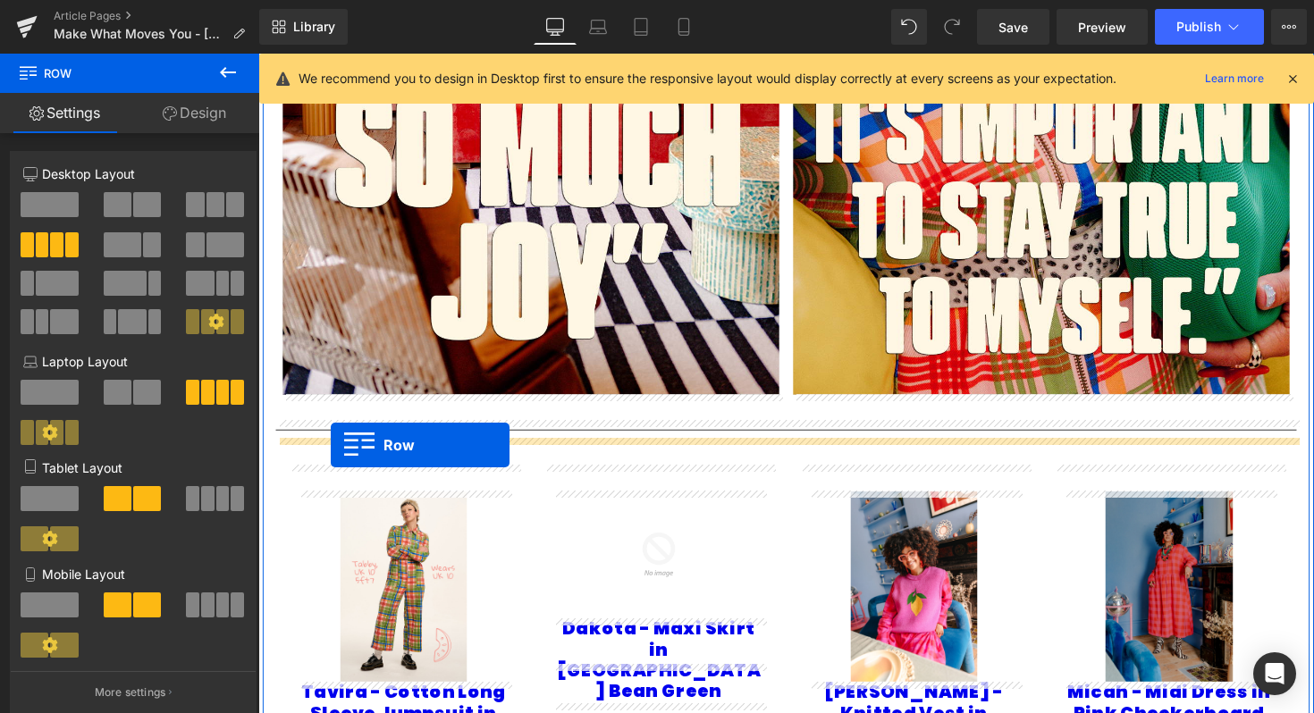
drag, startPoint x: 277, startPoint y: 419, endPoint x: 332, endPoint y: 455, distance: 65.9
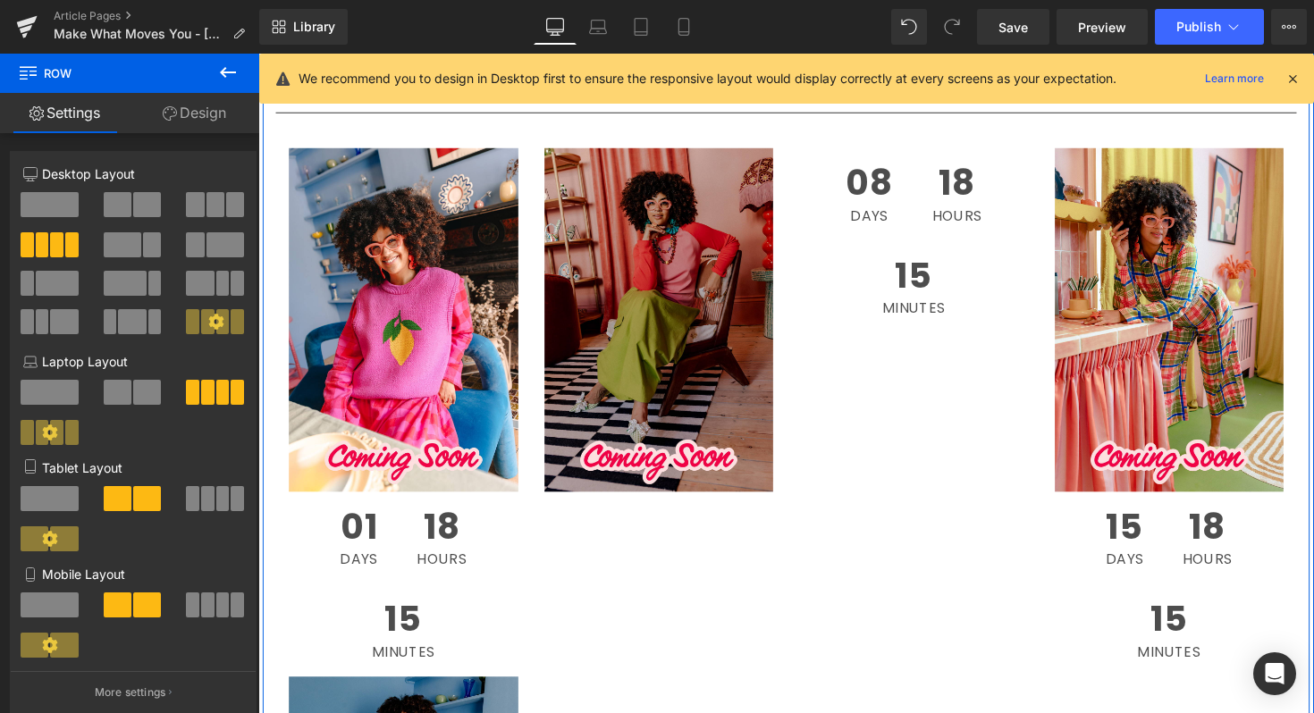
scroll to position [1765, 0]
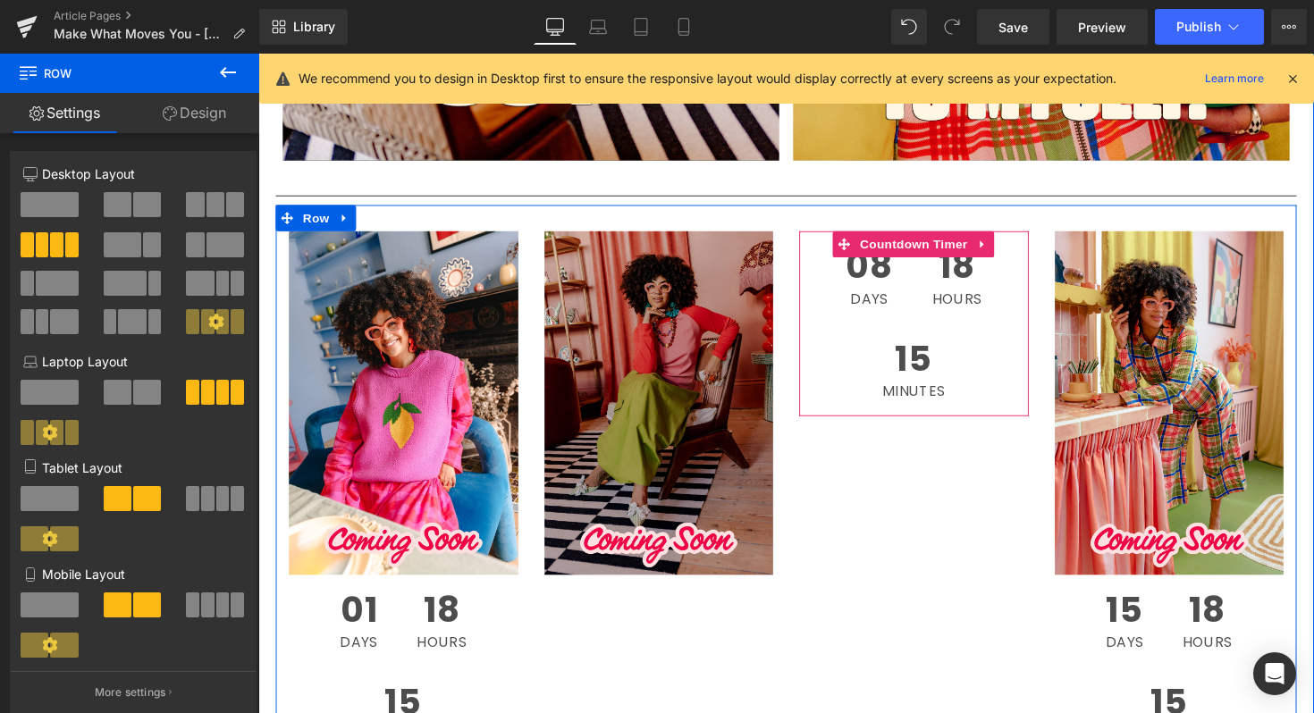
click at [934, 349] on span "15" at bounding box center [929, 371] width 64 height 45
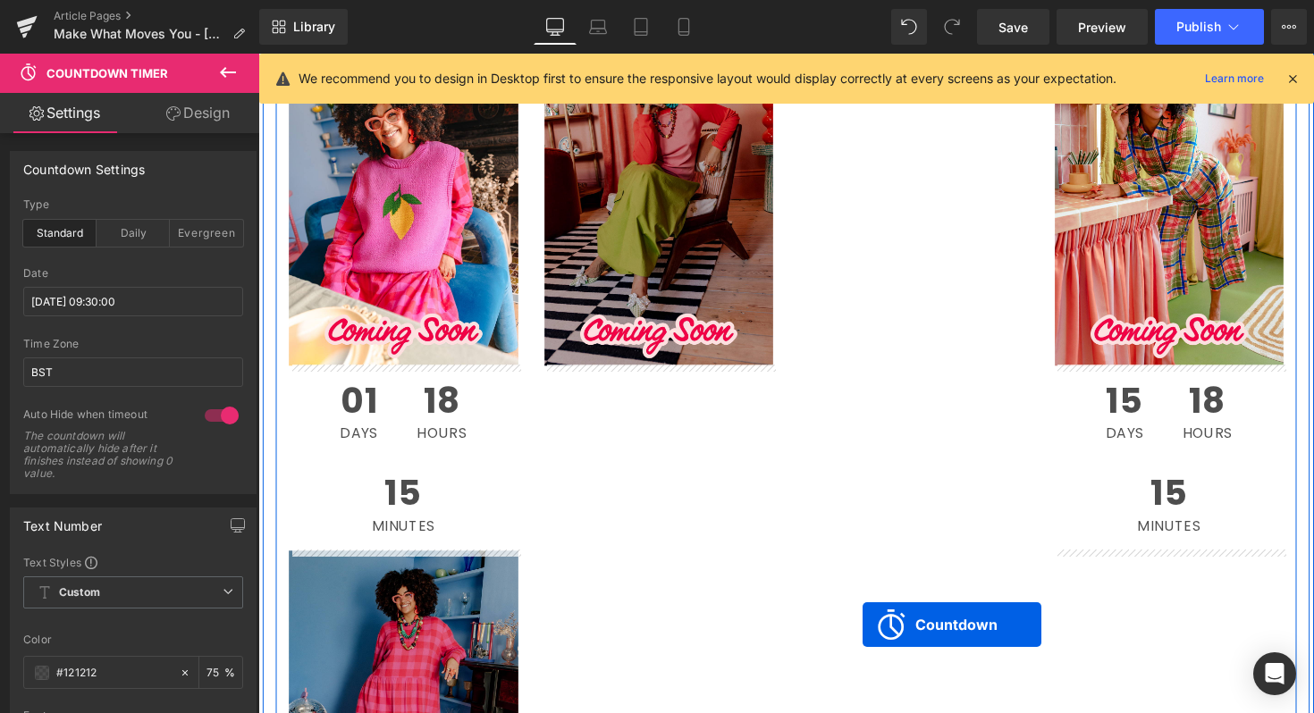
scroll to position [1997, 0]
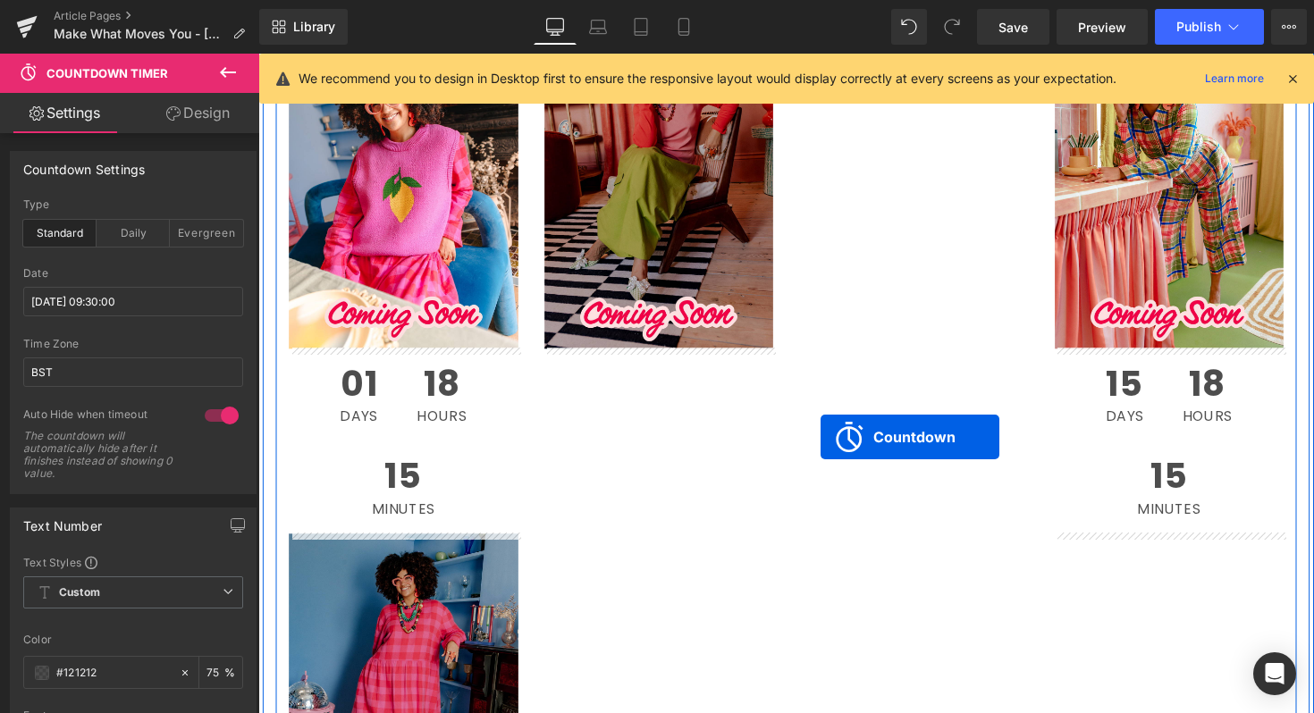
drag, startPoint x: 853, startPoint y: 248, endPoint x: 834, endPoint y: 447, distance: 200.3
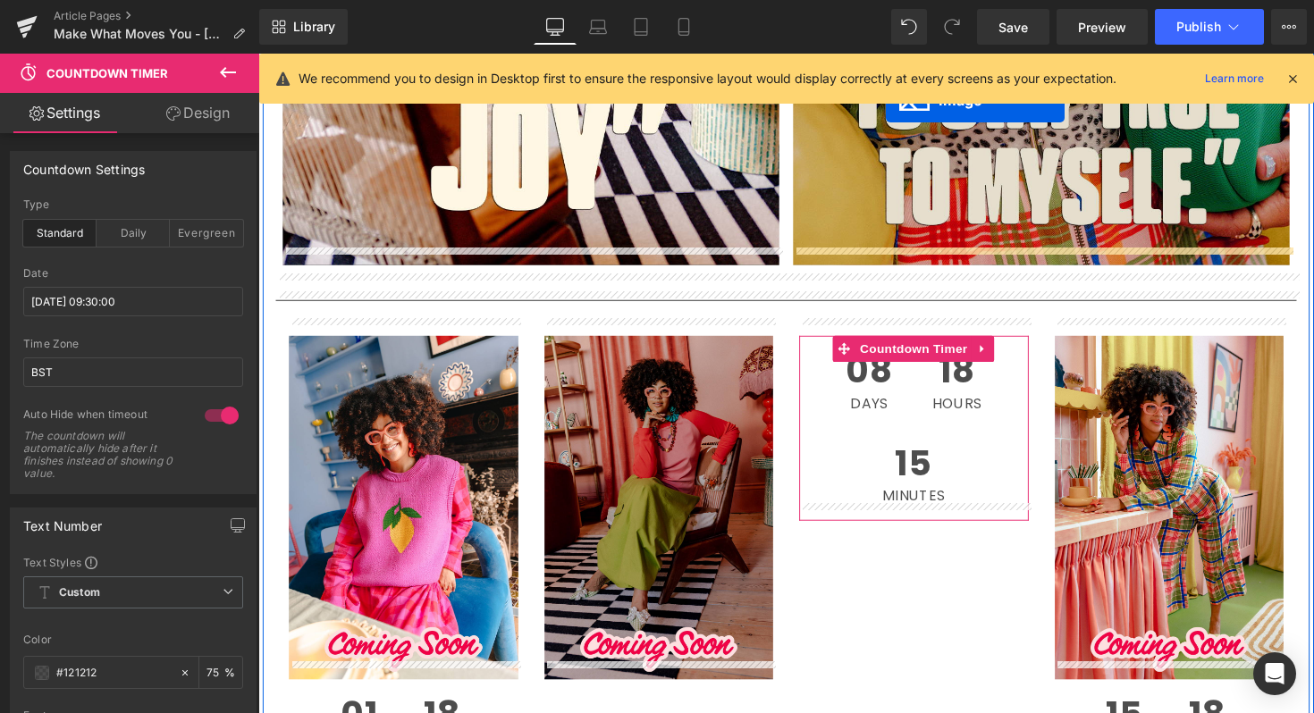
scroll to position [1640, 0]
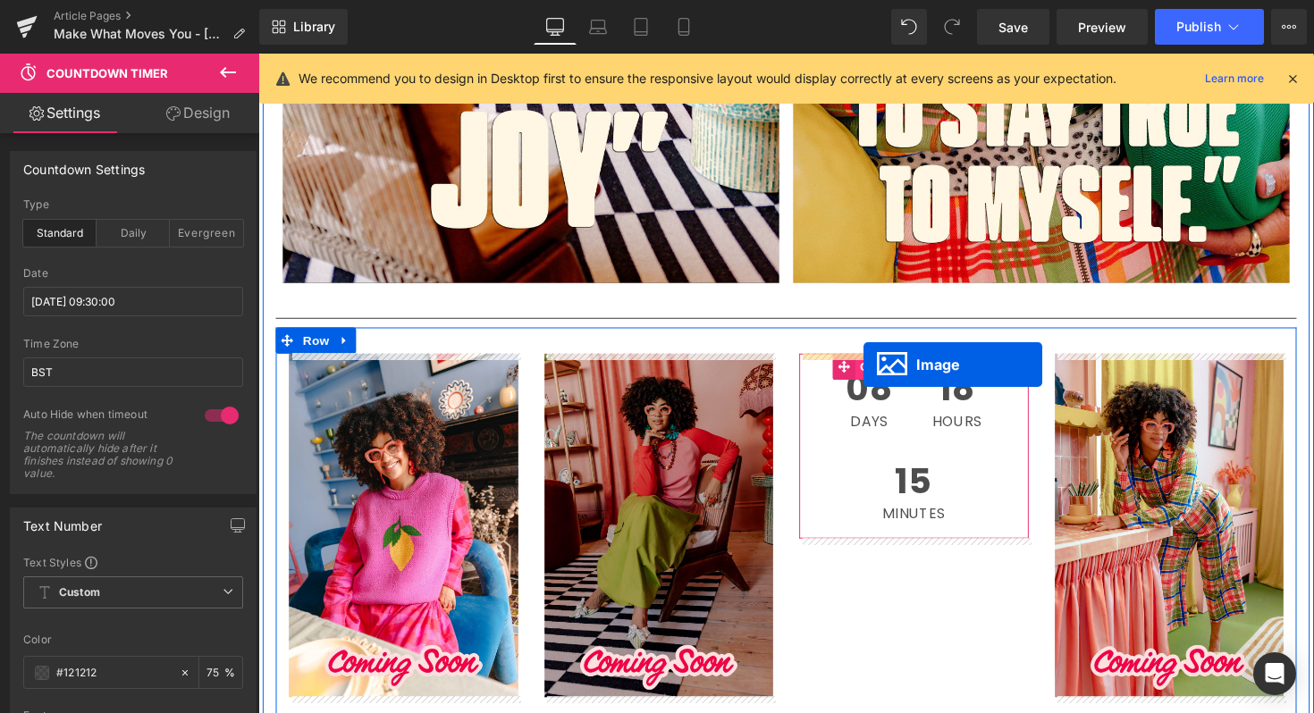
drag, startPoint x: 375, startPoint y: 716, endPoint x: 879, endPoint y: 372, distance: 609.6
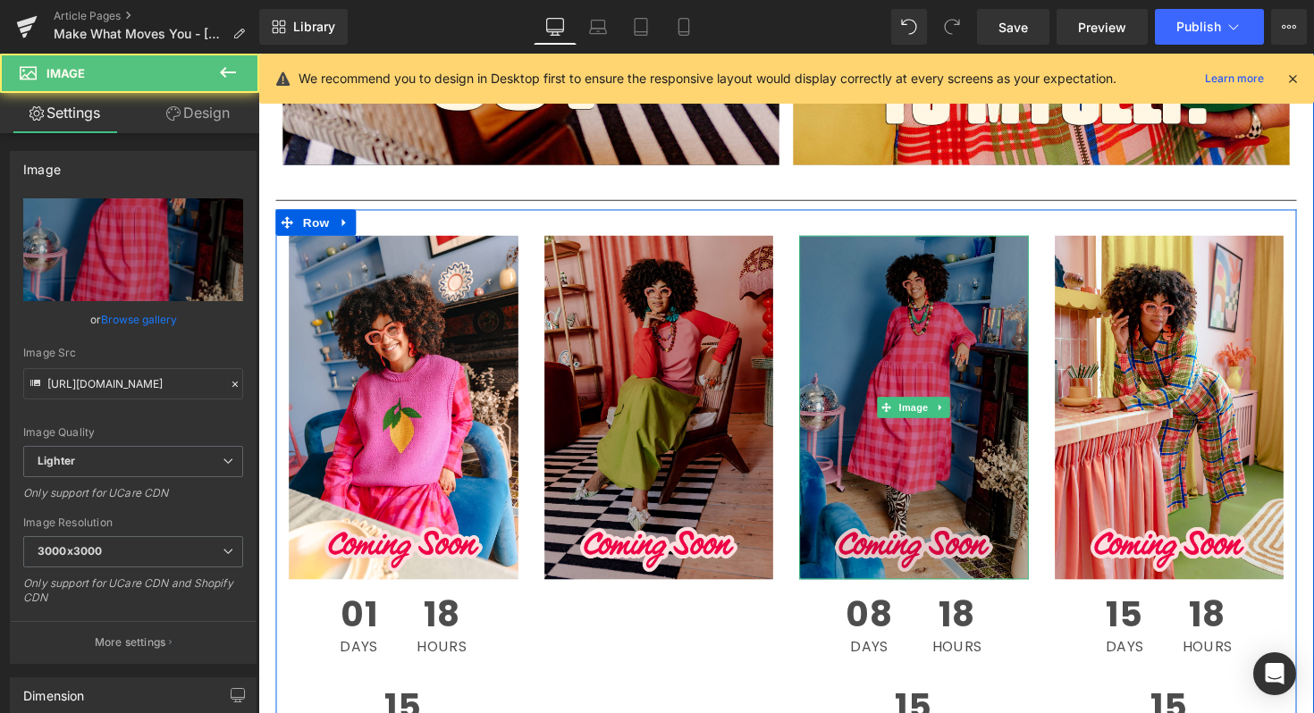
scroll to position [1970, 0]
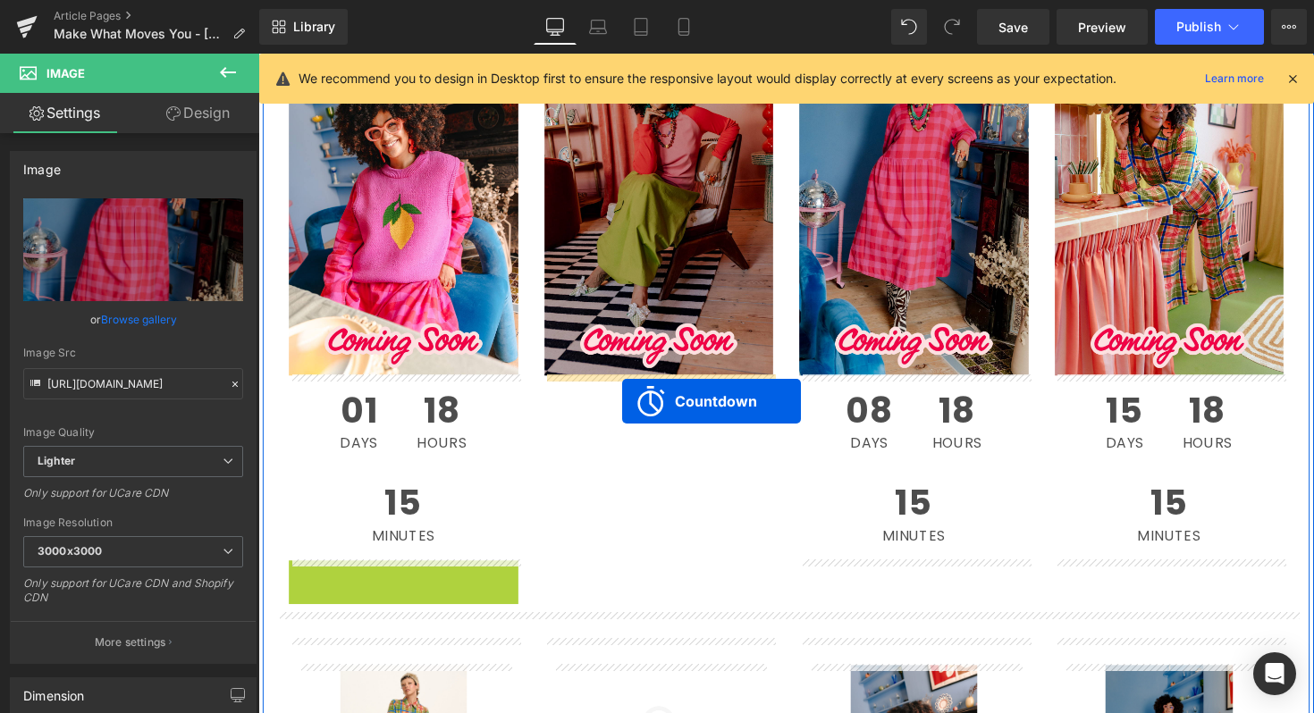
drag, startPoint x: 339, startPoint y: 592, endPoint x: 632, endPoint y: 403, distance: 348.6
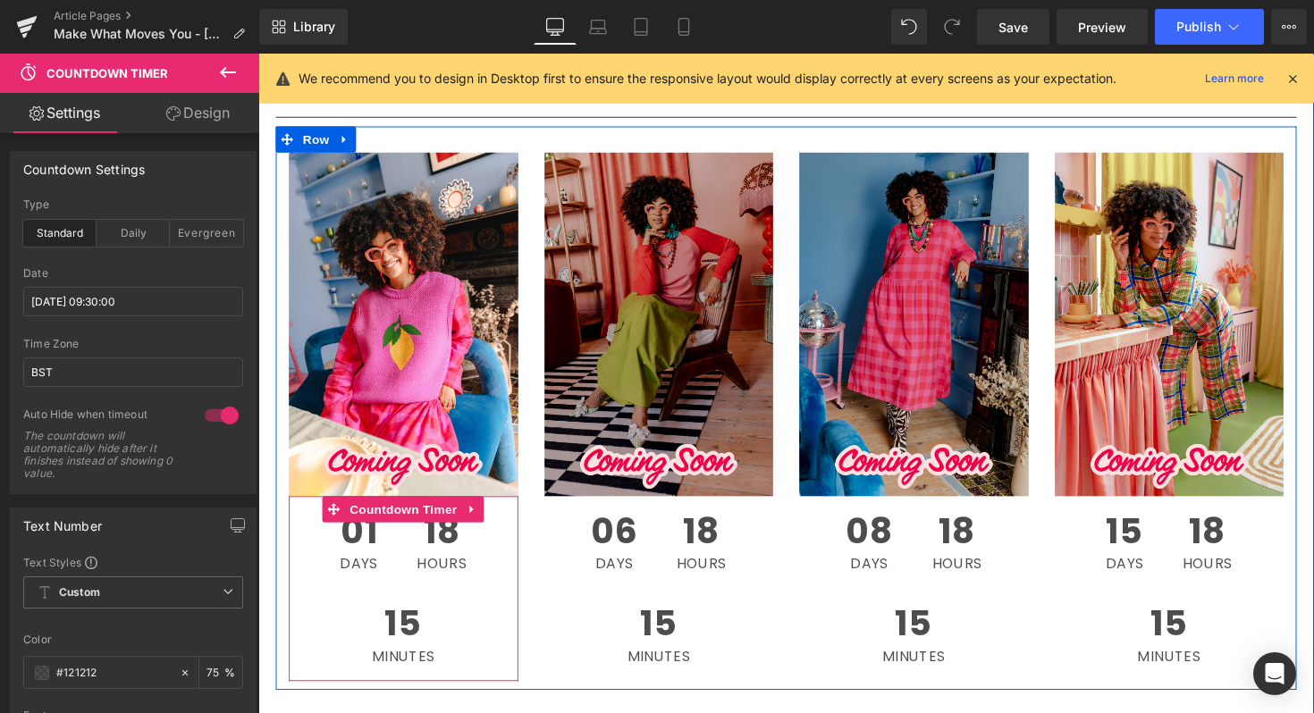
scroll to position [1850, 0]
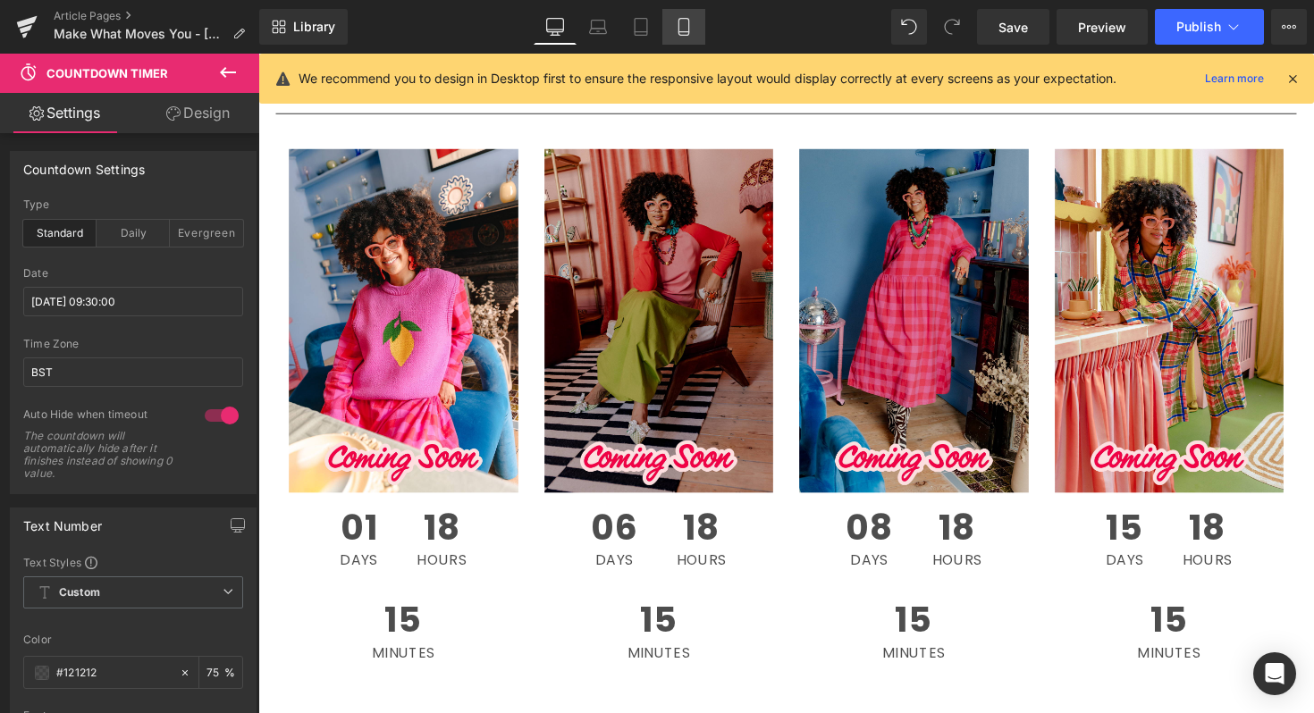
click at [695, 25] on link "Mobile" at bounding box center [683, 27] width 43 height 36
type input "75"
type input "30"
type input "75"
type input "14"
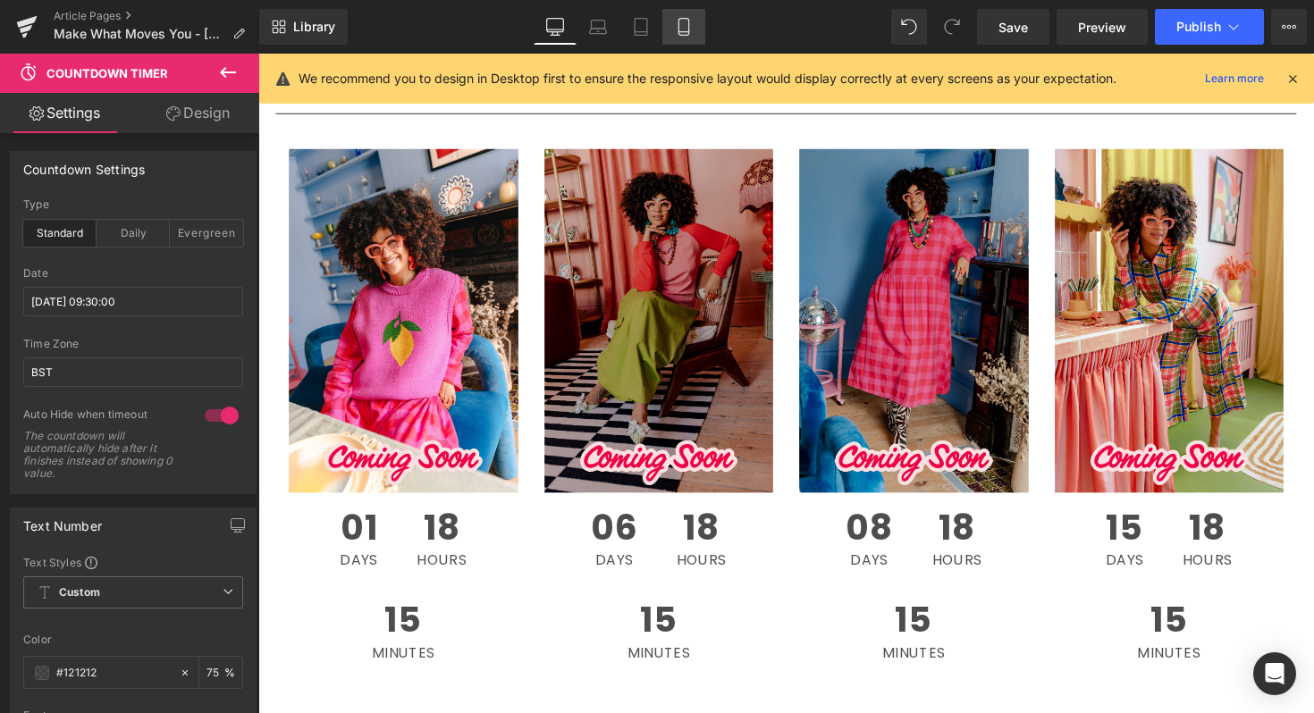
type input "0"
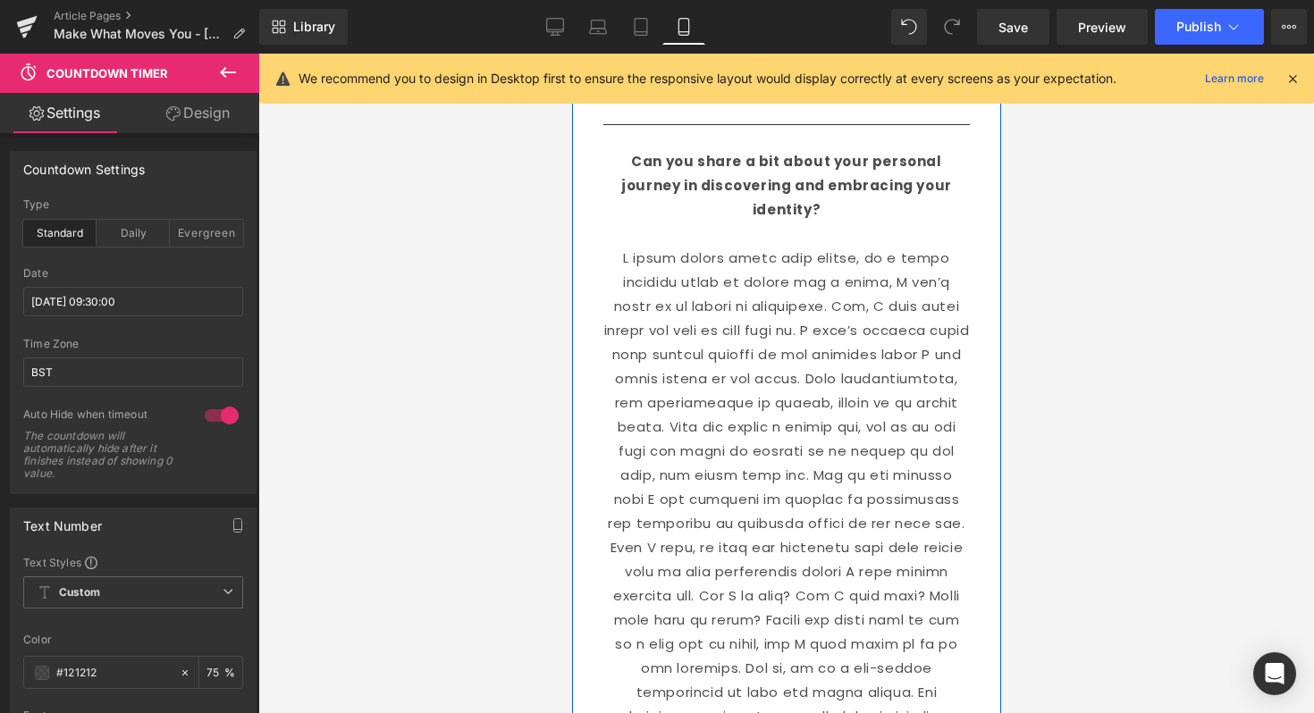
scroll to position [274, 0]
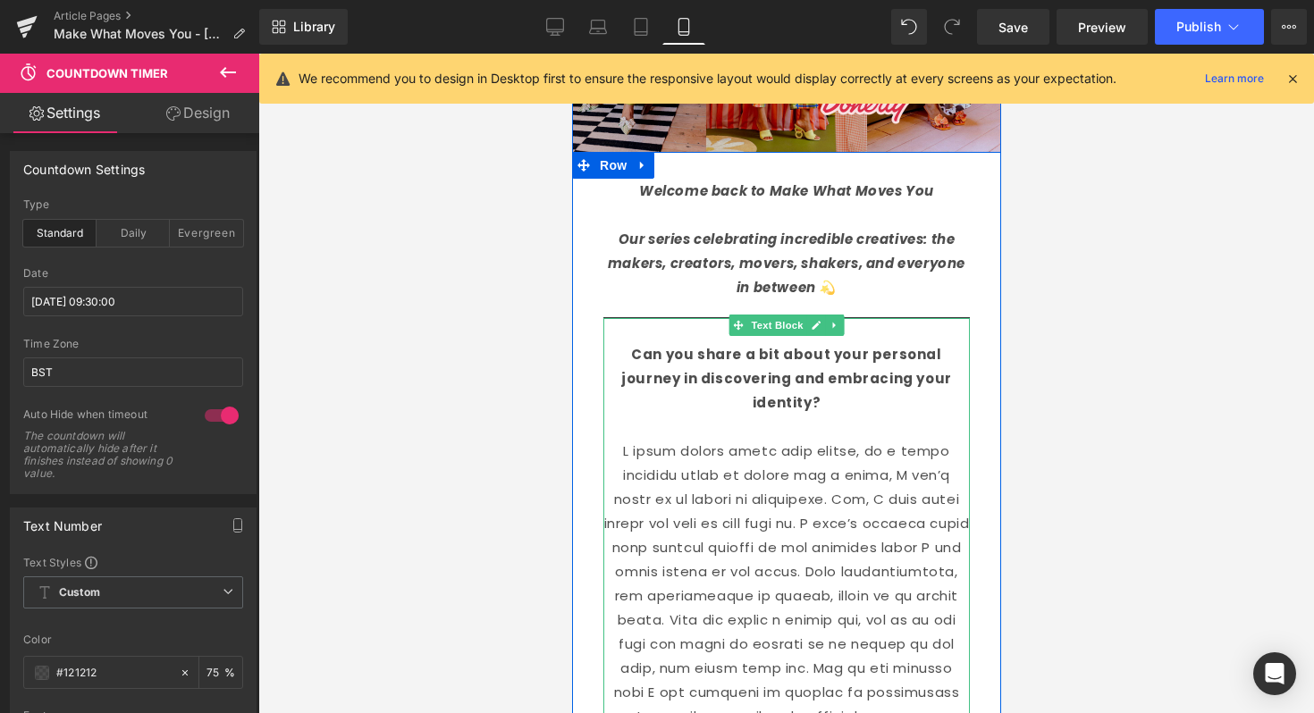
click at [620, 358] on strong "Can you share a bit about your personal journey in discovering and embracing yo…" at bounding box center [785, 378] width 331 height 67
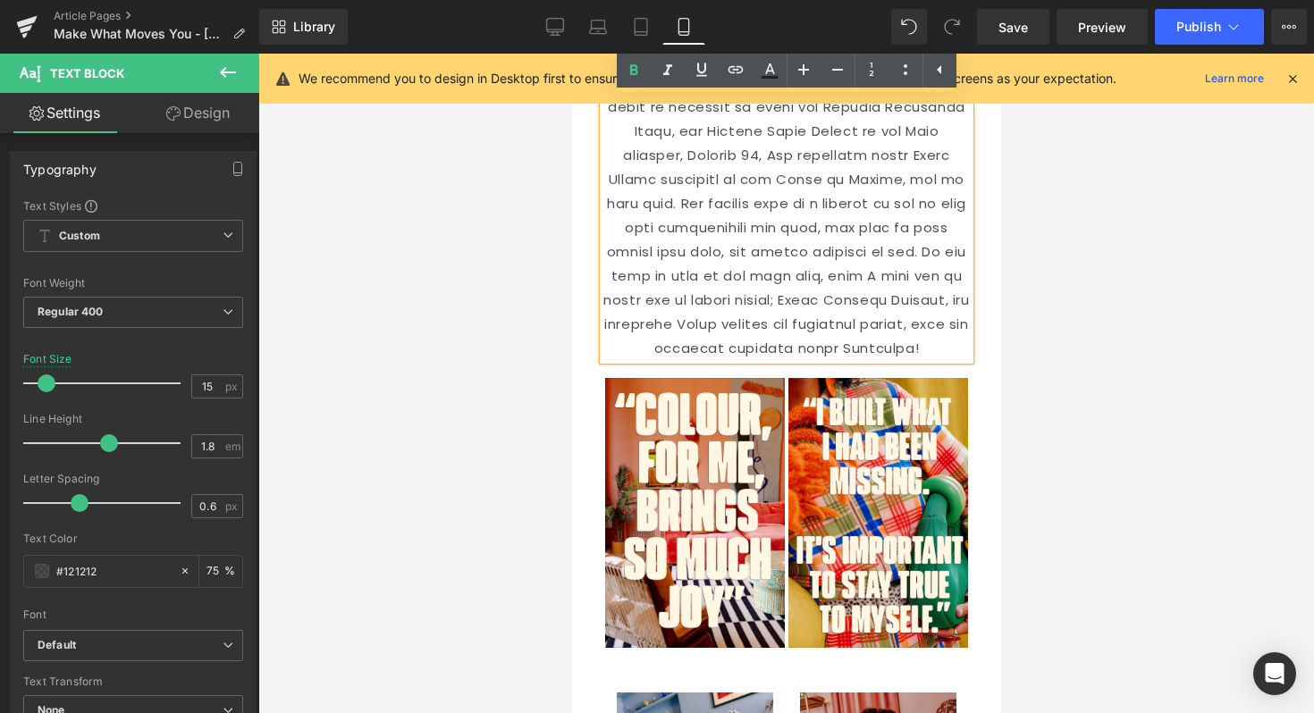
scroll to position [2064, 0]
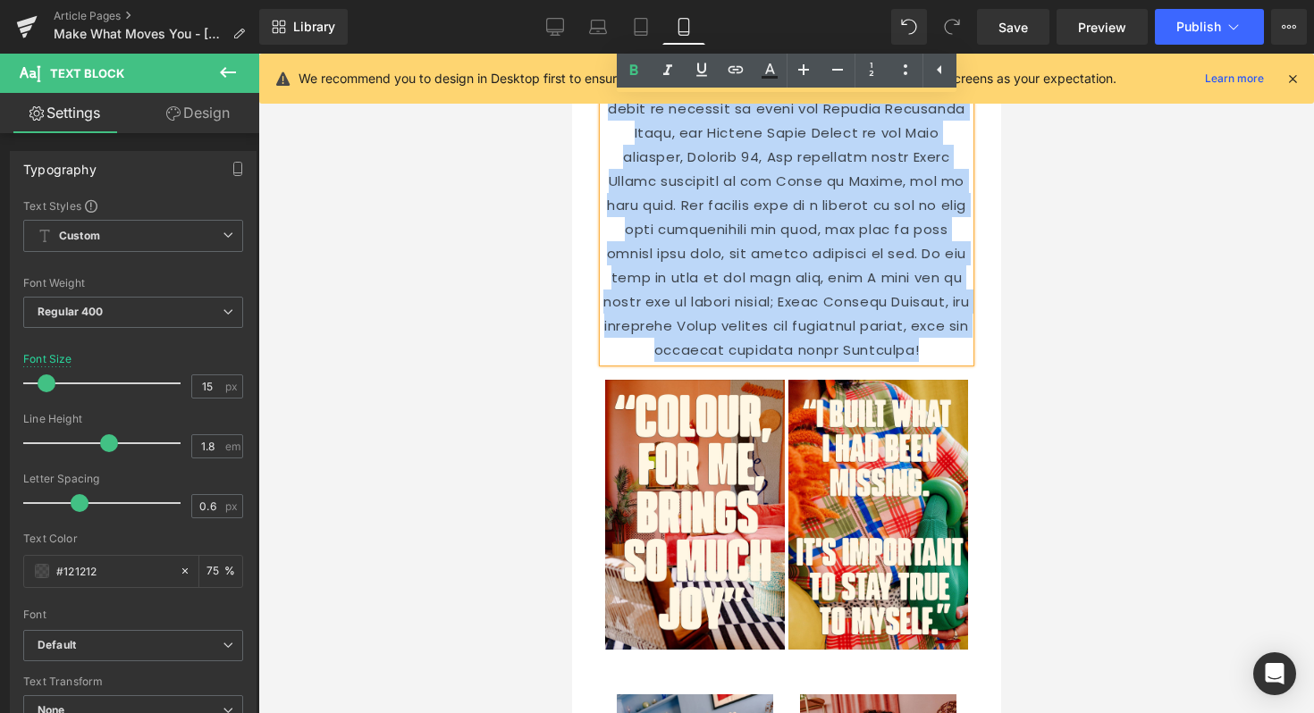
click at [955, 351] on p at bounding box center [785, 96] width 366 height 531
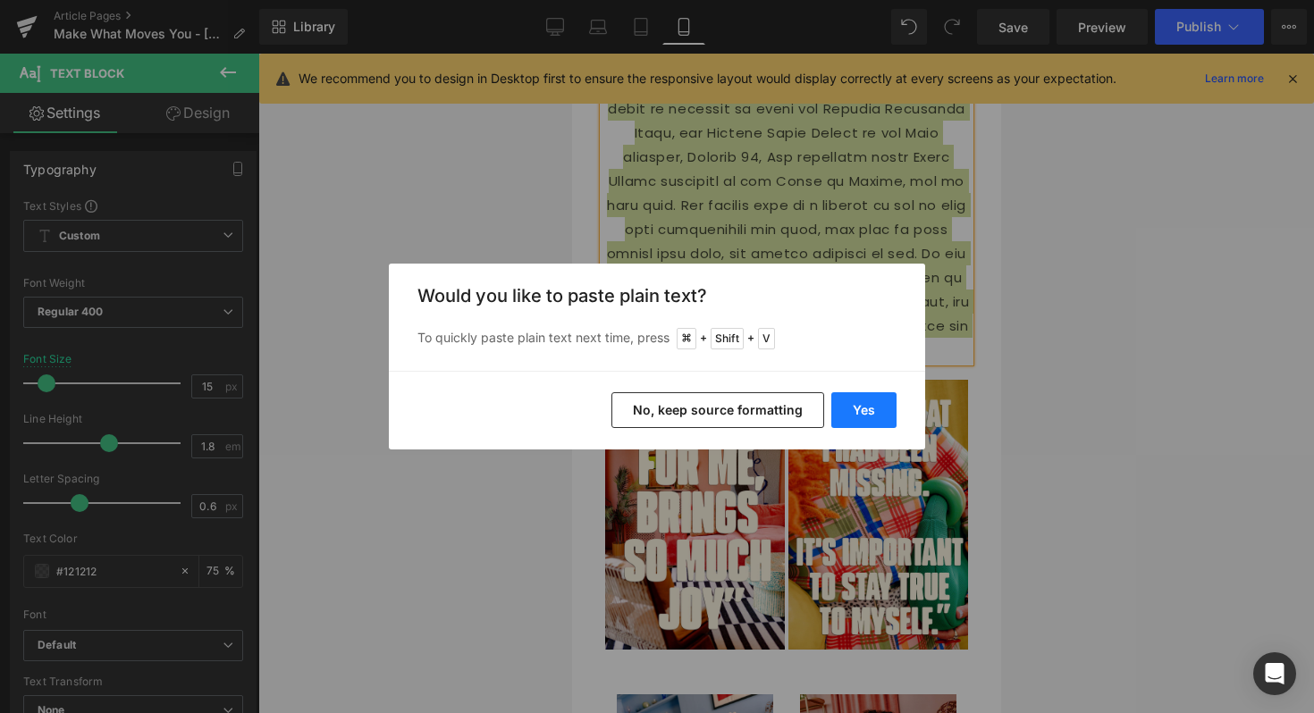
click at [879, 412] on button "Yes" at bounding box center [863, 410] width 65 height 36
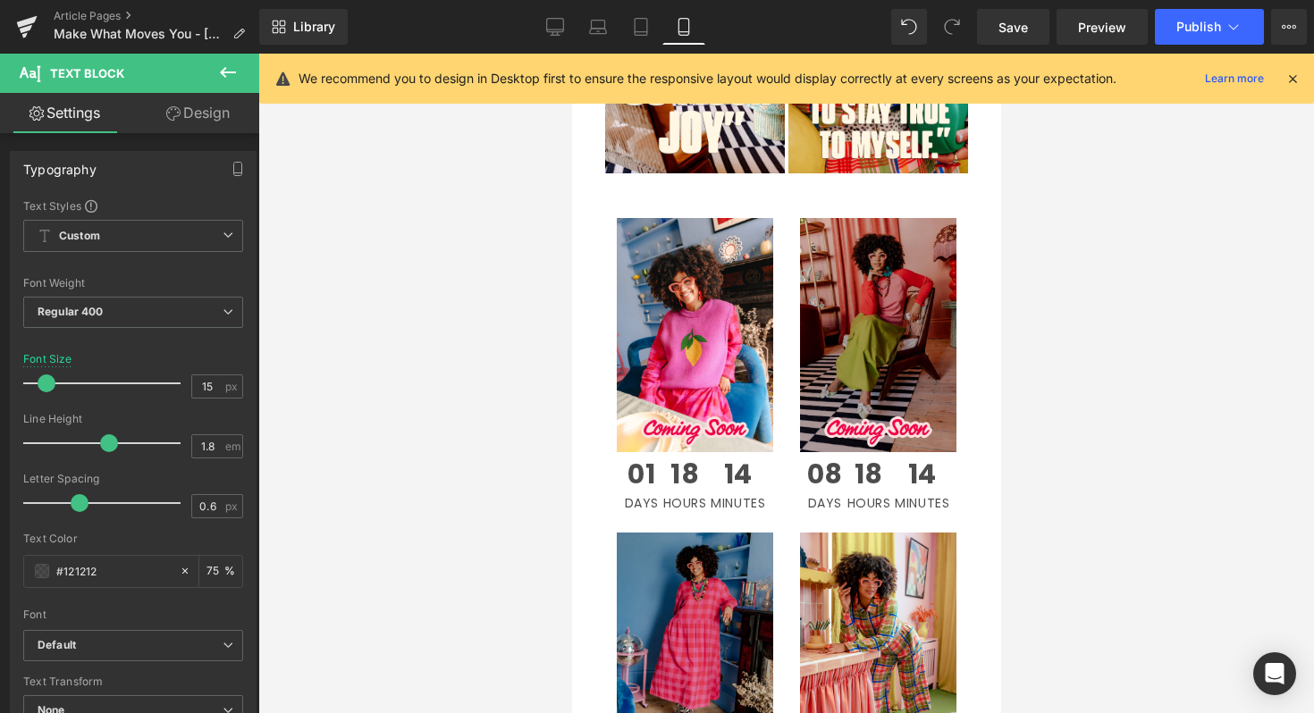
scroll to position [1477, 0]
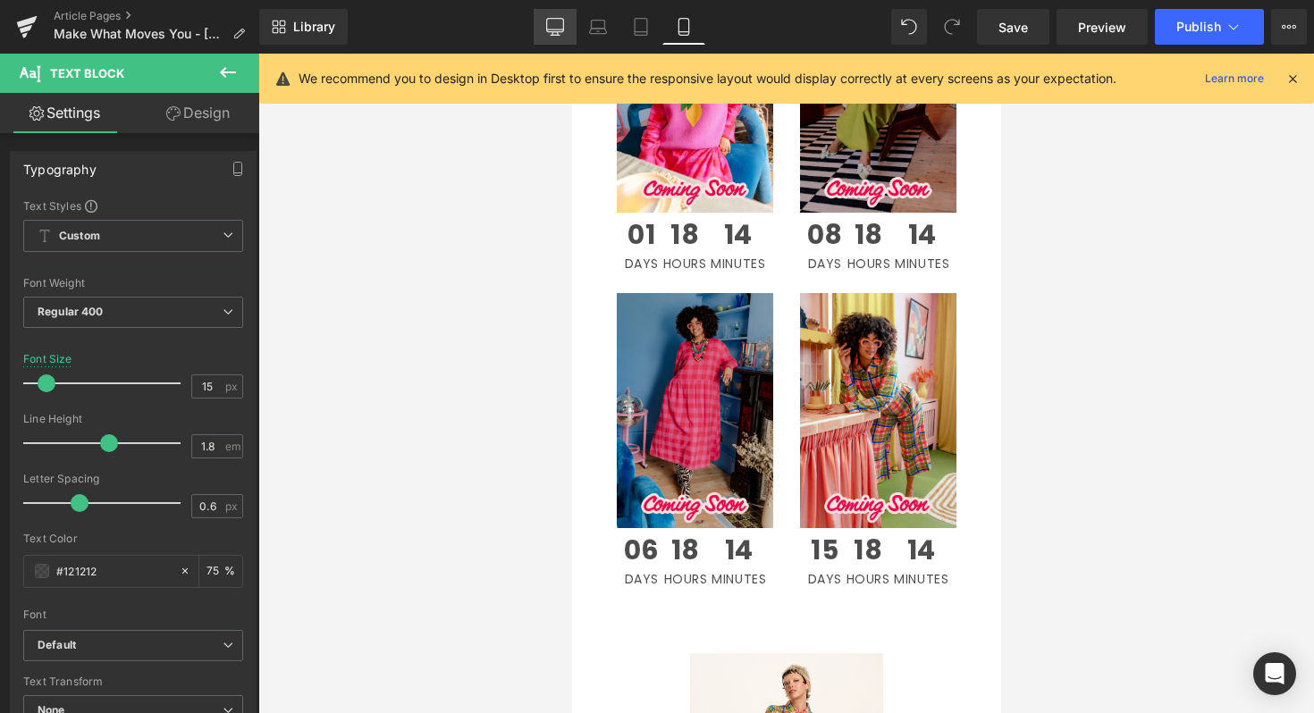
click at [566, 37] on link "Desktop" at bounding box center [555, 27] width 43 height 36
type input "16"
type input "75"
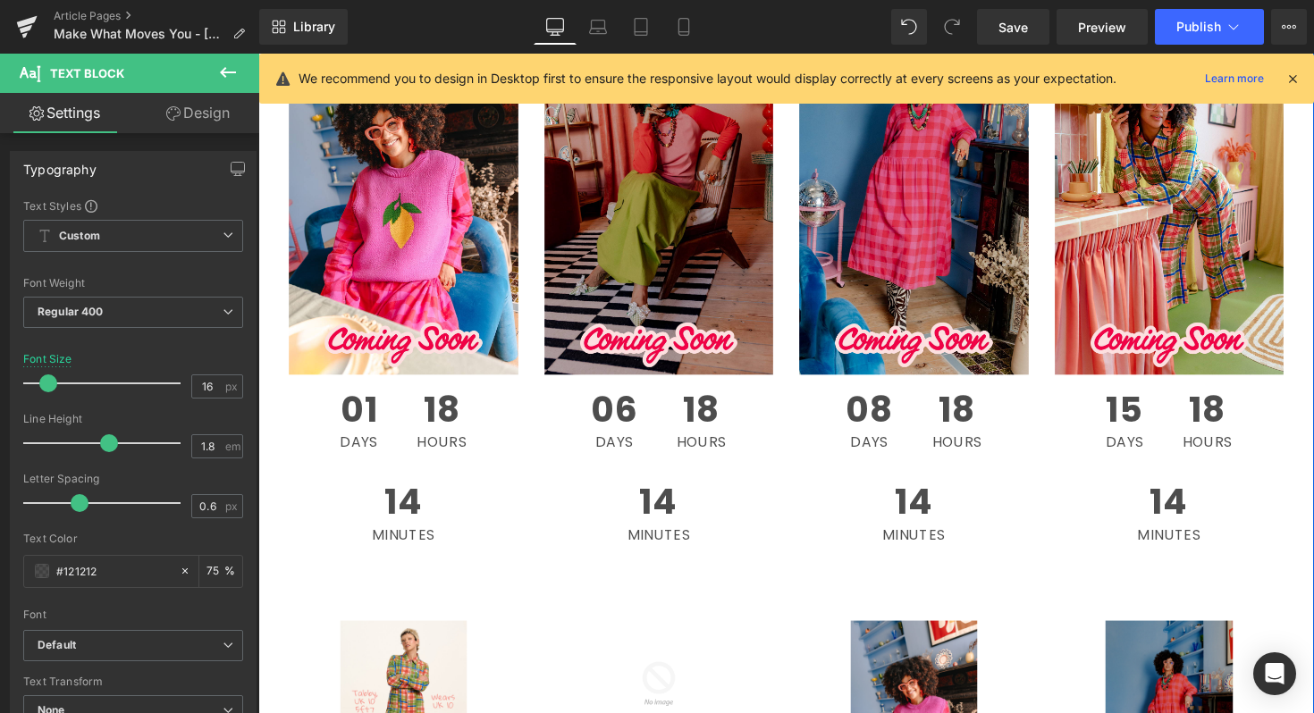
scroll to position [2029, 0]
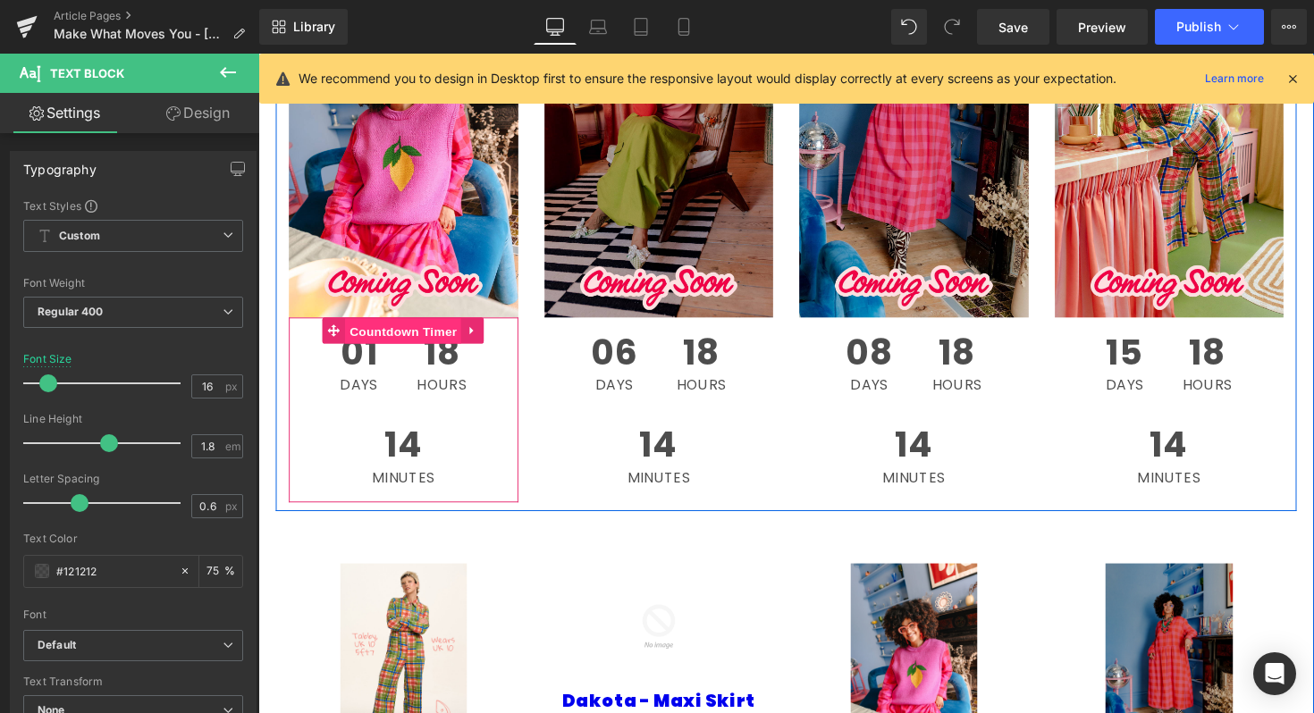
click at [414, 329] on span "Countdown Timer" at bounding box center [407, 338] width 119 height 27
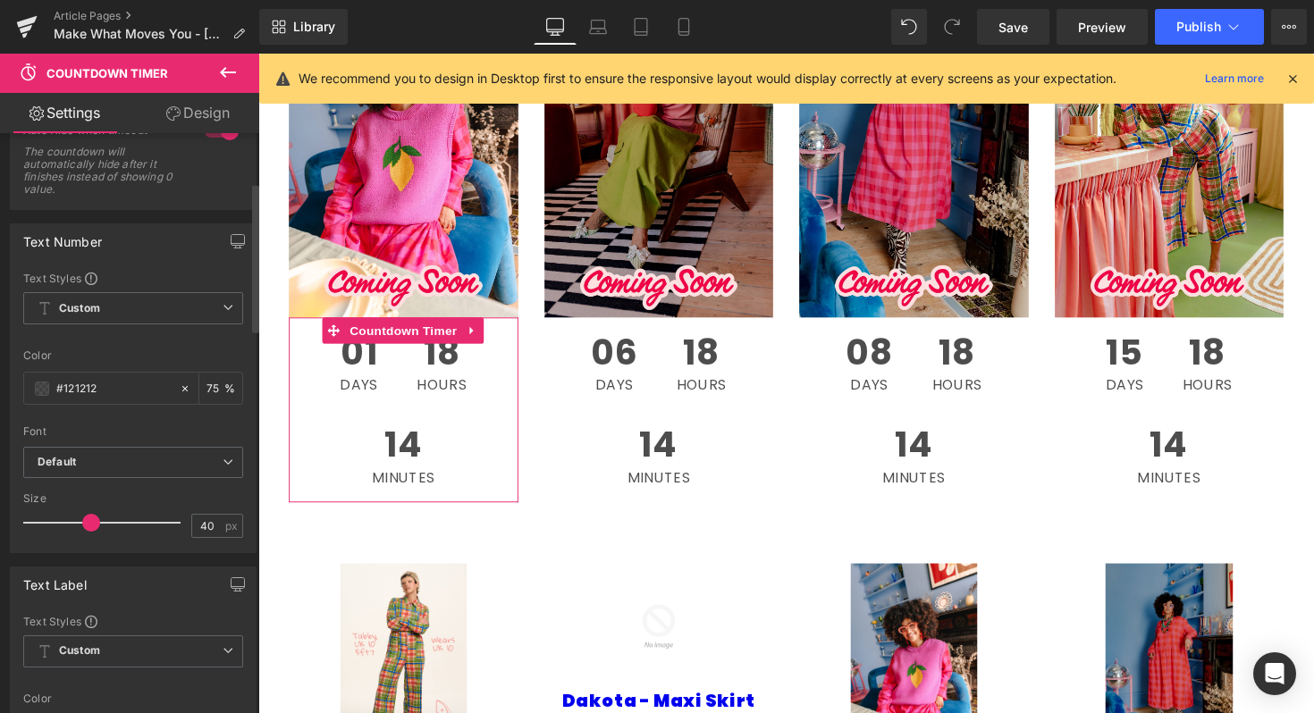
scroll to position [383, 0]
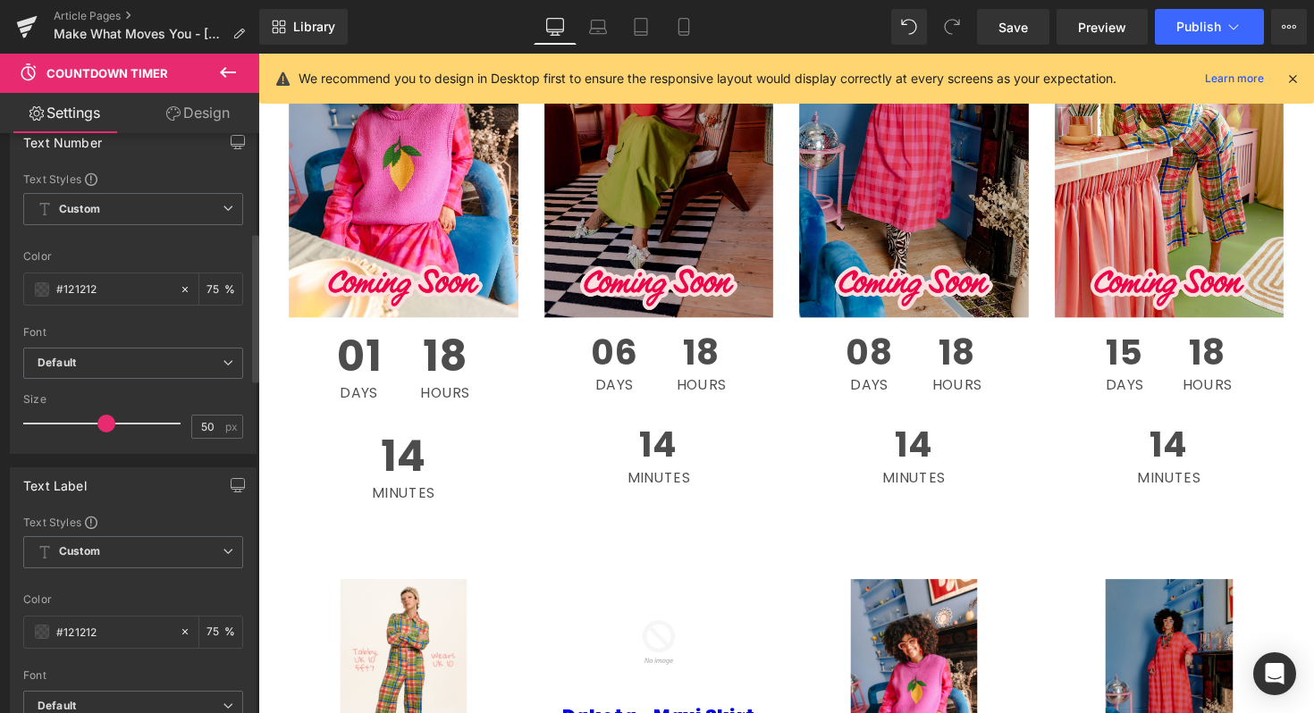
drag, startPoint x: 85, startPoint y: 429, endPoint x: 99, endPoint y: 429, distance: 14.3
click at [99, 429] on span at bounding box center [106, 424] width 18 height 18
type input "40"
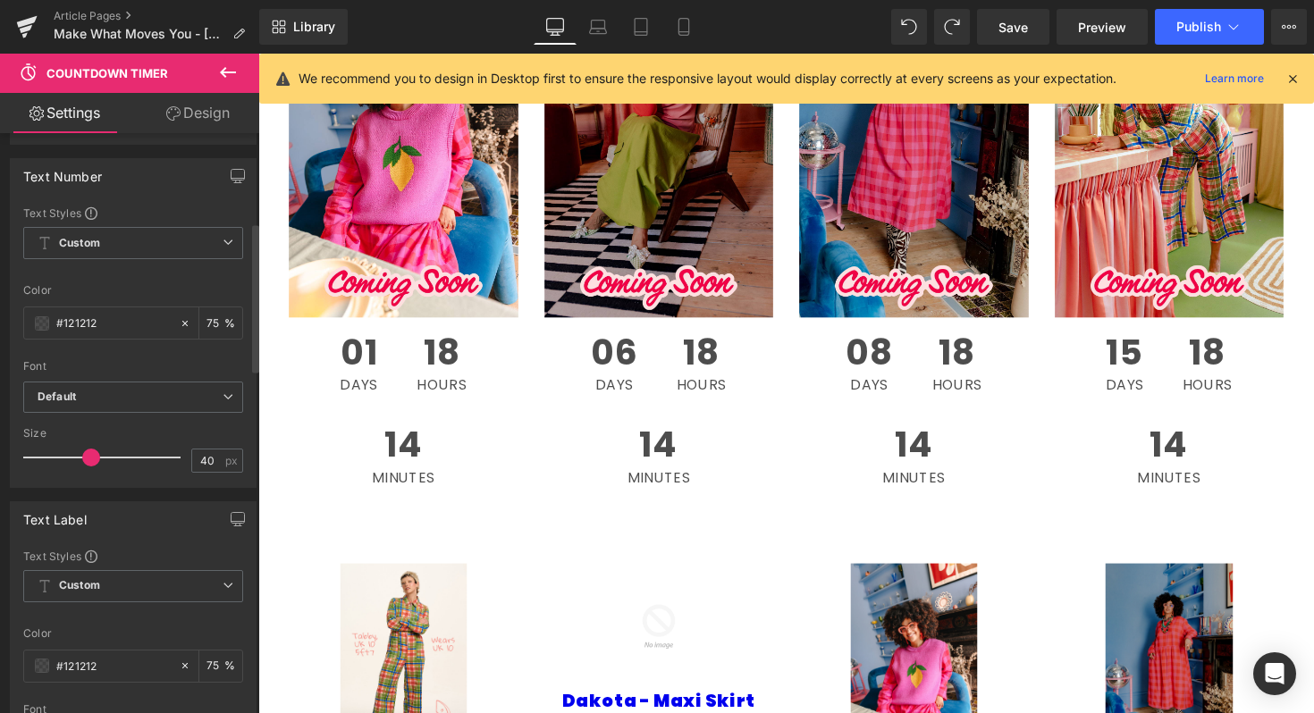
scroll to position [339, 0]
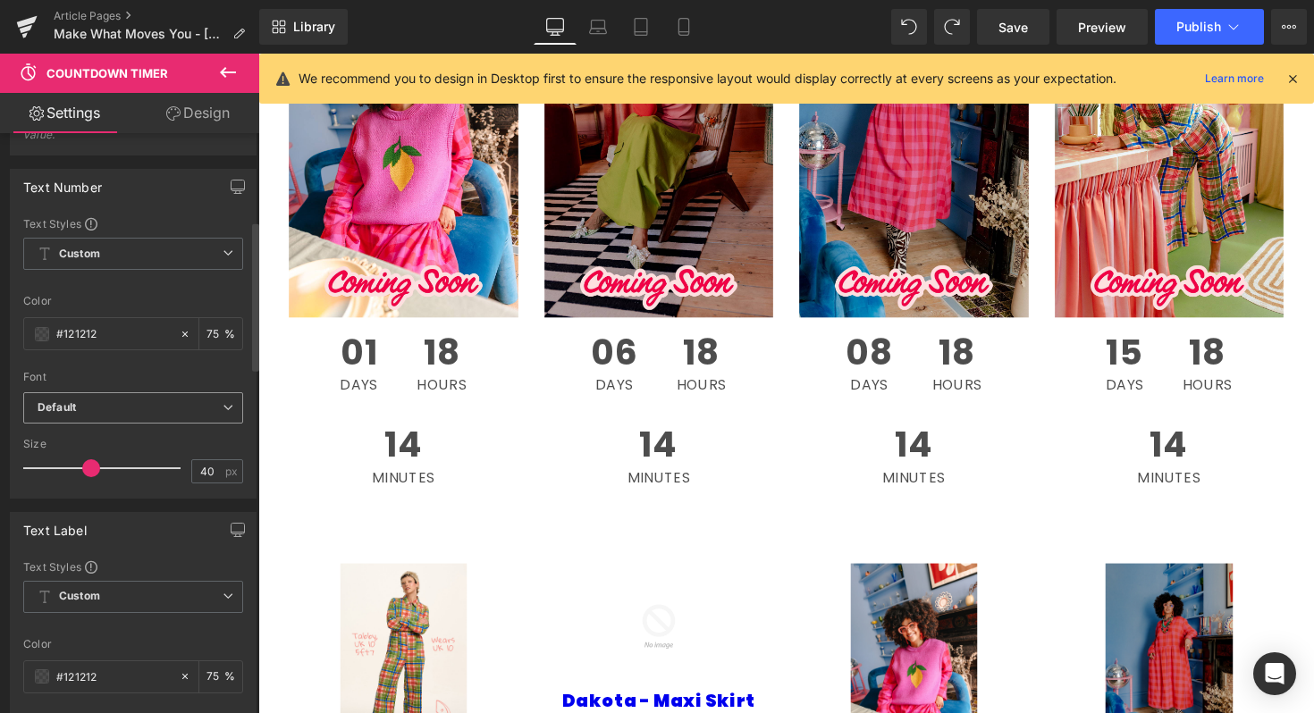
click at [116, 411] on b "Default" at bounding box center [130, 407] width 185 height 15
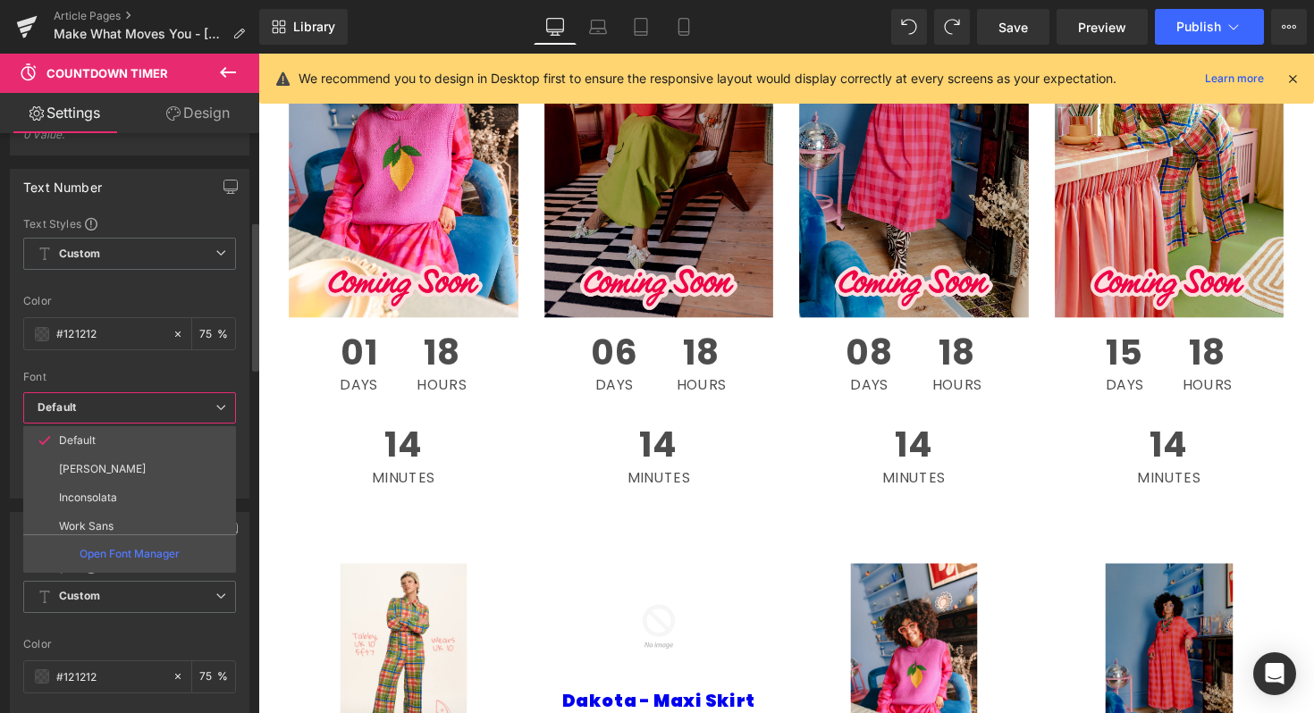
click at [116, 411] on b "Default" at bounding box center [127, 407] width 178 height 15
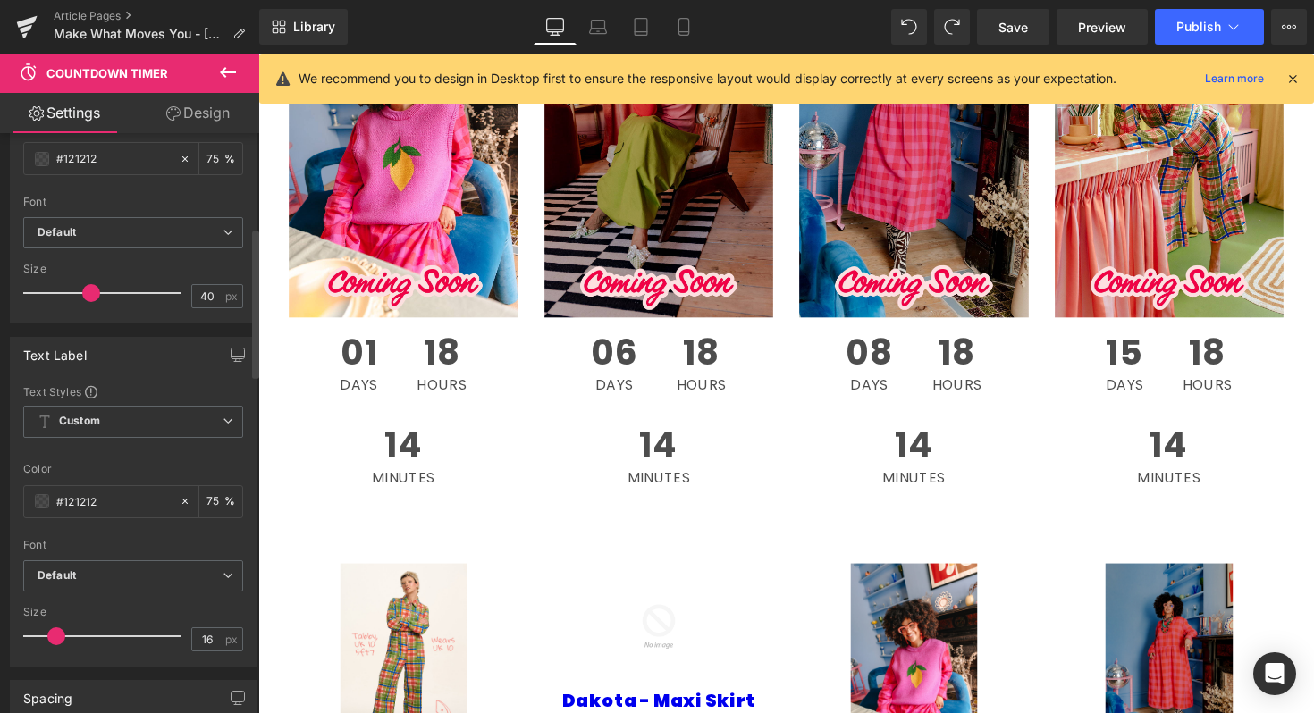
scroll to position [552, 0]
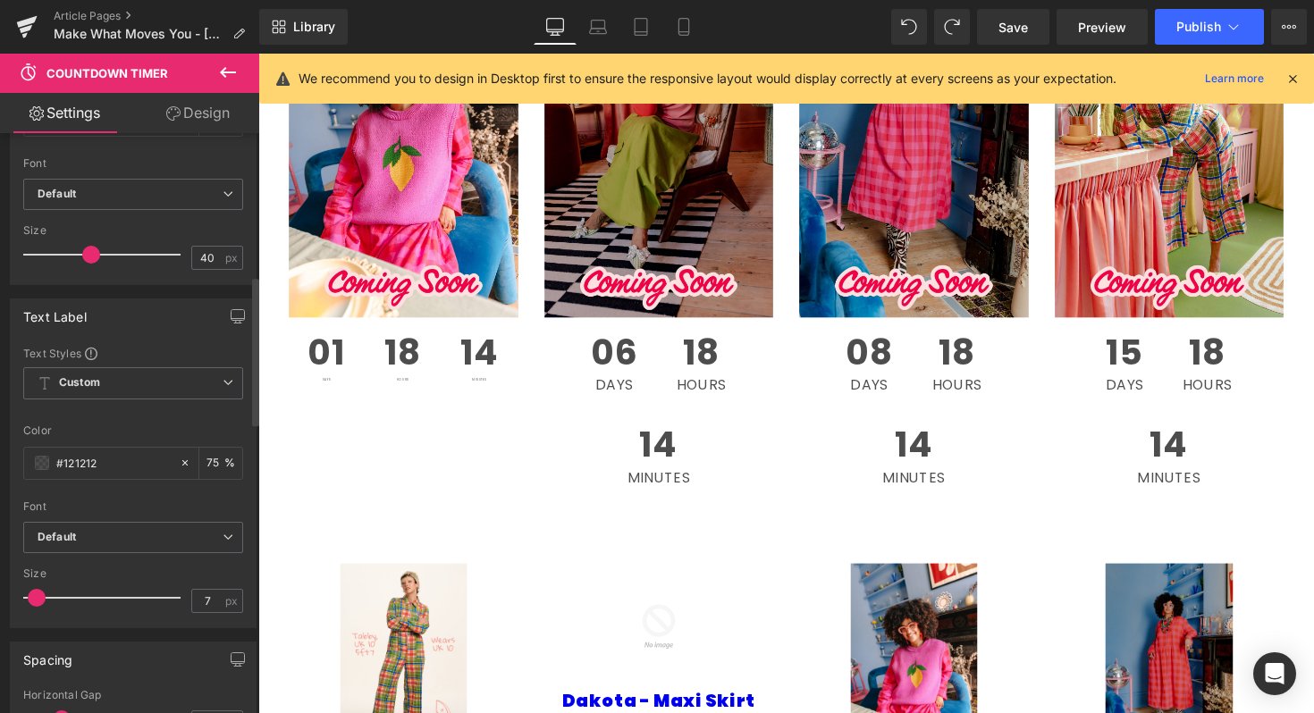
drag, startPoint x: 53, startPoint y: 600, endPoint x: 40, endPoint y: 600, distance: 12.5
click at [40, 600] on span at bounding box center [37, 598] width 18 height 18
type input "16"
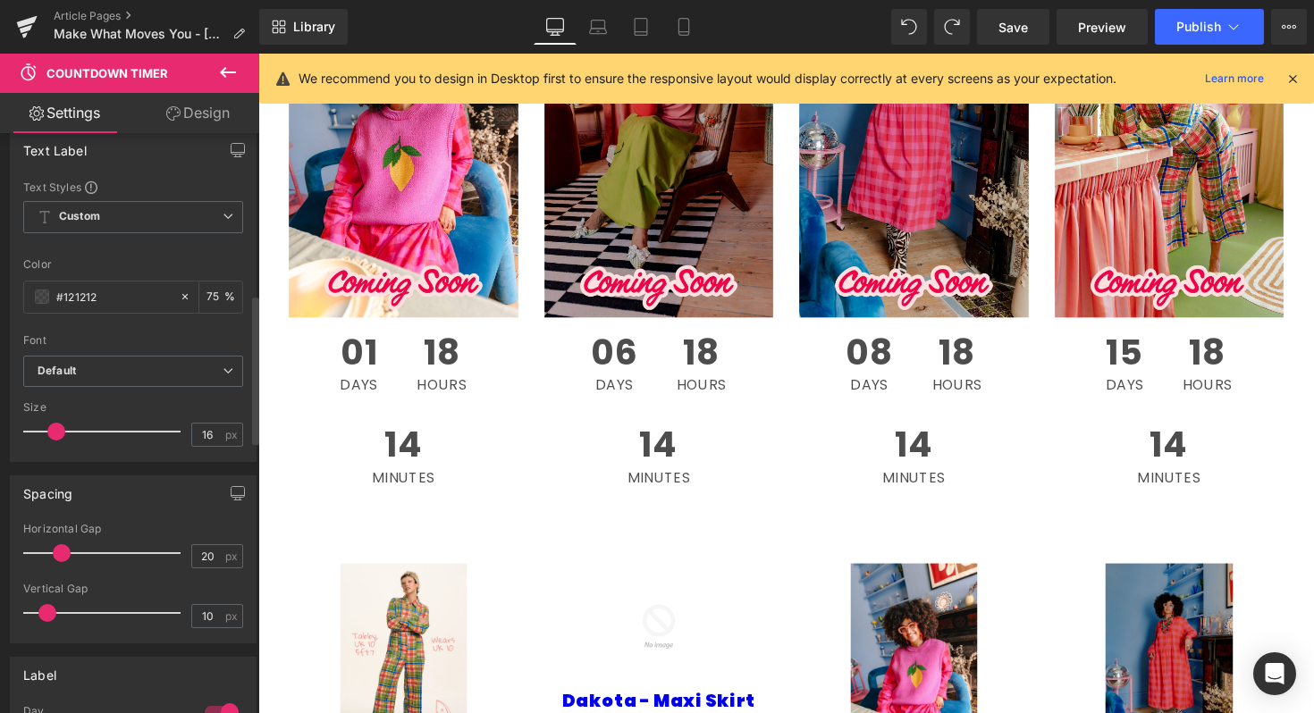
scroll to position [777, 0]
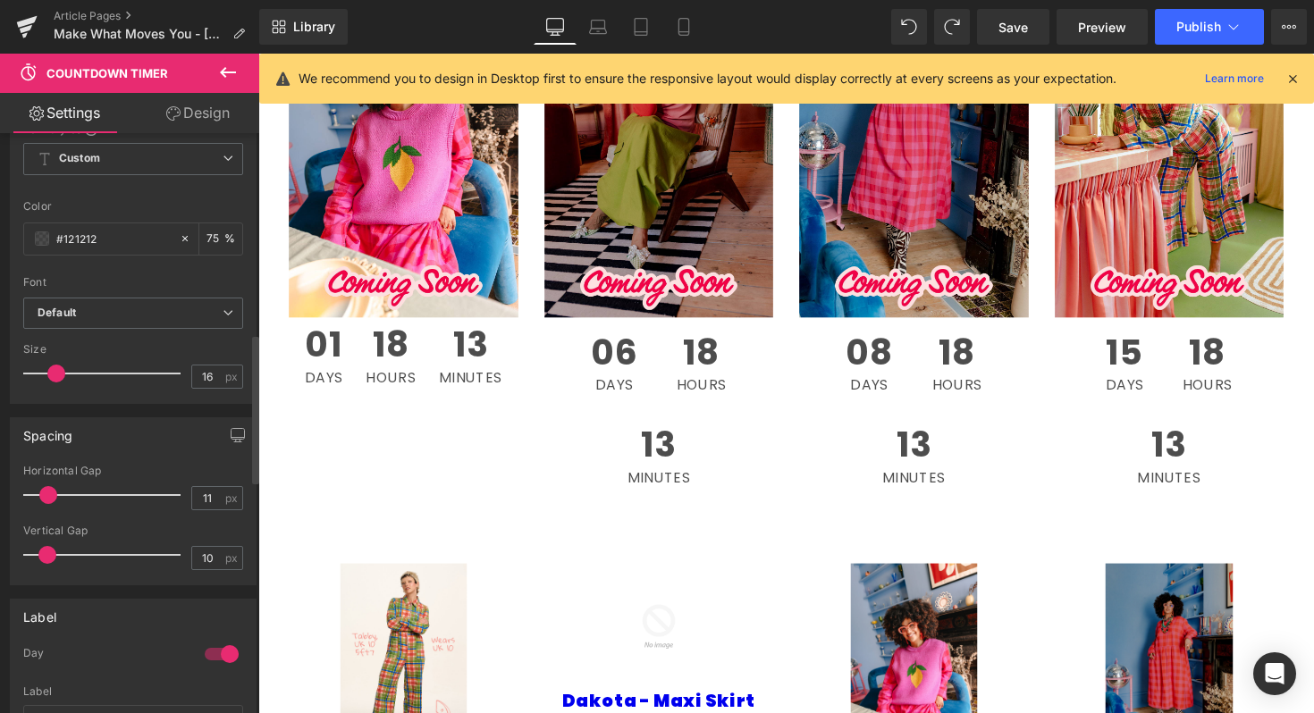
type input "10"
drag, startPoint x: 57, startPoint y: 495, endPoint x: 43, endPoint y: 495, distance: 14.3
click at [43, 495] on span at bounding box center [47, 495] width 18 height 18
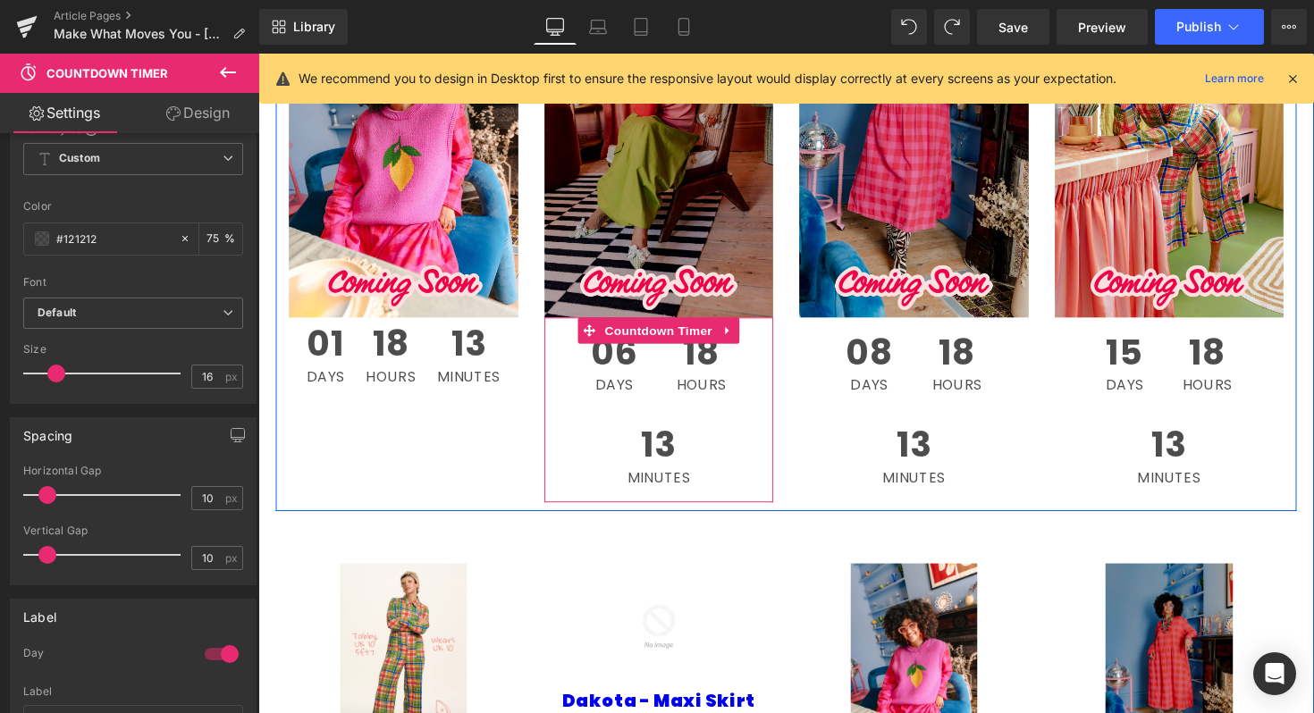
click at [746, 366] on div "18 Hours" at bounding box center [711, 371] width 87 height 95
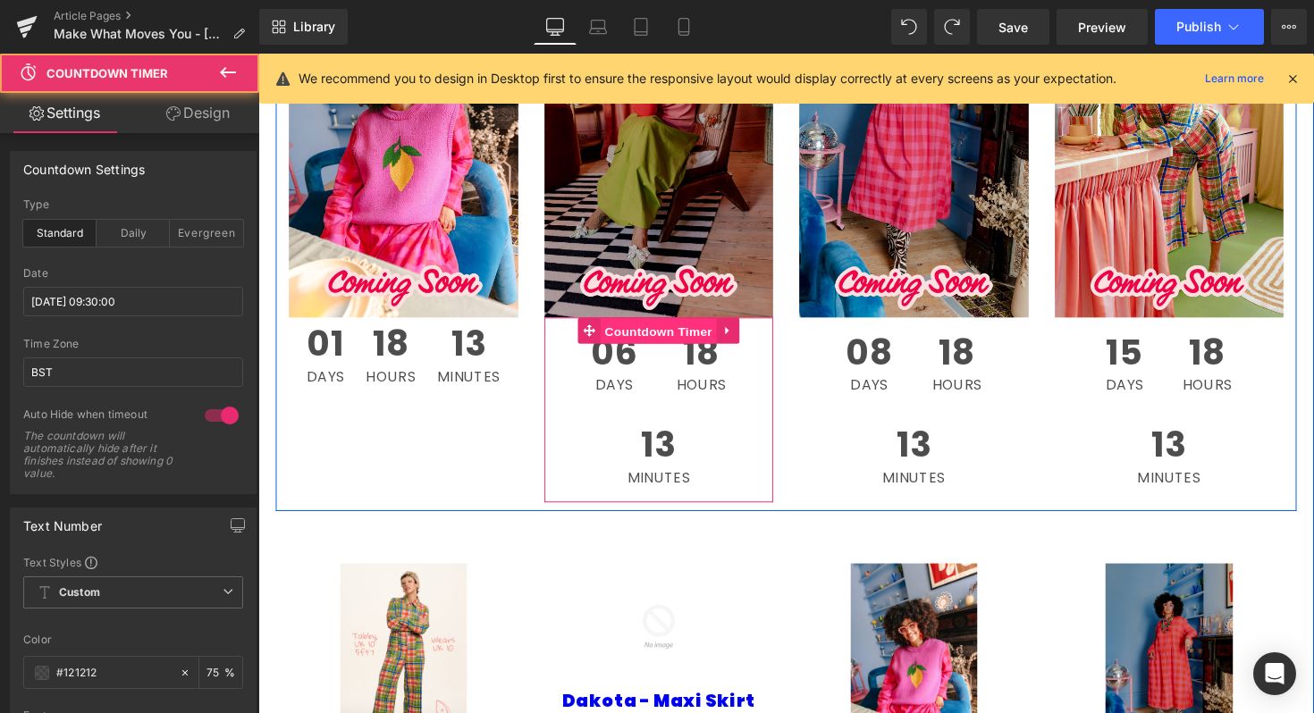
click at [694, 346] on span "Countdown Timer" at bounding box center [668, 338] width 119 height 27
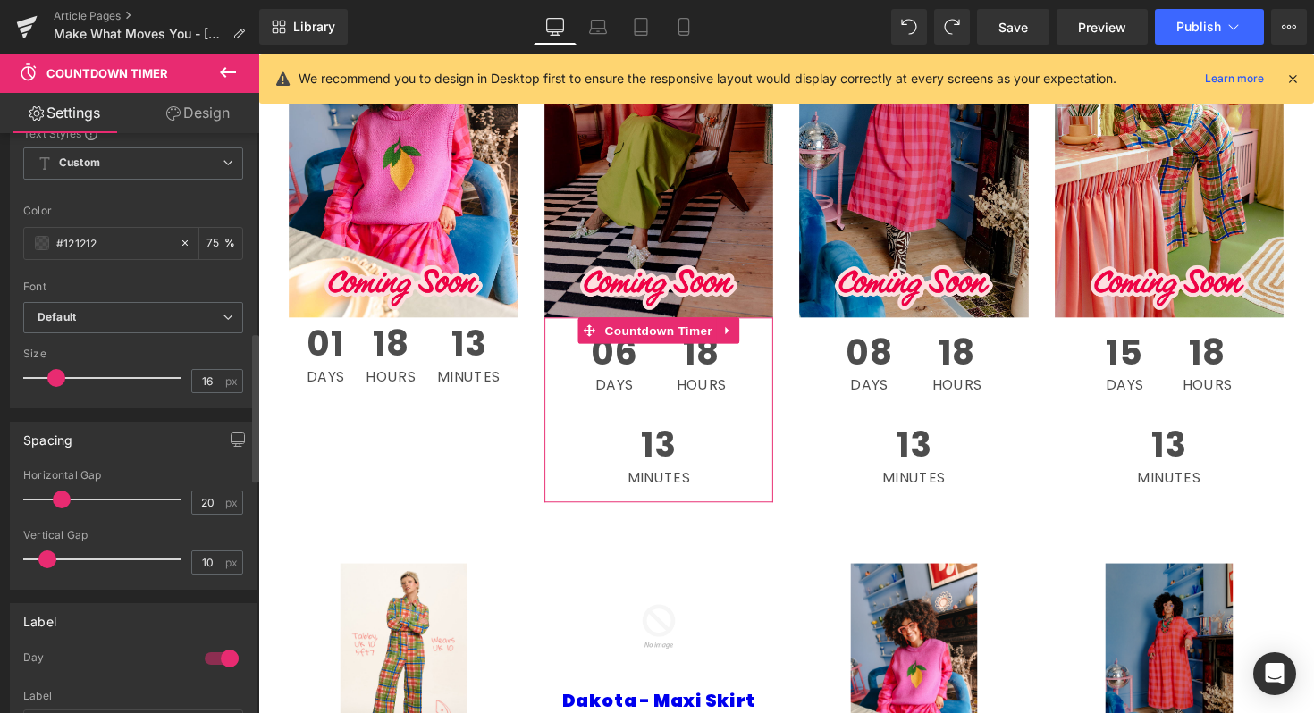
scroll to position [771, 0]
click at [199, 500] on input "20" at bounding box center [207, 503] width 31 height 22
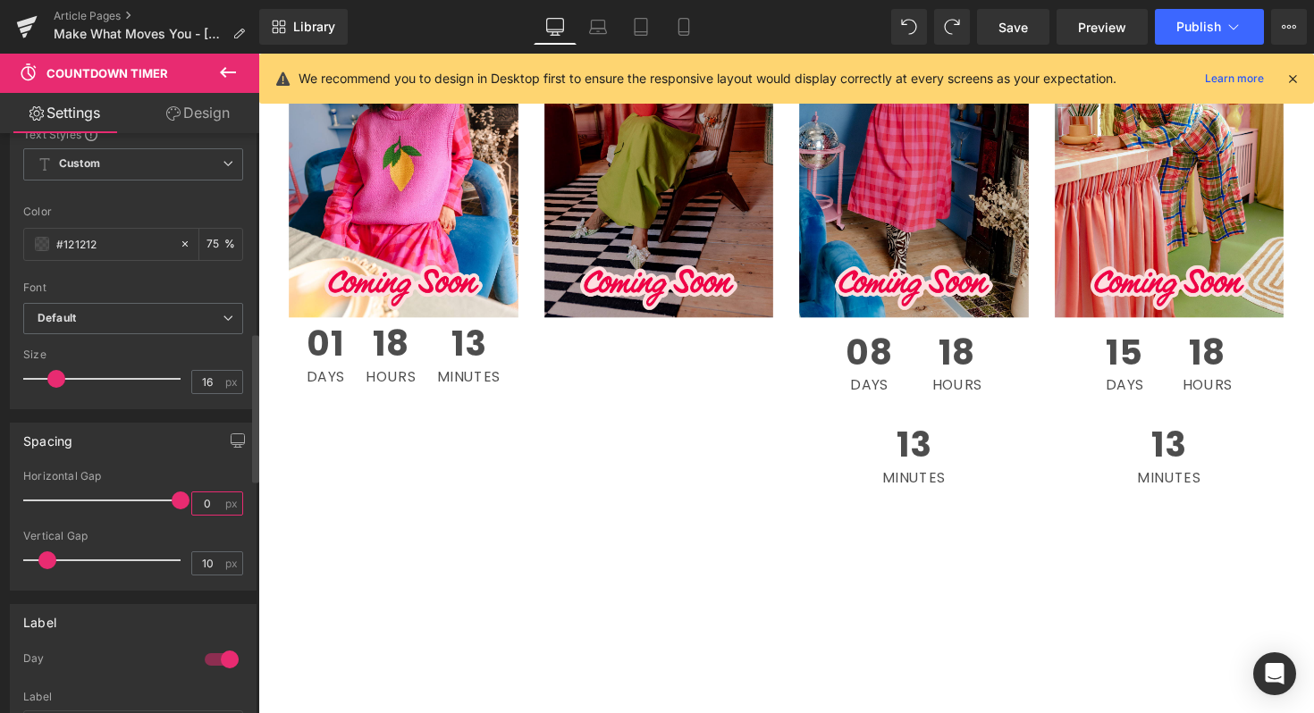
type input "10"
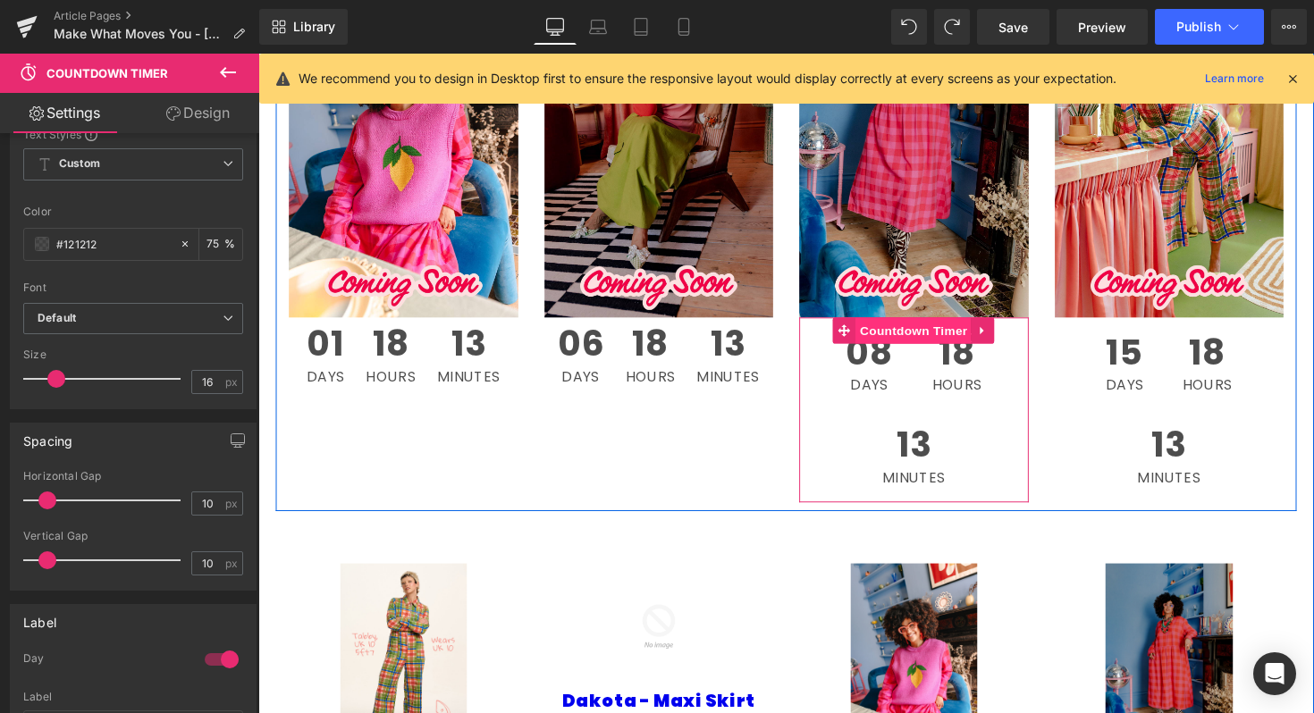
click at [936, 332] on span "Countdown Timer" at bounding box center [929, 337] width 119 height 27
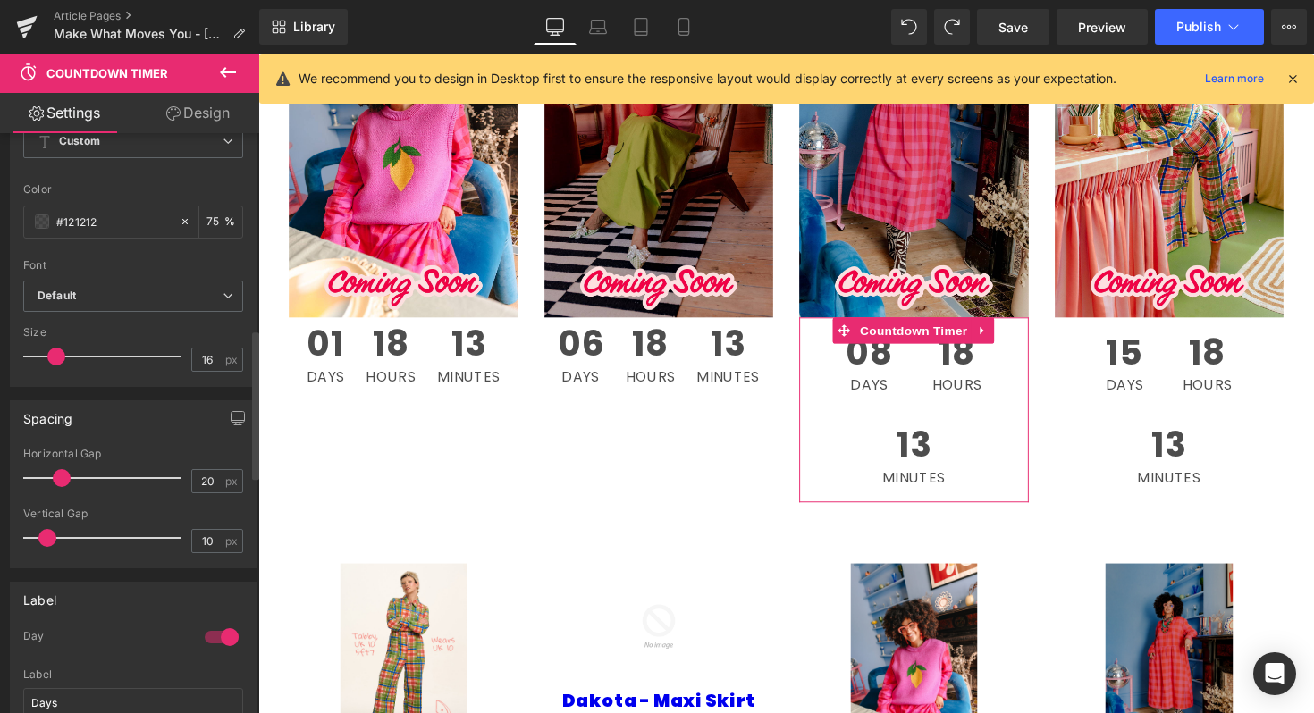
scroll to position [895, 0]
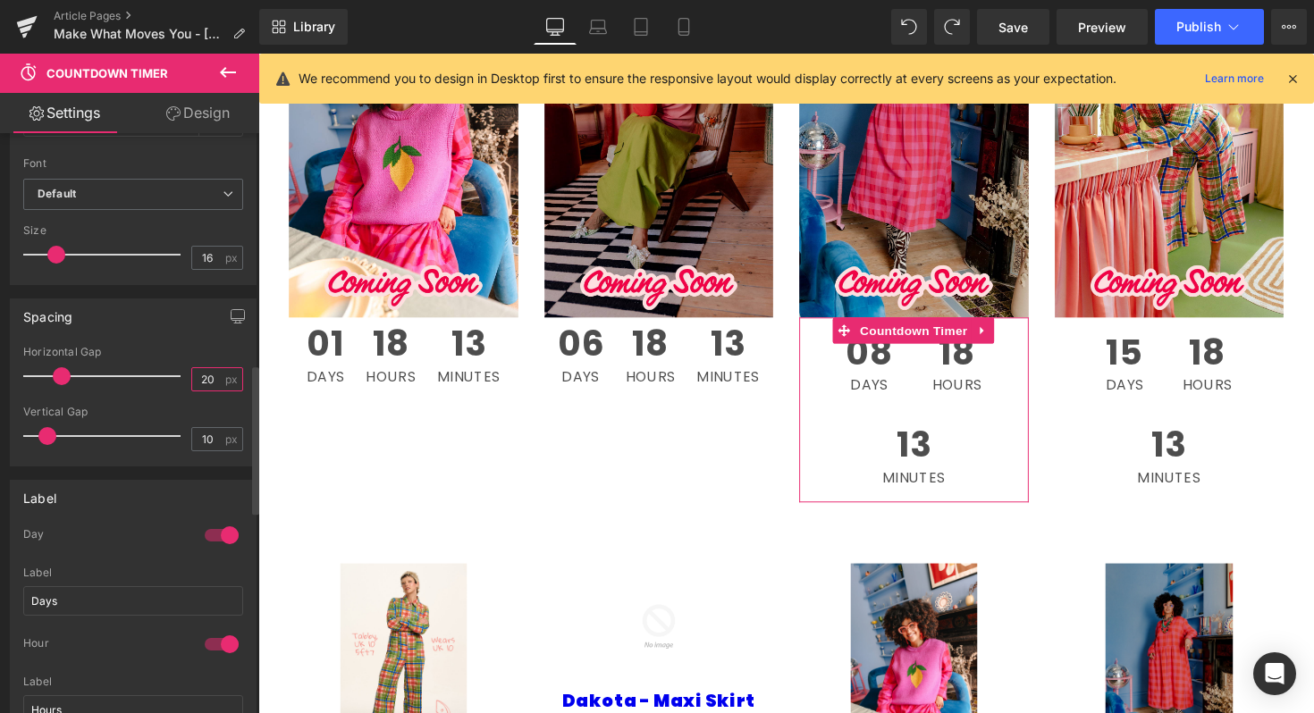
click at [201, 383] on input "20" at bounding box center [207, 379] width 31 height 22
type input "10"
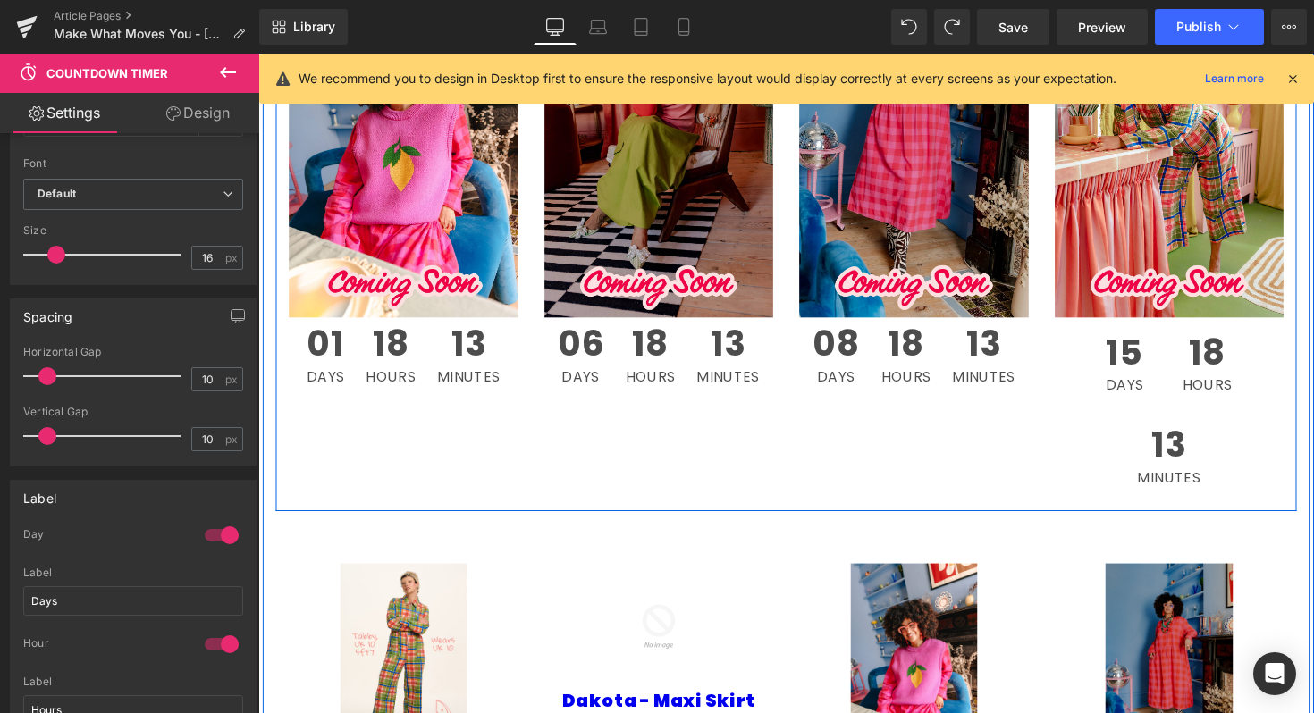
click at [1198, 392] on div "18 Hours" at bounding box center [1230, 371] width 87 height 95
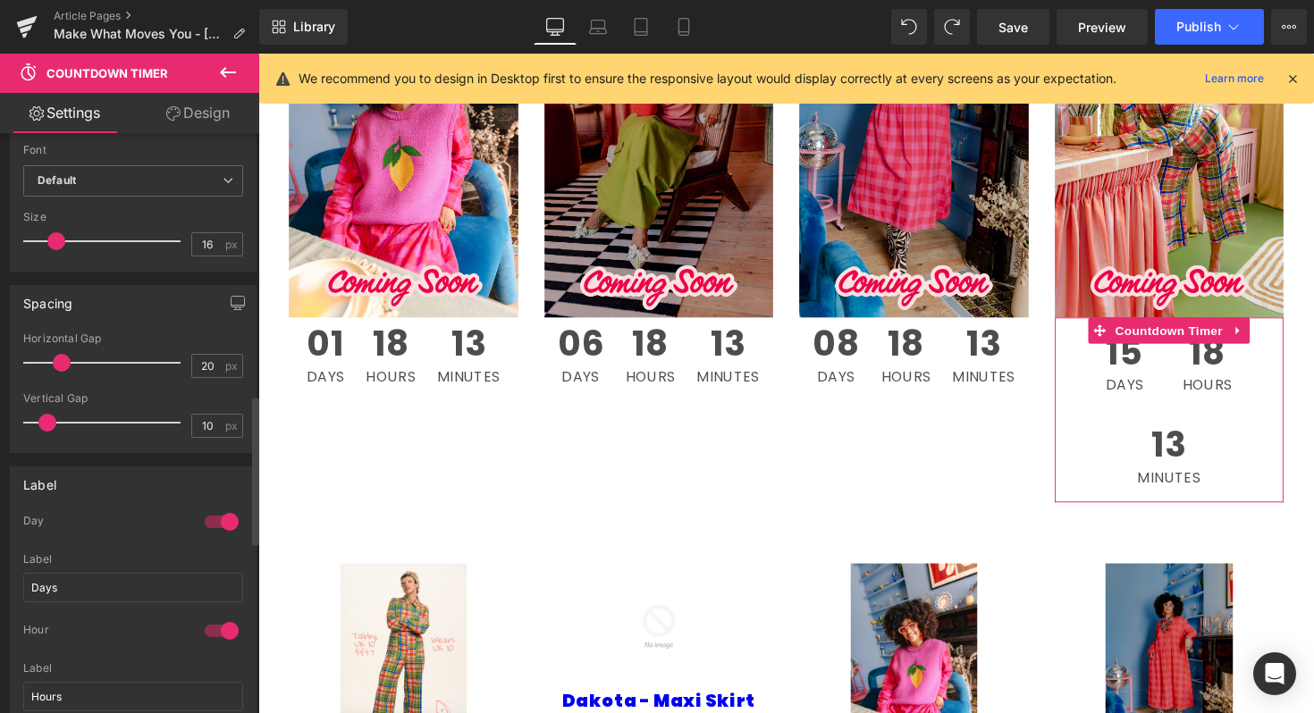
scroll to position [1014, 0]
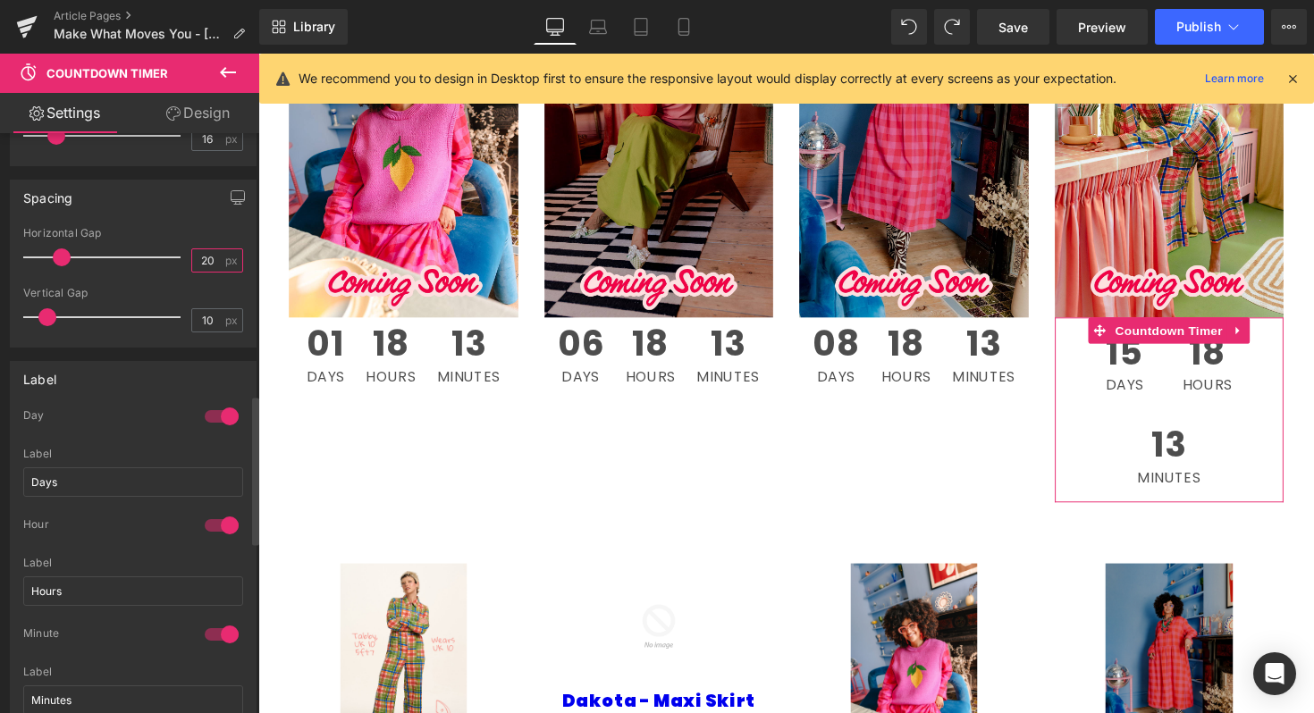
click at [200, 257] on input "20" at bounding box center [207, 260] width 31 height 22
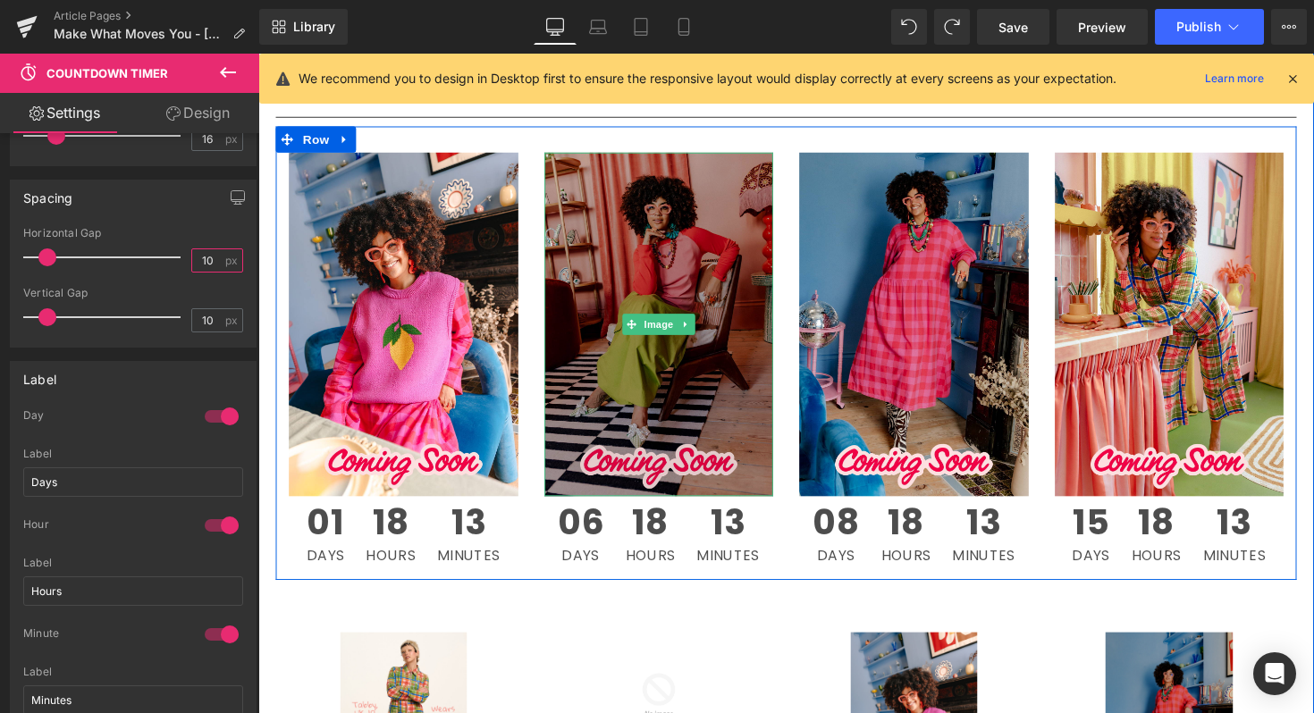
scroll to position [1849, 0]
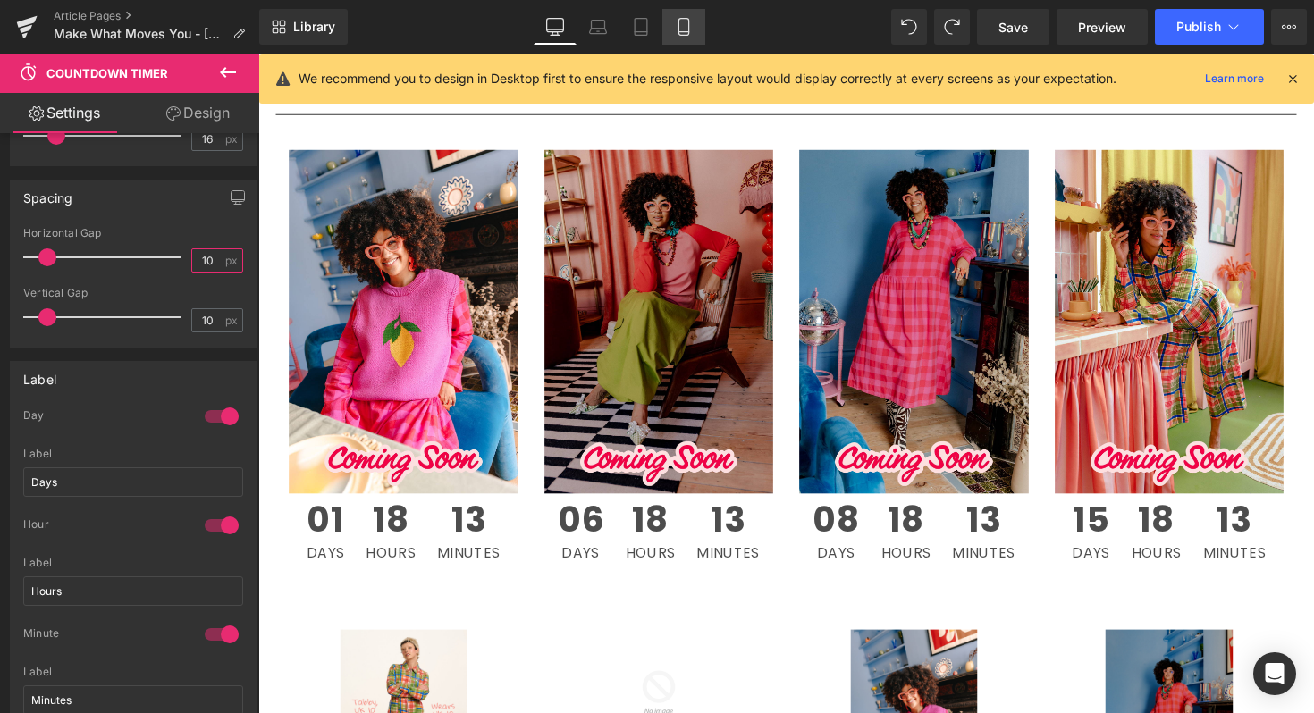
type input "10"
click at [682, 38] on link "Mobile" at bounding box center [683, 27] width 43 height 36
type input "75"
type input "30"
type input "75"
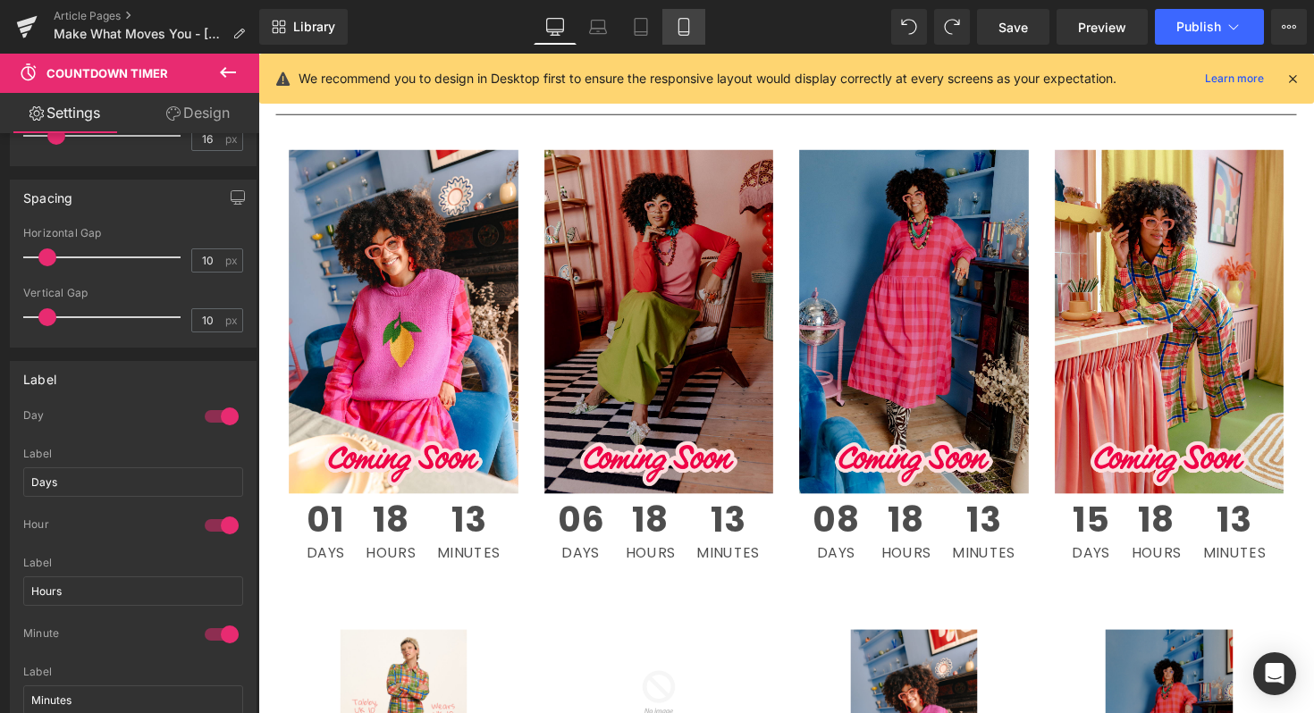
type input "14"
type input "0"
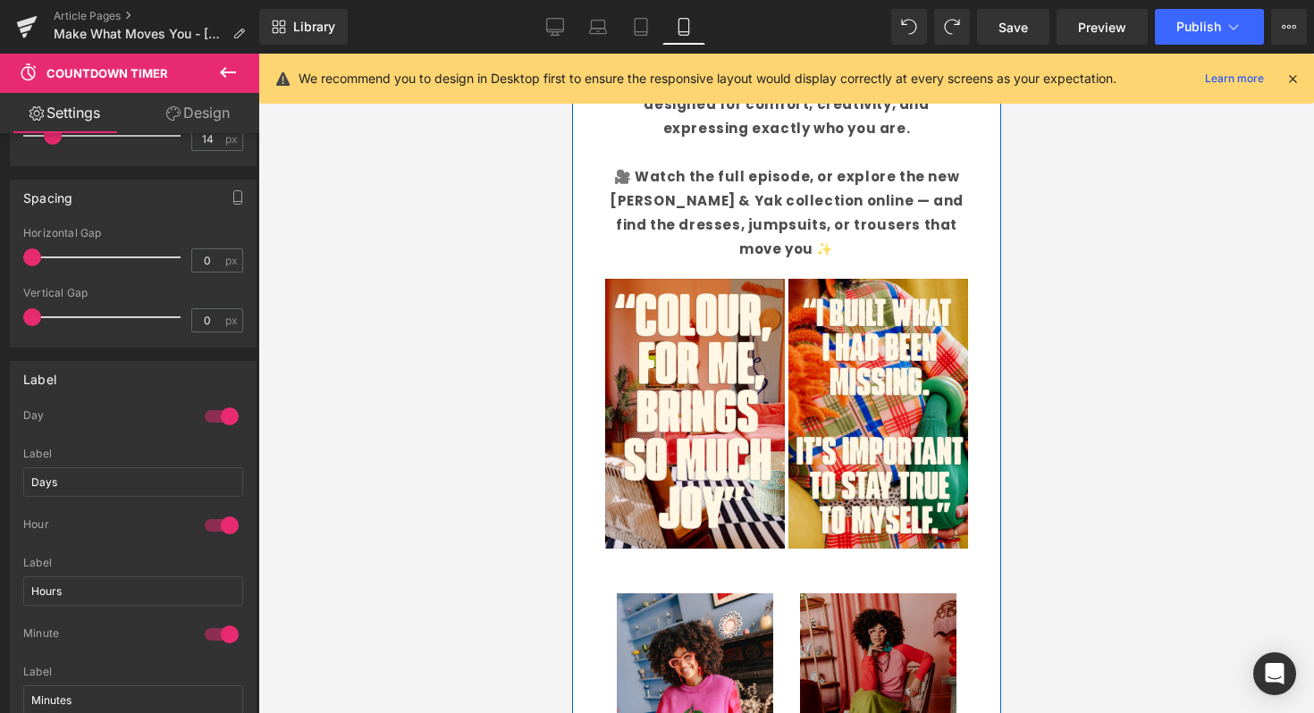
scroll to position [1068, 0]
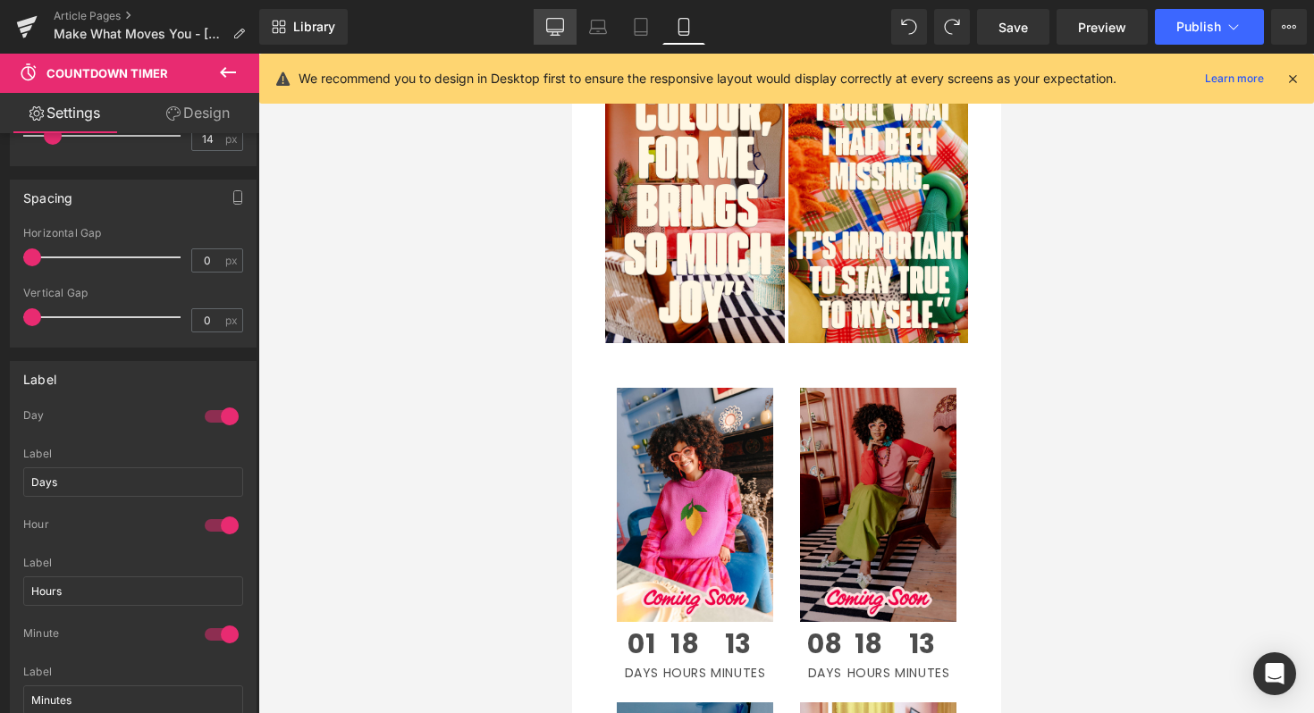
click at [558, 17] on link "Desktop" at bounding box center [555, 27] width 43 height 36
type input "75"
type input "40"
type input "75"
type input "16"
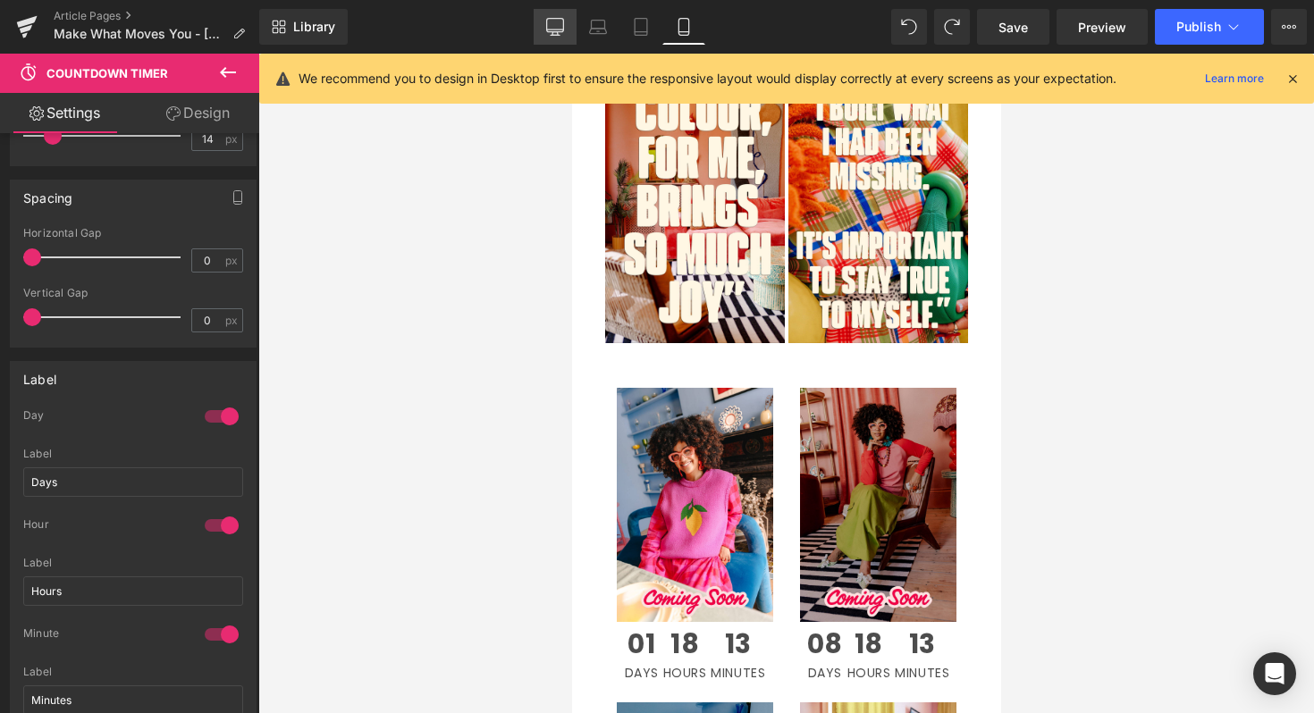
type input "10"
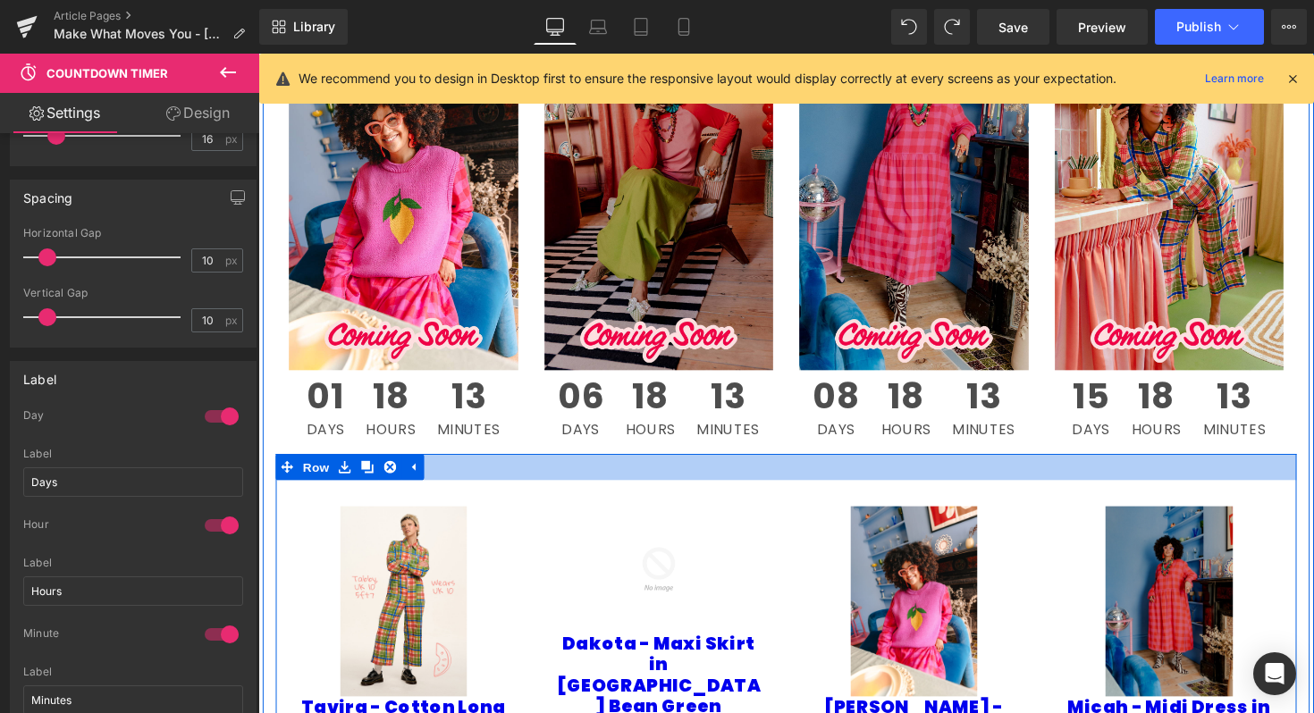
scroll to position [1974, 0]
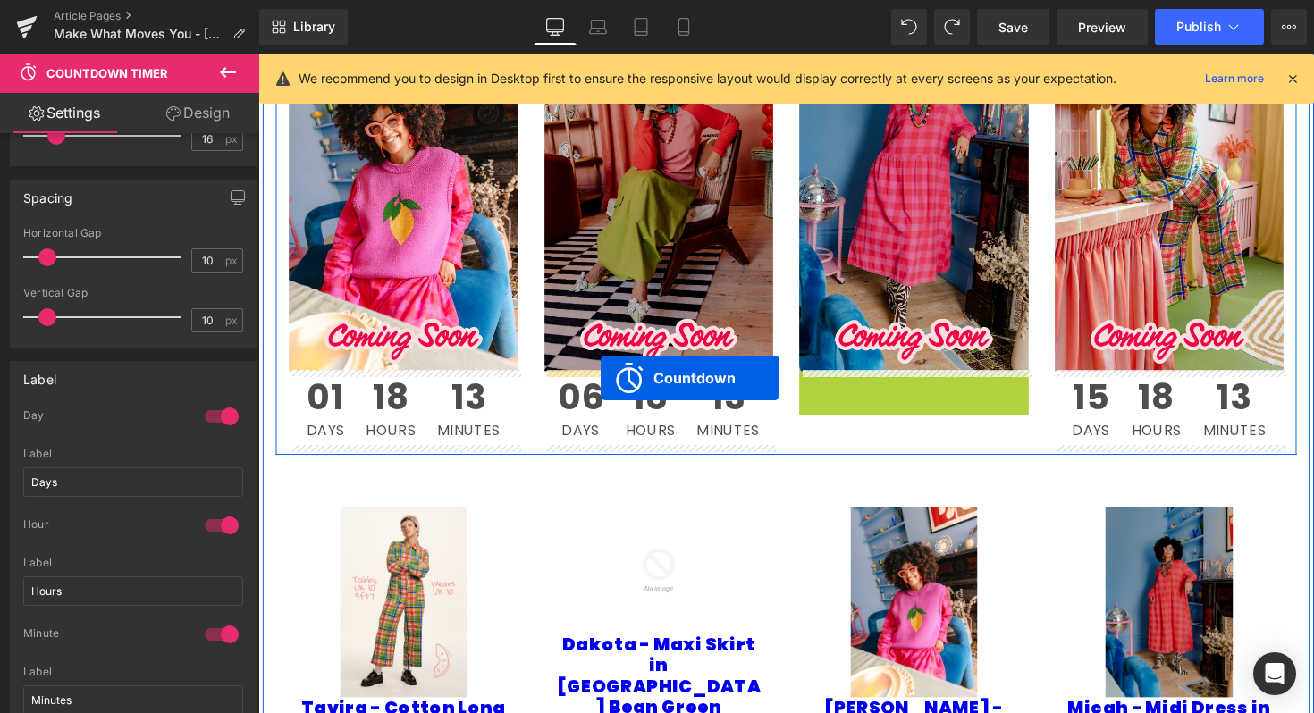
drag, startPoint x: 851, startPoint y: 391, endPoint x: 610, endPoint y: 385, distance: 241.4
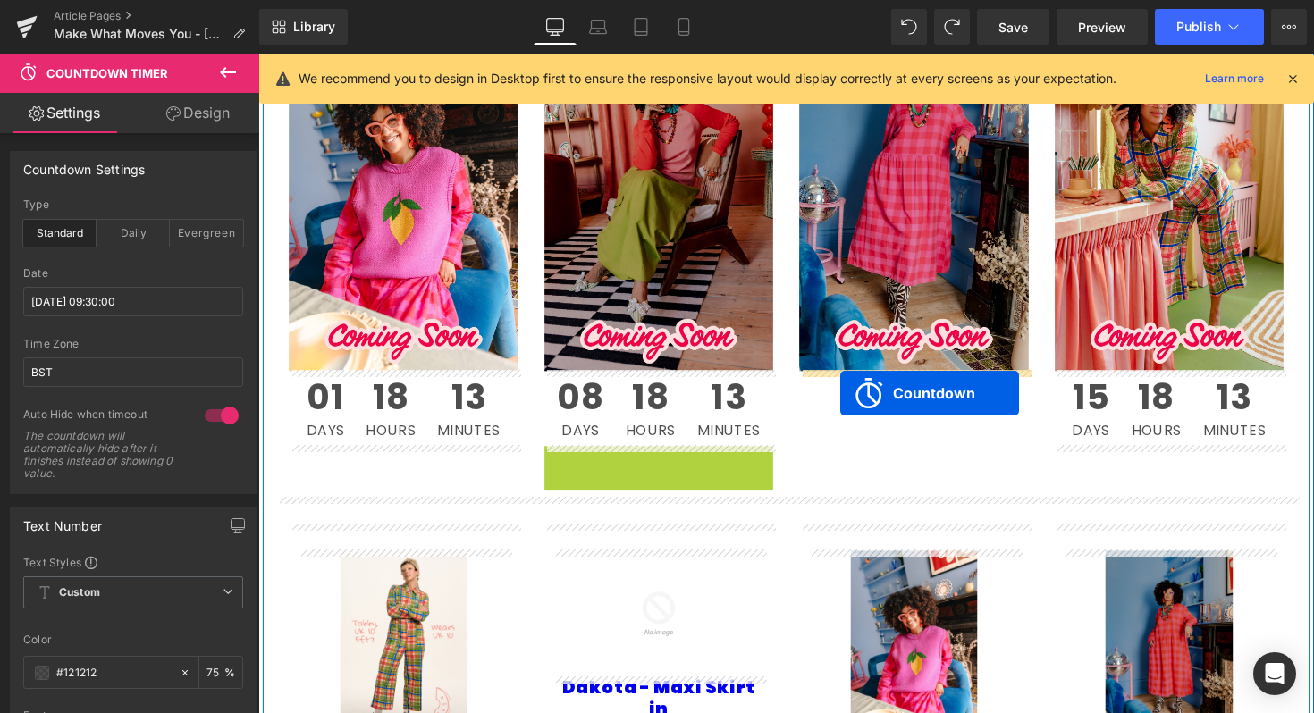
drag, startPoint x: 593, startPoint y: 474, endPoint x: 854, endPoint y: 401, distance: 271.7
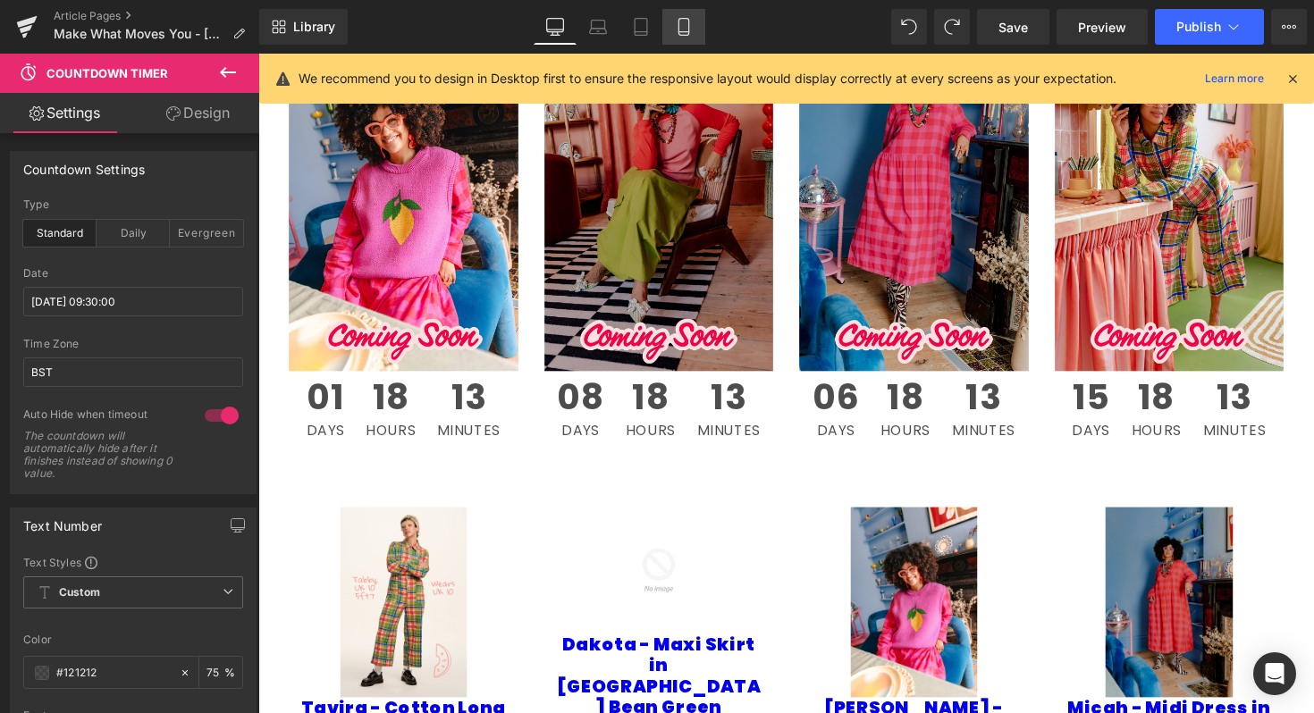
click at [695, 25] on link "Mobile" at bounding box center [683, 27] width 43 height 36
type input "75"
type input "30"
type input "75"
type input "14"
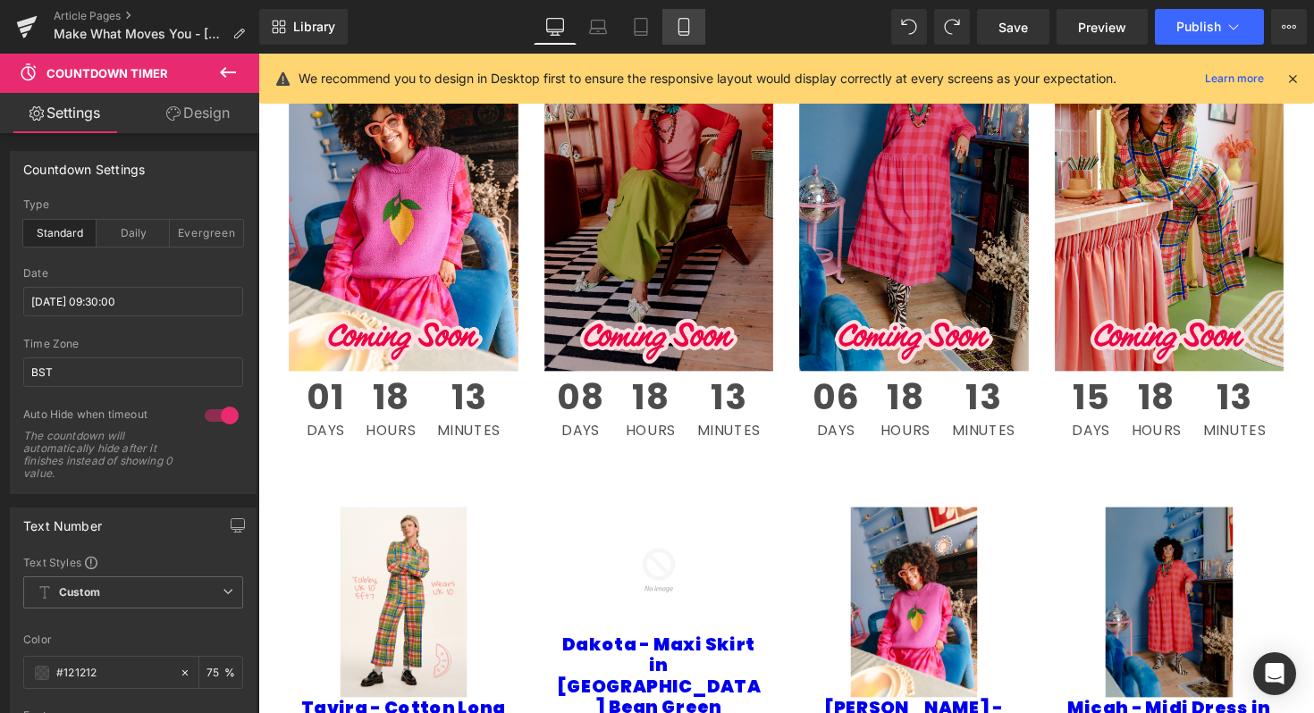
type input "0"
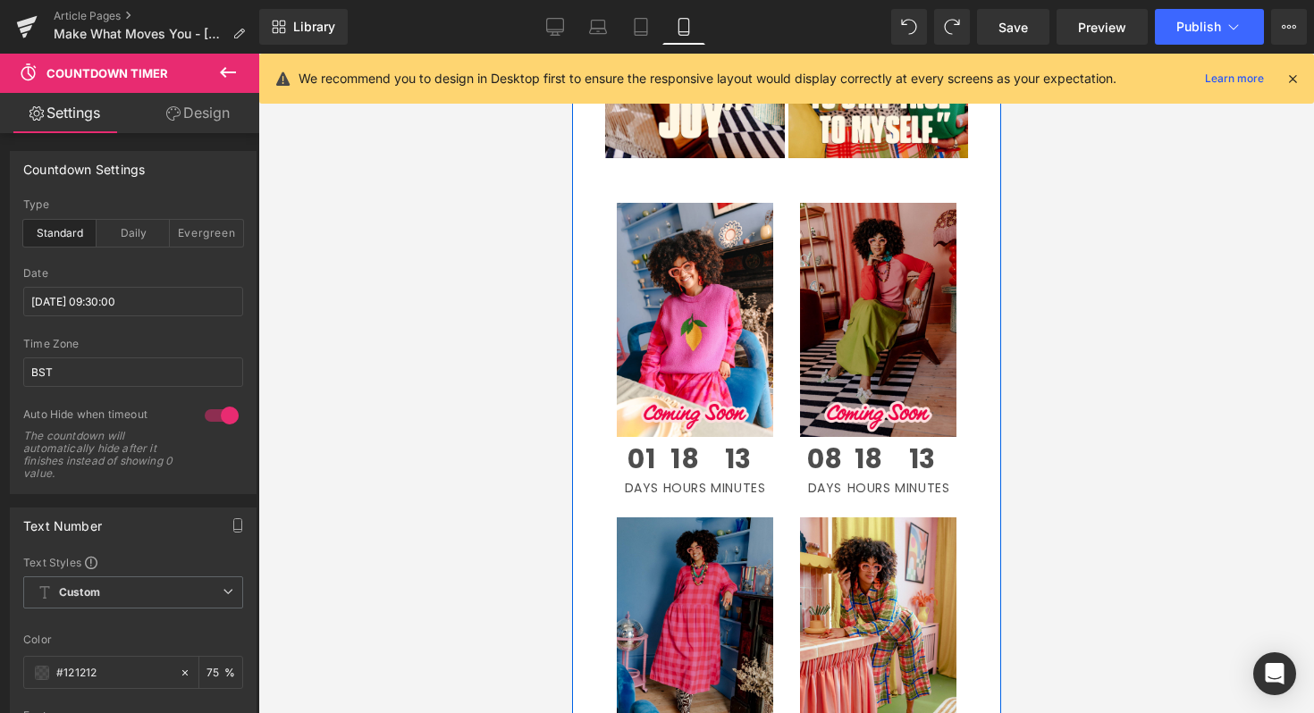
scroll to position [1338, 0]
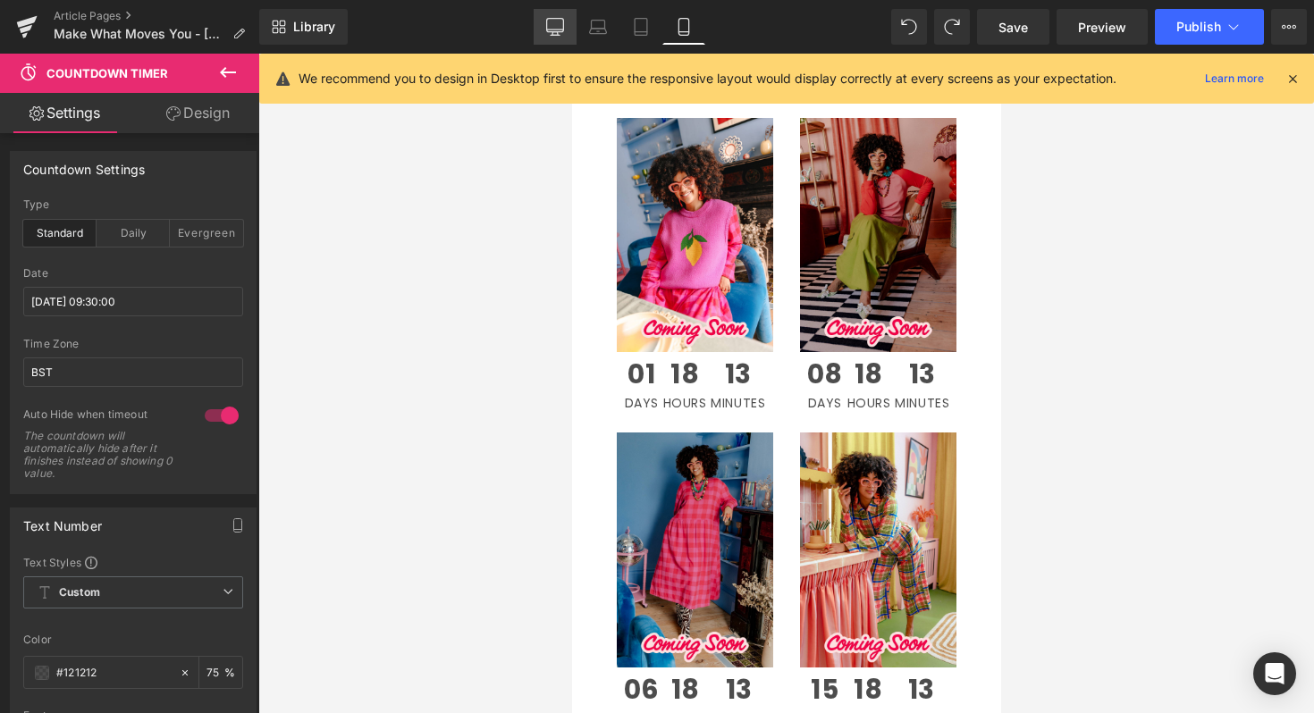
click at [563, 16] on link "Desktop" at bounding box center [555, 27] width 43 height 36
type input "75"
type input "40"
type input "75"
type input "16"
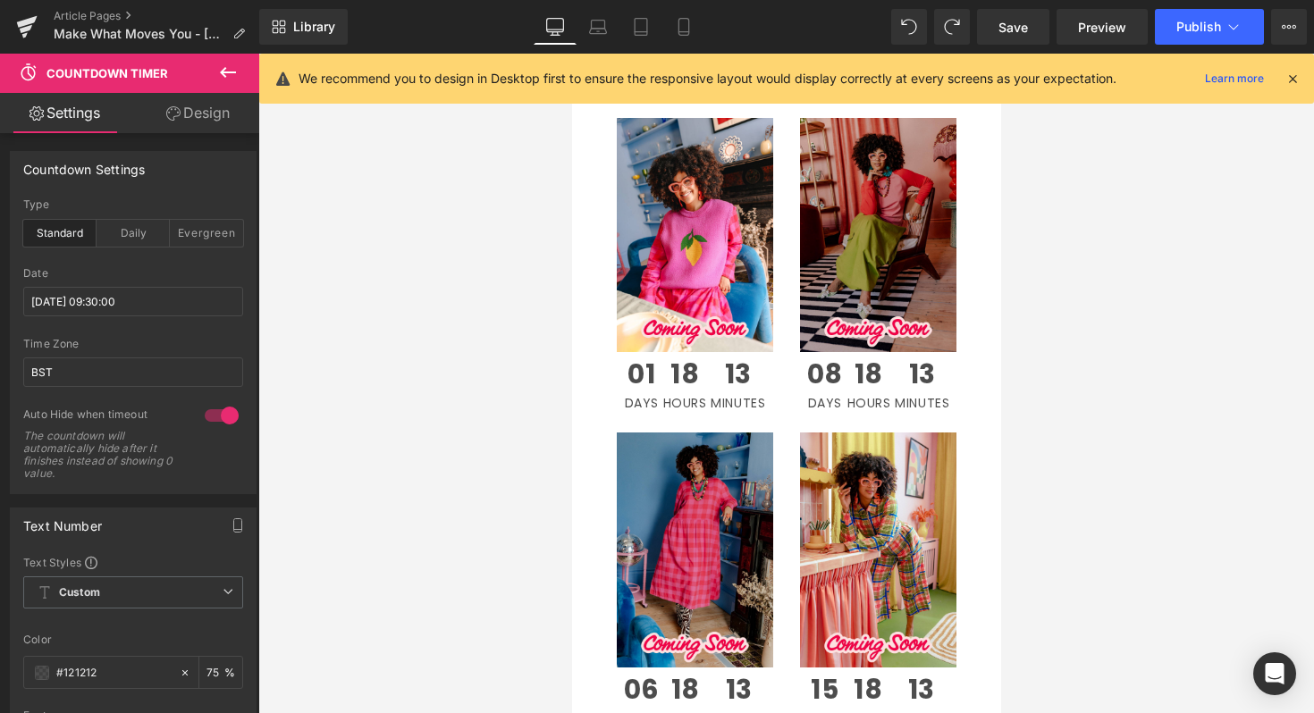
type input "10"
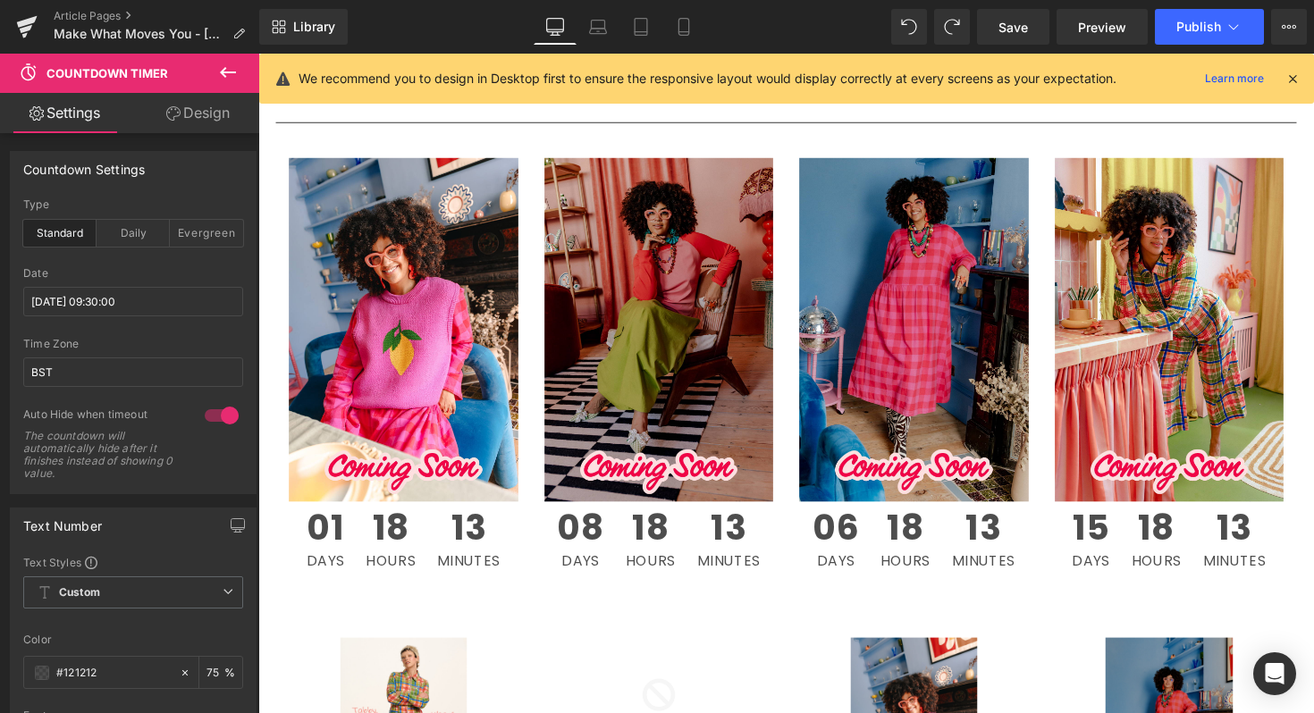
scroll to position [1748, 0]
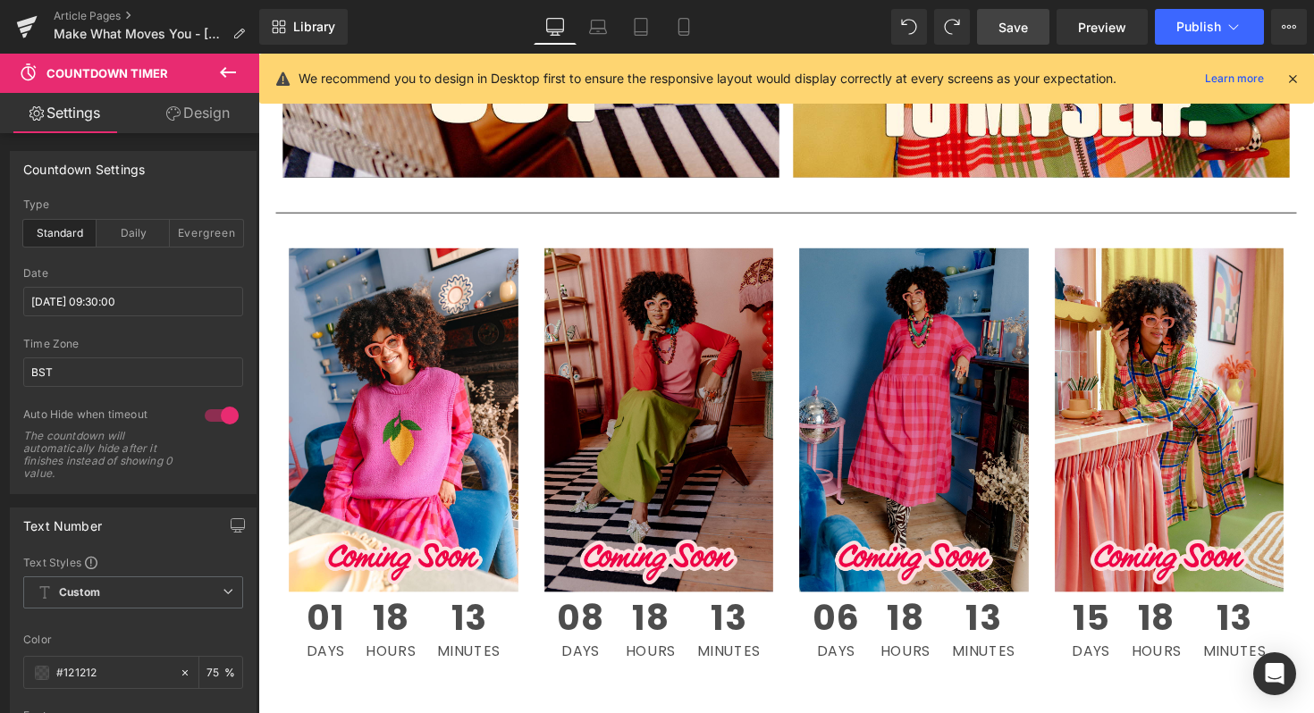
click at [1038, 25] on link "Save" at bounding box center [1013, 27] width 72 height 36
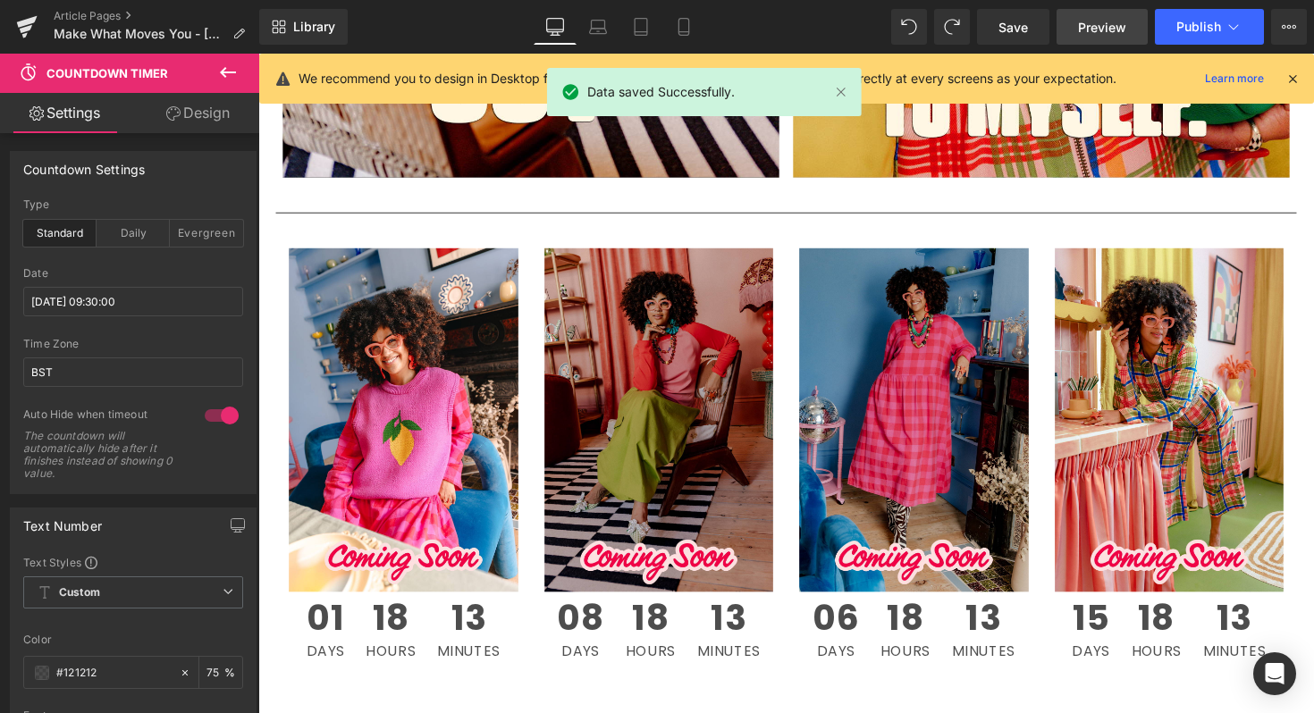
click at [1081, 26] on span "Preview" at bounding box center [1102, 27] width 48 height 19
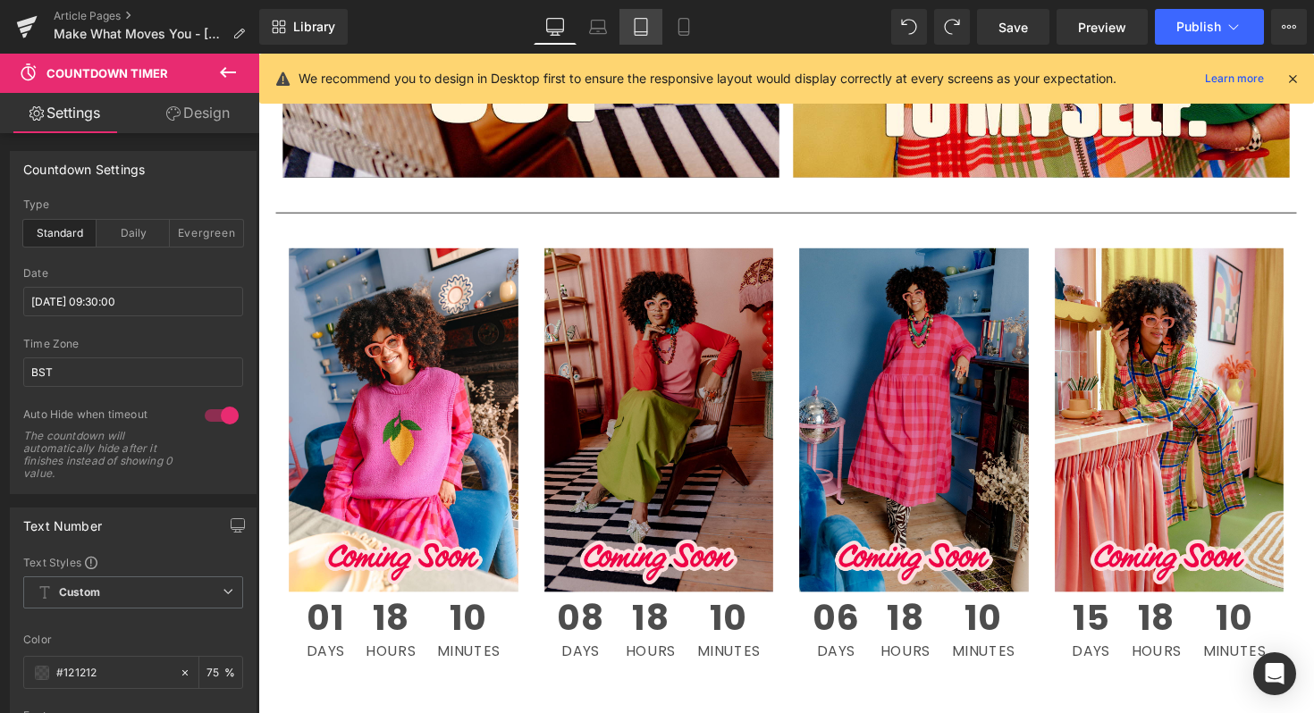
click at [643, 19] on icon at bounding box center [641, 27] width 13 height 17
type input "75"
type input "20"
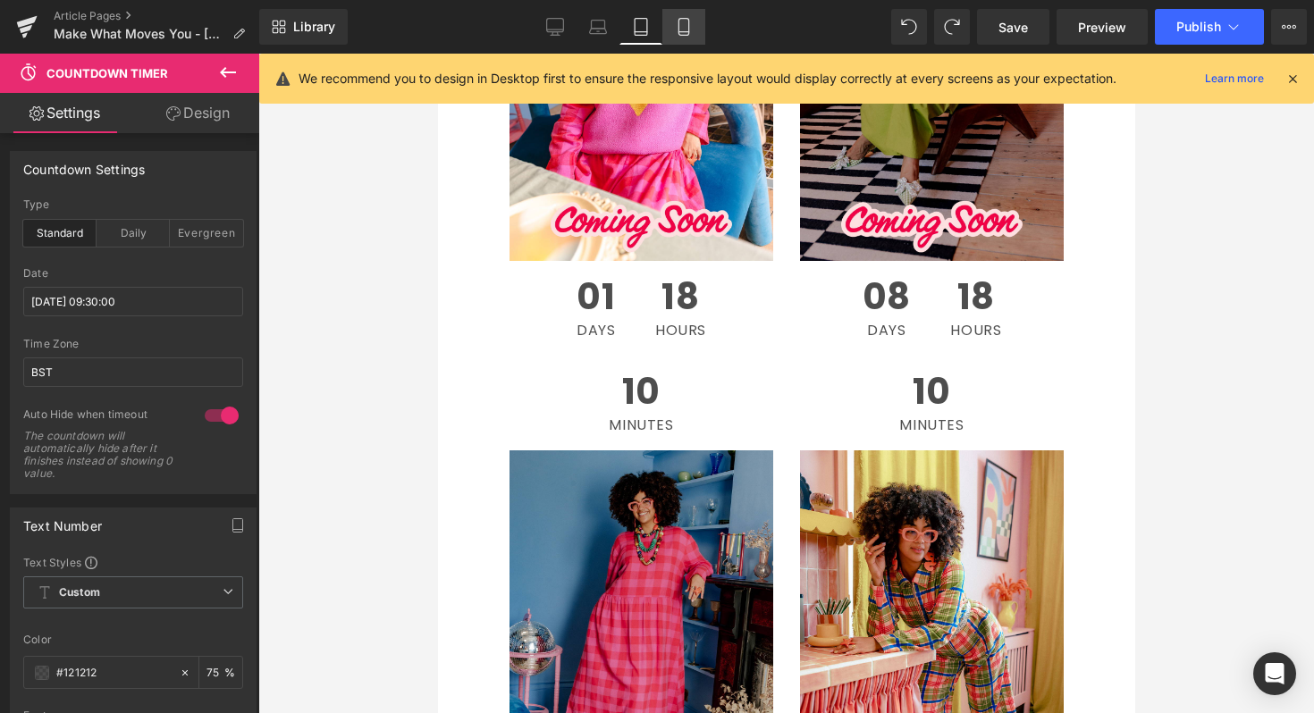
scroll to position [1938, 0]
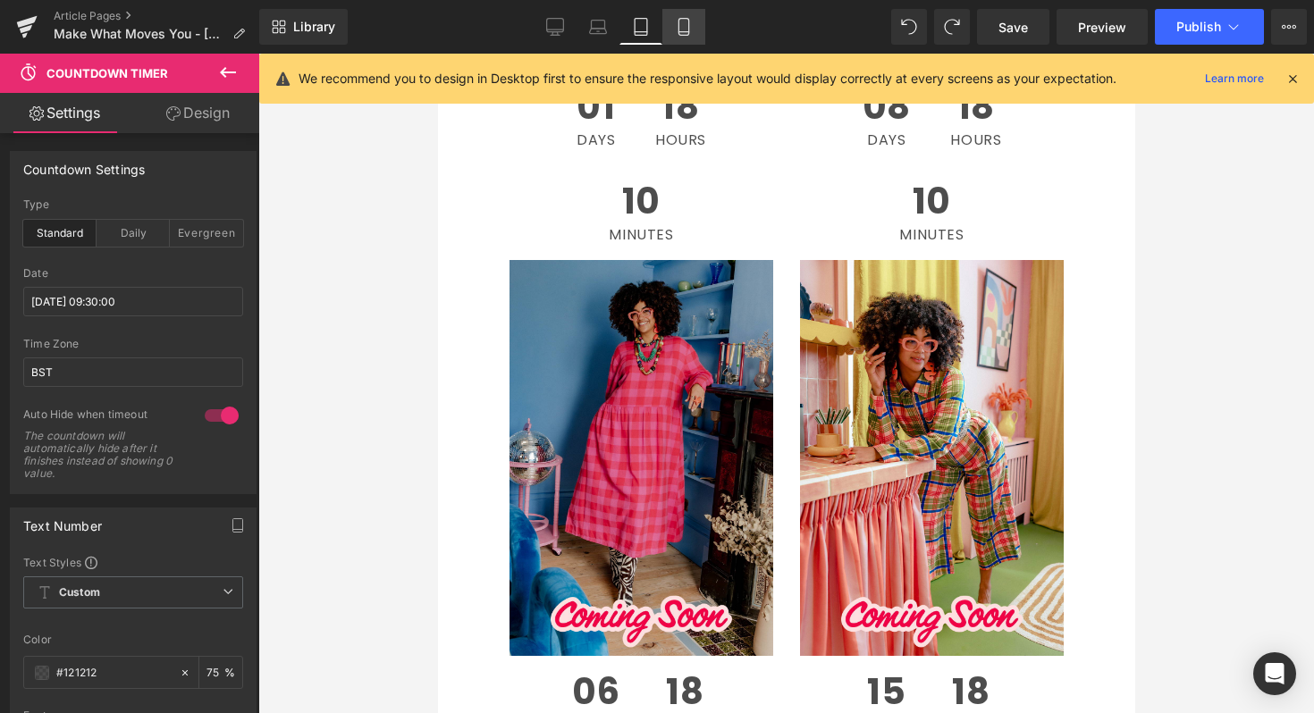
click at [688, 22] on icon at bounding box center [684, 27] width 18 height 18
type input "75"
type input "30"
type input "75"
type input "14"
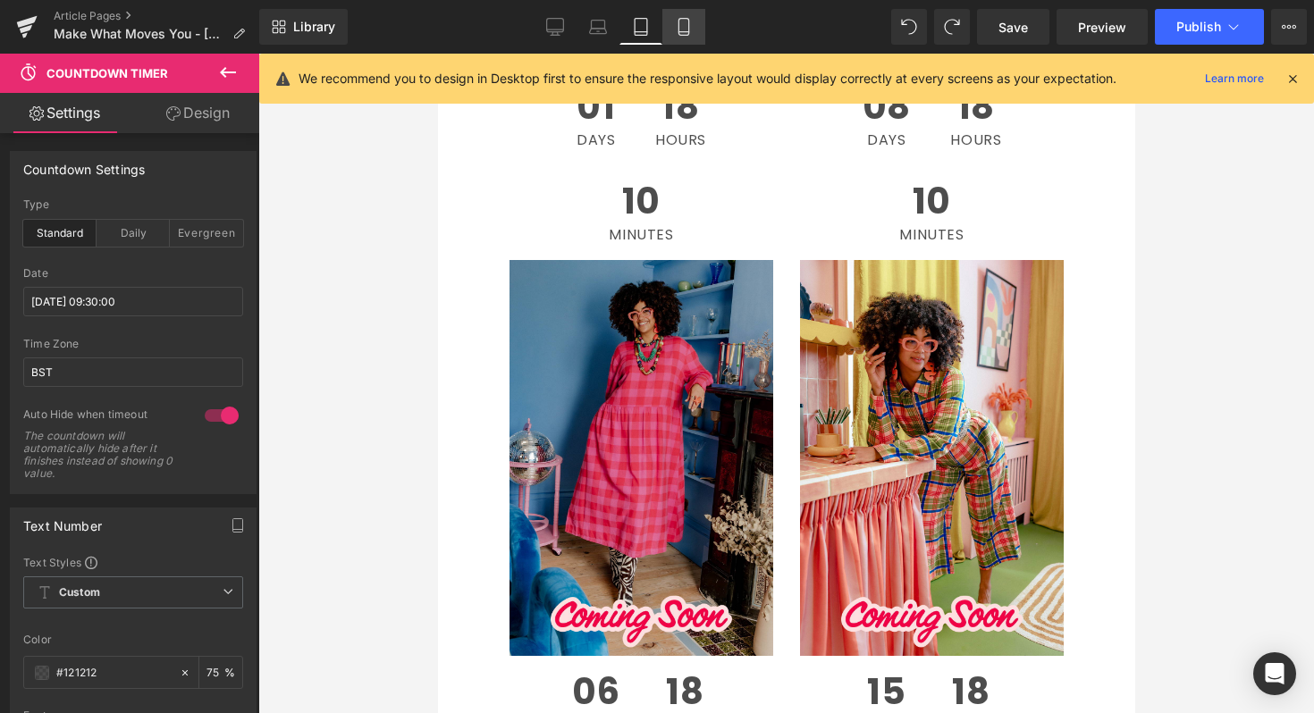
type input "0"
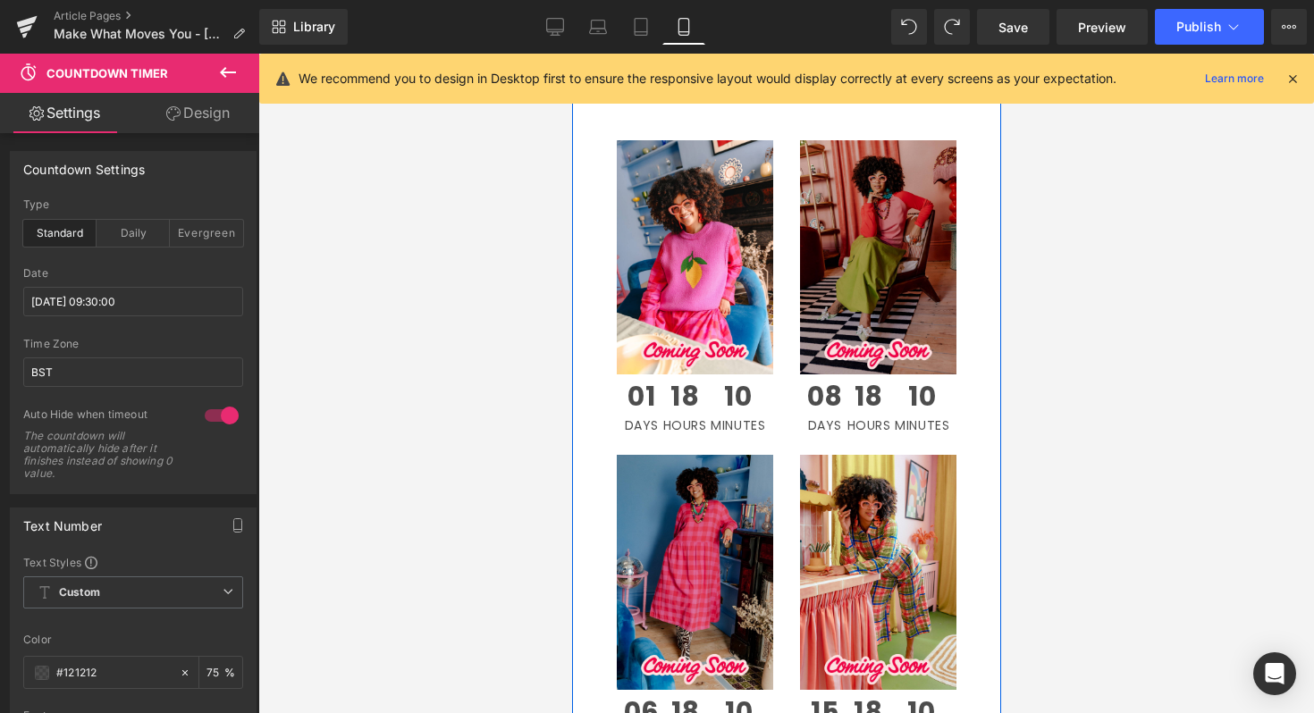
scroll to position [1266, 0]
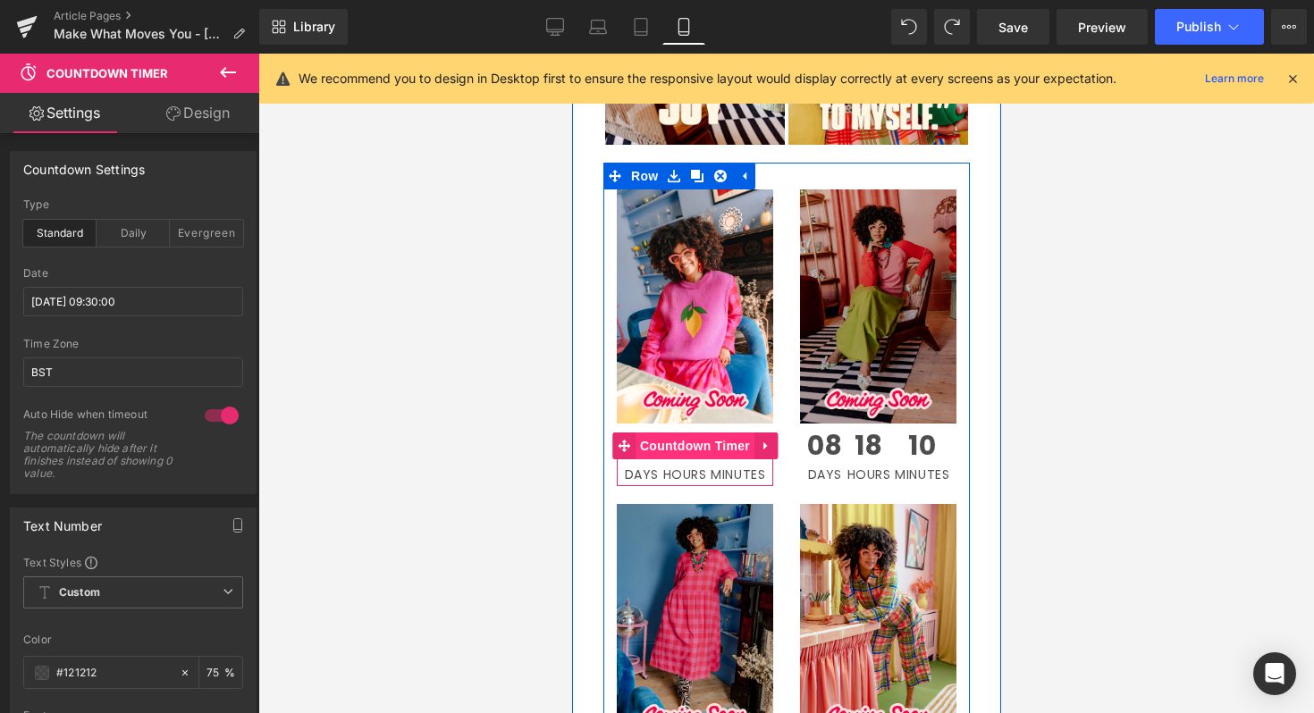
click at [693, 433] on span "Countdown Timer" at bounding box center [694, 446] width 119 height 27
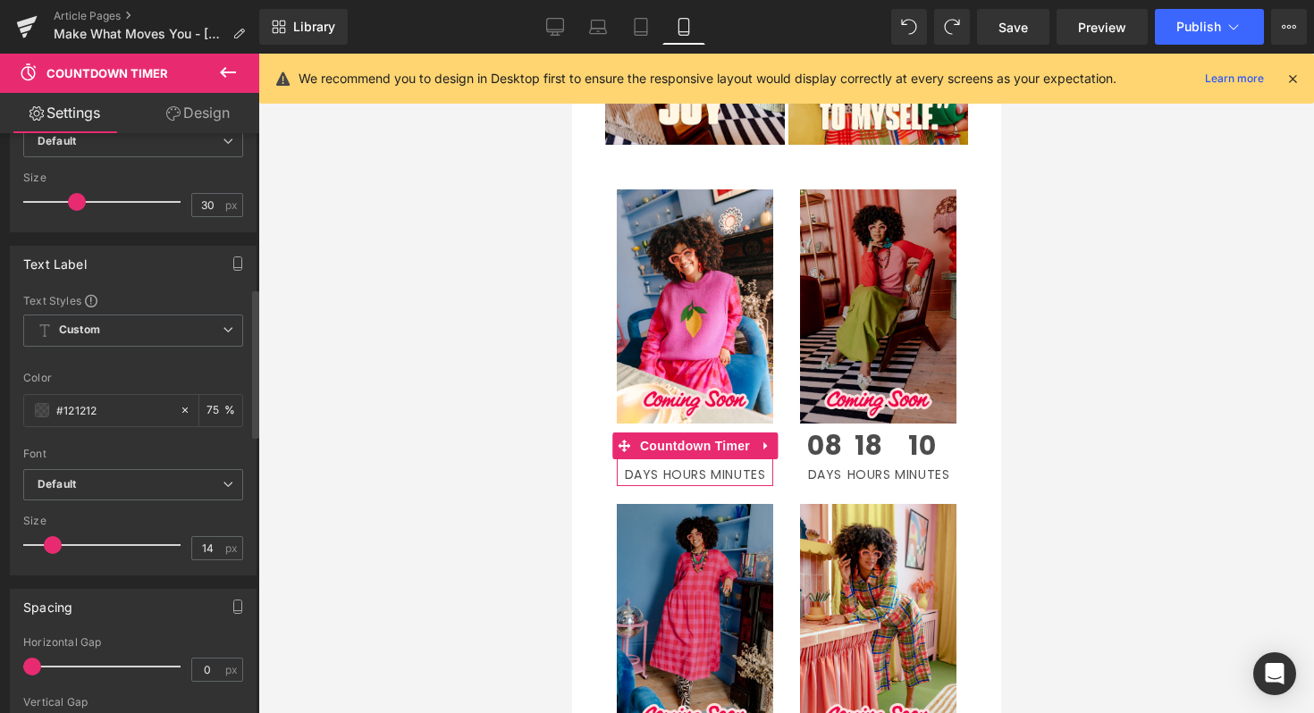
scroll to position [616, 0]
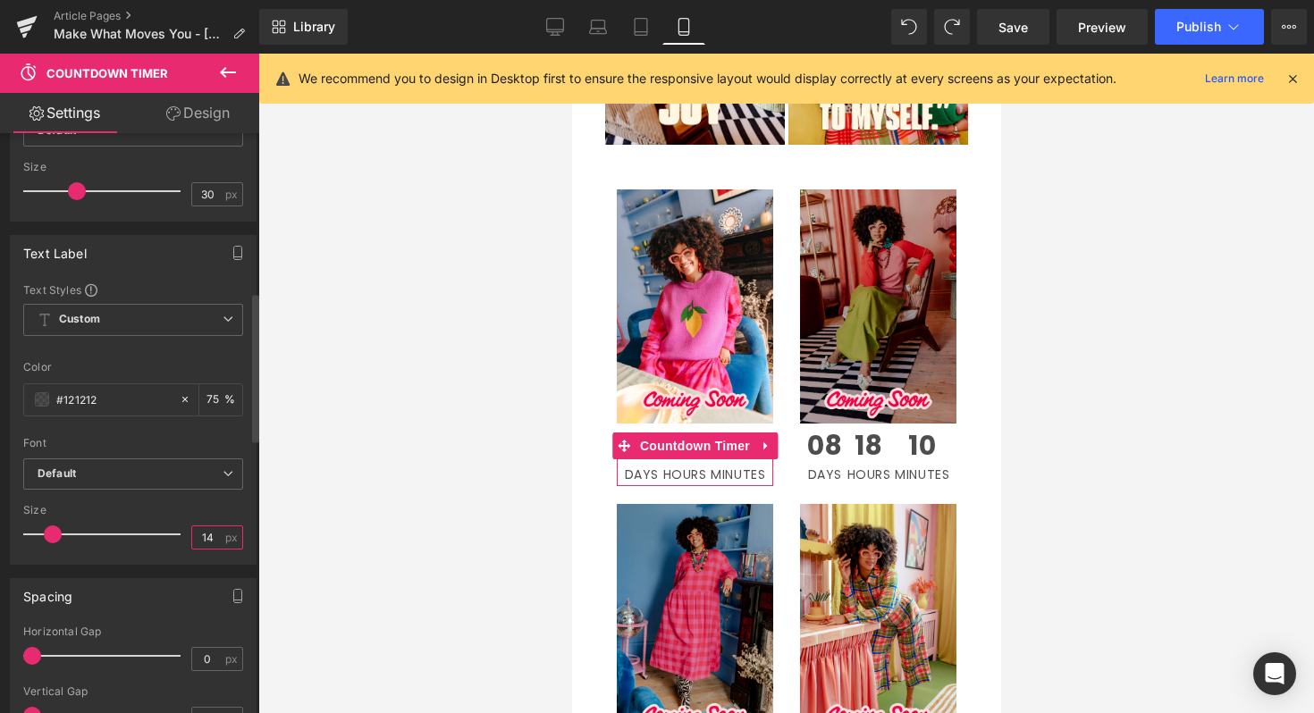
click at [212, 539] on input "14" at bounding box center [207, 537] width 31 height 22
type input "10"
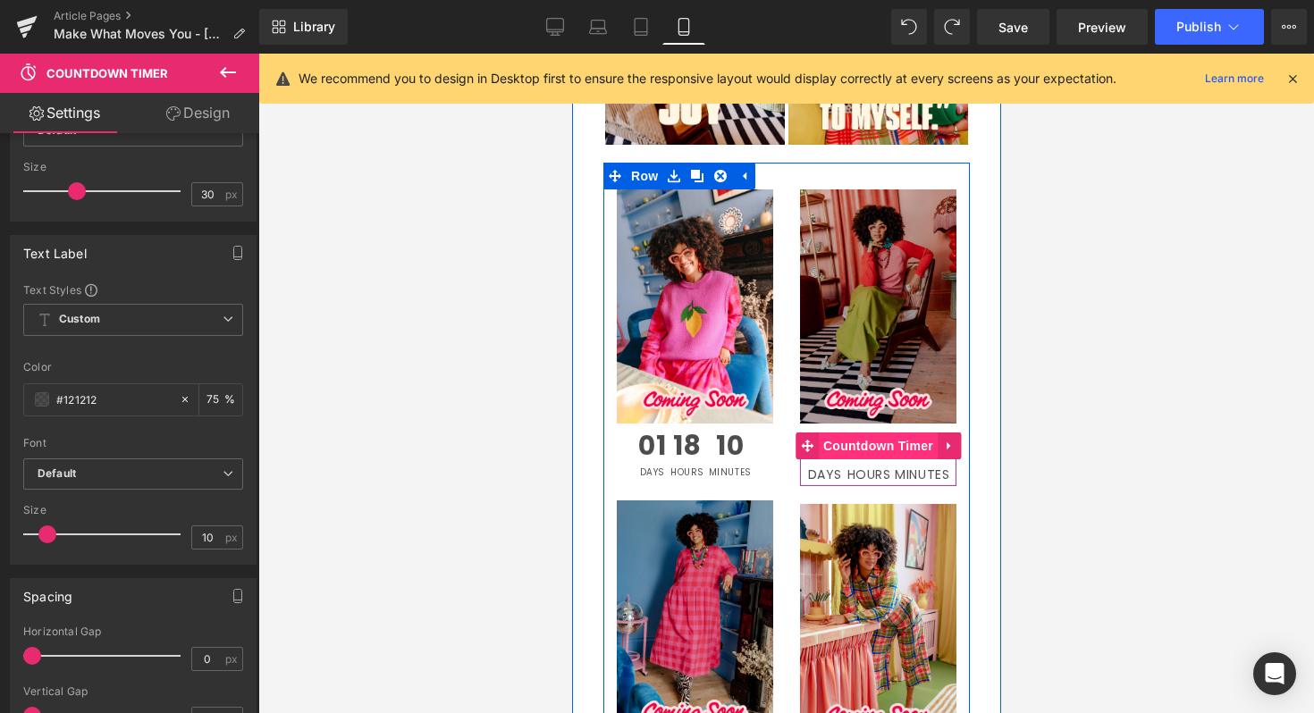
click at [883, 433] on span "Countdown Timer" at bounding box center [877, 446] width 119 height 27
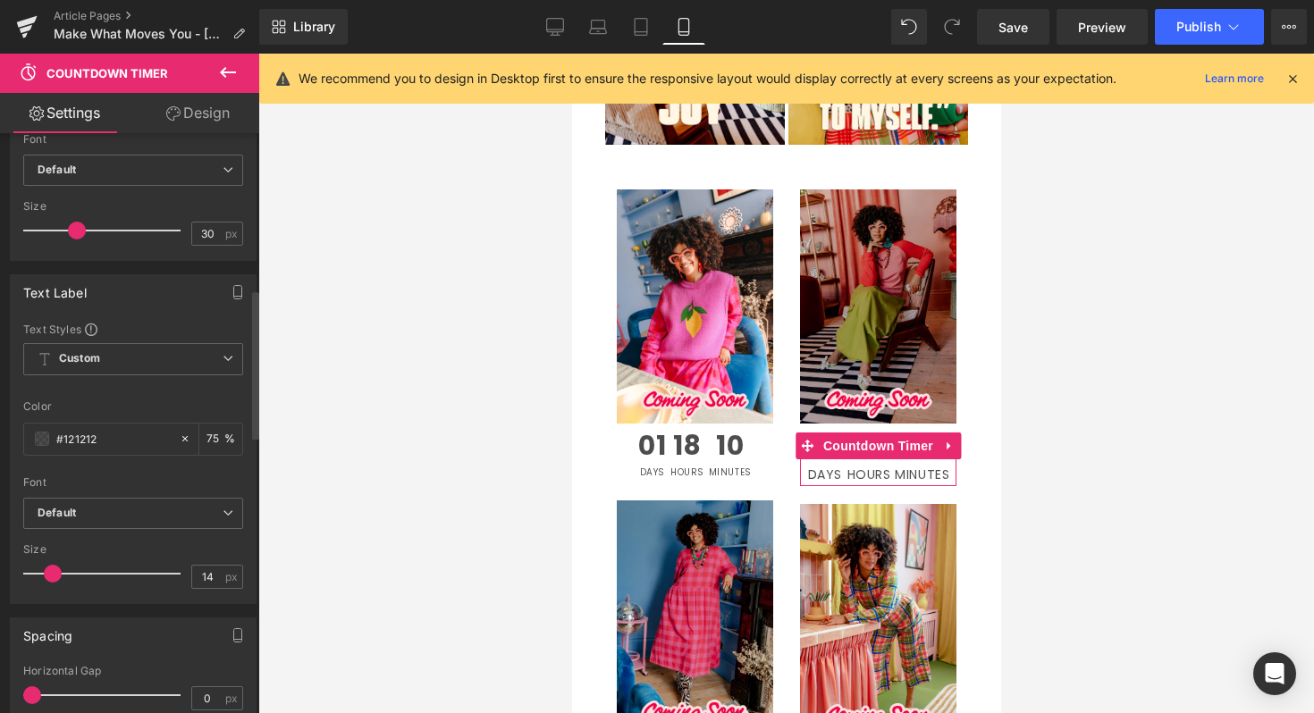
scroll to position [607, 0]
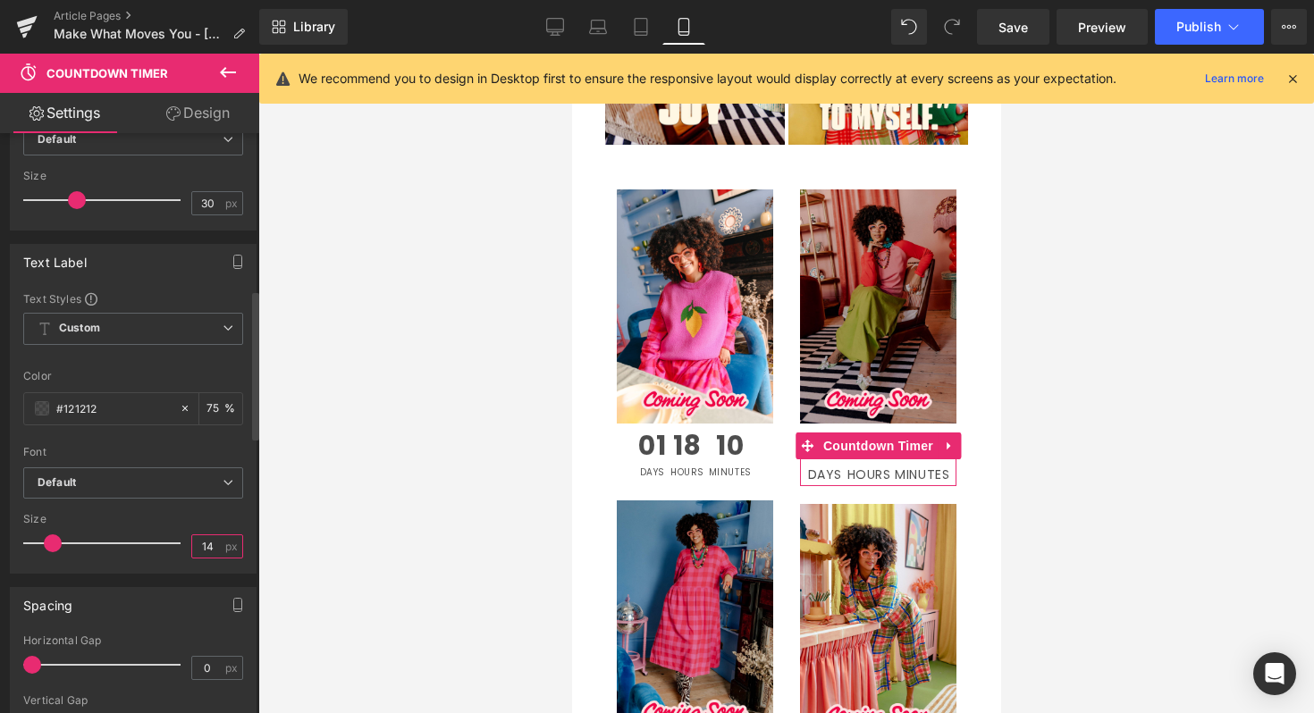
click at [206, 547] on input "14" at bounding box center [207, 546] width 31 height 22
type input "10"
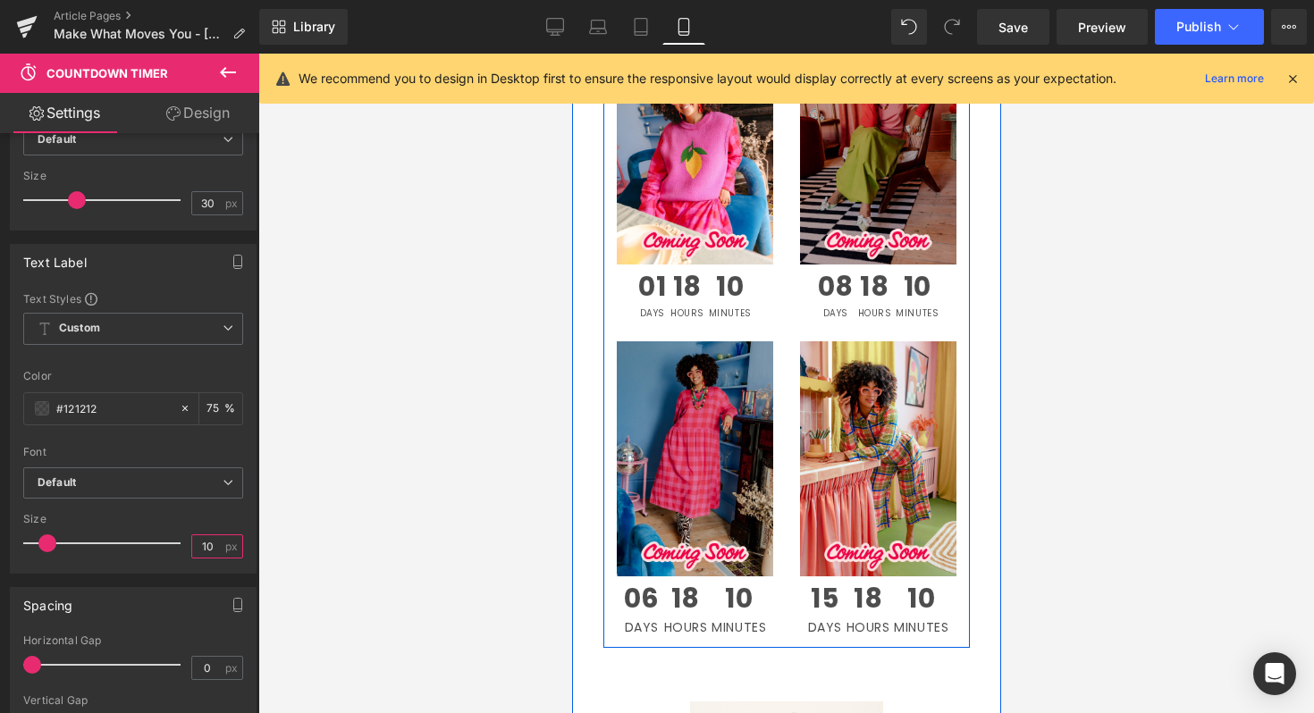
scroll to position [1426, 0]
click at [685, 584] on span "Countdown Timer" at bounding box center [694, 597] width 119 height 27
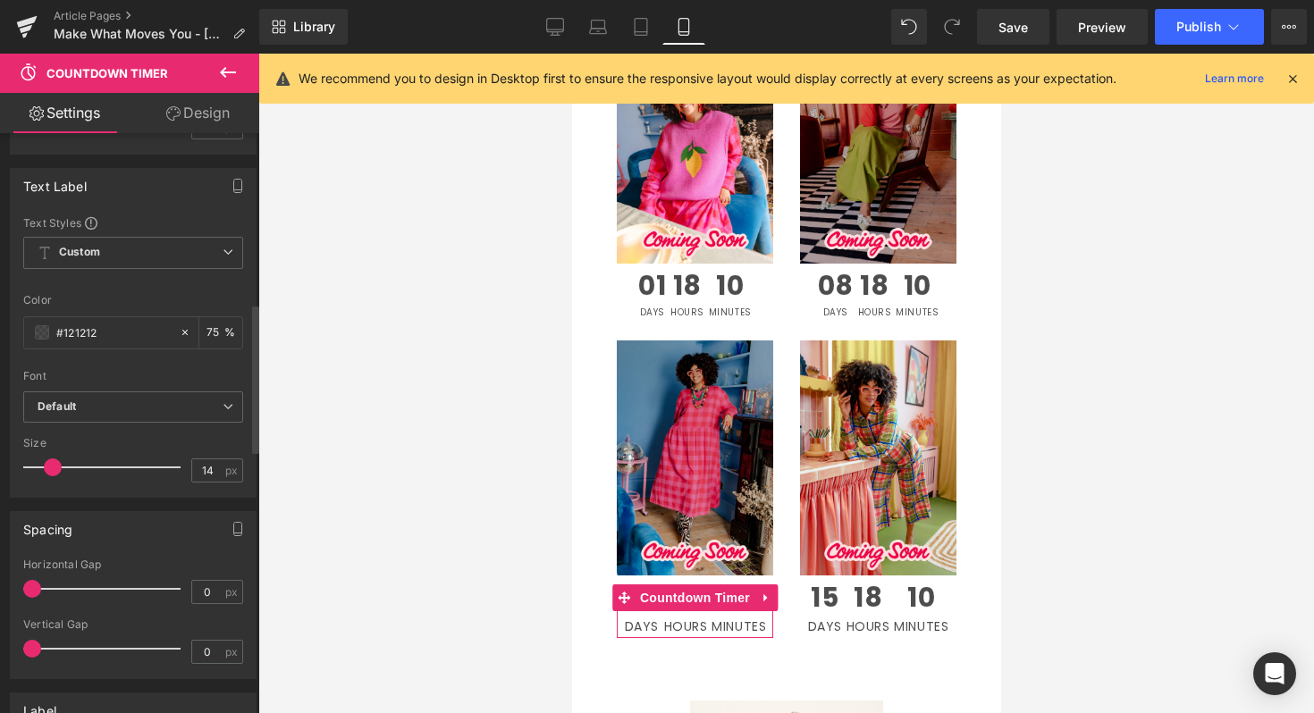
scroll to position [659, 0]
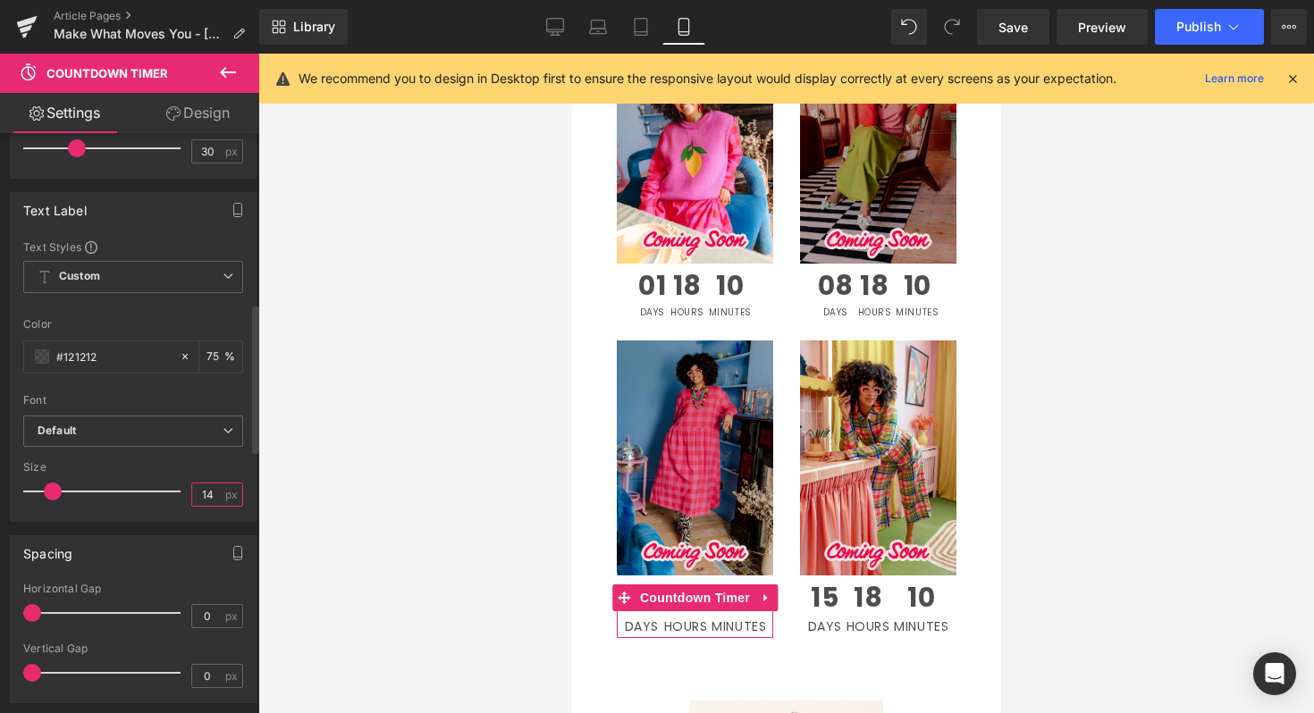
click at [211, 491] on input "14" at bounding box center [207, 494] width 31 height 22
type input "10"
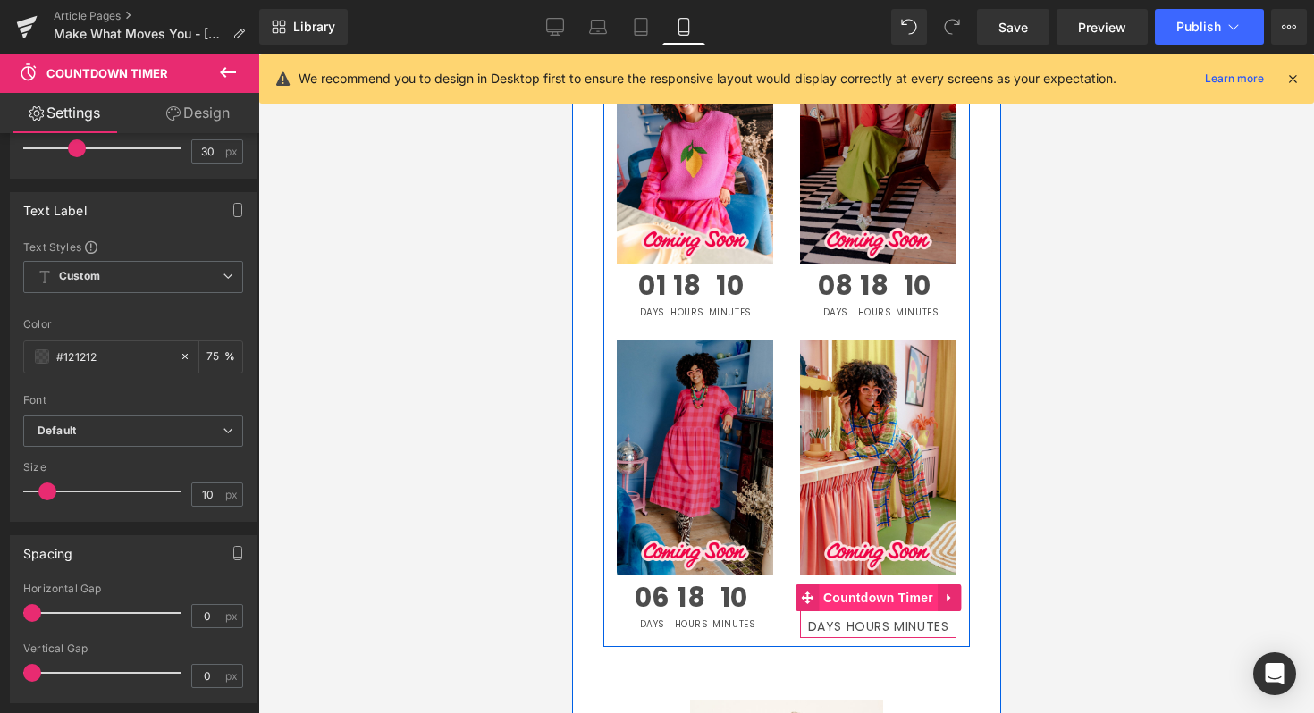
click at [877, 584] on span "Countdown Timer" at bounding box center [877, 597] width 119 height 27
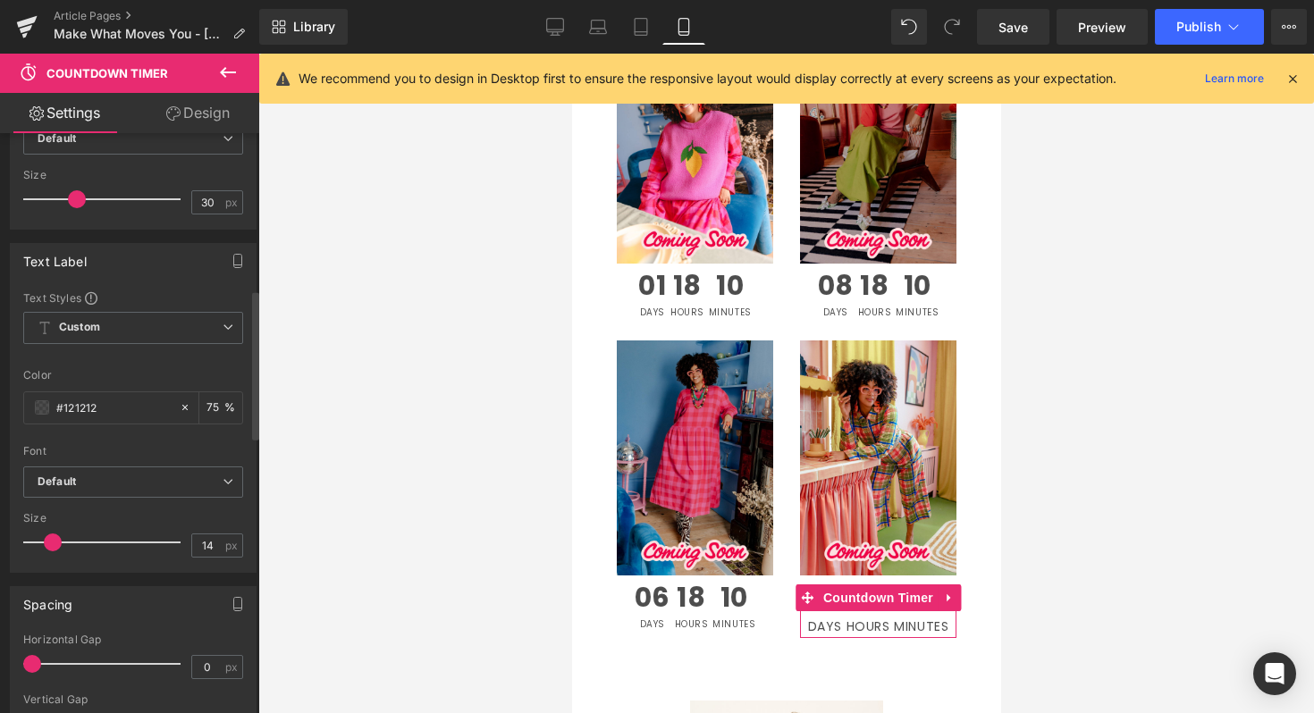
scroll to position [603, 0]
click at [207, 550] on input "14" at bounding box center [207, 550] width 31 height 22
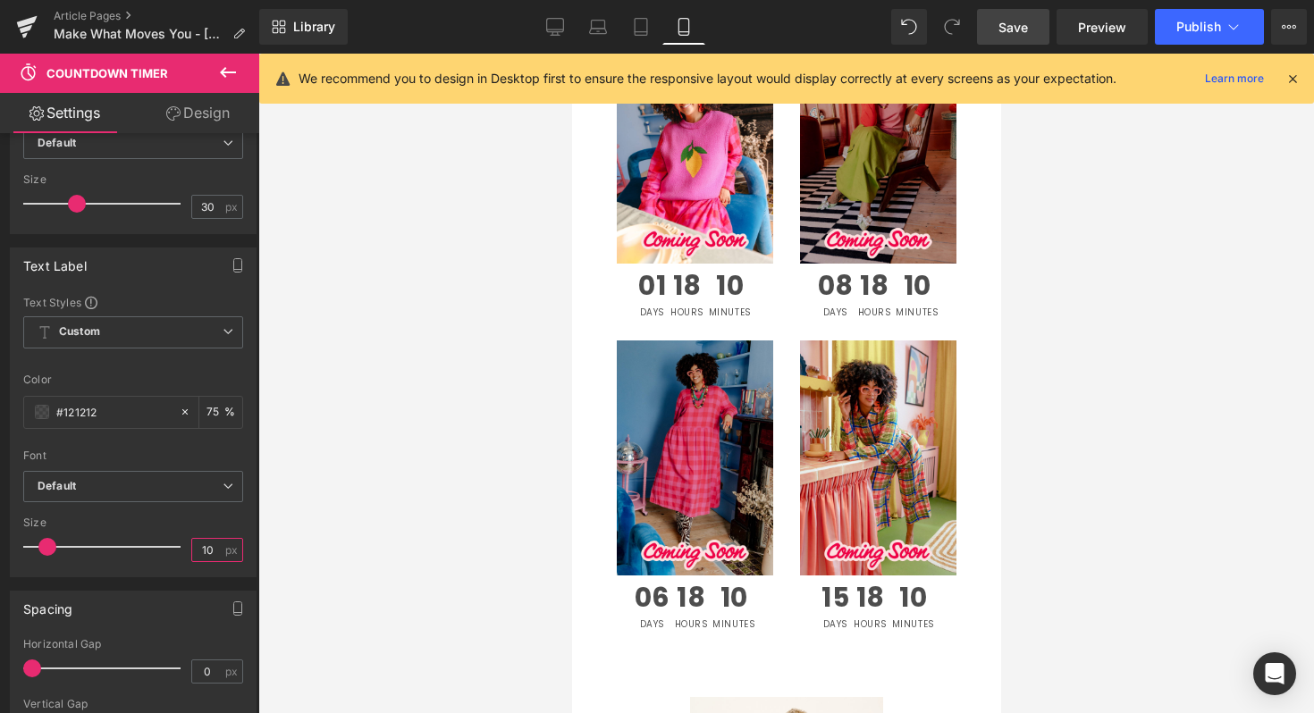
type input "10"
click at [1000, 18] on span "Save" at bounding box center [1012, 27] width 29 height 19
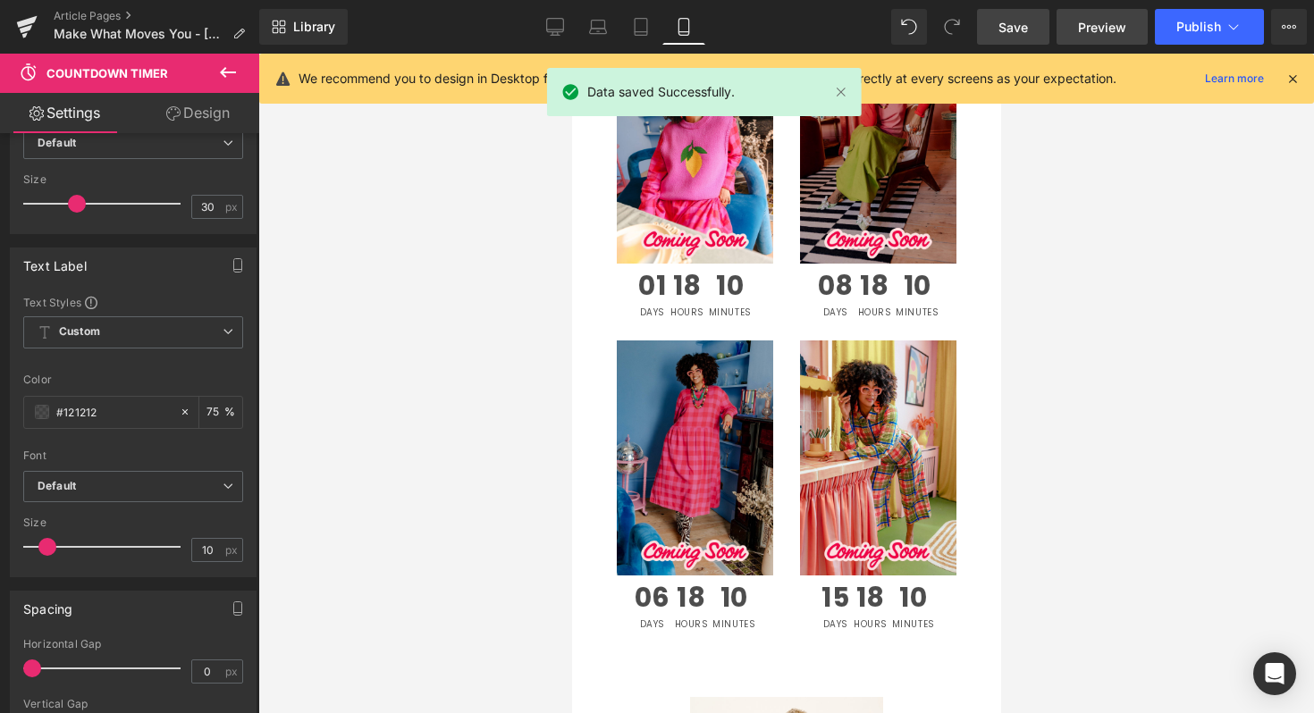
click at [1072, 19] on link "Preview" at bounding box center [1101, 27] width 91 height 36
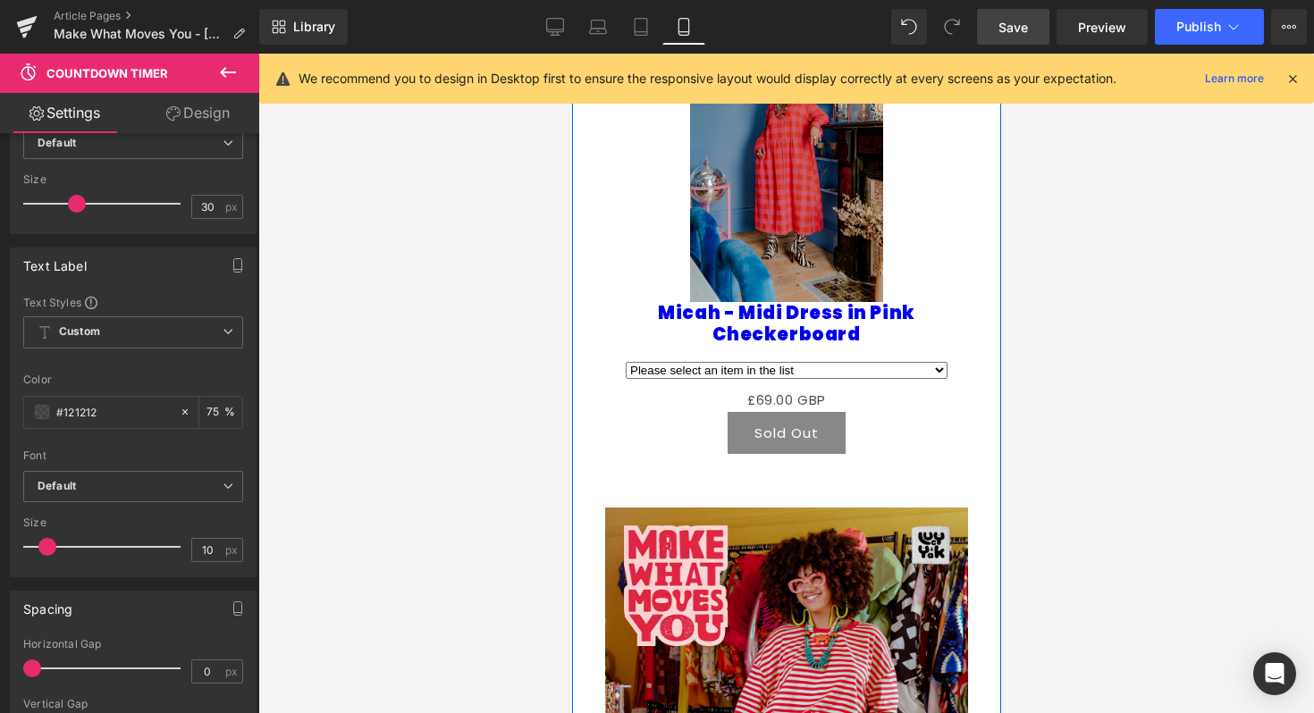
scroll to position [3443, 0]
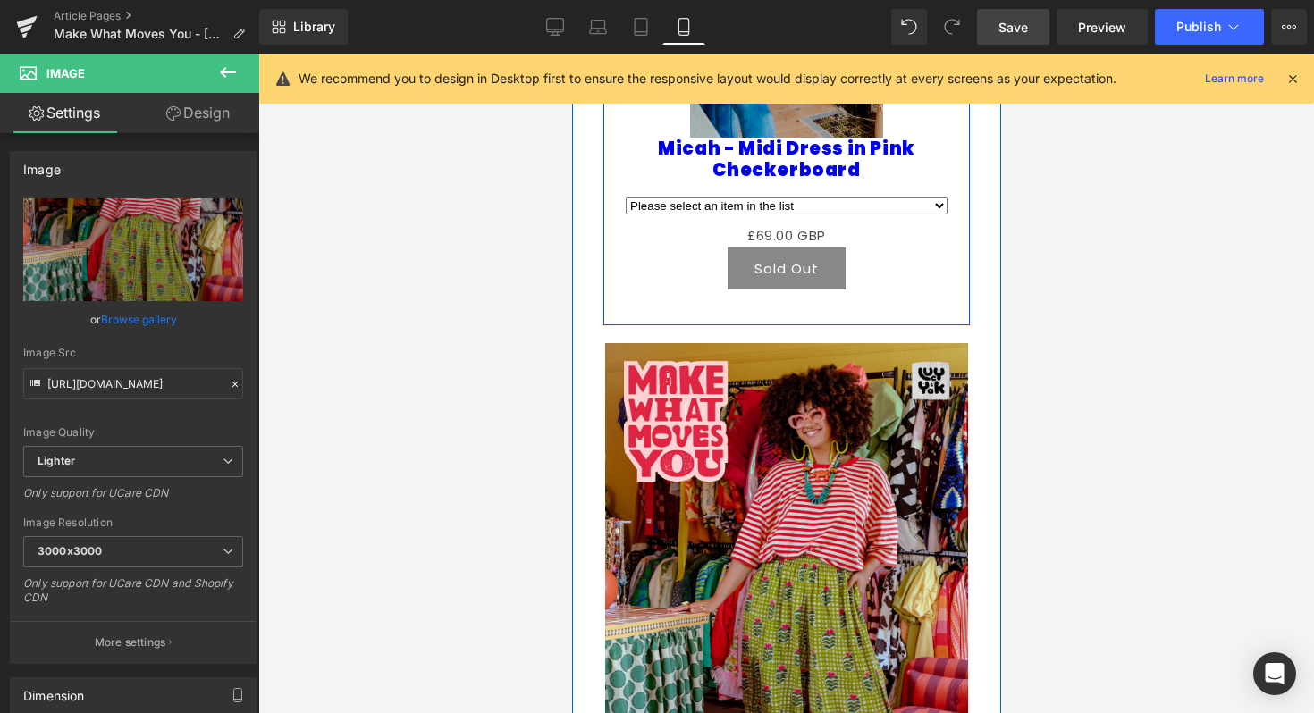
scroll to position [3729, 0]
